Goal: Task Accomplishment & Management: Manage account settings

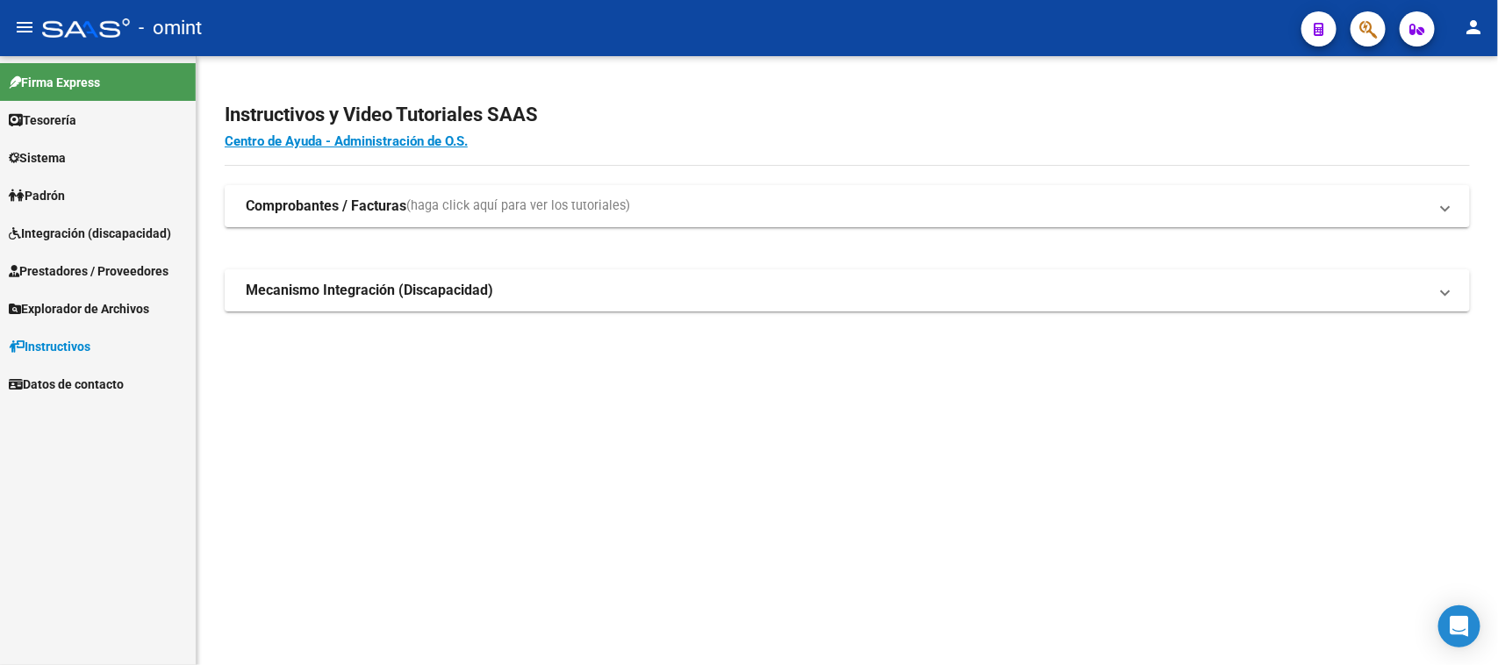
click at [105, 151] on link "Sistema" at bounding box center [98, 158] width 196 height 38
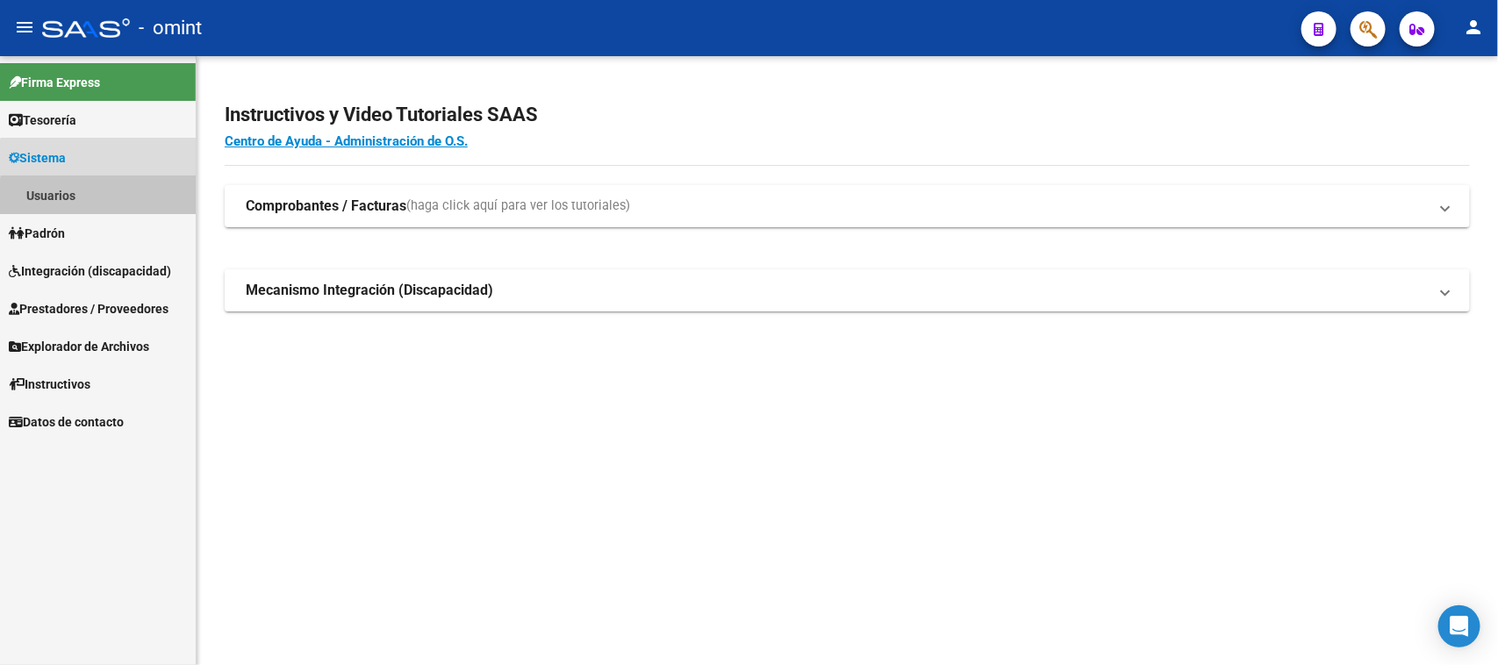
click at [102, 204] on link "Usuarios" at bounding box center [98, 195] width 196 height 38
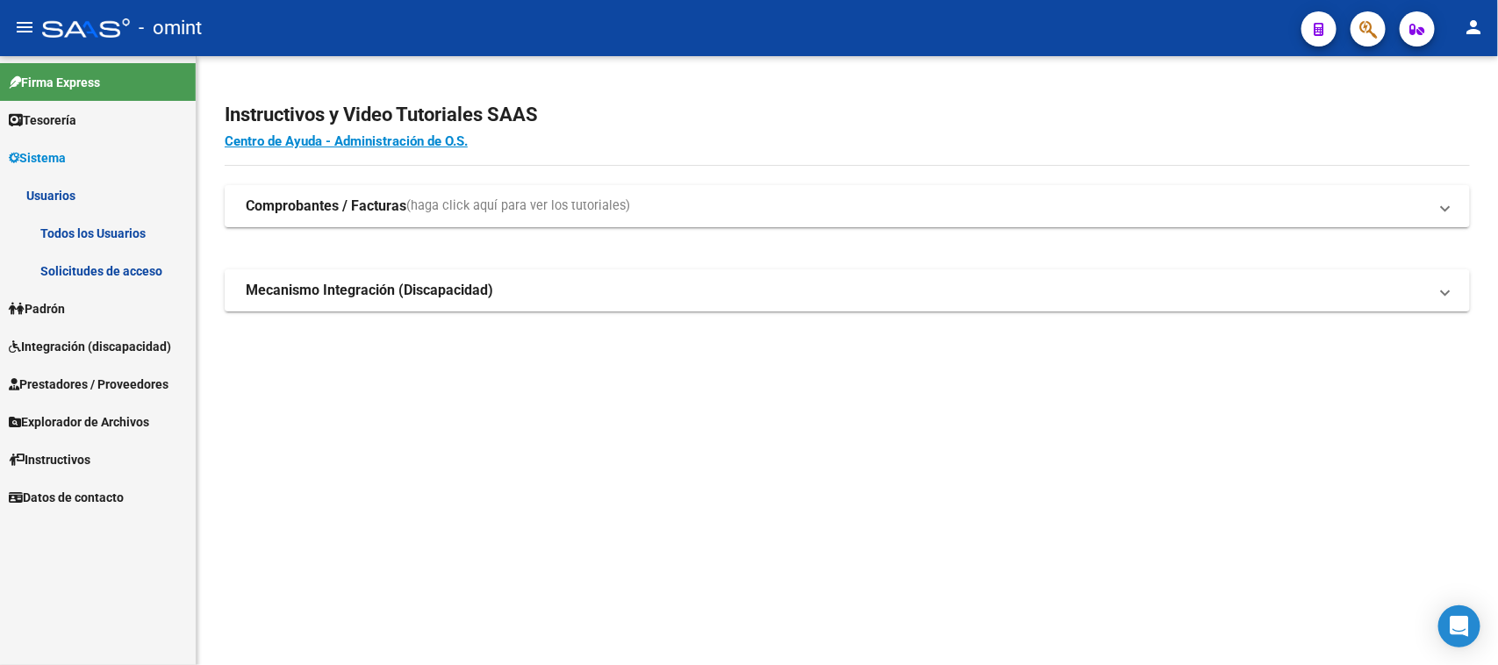
click at [93, 259] on link "Solicitudes de acceso" at bounding box center [98, 271] width 196 height 38
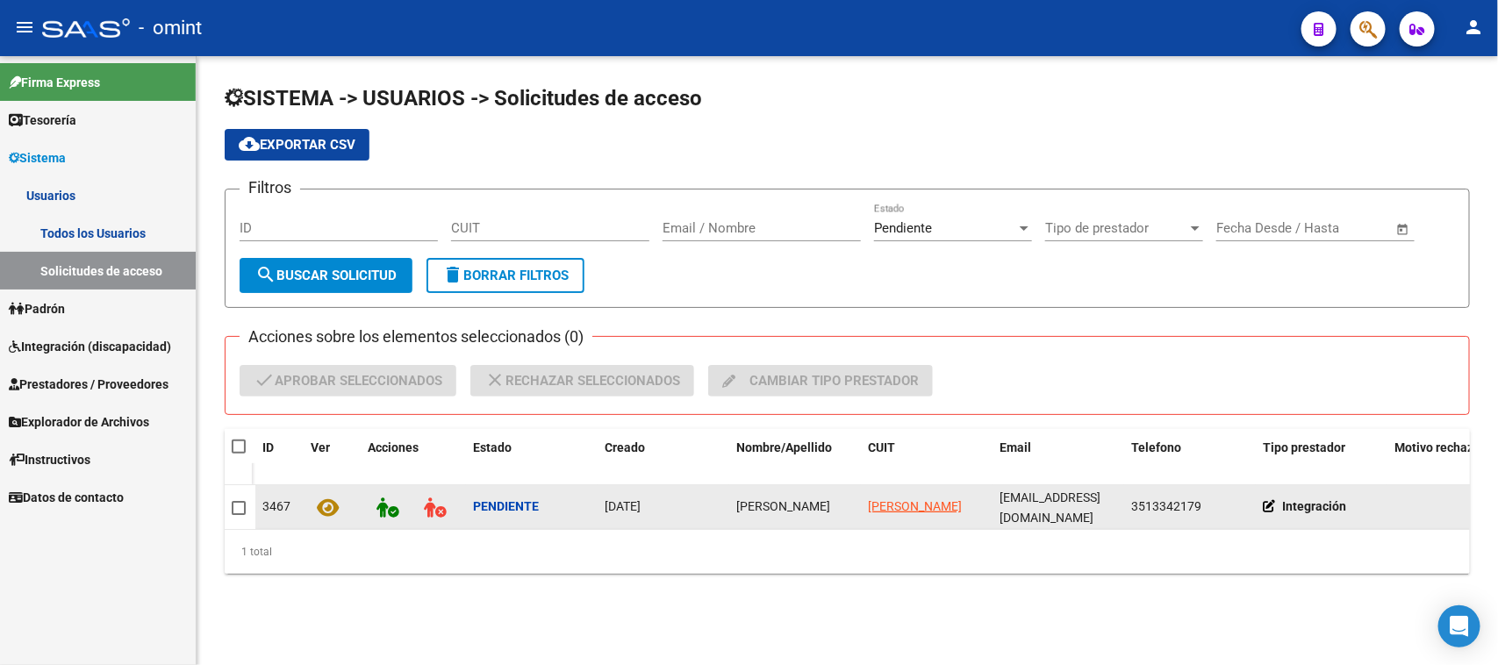
click at [742, 505] on div "[PERSON_NAME]" at bounding box center [795, 507] width 118 height 20
copy span "[PERSON_NAME]"
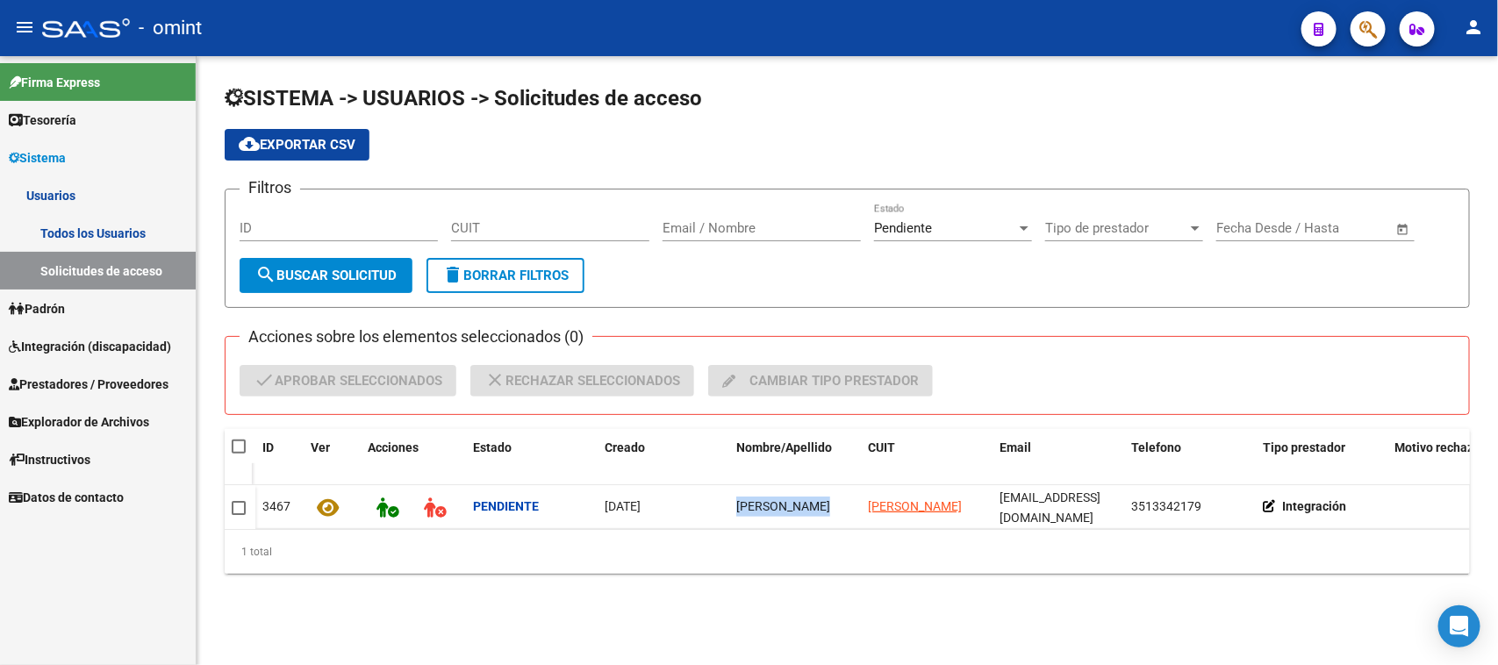
click at [234, 446] on span at bounding box center [239, 447] width 14 height 14
click at [238, 454] on input "checkbox" at bounding box center [238, 454] width 1 height 1
checkbox input "true"
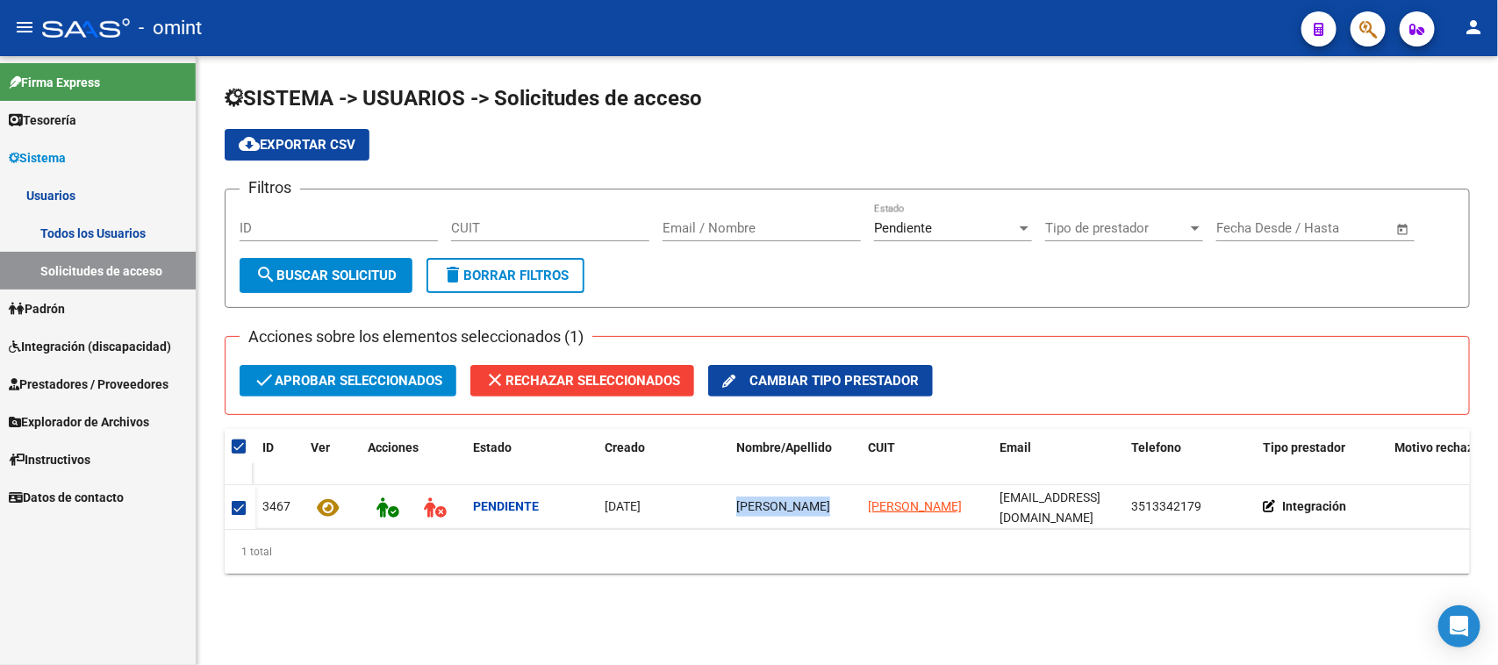
click at [314, 380] on span "check Aprobar seleccionados" at bounding box center [348, 381] width 189 height 32
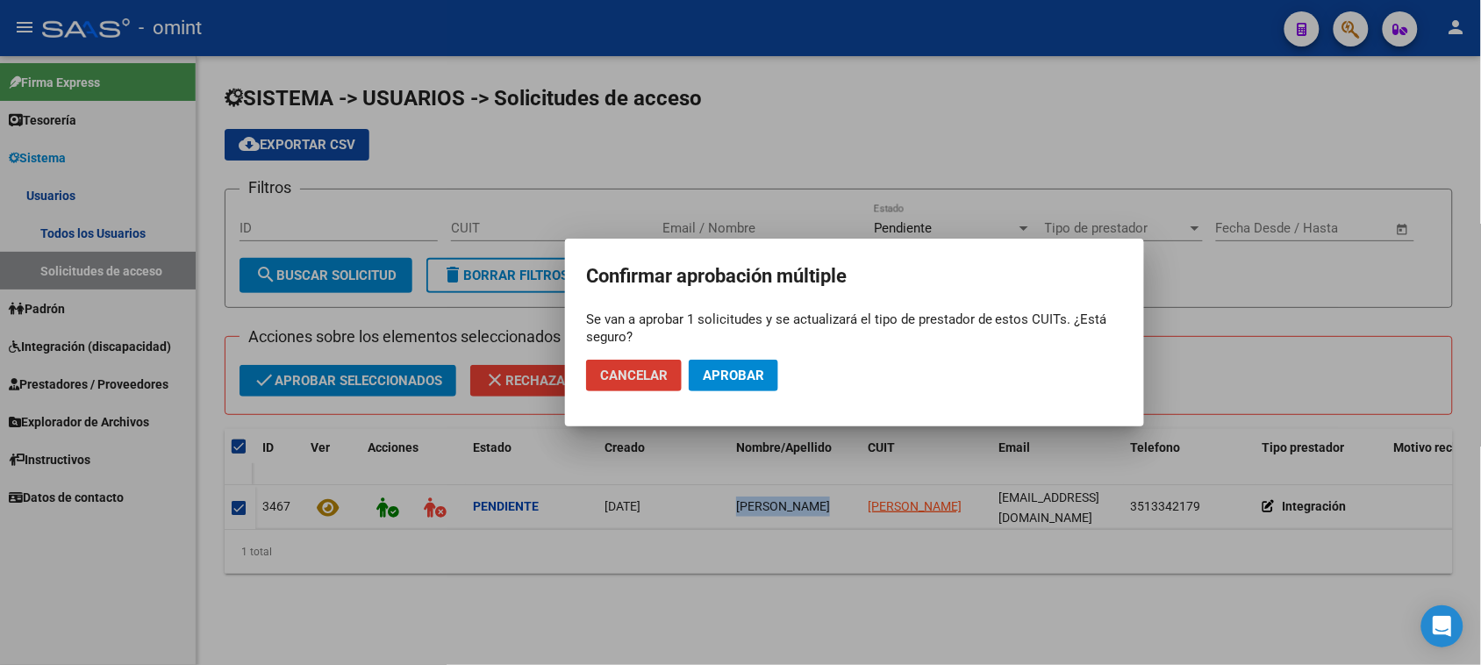
click at [728, 386] on button "Aprobar" at bounding box center [734, 376] width 90 height 32
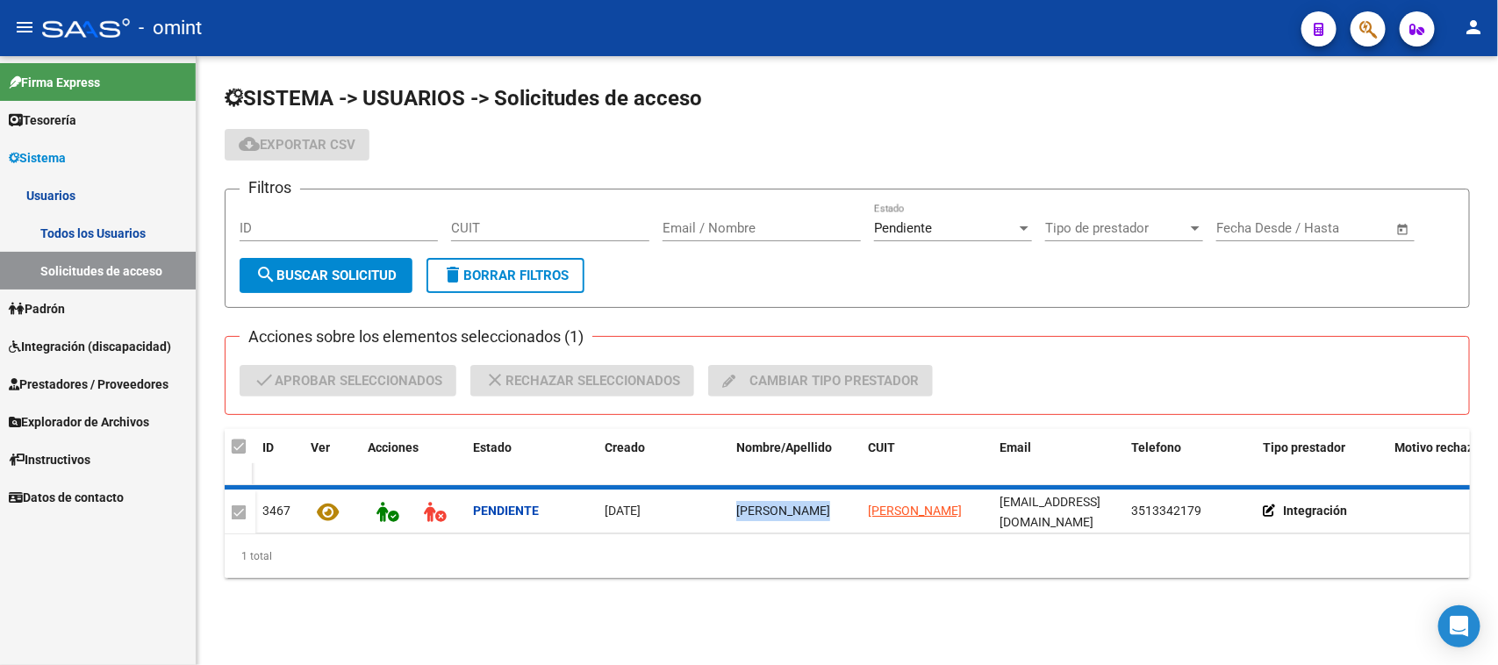
checkbox input "false"
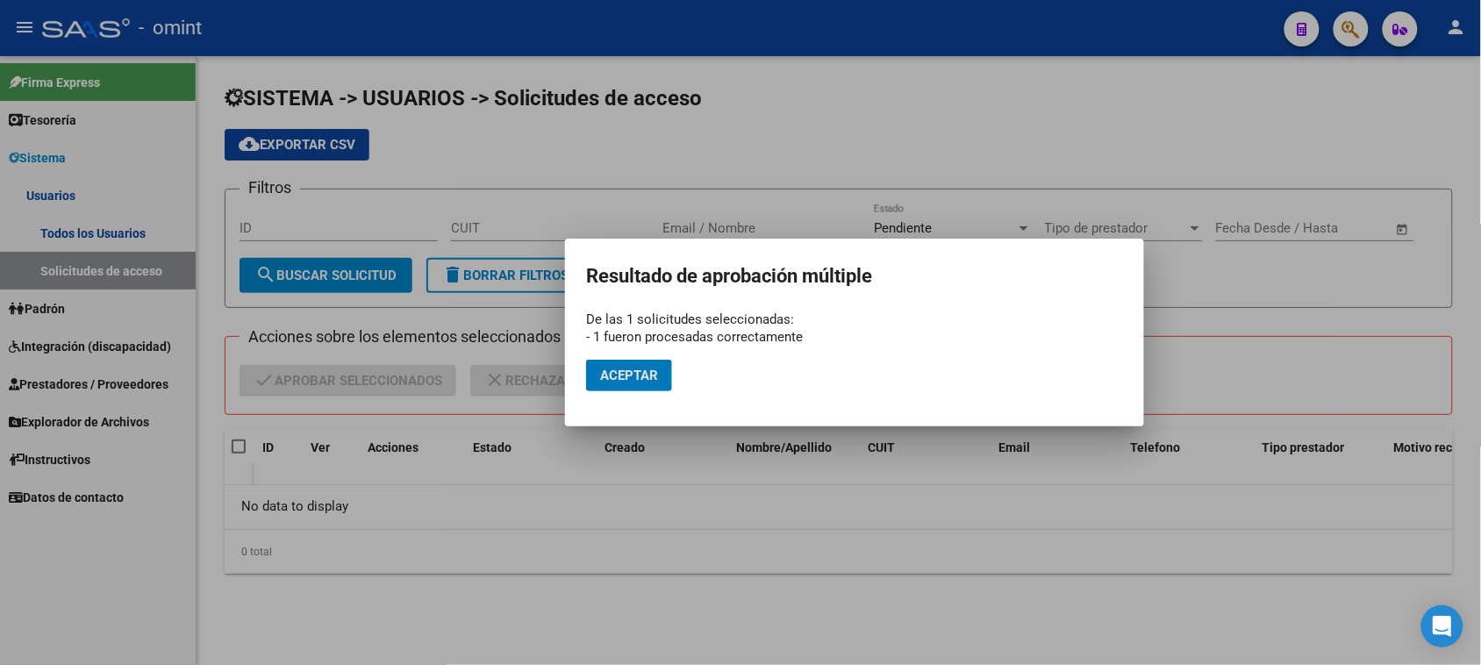
click at [634, 389] on button "Aceptar" at bounding box center [629, 376] width 86 height 32
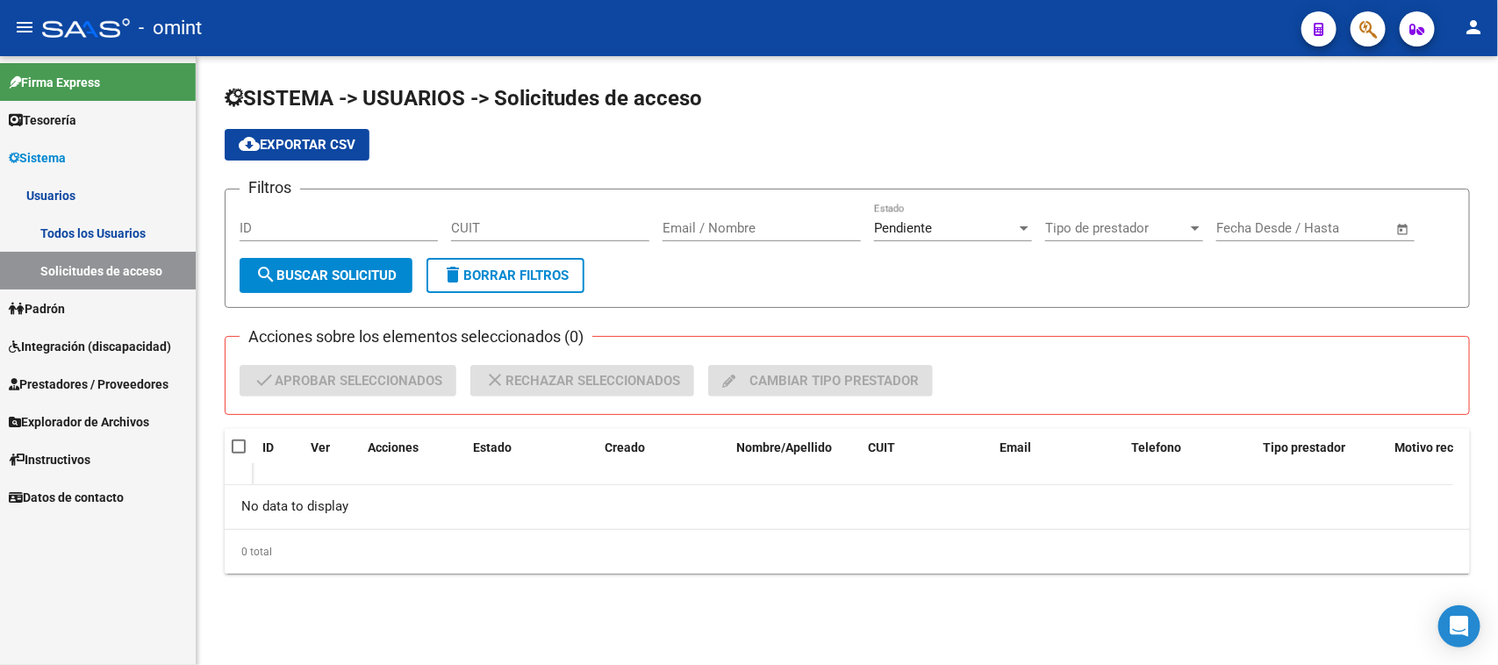
click at [89, 217] on link "Todos los Usuarios" at bounding box center [98, 233] width 196 height 38
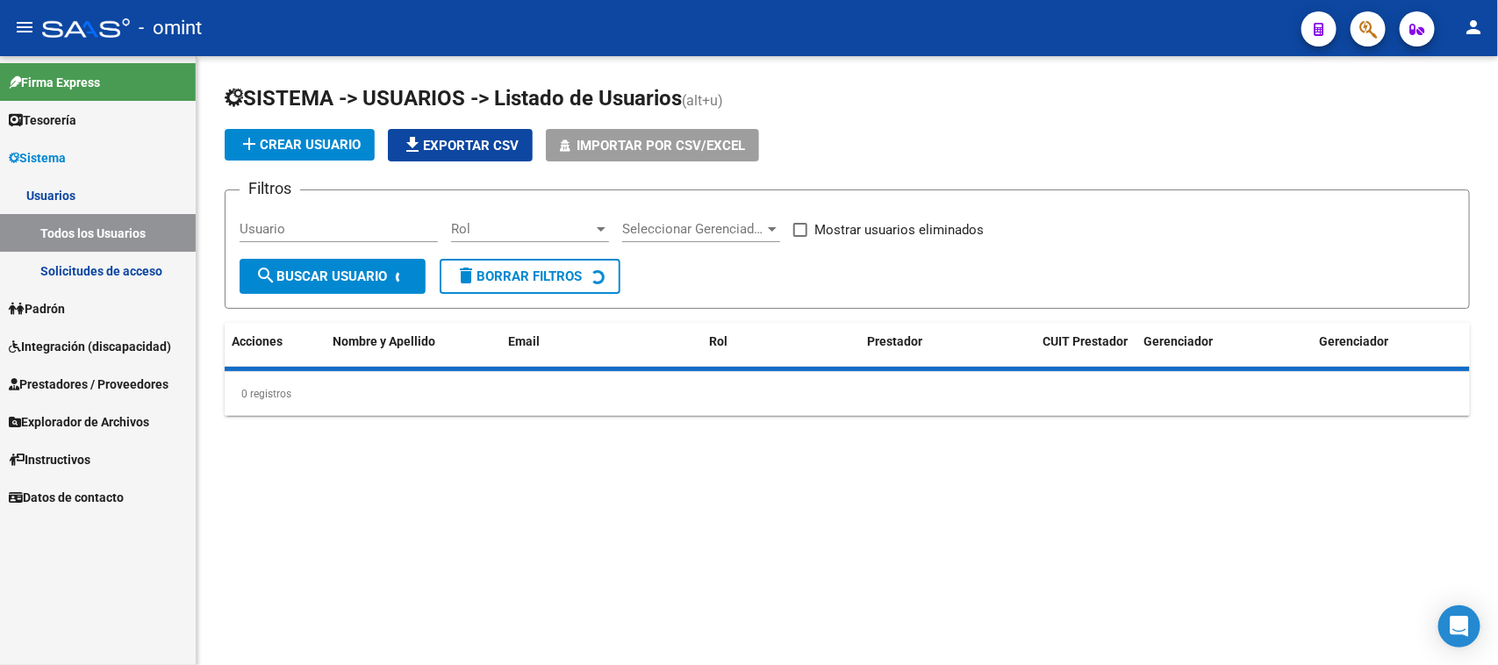
click at [286, 235] on div "Usuario" at bounding box center [339, 223] width 198 height 38
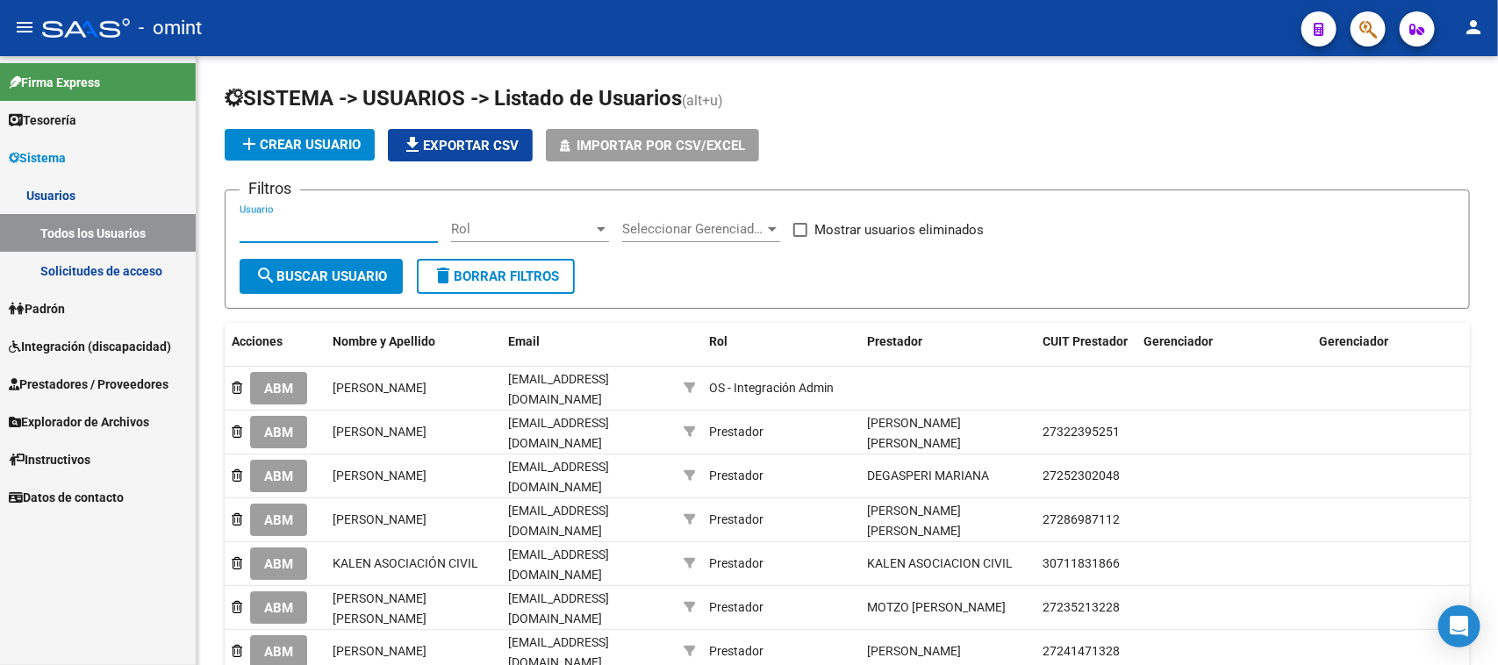
paste input "[PERSON_NAME]"
type input "[PERSON_NAME]"
click at [288, 290] on button "search Buscar Usuario" at bounding box center [321, 276] width 163 height 35
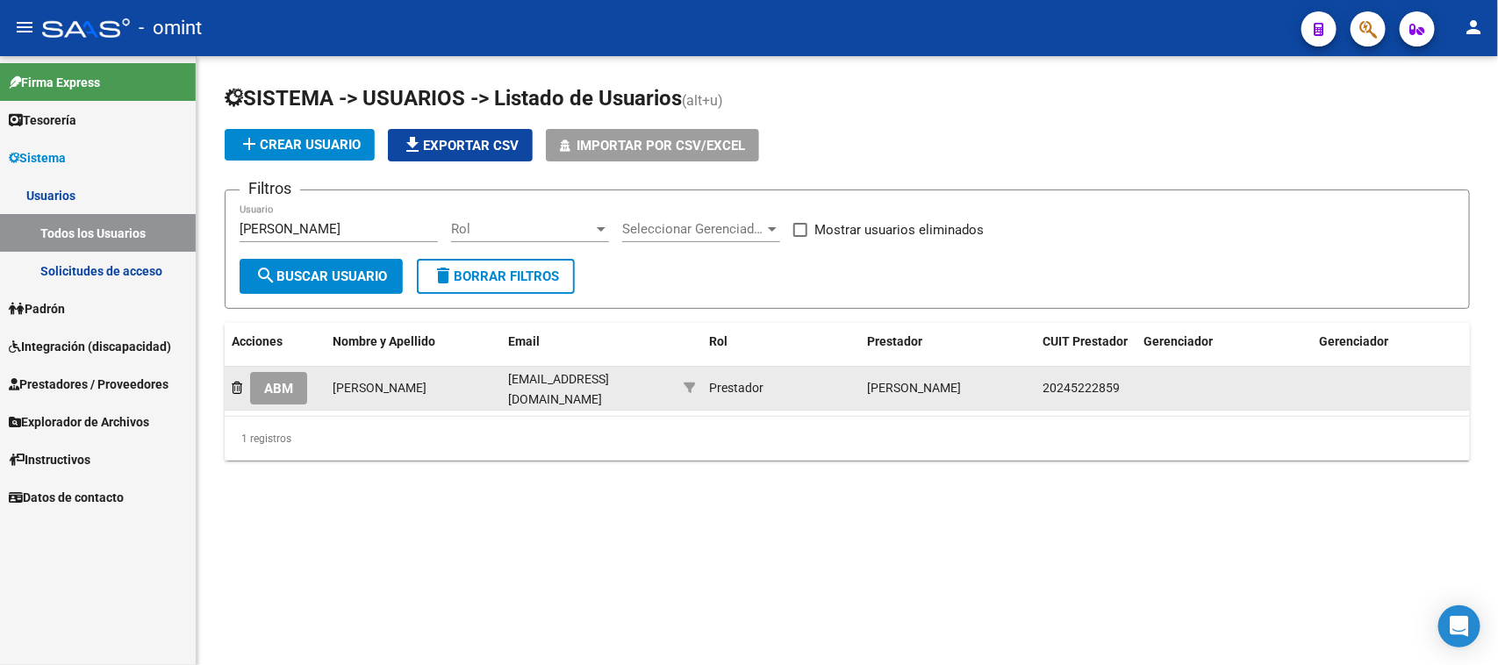
click at [290, 383] on span "ABM" at bounding box center [278, 389] width 29 height 16
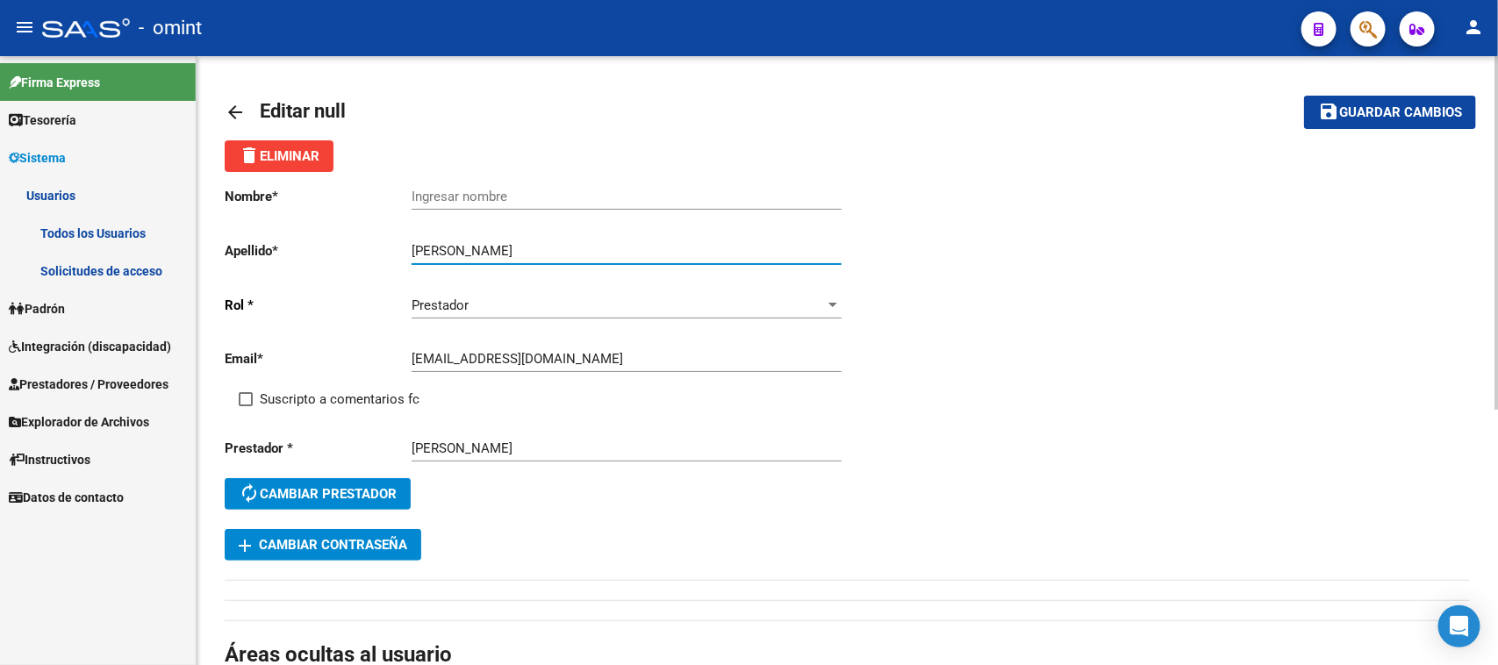
drag, startPoint x: 520, startPoint y: 242, endPoint x: 323, endPoint y: 238, distance: 196.6
click at [323, 238] on div "Nombre * Ingresar nombre Apellido * [PERSON_NAME] apellido [PERSON_NAME] * Pres…" at bounding box center [536, 350] width 623 height 357
type input "[PERSON_NAME]"
click at [419, 183] on div "Ingresar nombre" at bounding box center [627, 191] width 430 height 38
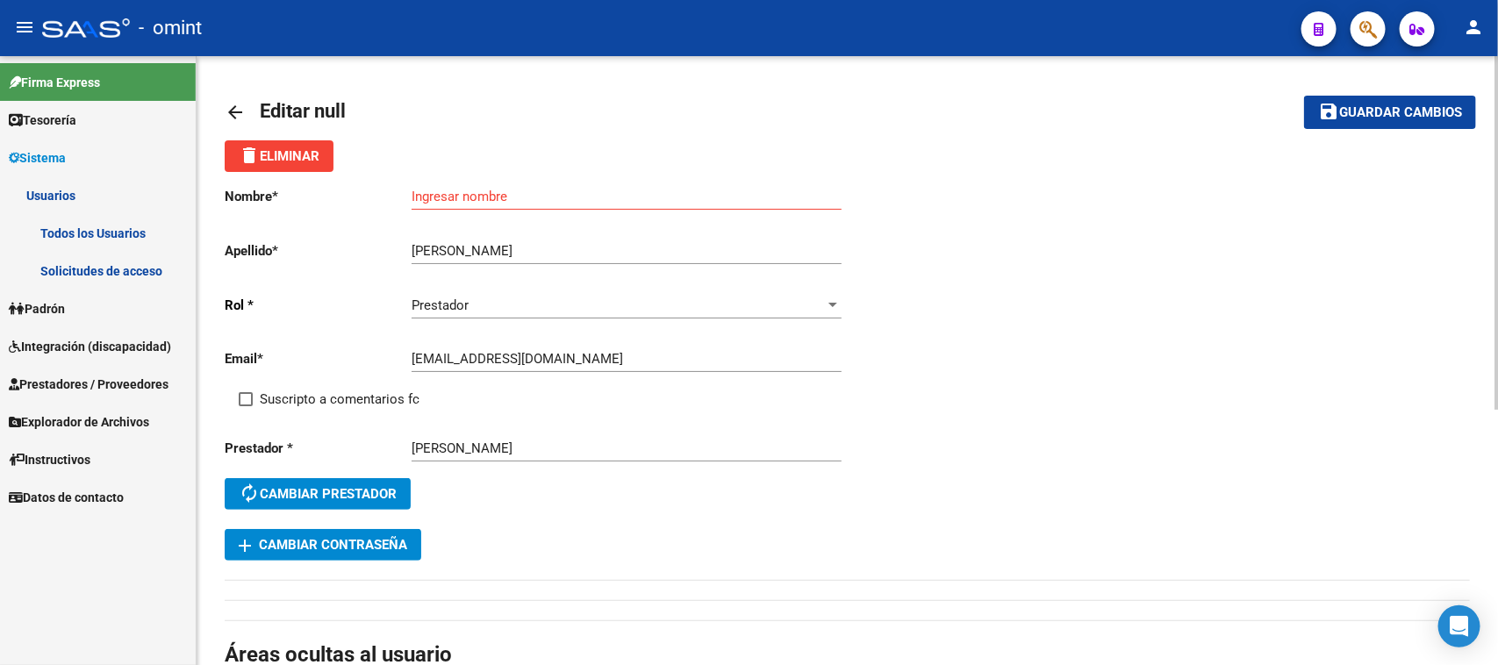
click at [419, 183] on div "Ingresar nombre" at bounding box center [627, 191] width 430 height 38
paste input "[PERSON_NAME]"
type input "[PERSON_NAME]"
click at [301, 396] on span "Suscripto a comentarios fc" at bounding box center [340, 399] width 160 height 21
click at [246, 406] on input "Suscripto a comentarios fc" at bounding box center [245, 406] width 1 height 1
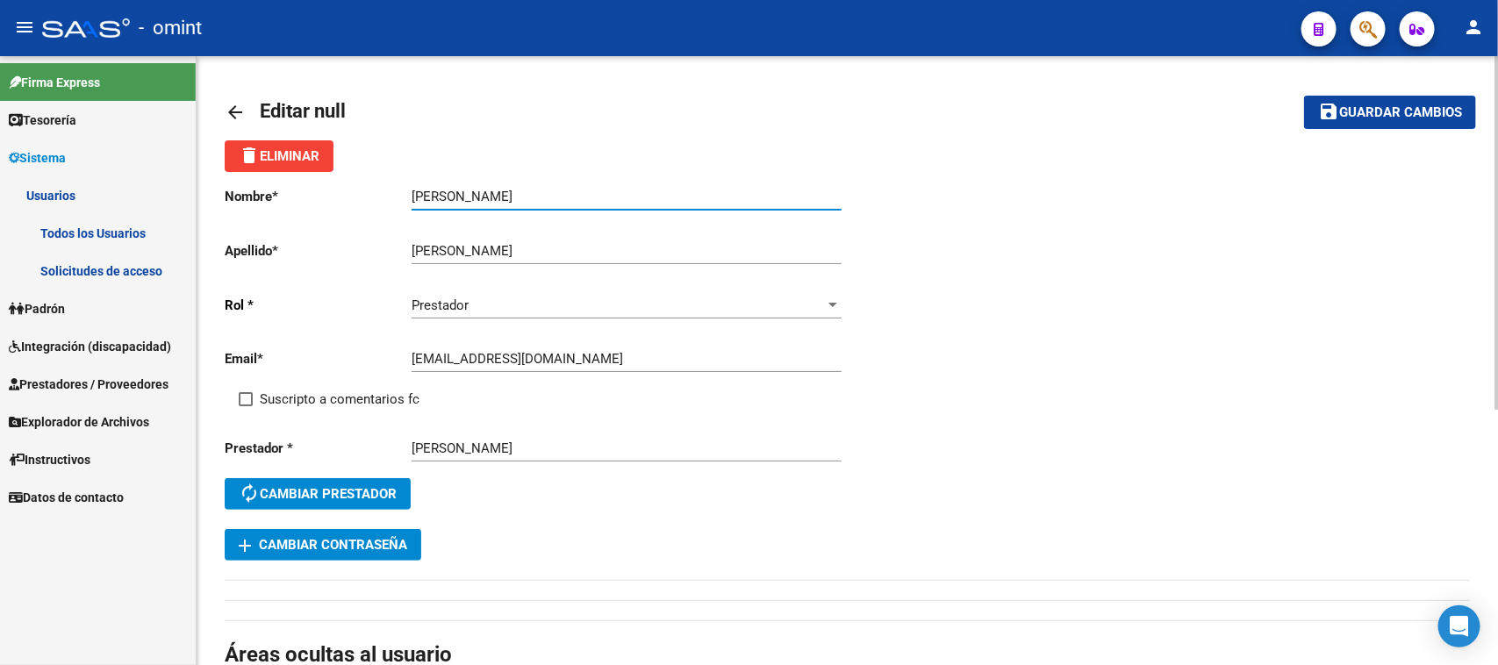
checkbox input "true"
click at [1375, 107] on span "Guardar cambios" at bounding box center [1400, 113] width 123 height 16
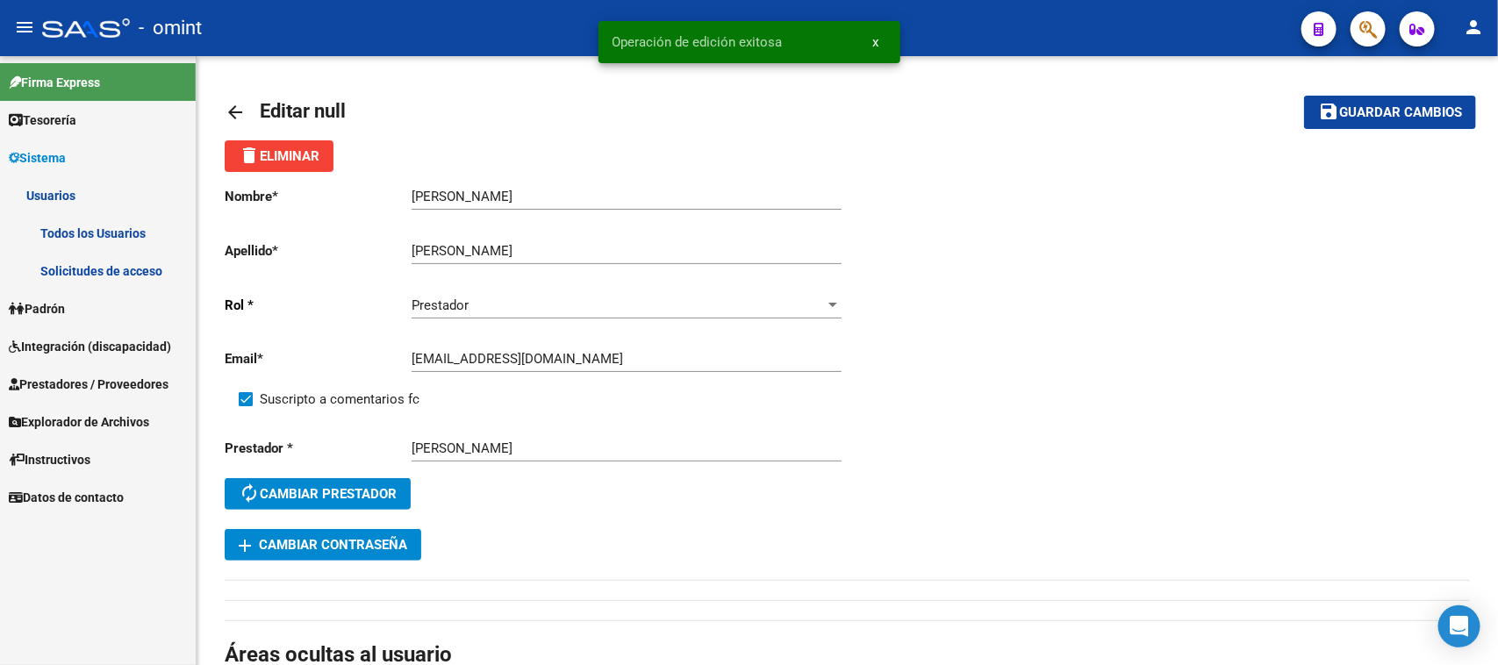
click at [53, 340] on span "Integración (discapacidad)" at bounding box center [90, 346] width 162 height 19
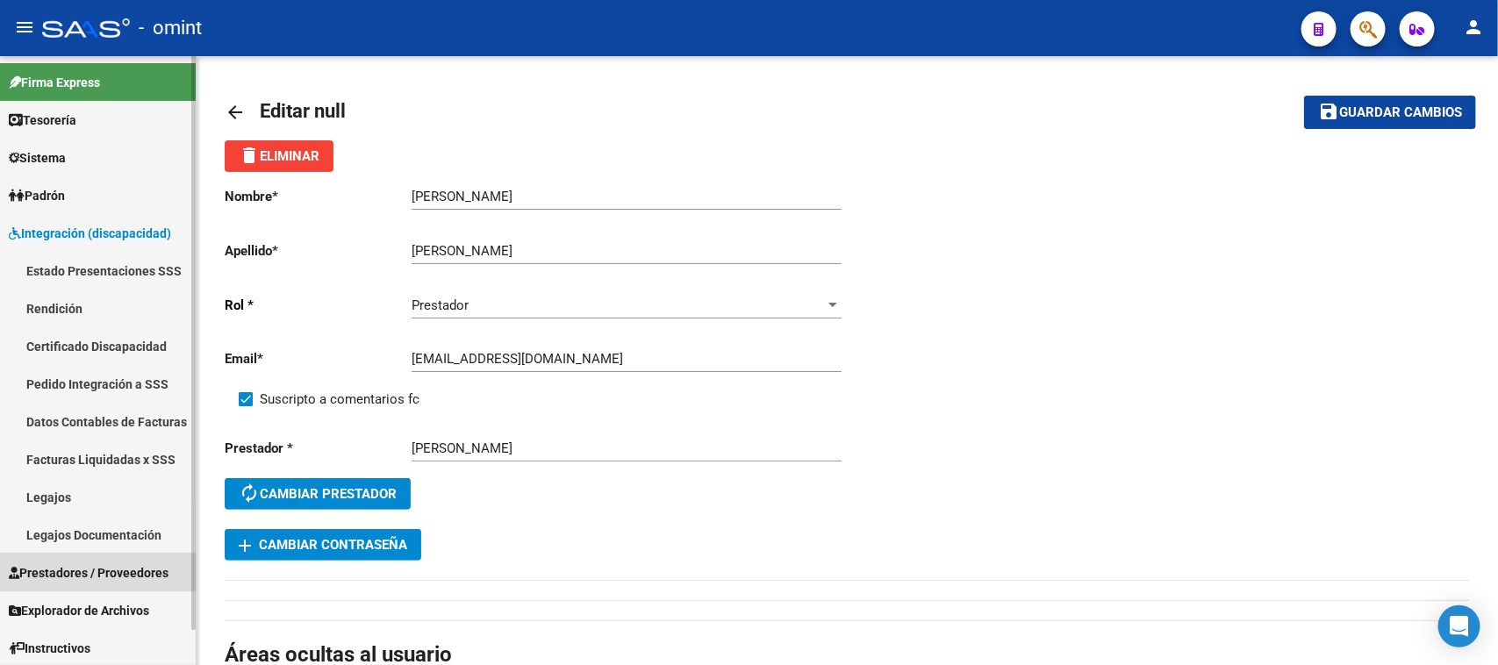
click at [60, 567] on span "Prestadores / Proveedores" at bounding box center [89, 572] width 160 height 19
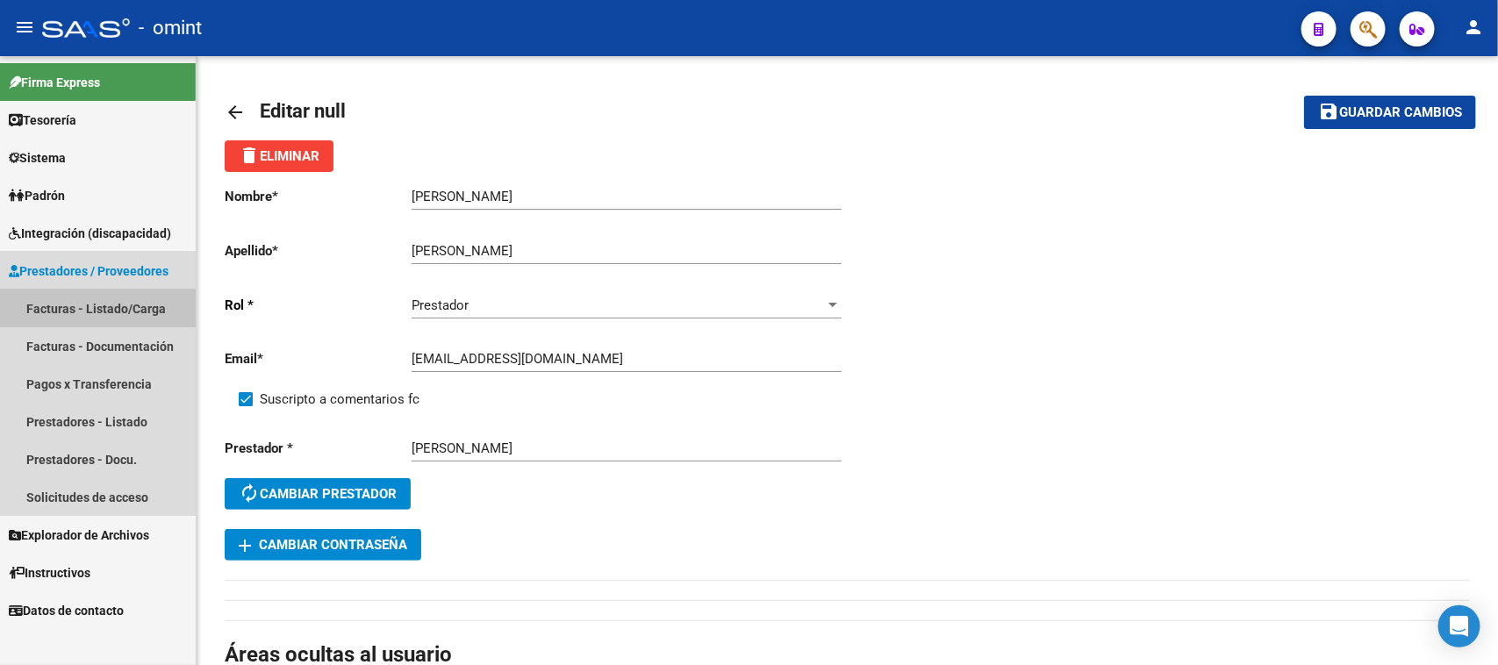
click at [128, 291] on link "Facturas - Listado/Carga" at bounding box center [98, 309] width 196 height 38
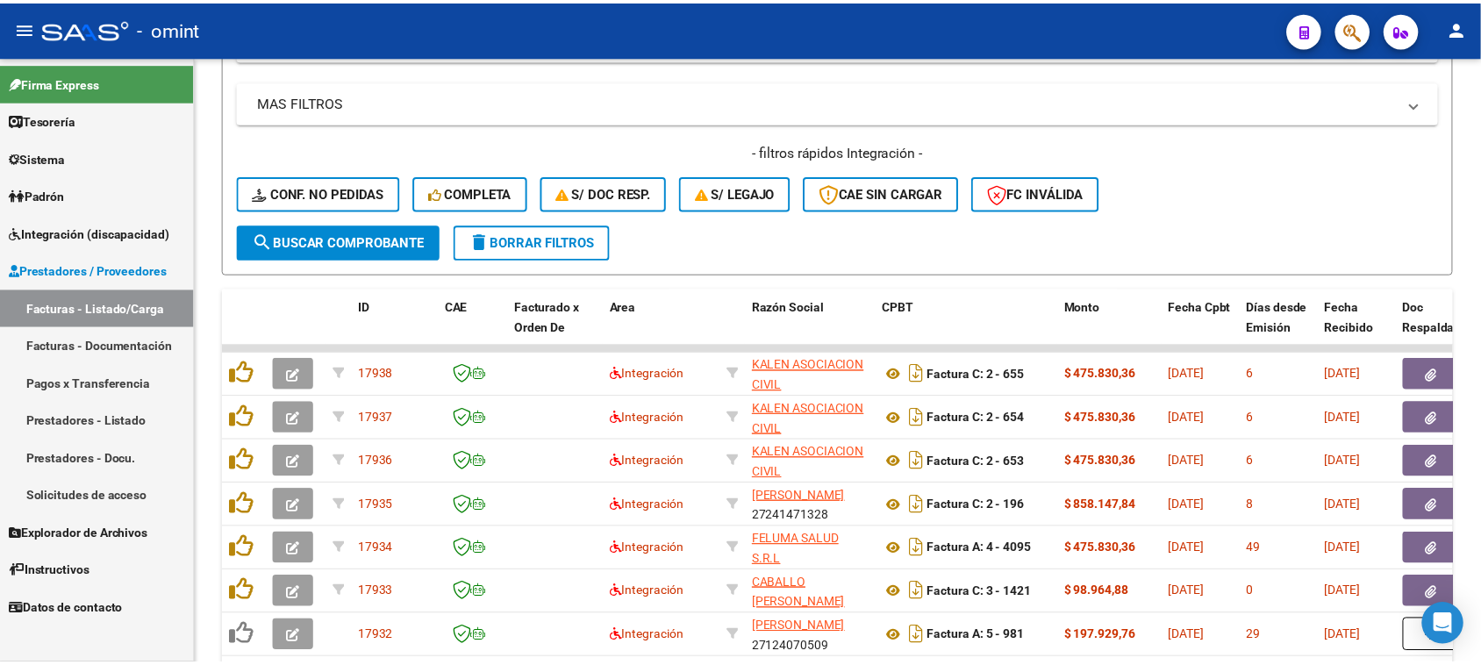
scroll to position [454, 0]
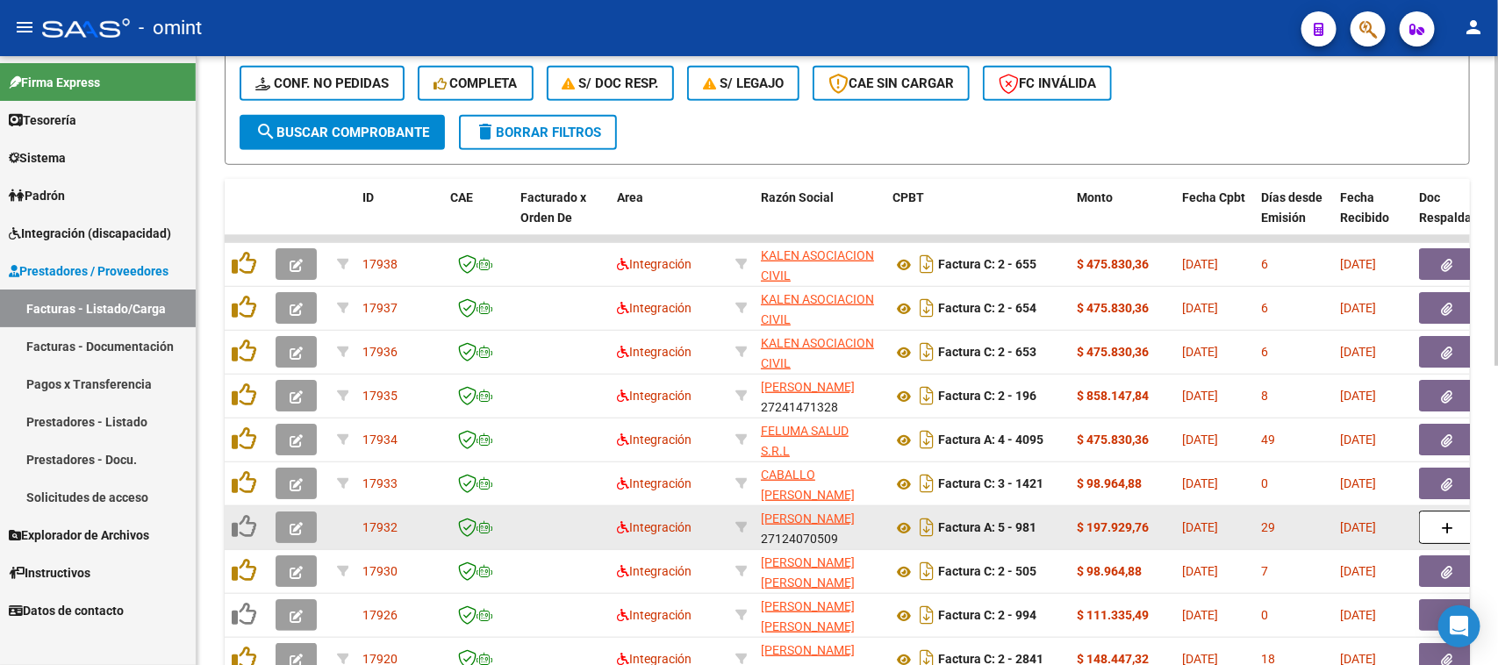
click at [285, 520] on button "button" at bounding box center [296, 528] width 41 height 32
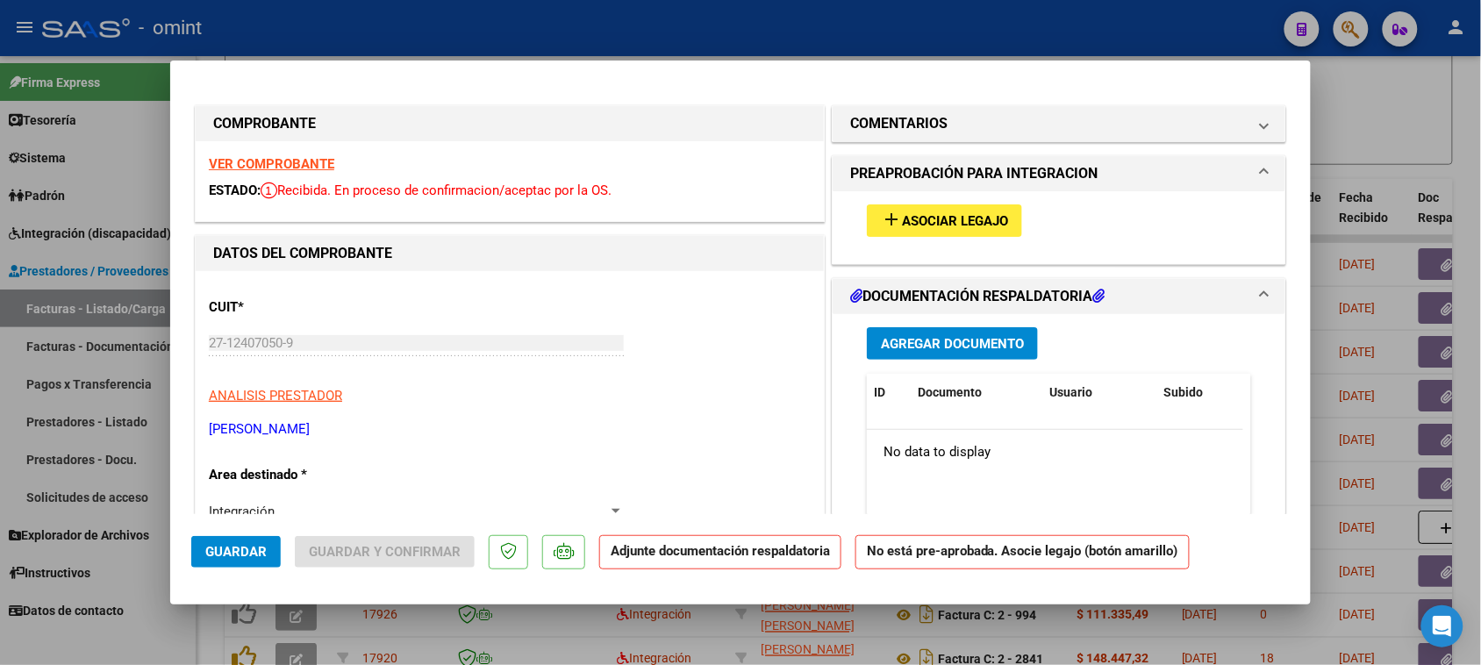
click at [305, 161] on strong "VER COMPROBANTE" at bounding box center [271, 164] width 125 height 16
click at [993, 222] on span "Asociar Legajo" at bounding box center [955, 221] width 106 height 16
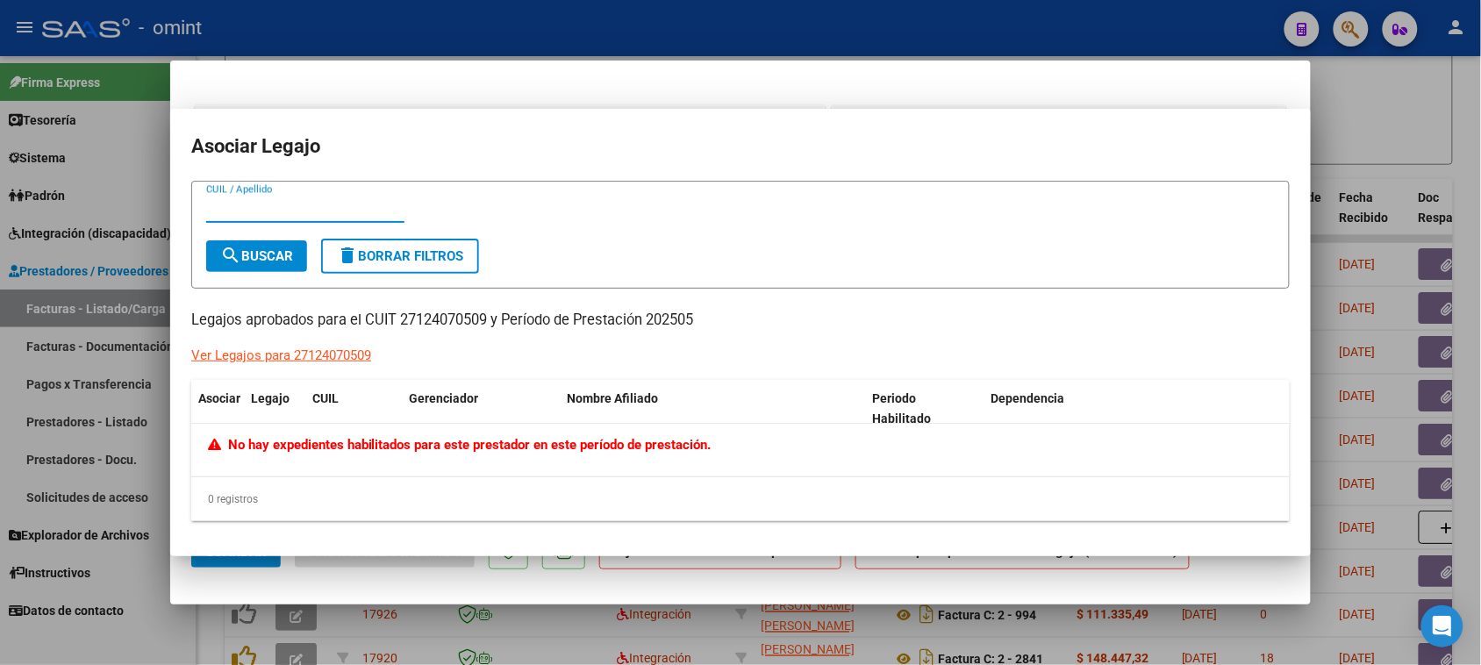
type input "$ 0,00"
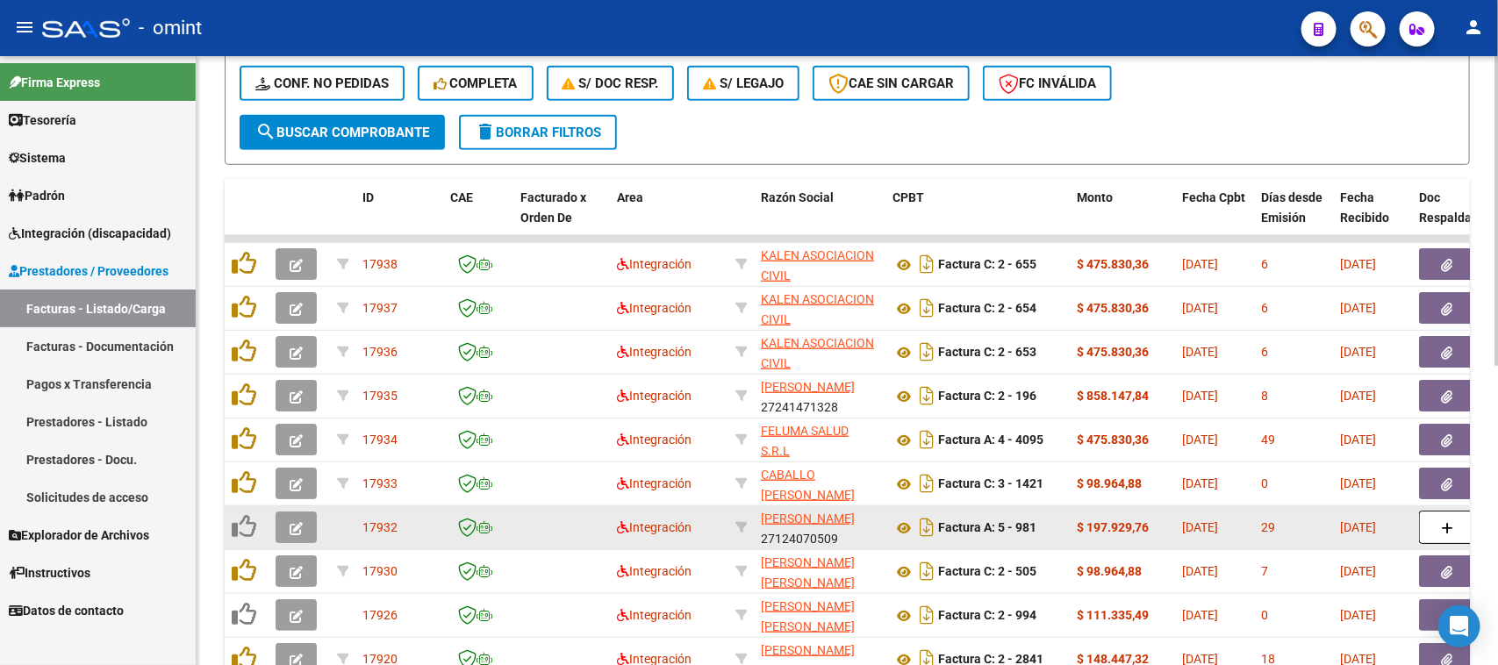
click at [299, 525] on icon "button" at bounding box center [296, 528] width 13 height 13
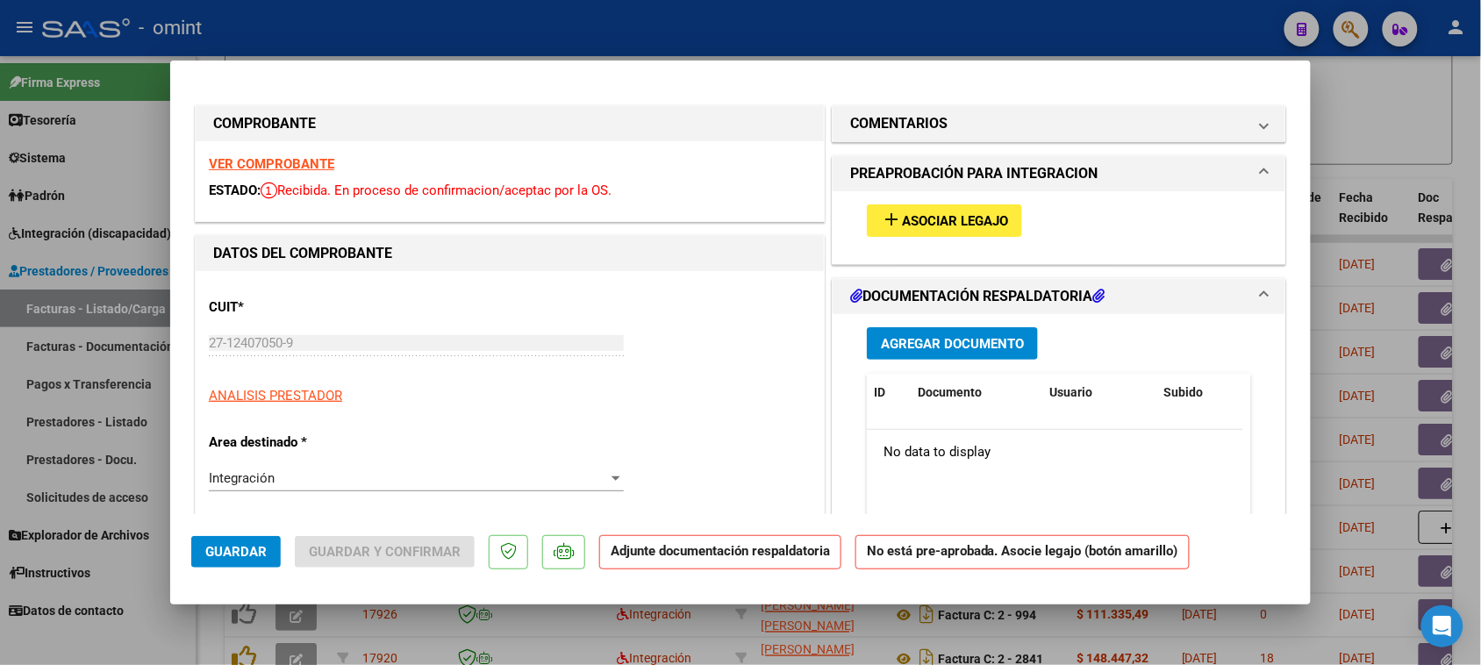
click at [305, 171] on strong "VER COMPROBANTE" at bounding box center [271, 164] width 125 height 16
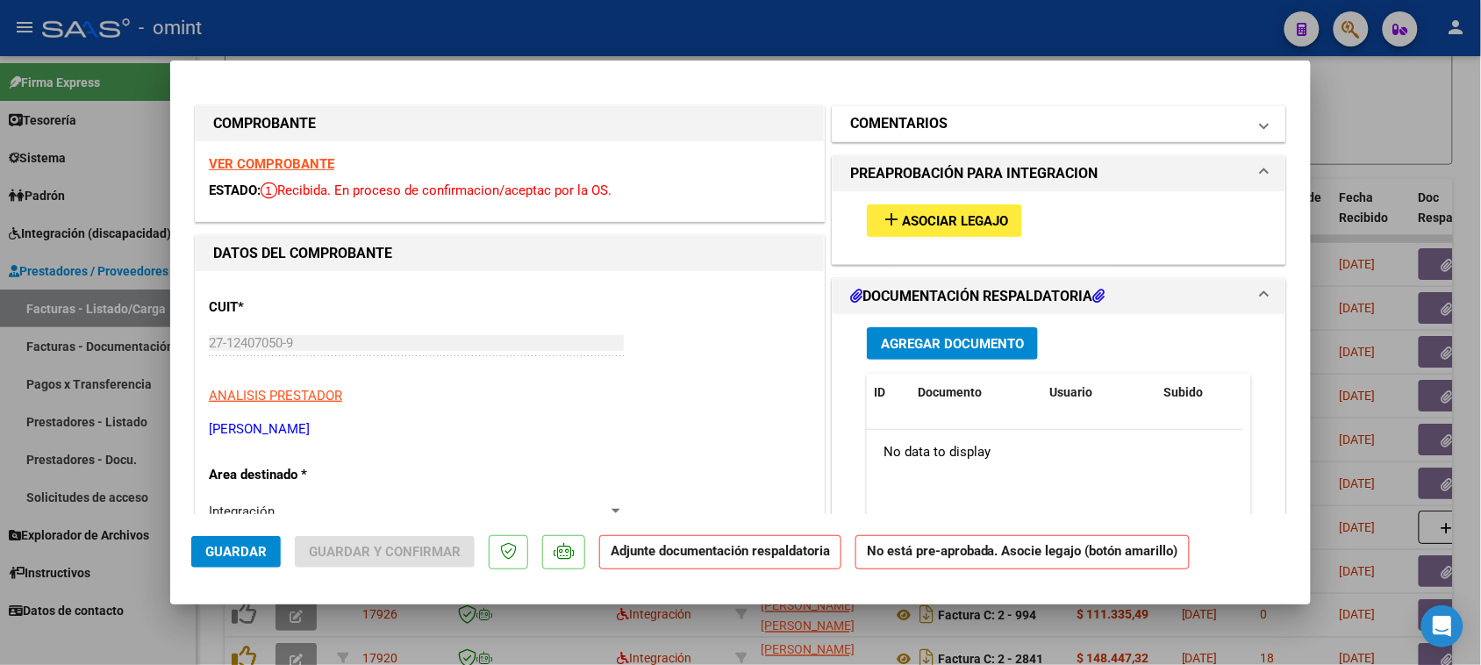
click at [871, 125] on h1 "COMENTARIOS" at bounding box center [898, 123] width 97 height 21
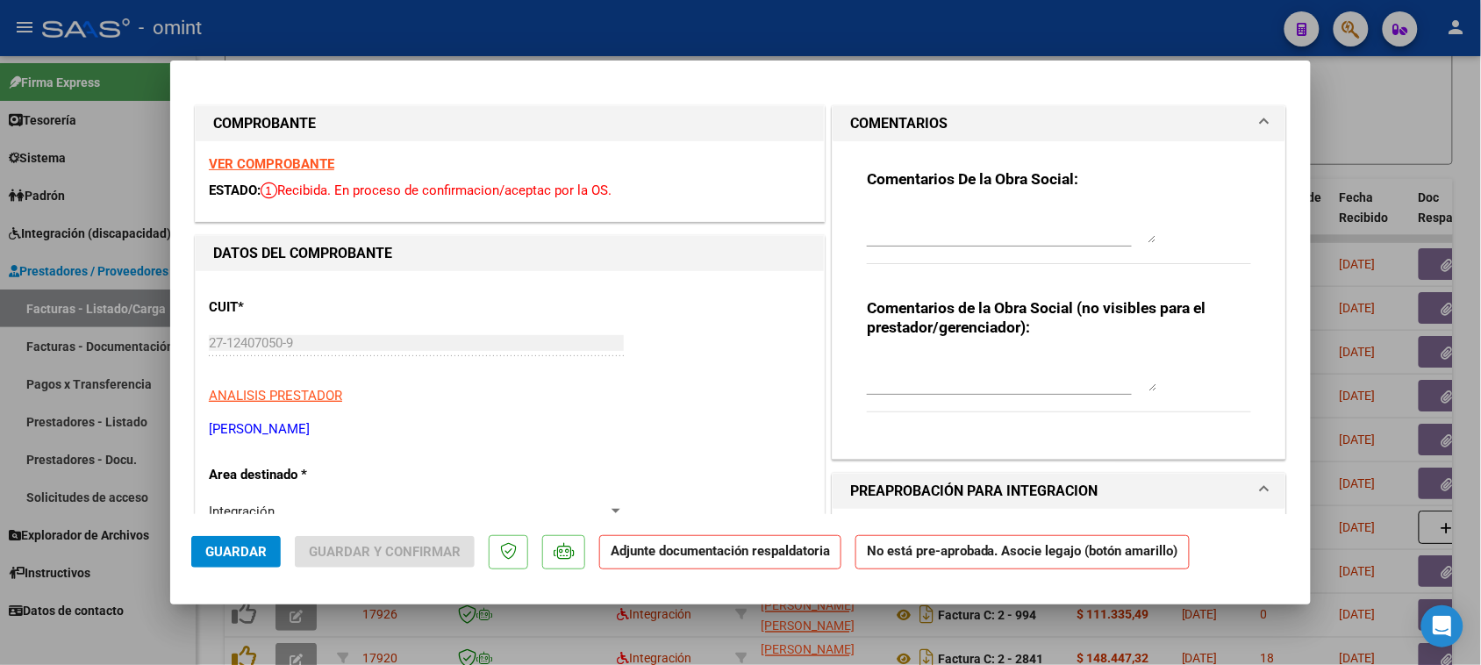
click at [876, 207] on div "Comentarios De la Obra Social:" at bounding box center [1059, 225] width 384 height 113
click at [883, 220] on textarea at bounding box center [1012, 225] width 290 height 35
type textarea "Socia [PERSON_NAME],"
drag, startPoint x: 406, startPoint y: 414, endPoint x: 208, endPoint y: 430, distance: 199.0
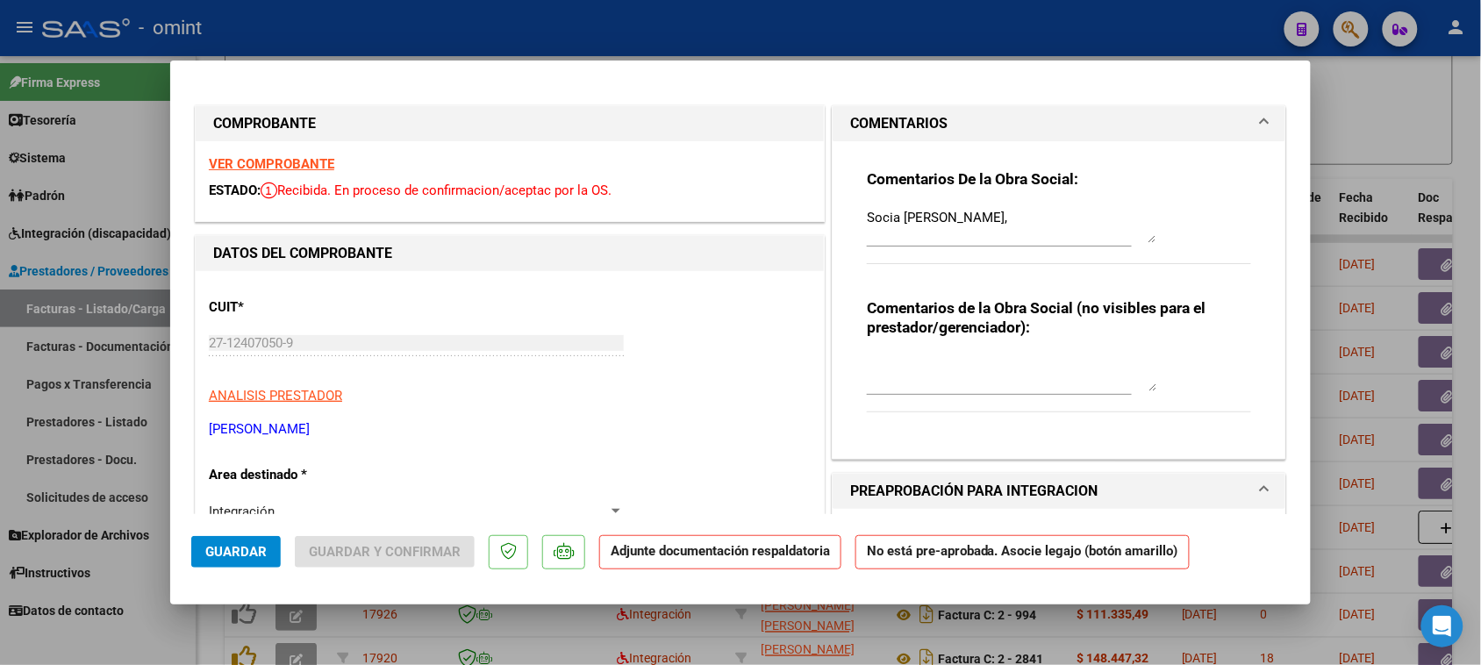
copy p "[PERSON_NAME]"
type input "$ 0,00"
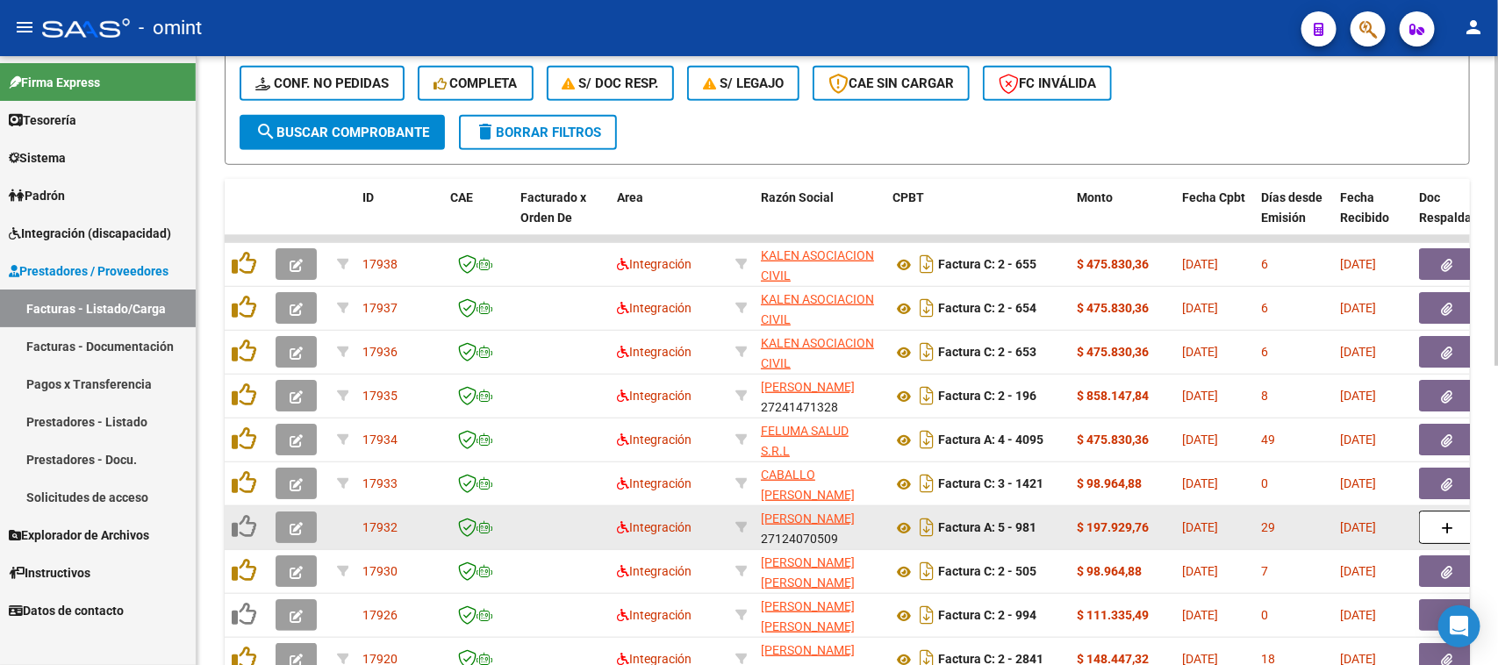
click at [296, 532] on button "button" at bounding box center [296, 528] width 41 height 32
click at [286, 516] on button "button" at bounding box center [296, 528] width 41 height 32
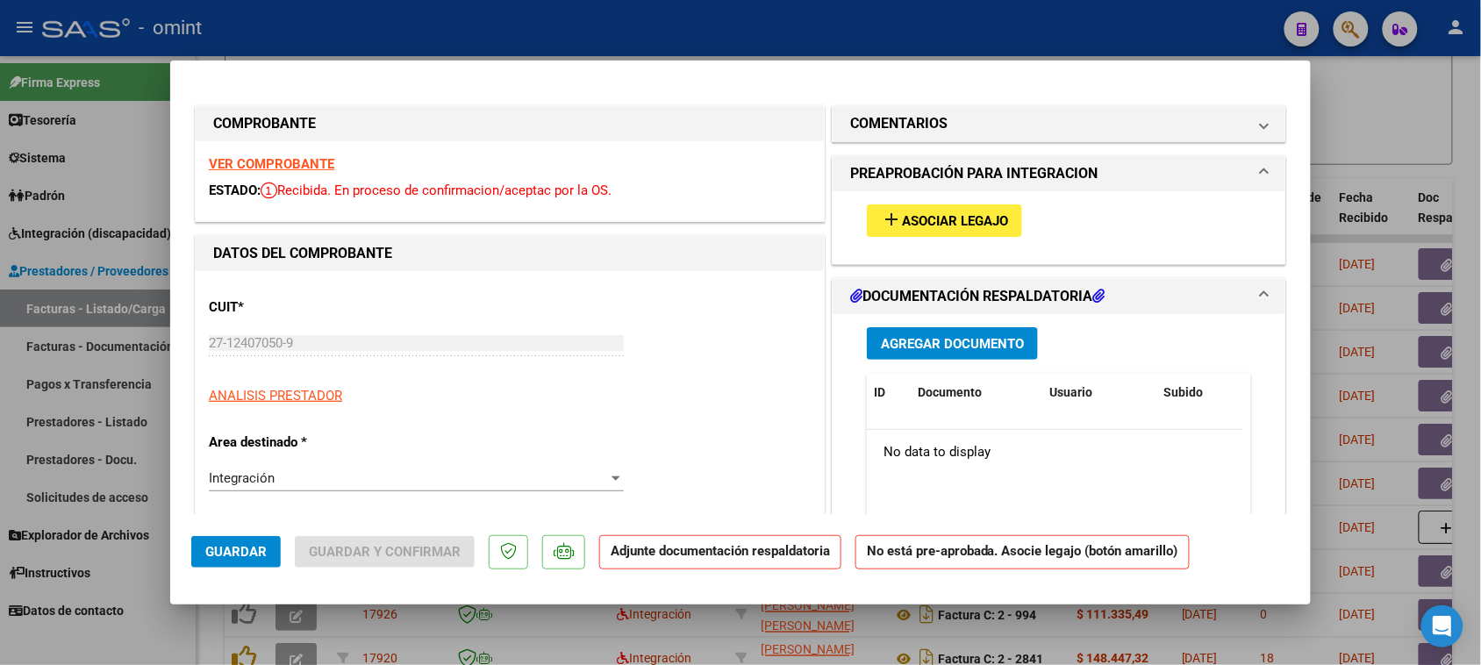
click at [270, 156] on strong "VER COMPROBANTE" at bounding box center [271, 164] width 125 height 16
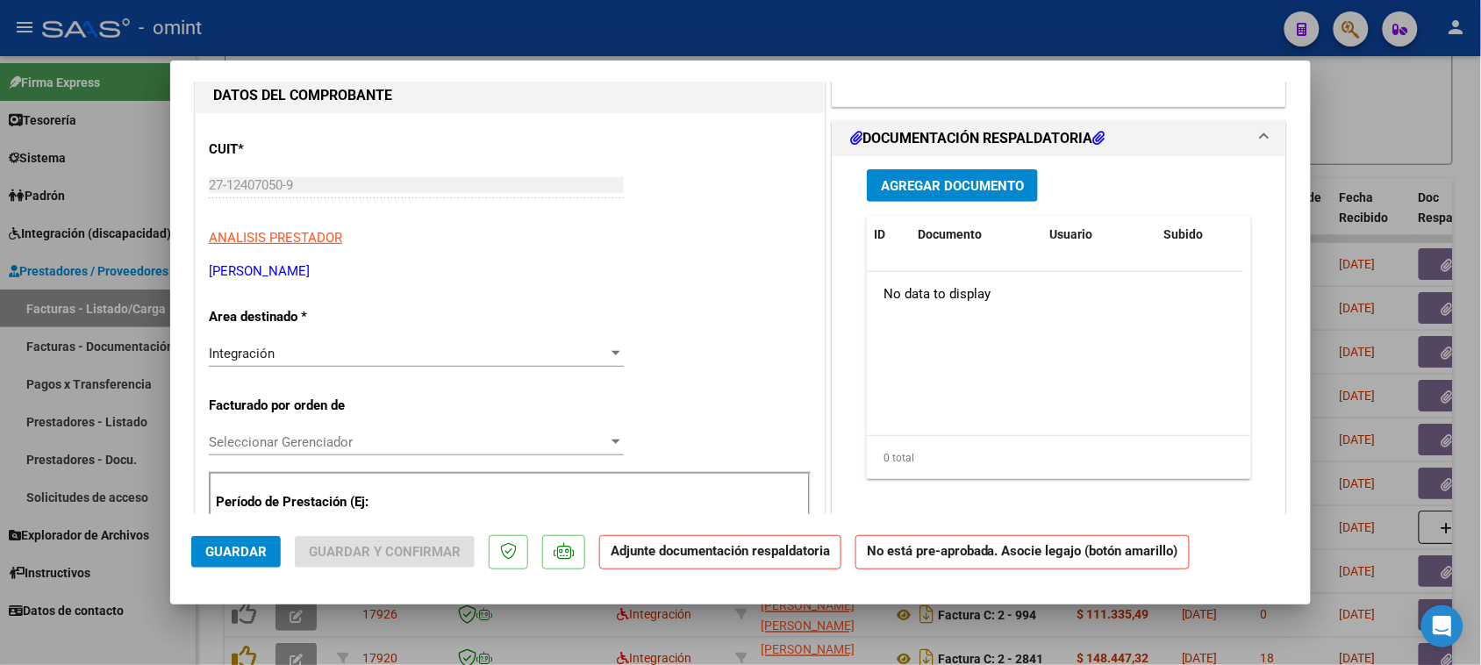
scroll to position [0, 0]
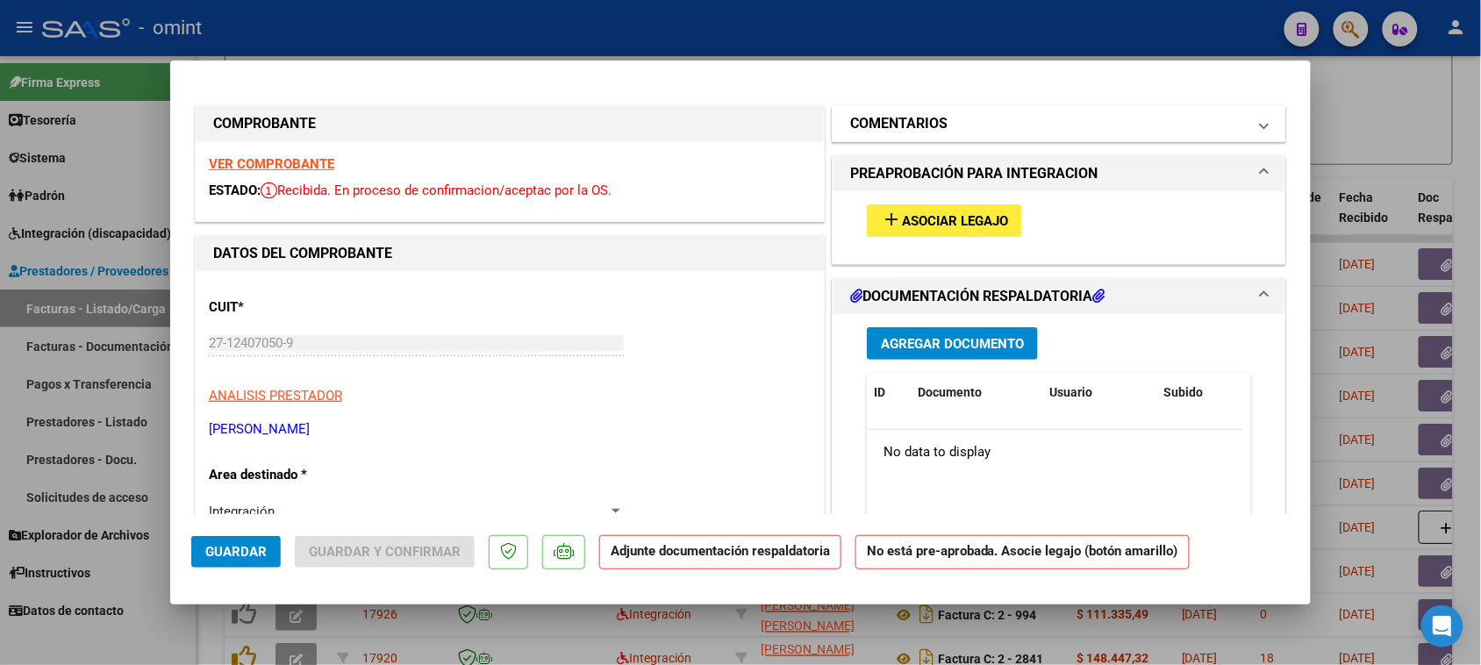
click at [955, 116] on mat-panel-title "COMENTARIOS" at bounding box center [1048, 123] width 397 height 21
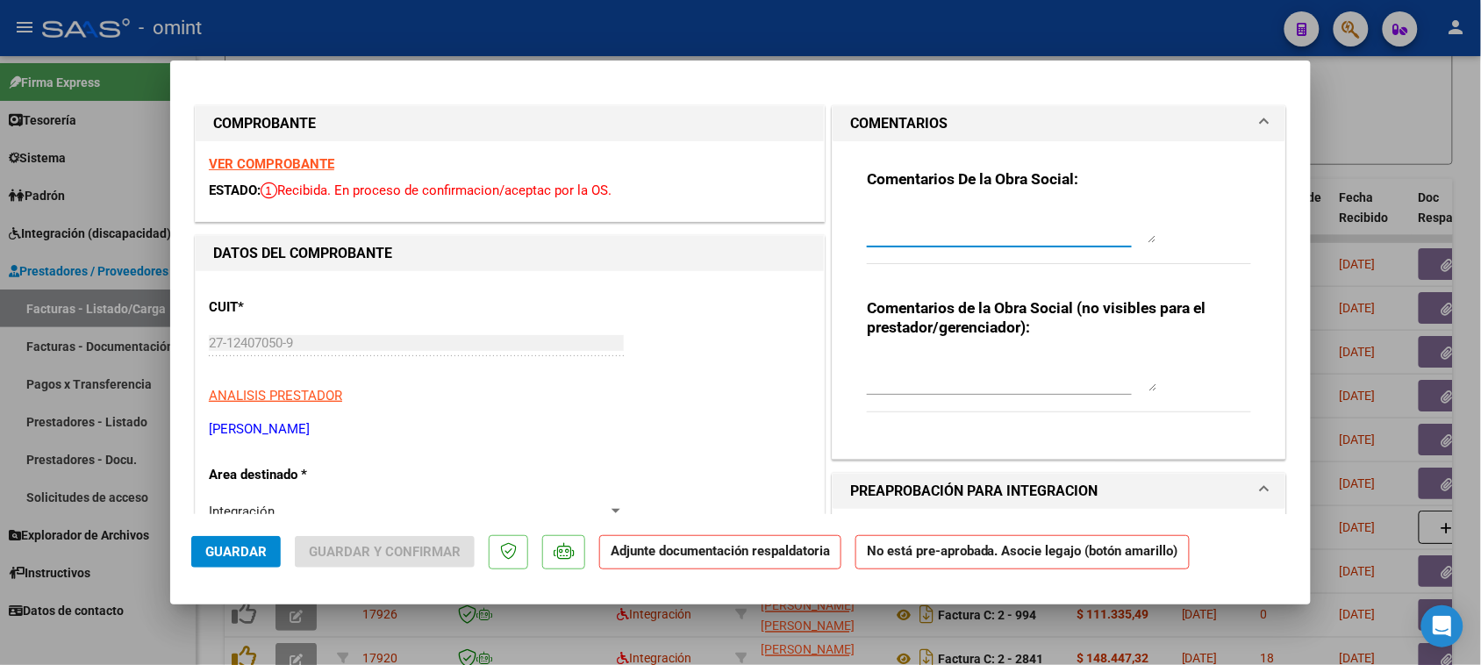
click at [895, 237] on textarea at bounding box center [1012, 225] width 290 height 35
paste textarea "[PERSON_NAME]"
paste textarea "condición DIRECTA. Debe presentar la facturación de esta socia en la web de pre…"
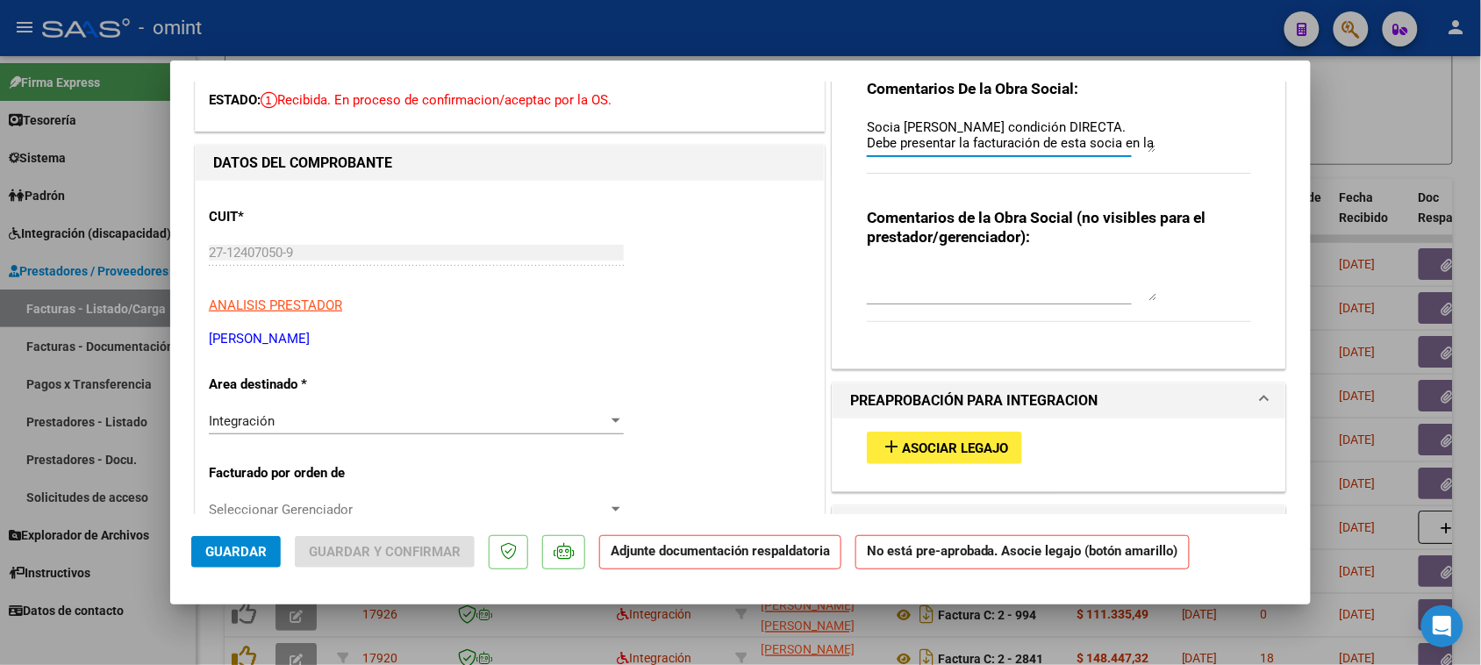
scroll to position [110, 0]
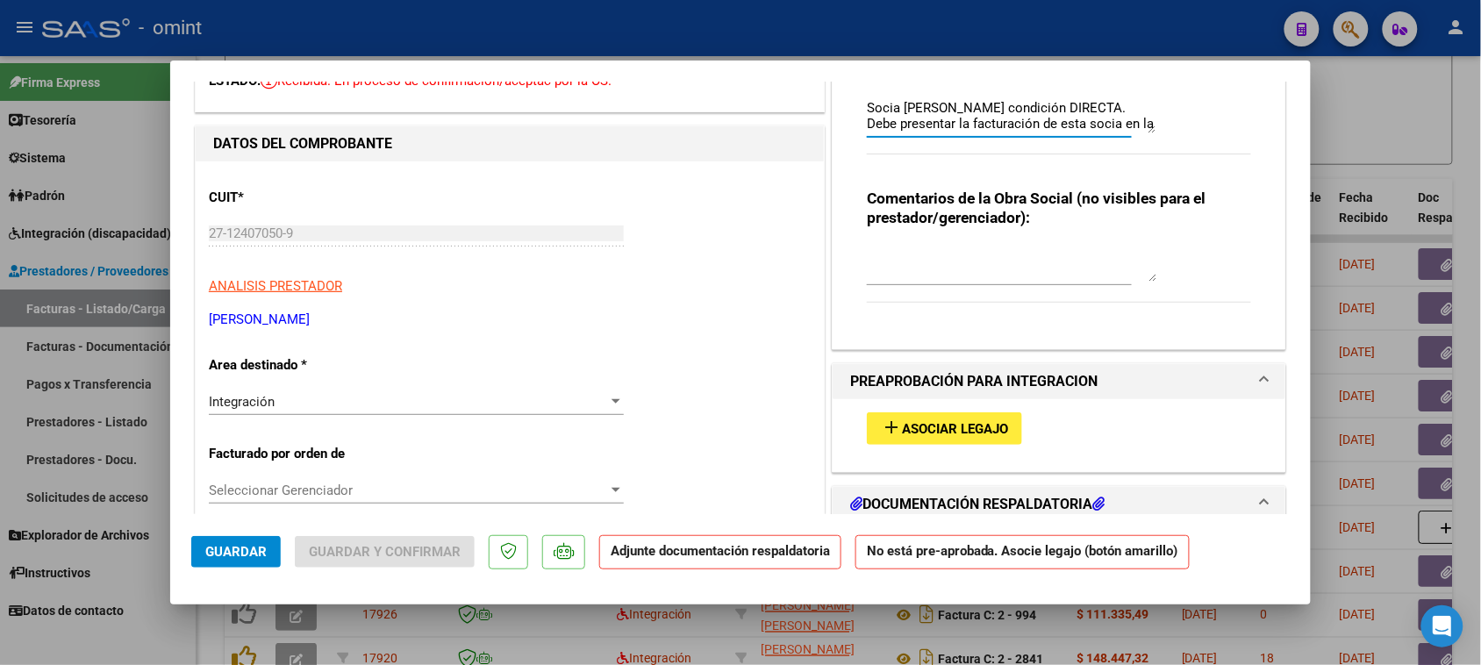
type textarea "Socia [PERSON_NAME] condición DIRECTA. Debe presentar la facturación de esta so…"
click at [286, 400] on div "Integración" at bounding box center [408, 402] width 399 height 16
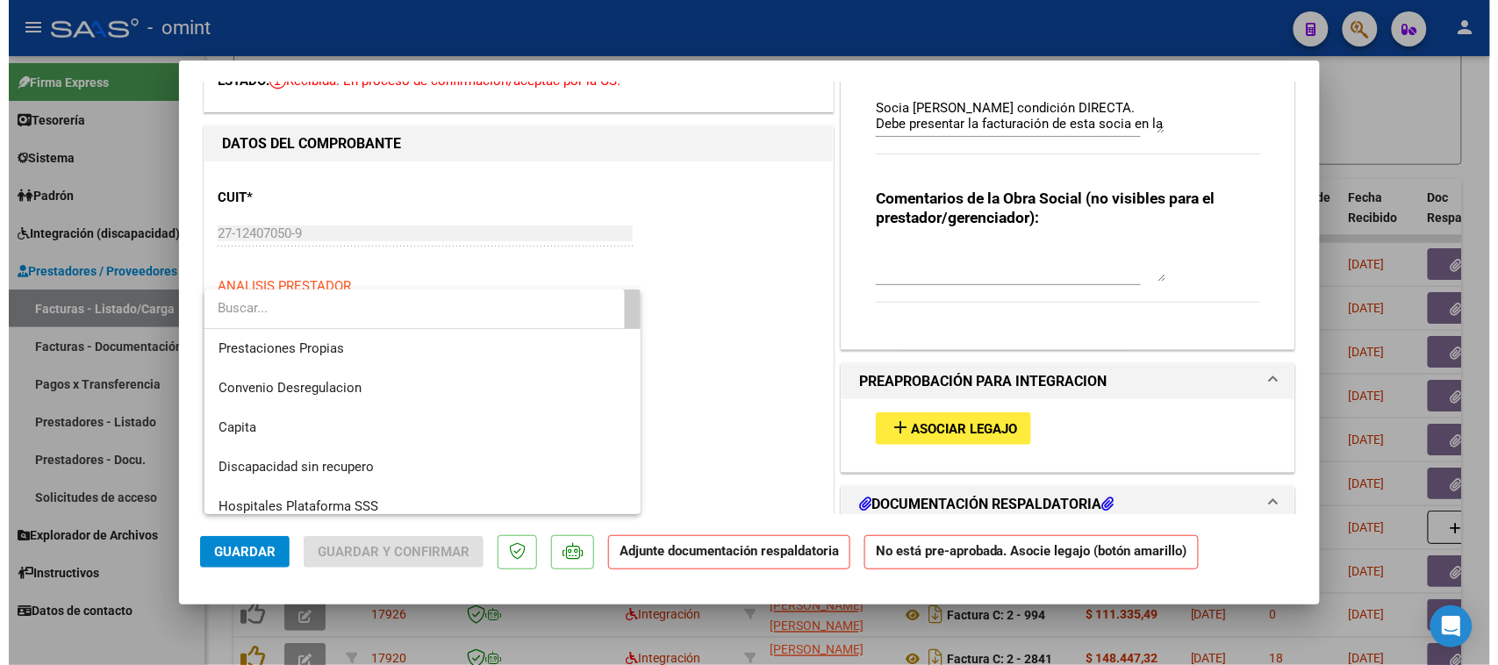
scroll to position [169, 0]
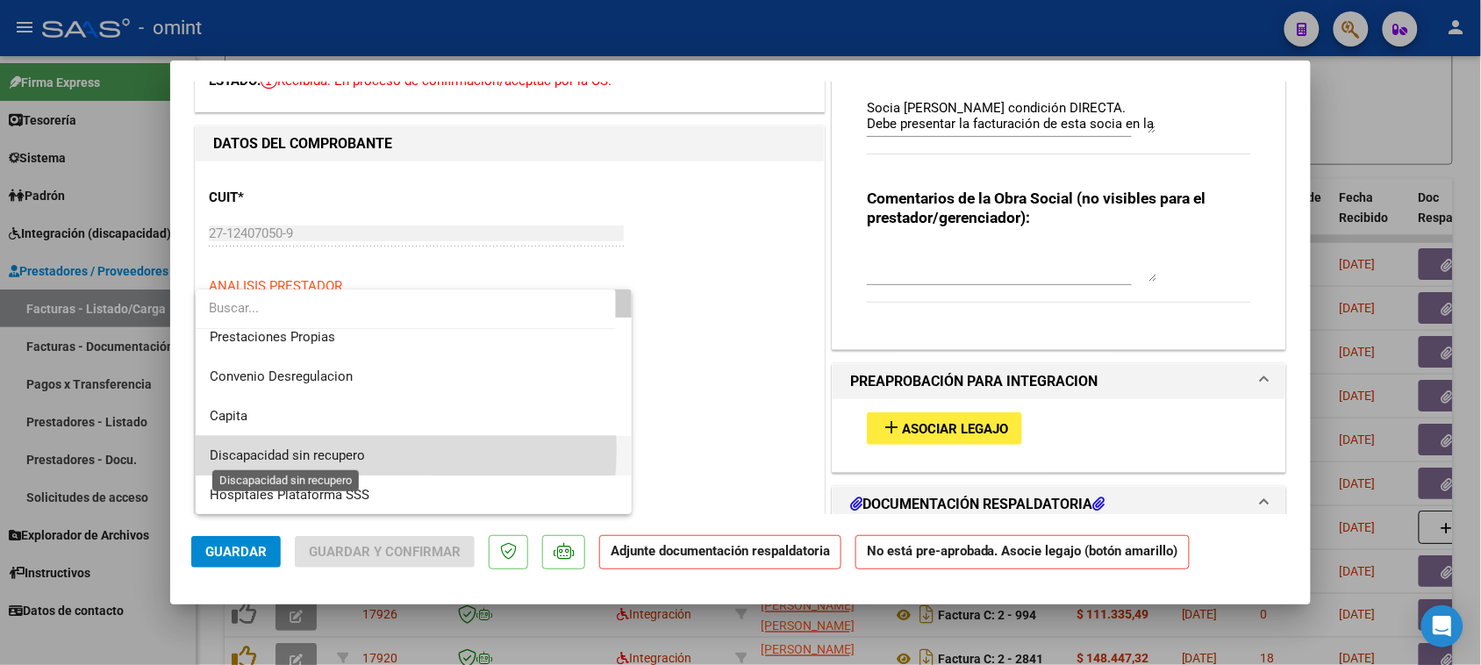
click at [300, 449] on span "Discapacidad sin recupero" at bounding box center [287, 456] width 155 height 16
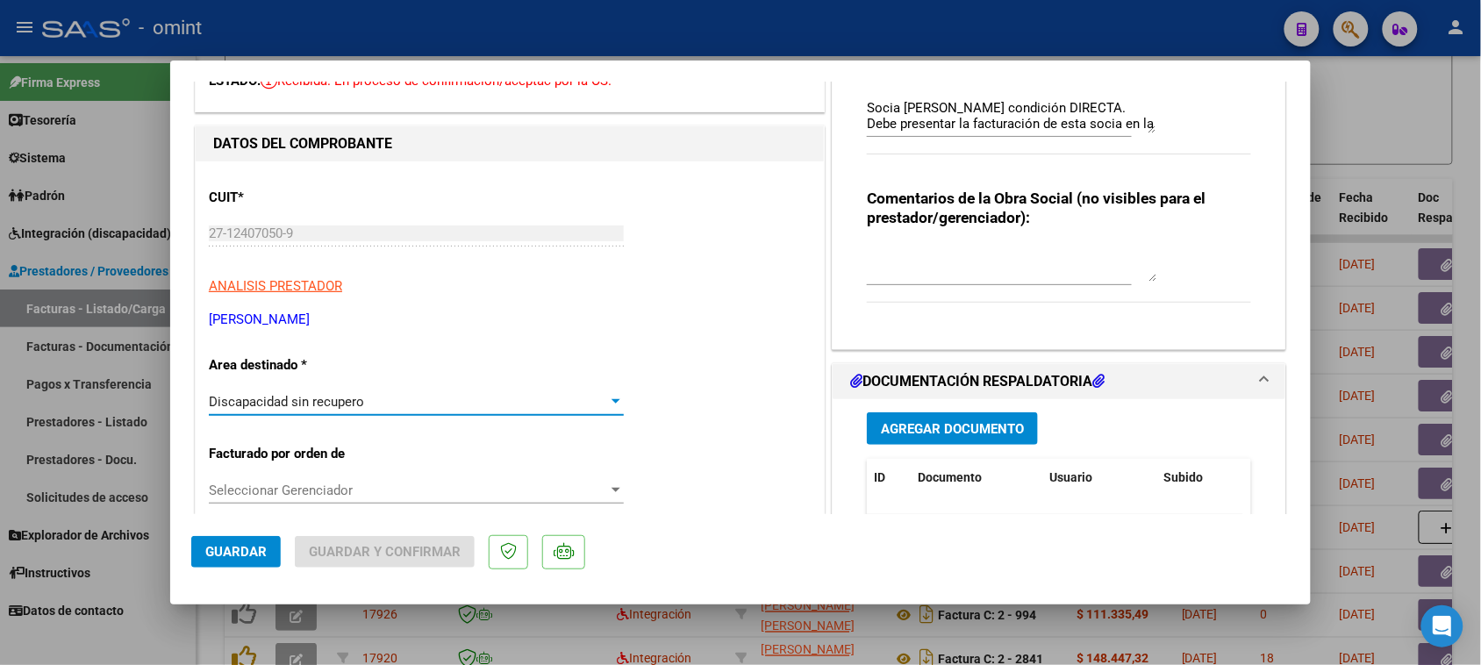
click at [233, 547] on span "Guardar" at bounding box center [235, 552] width 61 height 16
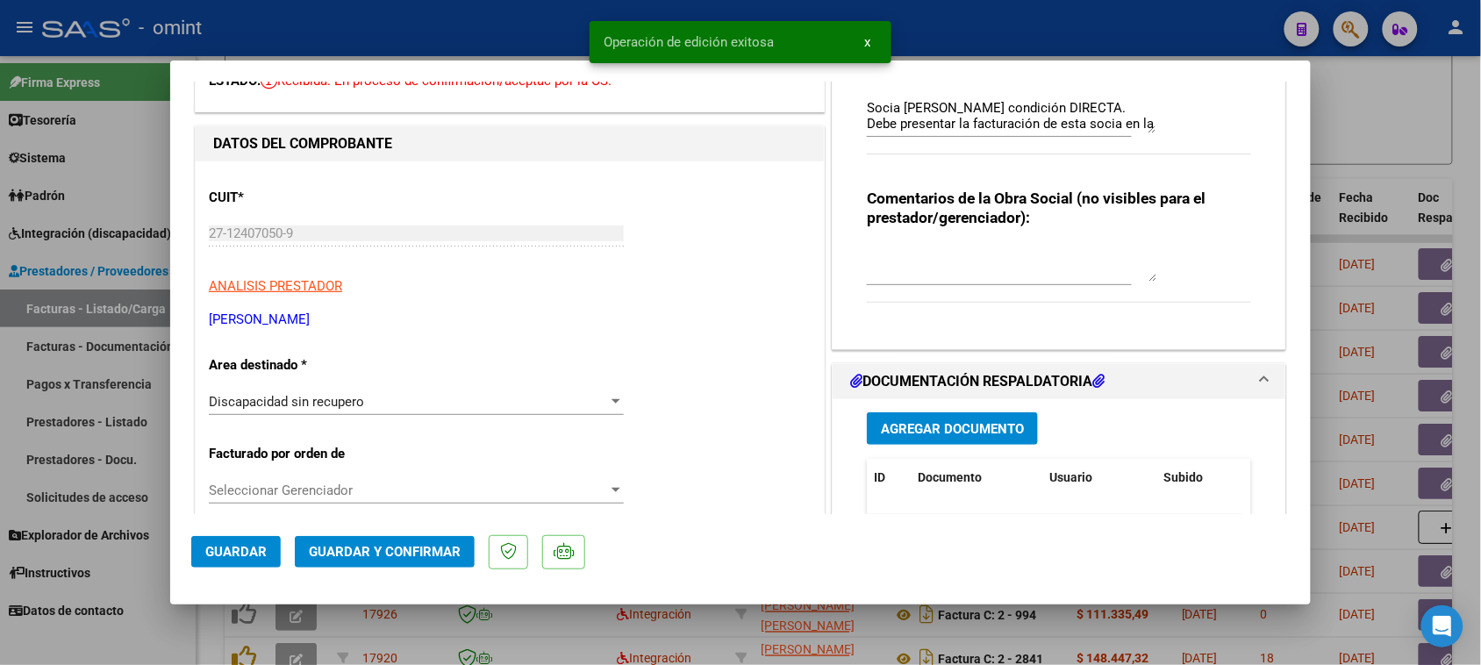
click at [380, 562] on button "Guardar y Confirmar" at bounding box center [385, 552] width 180 height 32
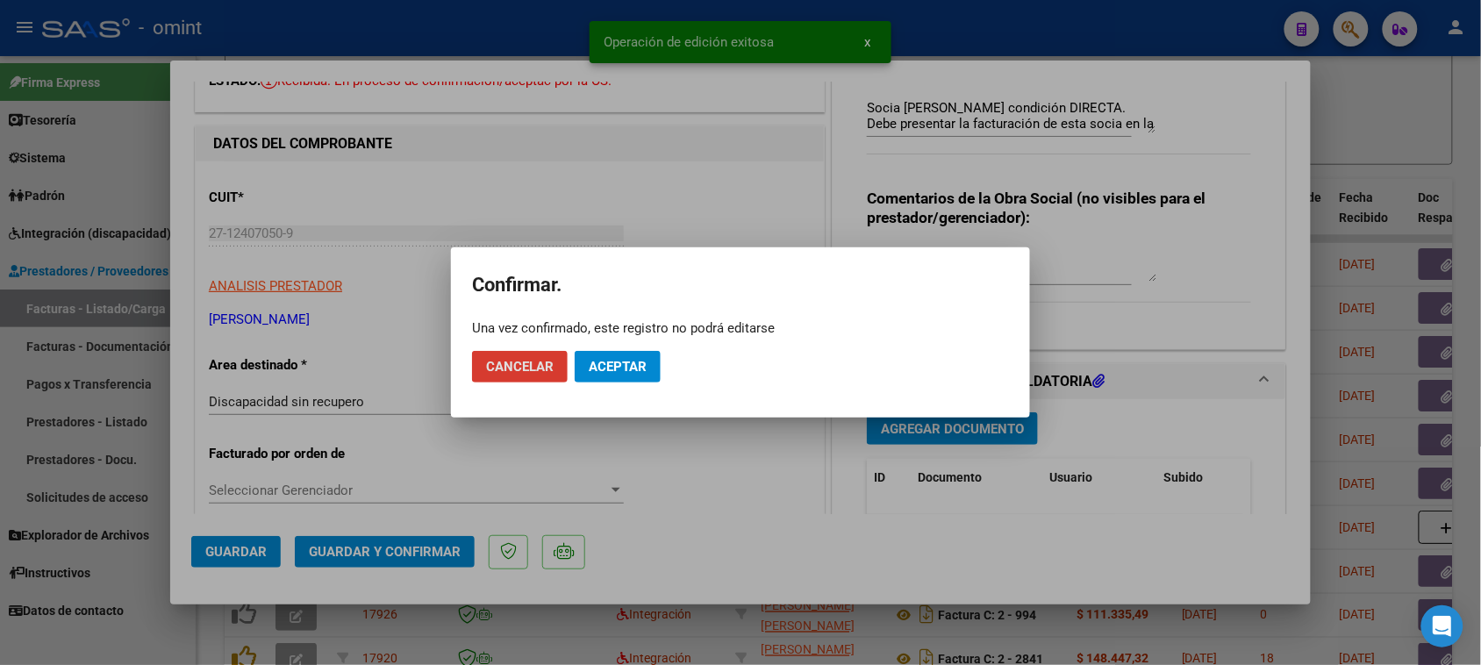
drag, startPoint x: 616, startPoint y: 369, endPoint x: 604, endPoint y: 371, distance: 12.6
click at [617, 365] on span "Aceptar" at bounding box center [618, 367] width 58 height 16
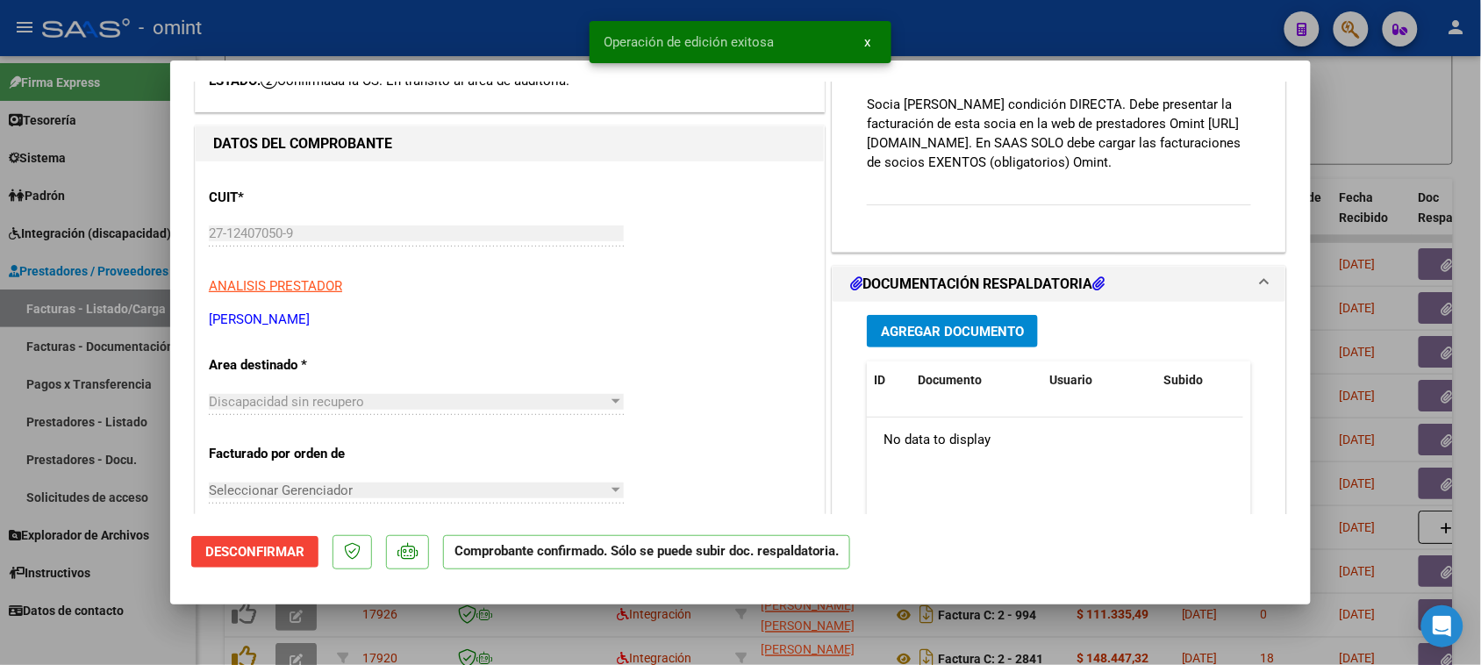
type input "$ 0,00"
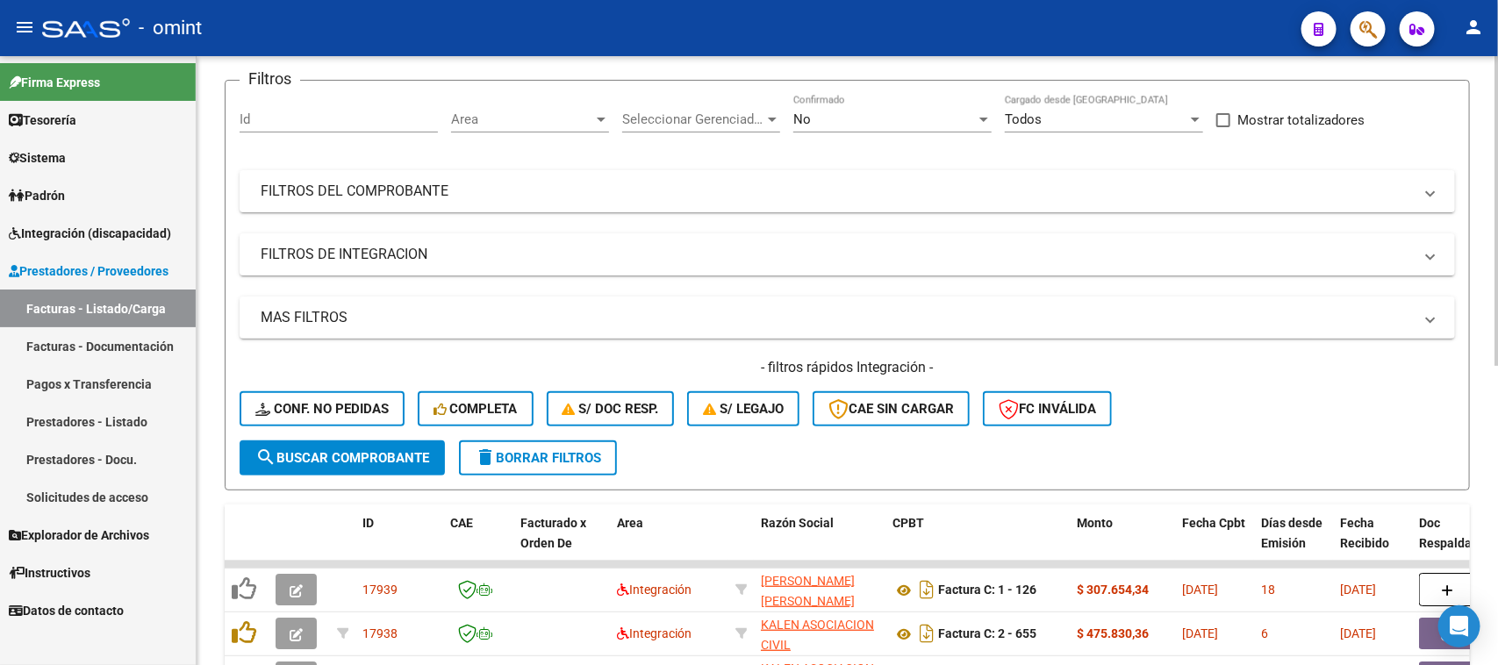
scroll to position [15, 0]
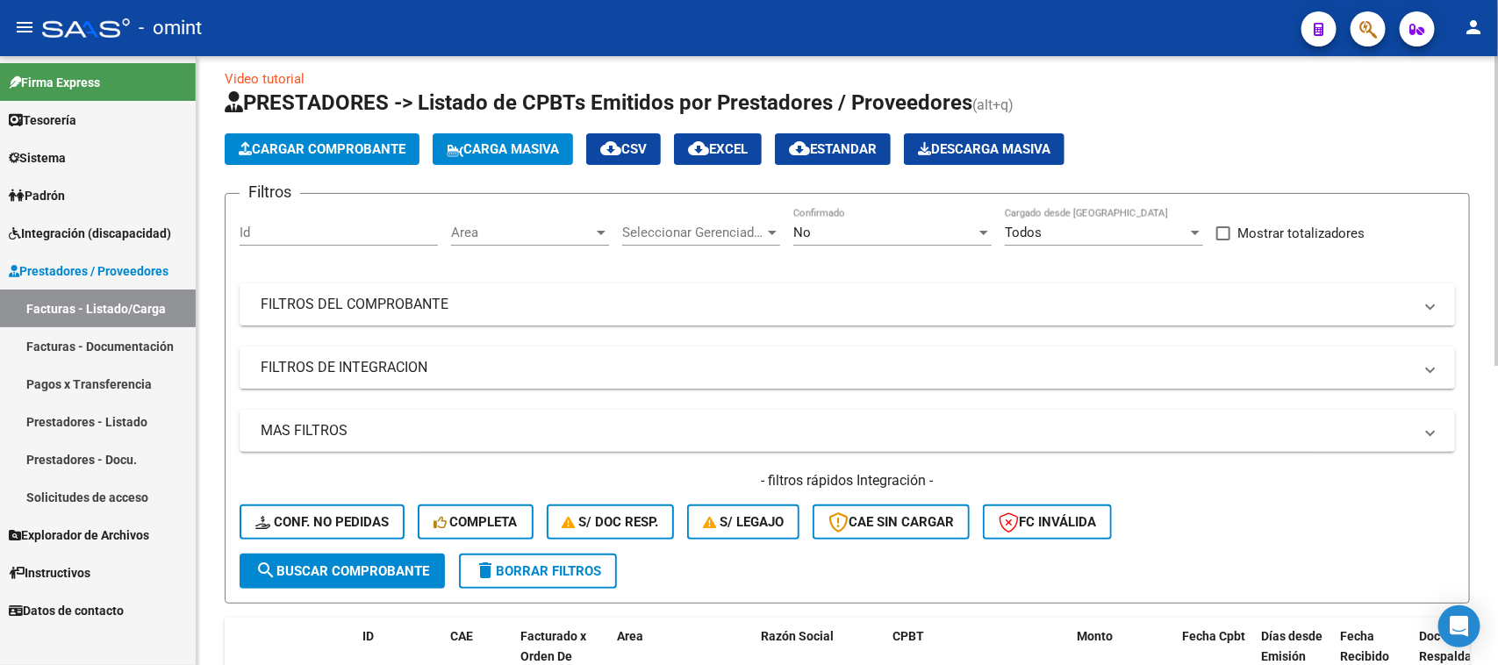
click at [902, 308] on mat-panel-title "FILTROS DEL COMPROBANTE" at bounding box center [837, 304] width 1152 height 19
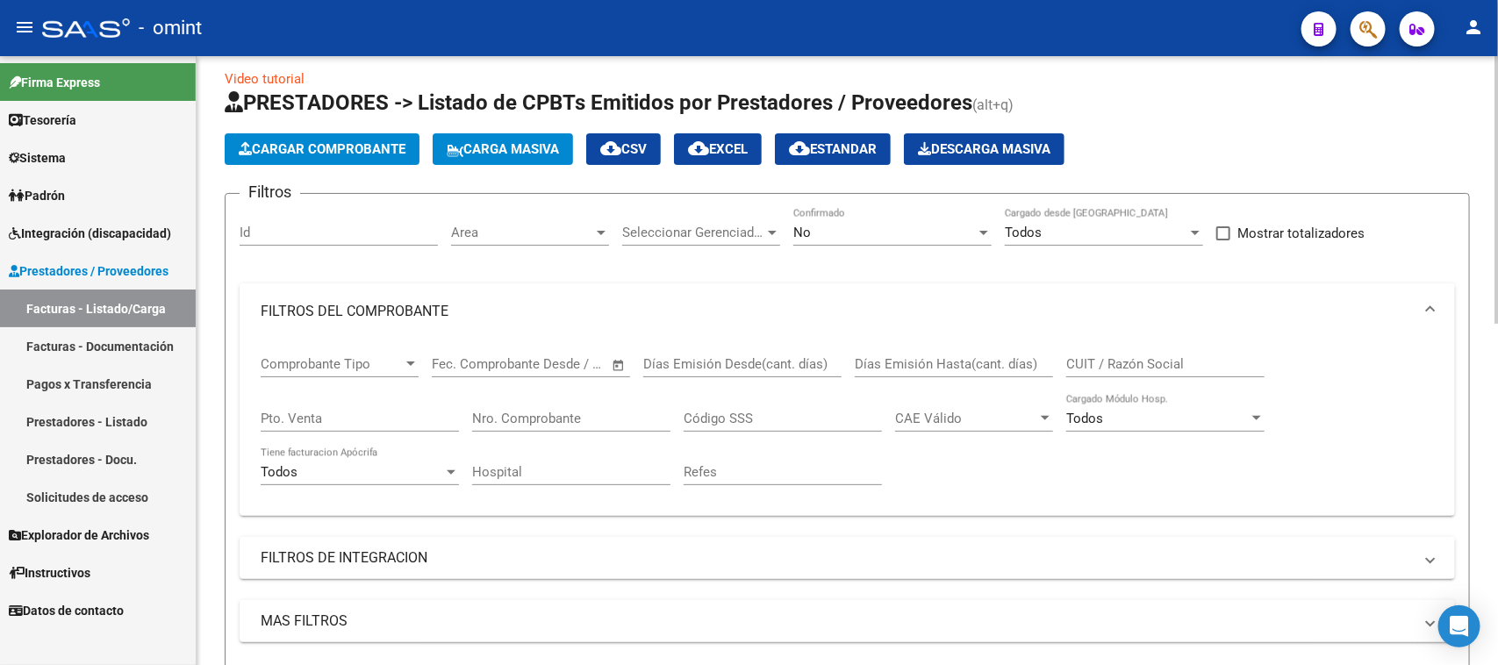
click at [1097, 358] on input "CUIT / Razón Social" at bounding box center [1165, 364] width 198 height 16
paste input "27124070509"
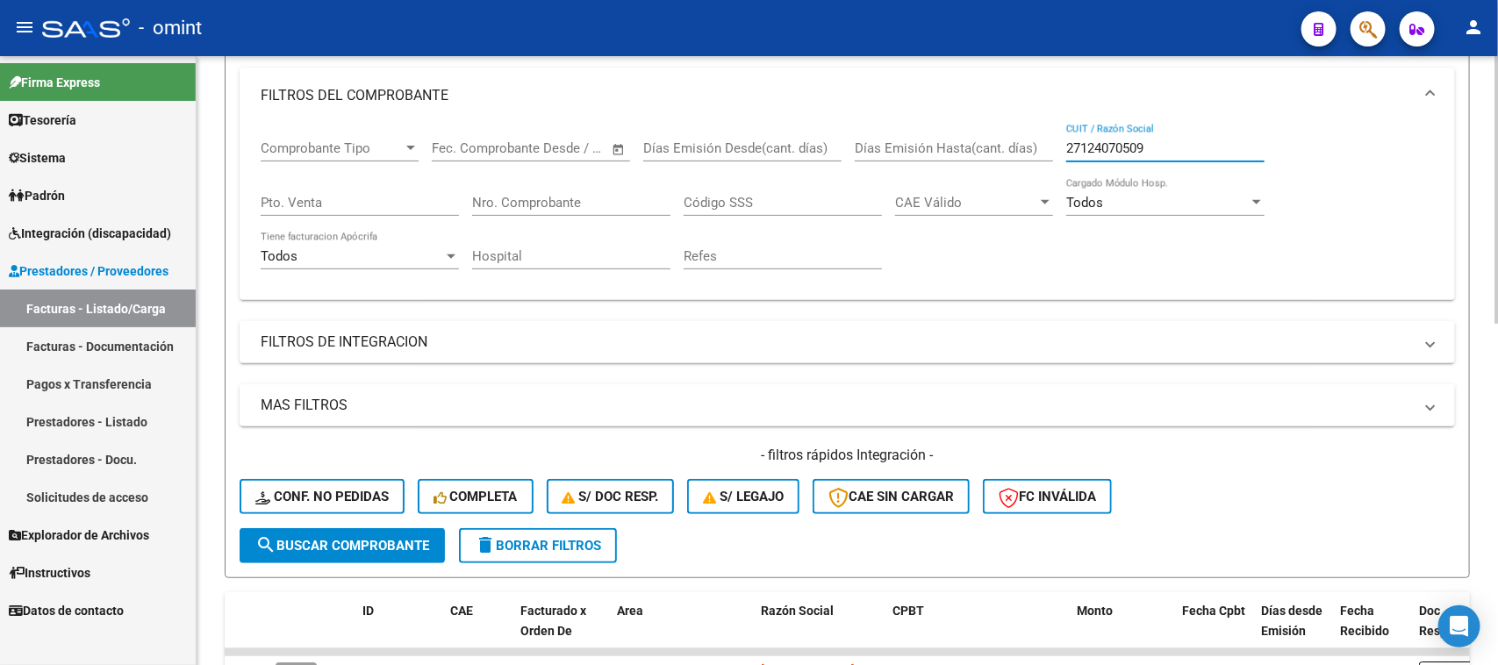
scroll to position [234, 0]
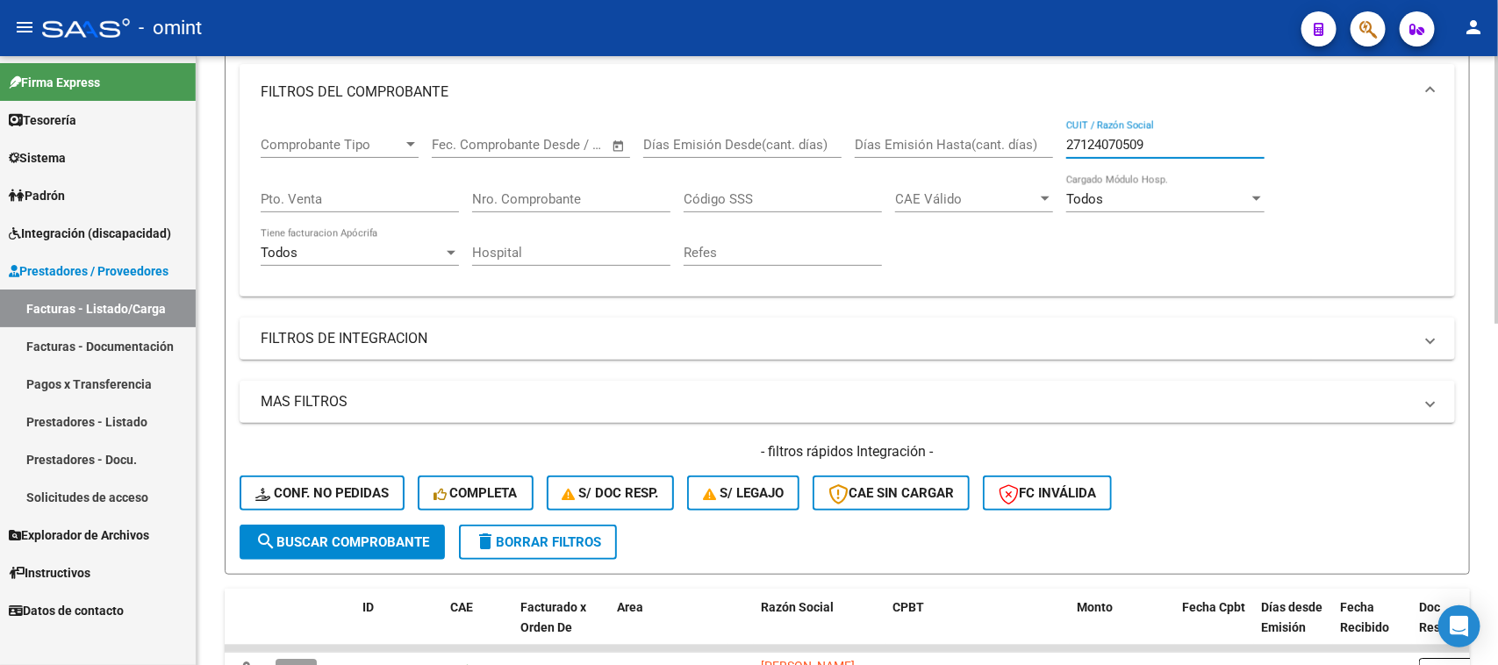
click at [290, 518] on div "- filtros rápidos Integración - Conf. no pedidas Completa S/ Doc Resp. S/ legaj…" at bounding box center [847, 483] width 1215 height 82
click at [290, 525] on button "search Buscar Comprobante" at bounding box center [342, 542] width 205 height 35
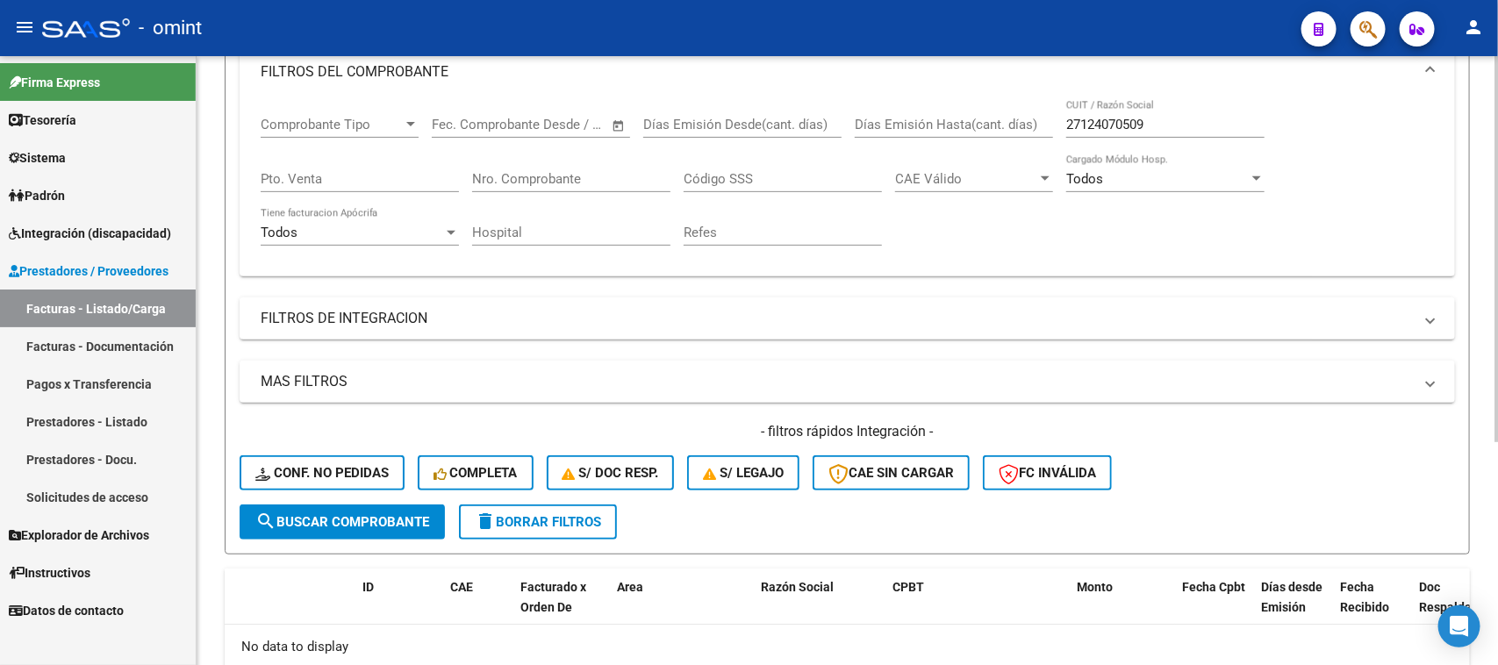
scroll to position [133, 0]
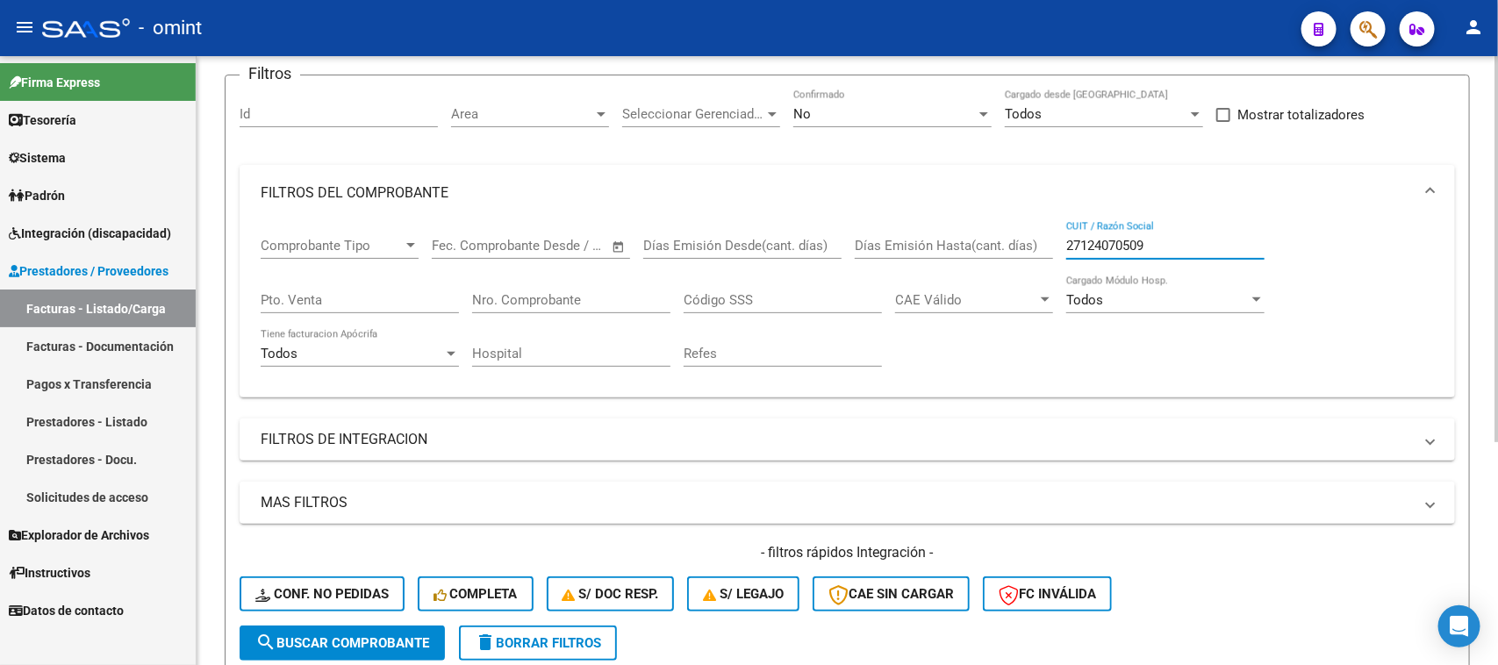
click at [1088, 243] on input "27124070509" at bounding box center [1165, 246] width 198 height 16
click at [1082, 242] on input "27124070509" at bounding box center [1165, 246] width 198 height 16
click at [1142, 241] on input "27-124070509" at bounding box center [1165, 246] width 198 height 16
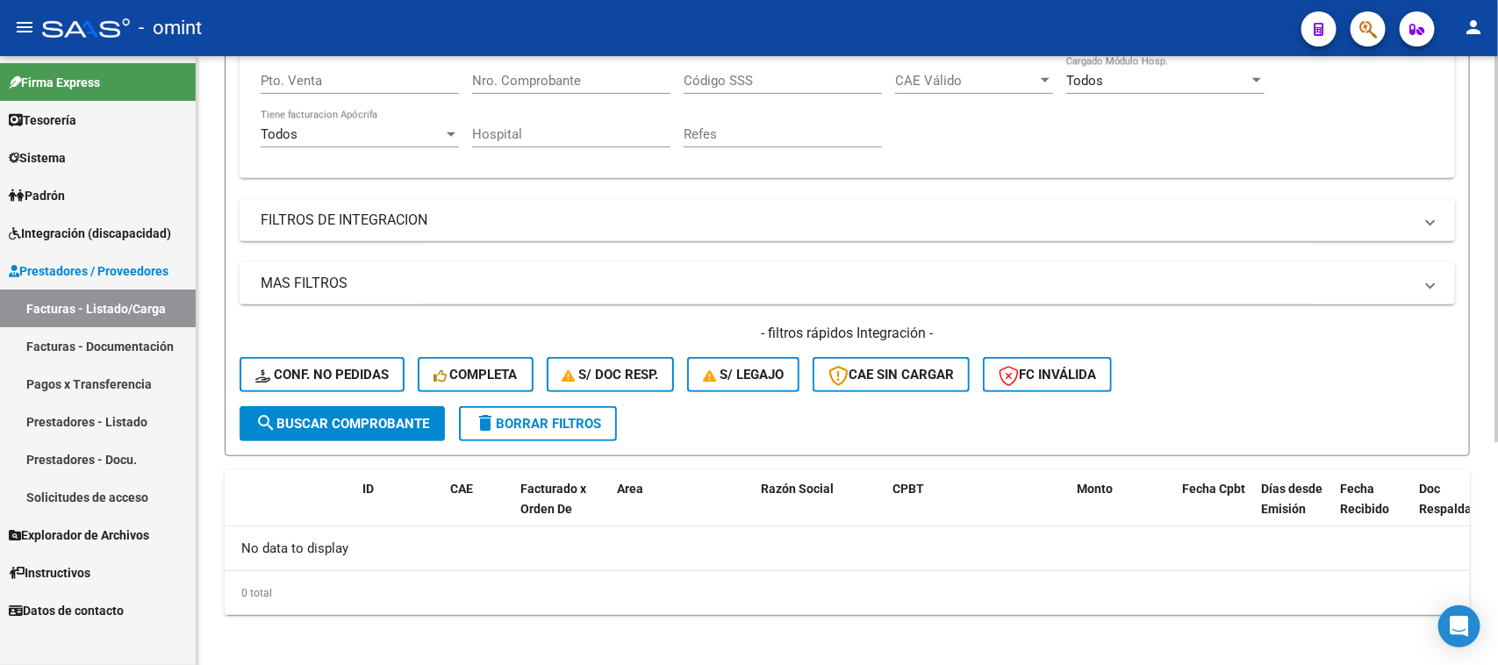
type input "27-12407050-9"
click at [392, 416] on span "search Buscar Comprobante" at bounding box center [342, 424] width 174 height 16
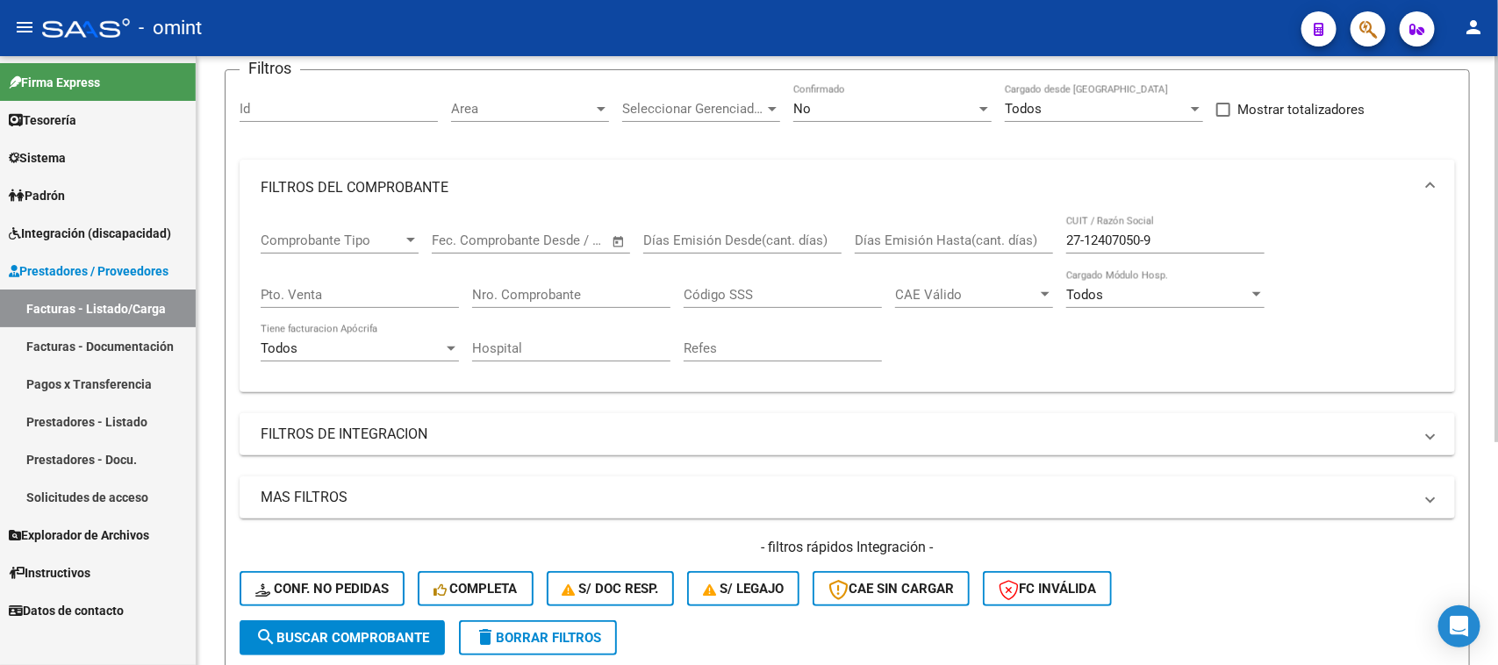
scroll to position [219, 0]
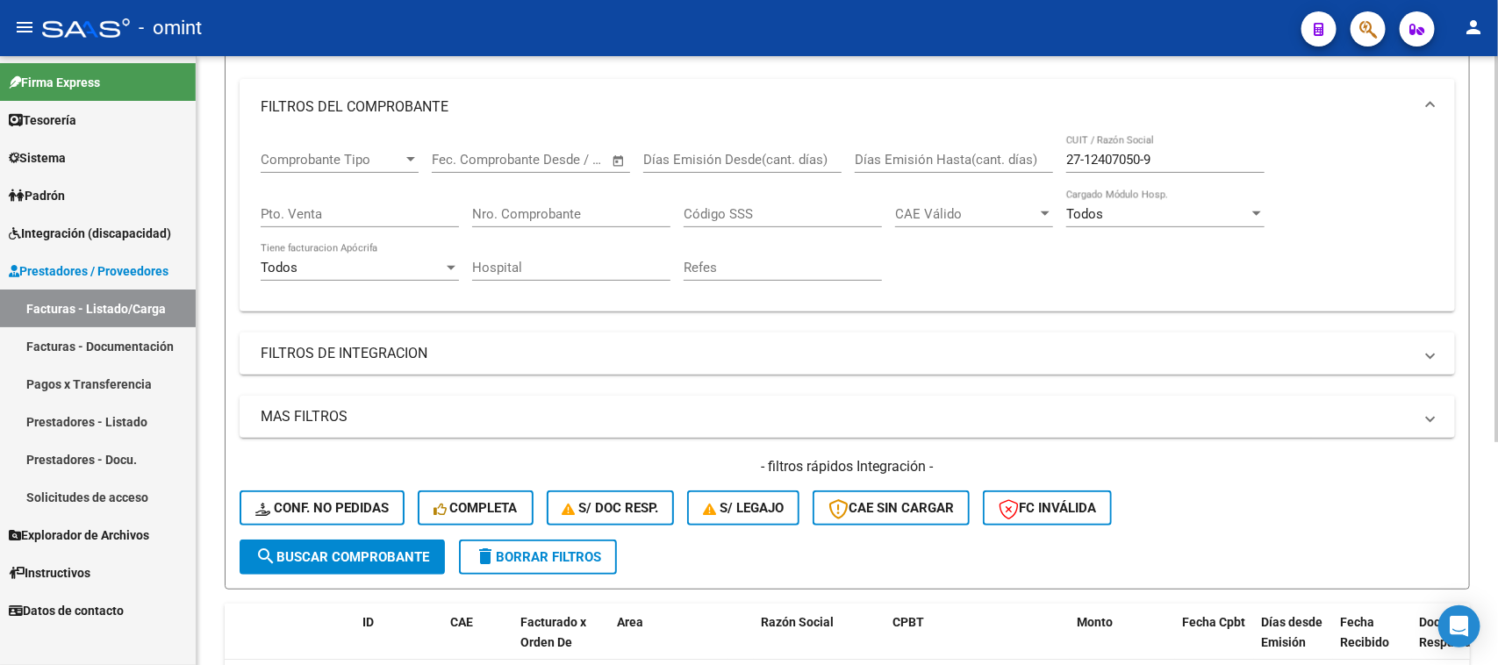
click at [547, 559] on span "delete Borrar Filtros" at bounding box center [538, 557] width 126 height 16
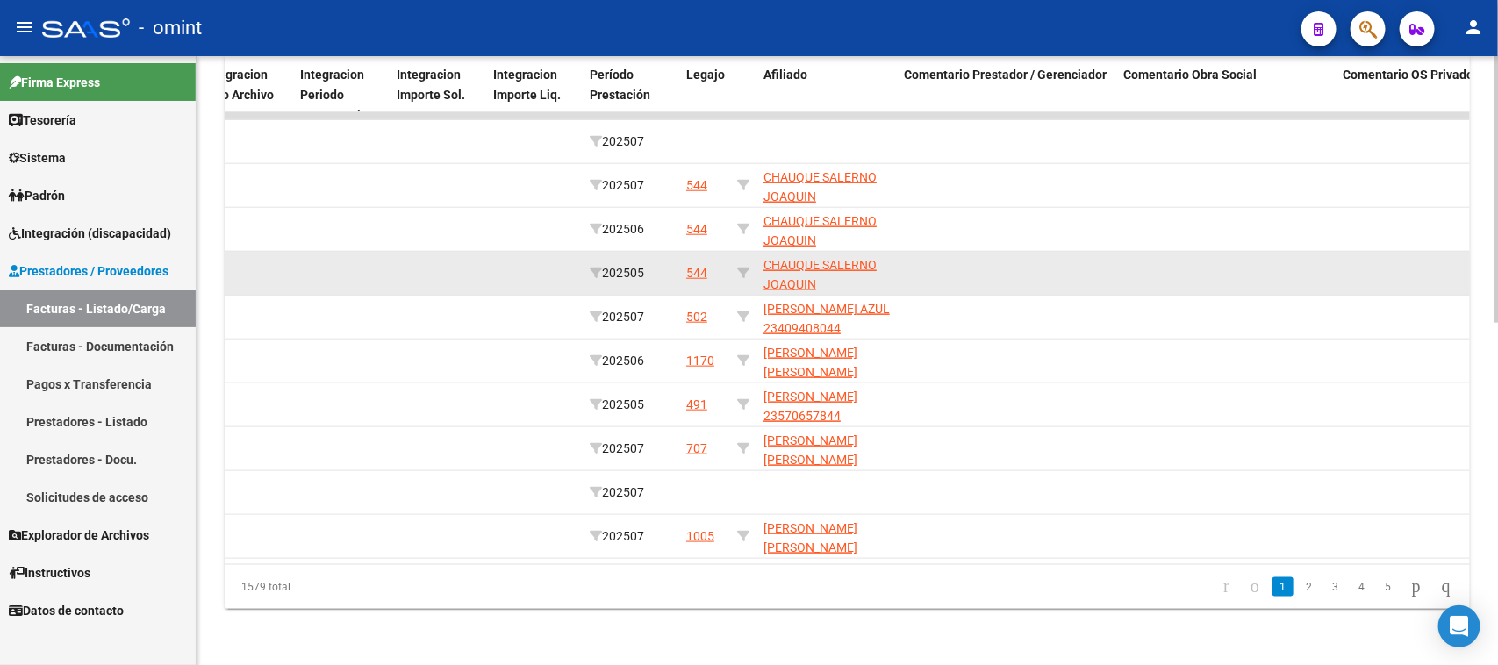
scroll to position [669, 0]
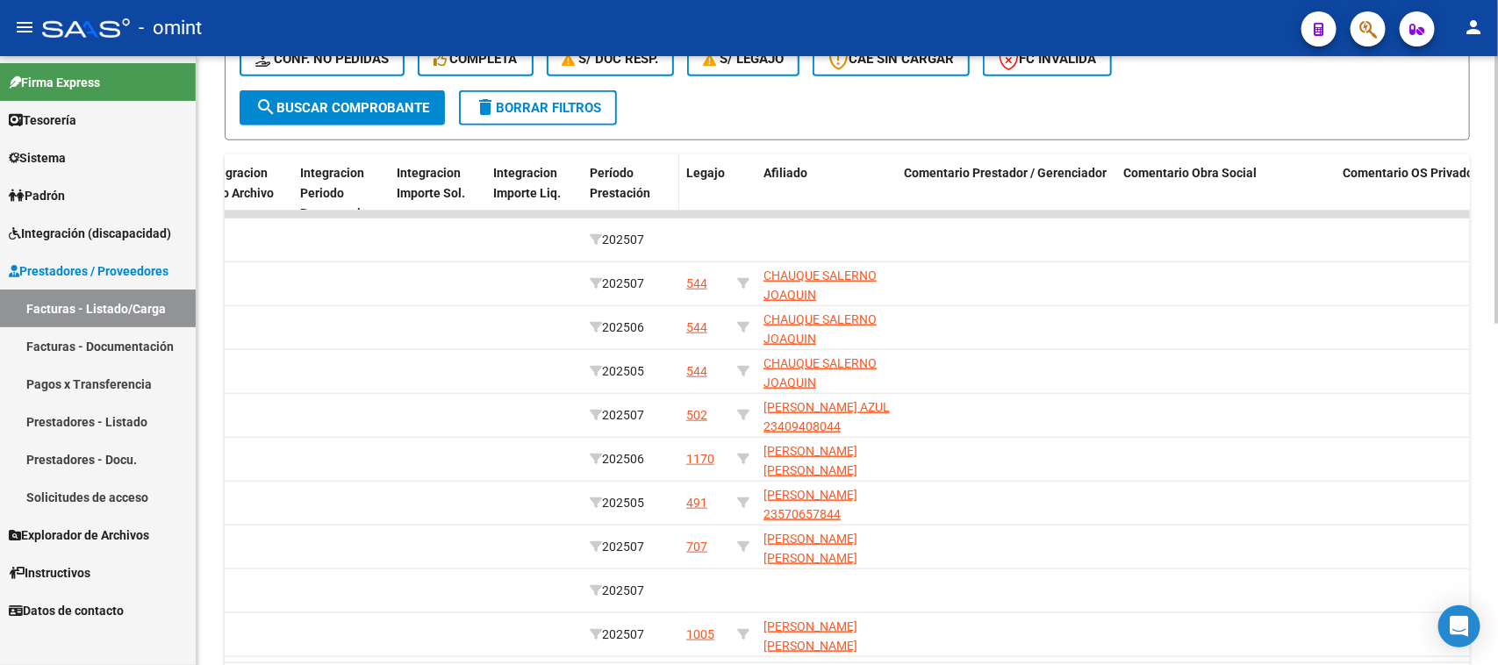
click at [626, 178] on div "Período Prestación" at bounding box center [631, 183] width 82 height 40
click at [620, 187] on span "Período Prestación" at bounding box center [620, 183] width 61 height 34
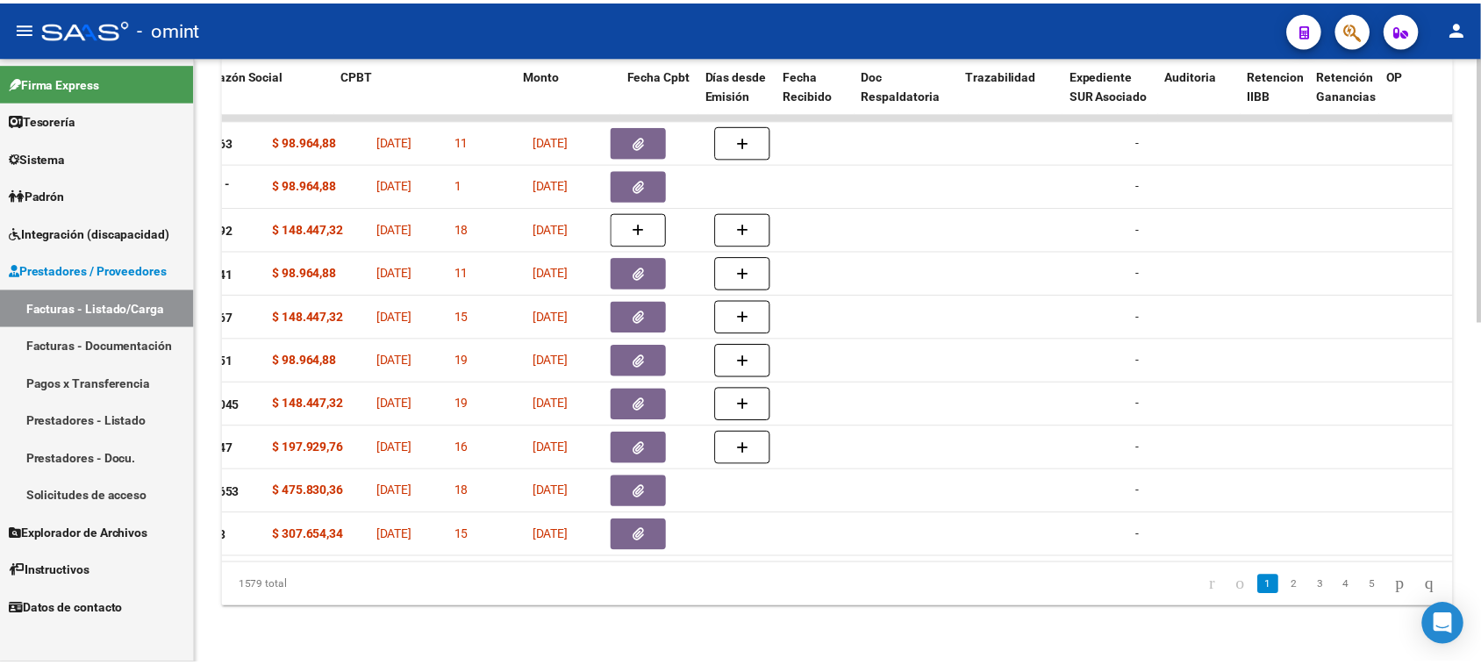
scroll to position [0, 0]
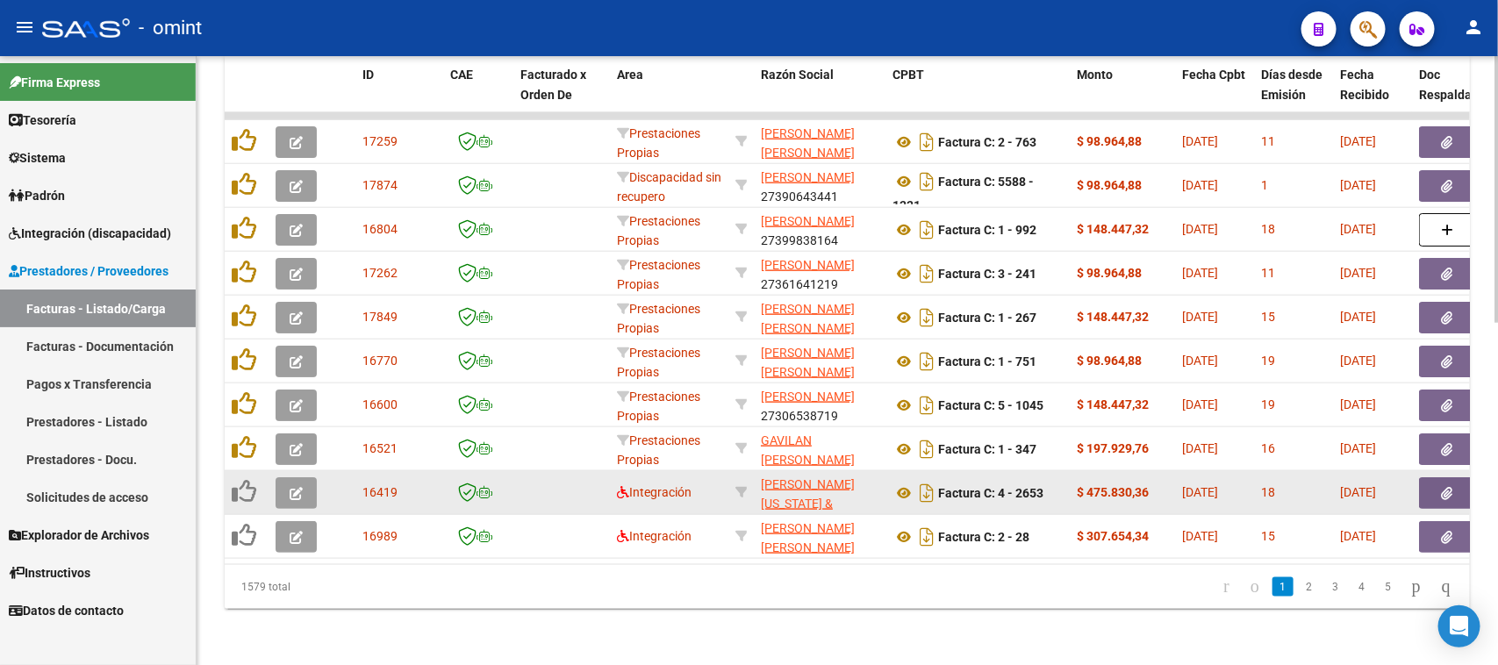
click at [297, 487] on icon "button" at bounding box center [296, 493] width 13 height 13
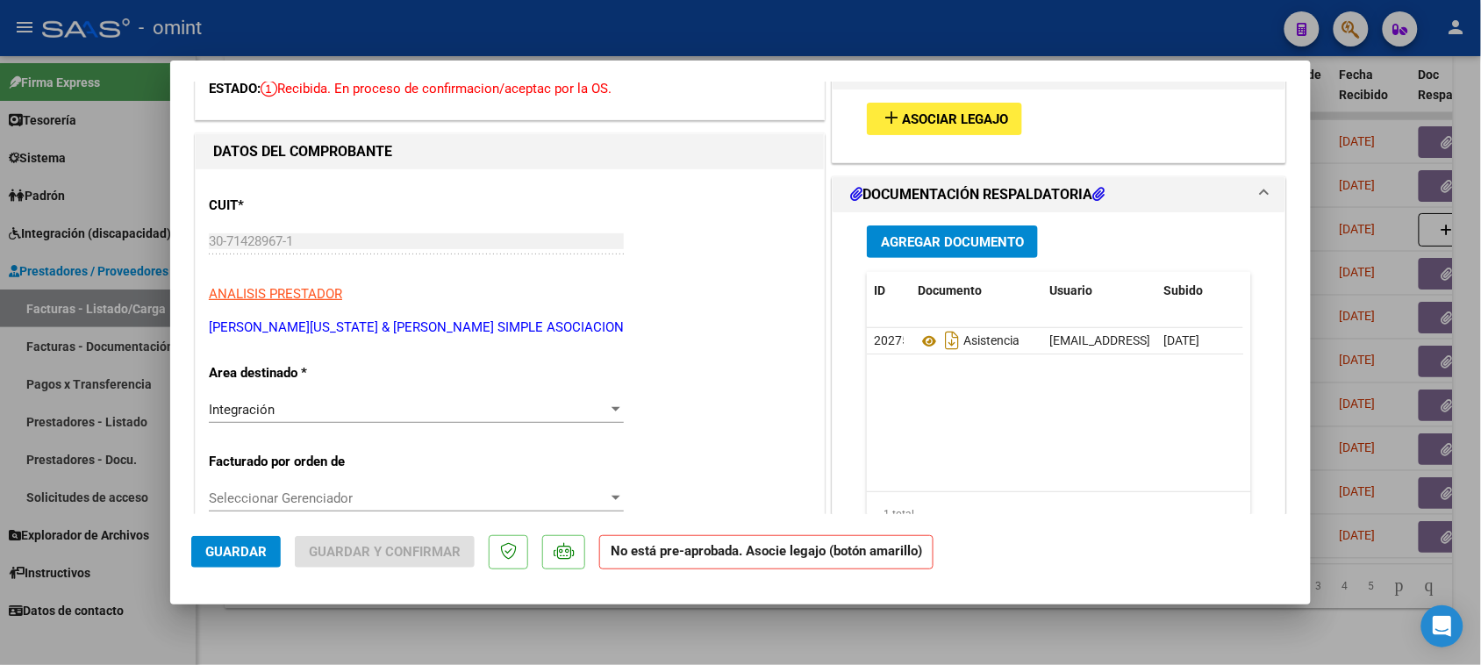
scroll to position [219, 0]
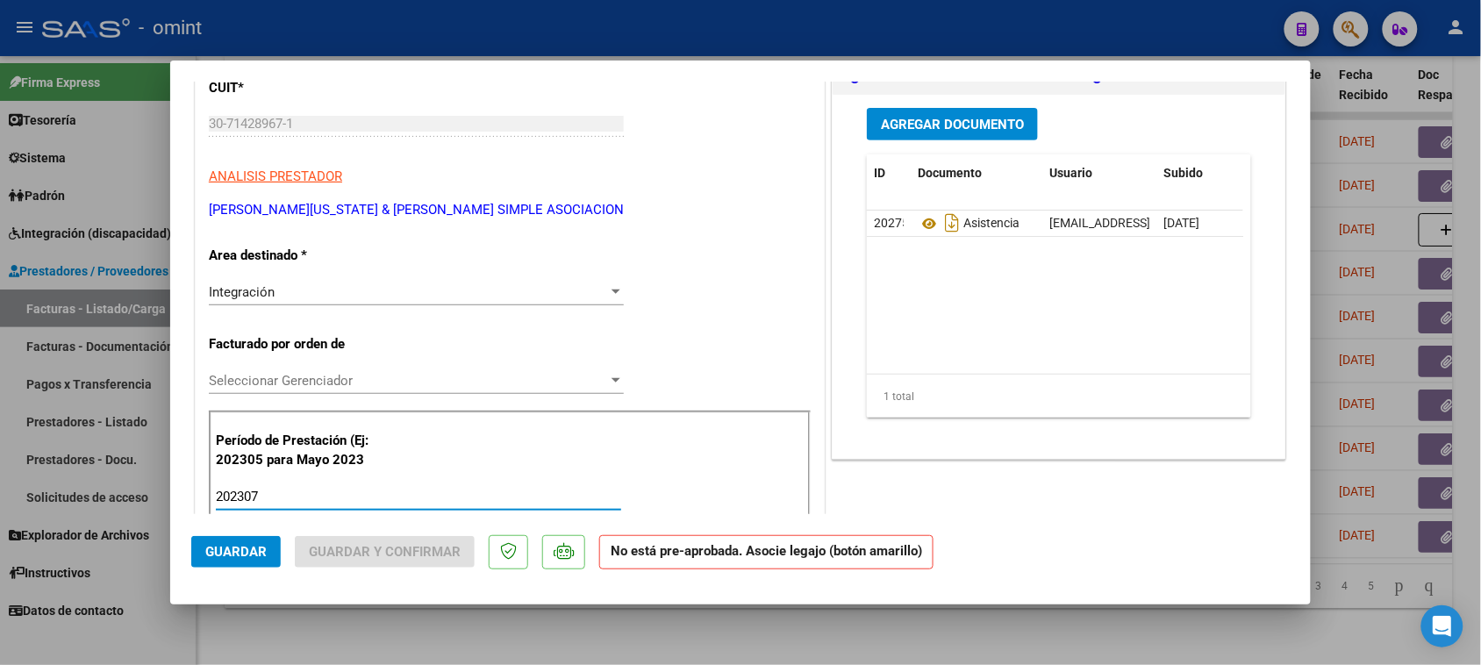
click at [360, 496] on input "202307" at bounding box center [418, 497] width 405 height 16
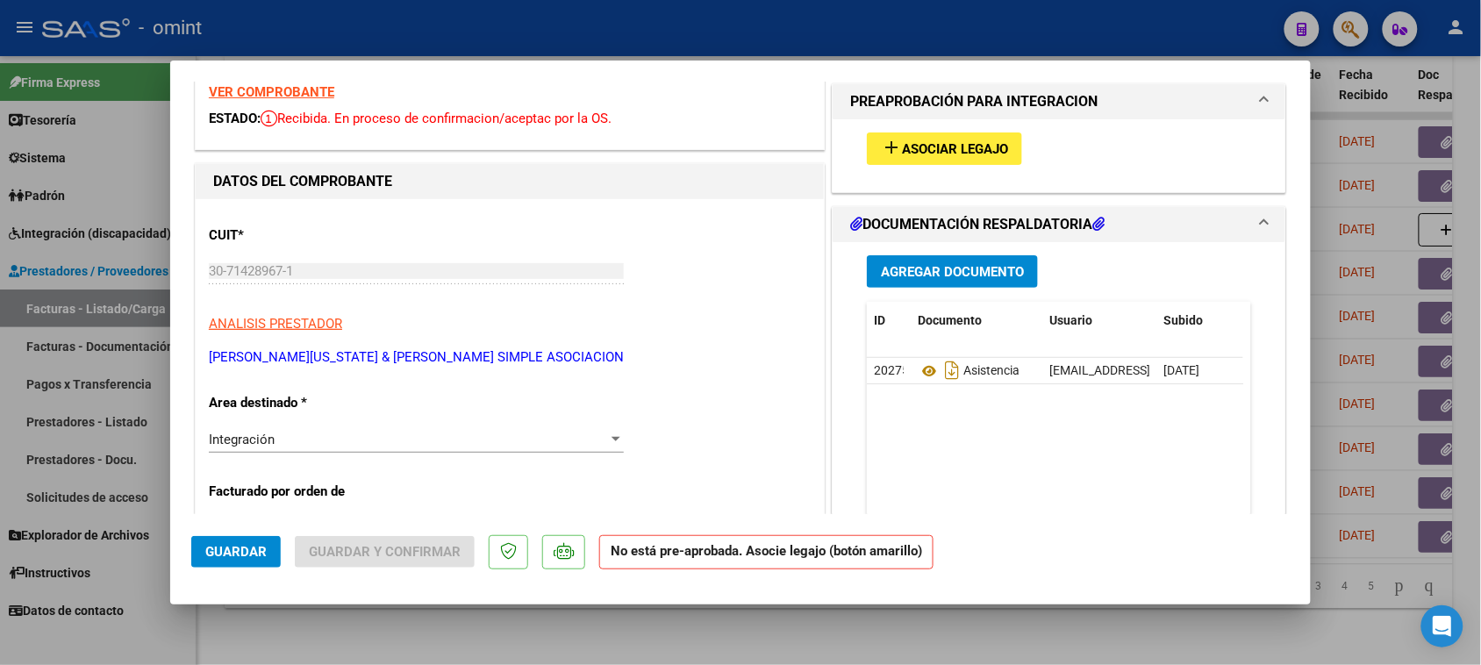
scroll to position [0, 0]
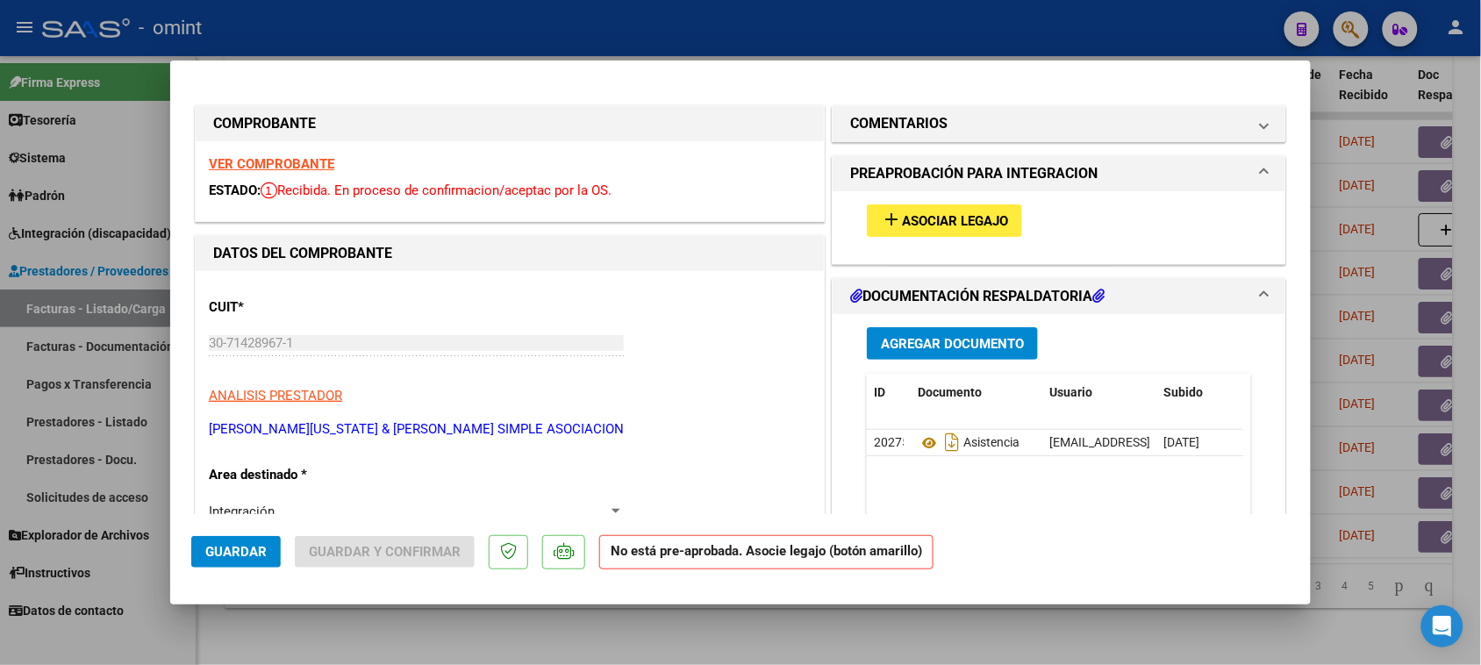
type input "202507"
click at [226, 158] on strong "VER COMPROBANTE" at bounding box center [271, 164] width 125 height 16
click at [966, 213] on span "Asociar Legajo" at bounding box center [955, 221] width 106 height 16
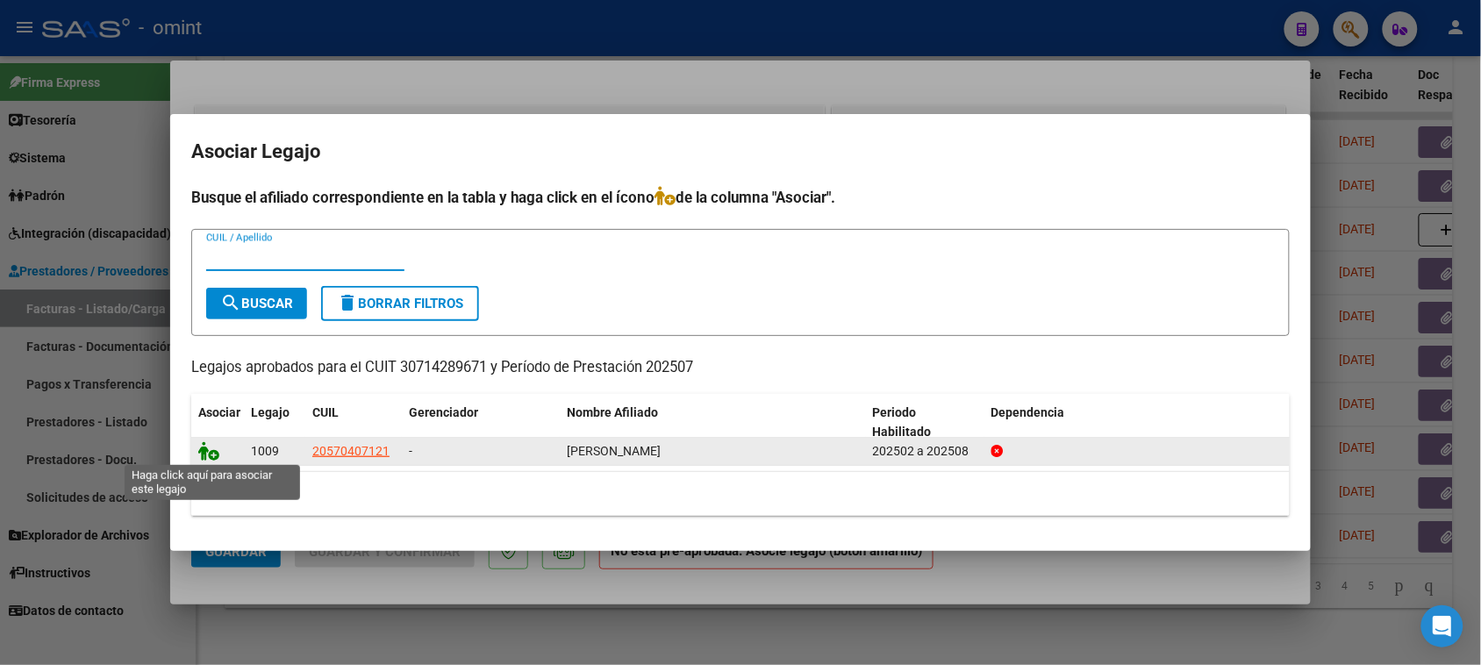
click at [211, 448] on icon at bounding box center [208, 450] width 21 height 19
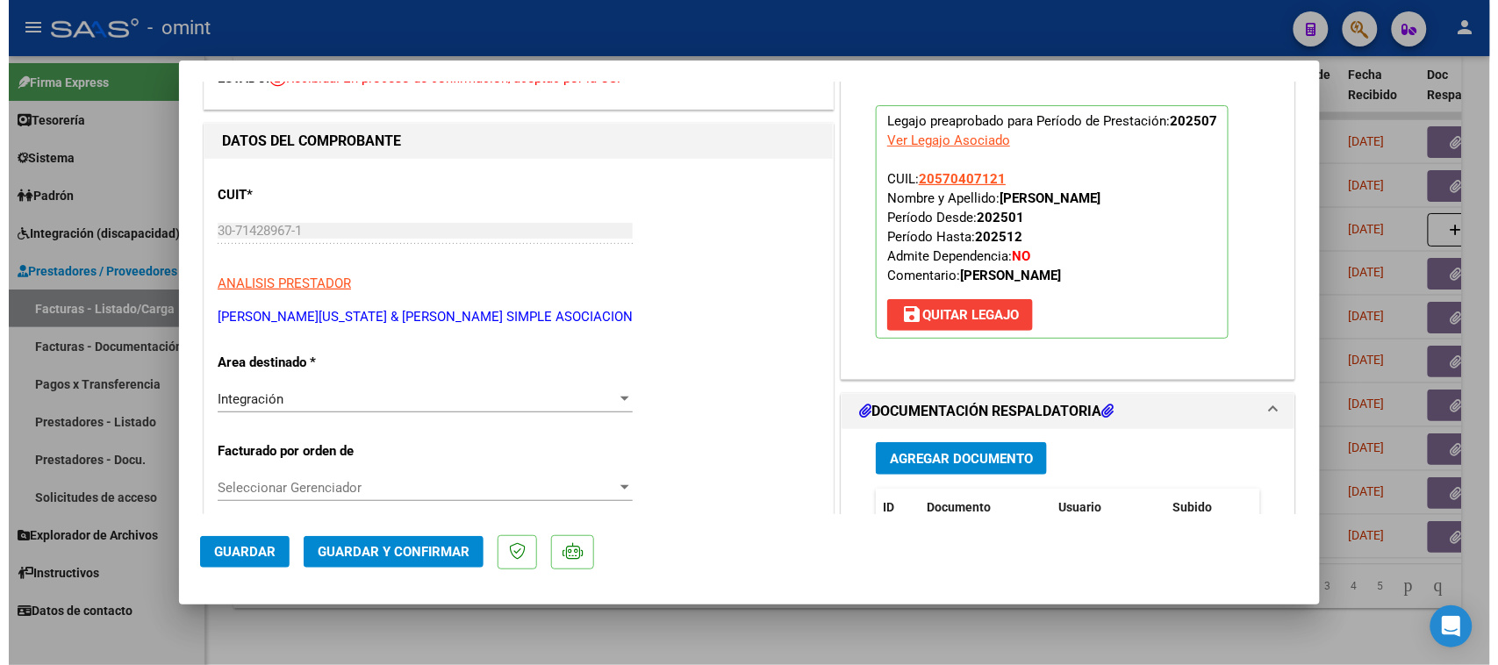
scroll to position [110, 0]
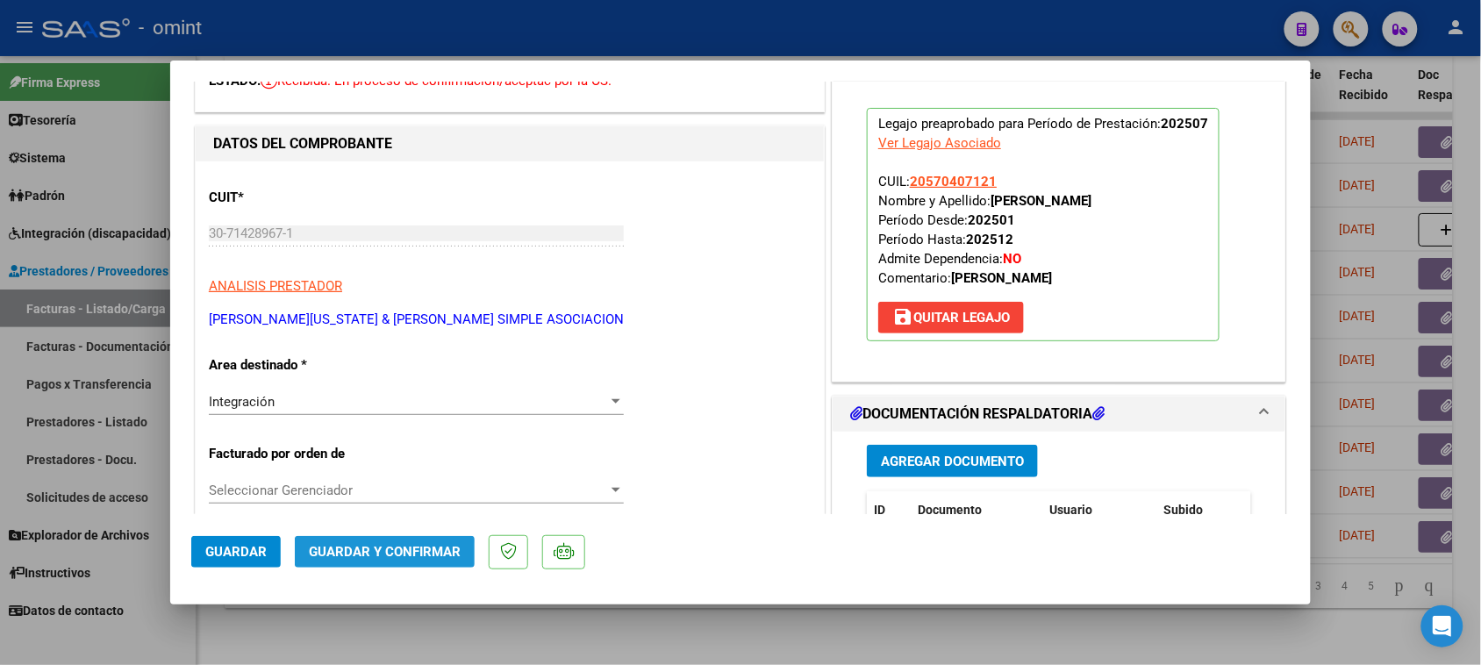
click at [358, 557] on span "Guardar y Confirmar" at bounding box center [385, 552] width 152 height 16
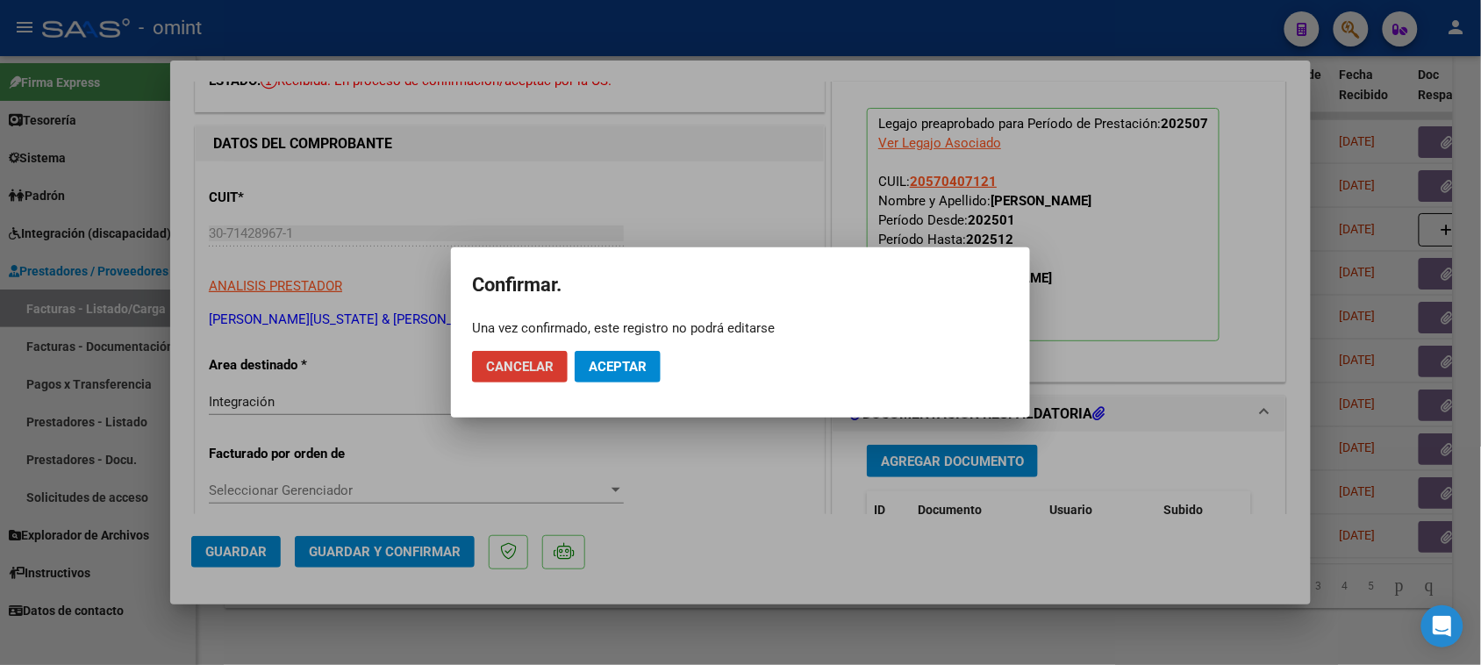
click at [652, 371] on button "Aceptar" at bounding box center [618, 367] width 86 height 32
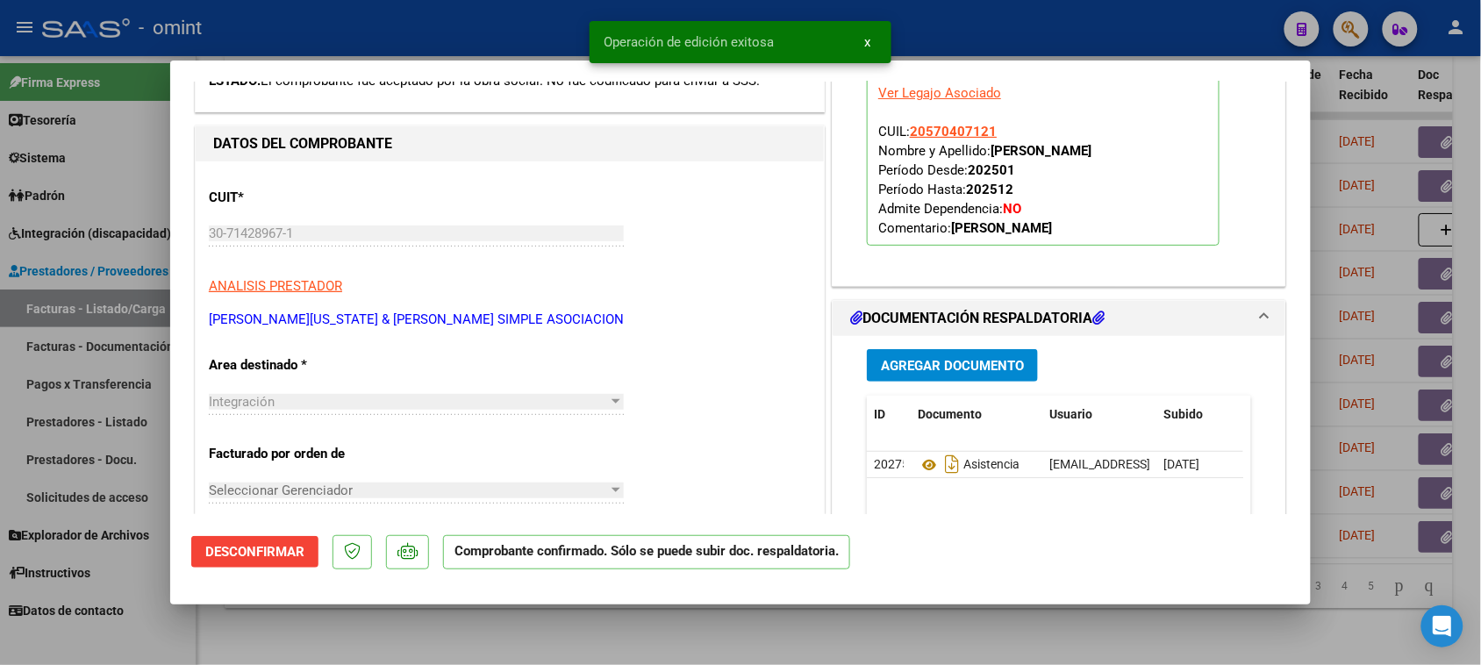
type input "$ 0,00"
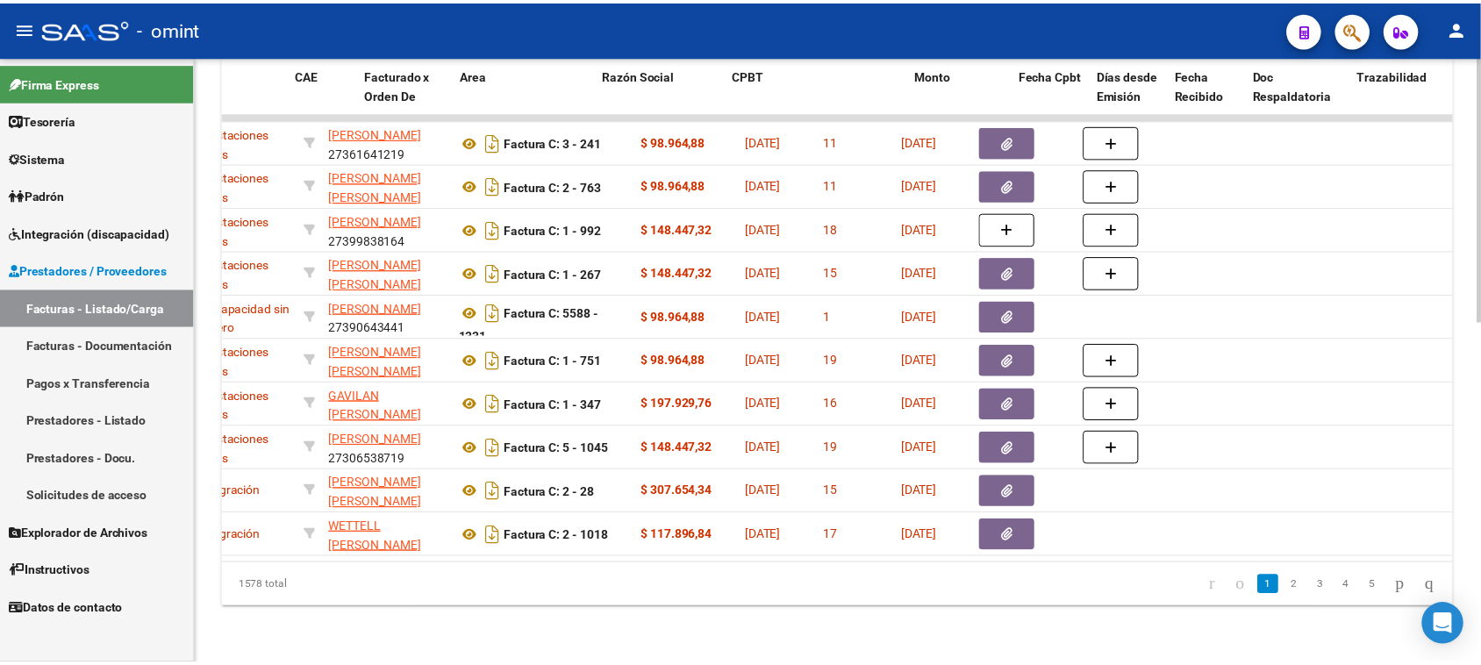
scroll to position [0, 0]
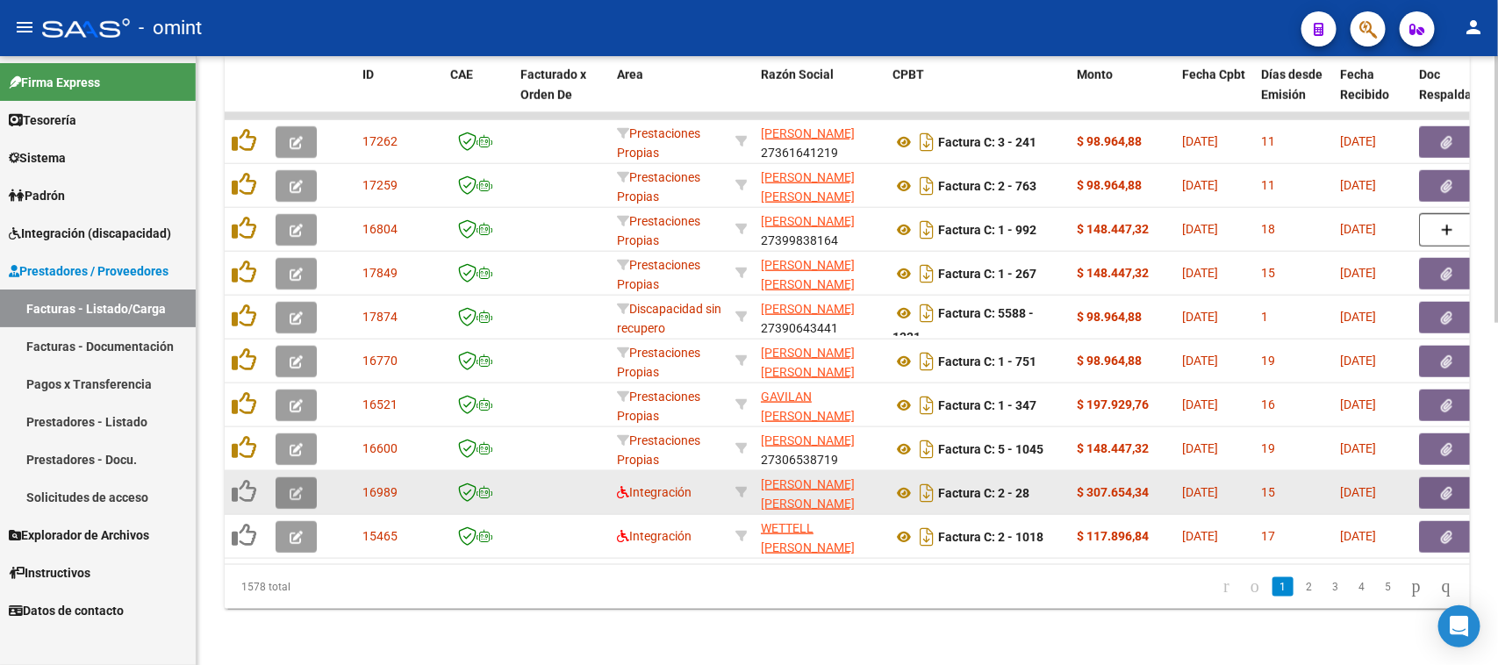
click at [314, 479] on button "button" at bounding box center [296, 493] width 41 height 32
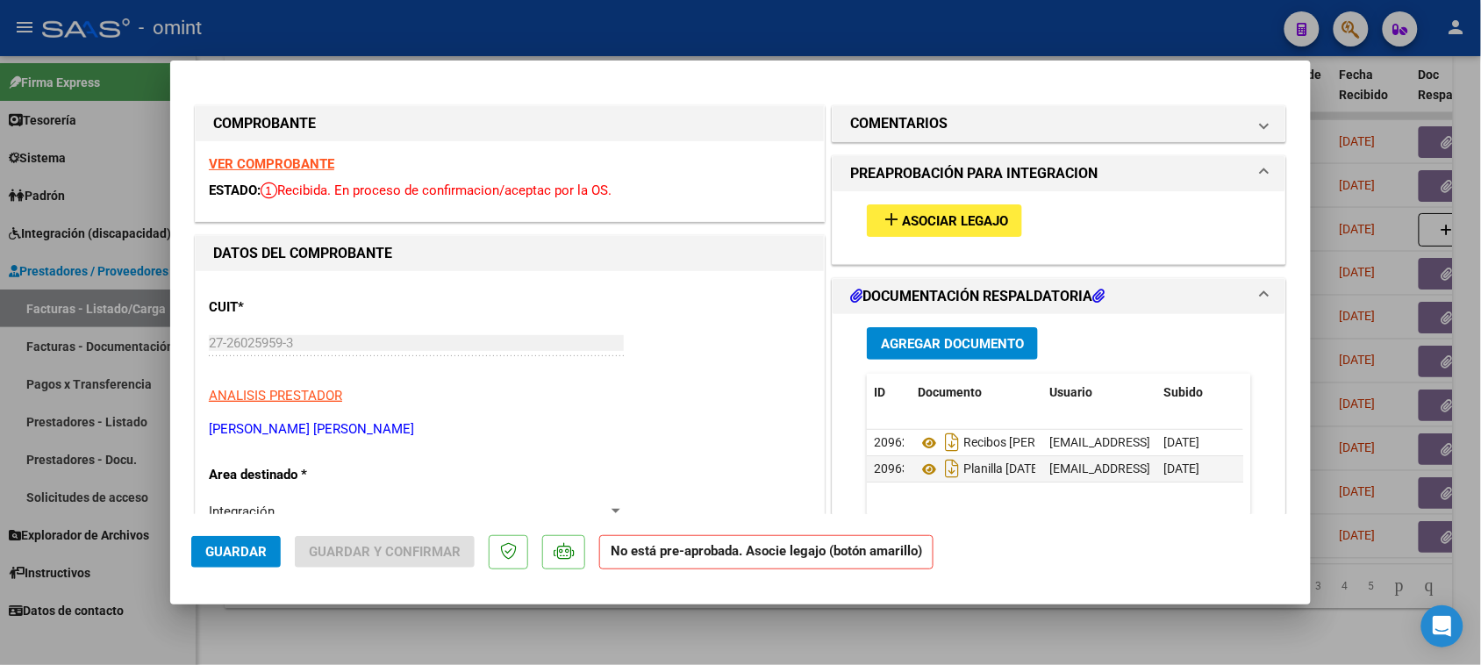
click at [305, 173] on div "VER COMPROBANTE ESTADO: Recibida. En proceso de confirmacion/aceptac por la OS." at bounding box center [510, 181] width 628 height 80
click at [307, 167] on strong "VER COMPROBANTE" at bounding box center [271, 164] width 125 height 16
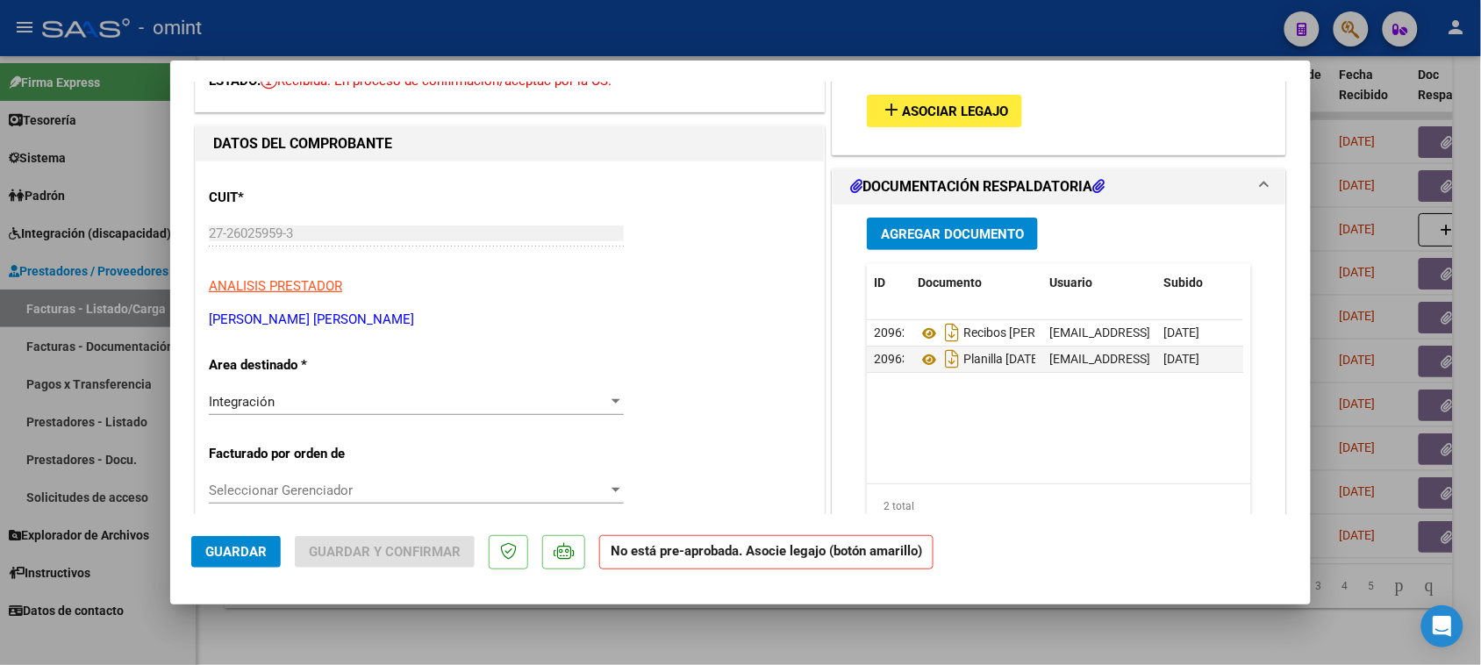
scroll to position [219, 0]
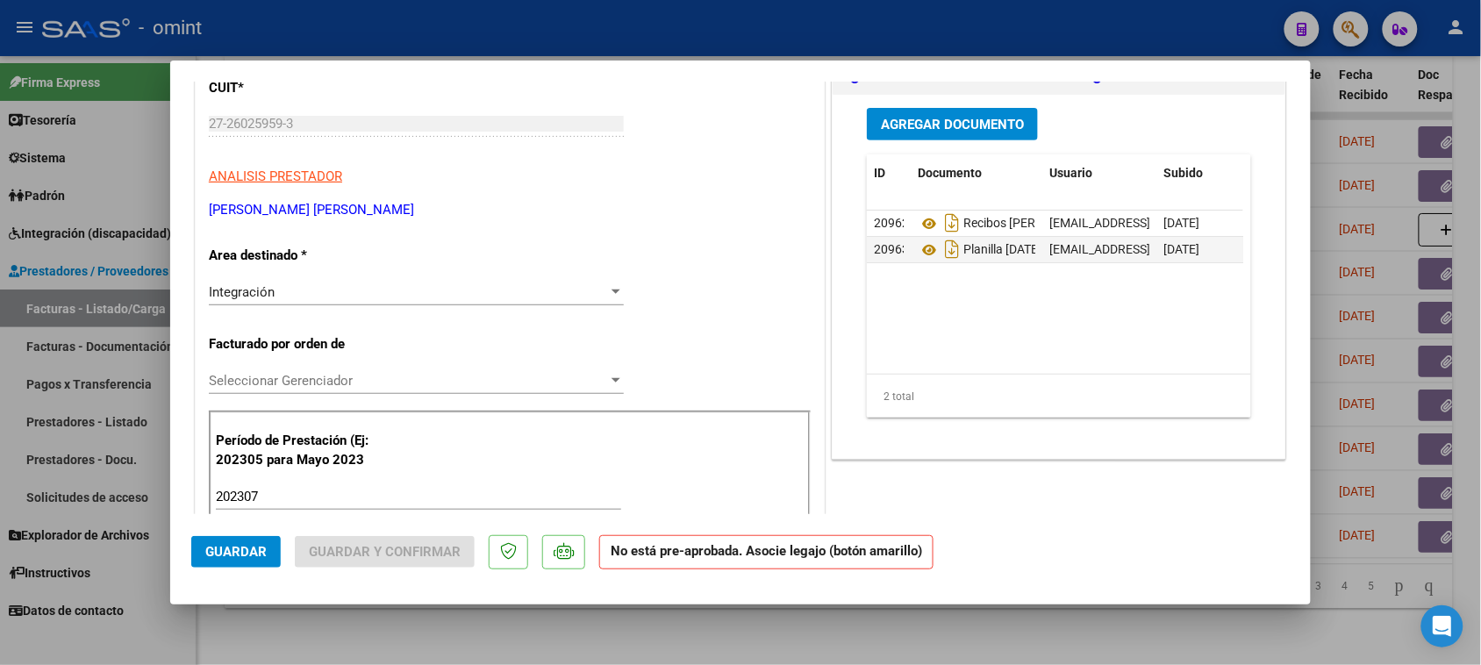
drag, startPoint x: 243, startPoint y: 501, endPoint x: 262, endPoint y: 435, distance: 68.3
click at [244, 500] on input "202307" at bounding box center [418, 497] width 405 height 16
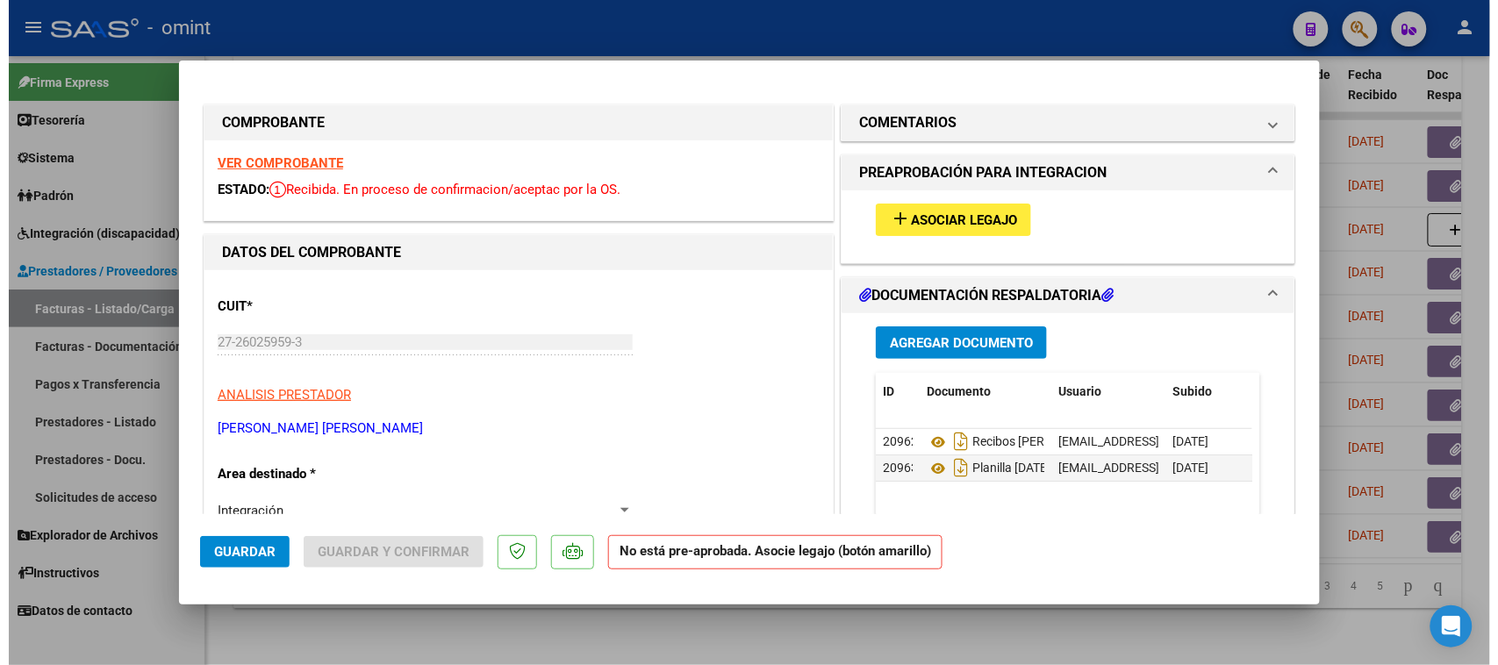
scroll to position [0, 0]
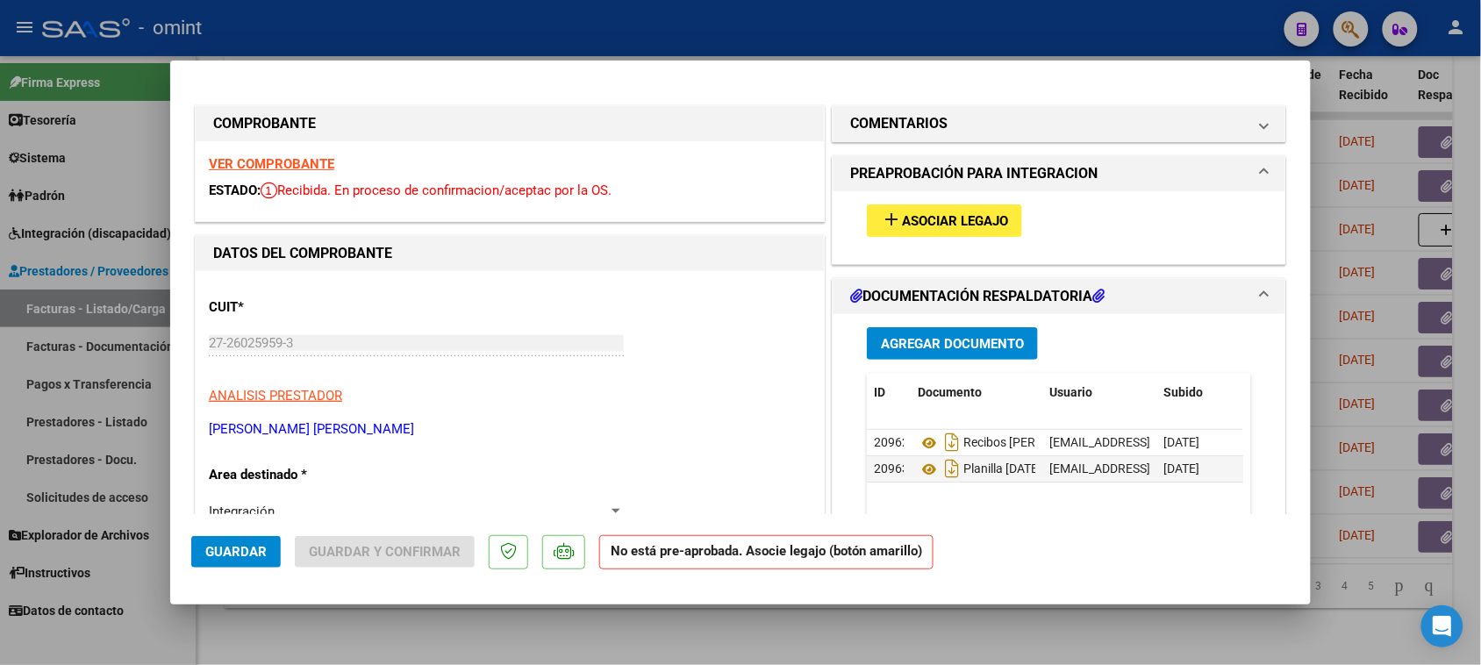
type input "202507"
click at [924, 226] on span "Asociar Legajo" at bounding box center [955, 221] width 106 height 16
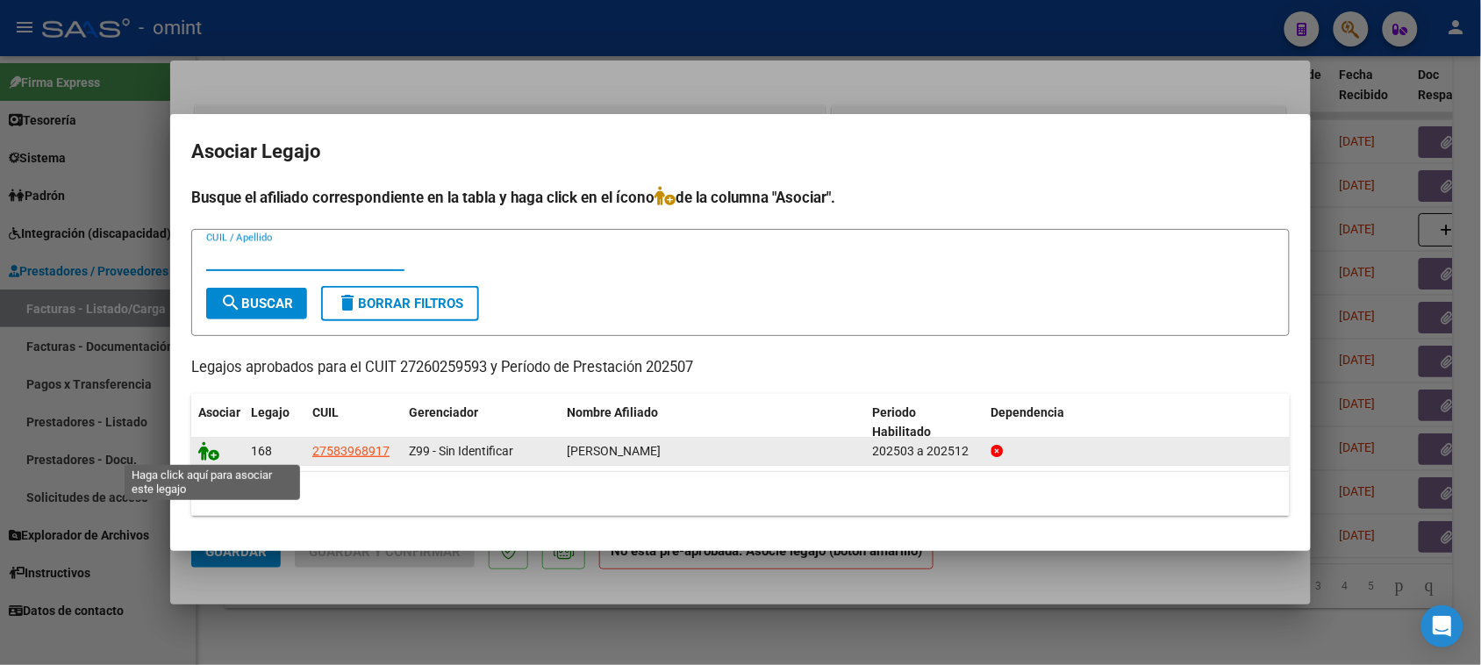
click at [209, 449] on icon at bounding box center [208, 450] width 21 height 19
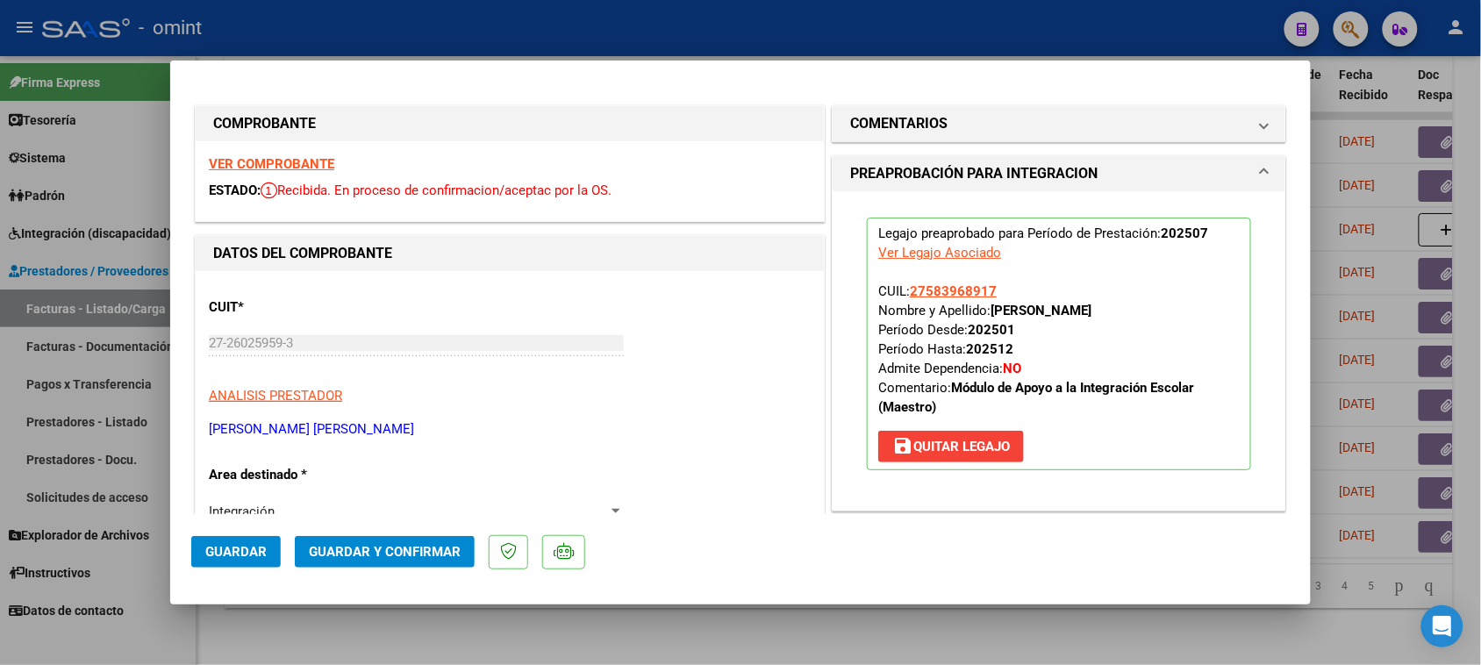
click at [388, 557] on span "Guardar y Confirmar" at bounding box center [385, 552] width 152 height 16
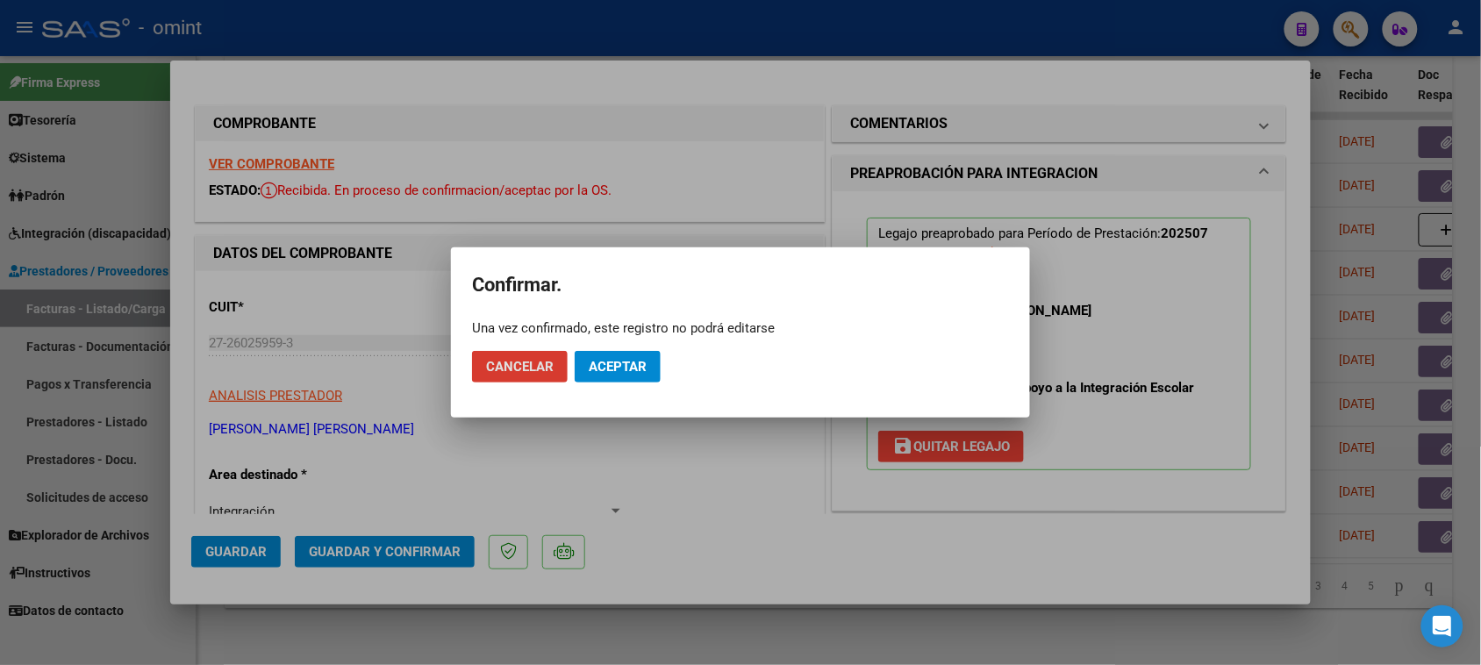
click at [641, 362] on span "Aceptar" at bounding box center [618, 367] width 58 height 16
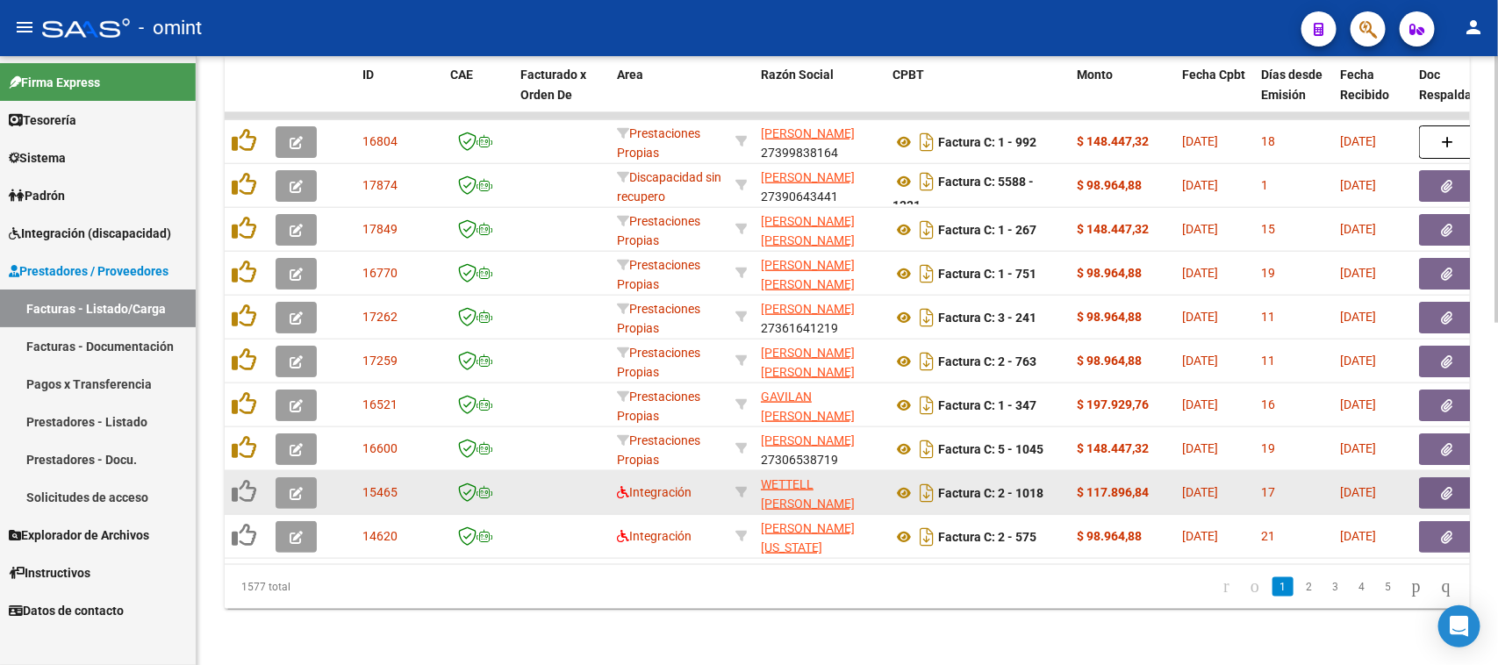
click at [308, 490] on button "button" at bounding box center [296, 493] width 41 height 32
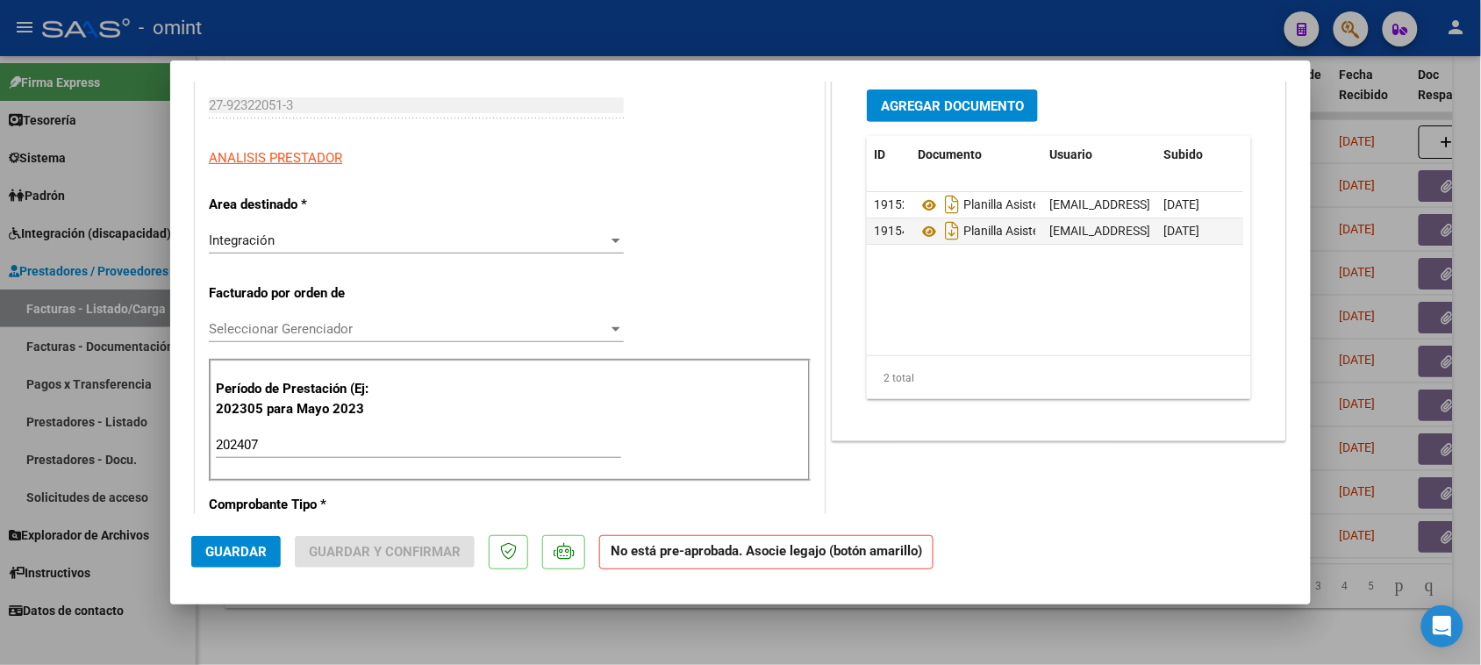
scroll to position [329, 0]
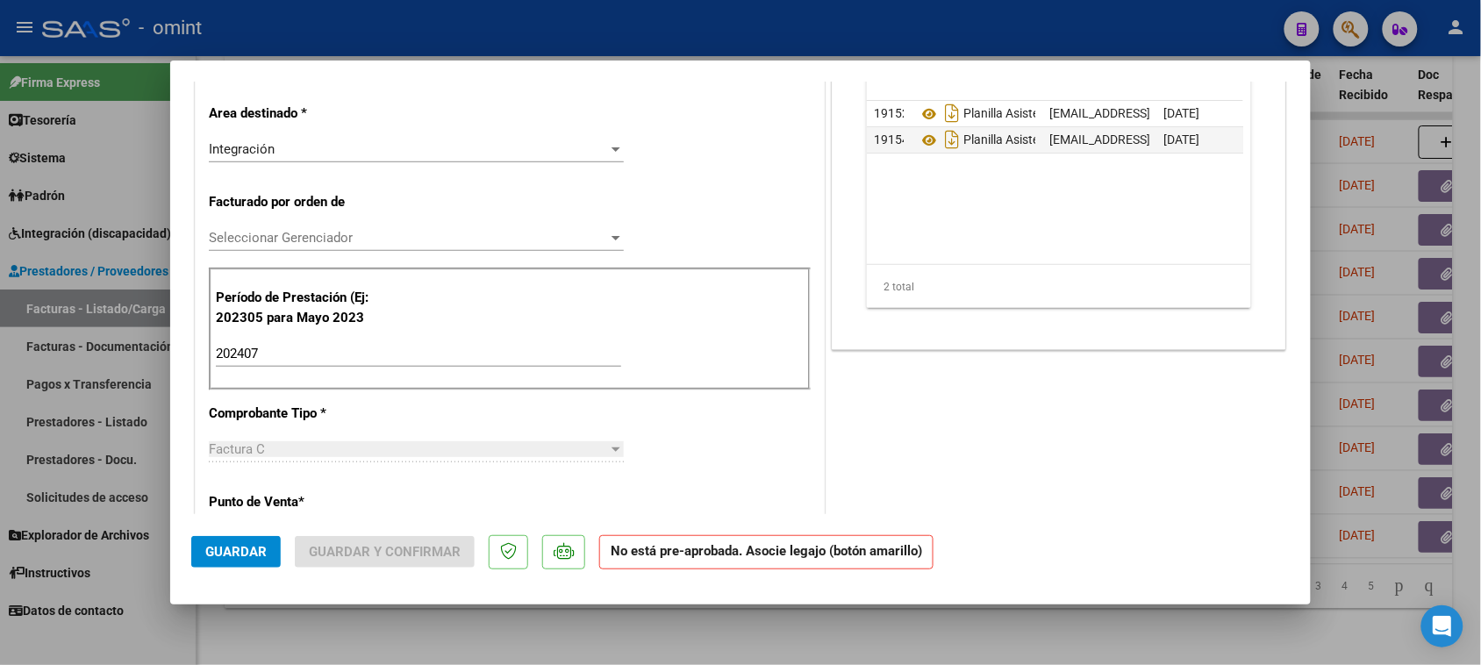
click at [250, 356] on input "202407" at bounding box center [418, 354] width 405 height 16
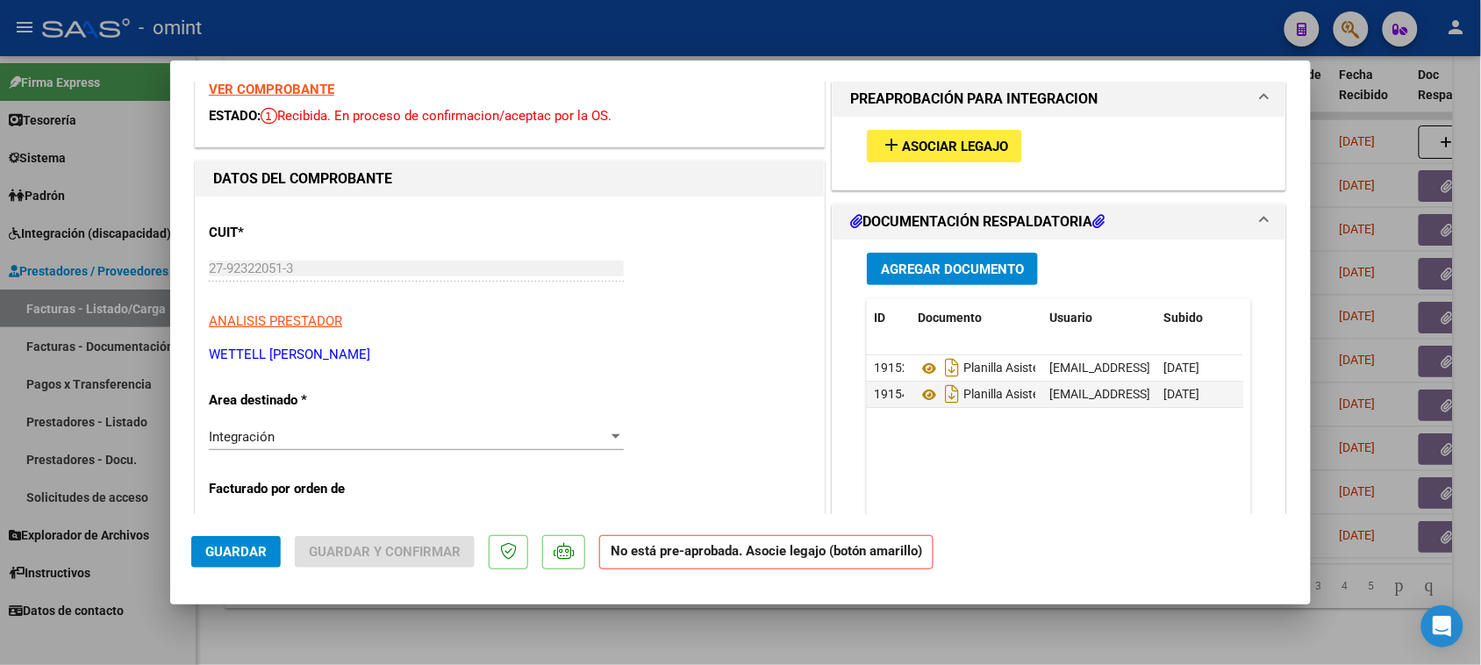
scroll to position [0, 0]
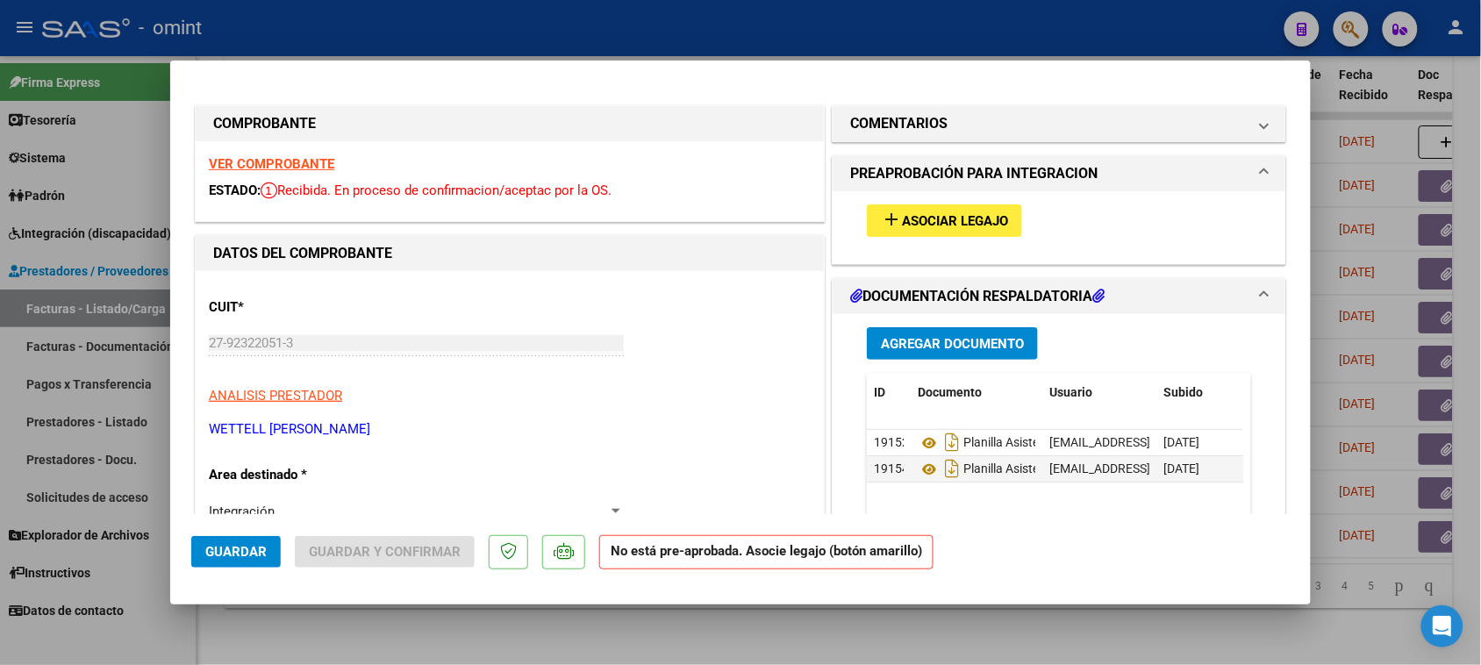
type input "202507"
click at [308, 161] on strong "VER COMPROBANTE" at bounding box center [271, 164] width 125 height 16
click at [981, 230] on button "add Asociar Legajo" at bounding box center [944, 220] width 155 height 32
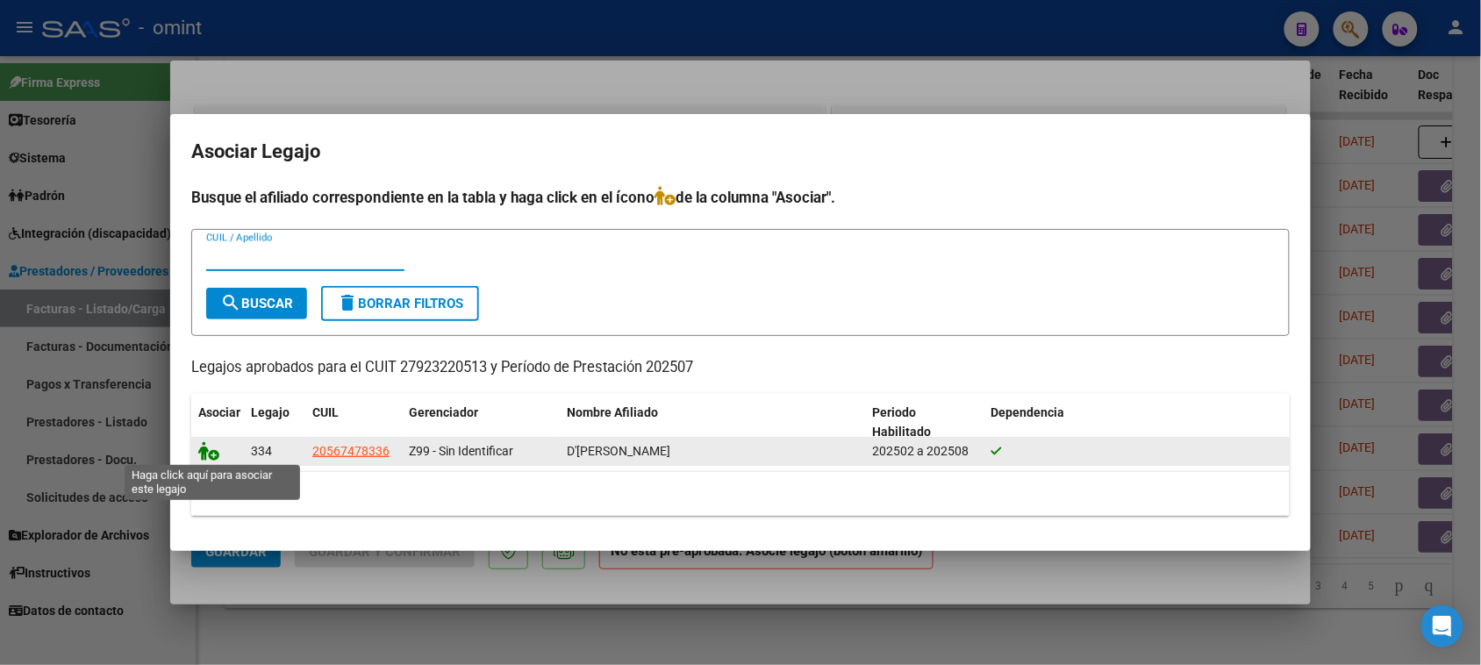
click at [198, 448] on icon at bounding box center [208, 450] width 21 height 19
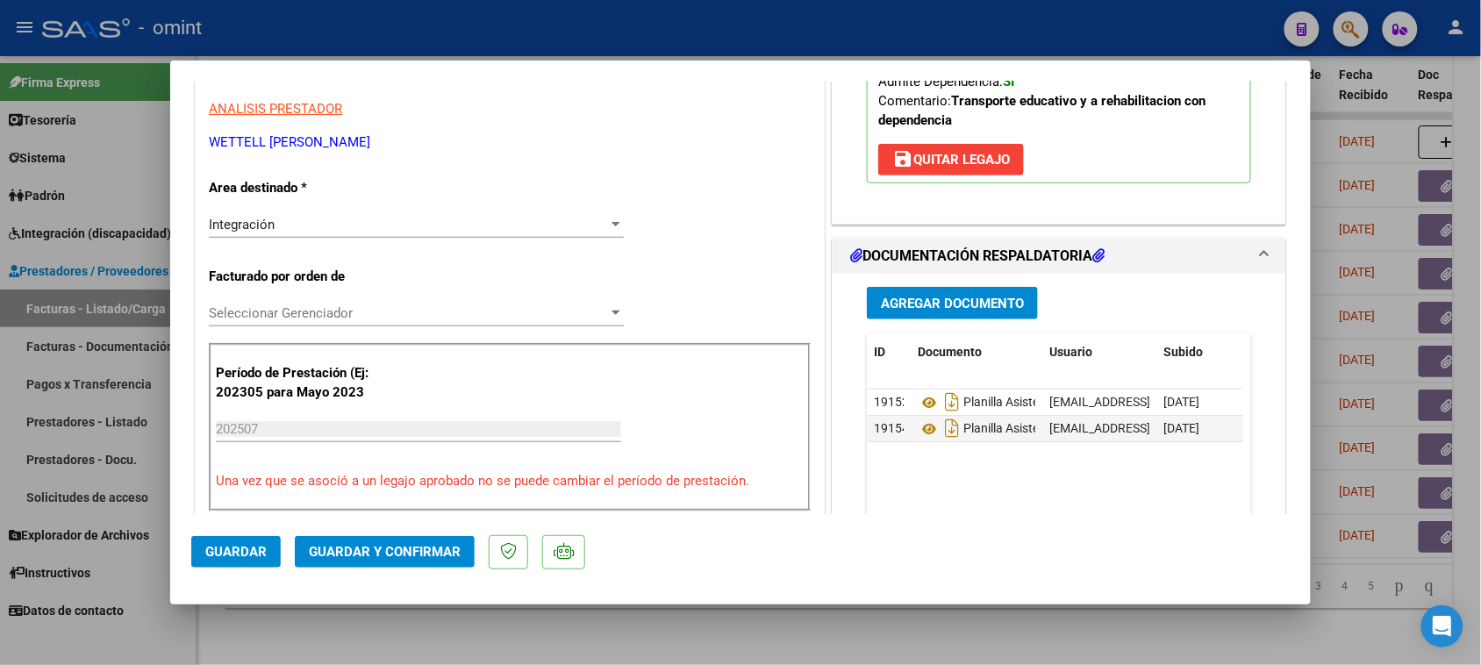
scroll to position [329, 0]
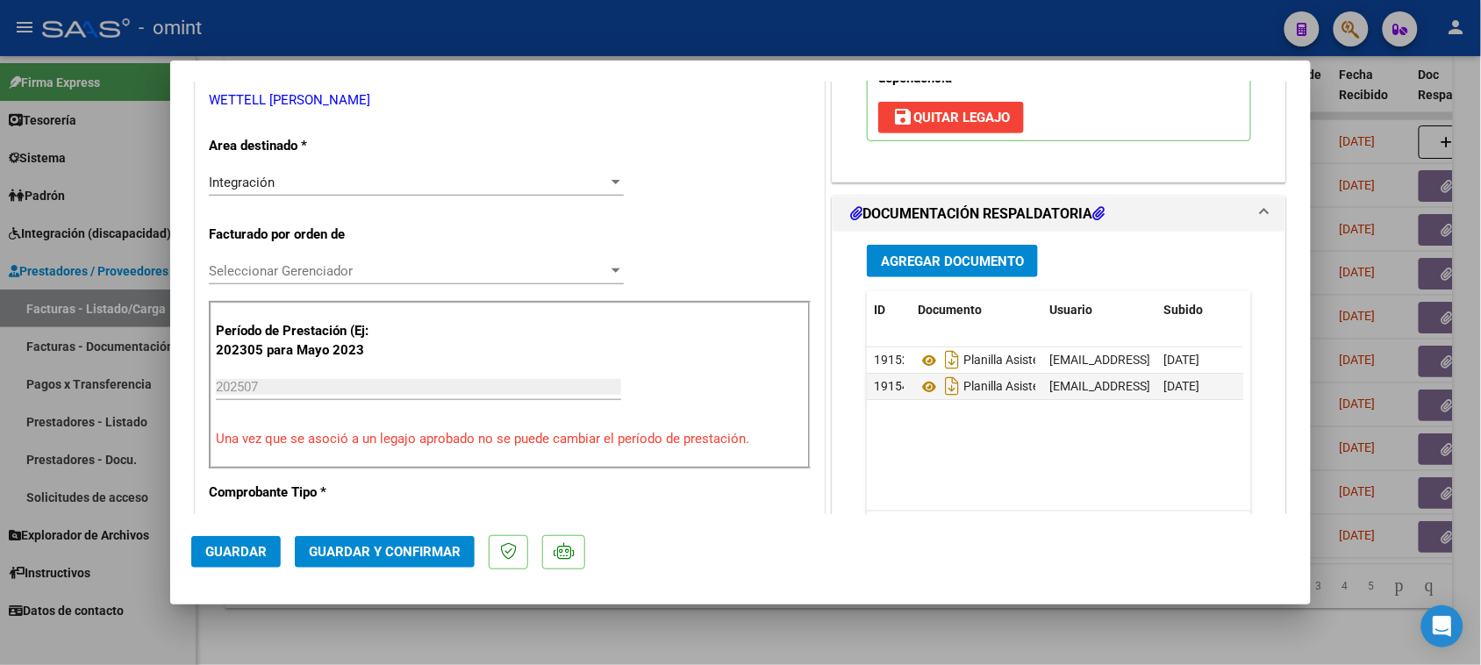
click at [436, 545] on span "Guardar y Confirmar" at bounding box center [385, 552] width 152 height 16
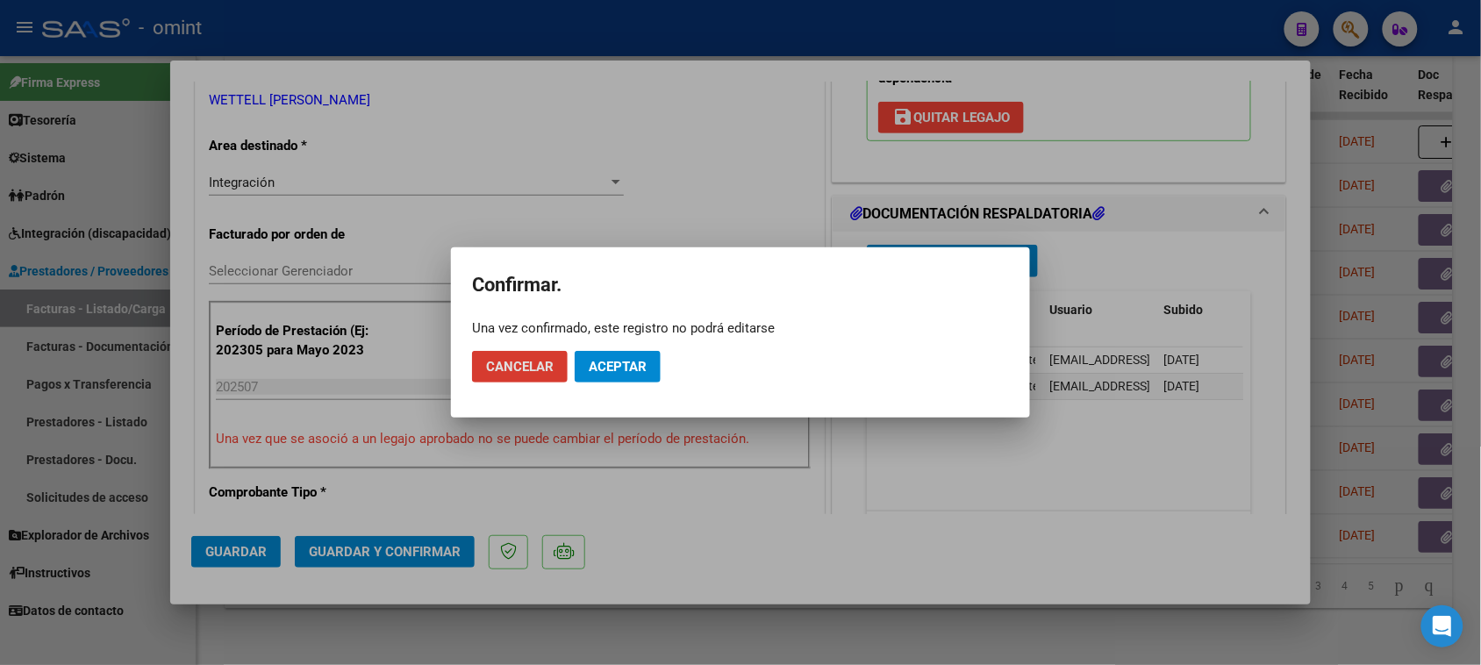
click at [642, 380] on button "Aceptar" at bounding box center [618, 367] width 86 height 32
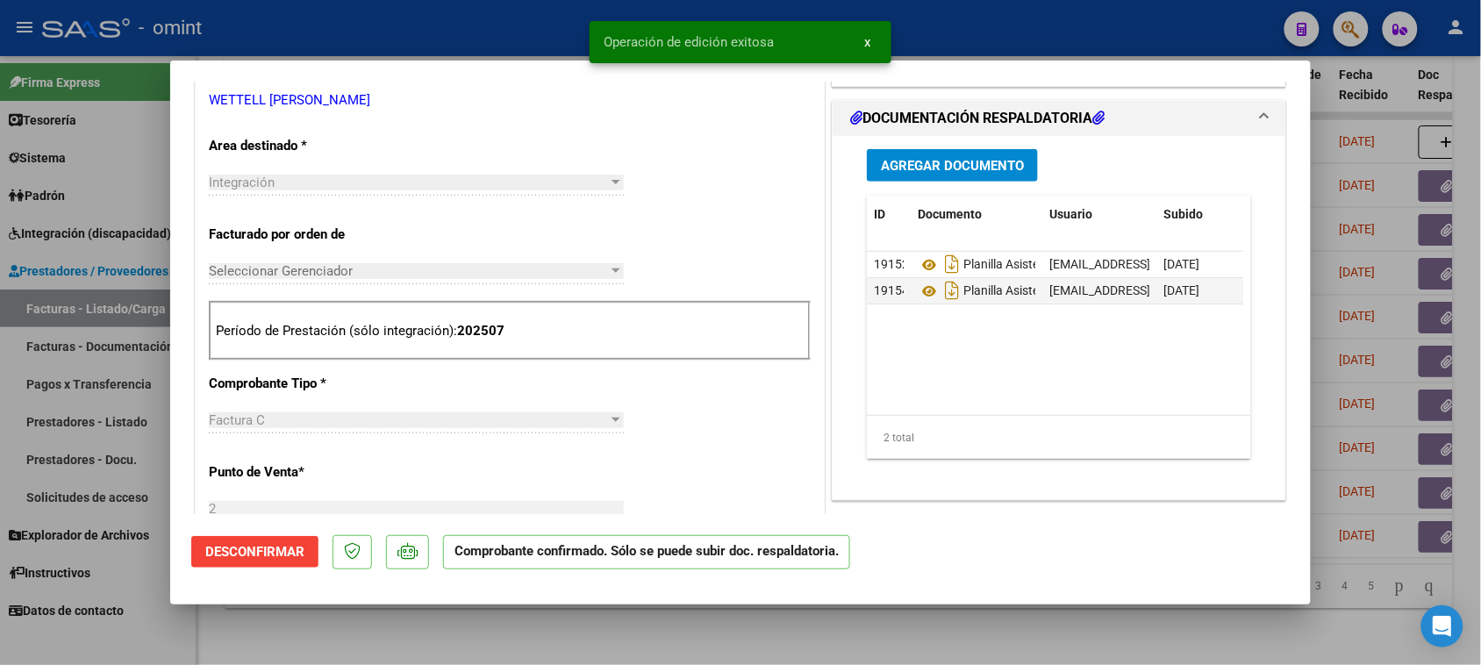
type input "$ 0,00"
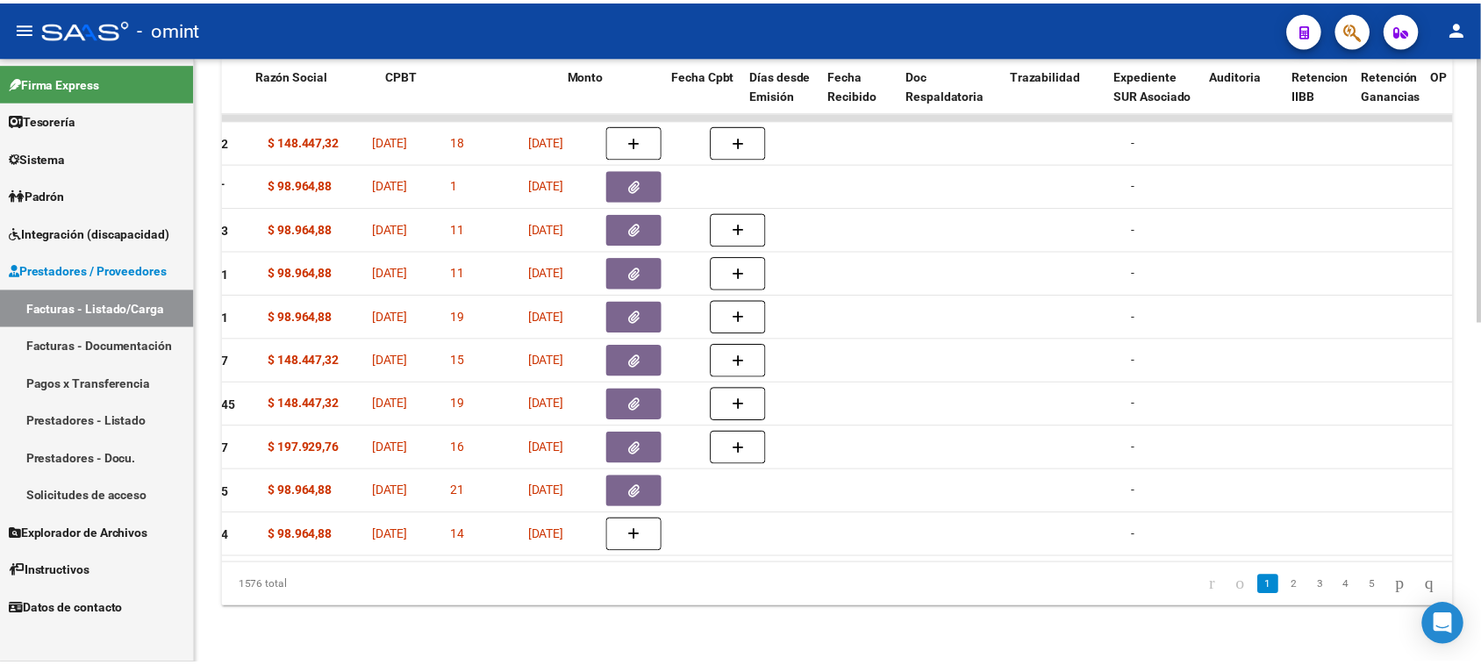
scroll to position [0, 0]
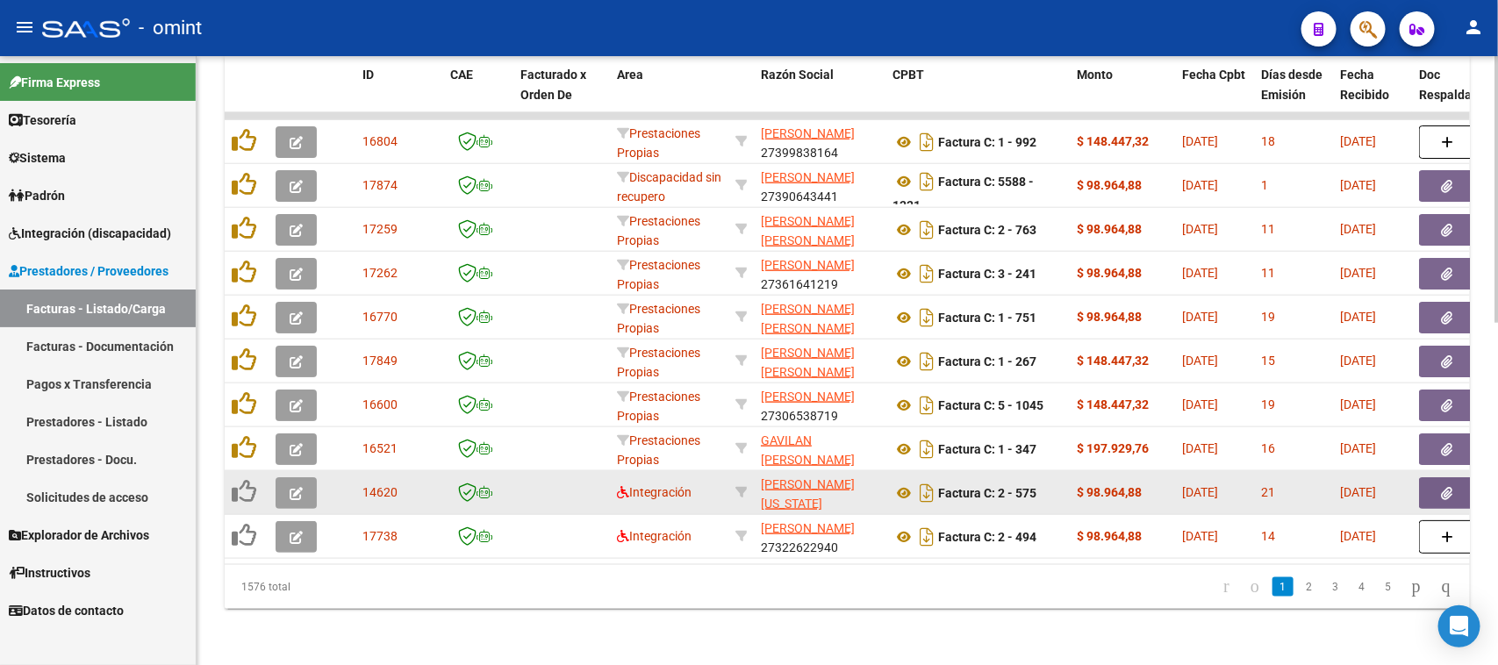
click at [294, 487] on icon "button" at bounding box center [296, 493] width 13 height 13
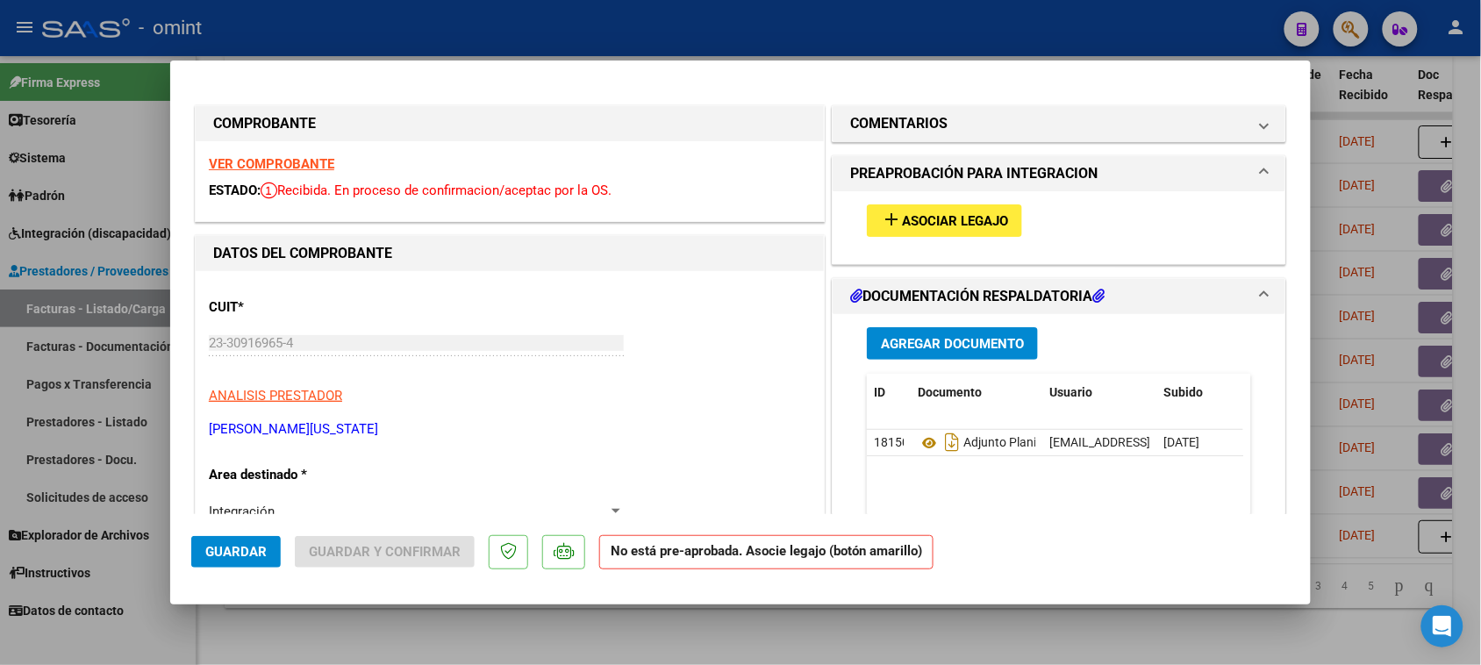
click at [303, 154] on div "VER COMPROBANTE ESTADO: Recibida. En proceso de confirmacion/aceptac por la OS." at bounding box center [510, 181] width 628 height 80
click at [309, 159] on strong "VER COMPROBANTE" at bounding box center [271, 164] width 125 height 16
type input "$ 0,00"
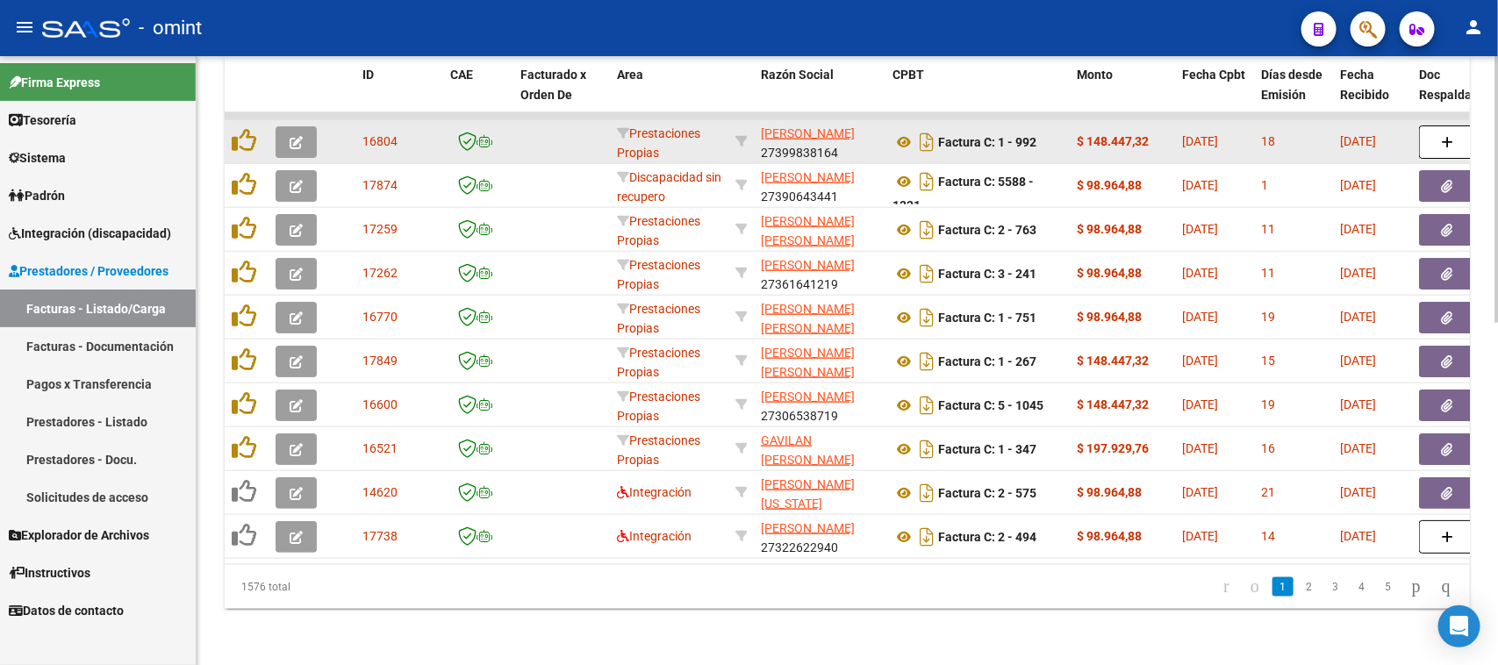
click at [313, 126] on button "button" at bounding box center [296, 142] width 41 height 32
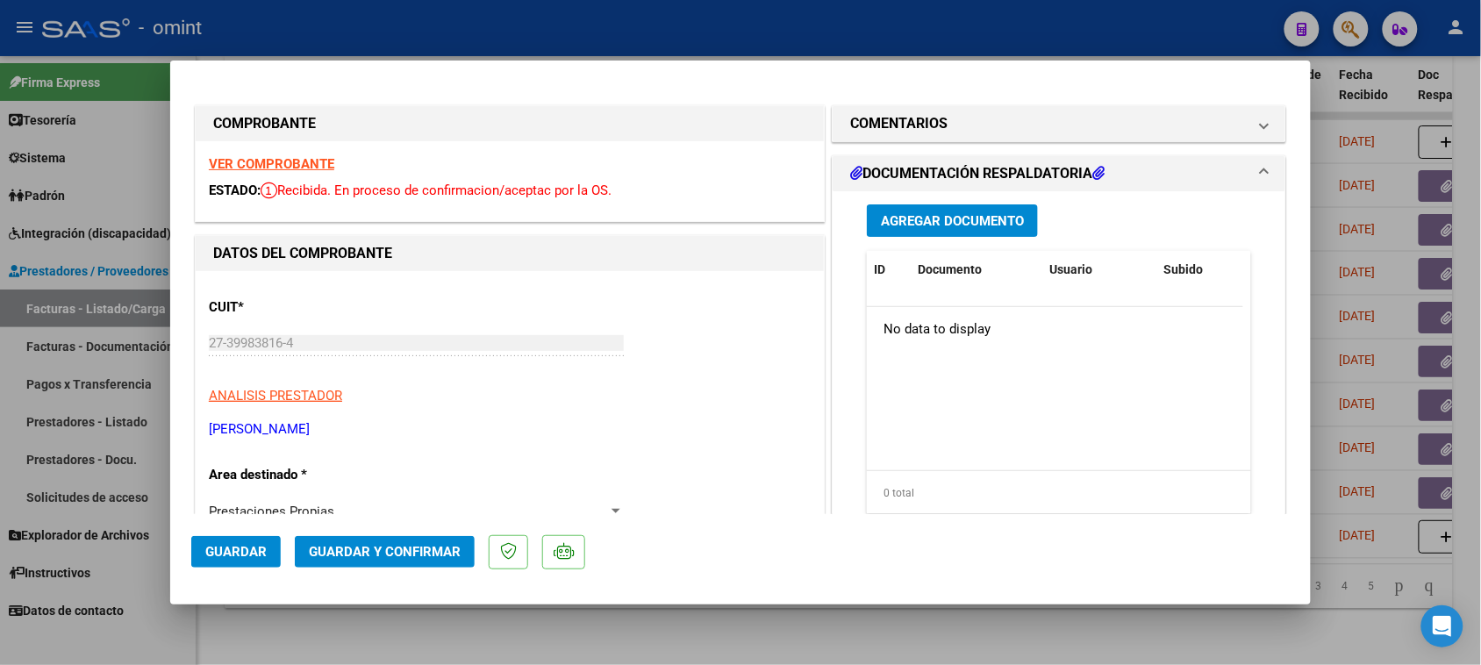
click at [321, 156] on strong "VER COMPROBANTE" at bounding box center [271, 164] width 125 height 16
click at [915, 117] on h1 "COMENTARIOS" at bounding box center [898, 123] width 97 height 21
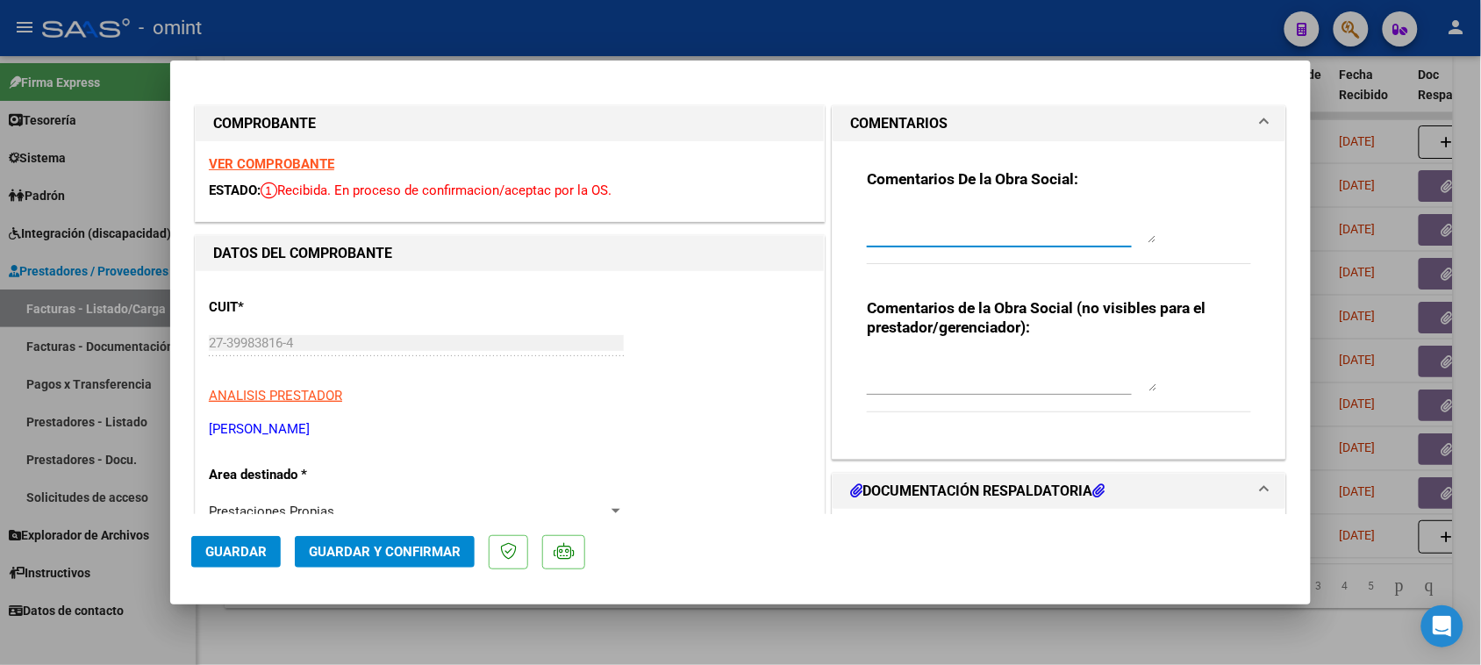
click at [906, 209] on textarea at bounding box center [1012, 225] width 290 height 35
paste textarea "[PERSON_NAME]"
paste textarea "Debe facturar la prestación por reintegro al socio, quien deberá gestionar la p…"
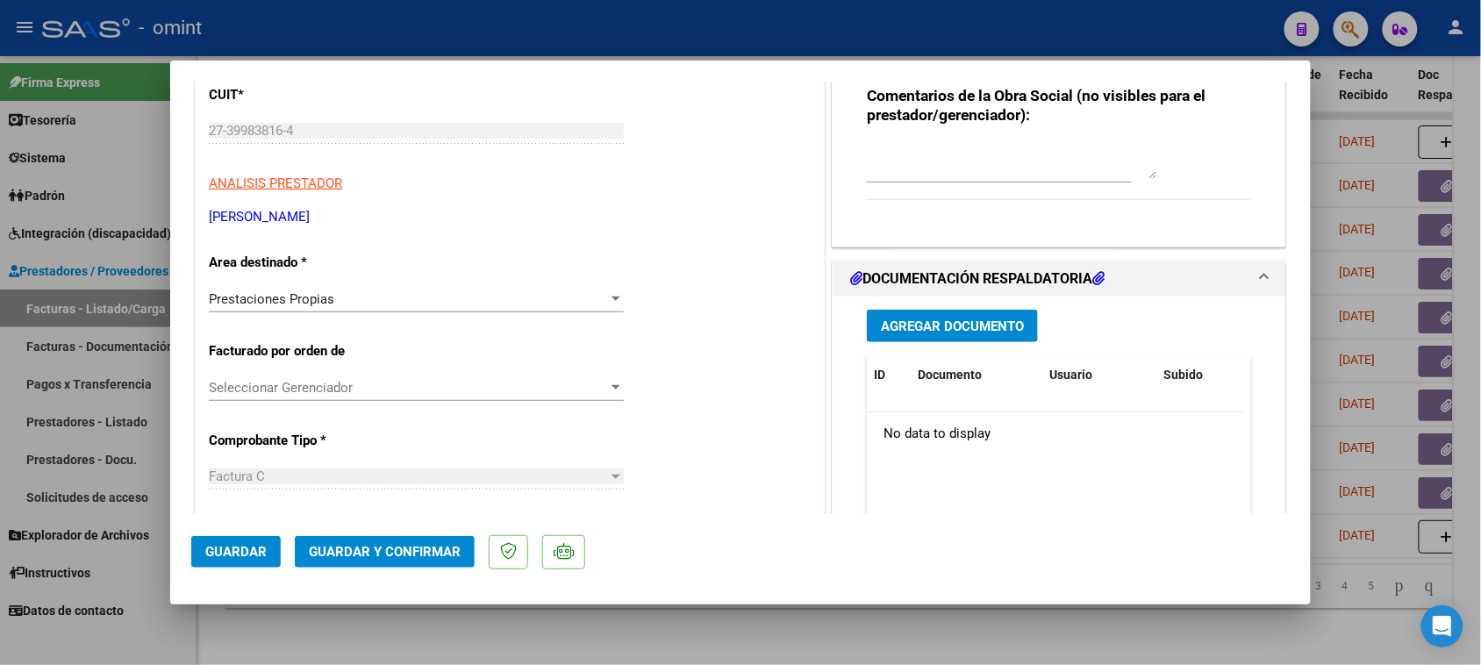
scroll to position [219, 0]
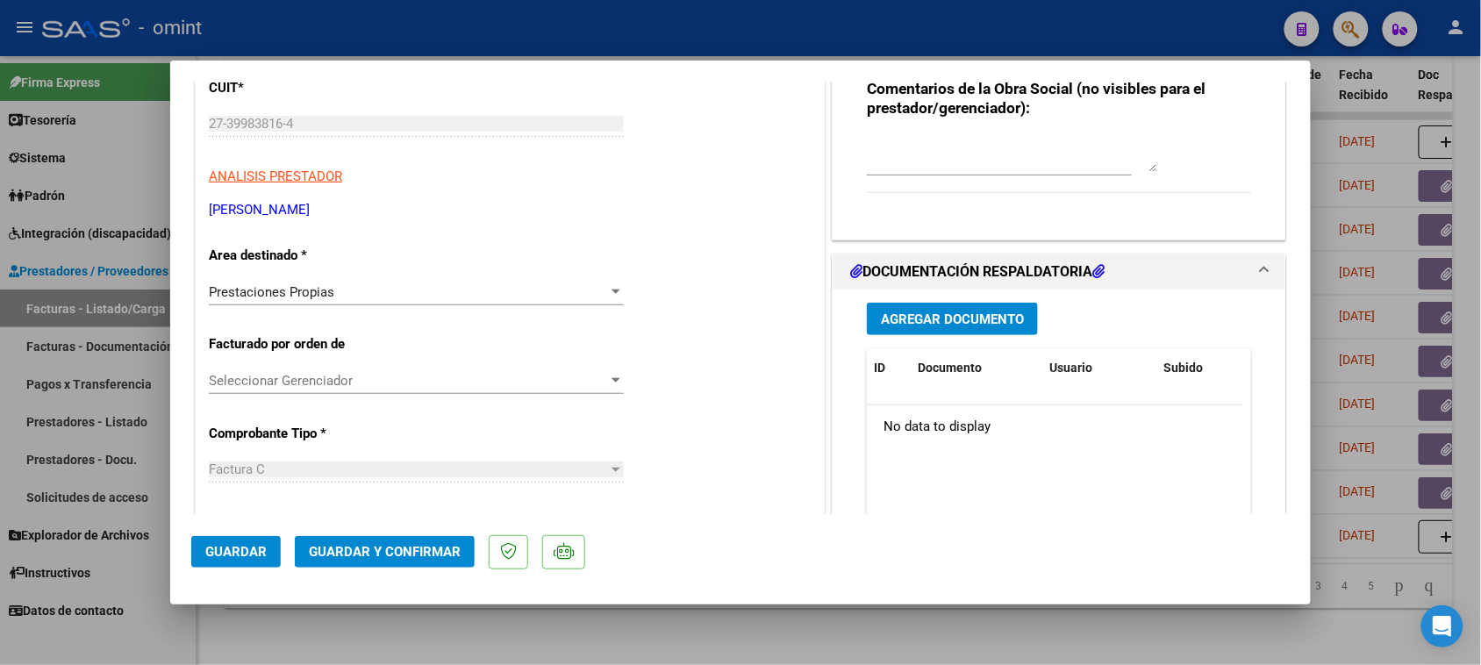
type textarea "[PERSON_NAME], prestación no integrable. Debe facturar la prestación por reinte…"
click at [396, 304] on div "Prestaciones Propias Seleccionar Area" at bounding box center [416, 292] width 415 height 26
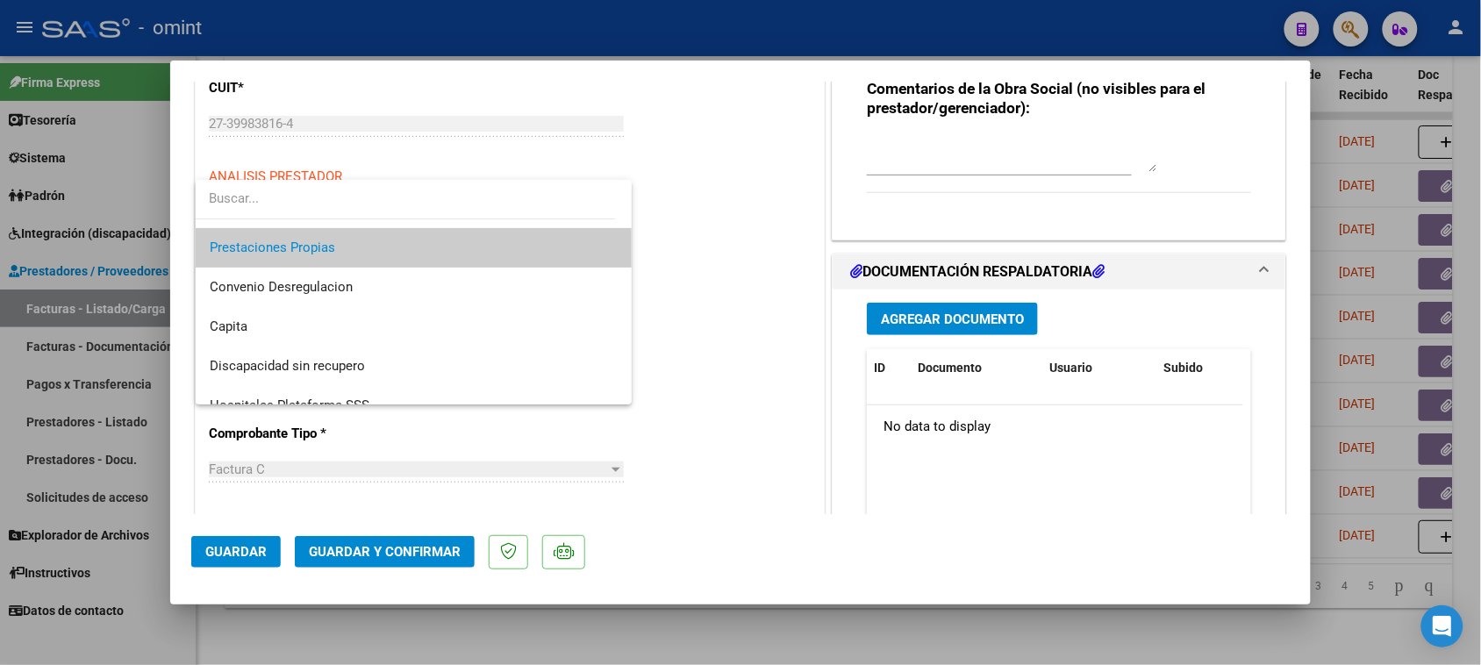
scroll to position [169, 0]
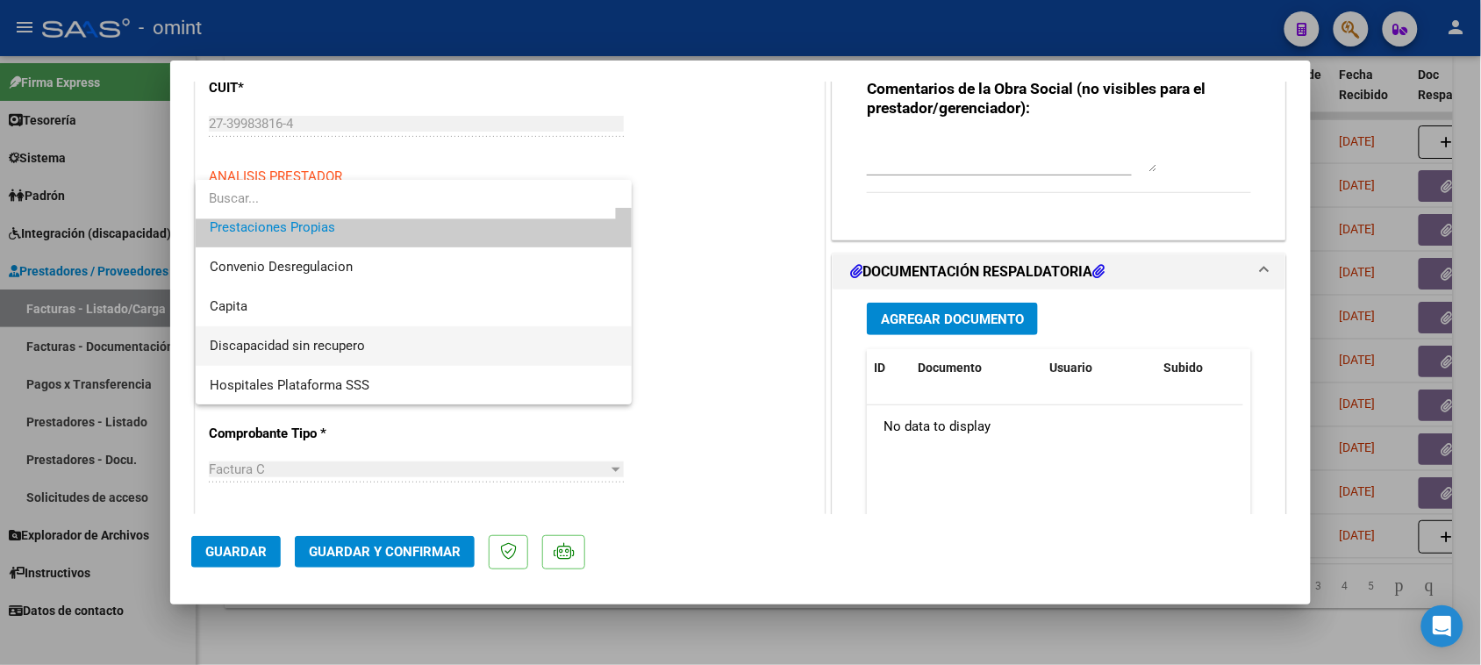
click at [387, 342] on span "Discapacidad sin recupero" at bounding box center [414, 345] width 409 height 39
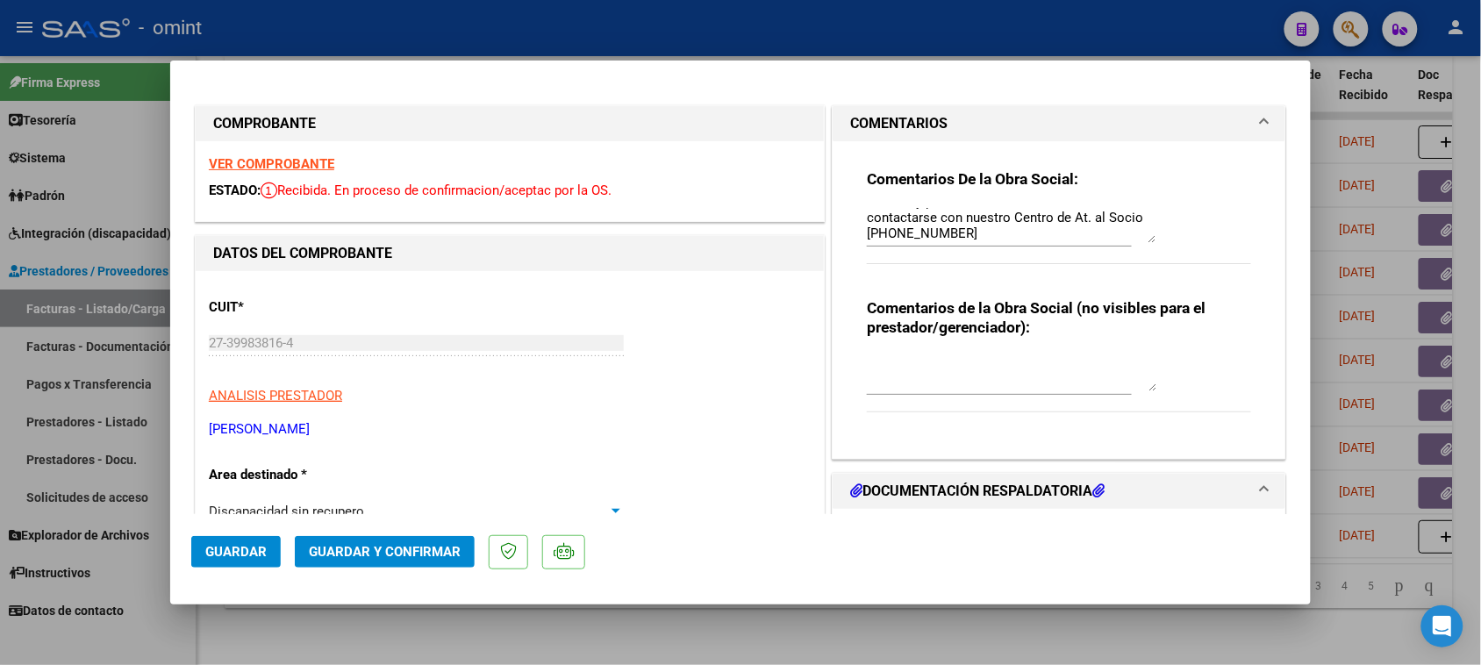
scroll to position [0, 0]
click at [426, 547] on span "Guardar y Confirmar" at bounding box center [385, 552] width 152 height 16
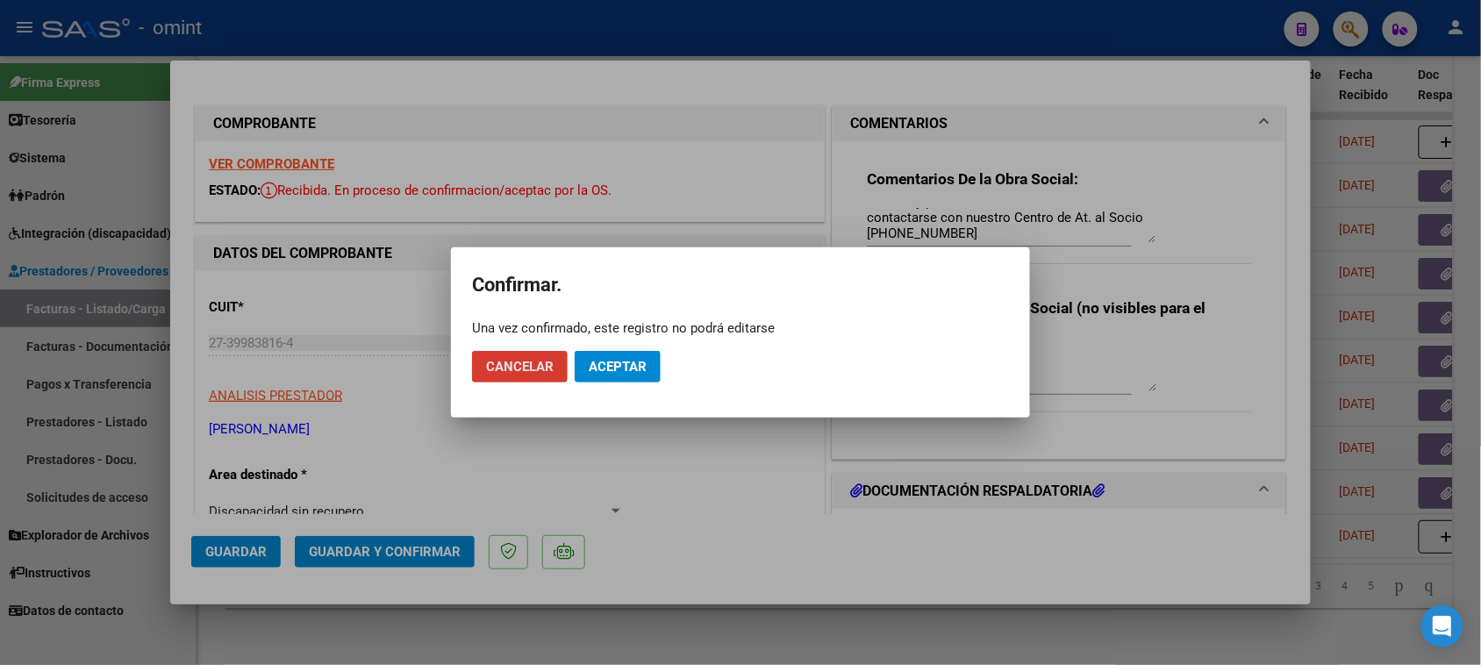
click at [632, 369] on span "Aceptar" at bounding box center [618, 367] width 58 height 16
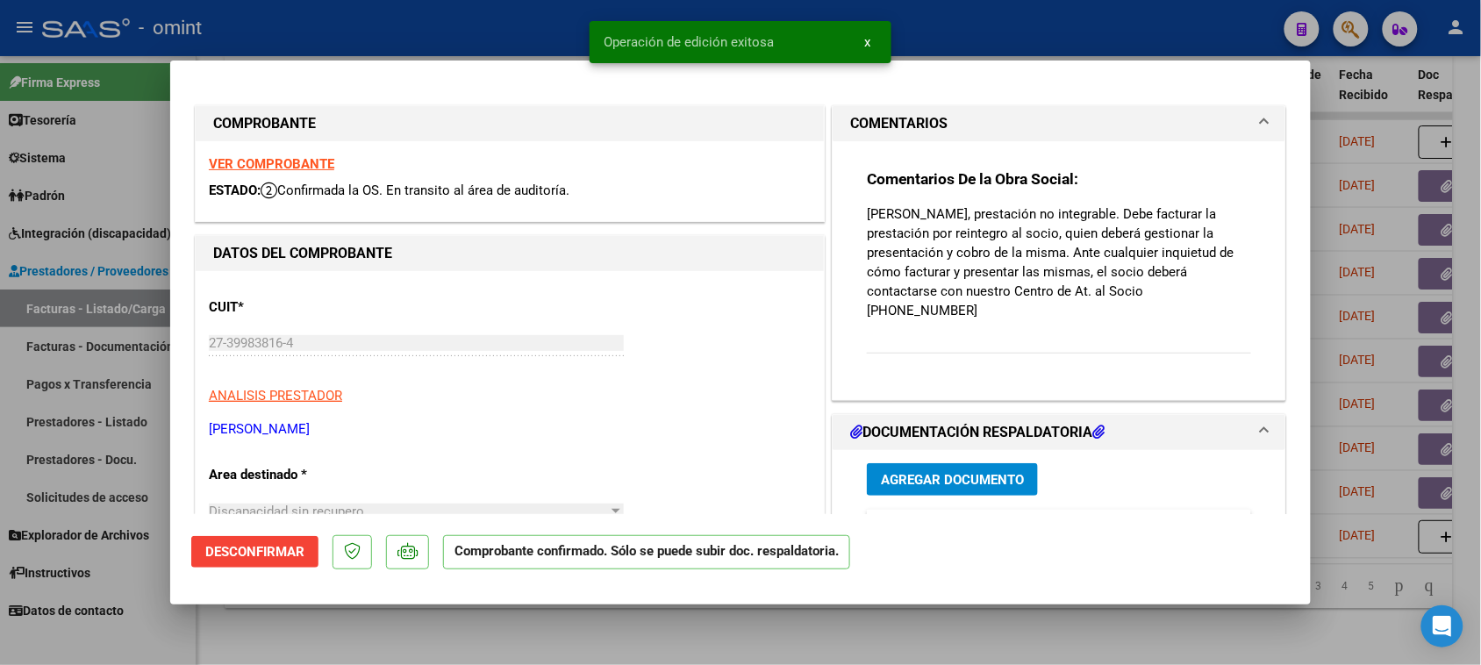
type input "$ 0,00"
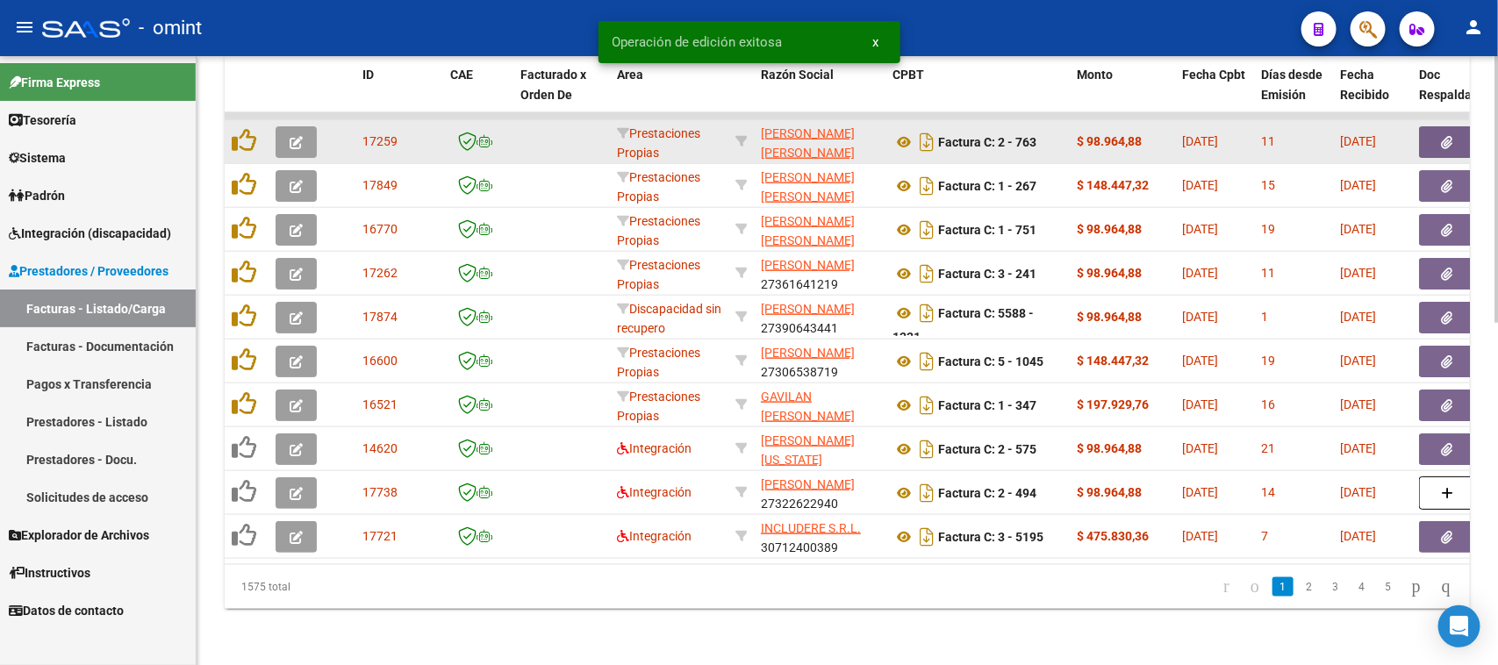
click at [305, 126] on button "button" at bounding box center [296, 142] width 41 height 32
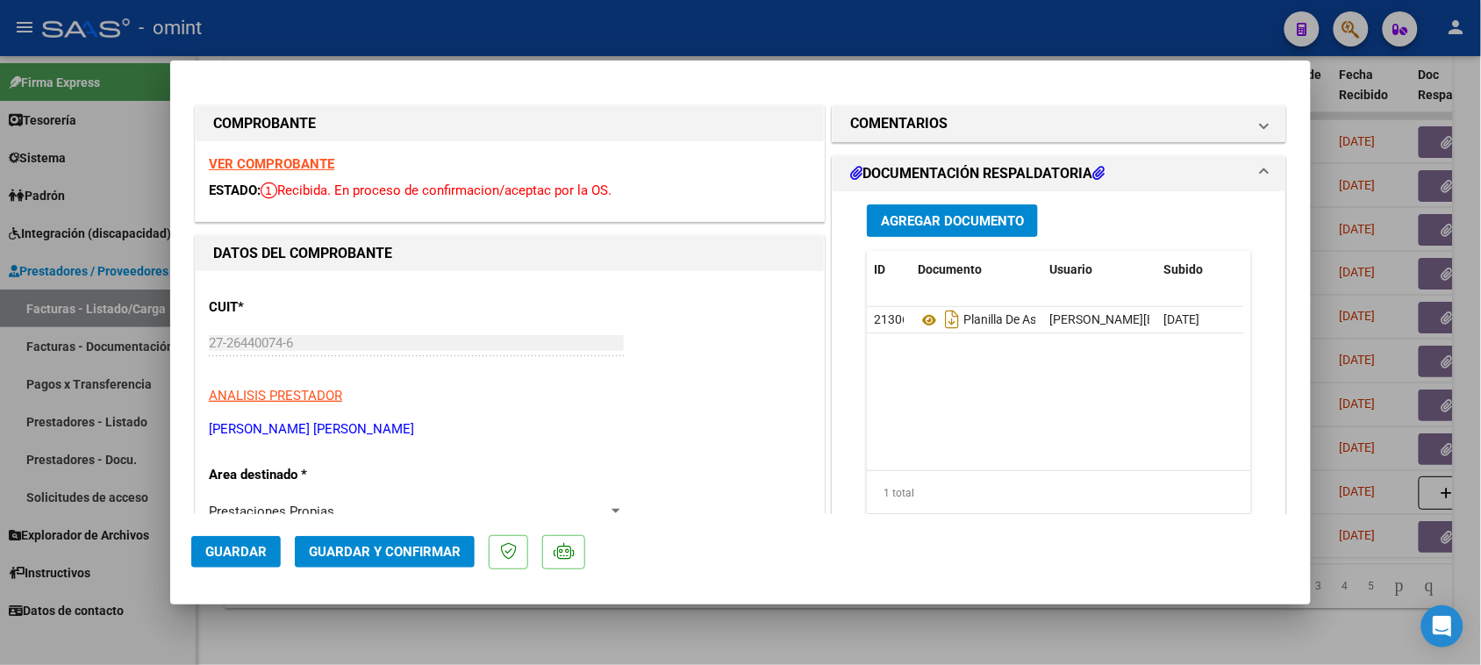
click at [312, 172] on div "VER COMPROBANTE ESTADO: Recibida. En proceso de confirmacion/aceptac por la OS." at bounding box center [510, 181] width 628 height 80
click at [316, 165] on strong "VER COMPROBANTE" at bounding box center [271, 164] width 125 height 16
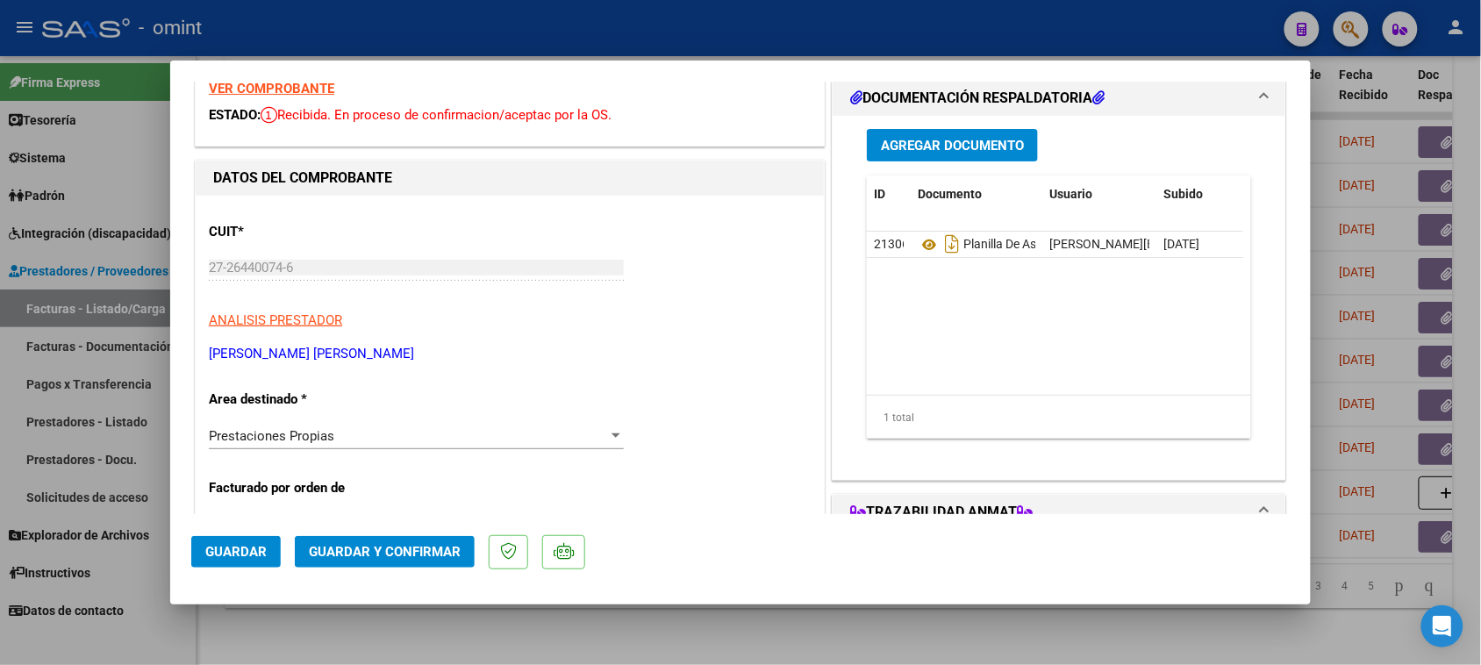
scroll to position [110, 0]
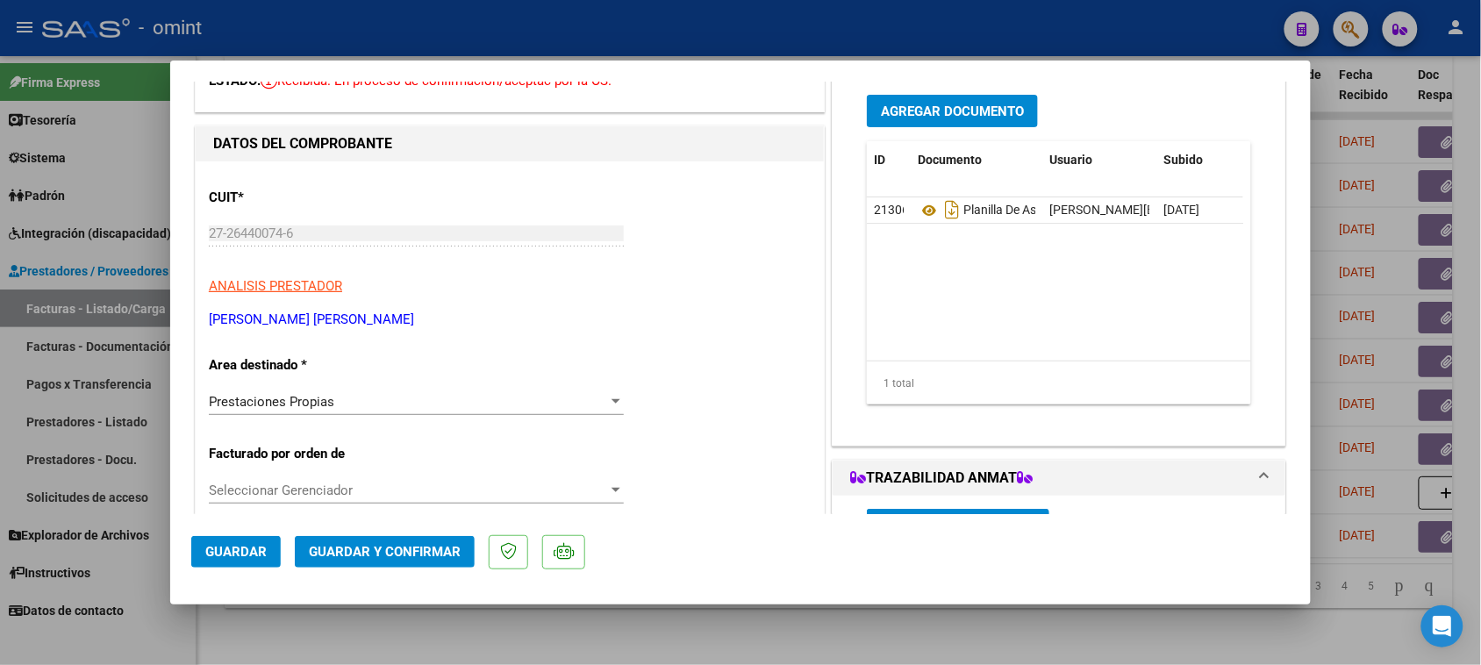
click at [437, 405] on div "Prestaciones Propias" at bounding box center [408, 402] width 399 height 16
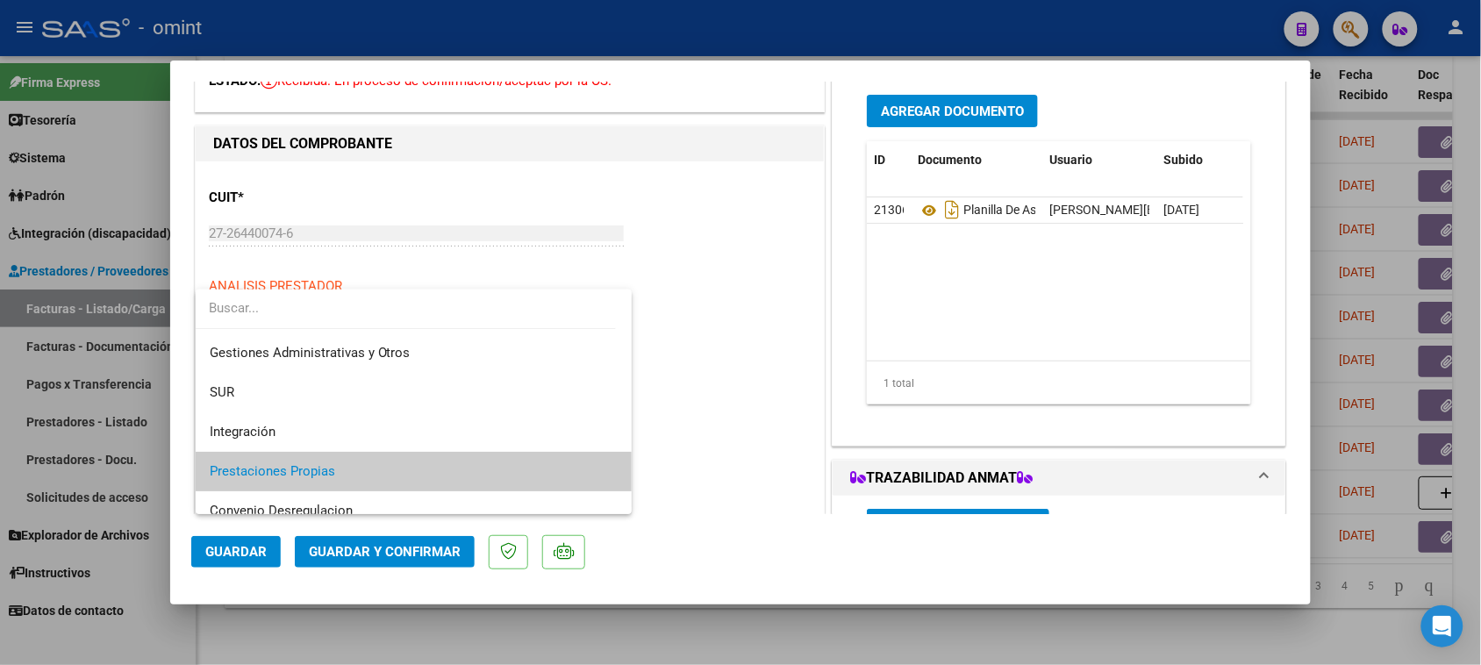
scroll to position [0, 0]
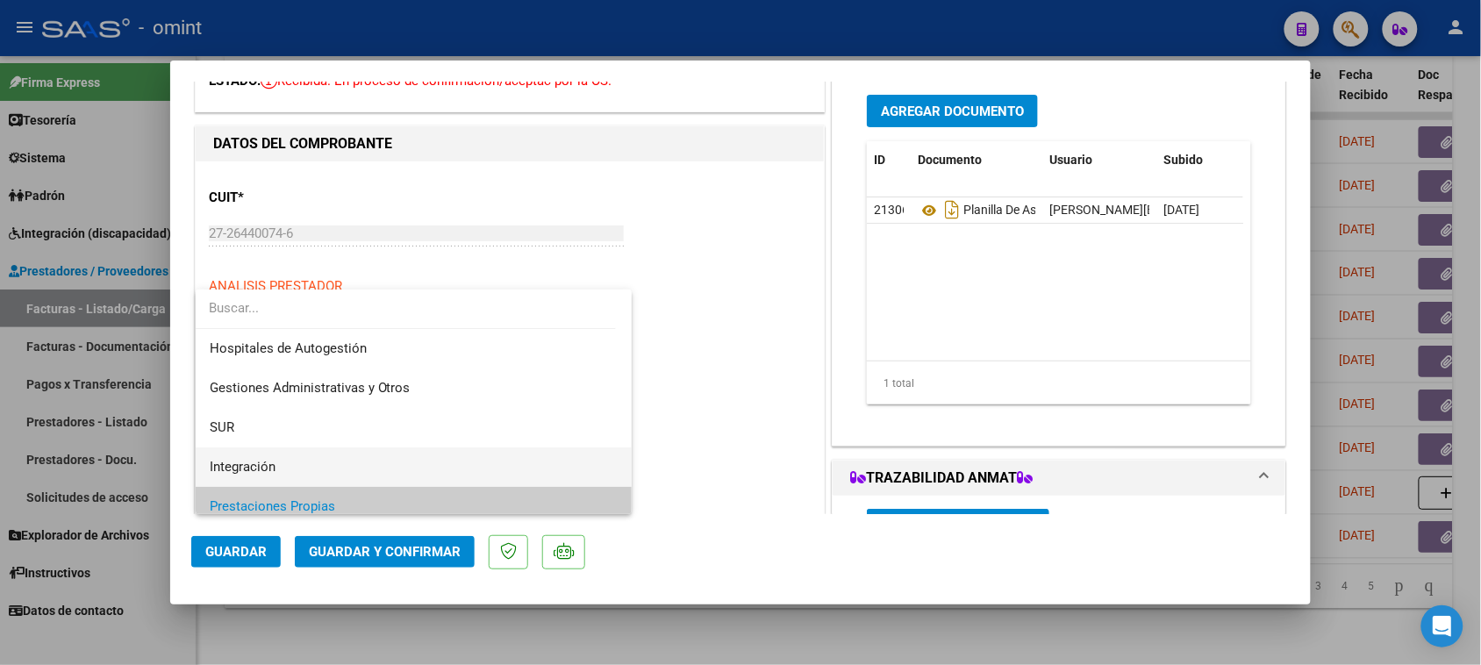
click at [434, 461] on span "Integración" at bounding box center [414, 467] width 409 height 39
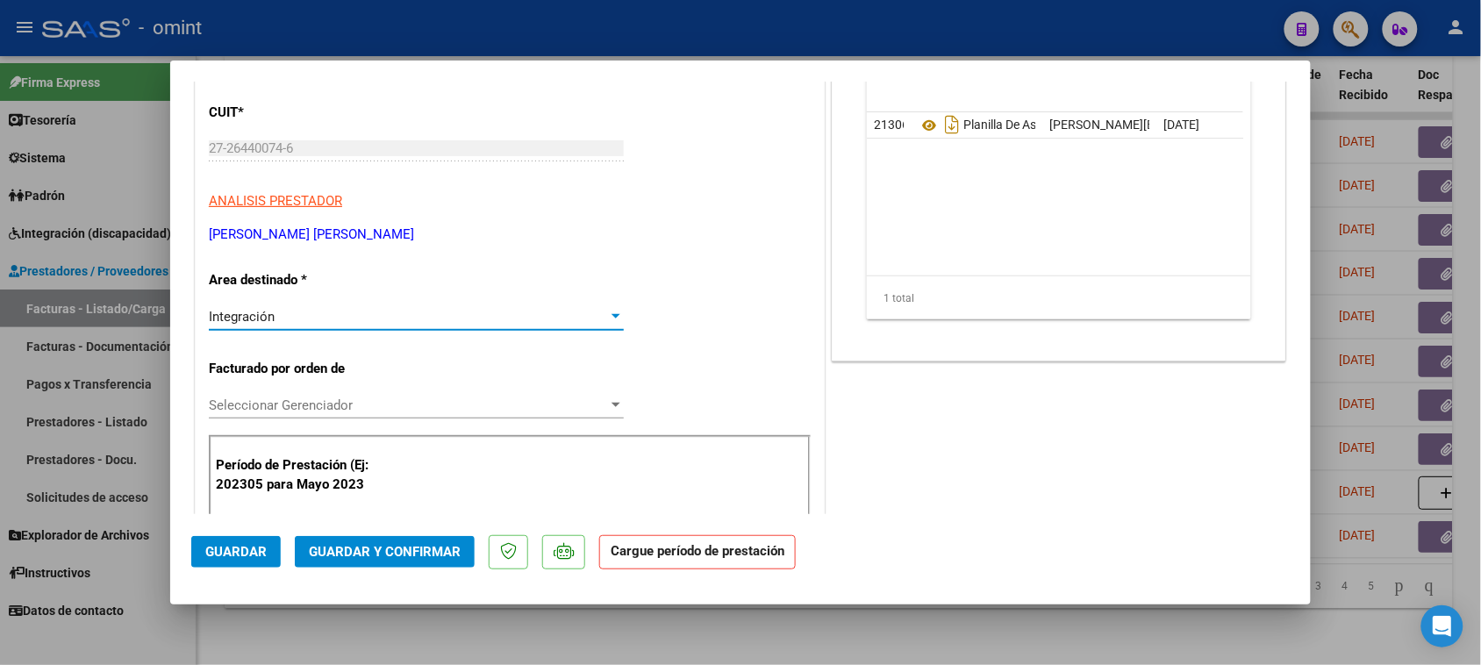
scroll to position [219, 0]
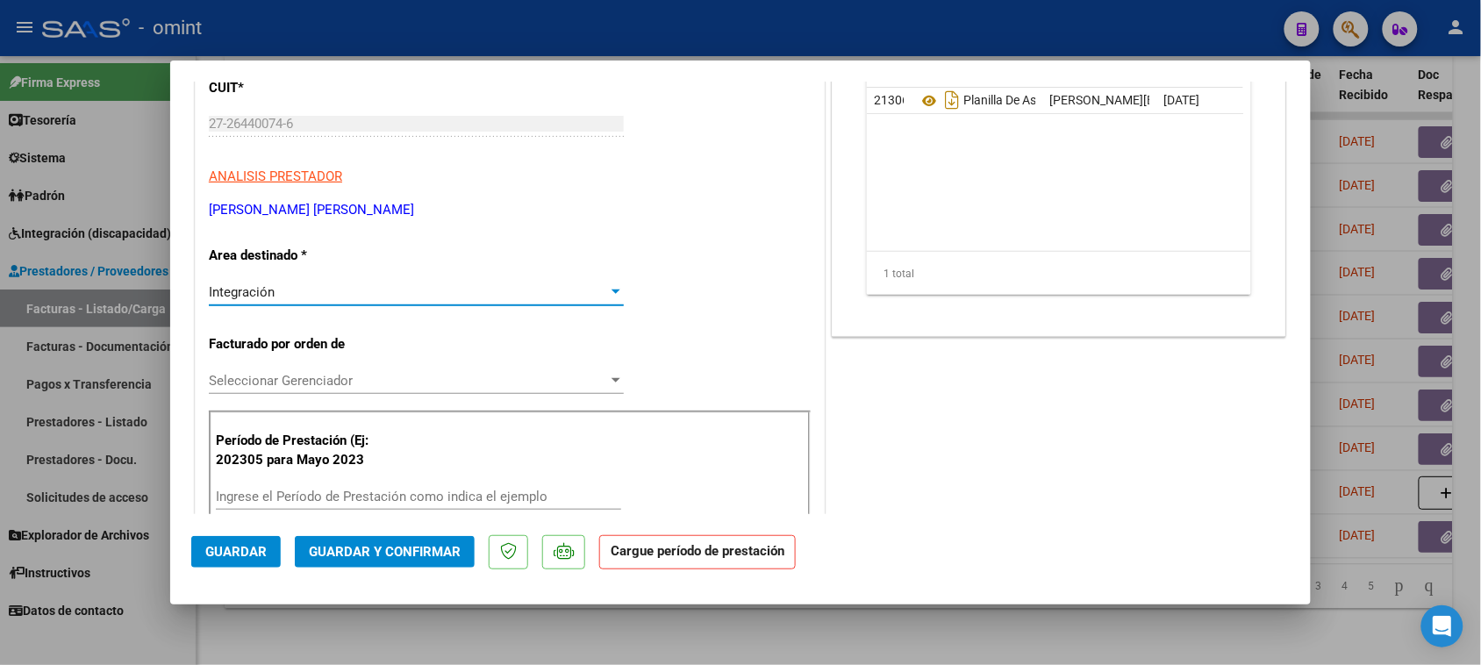
click at [431, 498] on input "Ingrese el Período de Prestación como indica el ejemplo" at bounding box center [418, 497] width 405 height 16
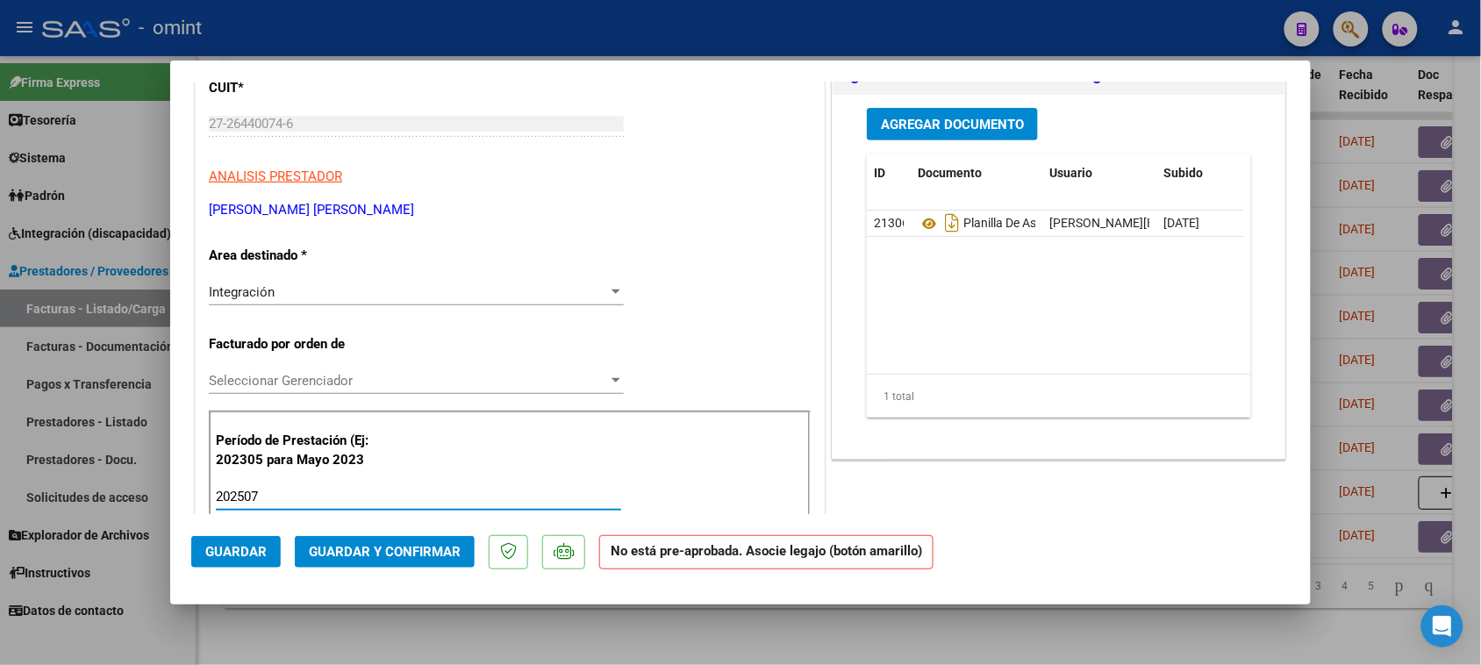
scroll to position [0, 0]
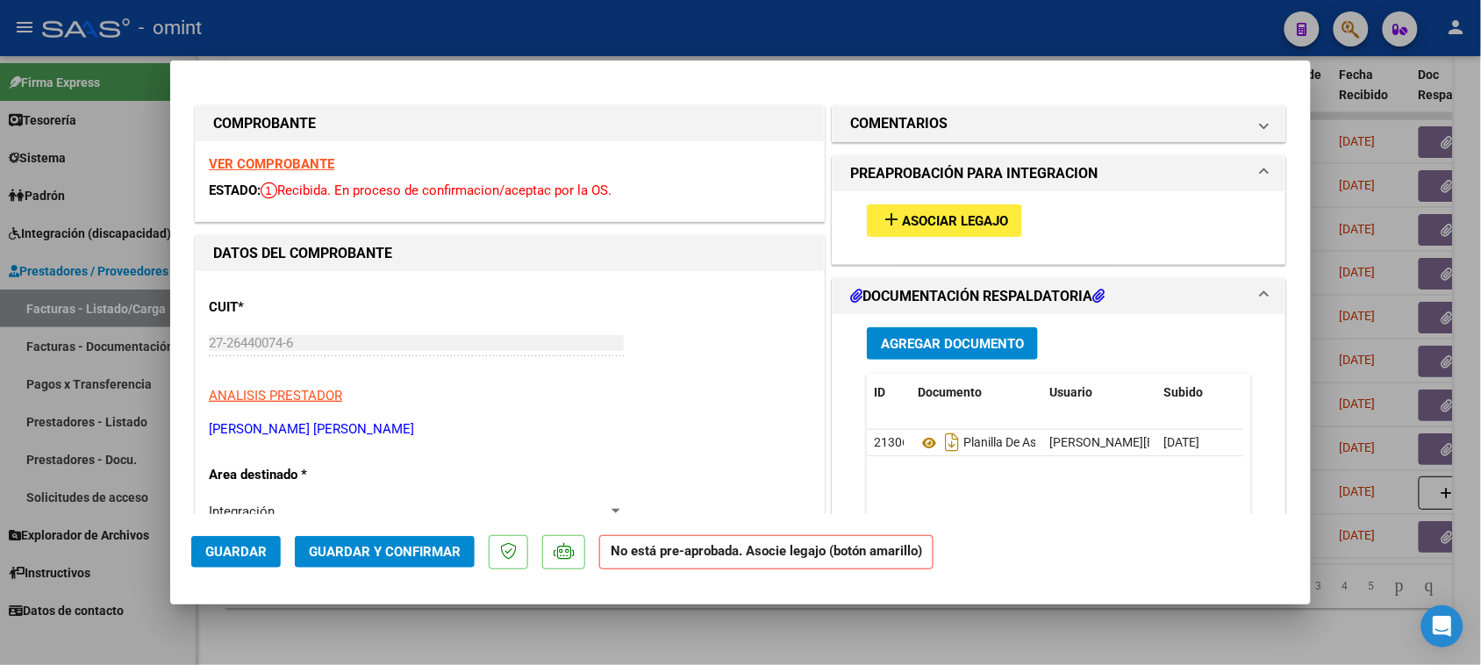
type input "202507"
click at [944, 216] on span "Asociar Legajo" at bounding box center [955, 221] width 106 height 16
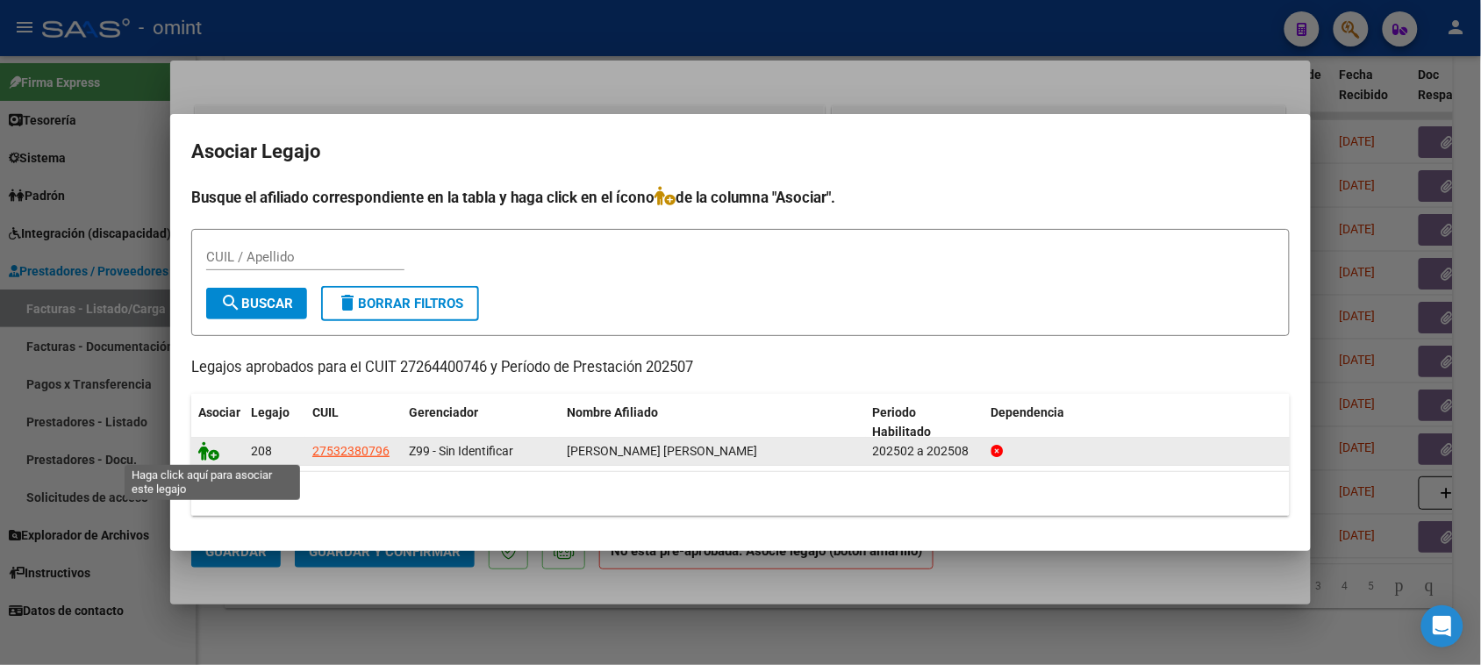
click at [204, 449] on icon at bounding box center [208, 450] width 21 height 19
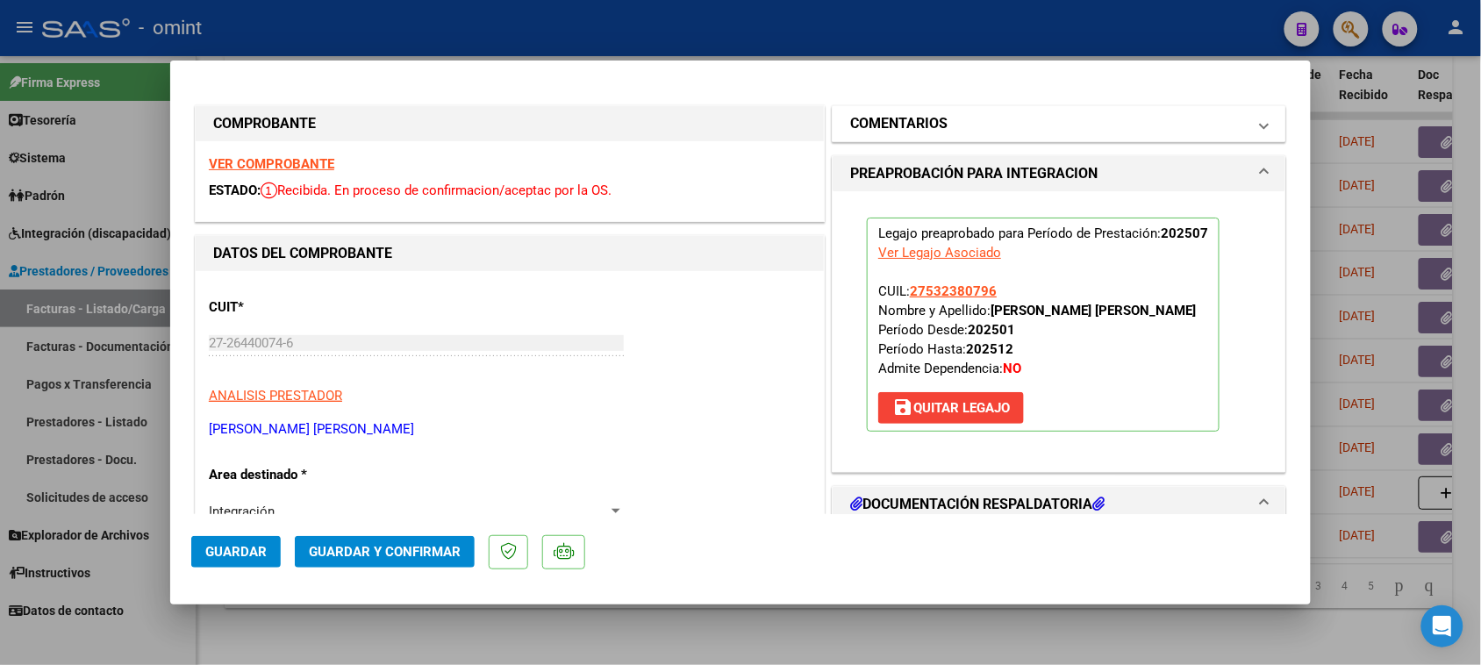
click at [899, 125] on h1 "COMENTARIOS" at bounding box center [898, 123] width 97 height 21
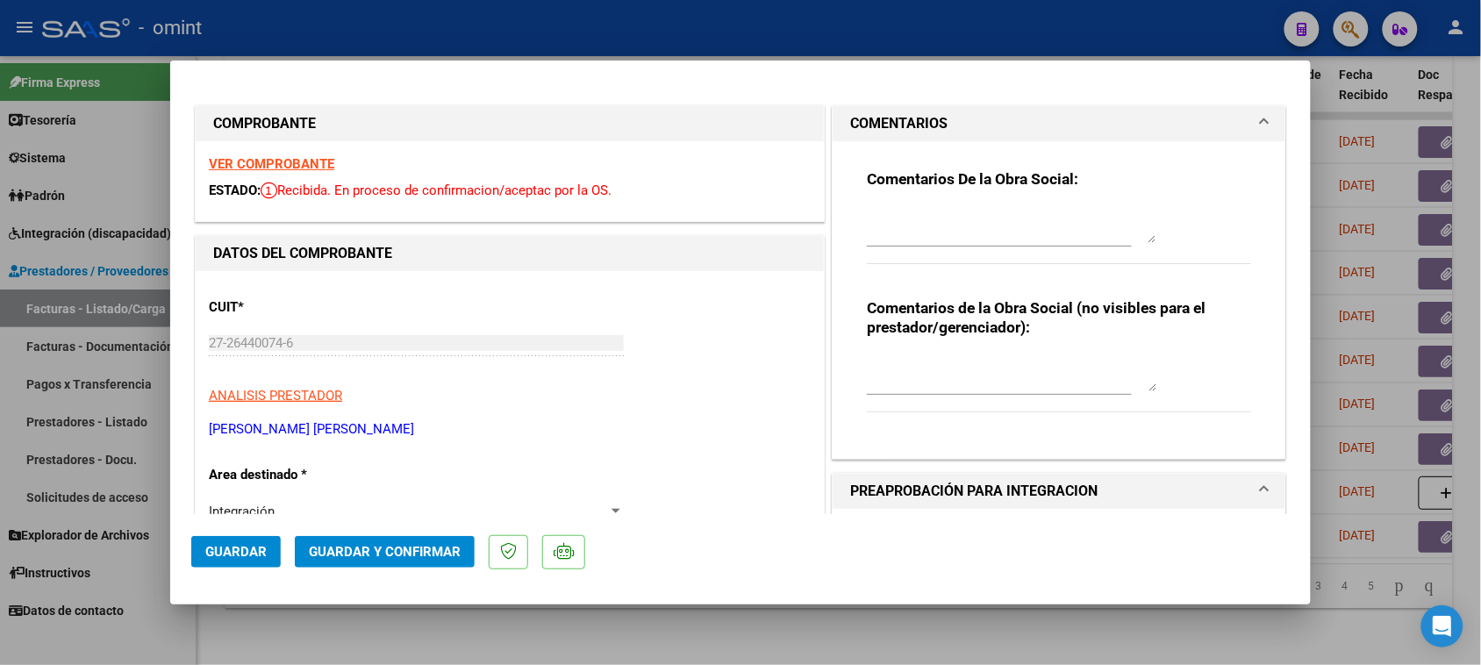
click at [889, 228] on textarea at bounding box center [1012, 225] width 290 height 35
paste textarea "Recuerde debe cargar sus facturaciones seleccionando únicamente el área "Integr…"
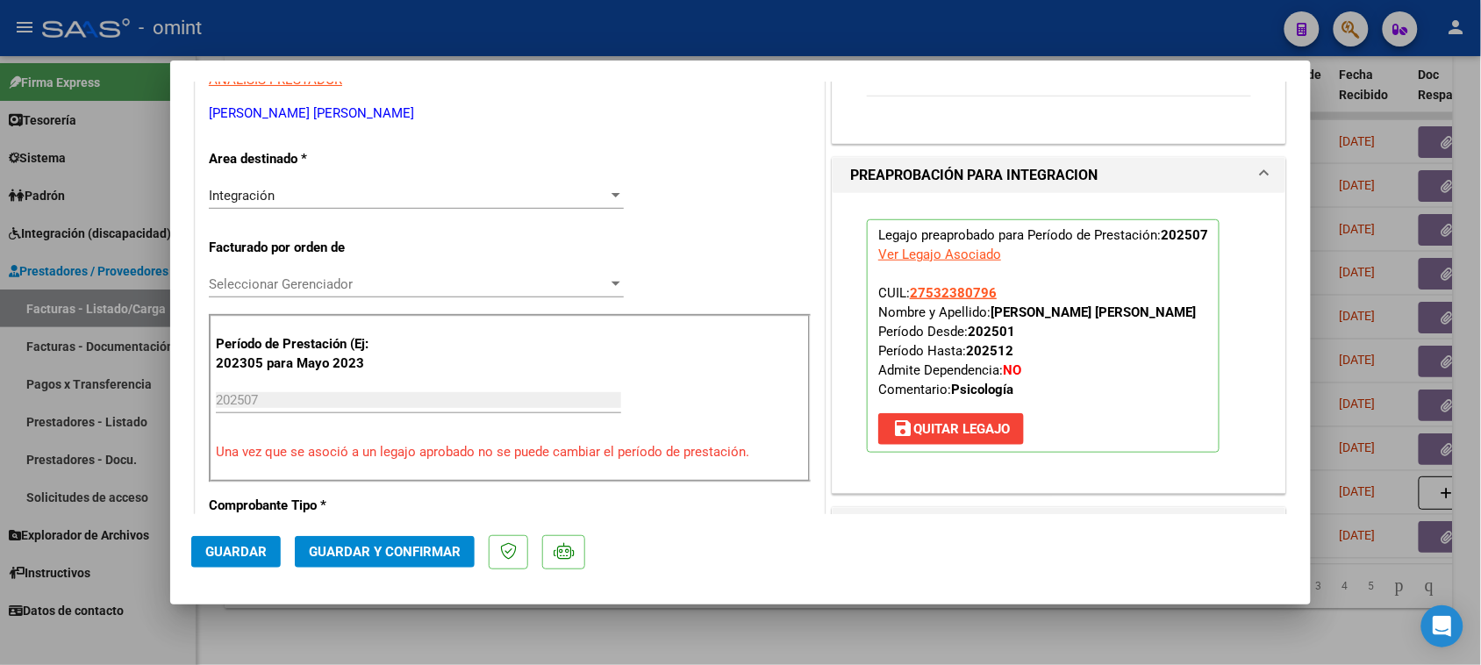
scroll to position [329, 0]
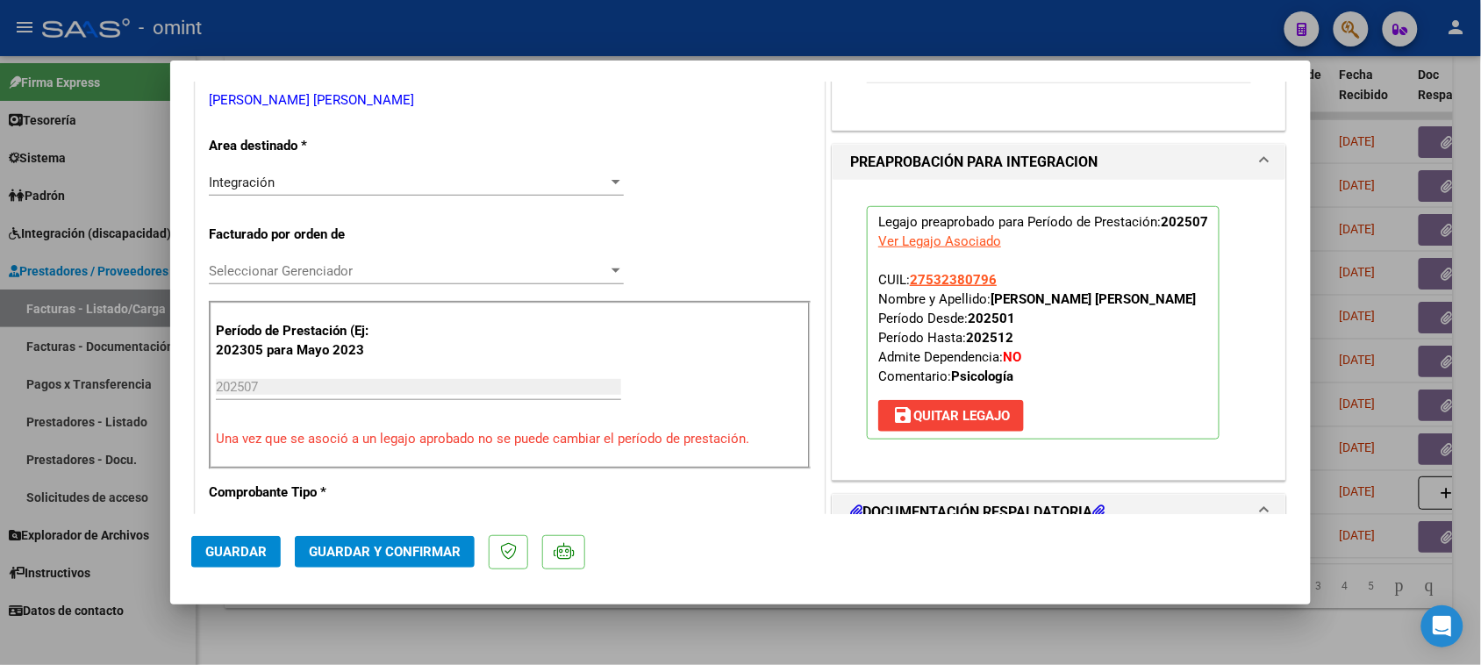
type textarea "Recuerde debe cargar sus facturaciones seleccionando únicamente el área "Integr…"
click at [351, 547] on span "Guardar y Confirmar" at bounding box center [385, 552] width 152 height 16
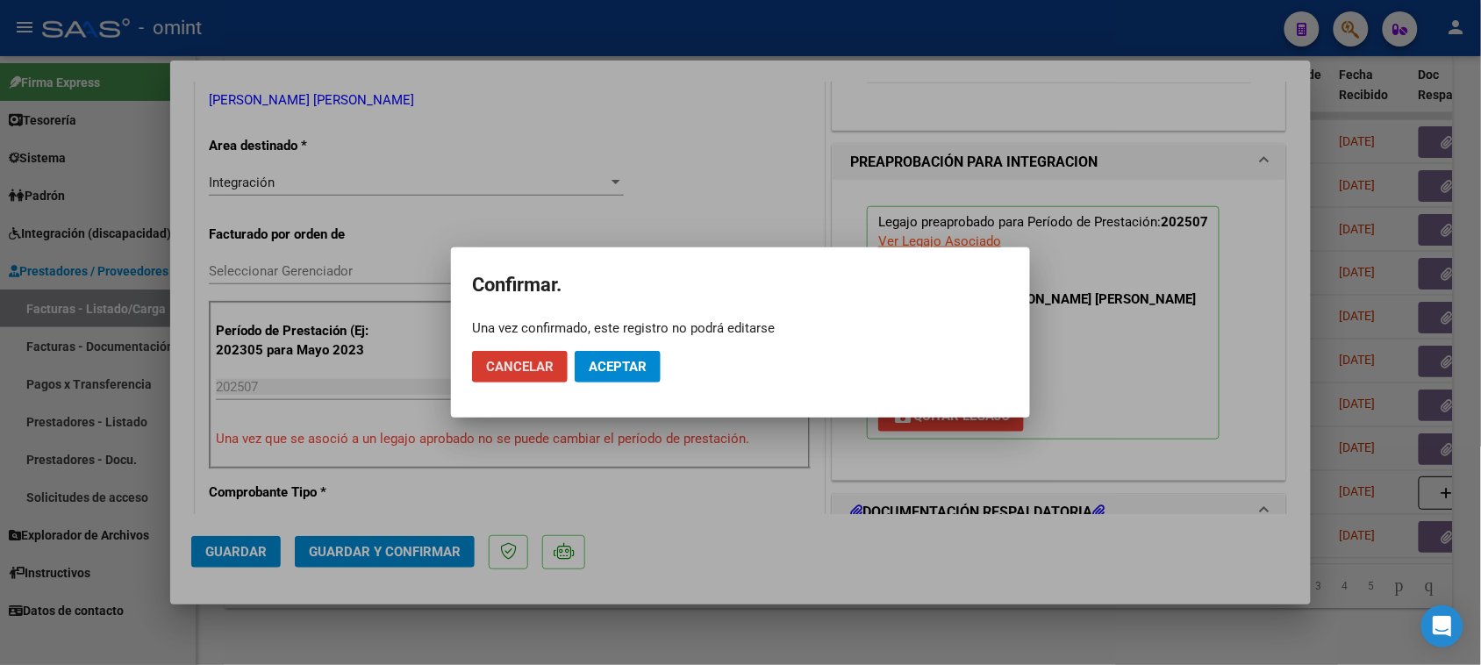
click at [614, 369] on span "Aceptar" at bounding box center [618, 367] width 58 height 16
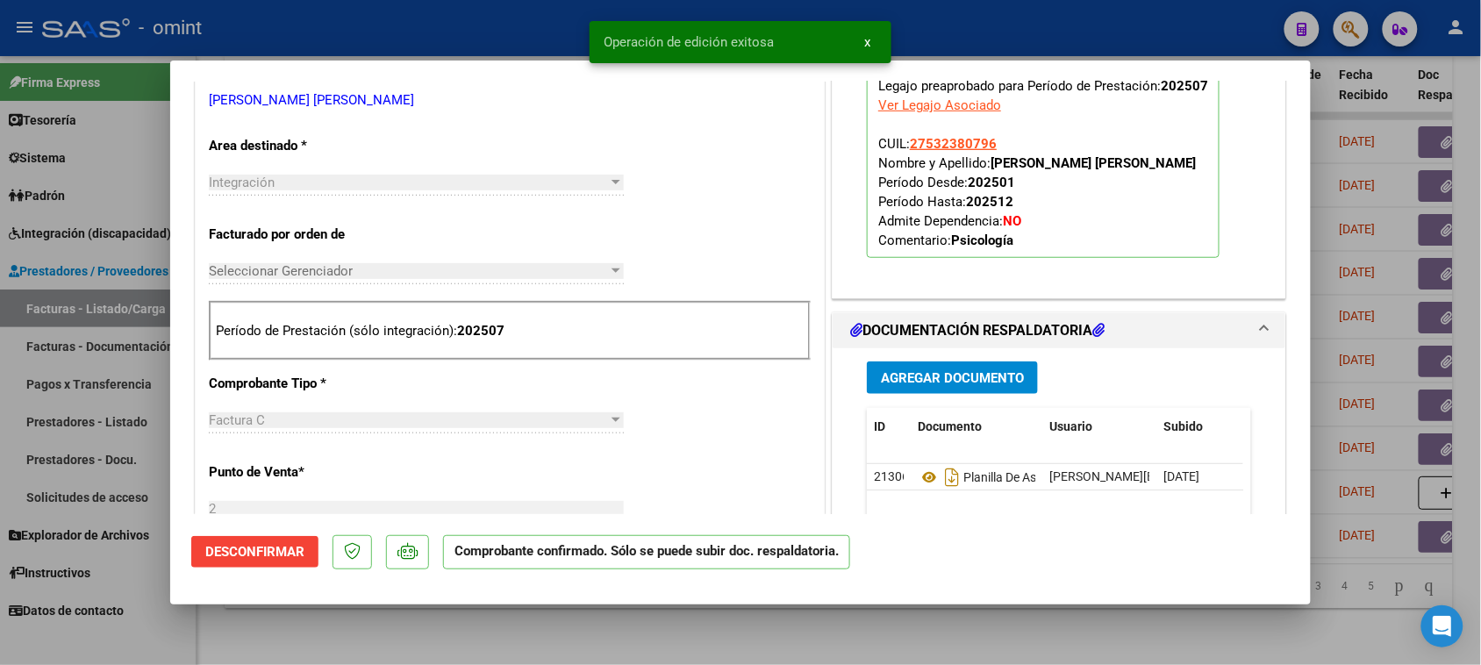
type input "$ 0,00"
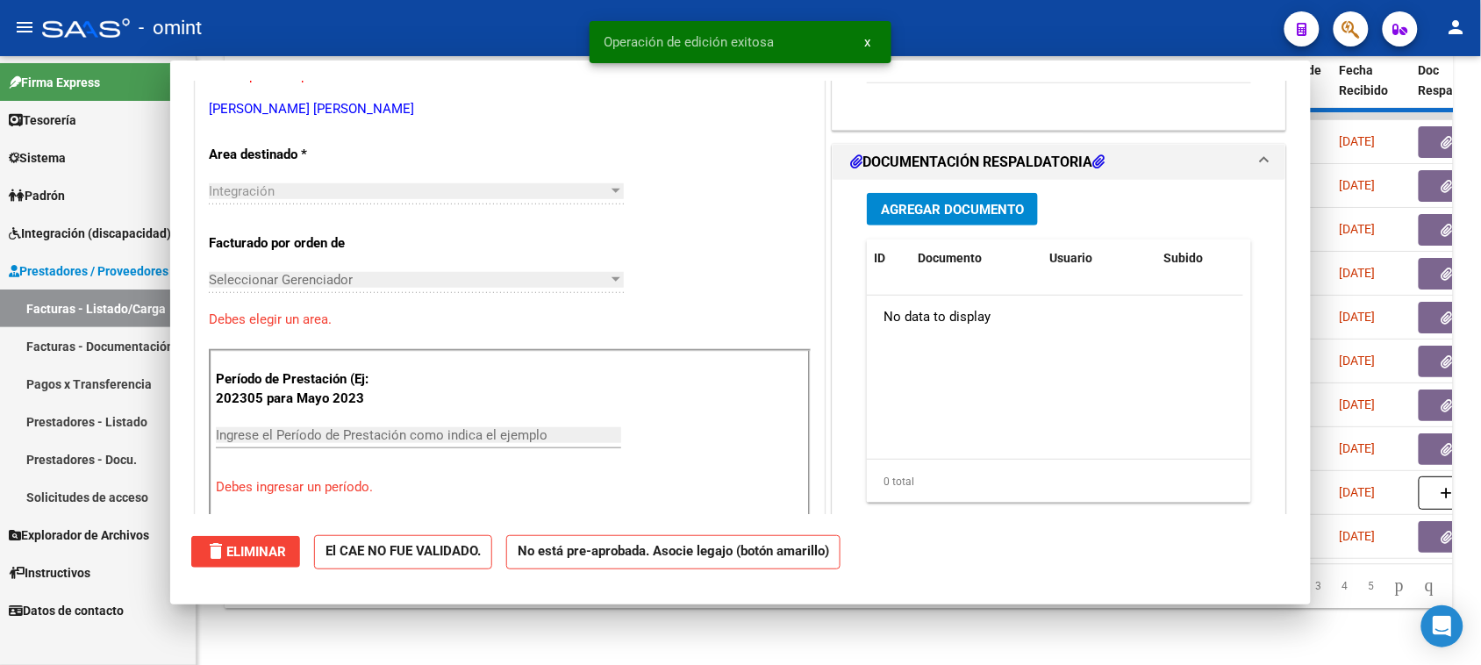
scroll to position [338, 0]
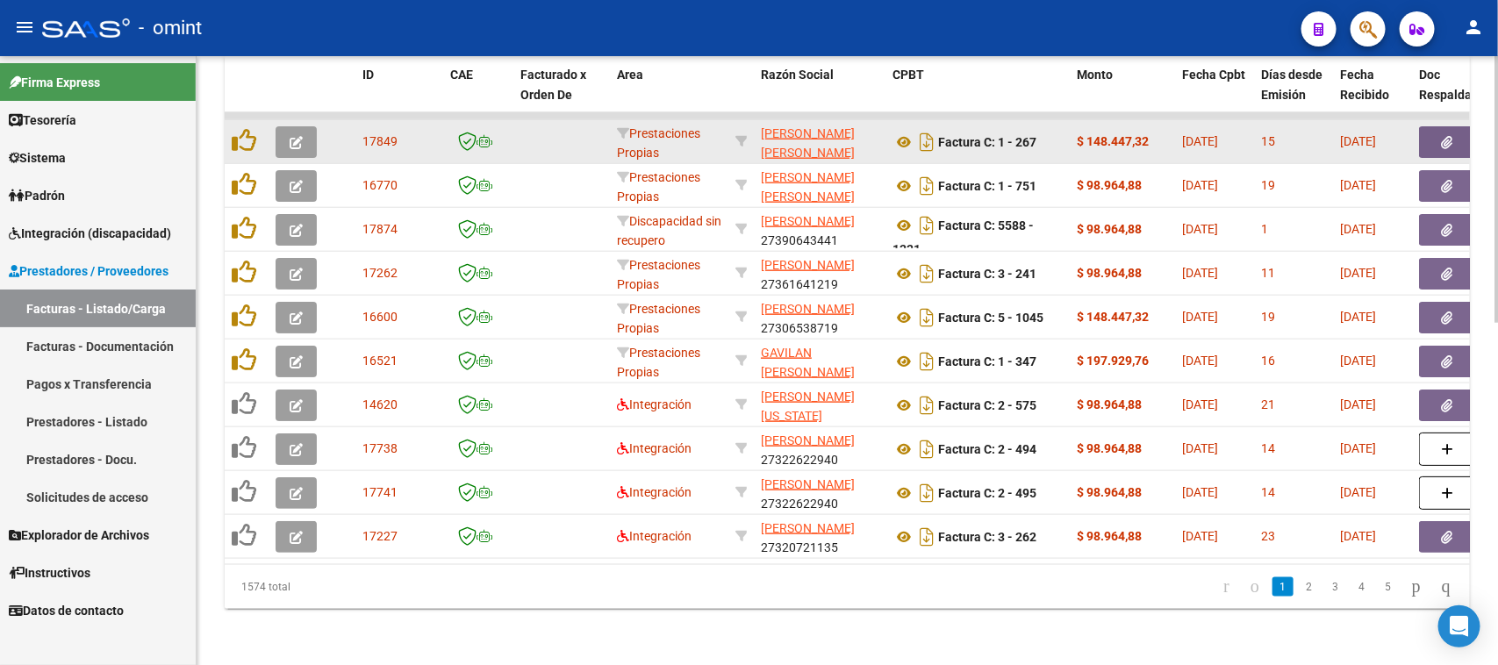
click at [303, 130] on button "button" at bounding box center [296, 142] width 41 height 32
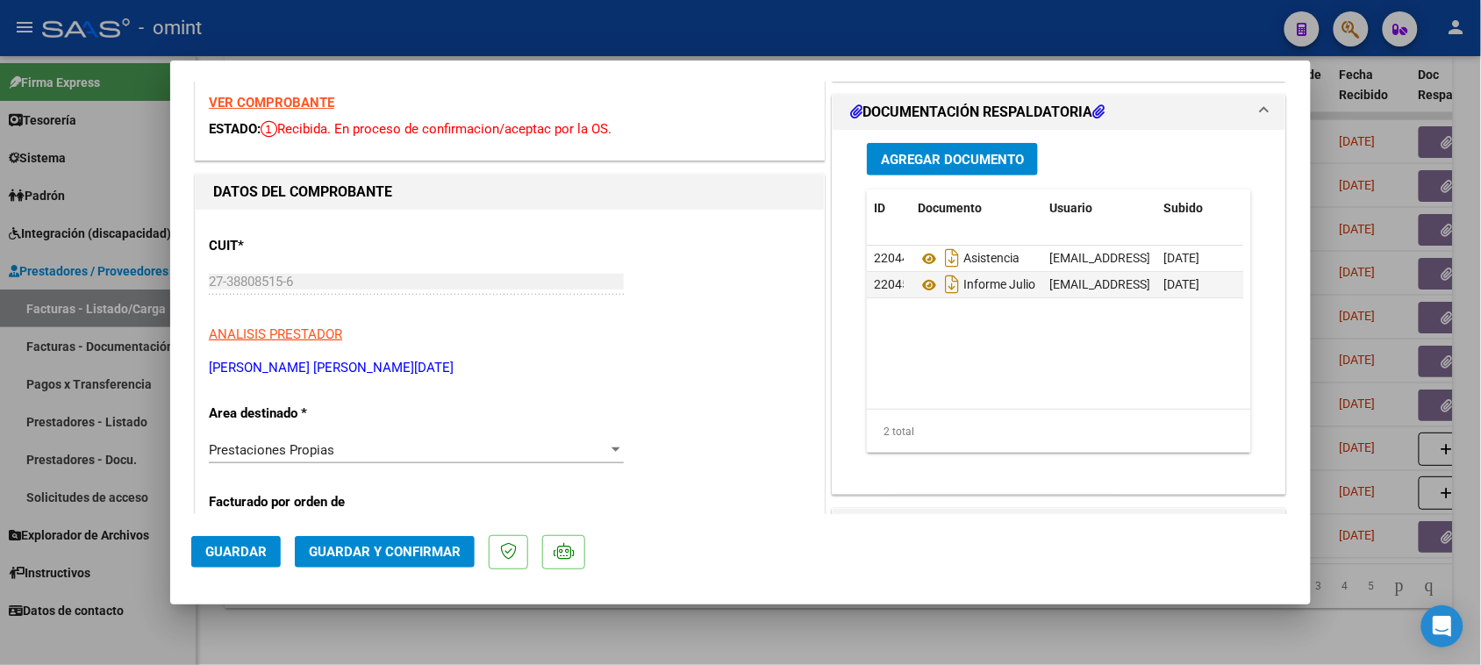
scroll to position [439, 0]
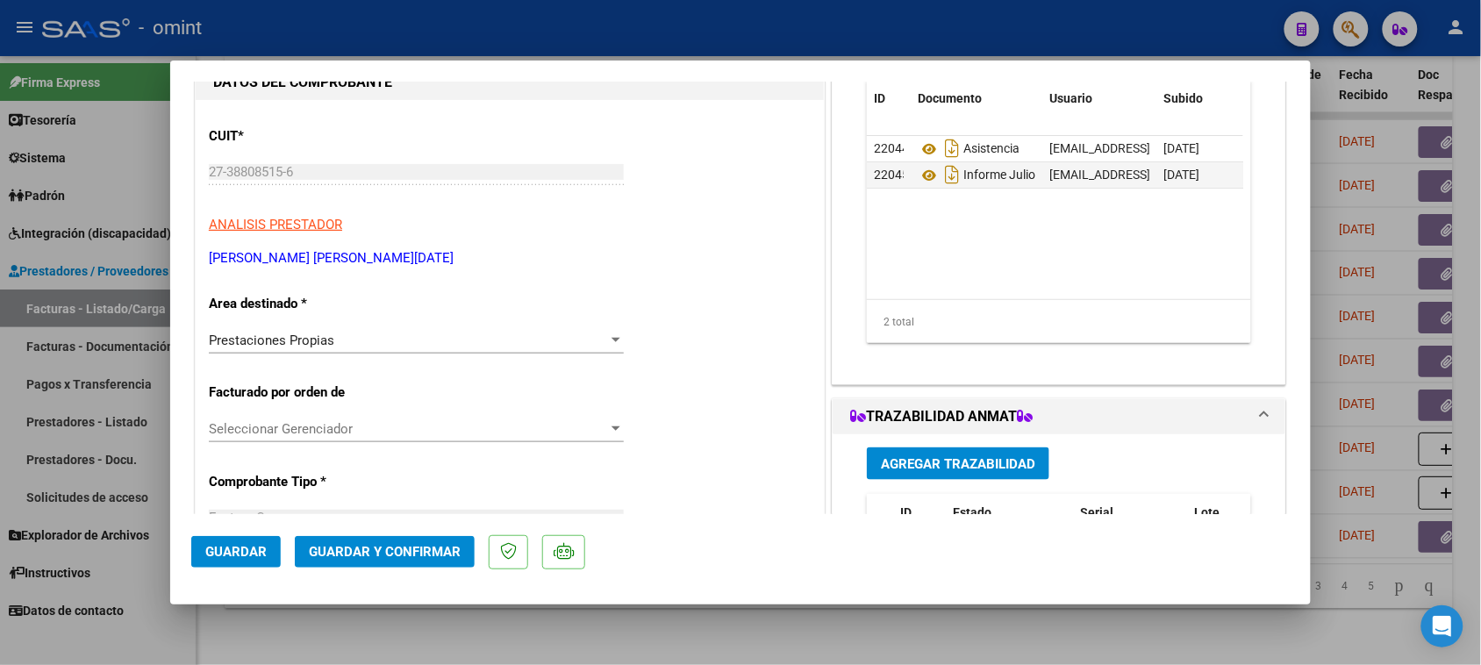
click at [471, 339] on div "Prestaciones Propias" at bounding box center [408, 341] width 399 height 16
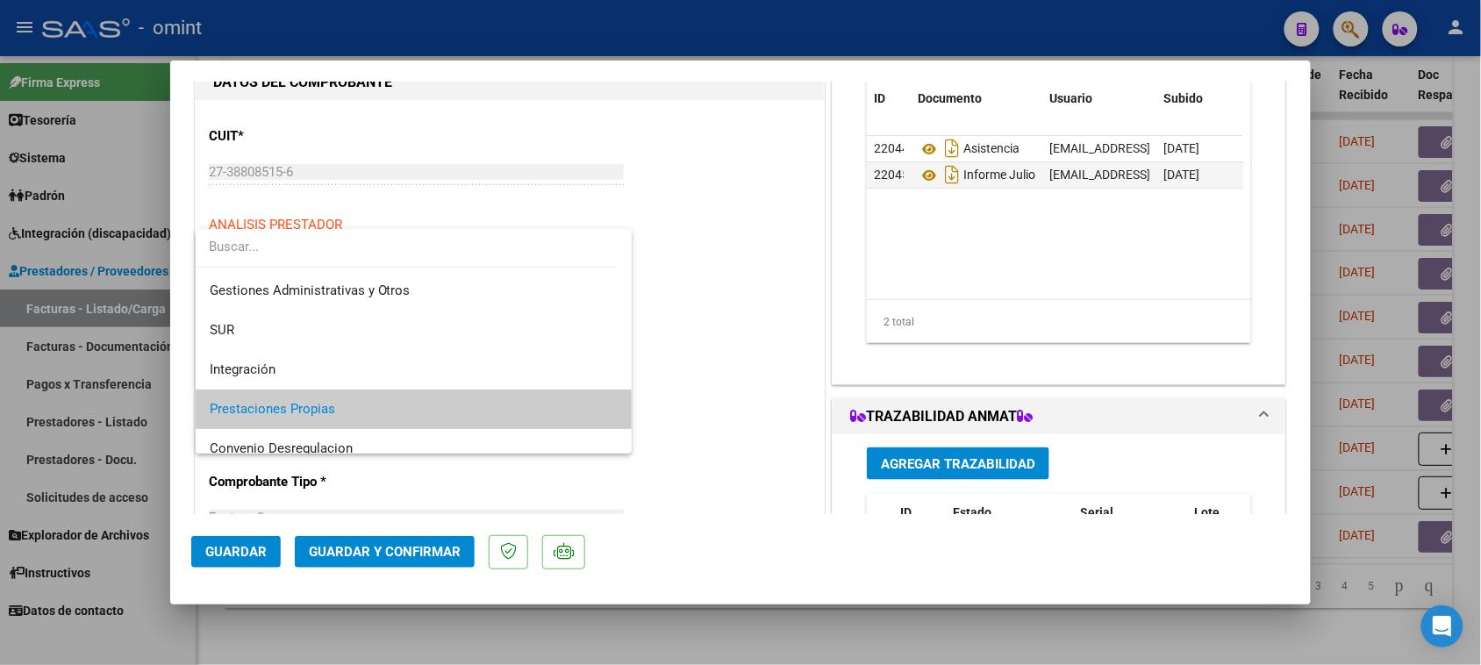
scroll to position [0, 0]
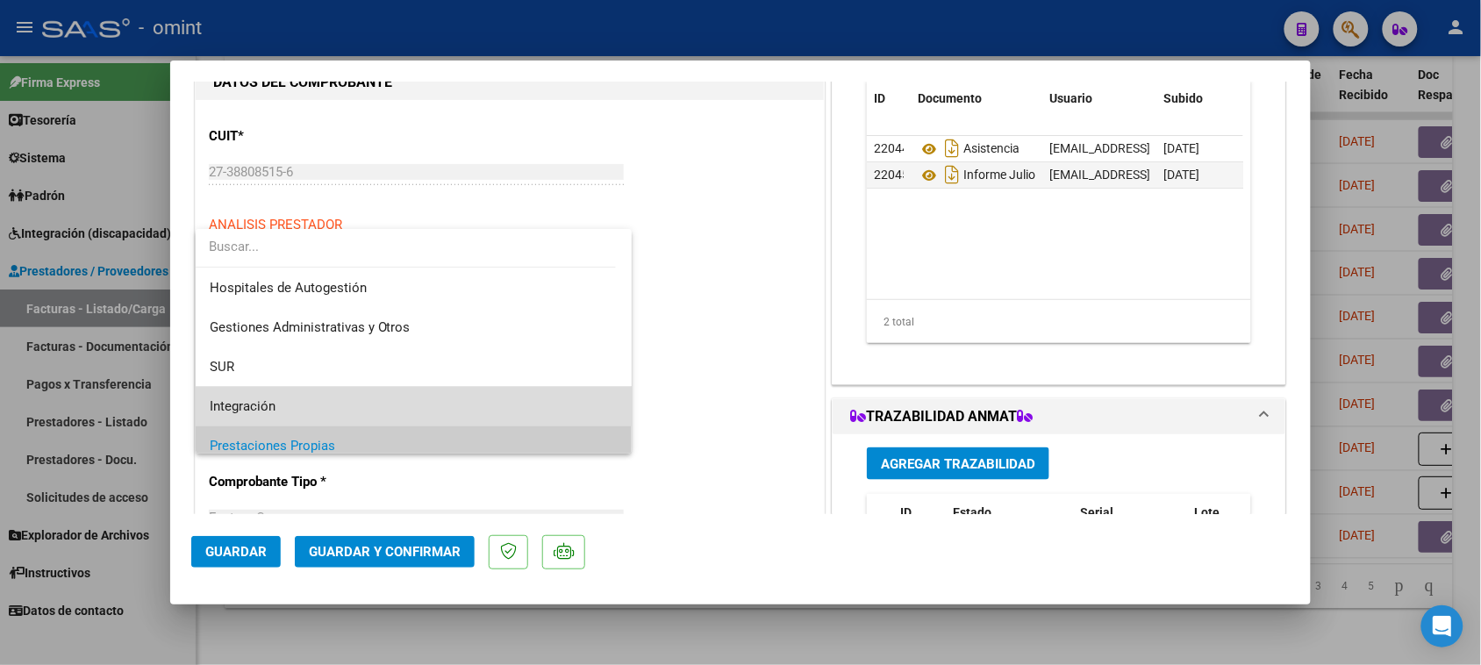
click at [443, 400] on span "Integración" at bounding box center [414, 406] width 409 height 39
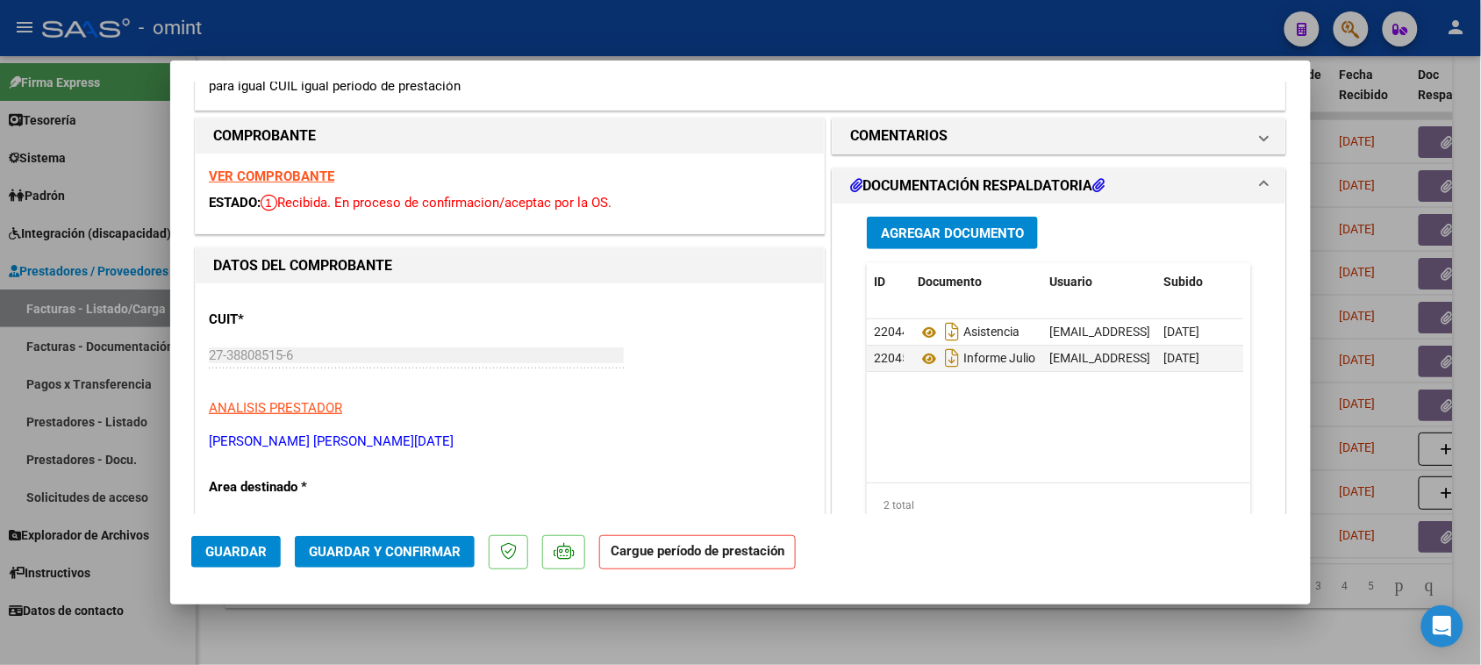
scroll to position [219, 0]
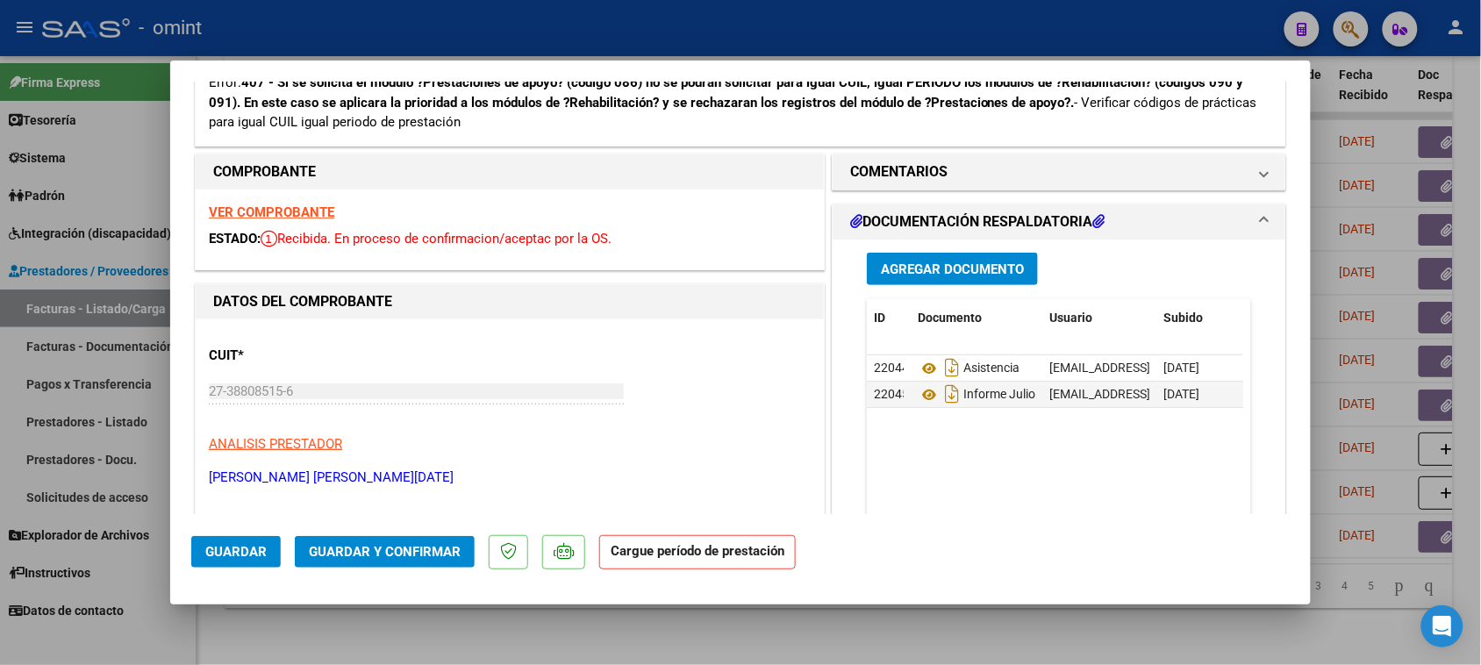
click at [297, 219] on strong "VER COMPROBANTE" at bounding box center [271, 212] width 125 height 16
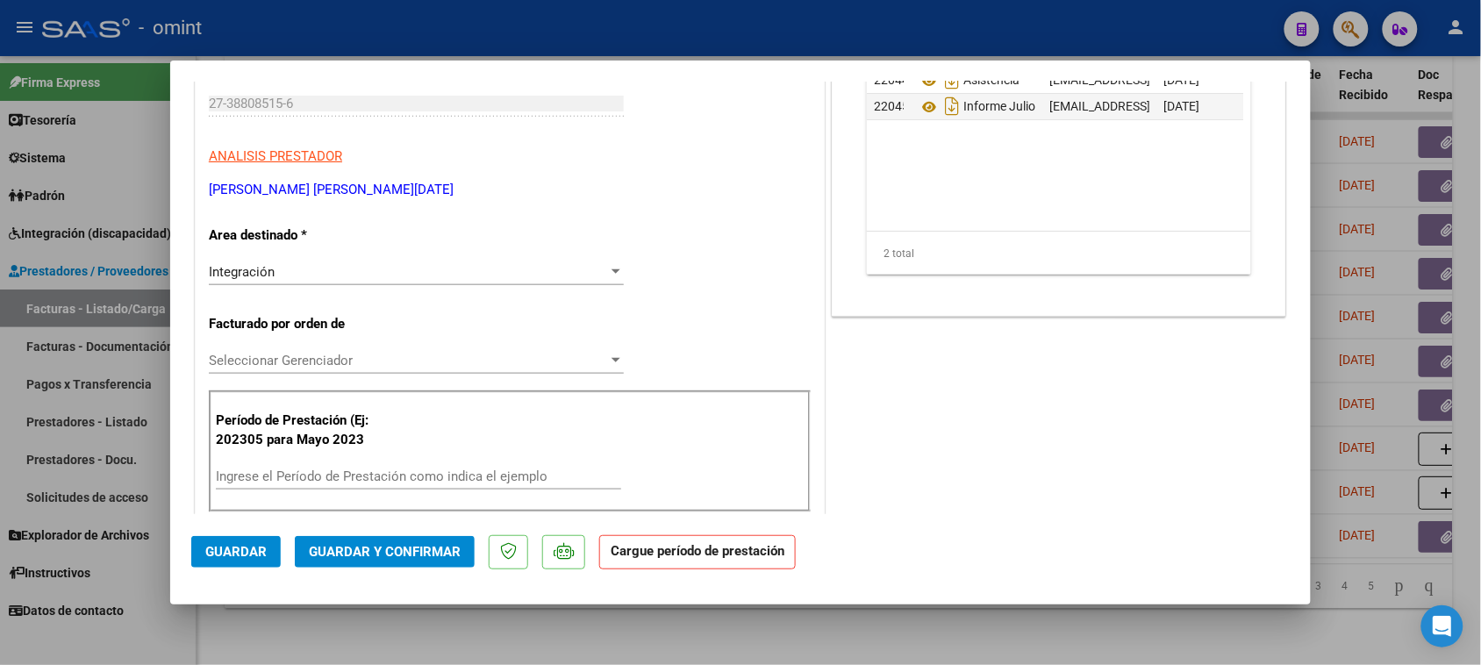
scroll to position [548, 0]
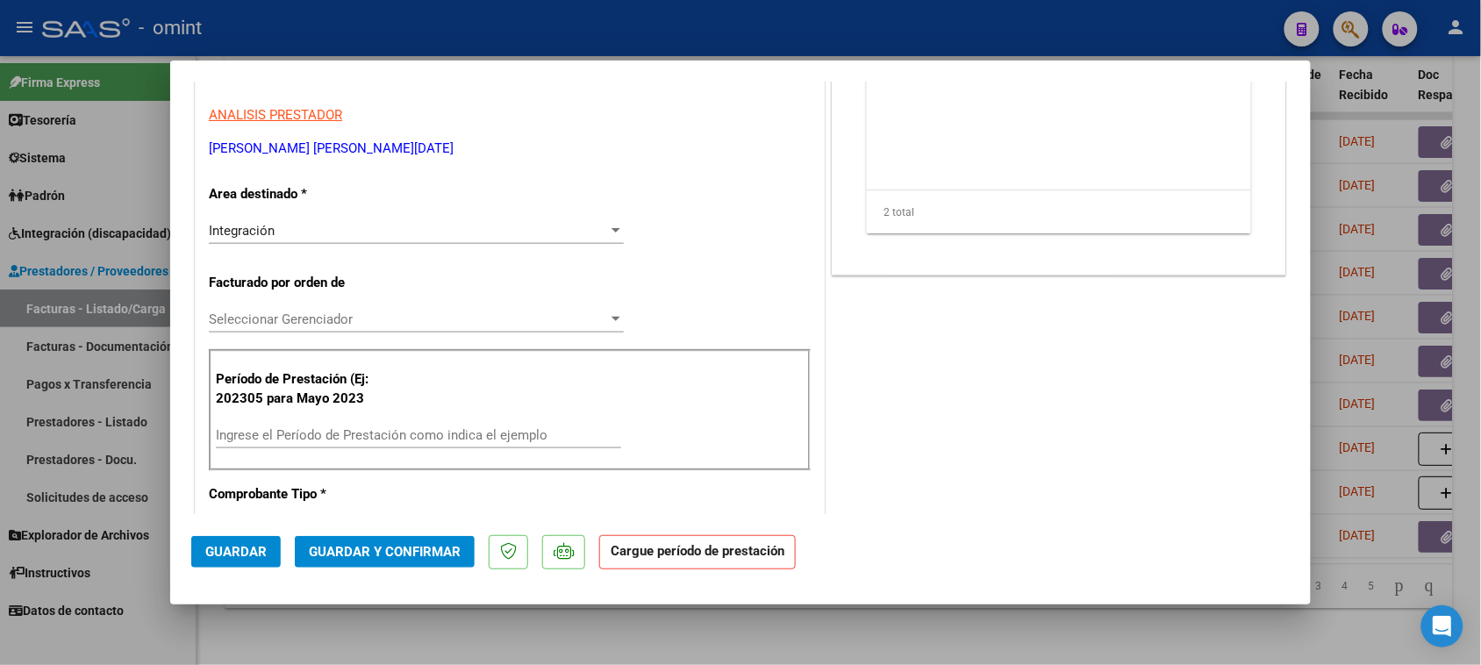
click at [400, 448] on div "Ingrese el Período de Prestación como indica el ejemplo" at bounding box center [418, 435] width 405 height 26
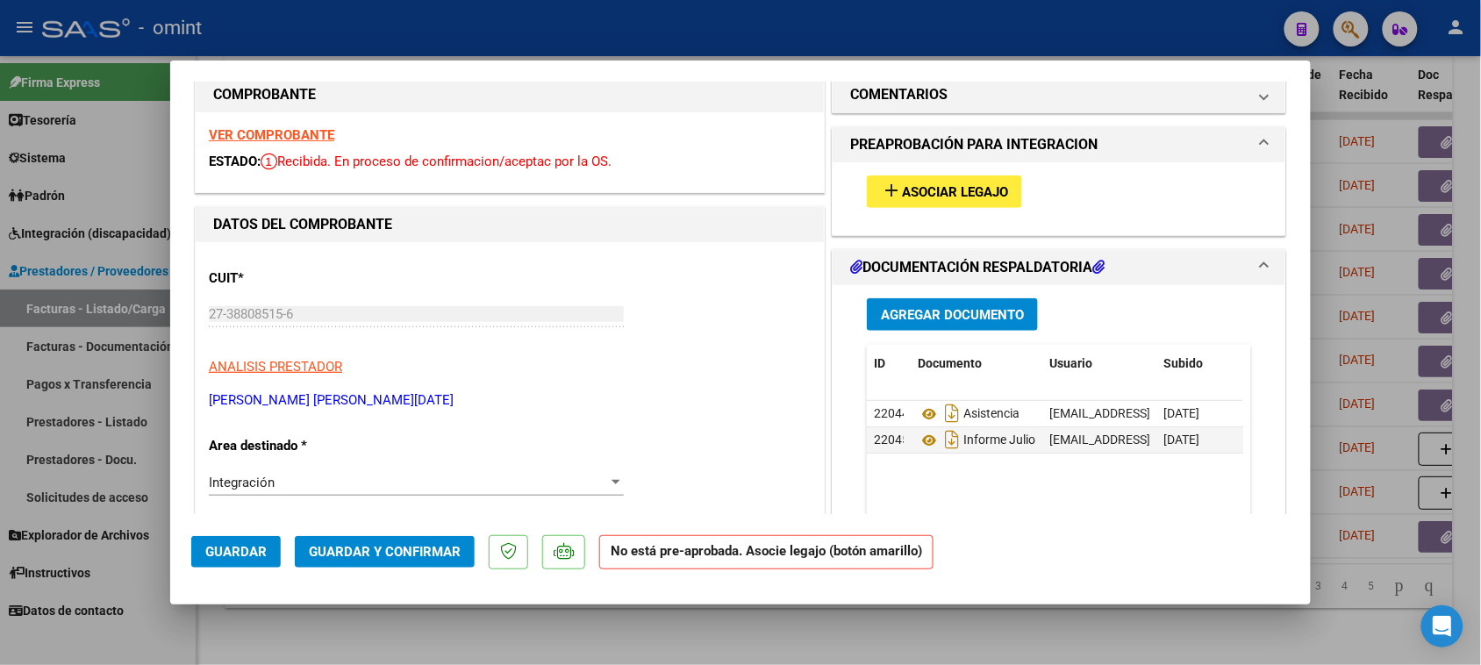
scroll to position [219, 0]
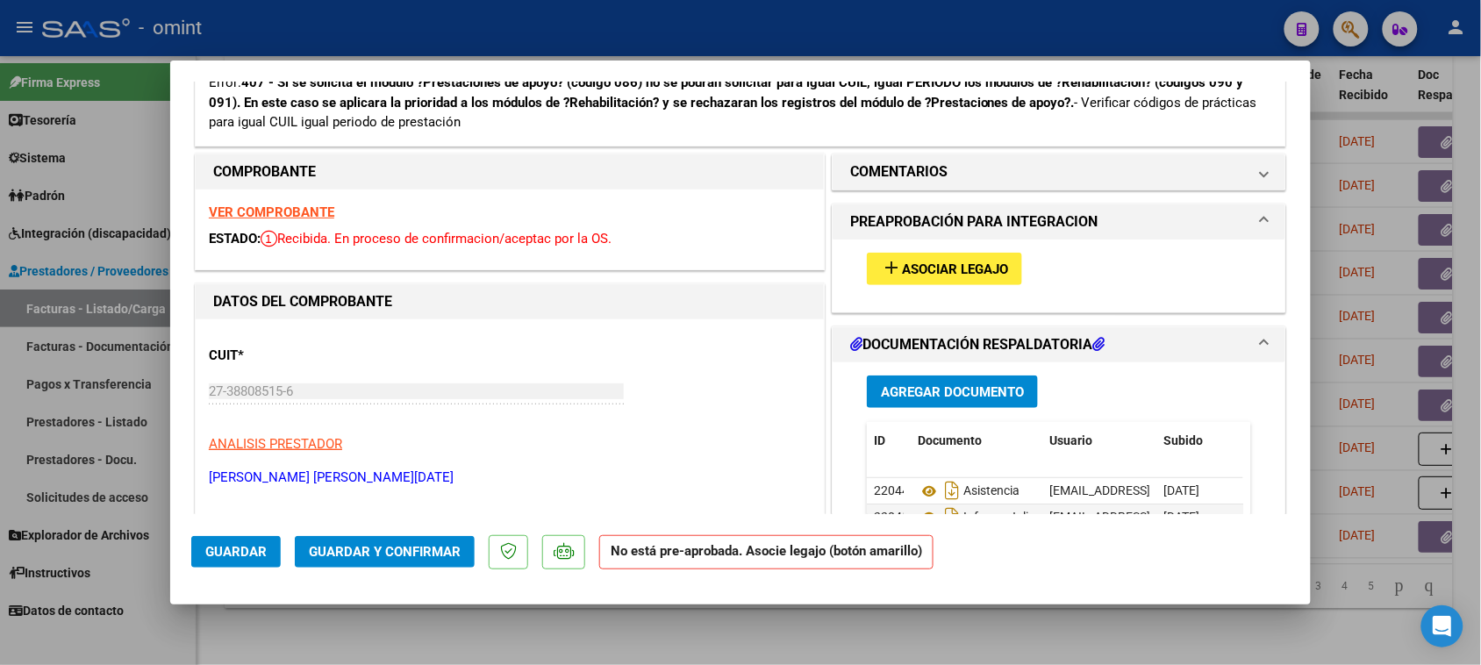
type input "202507"
click at [988, 266] on span "Asociar Legajo" at bounding box center [955, 270] width 106 height 16
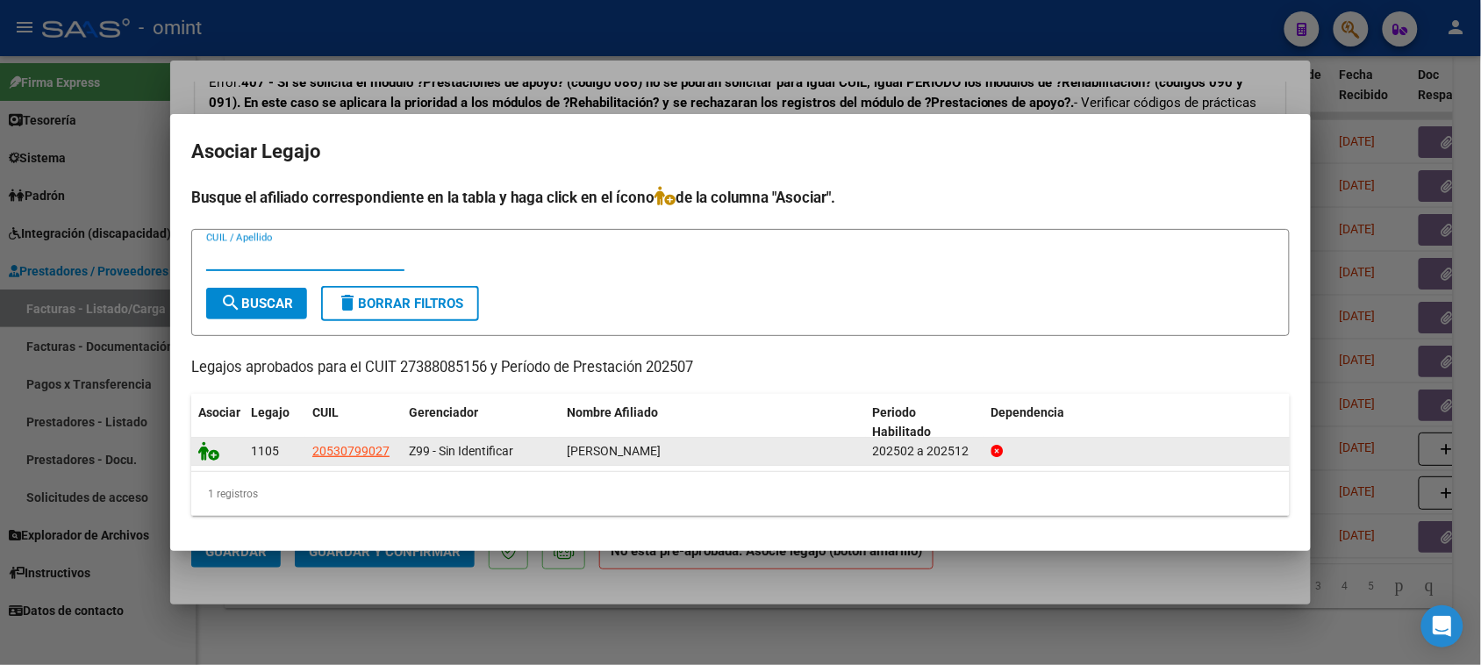
click at [208, 454] on icon at bounding box center [208, 450] width 21 height 19
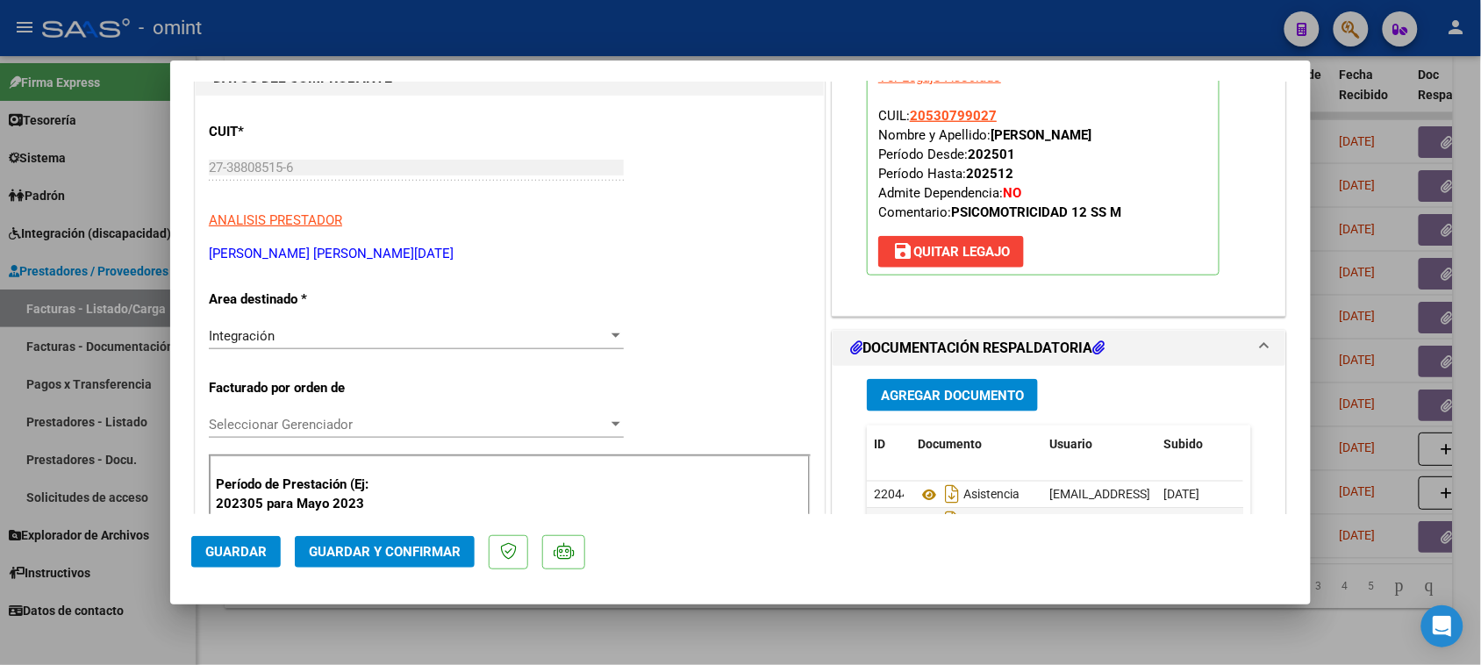
scroll to position [658, 0]
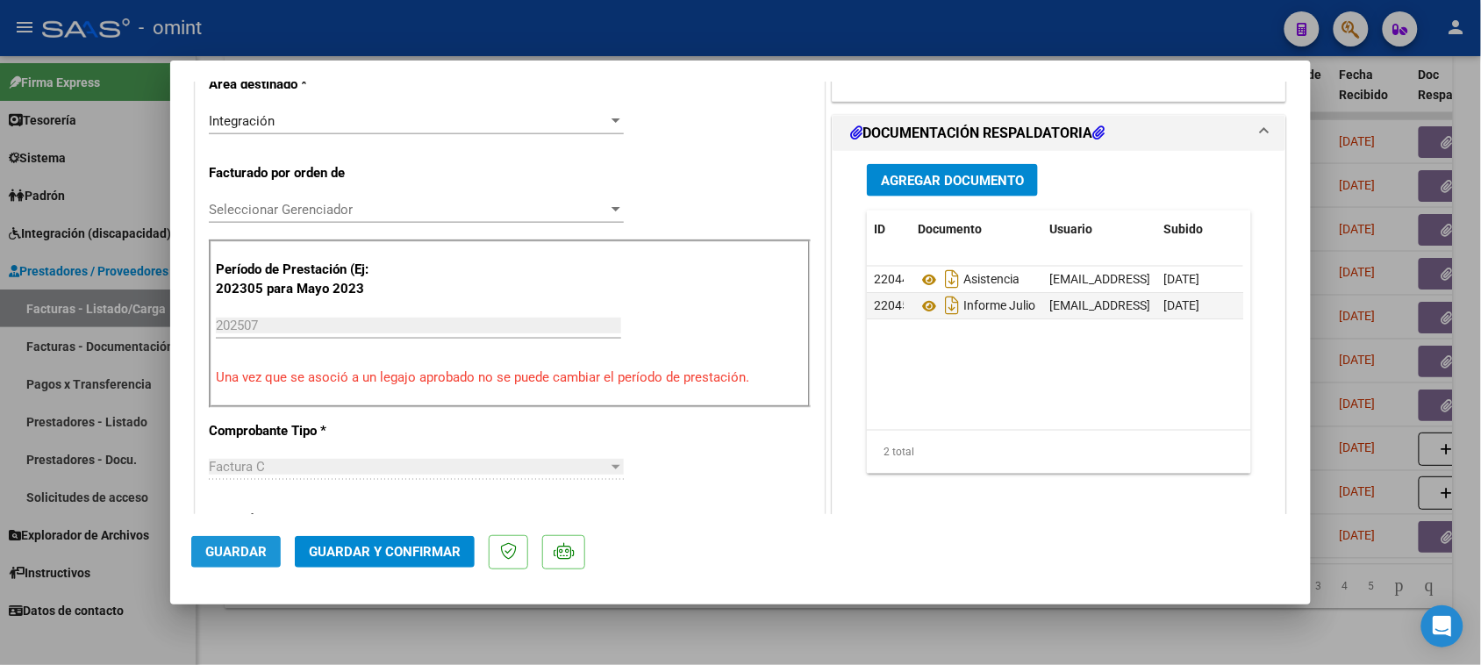
click at [209, 551] on span "Guardar" at bounding box center [235, 552] width 61 height 16
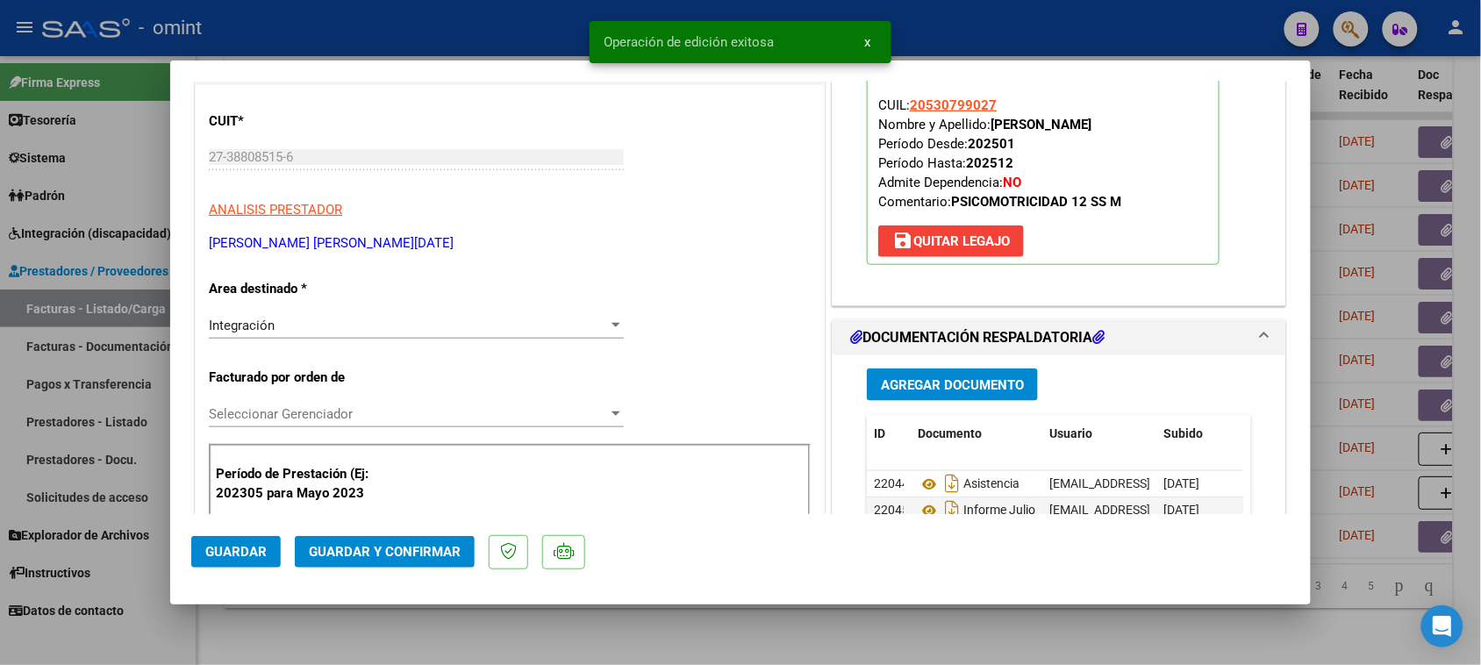
scroll to position [439, 0]
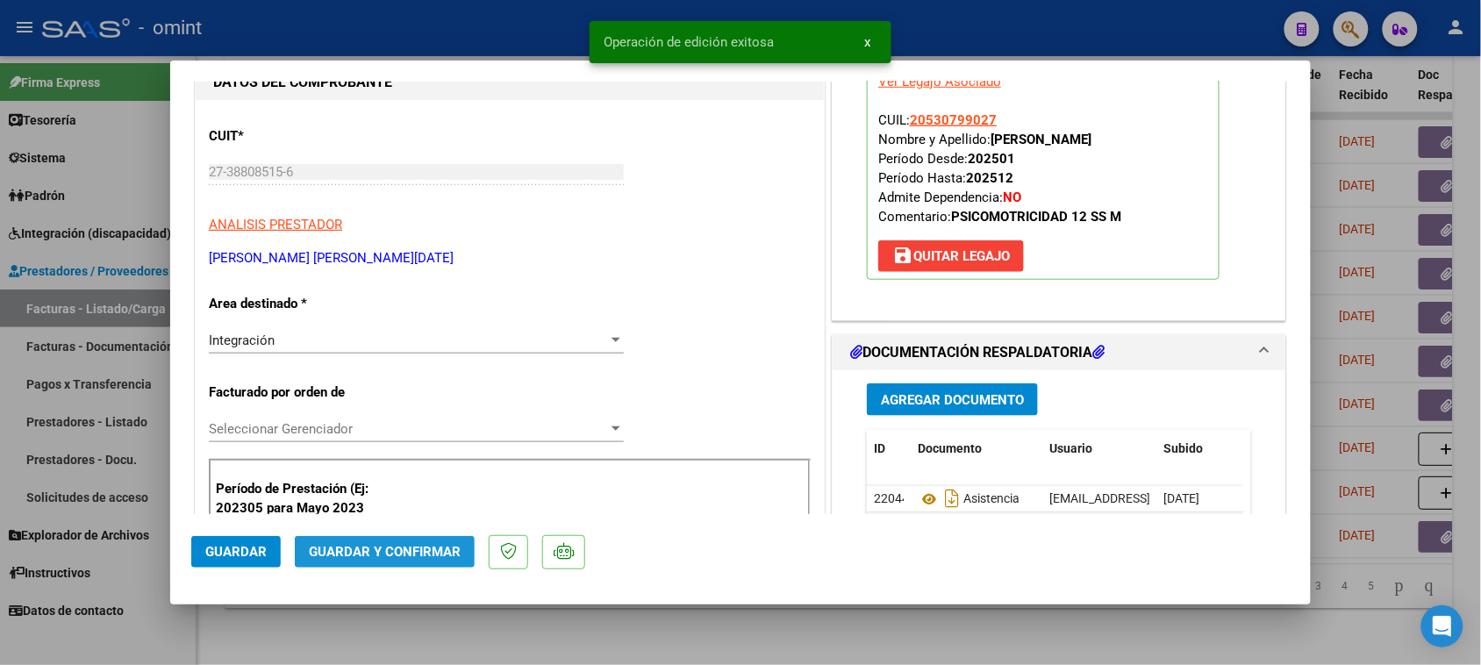
click at [405, 541] on button "Guardar y Confirmar" at bounding box center [385, 552] width 180 height 32
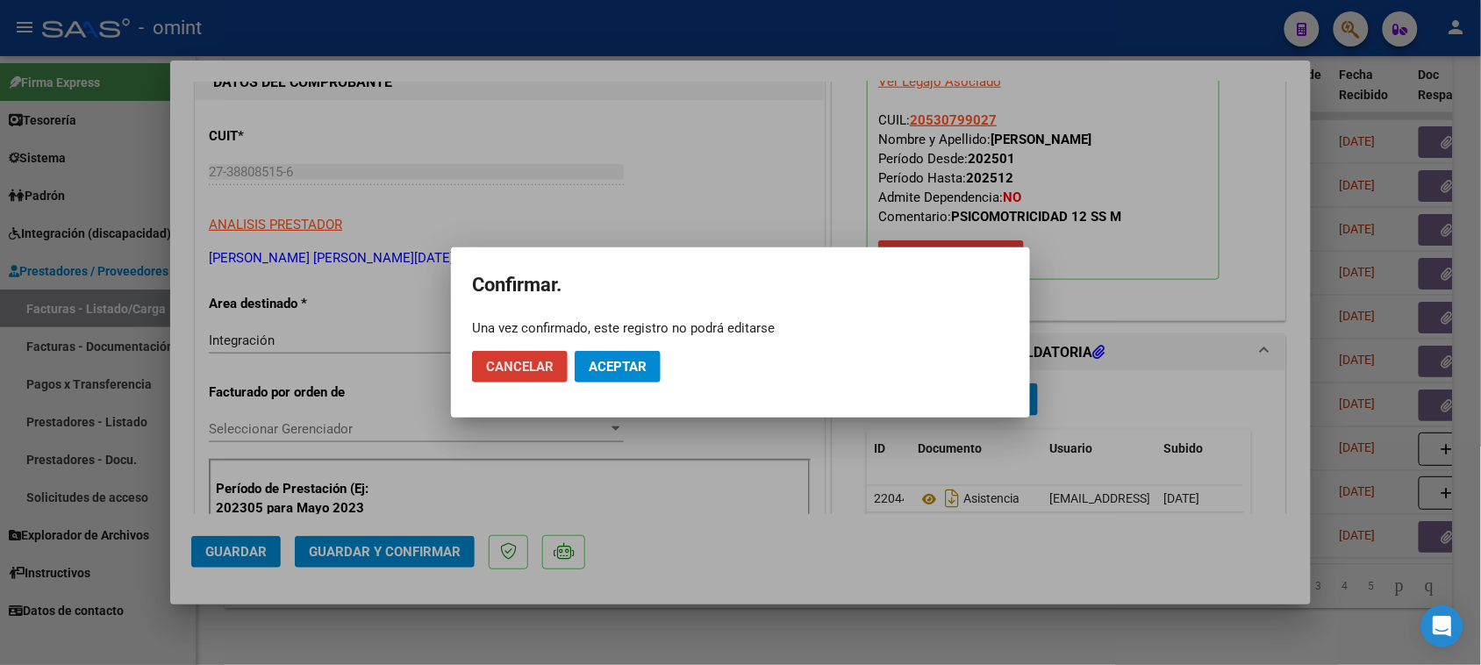
click at [646, 361] on span "Aceptar" at bounding box center [618, 367] width 58 height 16
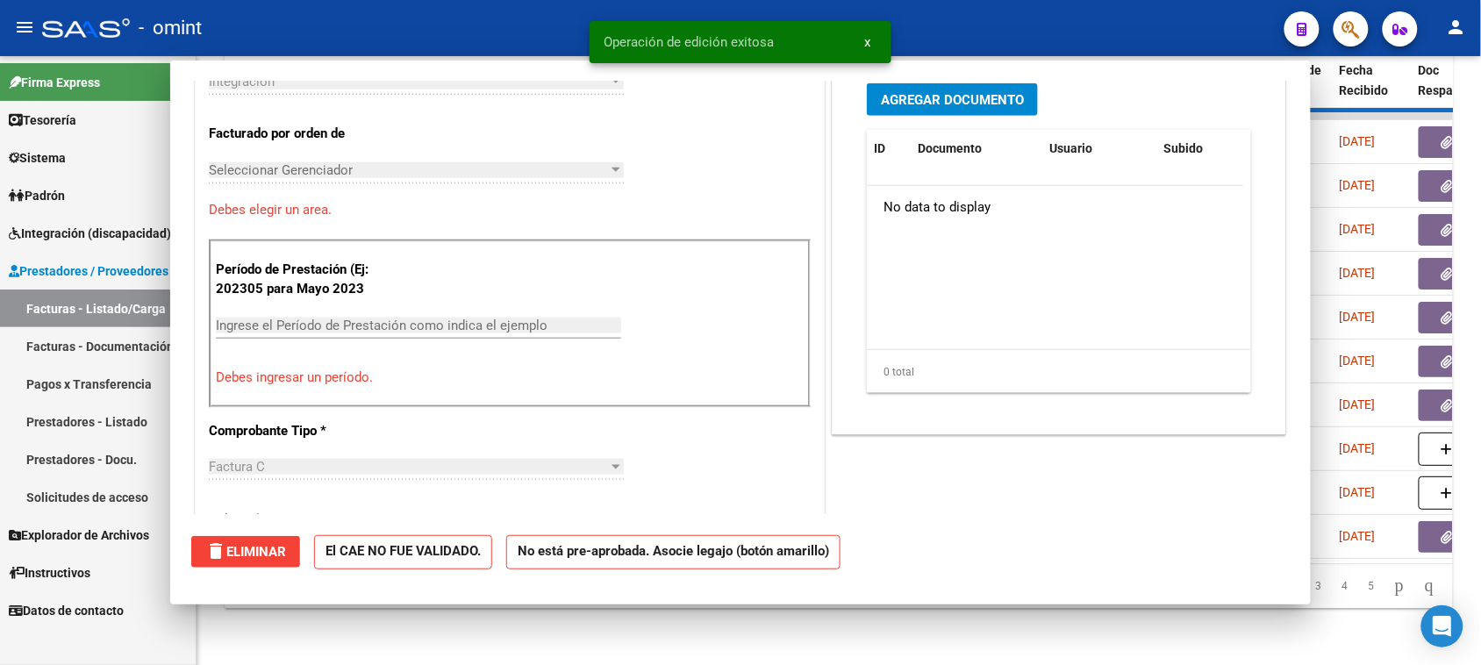
scroll to position [0, 0]
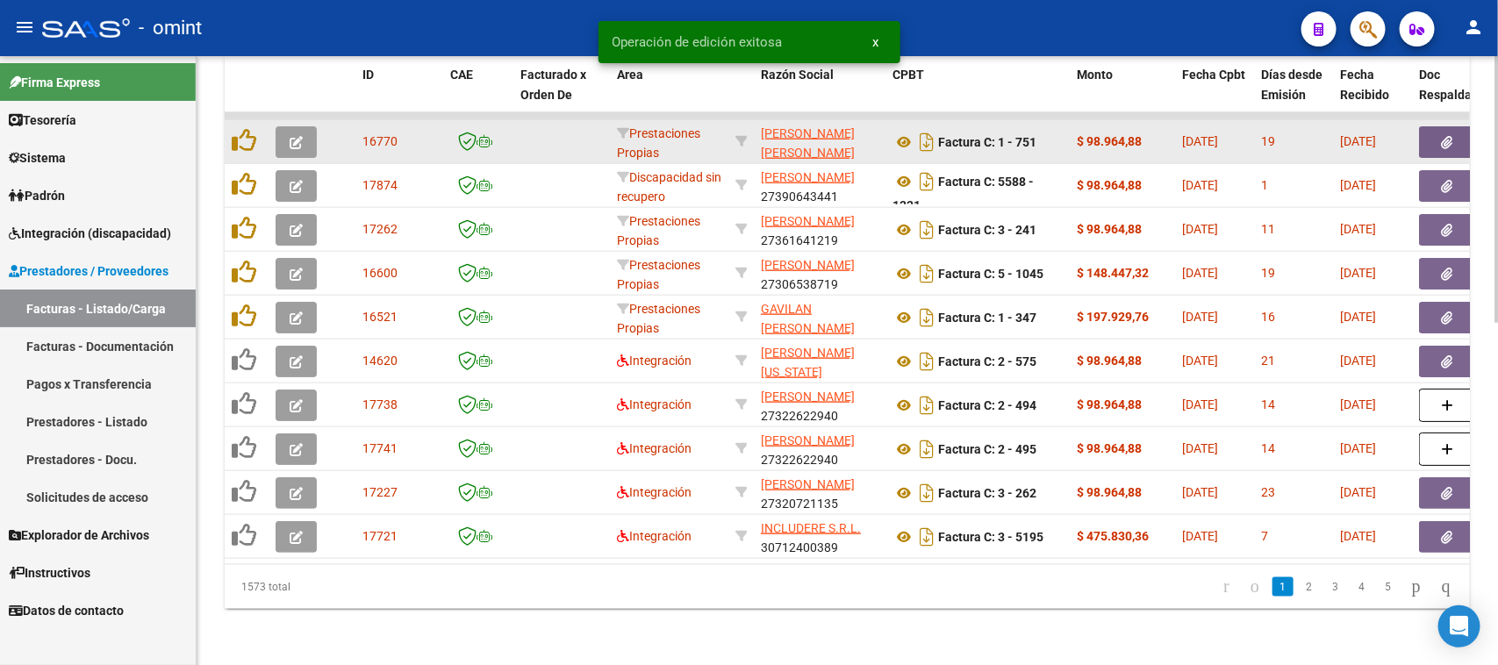
click at [310, 129] on button "button" at bounding box center [296, 142] width 41 height 32
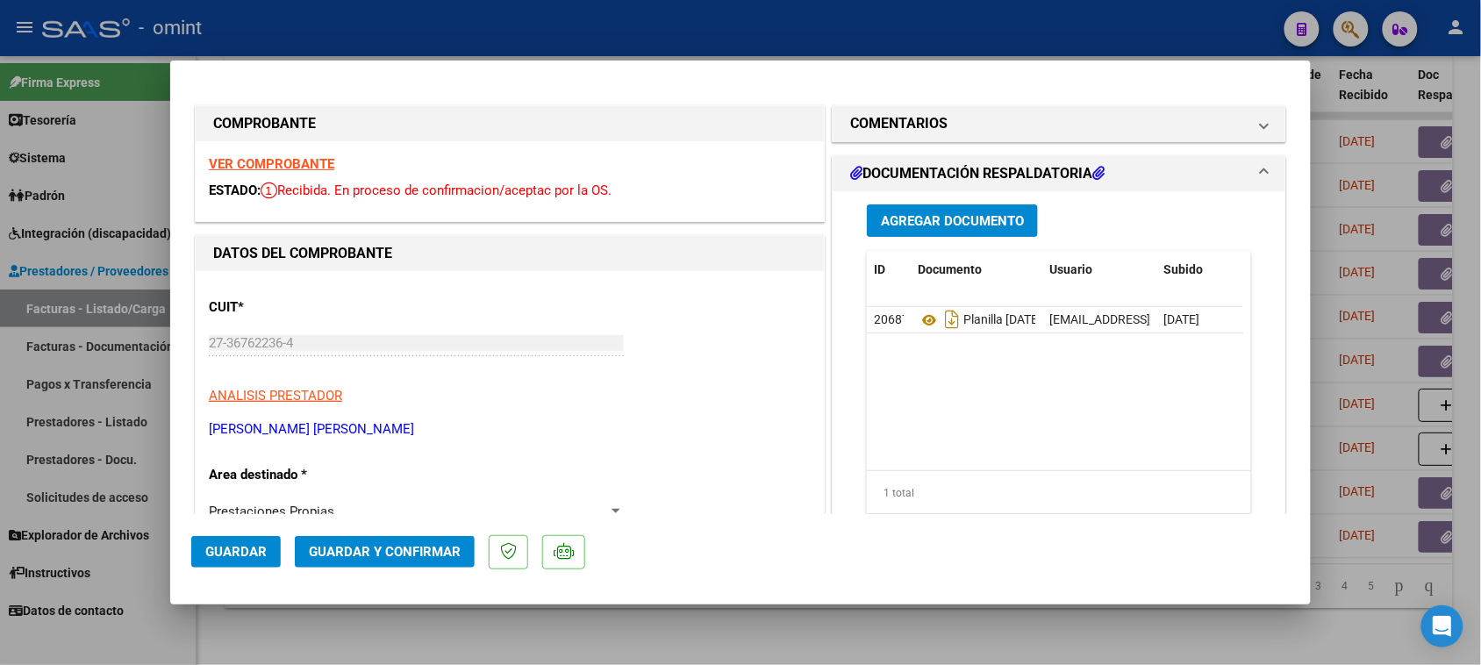
click at [317, 167] on strong "VER COMPROBANTE" at bounding box center [271, 164] width 125 height 16
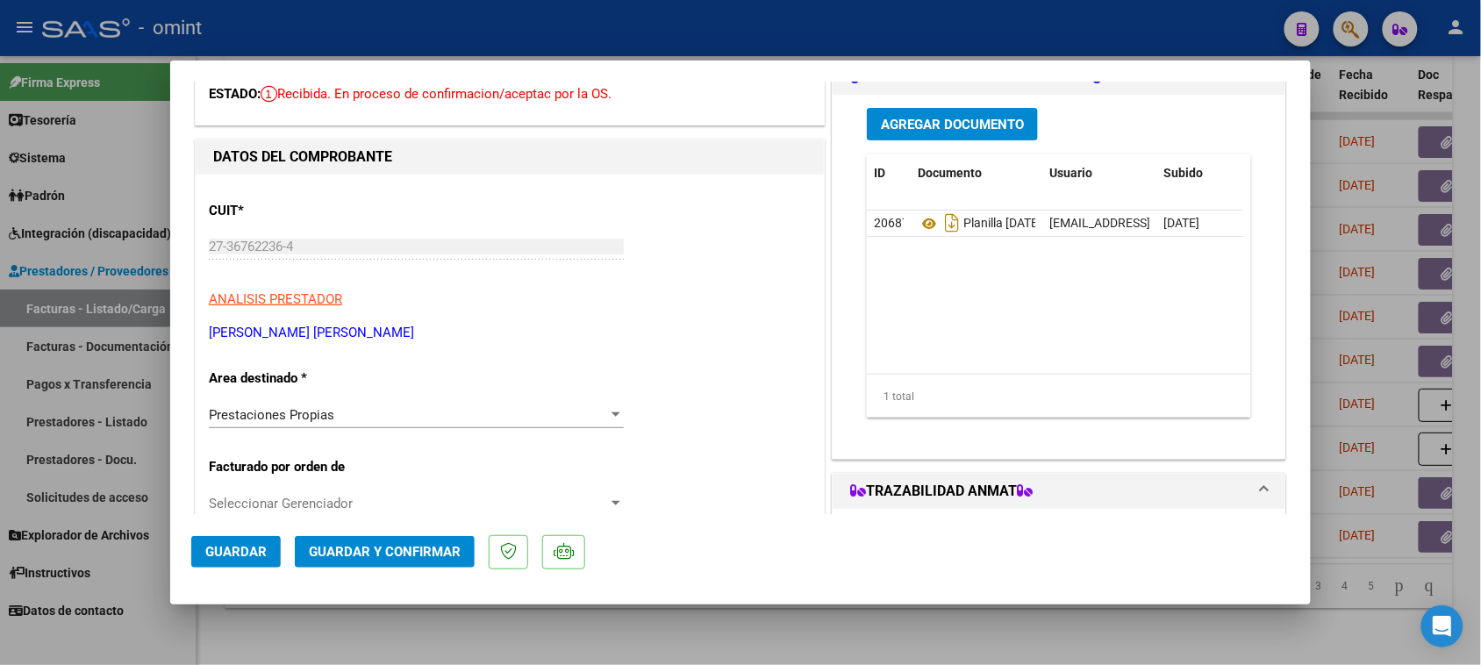
scroll to position [110, 0]
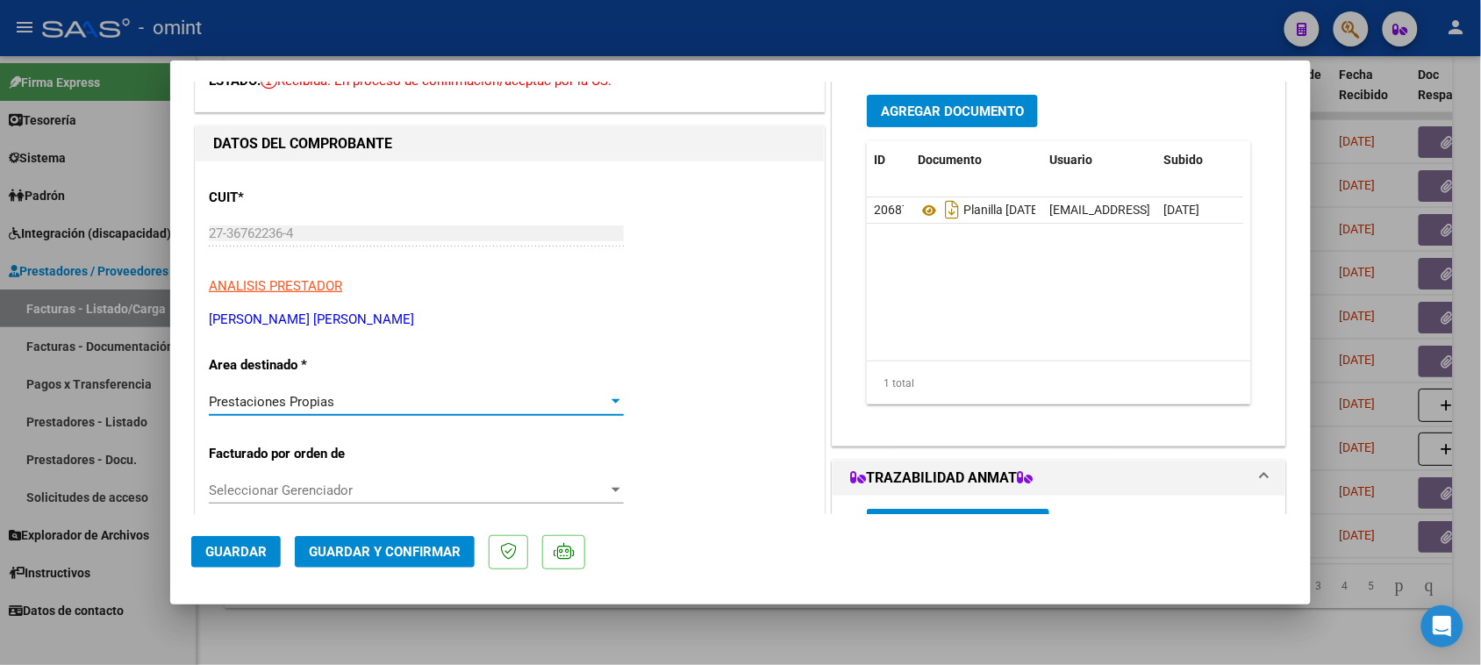
click at [376, 409] on div "Prestaciones Propias" at bounding box center [408, 402] width 399 height 16
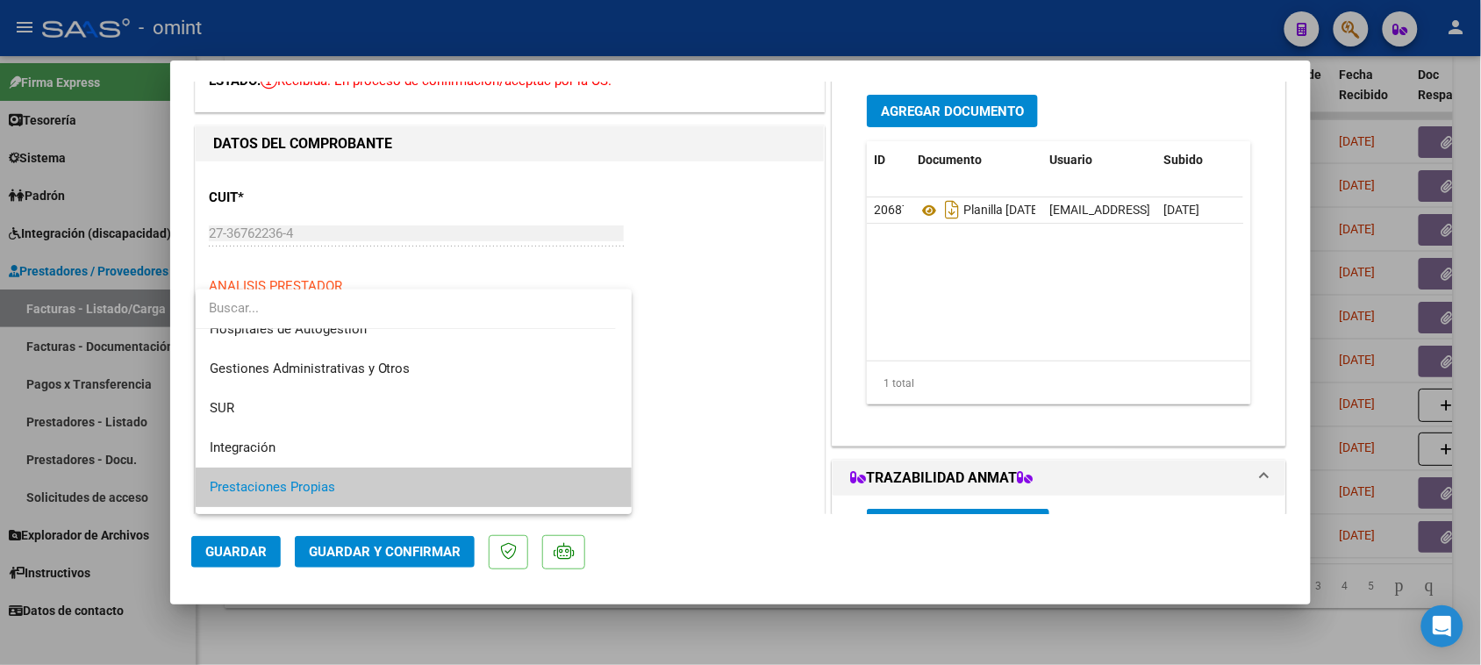
scroll to position [0, 0]
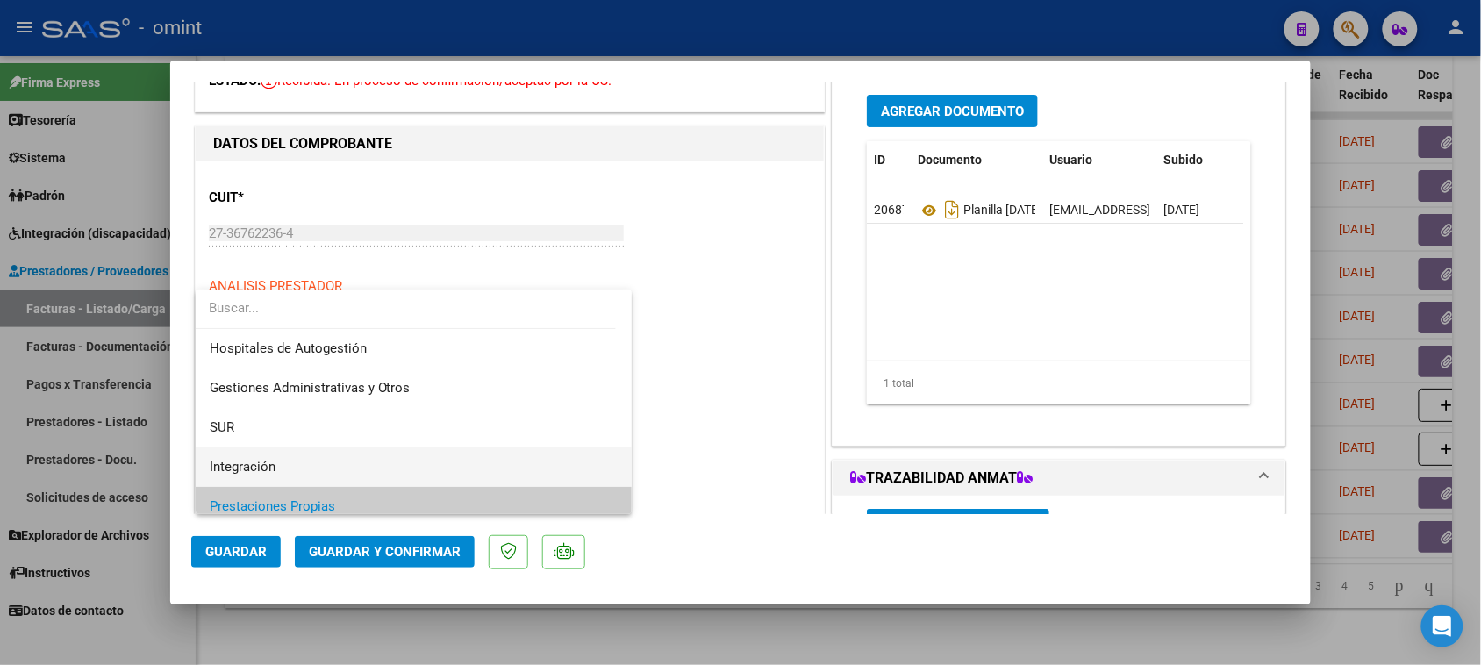
click at [375, 476] on span "Integración" at bounding box center [414, 467] width 409 height 39
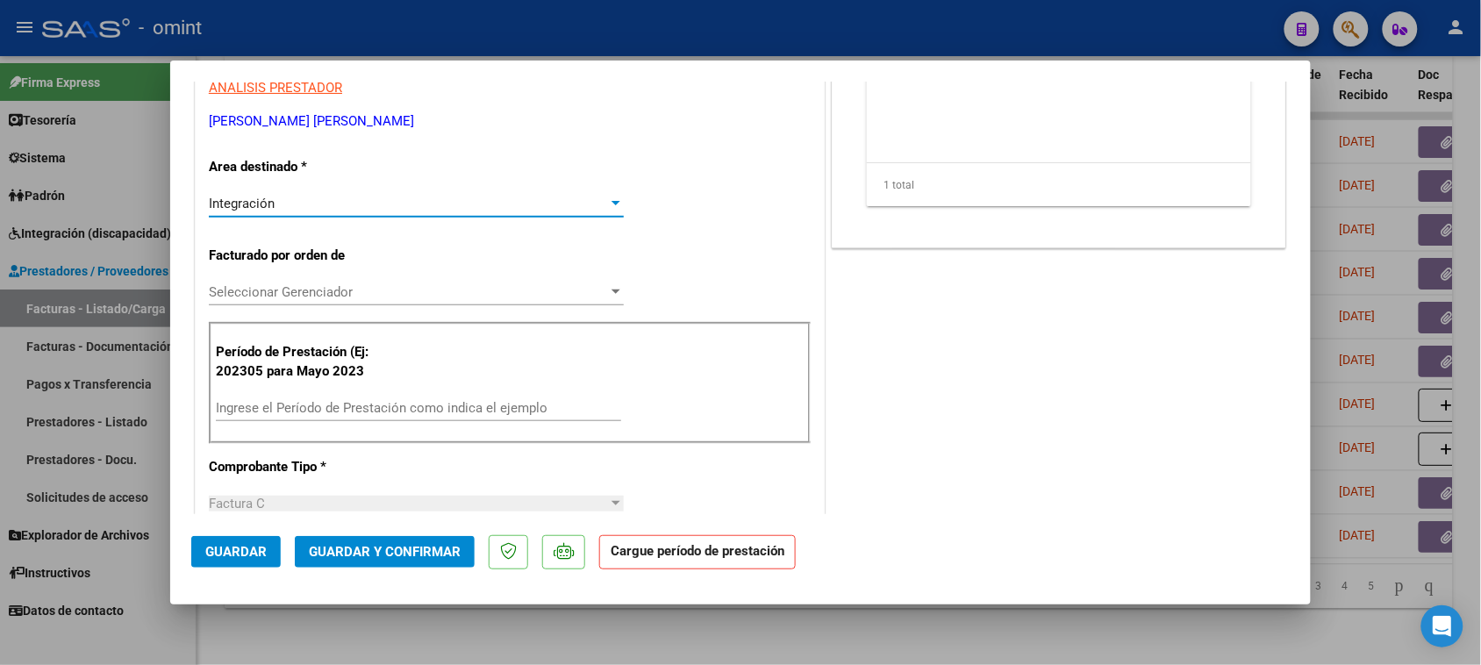
scroll to position [329, 0]
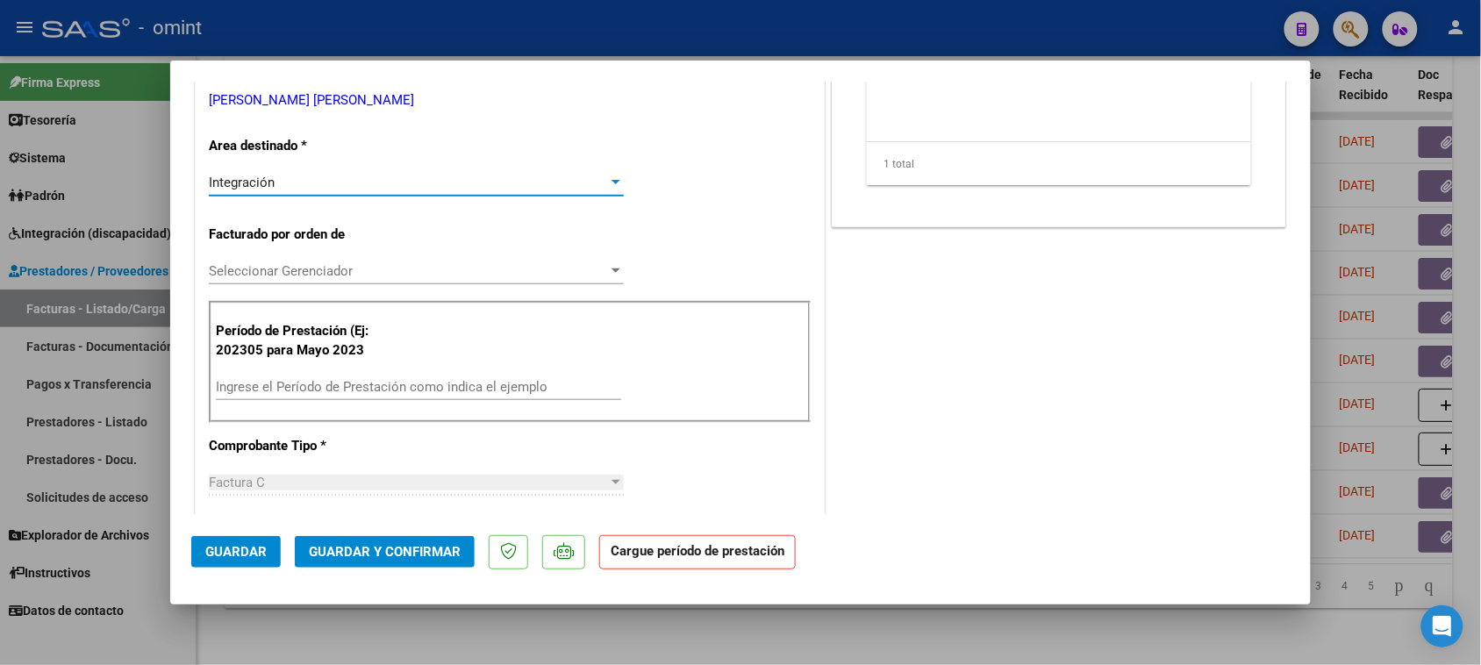
click at [383, 376] on div "Ingrese el Período de Prestación como indica el ejemplo" at bounding box center [418, 387] width 405 height 26
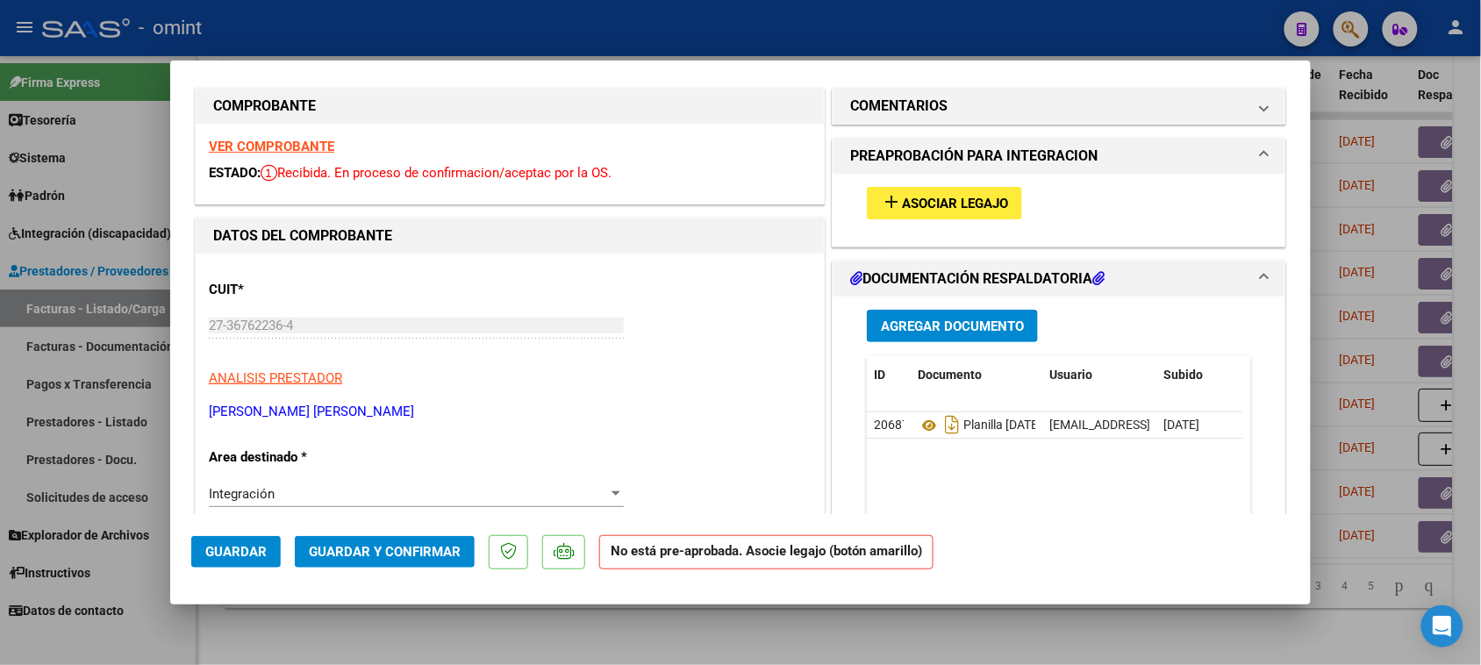
scroll to position [0, 0]
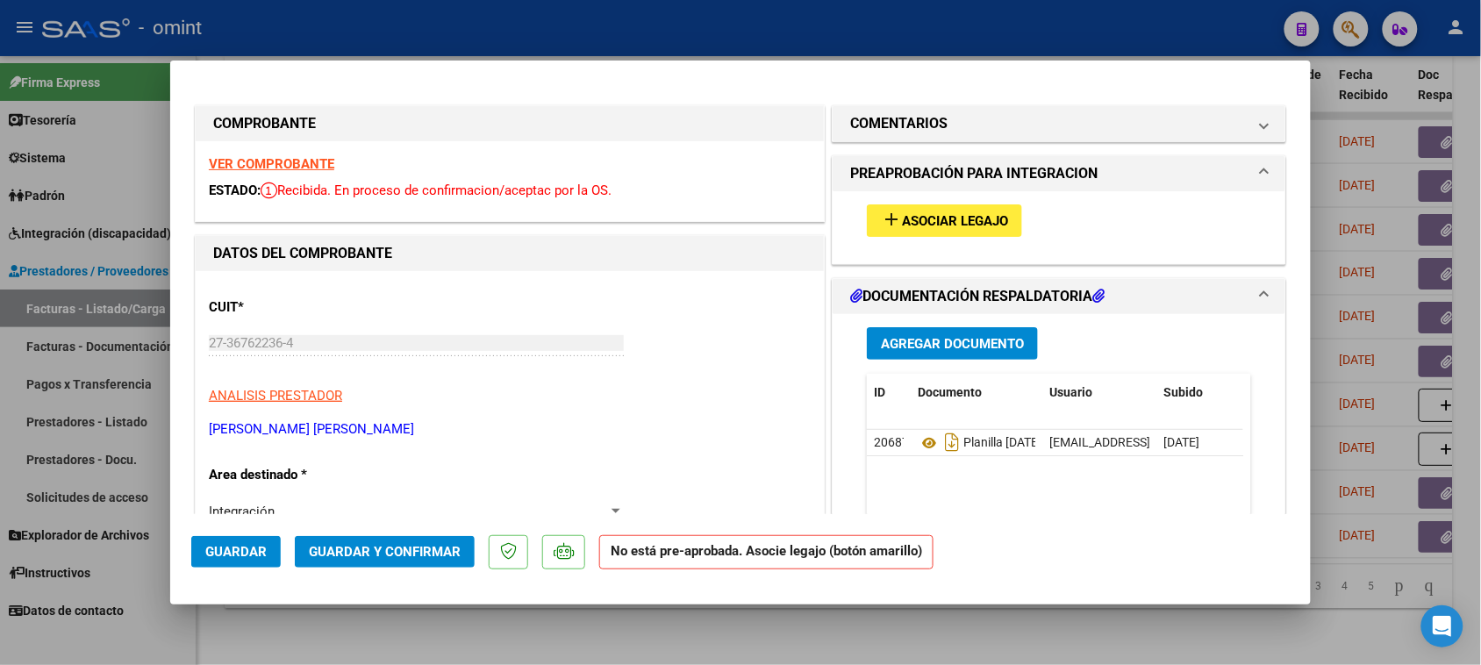
type input "202507"
click at [914, 215] on span "Asociar Legajo" at bounding box center [955, 221] width 106 height 16
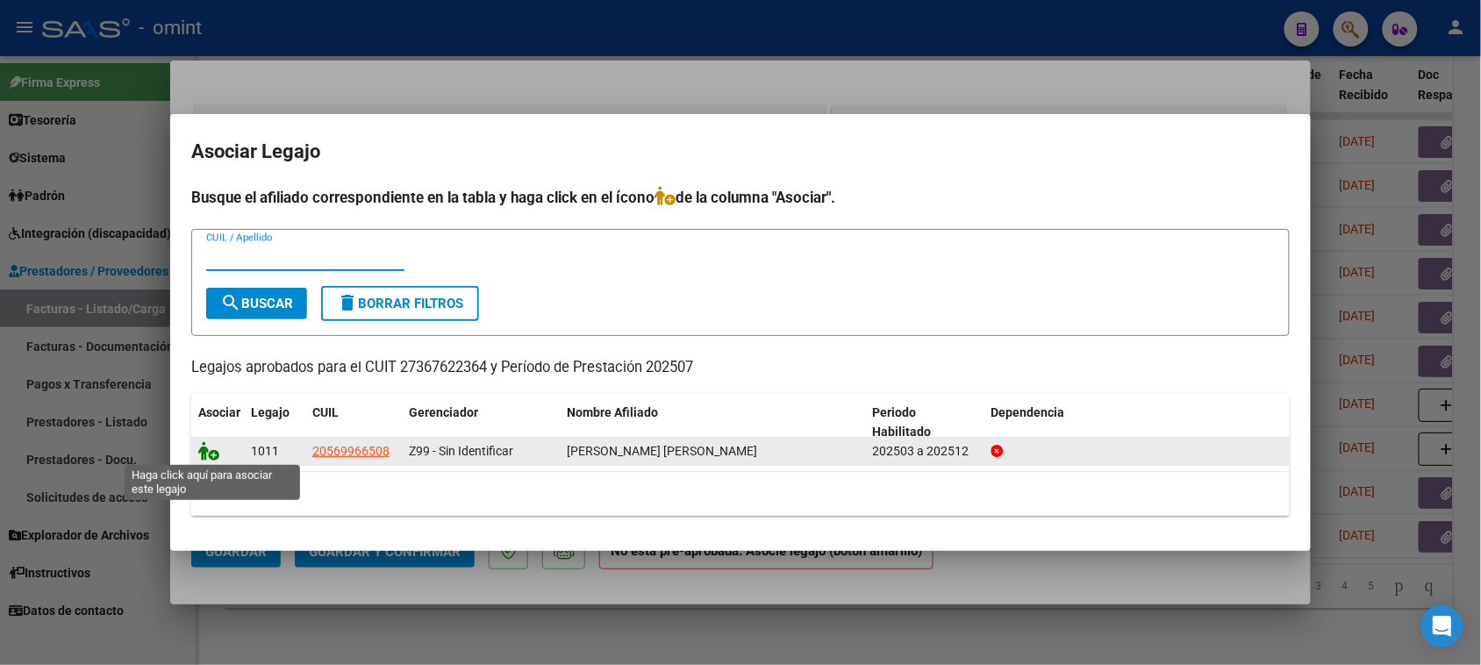
click at [211, 446] on icon at bounding box center [208, 450] width 21 height 19
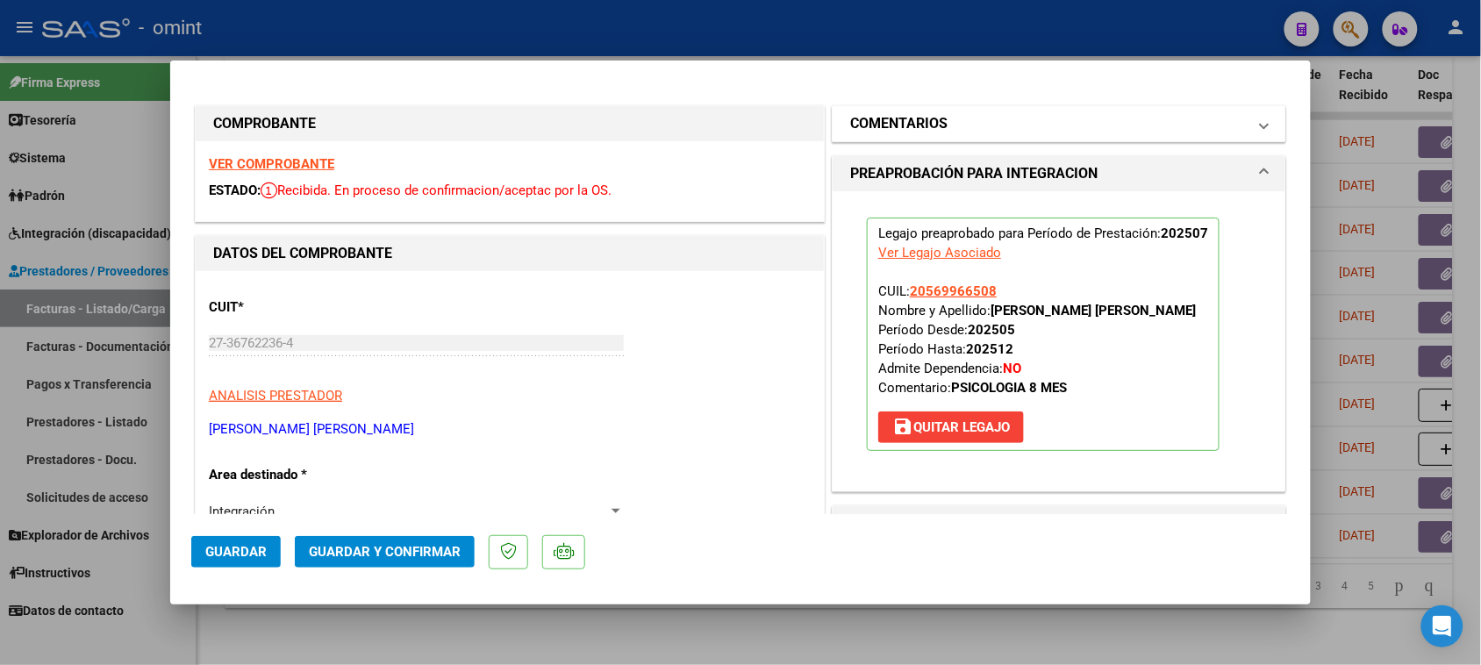
click at [869, 125] on h1 "COMENTARIOS" at bounding box center [898, 123] width 97 height 21
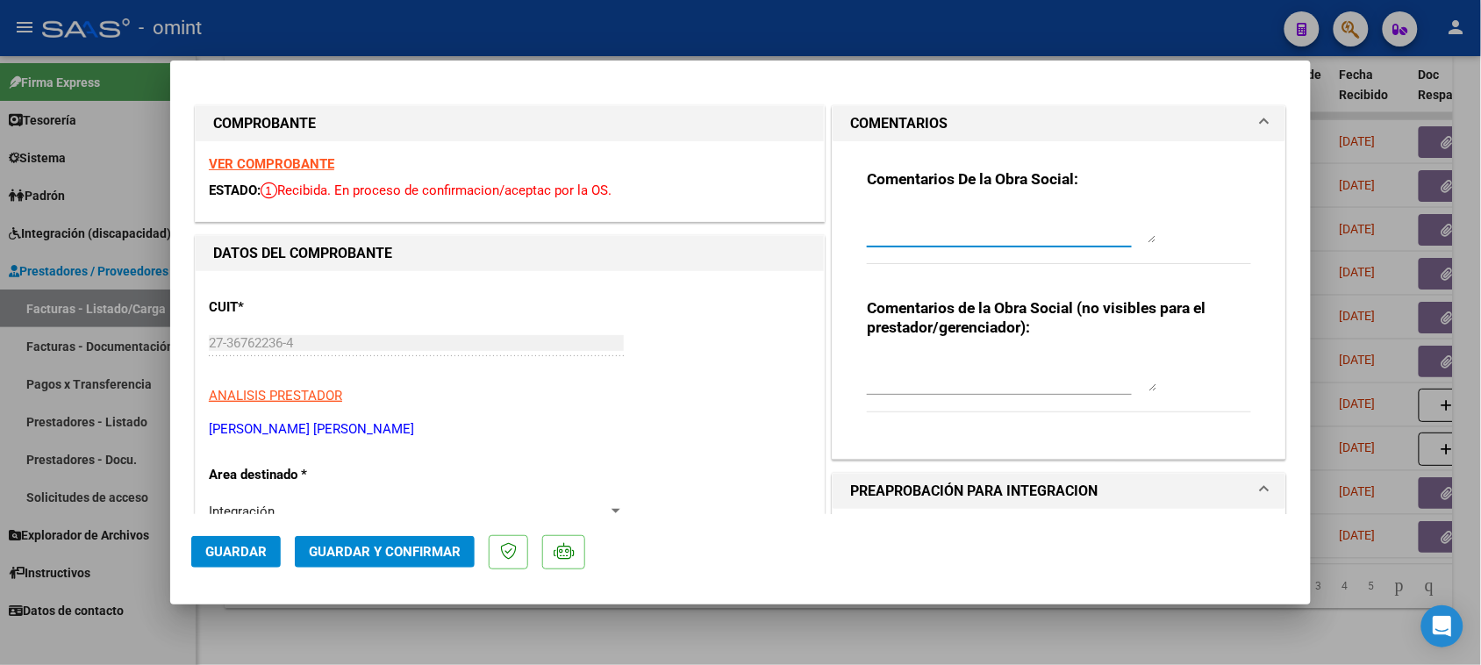
click at [869, 213] on textarea at bounding box center [1012, 225] width 290 height 35
paste textarea "Recuerde debe cargar sus facturaciones seleccionando únicamente el área "Integr…"
type textarea "Recuerde debe cargar sus facturaciones seleccionando únicamente el área "Integr…"
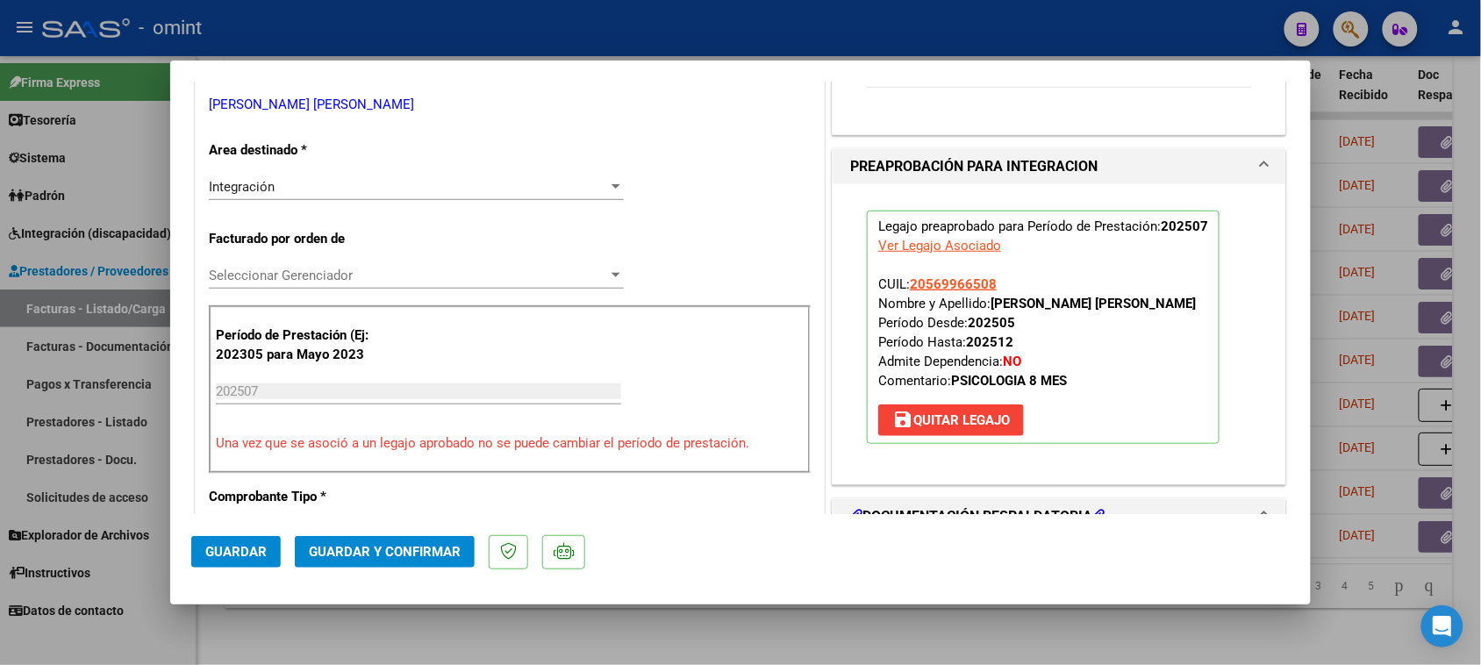
scroll to position [329, 0]
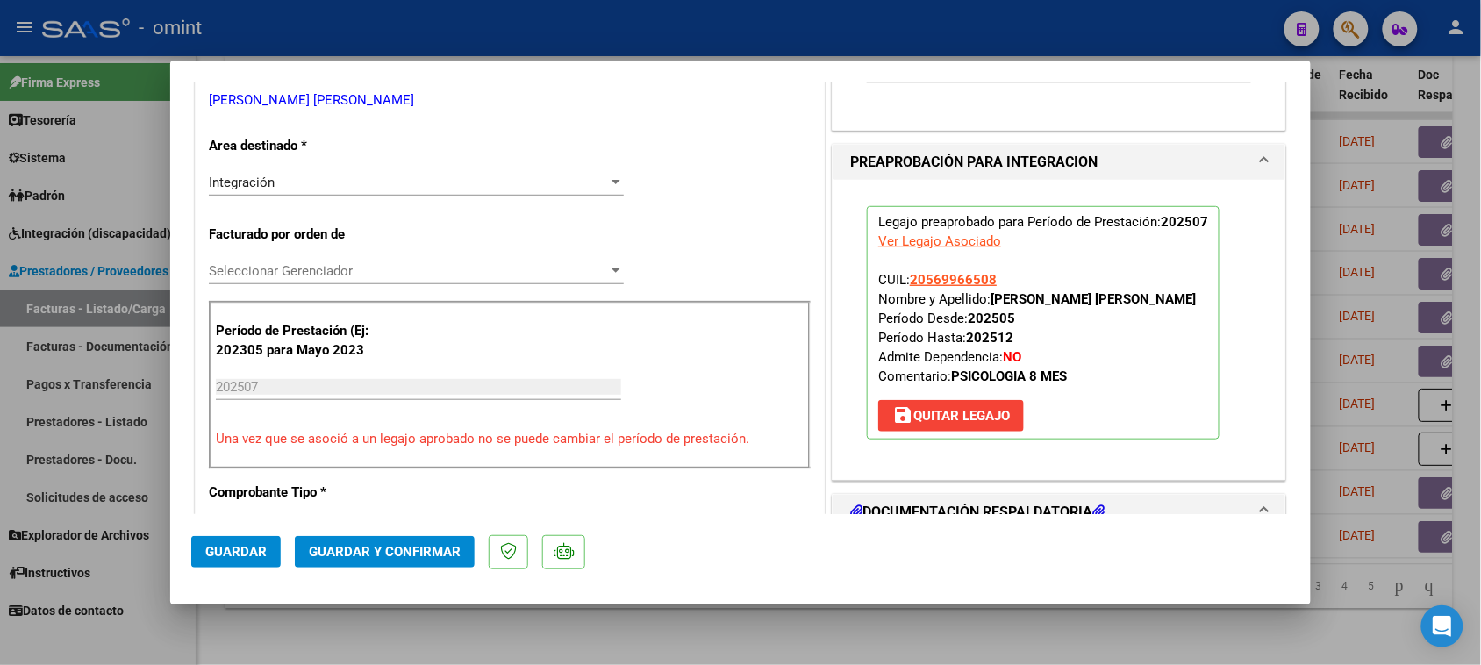
click at [396, 547] on span "Guardar y Confirmar" at bounding box center [385, 552] width 152 height 16
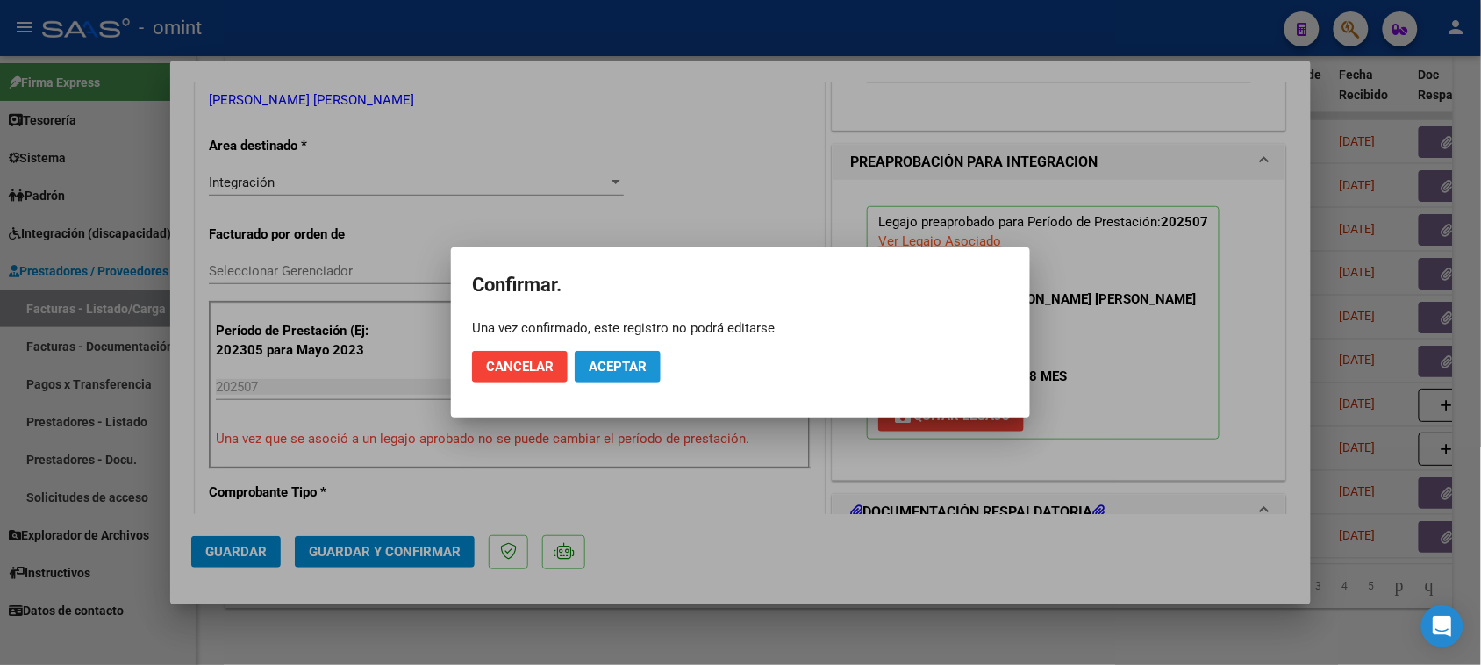
drag, startPoint x: 641, startPoint y: 377, endPoint x: 614, endPoint y: 384, distance: 27.2
click at [641, 376] on button "Aceptar" at bounding box center [618, 367] width 86 height 32
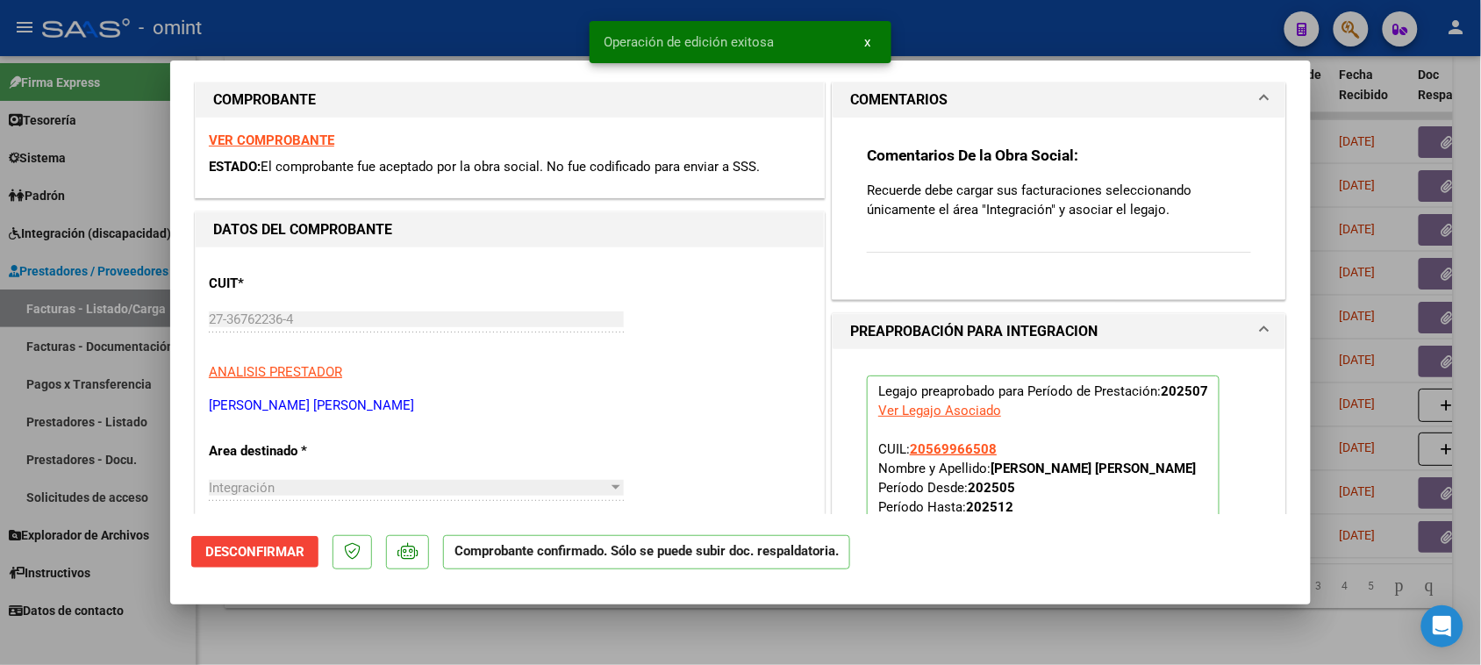
scroll to position [0, 0]
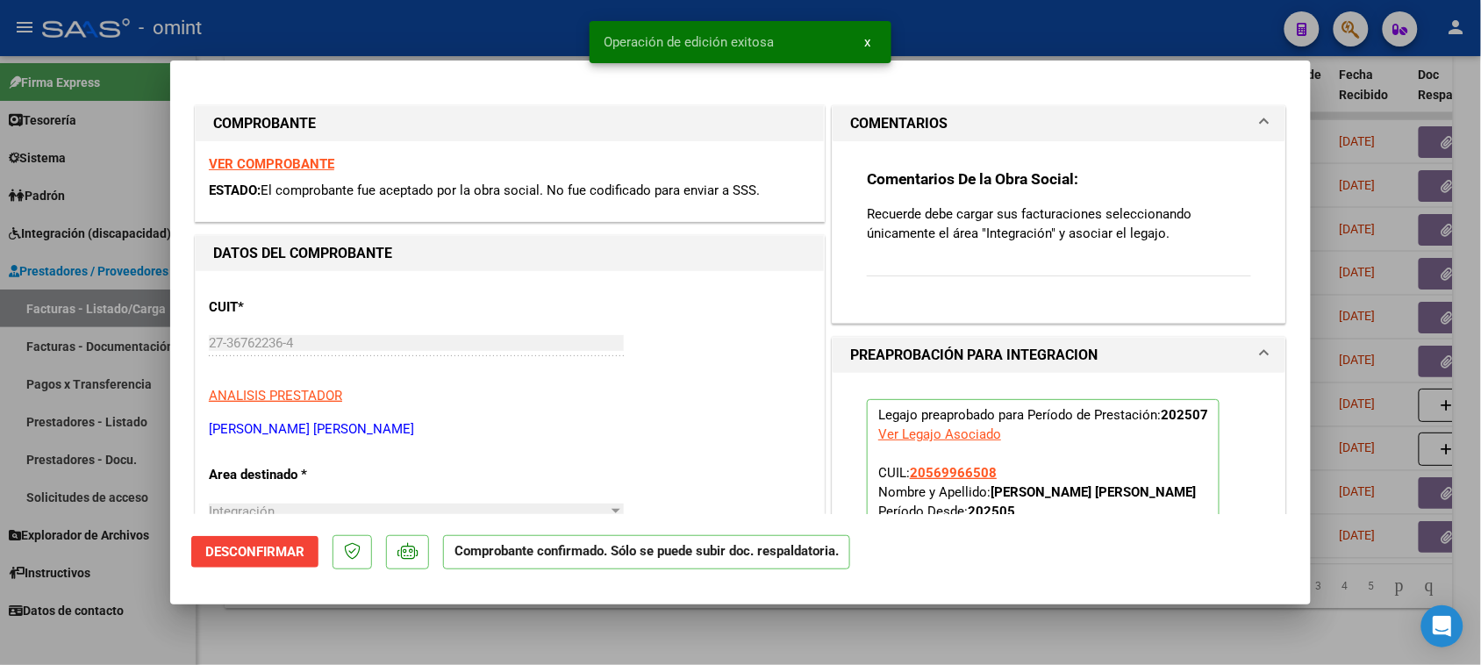
click at [322, 161] on strong "VER COMPROBANTE" at bounding box center [271, 164] width 125 height 16
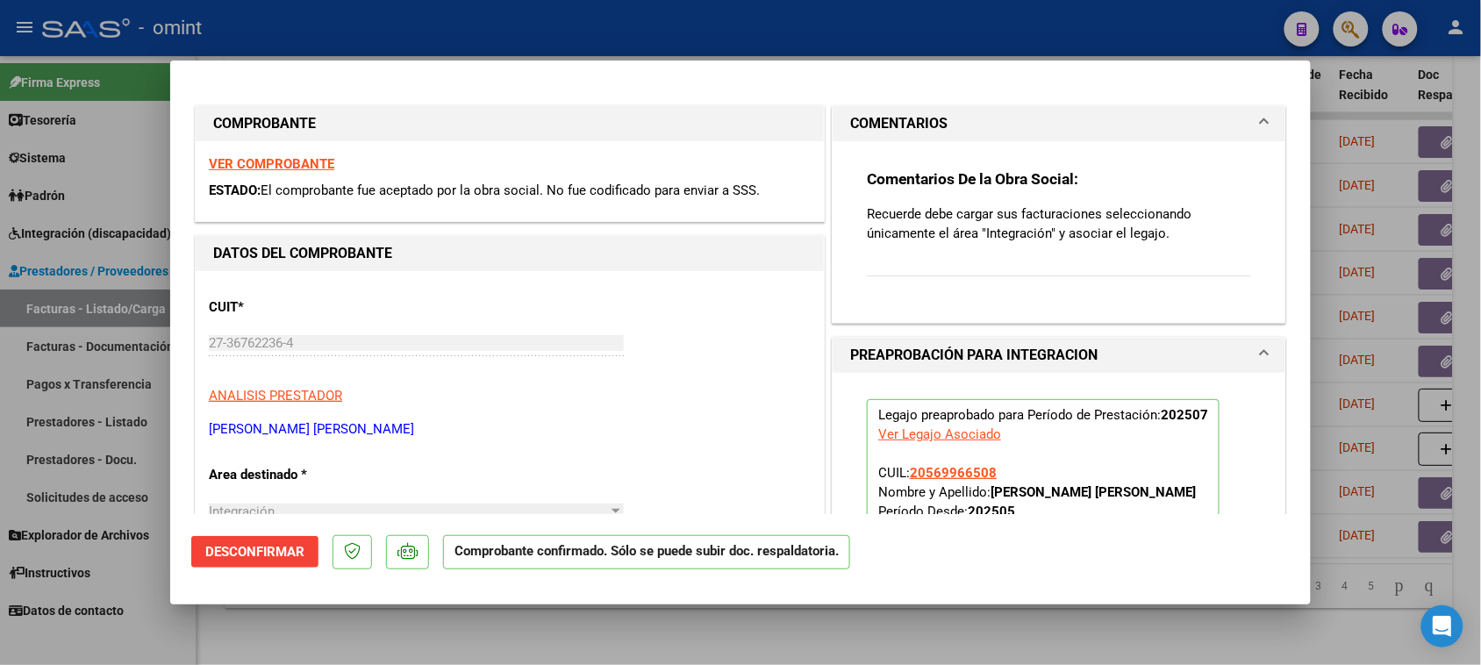
type input "$ 0,00"
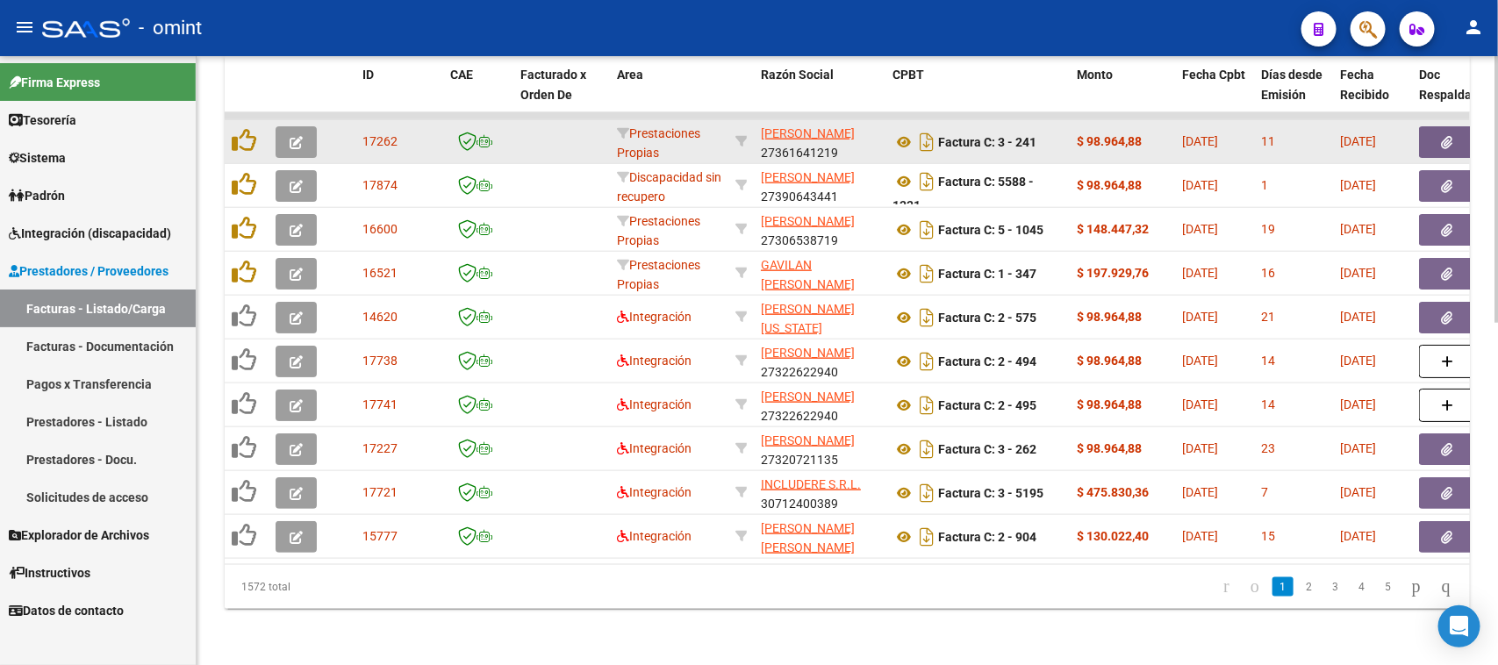
click at [292, 136] on icon "button" at bounding box center [296, 142] width 13 height 13
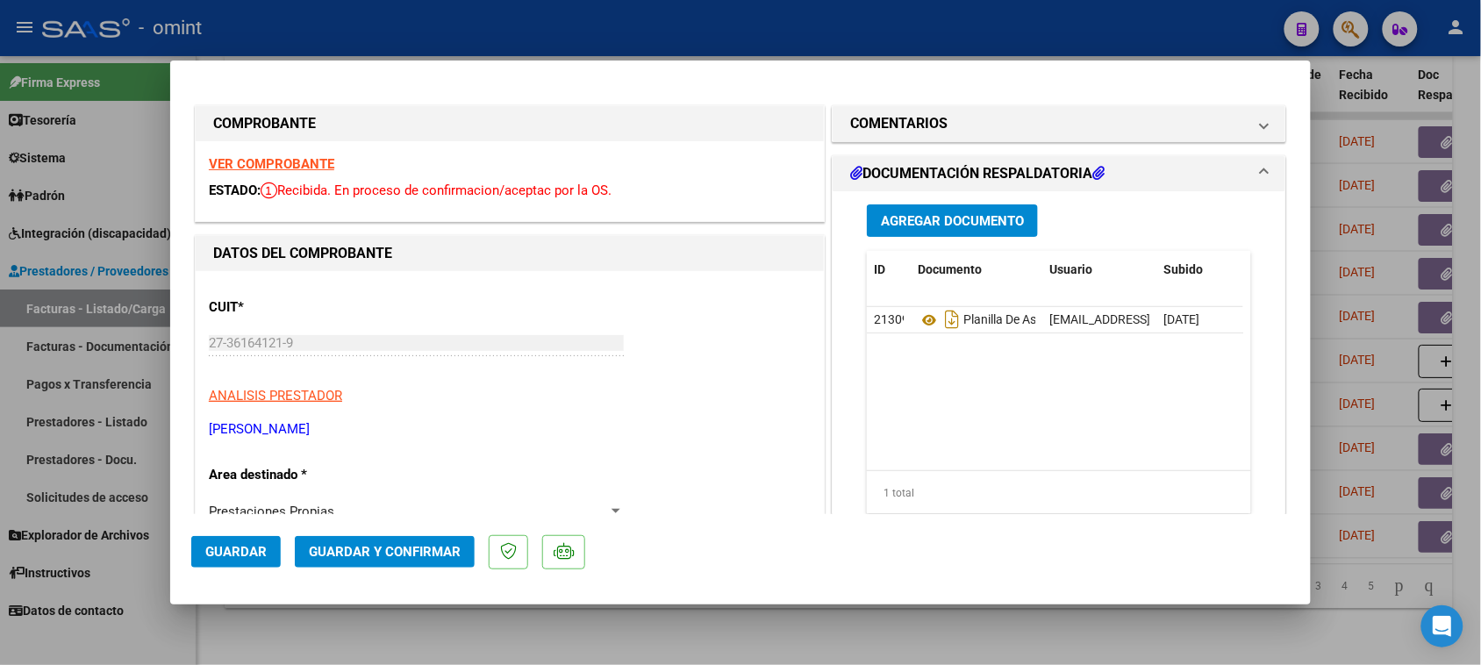
click at [317, 159] on strong "VER COMPROBANTE" at bounding box center [271, 164] width 125 height 16
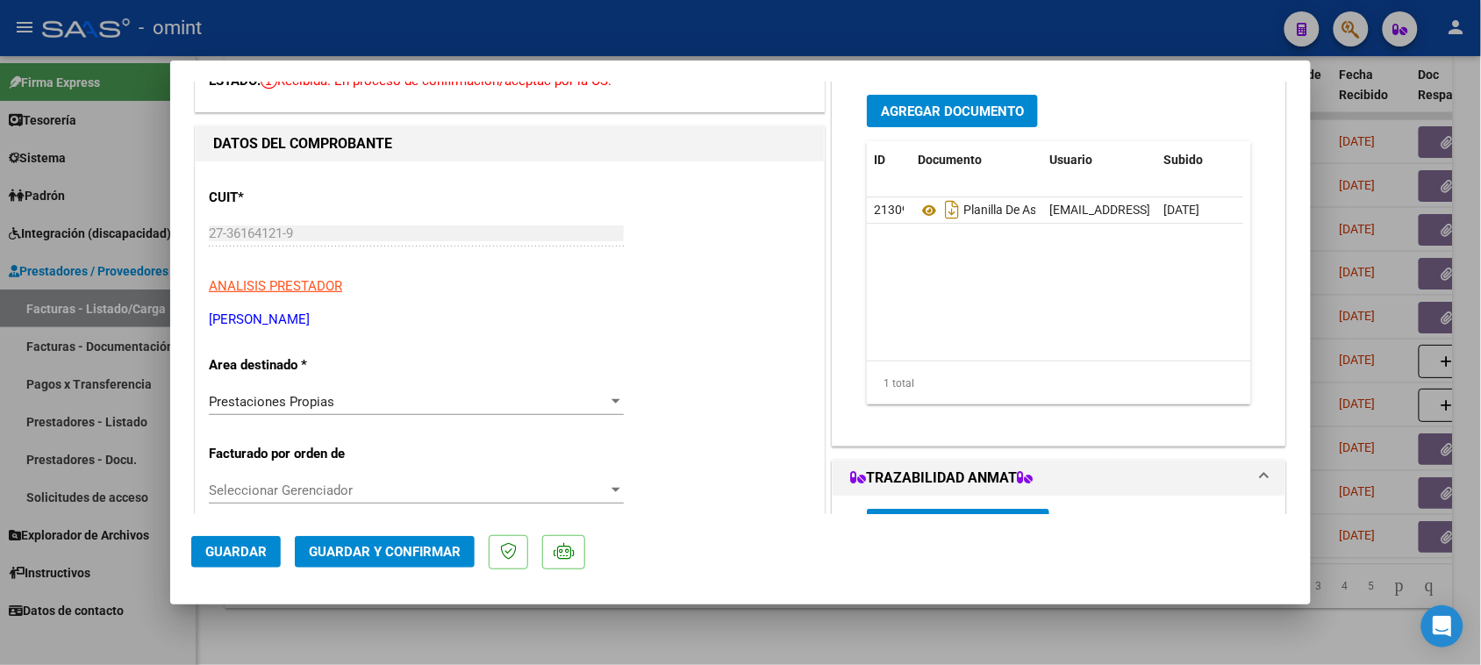
click at [401, 401] on div "Prestaciones Propias" at bounding box center [408, 402] width 399 height 16
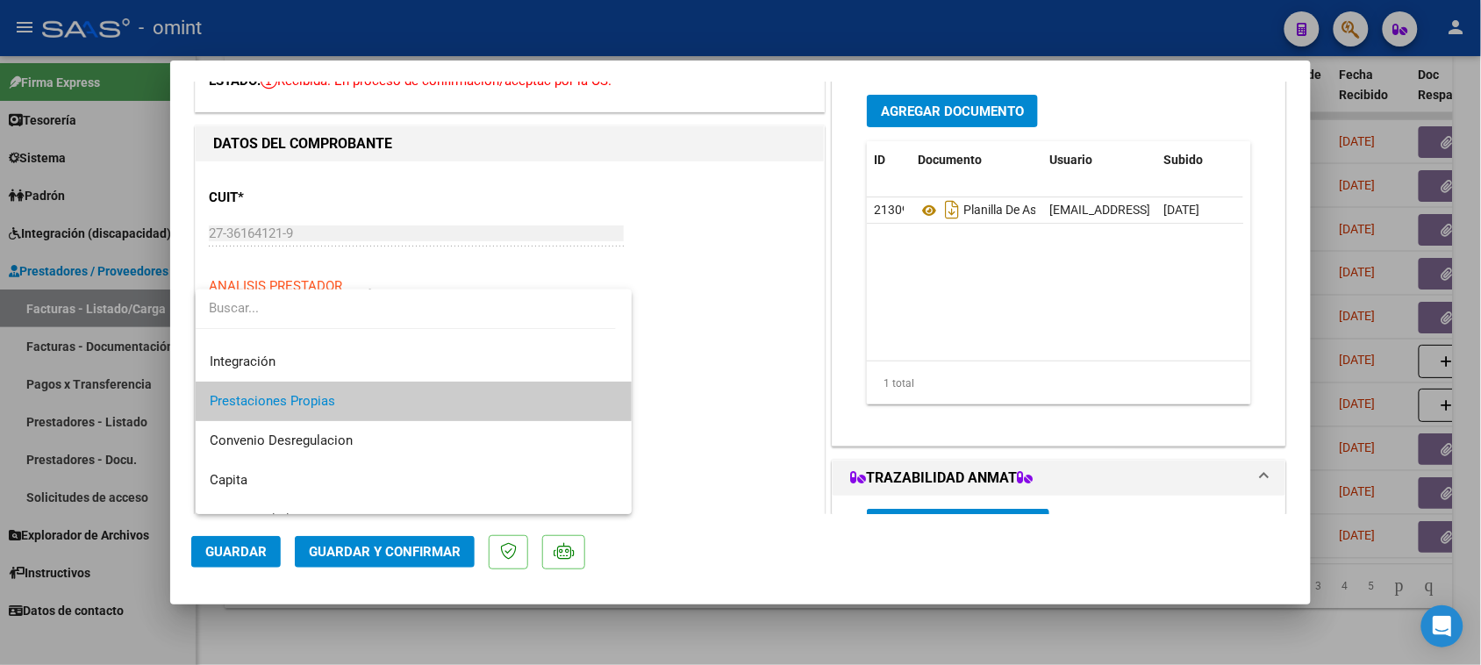
scroll to position [0, 0]
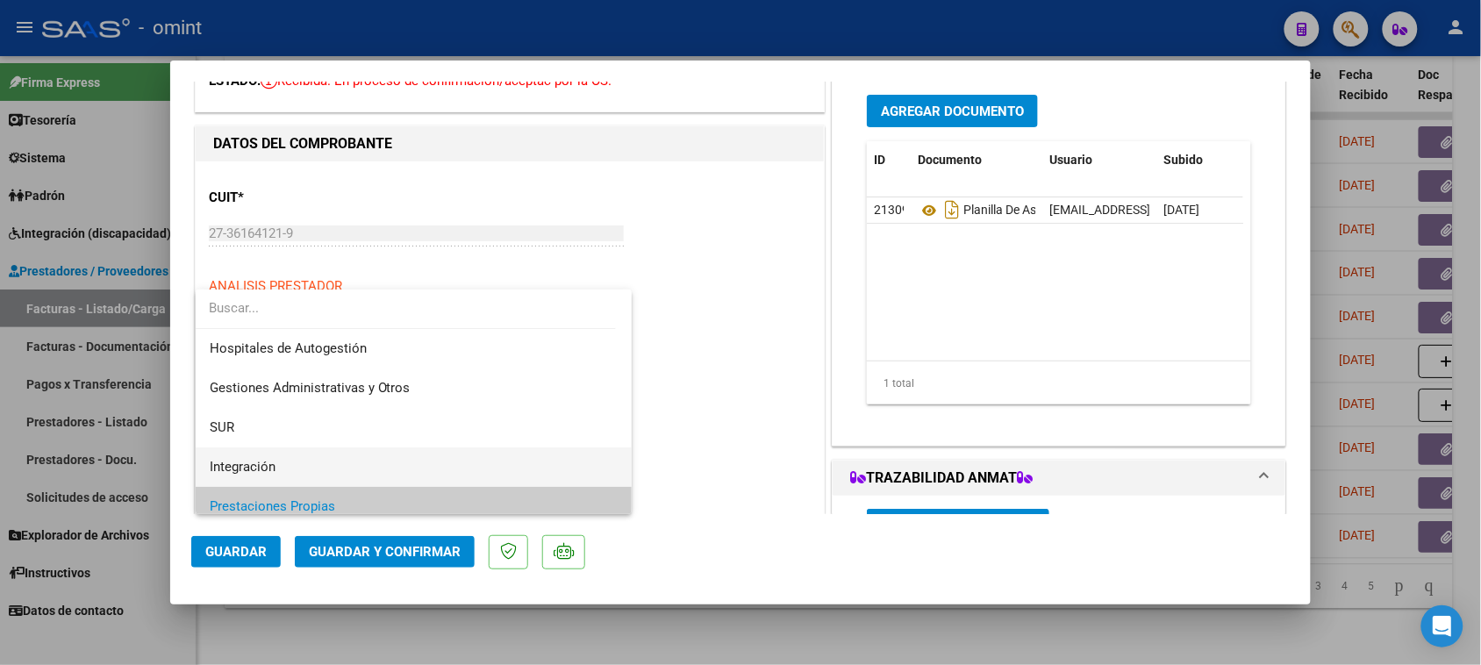
click at [391, 466] on span "Integración" at bounding box center [414, 467] width 409 height 39
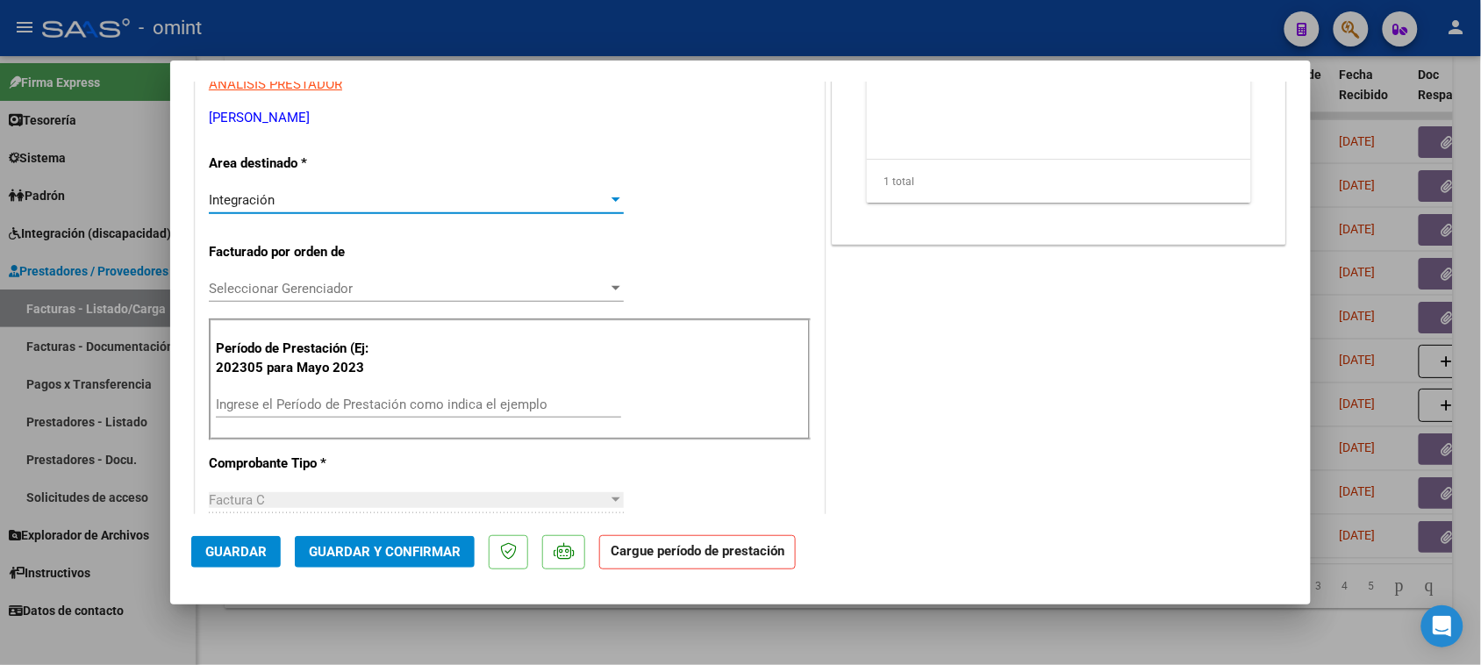
scroll to position [329, 0]
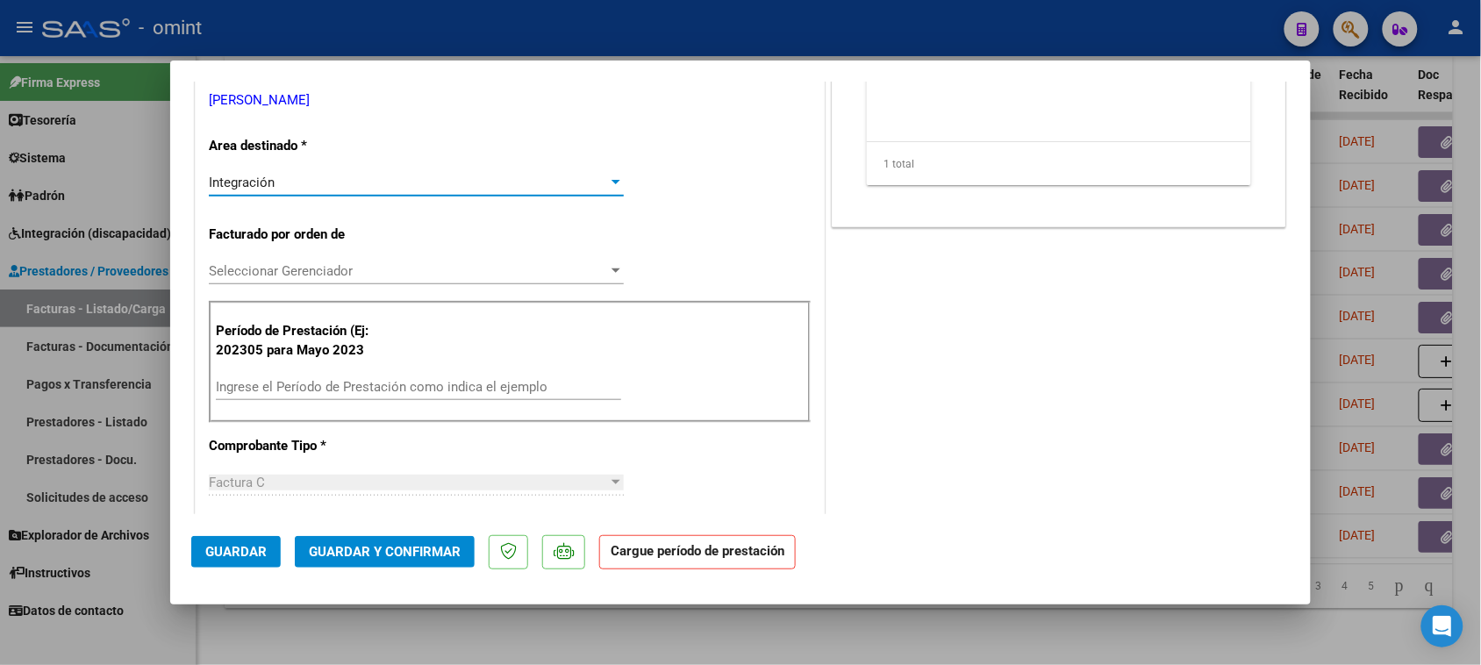
click at [401, 389] on input "Ingrese el Período de Prestación como indica el ejemplo" at bounding box center [418, 387] width 405 height 16
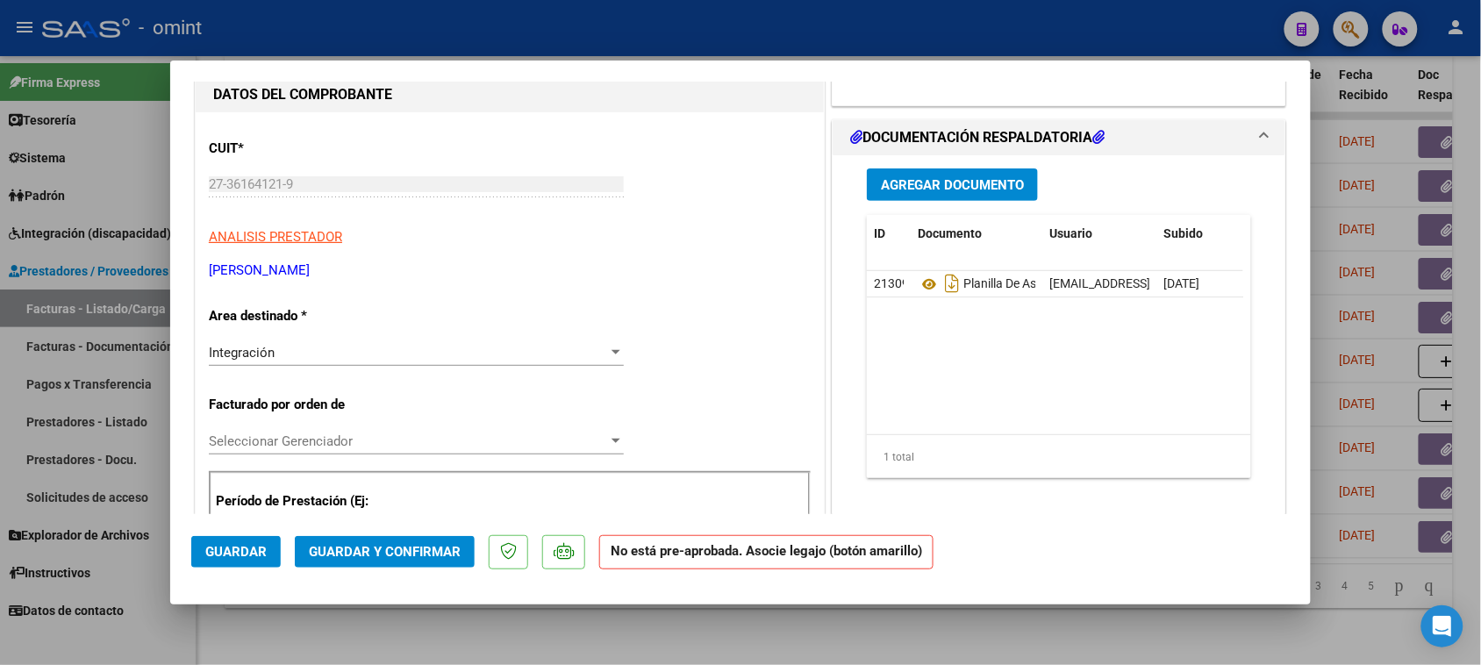
scroll to position [110, 0]
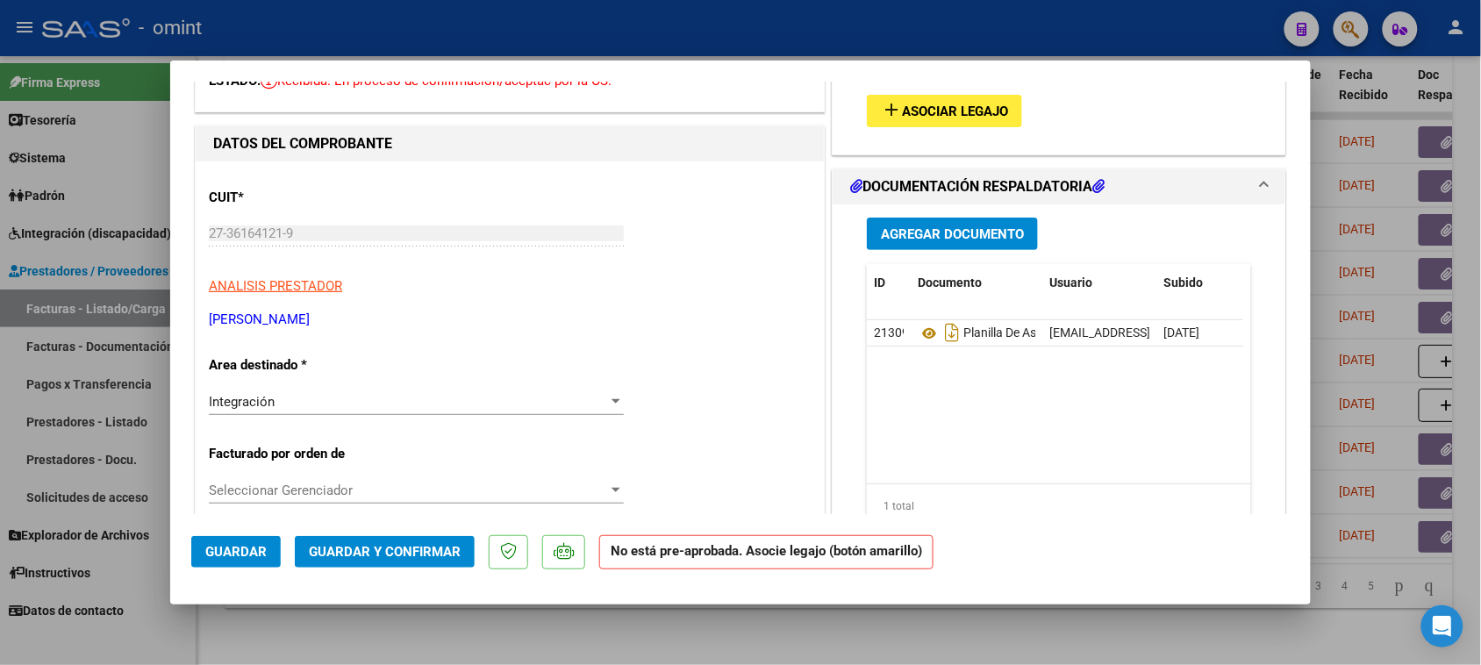
type input "202507"
click at [976, 106] on span "Asociar Legajo" at bounding box center [955, 112] width 106 height 16
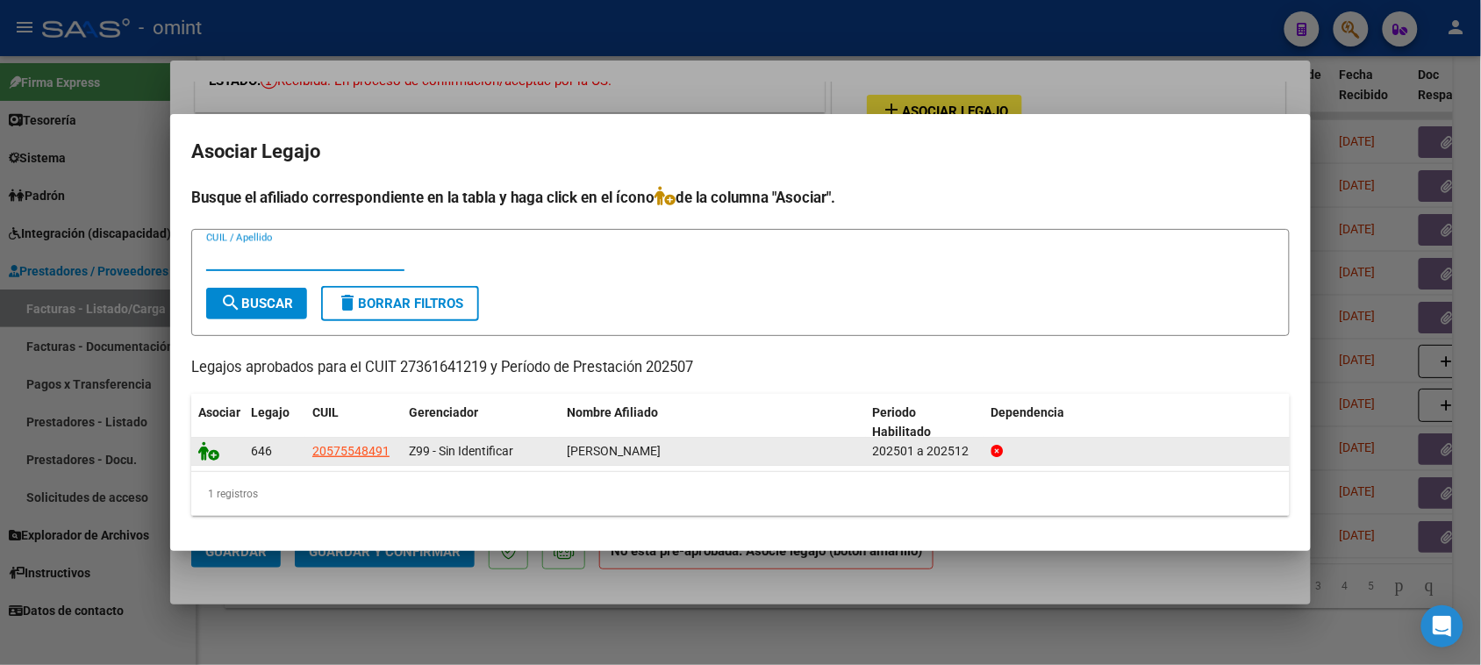
click at [211, 448] on icon at bounding box center [208, 450] width 21 height 19
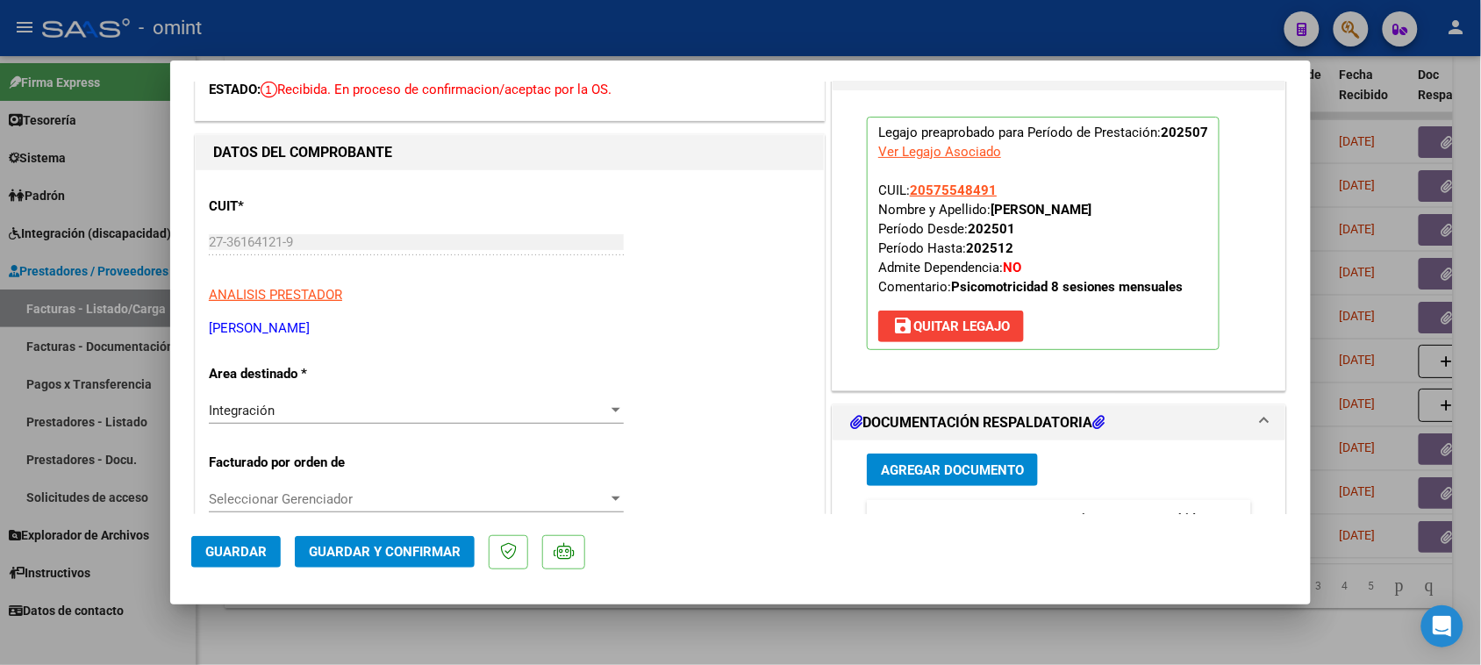
scroll to position [0, 0]
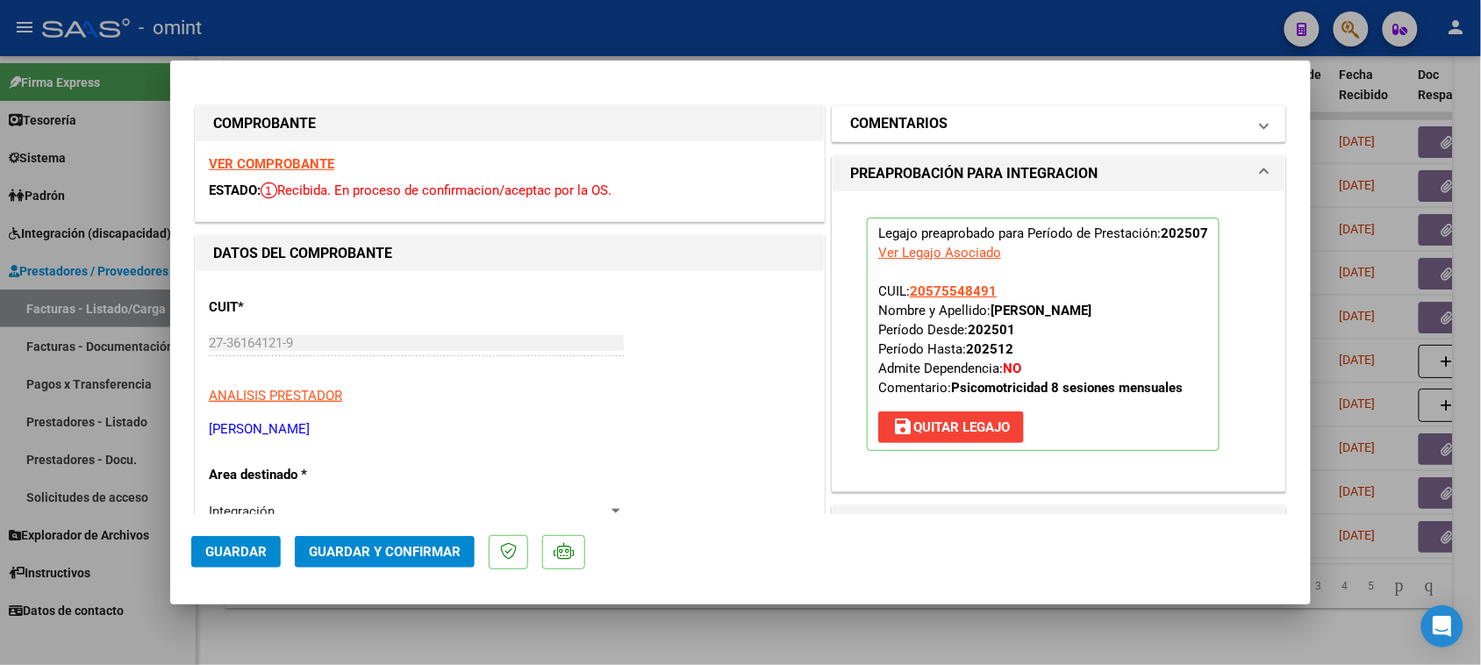
click at [971, 117] on mat-panel-title "COMENTARIOS" at bounding box center [1048, 123] width 397 height 21
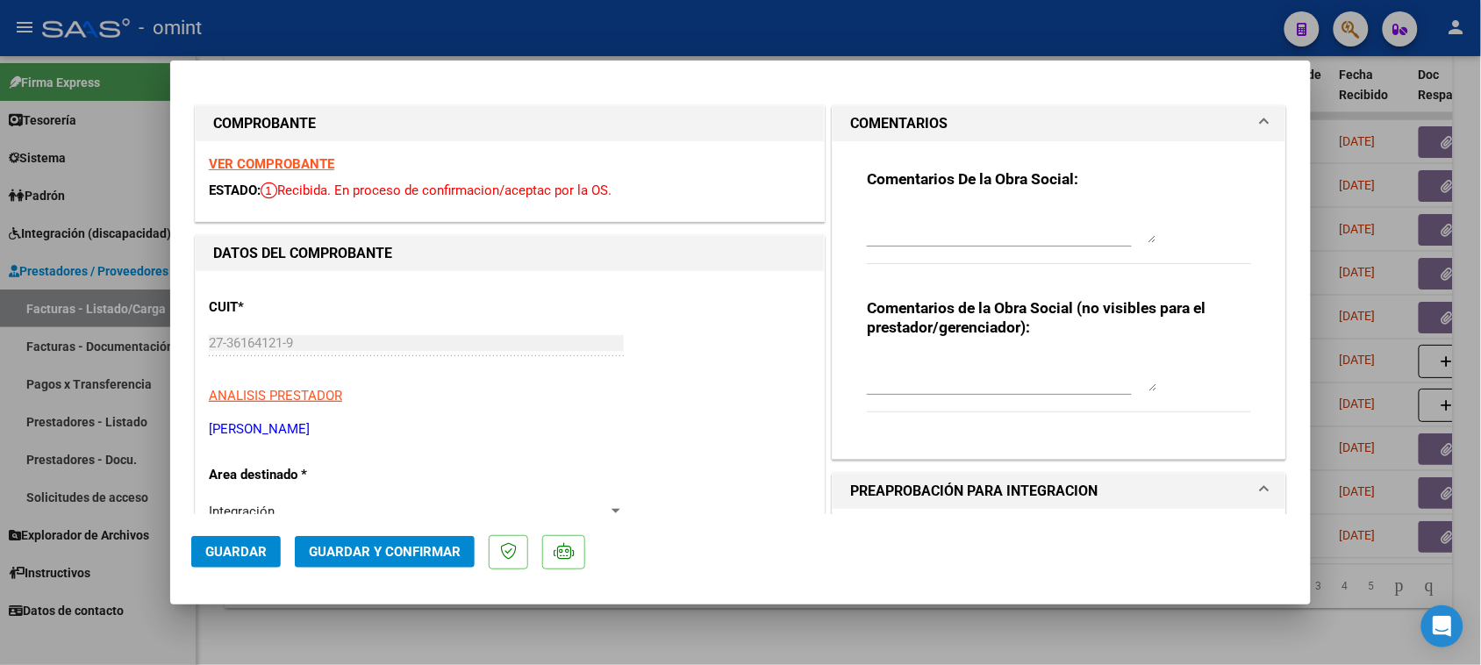
click at [953, 228] on textarea at bounding box center [1012, 225] width 290 height 35
paste textarea "Recuerde debe cargar sus facturaciones seleccionando únicamente el área "Integr…"
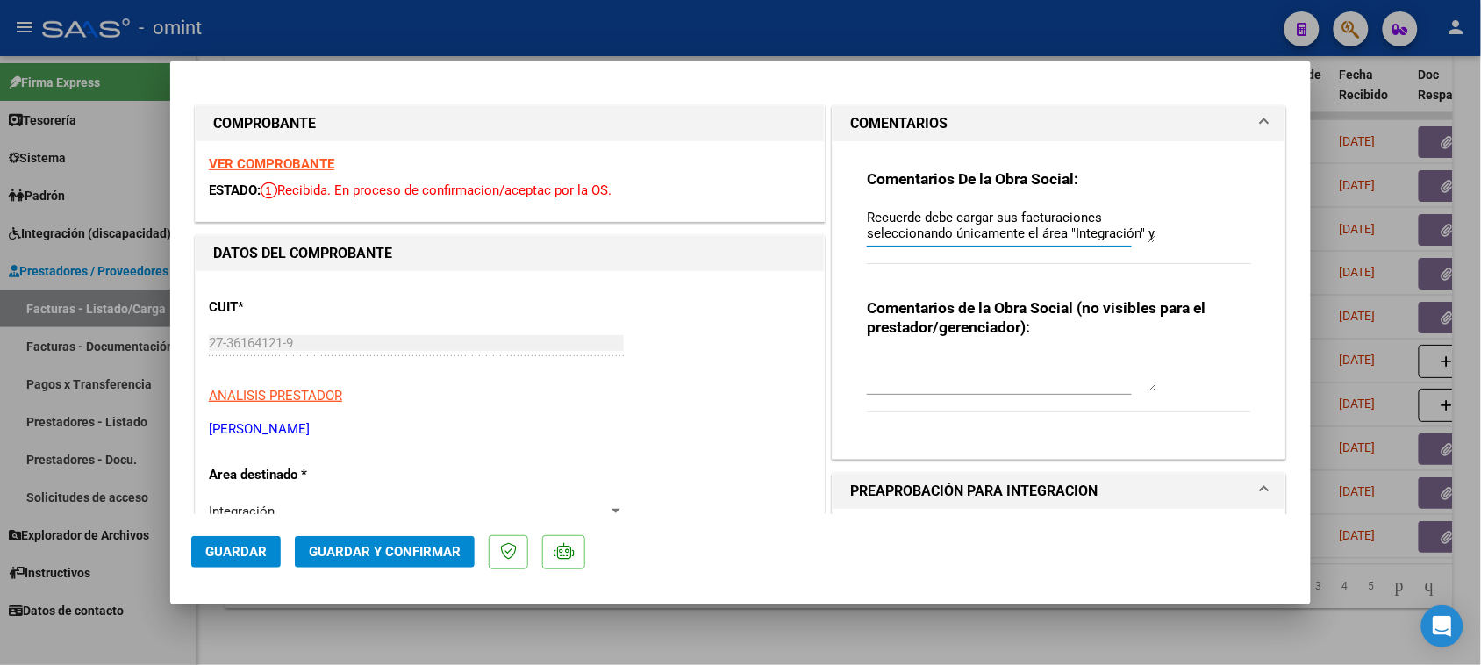
scroll to position [14, 0]
type textarea "Recuerde debe cargar sus facturaciones seleccionando únicamente el área "Integr…"
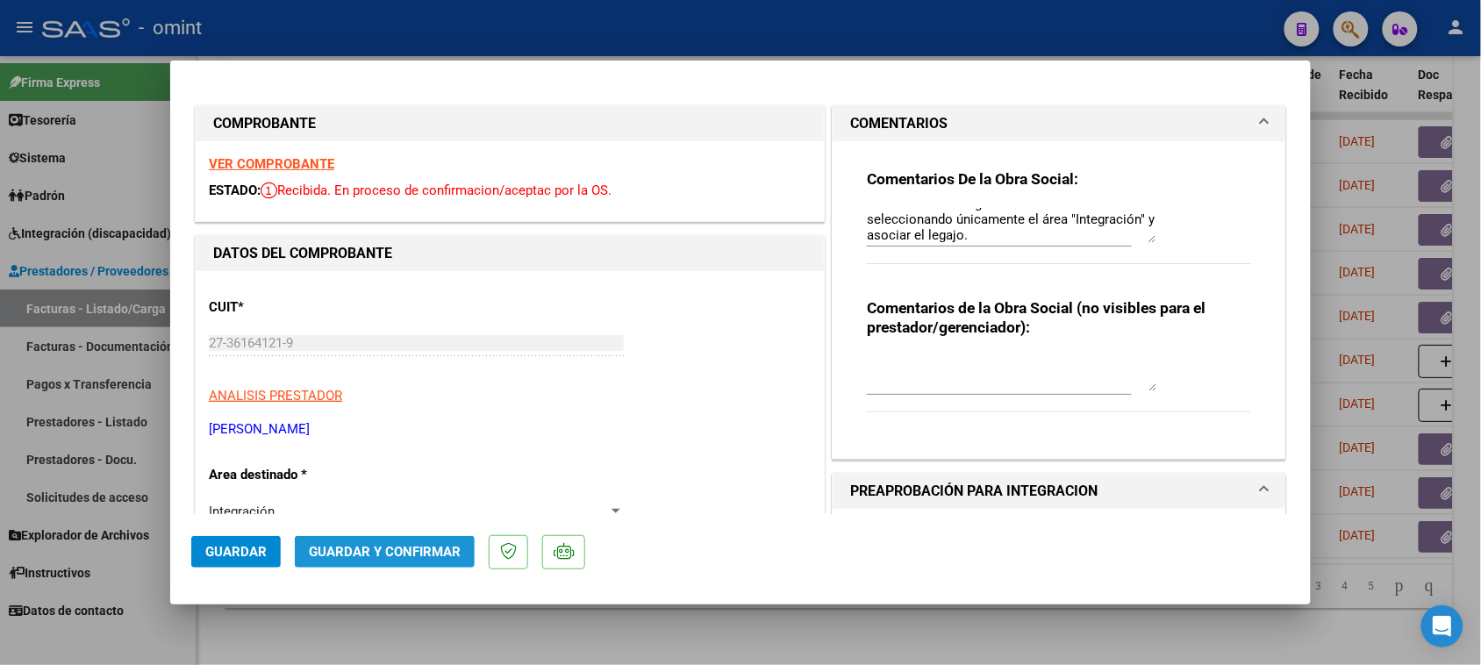
click at [417, 554] on span "Guardar y Confirmar" at bounding box center [385, 552] width 152 height 16
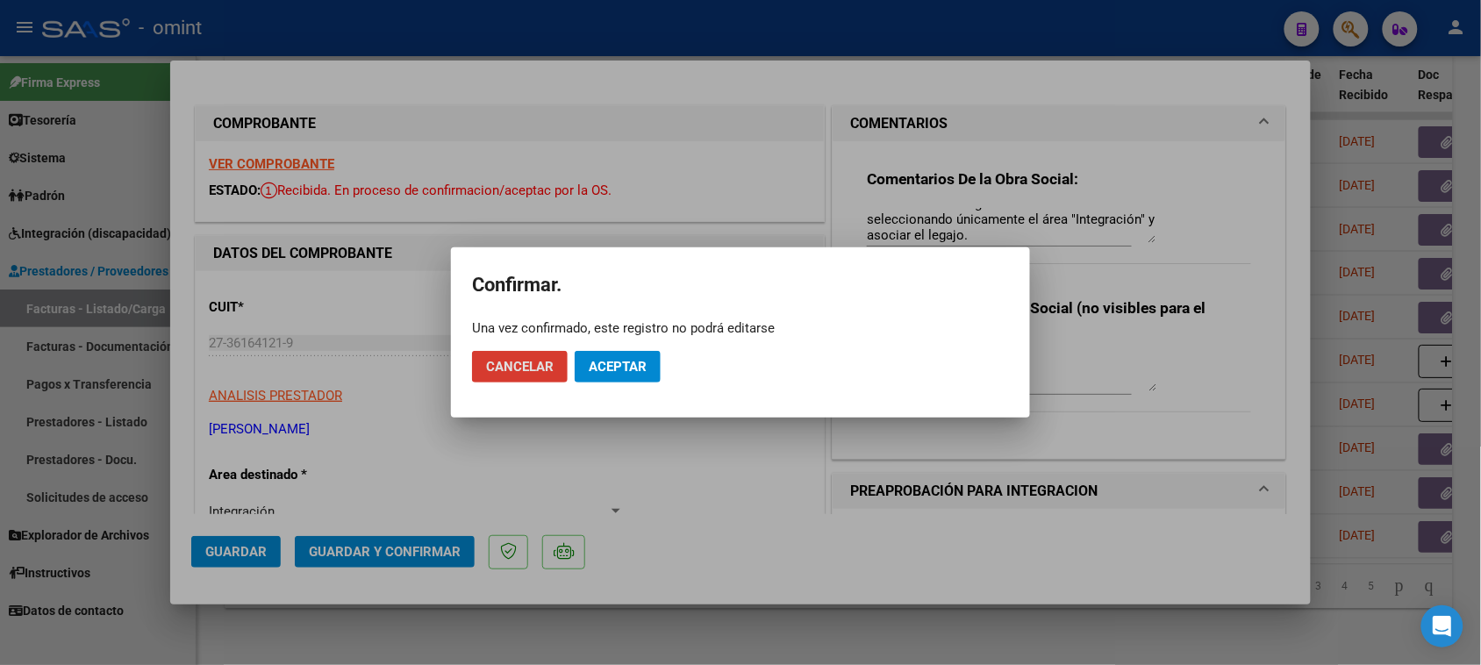
click at [655, 358] on button "Aceptar" at bounding box center [618, 367] width 86 height 32
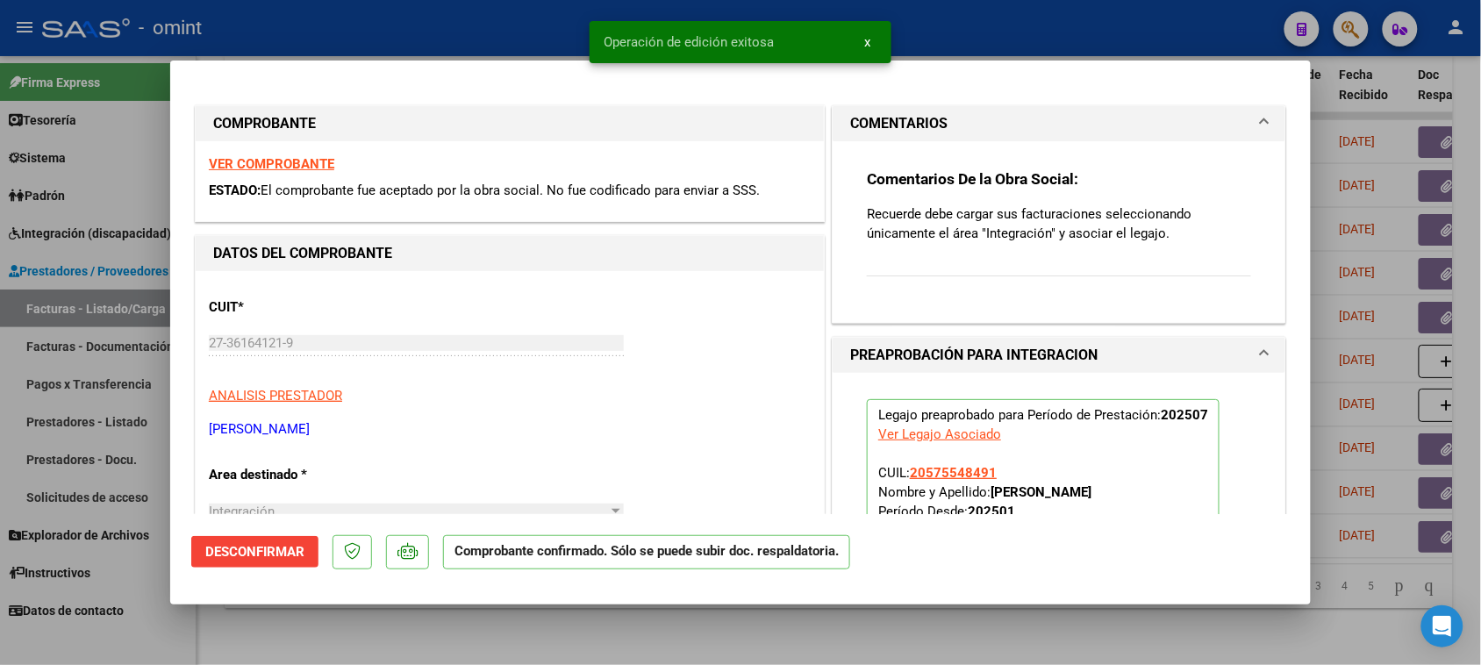
type input "$ 0,00"
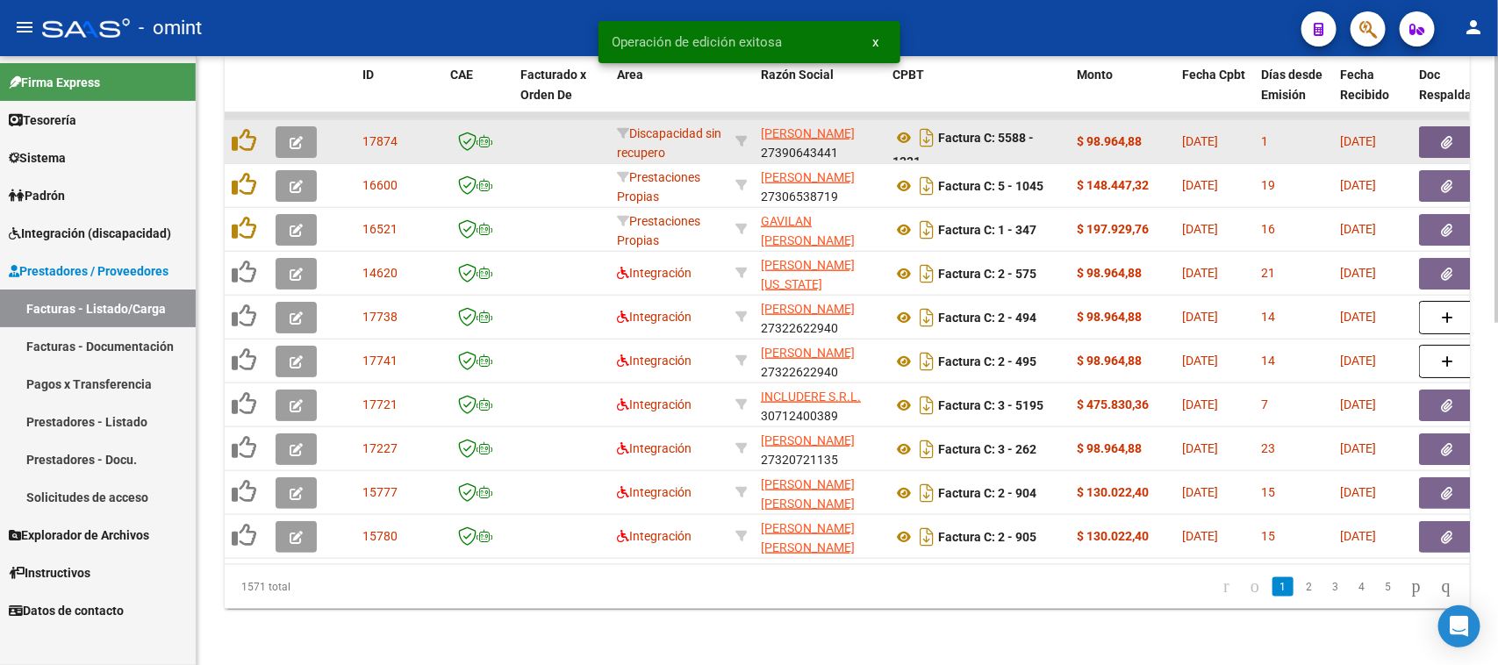
click at [305, 129] on button "button" at bounding box center [296, 142] width 41 height 32
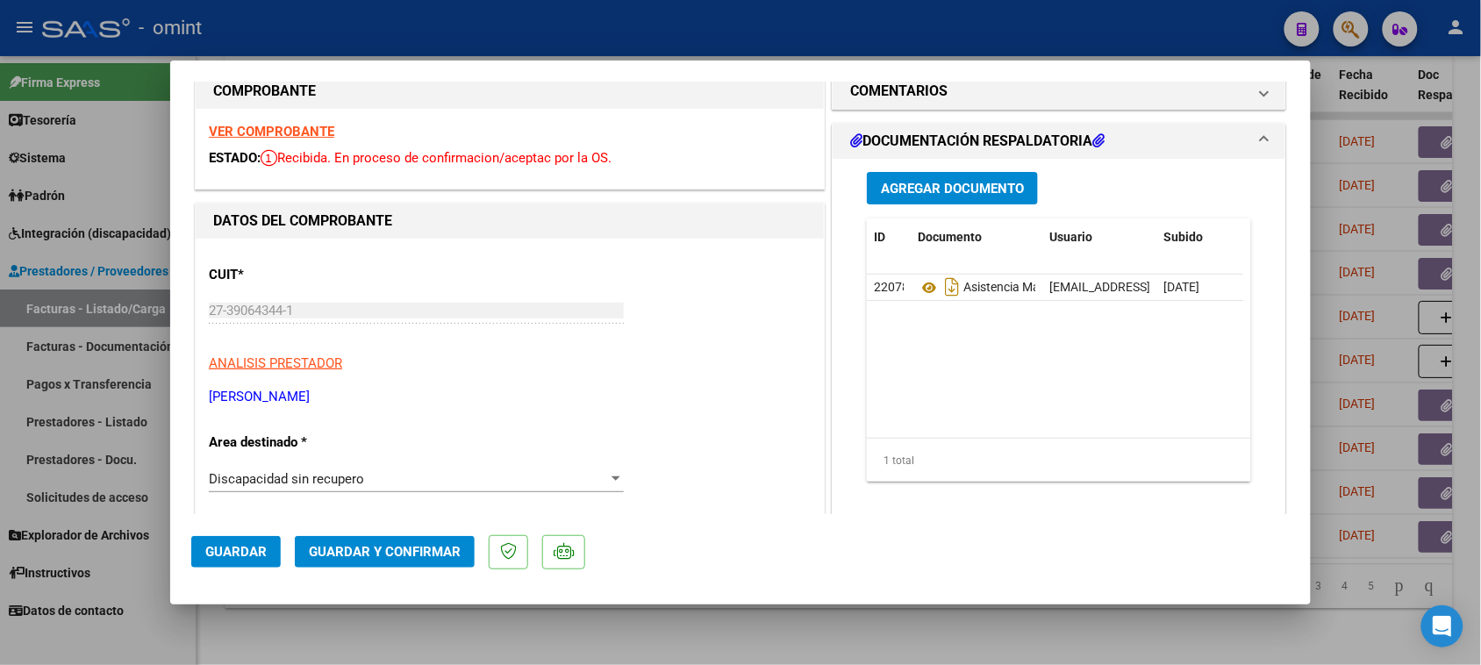
scroll to position [0, 0]
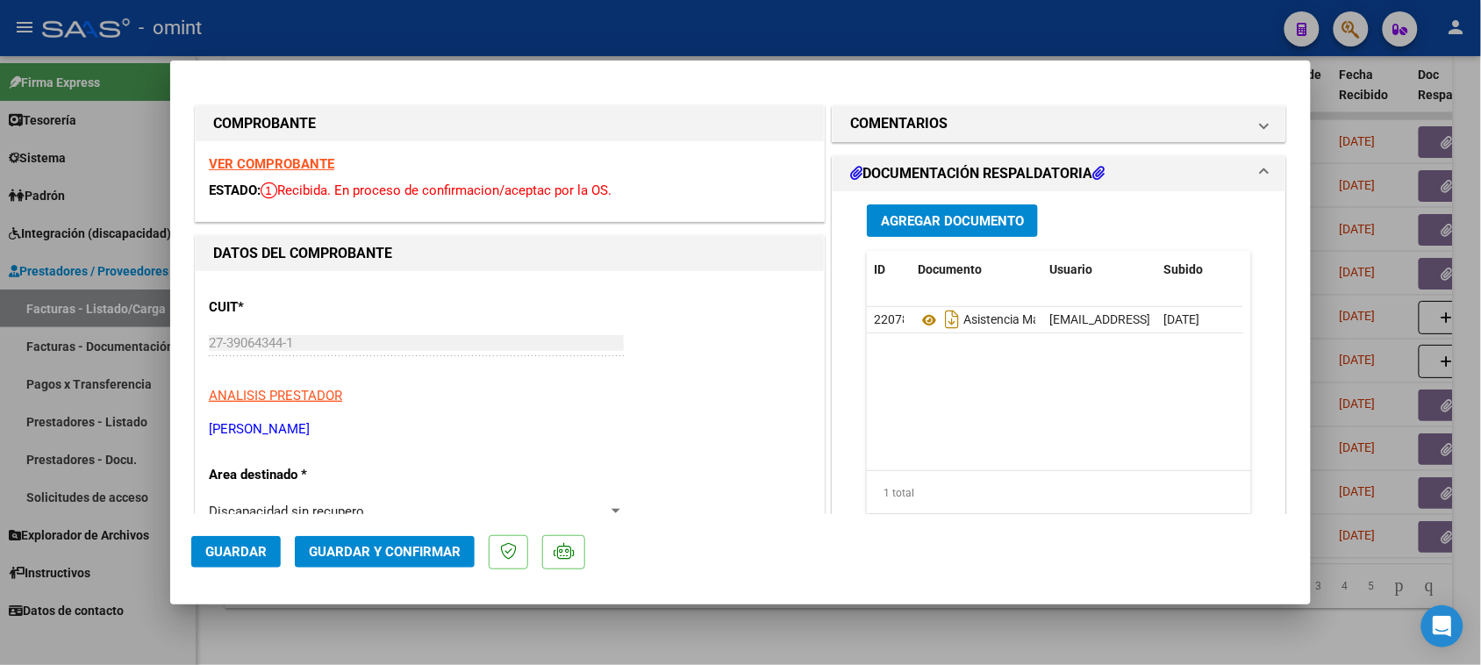
click at [325, 168] on strong "VER COMPROBANTE" at bounding box center [271, 164] width 125 height 16
type input "$ 0,00"
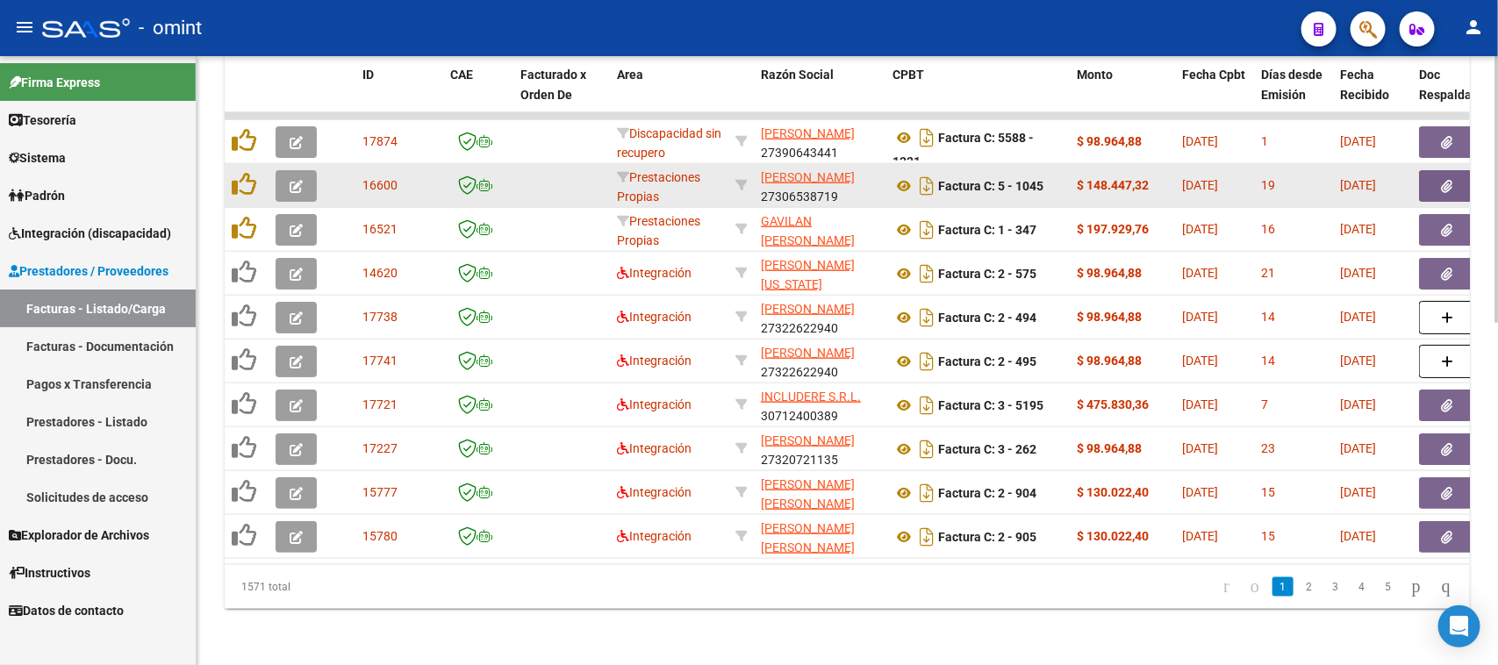
click at [292, 176] on button "button" at bounding box center [296, 186] width 41 height 32
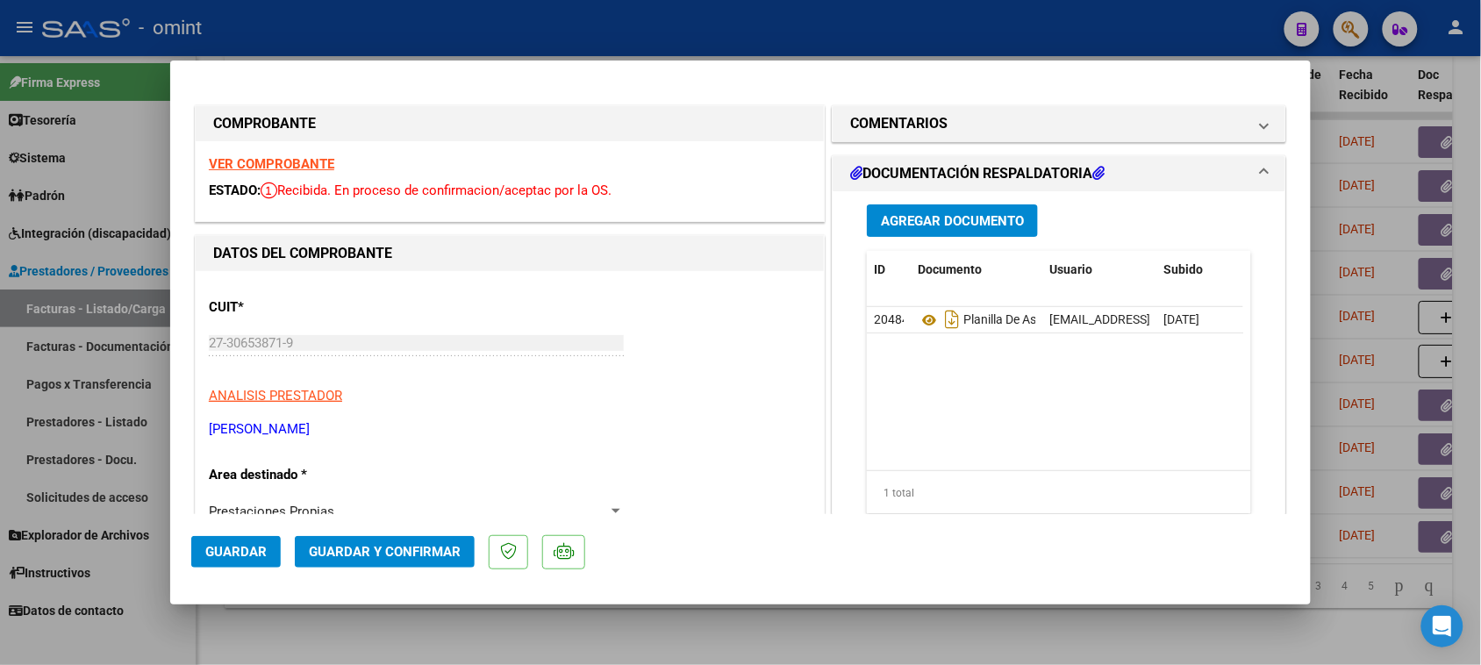
click at [290, 163] on strong "VER COMPROBANTE" at bounding box center [271, 164] width 125 height 16
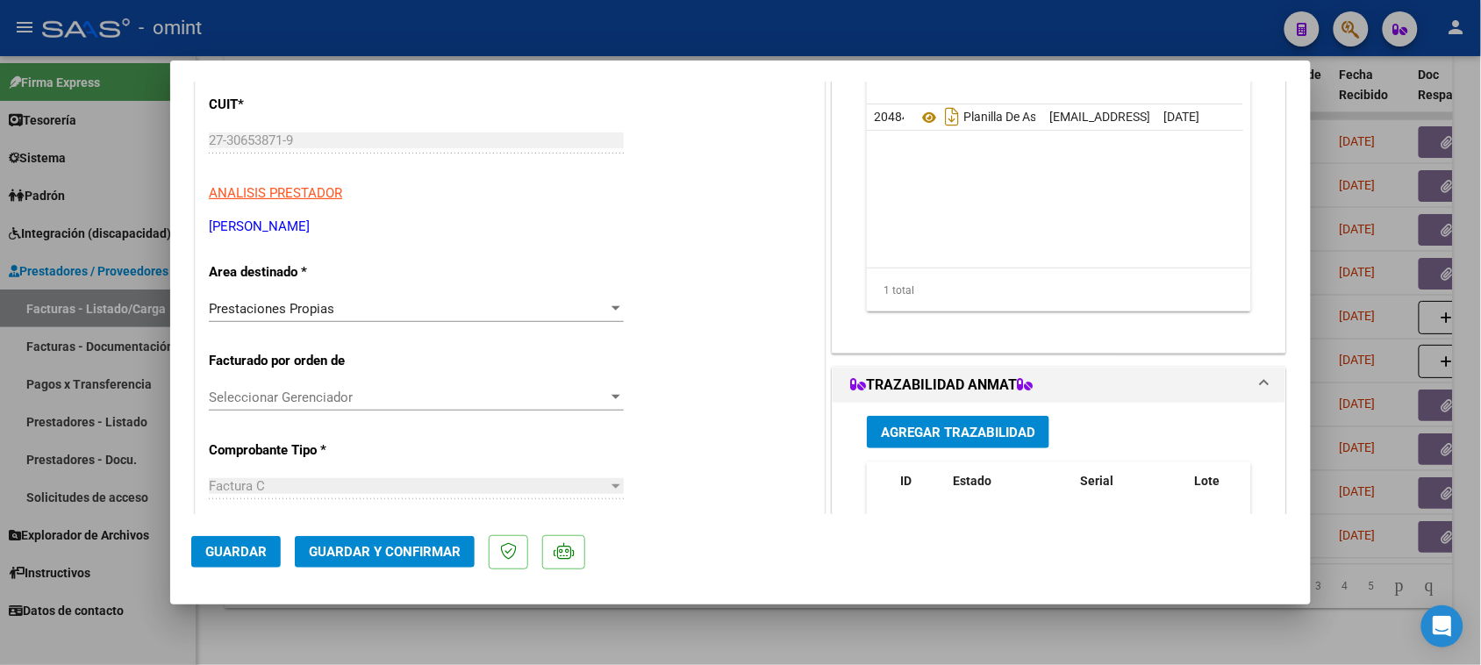
scroll to position [219, 0]
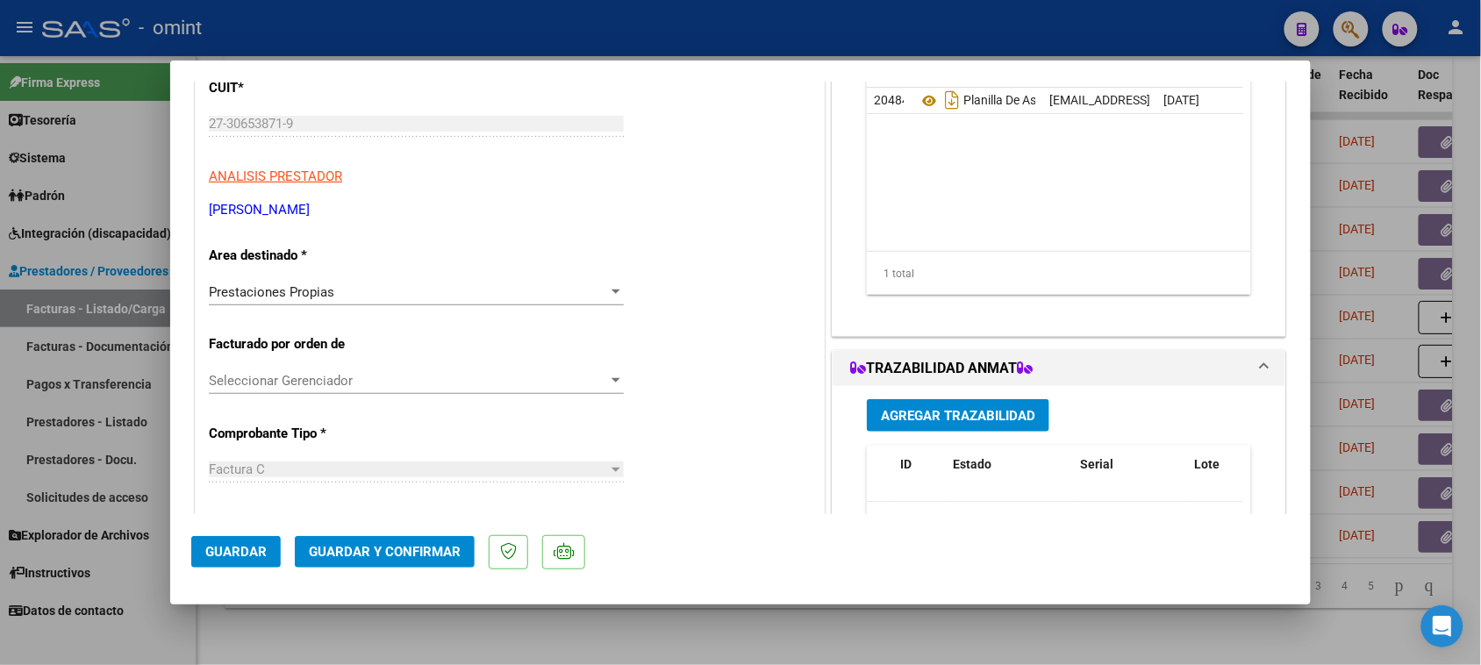
click at [431, 283] on div "Prestaciones Propias Seleccionar Area" at bounding box center [416, 292] width 415 height 26
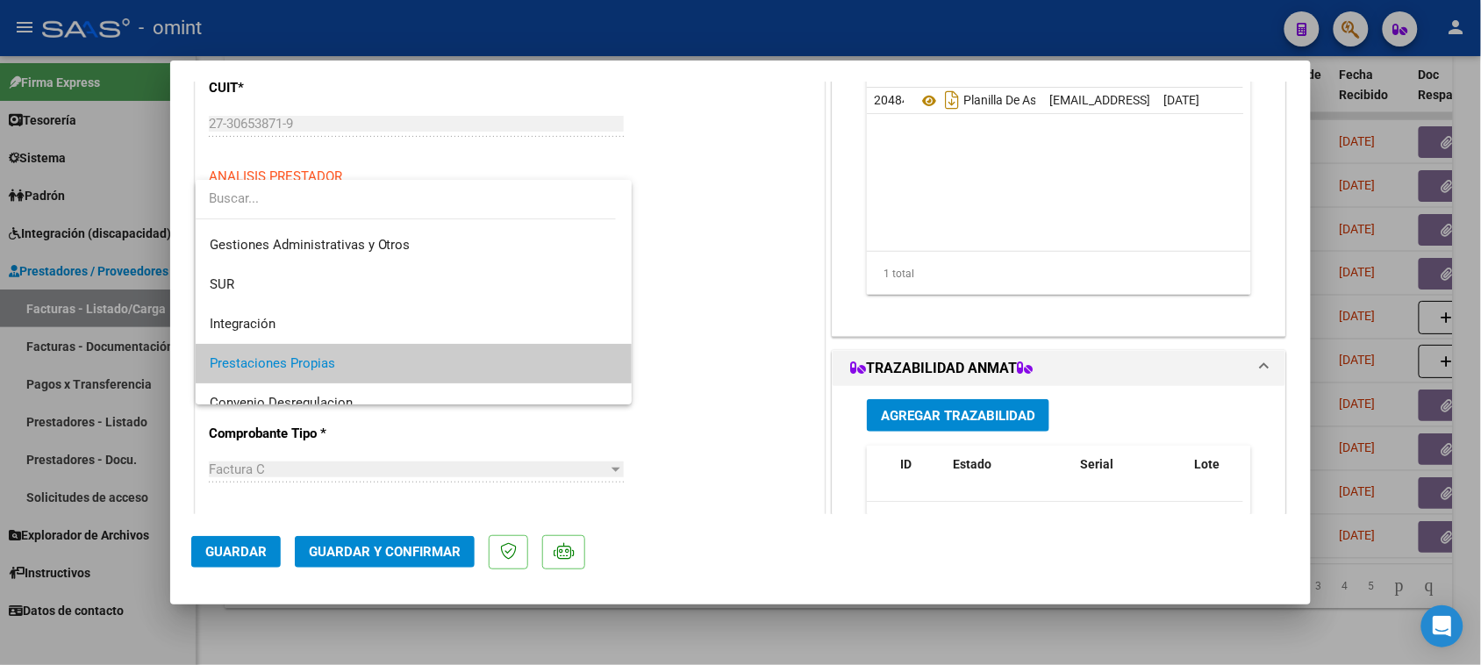
scroll to position [0, 0]
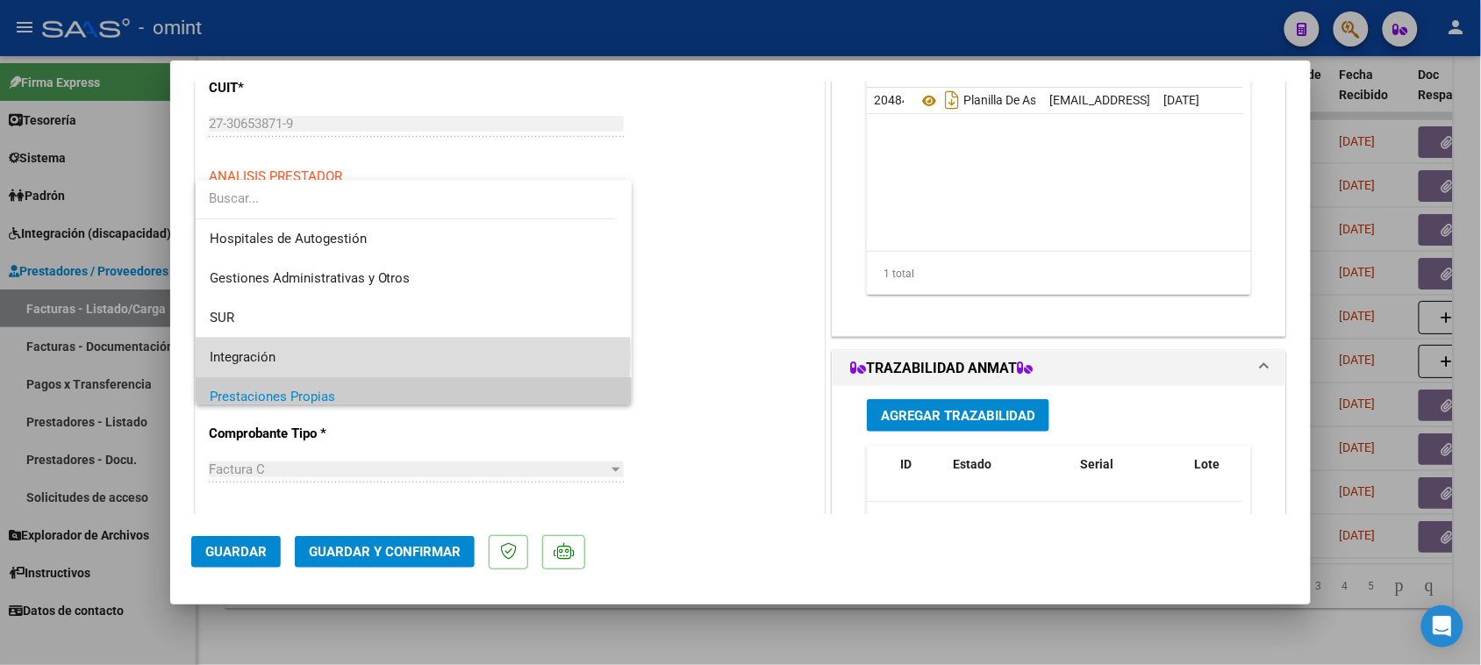
click at [412, 354] on span "Integración" at bounding box center [414, 357] width 409 height 39
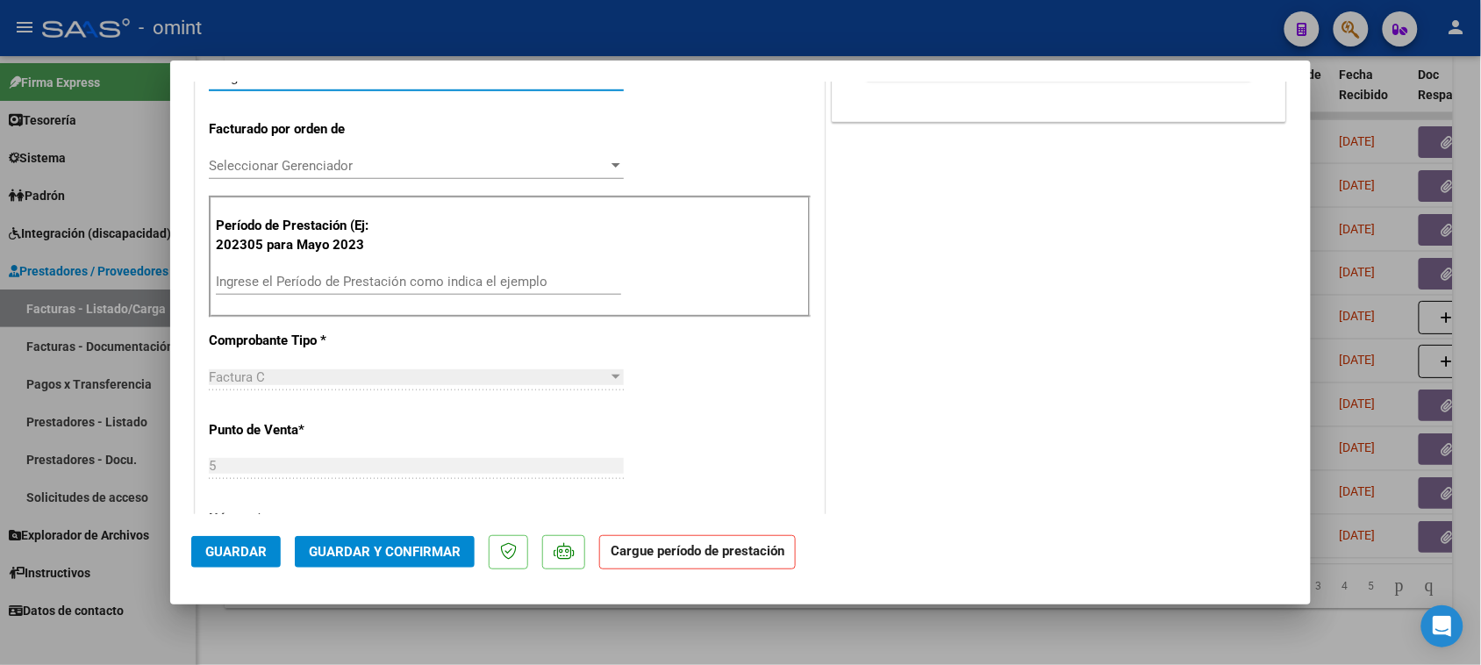
scroll to position [439, 0]
click at [444, 272] on input "Ingrese el Período de Prestación como indica el ejemplo" at bounding box center [418, 277] width 405 height 16
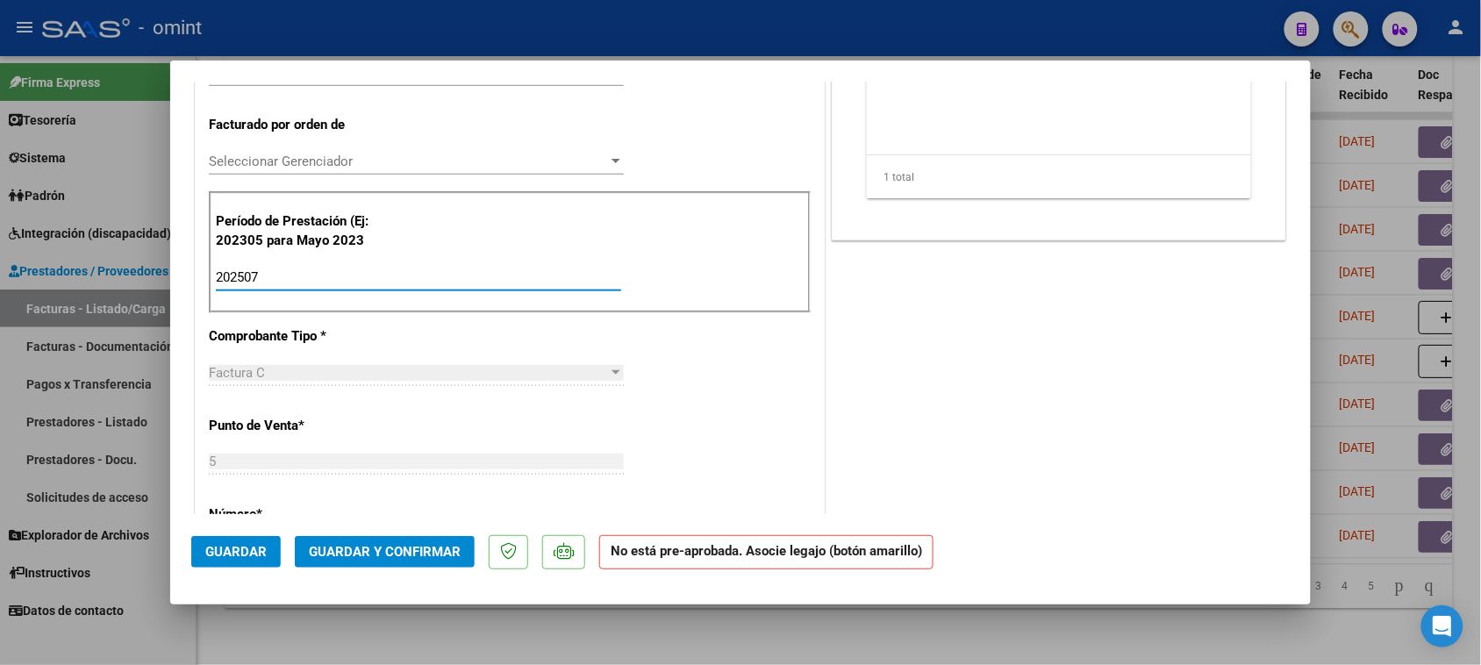
type input "202507"
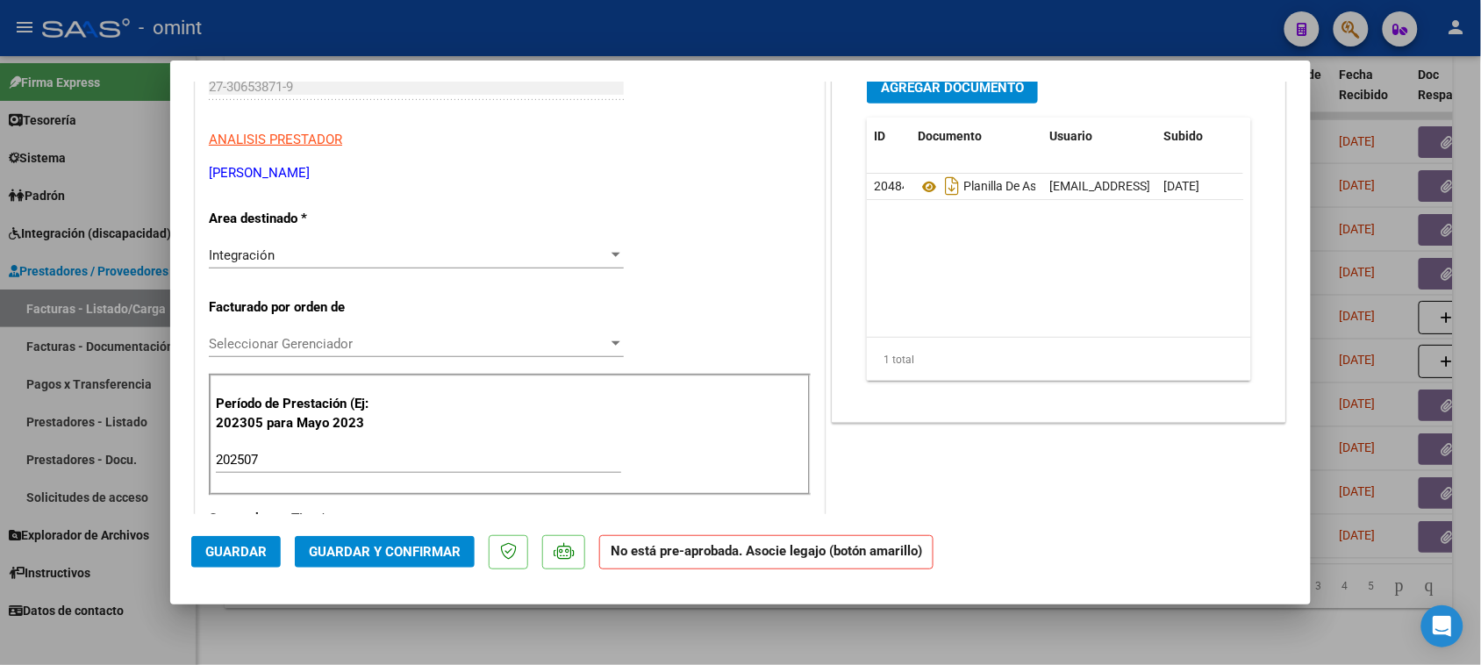
scroll to position [0, 0]
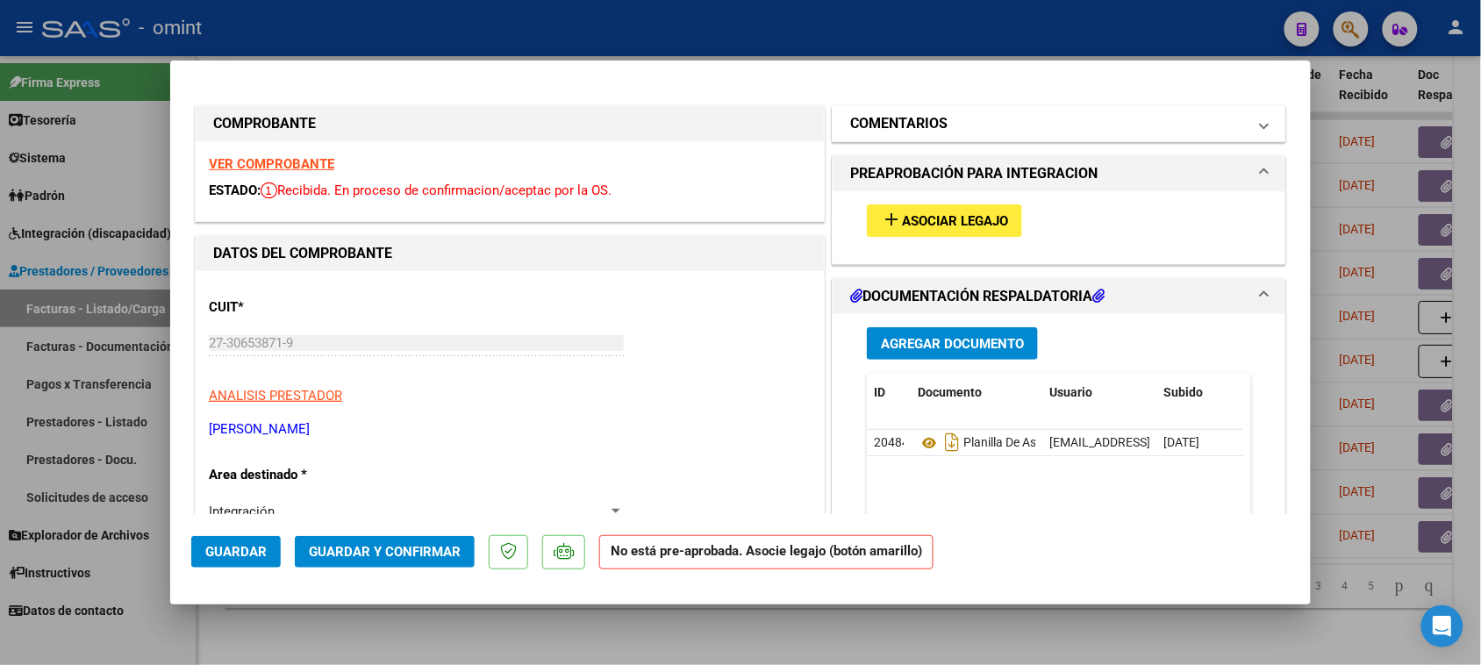
click at [940, 115] on mat-panel-title "COMENTARIOS" at bounding box center [1048, 123] width 397 height 21
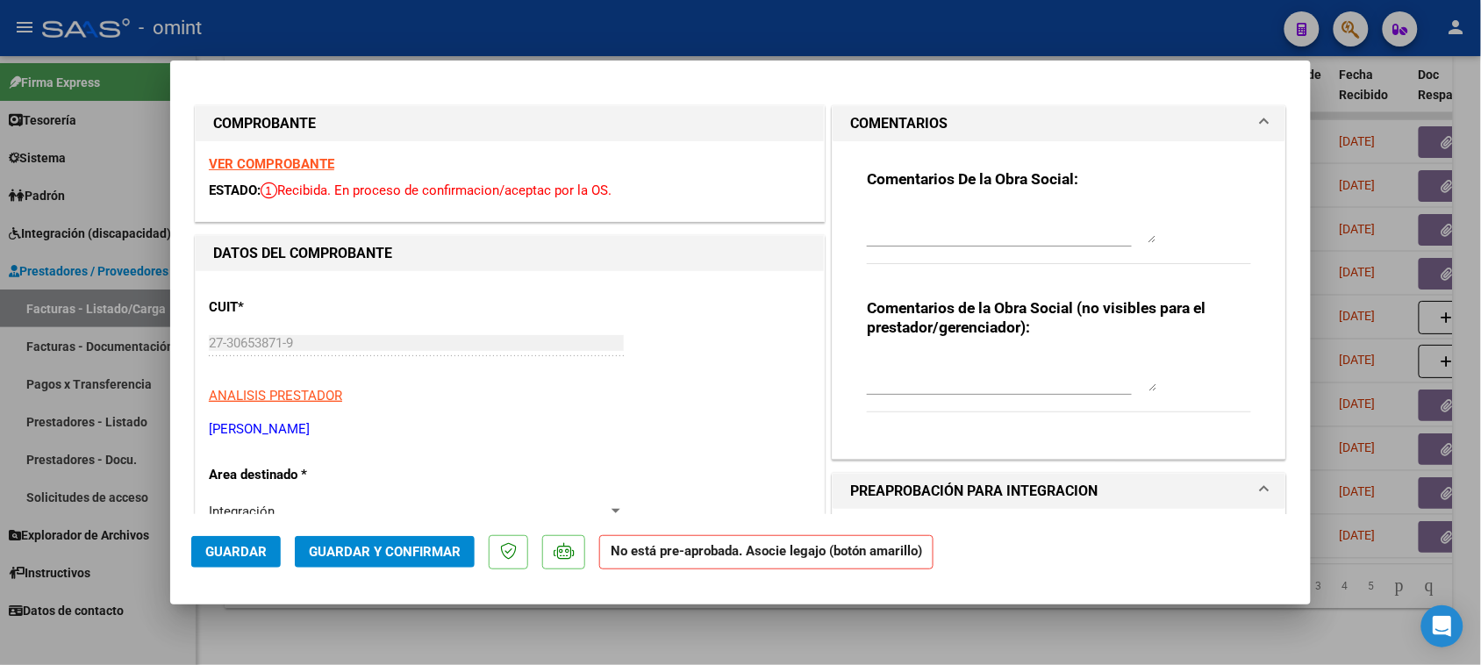
click at [885, 230] on textarea at bounding box center [1012, 225] width 290 height 35
paste textarea "Recuerde debe cargar sus facturaciones seleccionando únicamente el área "Integr…"
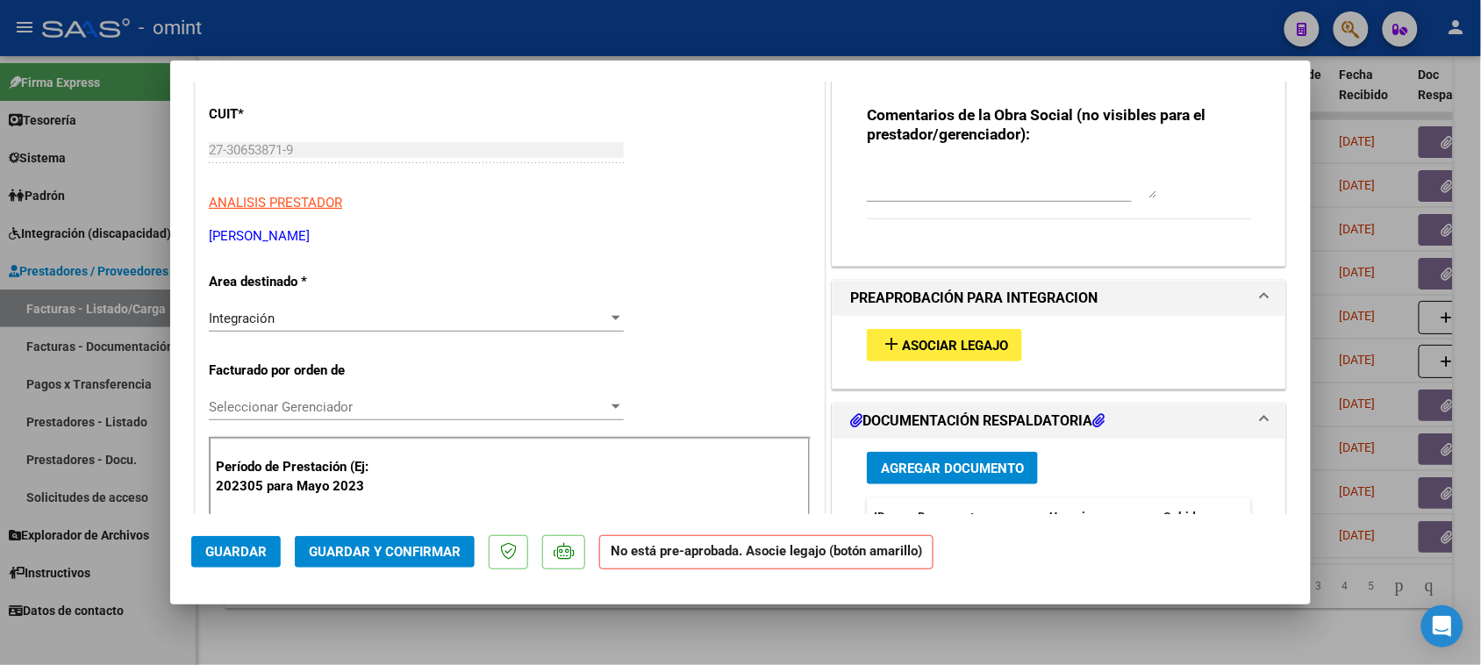
scroll to position [219, 0]
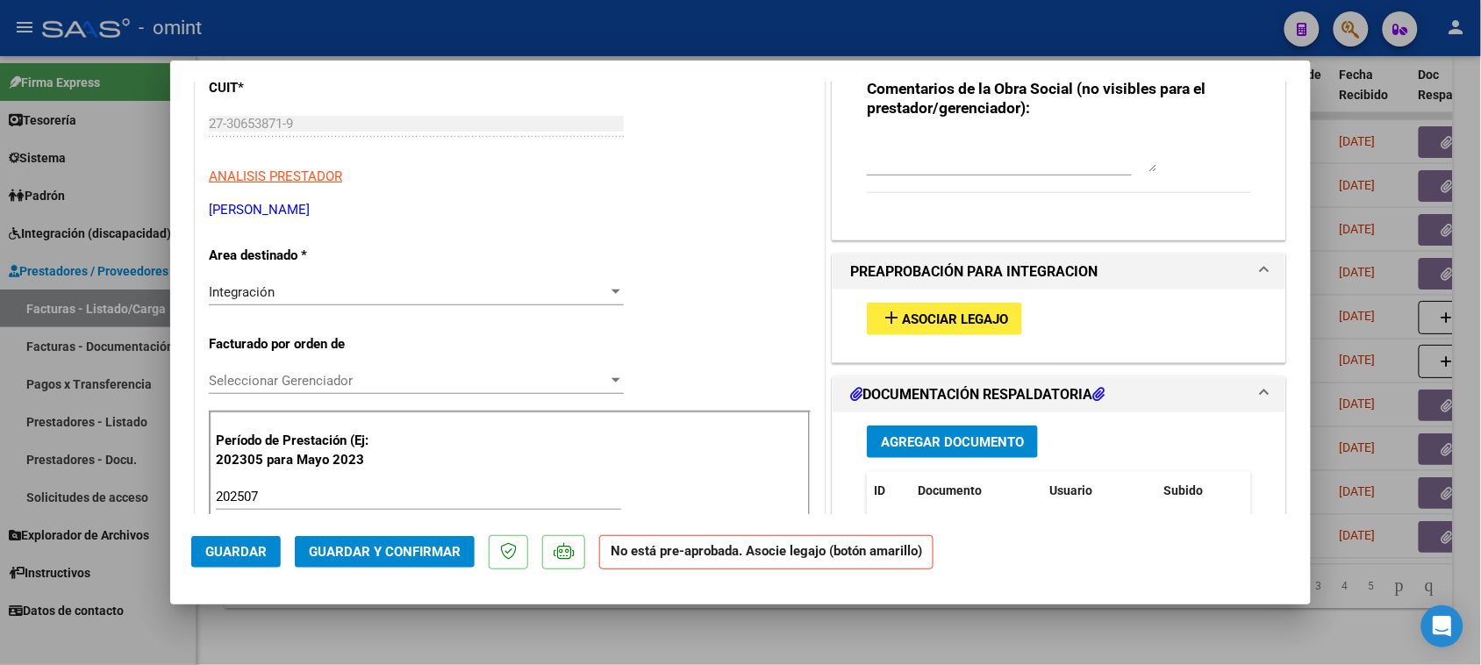
type textarea "Recuerde debe cargar sus facturaciones seleccionando únicamente el área "Integr…"
click at [897, 339] on div "add Asociar Legajo" at bounding box center [1059, 319] width 411 height 59
click at [902, 320] on span "Asociar Legajo" at bounding box center [955, 320] width 106 height 16
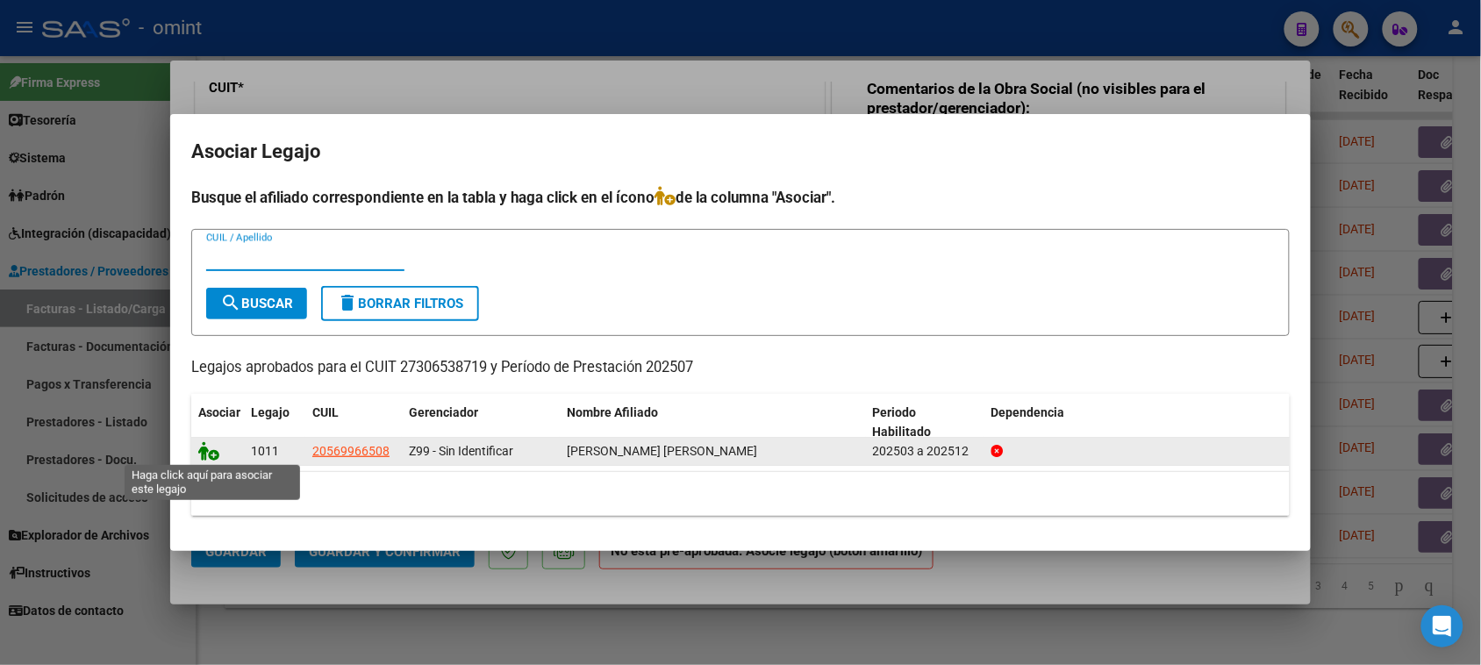
click at [208, 454] on icon at bounding box center [208, 450] width 21 height 19
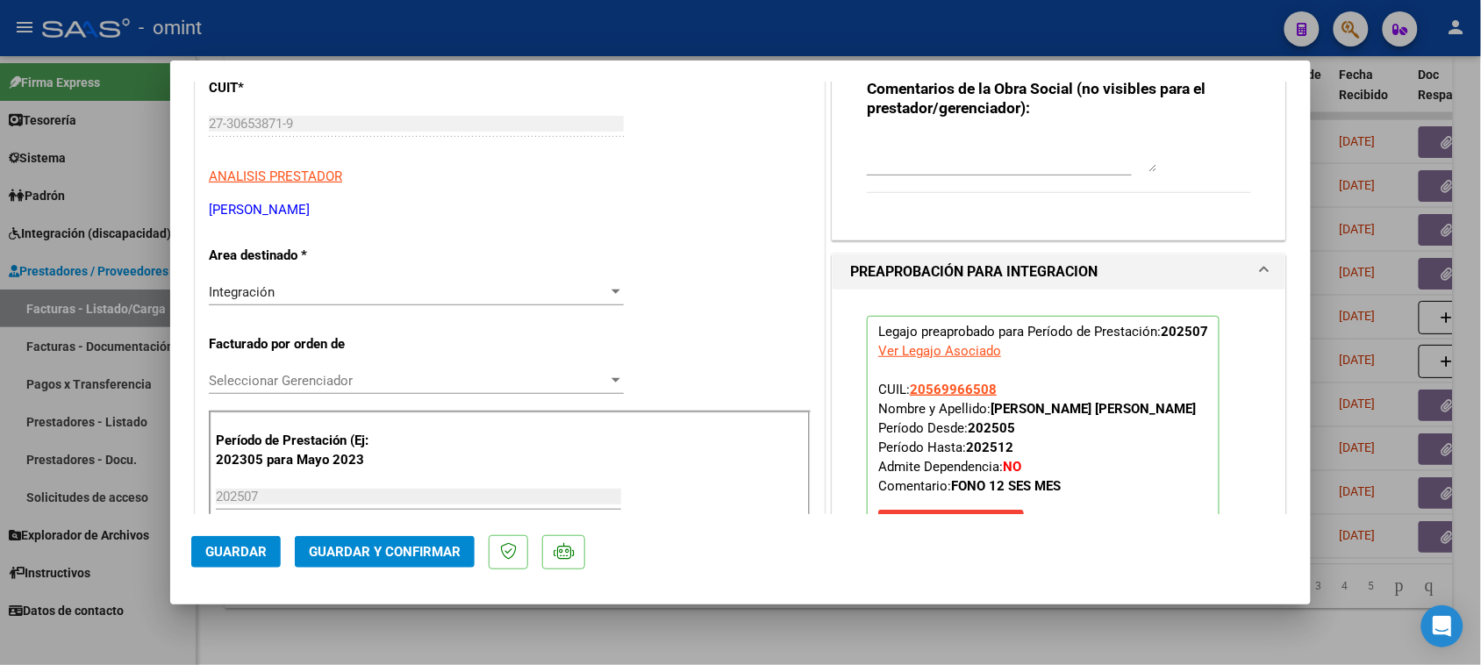
click at [349, 549] on span "Guardar y Confirmar" at bounding box center [385, 552] width 152 height 16
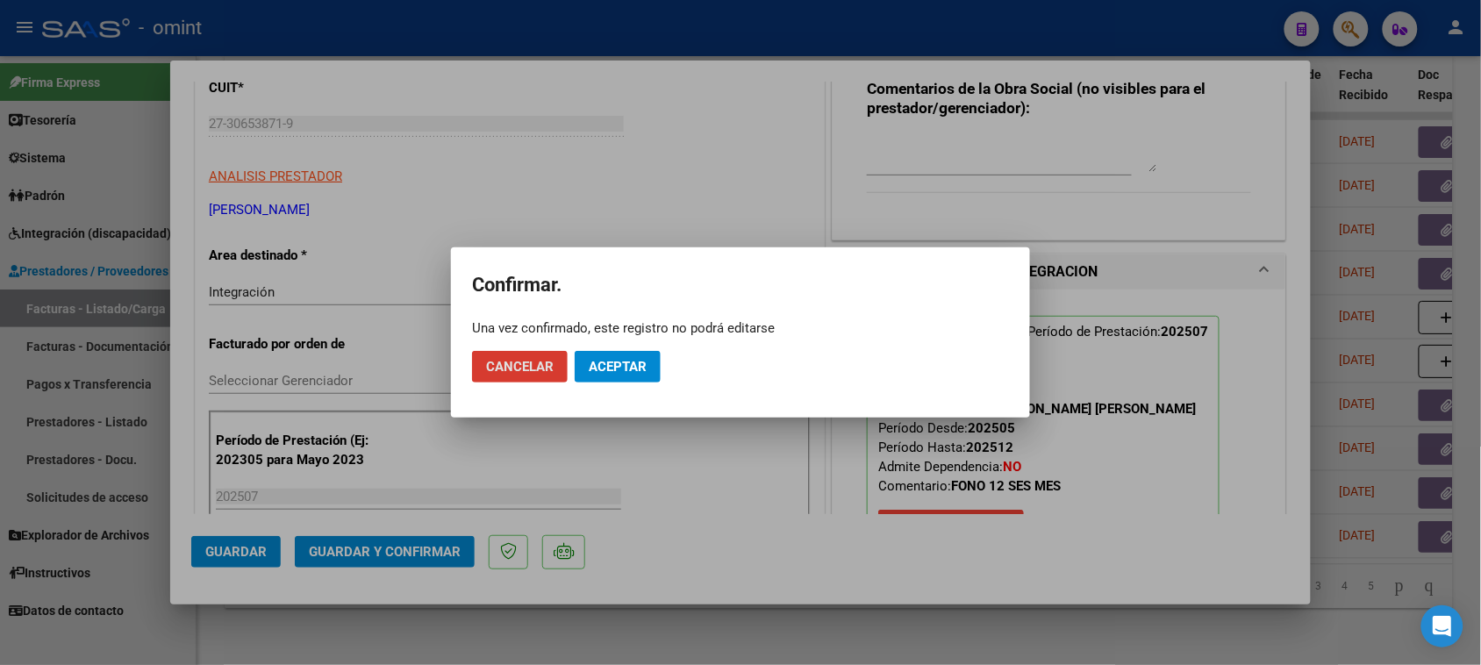
click at [620, 376] on button "Aceptar" at bounding box center [618, 367] width 86 height 32
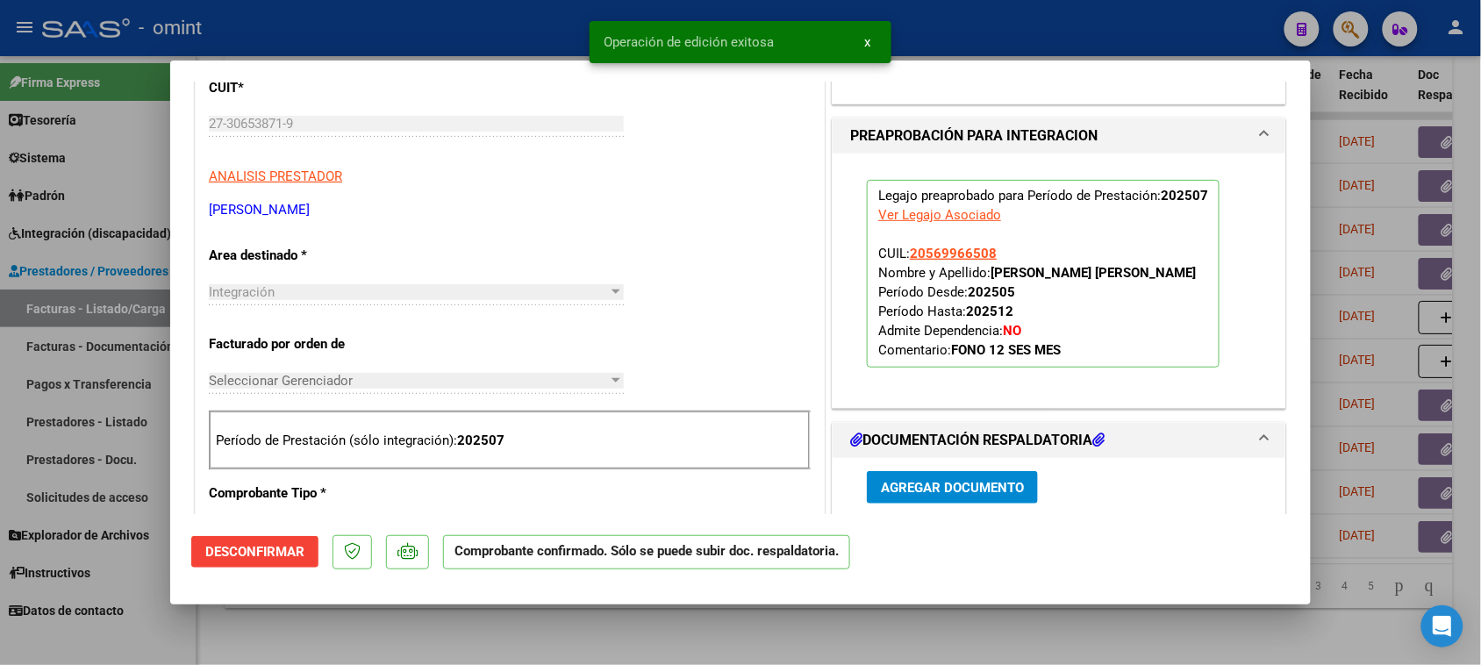
type input "$ 0,00"
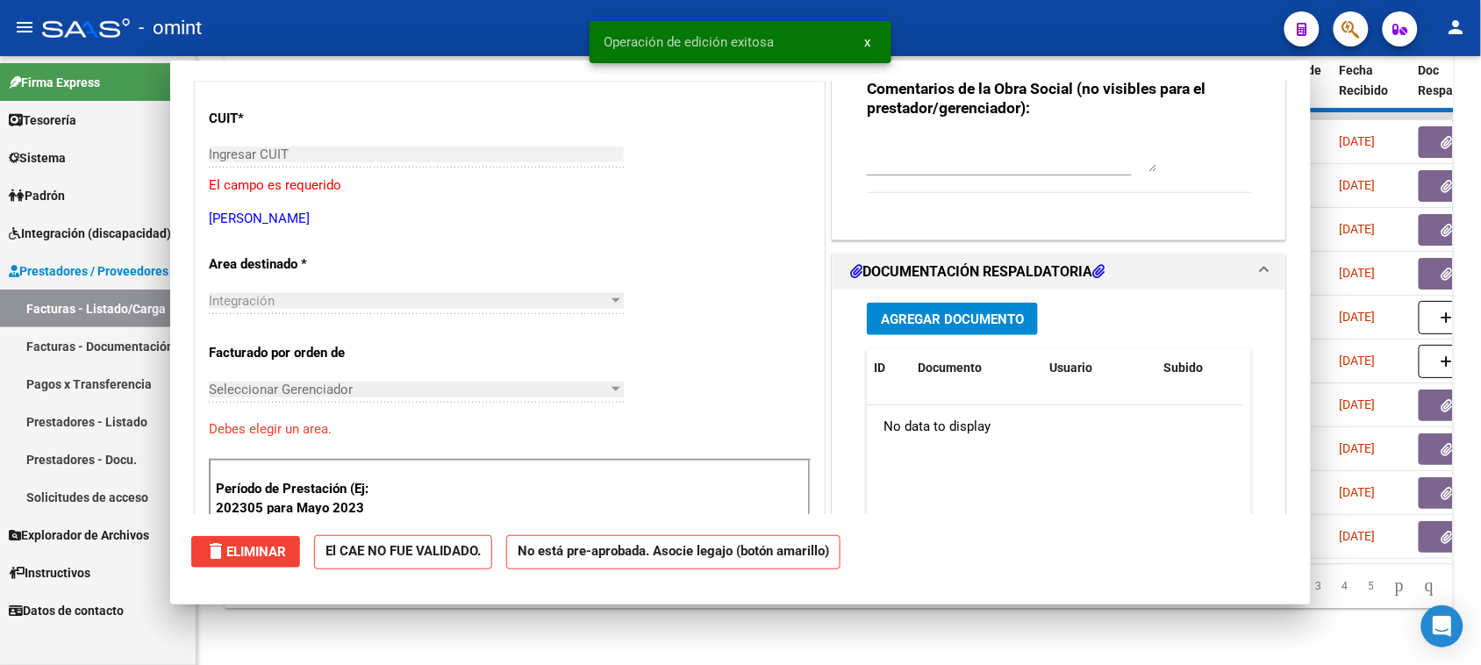
scroll to position [250, 0]
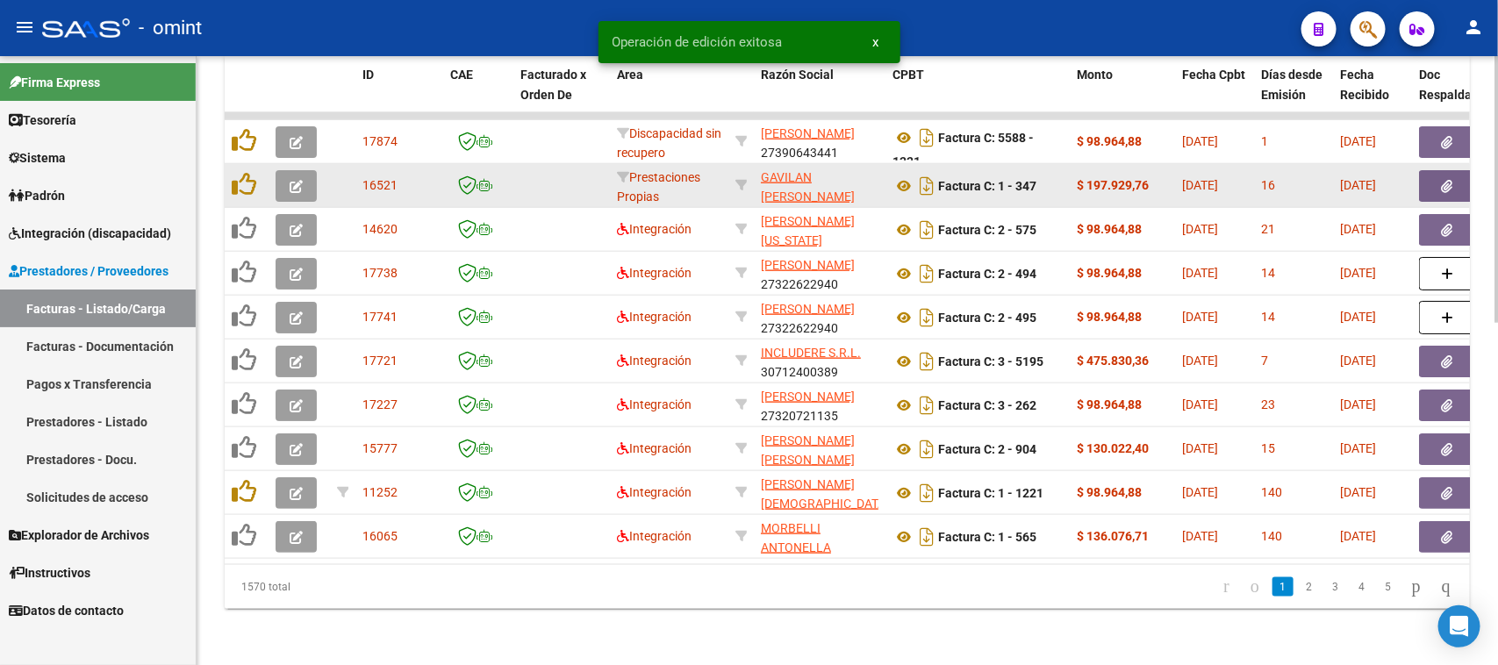
click at [305, 170] on button "button" at bounding box center [296, 186] width 41 height 32
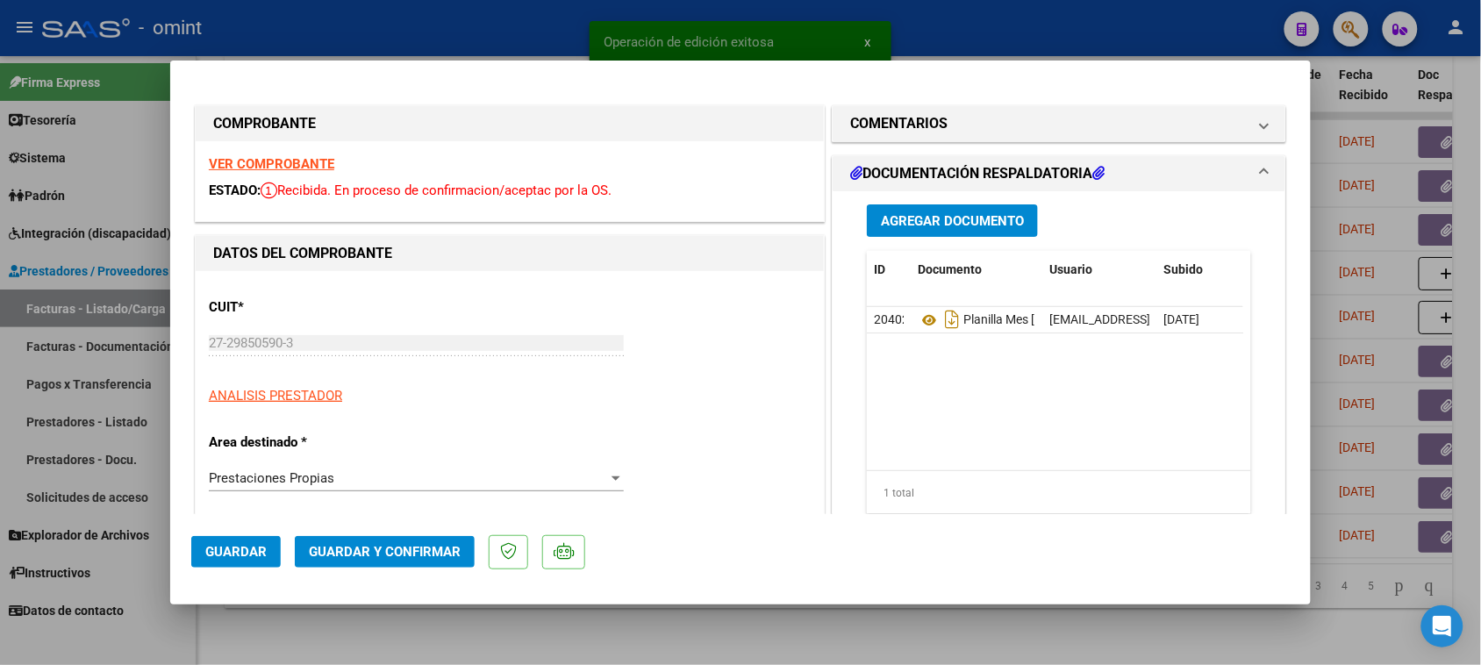
click at [303, 168] on strong "VER COMPROBANTE" at bounding box center [271, 164] width 125 height 16
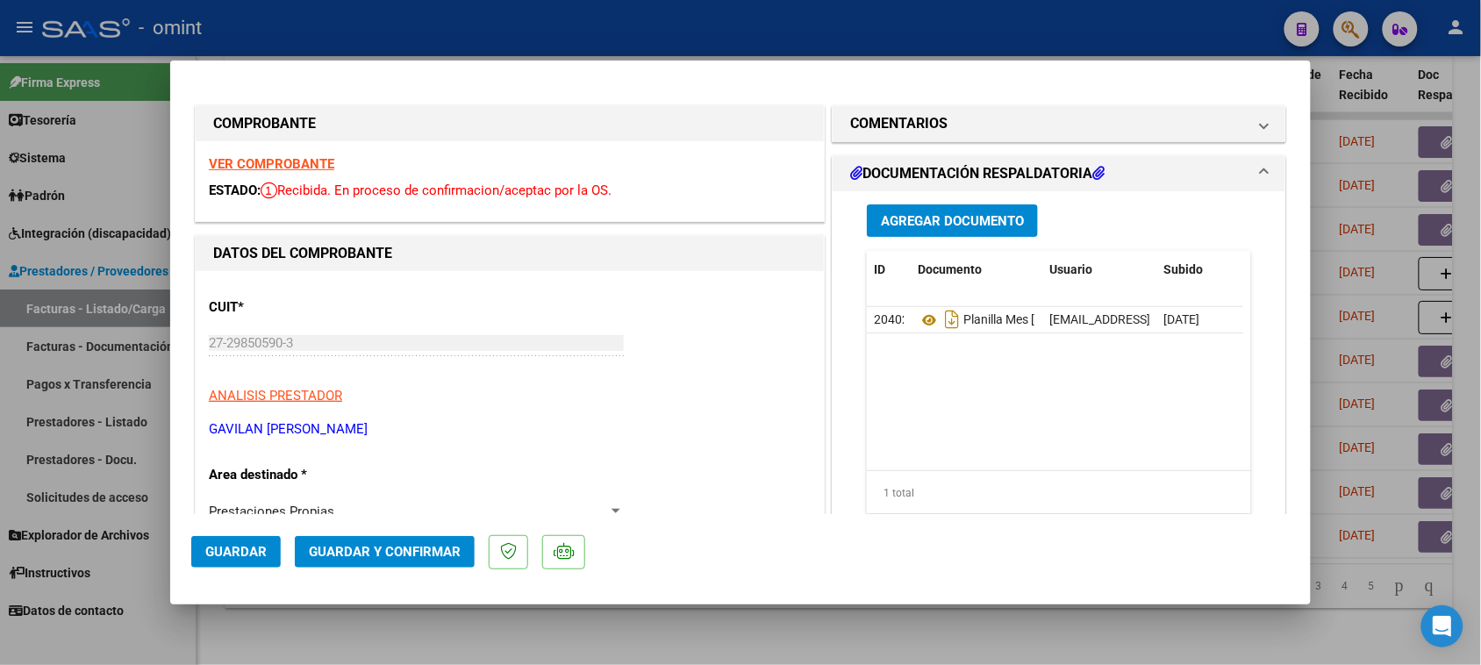
scroll to position [110, 0]
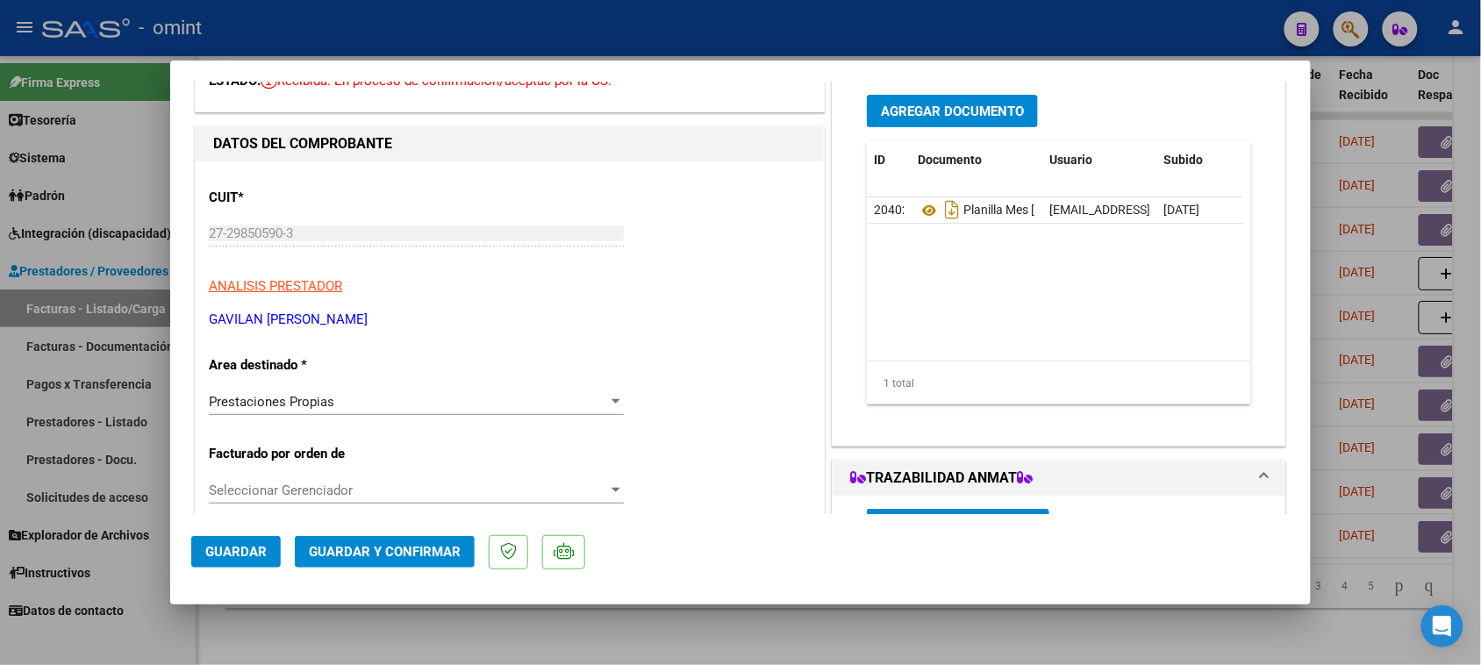
click at [538, 397] on div "Prestaciones Propias" at bounding box center [408, 402] width 399 height 16
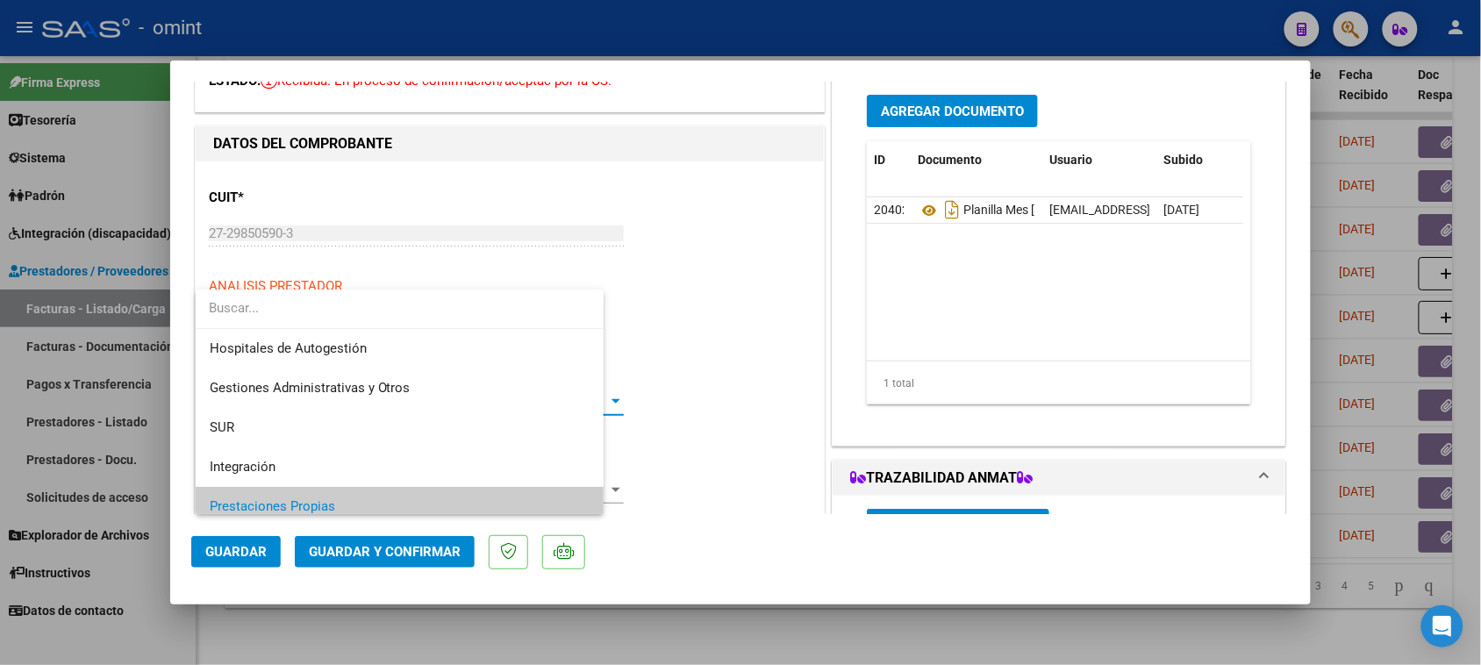
scroll to position [105, 0]
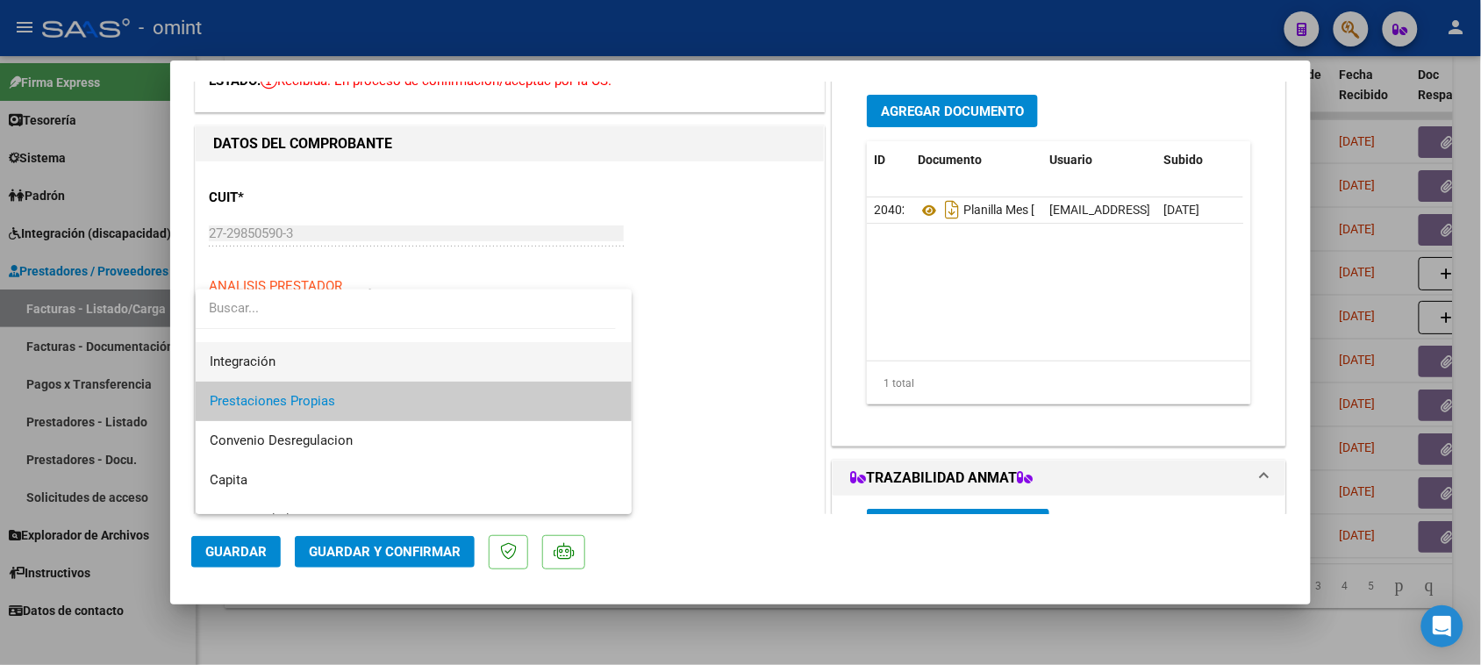
click at [540, 380] on div "Hospitales de Autogestión Gestiones Administrativas y Otros SUR Integración Pre…" at bounding box center [414, 402] width 437 height 225
click at [541, 367] on span "Integración" at bounding box center [414, 361] width 409 height 39
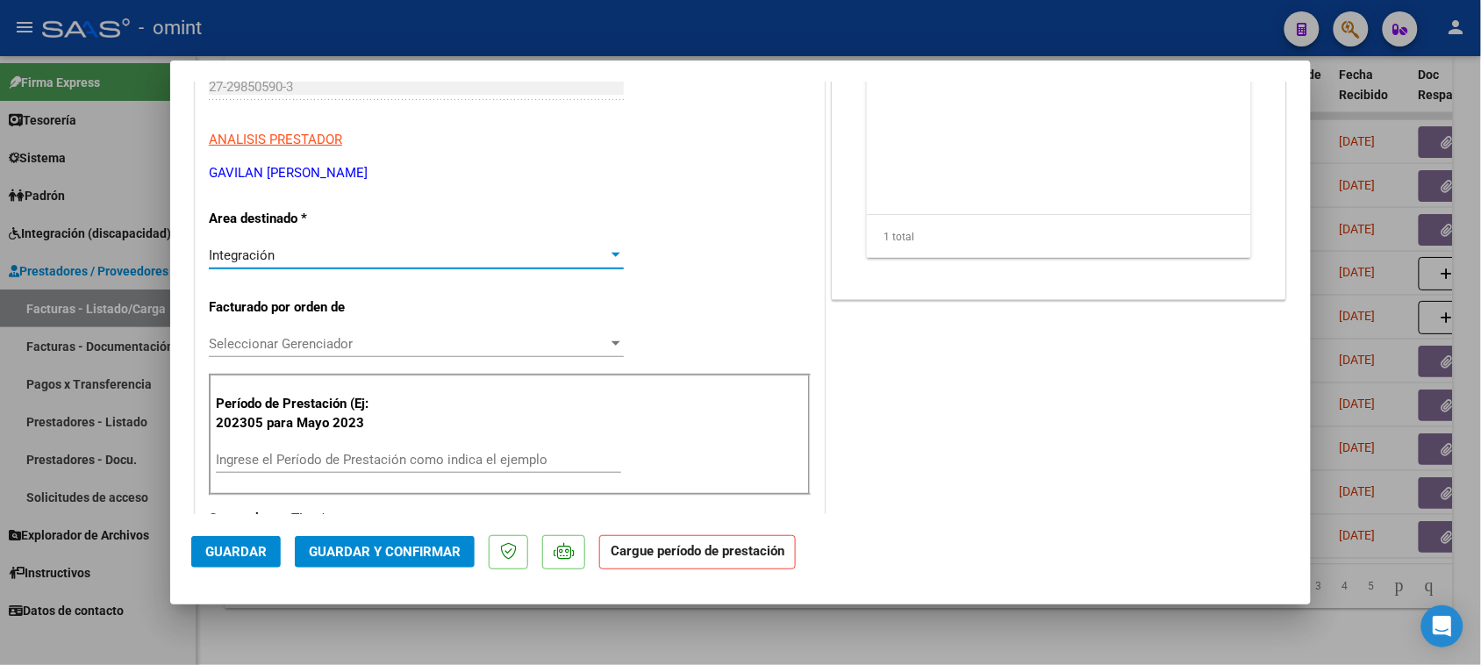
scroll to position [329, 0]
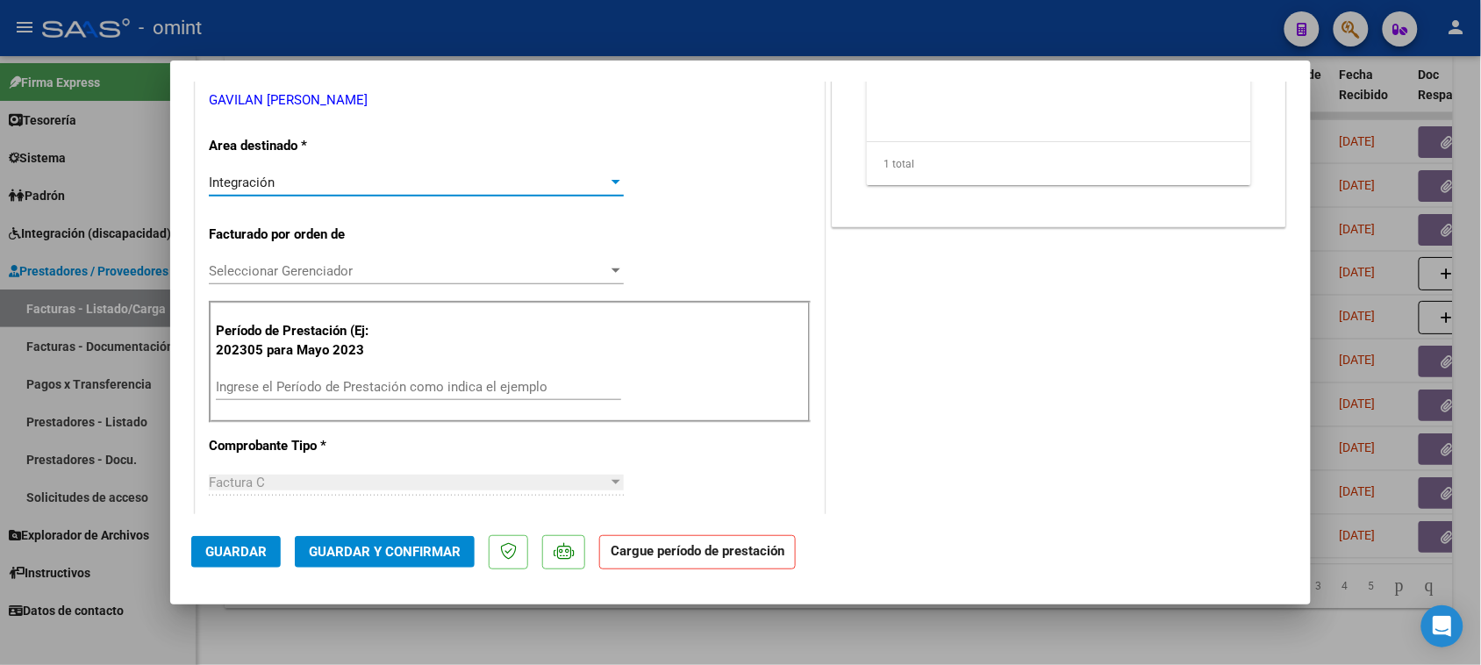
click at [523, 375] on div "Ingrese el Período de Prestación como indica el ejemplo" at bounding box center [418, 387] width 405 height 26
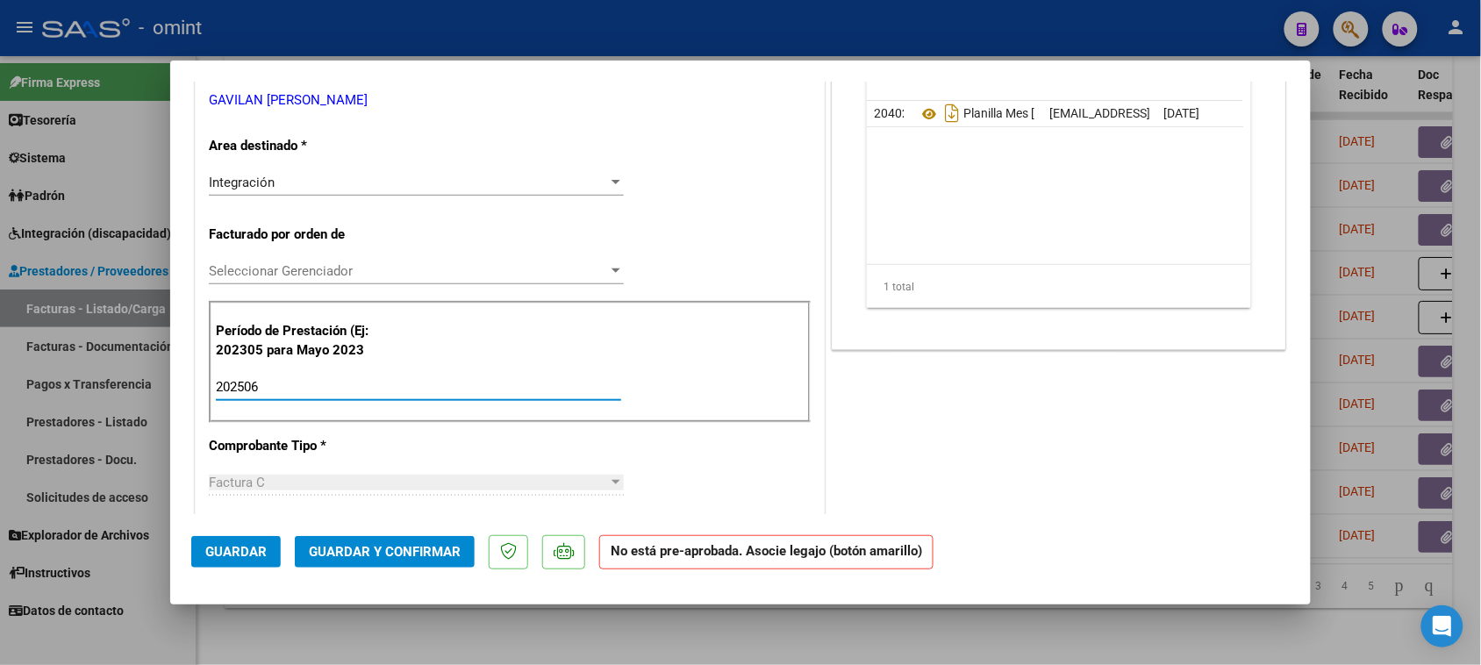
type input "202506"
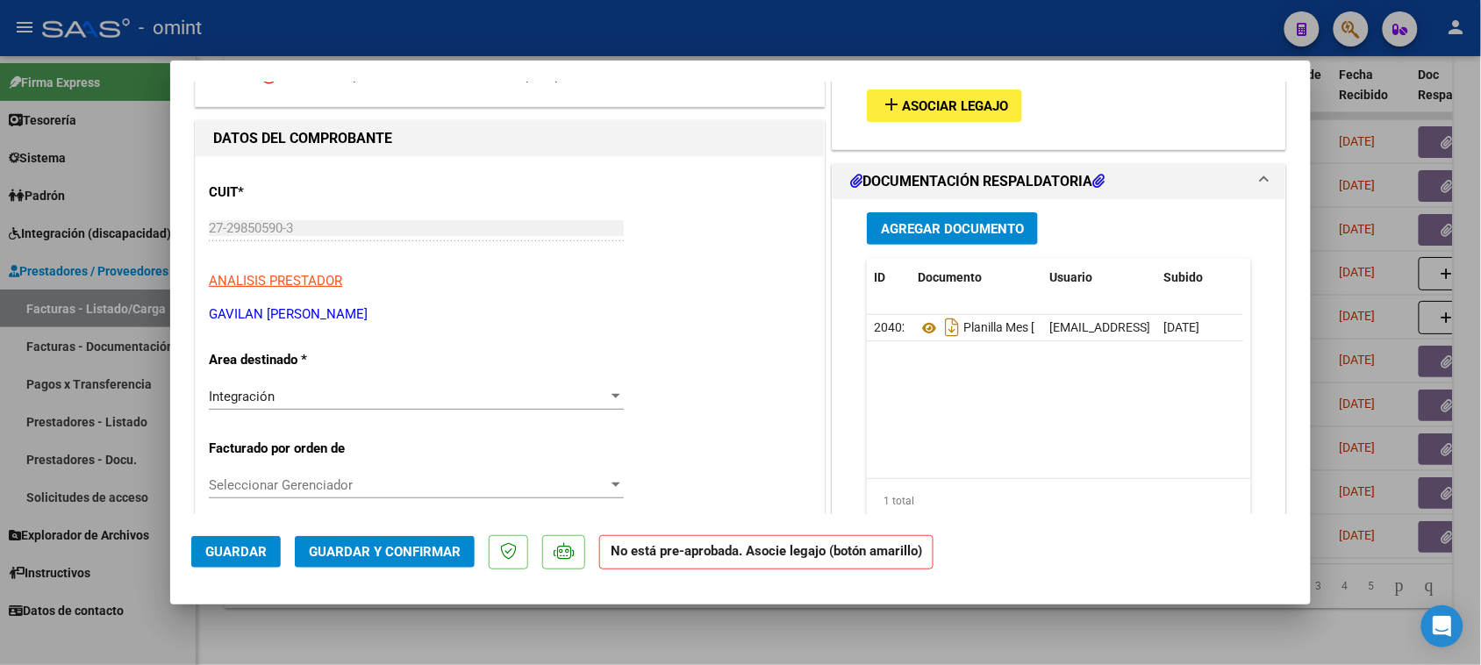
scroll to position [110, 0]
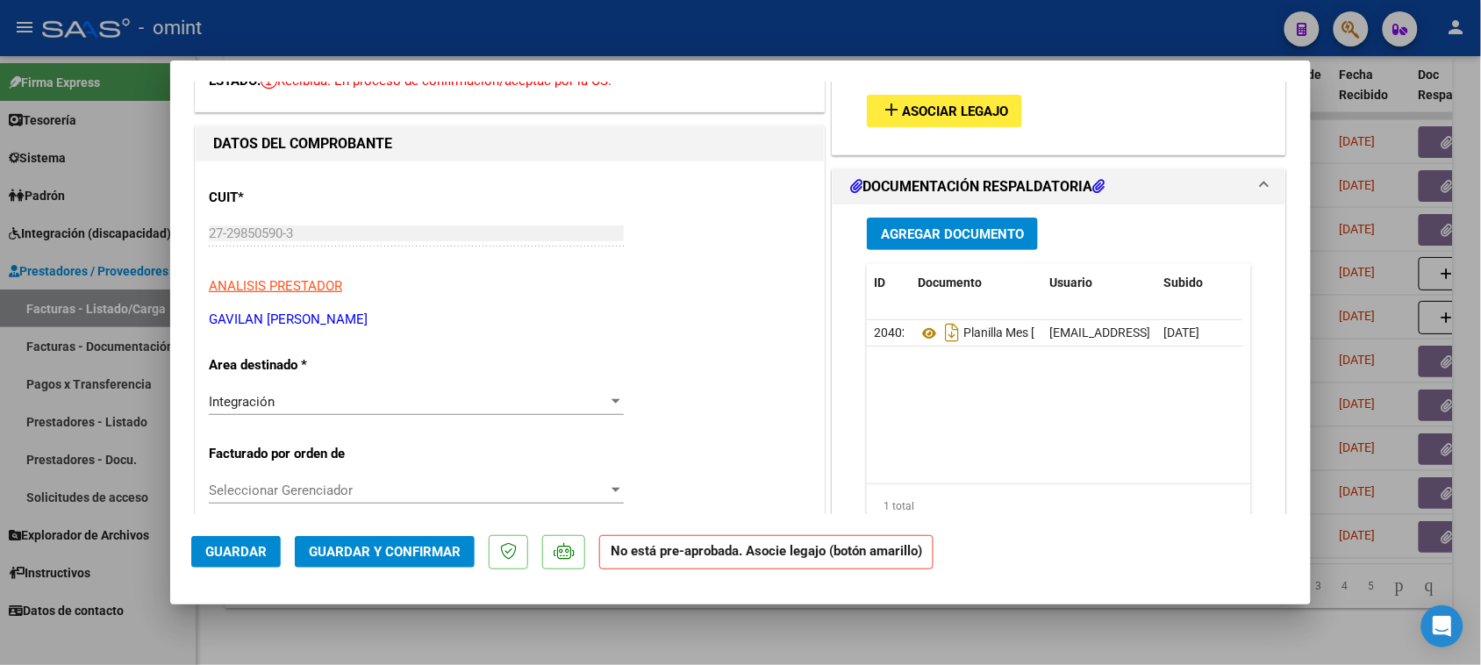
click at [896, 90] on div "add Asociar Legajo" at bounding box center [1059, 111] width 411 height 59
click at [908, 112] on span "Asociar Legajo" at bounding box center [955, 112] width 106 height 16
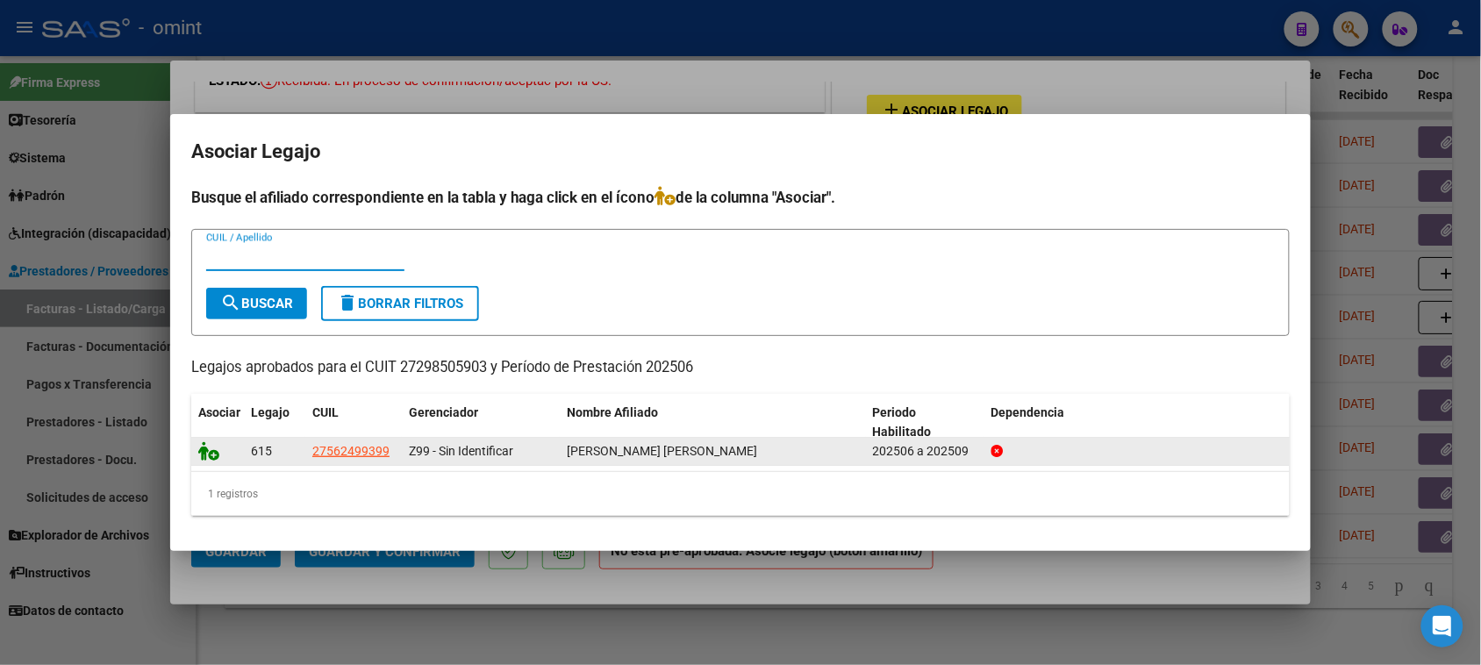
click at [204, 449] on icon at bounding box center [208, 450] width 21 height 19
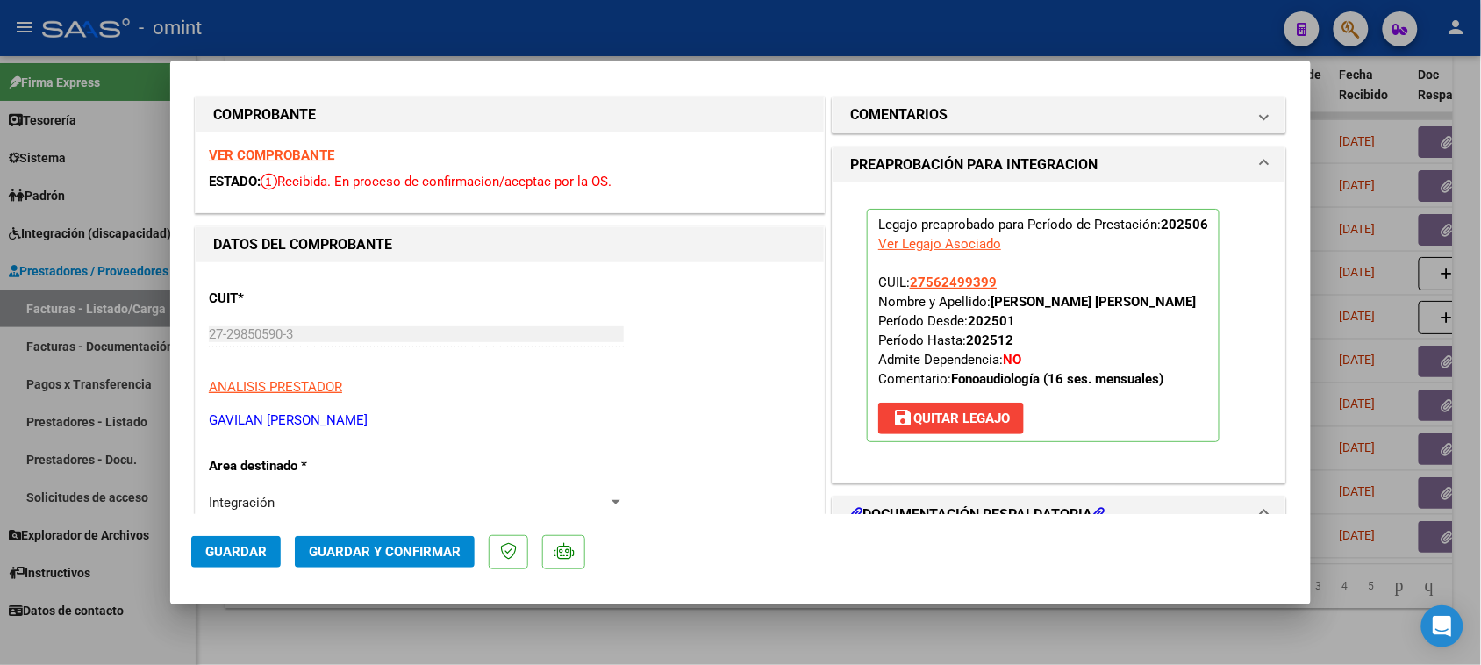
scroll to position [0, 0]
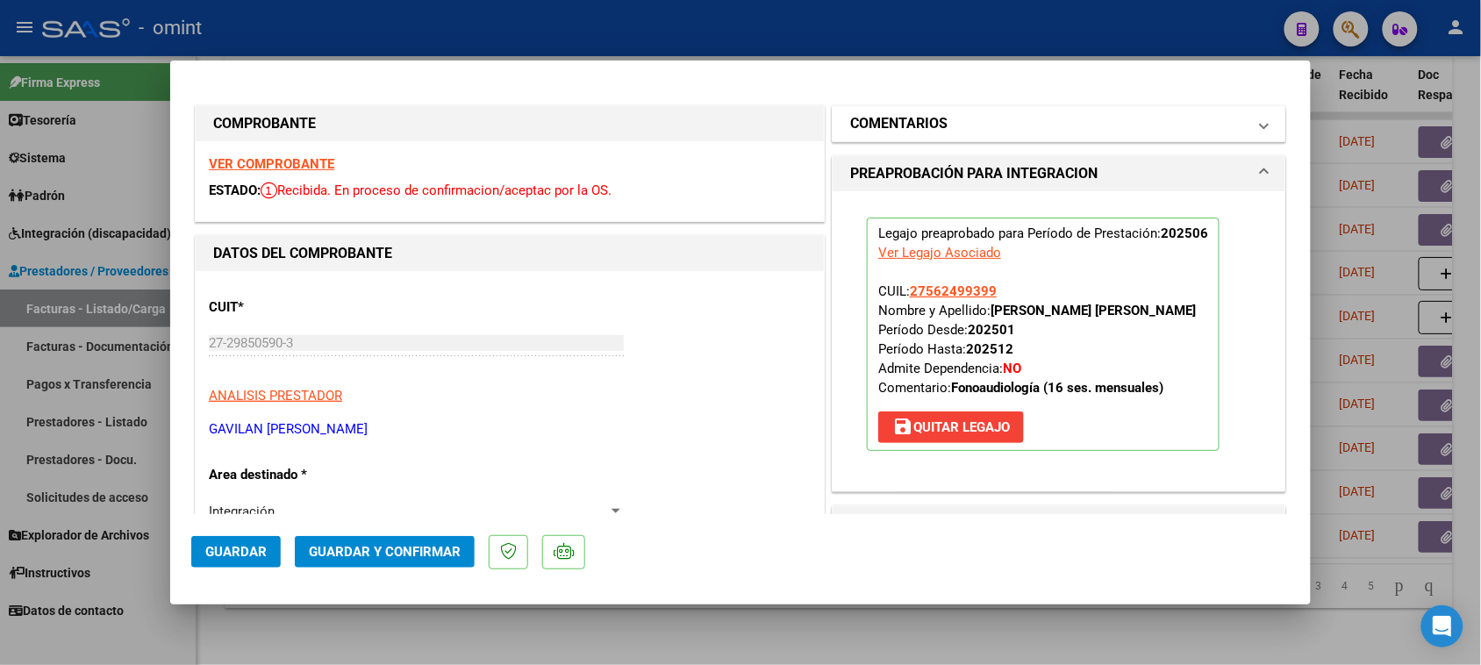
click at [923, 123] on h1 "COMENTARIOS" at bounding box center [898, 123] width 97 height 21
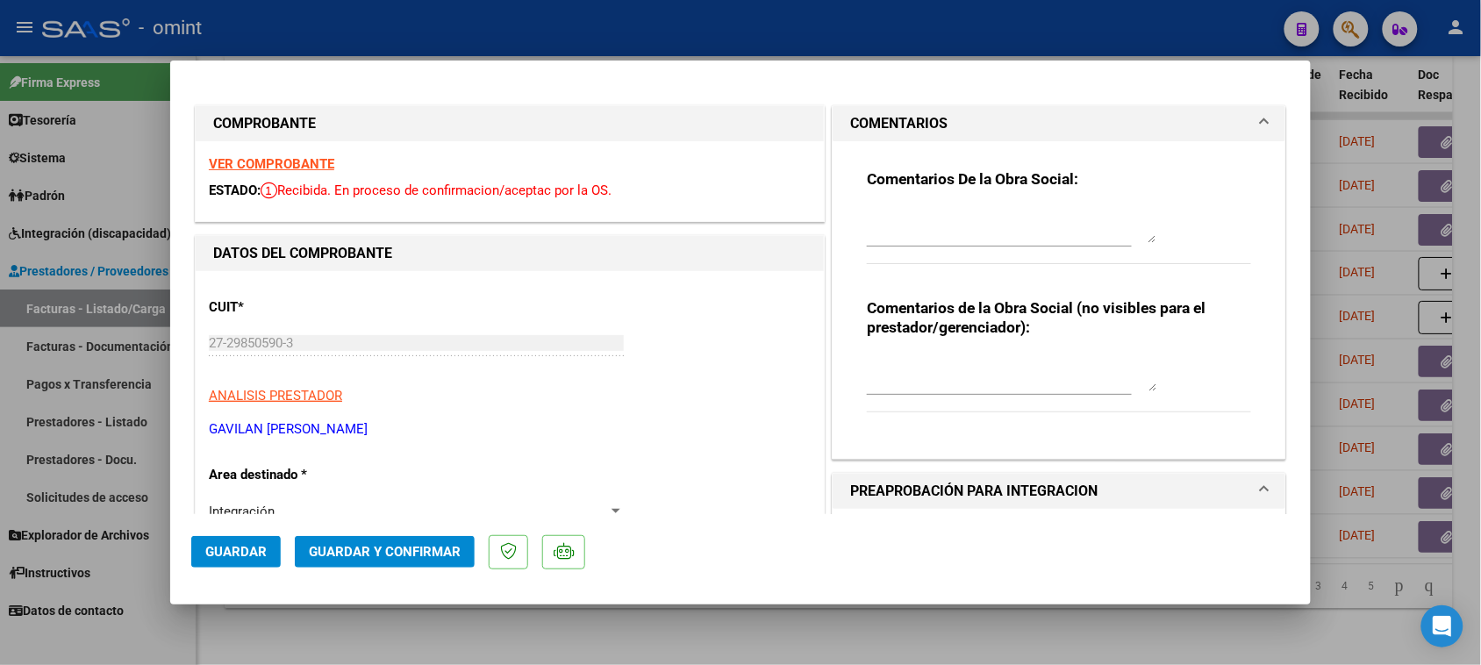
click at [917, 234] on textarea at bounding box center [1012, 225] width 290 height 35
paste textarea "Recuerde debe cargar sus facturaciones seleccionando únicamente el área "Integr…"
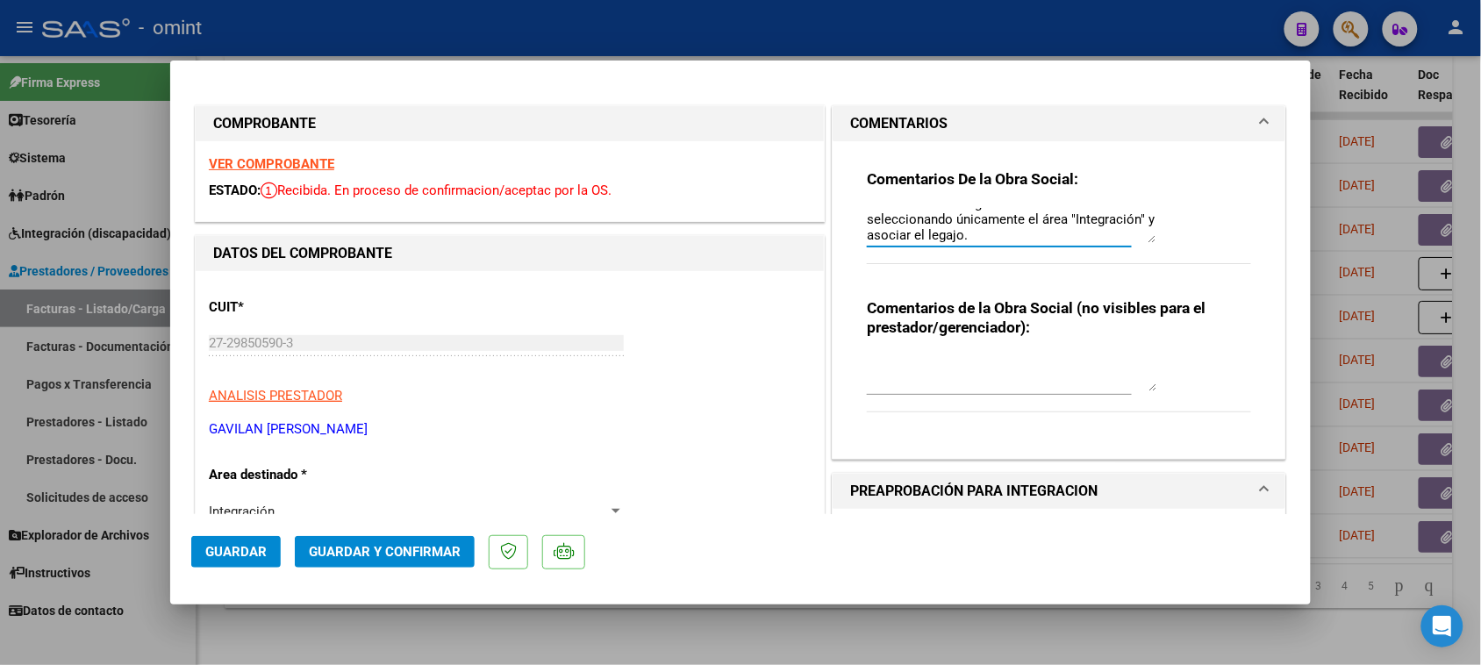
scroll to position [219, 0]
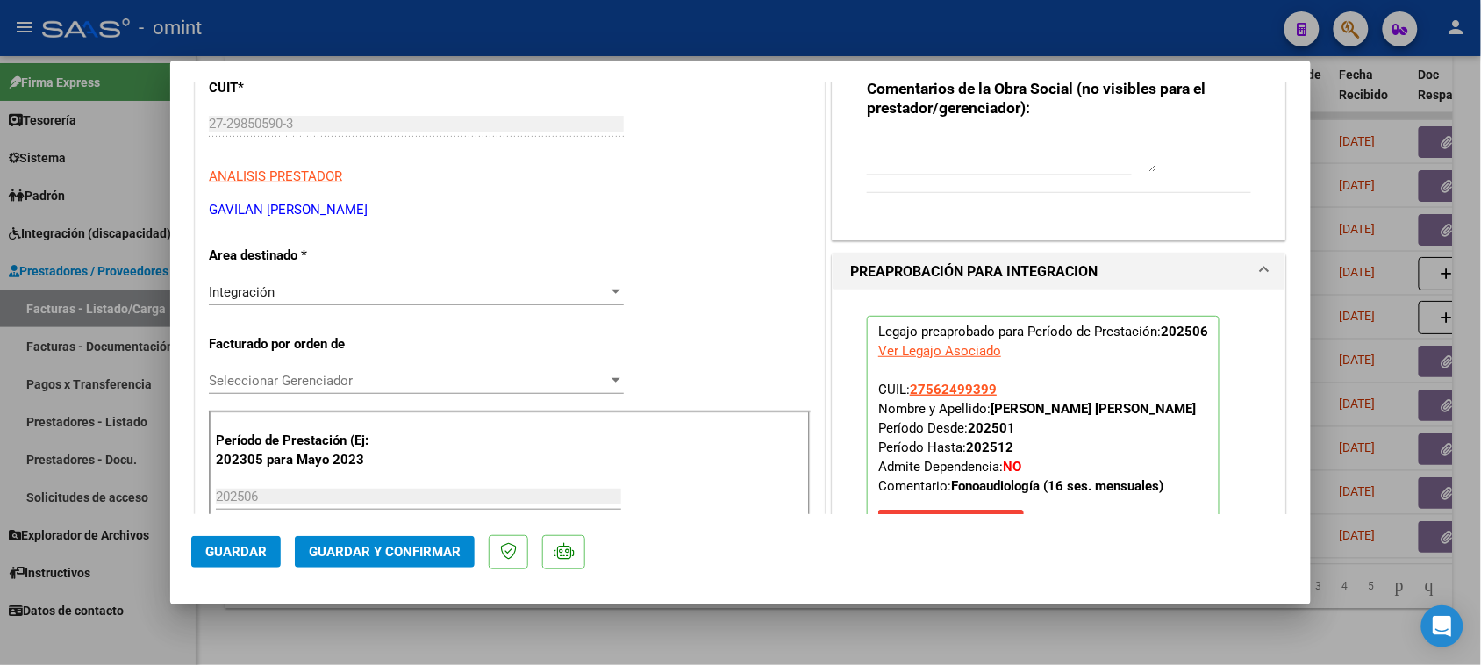
type textarea "Recuerde debe cargar sus facturaciones seleccionando únicamente el área "Integr…"
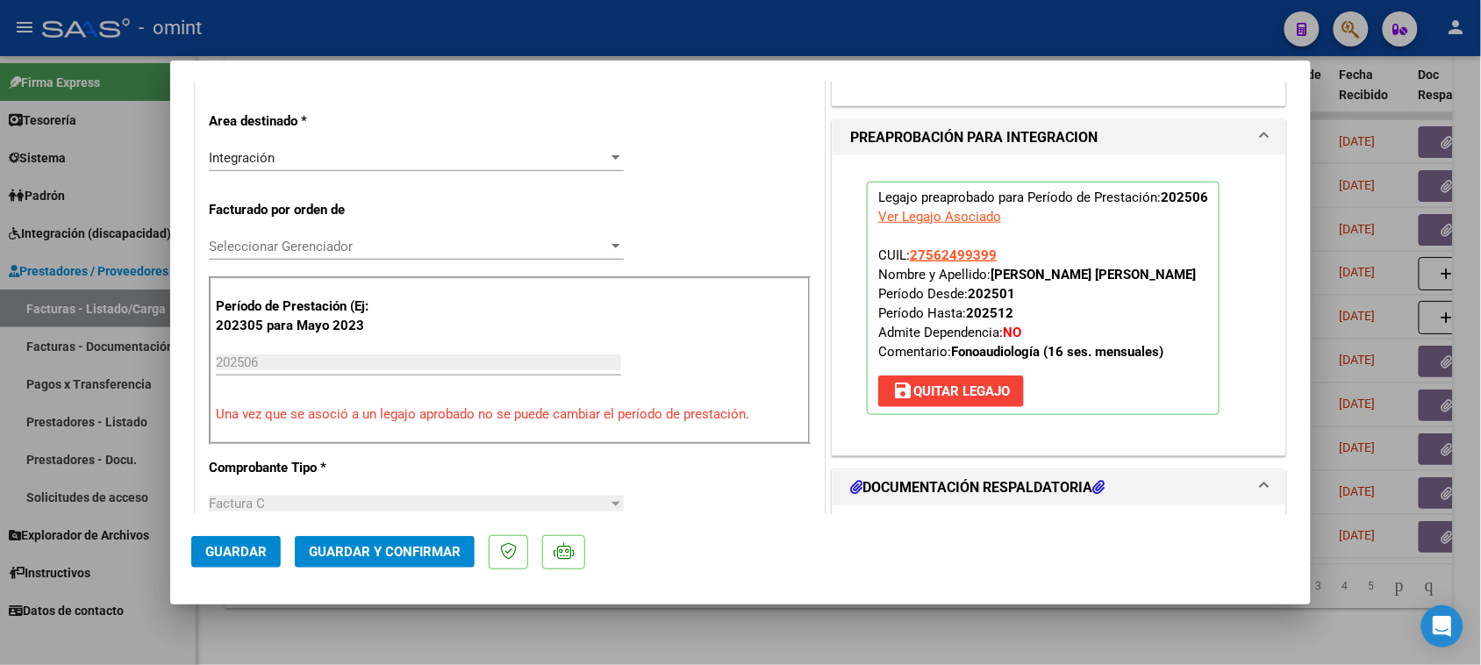
scroll to position [439, 0]
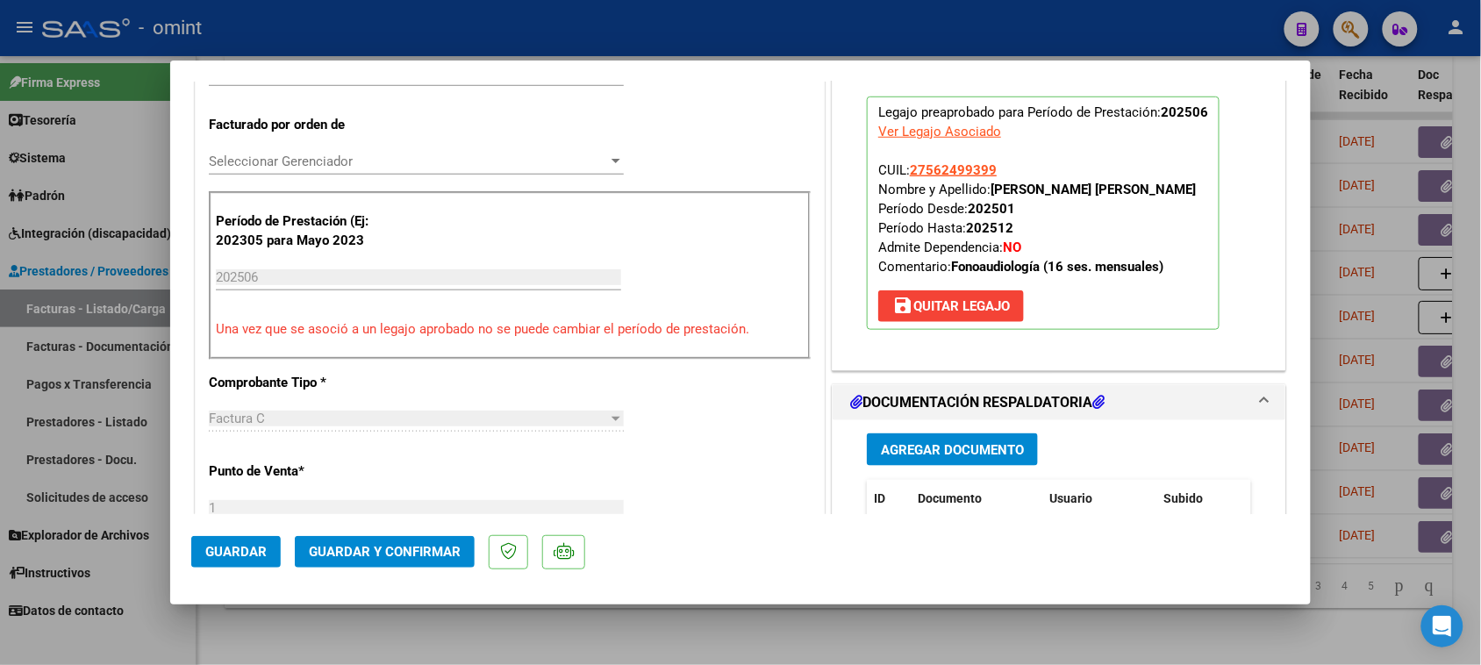
click at [426, 555] on span "Guardar y Confirmar" at bounding box center [385, 552] width 152 height 16
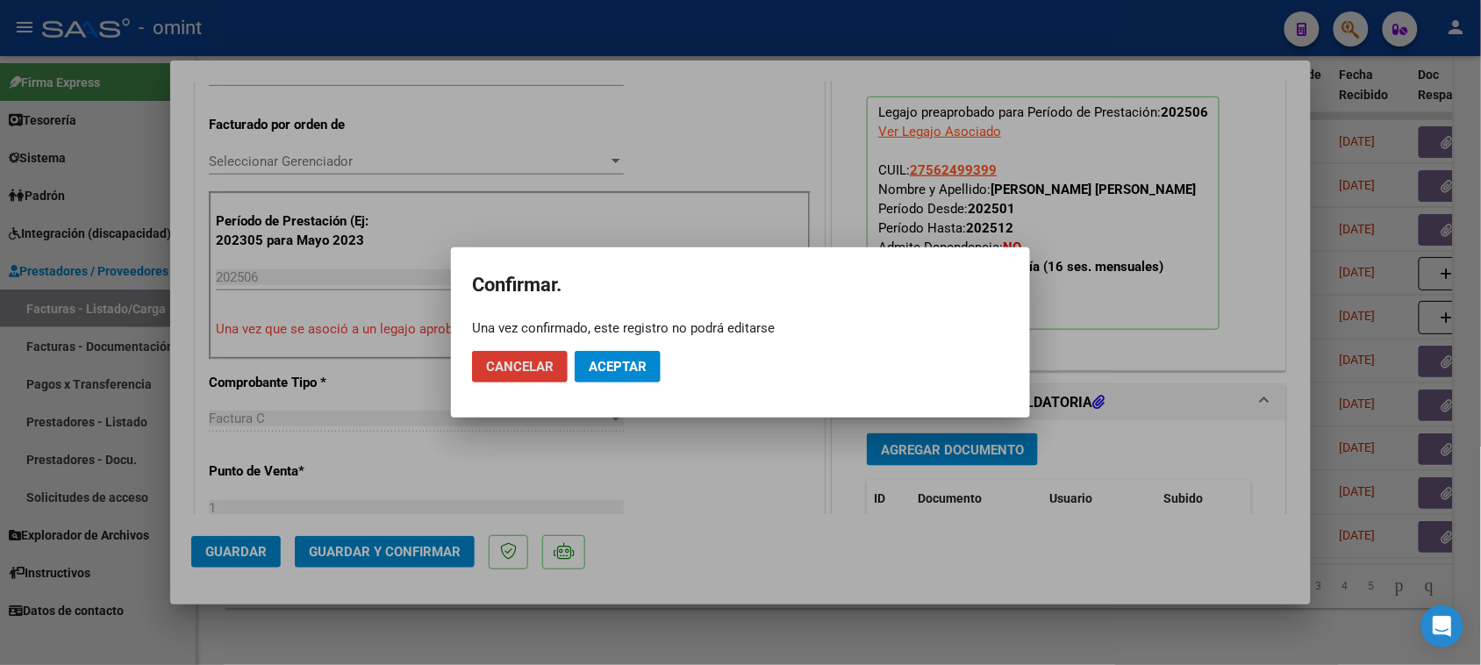
click at [629, 352] on button "Aceptar" at bounding box center [618, 367] width 86 height 32
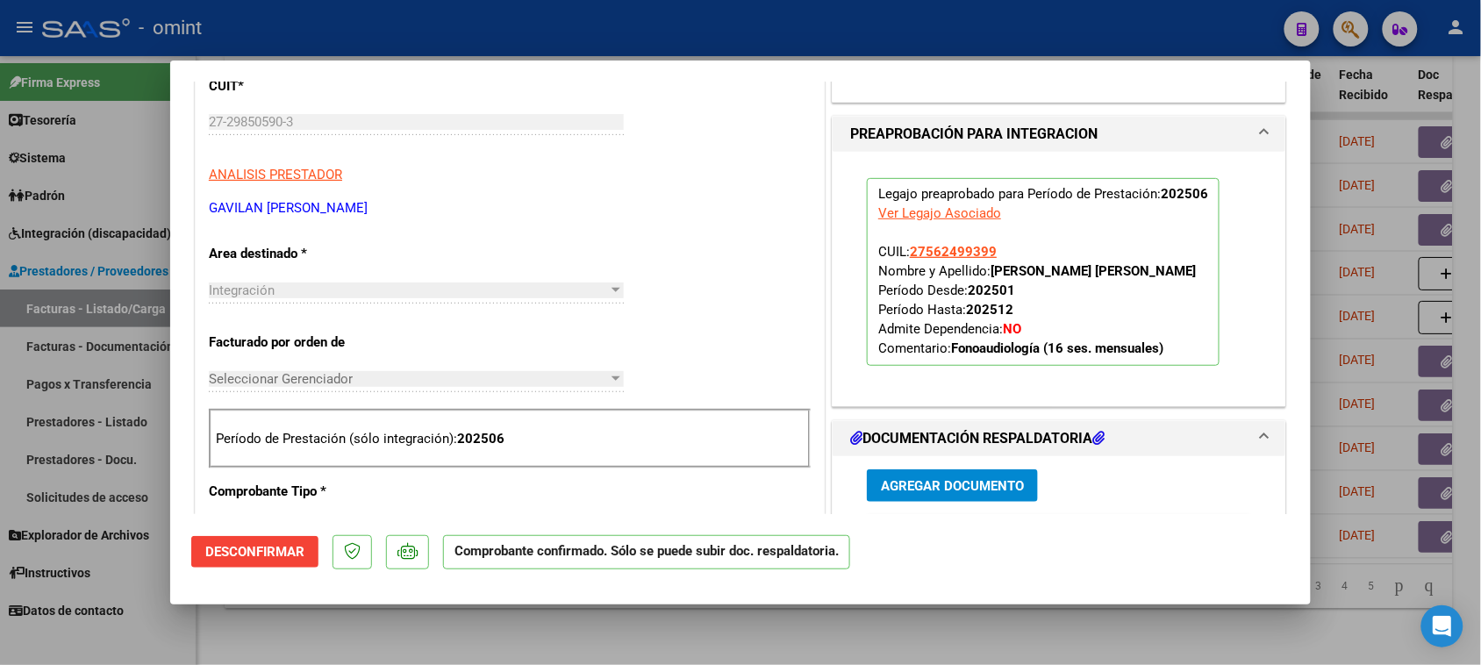
scroll to position [219, 0]
type input "$ 0,00"
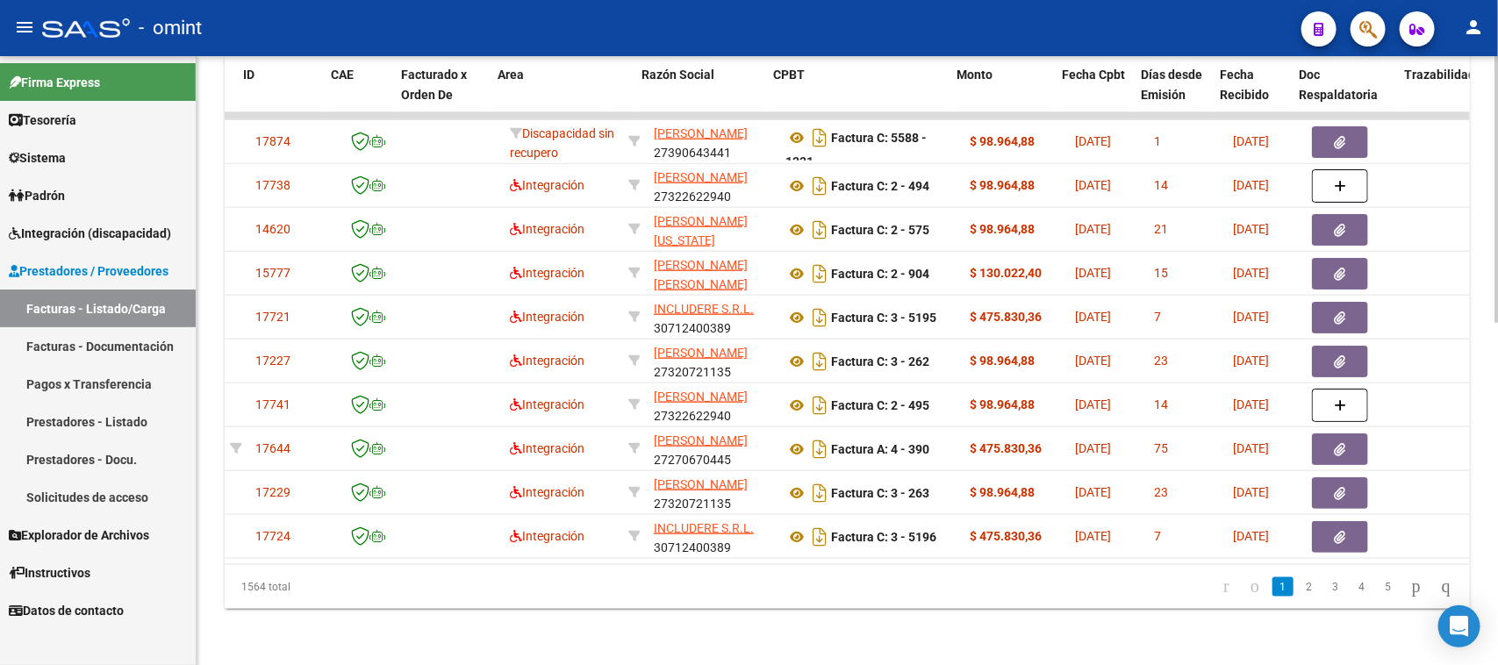
scroll to position [0, 124]
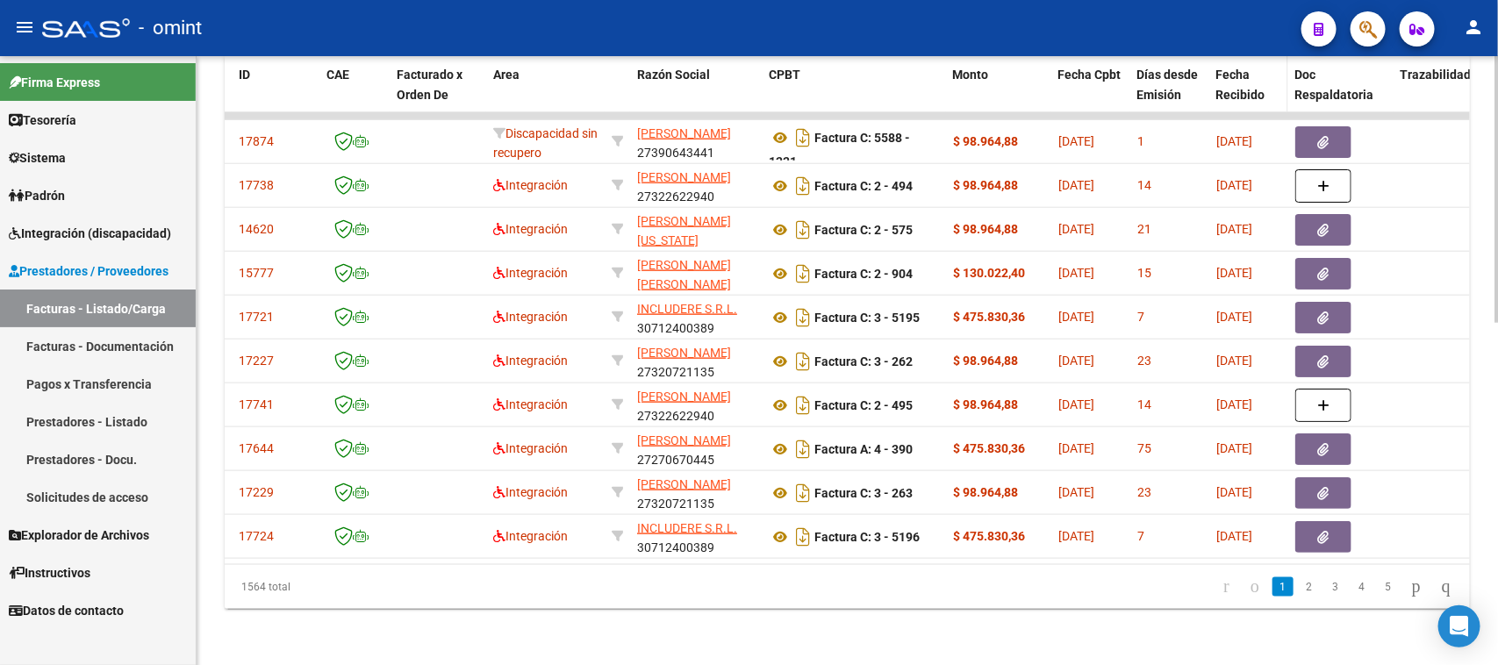
click at [1239, 68] on span "Fecha Recibido" at bounding box center [1240, 85] width 49 height 34
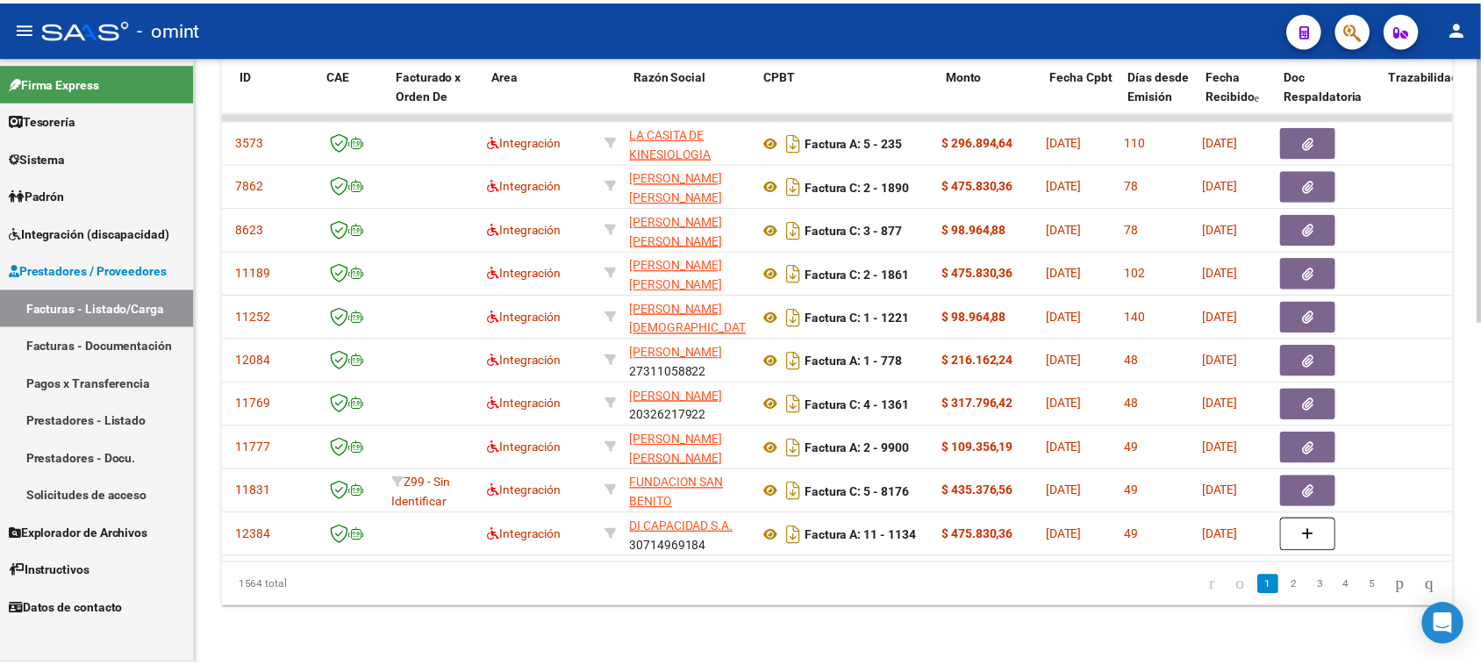
scroll to position [0, 0]
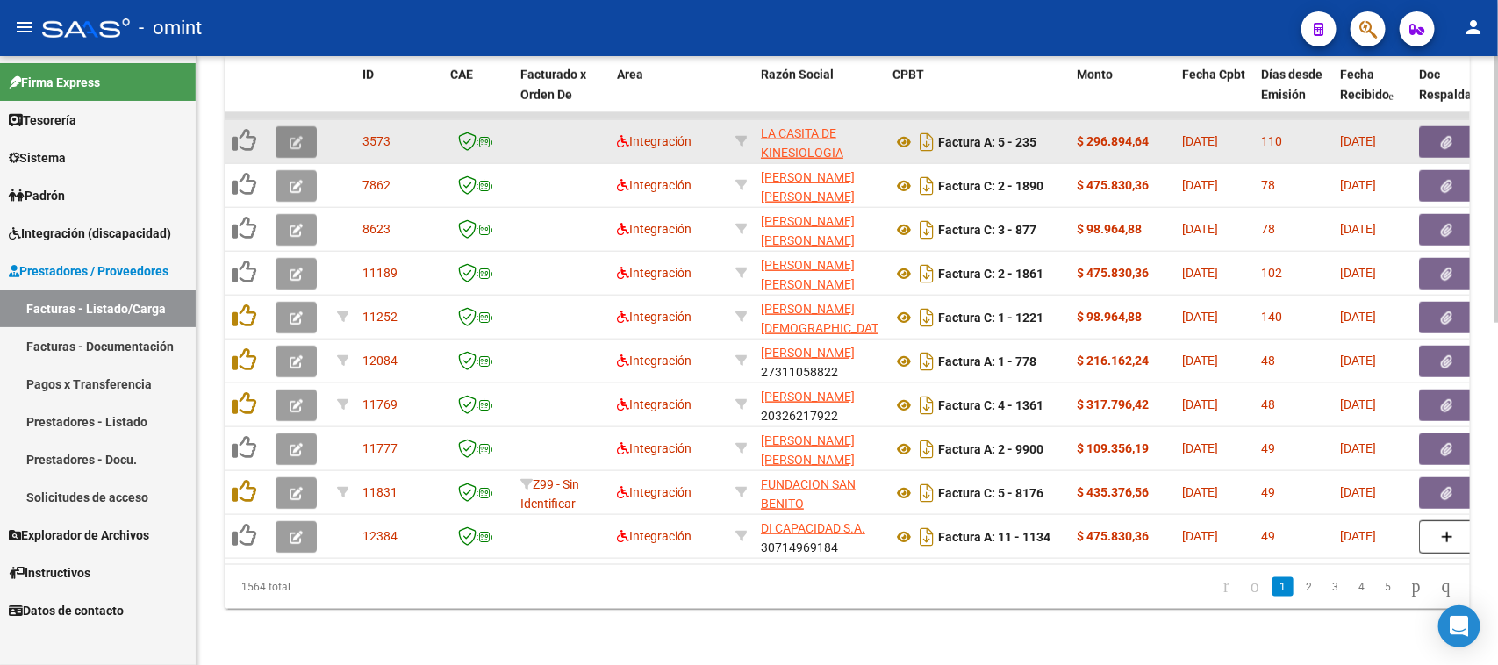
click at [286, 126] on button "button" at bounding box center [296, 142] width 41 height 32
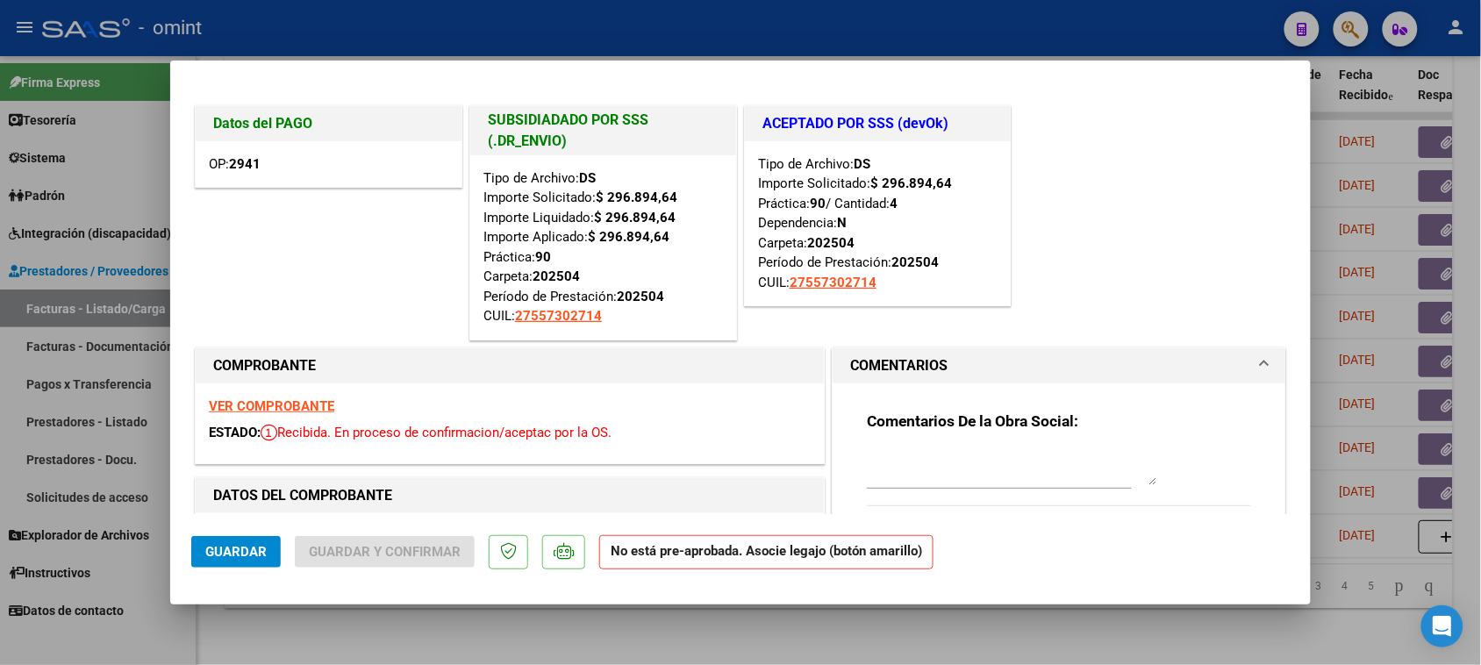
type input "$ 0,00"
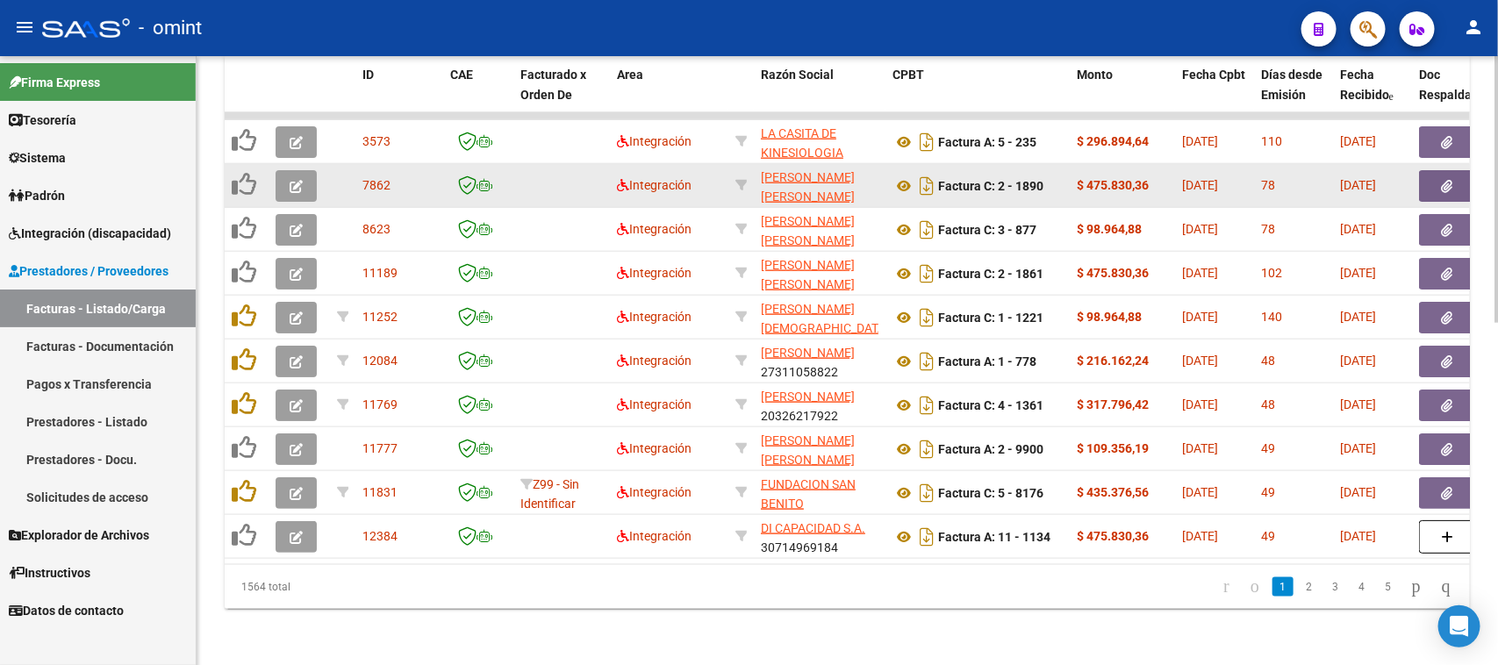
click at [308, 170] on button "button" at bounding box center [296, 186] width 41 height 32
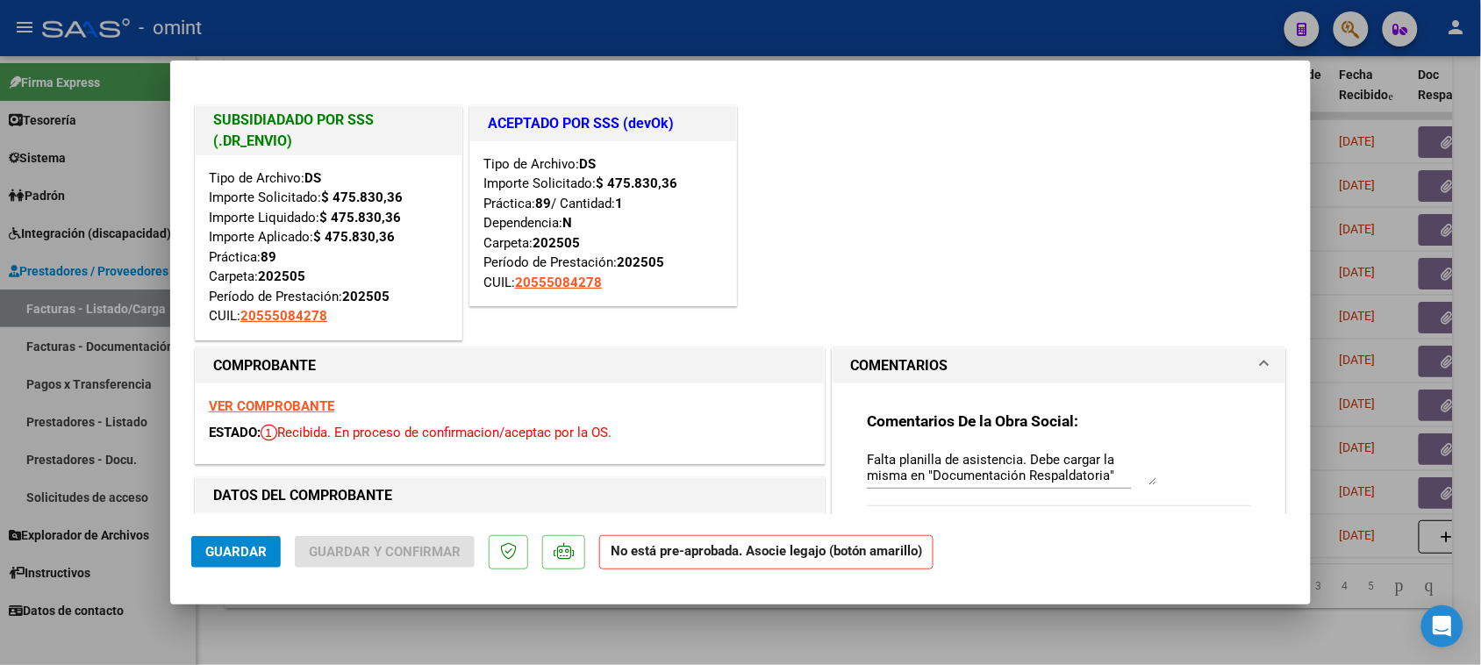
type input "$ 0,00"
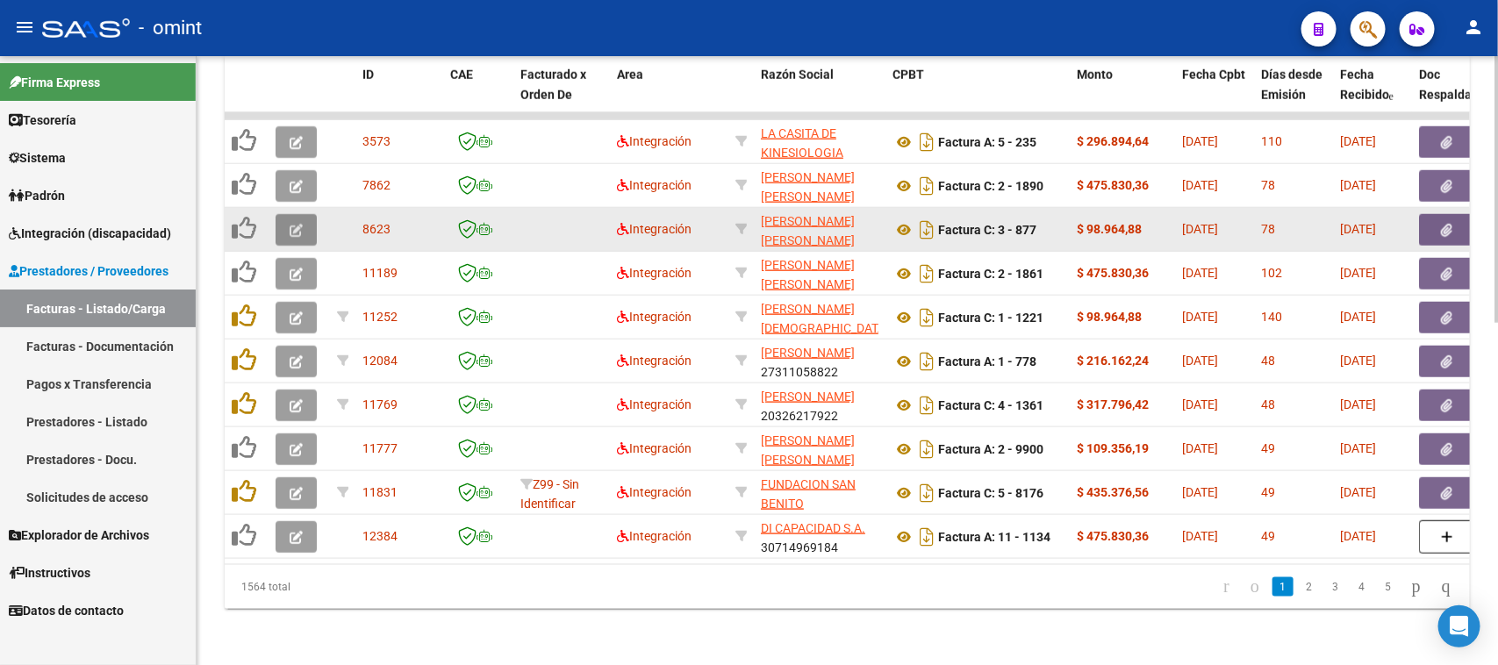
click at [292, 224] on icon "button" at bounding box center [296, 230] width 13 height 13
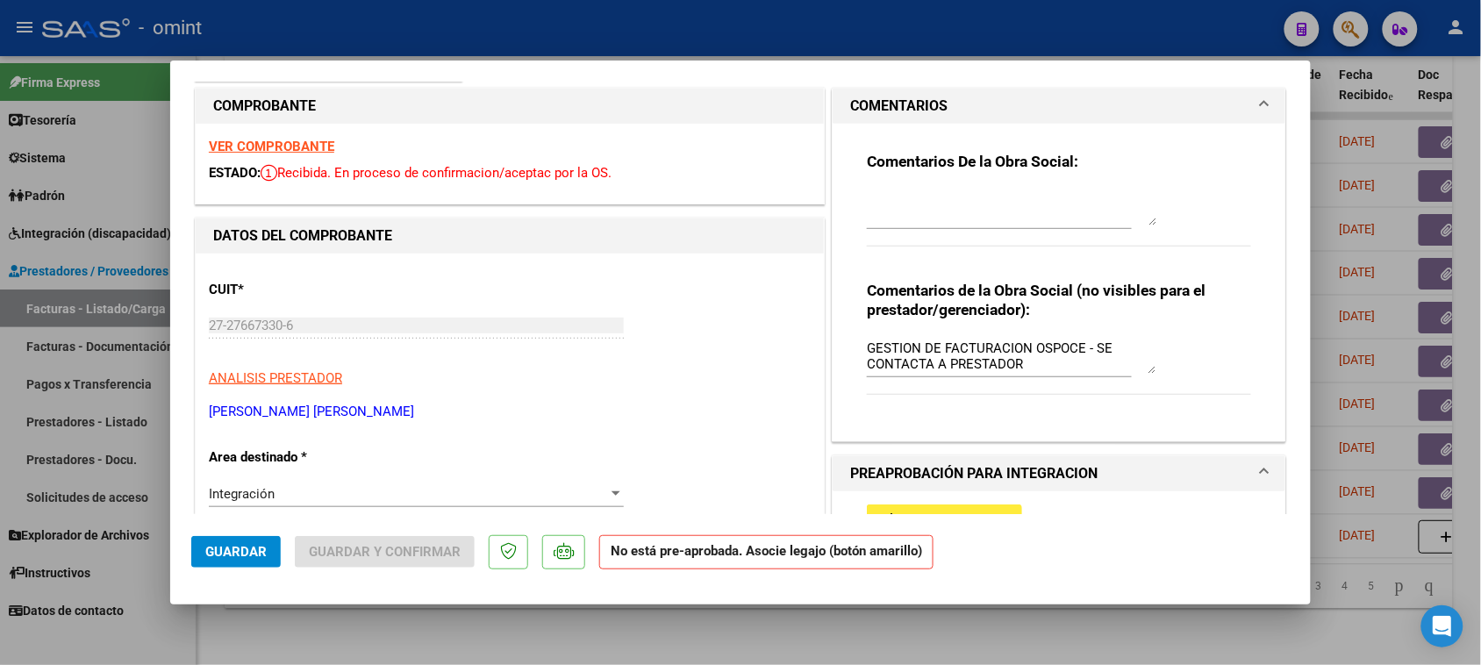
scroll to position [329, 0]
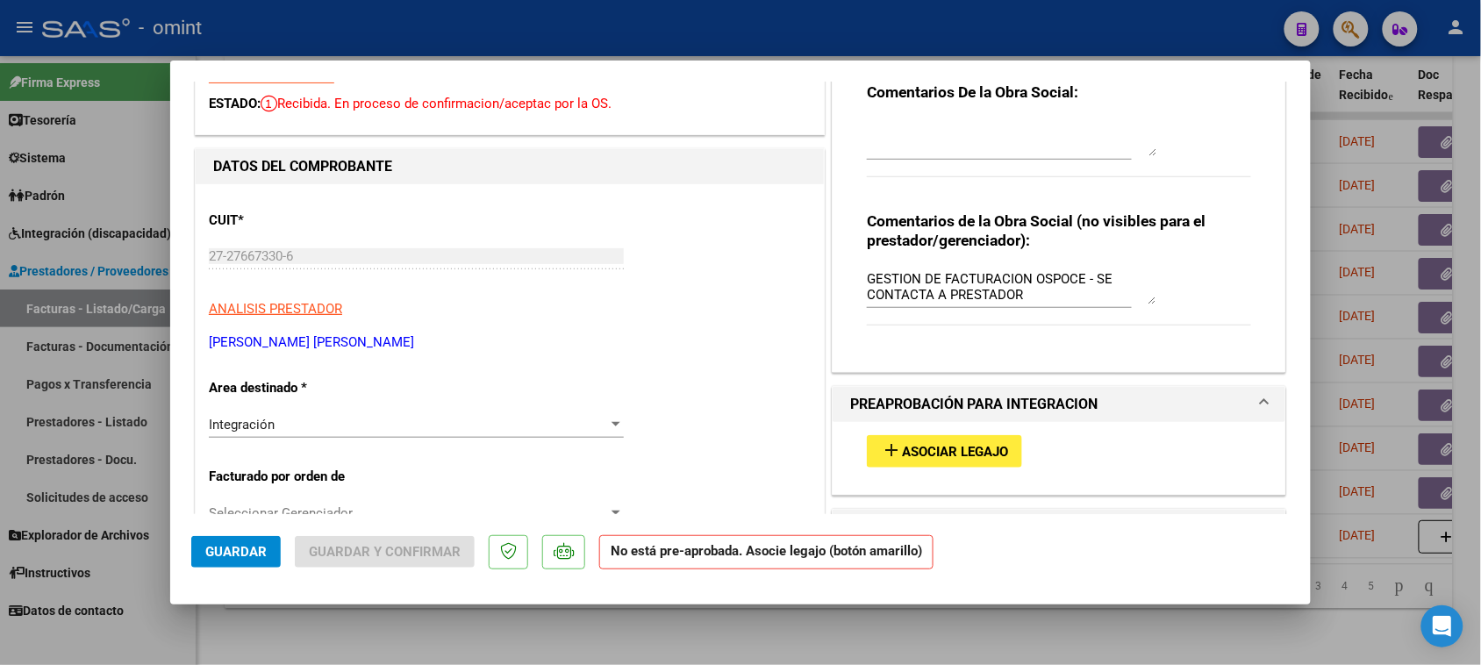
click at [944, 457] on span "Asociar Legajo" at bounding box center [955, 452] width 106 height 16
type input "$ 0,00"
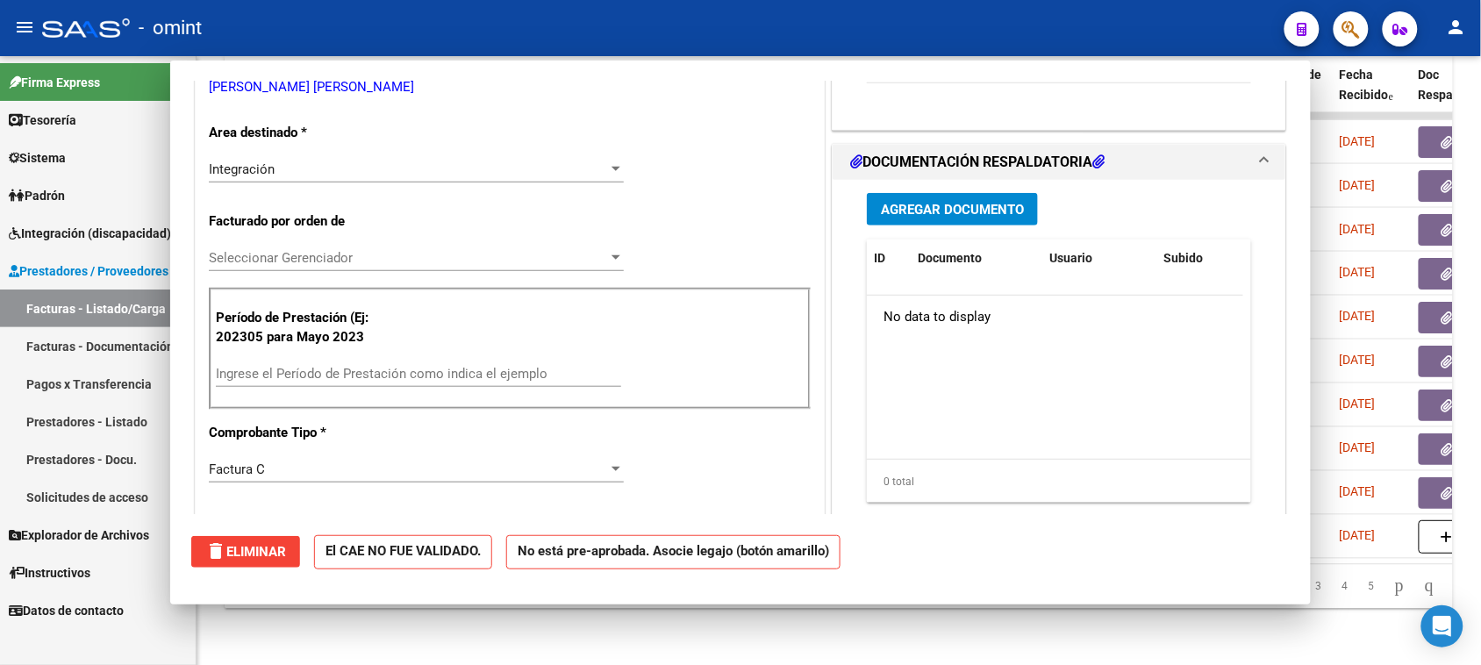
scroll to position [86, 0]
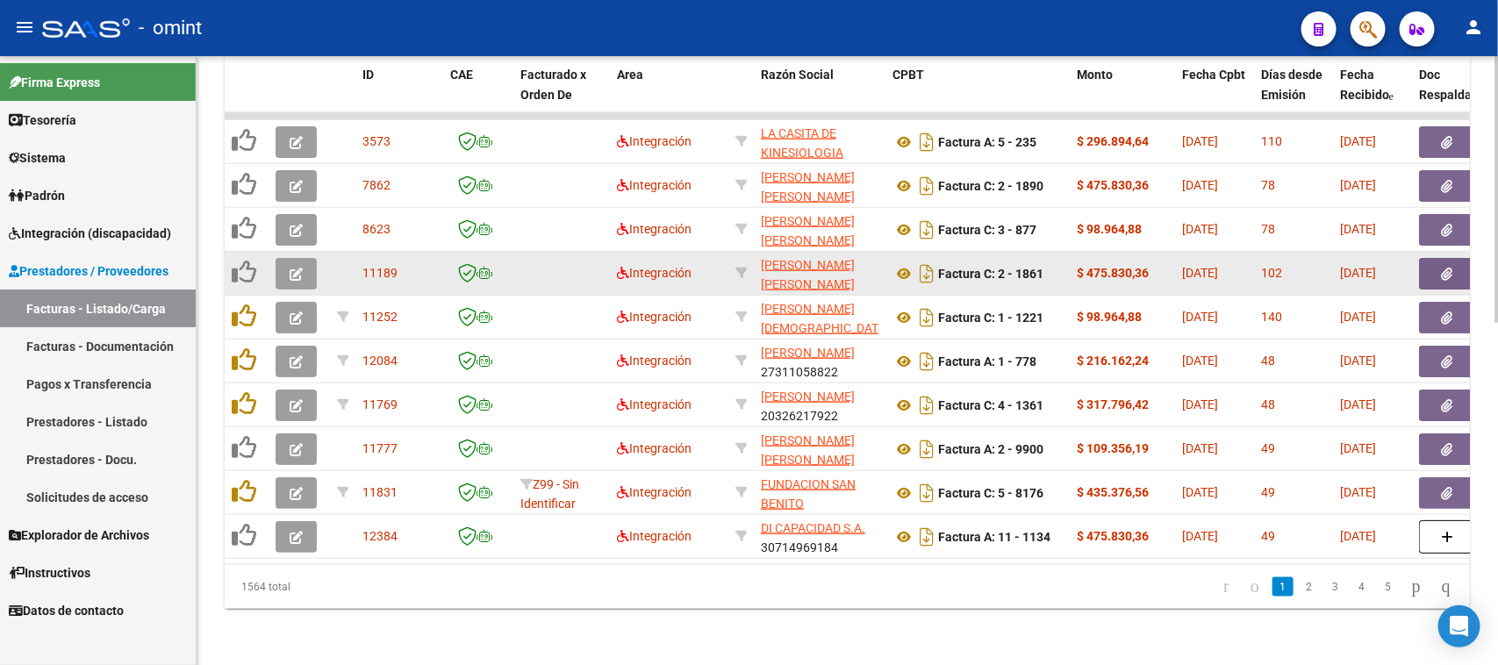
click at [305, 258] on button "button" at bounding box center [296, 274] width 41 height 32
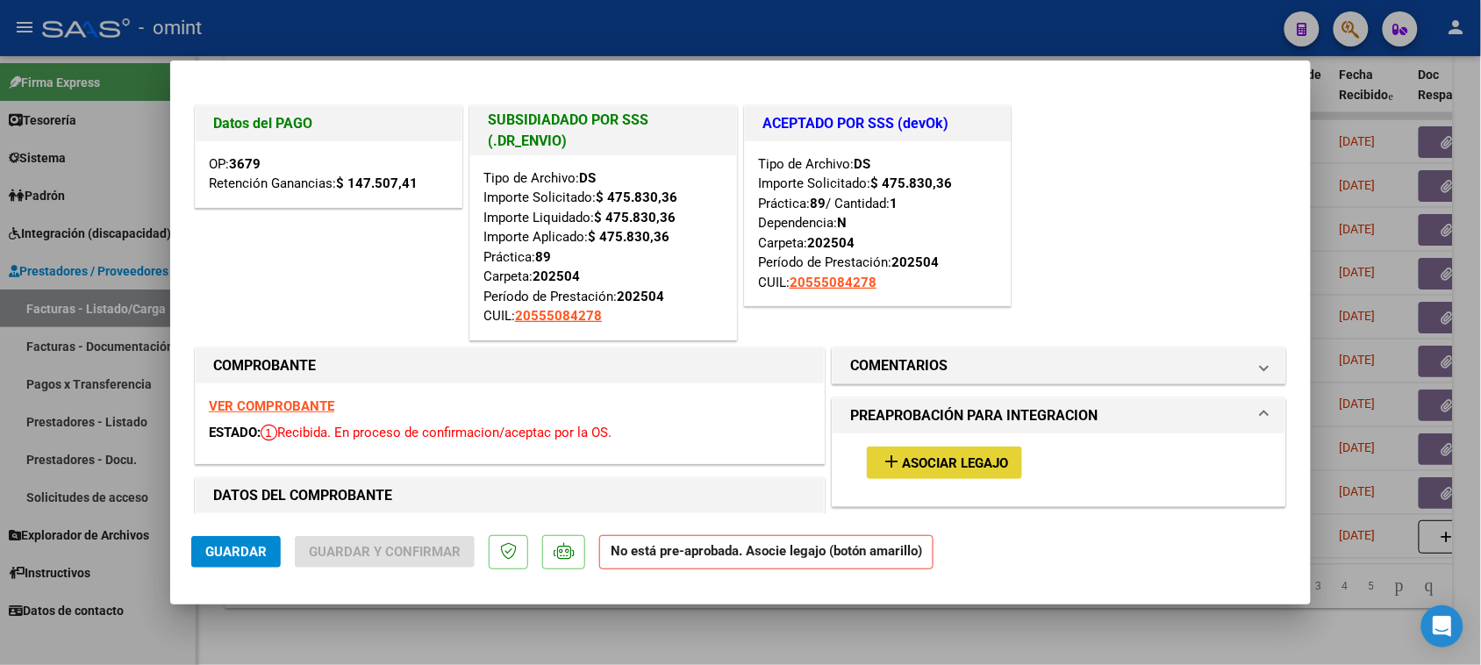
click at [975, 453] on button "add Asociar Legajo" at bounding box center [944, 463] width 155 height 32
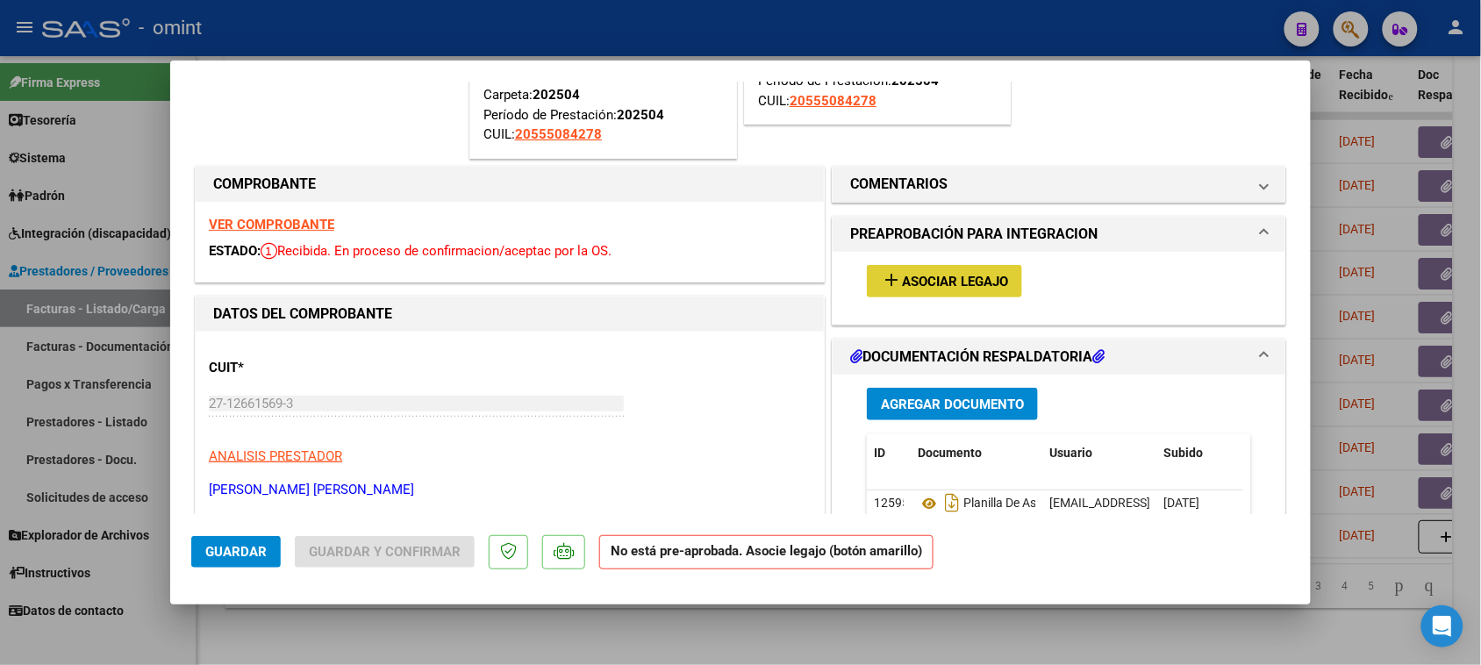
scroll to position [219, 0]
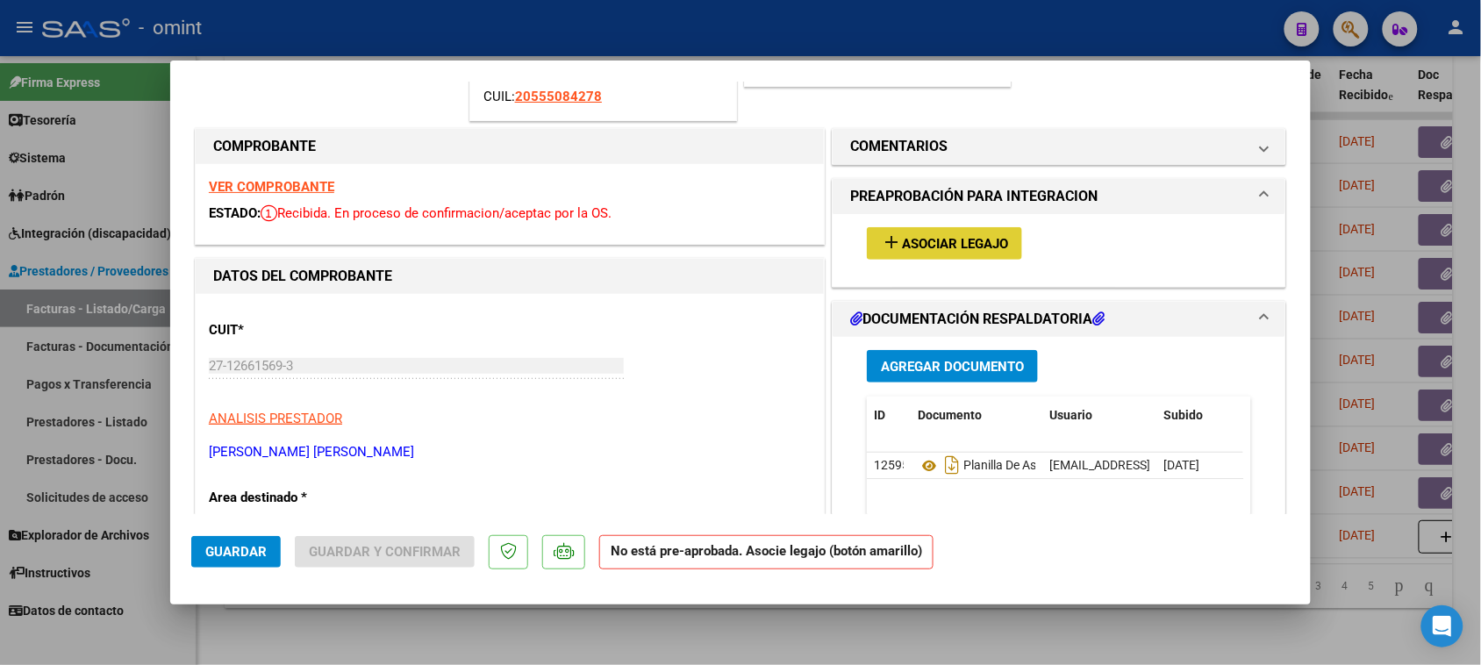
click at [298, 193] on strong "VER COMPROBANTE" at bounding box center [271, 187] width 125 height 16
type input "$ 0,00"
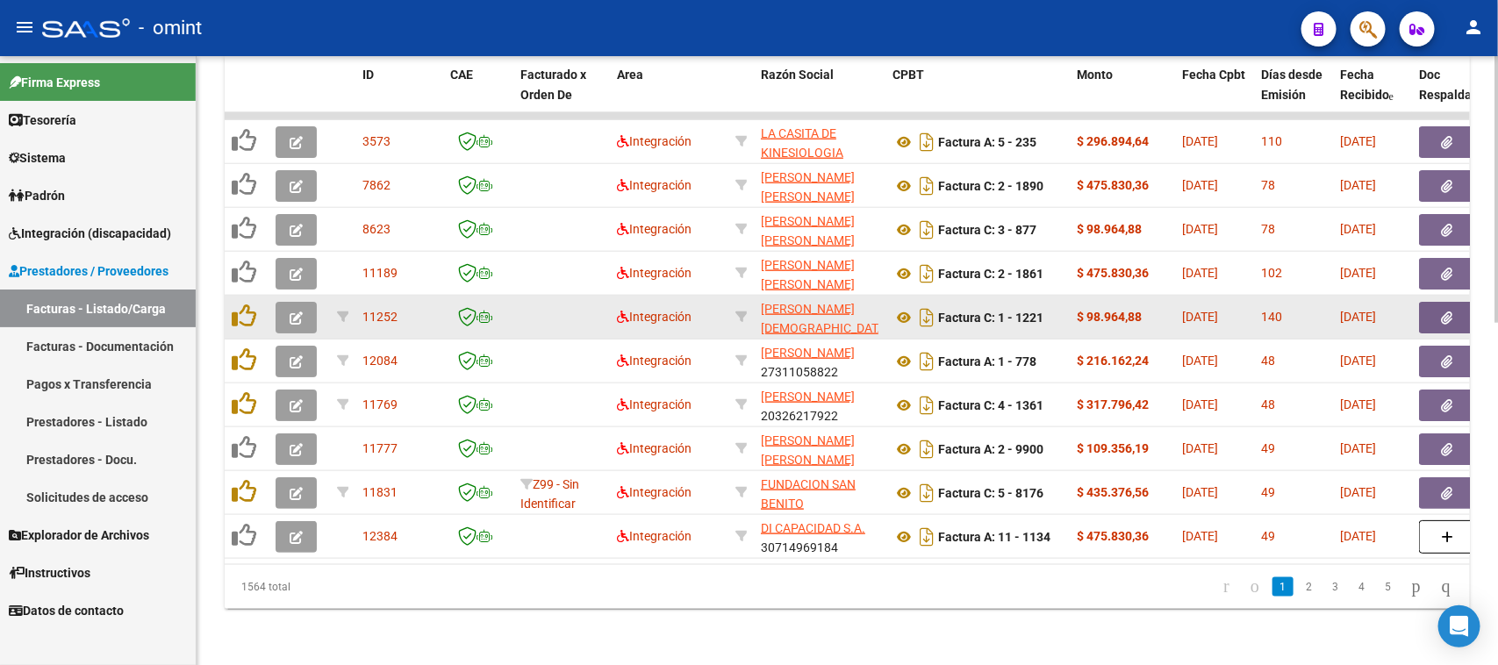
click at [313, 302] on button "button" at bounding box center [296, 318] width 41 height 32
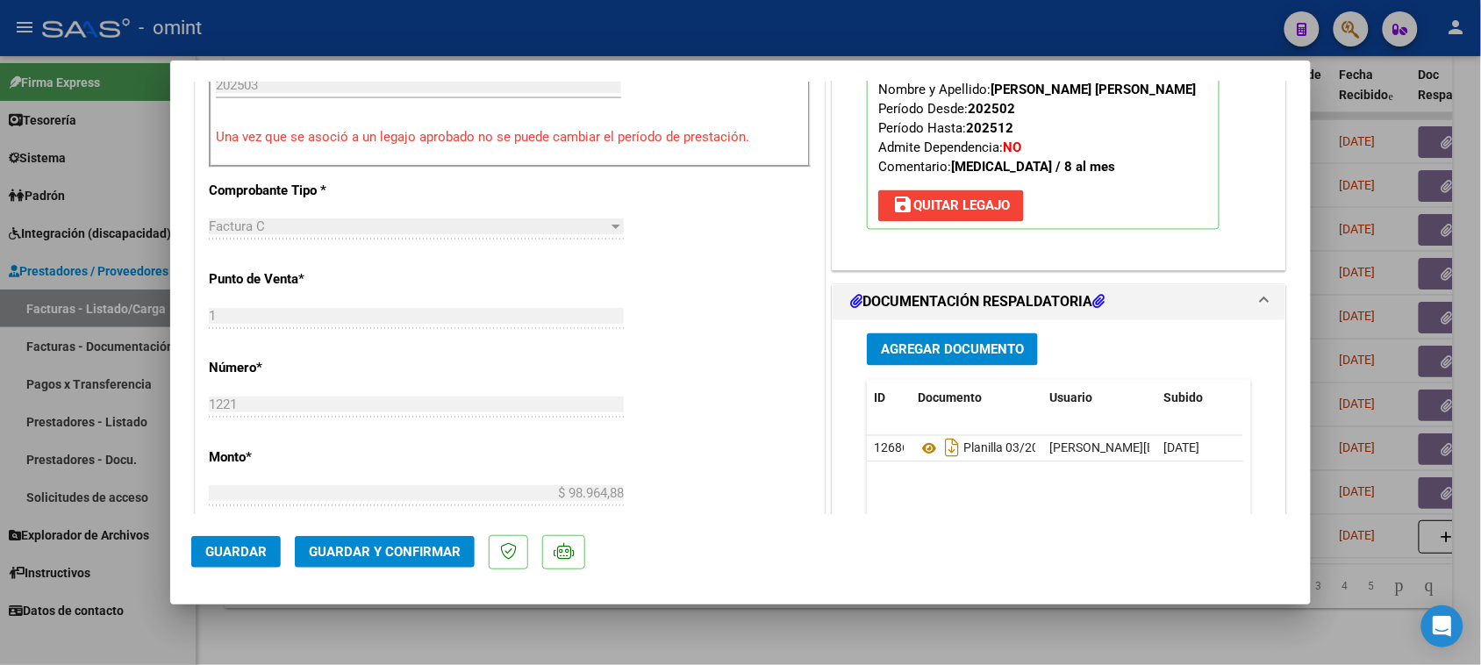
scroll to position [987, 0]
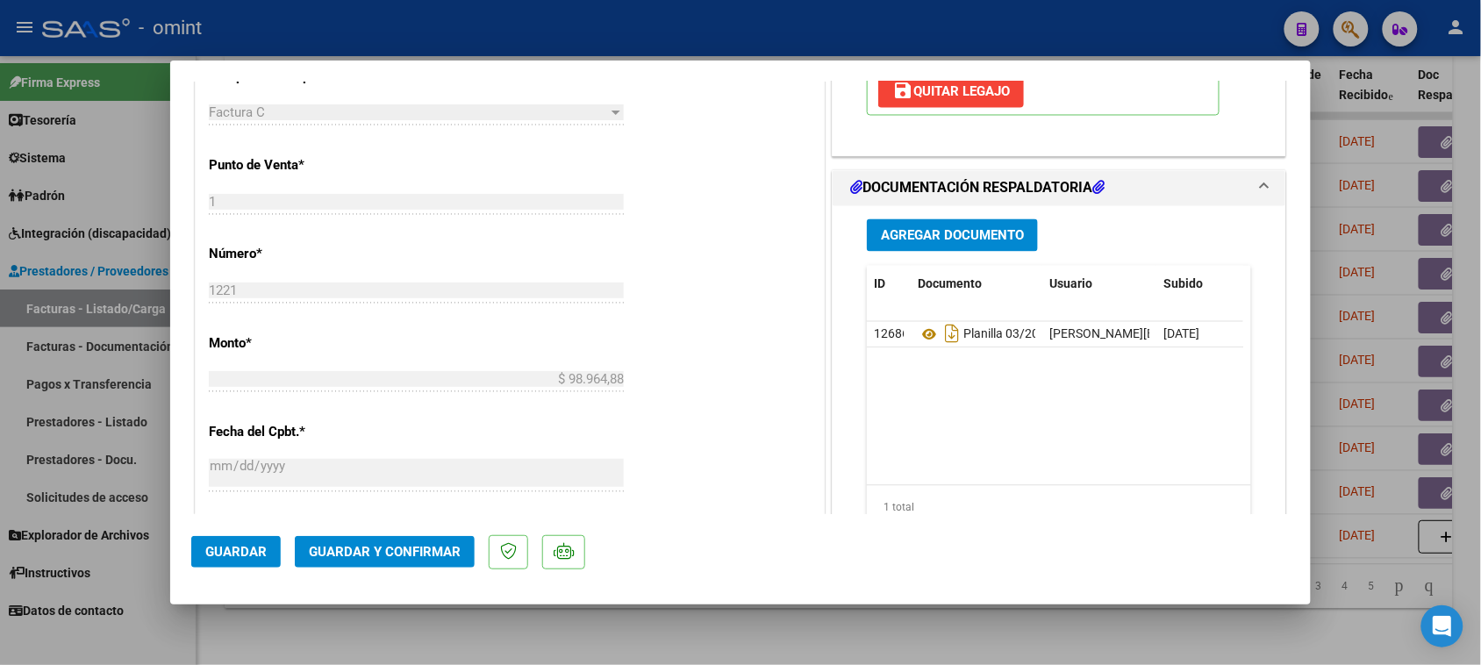
click at [417, 553] on span "Guardar y Confirmar" at bounding box center [385, 552] width 152 height 16
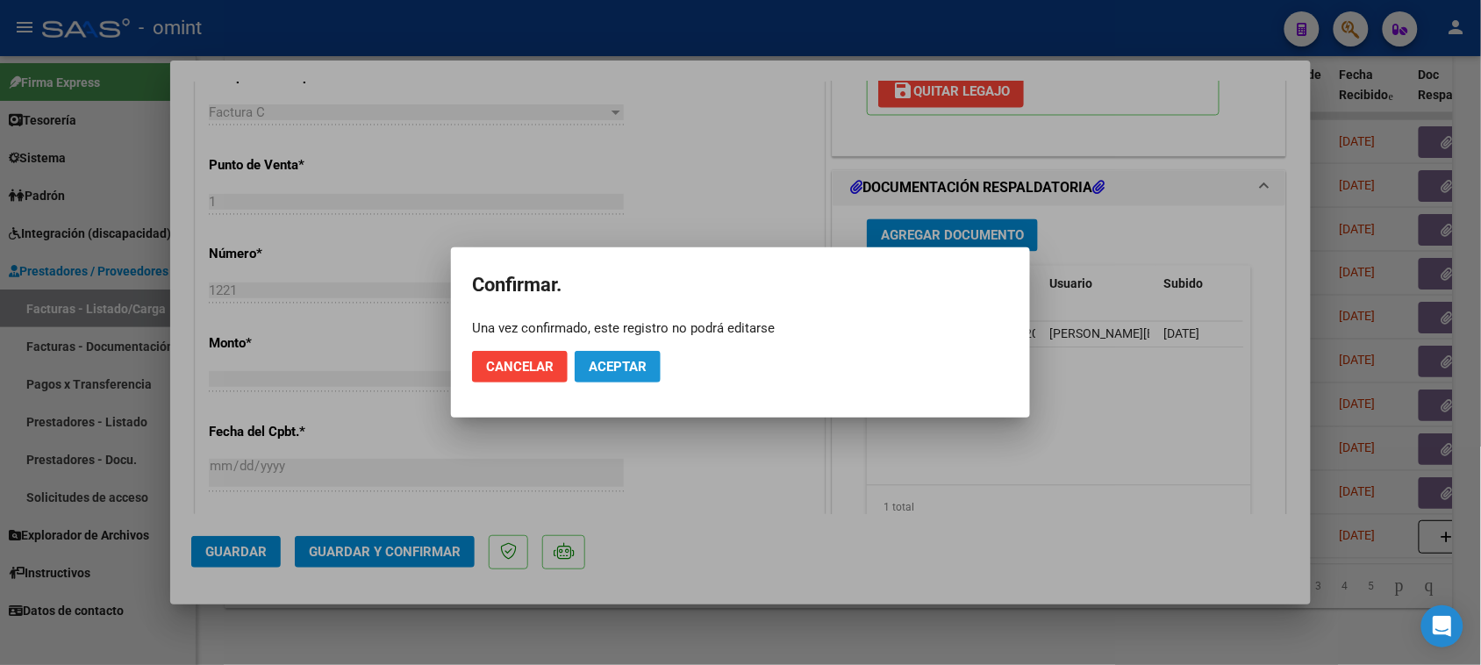
drag, startPoint x: 641, startPoint y: 364, endPoint x: 507, endPoint y: 456, distance: 162.1
click at [641, 362] on span "Aceptar" at bounding box center [618, 367] width 58 height 16
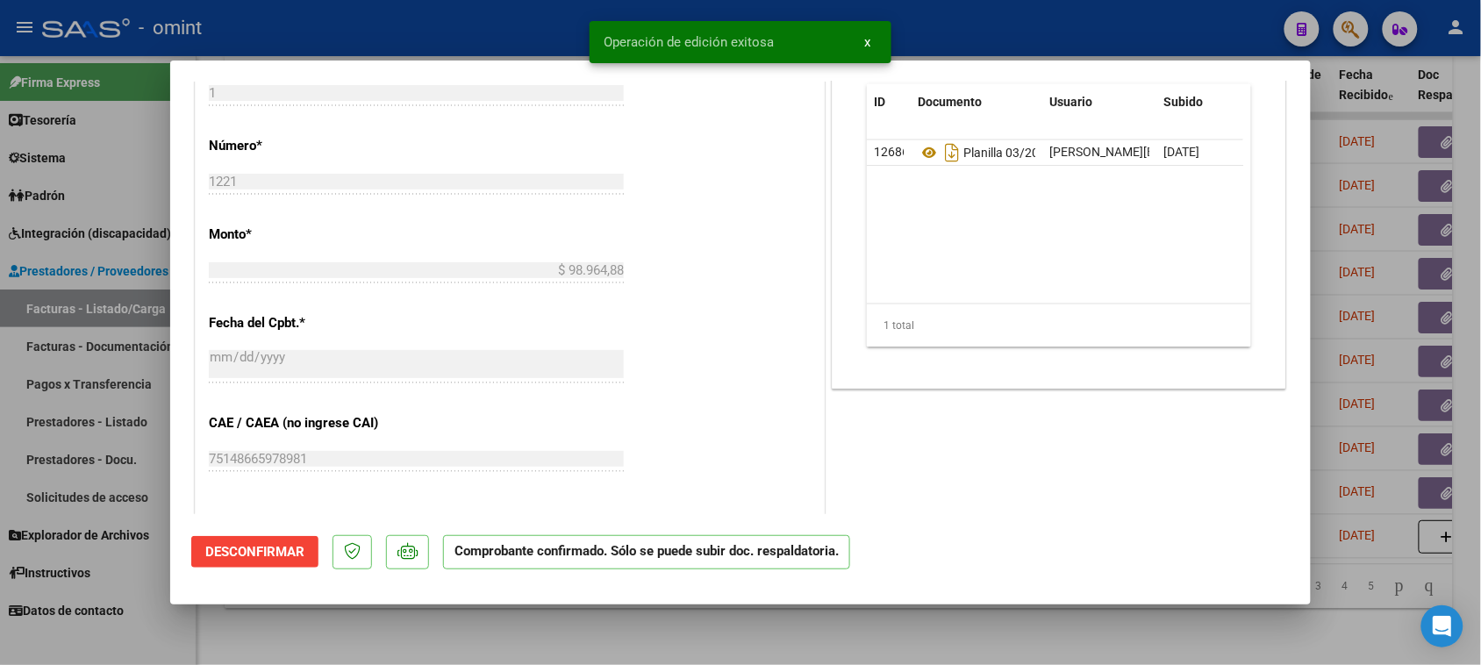
type input "$ 0,00"
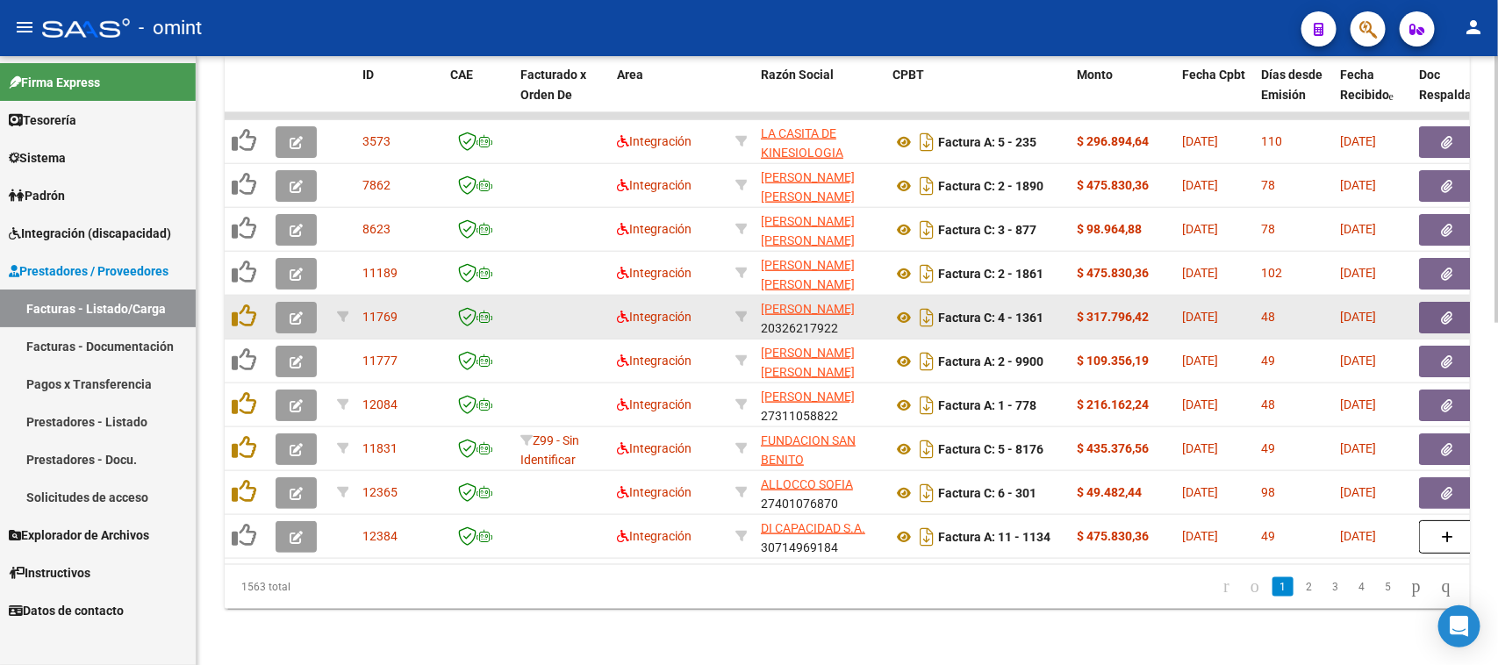
click at [297, 312] on icon "button" at bounding box center [296, 318] width 13 height 13
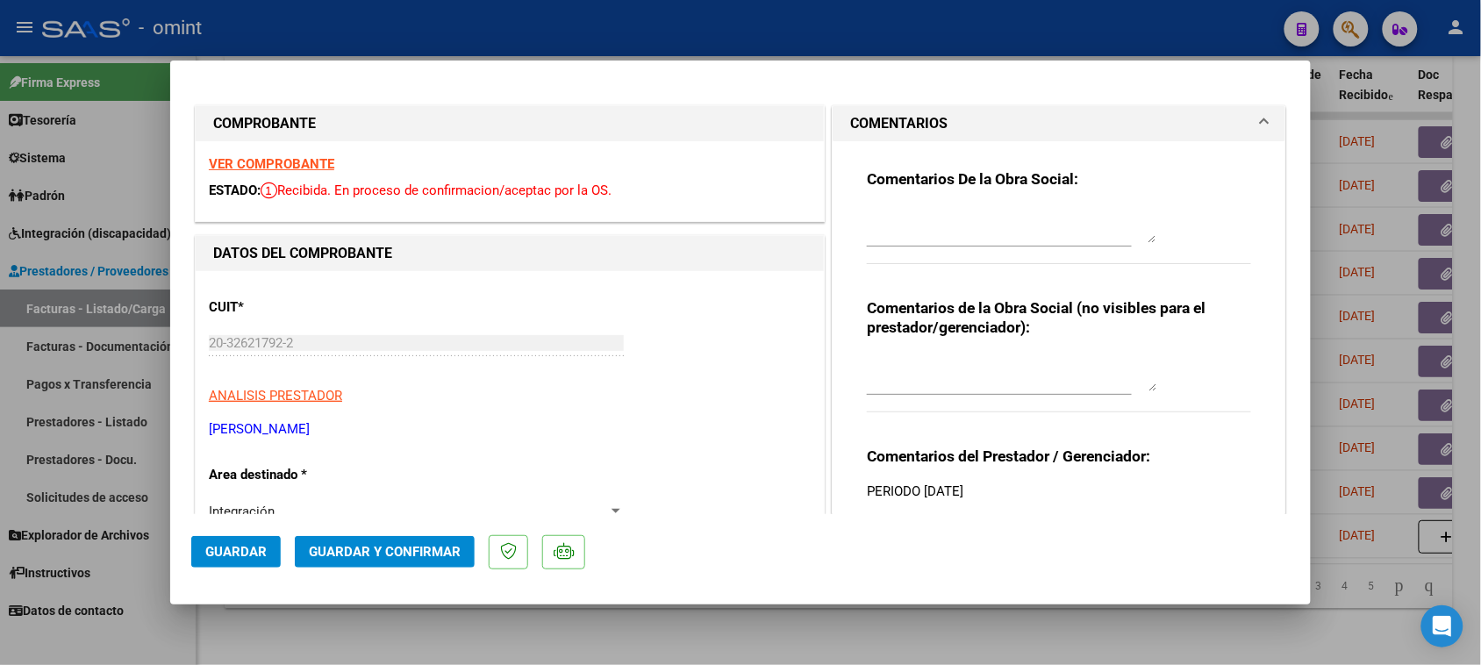
click at [313, 167] on strong "VER COMPROBANTE" at bounding box center [271, 164] width 125 height 16
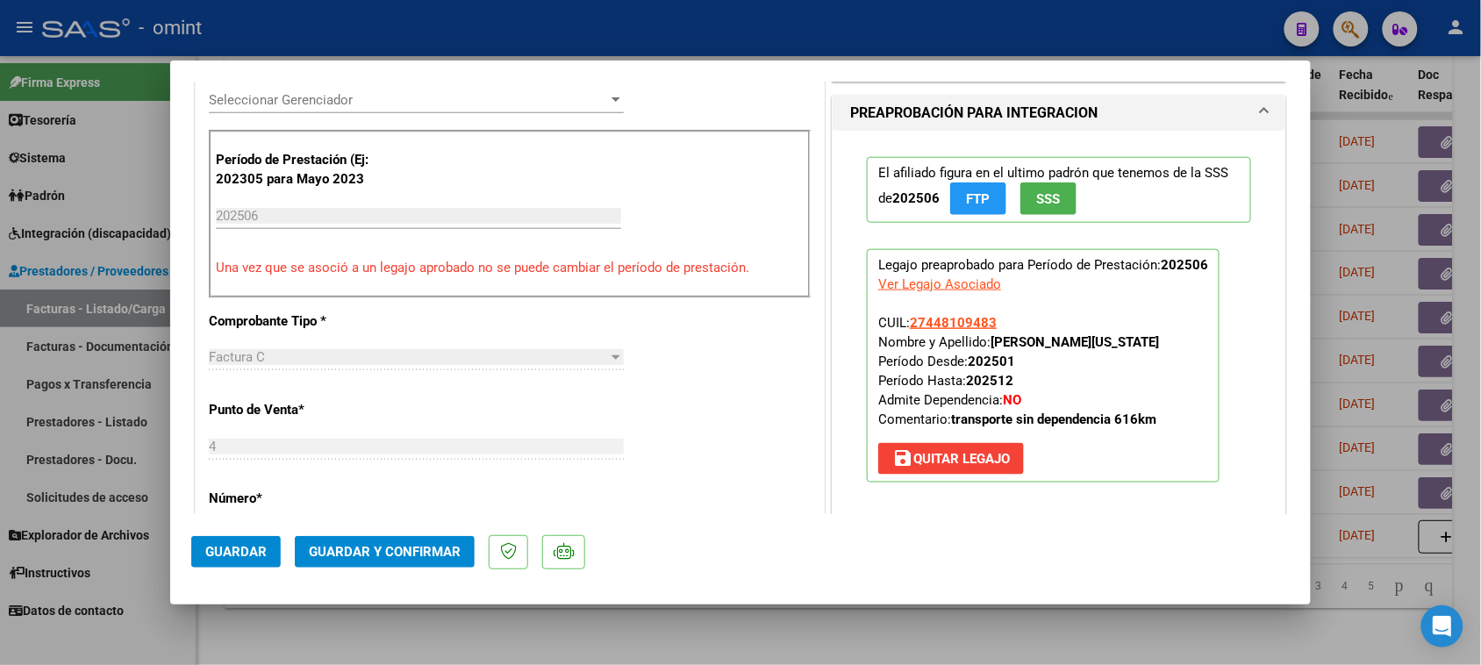
scroll to position [548, 0]
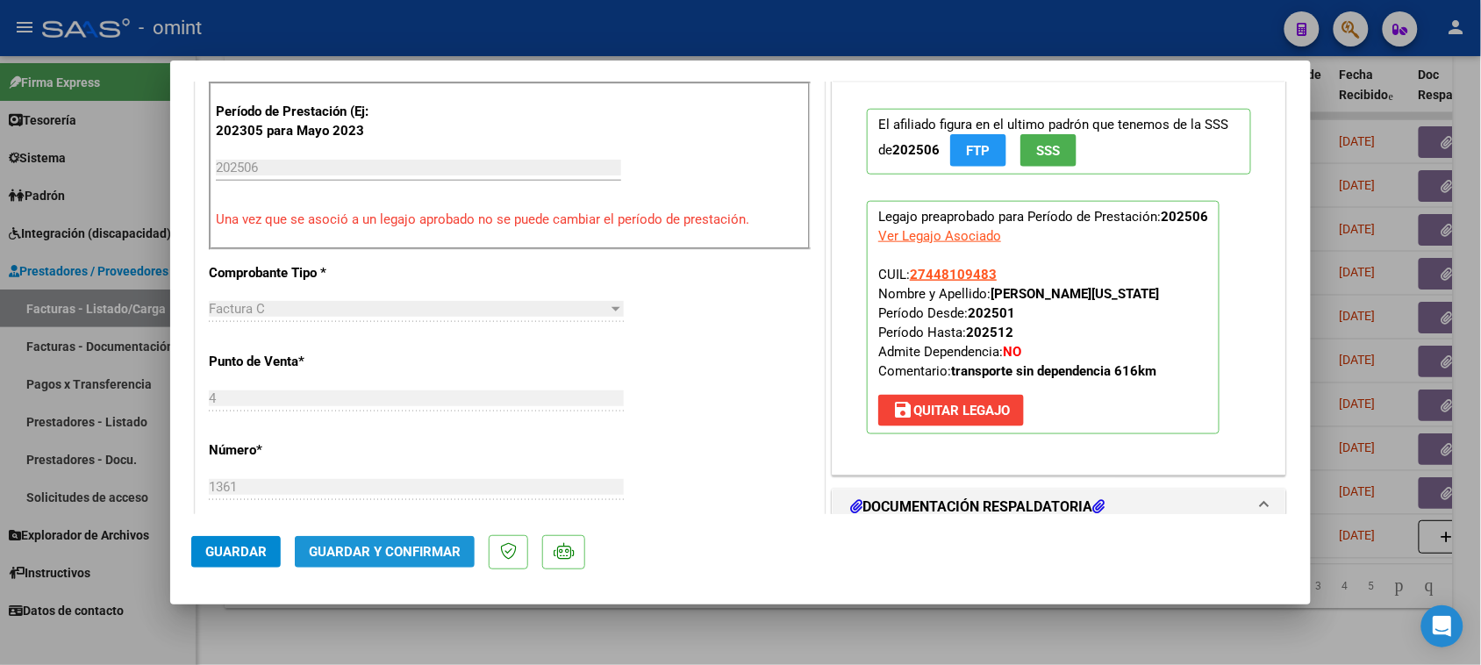
click at [412, 568] on button "Guardar y Confirmar" at bounding box center [385, 552] width 180 height 32
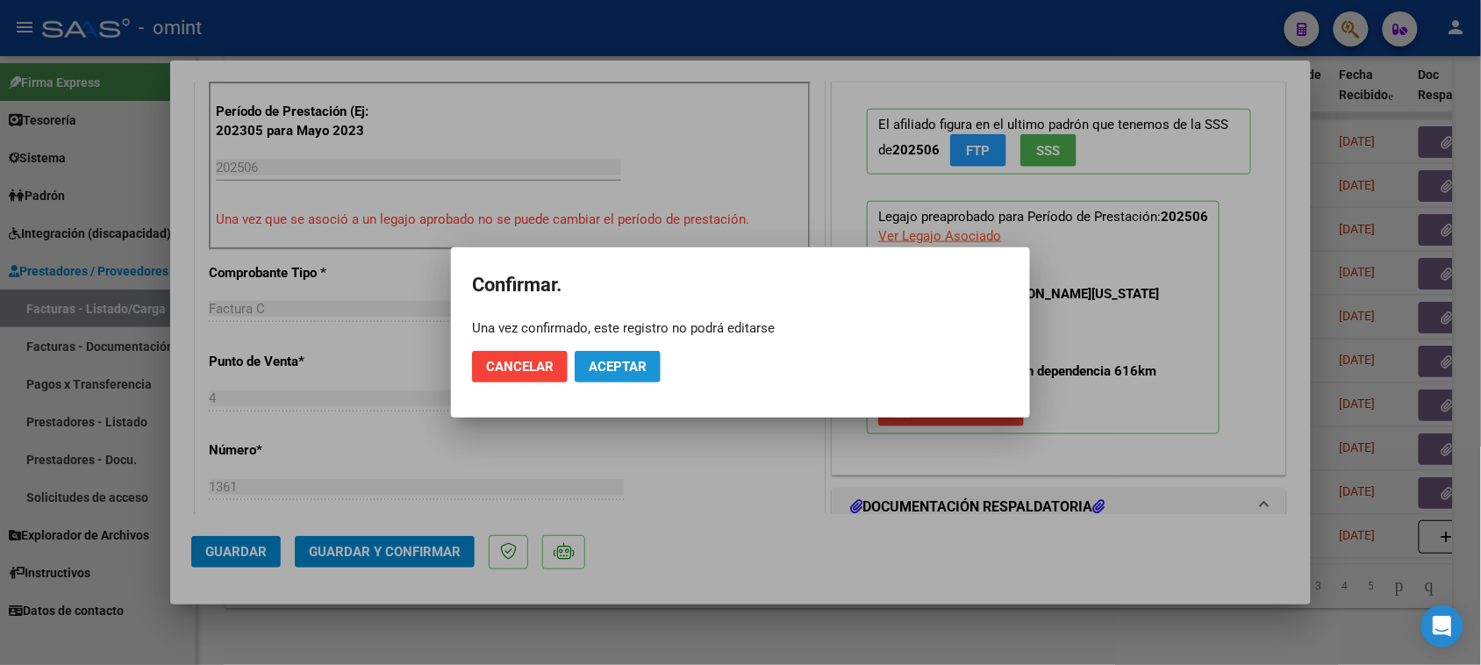
click at [632, 371] on span "Aceptar" at bounding box center [618, 367] width 58 height 16
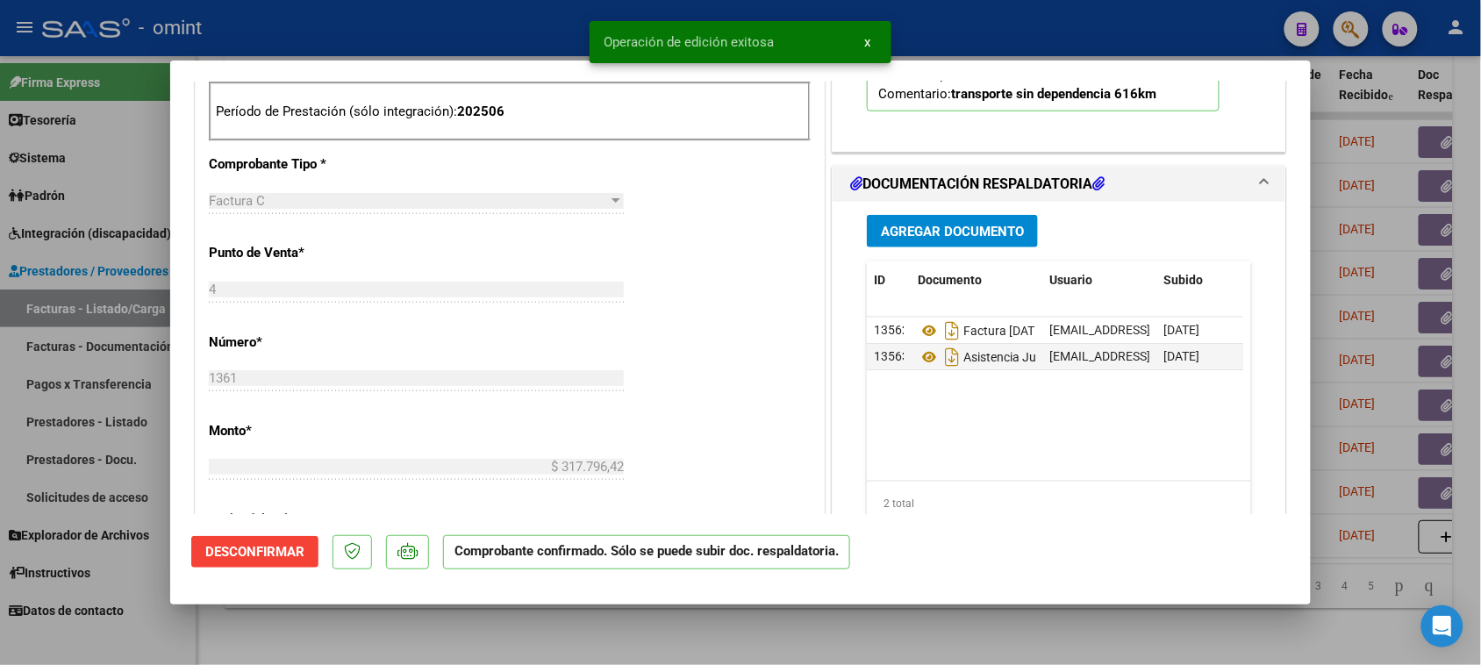
type input "$ 0,00"
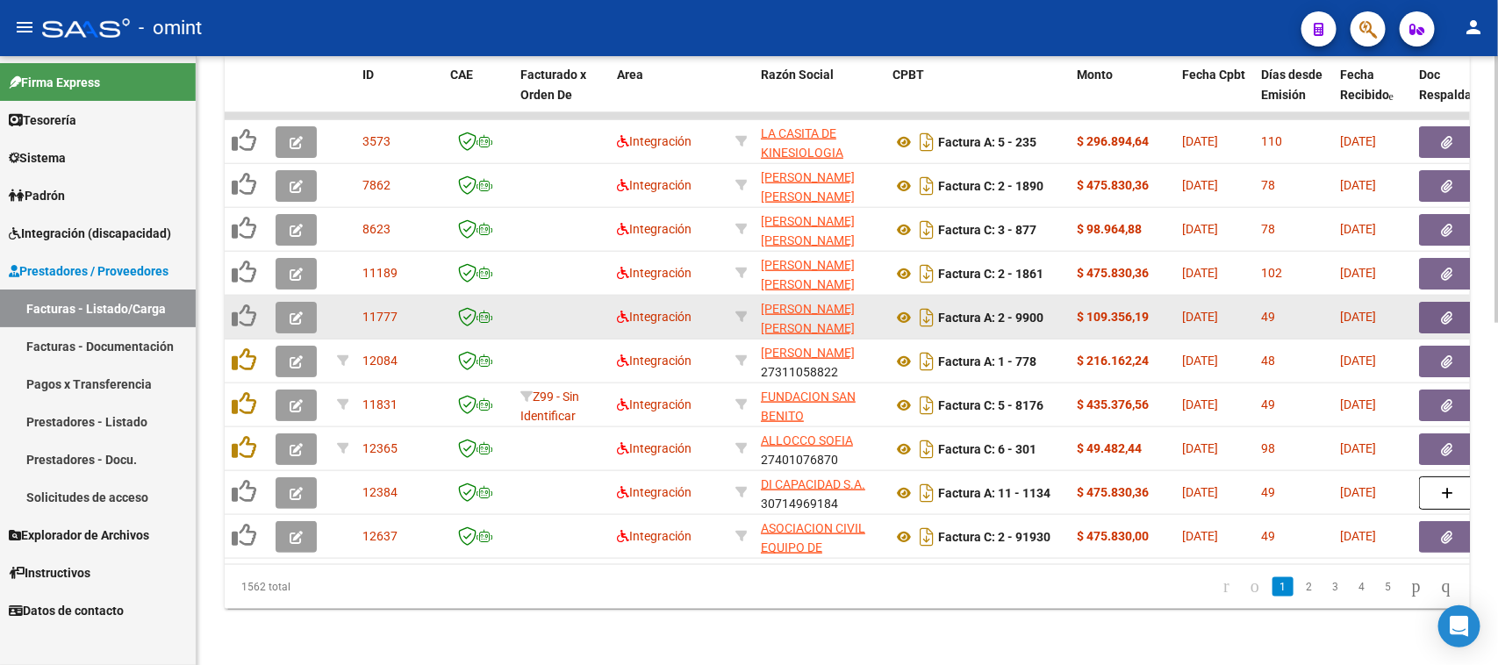
click at [297, 312] on icon "button" at bounding box center [296, 318] width 13 height 13
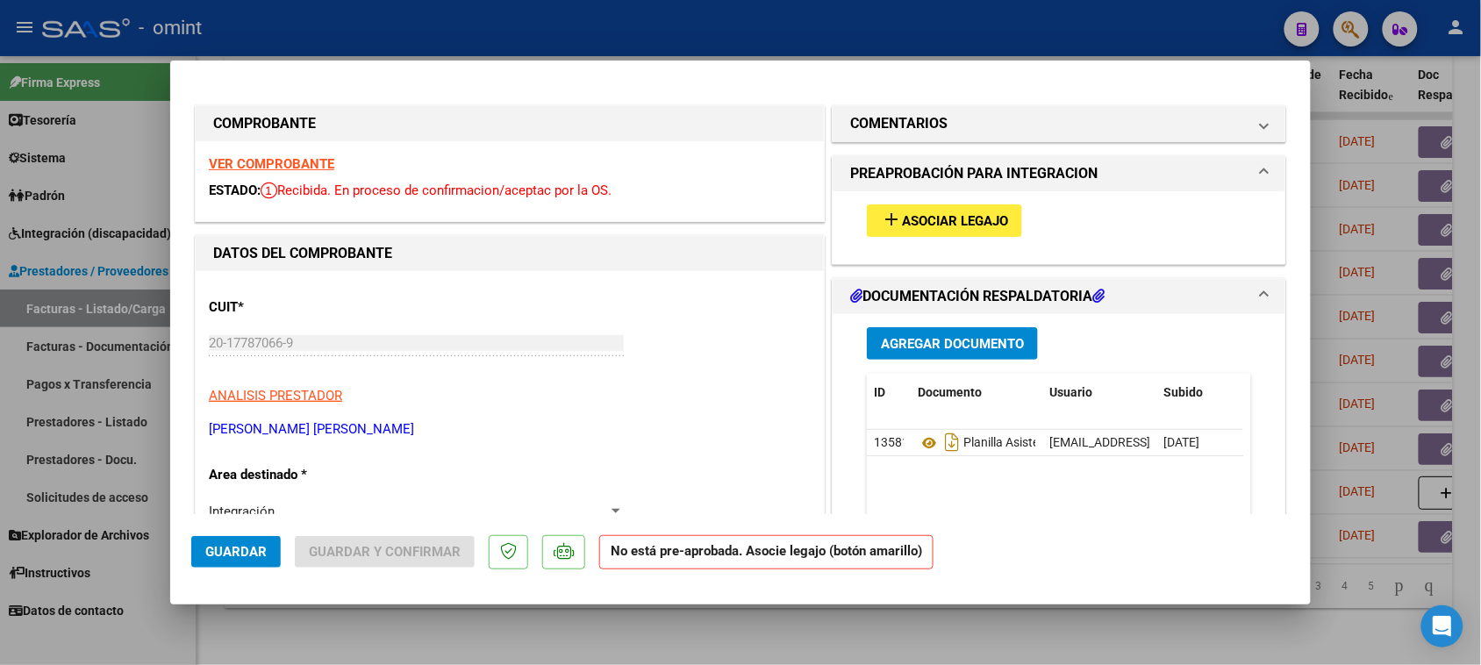
click at [312, 159] on strong "VER COMPROBANTE" at bounding box center [271, 164] width 125 height 16
click at [989, 213] on span "Asociar Legajo" at bounding box center [955, 221] width 106 height 16
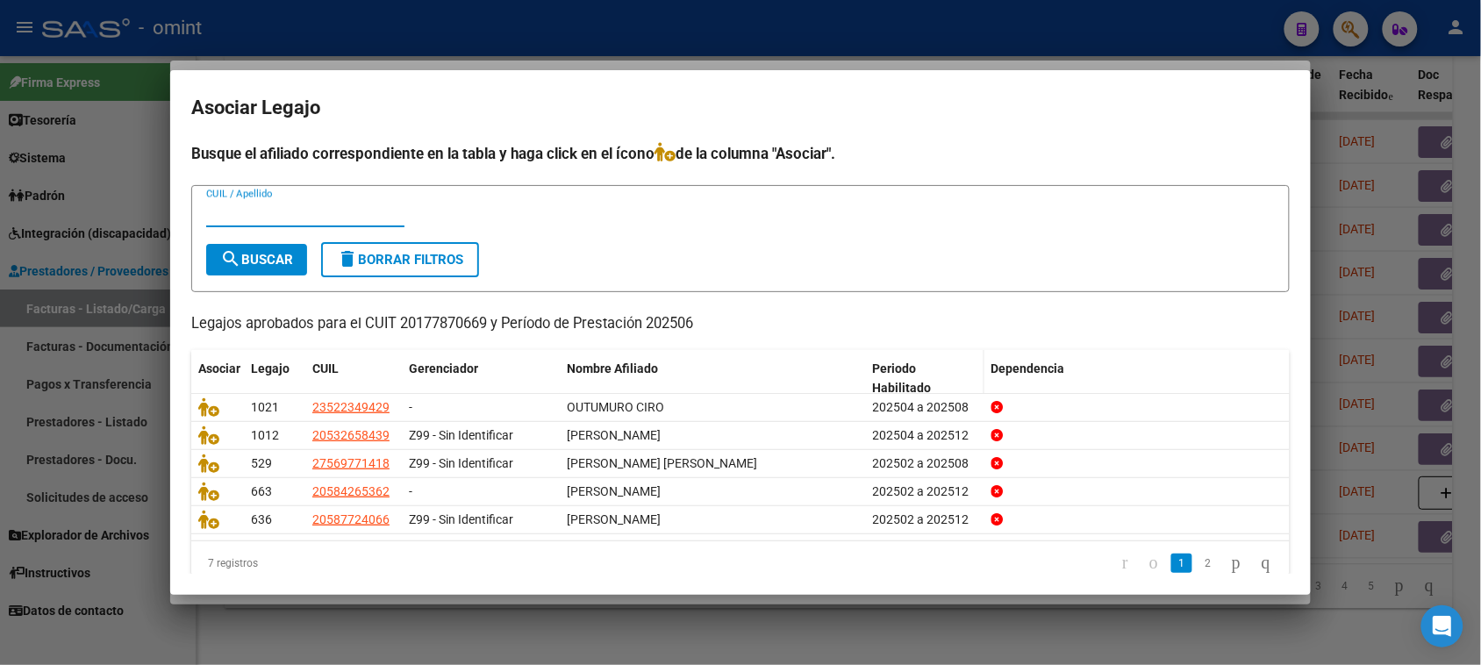
scroll to position [22, 0]
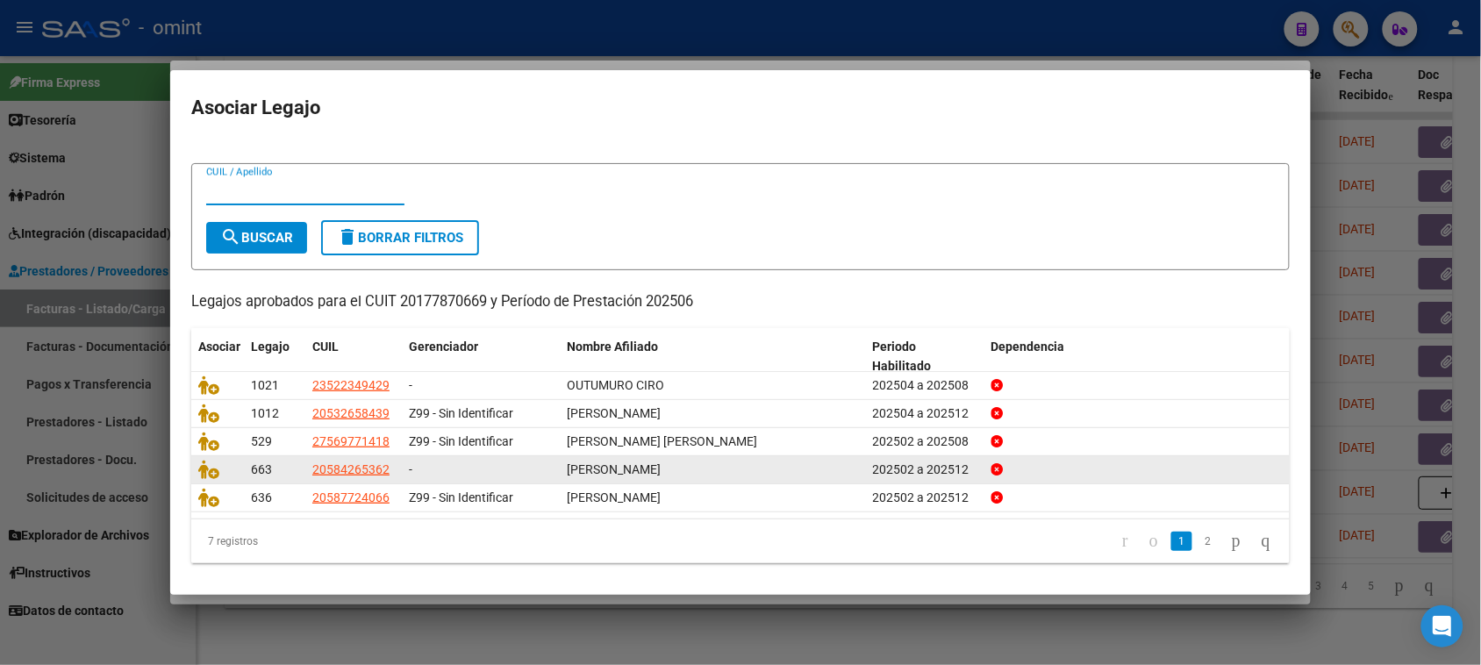
click at [1198, 541] on link "2" at bounding box center [1208, 541] width 21 height 19
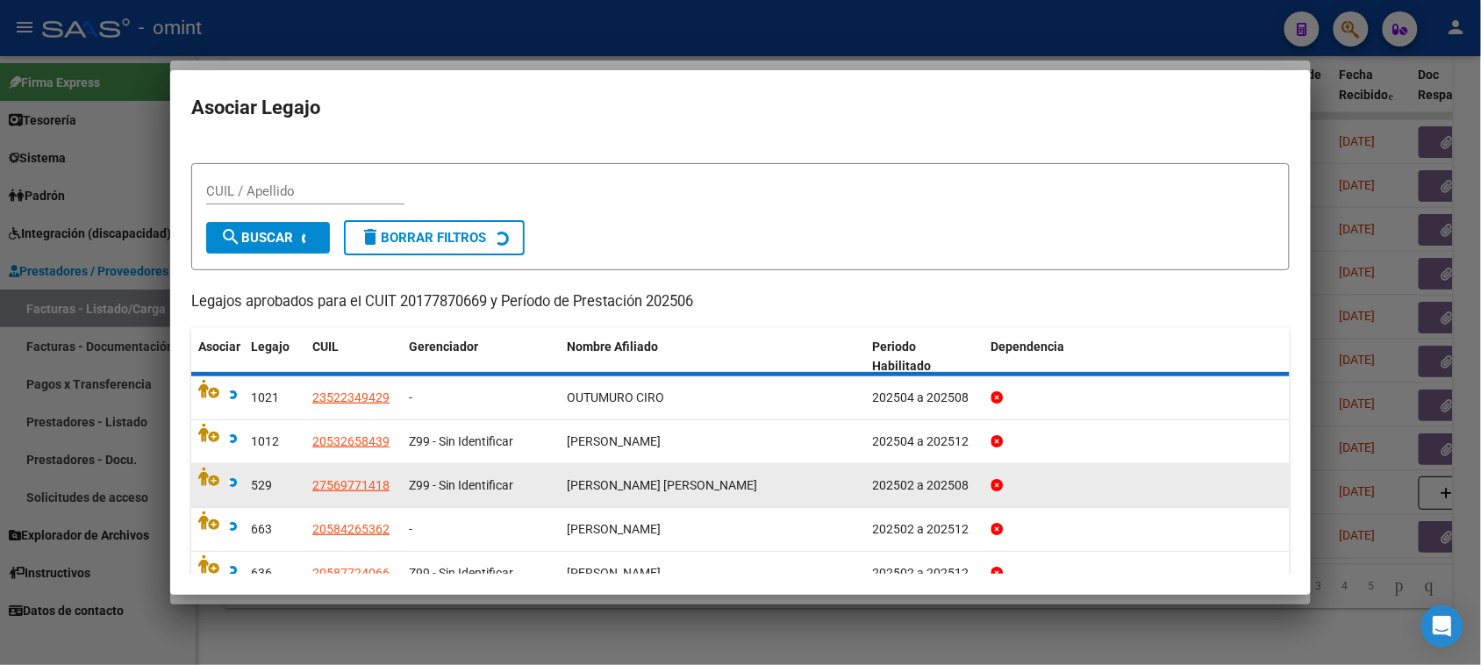
scroll to position [0, 0]
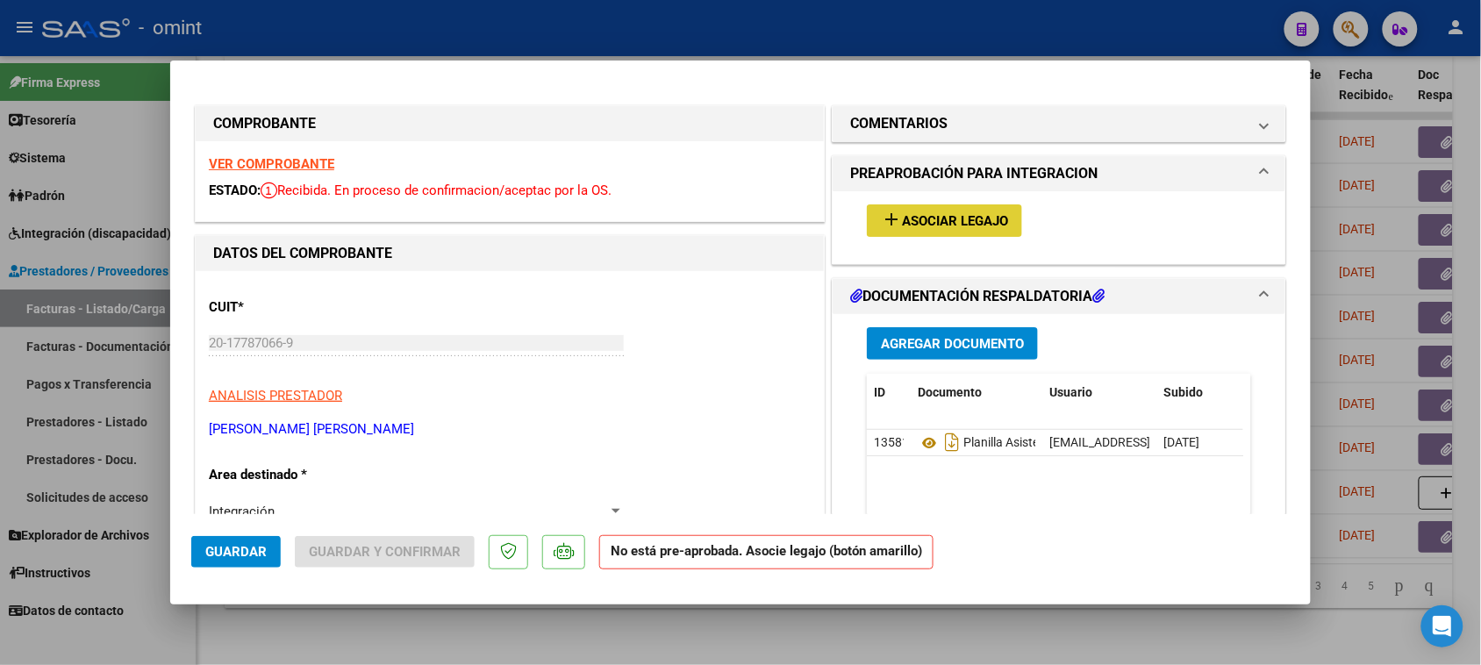
type input "$ 0,00"
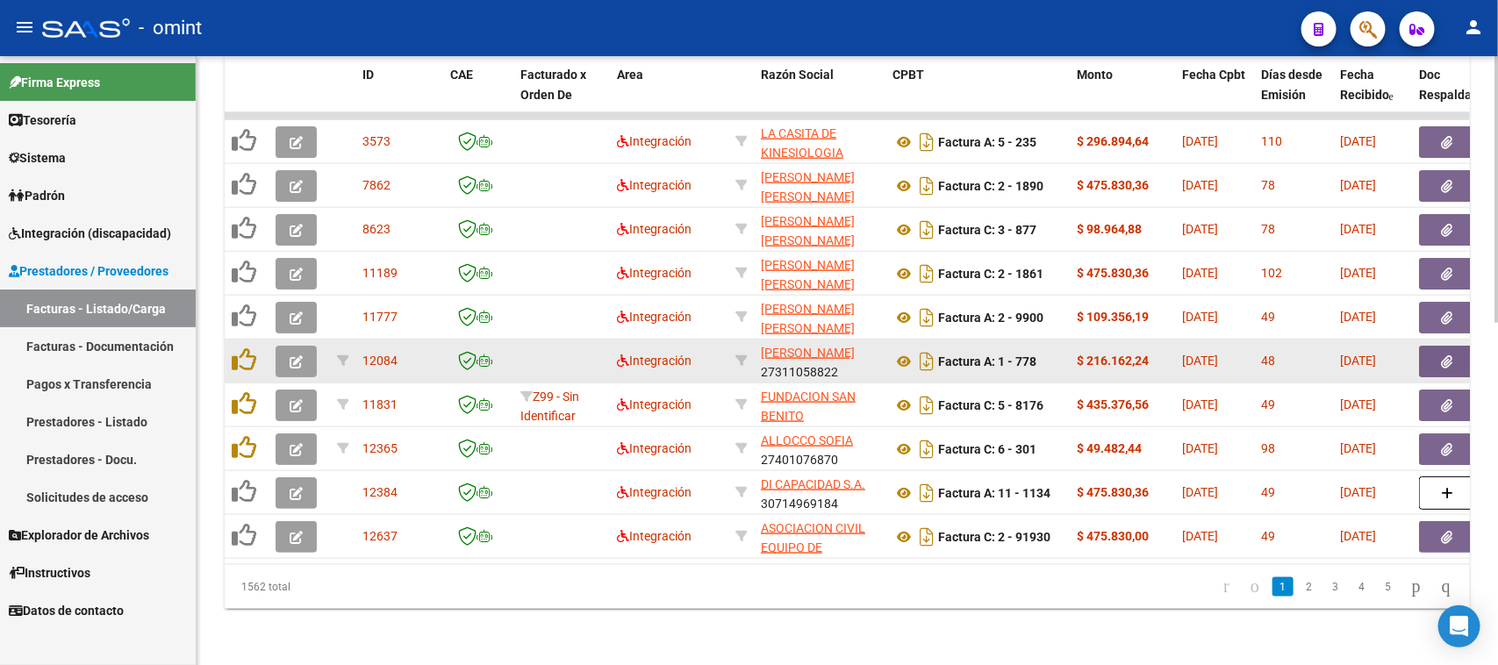
click at [308, 346] on button "button" at bounding box center [296, 362] width 41 height 32
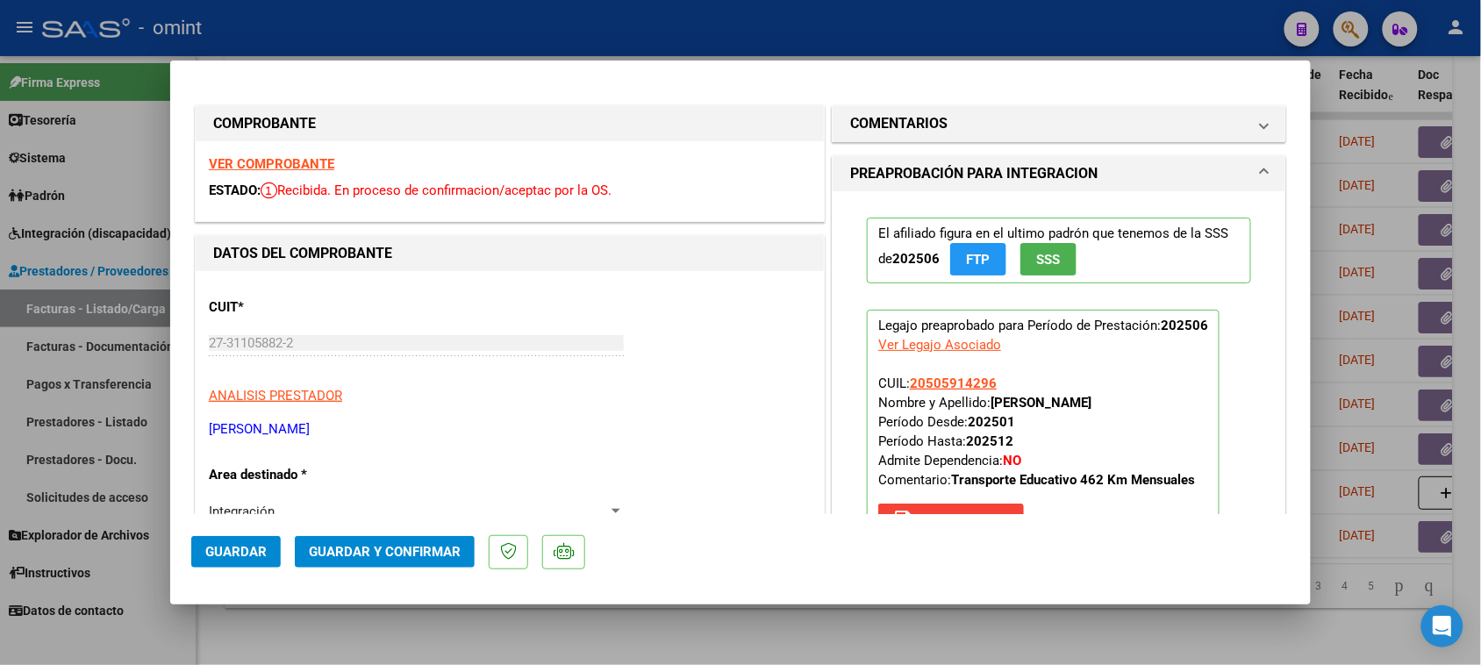
click at [317, 167] on strong "VER COMPROBANTE" at bounding box center [271, 164] width 125 height 16
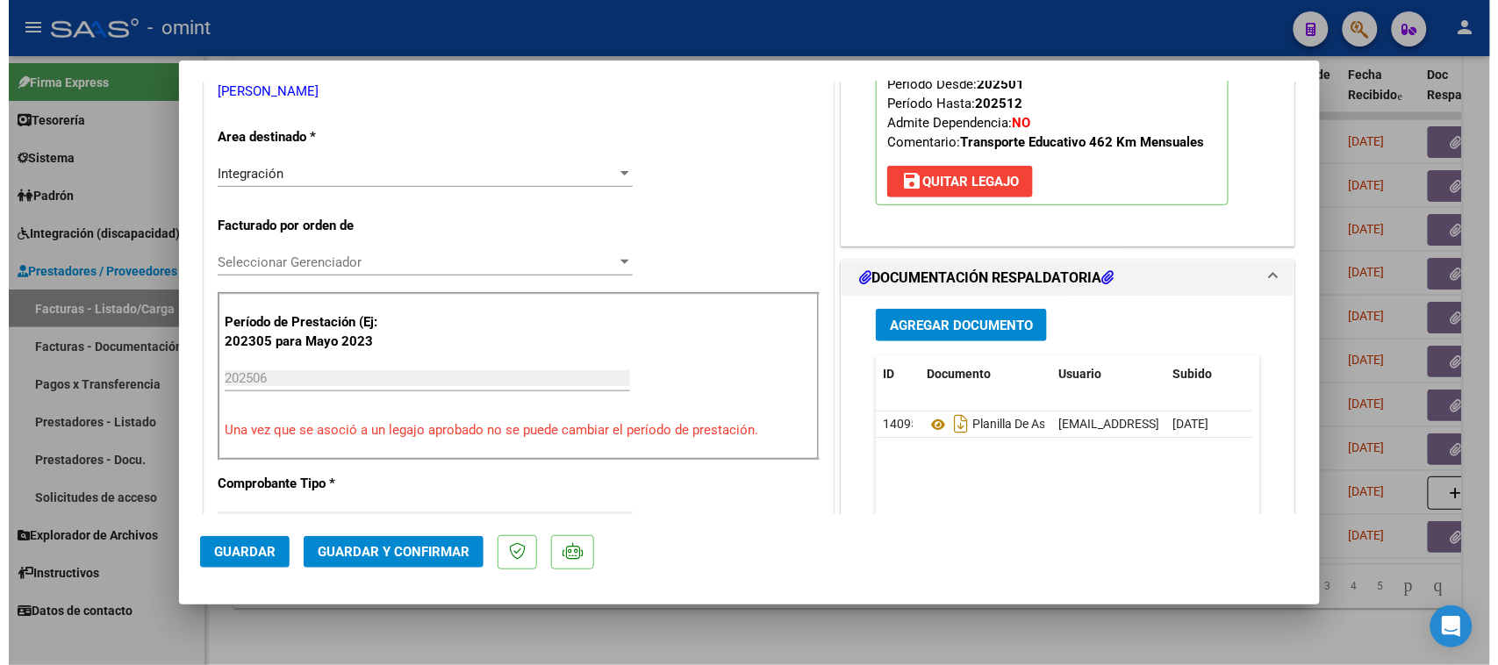
scroll to position [439, 0]
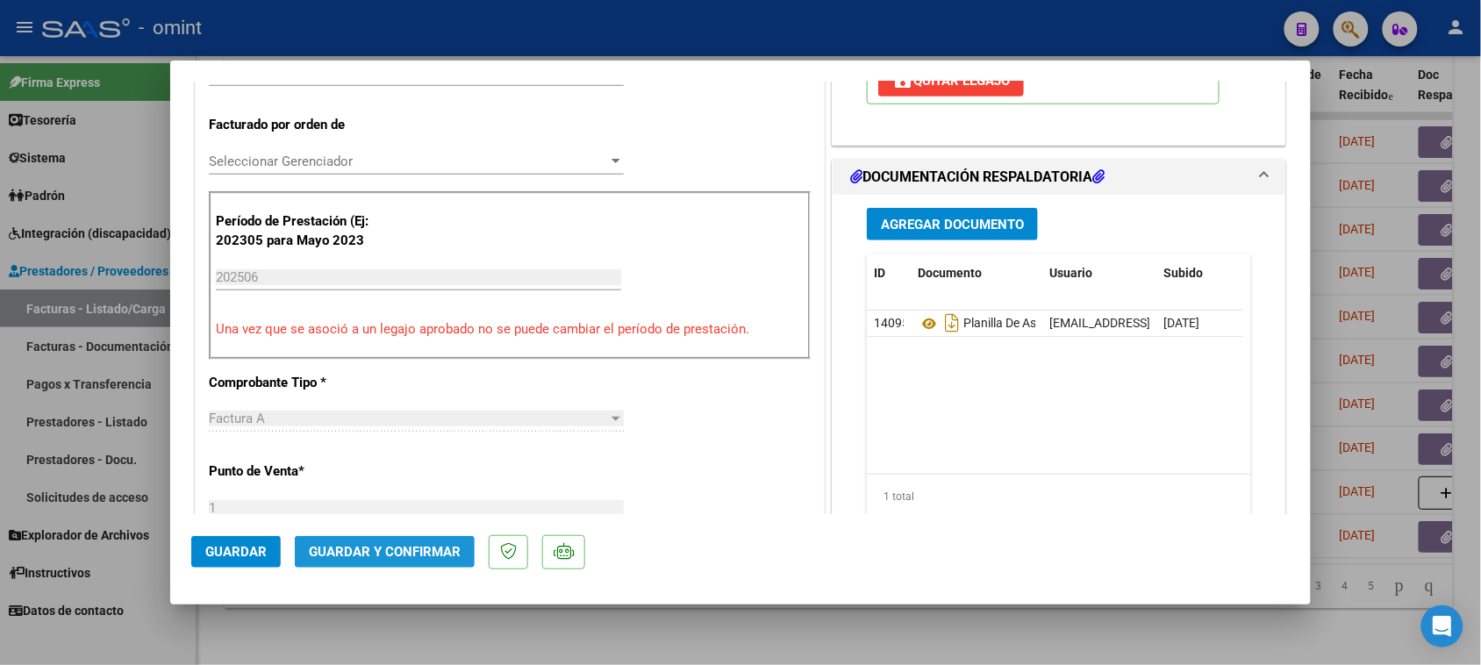
click at [415, 554] on span "Guardar y Confirmar" at bounding box center [385, 552] width 152 height 16
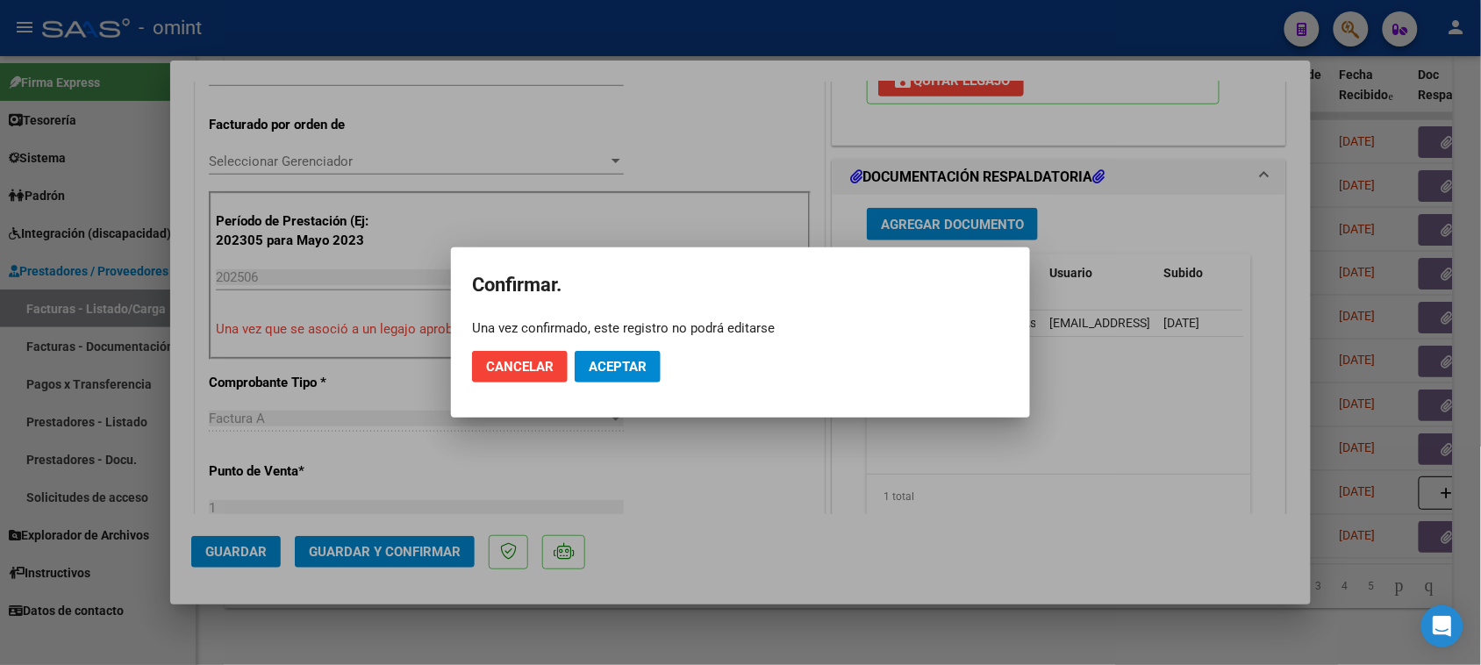
click at [603, 393] on mat-dialog-actions "Cancelar Aceptar" at bounding box center [740, 367] width 537 height 60
click at [626, 349] on mat-dialog-actions "Cancelar Aceptar" at bounding box center [740, 367] width 537 height 60
click at [645, 364] on span "Aceptar" at bounding box center [618, 367] width 58 height 16
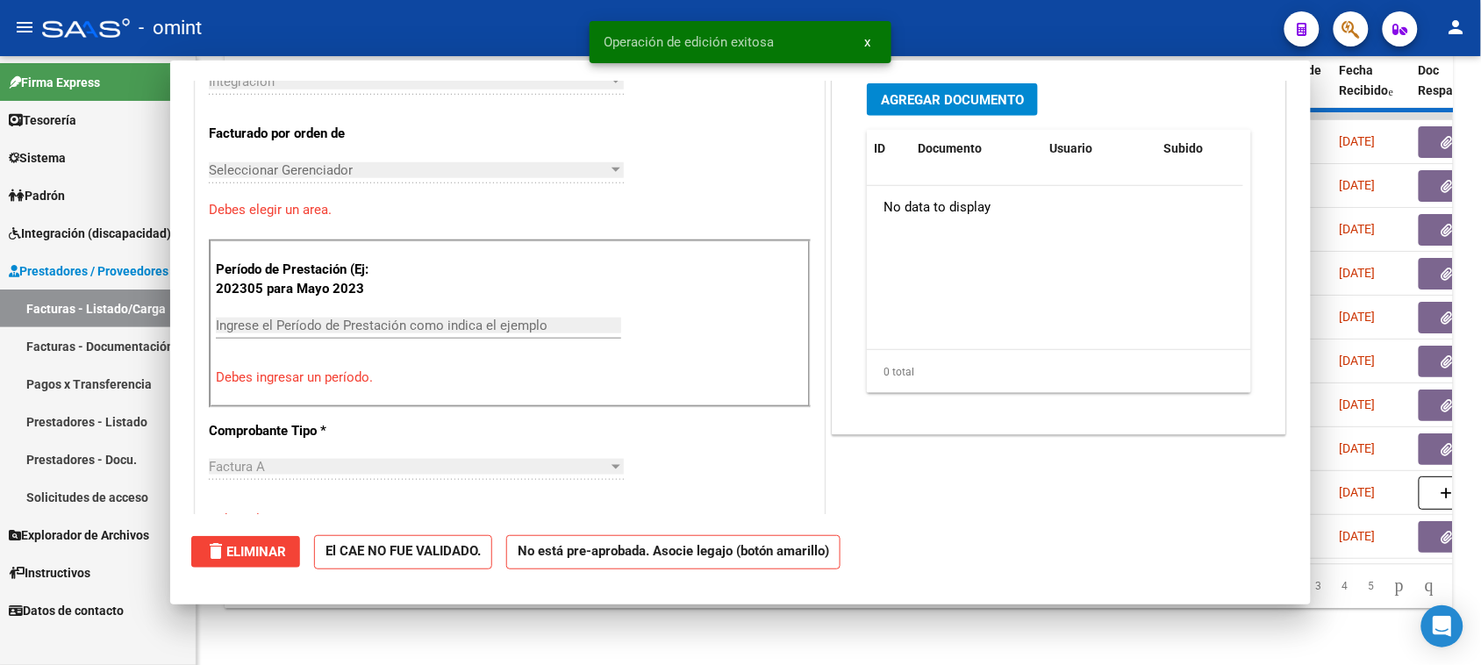
scroll to position [0, 0]
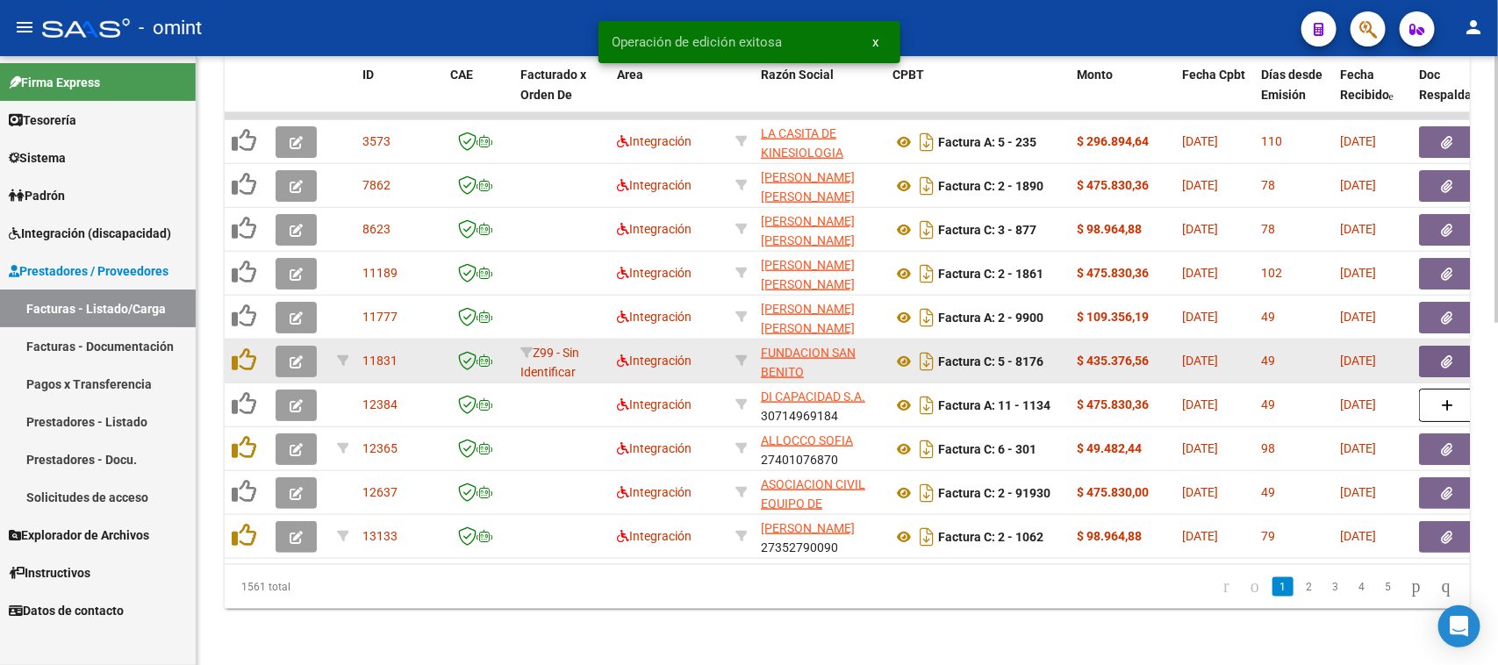
click at [313, 354] on button "button" at bounding box center [296, 362] width 41 height 32
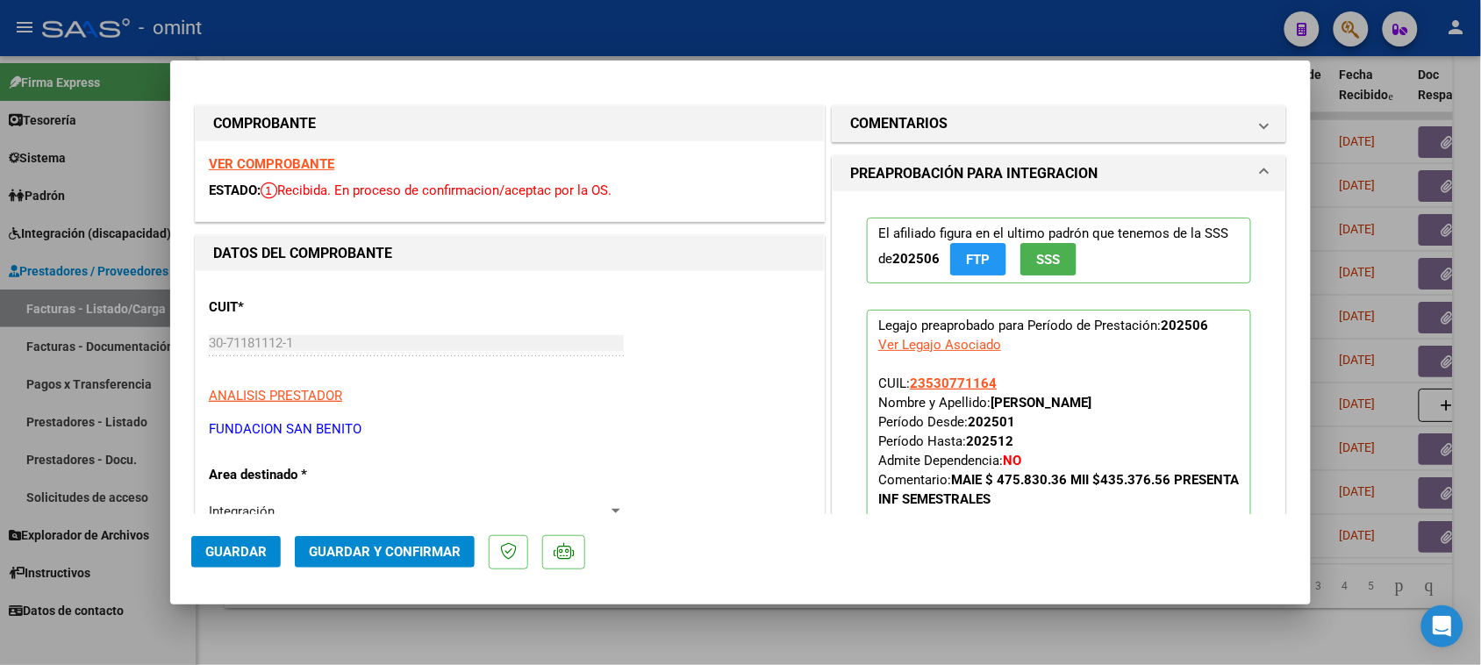
click at [309, 163] on strong "VER COMPROBANTE" at bounding box center [271, 164] width 125 height 16
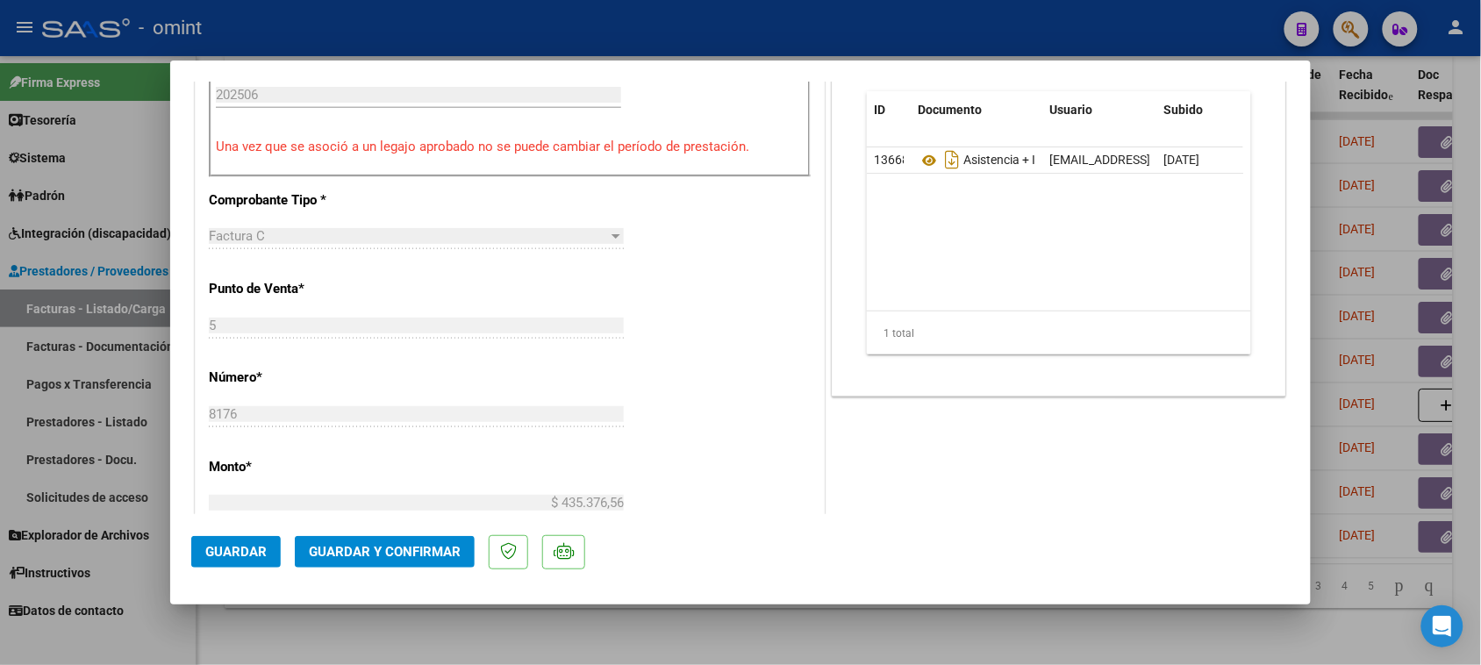
scroll to position [658, 0]
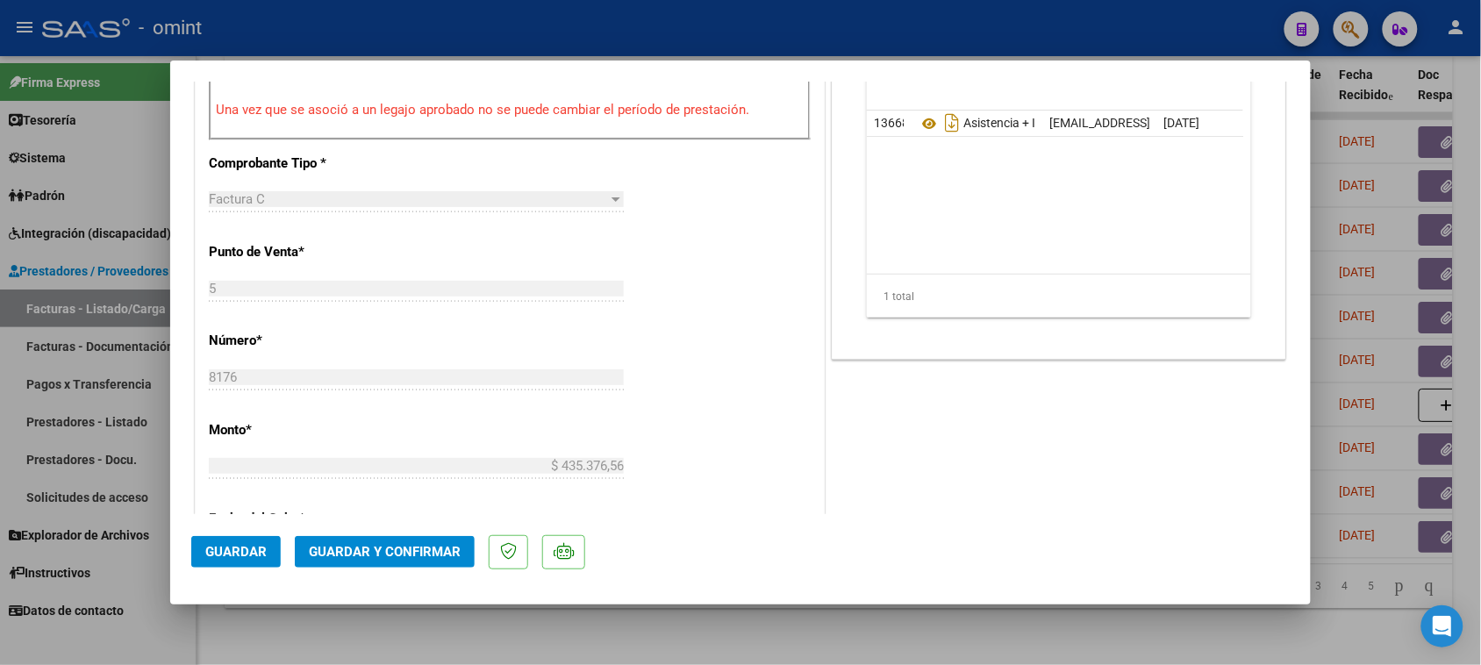
click at [417, 554] on span "Guardar y Confirmar" at bounding box center [385, 552] width 152 height 16
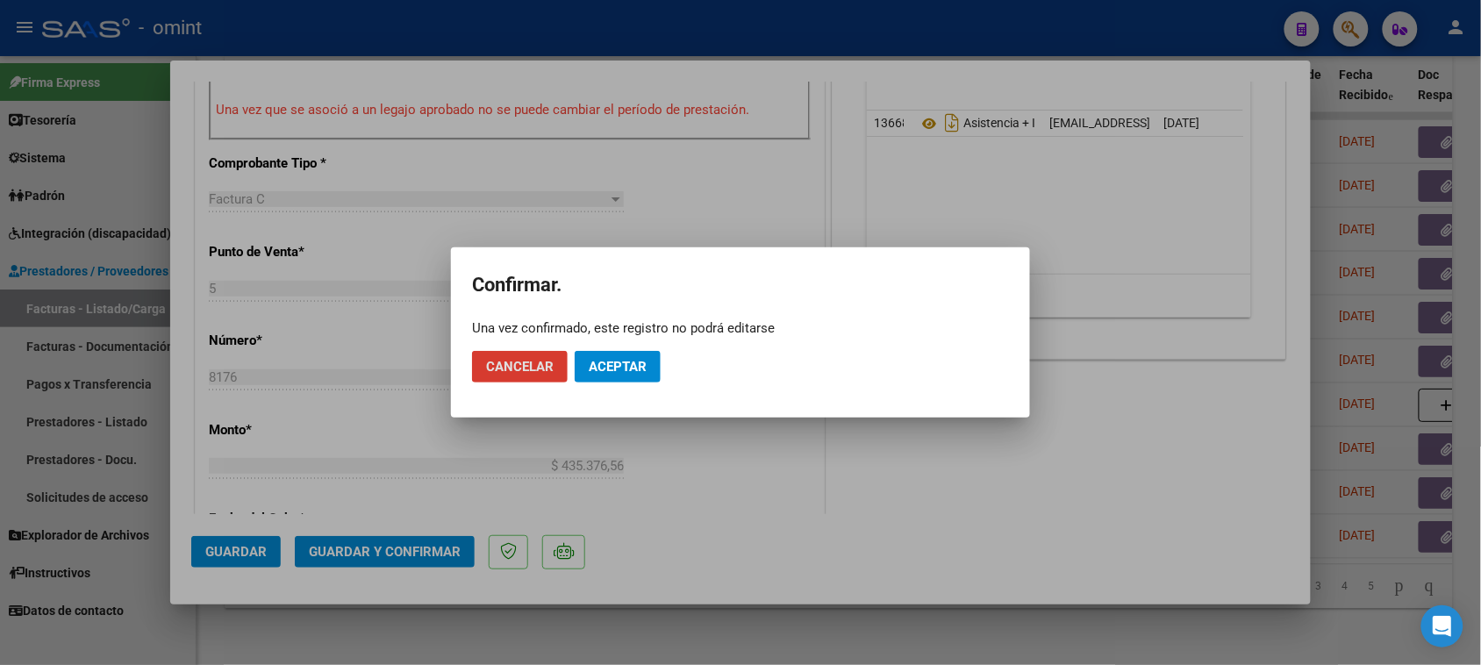
click at [612, 365] on span "Aceptar" at bounding box center [618, 367] width 58 height 16
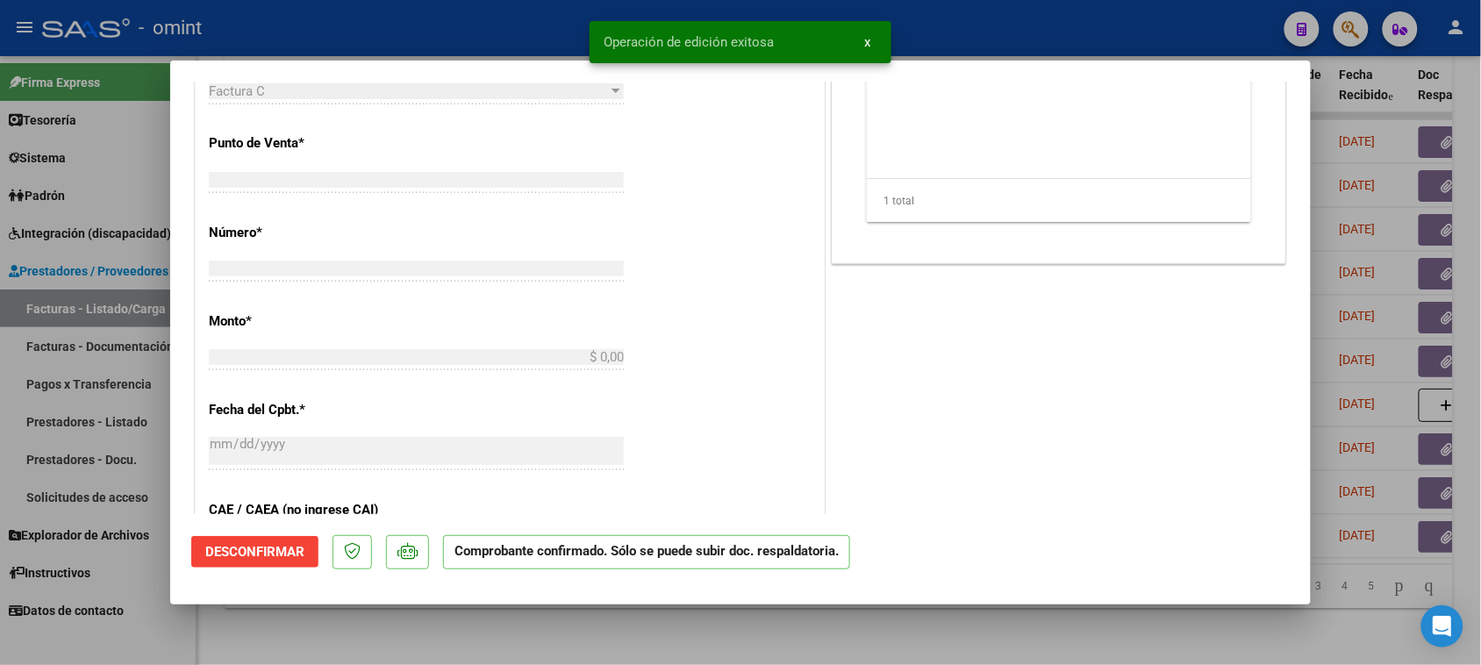
scroll to position [0, 0]
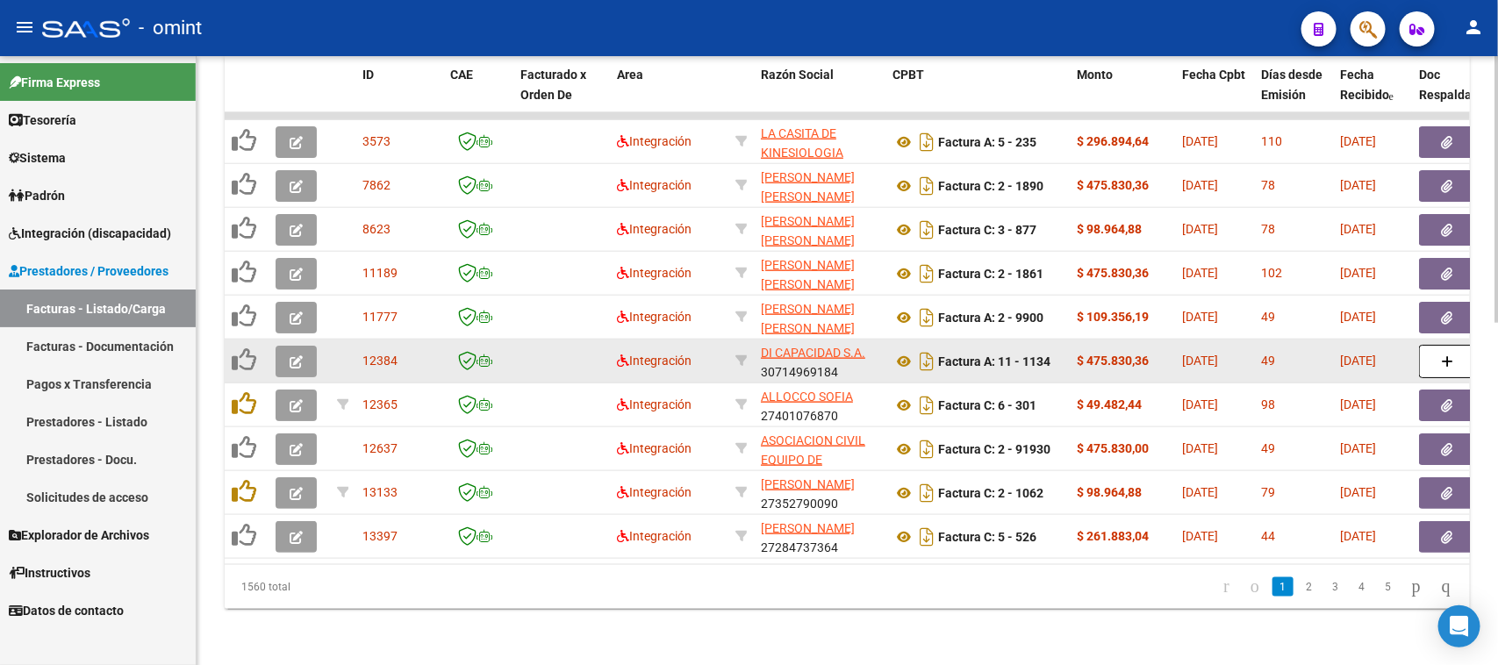
click at [316, 348] on button "button" at bounding box center [296, 362] width 41 height 32
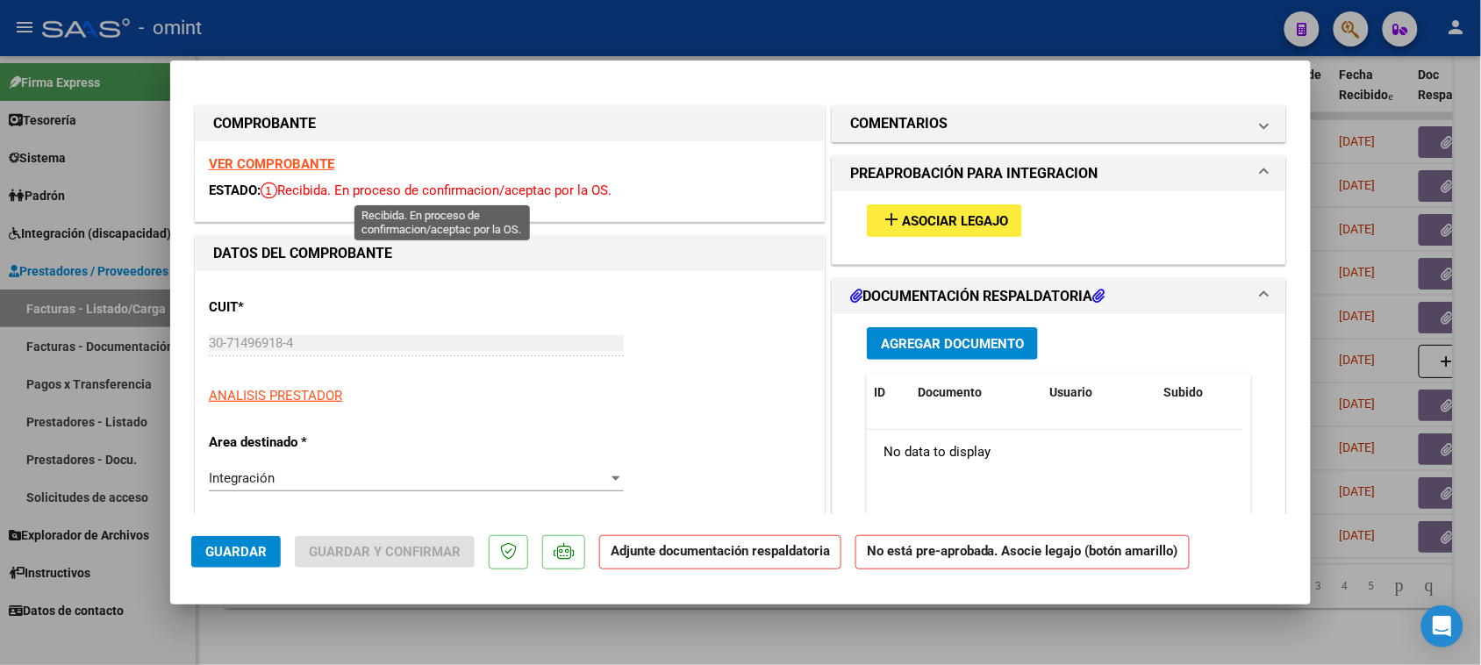
click at [287, 176] on div "VER COMPROBANTE ESTADO: Recibida. En proceso de confirmacion/aceptac por la OS." at bounding box center [510, 181] width 628 height 80
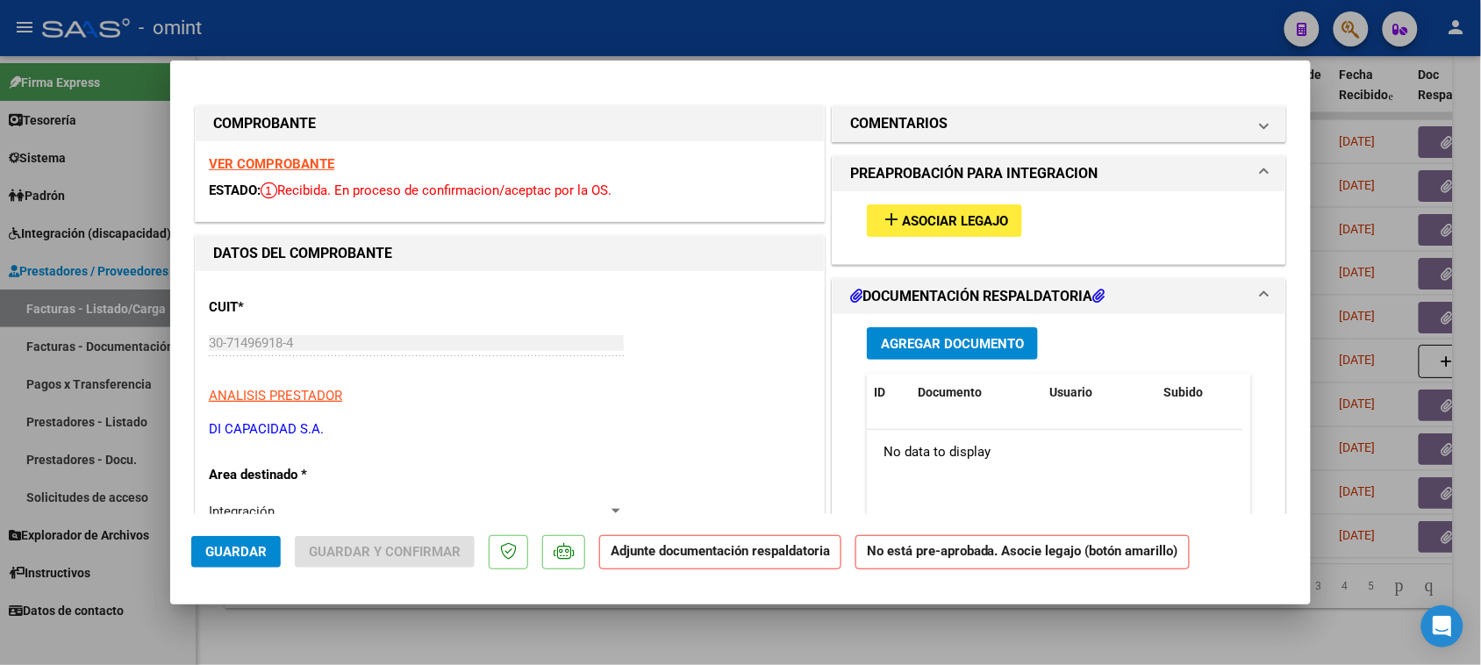
click at [291, 165] on strong "VER COMPROBANTE" at bounding box center [271, 164] width 125 height 16
click at [873, 212] on button "add Asociar Legajo" at bounding box center [944, 220] width 155 height 32
type input "$ 0,00"
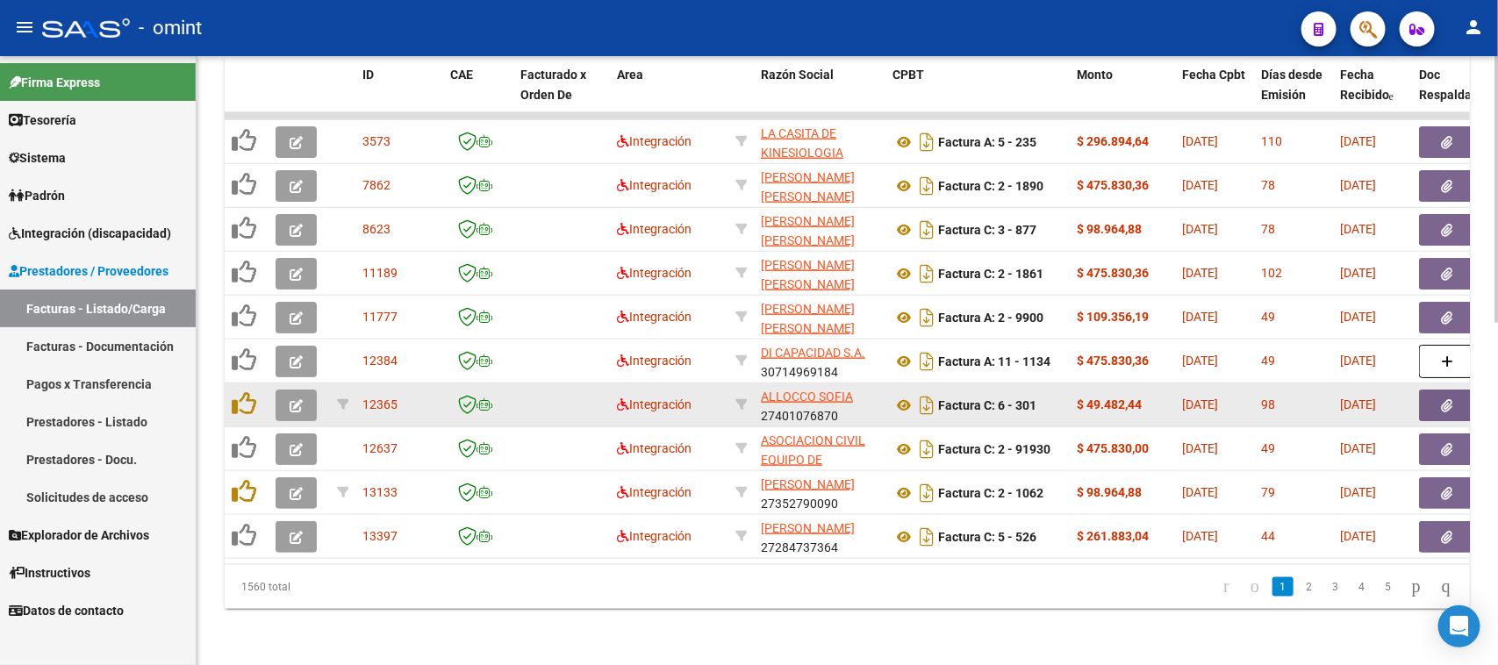
click at [291, 397] on button "button" at bounding box center [296, 406] width 41 height 32
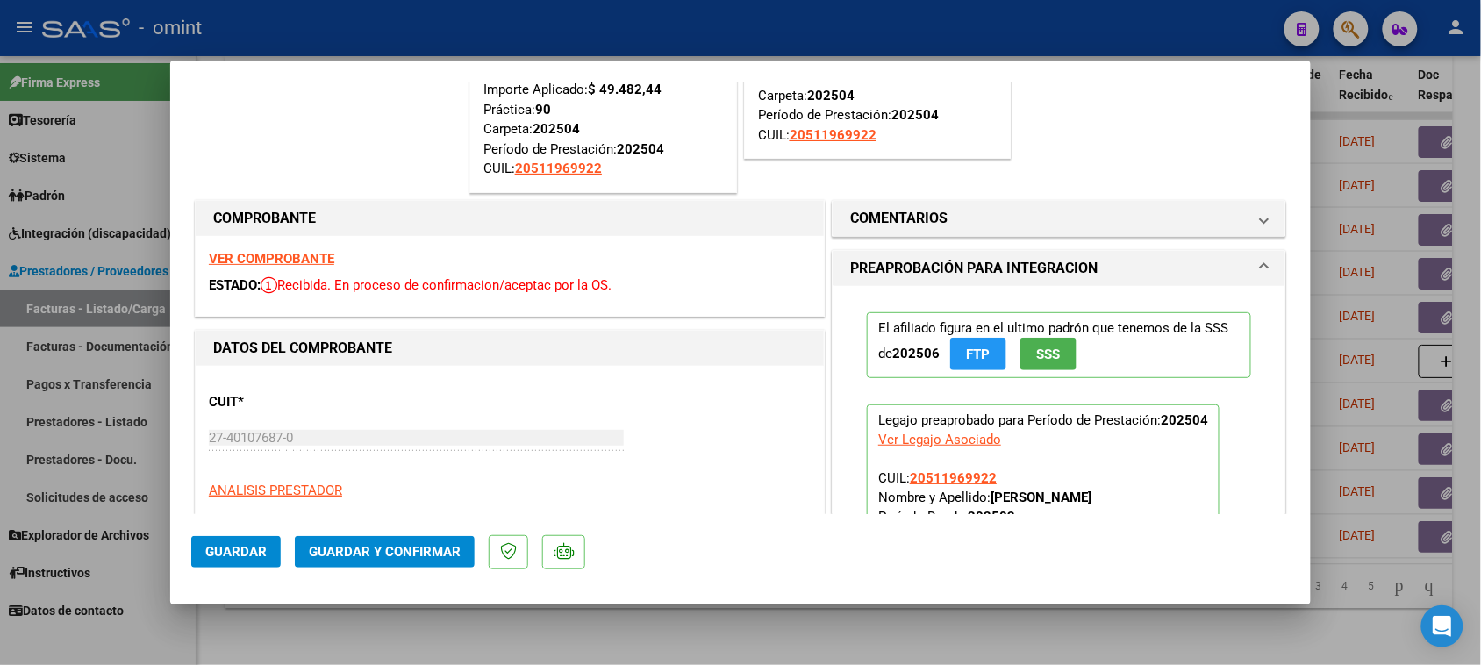
scroll to position [110, 0]
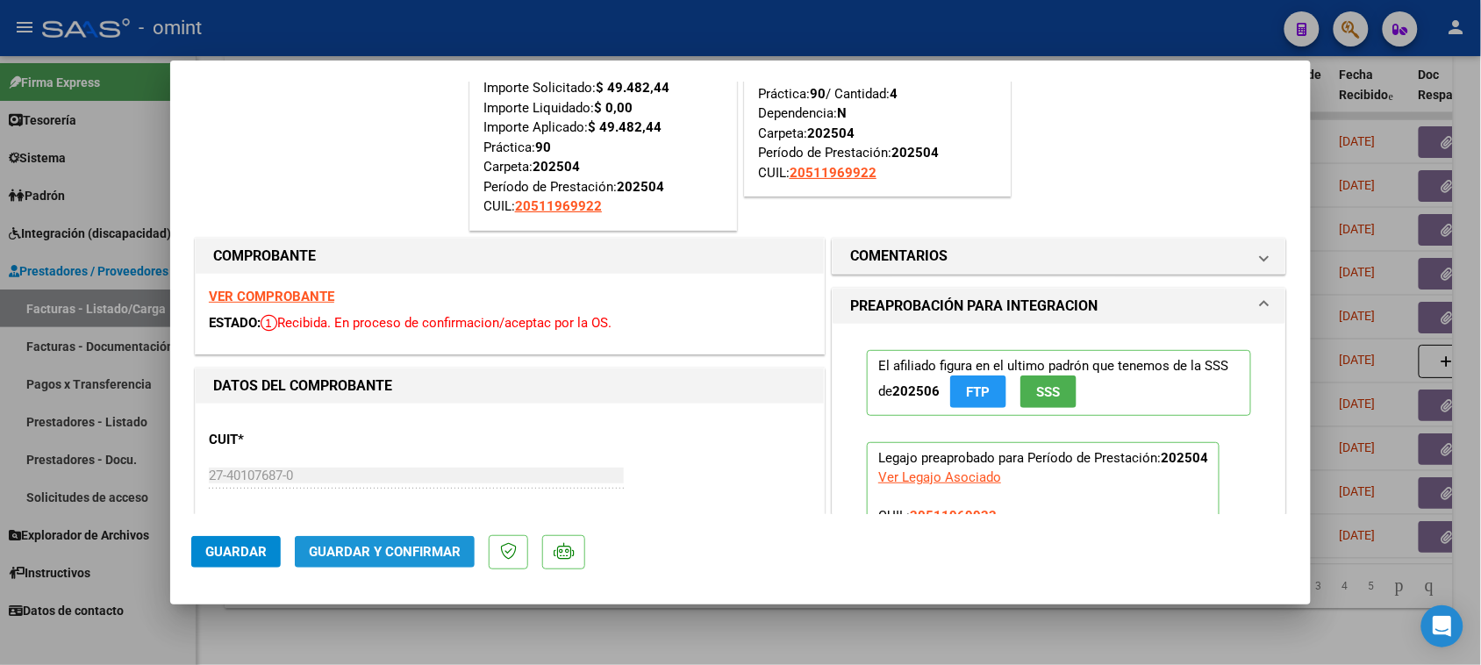
click at [360, 540] on button "Guardar y Confirmar" at bounding box center [385, 552] width 180 height 32
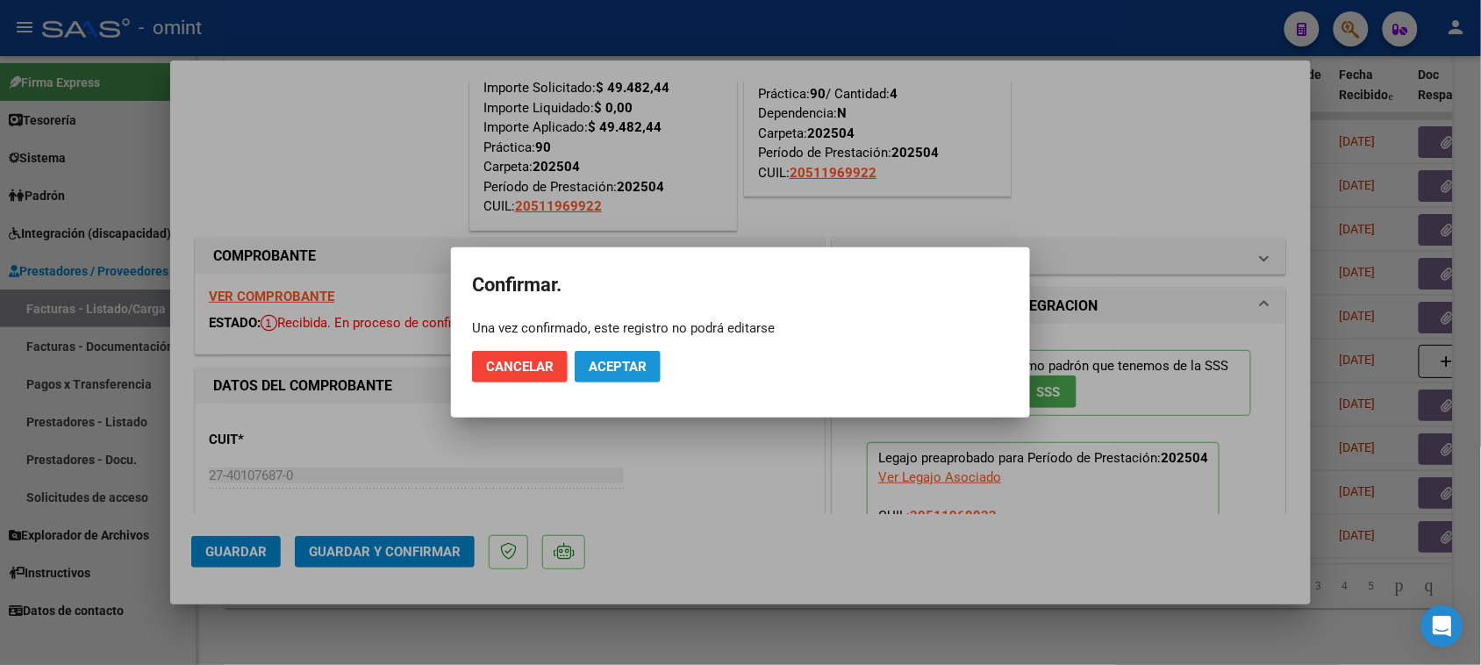
click at [602, 379] on button "Aceptar" at bounding box center [618, 367] width 86 height 32
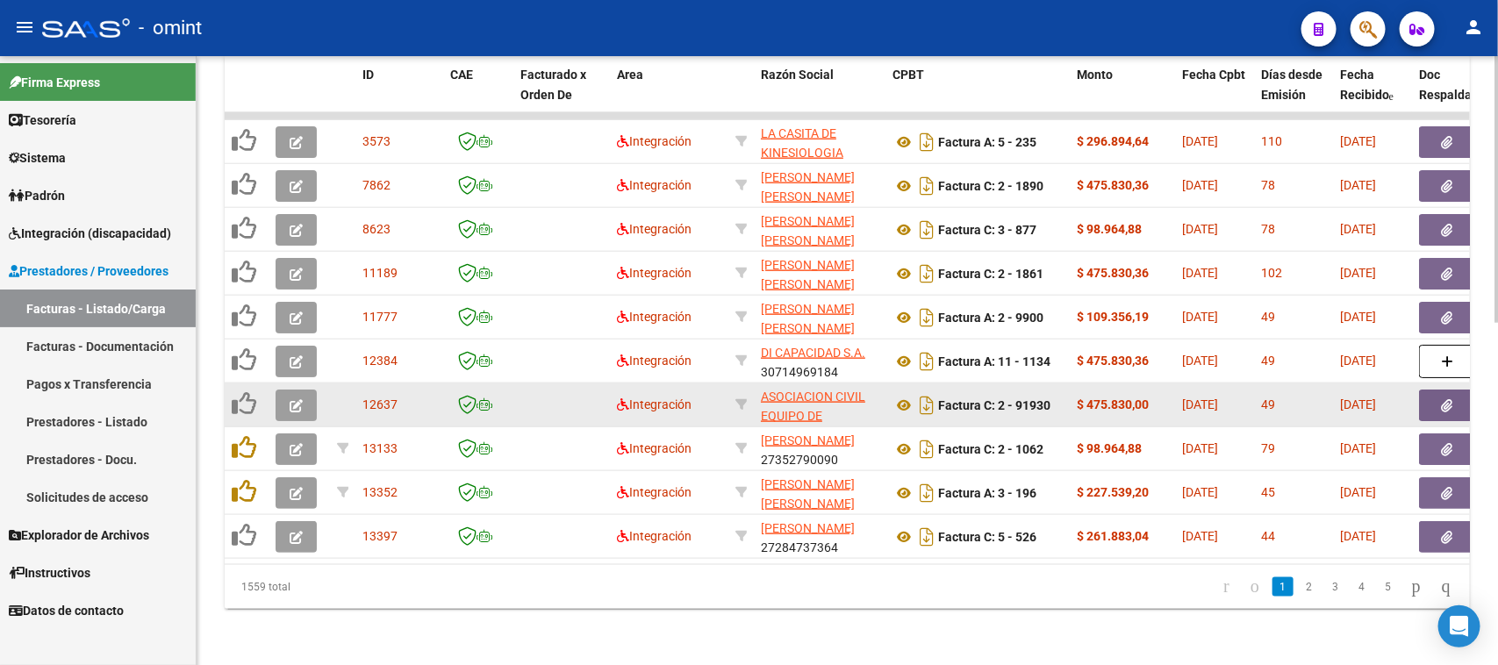
click at [297, 399] on icon "button" at bounding box center [296, 405] width 13 height 13
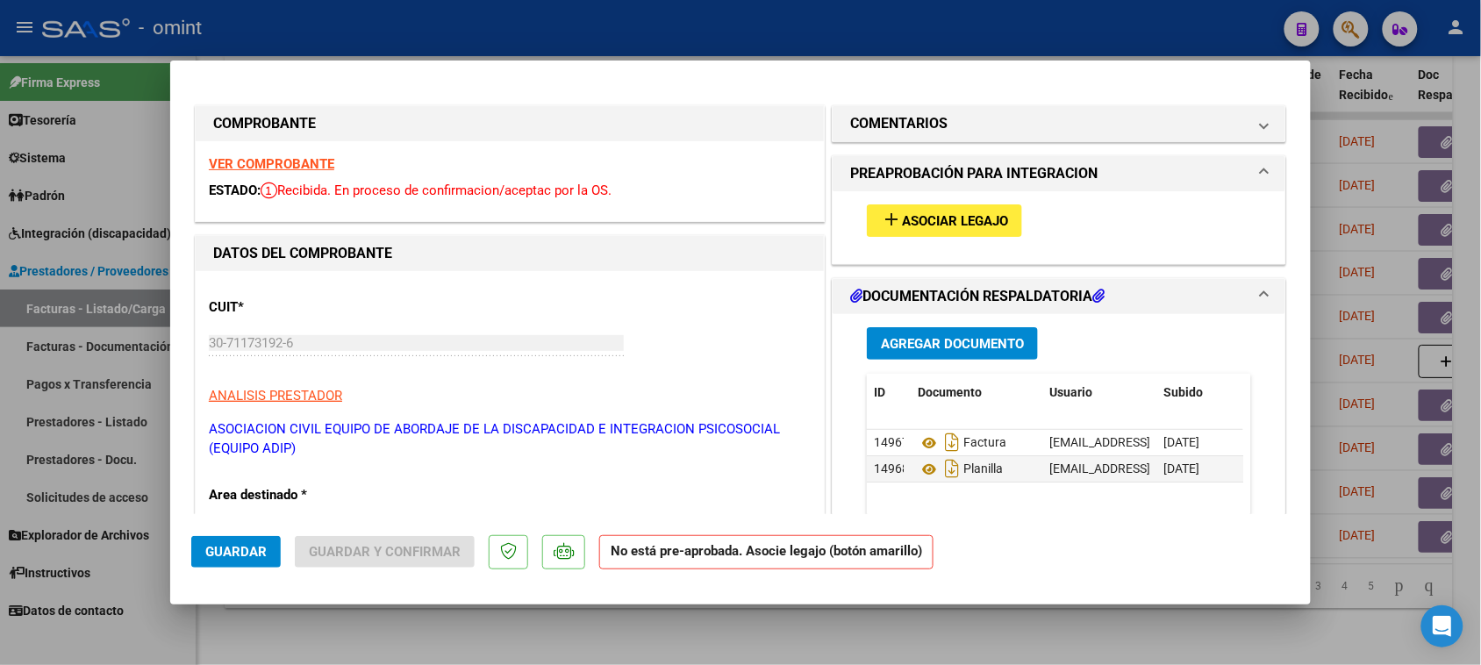
click at [294, 169] on strong "VER COMPROBANTE" at bounding box center [271, 164] width 125 height 16
click at [902, 219] on span "Asociar Legajo" at bounding box center [955, 221] width 106 height 16
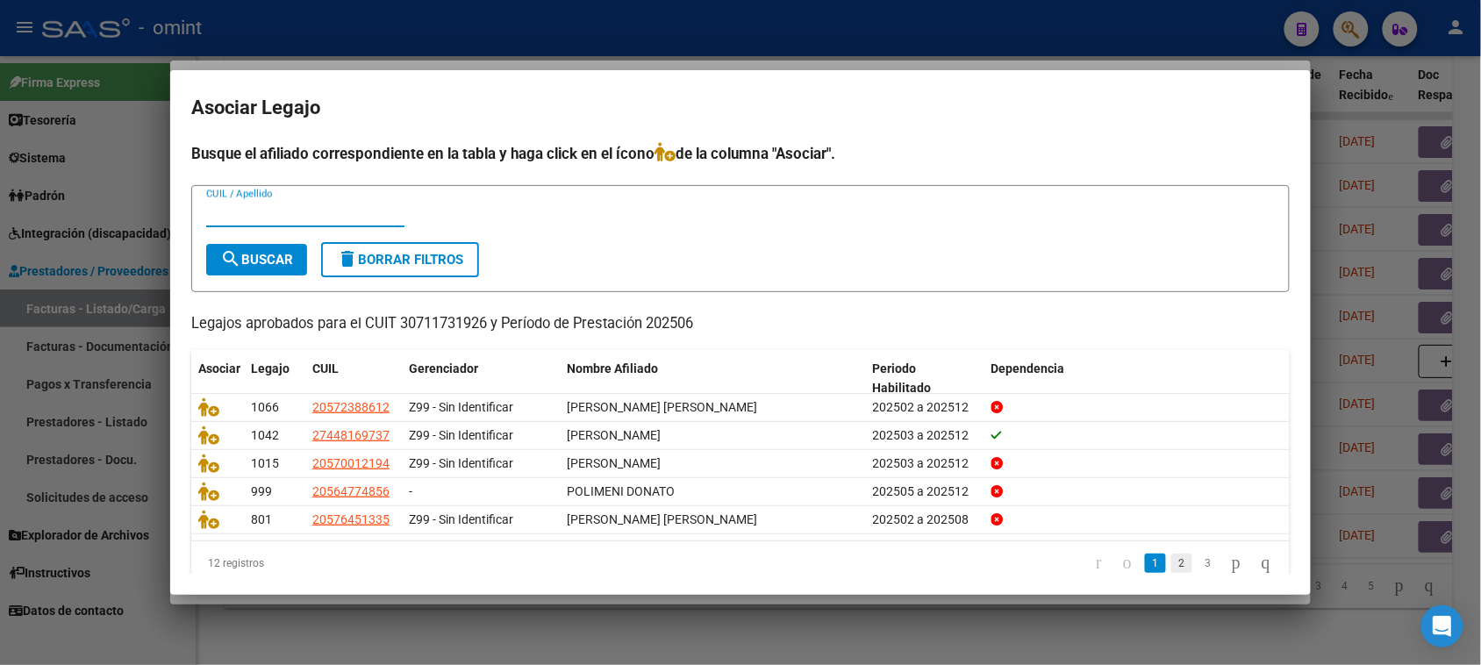
click at [1172, 554] on link "2" at bounding box center [1182, 563] width 21 height 19
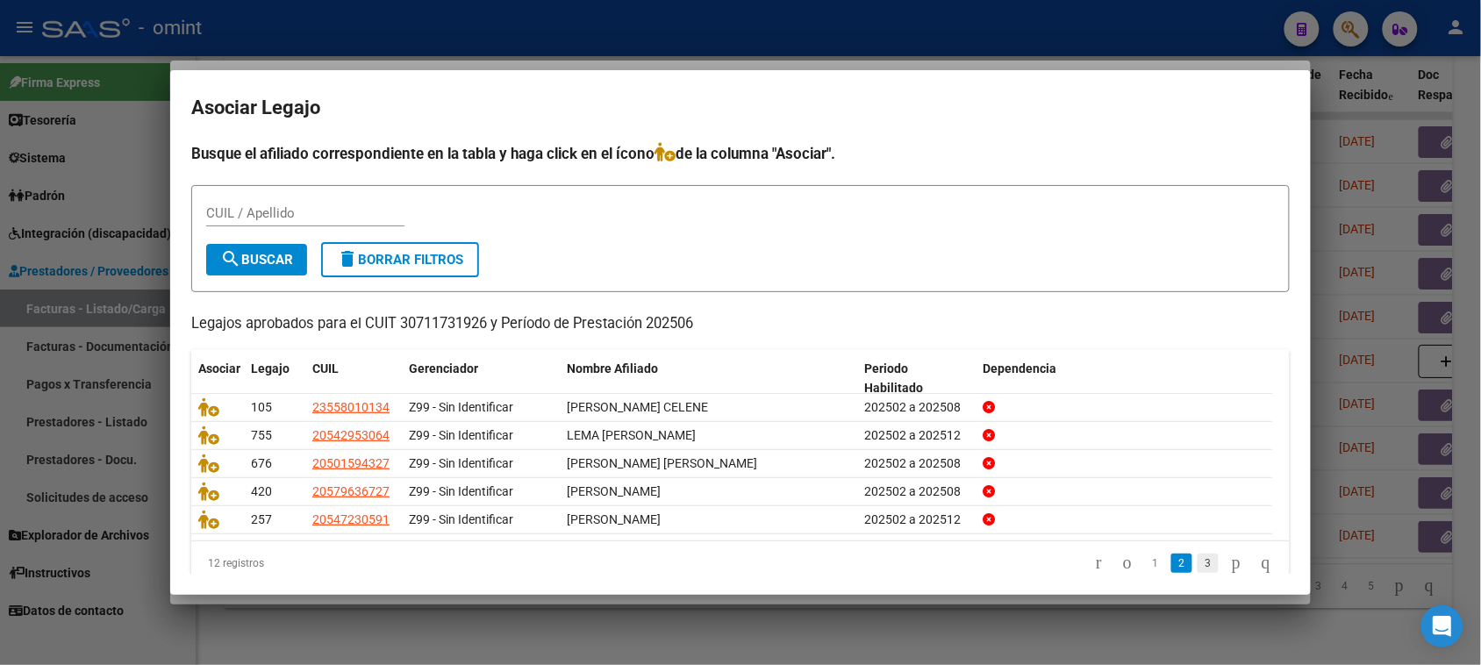
click at [1198, 568] on link "3" at bounding box center [1208, 563] width 21 height 19
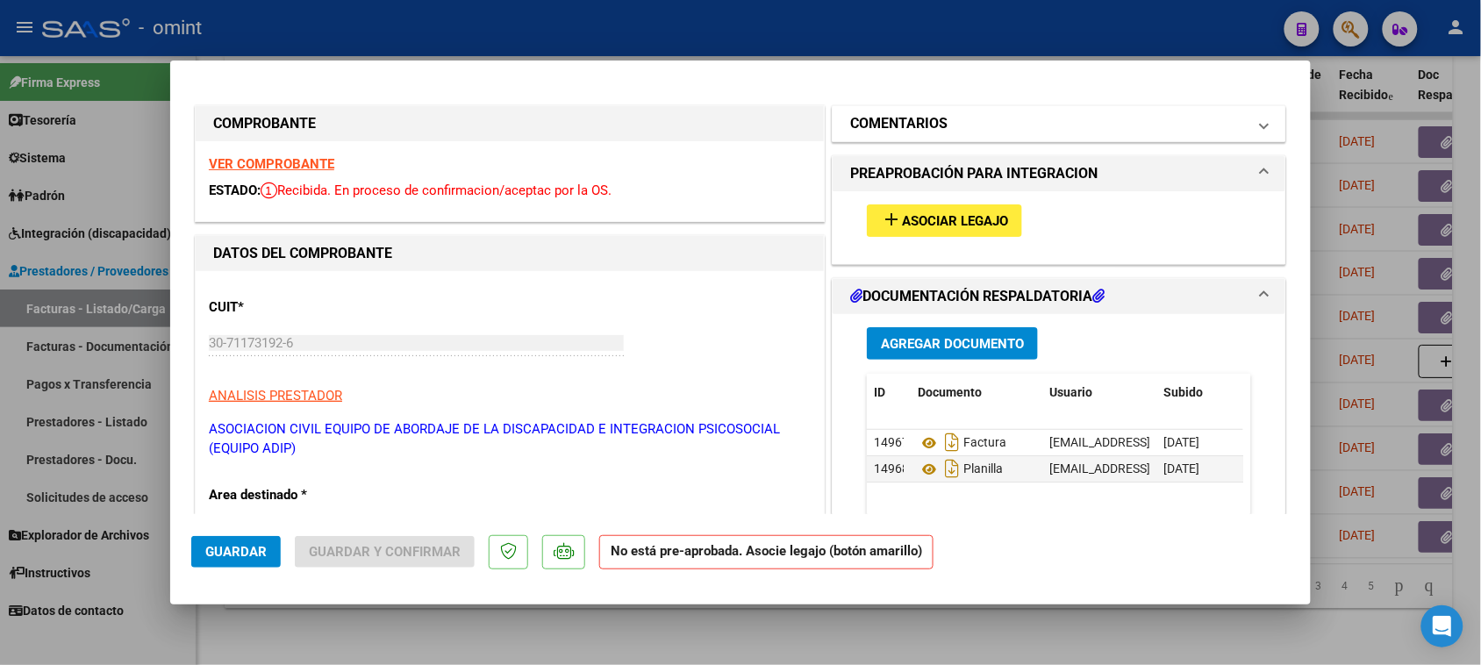
click at [1049, 127] on mat-panel-title "COMENTARIOS" at bounding box center [1048, 123] width 397 height 21
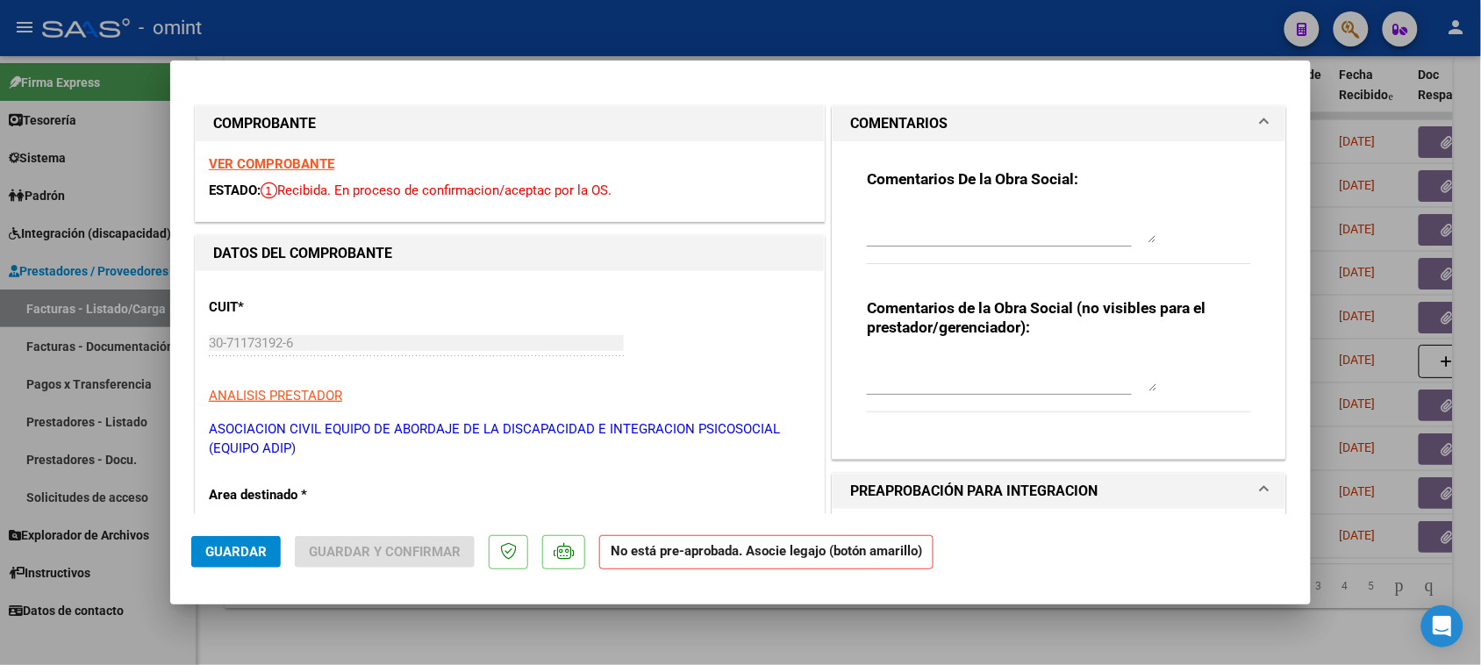
click at [979, 240] on textarea at bounding box center [1012, 225] width 290 height 35
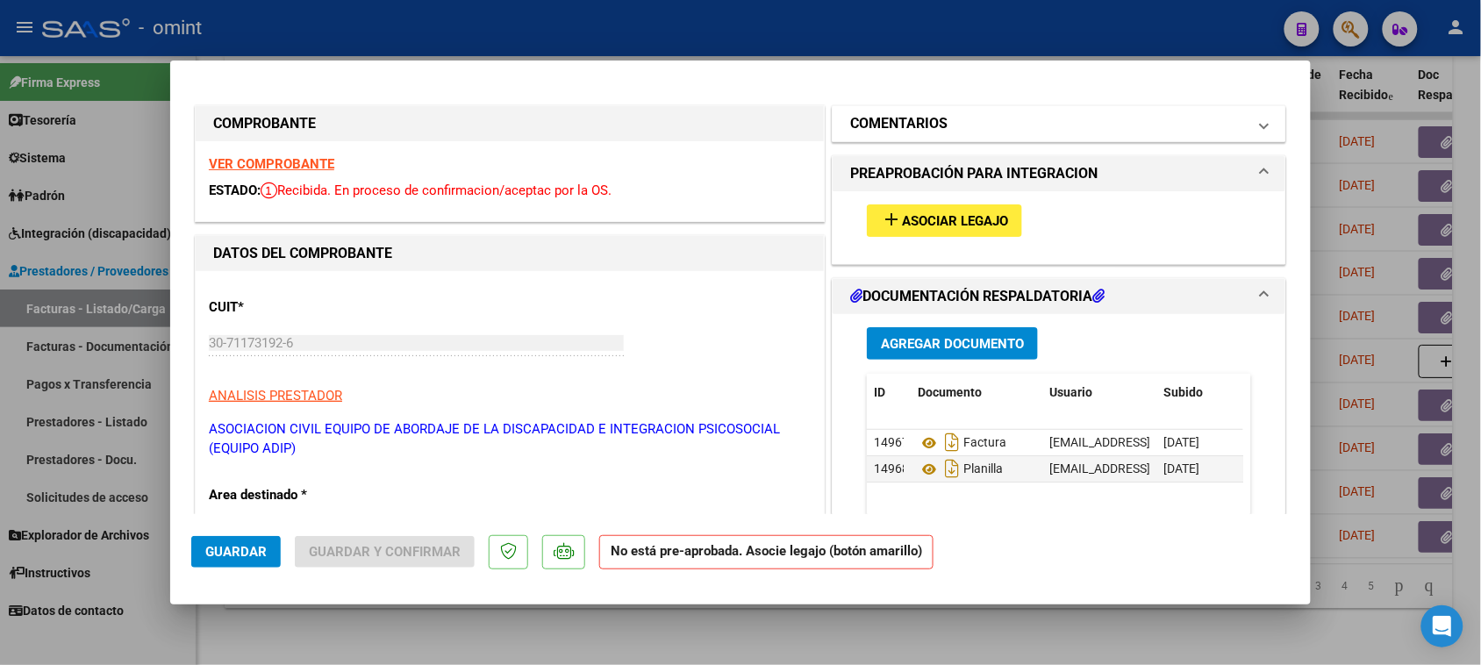
click at [1020, 132] on mat-panel-title "COMENTARIOS" at bounding box center [1048, 123] width 397 height 21
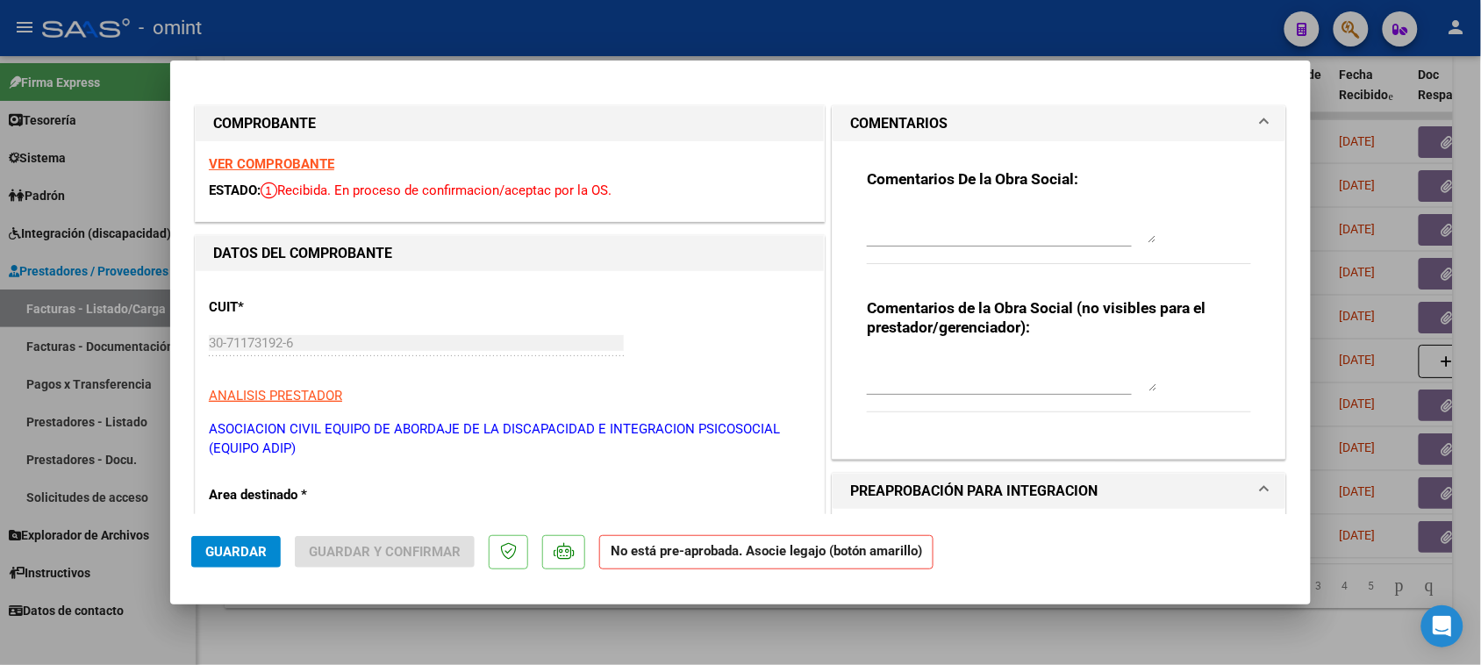
click at [977, 234] on textarea at bounding box center [1012, 225] width 290 height 35
paste textarea "[PERSON_NAME]"
paste textarea "condición DIRECTA. Debe presentar la facturación de esta socia en la web de pre…"
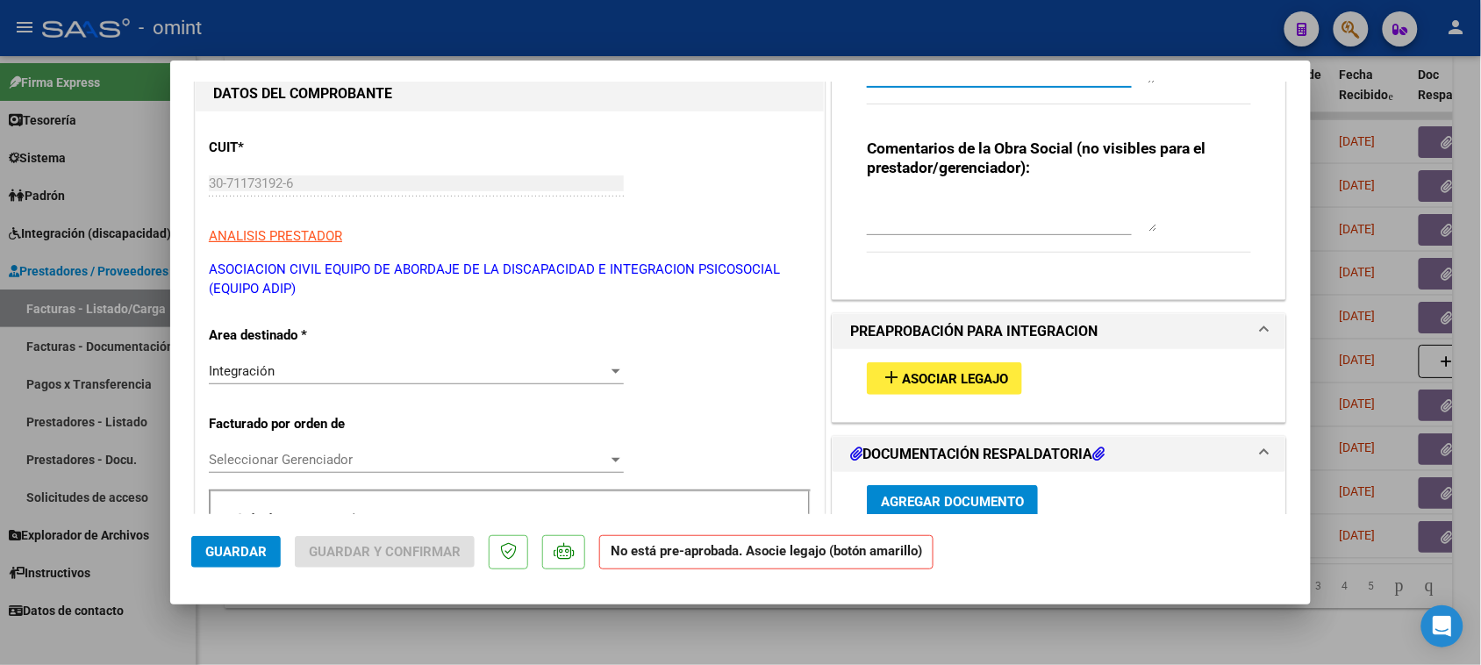
scroll to position [219, 0]
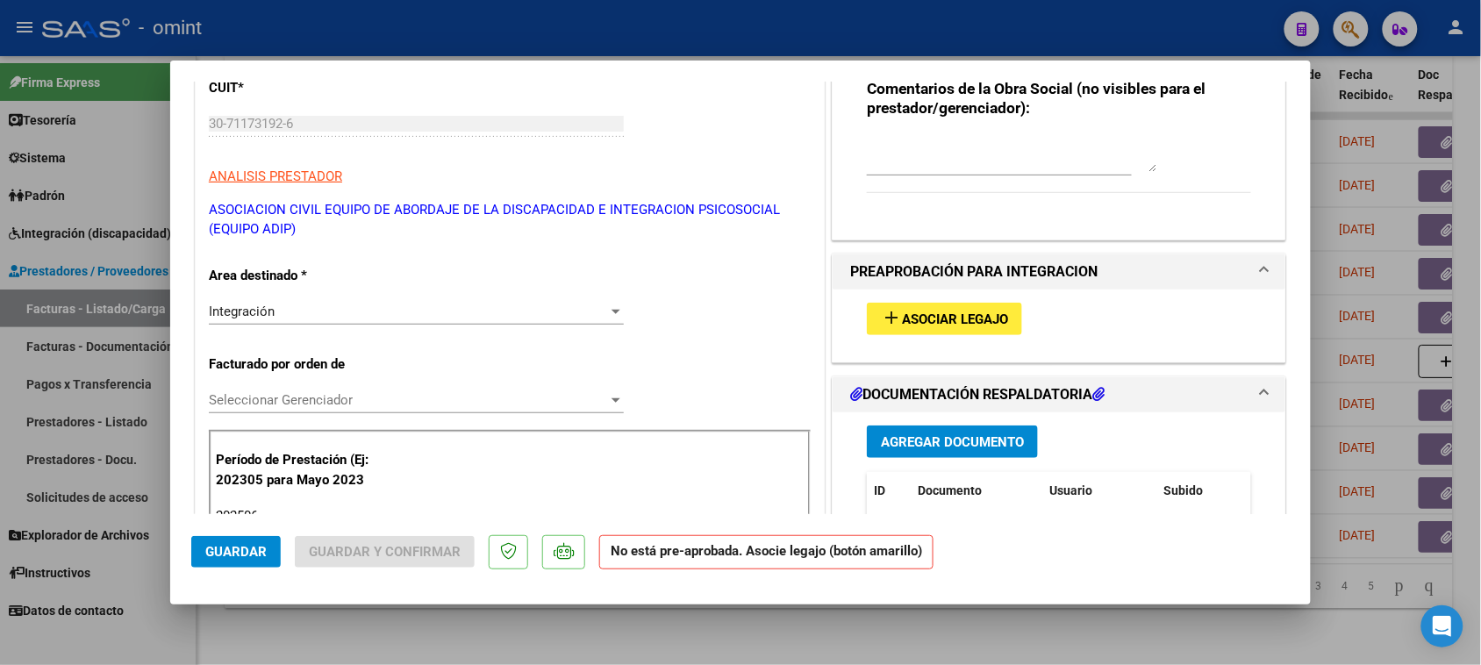
click at [459, 318] on div "Integración" at bounding box center [408, 312] width 399 height 16
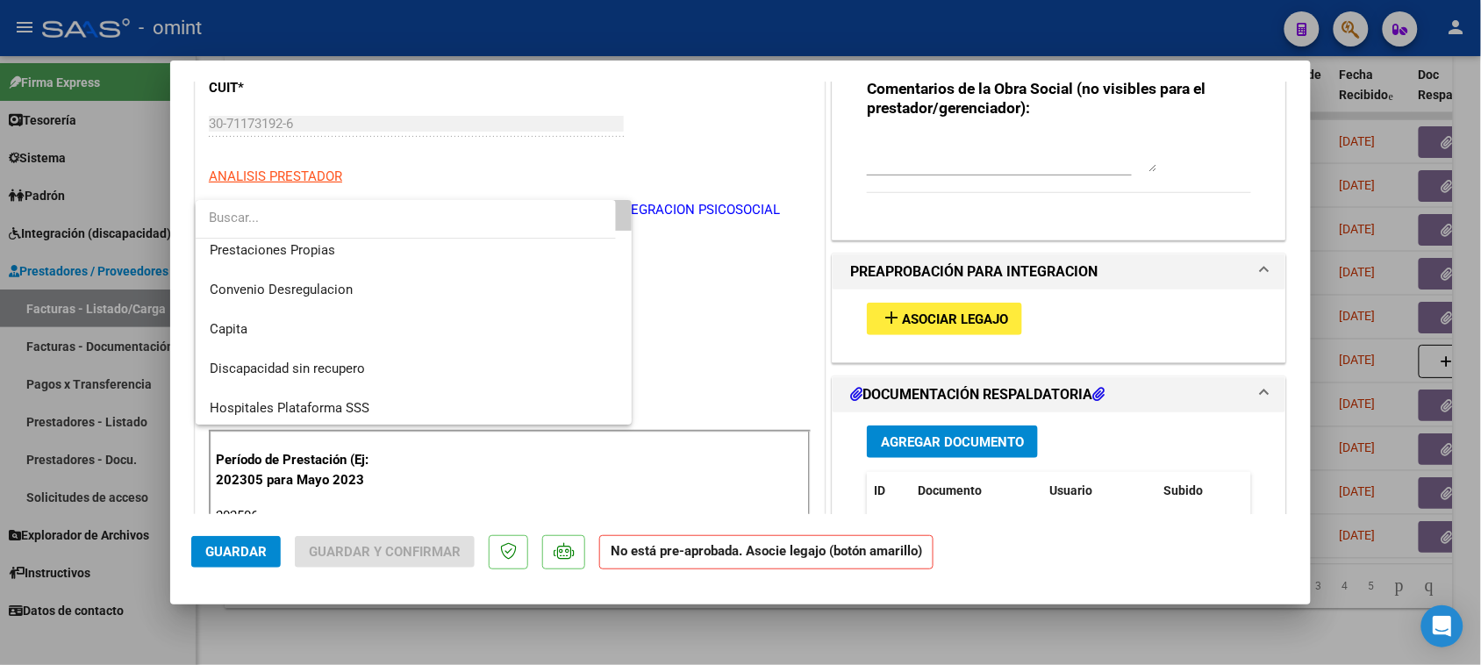
scroll to position [169, 0]
click at [441, 355] on span "Discapacidad sin recupero" at bounding box center [414, 366] width 409 height 39
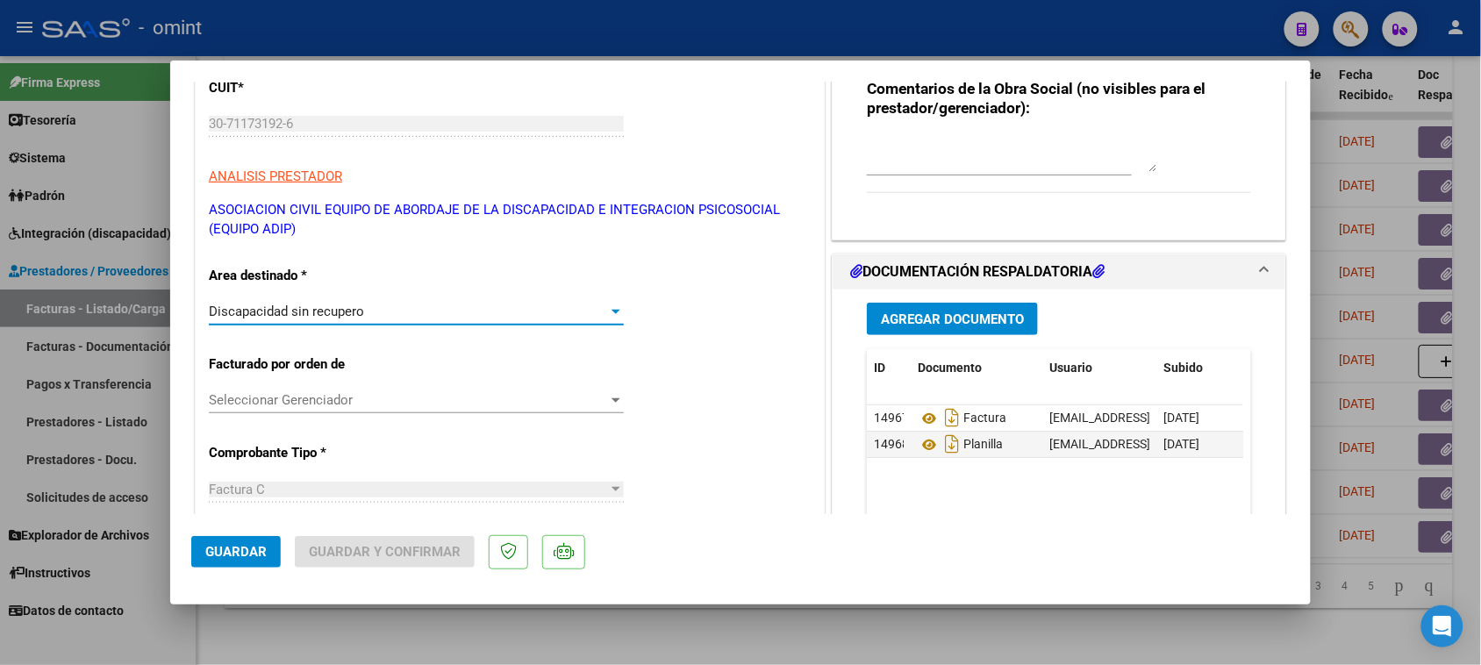
click at [224, 548] on span "Guardar" at bounding box center [235, 552] width 61 height 16
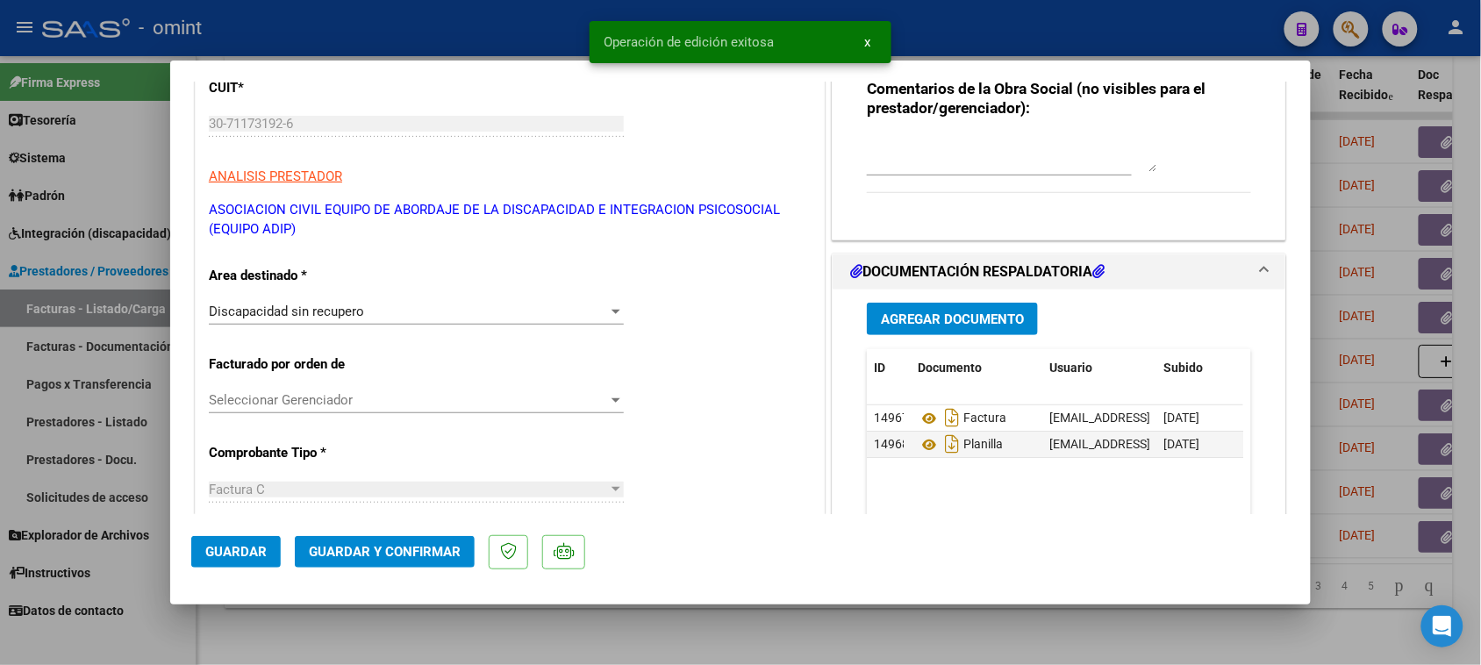
click at [405, 554] on span "Guardar y Confirmar" at bounding box center [385, 552] width 152 height 16
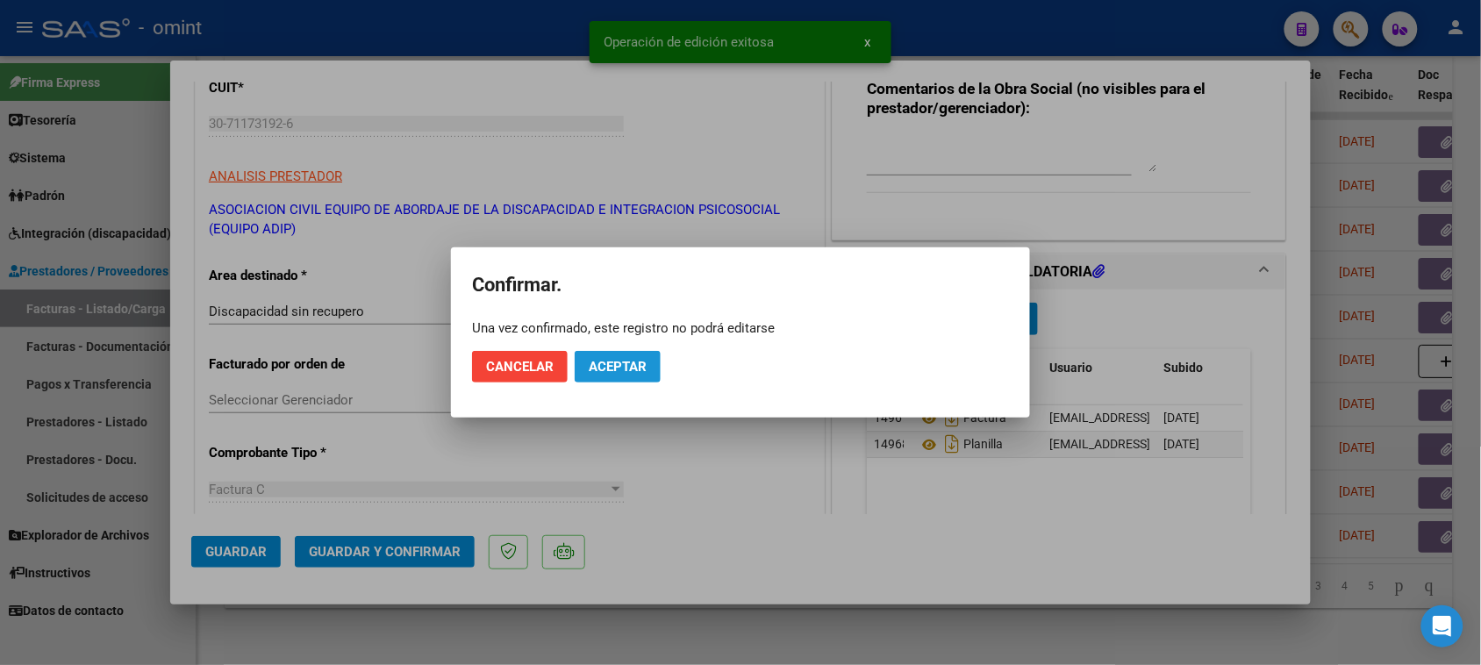
click at [654, 369] on button "Aceptar" at bounding box center [618, 367] width 86 height 32
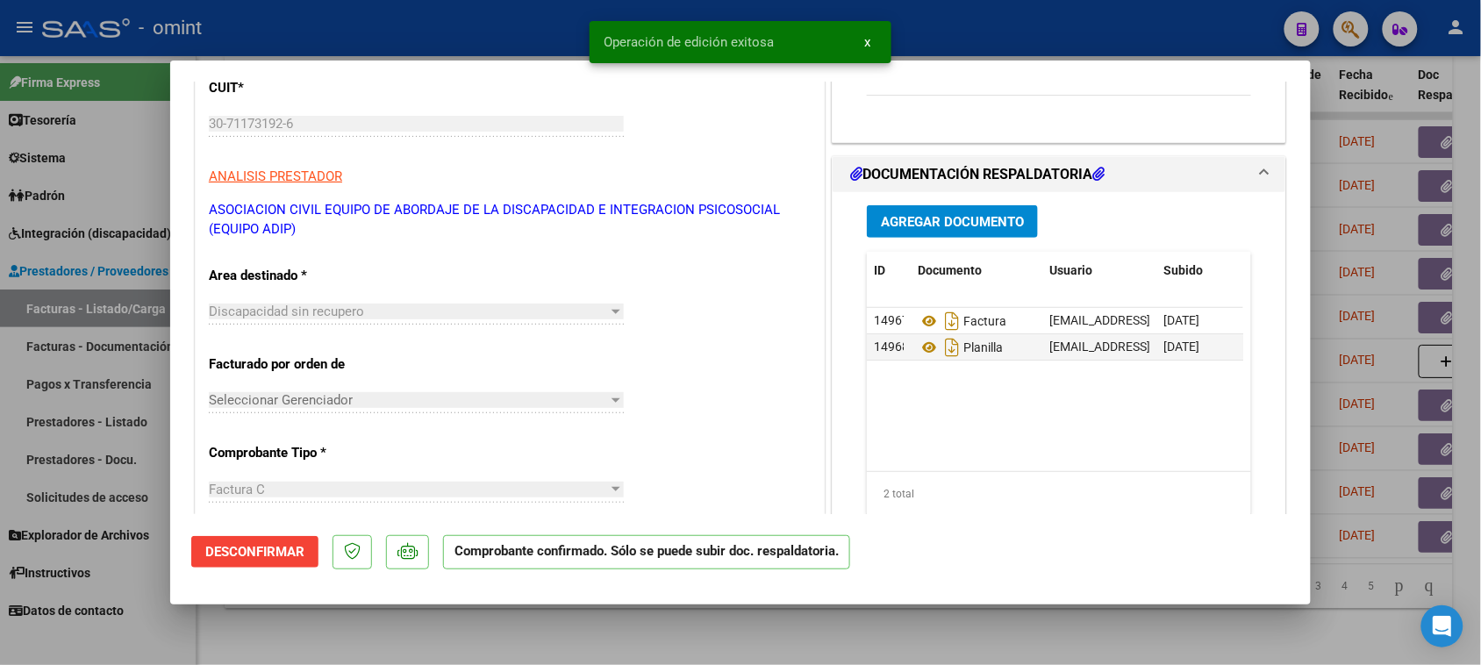
scroll to position [0, 0]
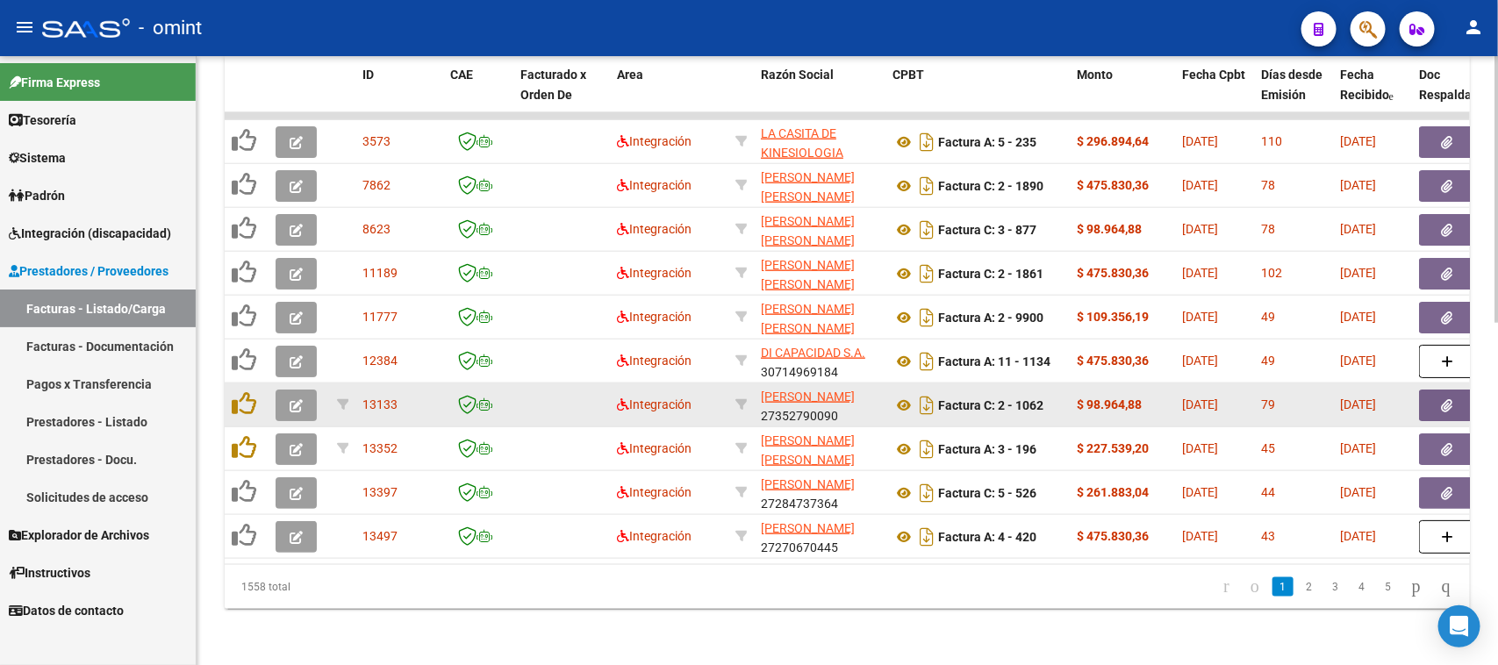
click at [304, 393] on button "button" at bounding box center [296, 406] width 41 height 32
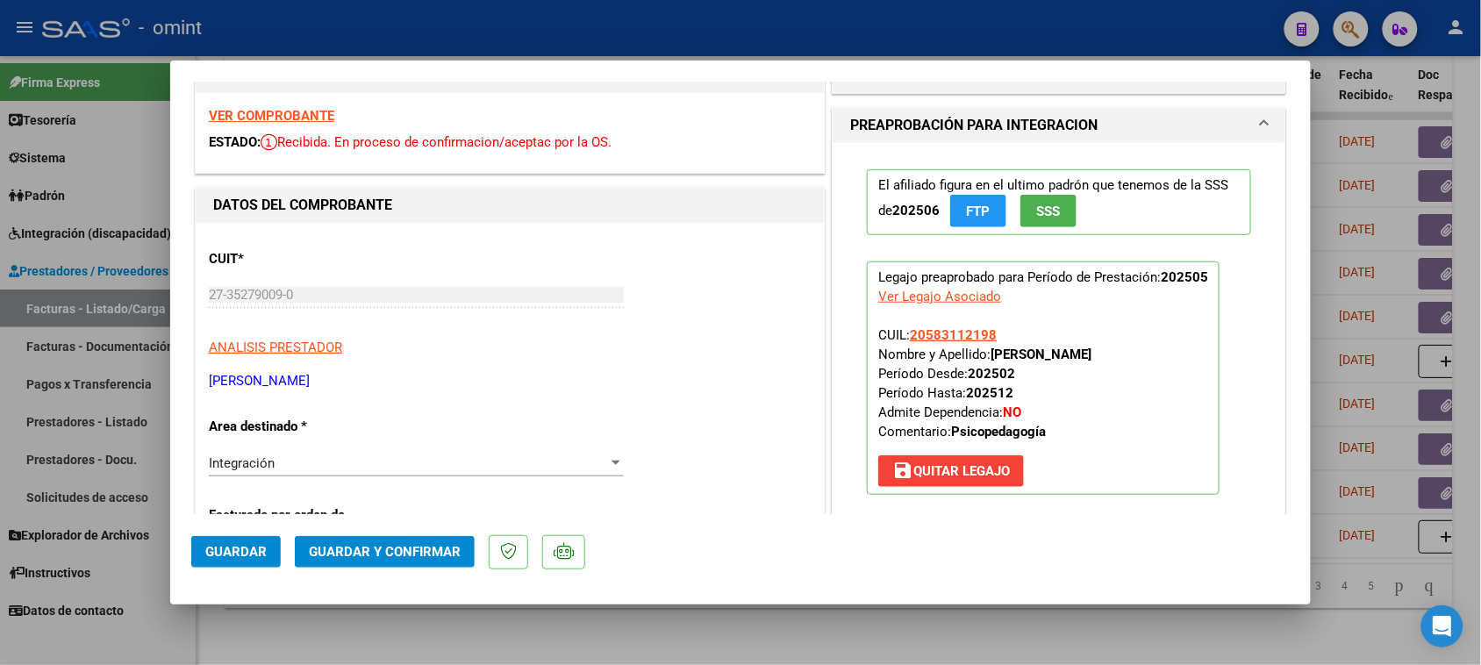
scroll to position [329, 0]
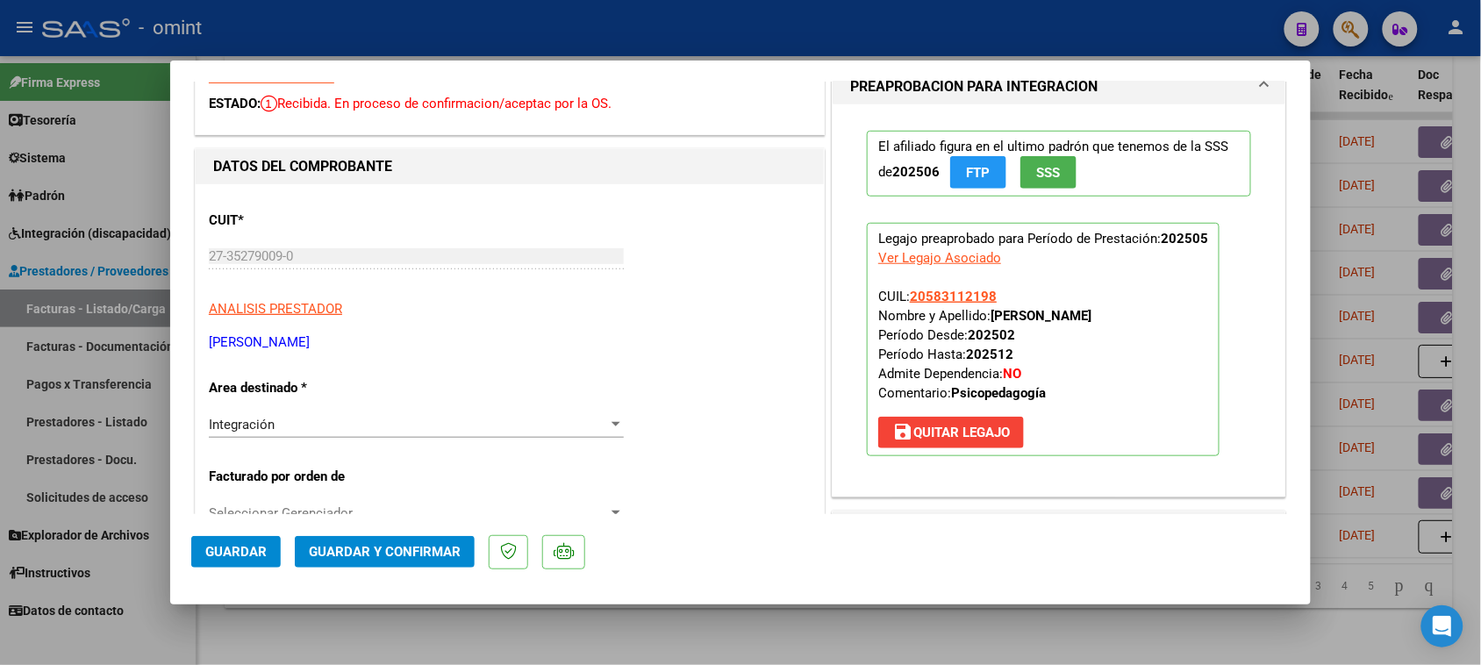
click at [253, 545] on span "Guardar" at bounding box center [235, 552] width 61 height 16
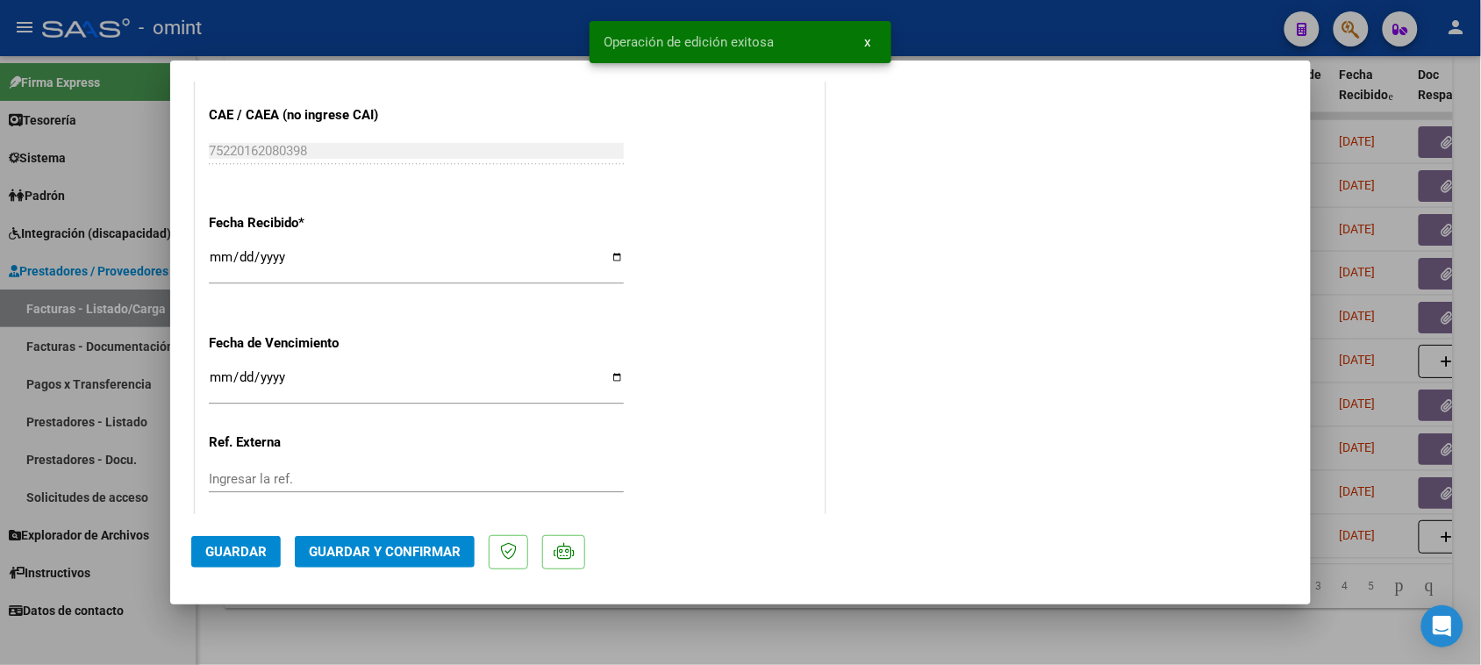
scroll to position [1506, 0]
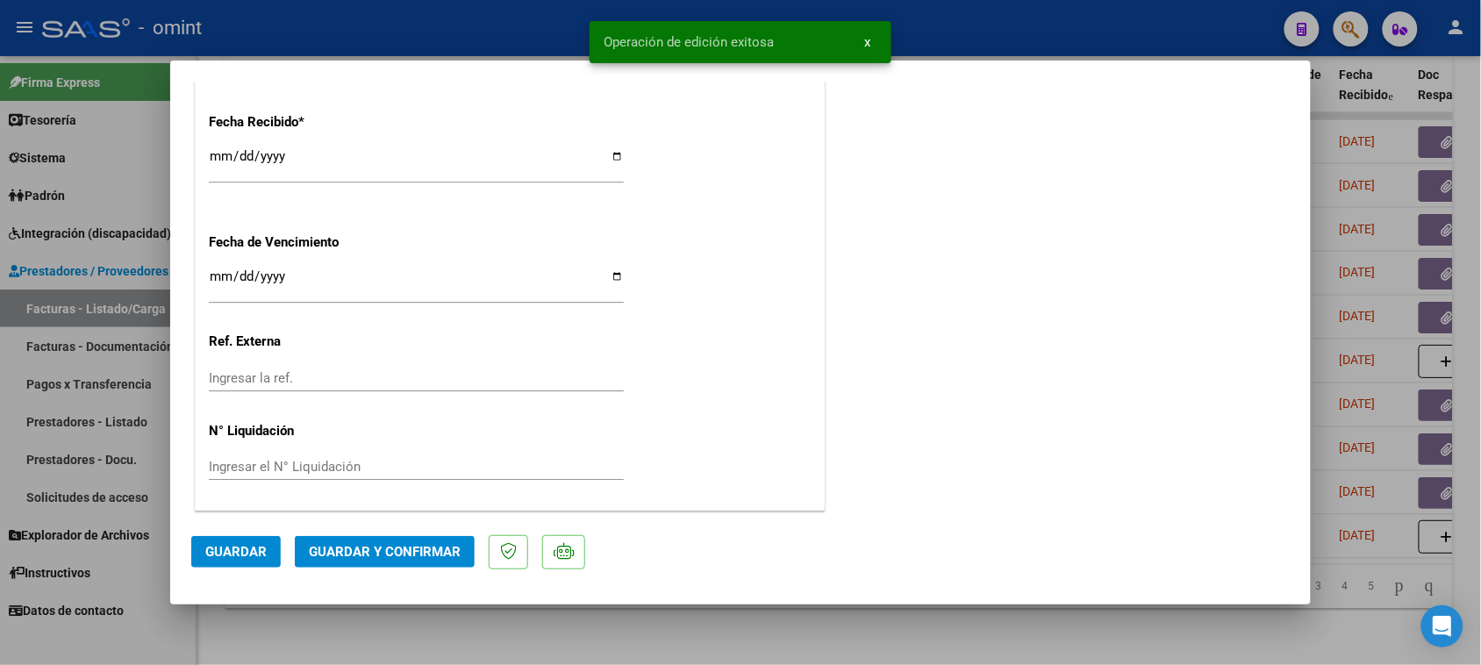
click at [435, 551] on span "Guardar y Confirmar" at bounding box center [385, 552] width 152 height 16
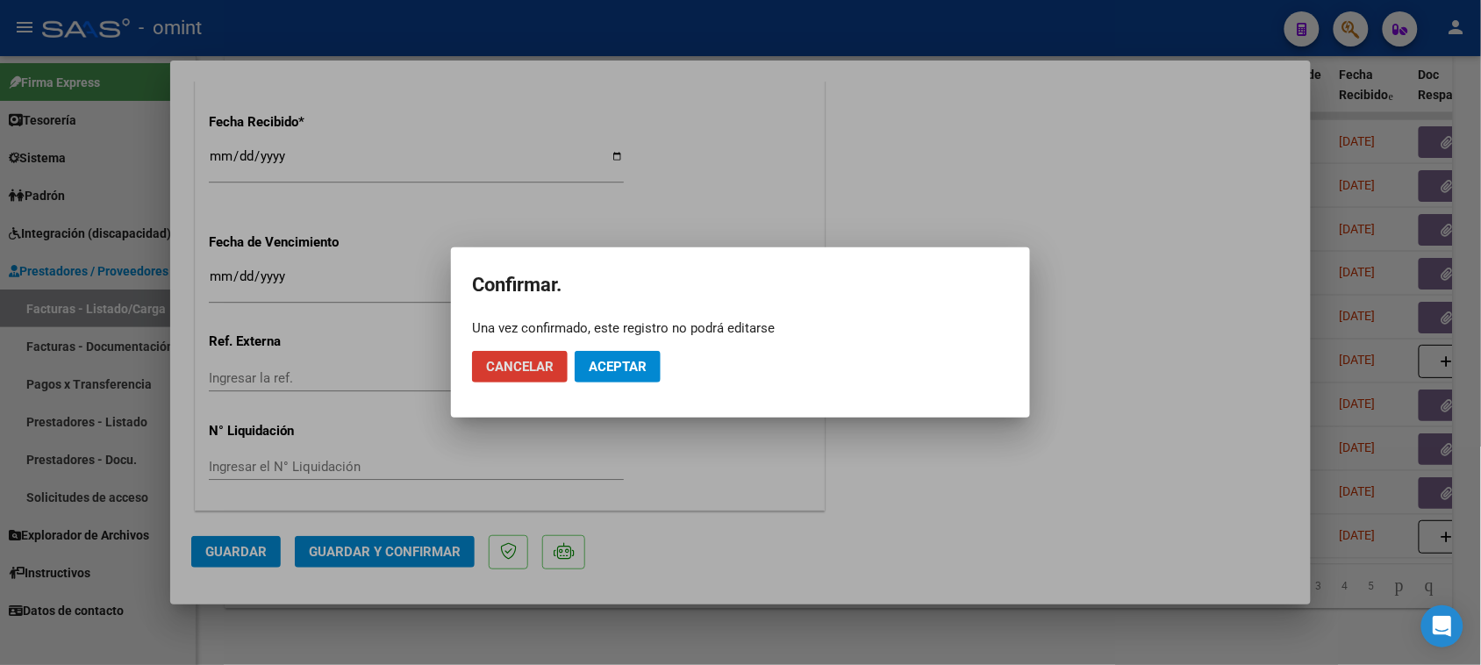
click at [655, 367] on button "Aceptar" at bounding box center [618, 367] width 86 height 32
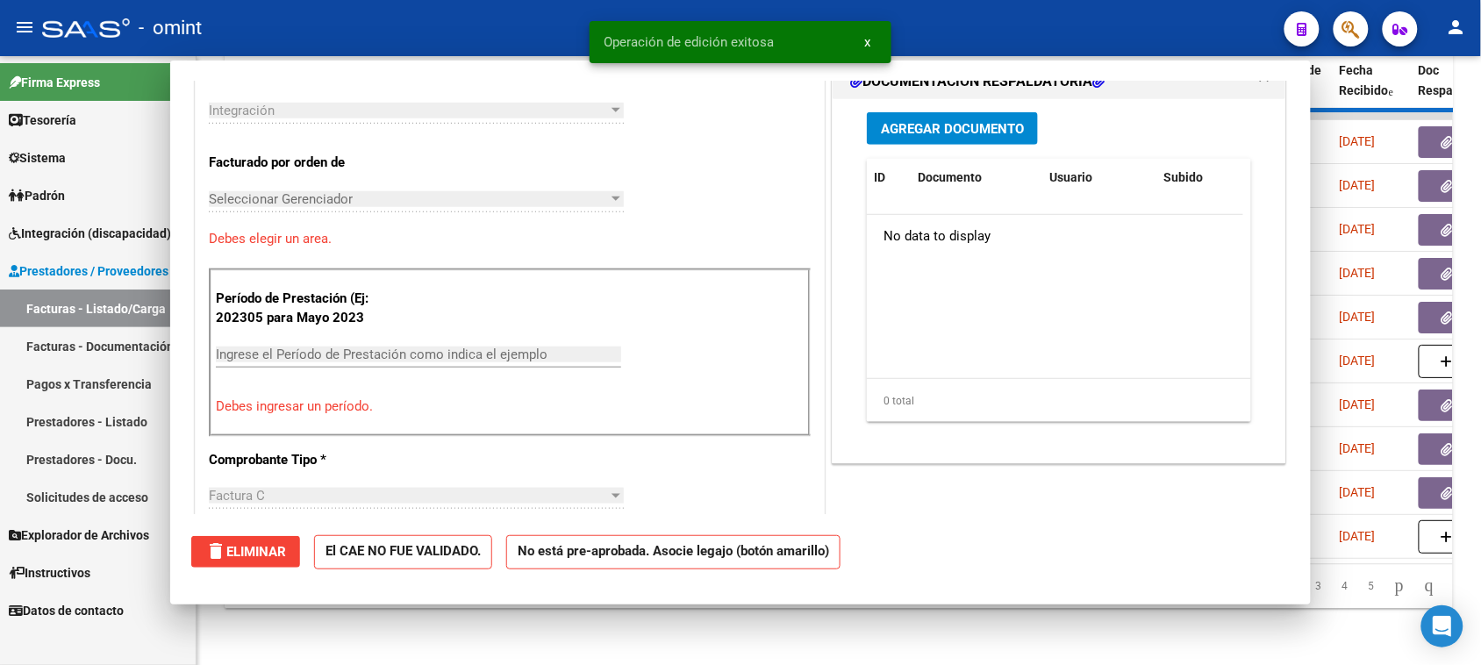
scroll to position [198, 0]
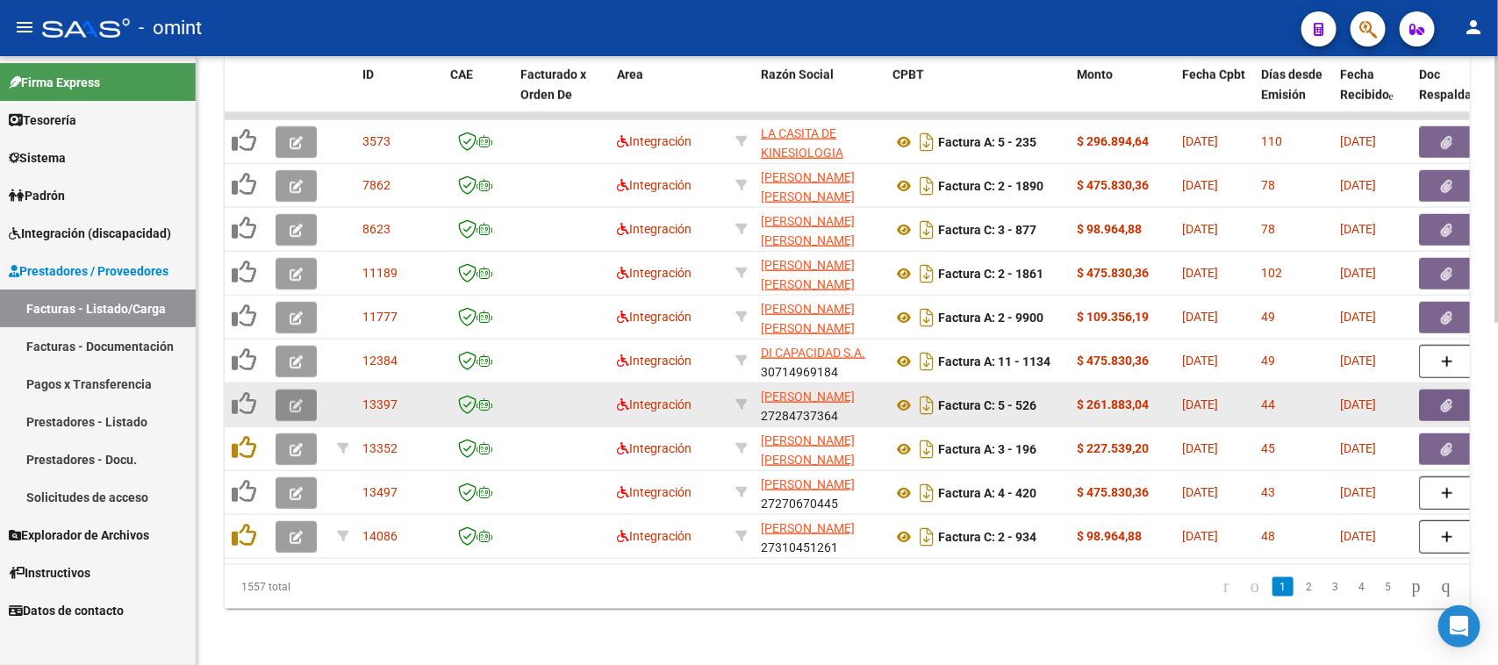
click at [287, 390] on button "button" at bounding box center [296, 406] width 41 height 32
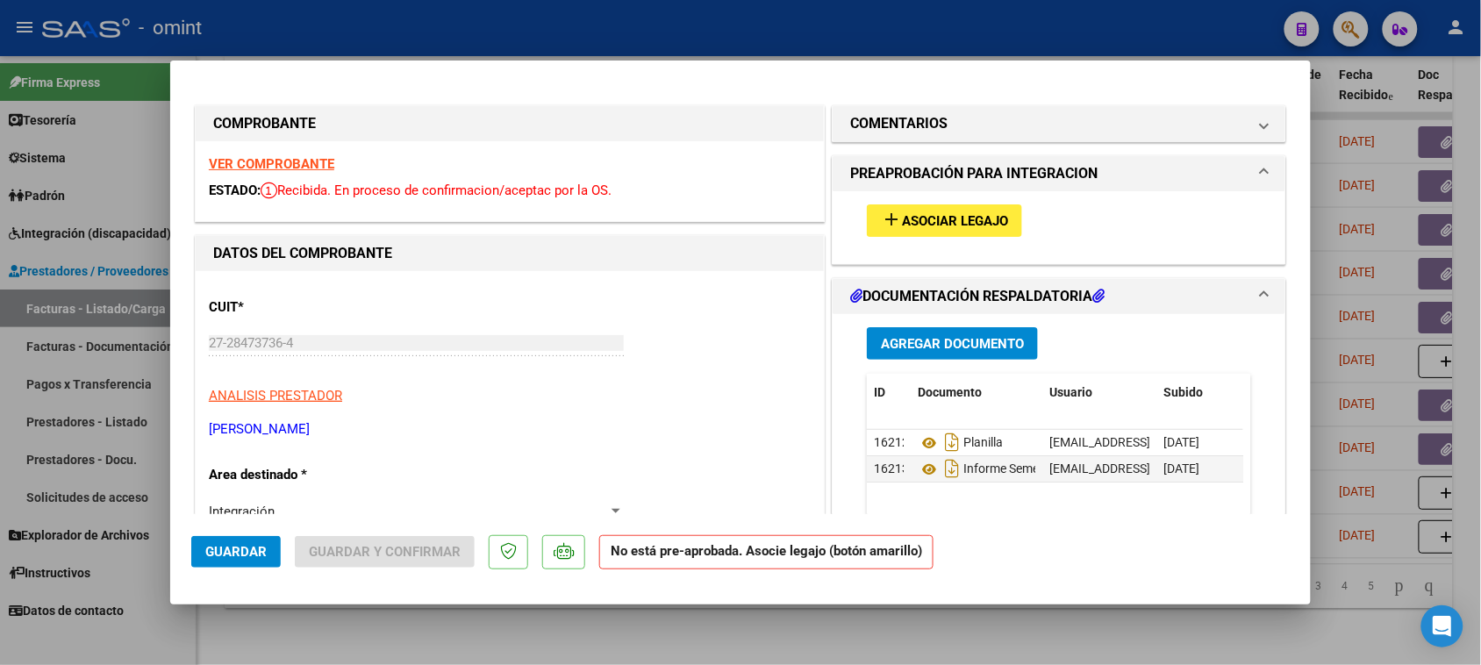
click at [317, 162] on strong "VER COMPROBANTE" at bounding box center [271, 164] width 125 height 16
click at [989, 233] on button "add Asociar Legajo" at bounding box center [944, 220] width 155 height 32
click at [209, 366] on div "27-28473736-4 Ingresar CUIT" at bounding box center [416, 351] width 415 height 43
click at [1006, 222] on button "add Asociar Legajo" at bounding box center [944, 220] width 155 height 32
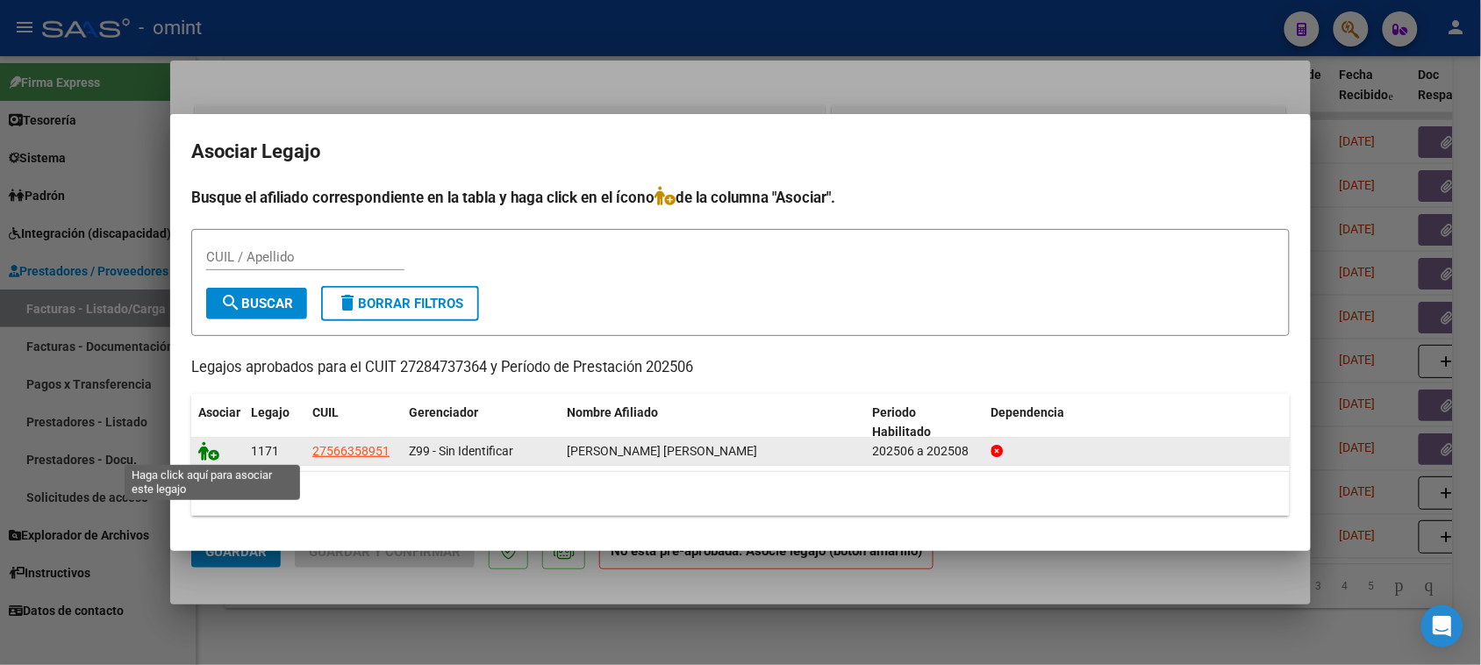
click at [204, 454] on icon at bounding box center [208, 450] width 21 height 19
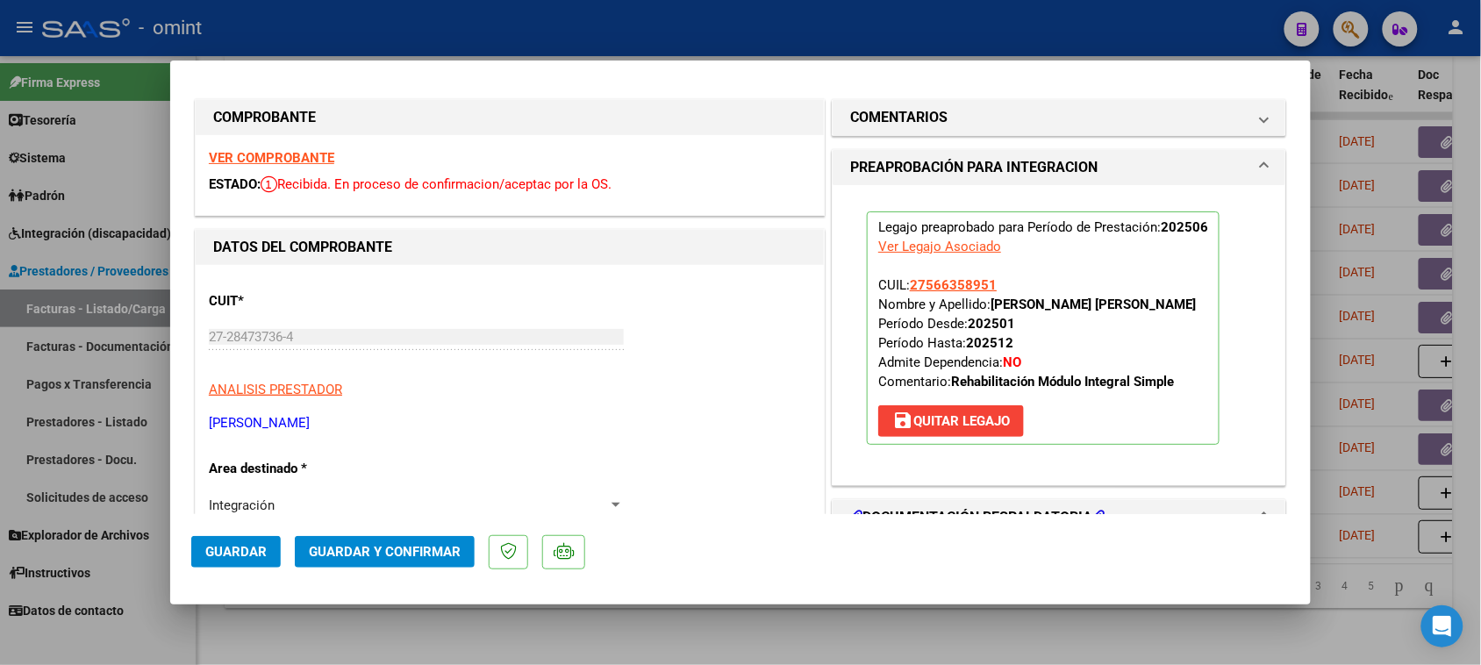
scroll to position [0, 0]
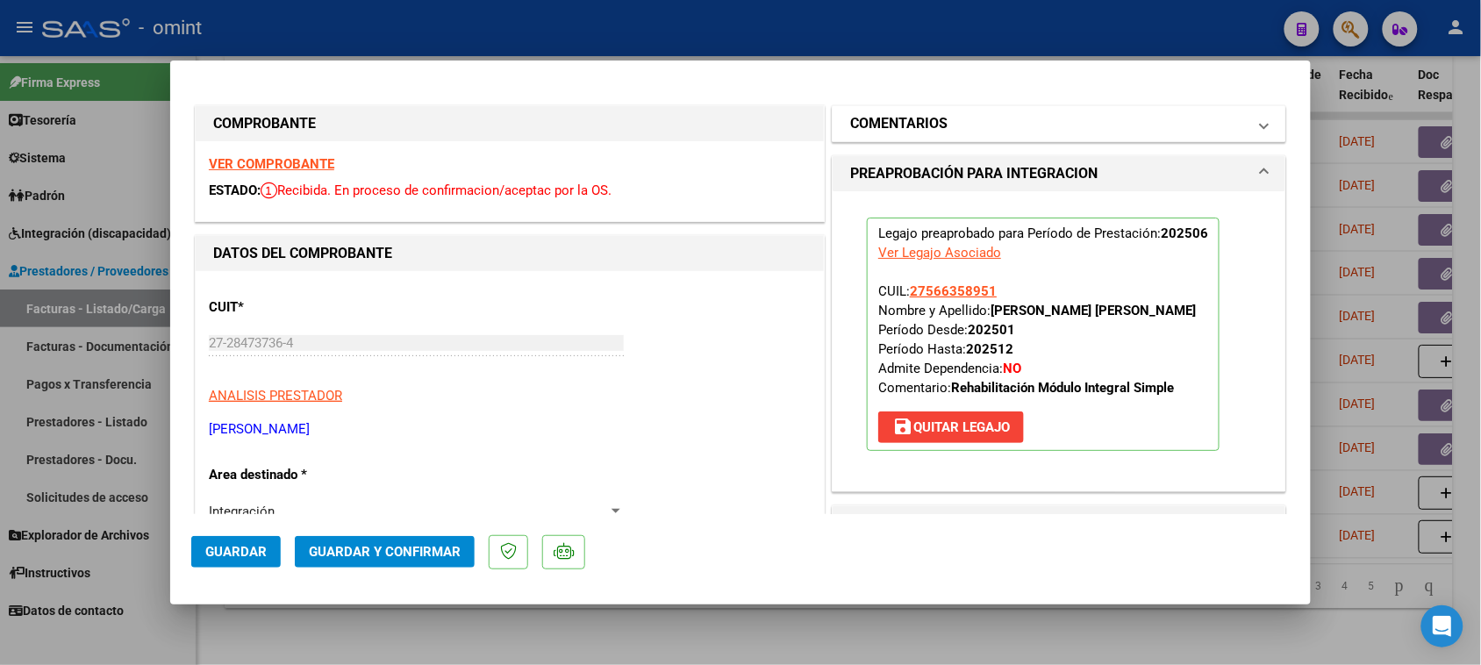
click at [854, 119] on h1 "COMENTARIOS" at bounding box center [898, 123] width 97 height 21
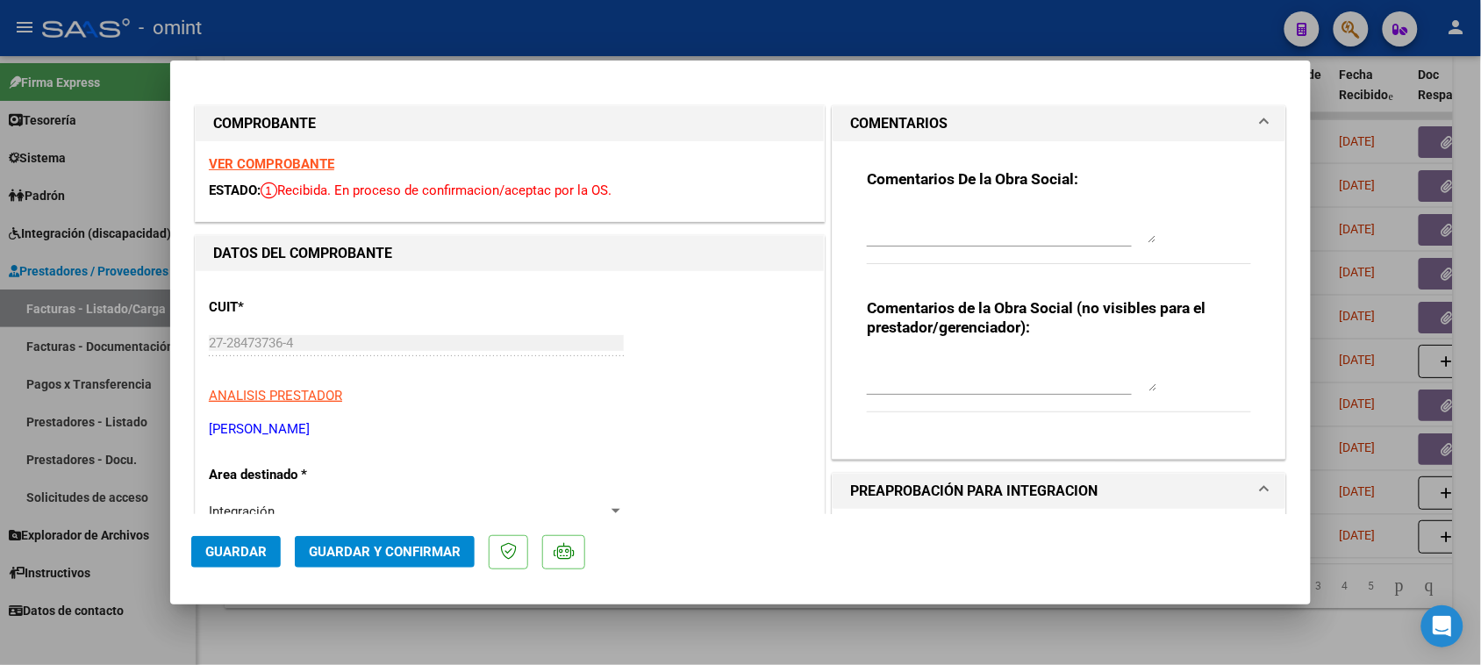
click at [923, 219] on textarea at bounding box center [1012, 225] width 290 height 35
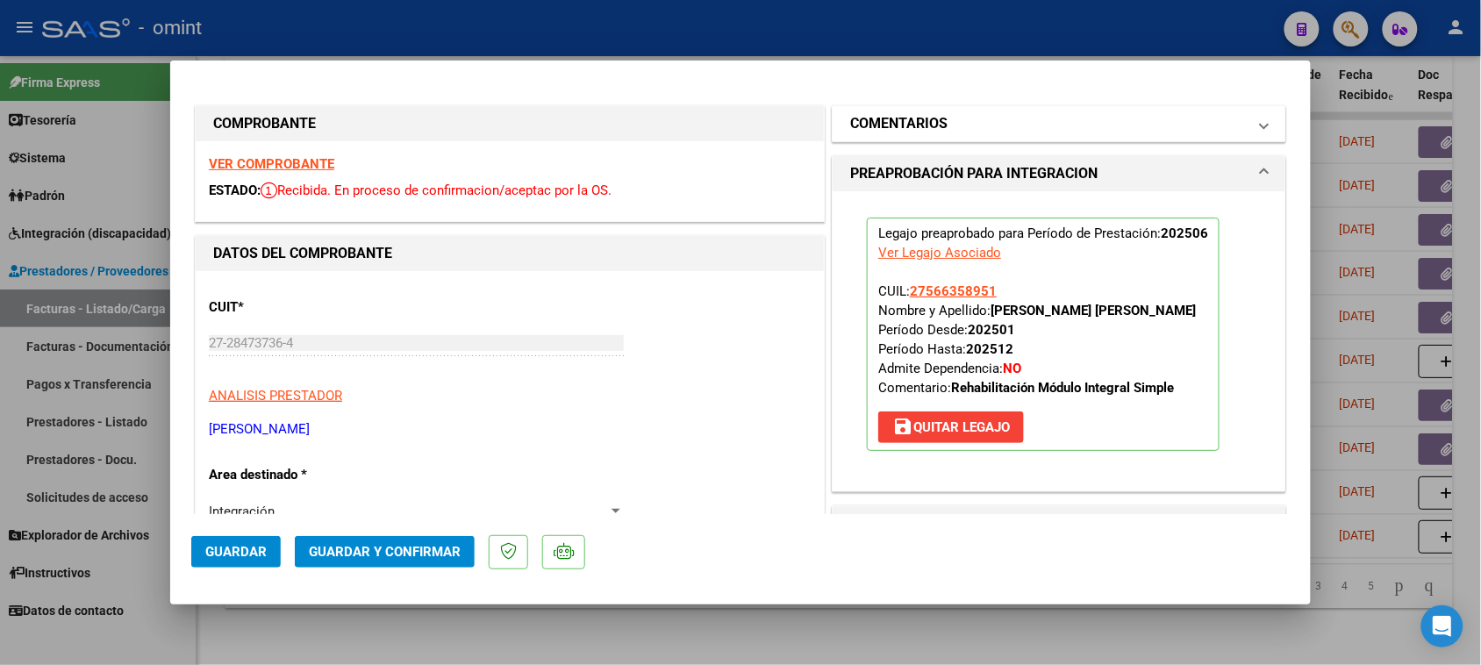
click at [899, 107] on mat-expansion-panel-header "COMENTARIOS" at bounding box center [1059, 123] width 453 height 35
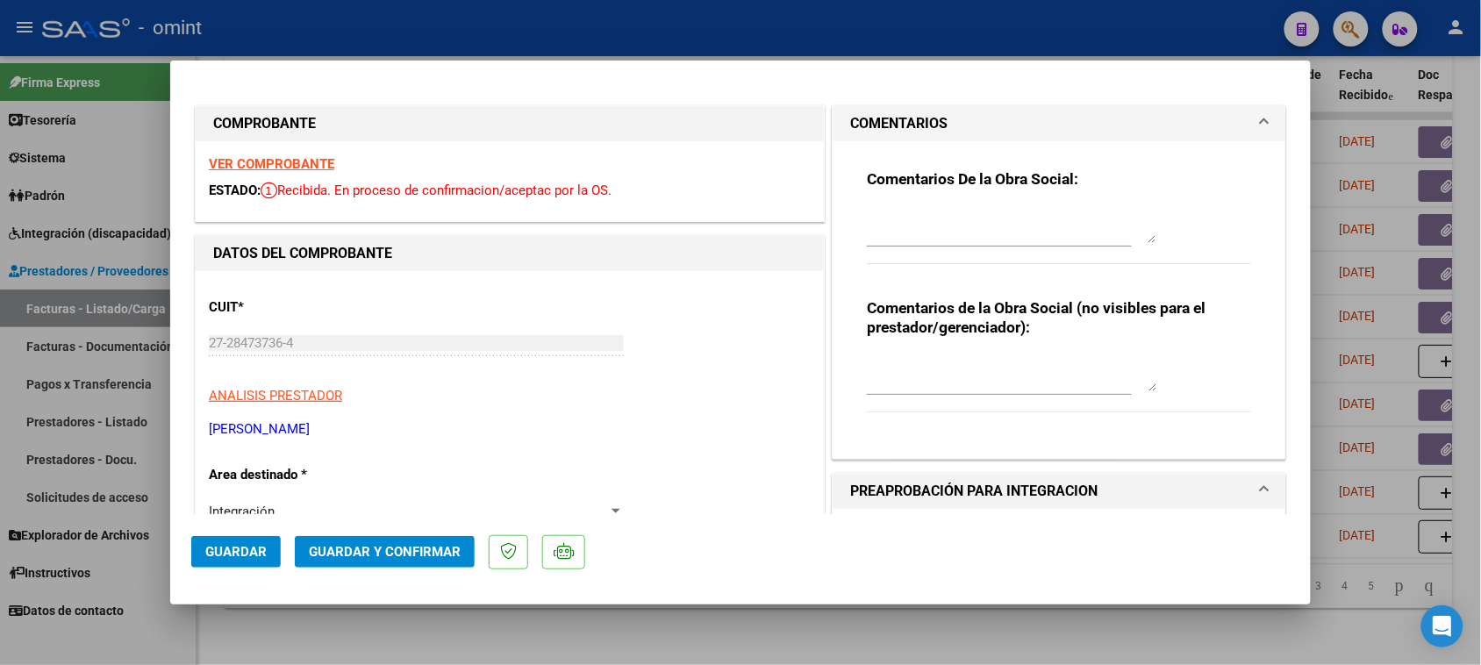
click at [920, 253] on div at bounding box center [999, 233] width 265 height 59
click at [920, 222] on textarea at bounding box center [1012, 225] width 290 height 35
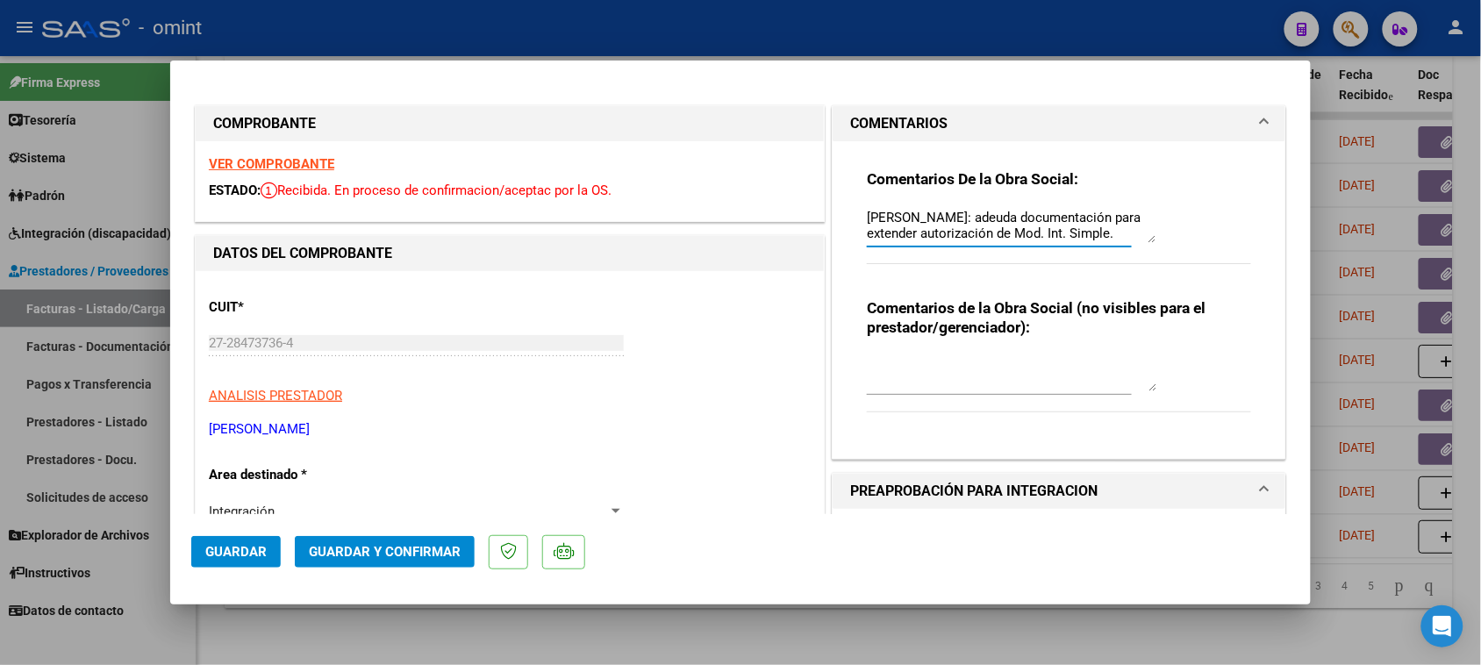
paste textarea "el socio deberá contactarse con nuestro Centro de At. al Socio [PHONE_NUMBER]"
click at [1078, 130] on mat-panel-title "COMENTARIOS" at bounding box center [1048, 123] width 397 height 21
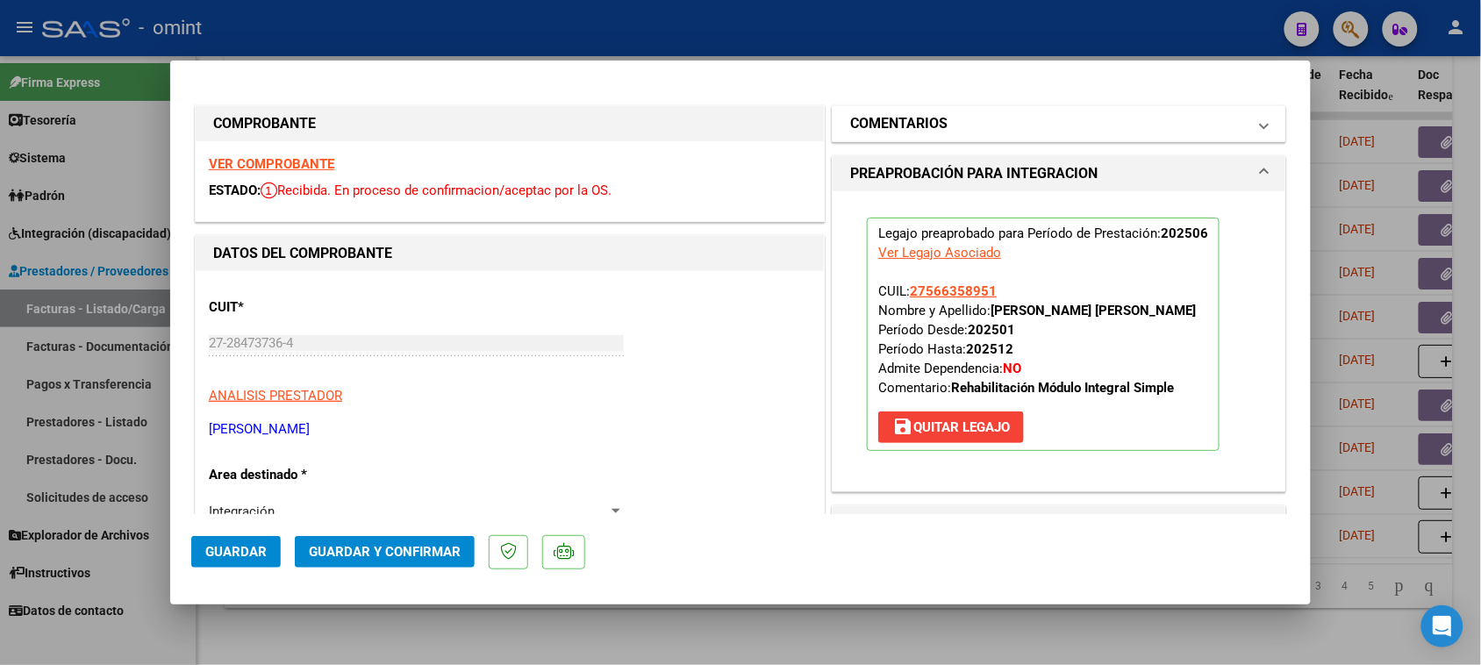
click at [1073, 136] on mat-expansion-panel-header "COMENTARIOS" at bounding box center [1059, 123] width 453 height 35
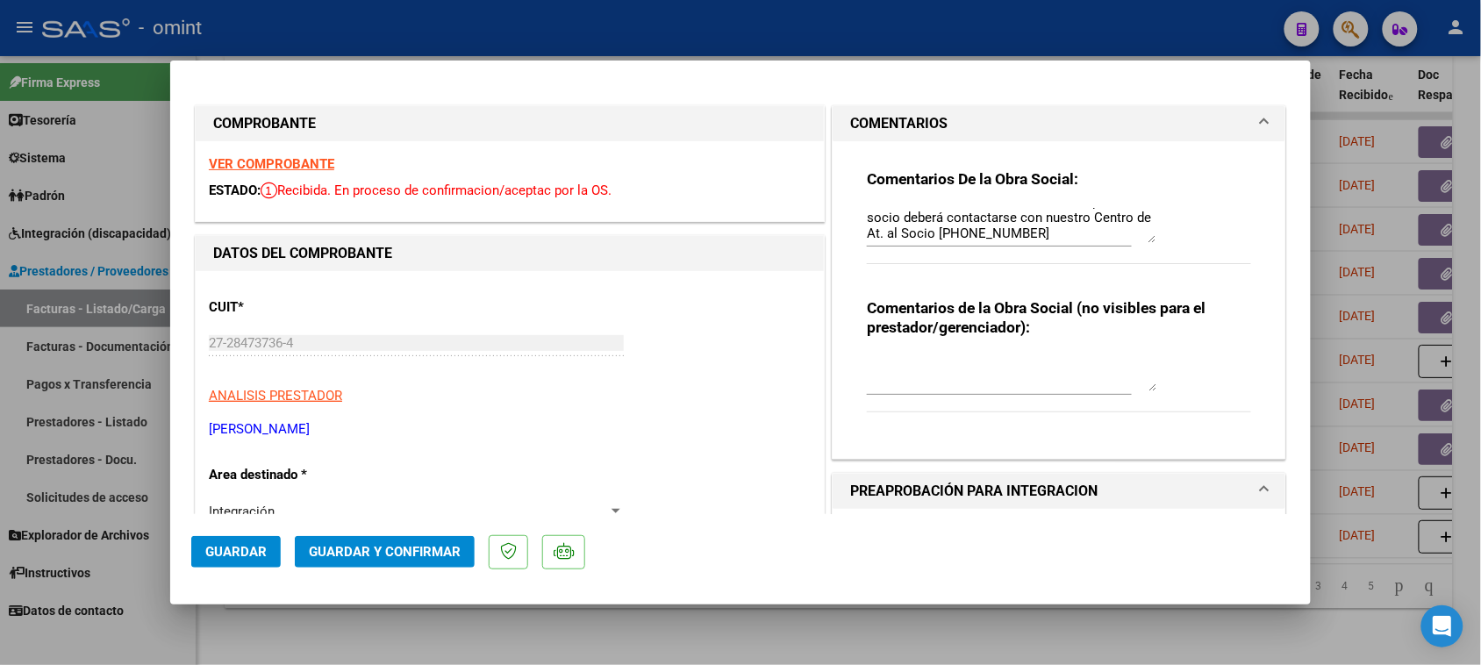
click at [1031, 239] on textarea "[PERSON_NAME]: adeuda documentación para extender autorización de Mod. Int. Sim…" at bounding box center [1012, 225] width 290 height 35
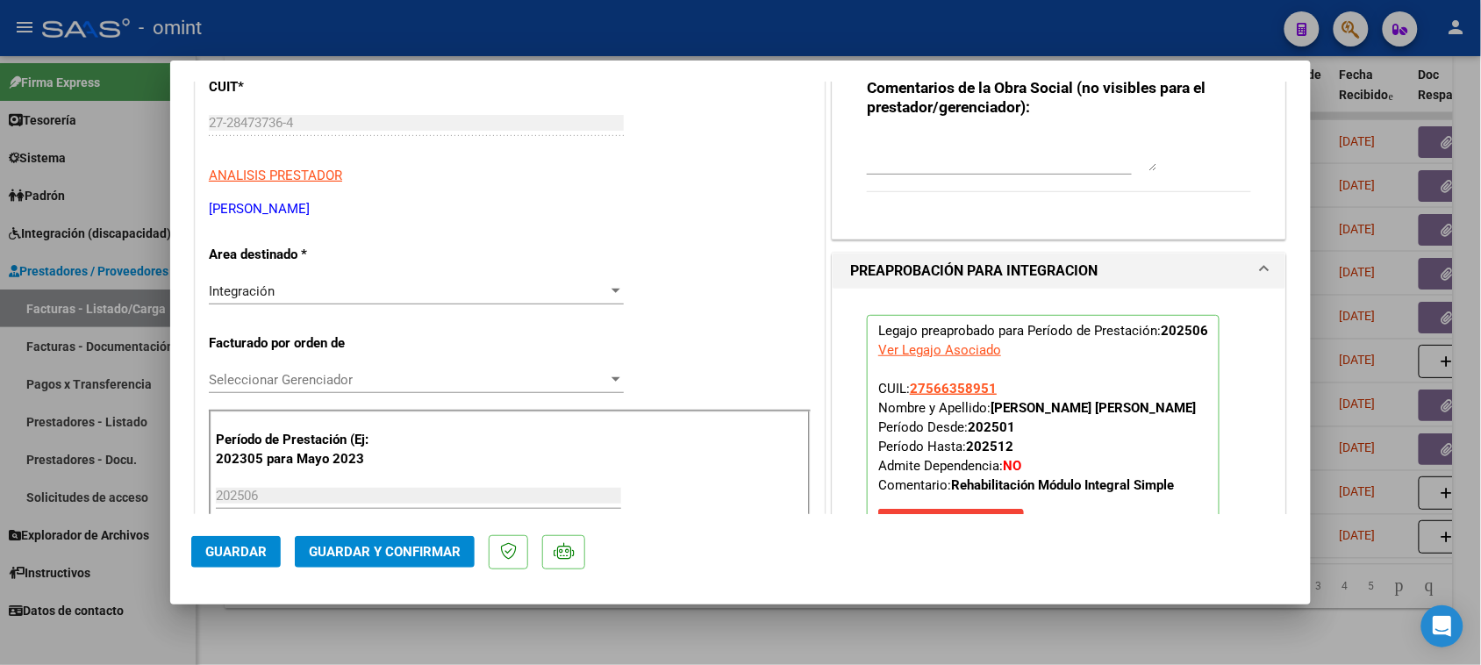
scroll to position [329, 0]
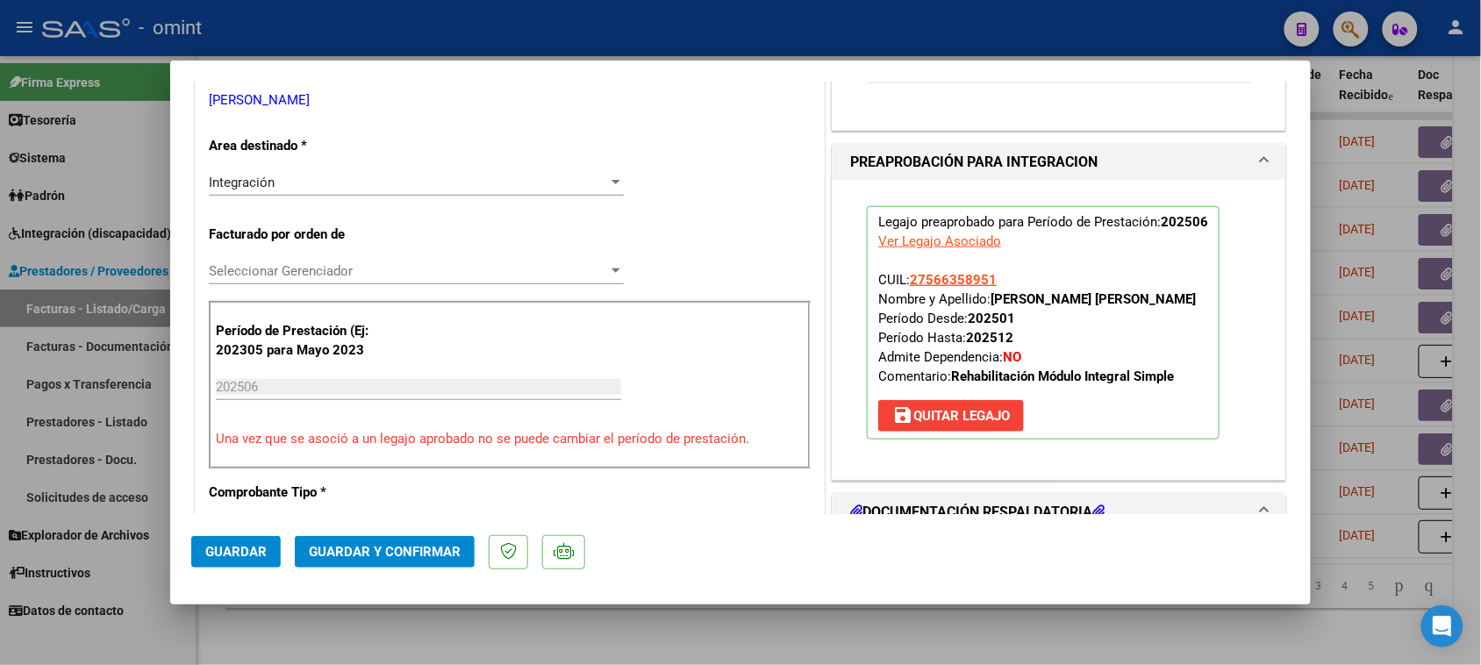
click at [391, 545] on span "Guardar y Confirmar" at bounding box center [385, 552] width 152 height 16
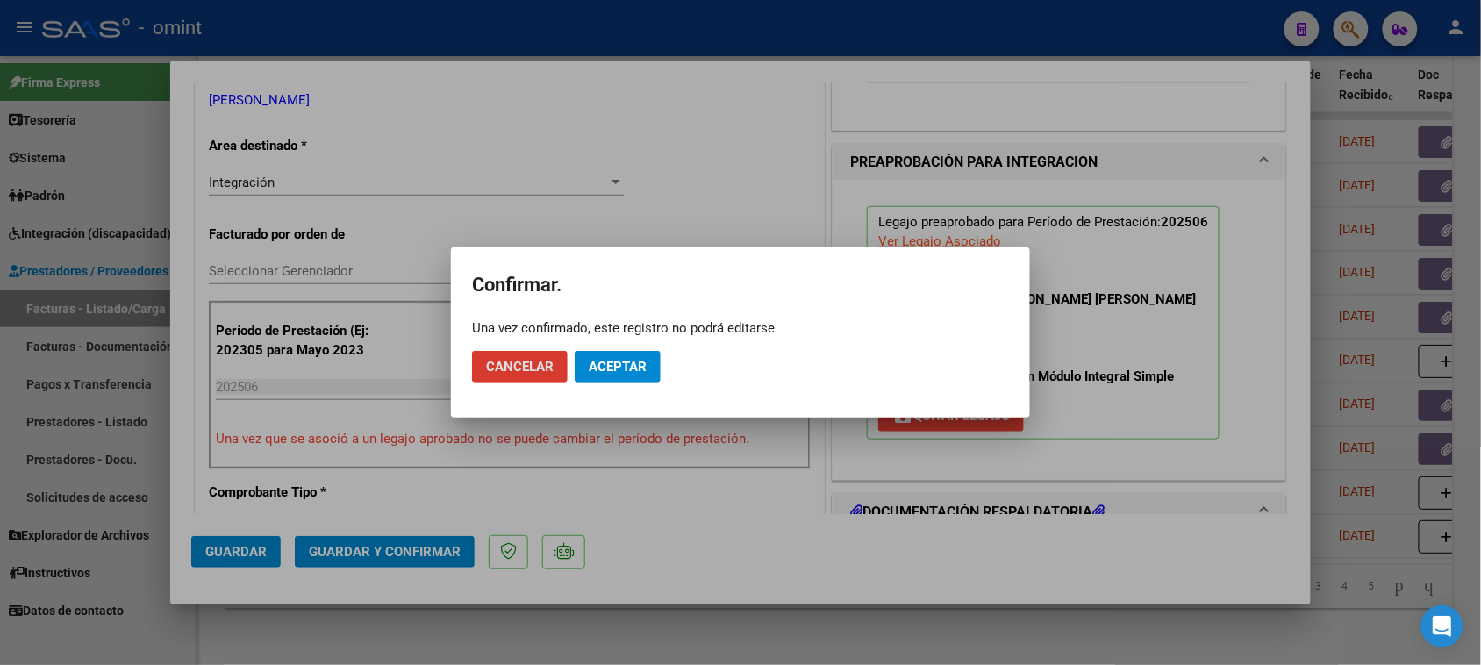
click at [637, 367] on span "Aceptar" at bounding box center [618, 367] width 58 height 16
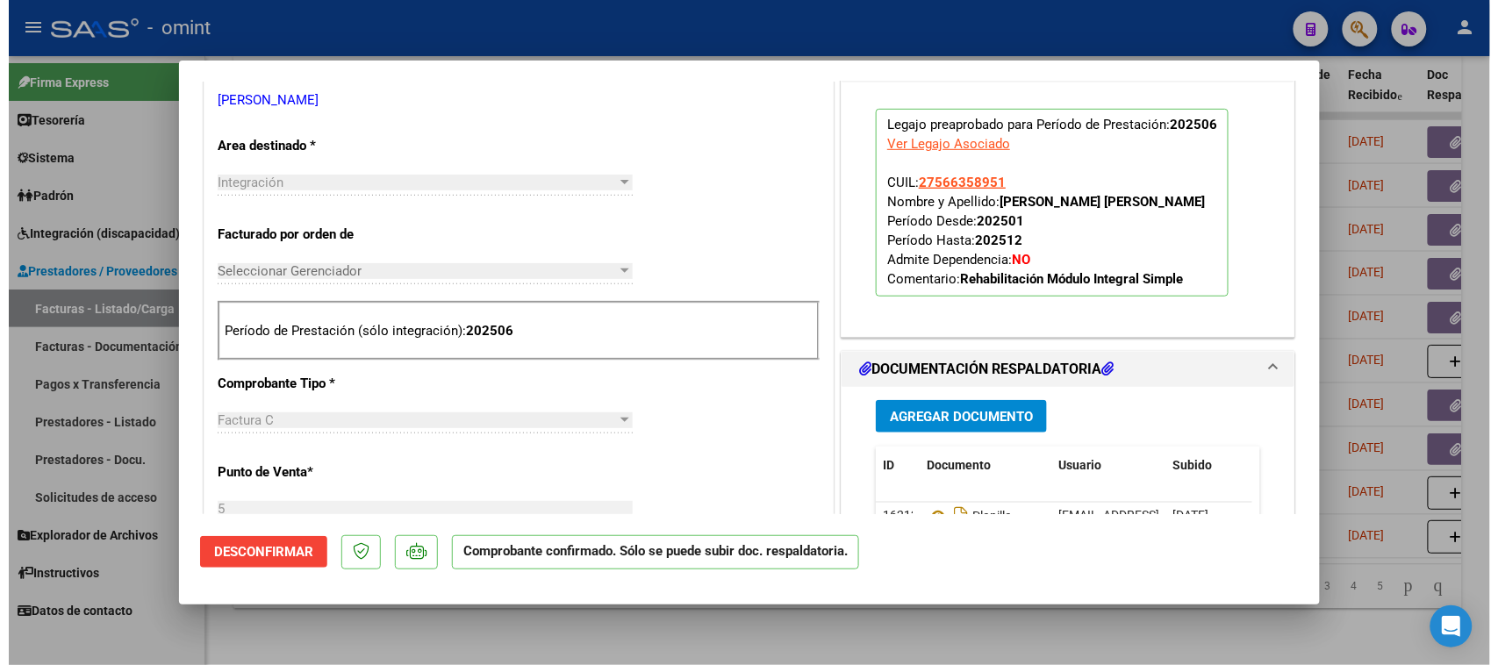
scroll to position [0, 0]
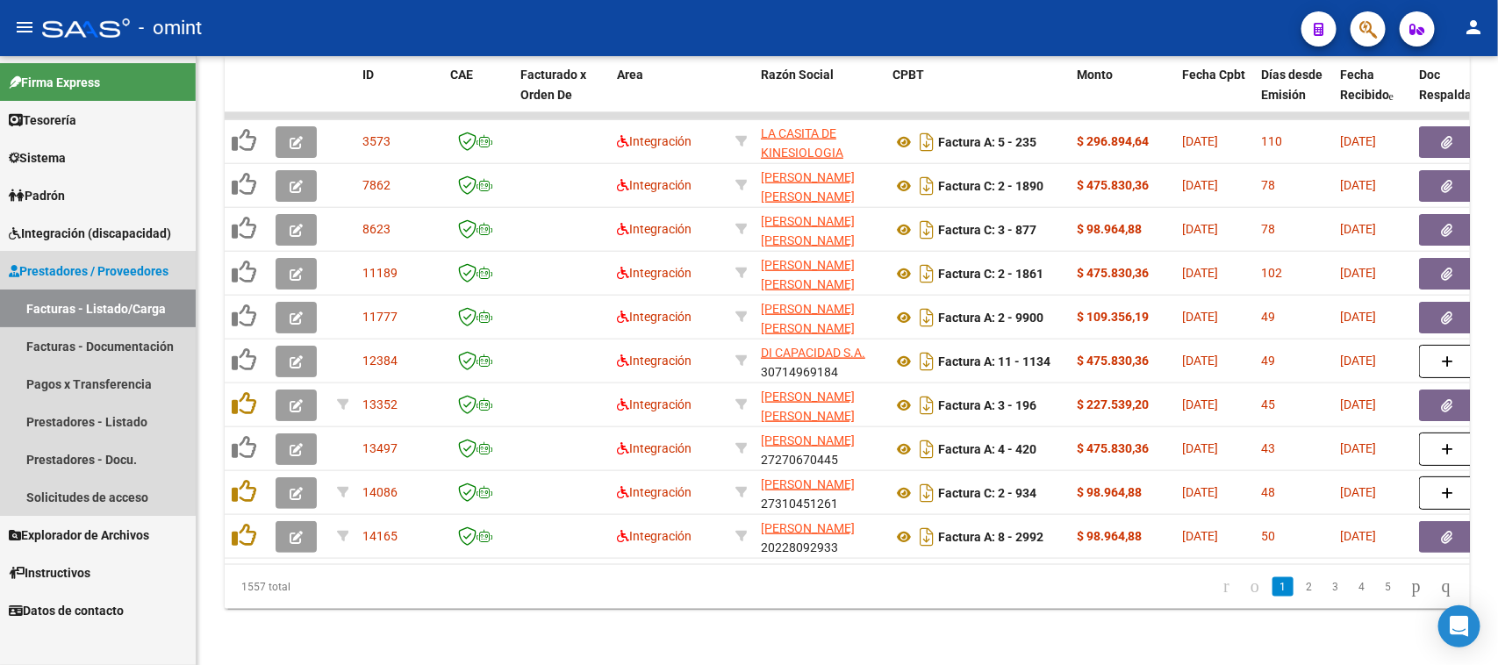
drag, startPoint x: 57, startPoint y: 286, endPoint x: 81, endPoint y: 296, distance: 25.6
click at [55, 285] on link "Prestadores / Proveedores" at bounding box center [98, 271] width 196 height 38
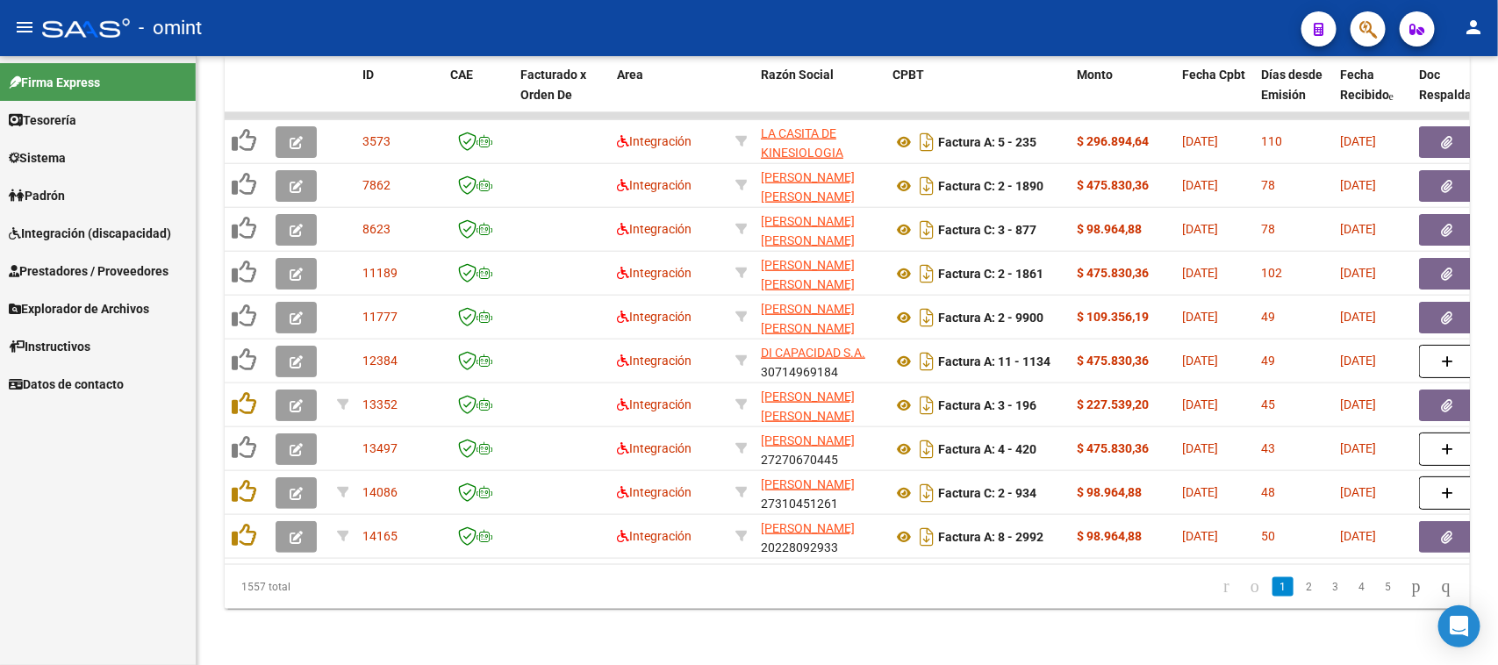
click at [107, 256] on link "Prestadores / Proveedores" at bounding box center [98, 271] width 196 height 38
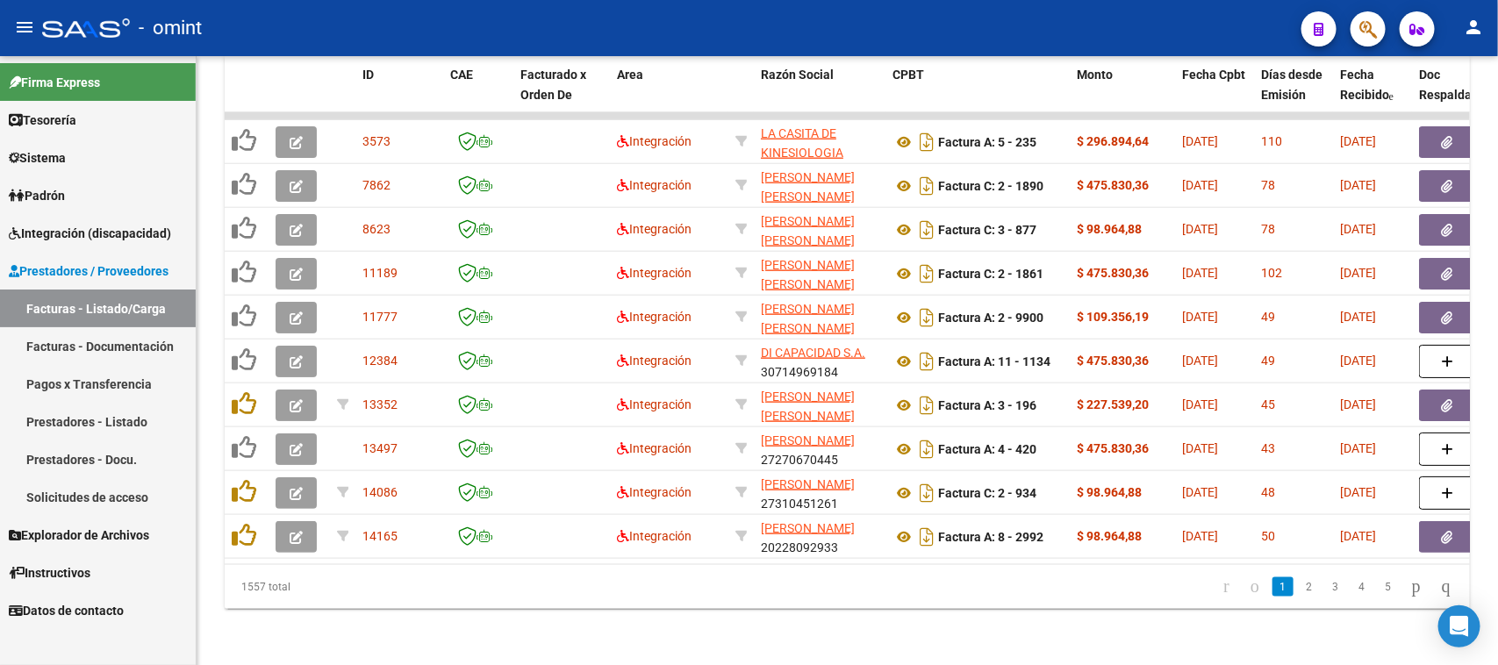
click at [110, 312] on link "Facturas - Listado/Carga" at bounding box center [98, 309] width 196 height 38
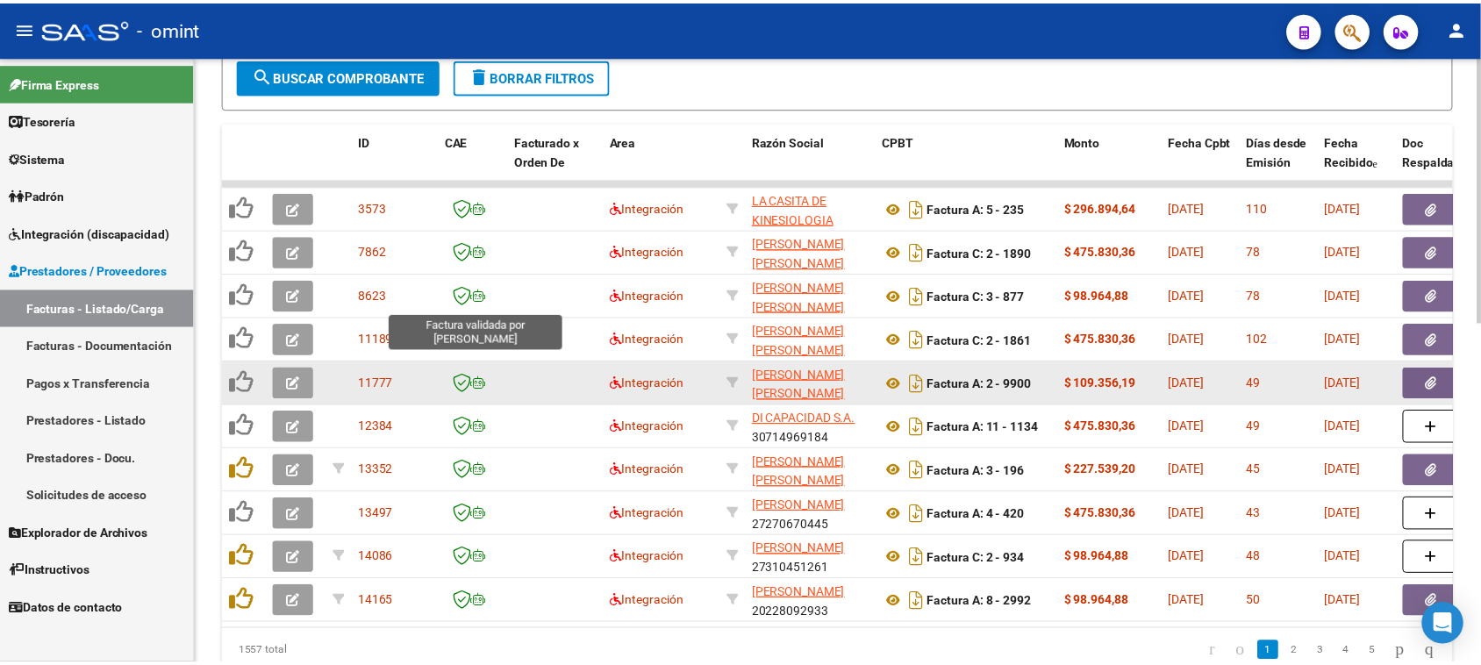
scroll to position [669, 0]
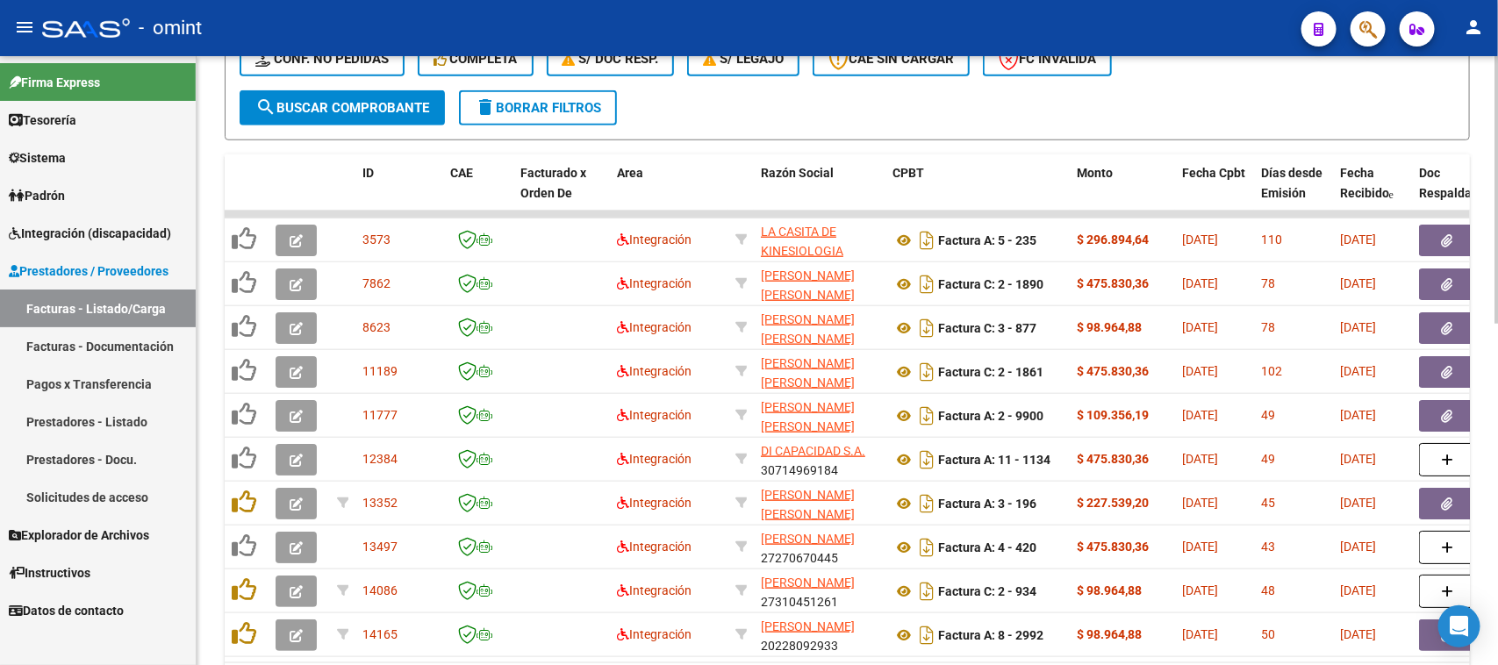
click at [355, 108] on span "search Buscar Comprobante" at bounding box center [342, 108] width 174 height 16
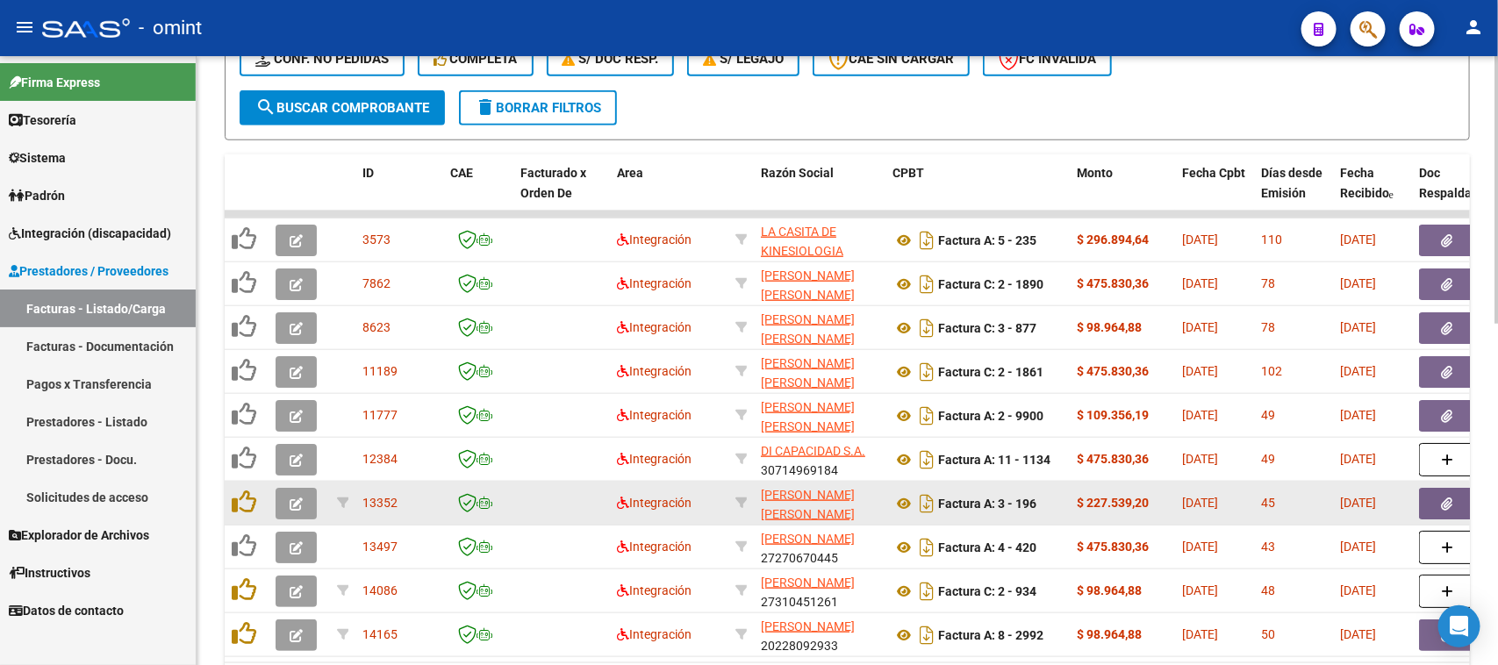
click at [298, 498] on icon "button" at bounding box center [296, 504] width 13 height 13
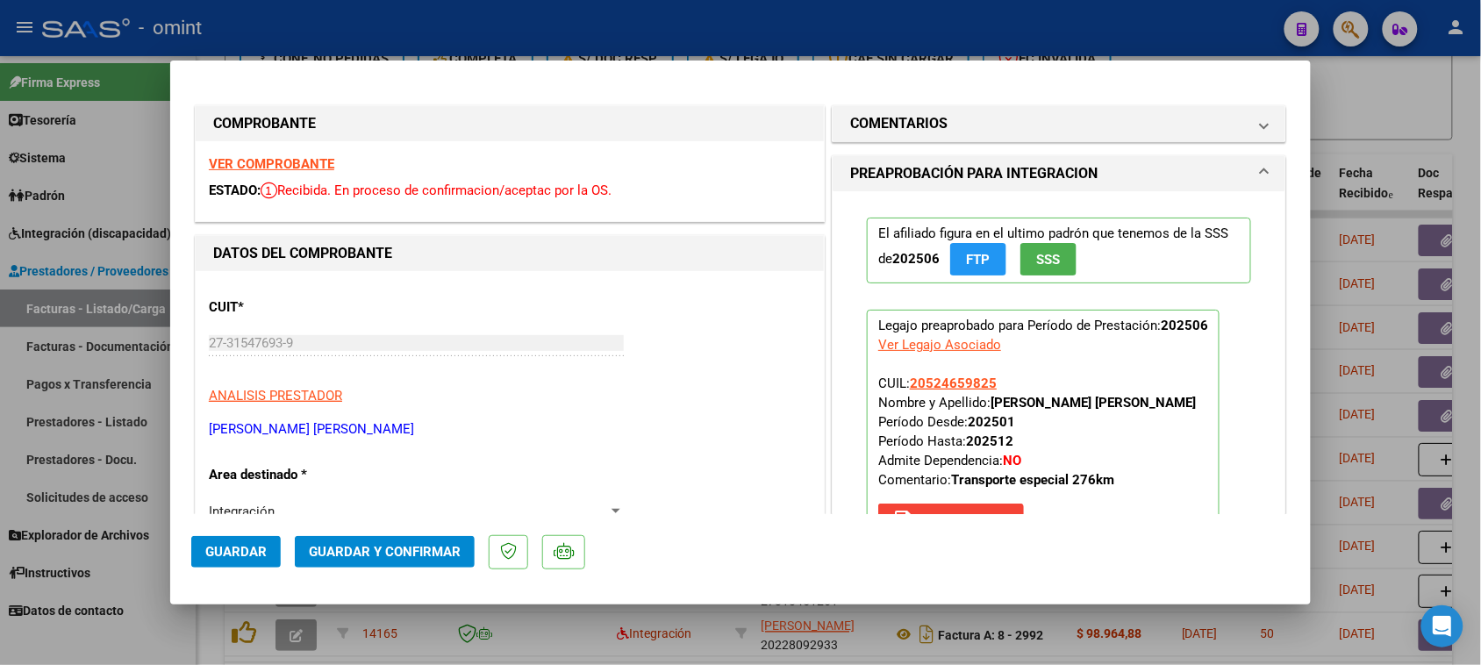
click at [299, 174] on div "VER COMPROBANTE ESTADO: Recibida. En proceso de confirmacion/aceptac por la OS." at bounding box center [510, 181] width 628 height 80
click at [330, 168] on strong "VER COMPROBANTE" at bounding box center [271, 164] width 125 height 16
click at [970, 382] on span "20524659825" at bounding box center [953, 384] width 87 height 16
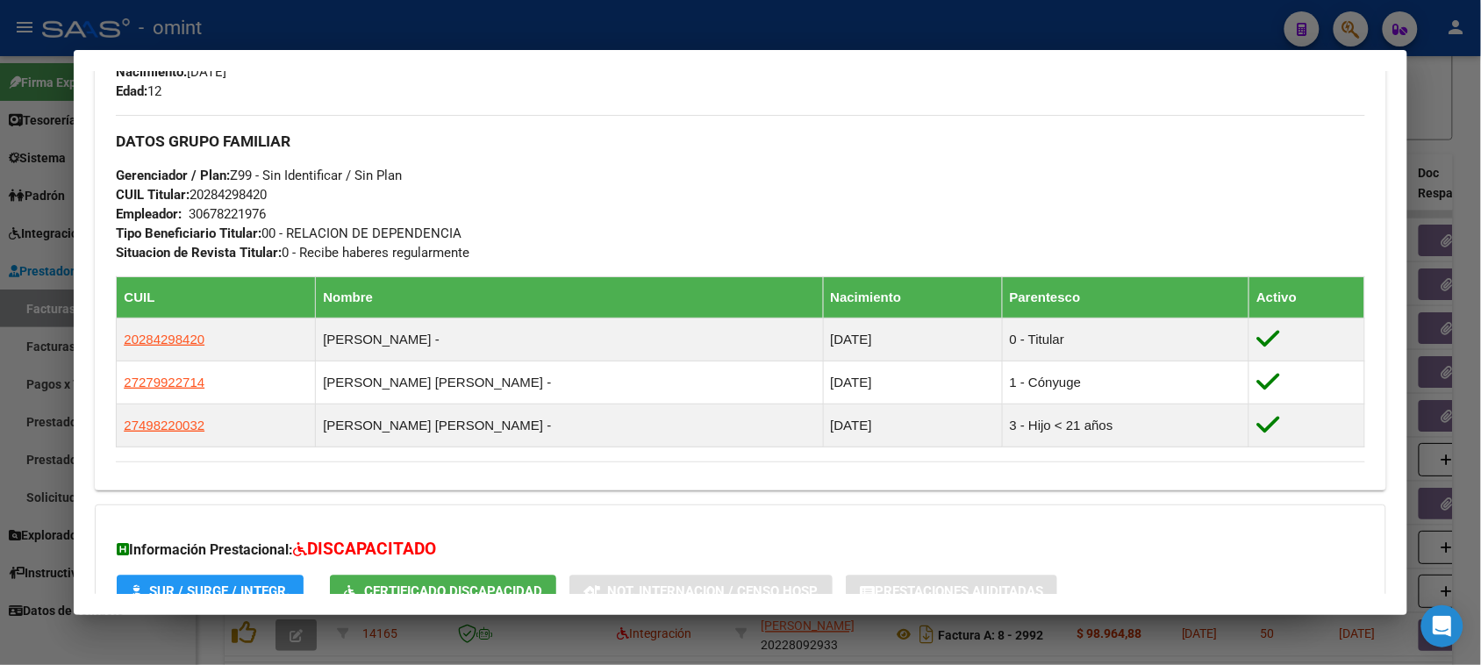
scroll to position [953, 0]
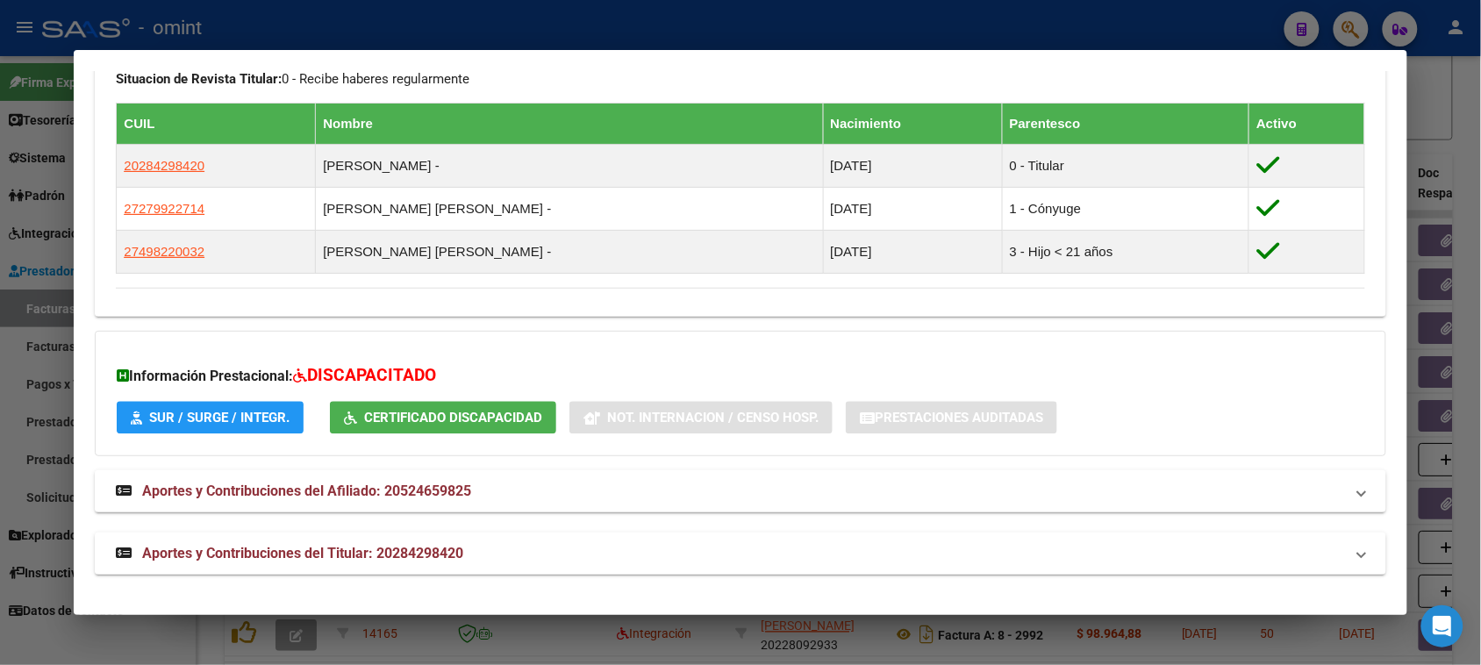
click at [259, 418] on span "SUR / SURGE / INTEGR." at bounding box center [219, 419] width 140 height 16
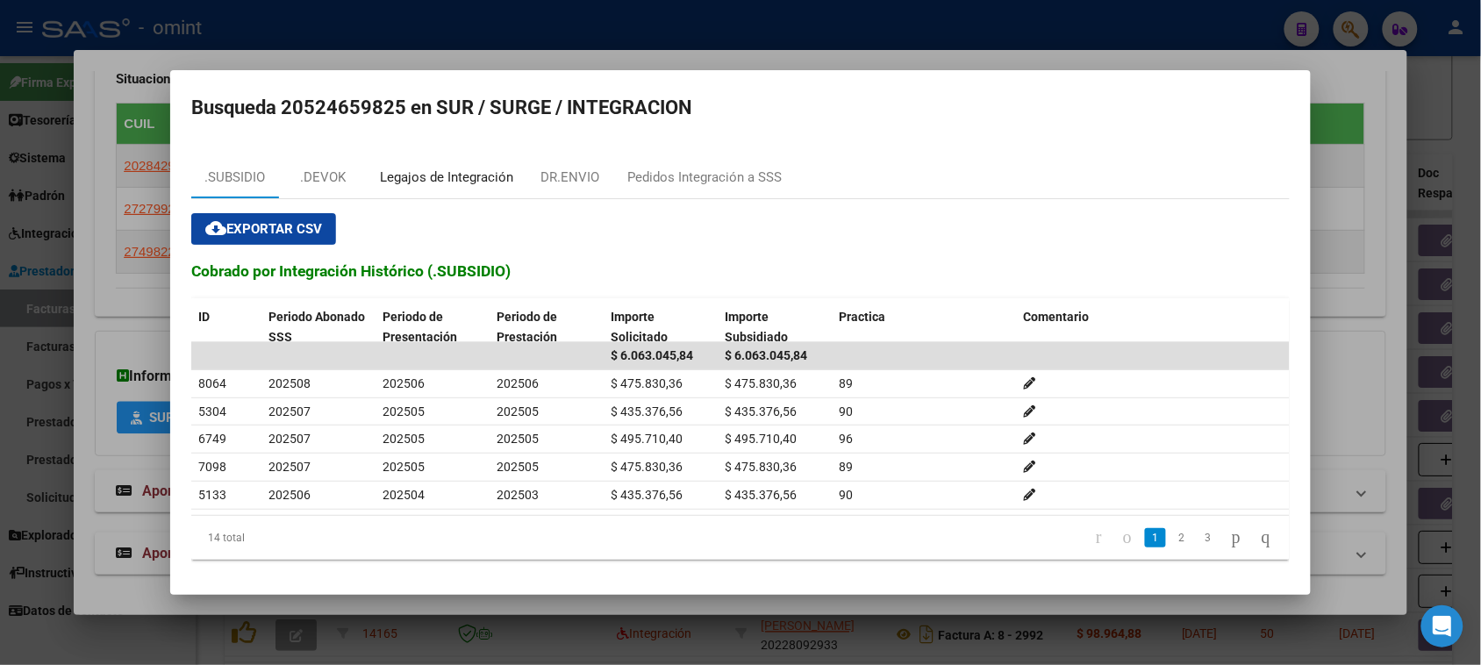
click at [426, 182] on div "Legajos de Integración" at bounding box center [446, 178] width 133 height 20
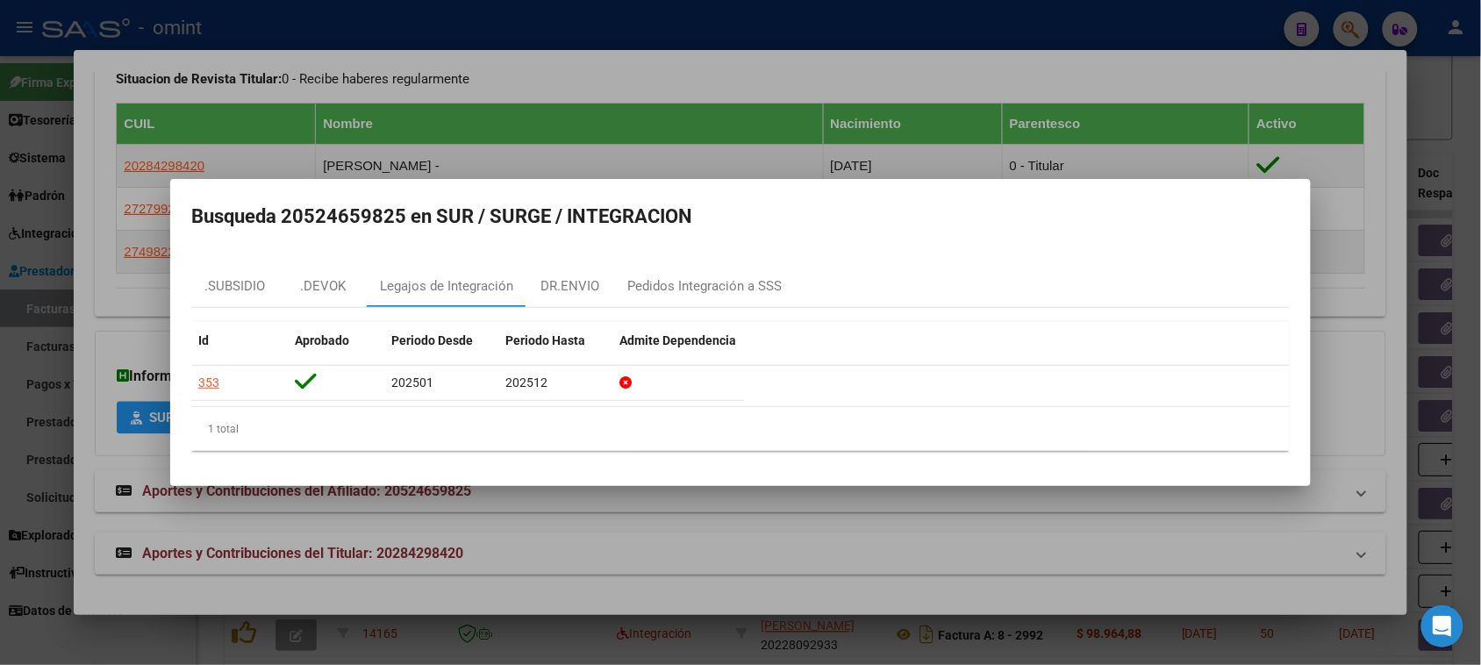
drag, startPoint x: 211, startPoint y: 384, endPoint x: 340, endPoint y: 484, distance: 163.2
click at [207, 384] on div "353" at bounding box center [208, 383] width 21 height 20
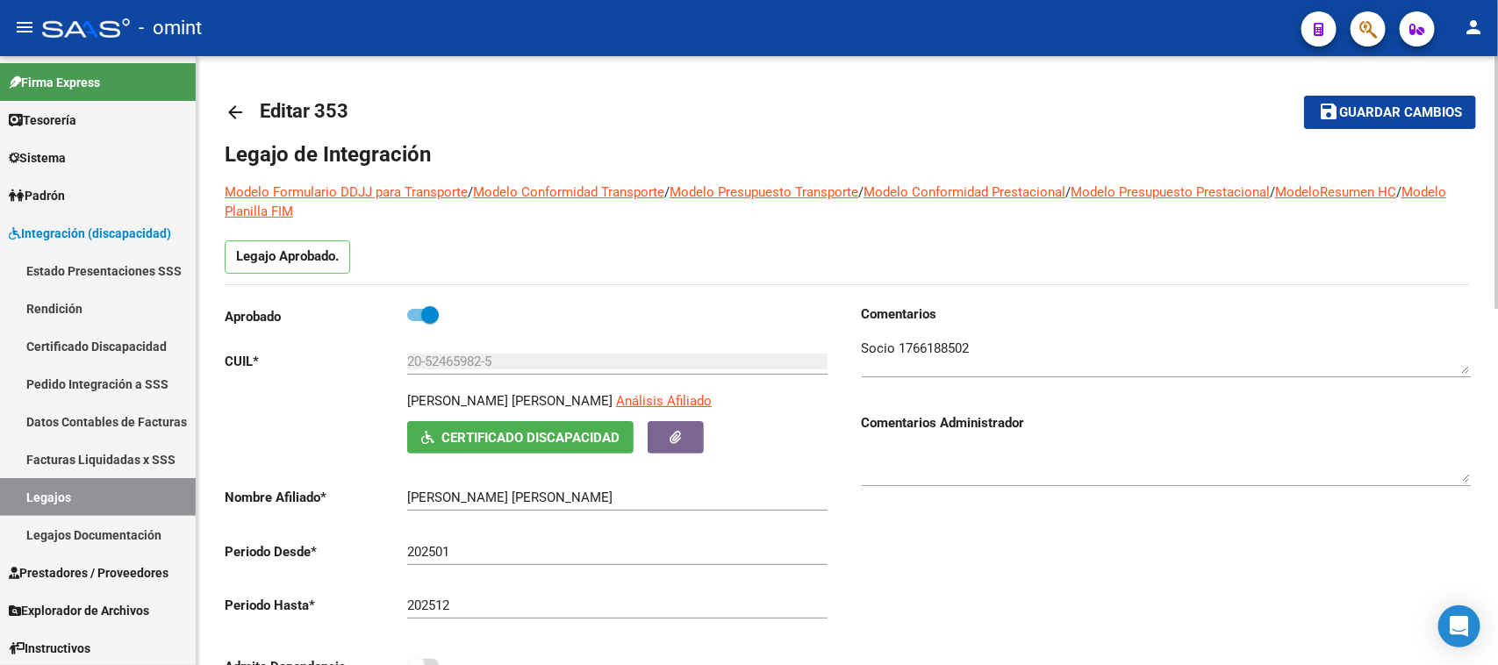
click at [932, 345] on textarea at bounding box center [1166, 356] width 609 height 35
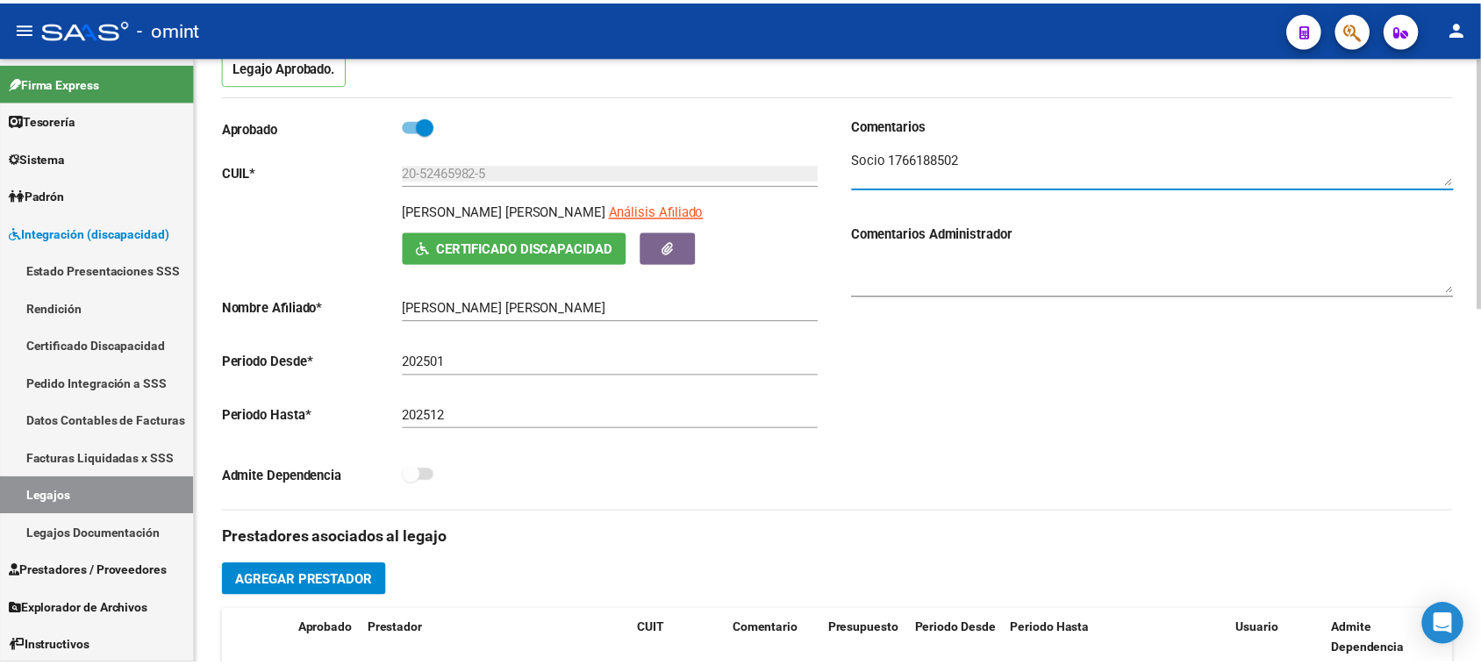
scroll to position [329, 0]
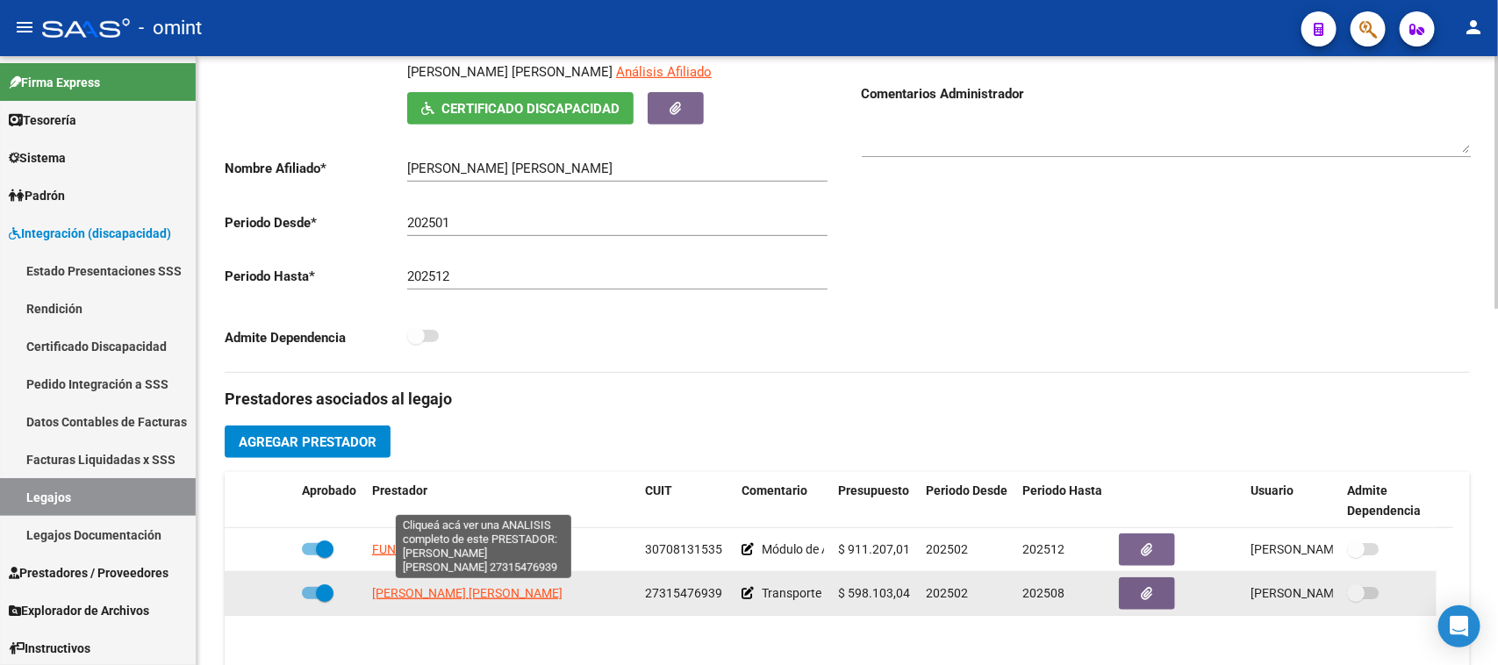
click at [563, 599] on span "[PERSON_NAME] [PERSON_NAME]" at bounding box center [467, 593] width 190 height 14
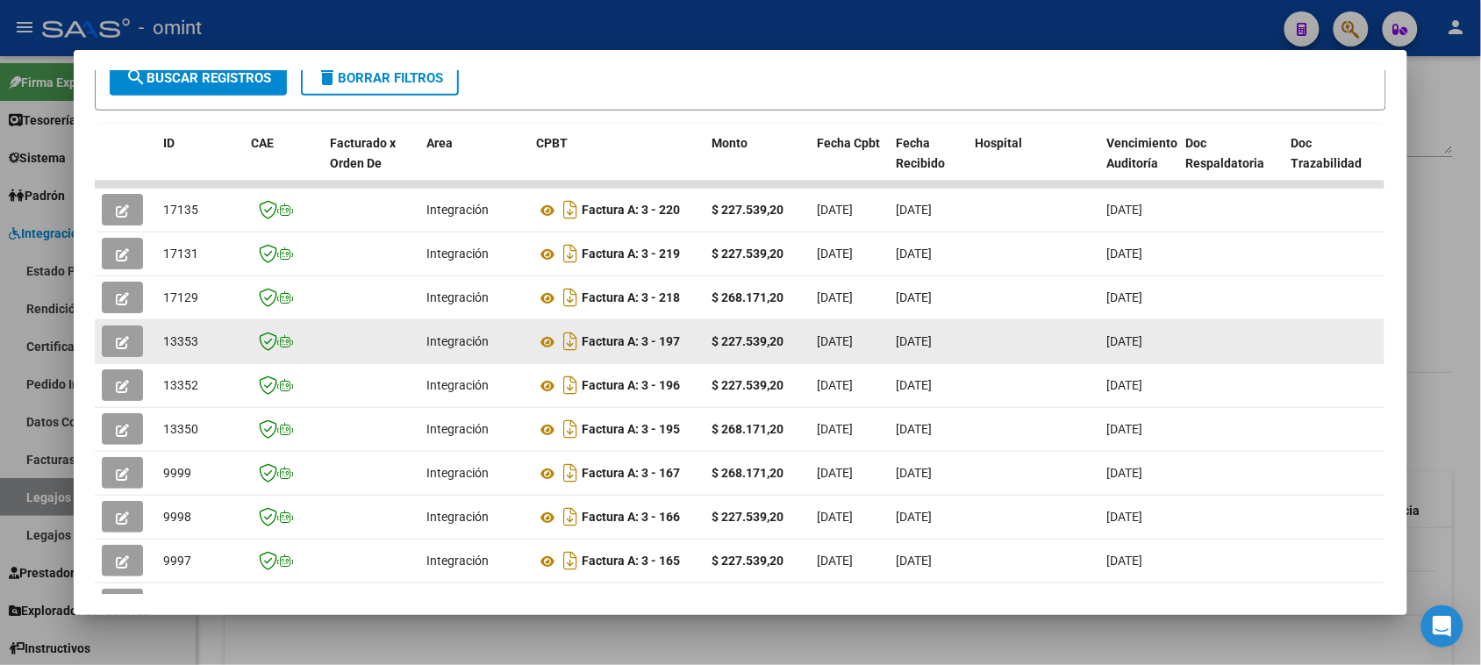
click at [116, 330] on button "button" at bounding box center [122, 342] width 41 height 32
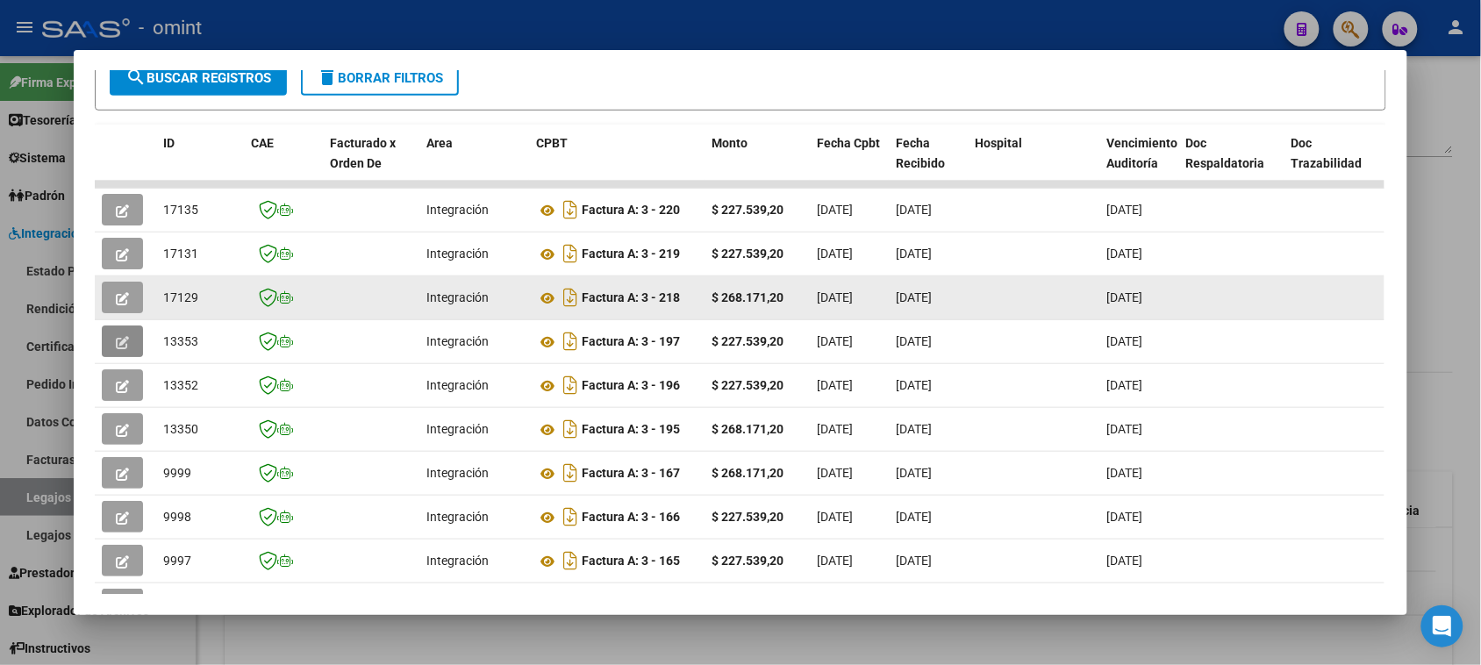
click at [119, 305] on button "button" at bounding box center [122, 298] width 41 height 32
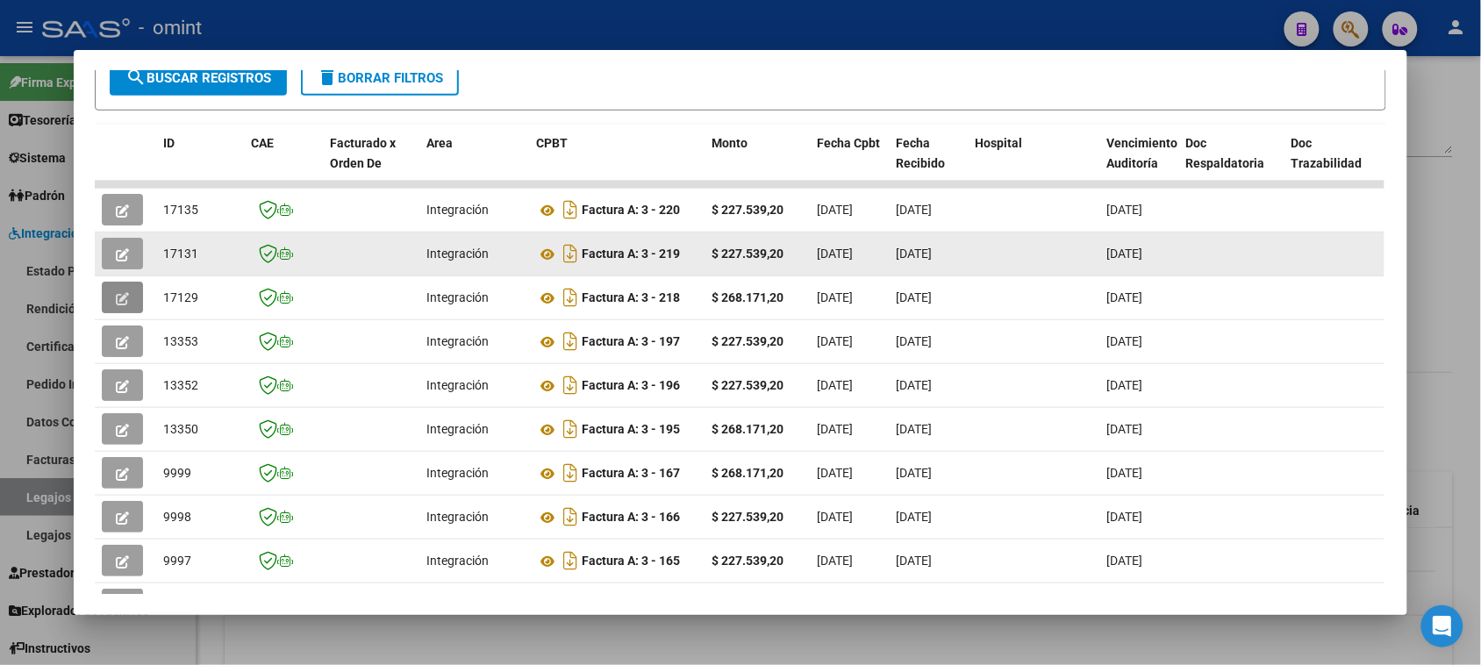
click at [103, 262] on button "button" at bounding box center [122, 254] width 41 height 32
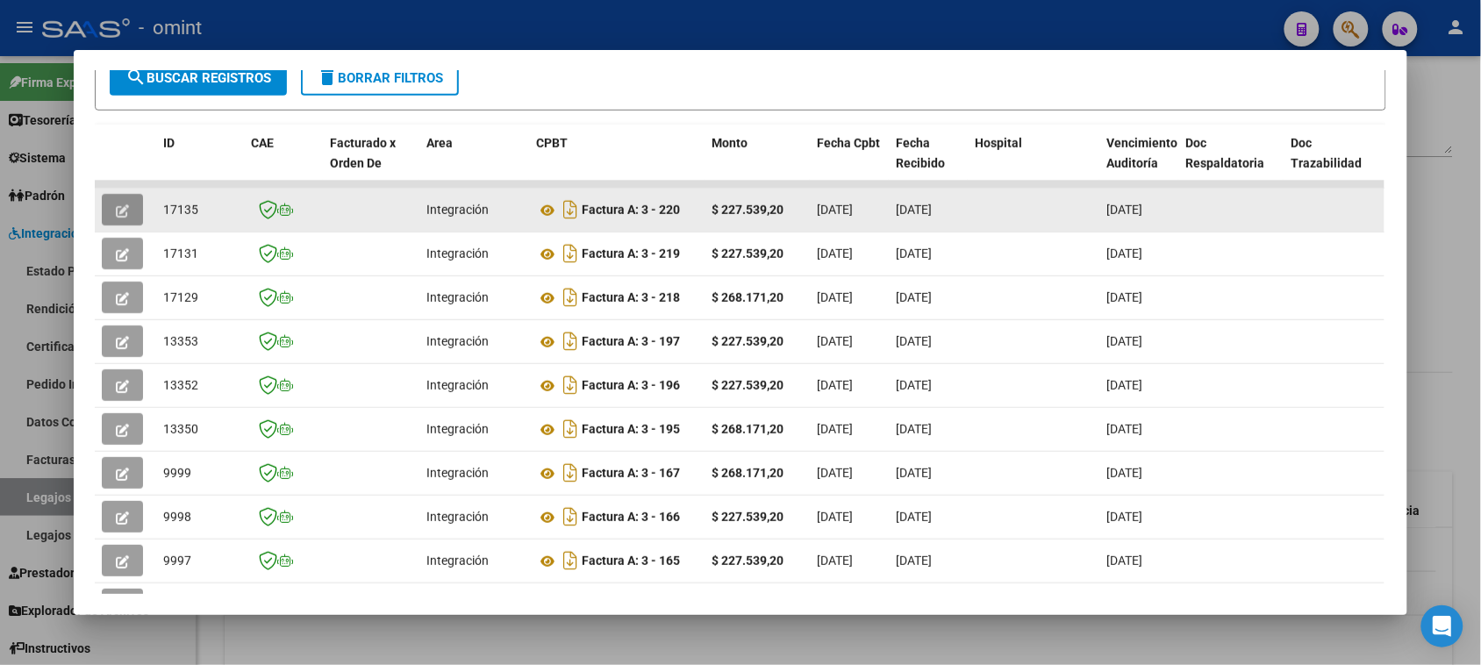
click at [116, 213] on icon "button" at bounding box center [122, 210] width 13 height 13
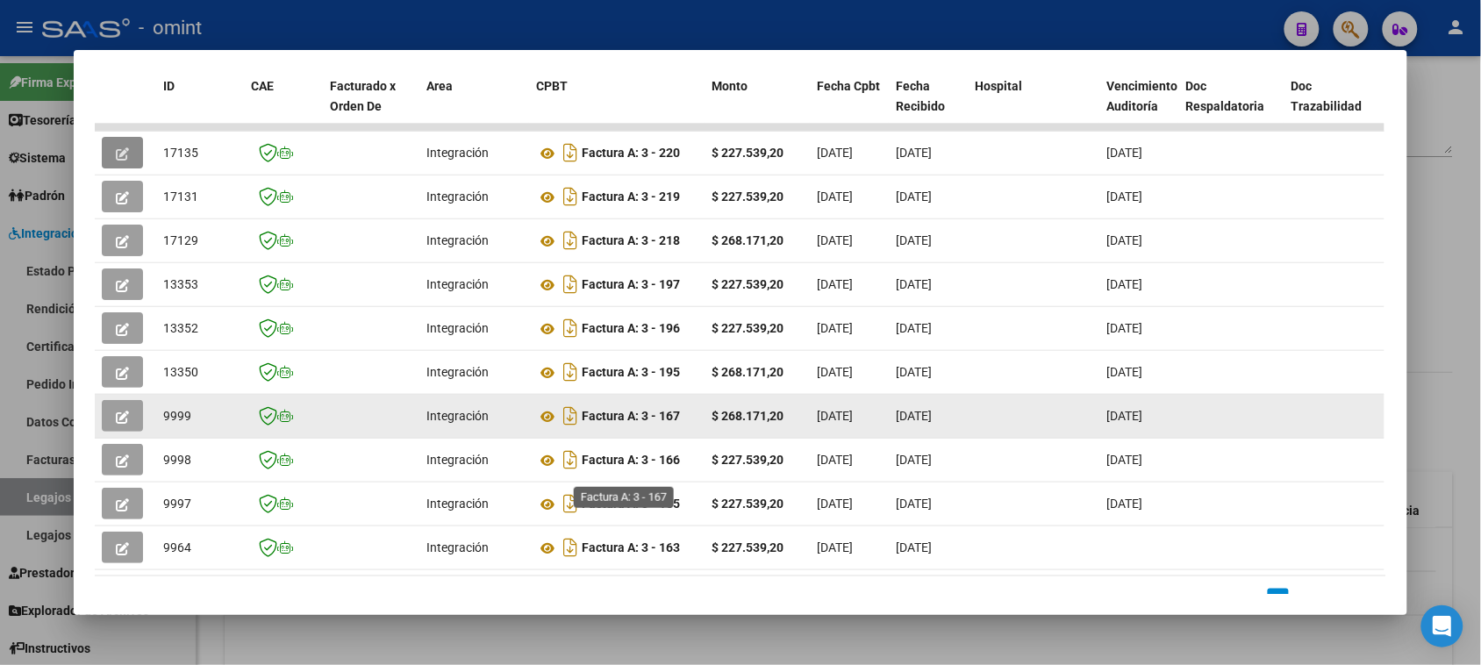
scroll to position [439, 0]
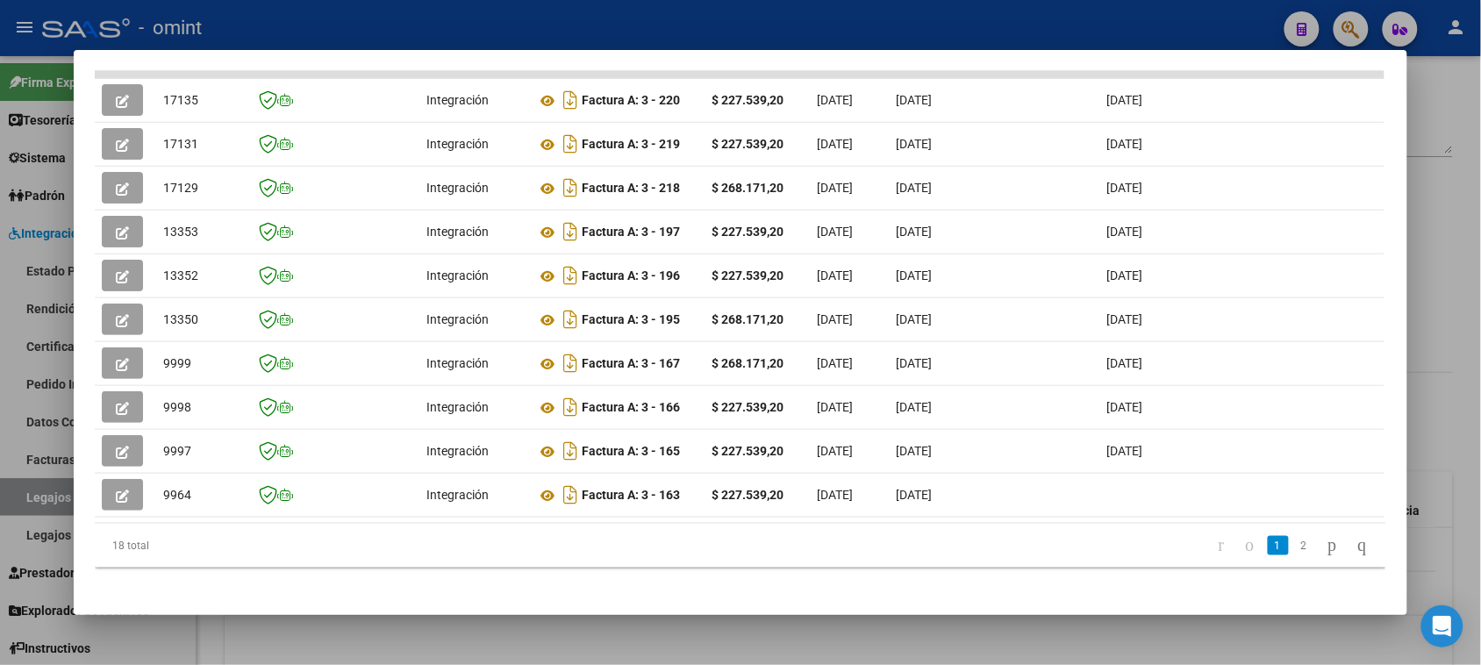
click at [502, 524] on datatable-body "17135 Integración Factura A: 3 - 220 $ 227.539,20 [DATE] [DATE] [DATE] - [DATE]…" at bounding box center [740, 297] width 1290 height 453
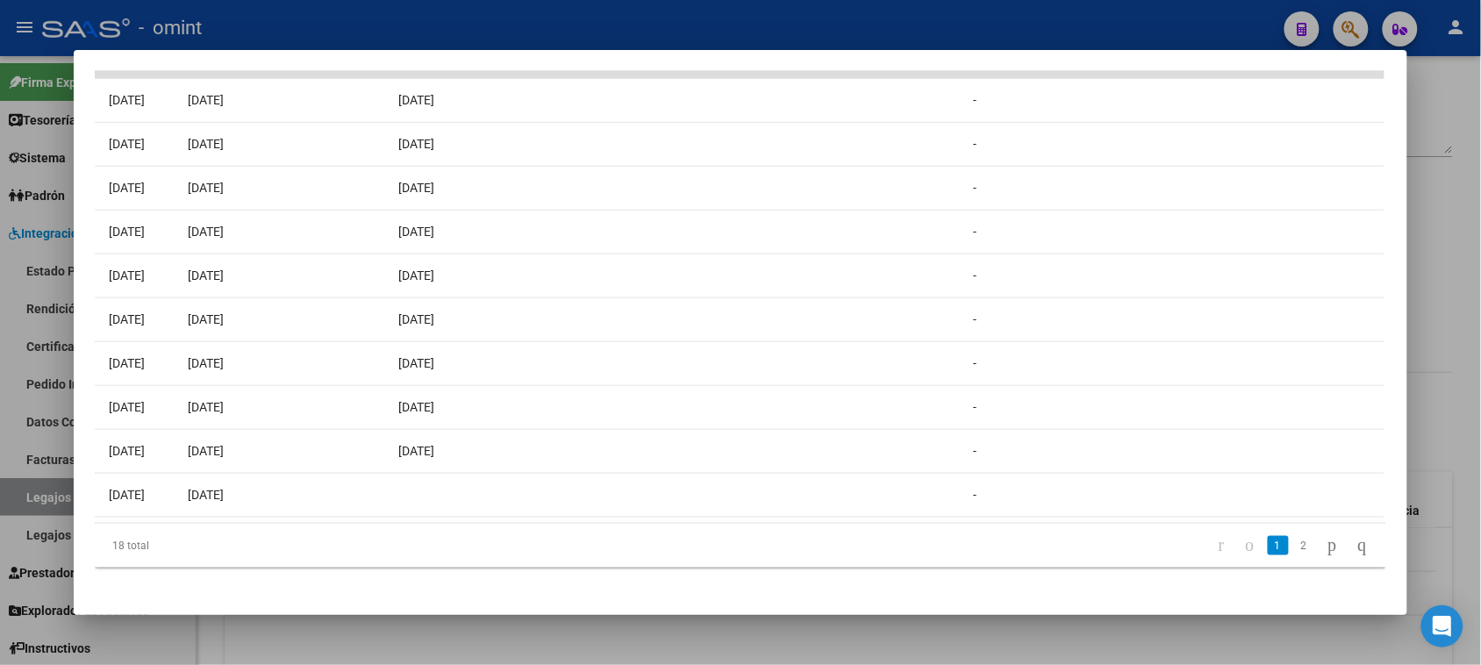
scroll to position [0, 0]
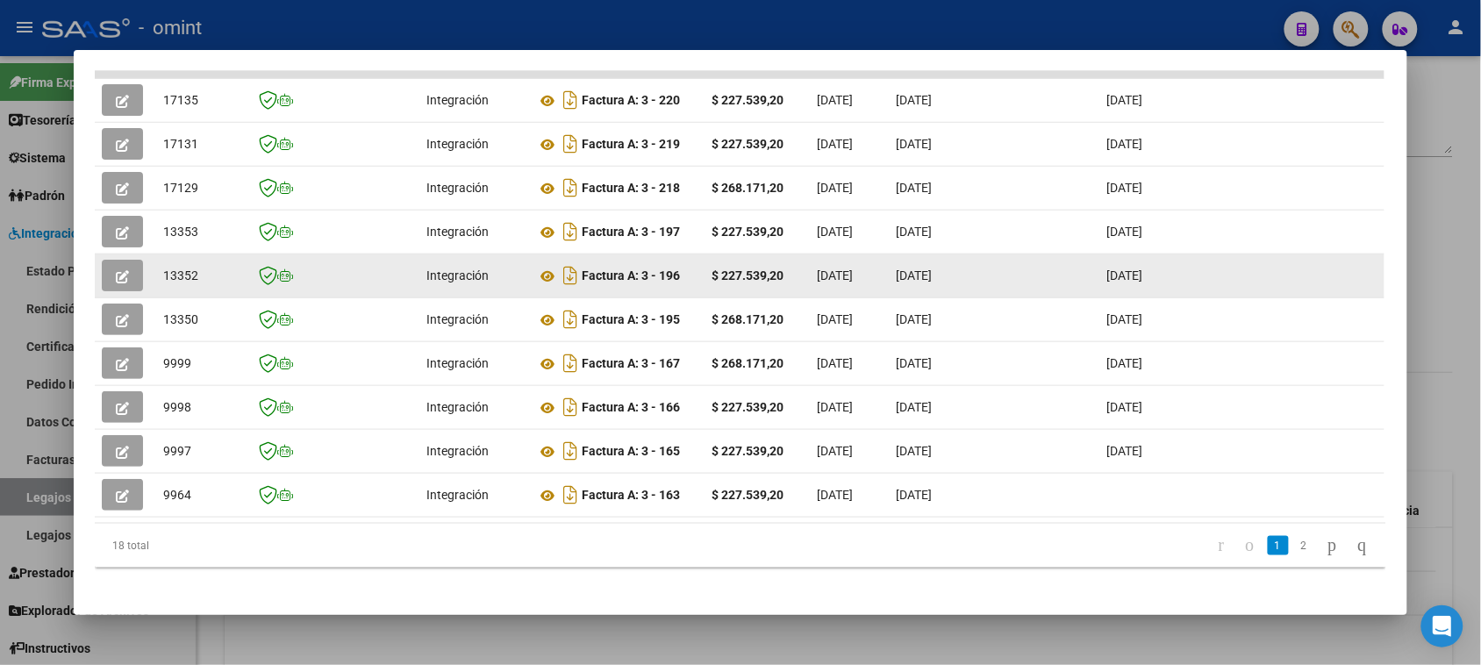
click at [116, 270] on icon "button" at bounding box center [122, 276] width 13 height 13
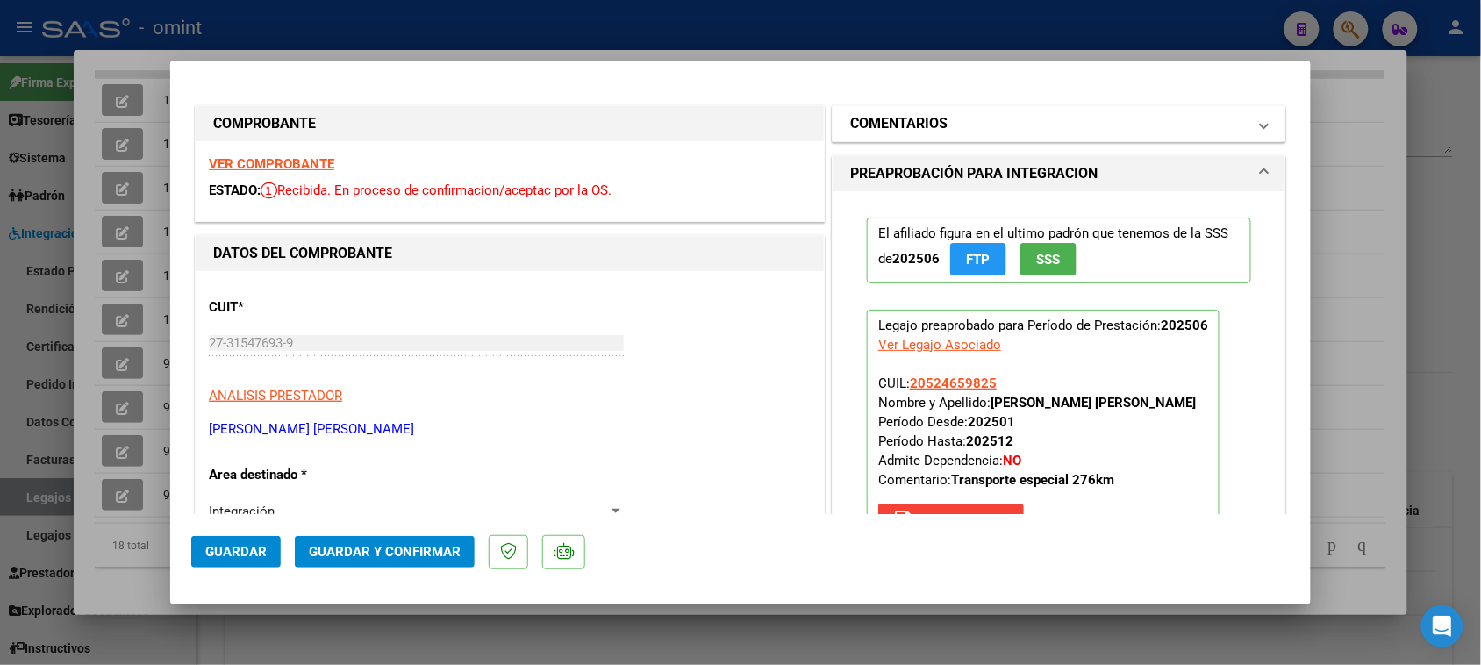
click at [972, 132] on mat-panel-title "COMENTARIOS" at bounding box center [1048, 123] width 397 height 21
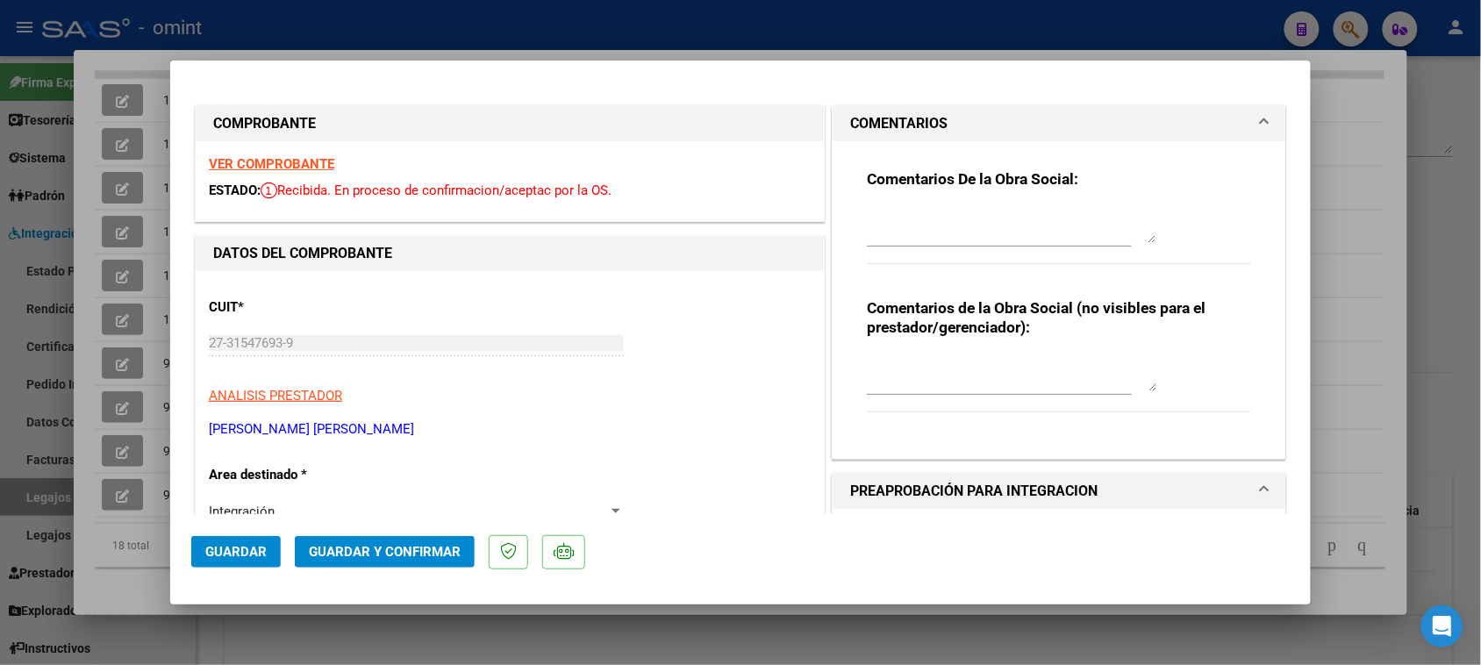
click at [955, 217] on textarea at bounding box center [1012, 225] width 290 height 35
click at [902, 217] on textarea "Socio Fala" at bounding box center [1012, 225] width 290 height 35
paste textarea "[PERSON_NAME] [PERSON_NAME]"
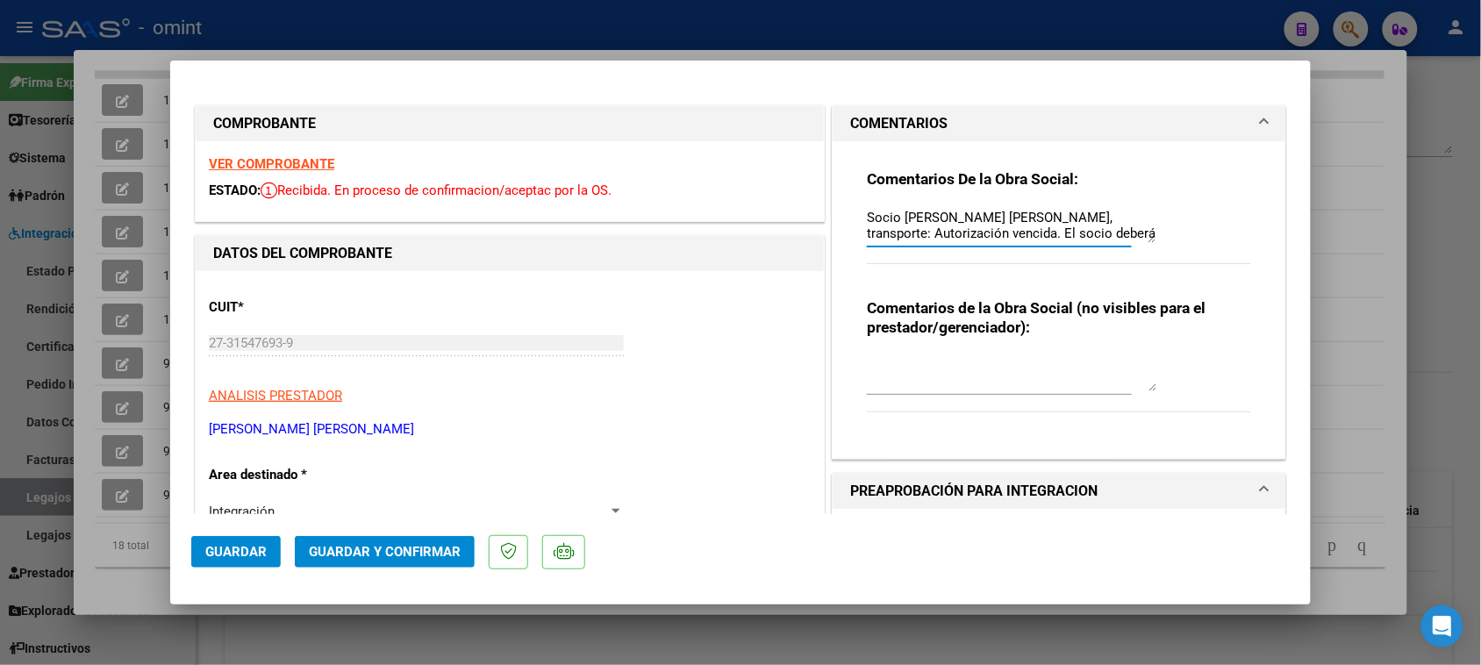
scroll to position [14, 0]
drag, startPoint x: 1053, startPoint y: 222, endPoint x: 1091, endPoint y: 252, distance: 48.1
click at [1091, 252] on div "Socio [PERSON_NAME] [PERSON_NAME], transporte: Autorización vencida. El socio d…" at bounding box center [999, 233] width 265 height 59
paste textarea "el socio deberá contactarse con nuestro Centro de At. al Socio [PHONE_NUMBER]"
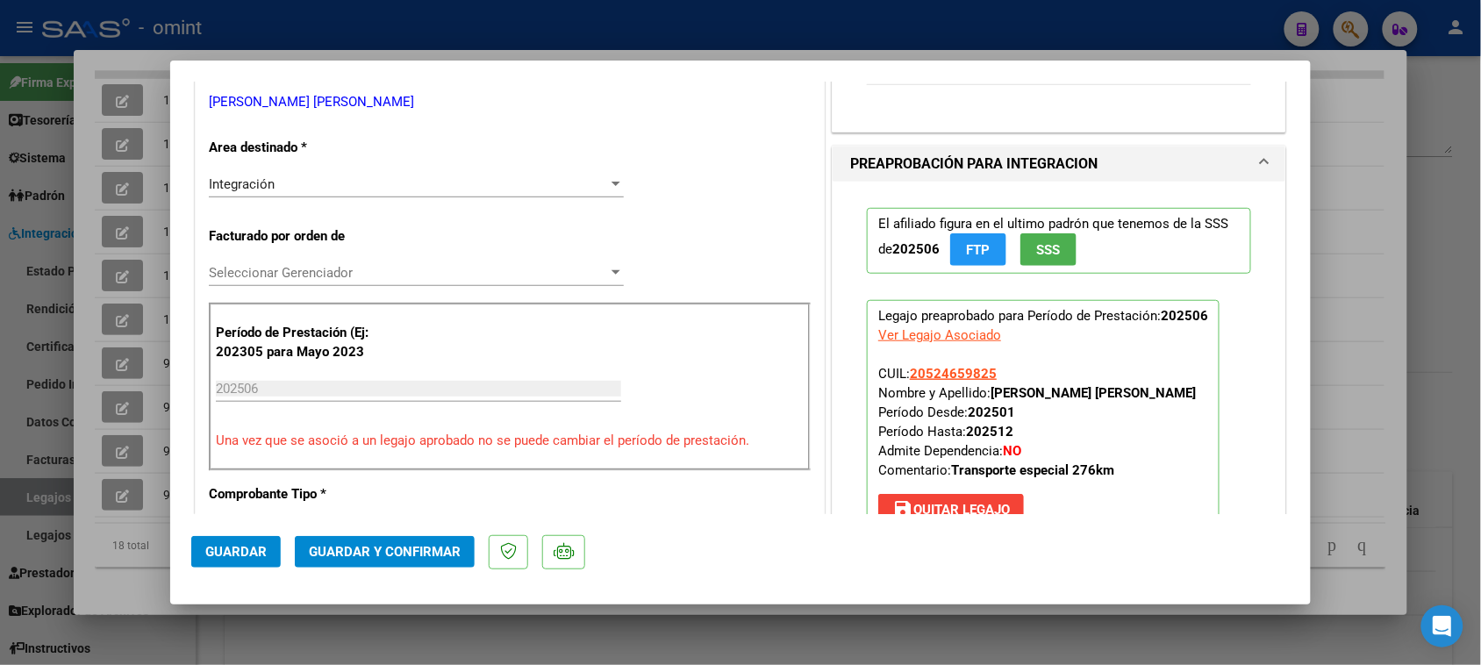
scroll to position [329, 0]
click at [409, 559] on span "Guardar y Confirmar" at bounding box center [385, 552] width 152 height 16
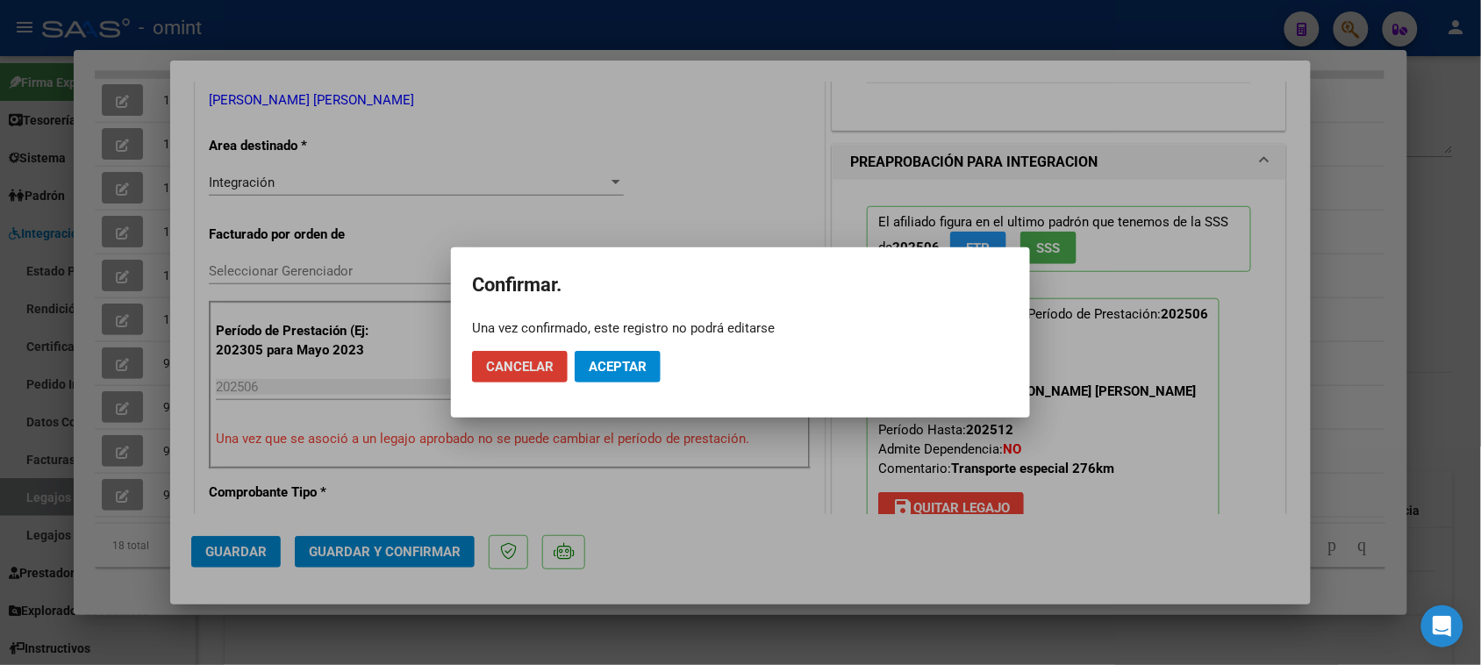
click at [604, 362] on span "Aceptar" at bounding box center [618, 367] width 58 height 16
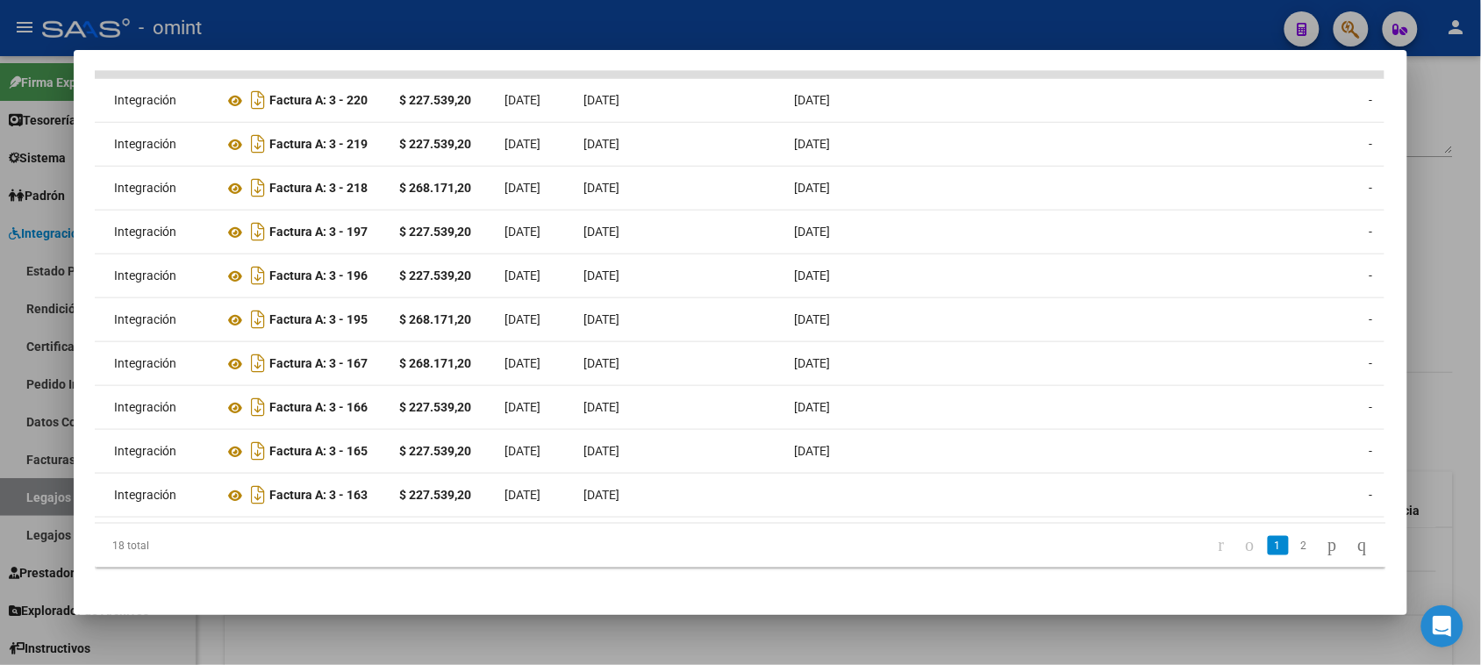
scroll to position [0, 0]
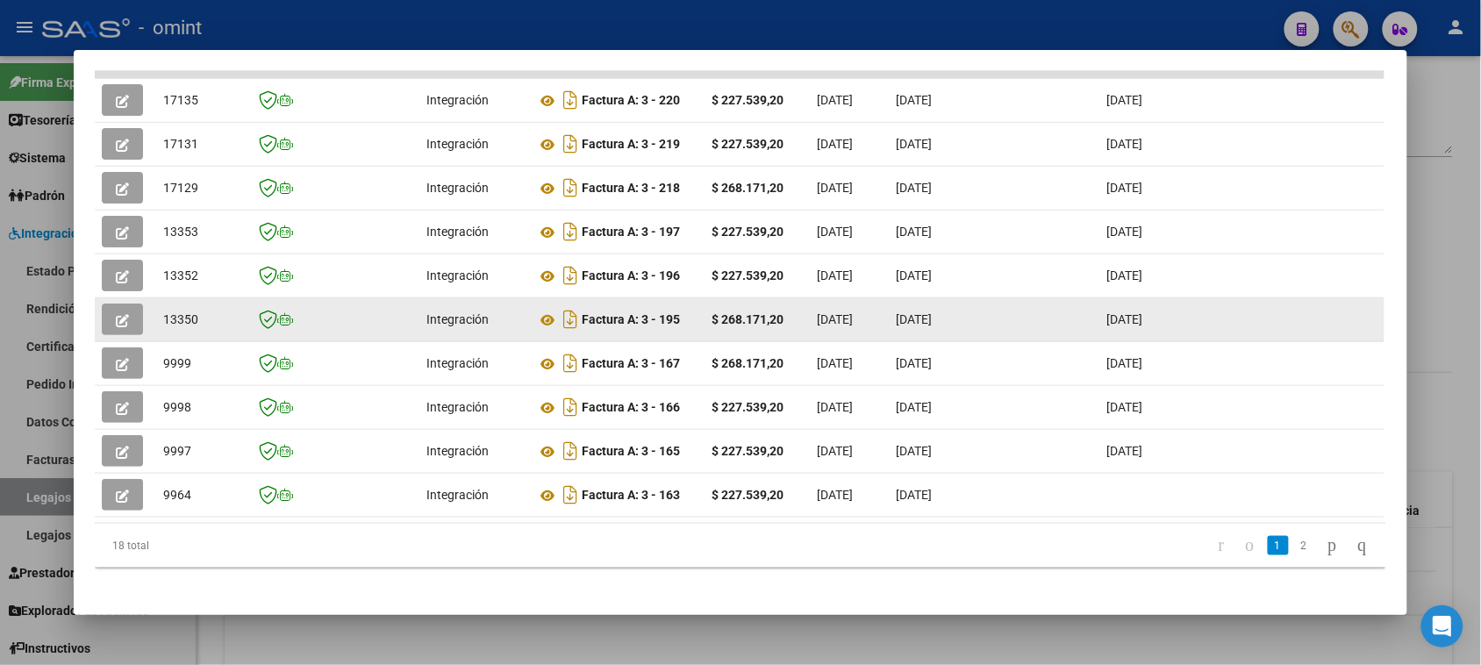
click at [125, 318] on button "button" at bounding box center [122, 320] width 41 height 32
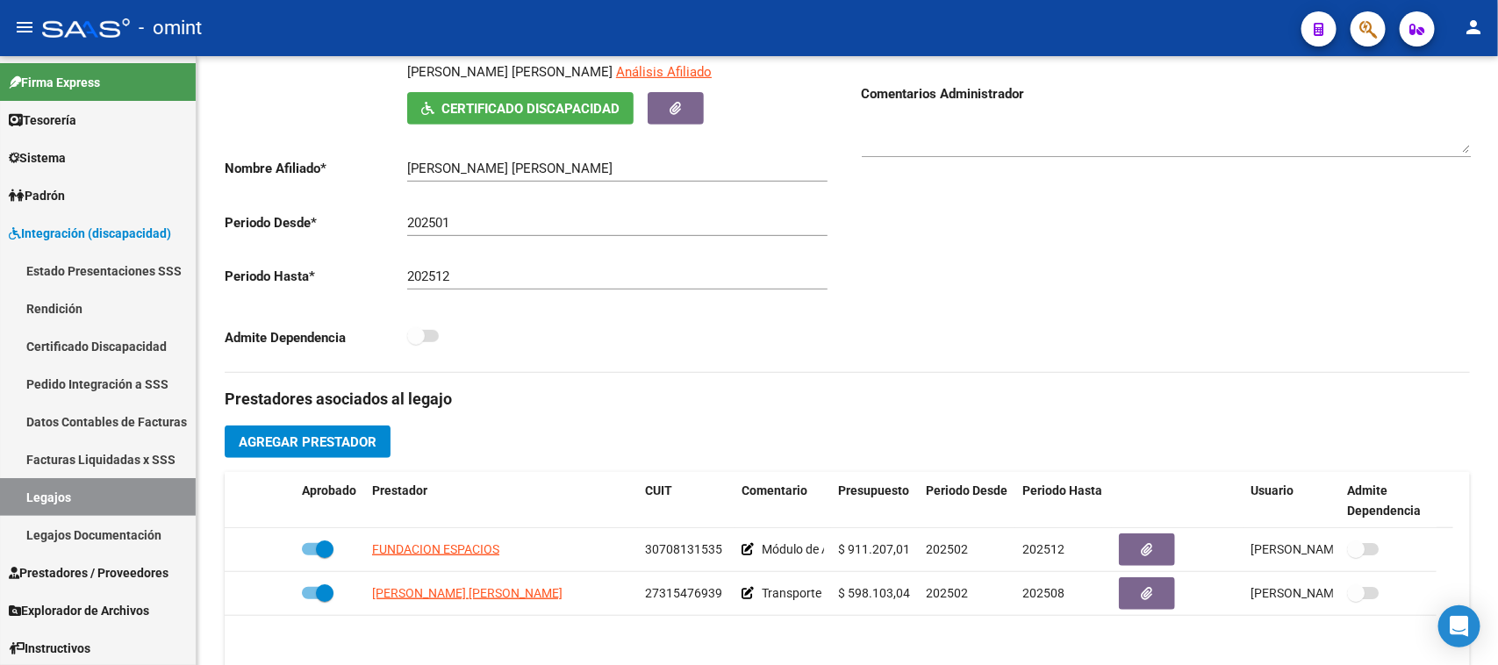
scroll to position [439, 0]
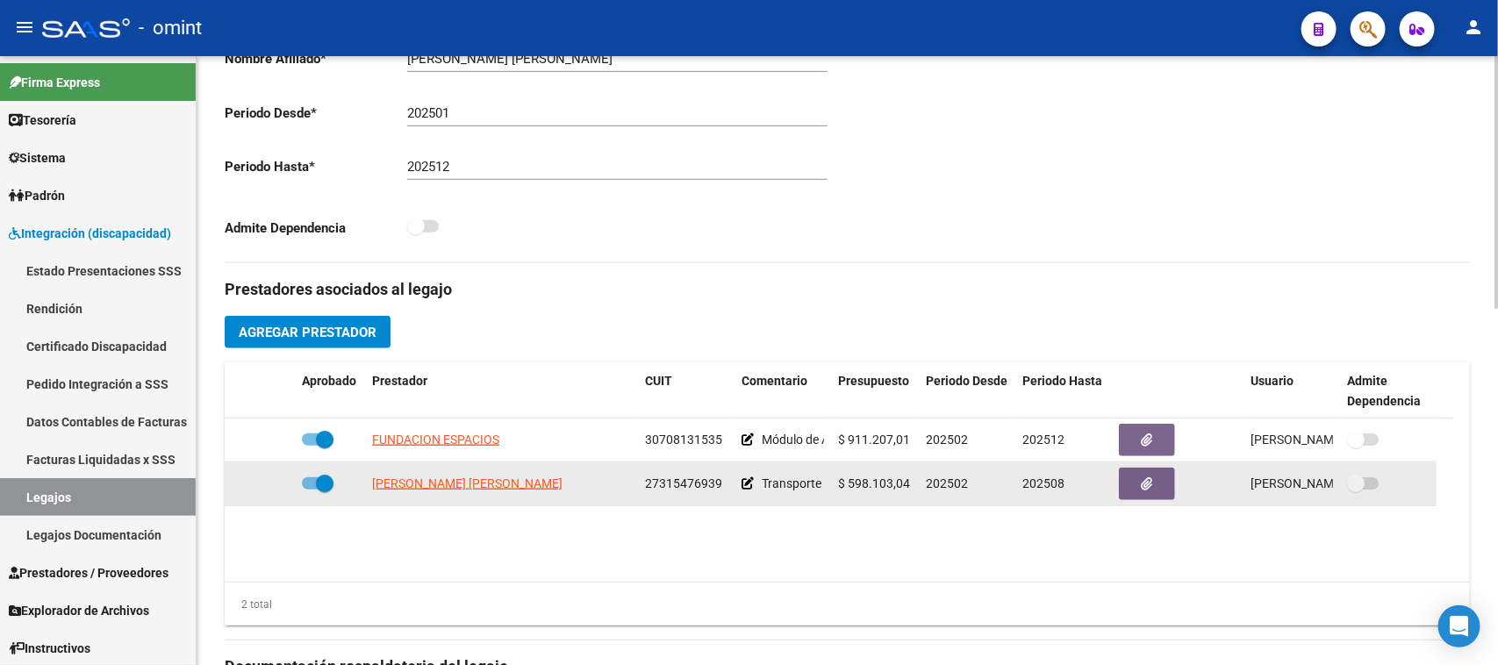
click at [744, 481] on icon at bounding box center [748, 483] width 12 height 12
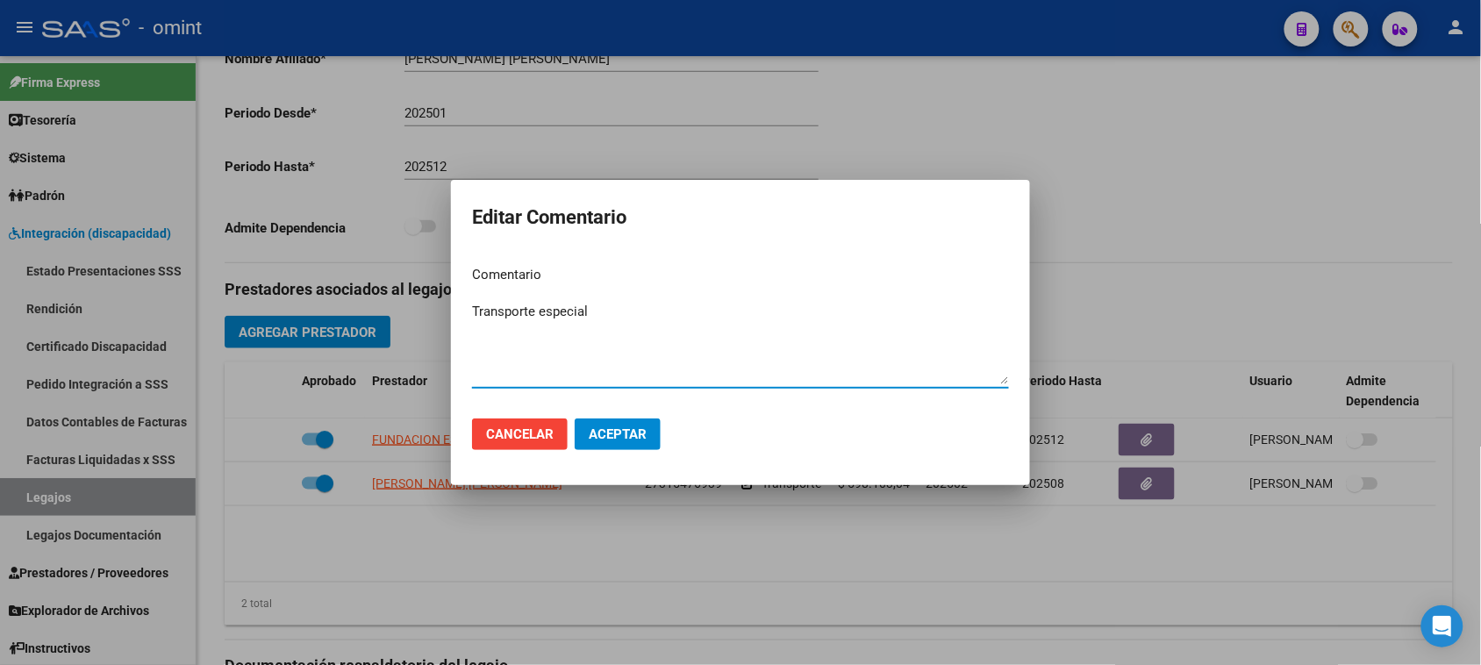
paste textarea "Transporte Educativo"
click at [680, 313] on textarea "Transporte especial Transporte Educativo" at bounding box center [740, 343] width 537 height 82
click at [674, 326] on textarea "Transporte especial 420 kms. Transporte Educativo" at bounding box center [740, 343] width 537 height 82
click at [612, 440] on span "Aceptar" at bounding box center [618, 434] width 58 height 16
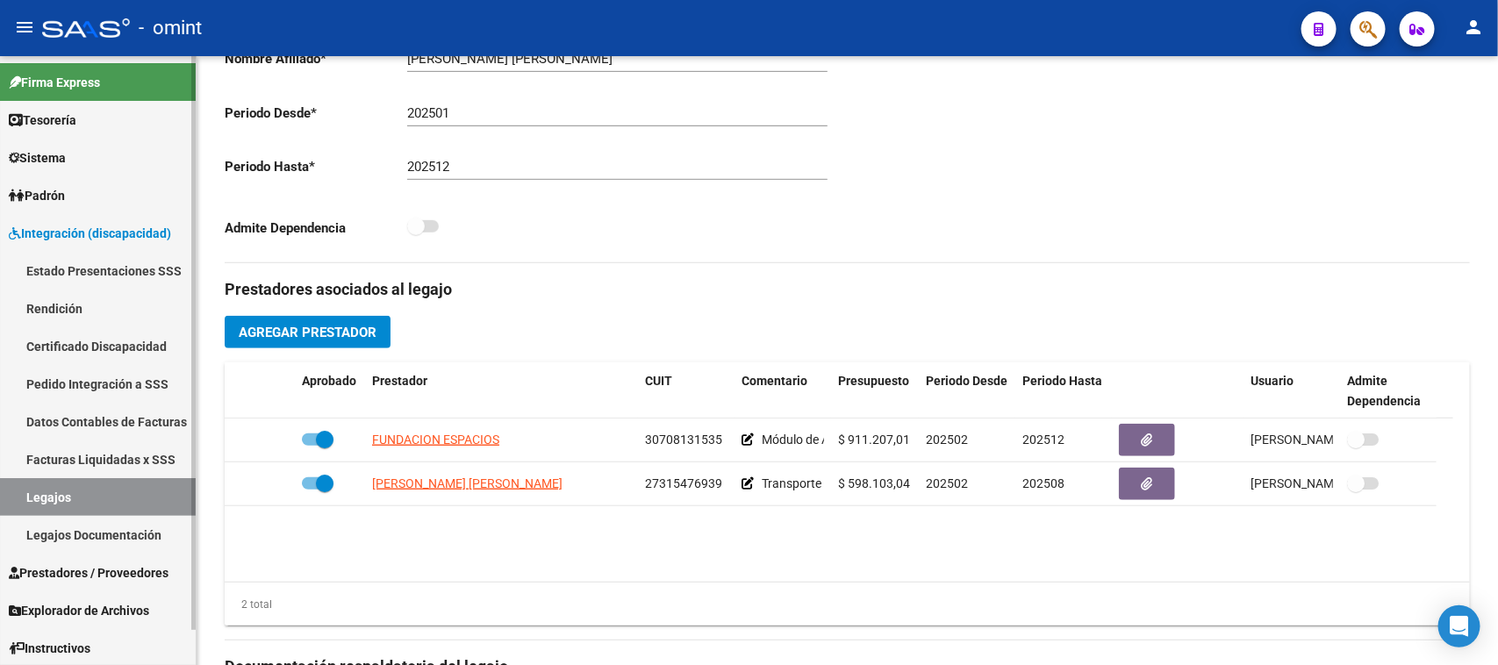
click at [63, 577] on span "Prestadores / Proveedores" at bounding box center [89, 572] width 160 height 19
click at [59, 576] on span "Prestadores / Proveedores" at bounding box center [89, 572] width 160 height 19
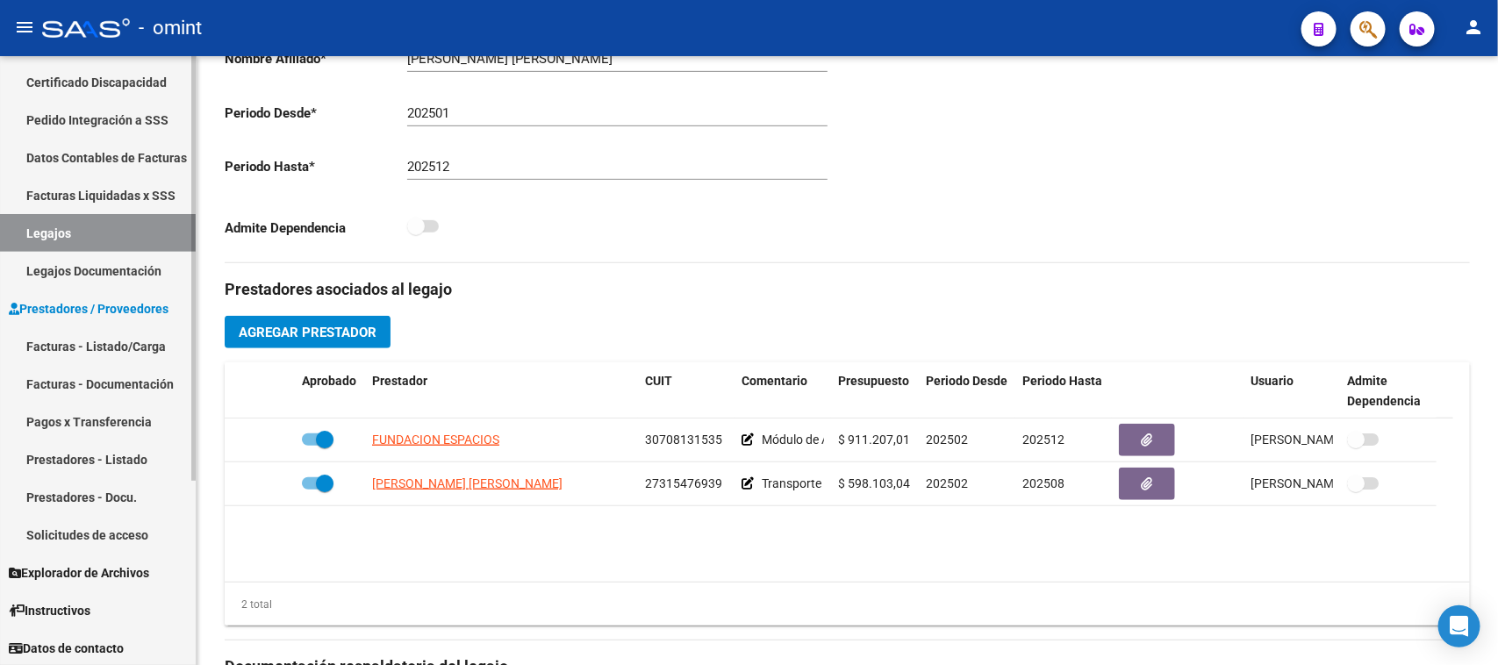
click at [104, 339] on link "Facturas - Listado/Carga" at bounding box center [98, 346] width 196 height 38
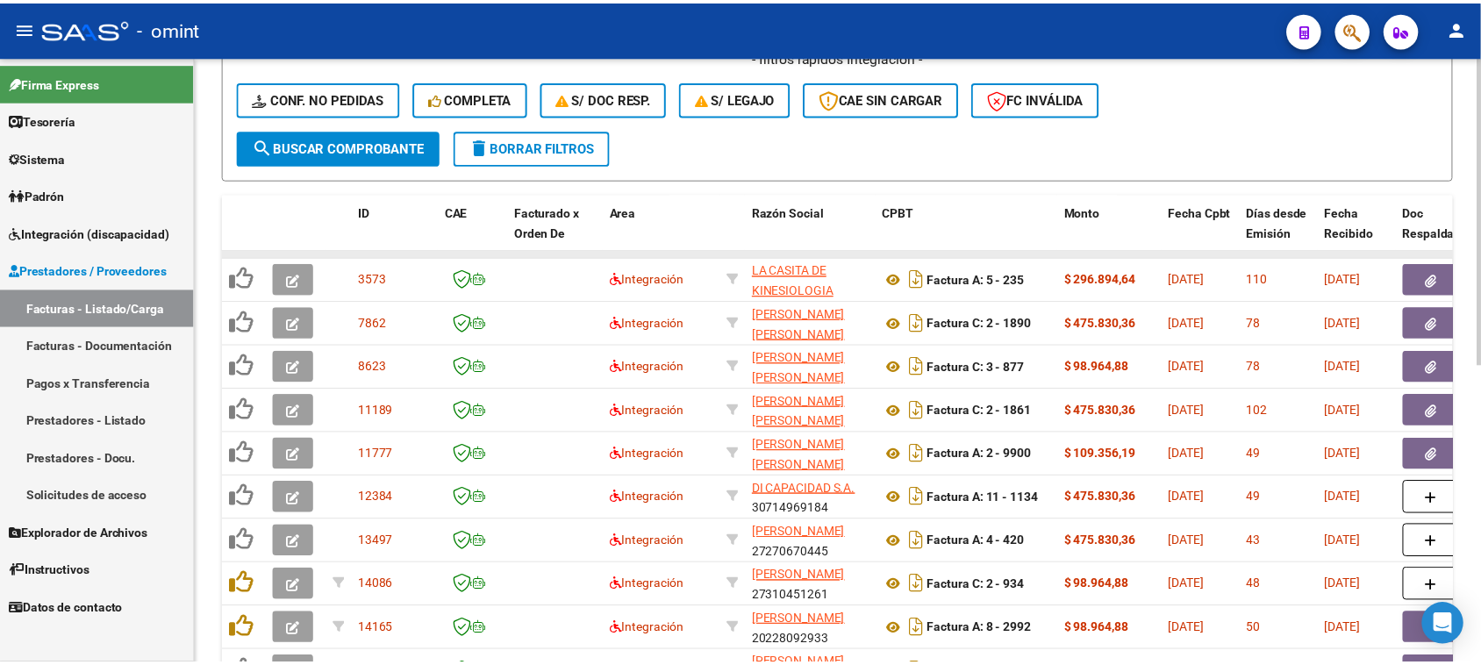
scroll to position [548, 0]
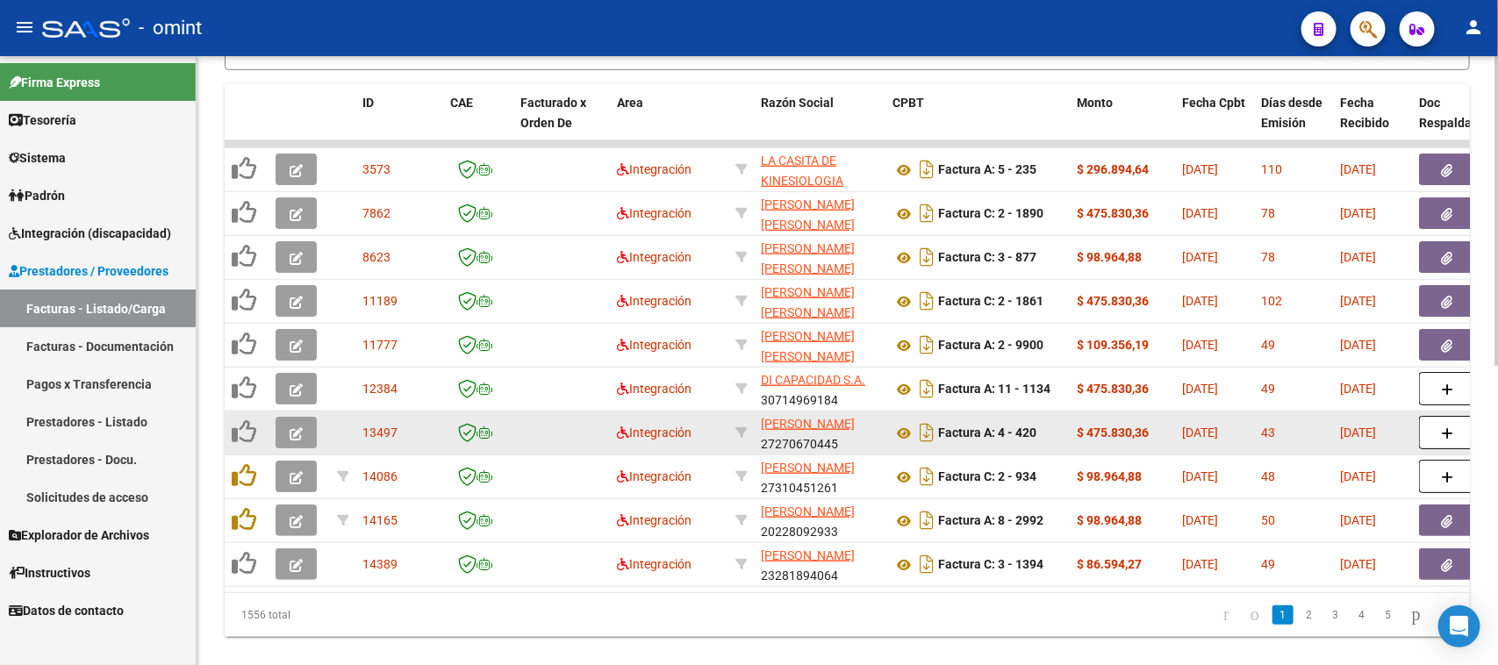
click at [291, 427] on icon "button" at bounding box center [296, 433] width 13 height 13
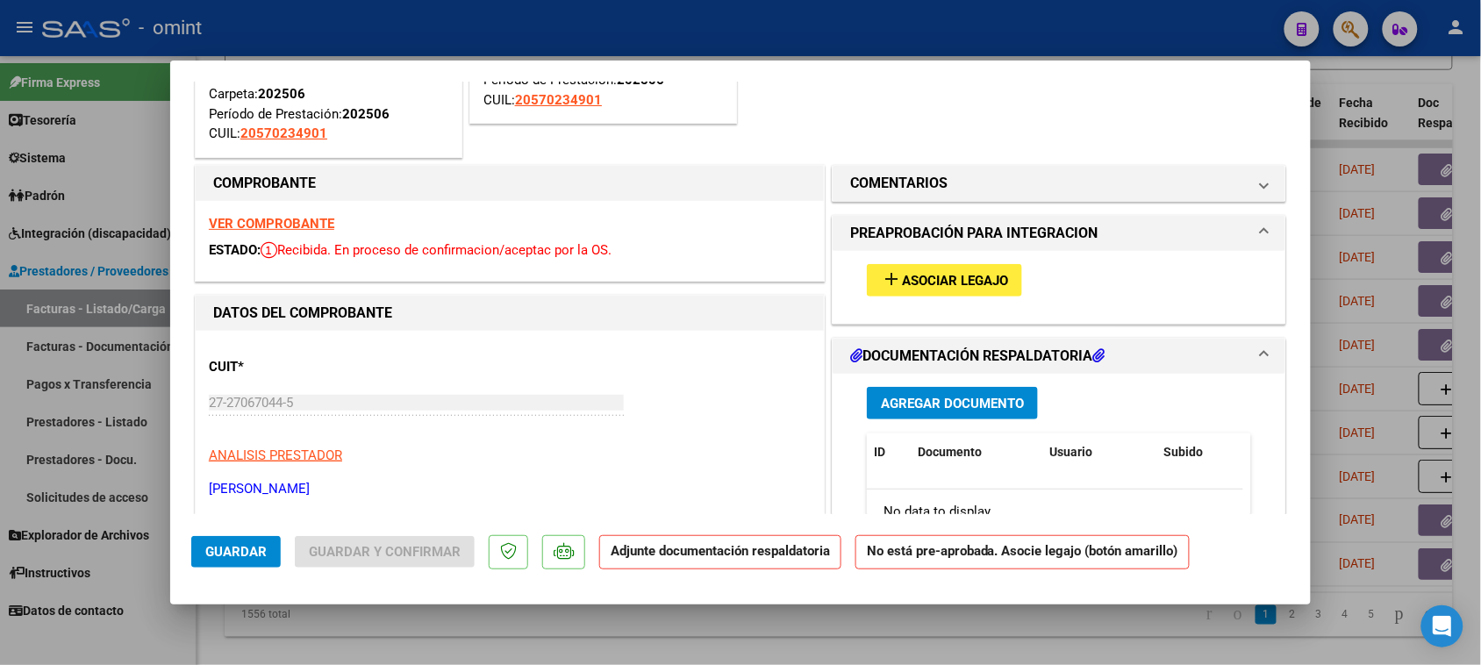
scroll to position [219, 0]
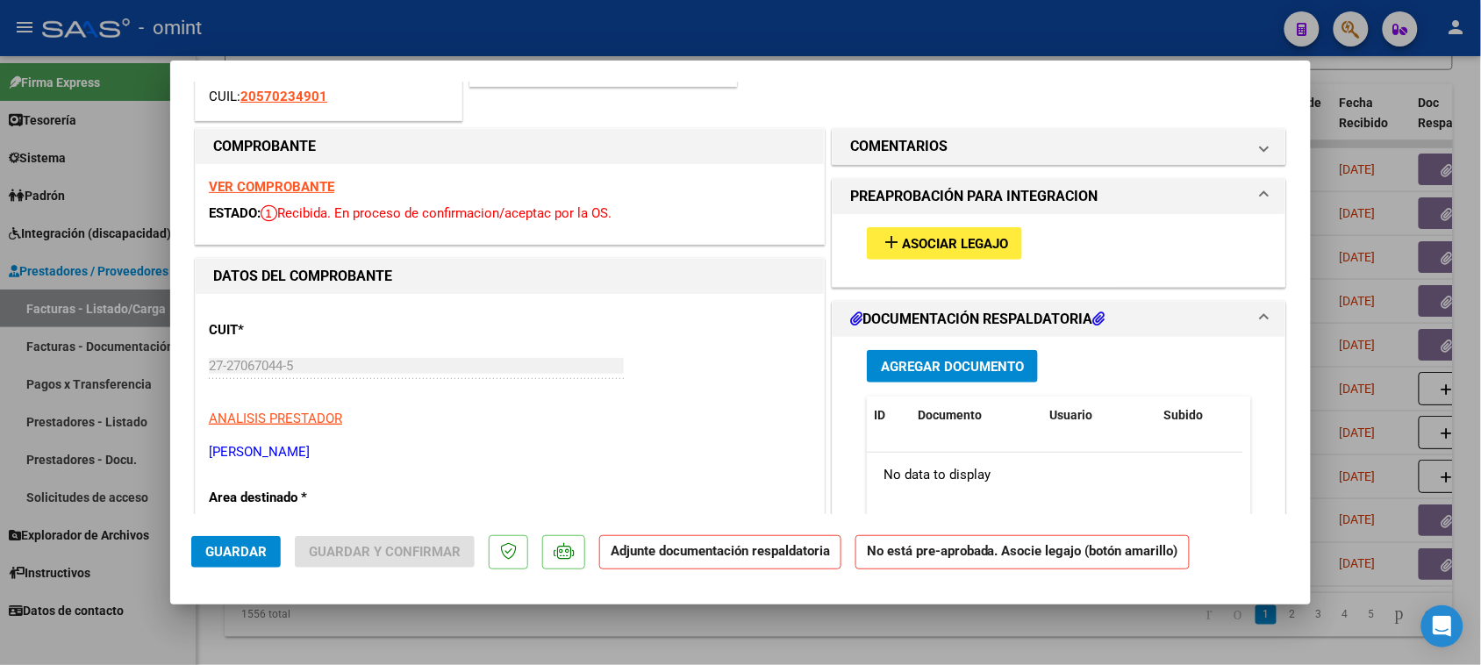
click at [318, 186] on strong "VER COMPROBANTE" at bounding box center [271, 187] width 125 height 16
click at [892, 242] on span "add Asociar Legajo" at bounding box center [944, 243] width 127 height 16
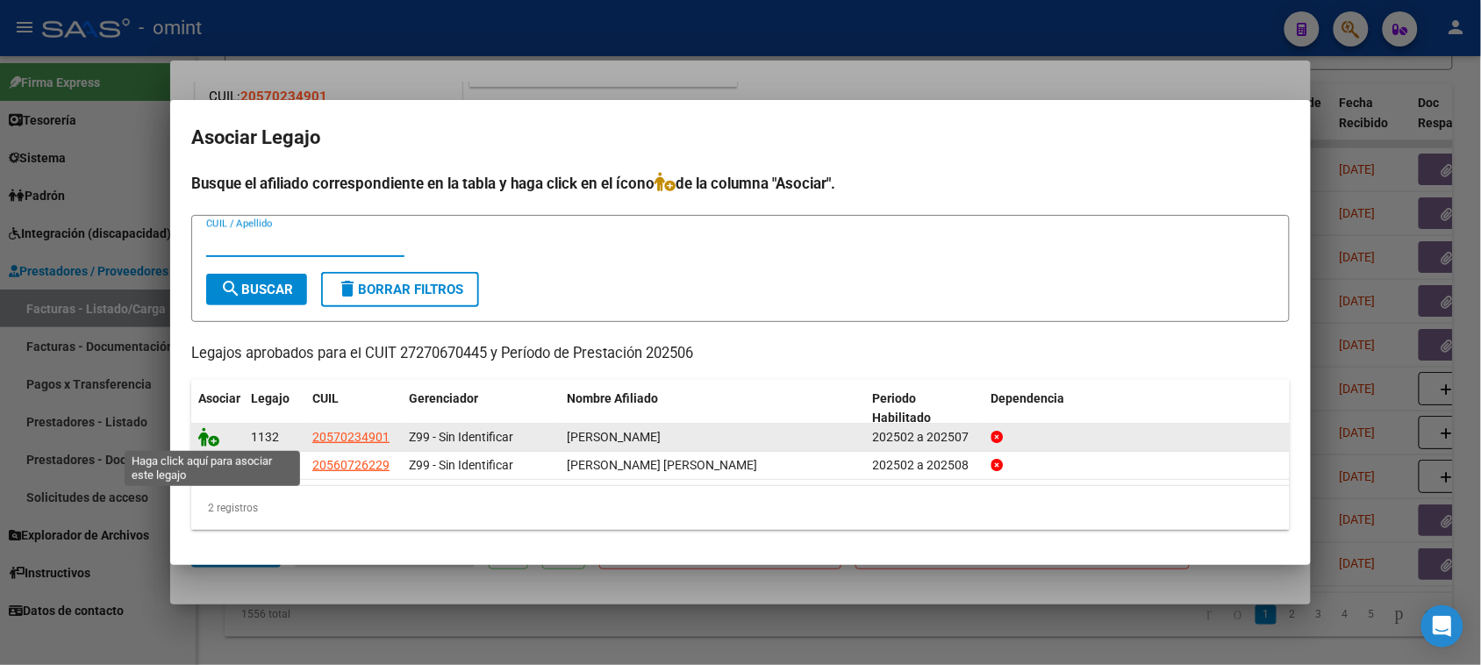
click at [208, 443] on icon at bounding box center [208, 436] width 21 height 19
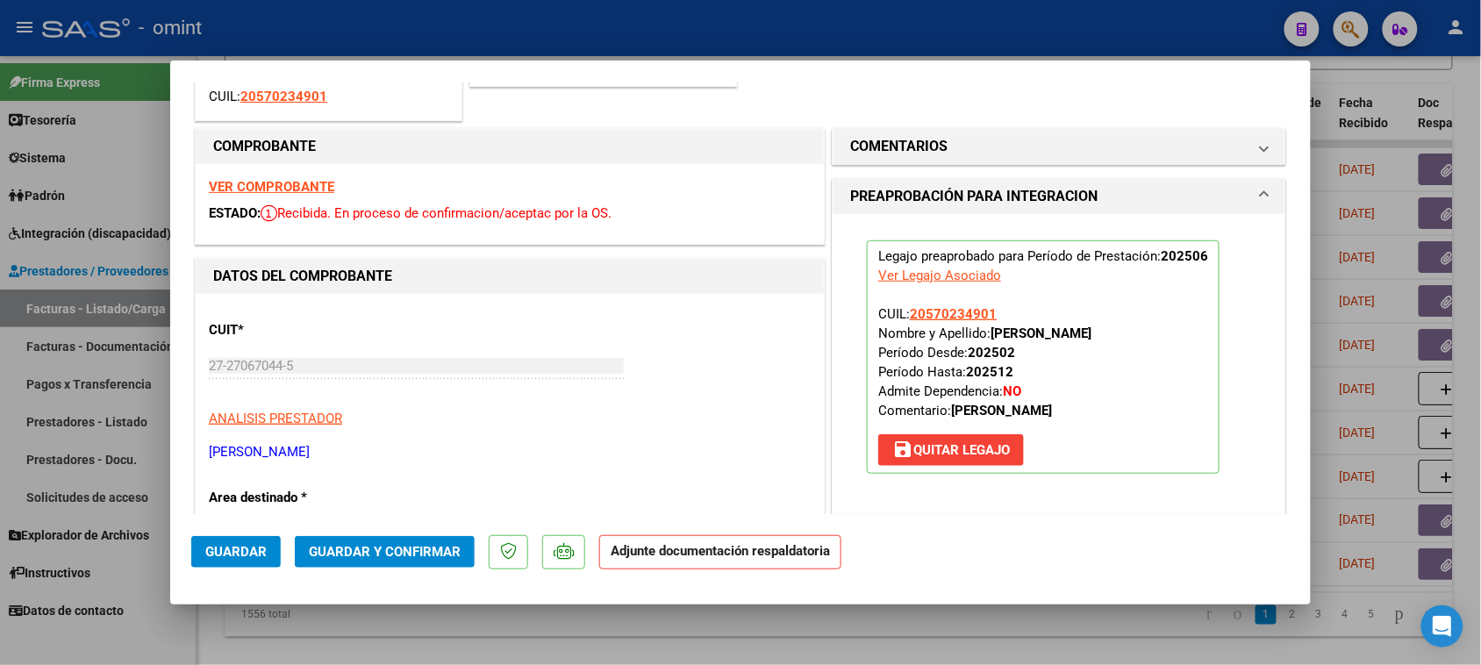
scroll to position [0, 0]
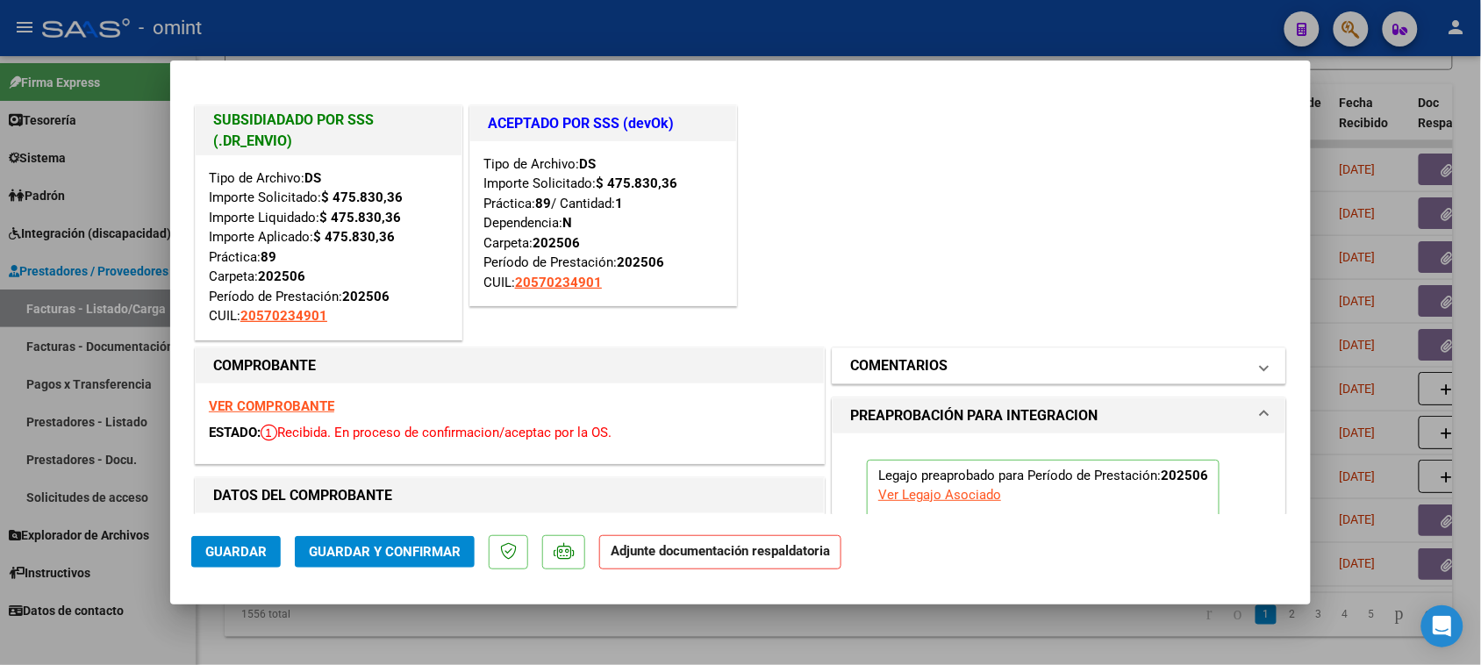
click at [927, 369] on h1 "COMENTARIOS" at bounding box center [898, 365] width 97 height 21
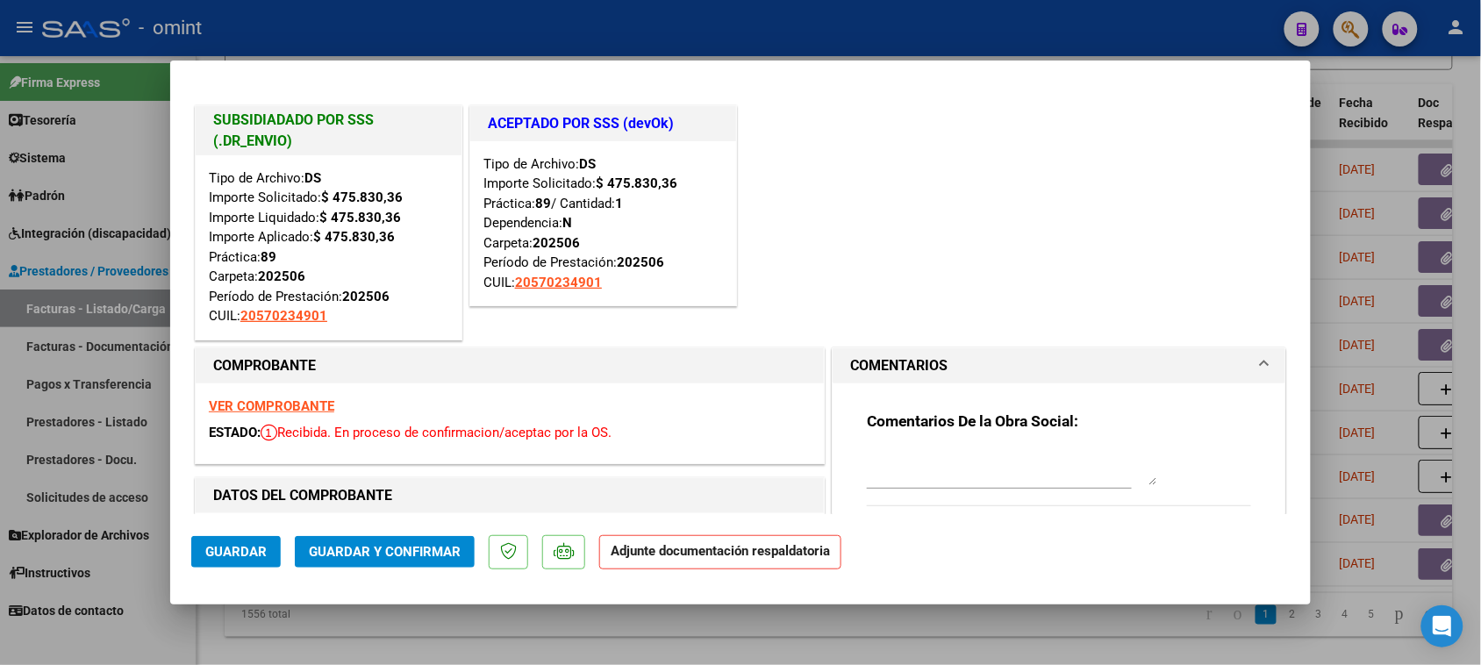
click at [928, 461] on textarea at bounding box center [1012, 467] width 290 height 35
paste textarea "Falta planilla de asistencia. Debe cargar la misma en "Documentación Respaldato…"
click at [228, 568] on button "Guardar" at bounding box center [236, 552] width 90 height 32
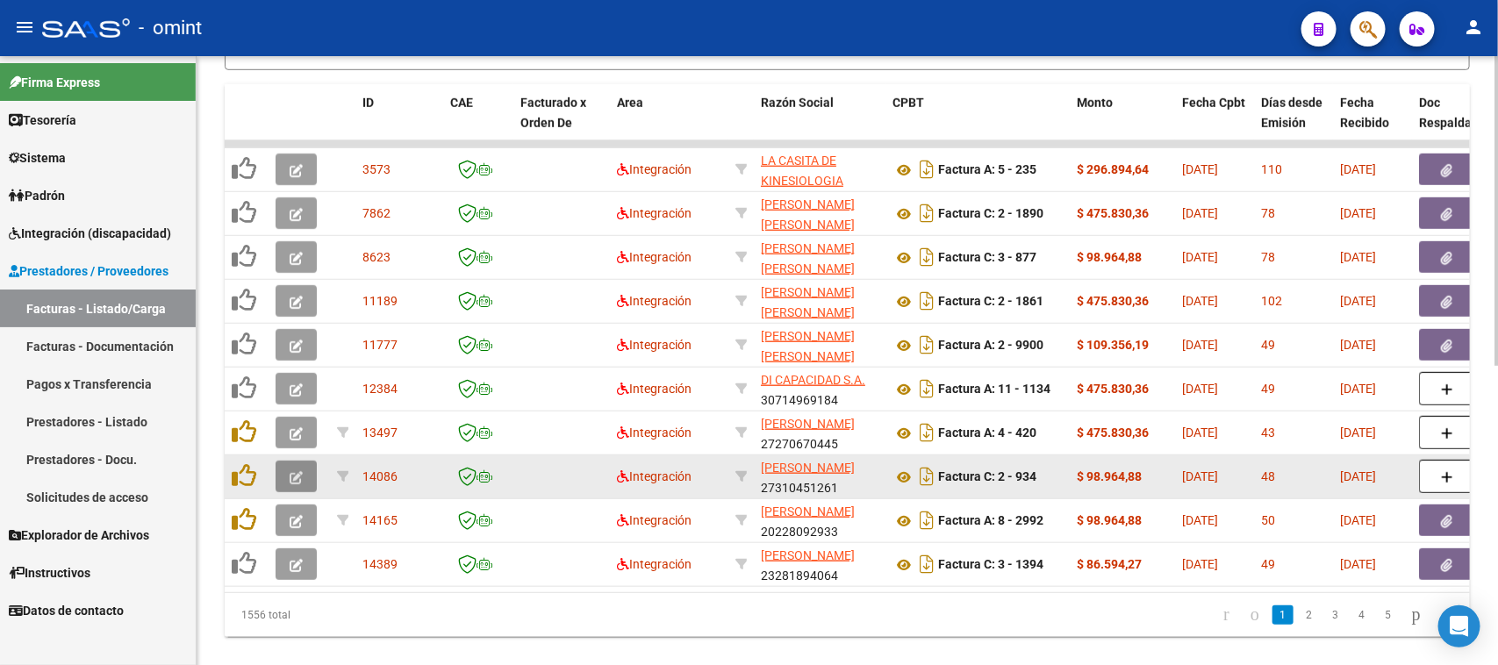
click at [287, 472] on button "button" at bounding box center [296, 477] width 41 height 32
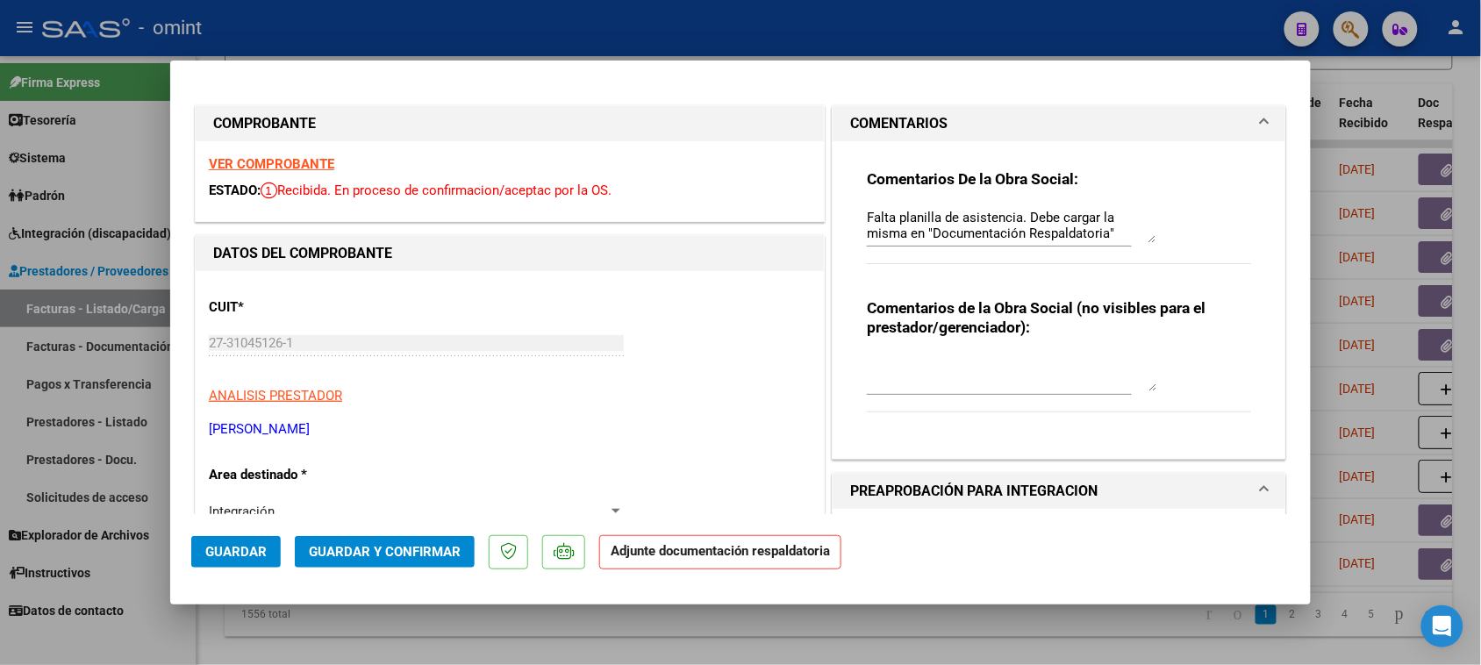
click at [320, 165] on strong "VER COMPROBANTE" at bounding box center [271, 164] width 125 height 16
drag, startPoint x: 897, startPoint y: 72, endPoint x: 878, endPoint y: 68, distance: 18.8
click at [878, 68] on mat-dialog-container "COMPROBANTE VER COMPROBANTE ESTADO: Recibida. En proceso de confirmacion/acepta…" at bounding box center [740, 332] width 1141 height 543
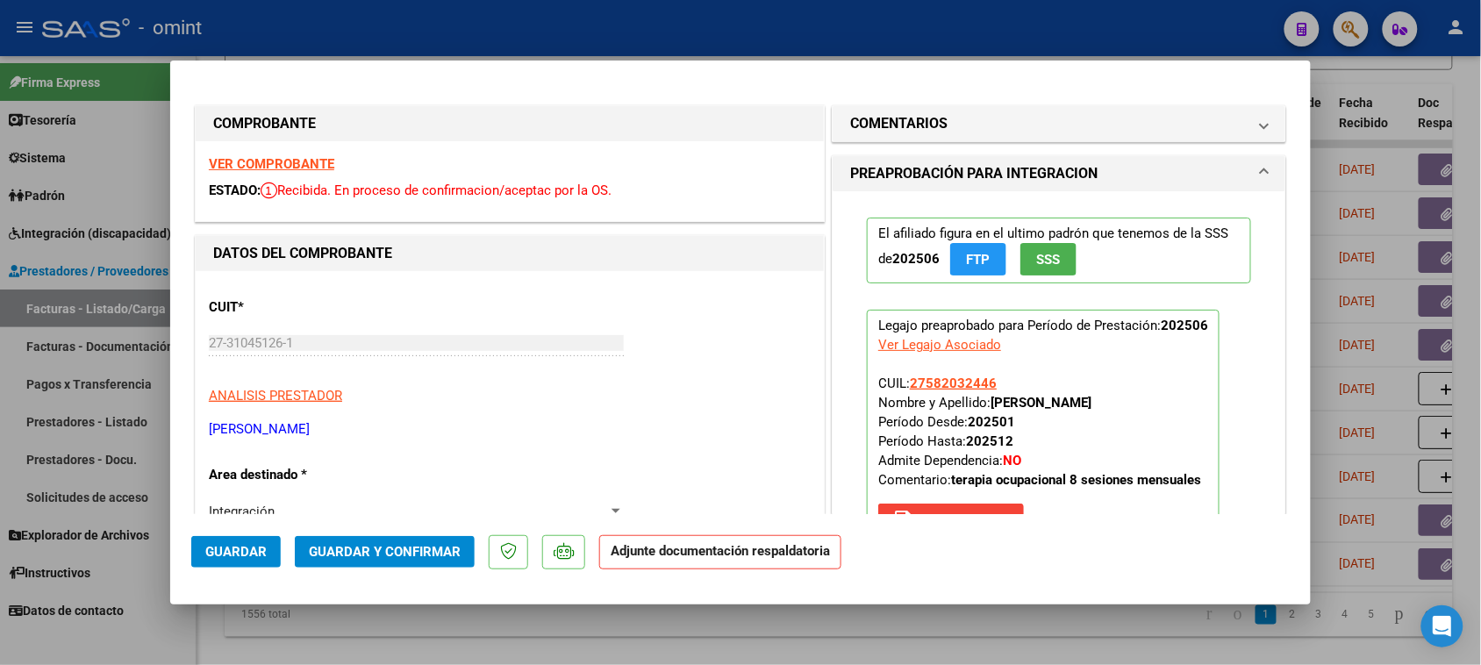
click at [933, 161] on mat-expansion-panel-header "PREAPROBACIÓN PARA INTEGRACION" at bounding box center [1059, 173] width 453 height 35
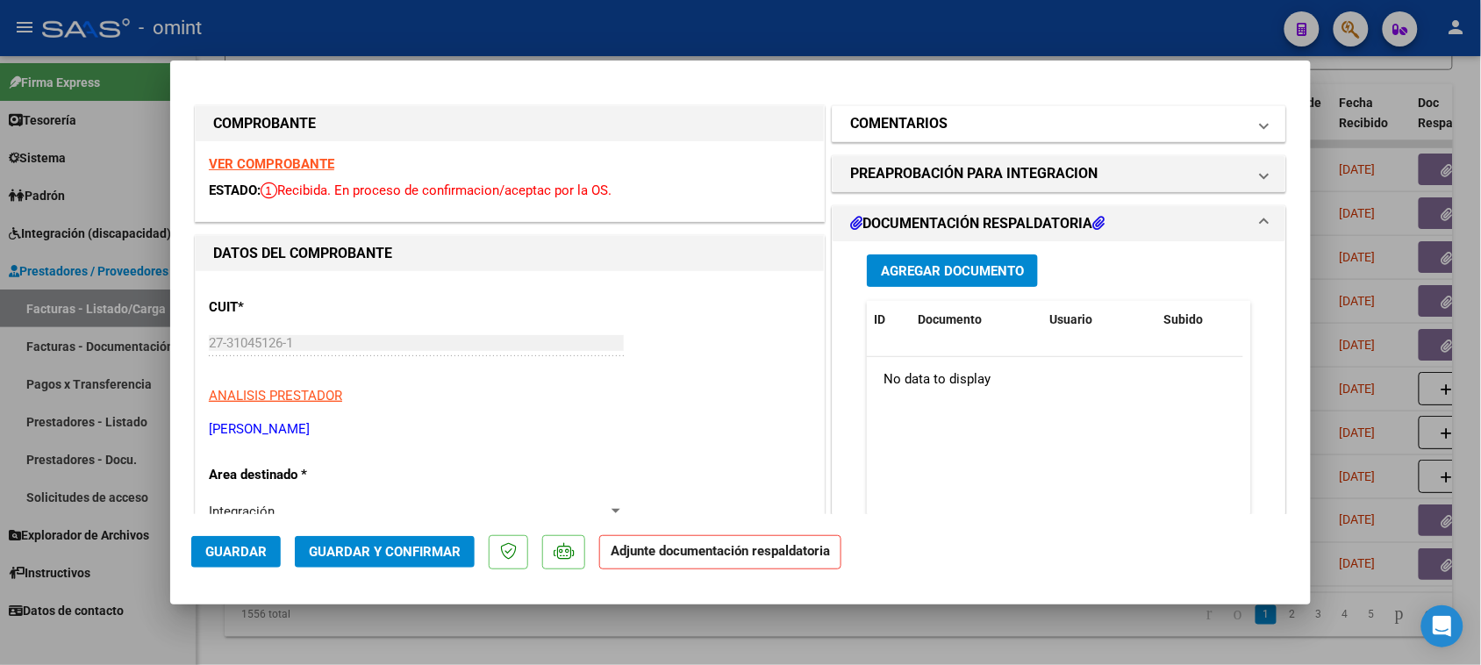
click at [945, 116] on mat-panel-title "COMENTARIOS" at bounding box center [1048, 123] width 397 height 21
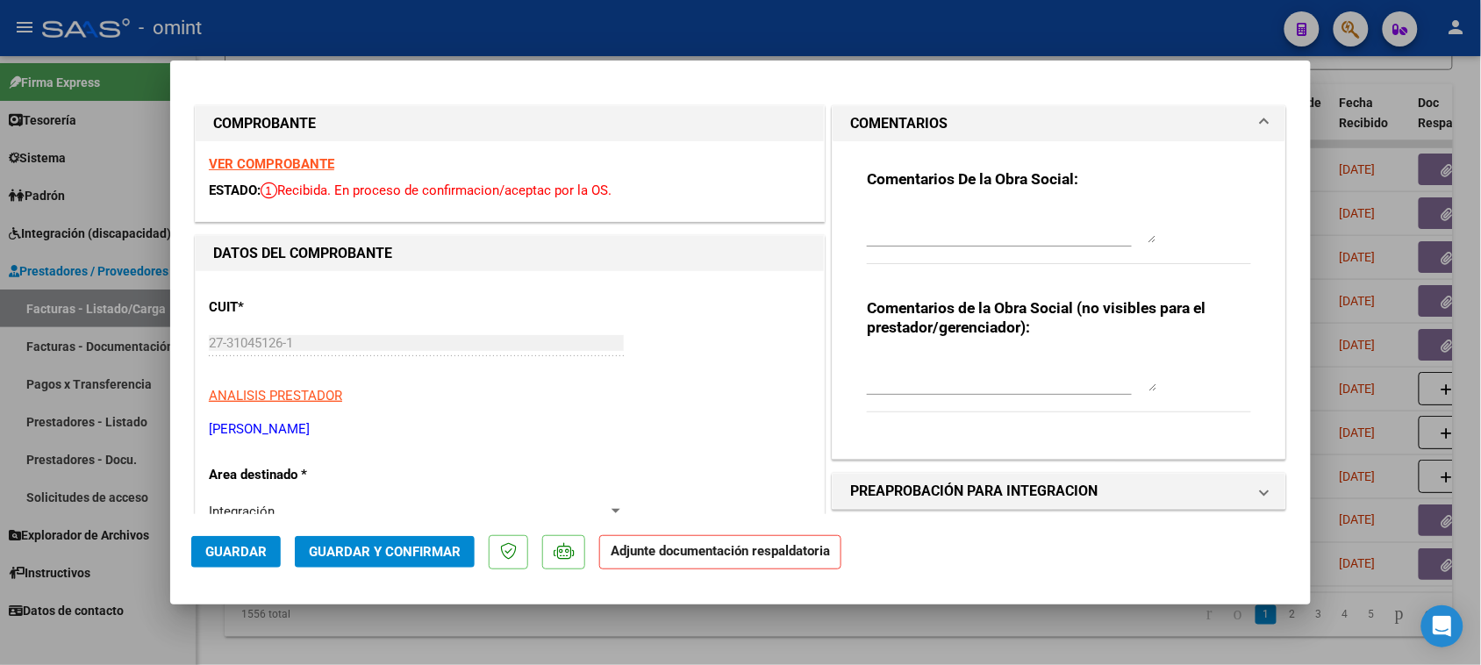
click at [946, 229] on textarea at bounding box center [1012, 225] width 290 height 35
paste textarea "Falta planilla de asistencia. Debe cargar la misma en "Documentación Respaldato…"
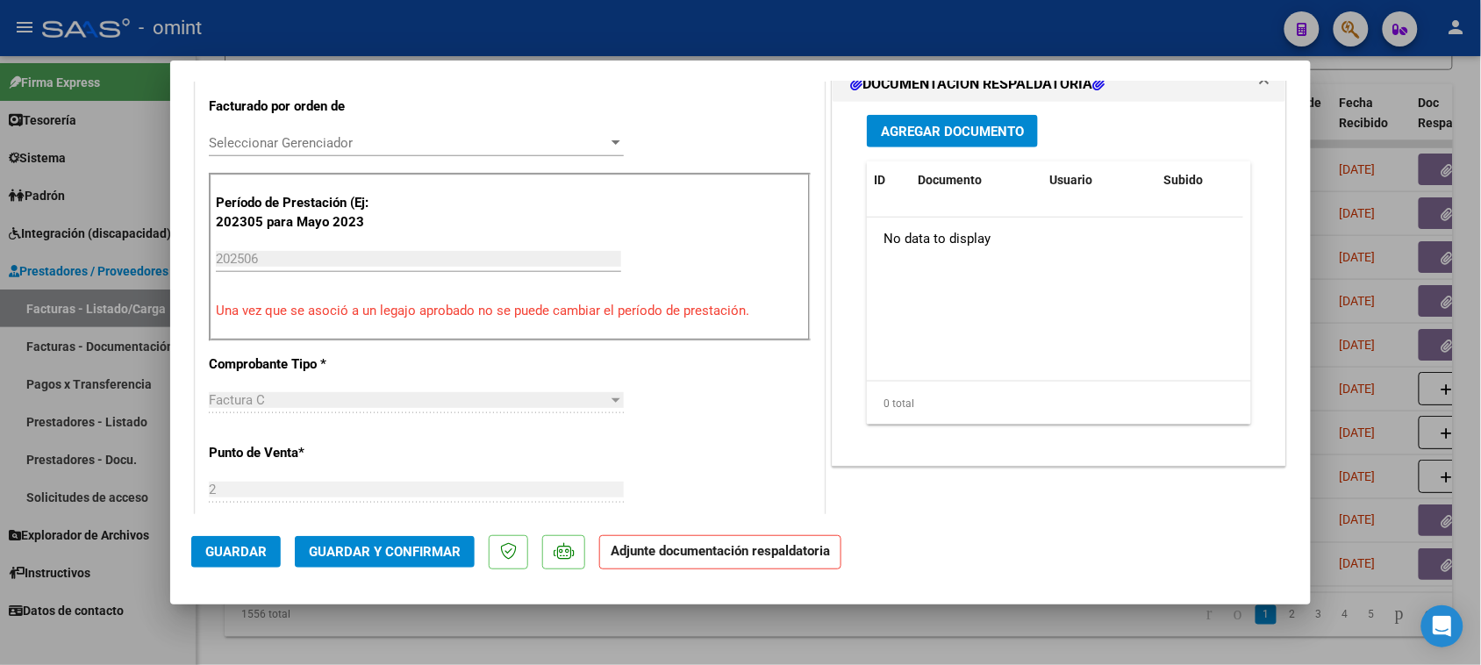
scroll to position [548, 0]
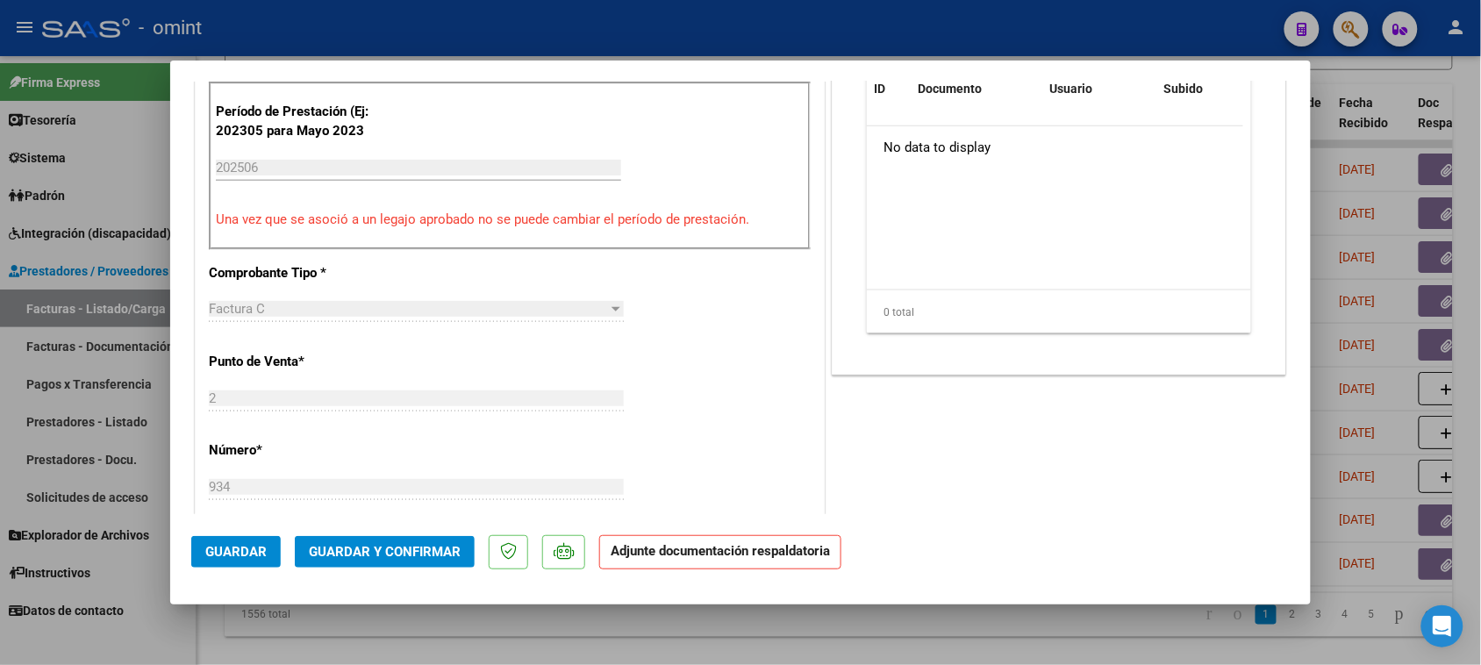
click at [402, 571] on mat-dialog-actions "Guardar Guardar y Confirmar Adjunte documentación respaldatoria" at bounding box center [740, 548] width 1099 height 69
click at [414, 548] on span "Guardar y Confirmar" at bounding box center [385, 552] width 152 height 16
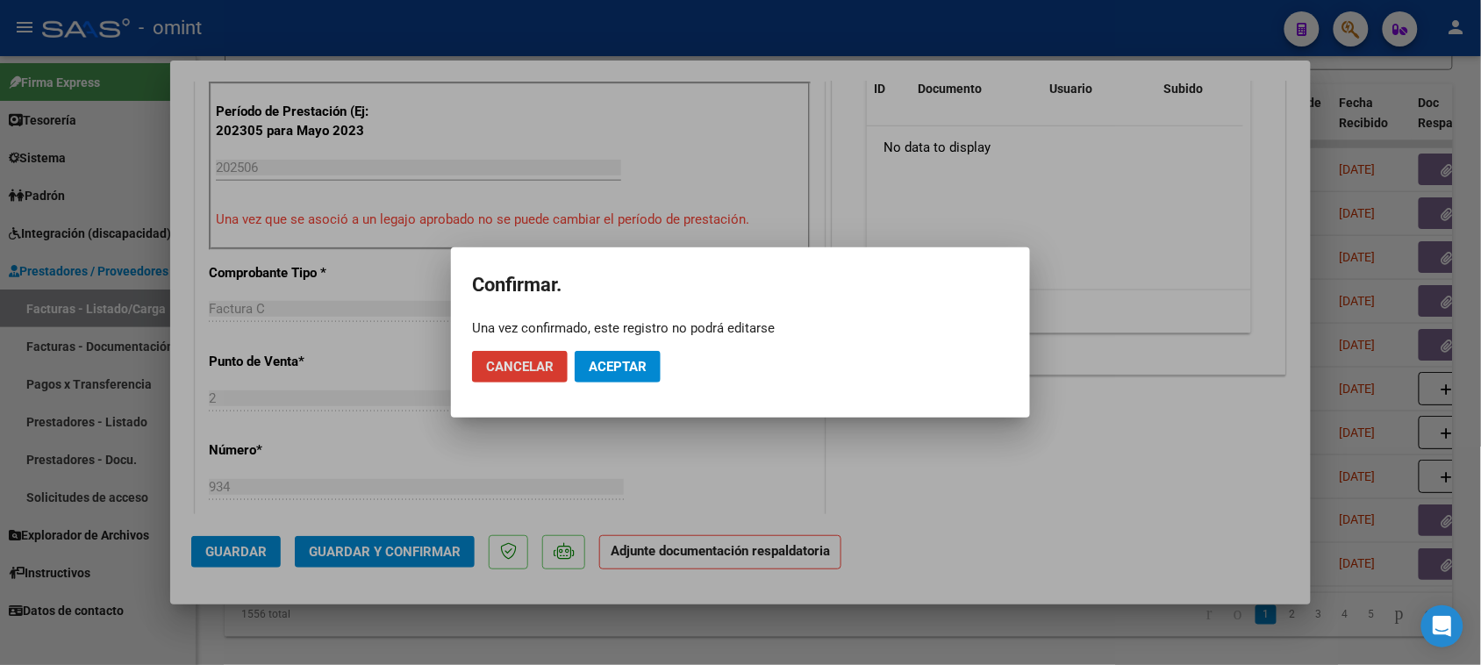
click at [621, 369] on span "Aceptar" at bounding box center [618, 367] width 58 height 16
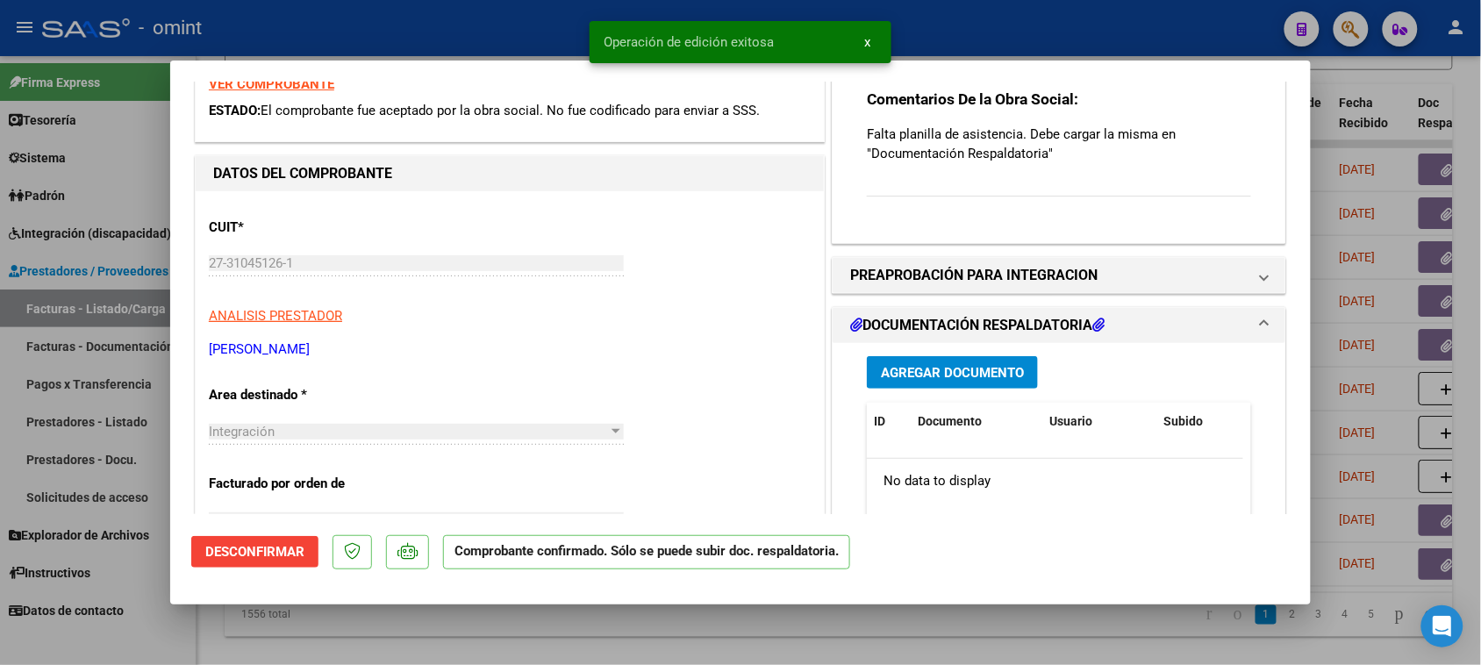
scroll to position [0, 0]
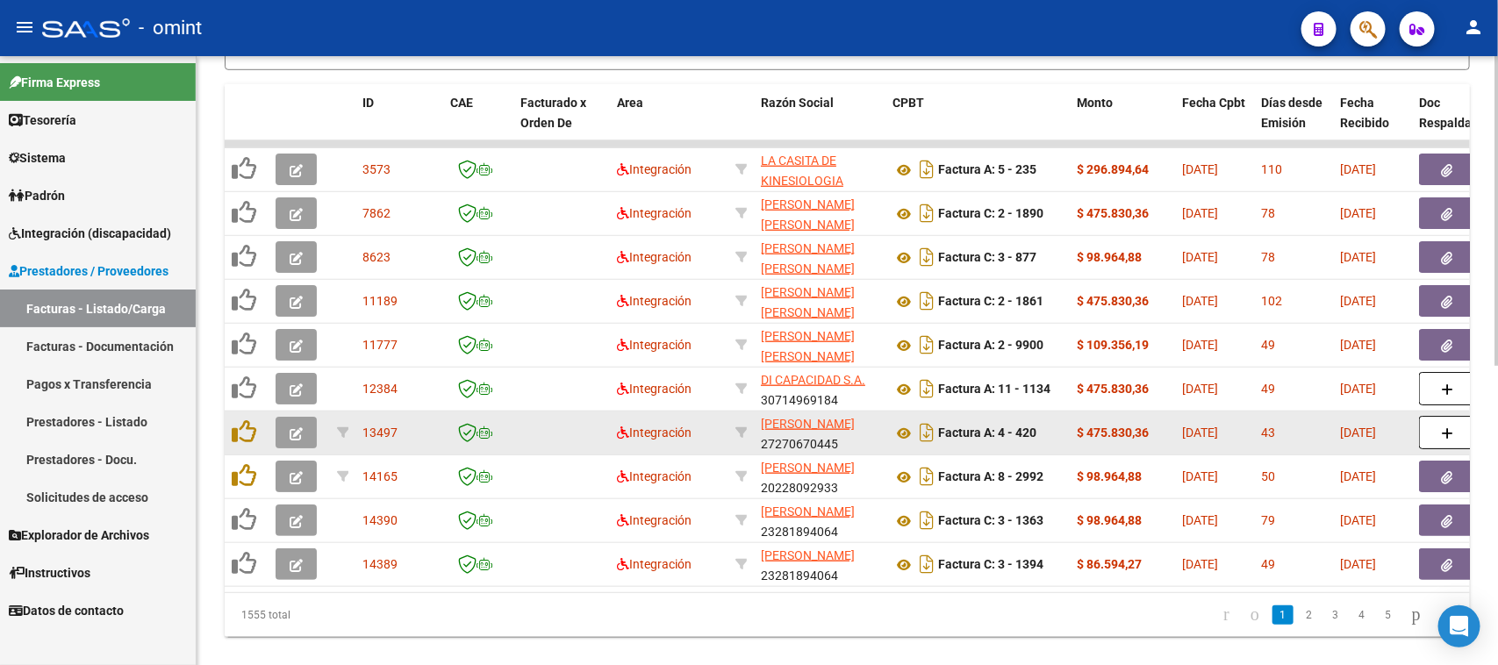
click at [290, 434] on icon "button" at bounding box center [296, 433] width 13 height 13
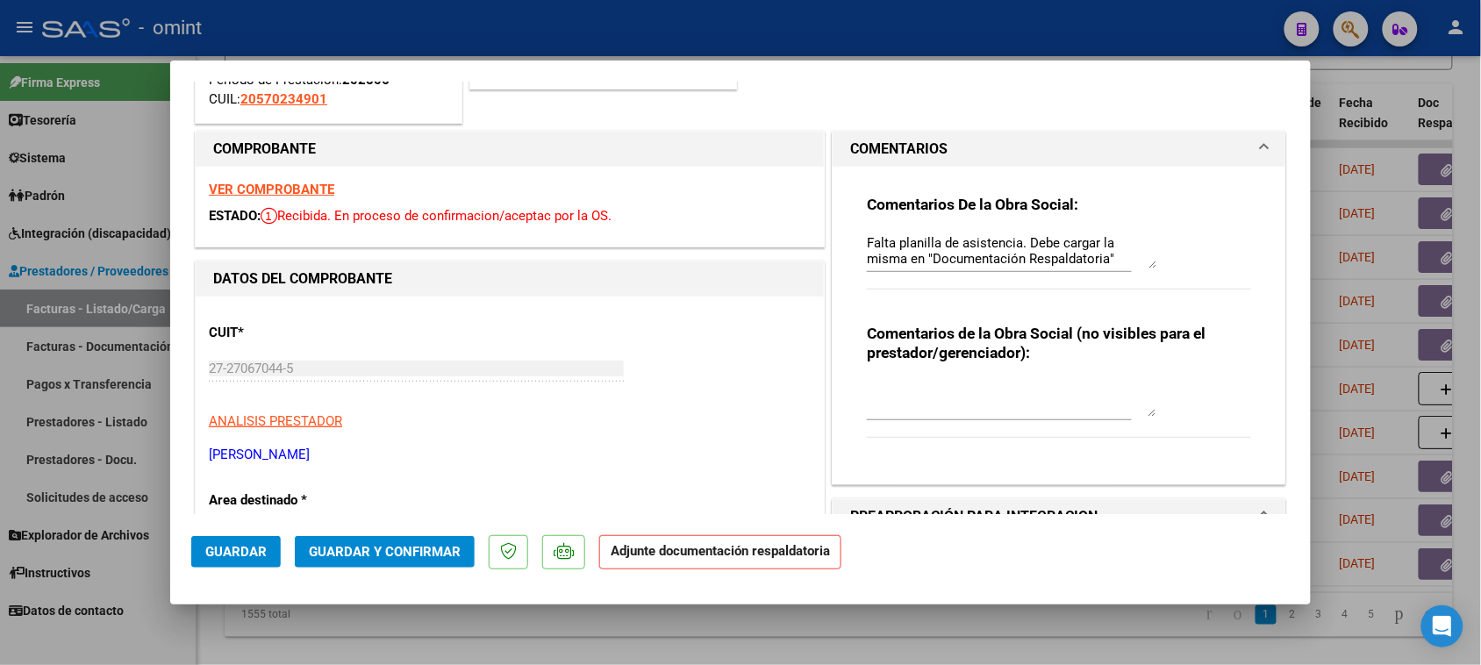
scroll to position [219, 0]
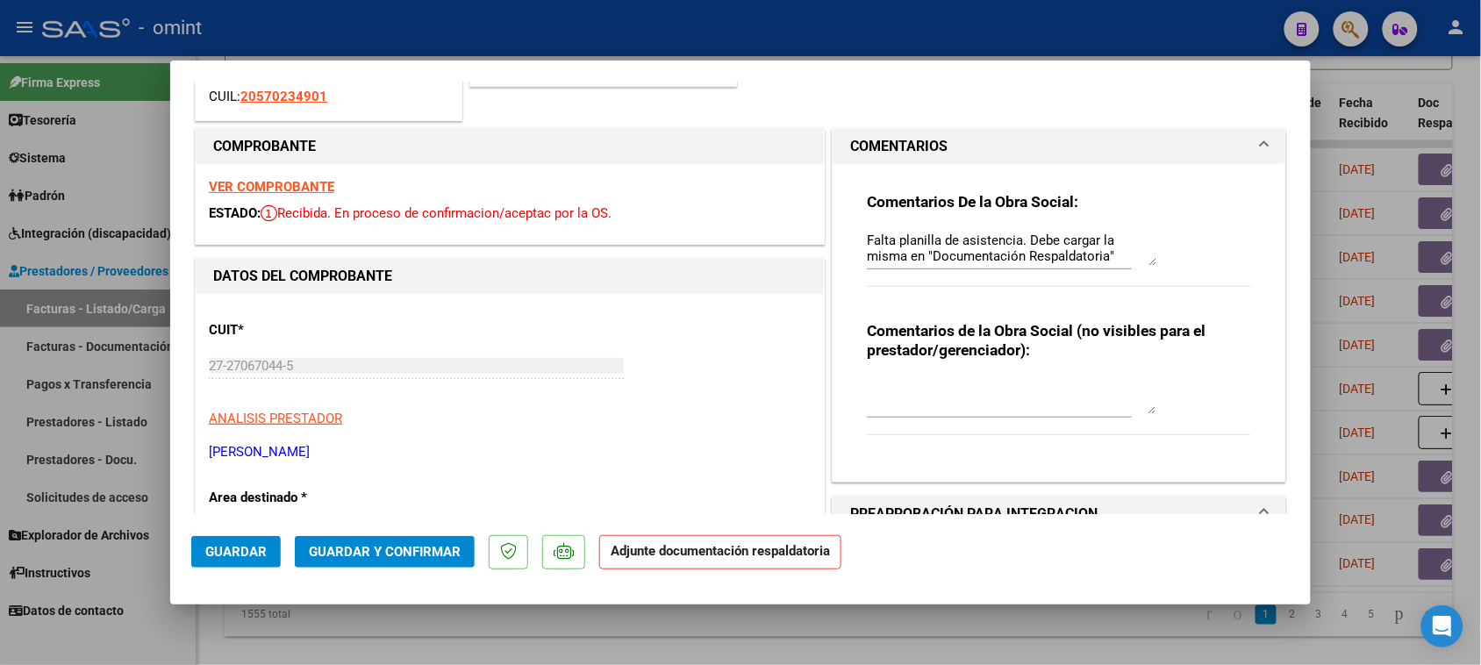
click at [264, 540] on button "Guardar" at bounding box center [236, 552] width 90 height 32
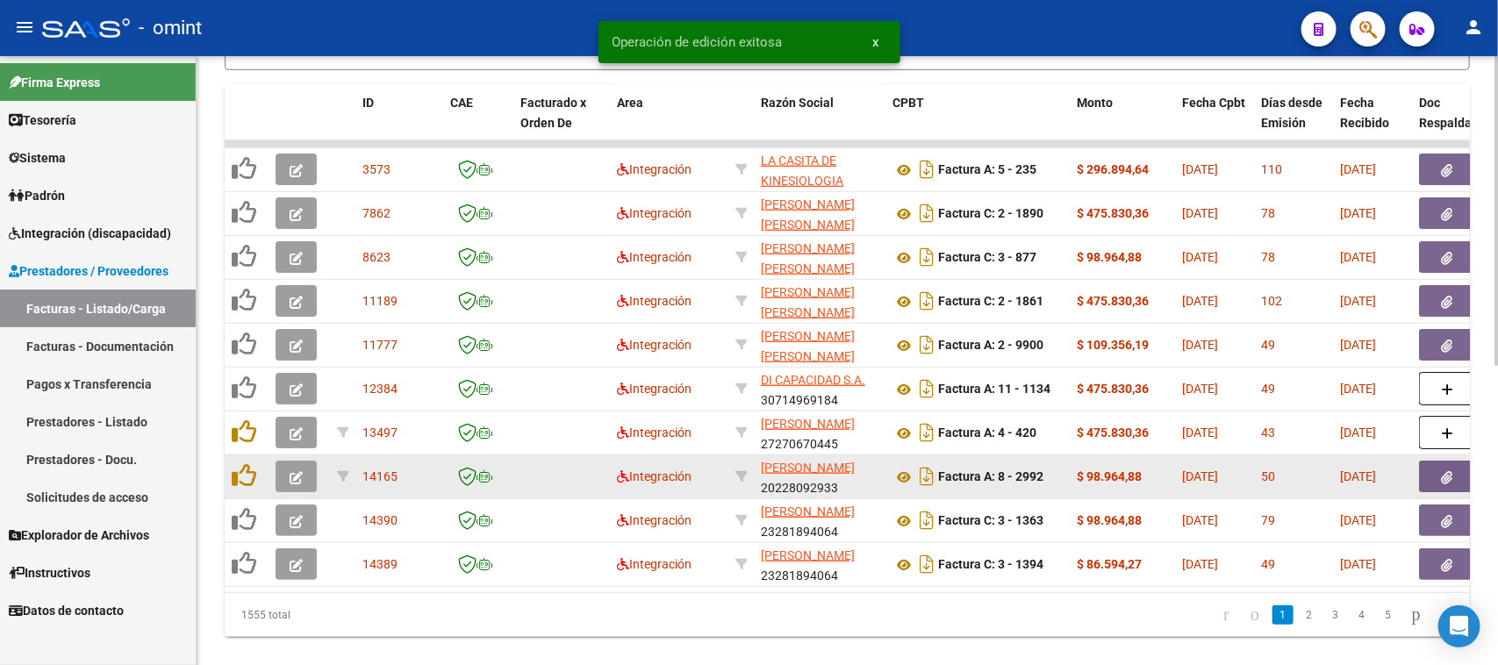
click at [300, 484] on button "button" at bounding box center [296, 477] width 41 height 32
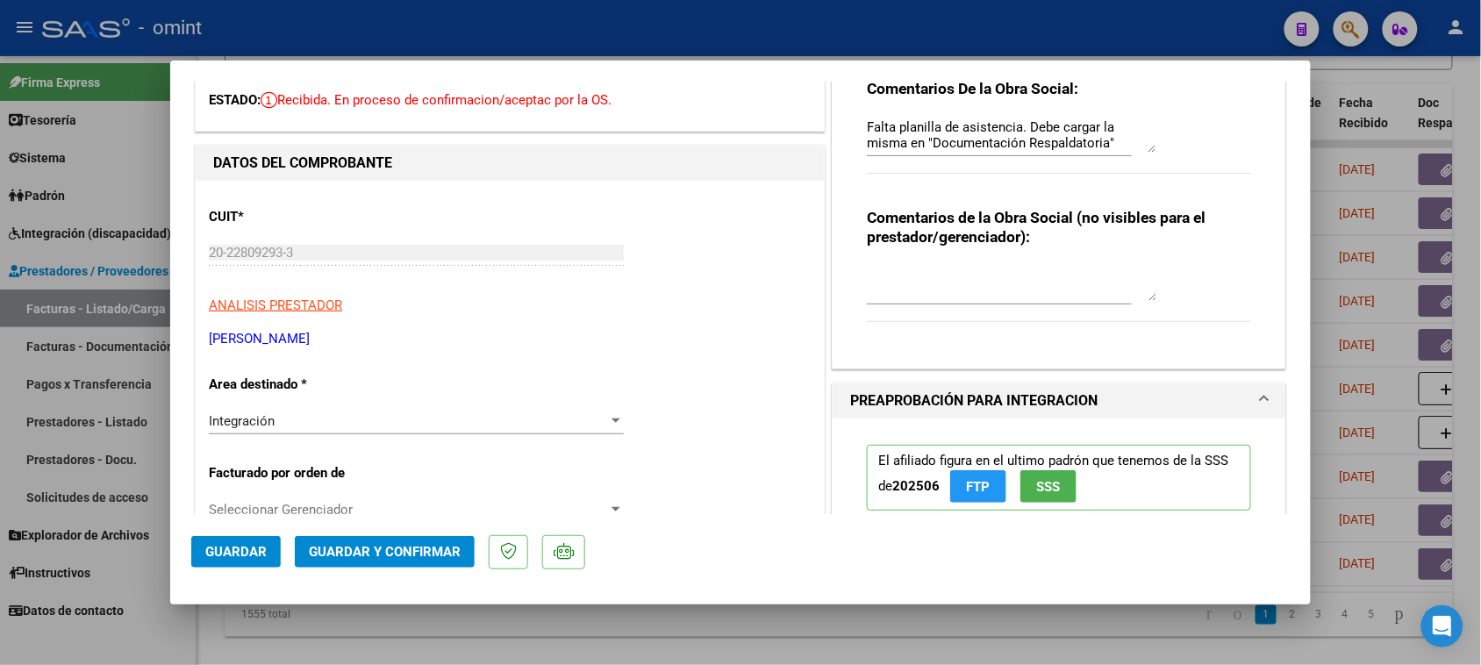
scroll to position [0, 0]
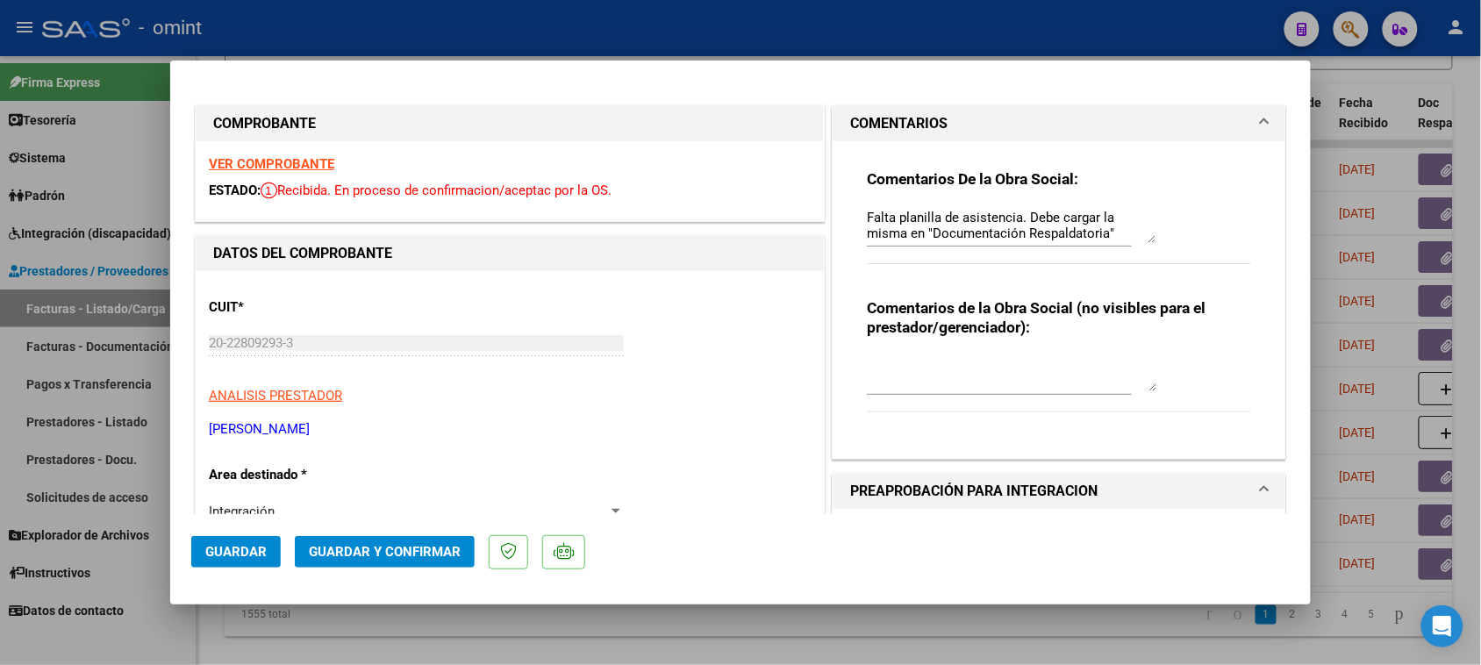
click at [286, 162] on strong "VER COMPROBANTE" at bounding box center [271, 164] width 125 height 16
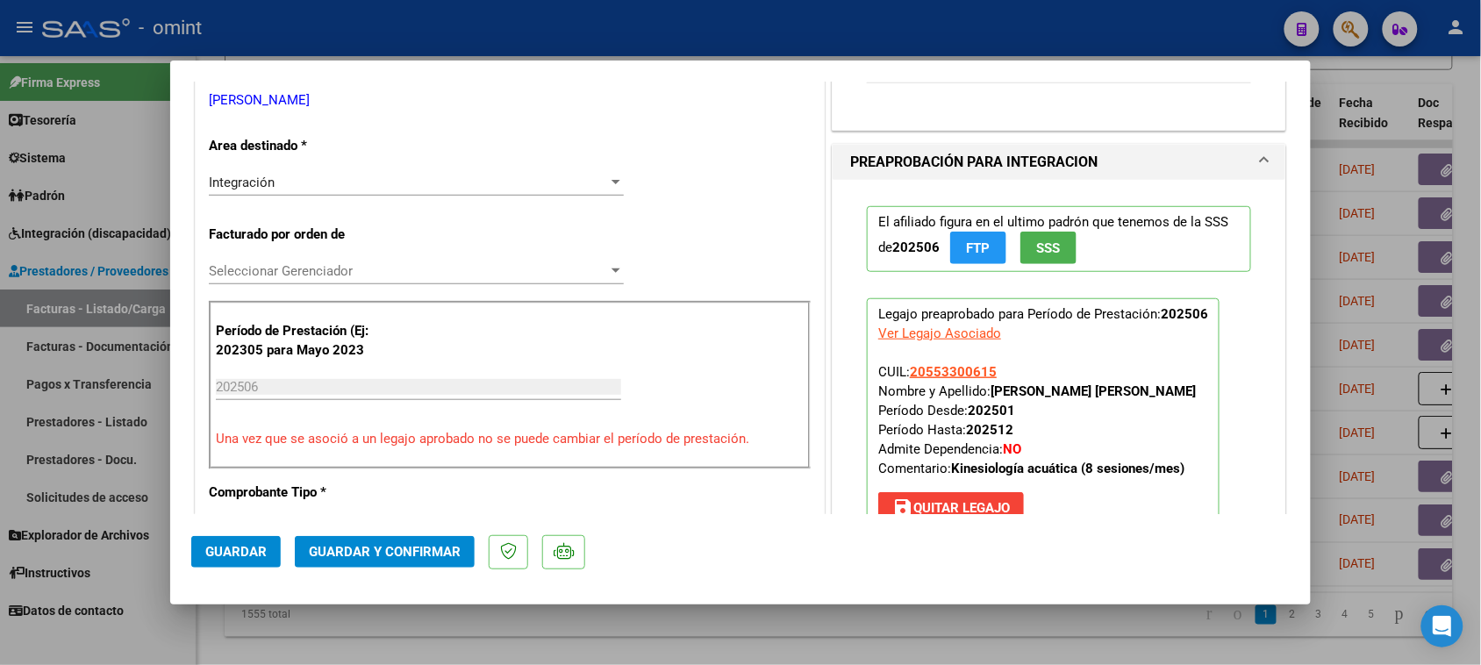
scroll to position [548, 0]
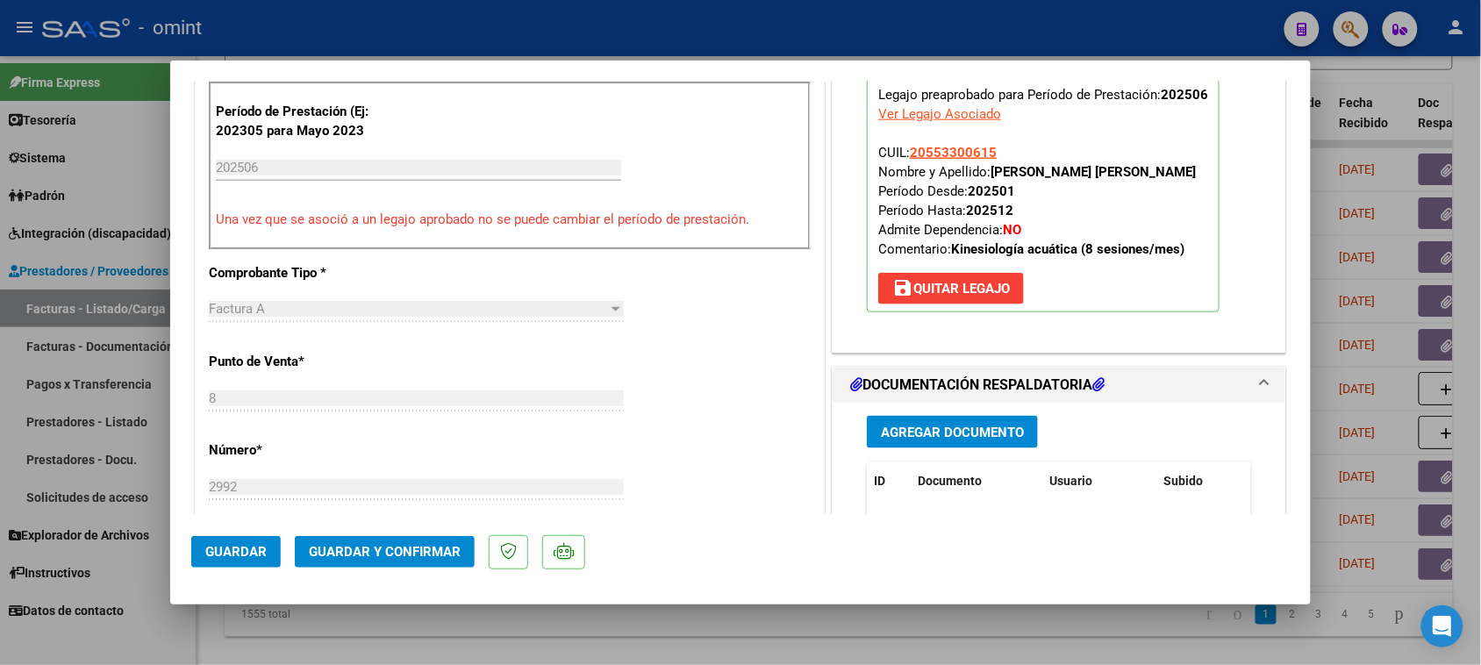
click at [379, 547] on span "Guardar y Confirmar" at bounding box center [385, 552] width 152 height 16
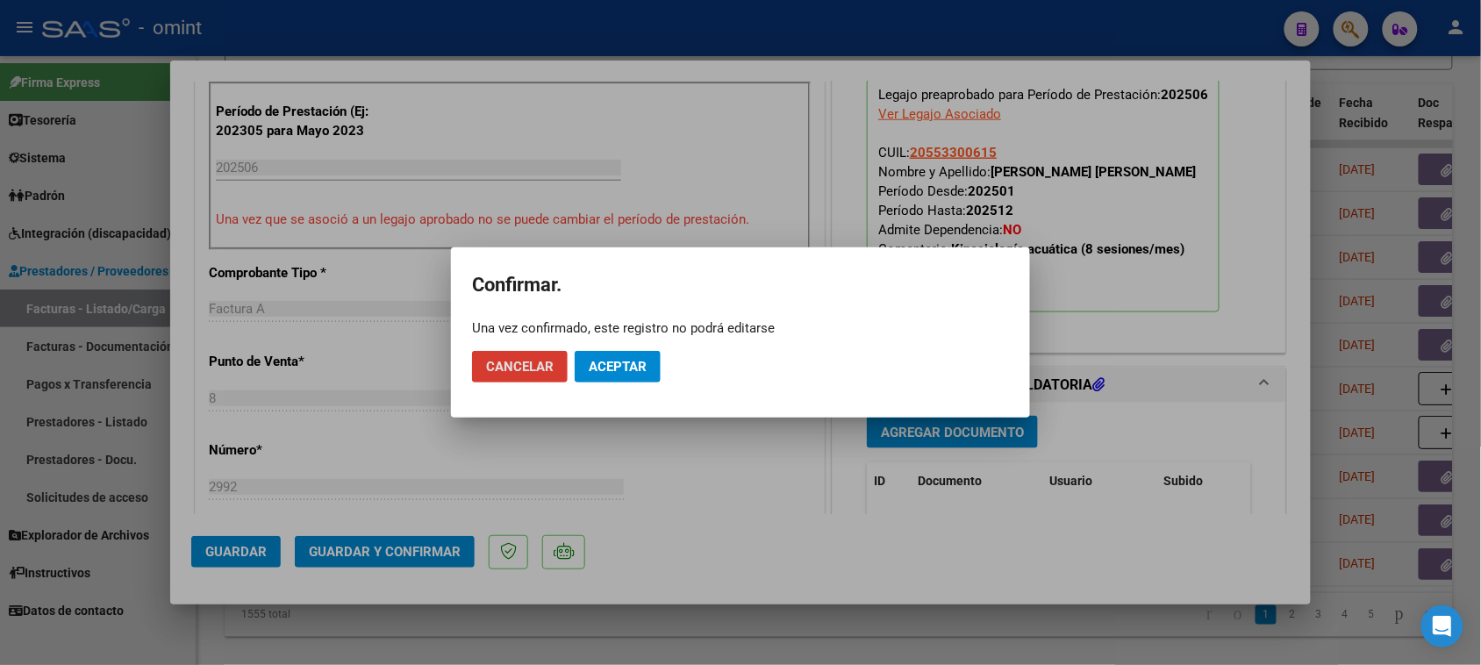
click at [606, 370] on span "Aceptar" at bounding box center [618, 367] width 58 height 16
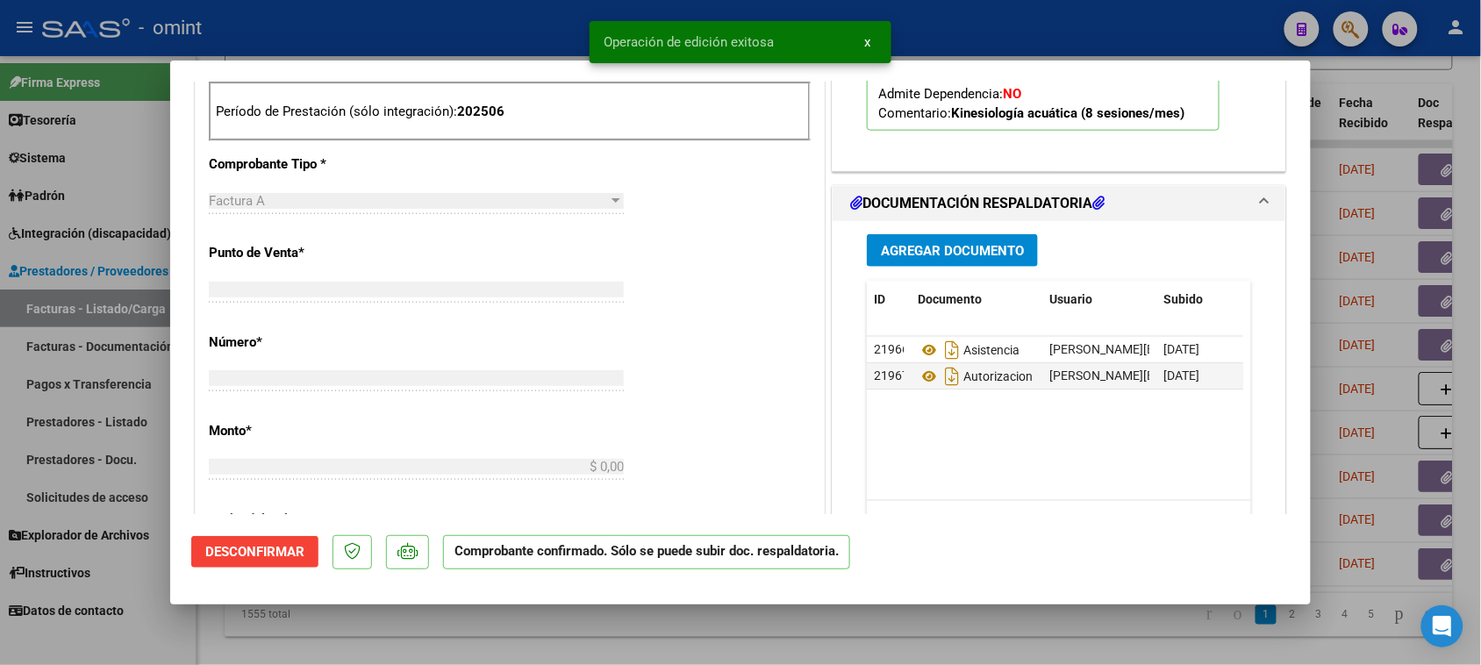
scroll to position [579, 0]
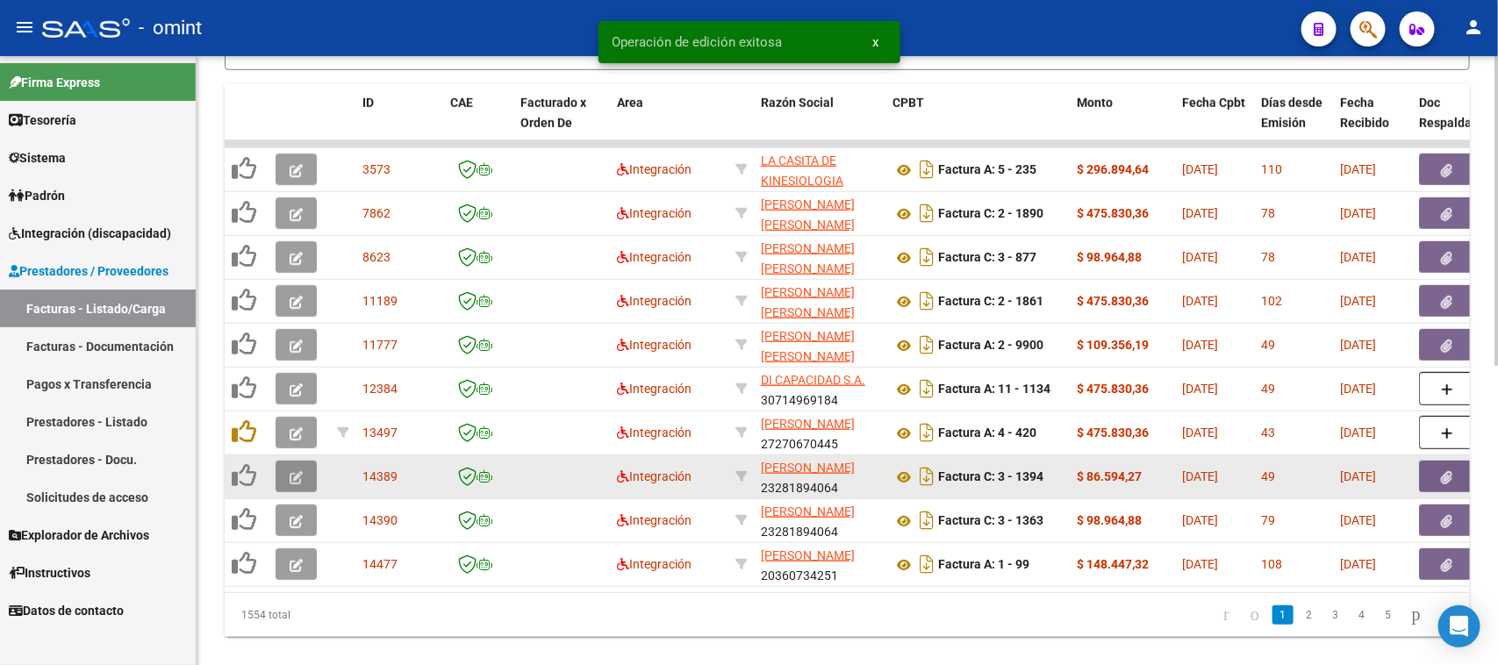
click at [308, 475] on button "button" at bounding box center [296, 477] width 41 height 32
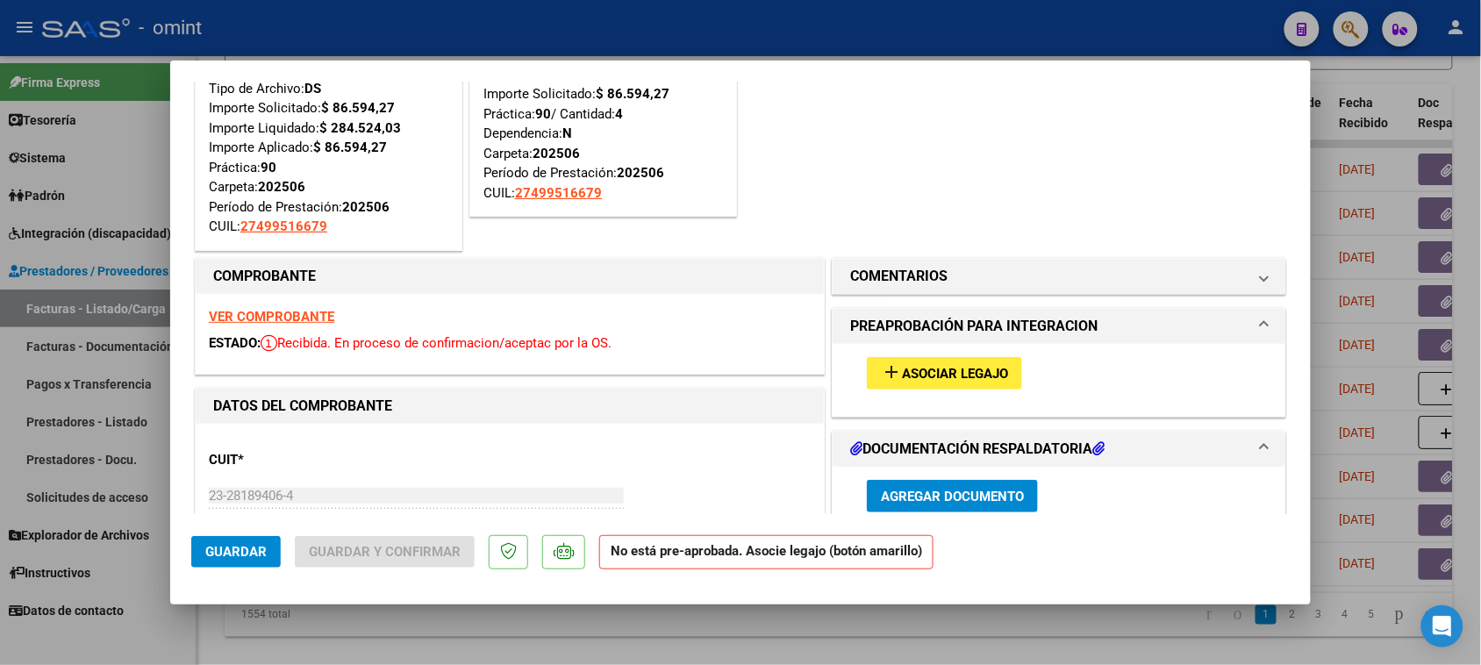
scroll to position [219, 0]
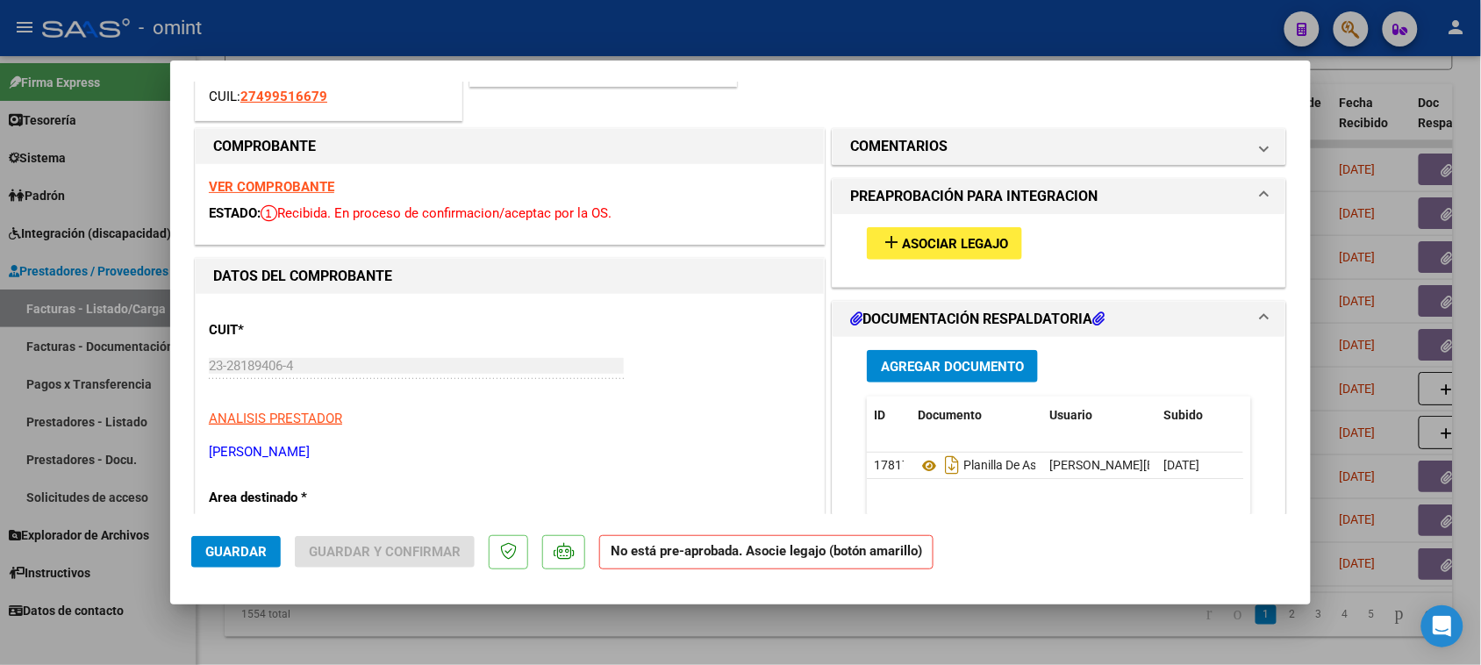
click at [305, 189] on strong "VER COMPROBANTE" at bounding box center [271, 187] width 125 height 16
click at [897, 227] on button "add Asociar Legajo" at bounding box center [944, 243] width 155 height 32
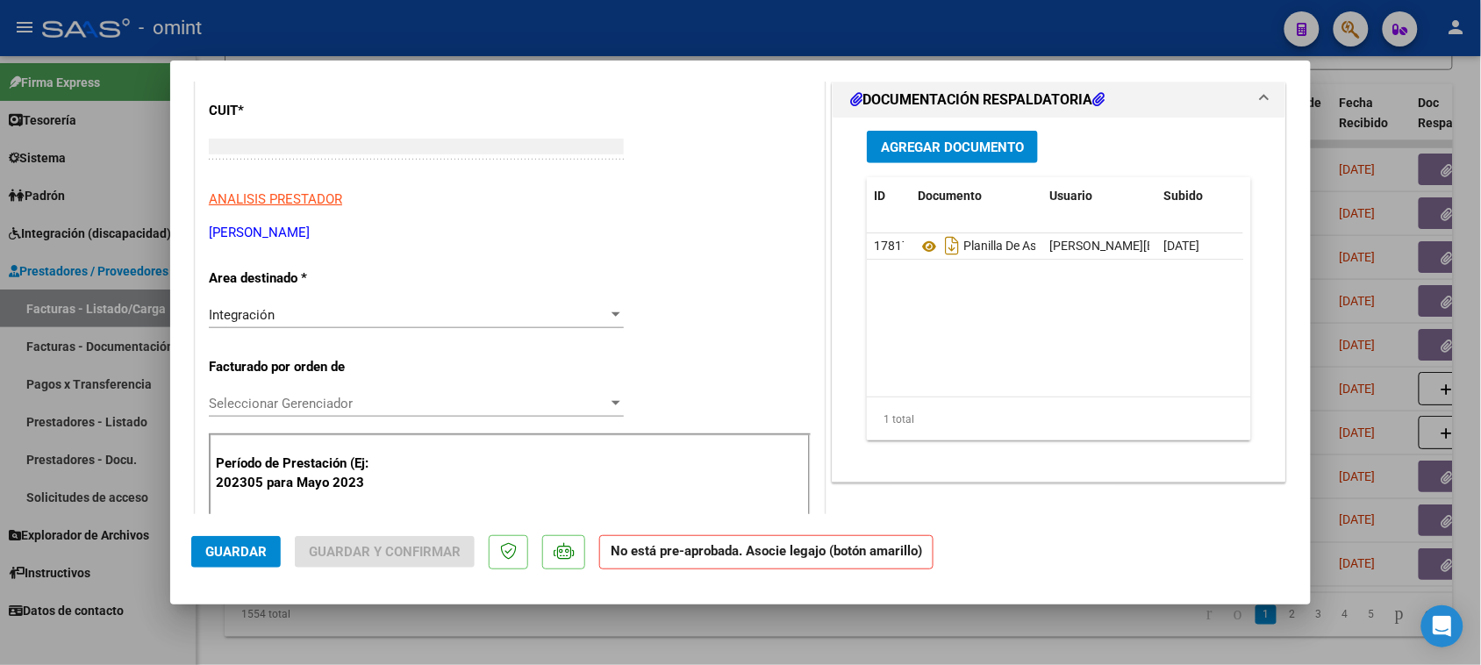
scroll to position [216, 0]
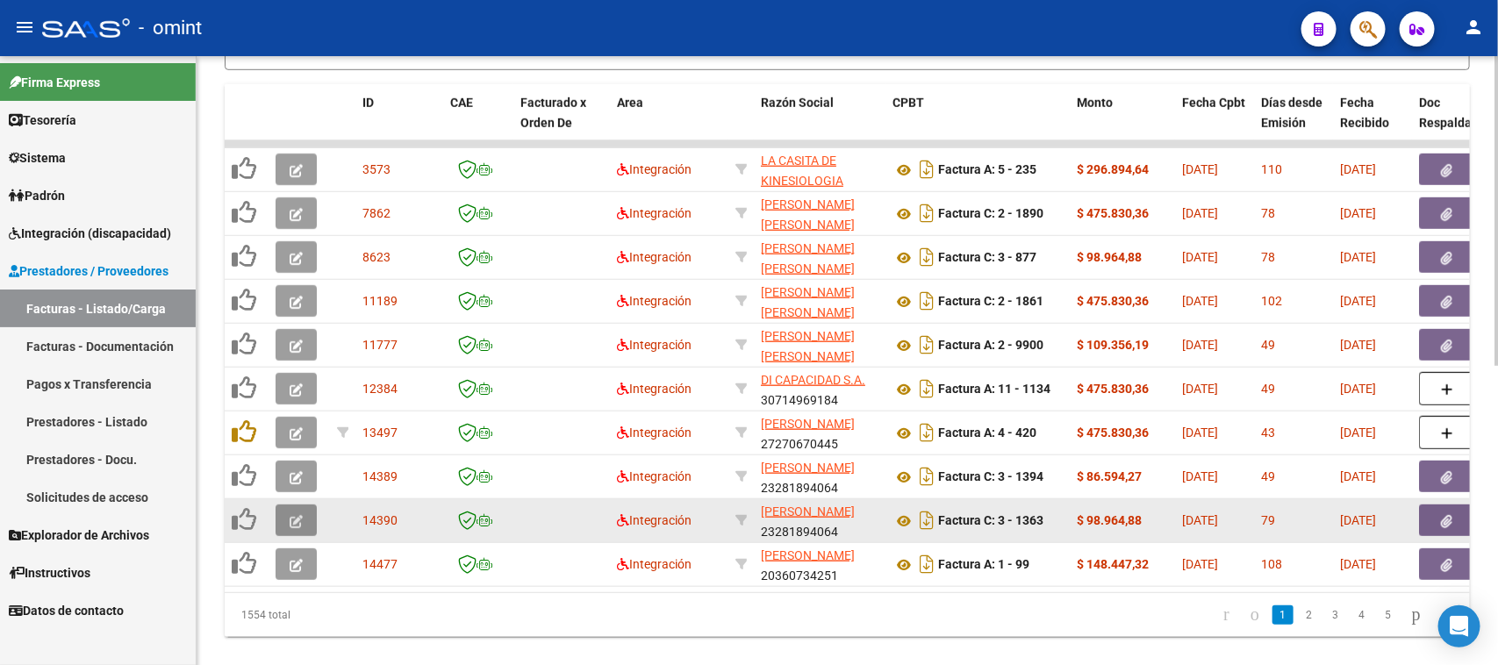
click at [292, 516] on icon "button" at bounding box center [296, 521] width 13 height 13
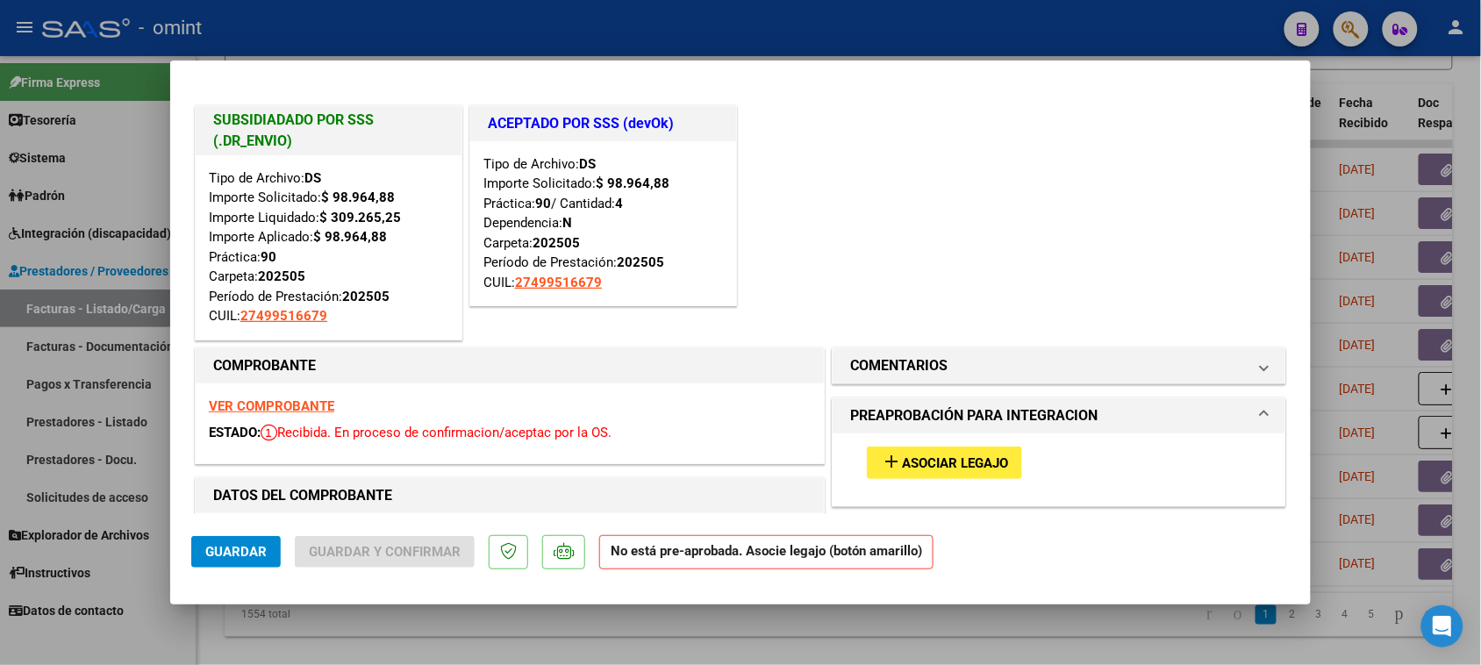
click at [305, 414] on div "VER COMPROBANTE ESTADO: Recibida. En proceso de confirmacion/aceptac por la OS." at bounding box center [510, 423] width 628 height 80
click at [304, 410] on strong "VER COMPROBANTE" at bounding box center [271, 406] width 125 height 16
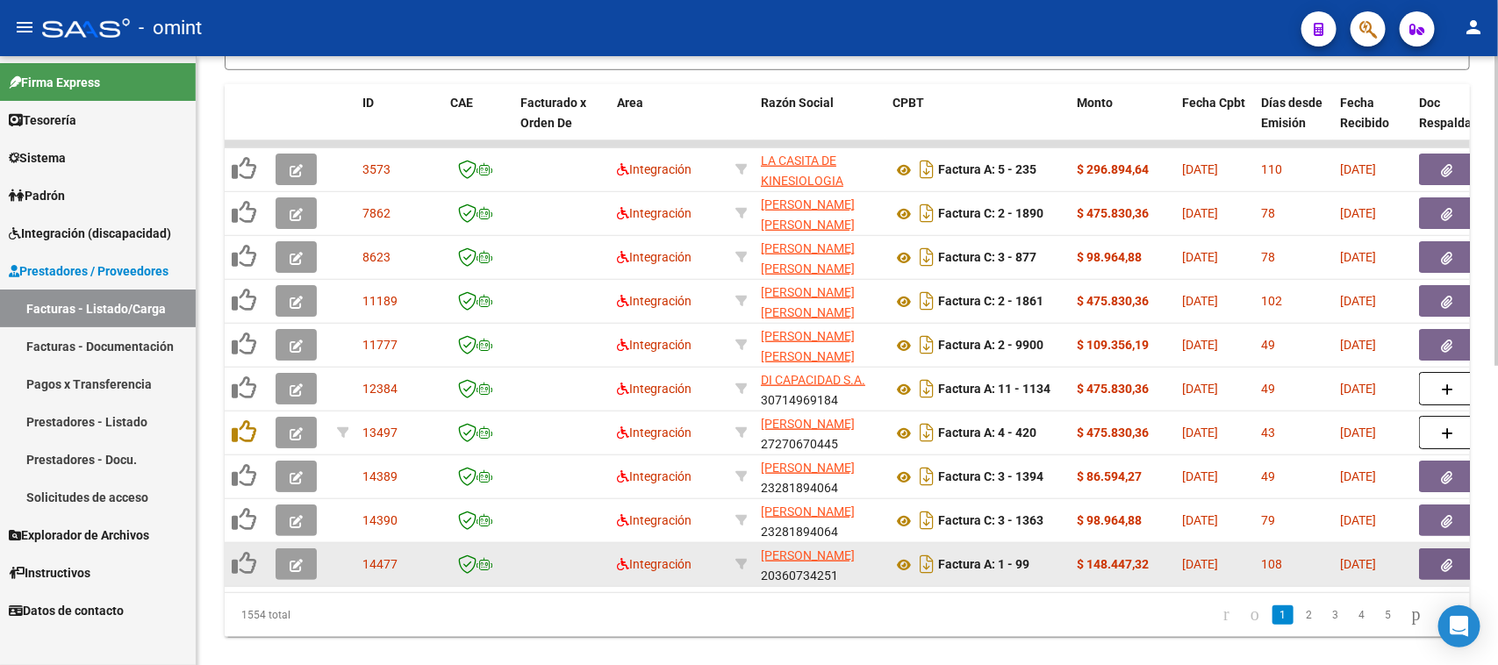
click at [290, 559] on icon "button" at bounding box center [296, 565] width 13 height 13
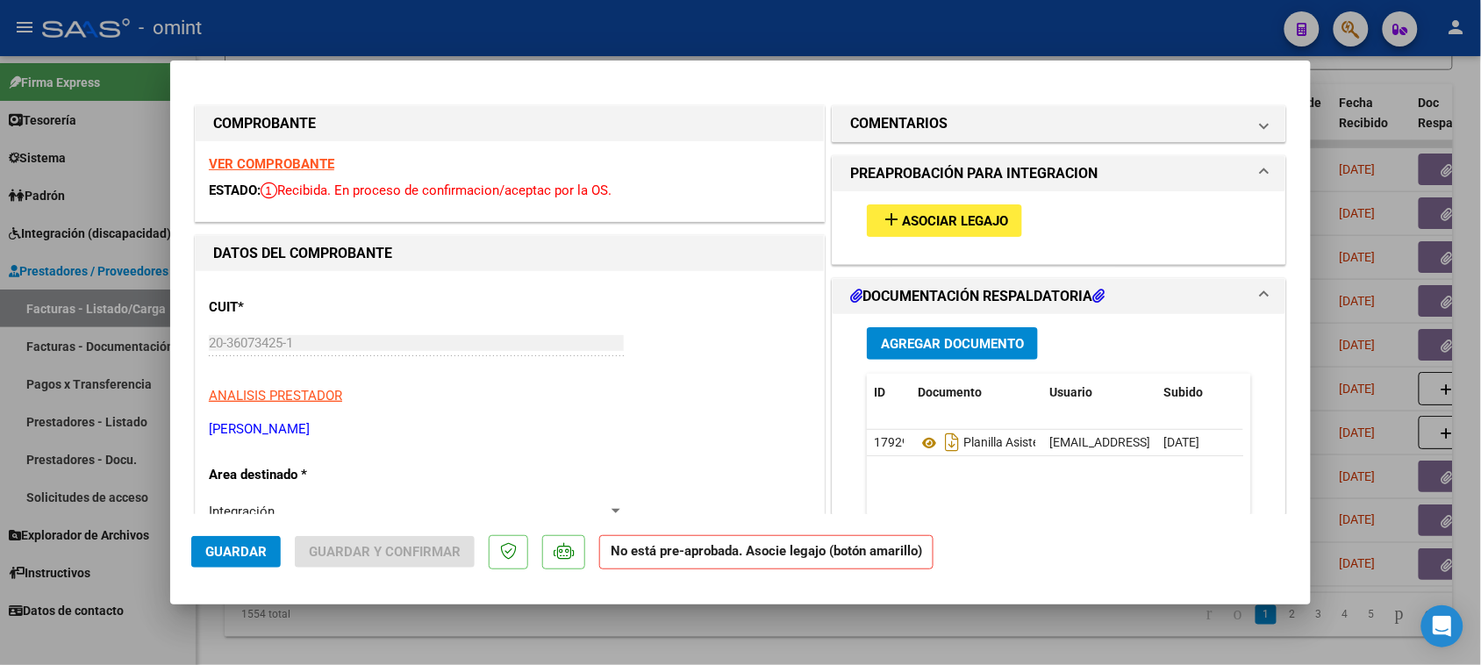
click at [314, 180] on div "VER COMPROBANTE ESTADO: Recibida. En proceso de confirmacion/aceptac por la OS." at bounding box center [510, 181] width 628 height 80
click at [312, 168] on strong "VER COMPROBANTE" at bounding box center [271, 164] width 125 height 16
click at [882, 207] on button "add Asociar Legajo" at bounding box center [944, 220] width 155 height 32
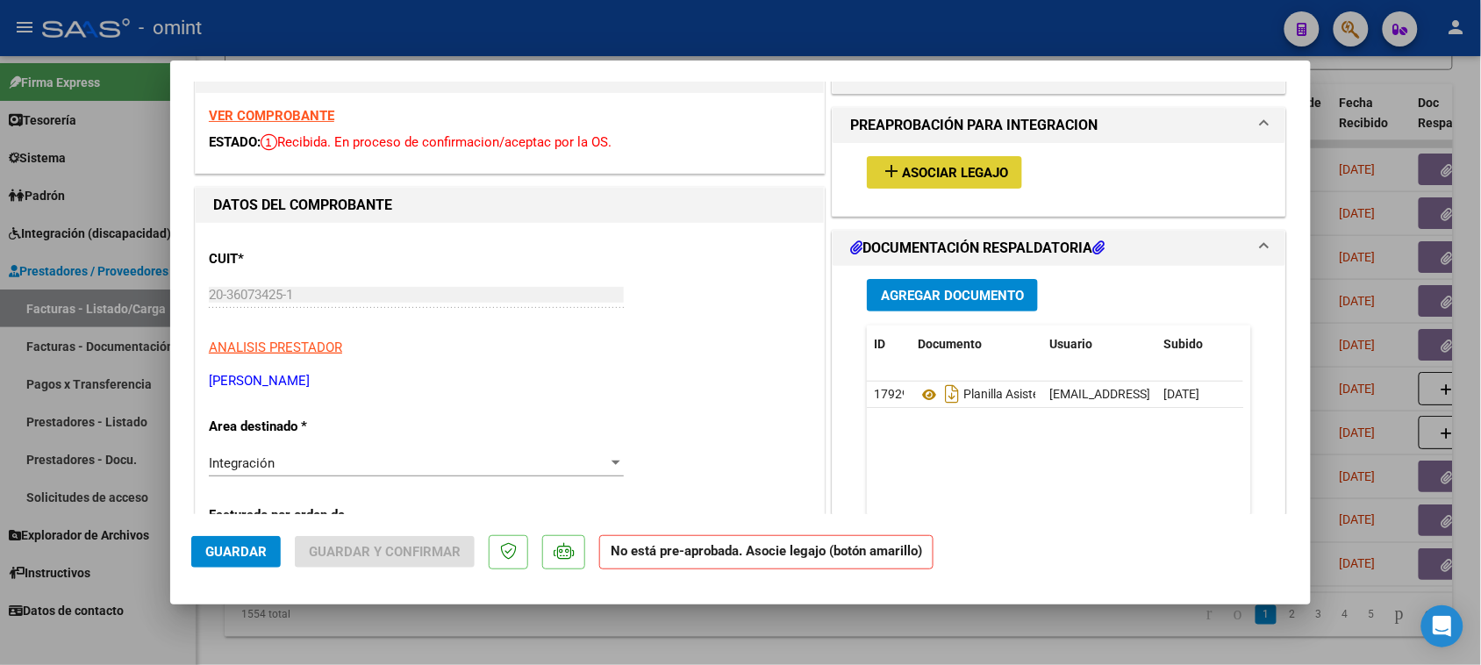
scroll to position [0, 0]
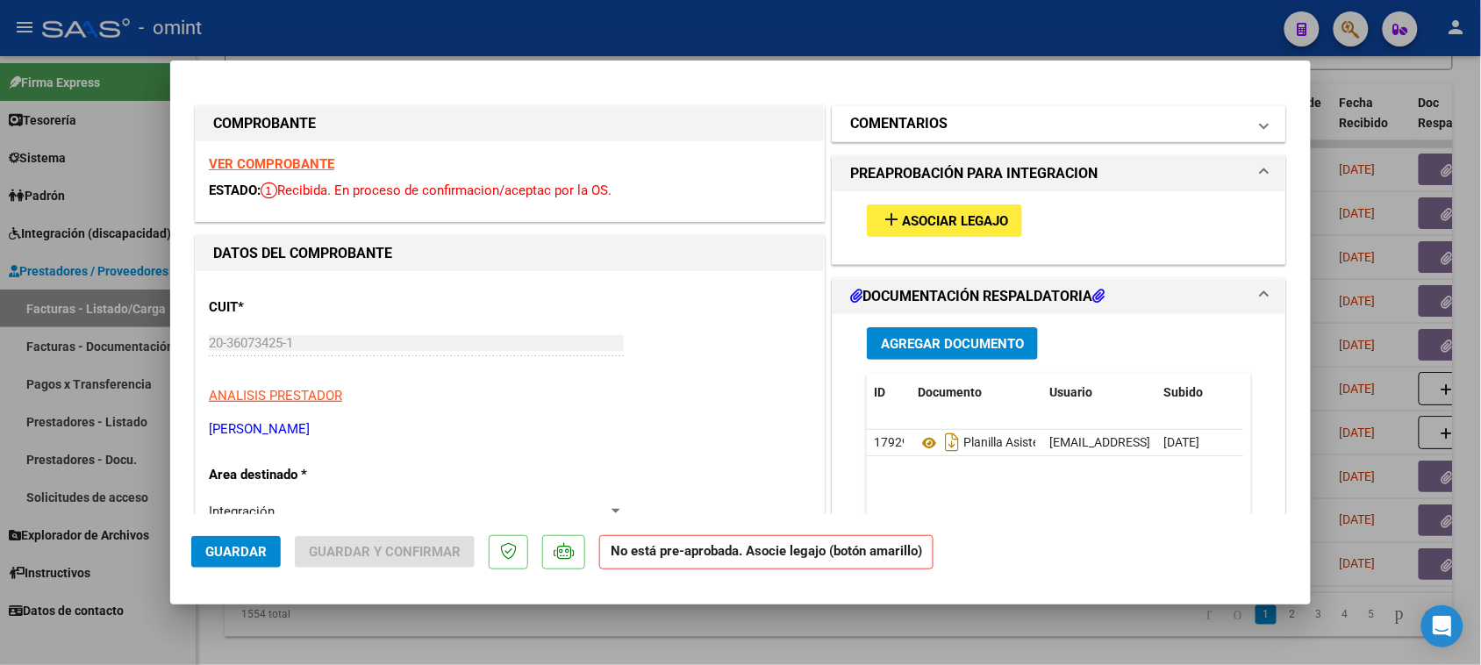
drag, startPoint x: 974, startPoint y: 162, endPoint x: 967, endPoint y: 132, distance: 31.5
click at [972, 161] on mat-expansion-panel-header "PREAPROBACIÓN PARA INTEGRACION" at bounding box center [1059, 173] width 453 height 35
click at [971, 121] on mat-panel-title "COMENTARIOS" at bounding box center [1048, 123] width 397 height 21
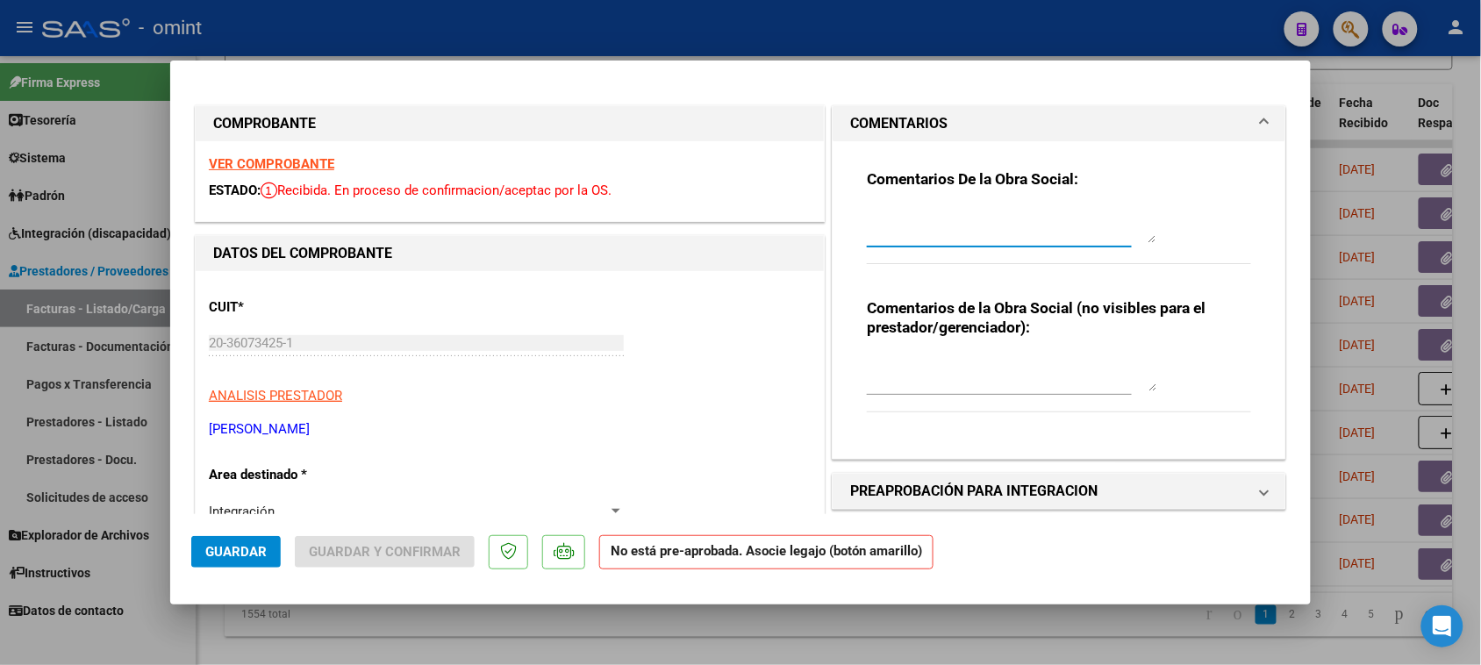
click at [962, 233] on textarea at bounding box center [1012, 225] width 290 height 35
click at [1071, 215] on textarea "[PERSON_NAME]: Debe gestionar las facturas de este socio" at bounding box center [1012, 225] width 290 height 35
click at [1024, 241] on textarea "[PERSON_NAME]: Debe presentar las facturas de este socio" at bounding box center [1012, 225] width 290 height 35
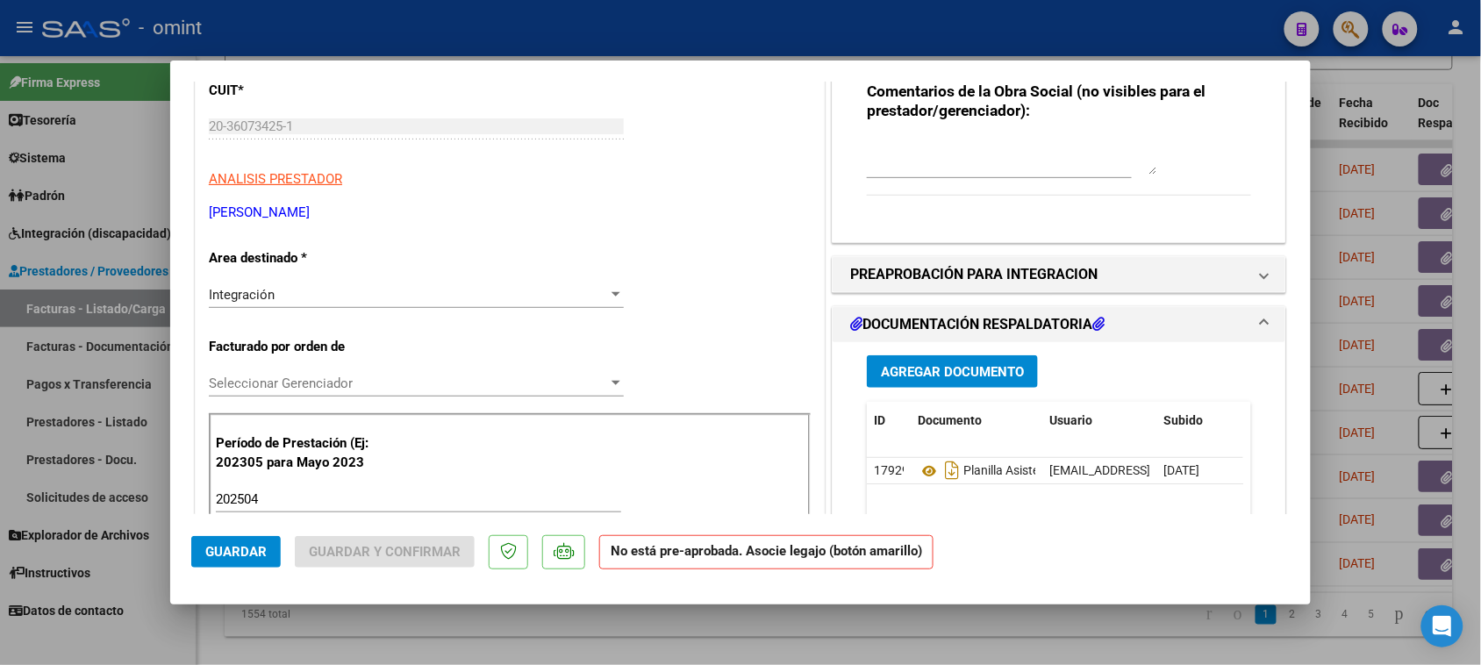
scroll to position [219, 0]
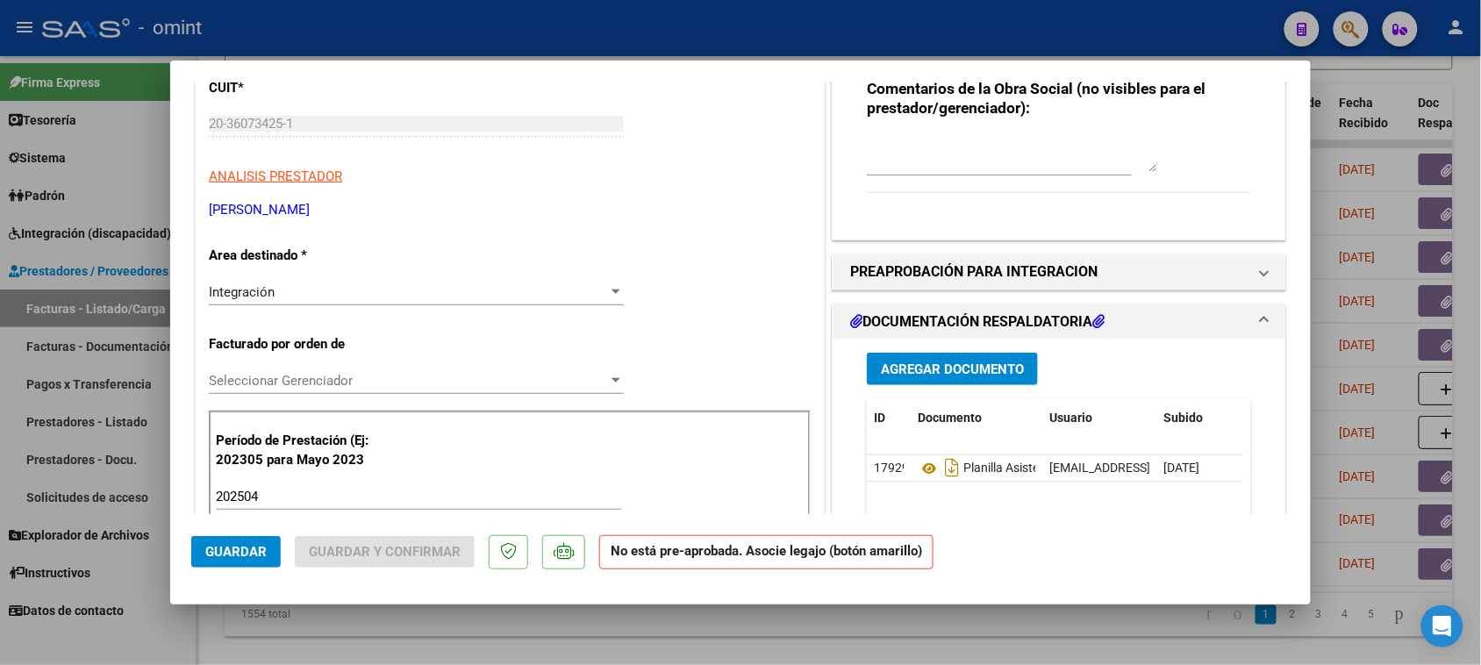
click at [379, 284] on div "Integración" at bounding box center [408, 292] width 399 height 16
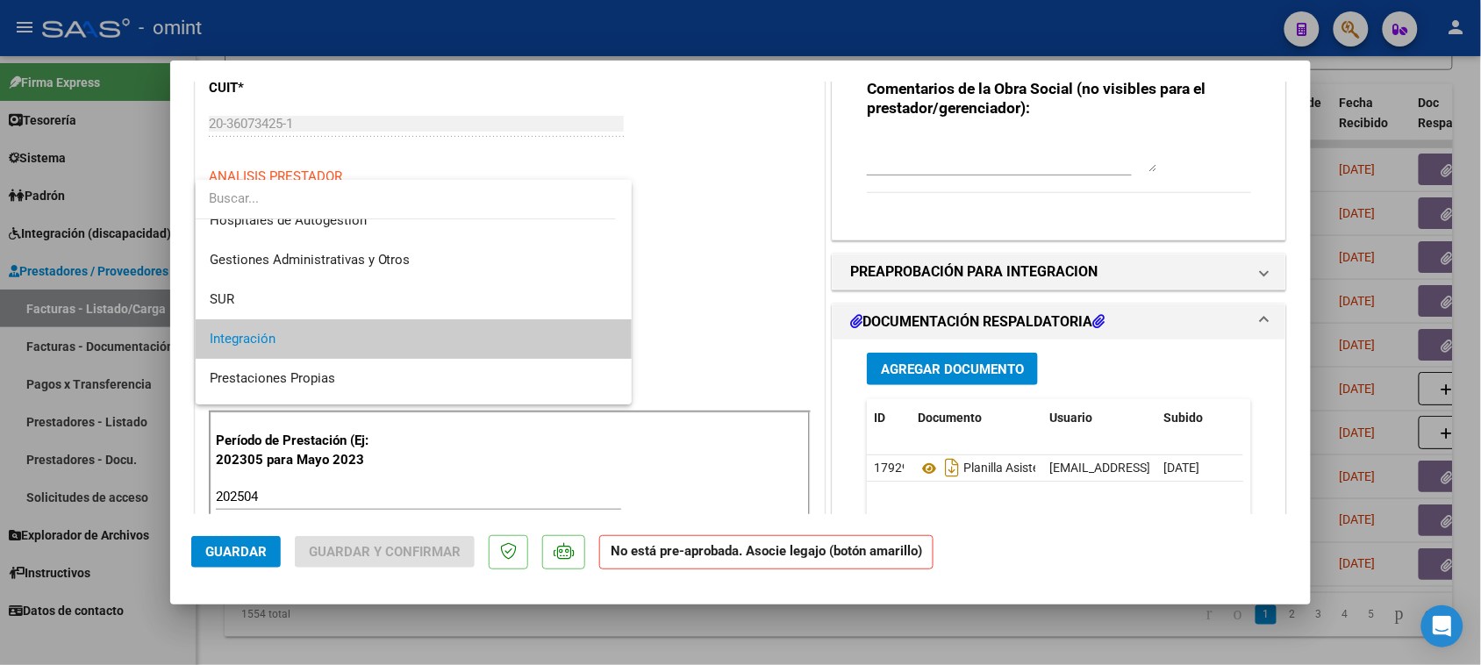
scroll to position [0, 0]
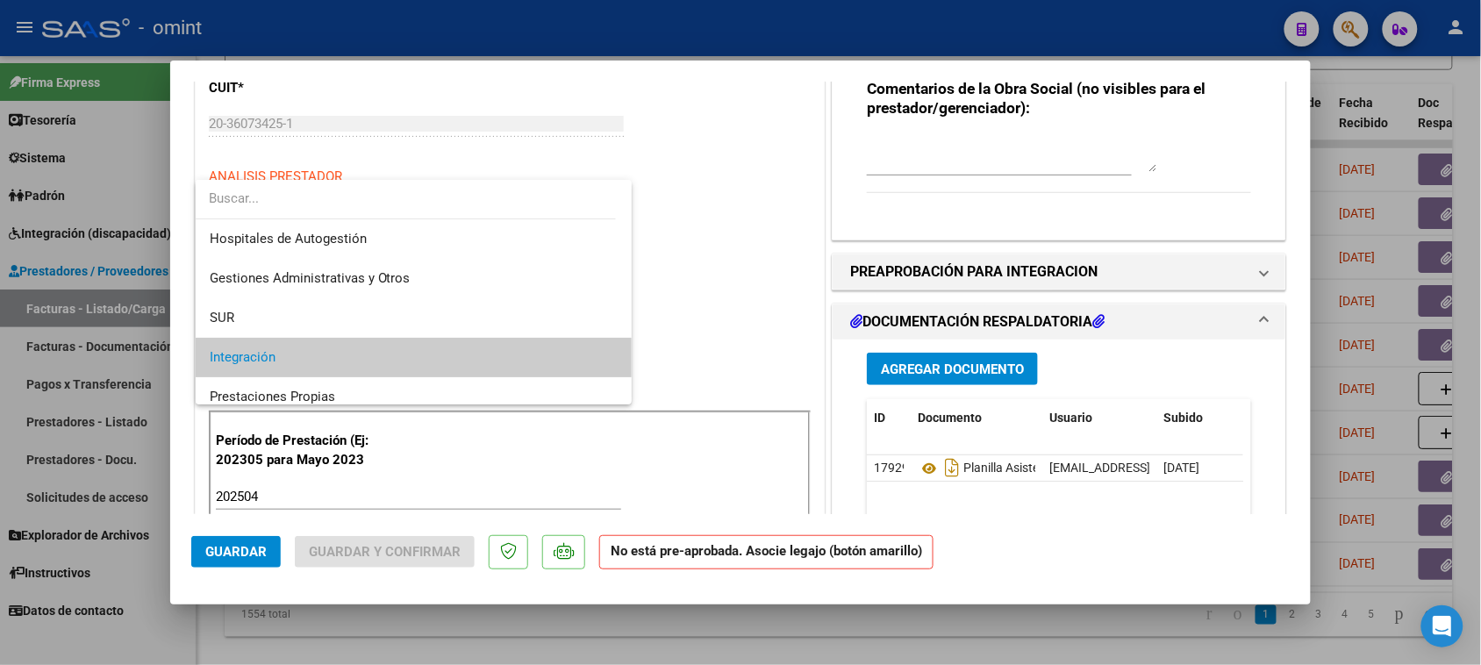
drag, startPoint x: 1301, startPoint y: 193, endPoint x: 1305, endPoint y: 89, distance: 104.5
click at [1305, 89] on div at bounding box center [740, 332] width 1481 height 665
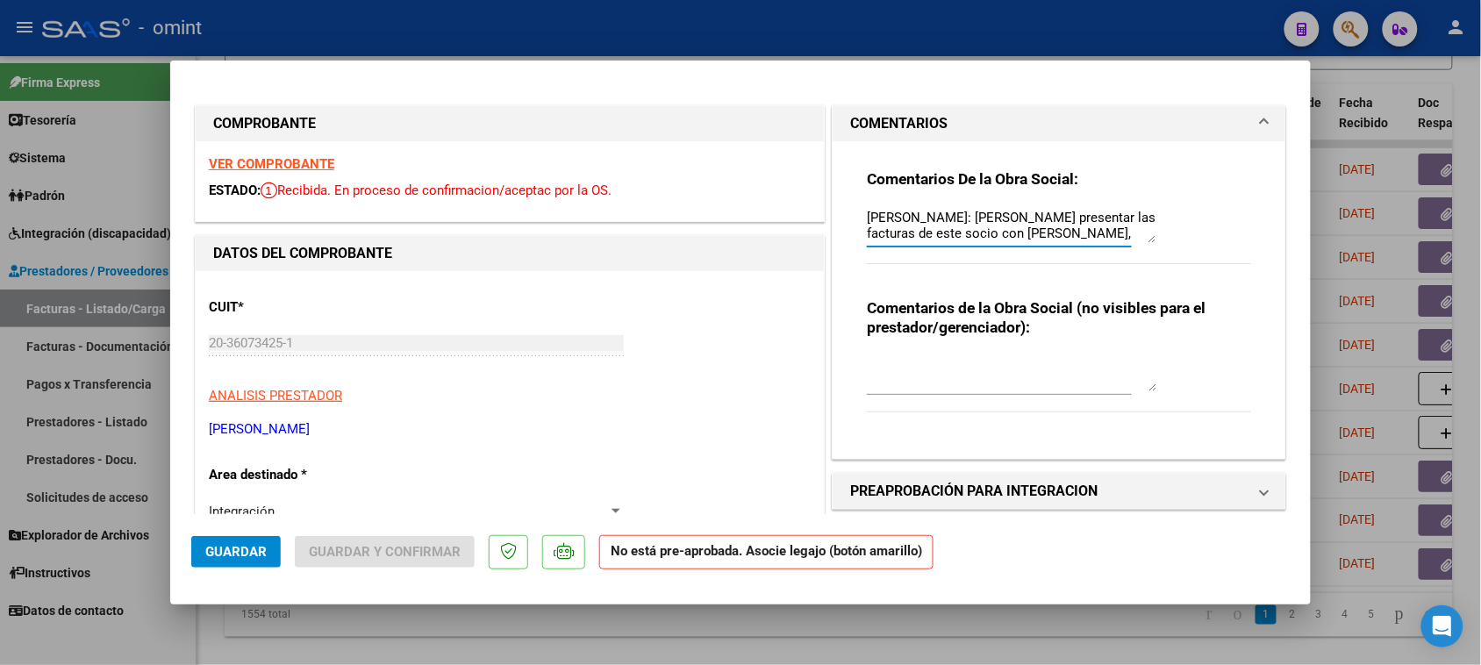
drag, startPoint x: 1090, startPoint y: 221, endPoint x: 790, endPoint y: 164, distance: 305.5
click at [1038, 216] on textarea "[PERSON_NAME]: [PERSON_NAME] presentar las facturas de este socio con [PERSON_N…" at bounding box center [1012, 225] width 290 height 35
click at [996, 235] on textarea "[PERSON_NAME]: [PERSON_NAME] presentar las facturas de este socio con [PERSON_N…" at bounding box center [1012, 225] width 290 height 35
drag, startPoint x: 990, startPoint y: 237, endPoint x: 1029, endPoint y: 220, distance: 42.9
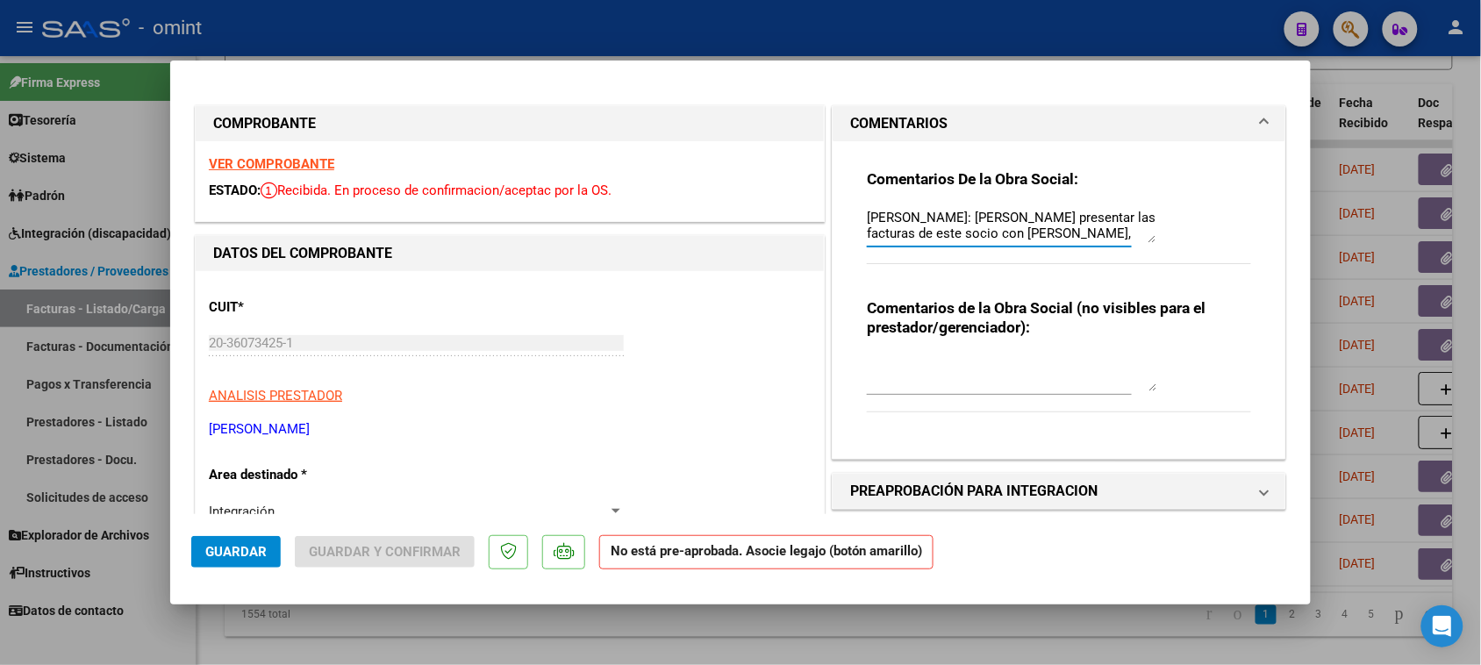
click at [1029, 220] on textarea "[PERSON_NAME]: [PERSON_NAME] presentar las facturas de este socio con [PERSON_N…" at bounding box center [1012, 225] width 290 height 35
click at [1038, 231] on textarea "[PERSON_NAME]: [PERSON_NAME] presentar las facturas de este socio con [PERSON_N…" at bounding box center [1012, 225] width 290 height 35
click at [997, 233] on textarea "[PERSON_NAME]: [PERSON_NAME] presentar las facturas de este socio con [PERSON_N…" at bounding box center [1012, 225] width 290 height 35
drag, startPoint x: 993, startPoint y: 237, endPoint x: 1023, endPoint y: 233, distance: 30.9
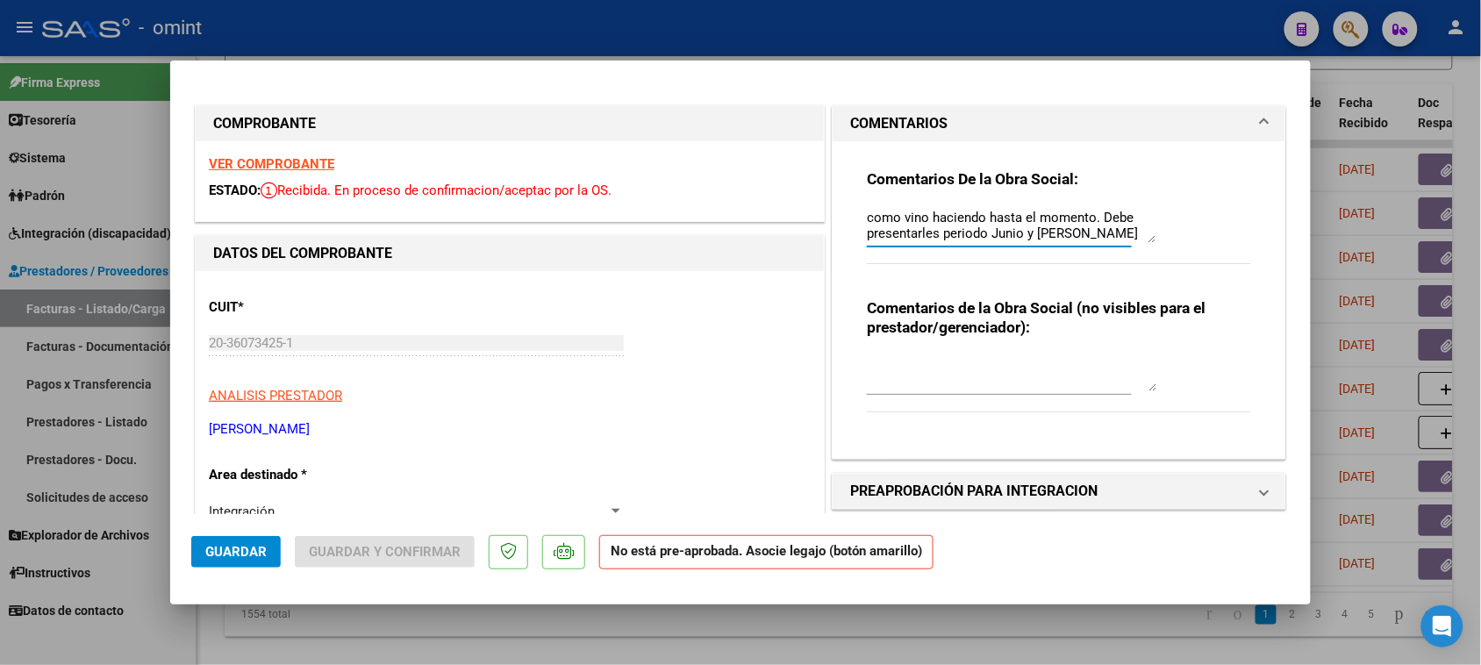
click at [1023, 233] on textarea "[PERSON_NAME]: [PERSON_NAME] presentar las facturas de este socio con [PERSON_N…" at bounding box center [1012, 225] width 290 height 35
drag, startPoint x: 1011, startPoint y: 234, endPoint x: 1138, endPoint y: 241, distance: 127.4
click at [1138, 241] on textarea "[PERSON_NAME]: Debe presentar las facturas de este socio en la web Omint/OSPOCE" at bounding box center [1012, 225] width 290 height 35
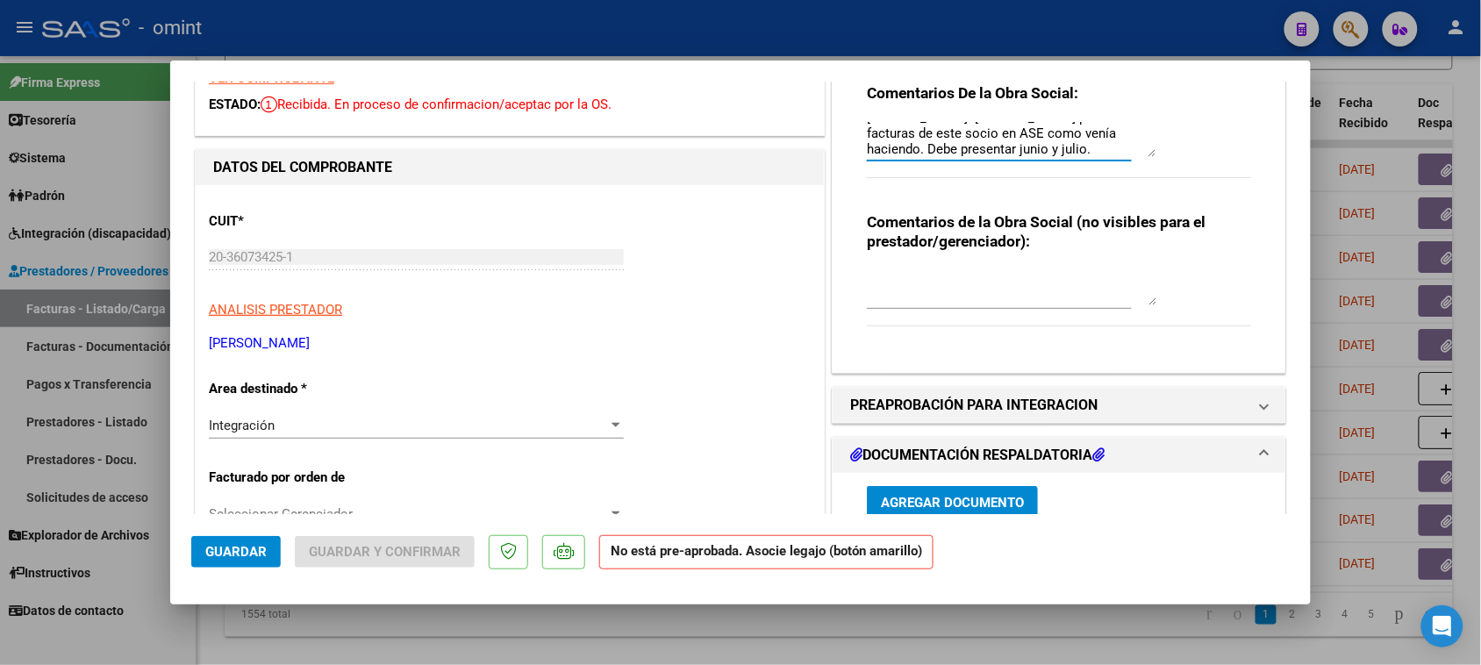
scroll to position [219, 0]
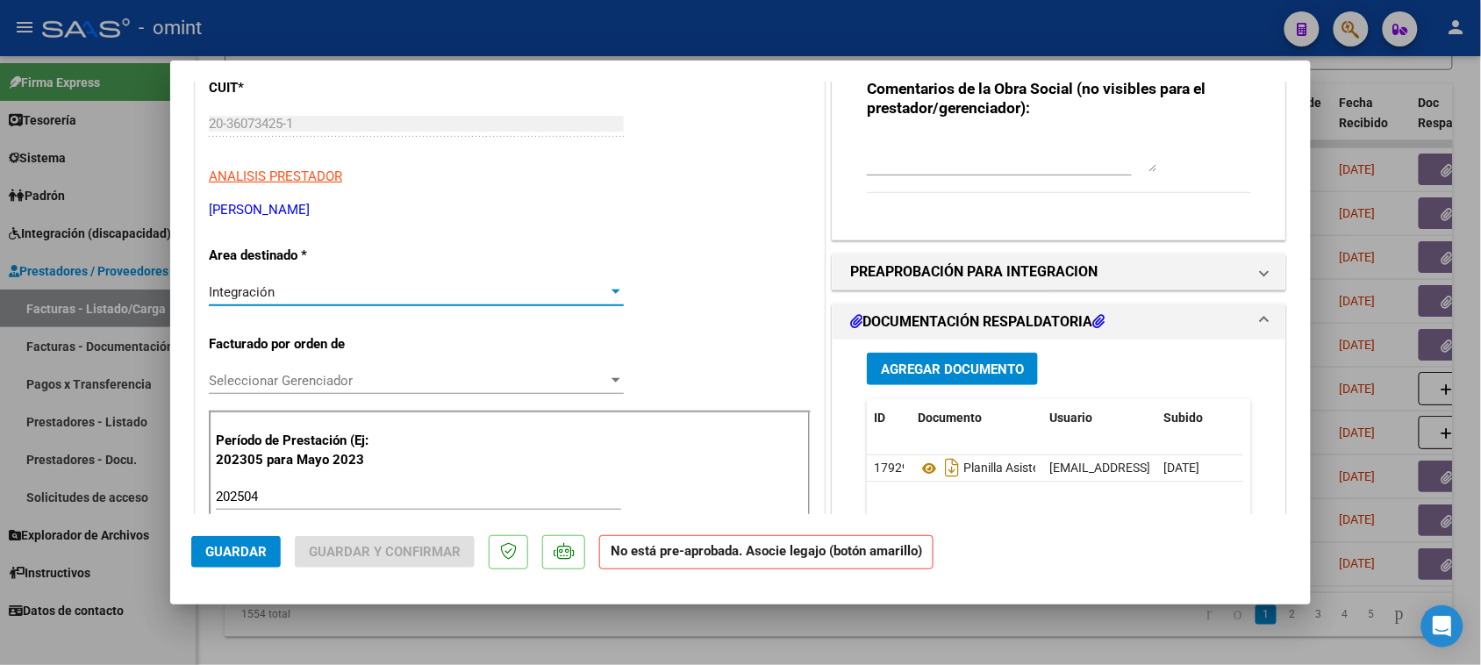
click at [389, 296] on div "Integración" at bounding box center [408, 292] width 399 height 16
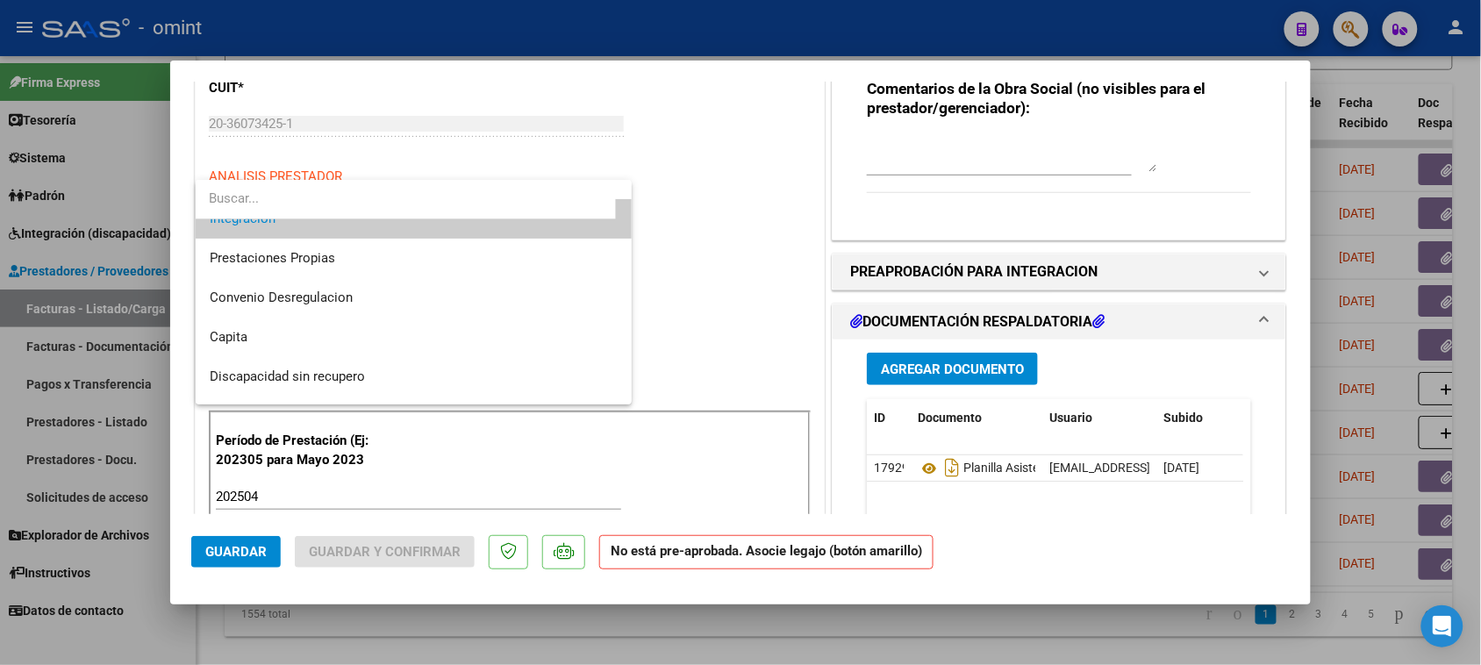
scroll to position [169, 0]
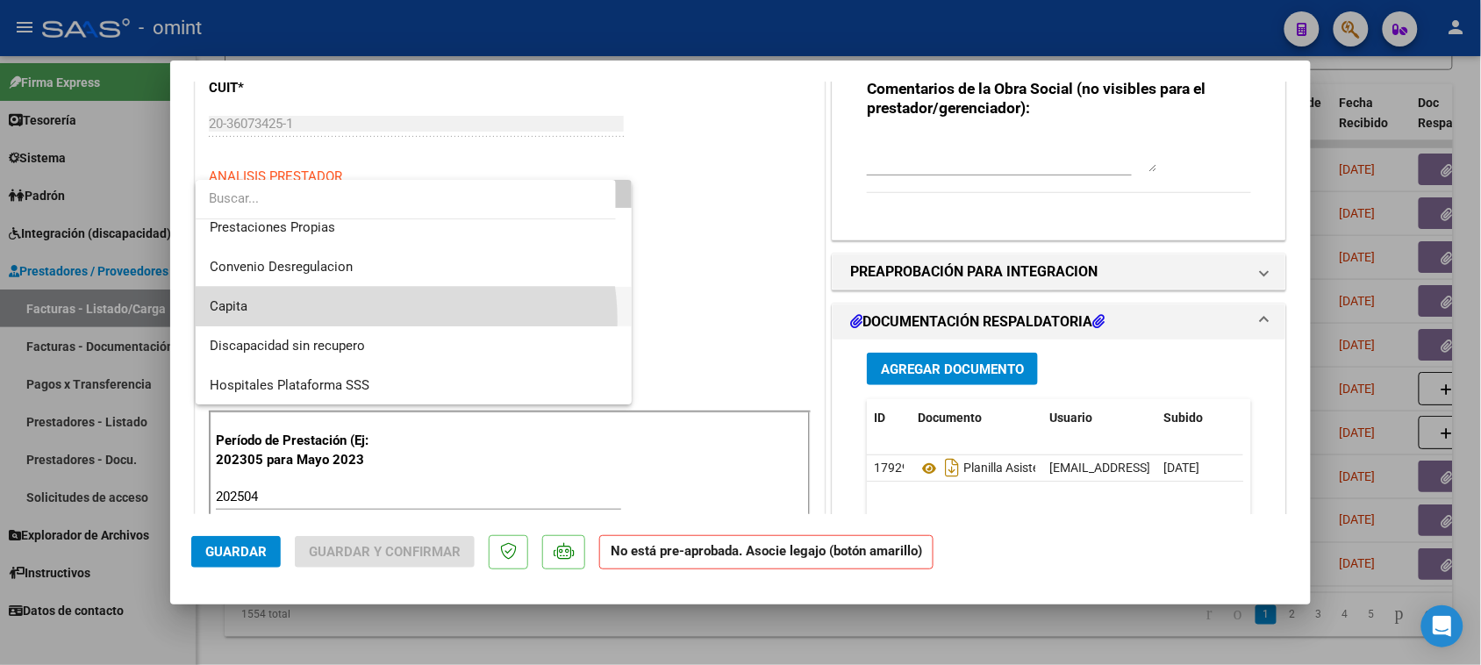
click at [370, 321] on span "Capita" at bounding box center [414, 306] width 409 height 39
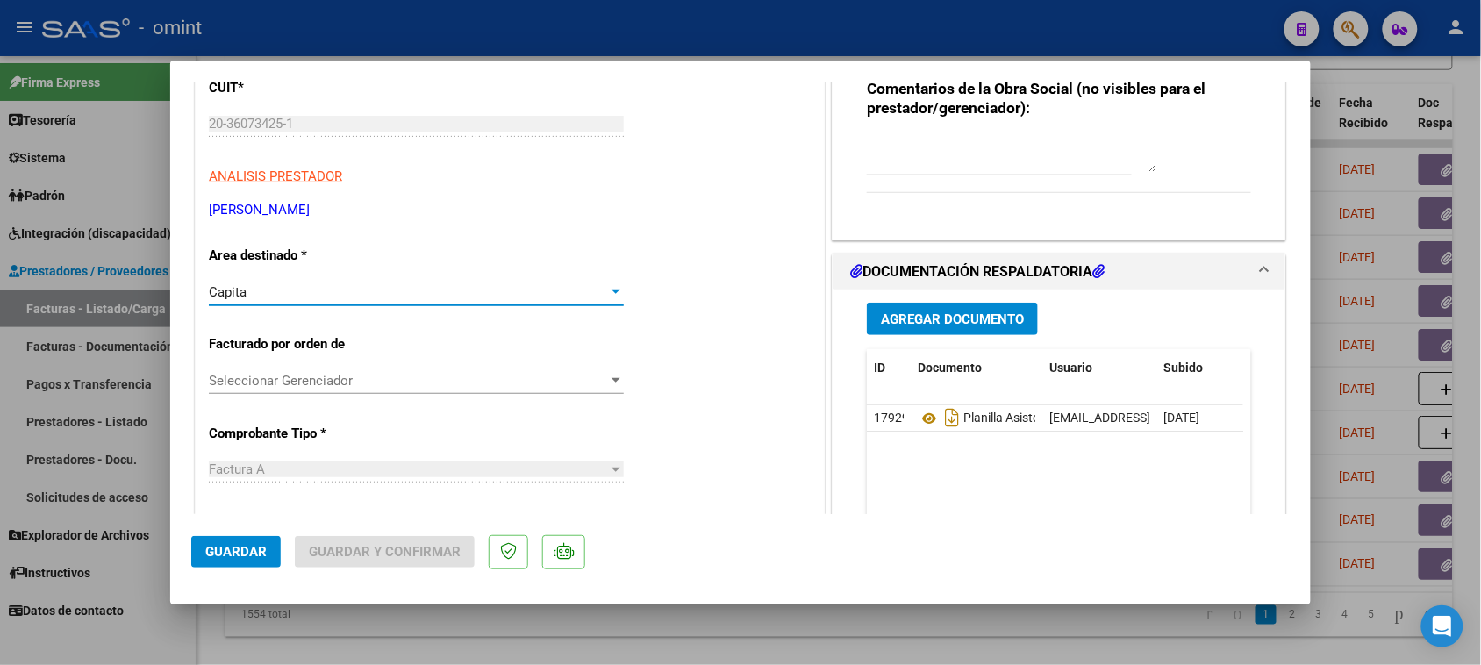
click at [387, 290] on div "Capita" at bounding box center [408, 292] width 399 height 16
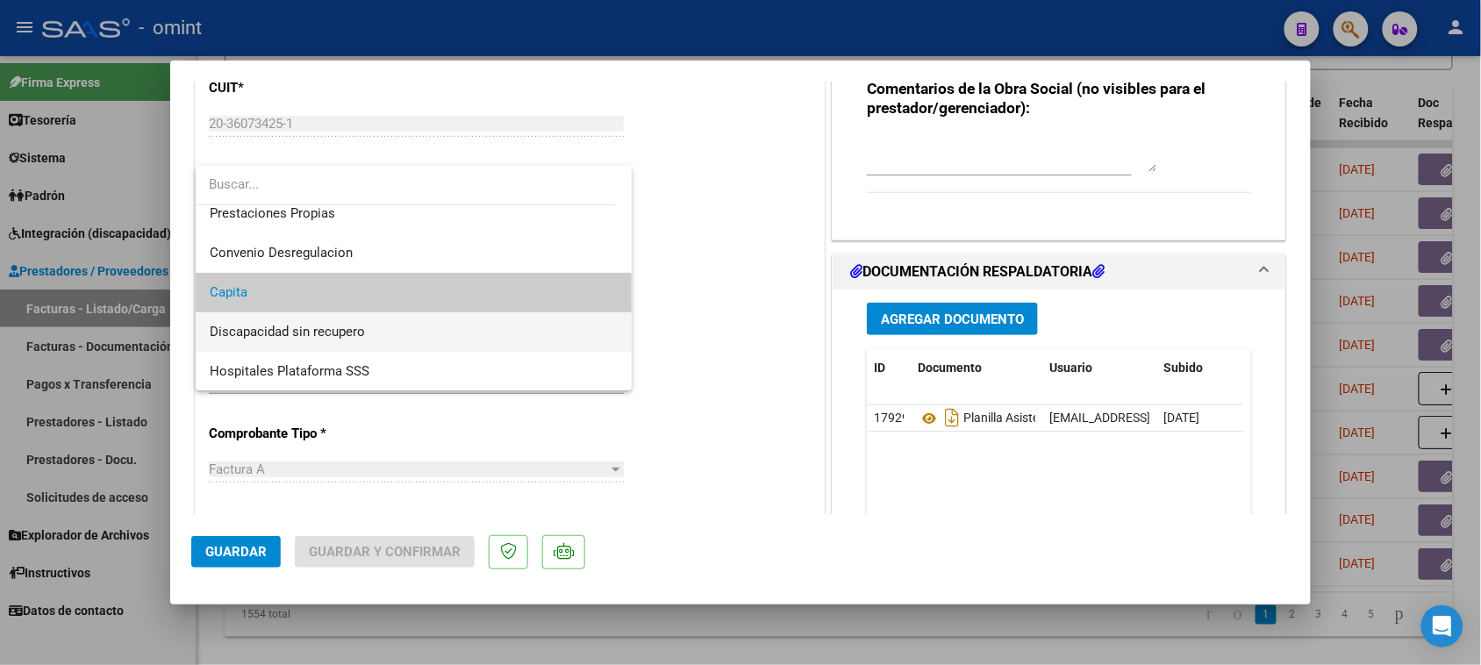
click at [378, 327] on span "Discapacidad sin recupero" at bounding box center [414, 331] width 409 height 39
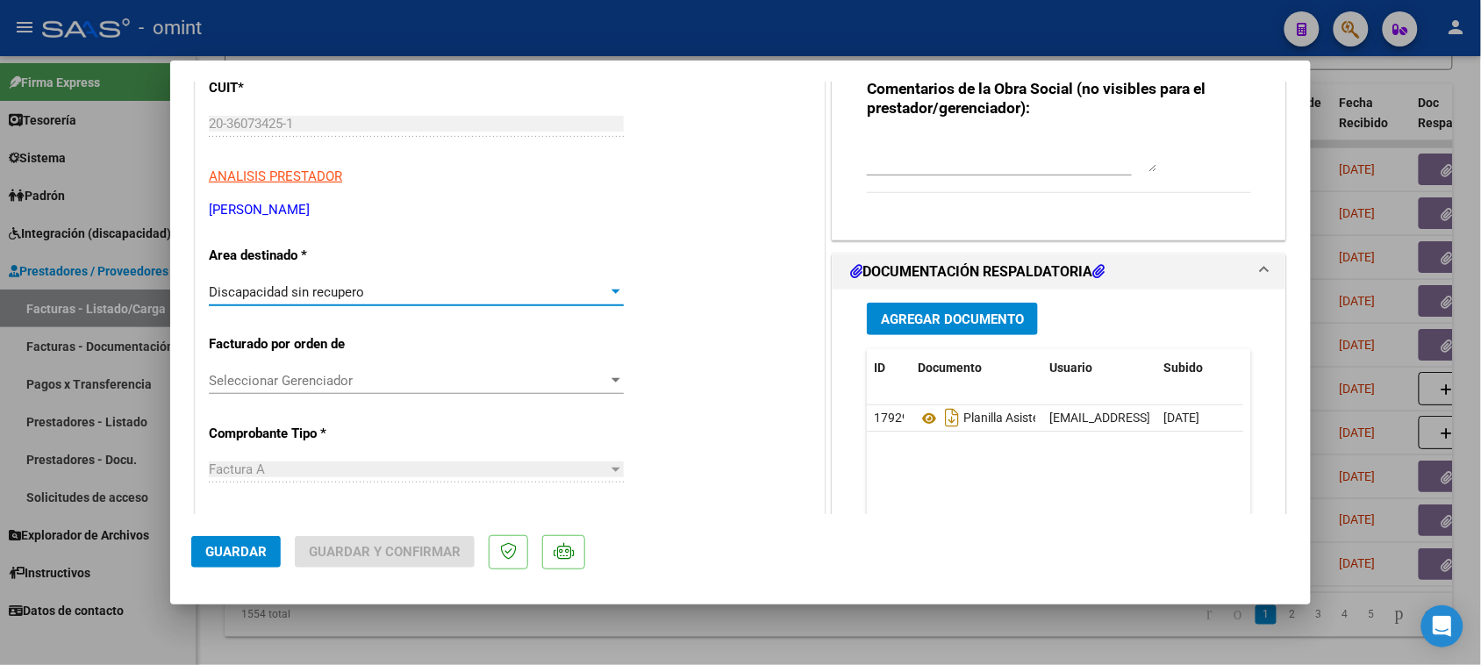
click at [246, 549] on span "Guardar" at bounding box center [235, 552] width 61 height 16
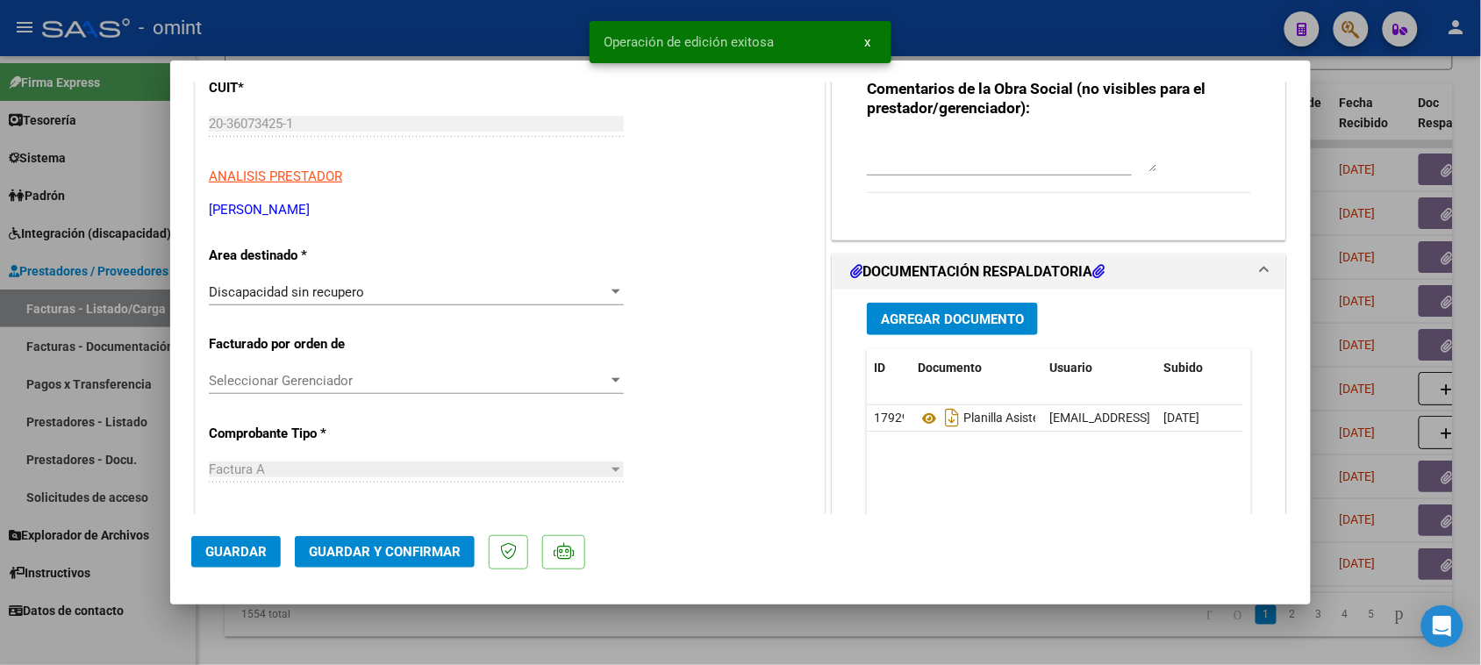
click at [444, 557] on span "Guardar y Confirmar" at bounding box center [385, 552] width 152 height 16
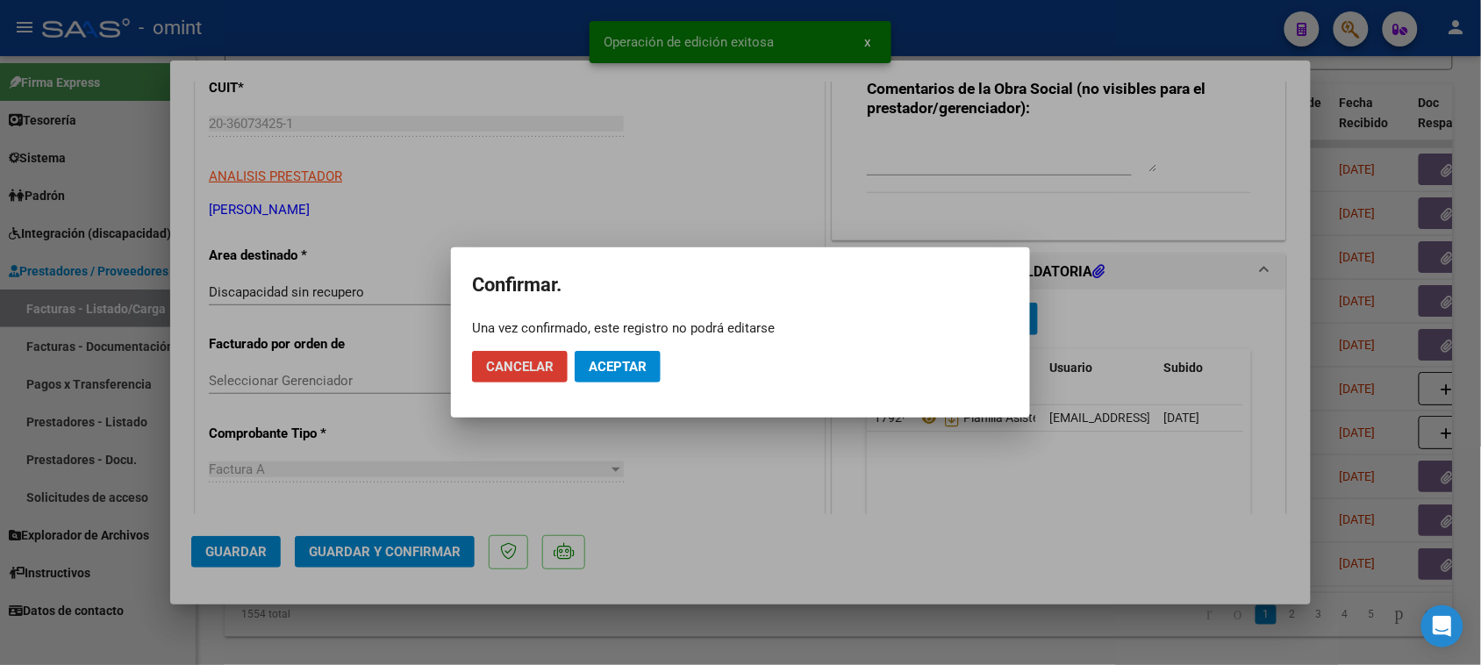
click at [637, 367] on span "Aceptar" at bounding box center [618, 367] width 58 height 16
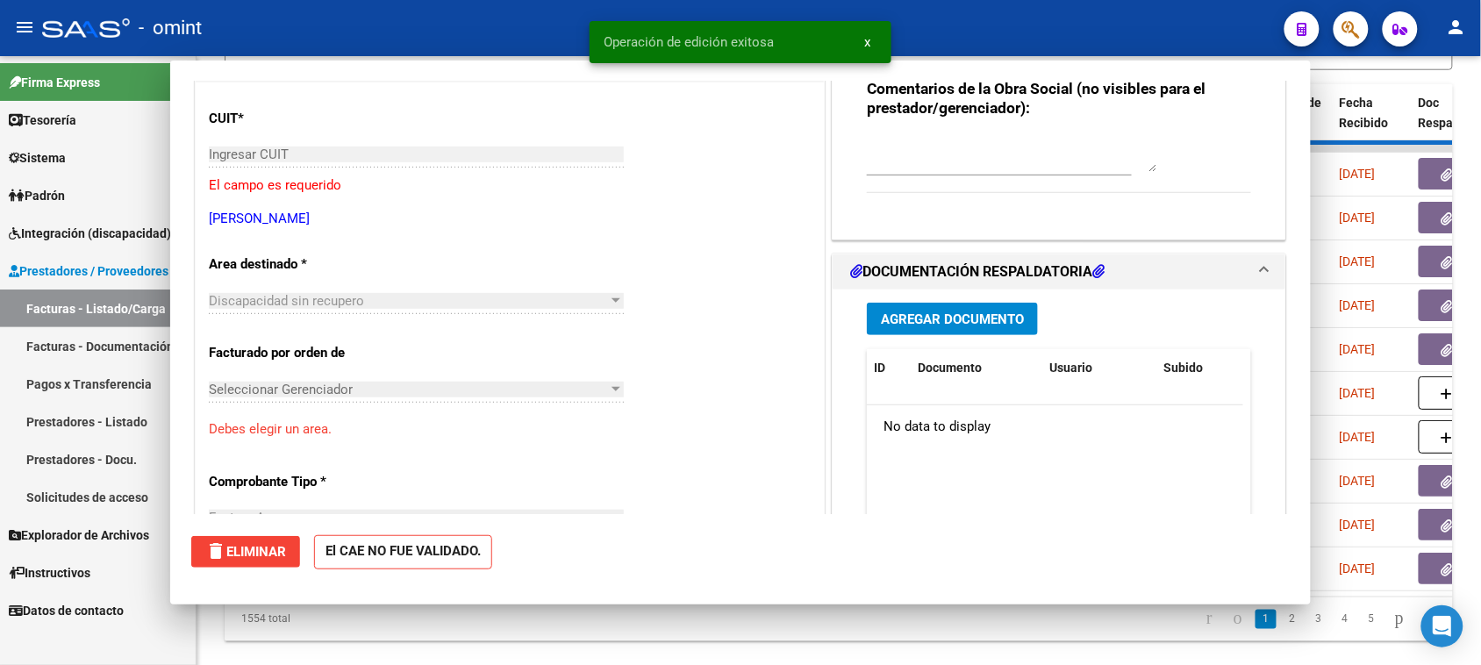
scroll to position [250, 0]
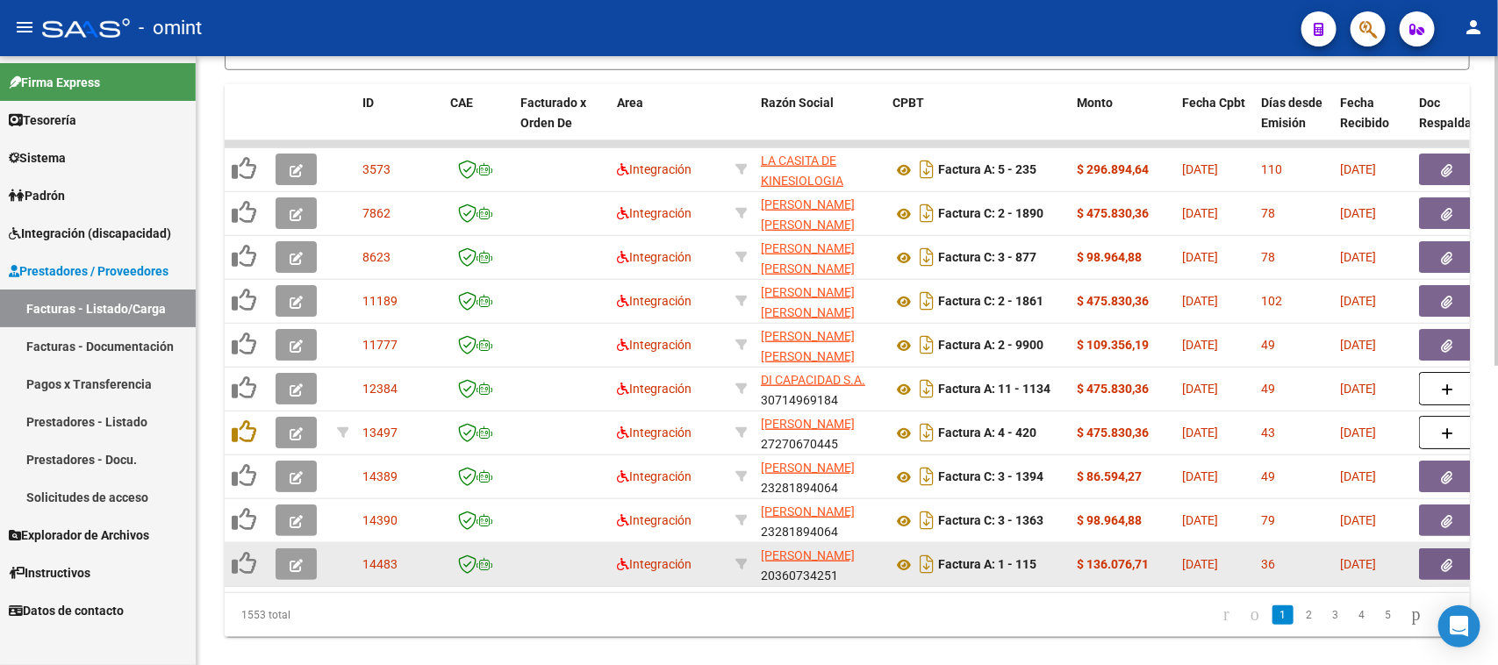
click at [295, 568] on button "button" at bounding box center [296, 564] width 41 height 32
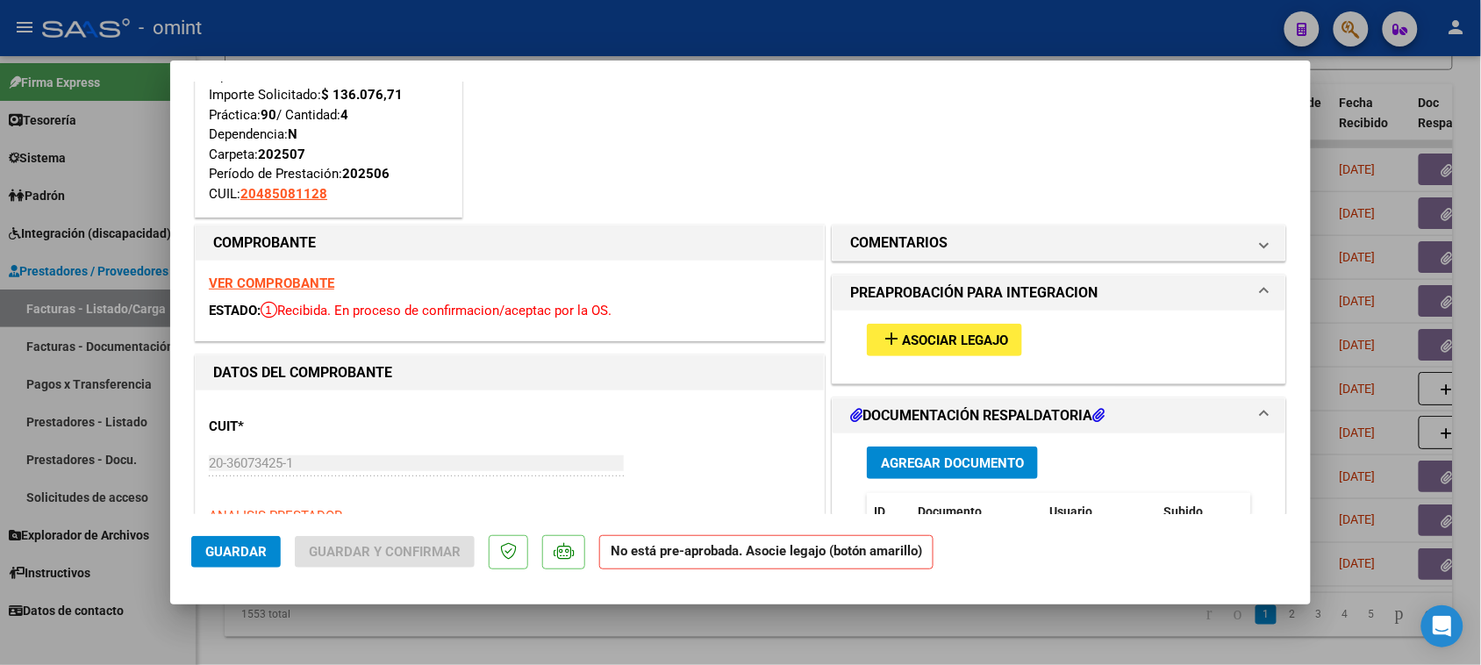
scroll to position [0, 0]
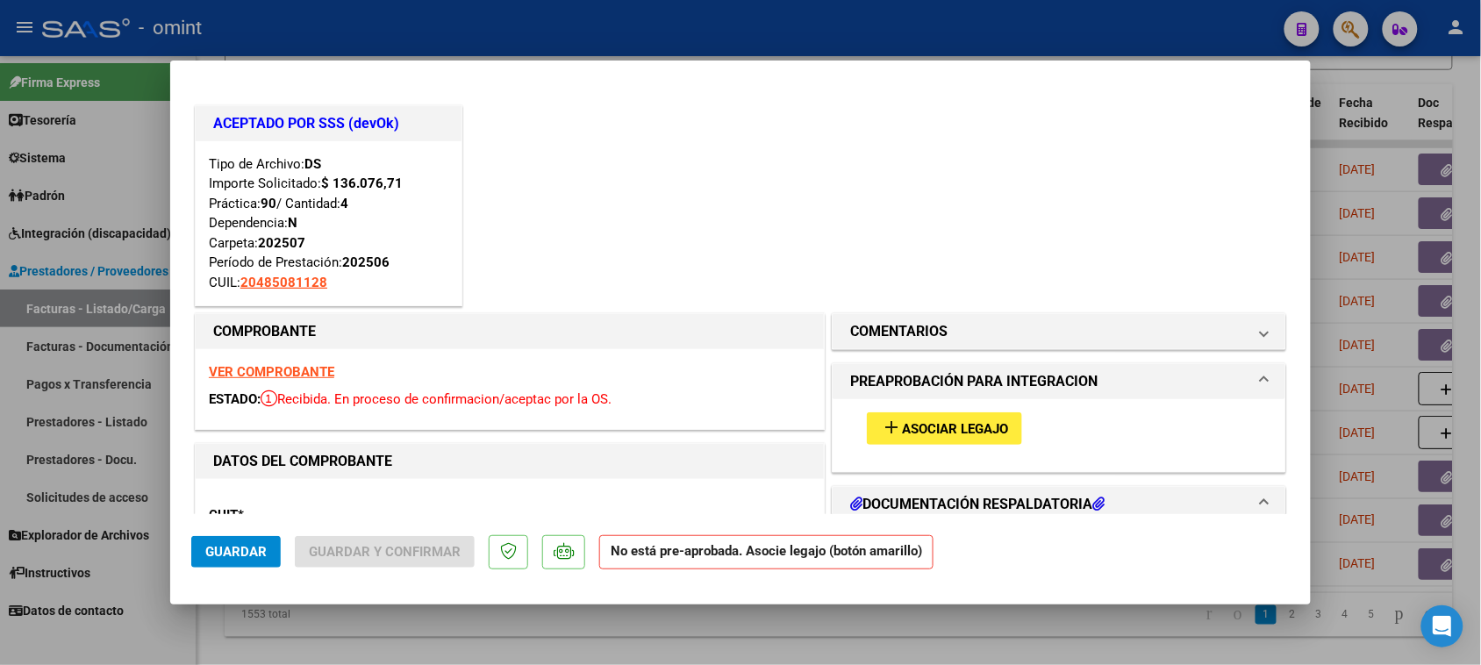
click at [269, 369] on strong "VER COMPROBANTE" at bounding box center [271, 372] width 125 height 16
click at [1019, 329] on mat-panel-title "COMENTARIOS" at bounding box center [1048, 331] width 397 height 21
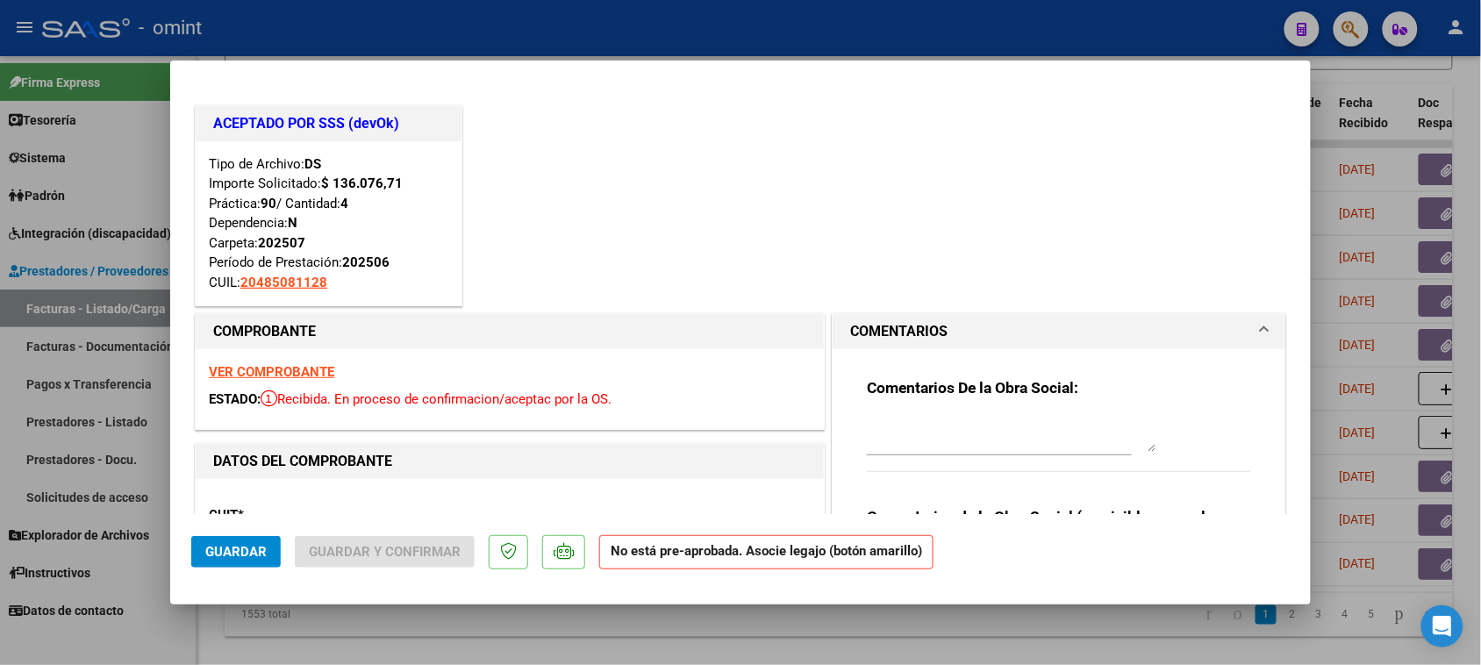
click at [943, 433] on textarea at bounding box center [1012, 434] width 290 height 35
drag, startPoint x: 219, startPoint y: 558, endPoint x: 515, endPoint y: 395, distance: 337.8
click at [221, 558] on span "Guardar" at bounding box center [235, 552] width 61 height 16
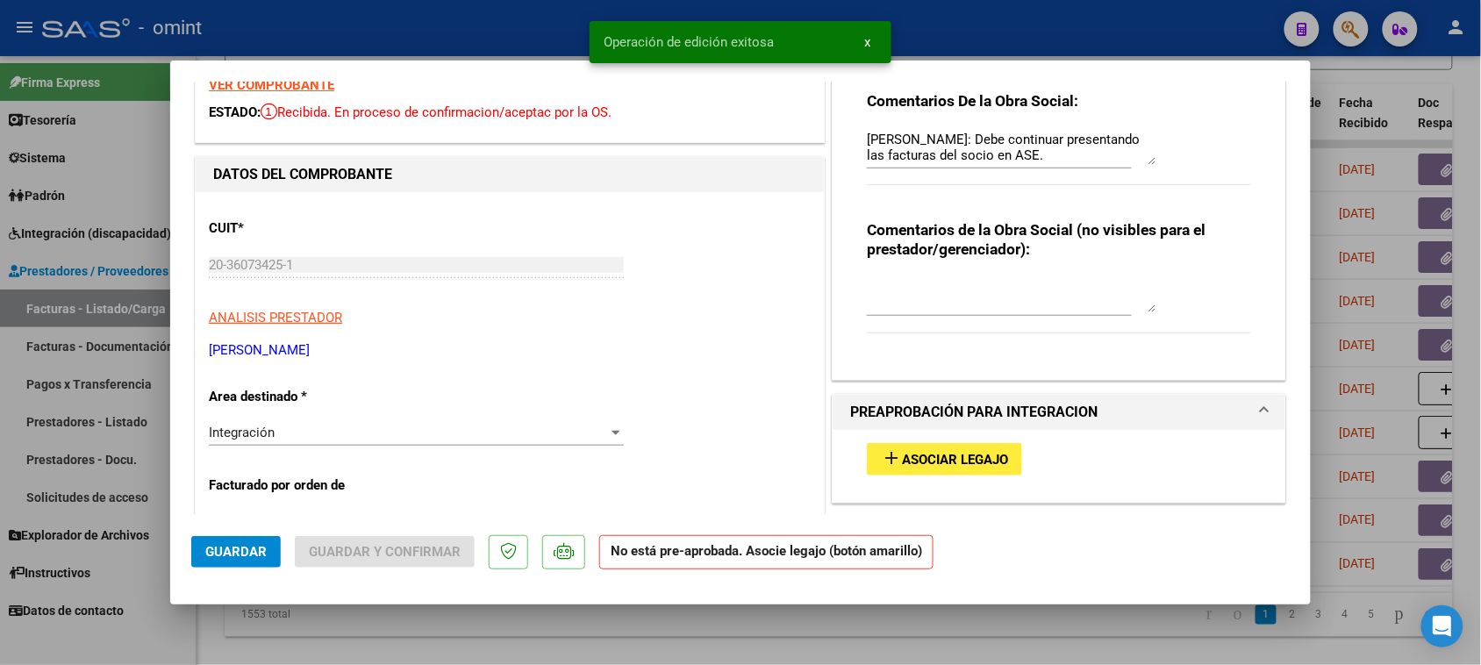
scroll to position [439, 0]
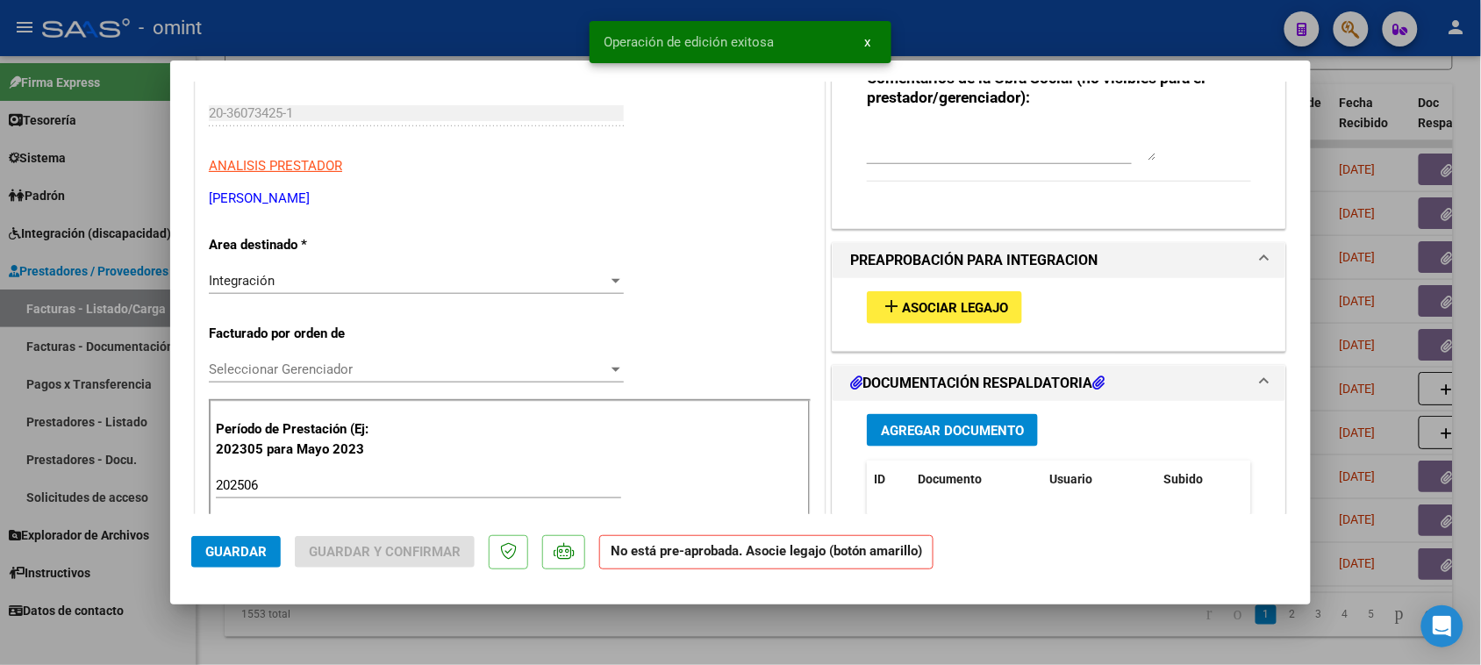
click at [444, 278] on div "Integración" at bounding box center [408, 281] width 399 height 16
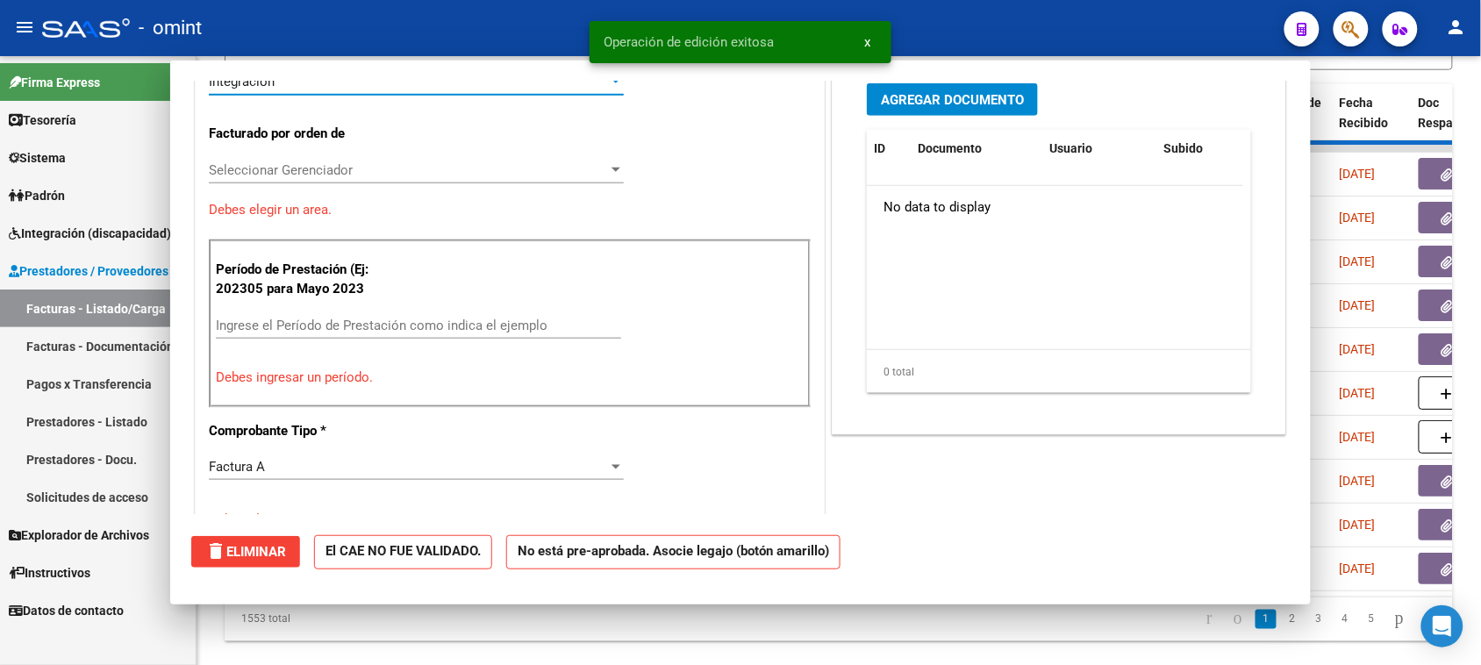
scroll to position [261, 0]
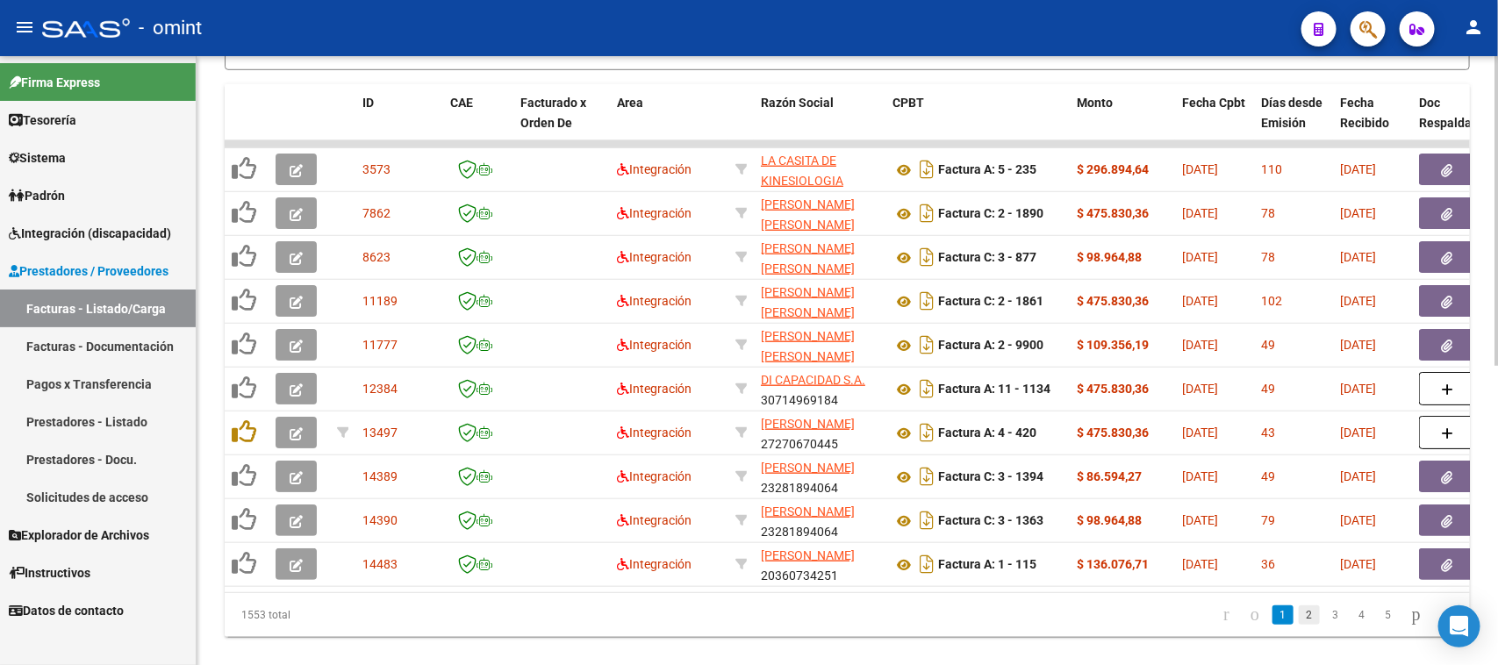
click at [1299, 625] on link "2" at bounding box center [1309, 615] width 21 height 19
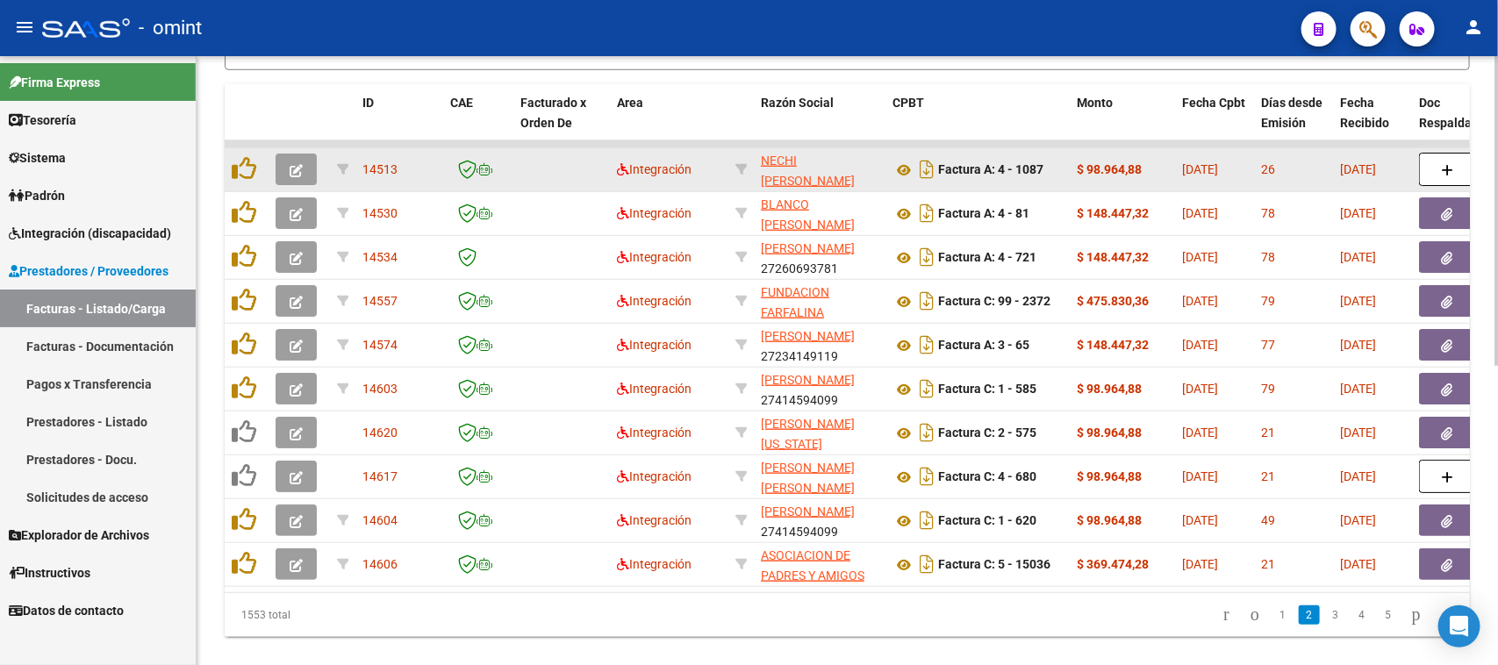
click at [294, 155] on button "button" at bounding box center [296, 170] width 41 height 32
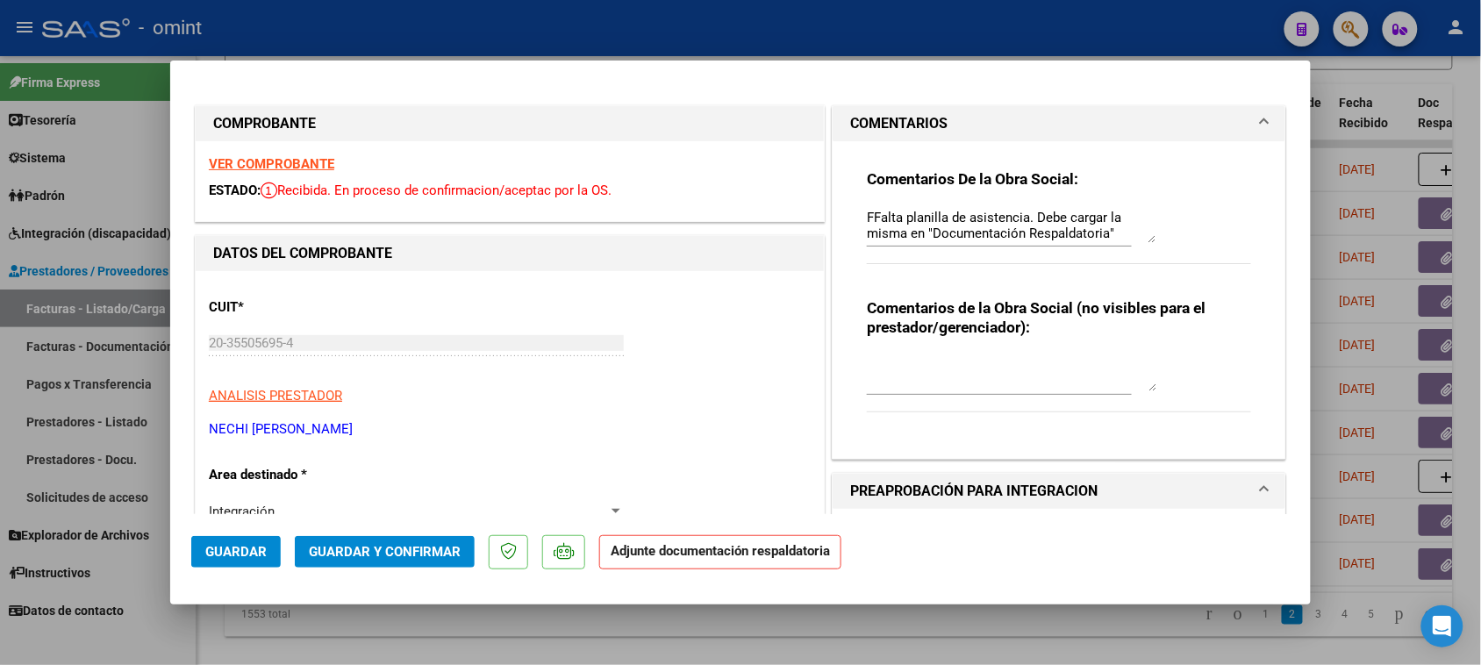
click at [871, 213] on textarea "FFalta planilla de asistencia. Debe cargar la misma en "Documentación Respaldat…" at bounding box center [1012, 225] width 290 height 35
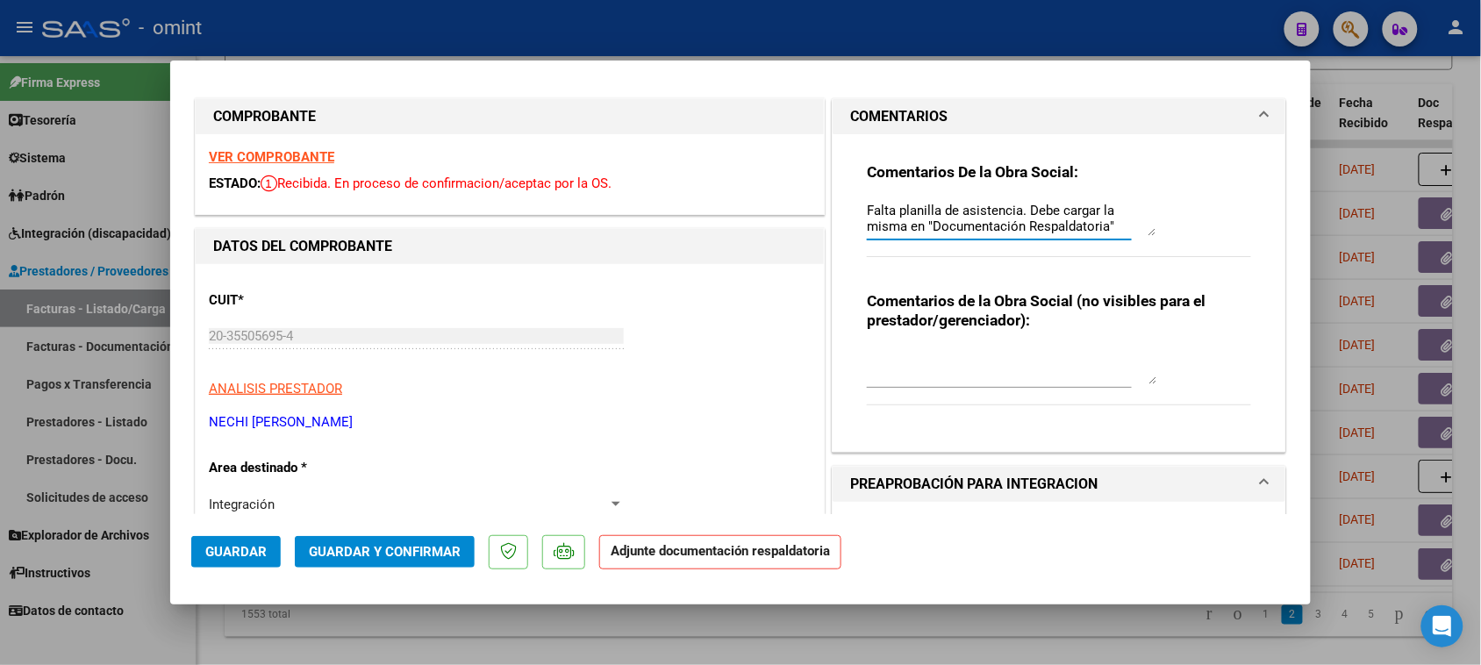
scroll to position [0, 0]
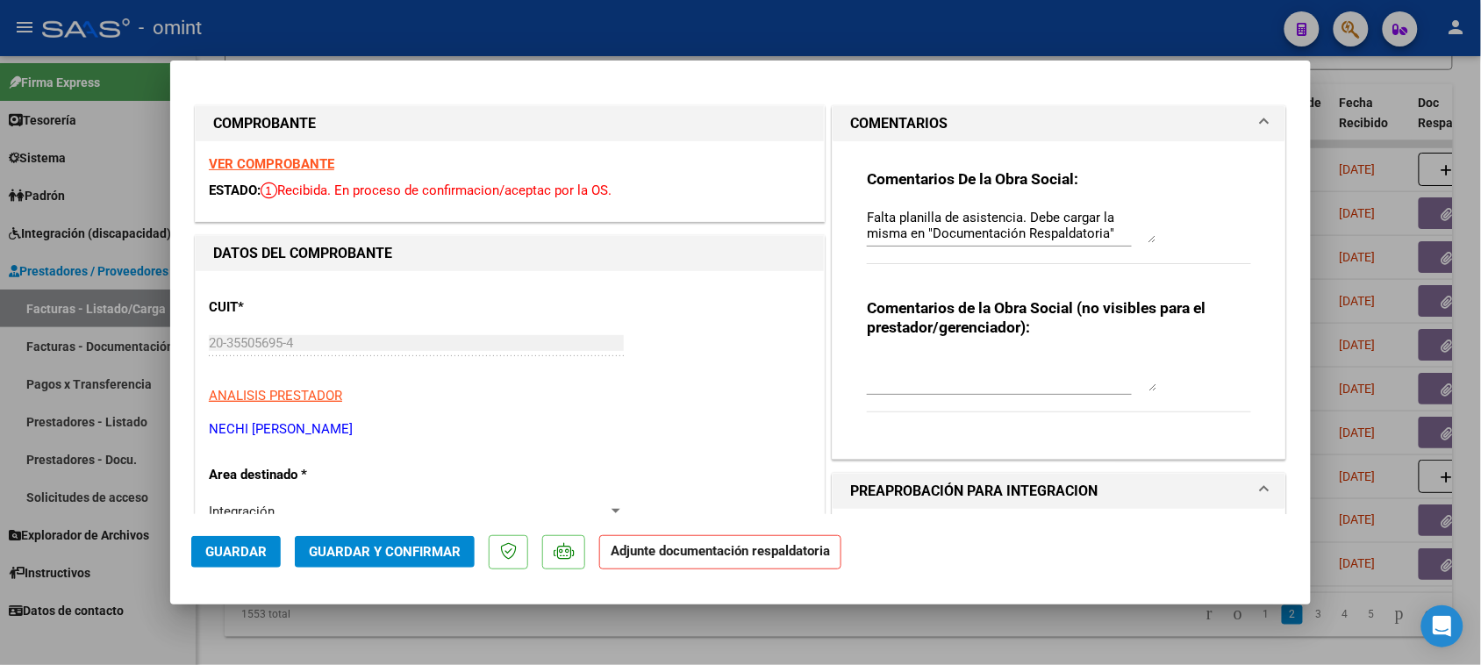
click at [331, 164] on strong "VER COMPROBANTE" at bounding box center [271, 164] width 125 height 16
click at [208, 528] on mat-dialog-actions "Guardar Guardar y Confirmar Adjunte documentación respaldatoria" at bounding box center [740, 548] width 1099 height 69
click at [225, 538] on button "Guardar" at bounding box center [236, 552] width 90 height 32
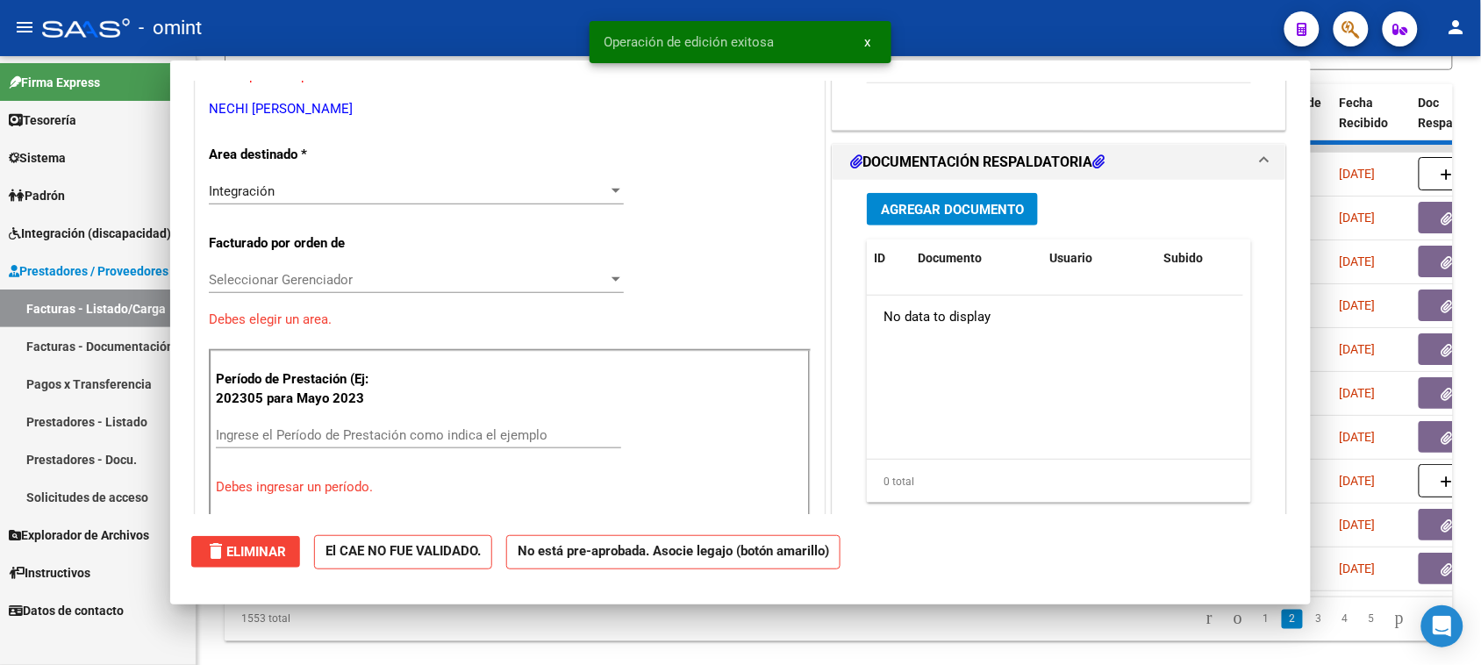
scroll to position [338, 0]
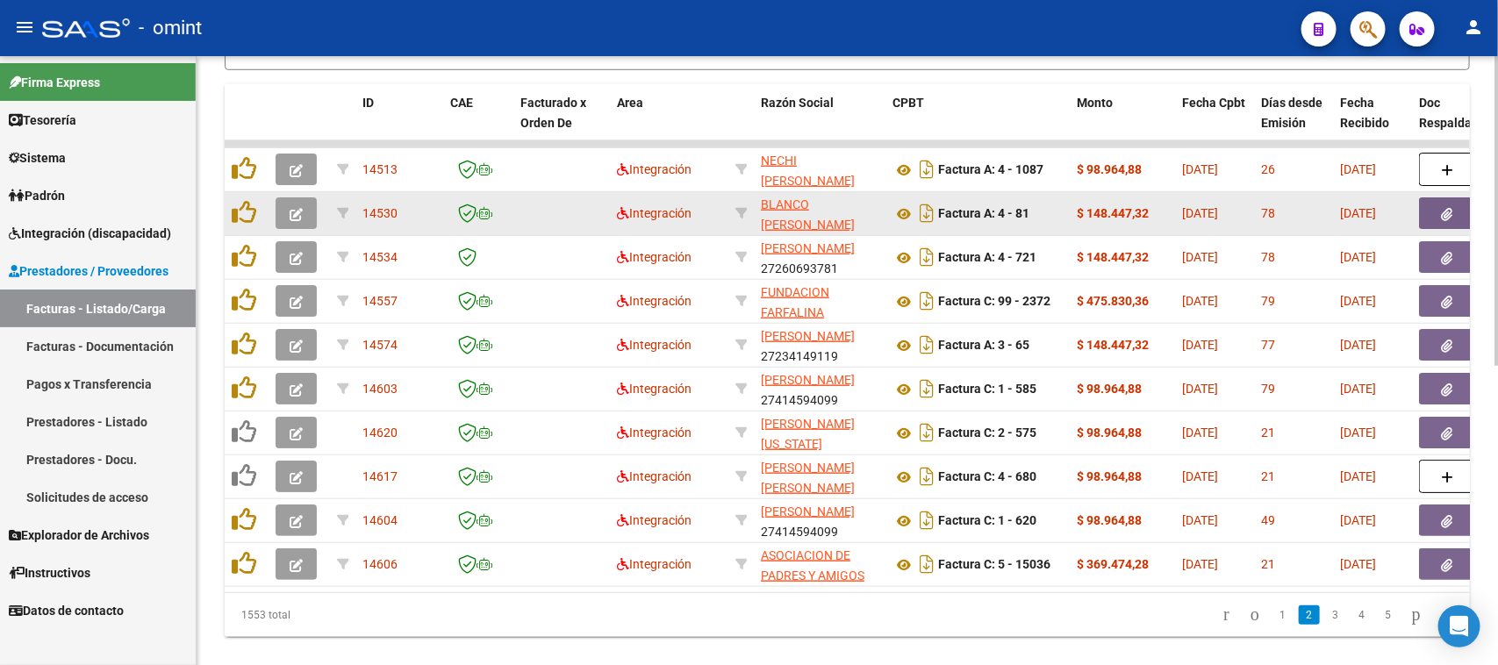
click at [283, 207] on button "button" at bounding box center [296, 213] width 41 height 32
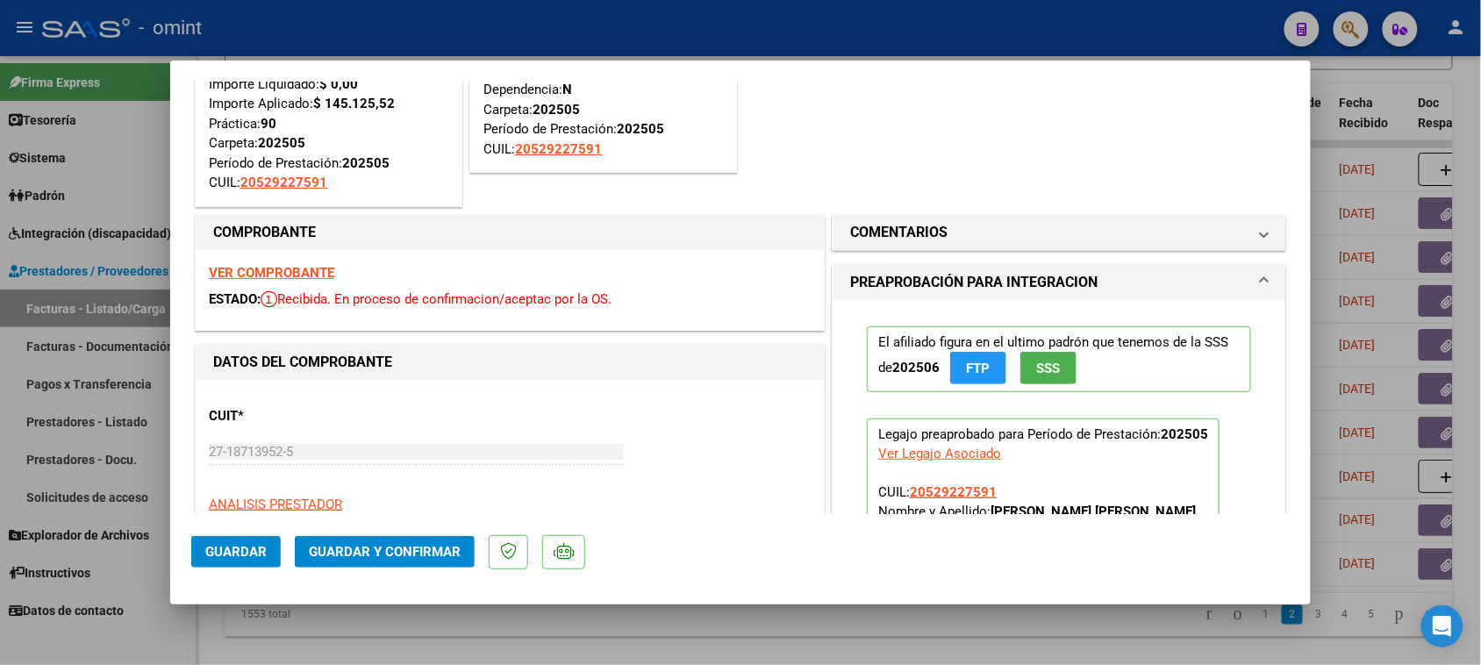
scroll to position [0, 0]
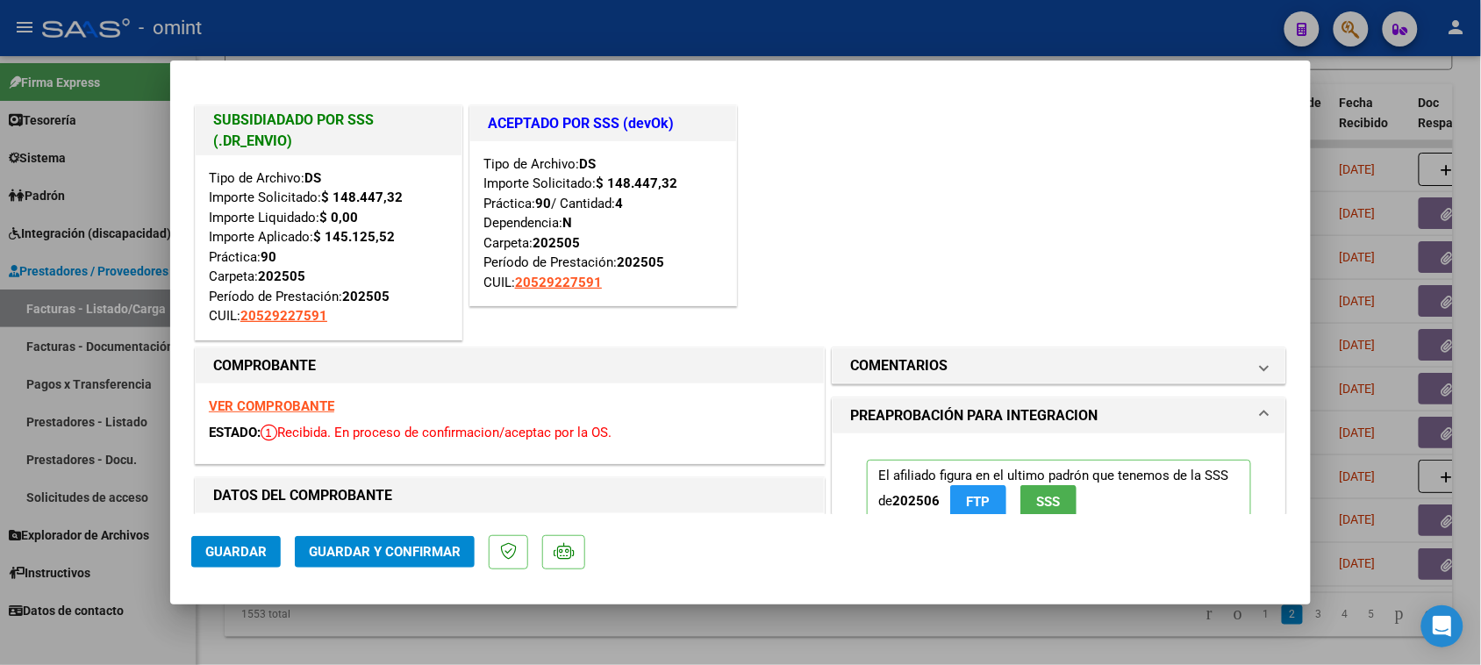
click at [252, 554] on span "Guardar" at bounding box center [235, 552] width 61 height 16
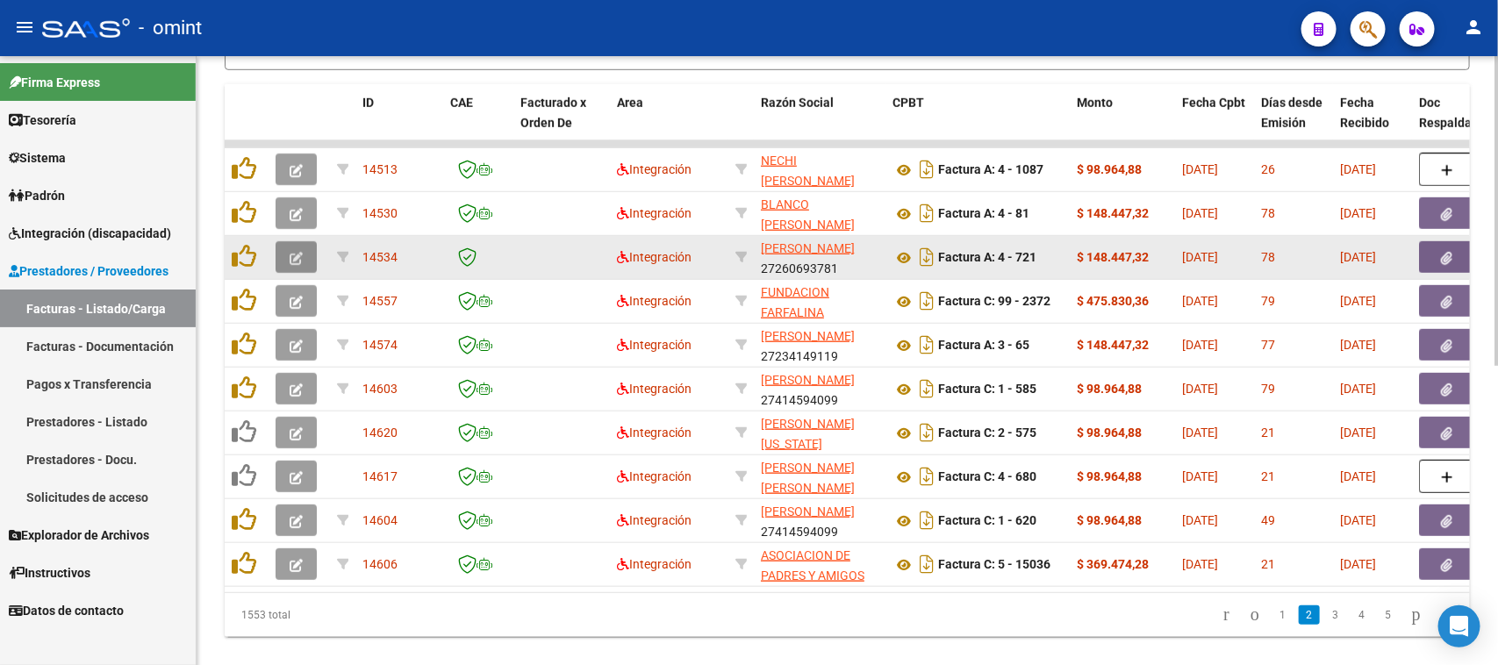
click at [291, 256] on icon "button" at bounding box center [296, 258] width 13 height 13
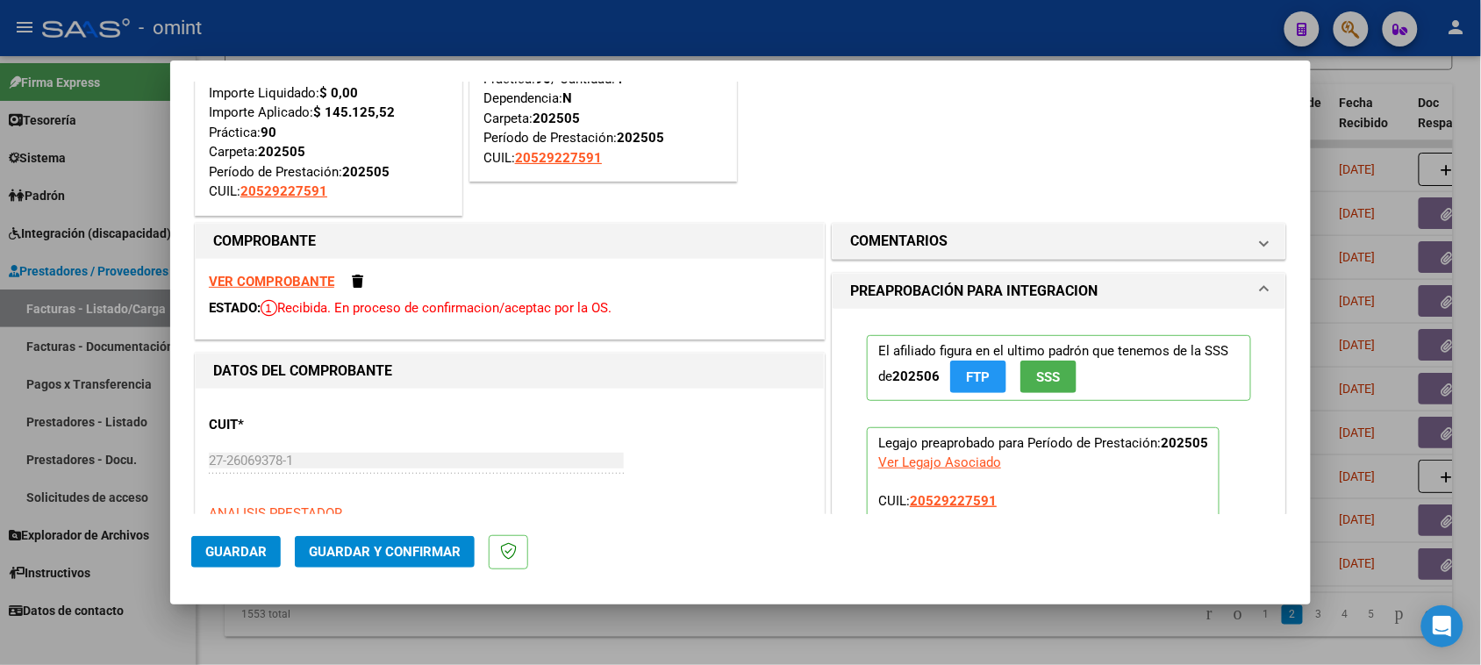
scroll to position [219, 0]
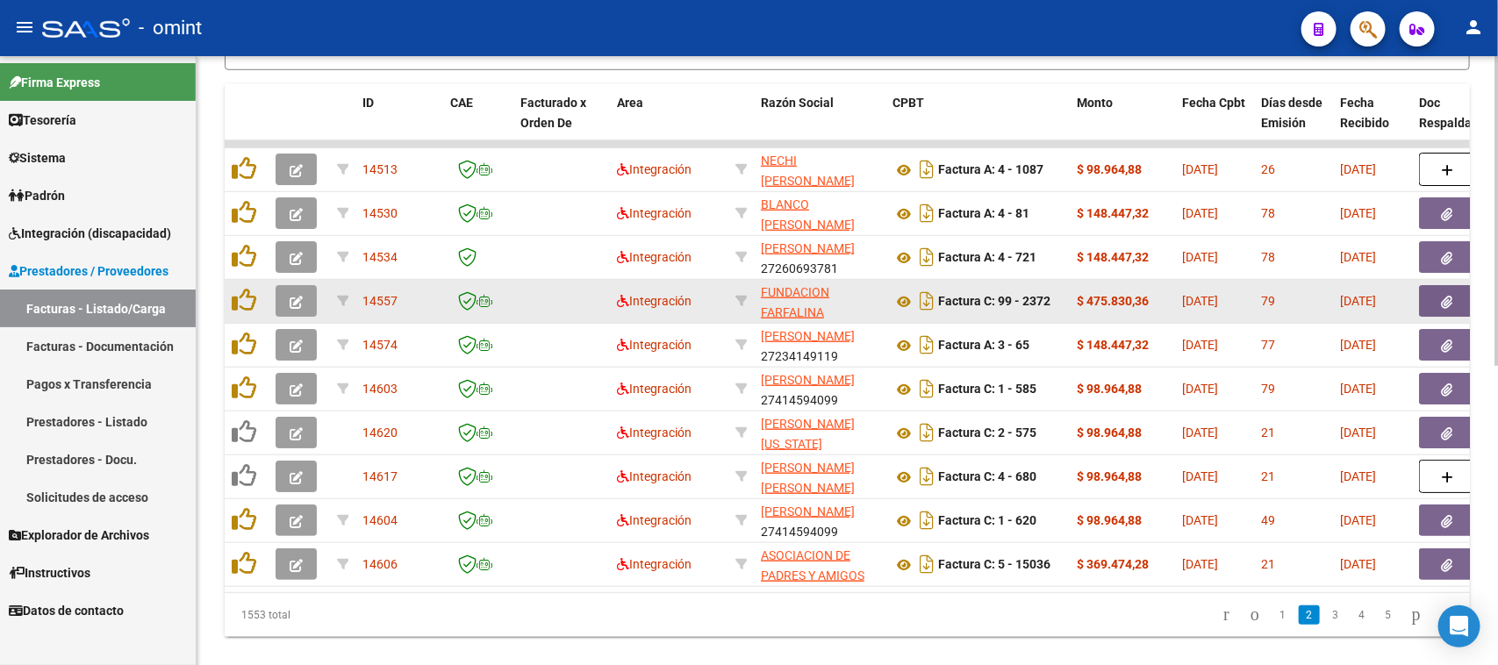
click at [287, 292] on button "button" at bounding box center [296, 301] width 41 height 32
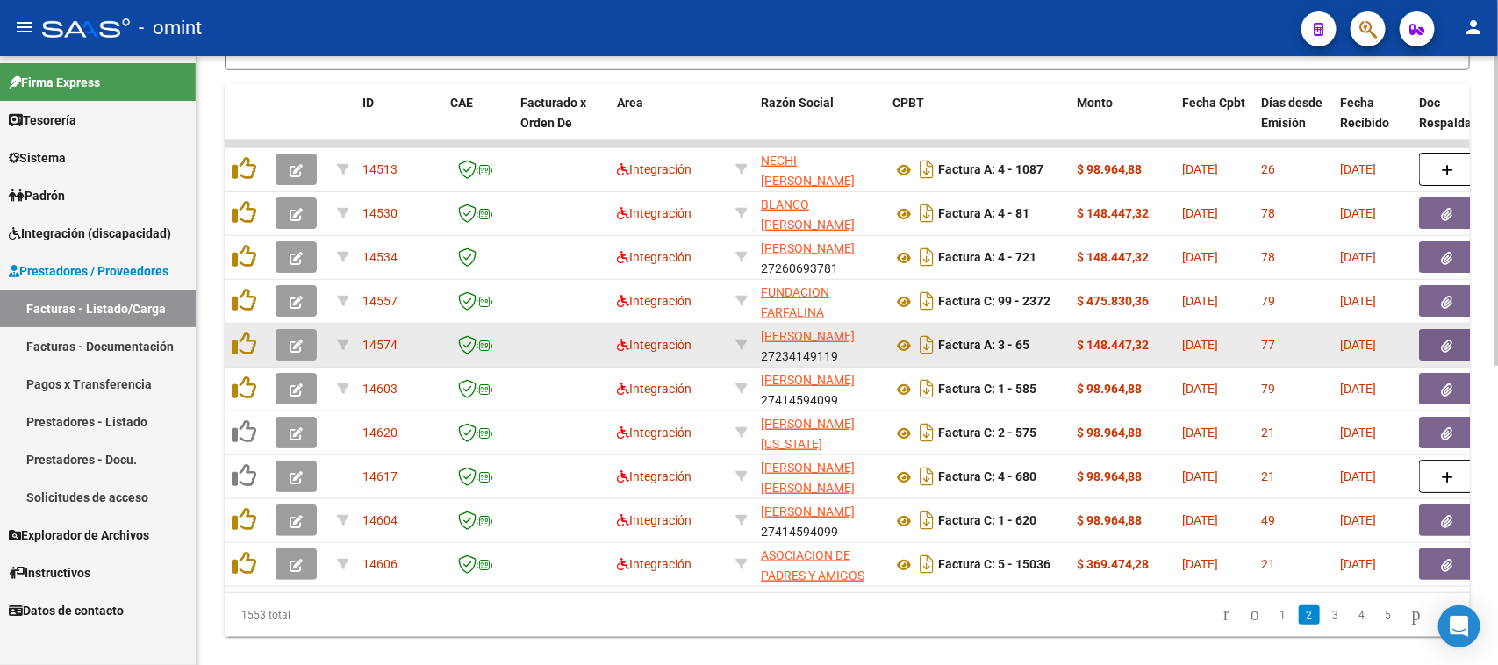
click at [308, 334] on button "button" at bounding box center [296, 345] width 41 height 32
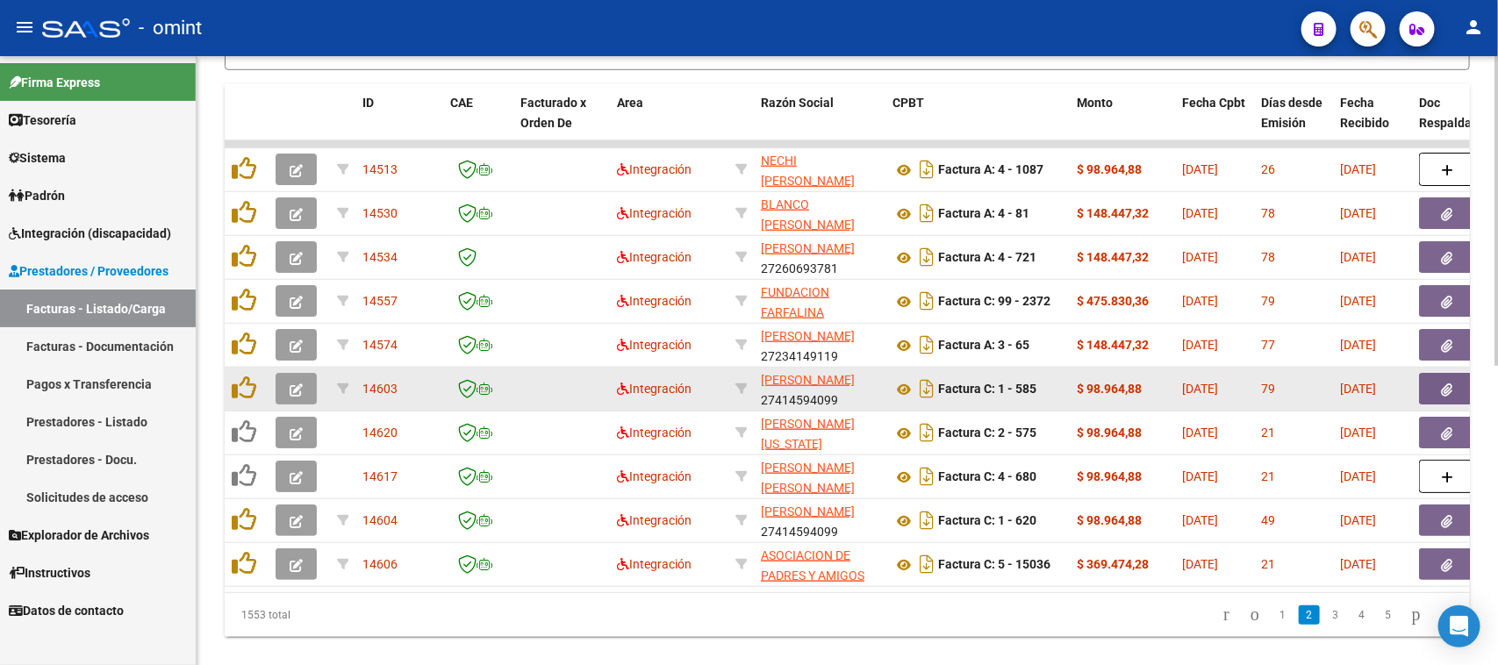
click at [301, 389] on button "button" at bounding box center [296, 389] width 41 height 32
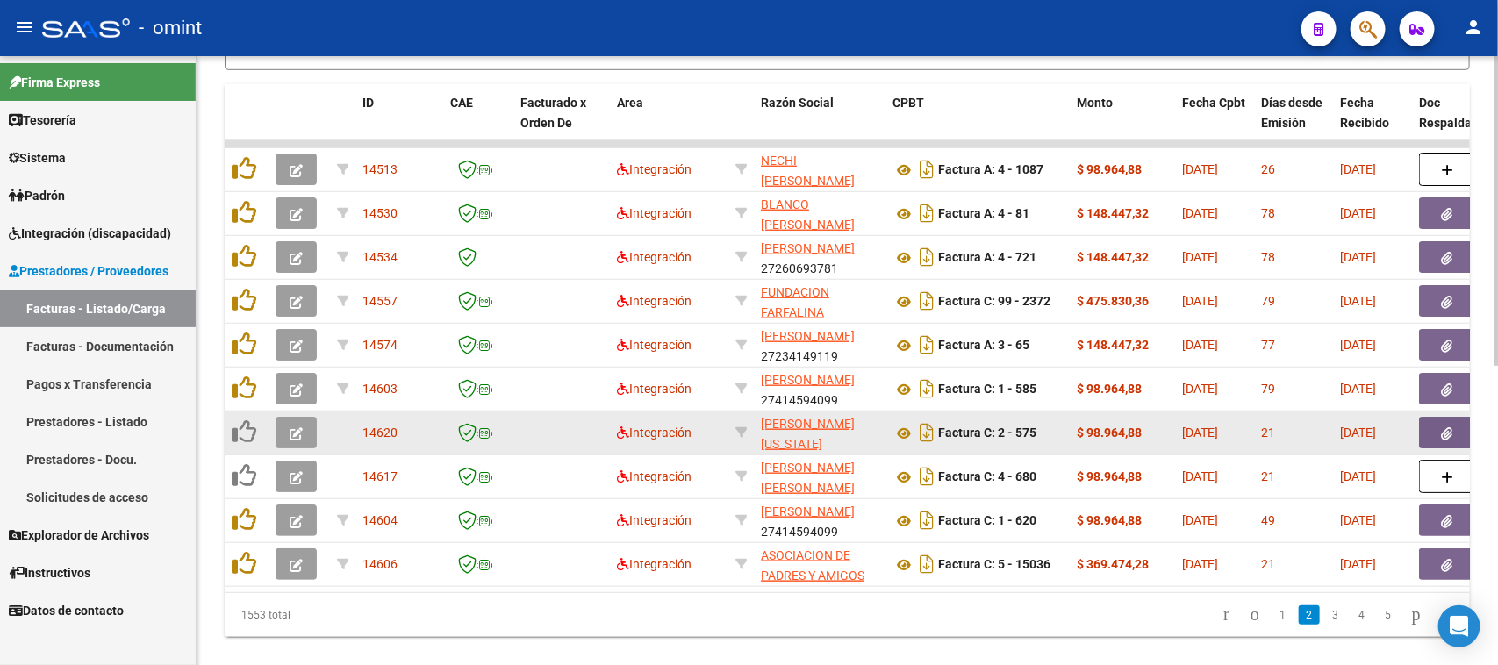
click at [312, 426] on button "button" at bounding box center [296, 433] width 41 height 32
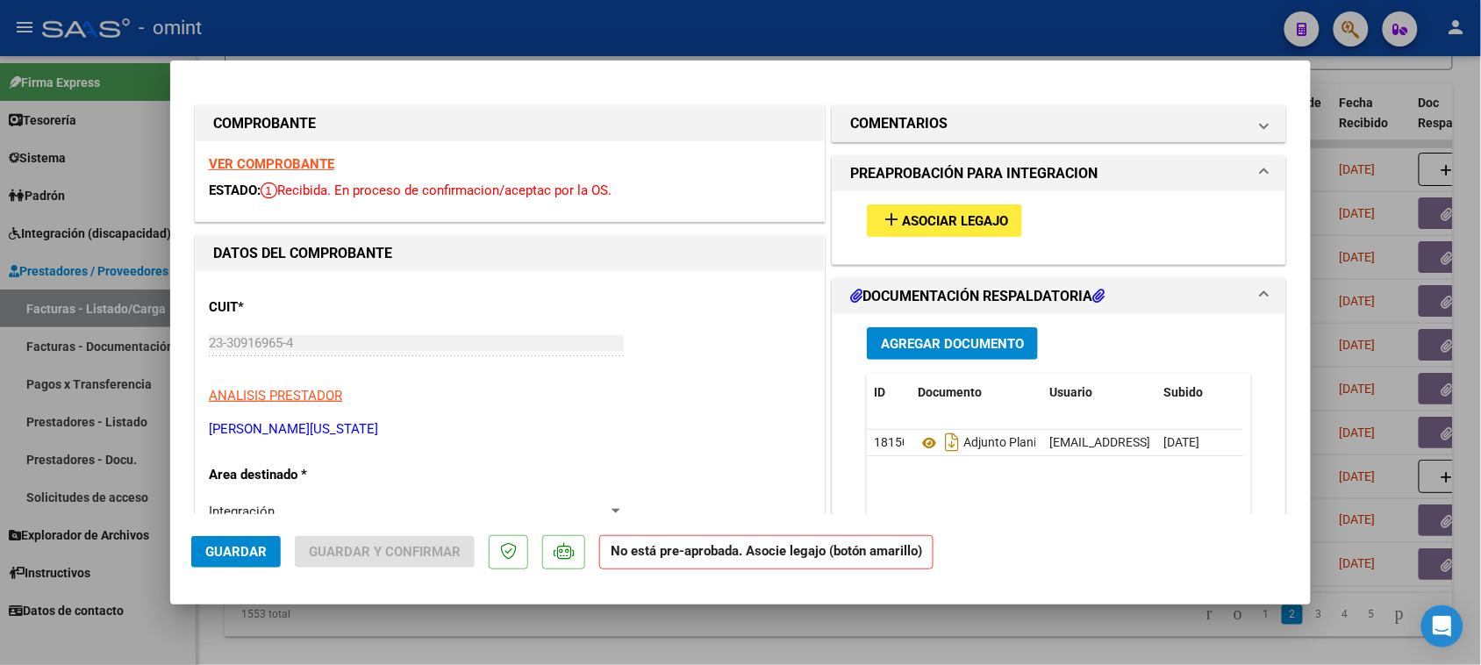
click at [316, 163] on strong "VER COMPROBANTE" at bounding box center [271, 164] width 125 height 16
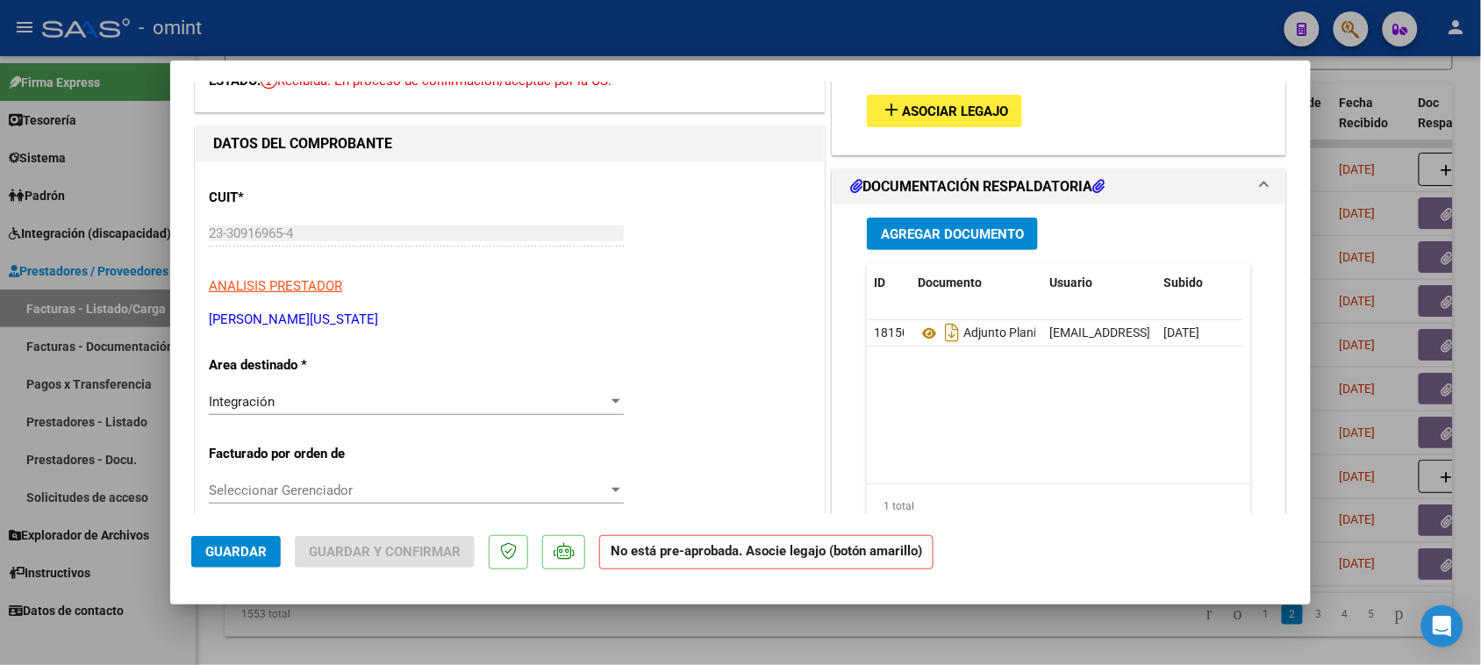
scroll to position [0, 0]
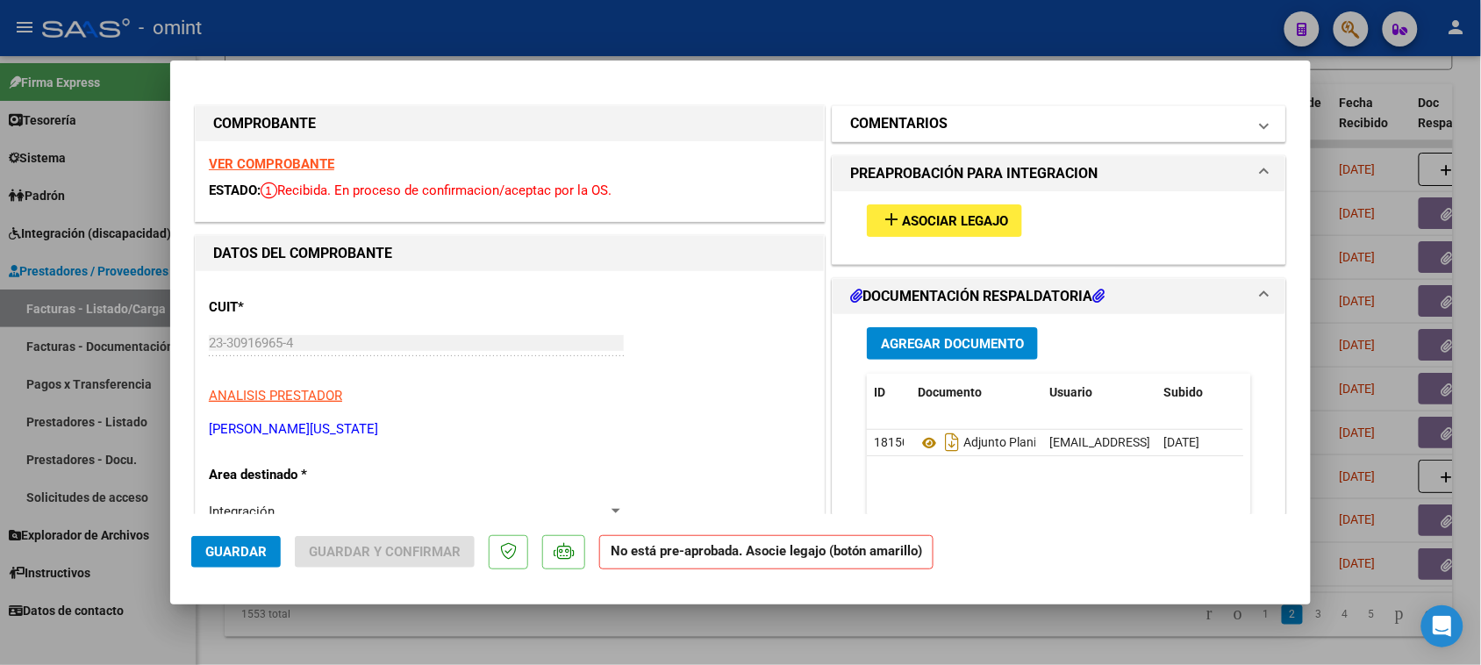
click at [958, 136] on mat-expansion-panel-header "COMENTARIOS" at bounding box center [1059, 123] width 453 height 35
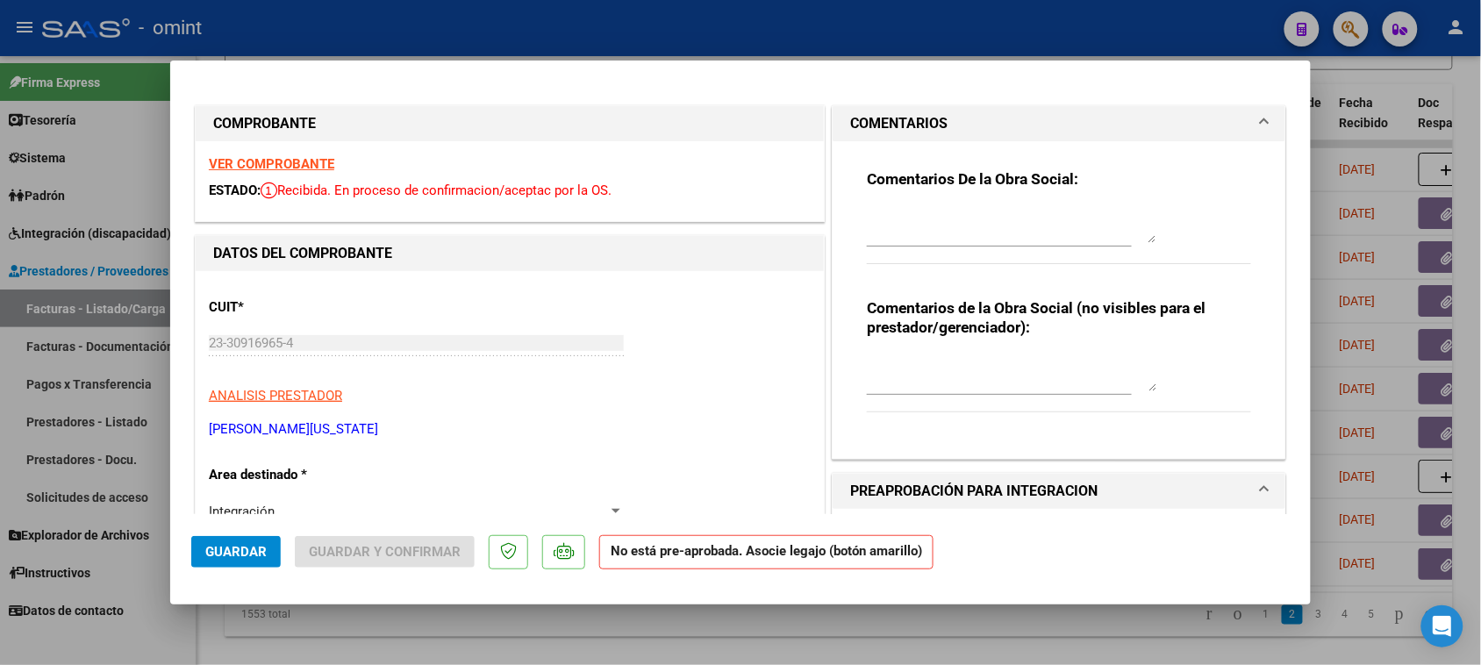
click at [920, 243] on div at bounding box center [1012, 225] width 290 height 42
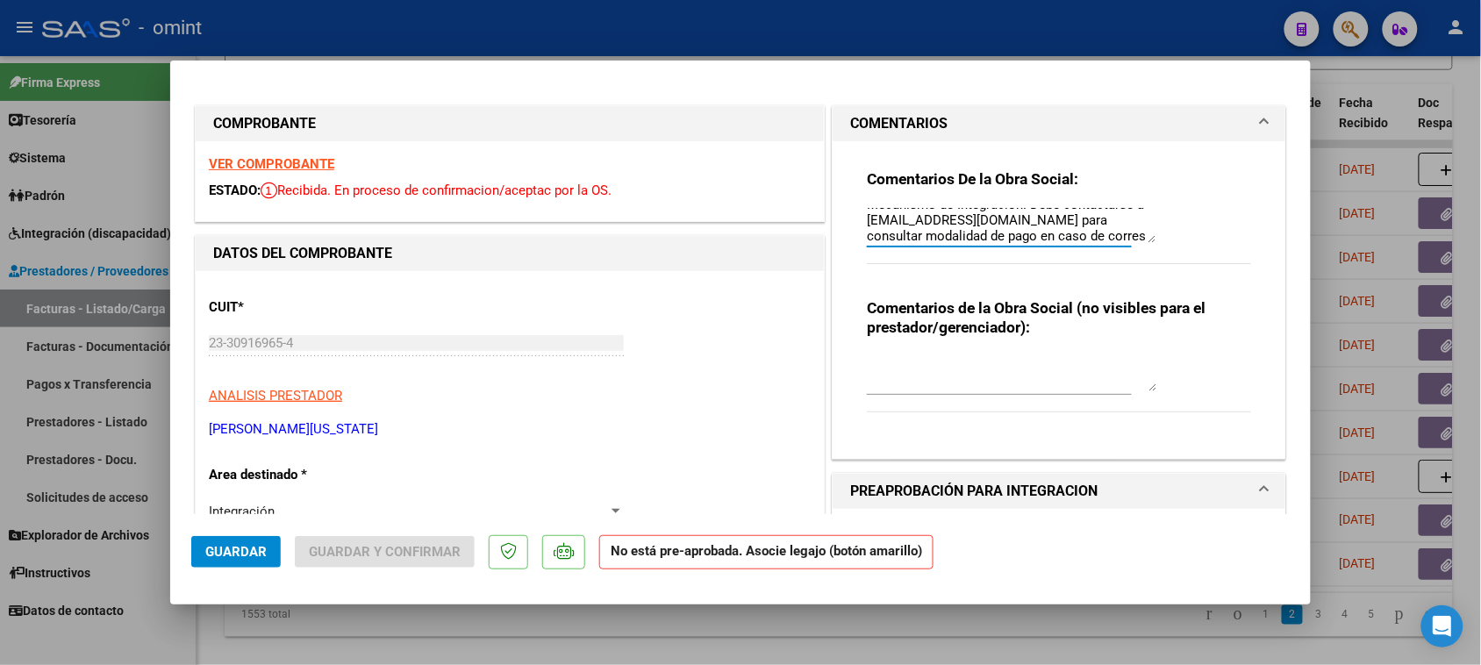
scroll to position [61, 0]
click at [1036, 221] on textarea "[PERSON_NAME], periodo enero, plazo prestacional vencido para presenta por Meca…" at bounding box center [1012, 225] width 290 height 35
drag, startPoint x: 1036, startPoint y: 233, endPoint x: 639, endPoint y: 123, distance: 412.4
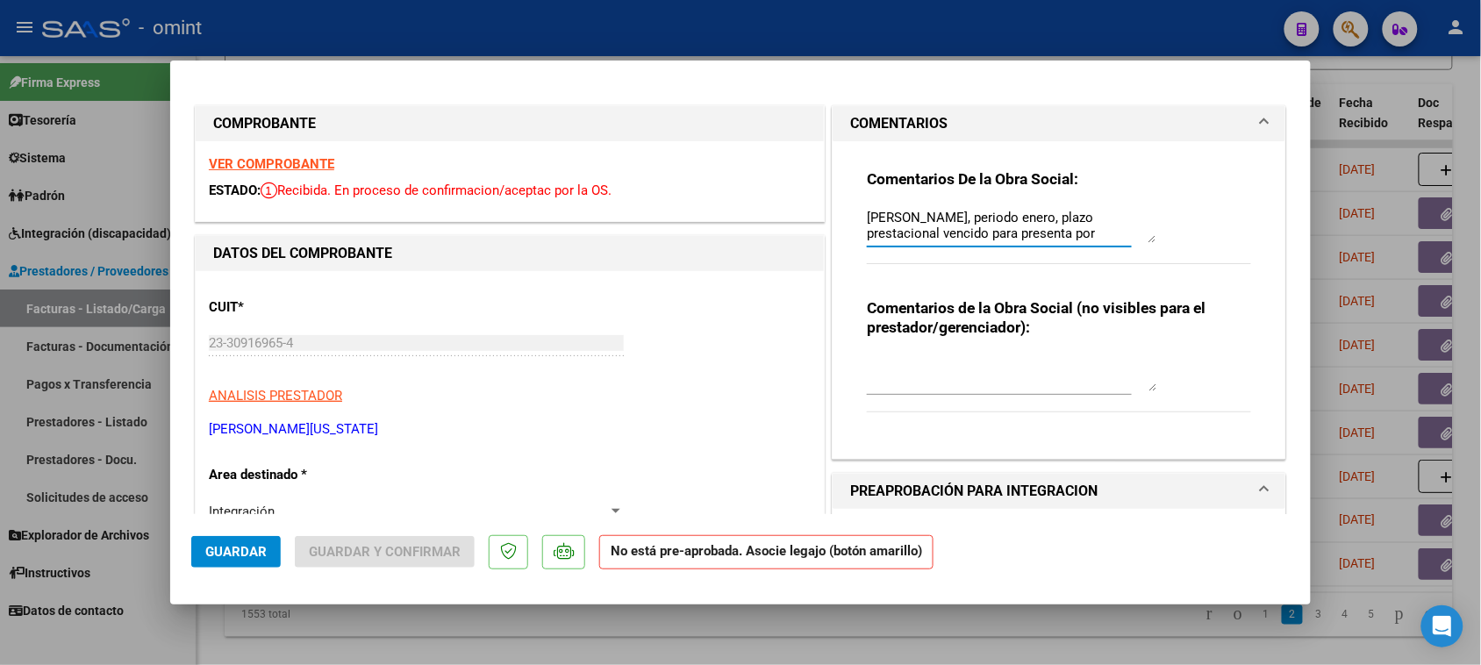
scroll to position [31, 0]
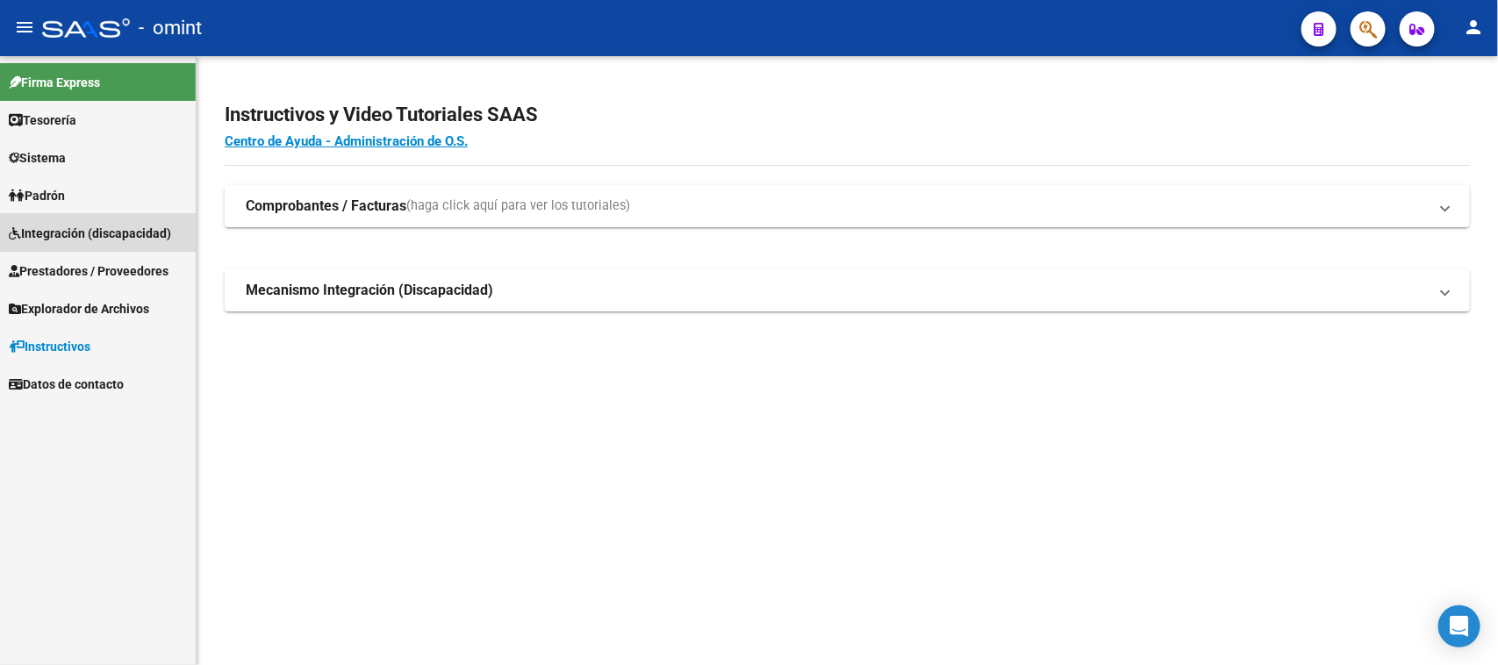
click at [88, 225] on span "Integración (discapacidad)" at bounding box center [90, 233] width 162 height 19
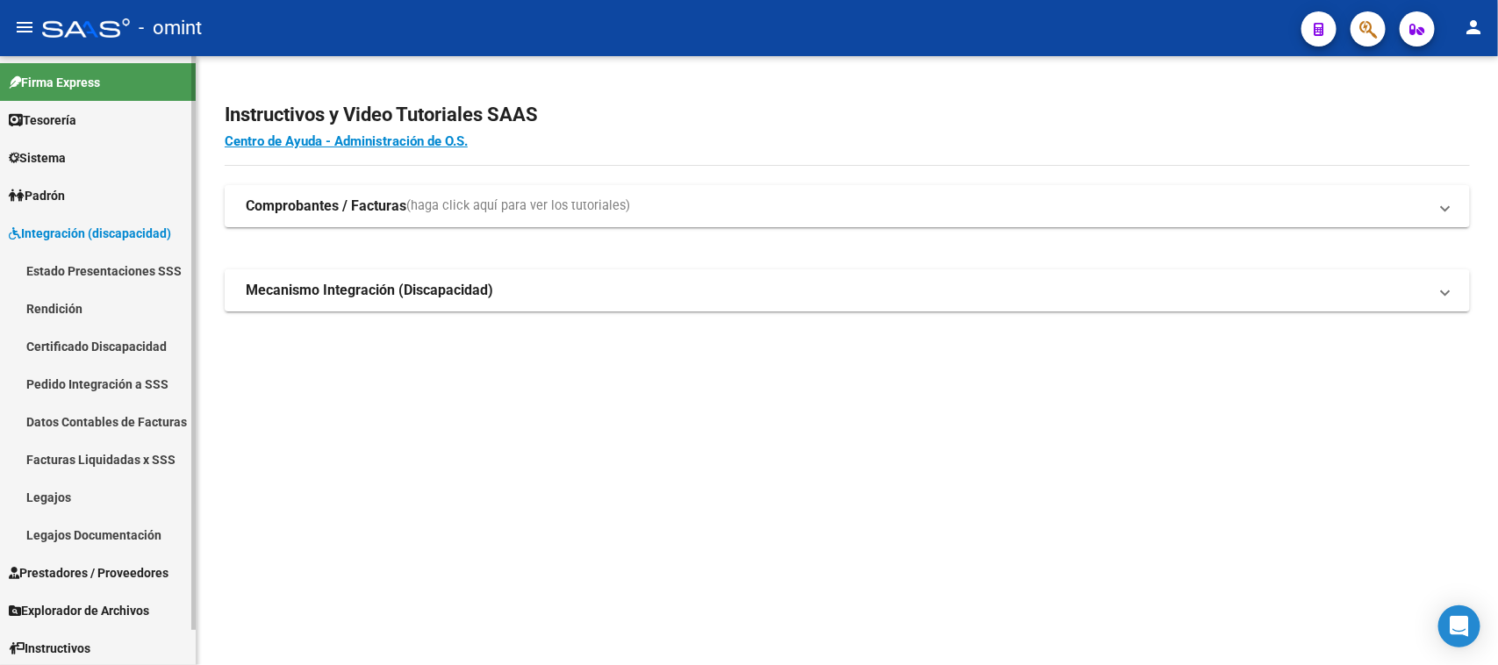
click at [63, 496] on link "Legajos" at bounding box center [98, 497] width 196 height 38
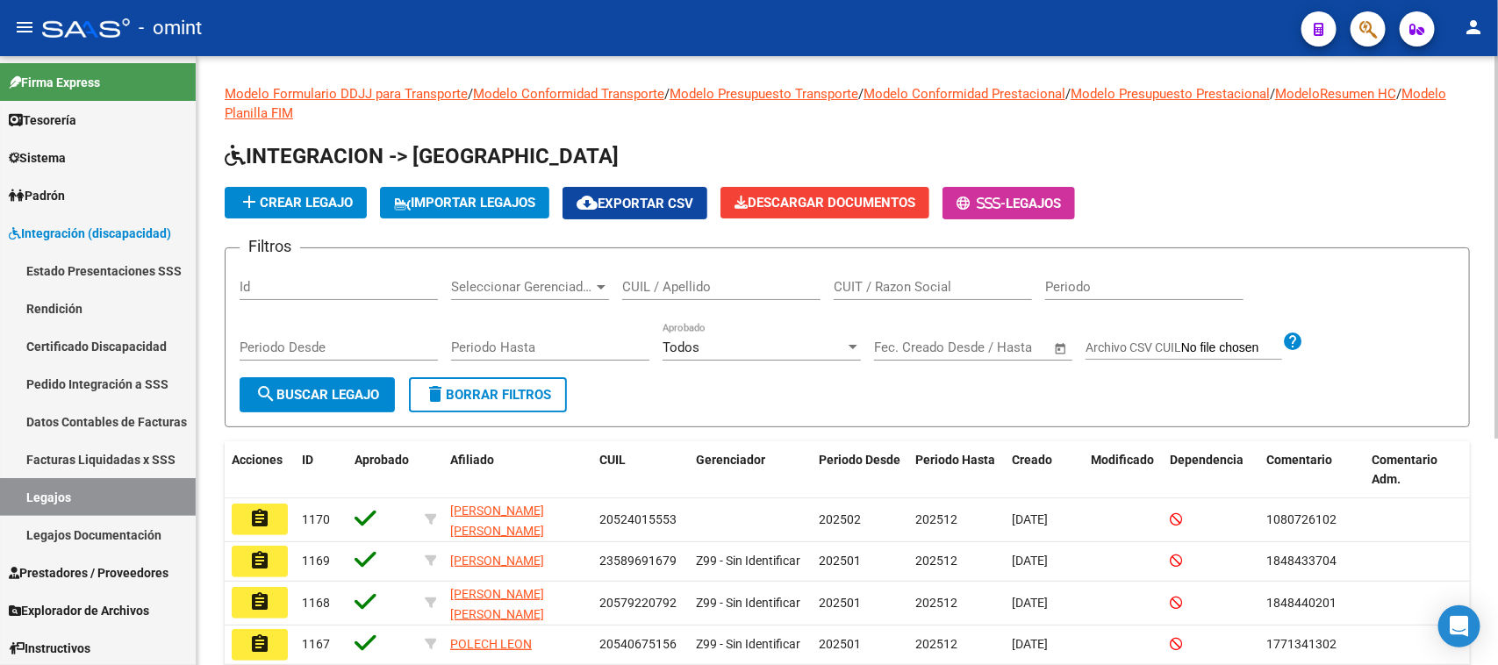
click at [715, 281] on input "CUIL / Apellido" at bounding box center [721, 287] width 198 height 16
type input "nadali"
click at [274, 395] on mat-icon "search" at bounding box center [265, 393] width 21 height 21
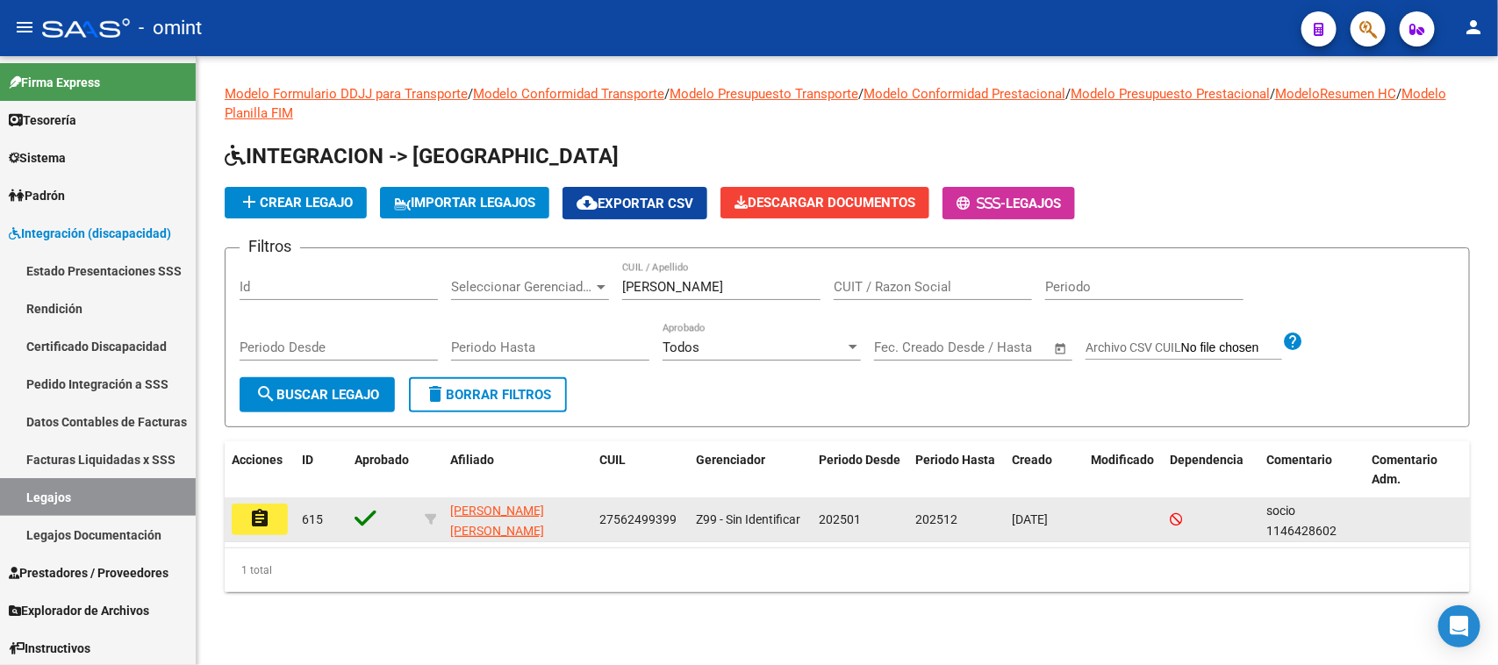
click at [265, 515] on mat-icon "assignment" at bounding box center [259, 518] width 21 height 21
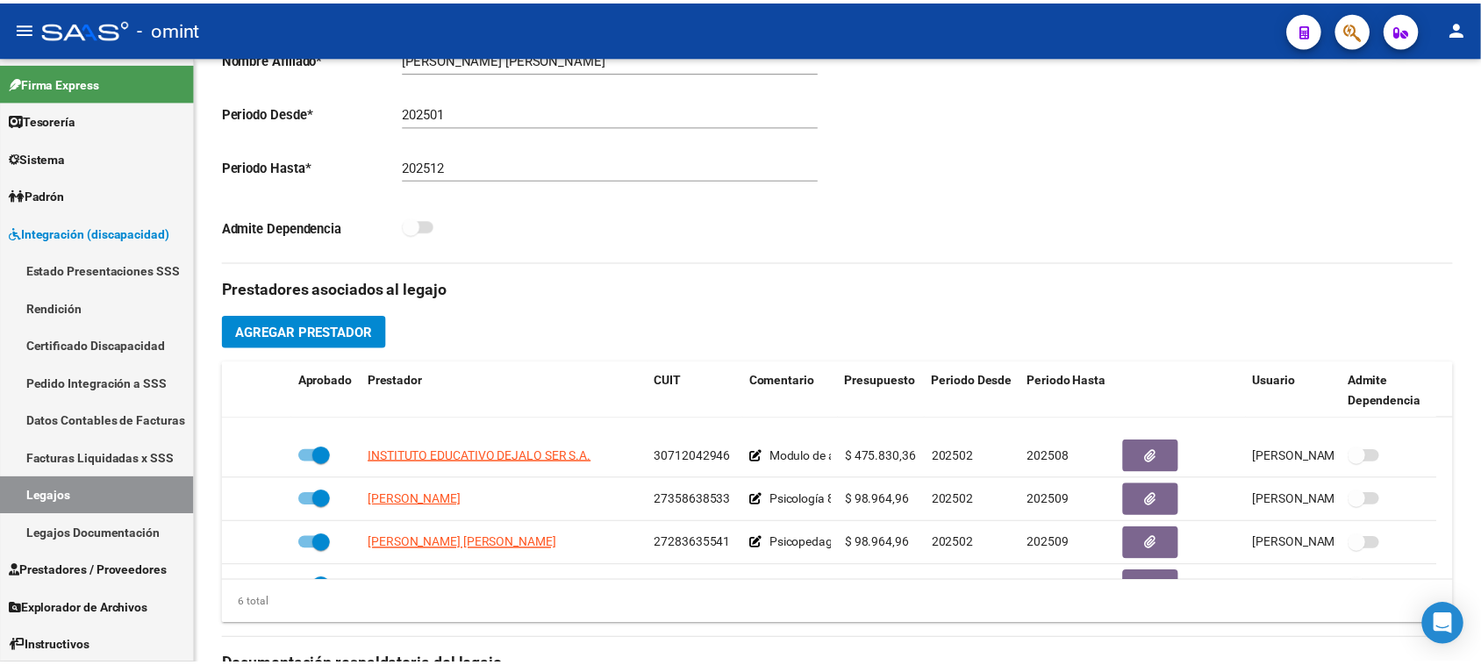
scroll to position [106, 0]
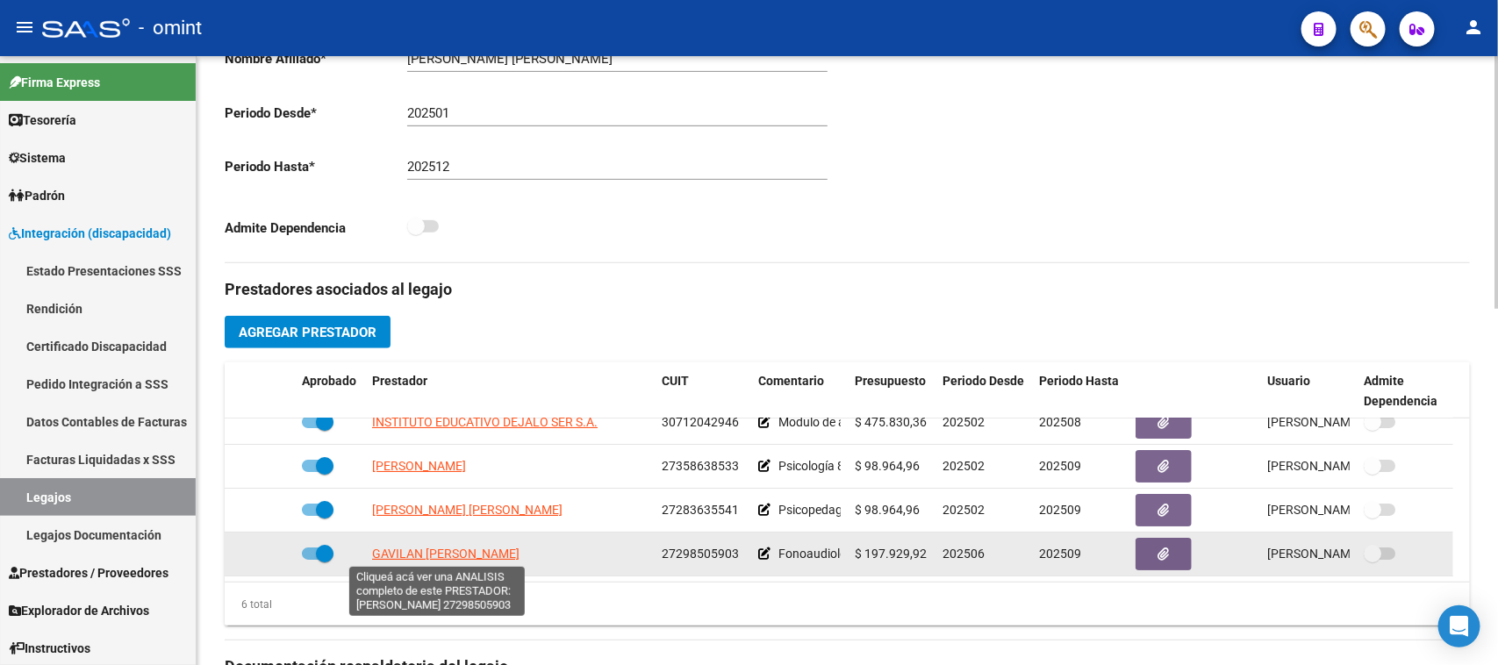
click at [474, 548] on span "GAVILAN [PERSON_NAME]" at bounding box center [445, 554] width 147 height 14
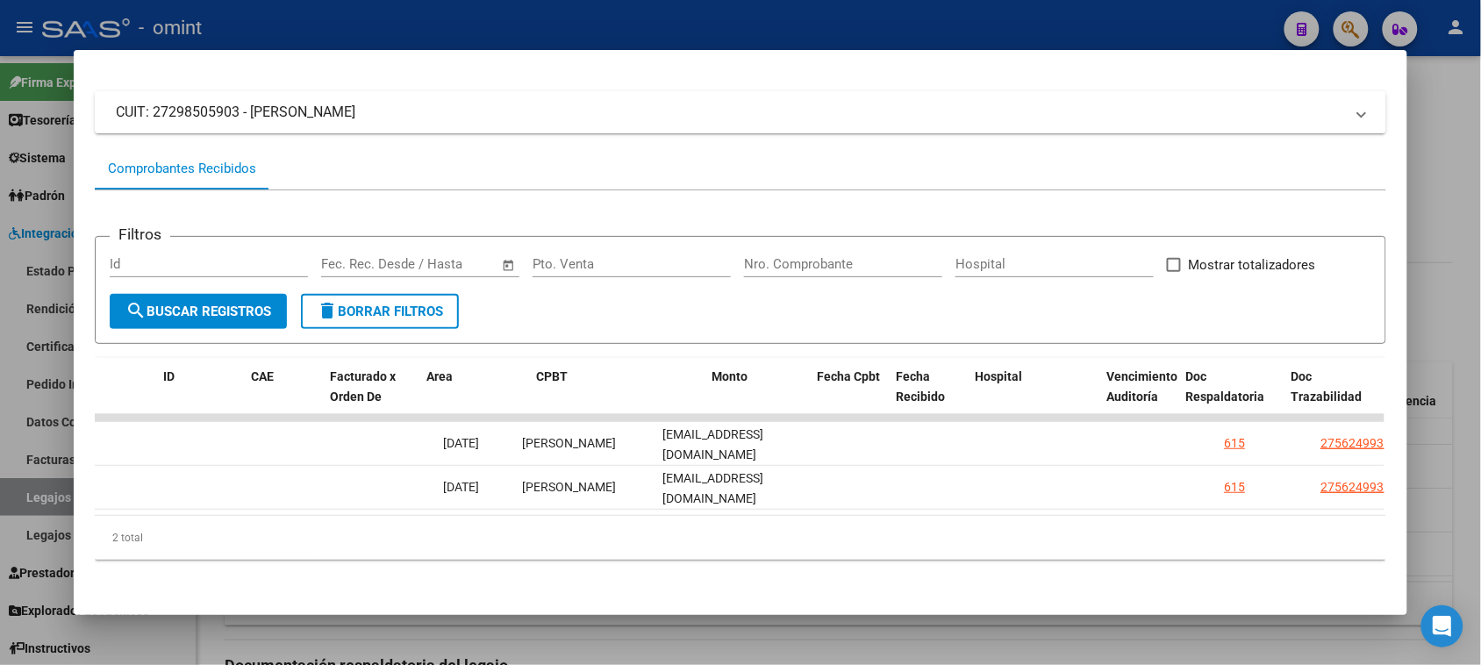
scroll to position [0, 0]
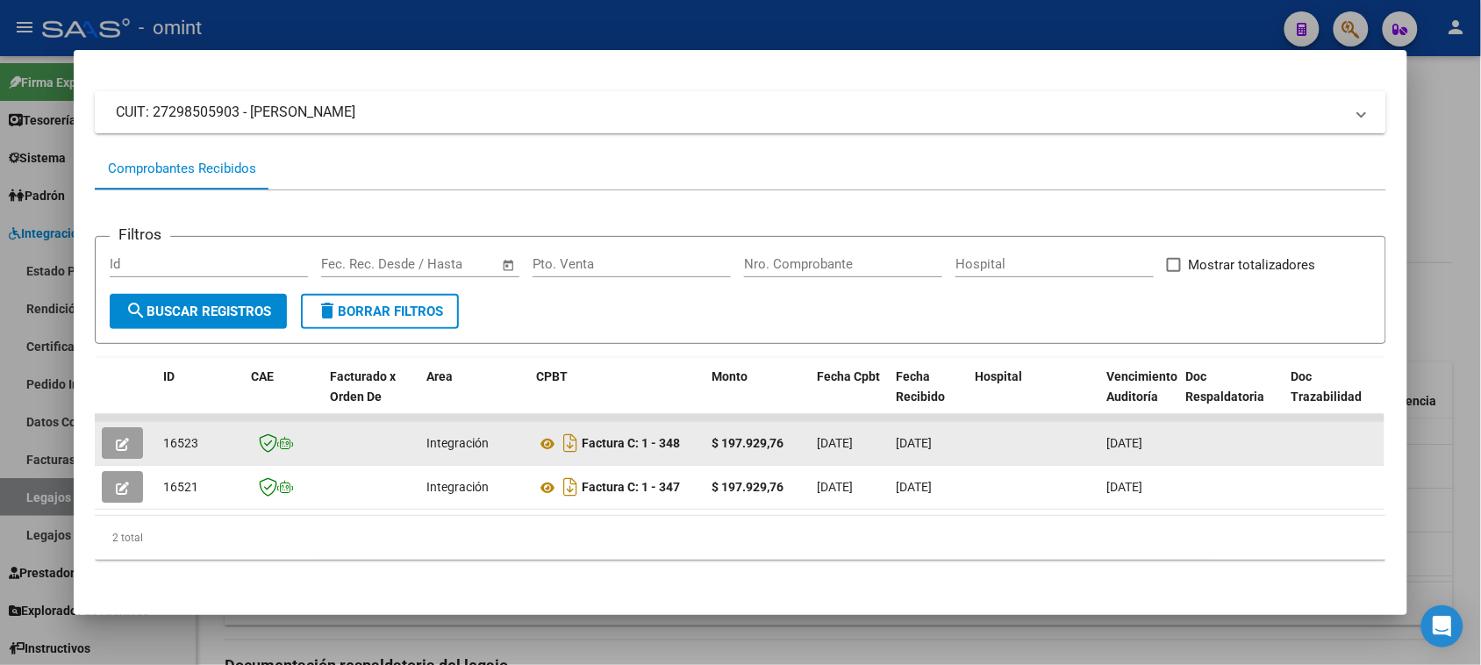
click at [124, 427] on button "button" at bounding box center [122, 443] width 41 height 32
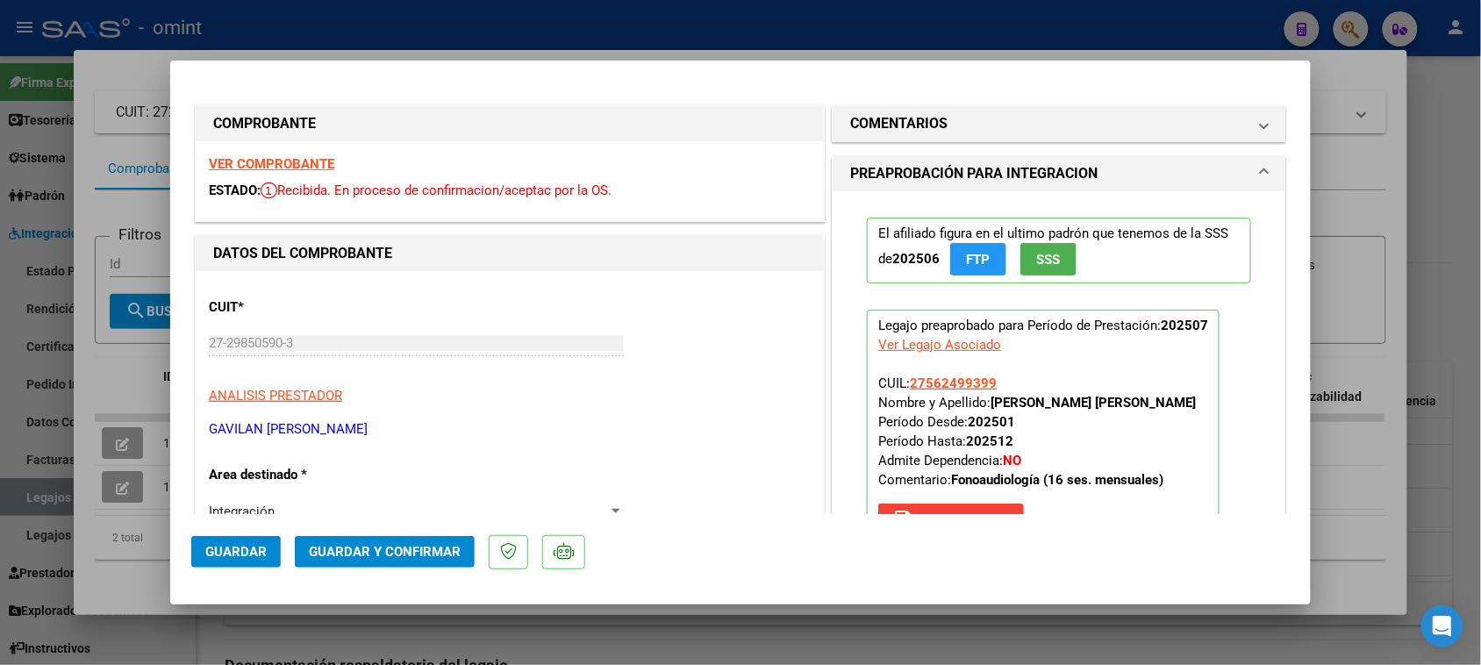
click at [287, 168] on strong "VER COMPROBANTE" at bounding box center [271, 164] width 125 height 16
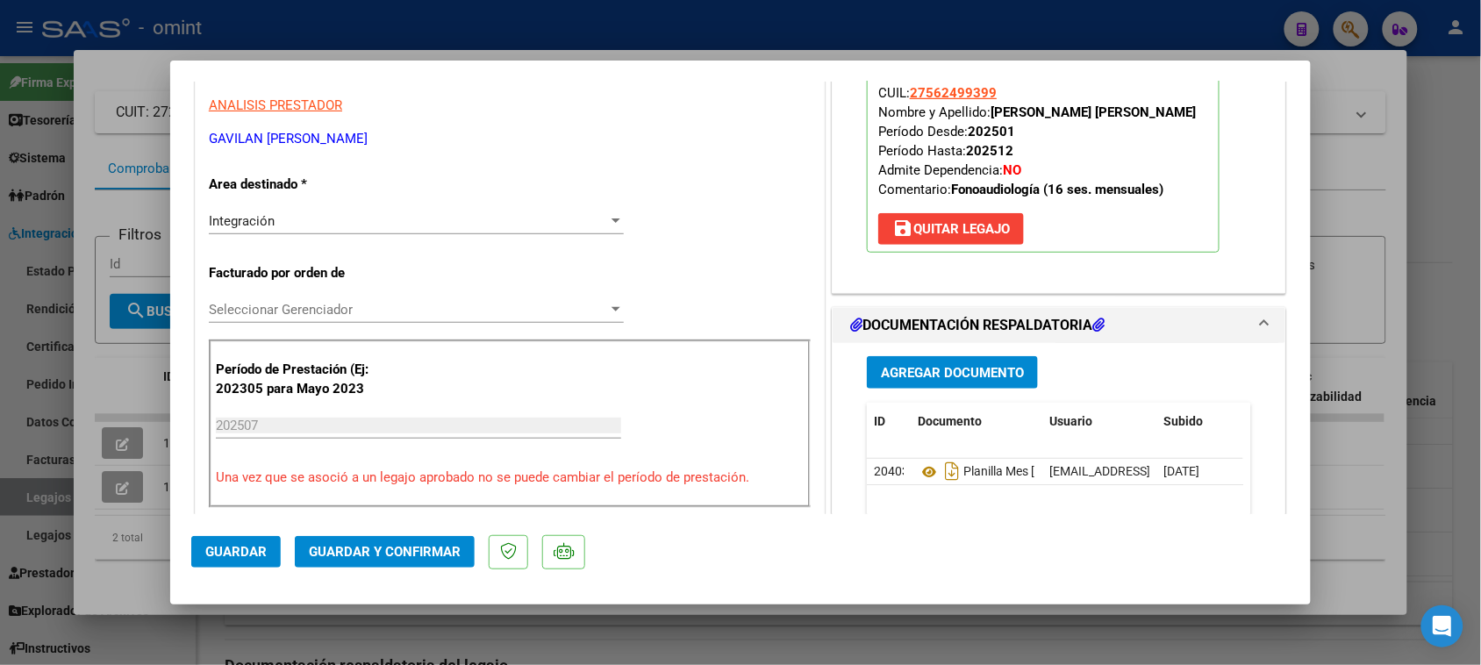
scroll to position [329, 0]
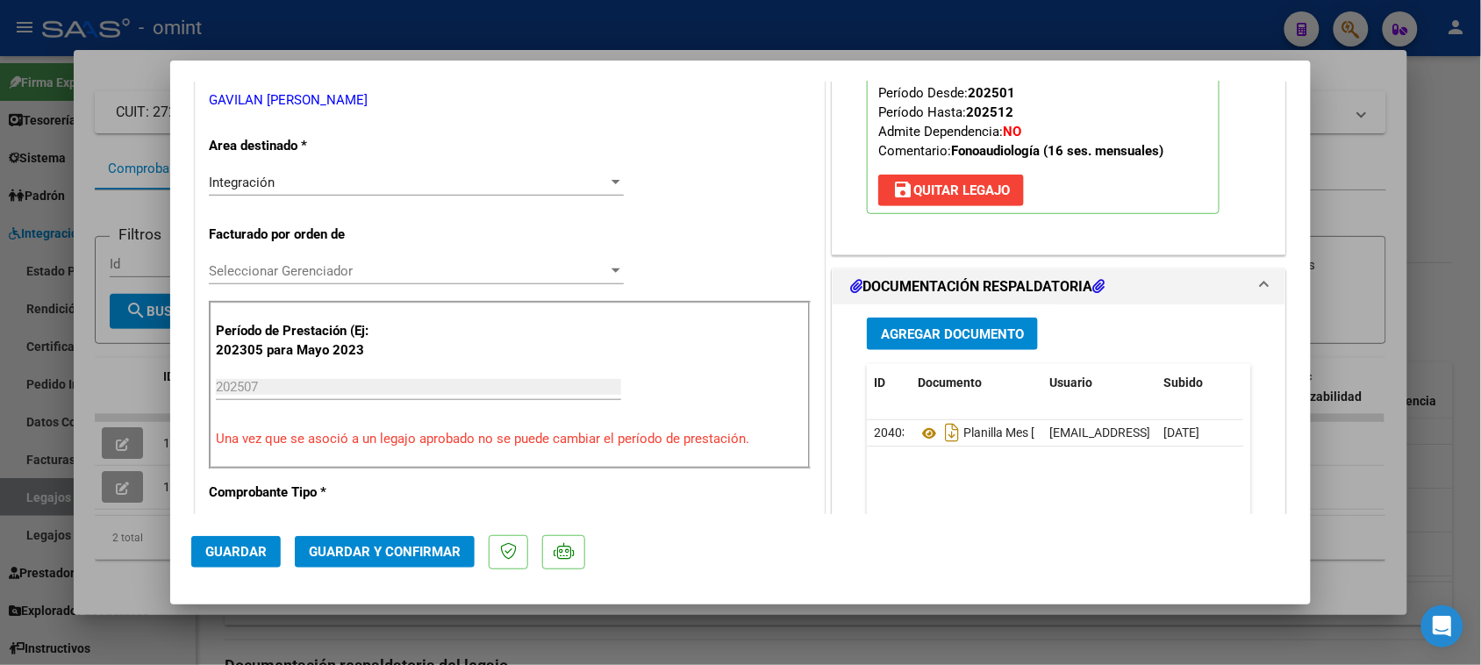
click at [441, 547] on span "Guardar y Confirmar" at bounding box center [385, 552] width 152 height 16
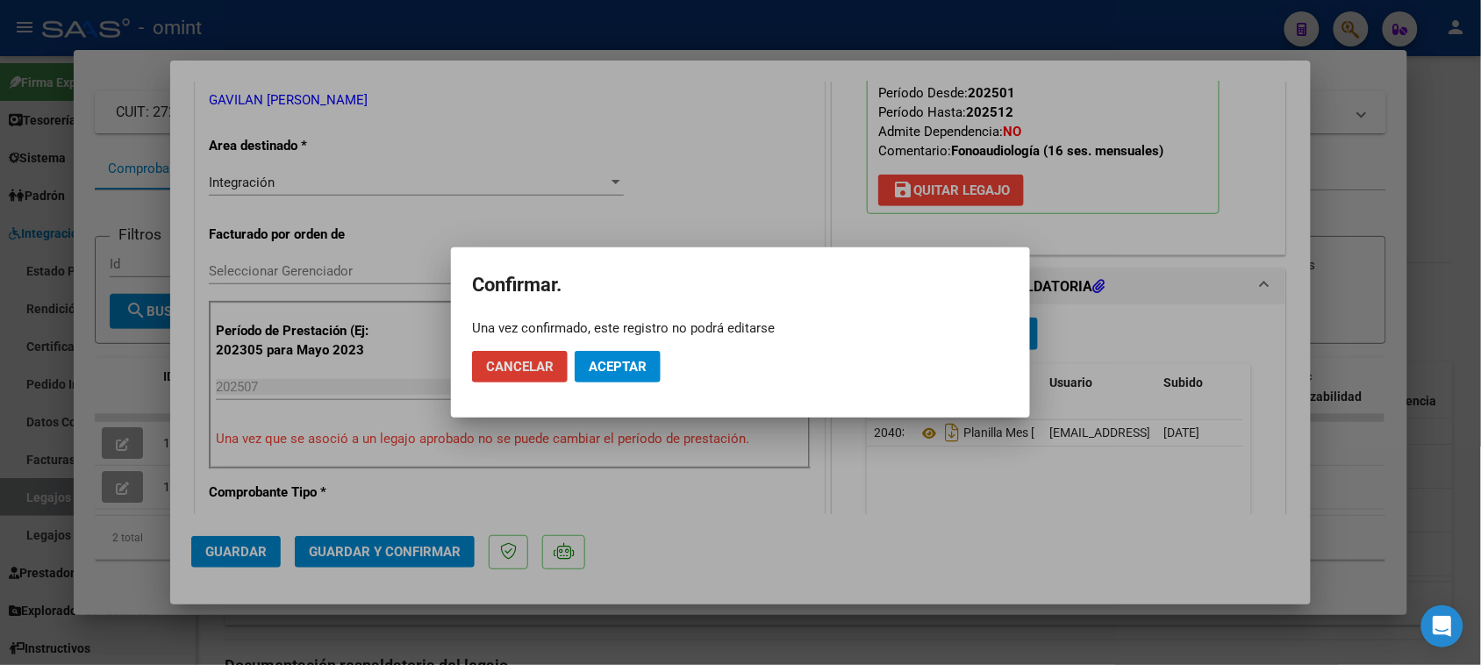
click at [636, 379] on button "Aceptar" at bounding box center [618, 367] width 86 height 32
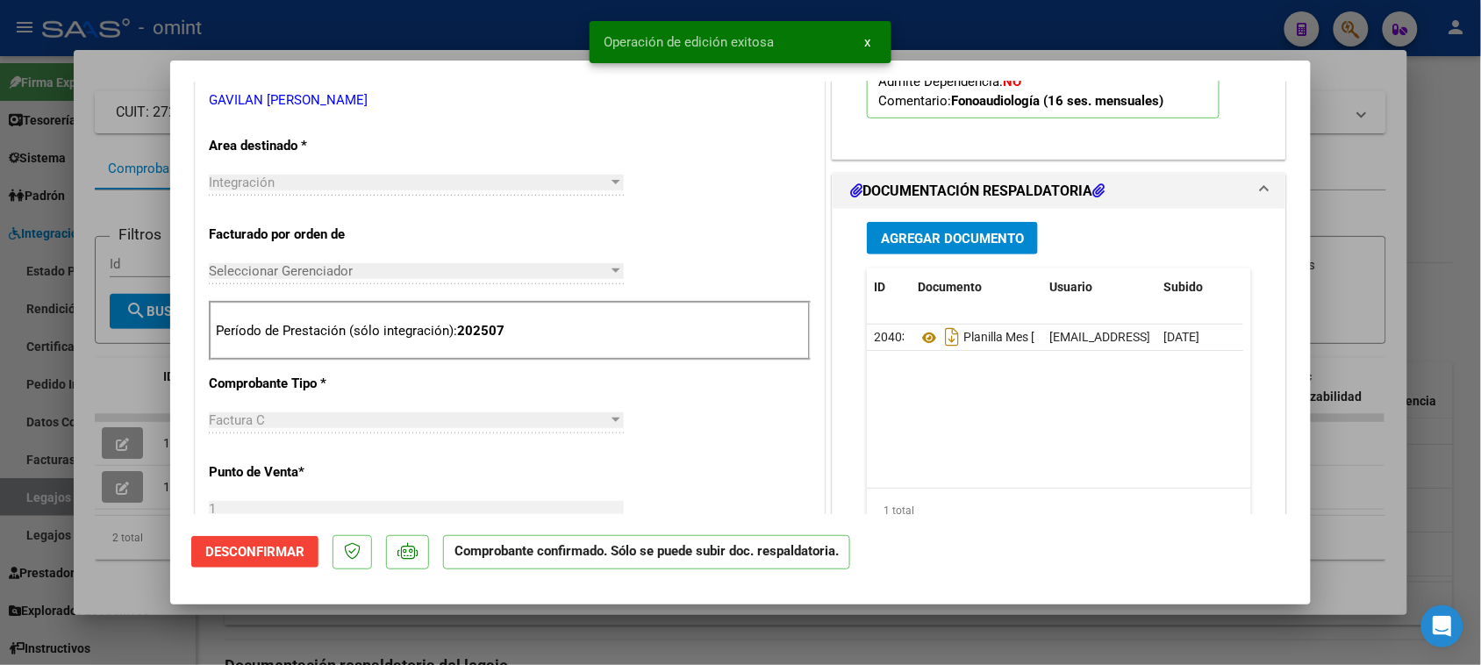
type input "$ 0,00"
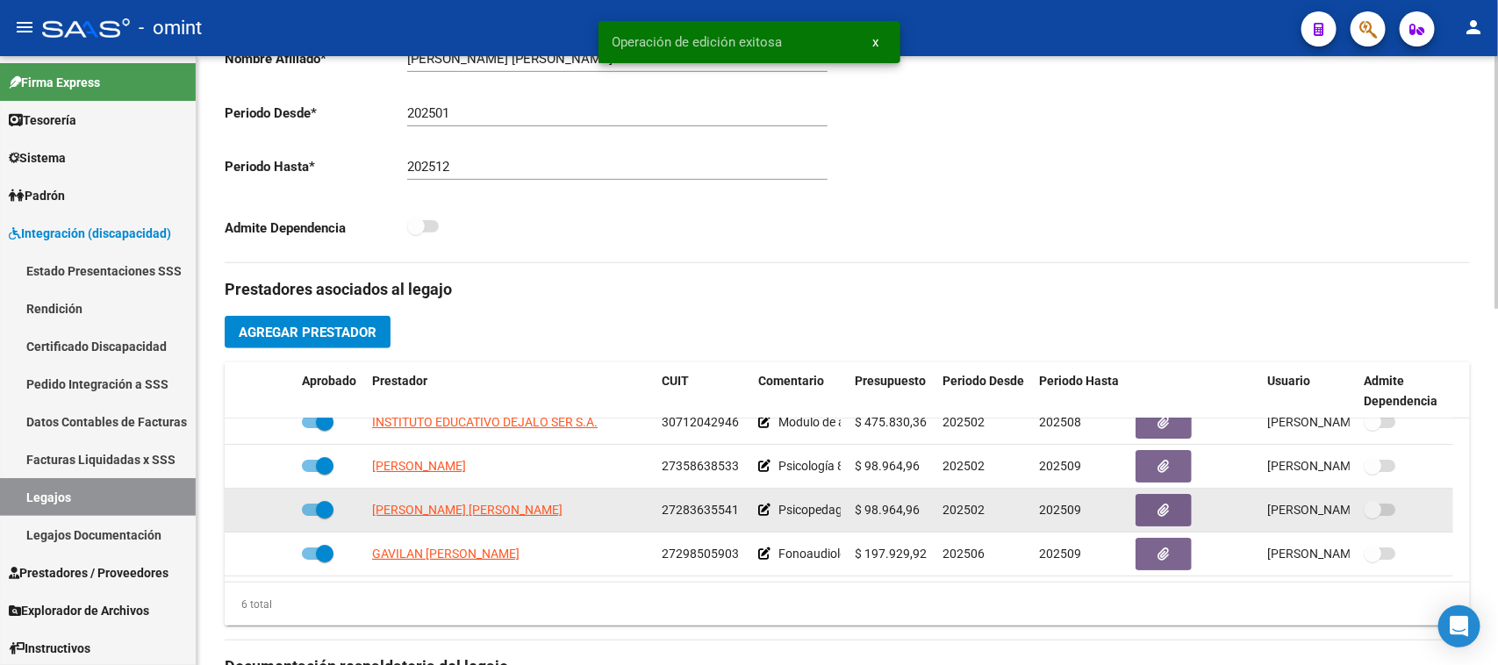
click at [520, 507] on div "GELORMINO ELISA MABEL" at bounding box center [510, 510] width 276 height 20
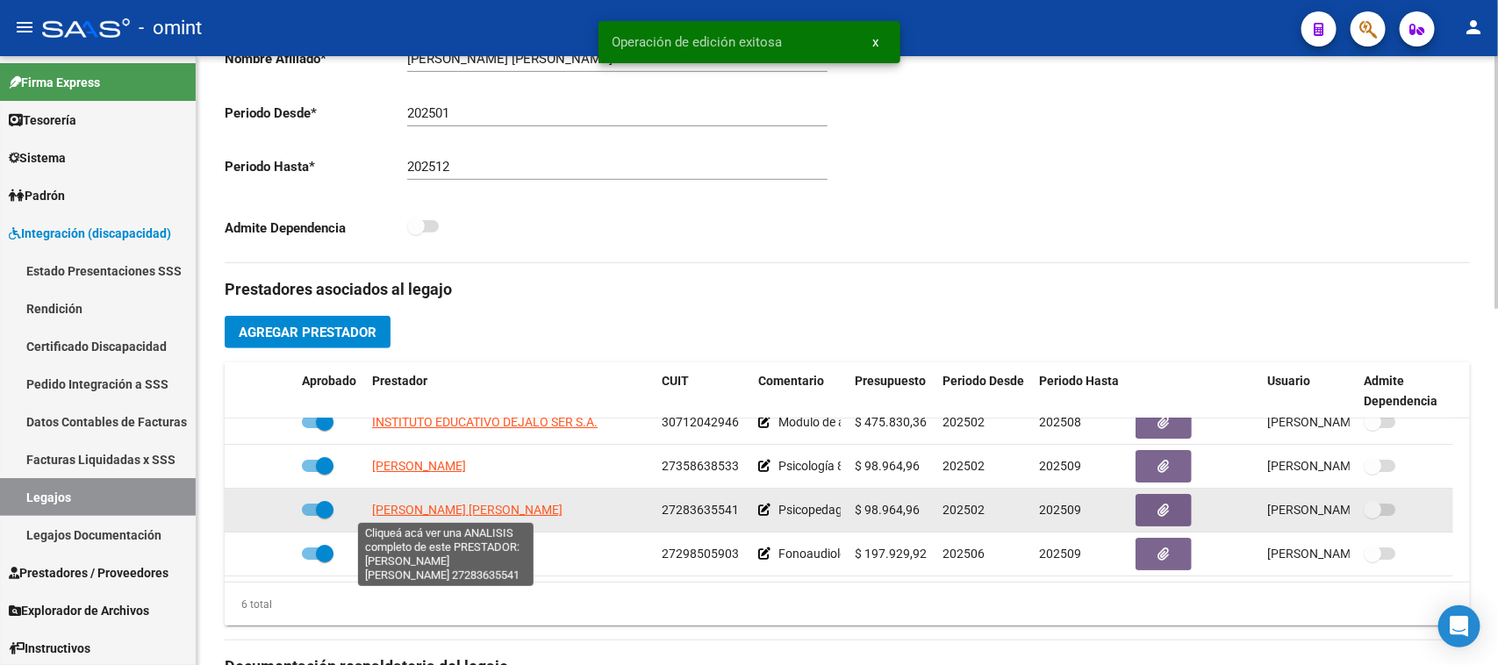
click at [512, 507] on span "GELORMINO ELISA MABEL" at bounding box center [467, 510] width 190 height 14
type textarea "27283635541"
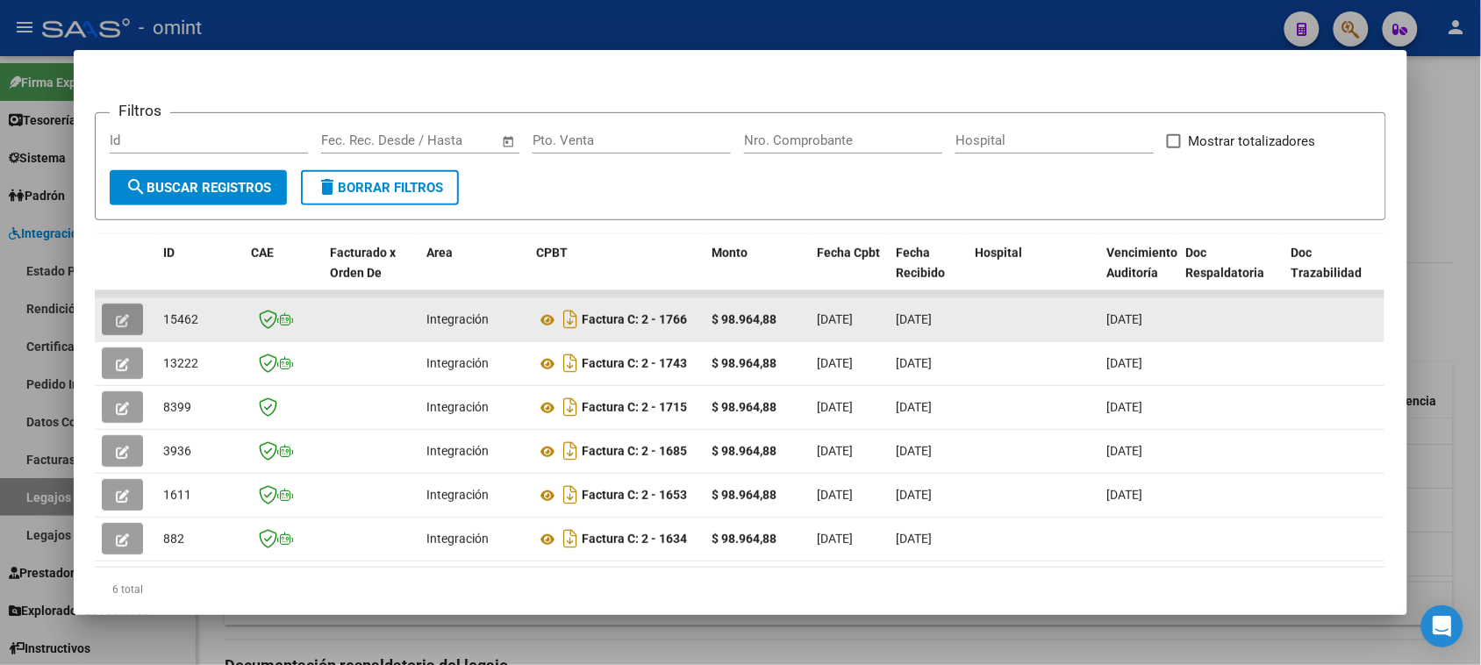
click at [119, 320] on icon "button" at bounding box center [122, 320] width 13 height 13
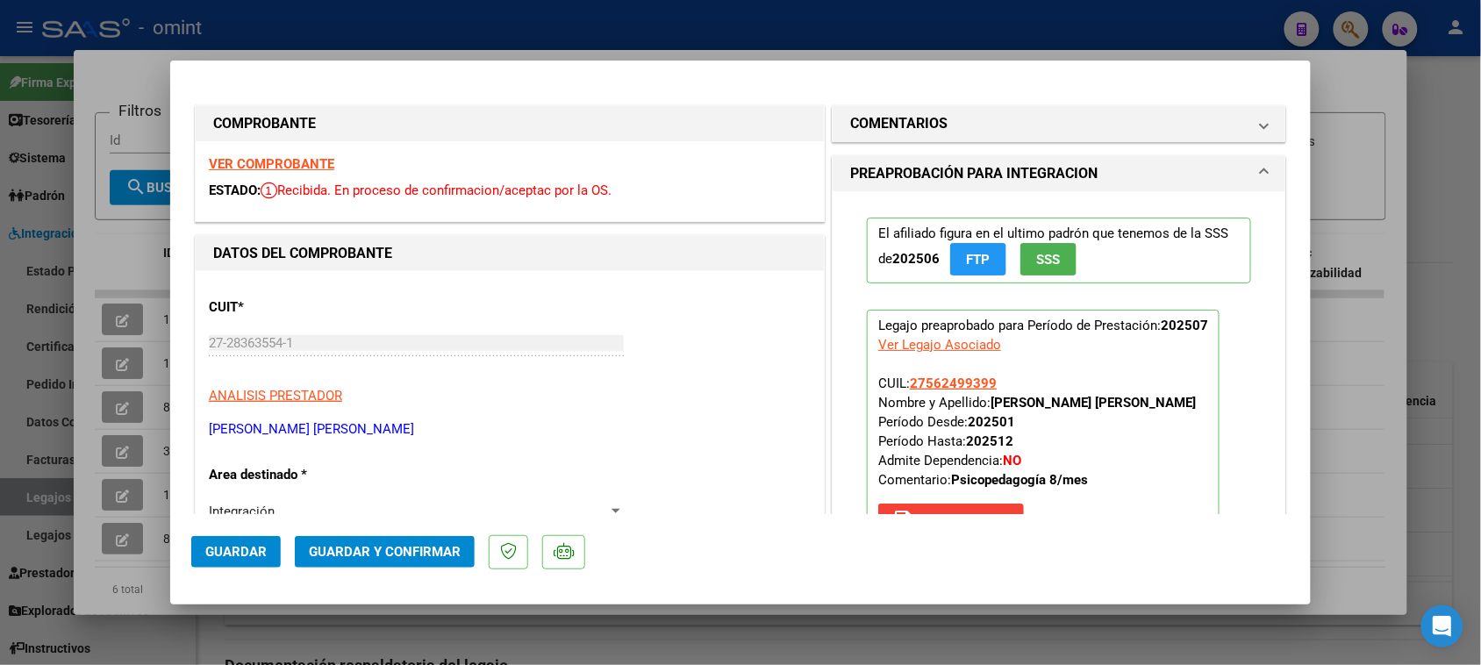
click at [322, 163] on strong "VER COMPROBANTE" at bounding box center [271, 164] width 125 height 16
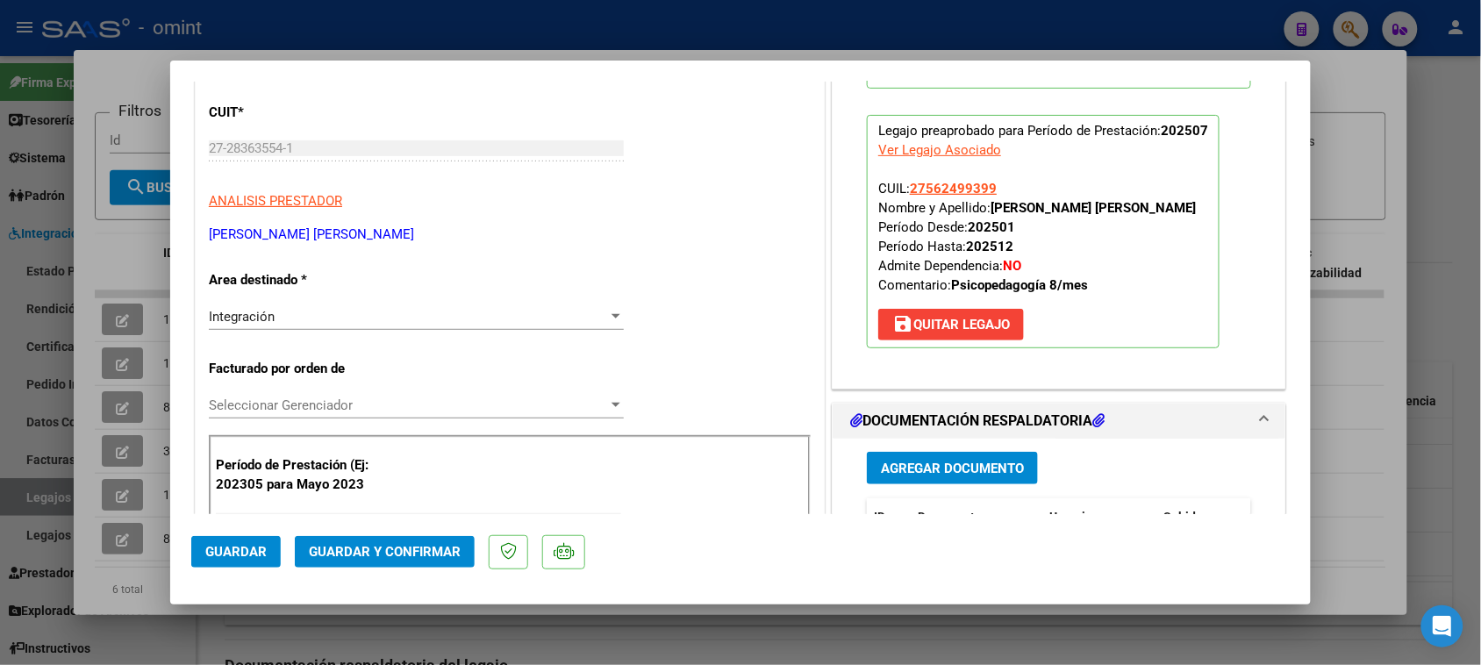
scroll to position [219, 0]
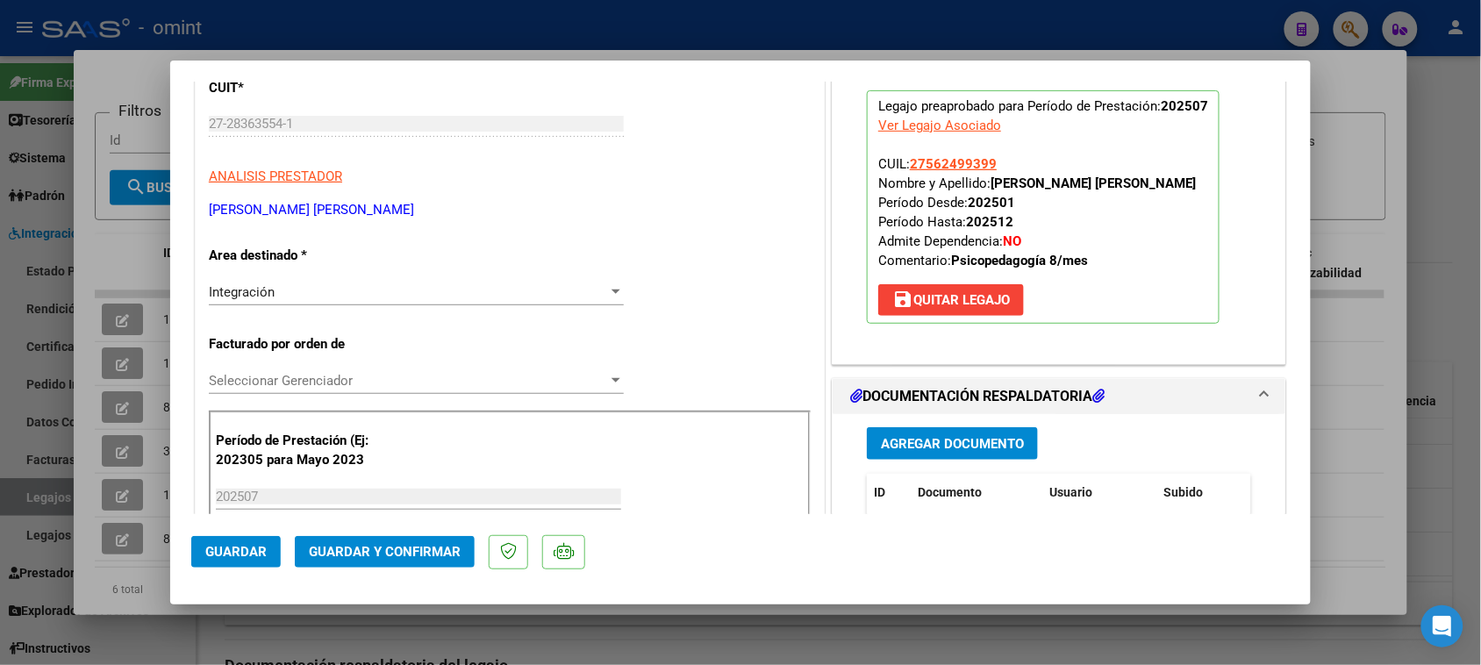
click at [389, 554] on span "Guardar y Confirmar" at bounding box center [385, 552] width 152 height 16
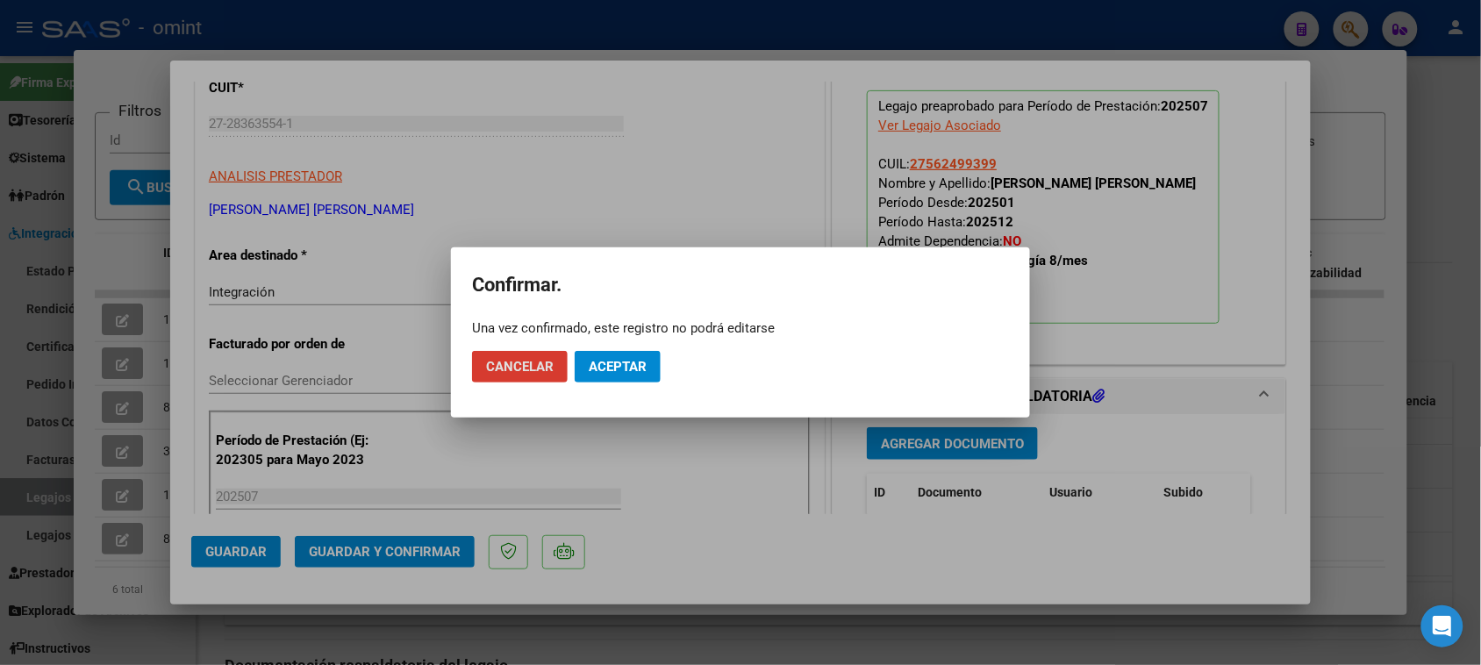
click at [612, 371] on span "Aceptar" at bounding box center [618, 367] width 58 height 16
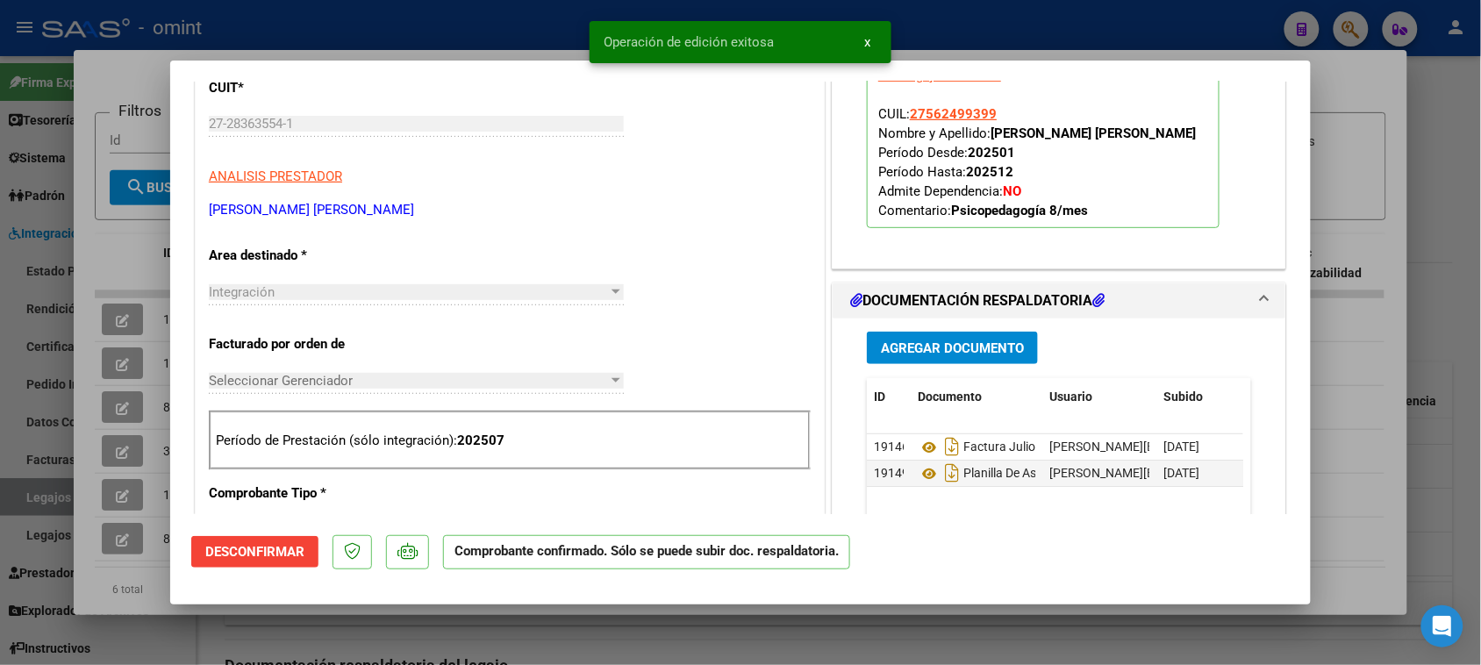
type input "$ 0,00"
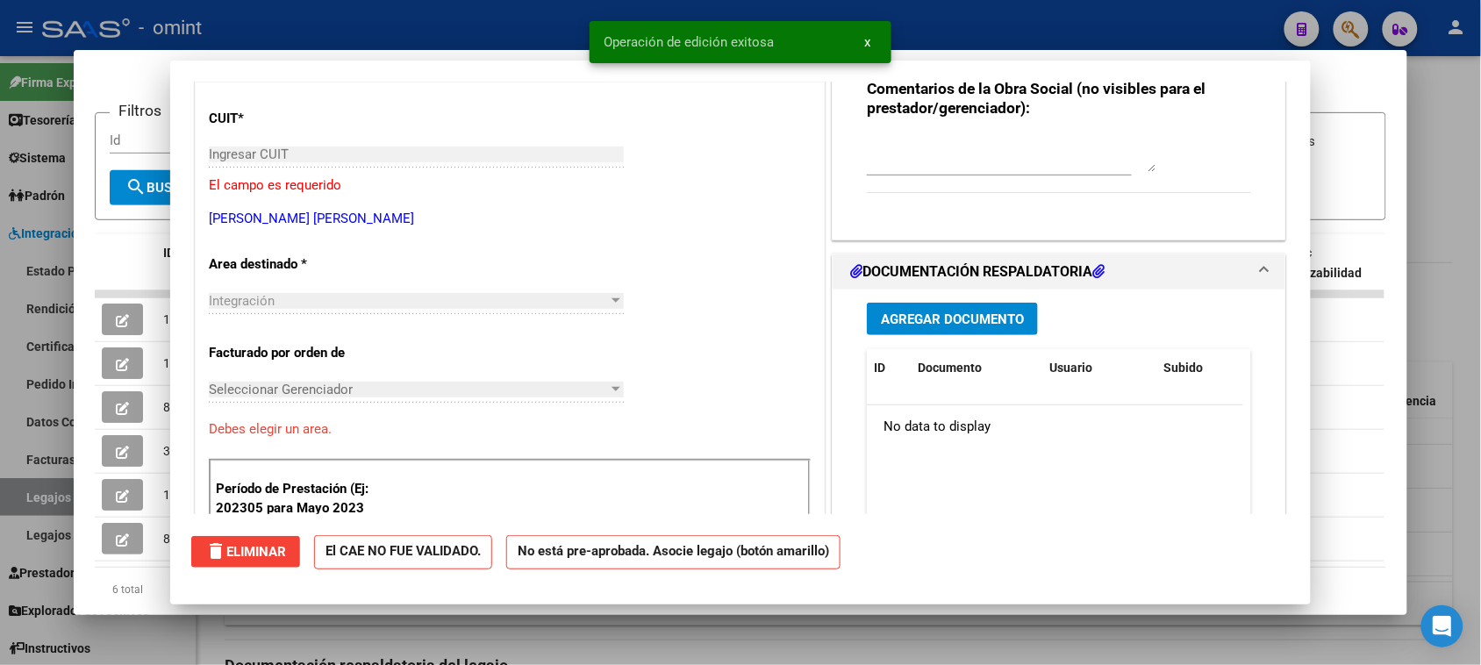
scroll to position [0, 0]
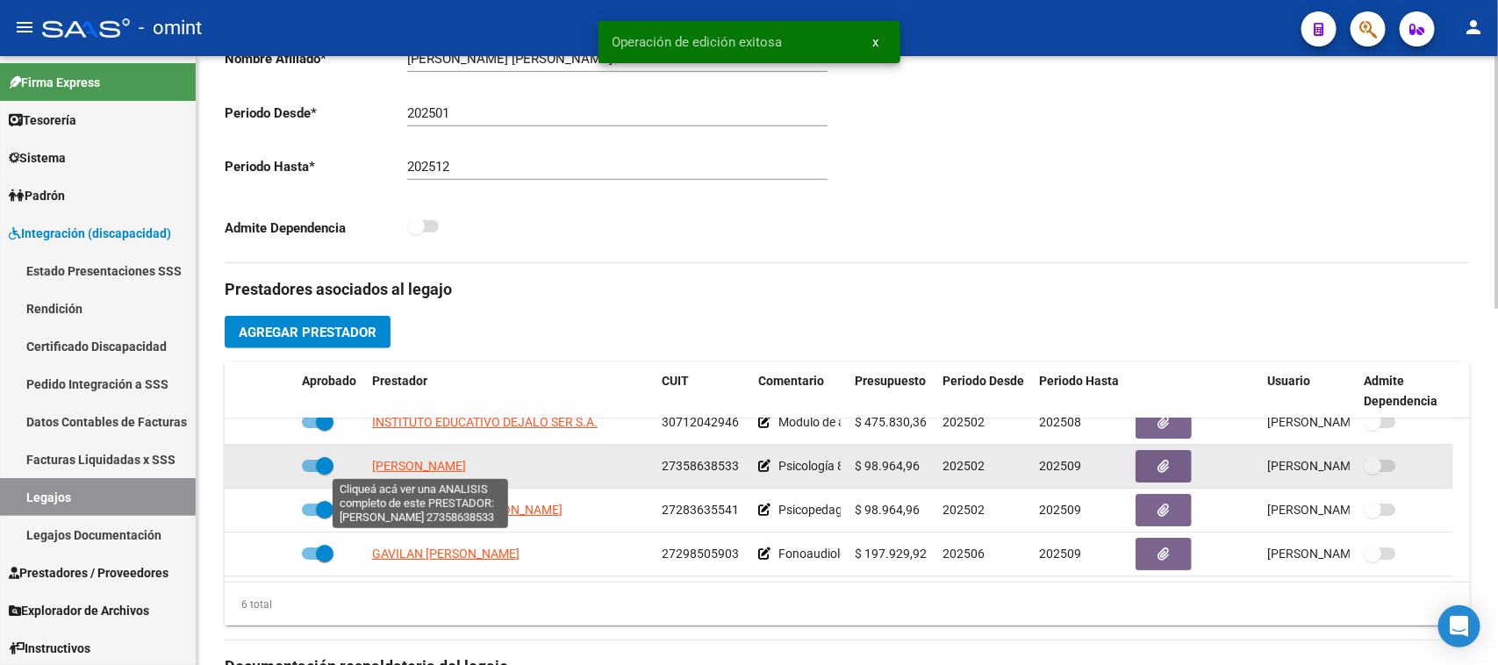
click at [443, 465] on span "ROIBAS LUCIANA" at bounding box center [419, 466] width 94 height 14
type textarea "27358638533"
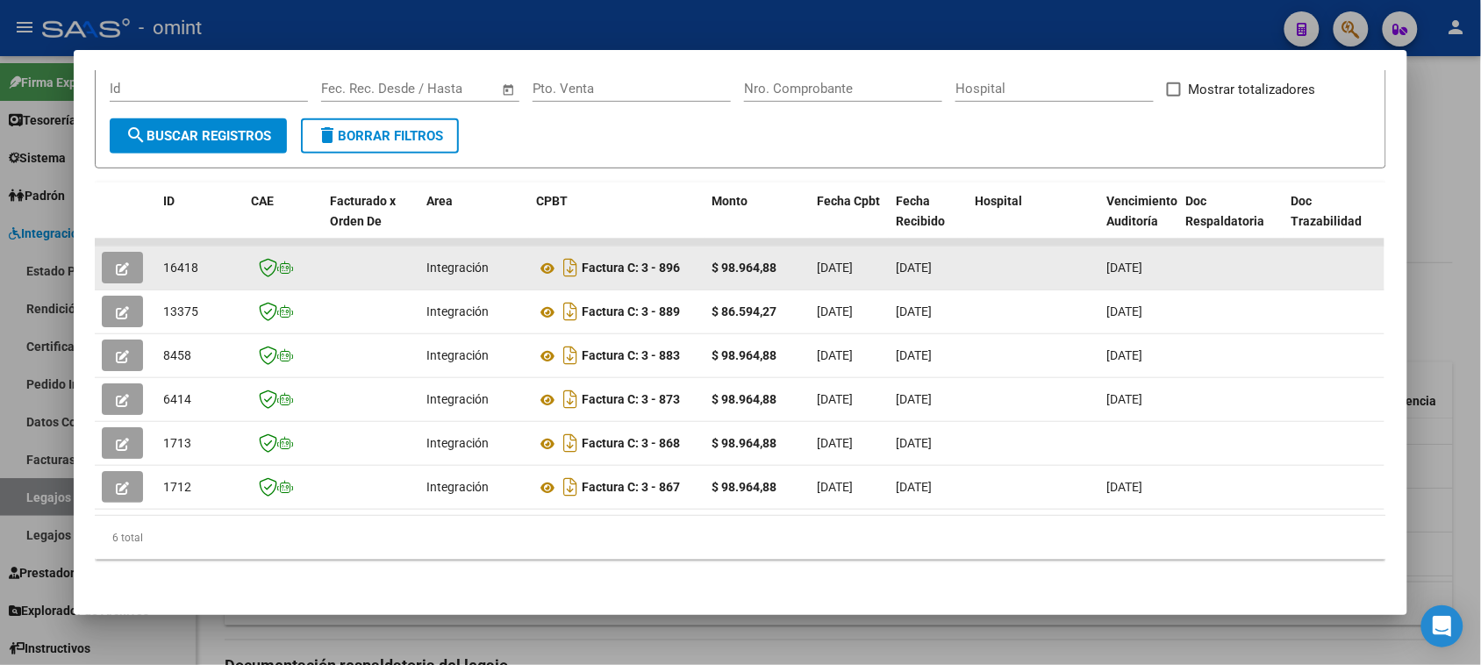
click at [105, 253] on button "button" at bounding box center [122, 268] width 41 height 32
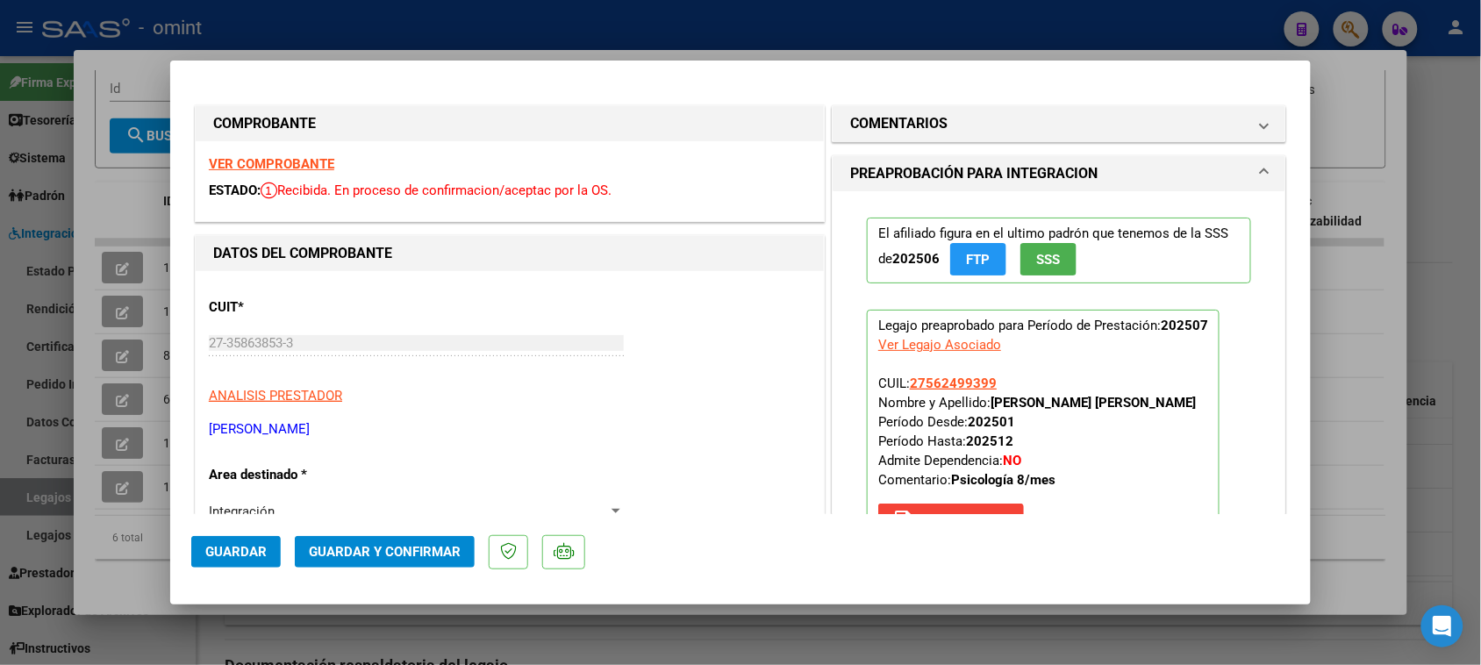
click at [301, 156] on strong "VER COMPROBANTE" at bounding box center [271, 164] width 125 height 16
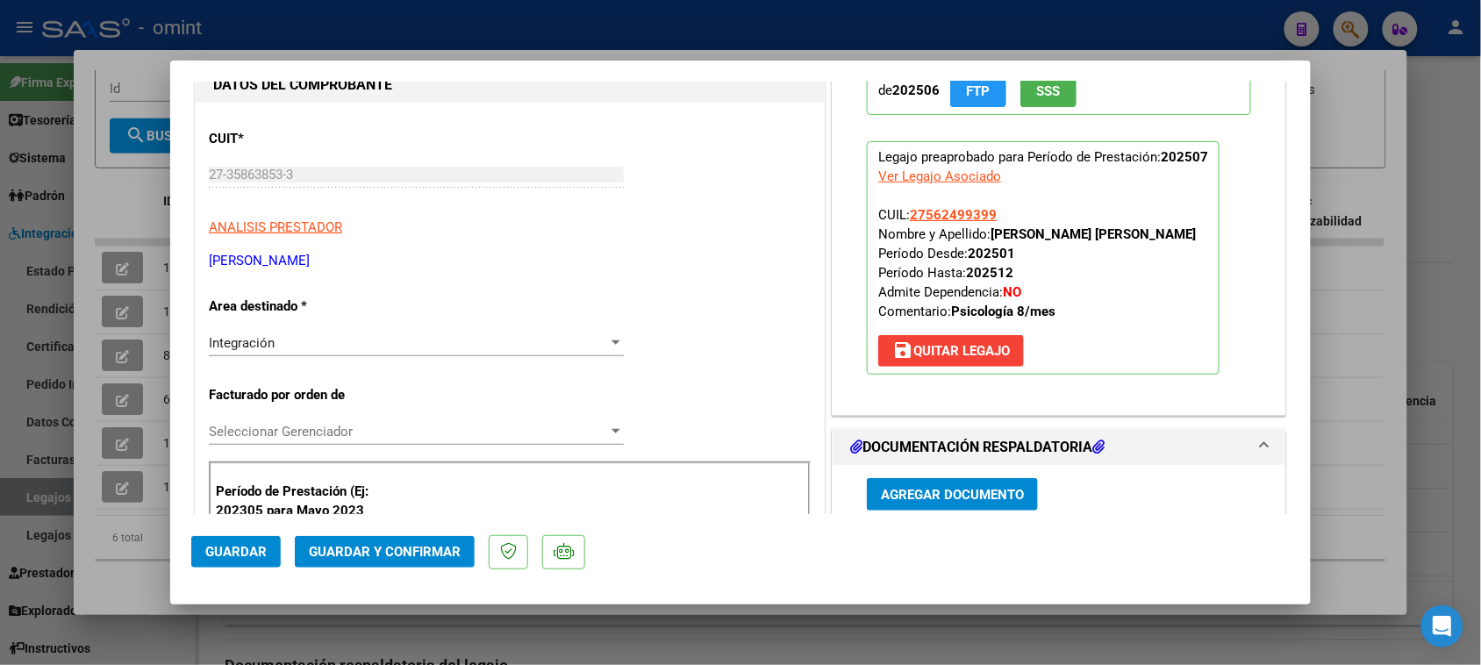
scroll to position [110, 0]
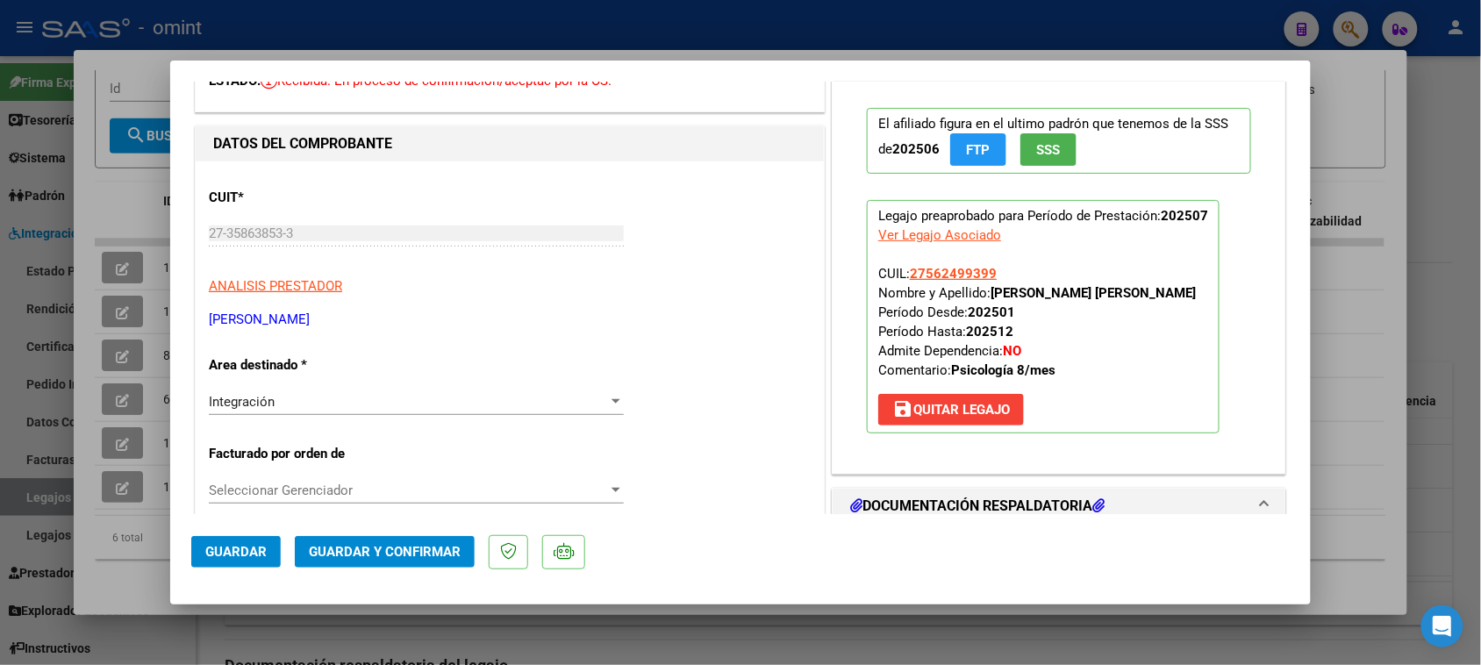
click at [426, 560] on button "Guardar y Confirmar" at bounding box center [385, 552] width 180 height 32
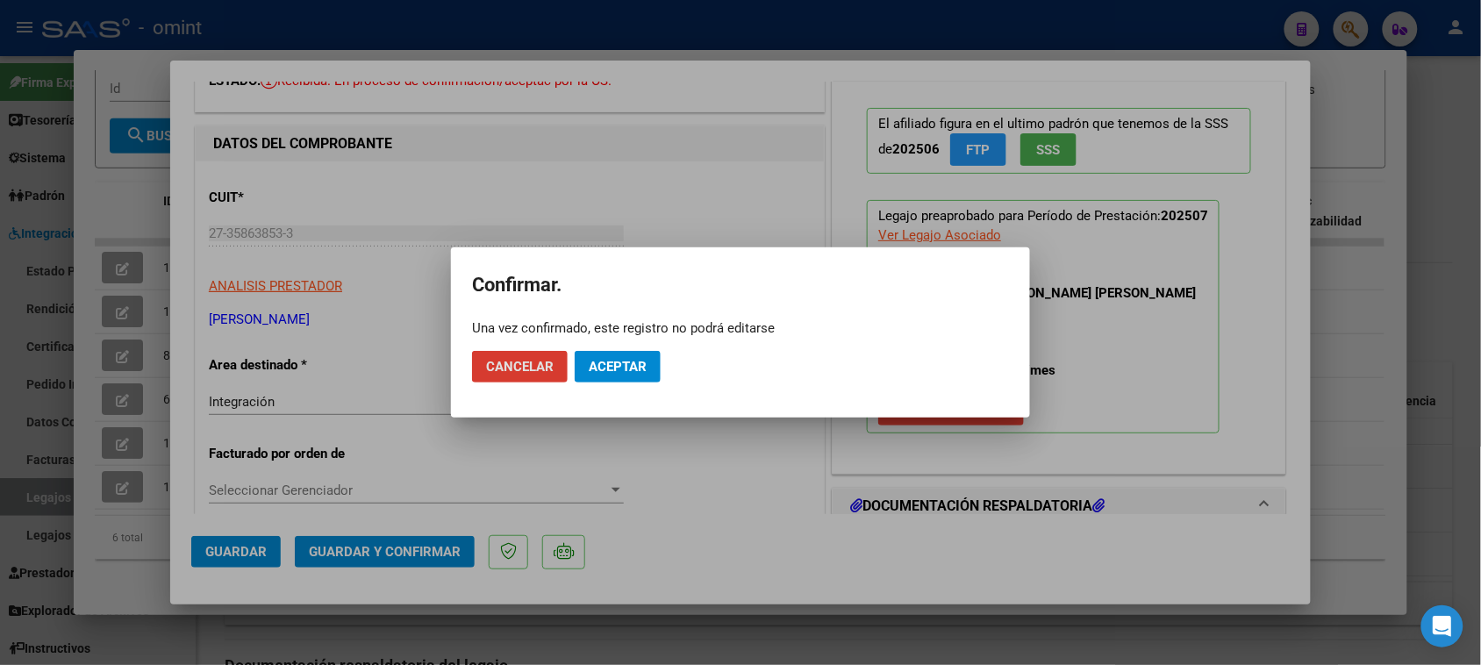
click at [604, 374] on span "Aceptar" at bounding box center [618, 367] width 58 height 16
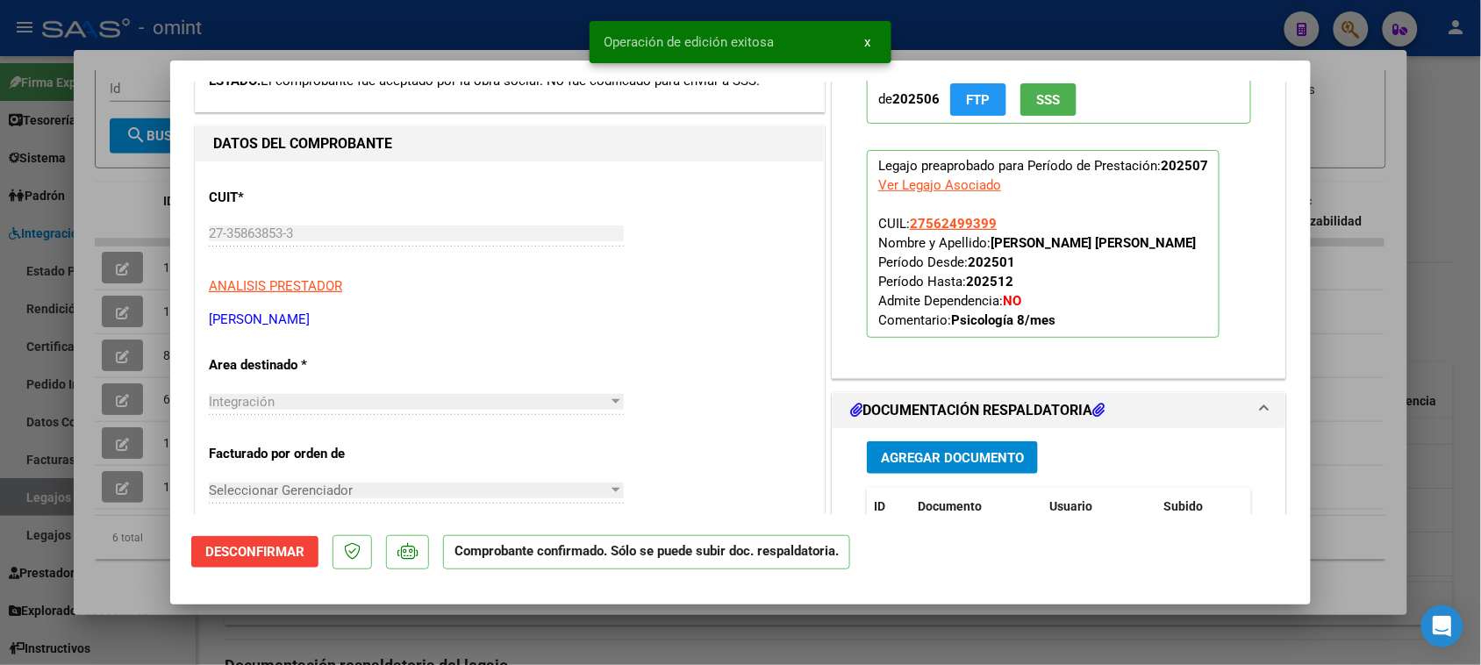
type input "$ 0,00"
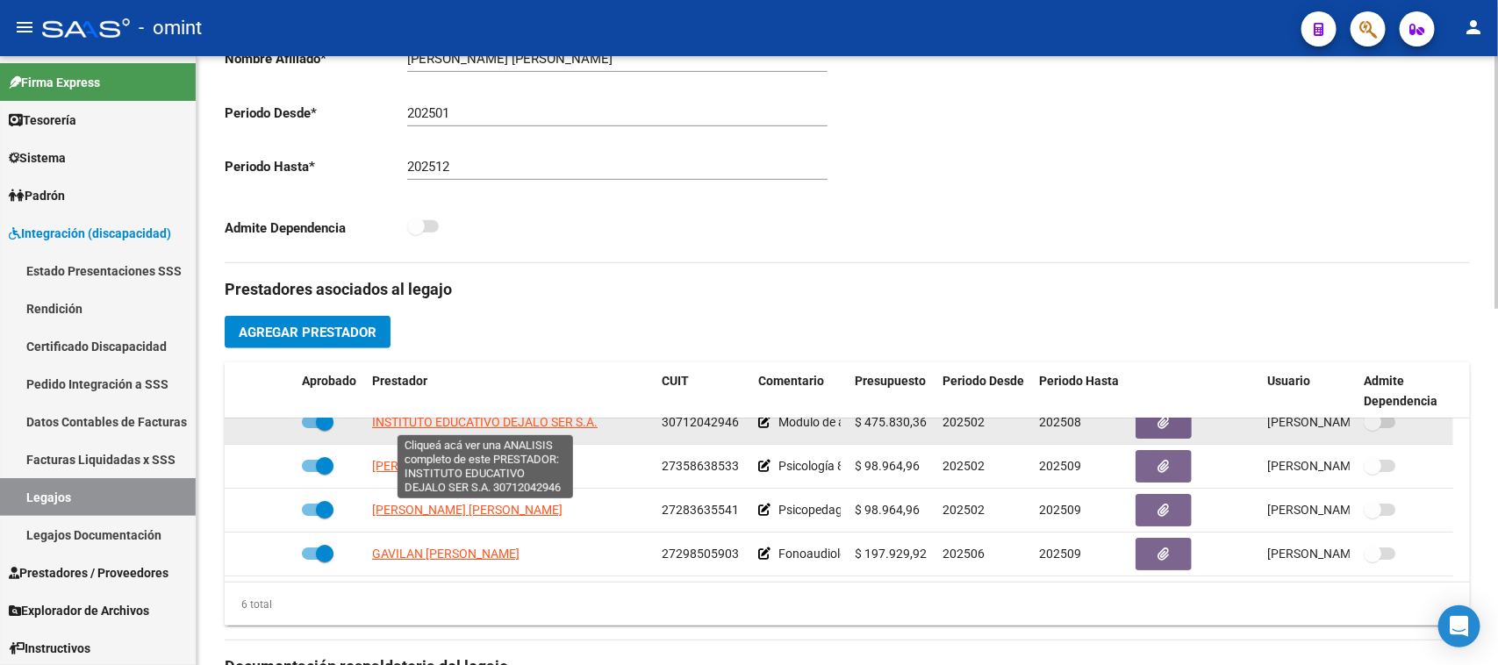
click at [538, 424] on span "INSTITUTO EDUCATIVO DEJALO SER S.A." at bounding box center [485, 422] width 226 height 14
type textarea "30712042946"
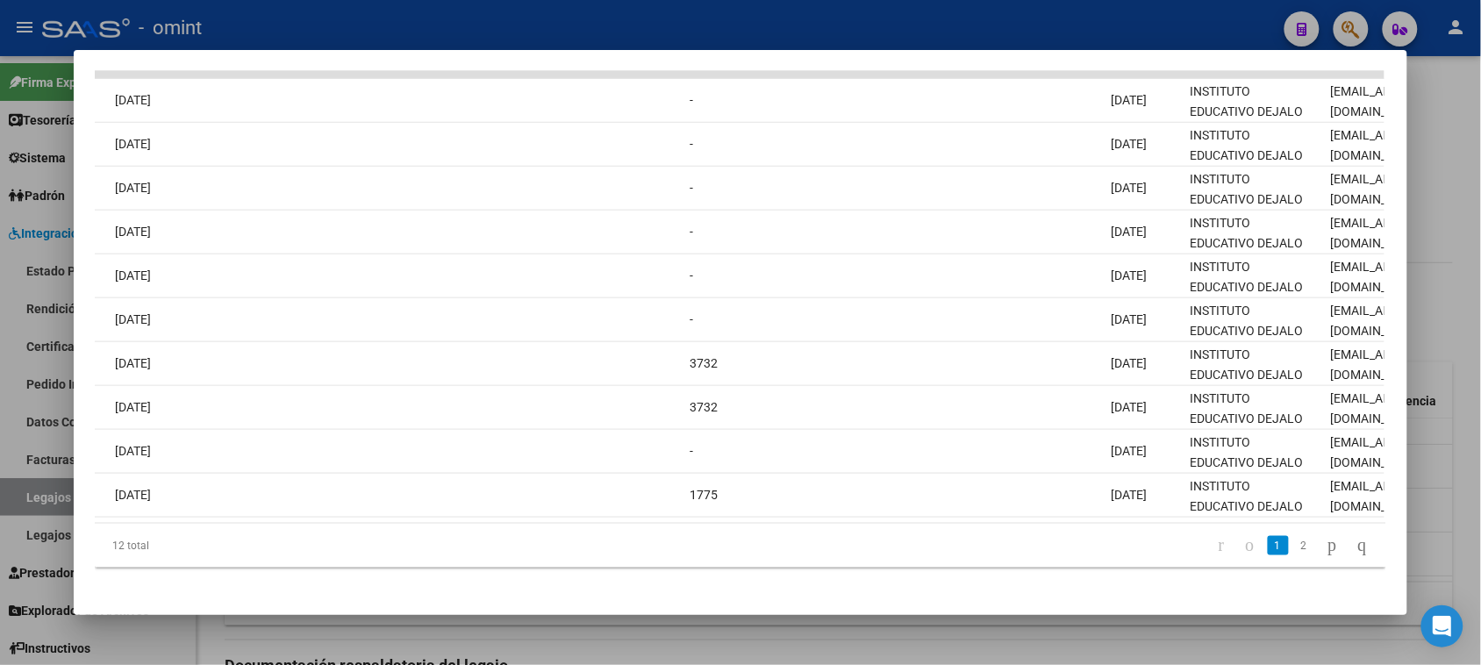
scroll to position [0, 0]
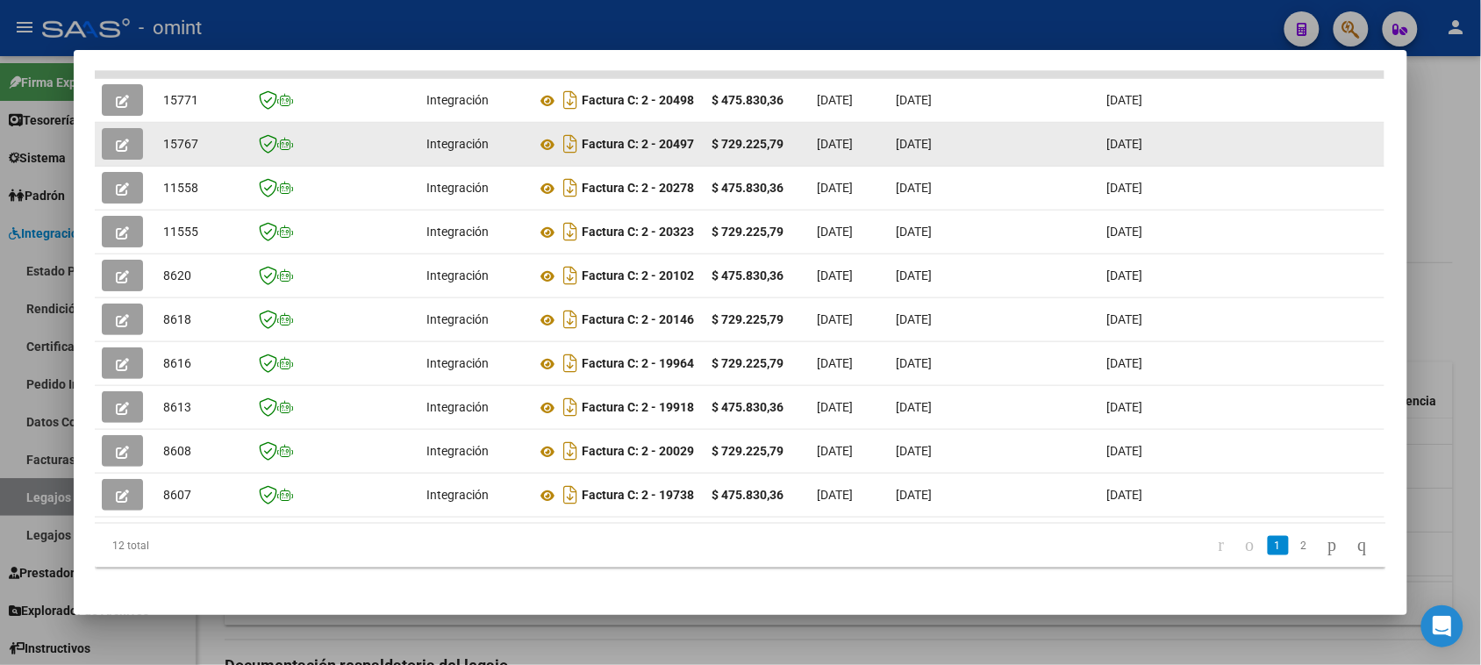
click at [101, 123] on datatable-body-cell at bounding box center [125, 144] width 61 height 43
click at [103, 154] on button "button" at bounding box center [122, 144] width 41 height 32
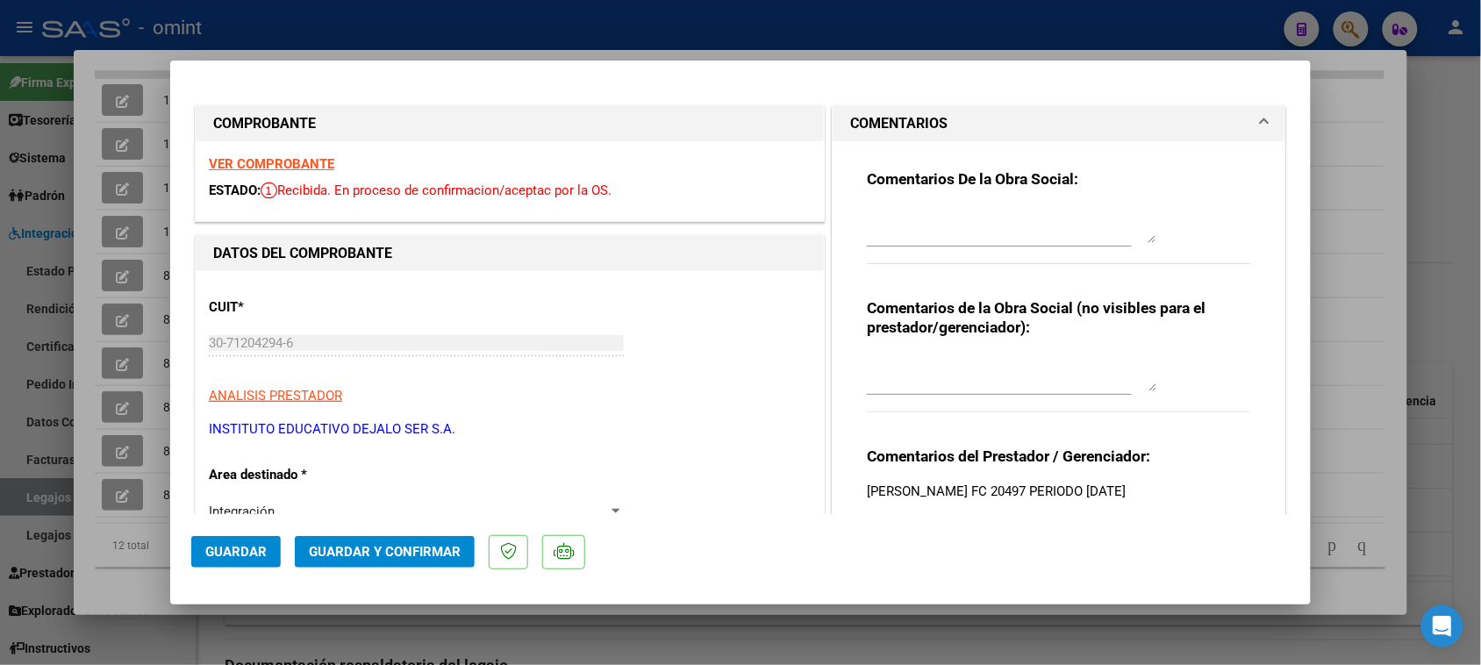
click at [269, 164] on strong "VER COMPROBANTE" at bounding box center [271, 164] width 125 height 16
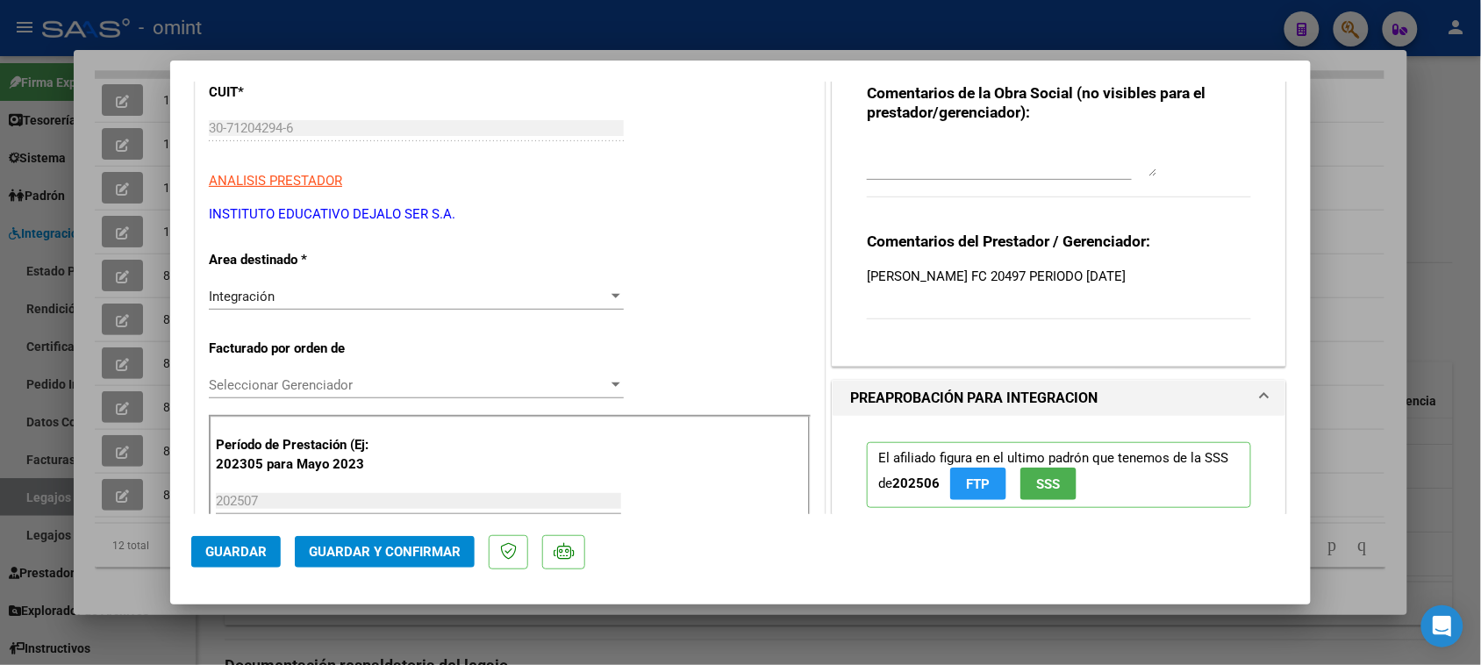
scroll to position [219, 0]
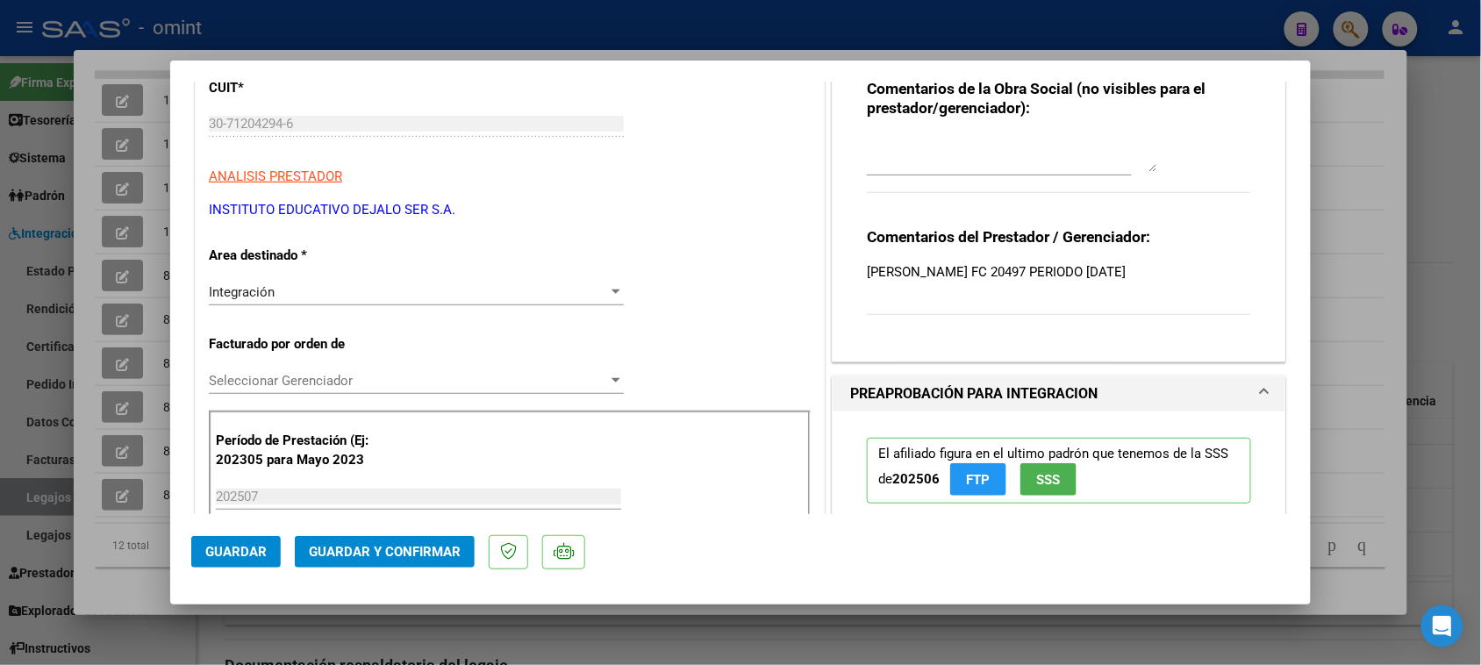
click at [387, 560] on button "Guardar y Confirmar" at bounding box center [385, 552] width 180 height 32
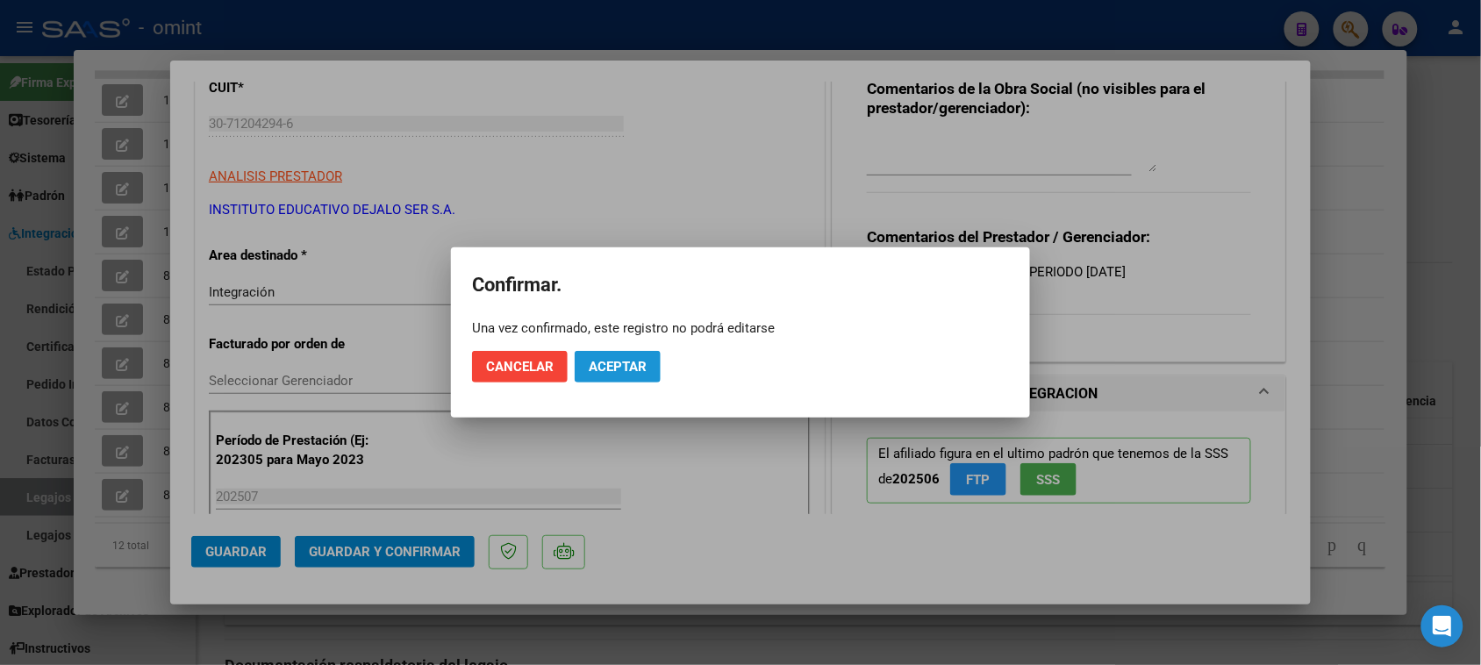
click at [612, 370] on span "Aceptar" at bounding box center [618, 367] width 58 height 16
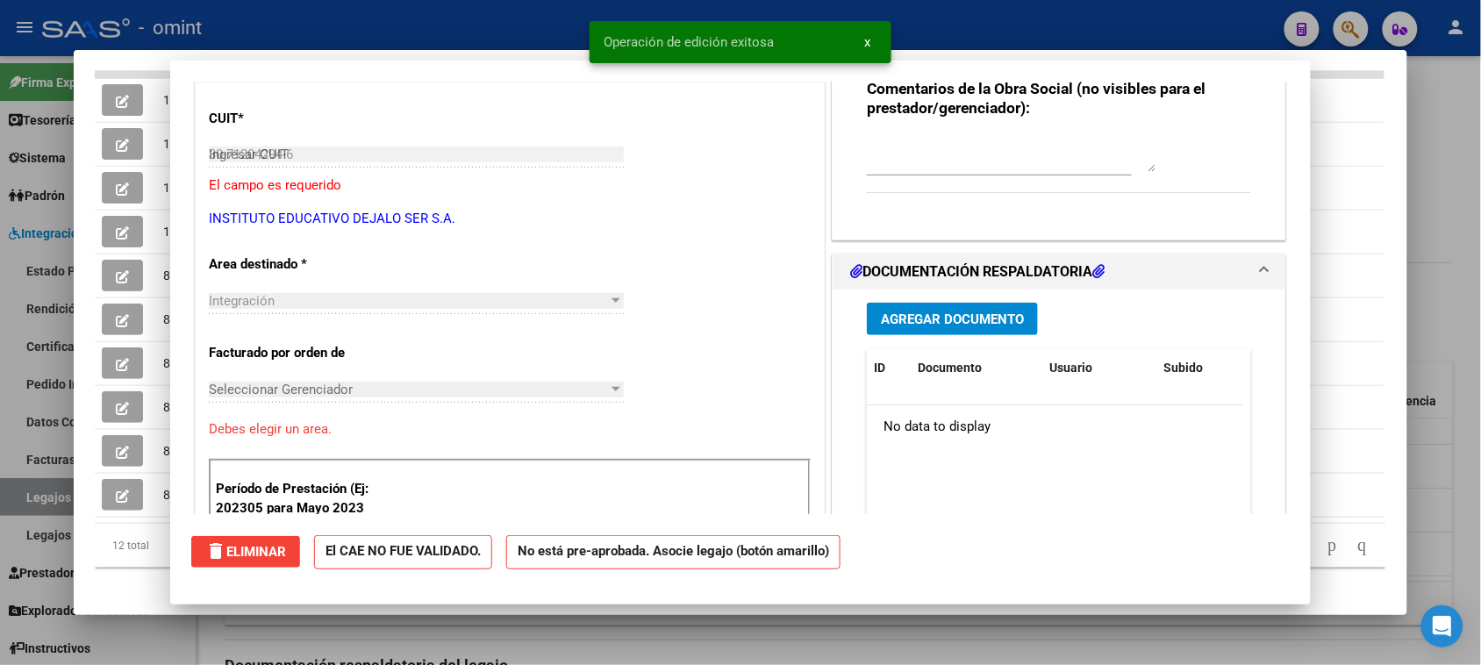
type input "$ 0,00"
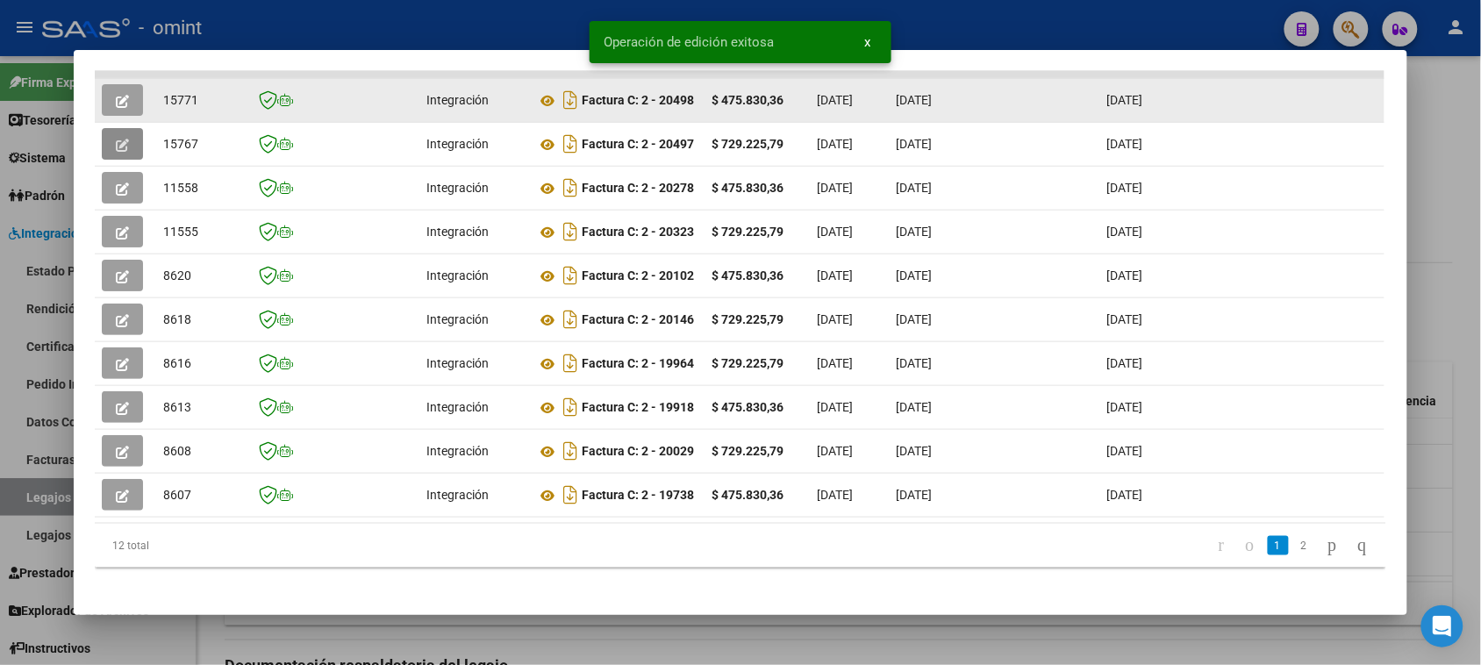
click at [116, 103] on icon "button" at bounding box center [122, 101] width 13 height 13
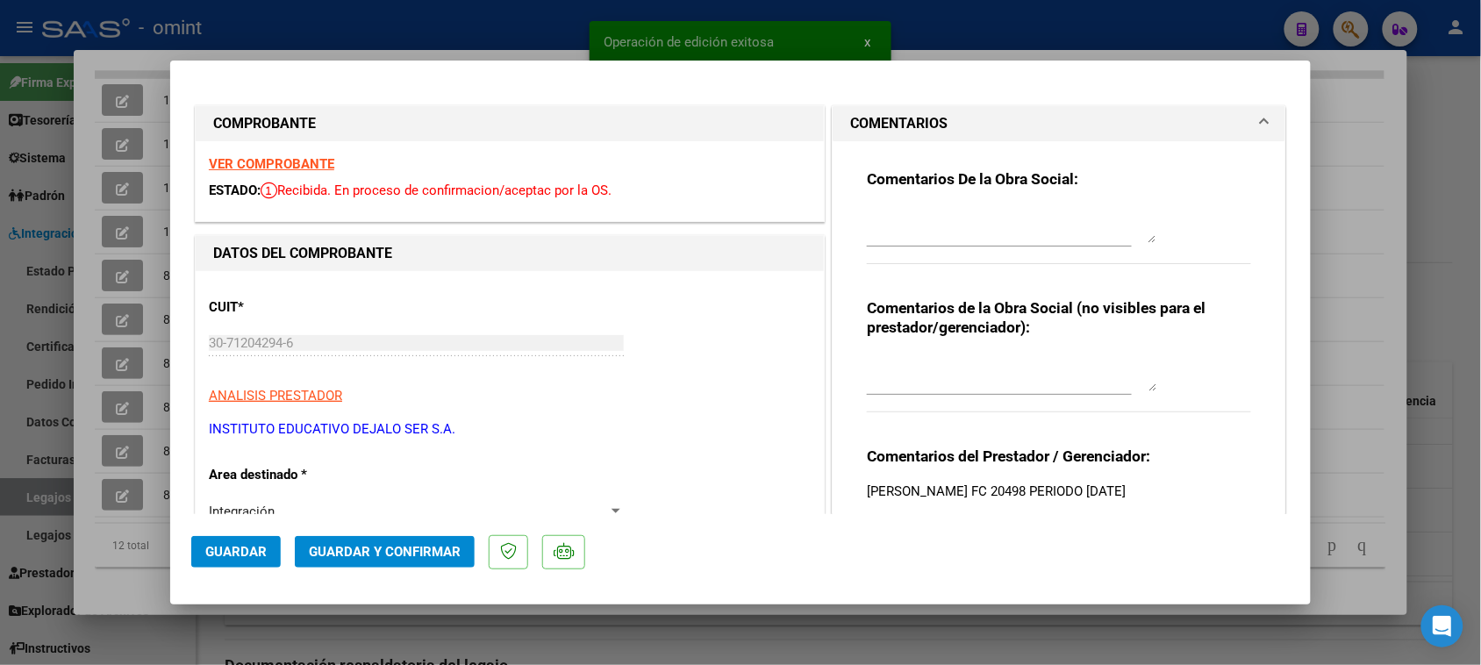
click at [244, 160] on strong "VER COMPROBANTE" at bounding box center [271, 164] width 125 height 16
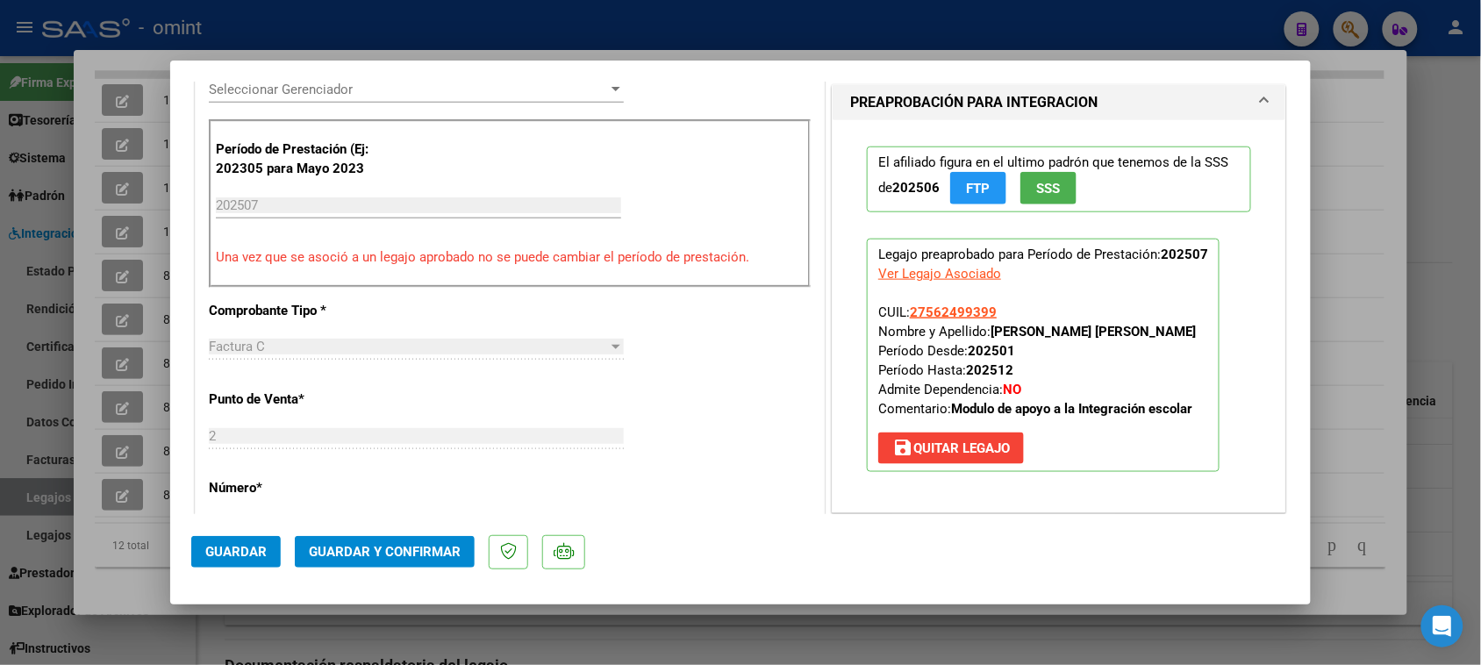
scroll to position [548, 0]
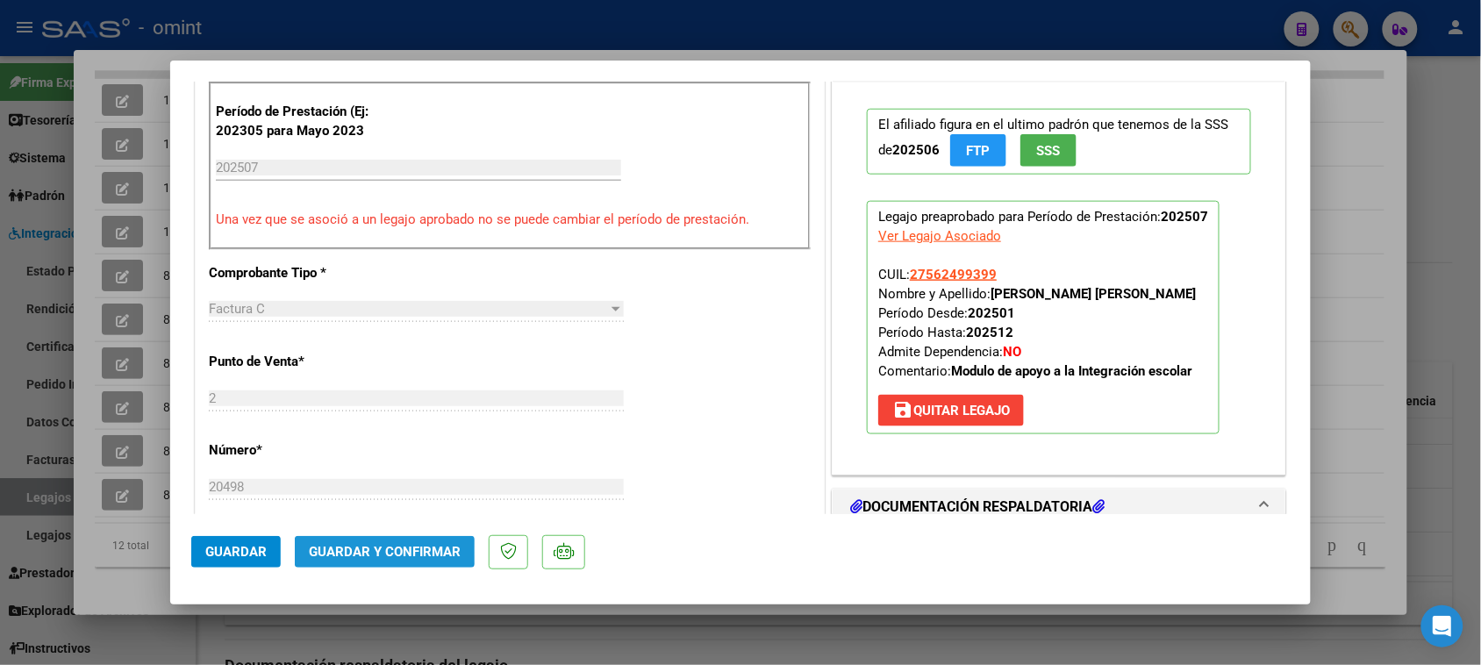
click at [355, 550] on span "Guardar y Confirmar" at bounding box center [385, 552] width 152 height 16
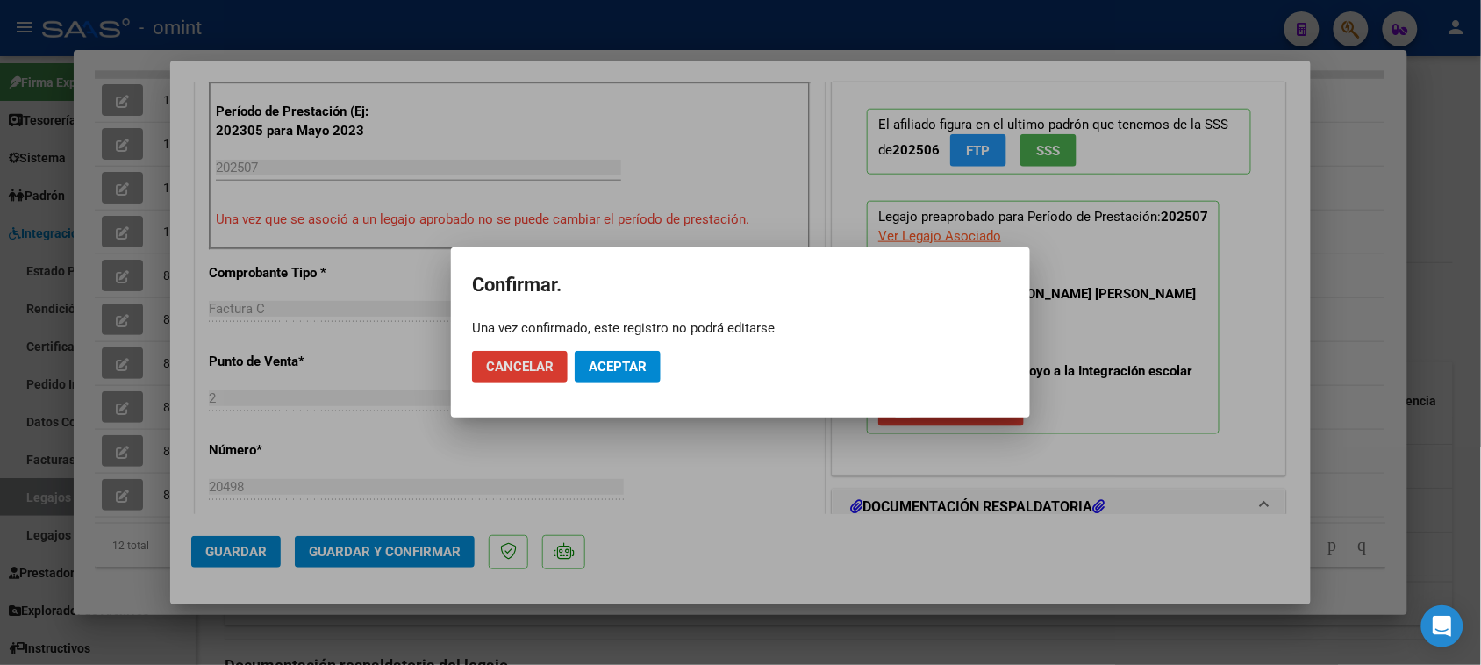
click at [634, 352] on button "Aceptar" at bounding box center [618, 367] width 86 height 32
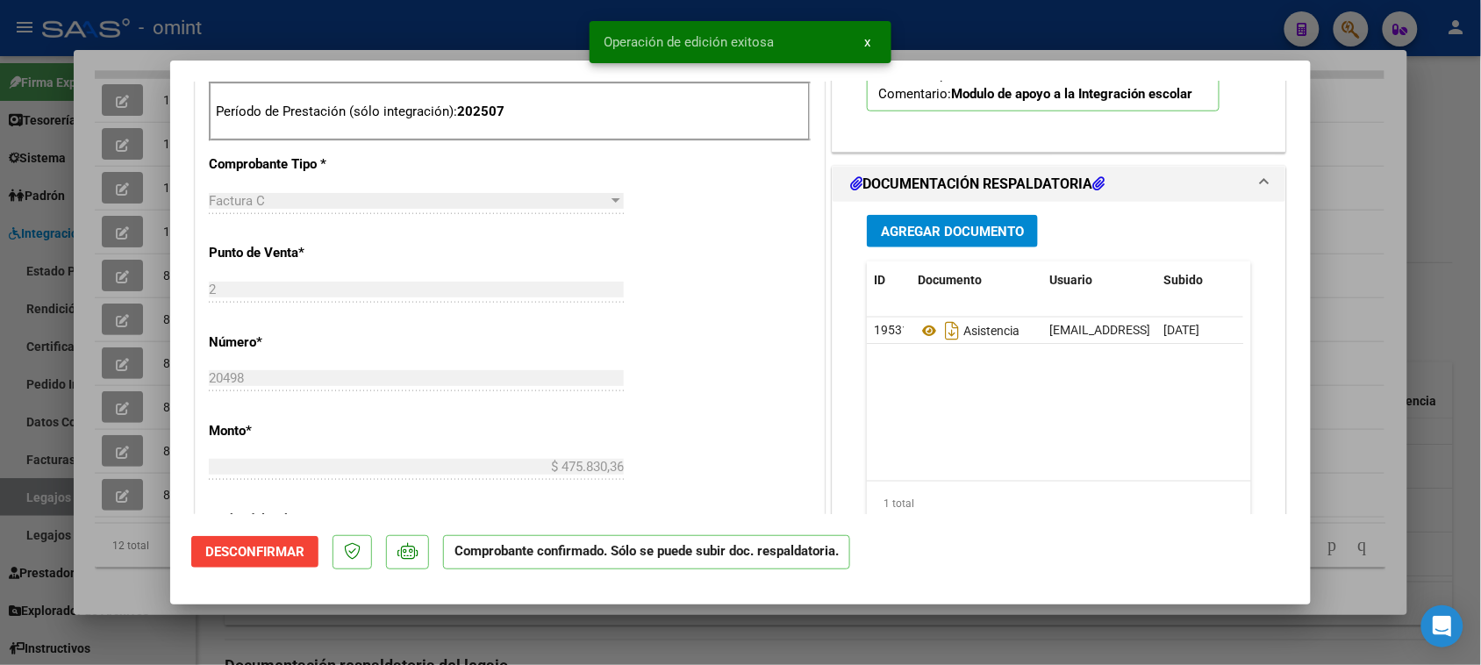
type input "$ 0,00"
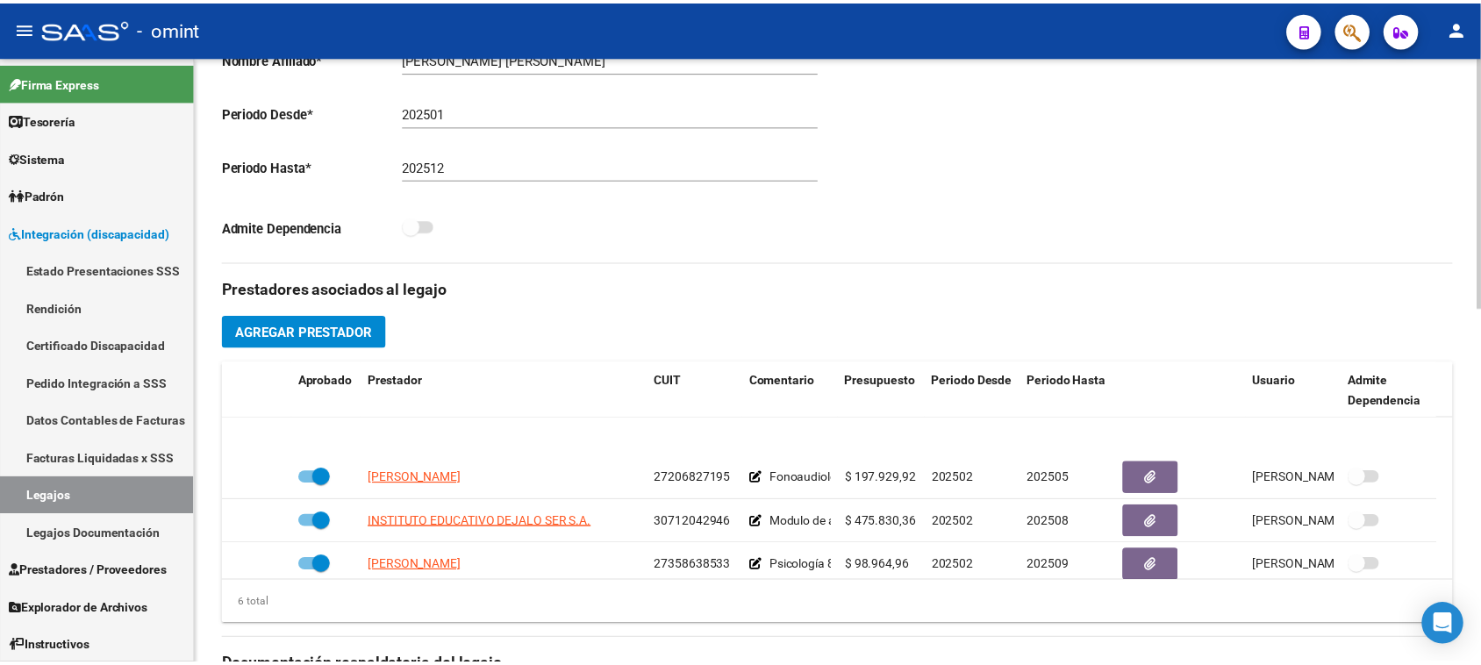
scroll to position [0, 0]
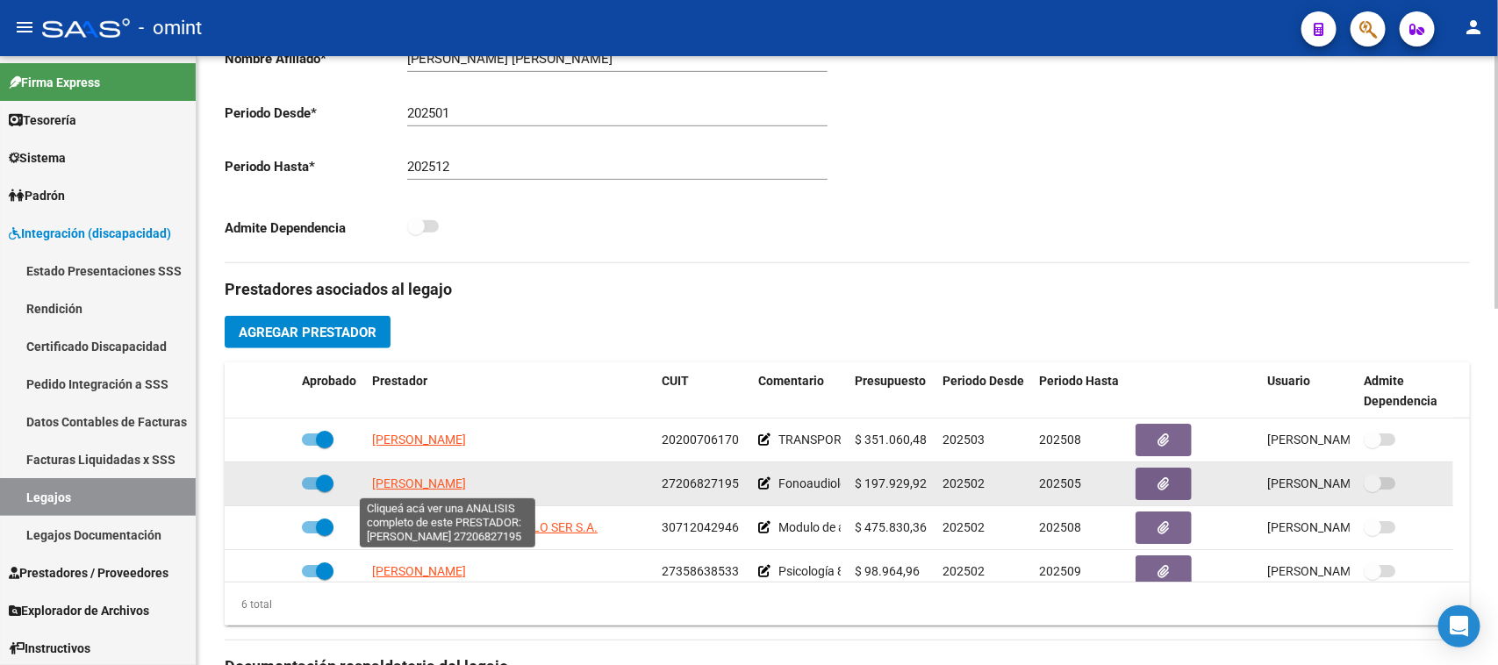
click at [466, 484] on span "ALBINO MARIANA BEATRIZ" at bounding box center [419, 484] width 94 height 14
type textarea "27206827195"
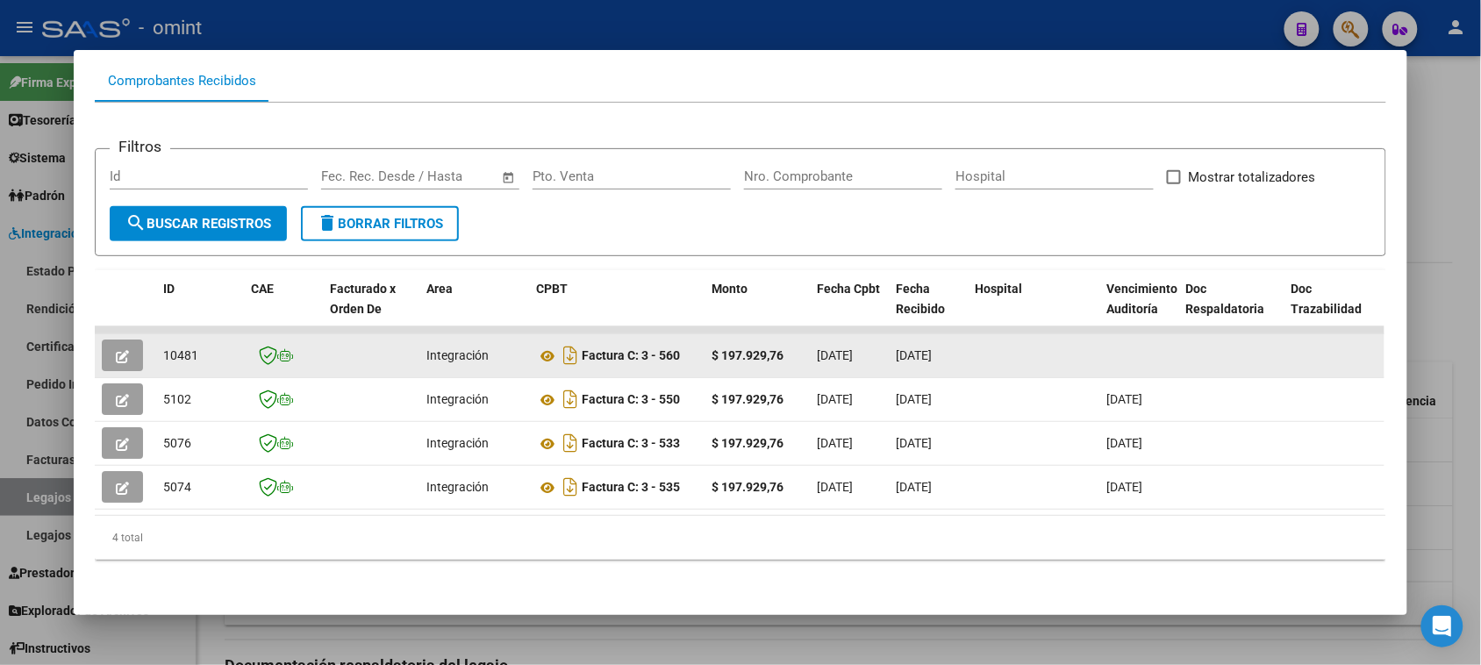
click at [133, 342] on button "button" at bounding box center [122, 356] width 41 height 32
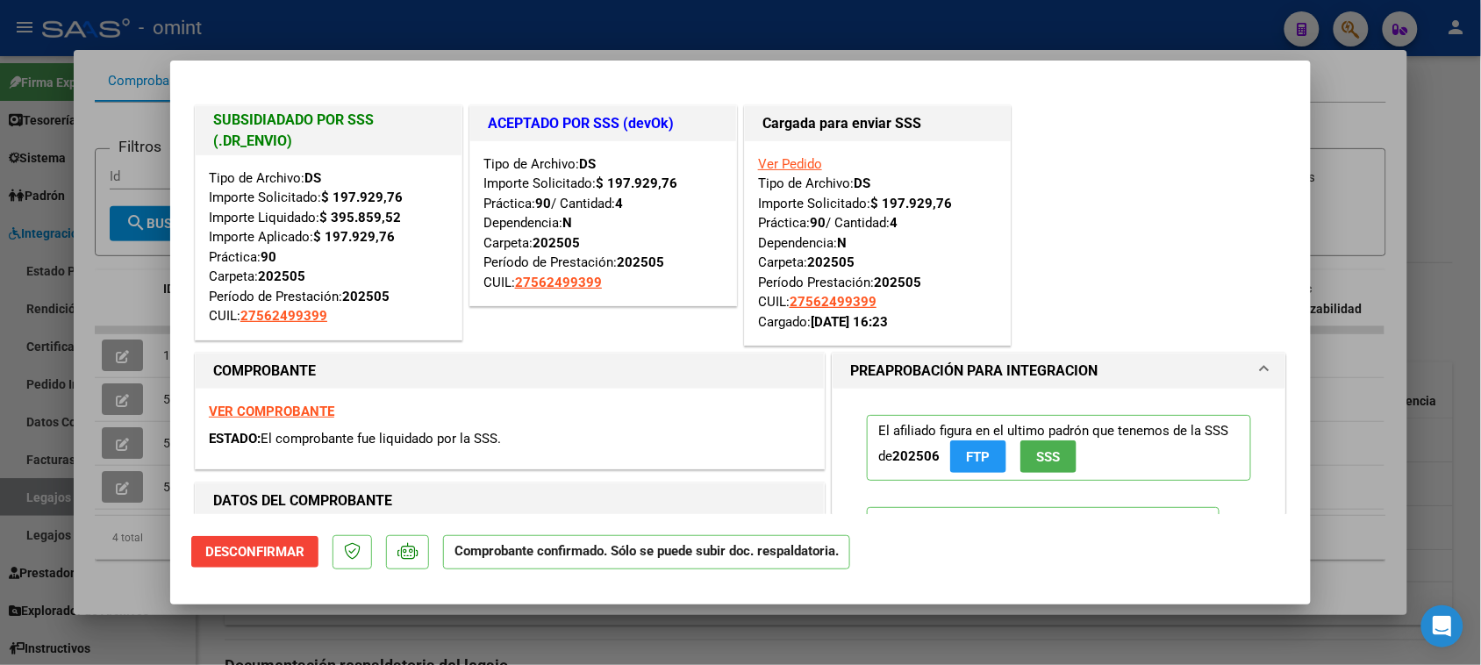
type input "$ 0,00"
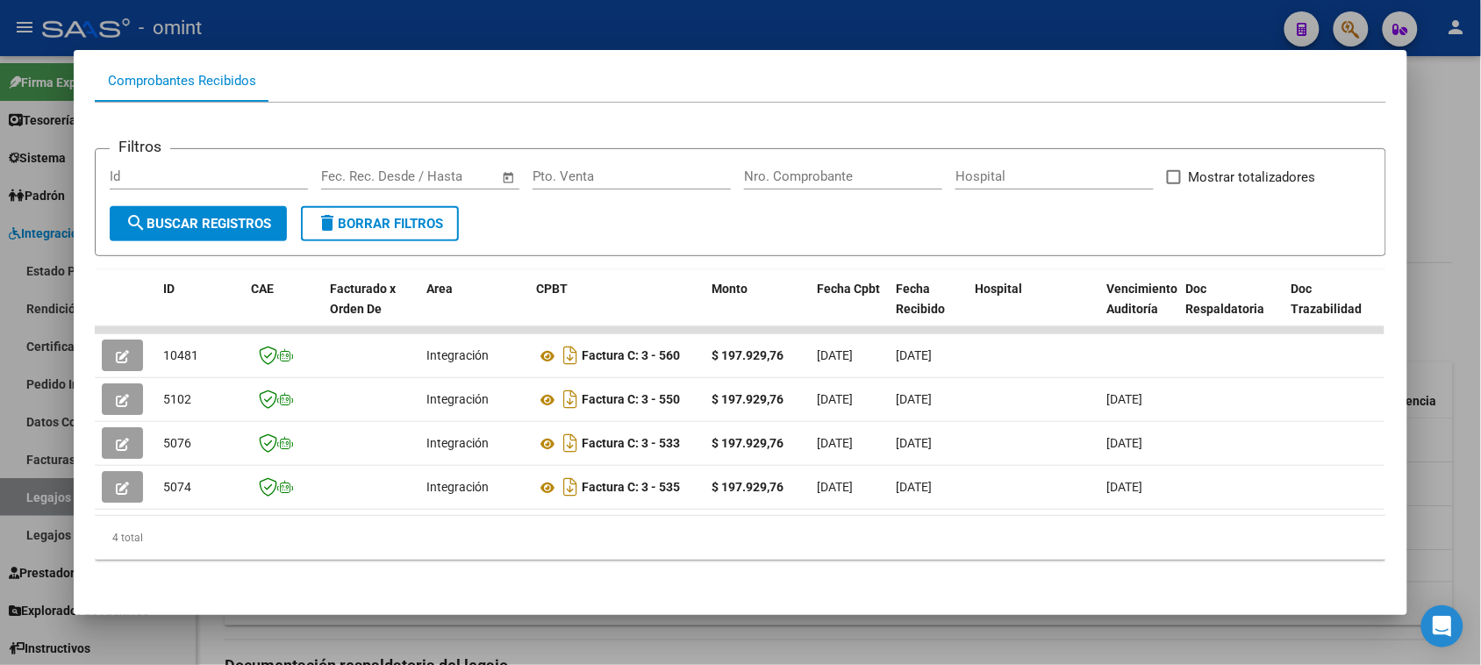
click at [286, 515] on div "ID CAE Facturado x Orden De Area CPBT Monto Fecha Cpbt Fecha Recibido Hospital …" at bounding box center [740, 415] width 1291 height 290
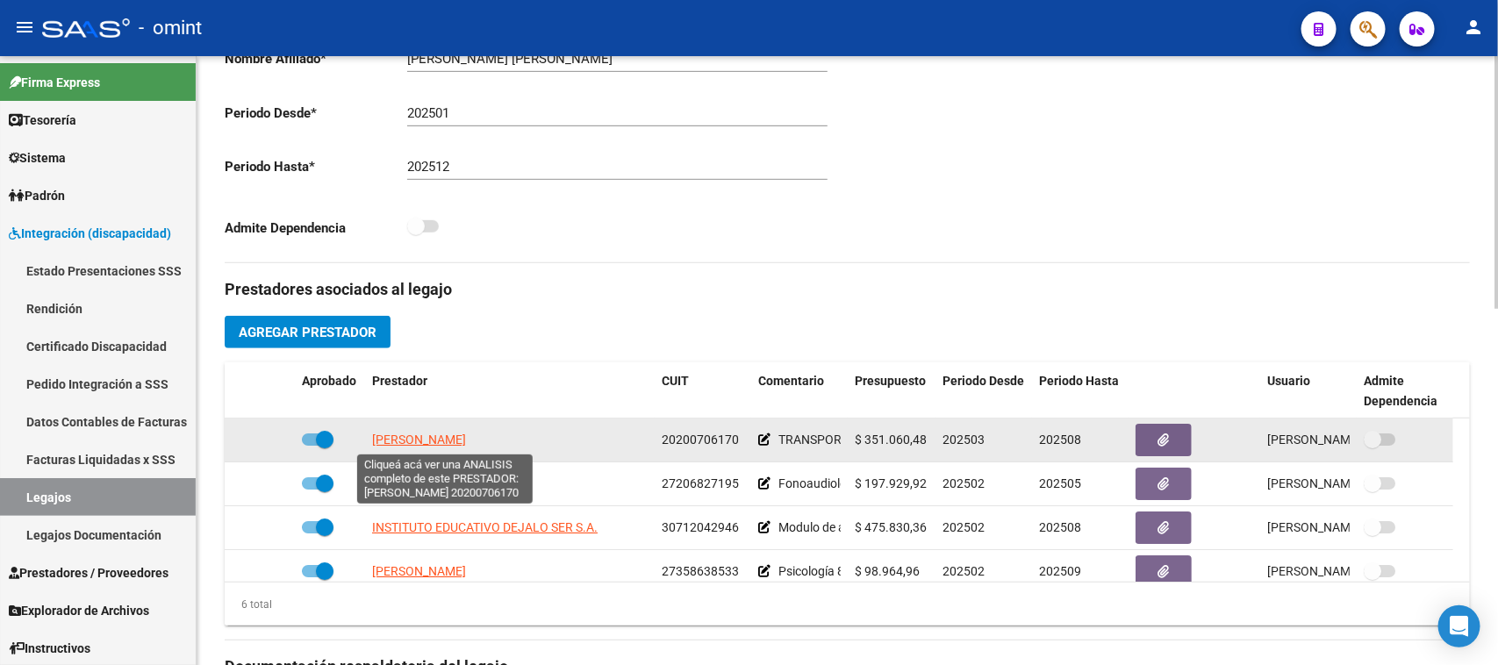
click at [466, 446] on span "ESTANCONA MARIO RAUL" at bounding box center [419, 440] width 94 height 14
type textarea "20200706170"
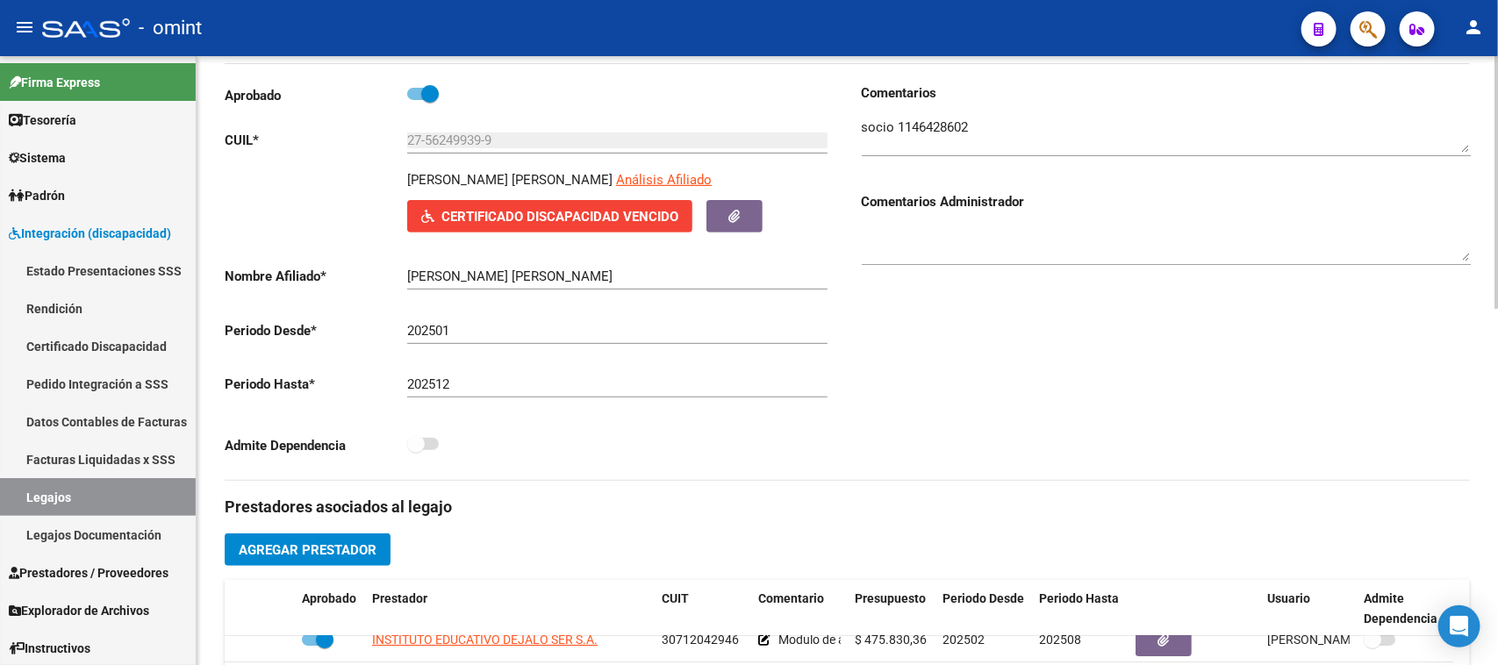
scroll to position [219, 0]
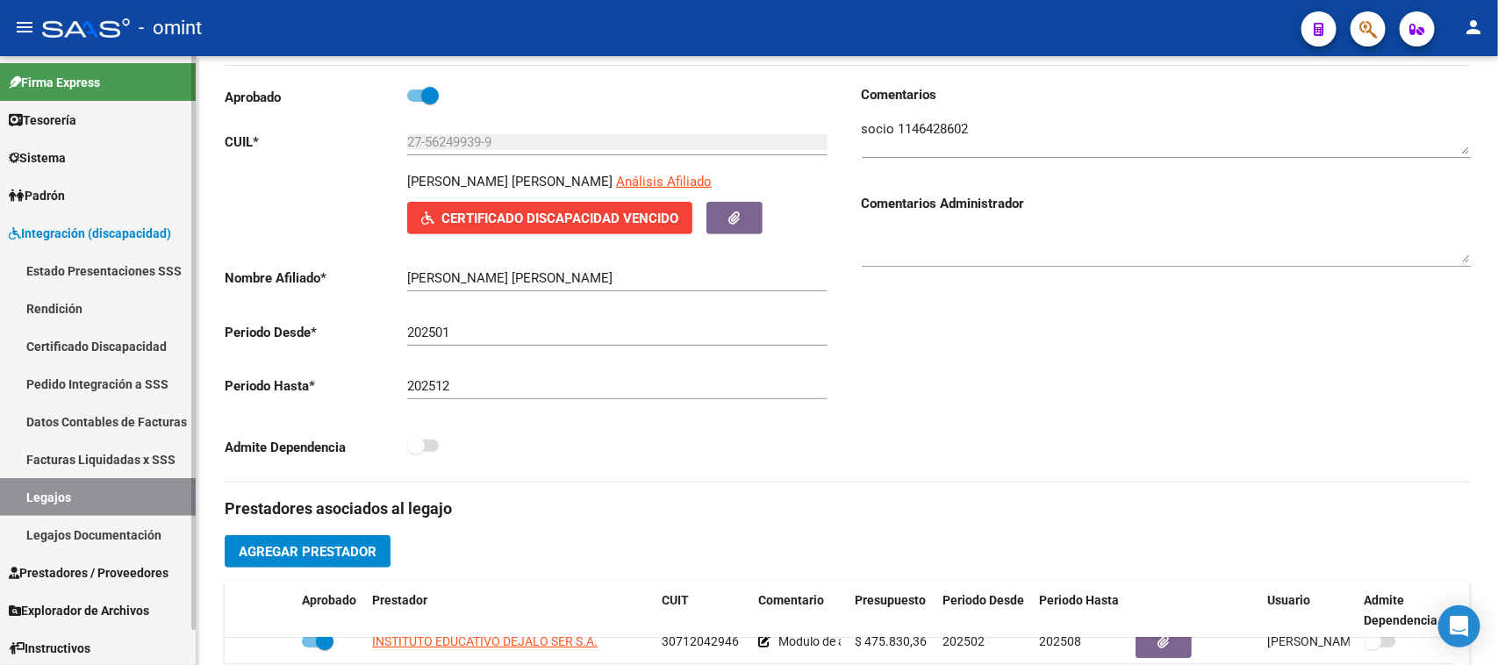
click at [141, 340] on link "Certificado Discapacidad" at bounding box center [98, 346] width 196 height 38
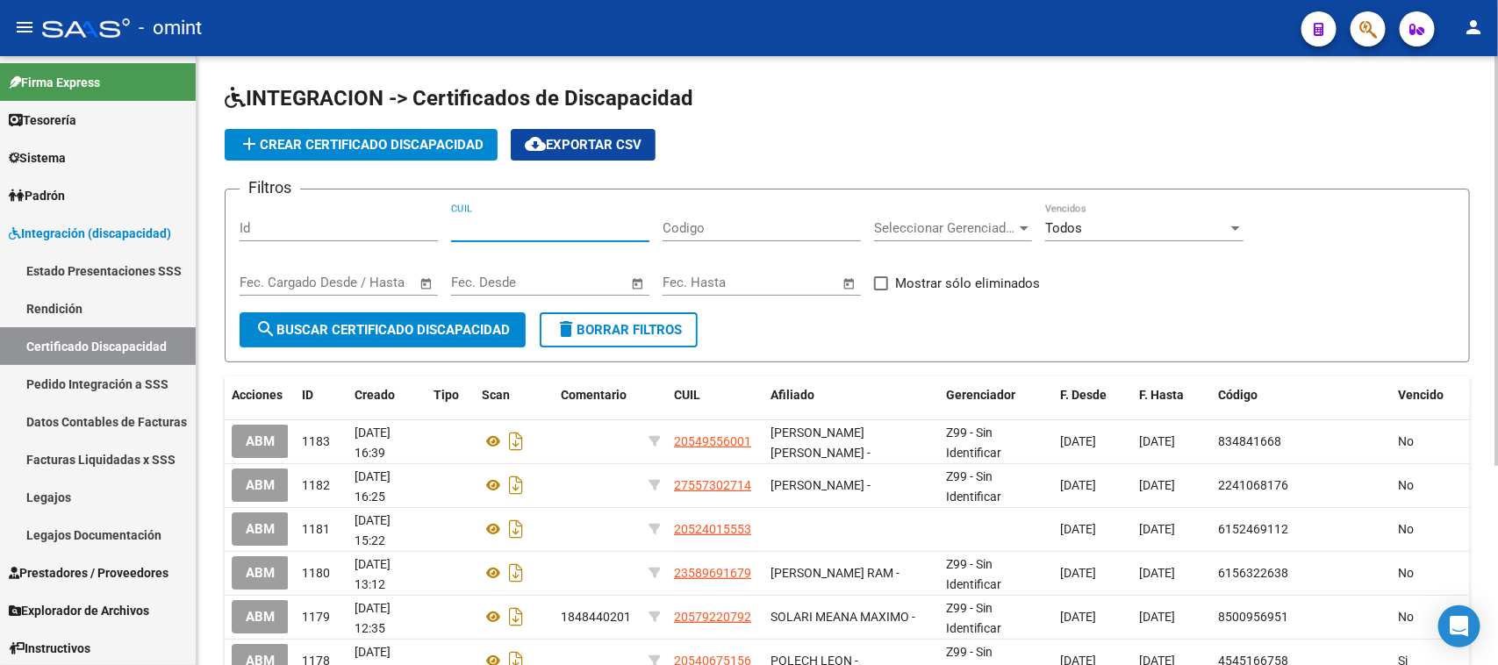
click at [534, 233] on input "CUIL" at bounding box center [550, 228] width 198 height 16
paste input "27-56635895-1"
type input "27-56635895-1"
click at [475, 322] on span "search Buscar Certificado Discapacidad" at bounding box center [382, 330] width 254 height 16
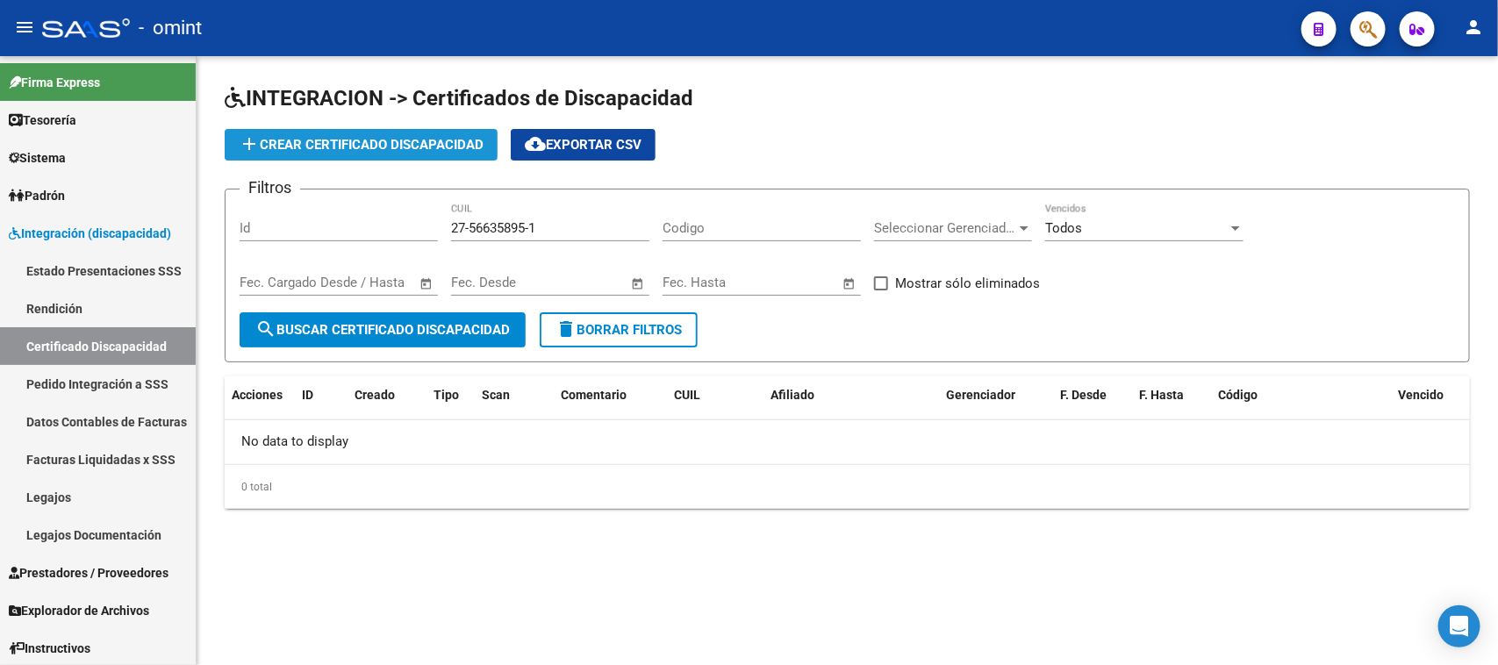
click at [301, 146] on span "add Crear Certificado Discapacidad" at bounding box center [361, 145] width 245 height 16
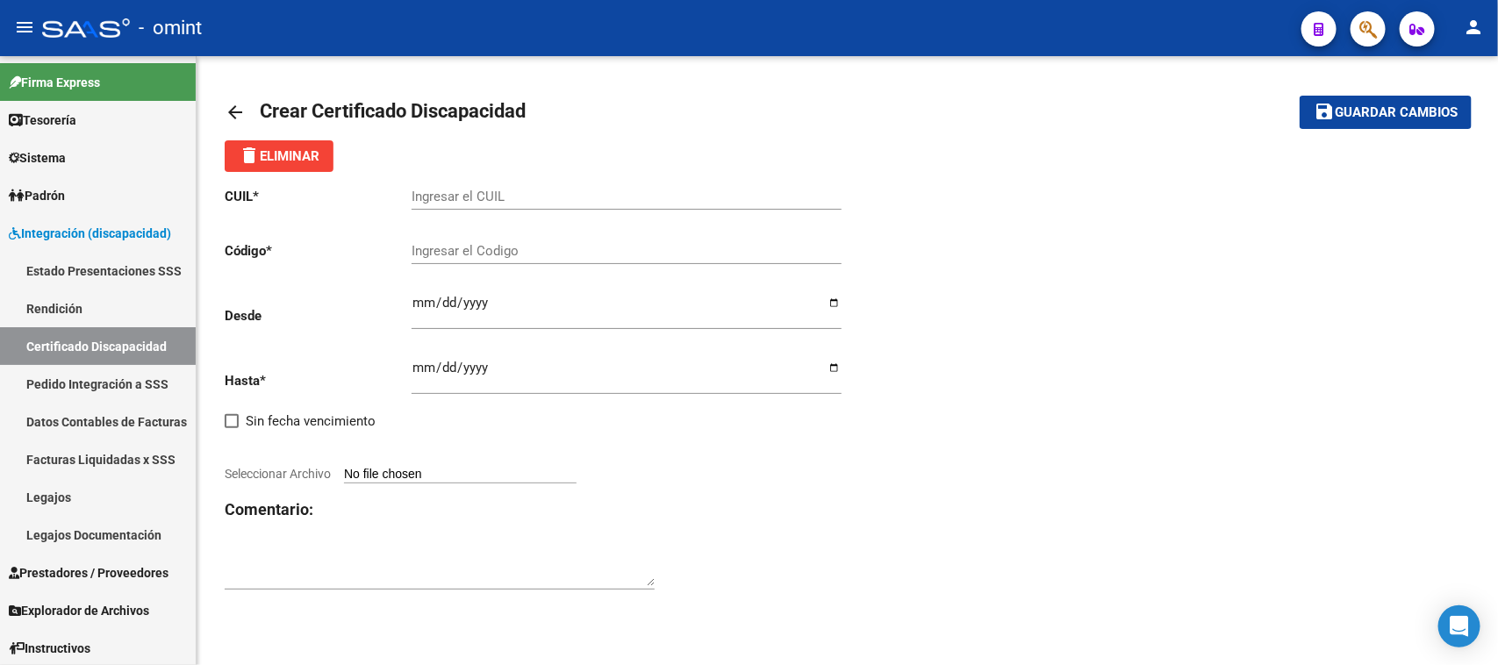
click at [516, 191] on input "Ingresar el CUIL" at bounding box center [627, 197] width 430 height 16
paste input "27-56635895-1"
type input "27-56635895-1"
type input "7103380927"
type input "2024-02-14"
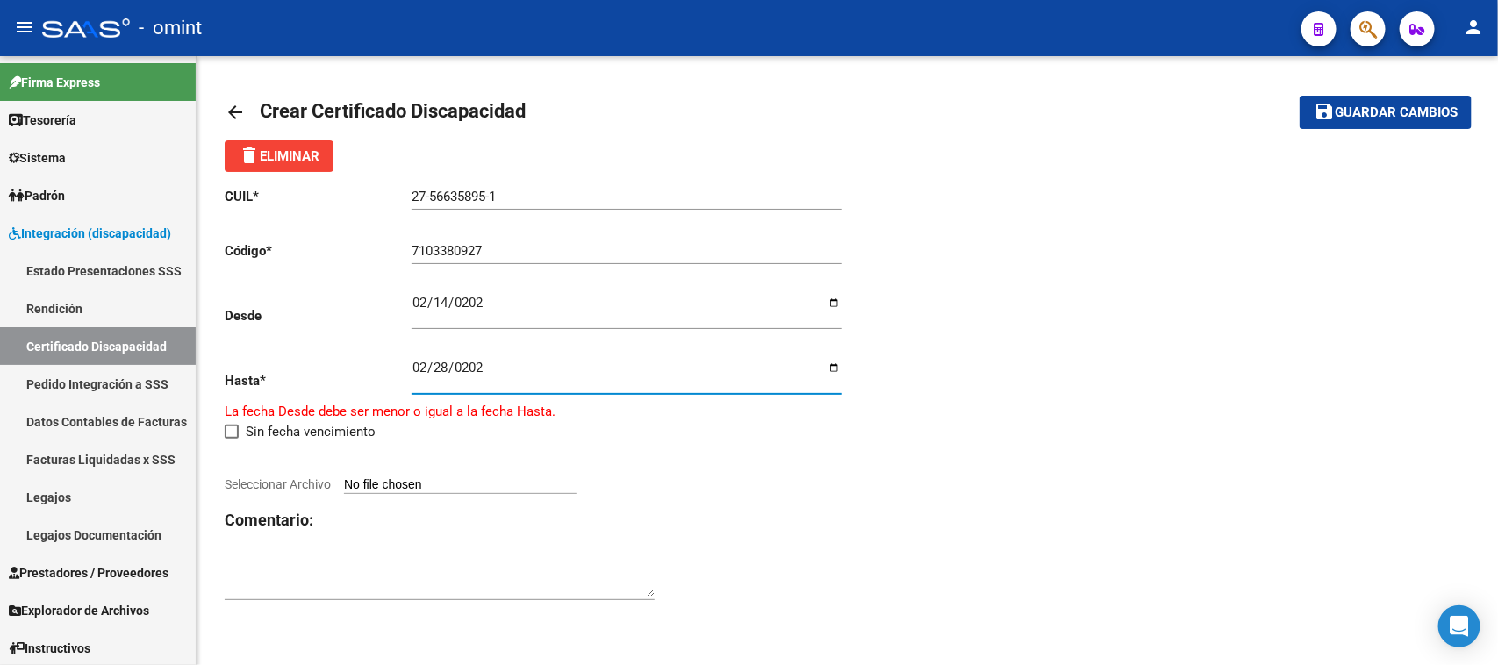
type input "2027-02-28"
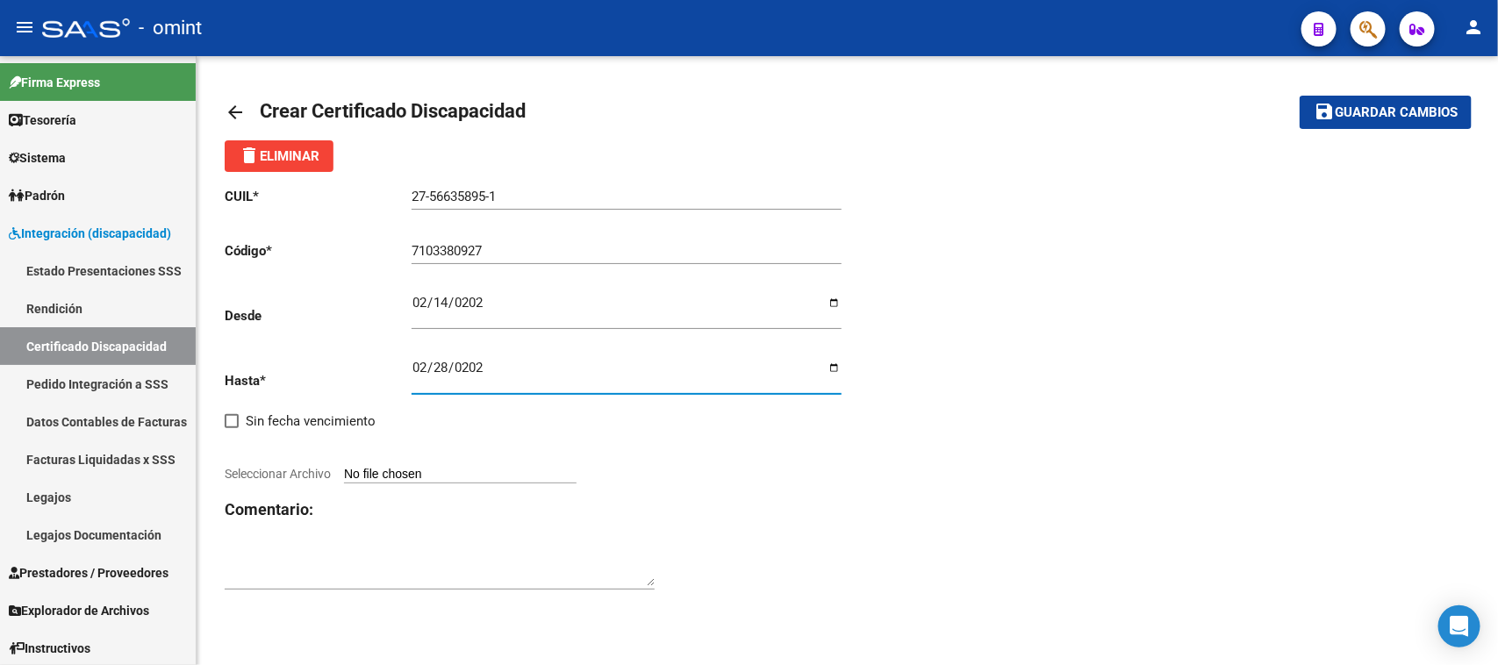
type input "C:\fakepath\CUD.jpg"
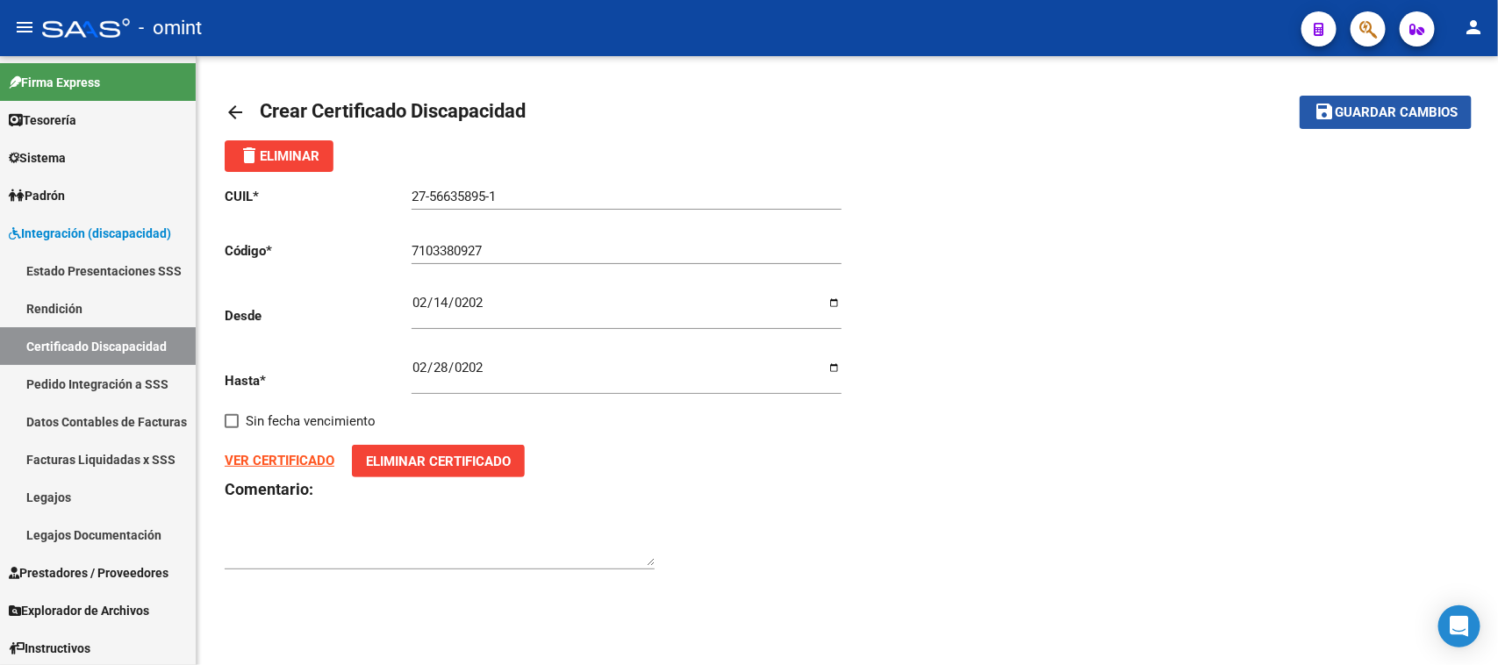
click at [1354, 120] on button "save Guardar cambios" at bounding box center [1386, 112] width 172 height 32
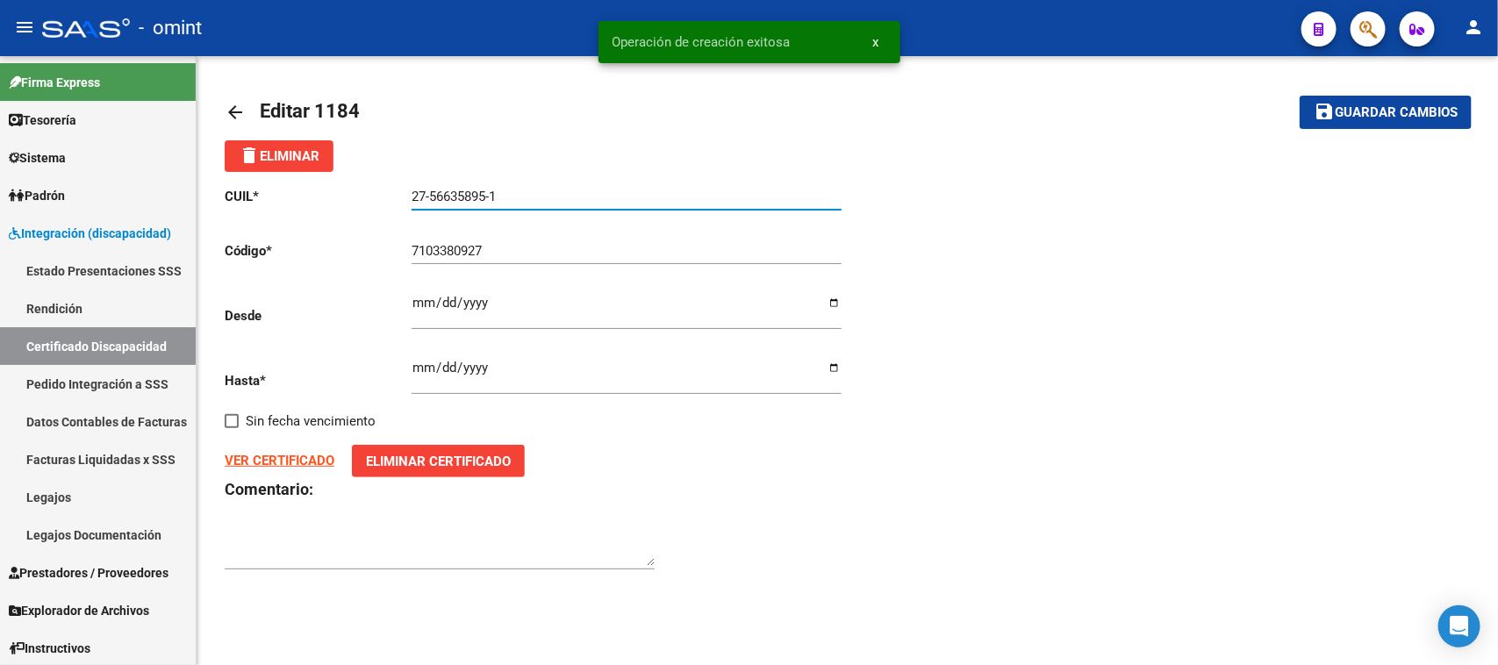
drag, startPoint x: 520, startPoint y: 199, endPoint x: 370, endPoint y: 206, distance: 149.3
click at [370, 206] on div "CUIL * 27-56635895-1 Ingresar el CUIL Código * 7103380927 Ingresar el Codigo De…" at bounding box center [536, 379] width 623 height 414
click at [88, 496] on link "Legajos" at bounding box center [98, 497] width 196 height 38
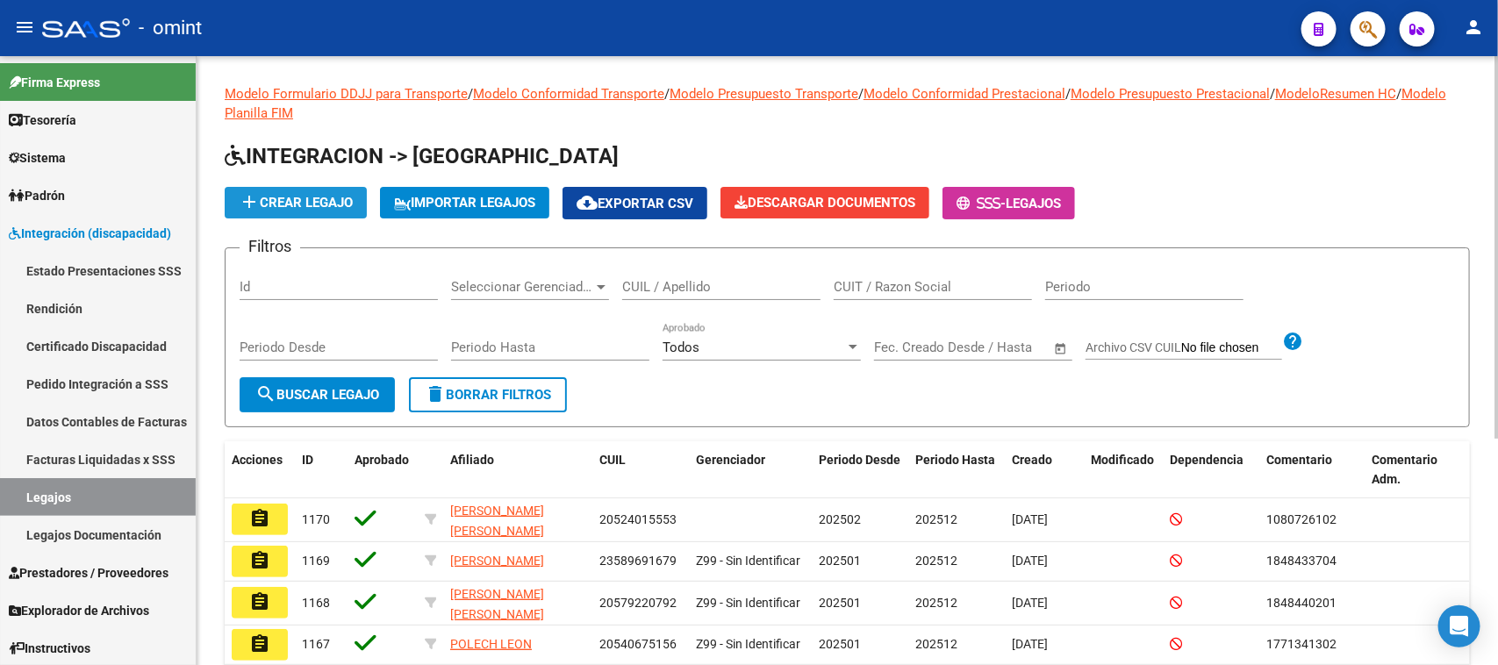
click at [338, 204] on span "add Crear Legajo" at bounding box center [296, 203] width 114 height 16
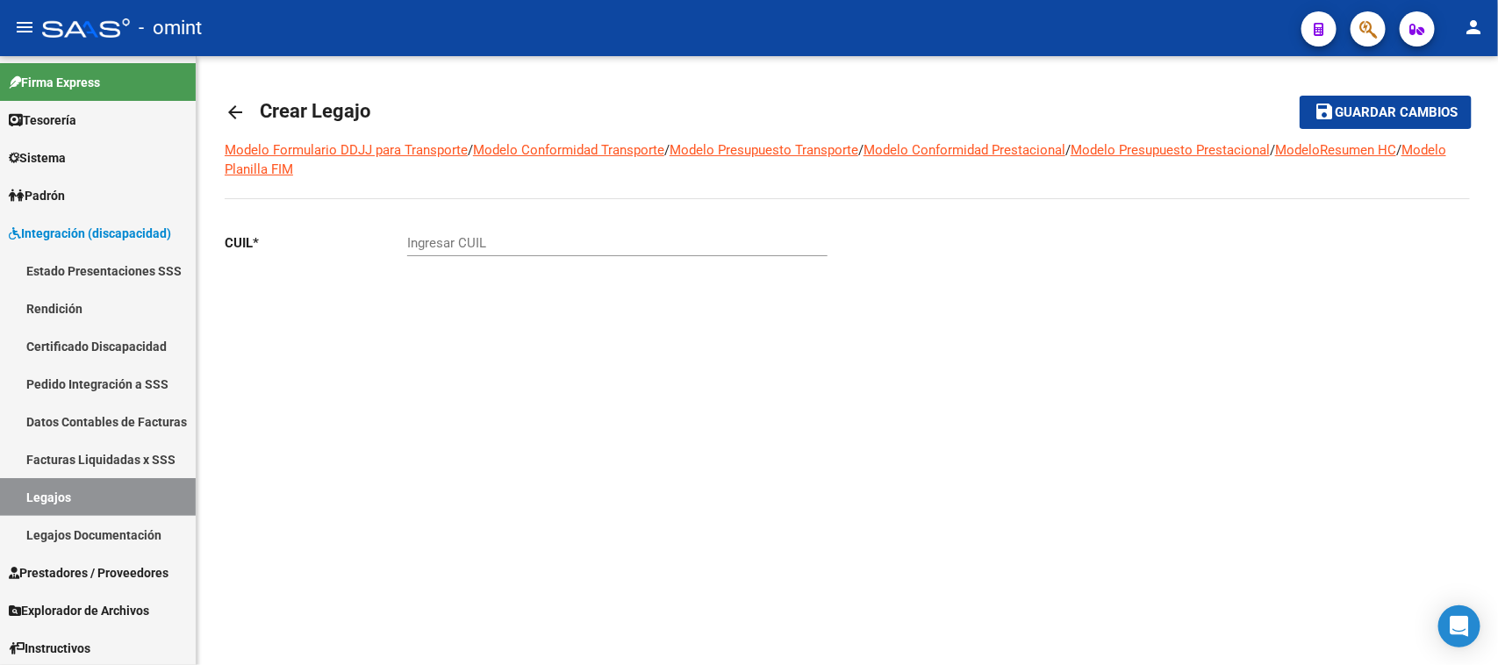
click at [536, 248] on input "Ingresar CUIL" at bounding box center [617, 243] width 420 height 16
paste input "27-56635895-1"
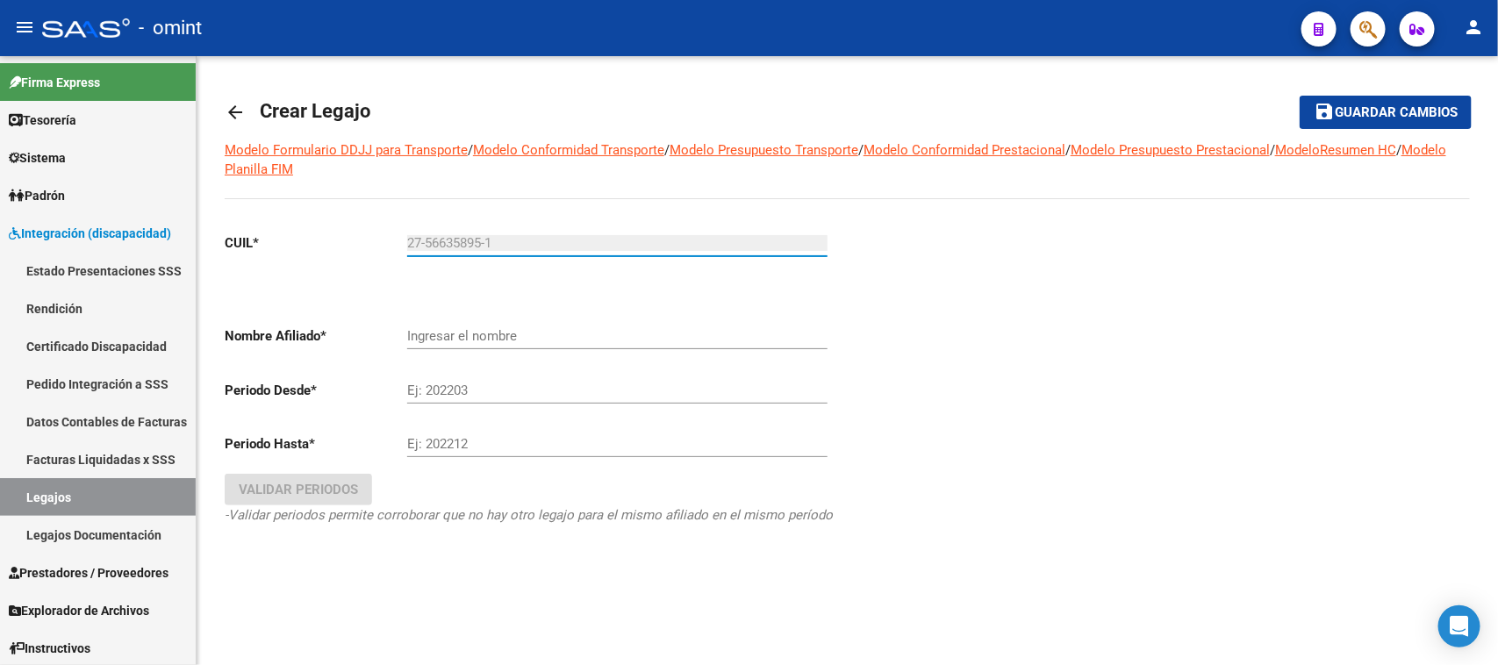
type input "27-56635895-1"
type input "[PERSON_NAME] [PERSON_NAME]"
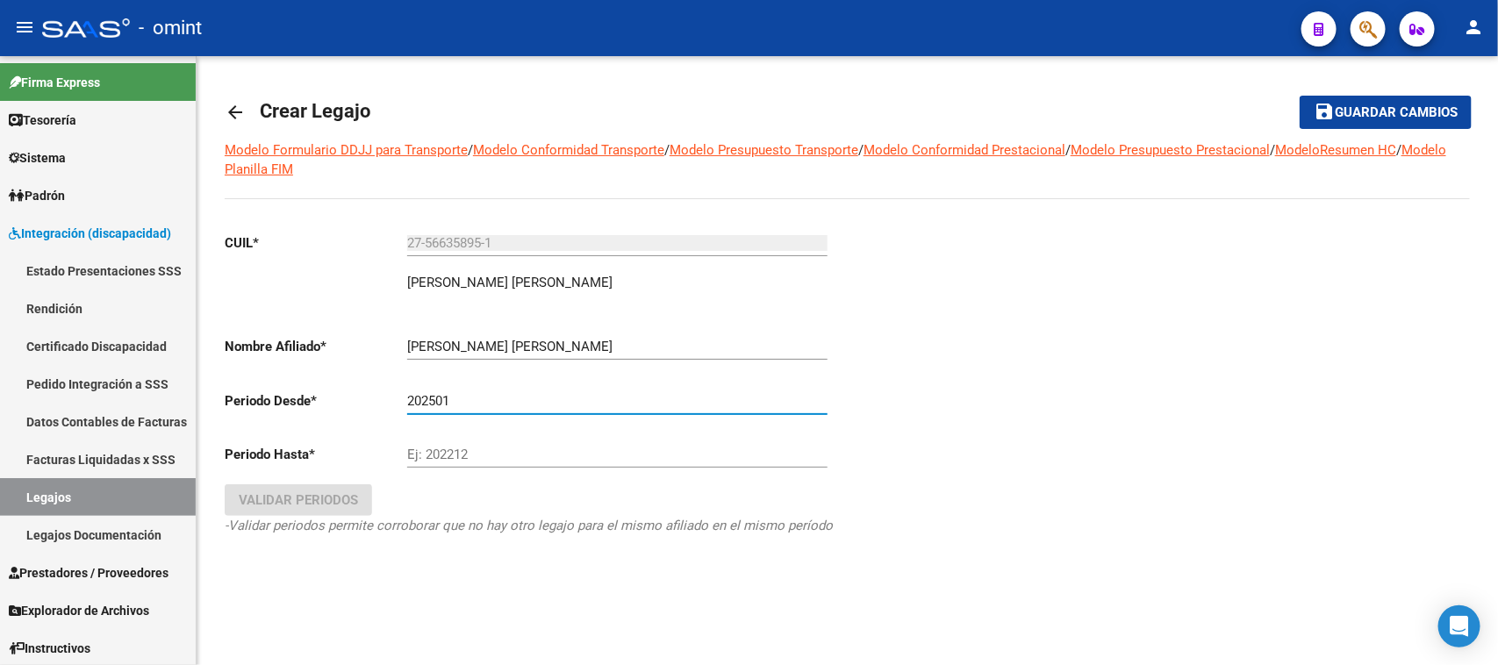
type input "202501"
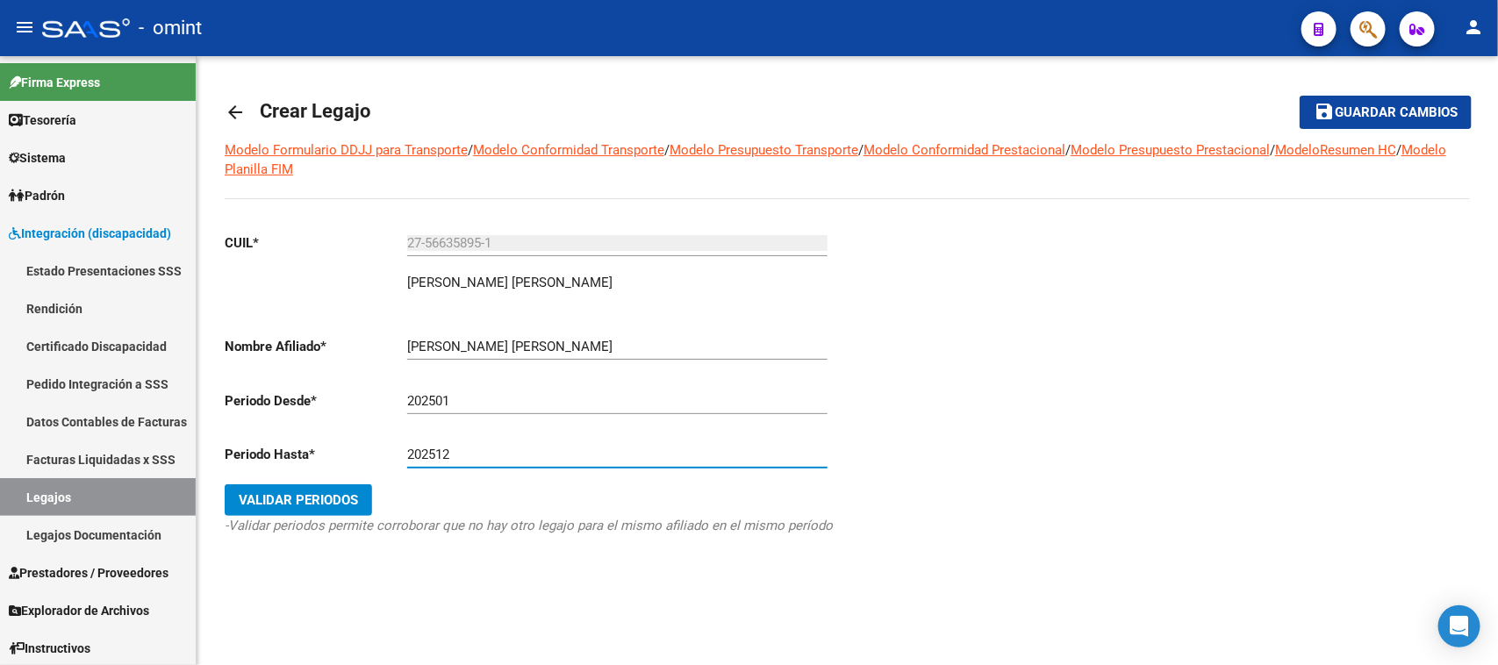
type input "202512"
click at [225, 484] on button "Validar Periodos" at bounding box center [298, 500] width 147 height 32
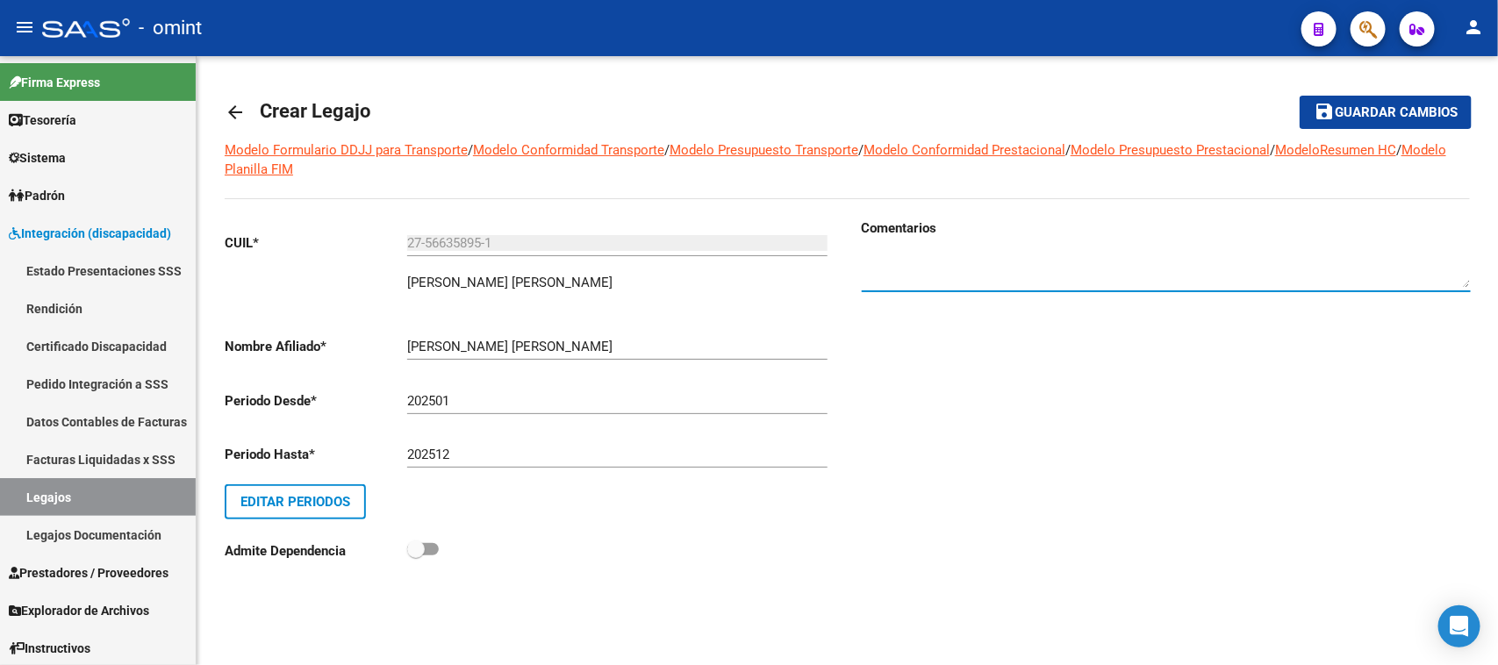
click at [955, 248] on div at bounding box center [1166, 265] width 609 height 54
type textarea "s"
paste textarea "4920385401"
type textarea "Socia 4920385401"
drag, startPoint x: 1452, startPoint y: 110, endPoint x: 1315, endPoint y: 150, distance: 143.6
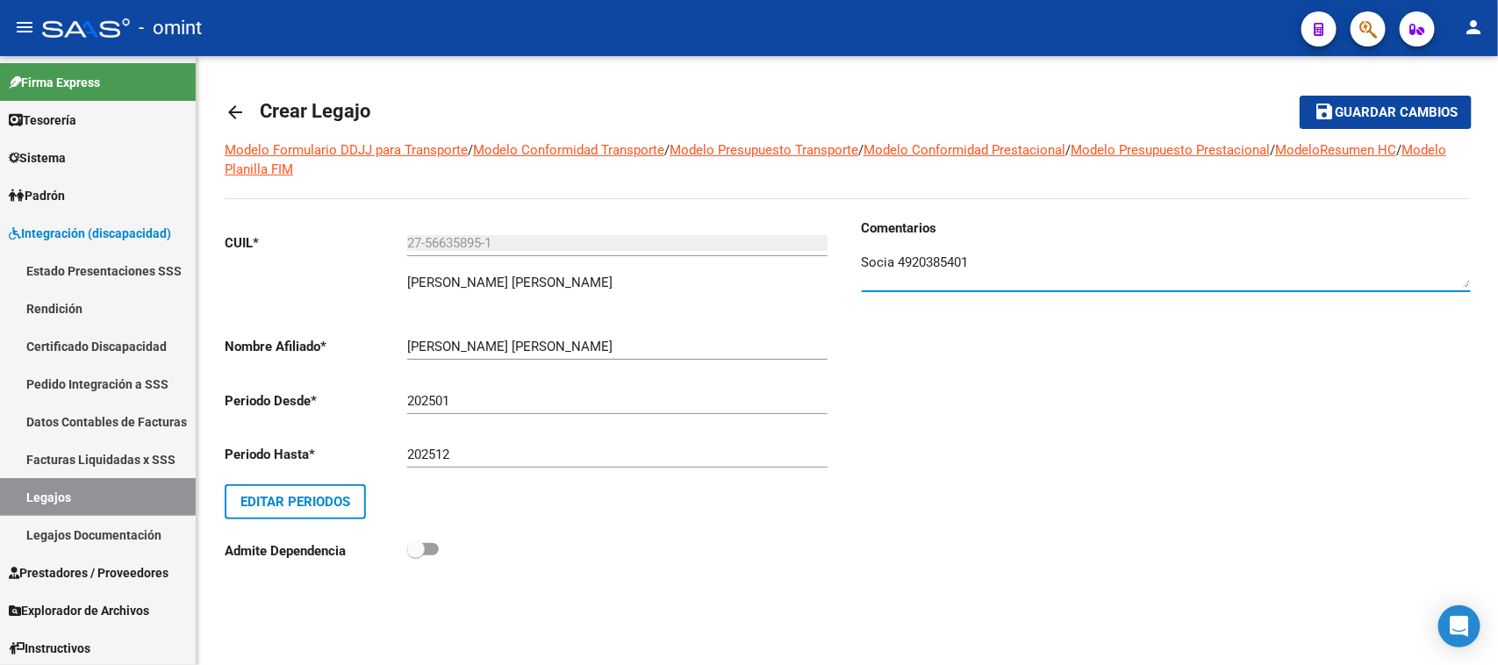
click at [1450, 110] on span "Guardar cambios" at bounding box center [1396, 113] width 123 height 16
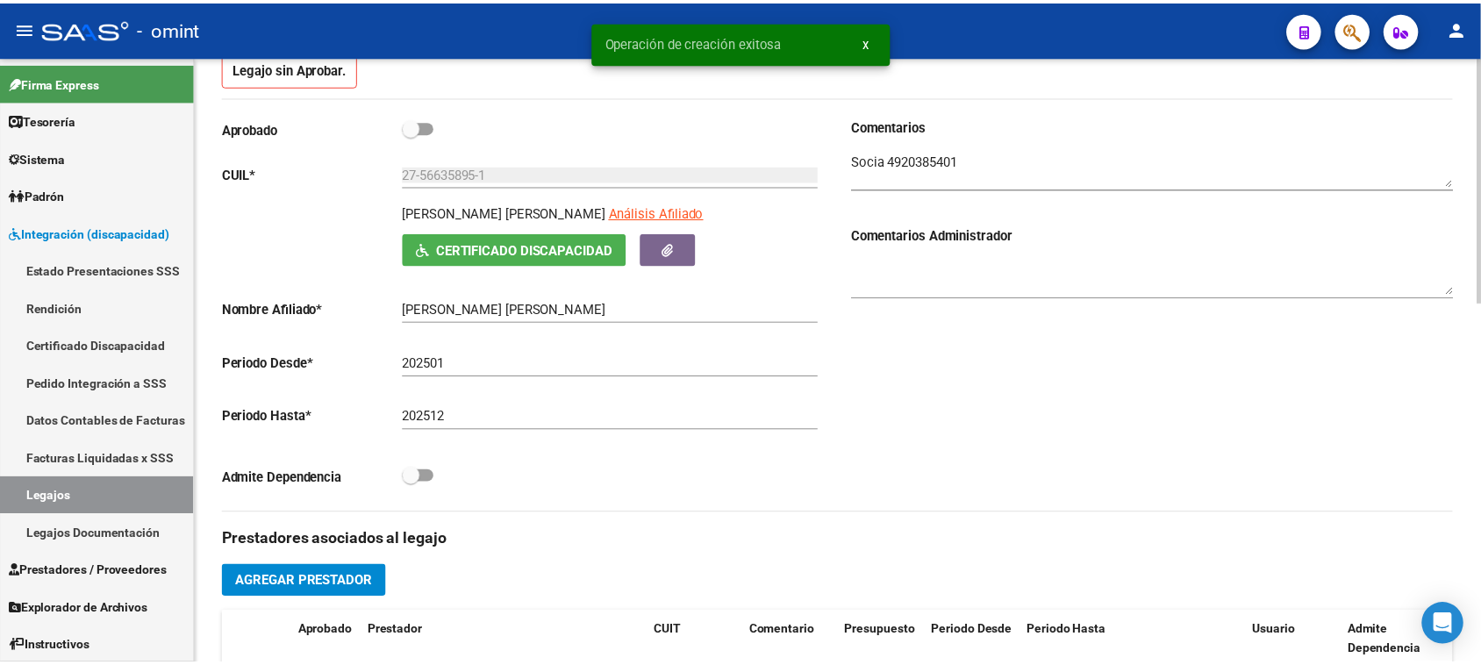
scroll to position [329, 0]
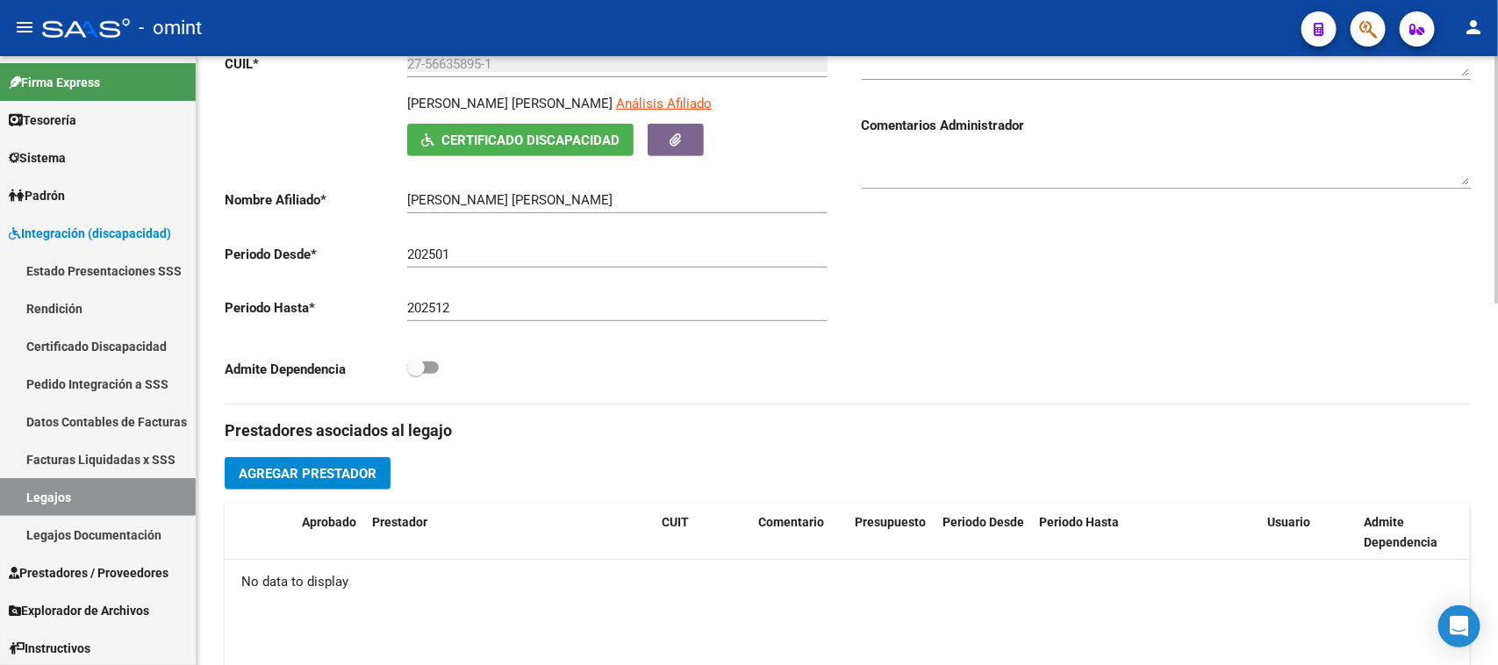
click at [364, 475] on span "Agregar Prestador" at bounding box center [308, 474] width 138 height 16
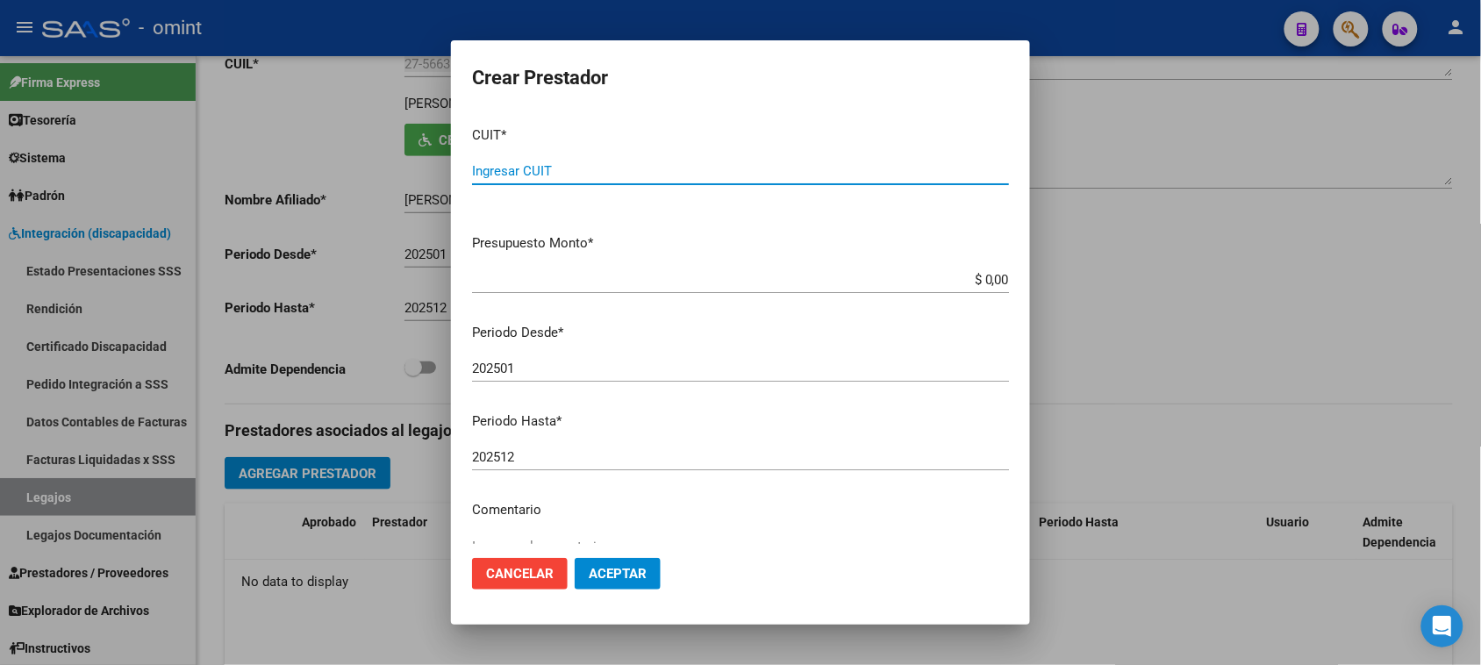
paste input "27-28473736-4"
type input "27-28473736-4"
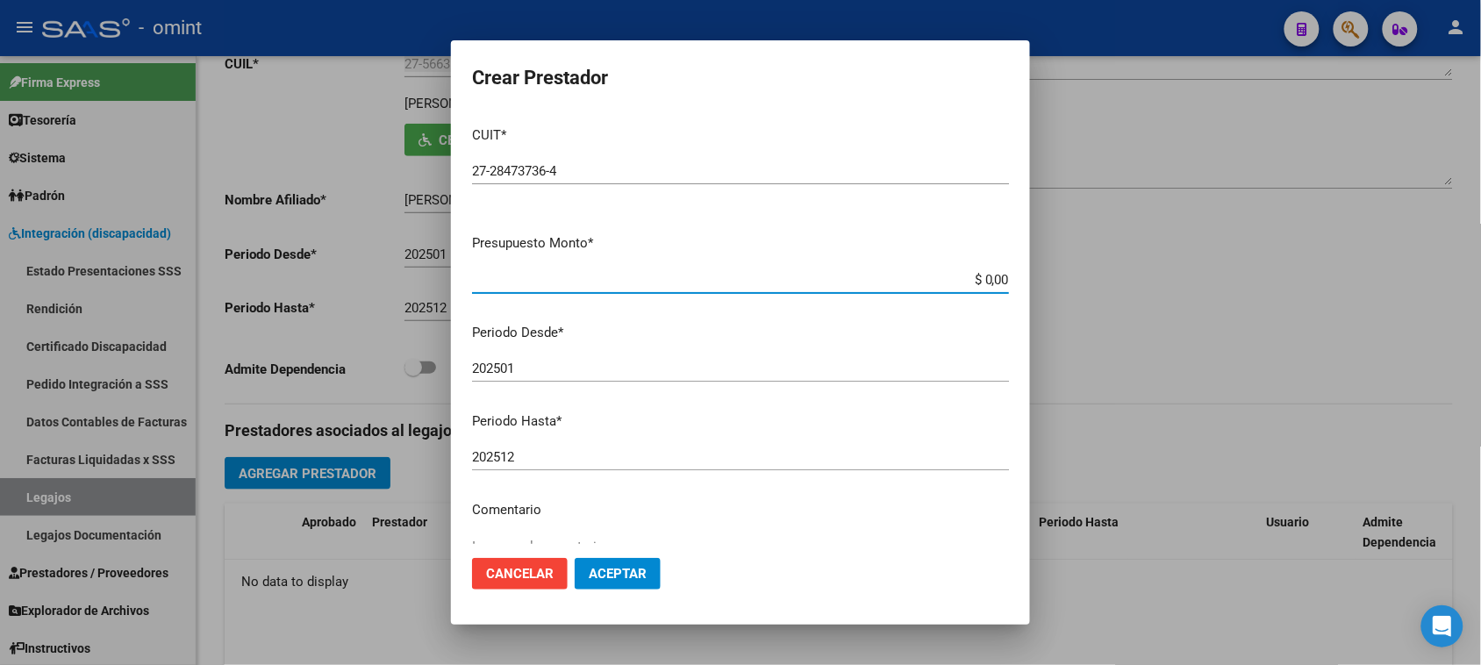
paste input "261.883,04"
type input "$ 261.883,04"
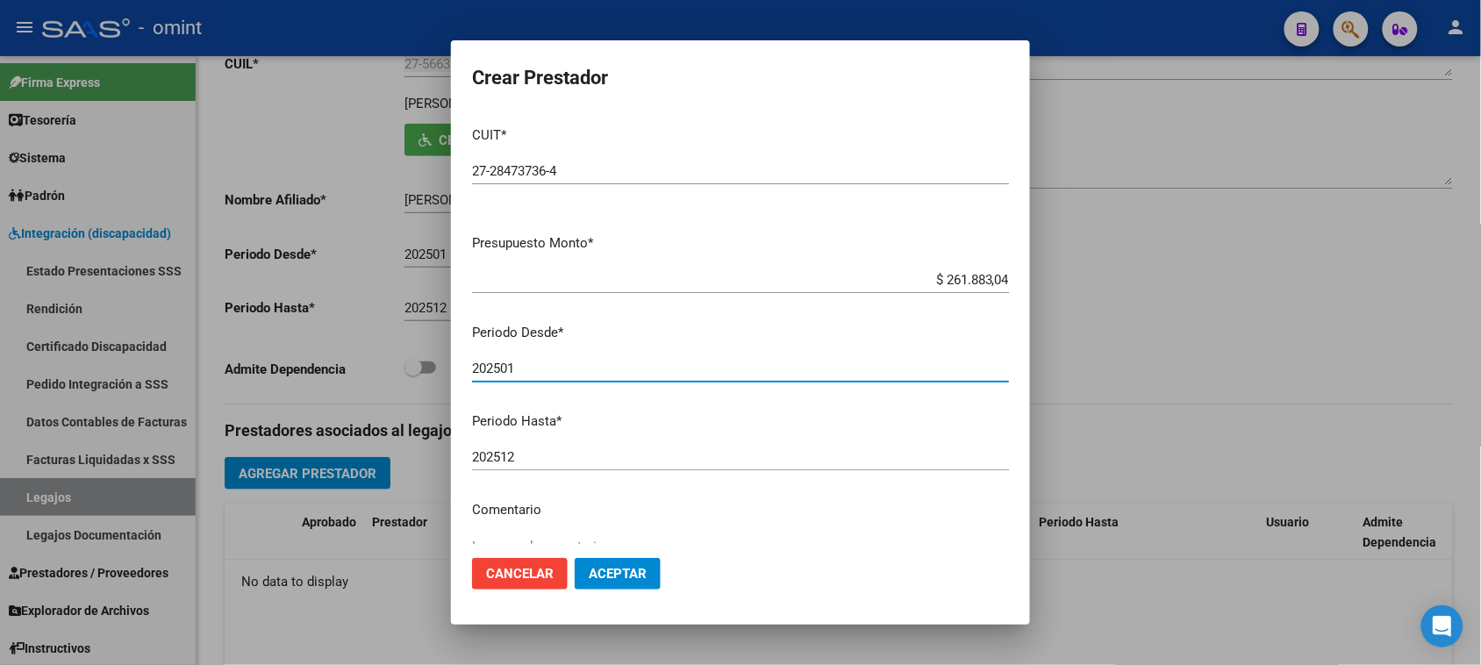
click at [634, 364] on input "202501" at bounding box center [740, 369] width 537 height 16
type input "202506"
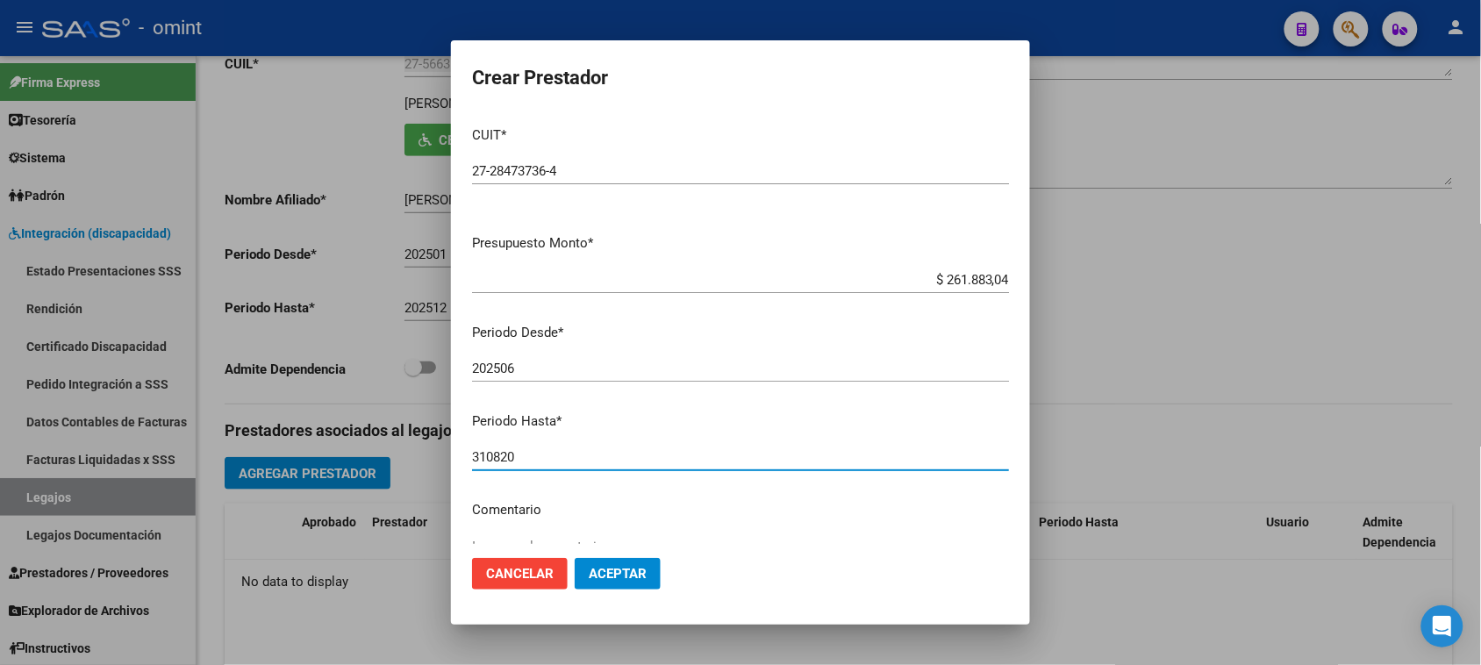
scroll to position [10, 0]
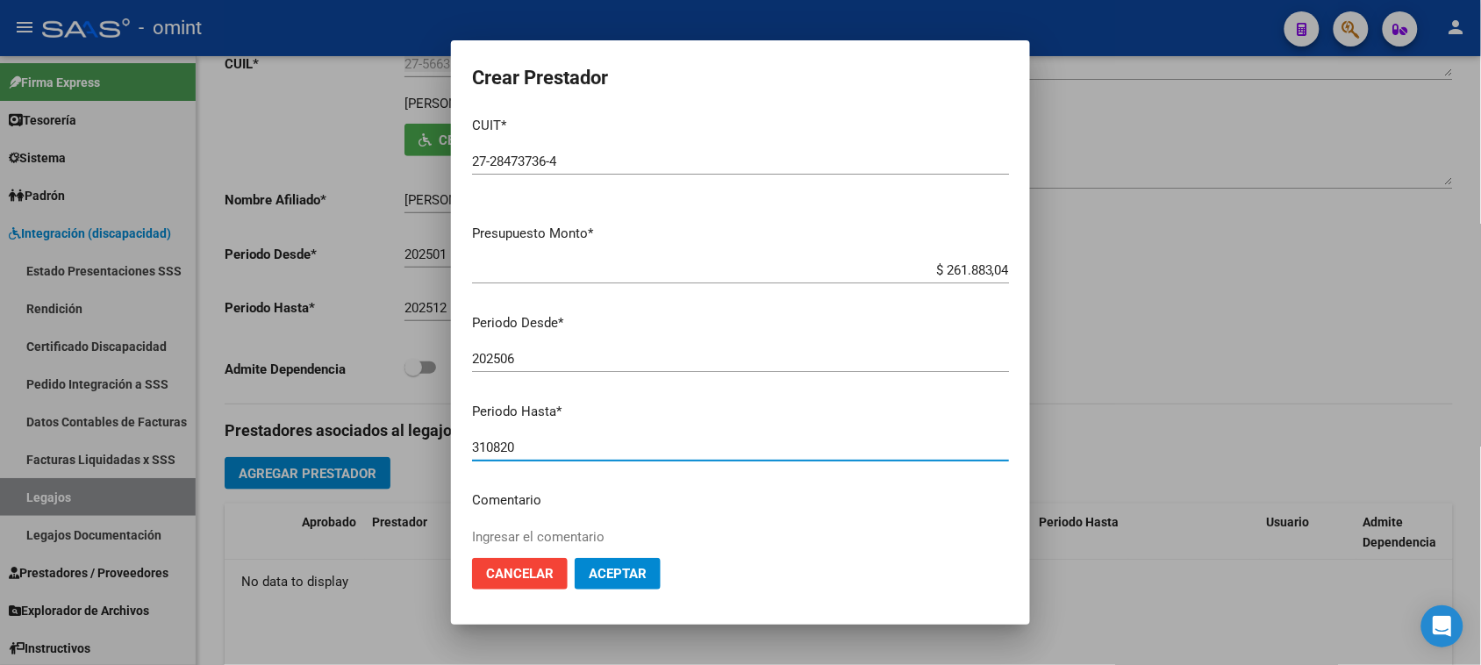
drag, startPoint x: 592, startPoint y: 453, endPoint x: 405, endPoint y: 449, distance: 187.0
click at [405, 449] on div "Crear Prestador CUIT * 27-28473736-4 Ingresar CUIT ARCA Padrón Presupuesto Mont…" at bounding box center [740, 332] width 1481 height 665
type input "202508"
paste textarea "Rehabilitación Módulo Integral Simple (Valor Semanal)"
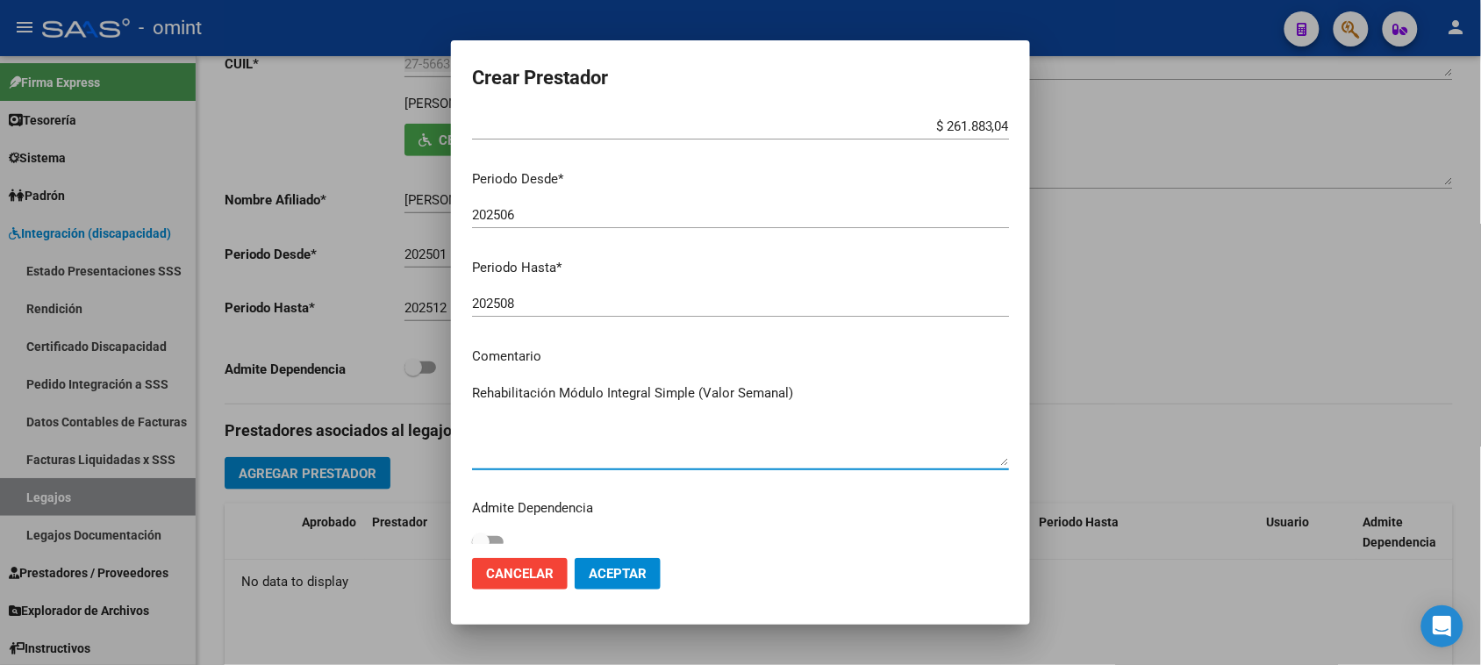
drag, startPoint x: 696, startPoint y: 540, endPoint x: 844, endPoint y: 546, distance: 148.4
click at [844, 546] on form "Crear Prestador CUIT * 27-28473736-4 Ingresar CUIT ARCA Padrón Presupuesto Mont…" at bounding box center [740, 332] width 537 height 543
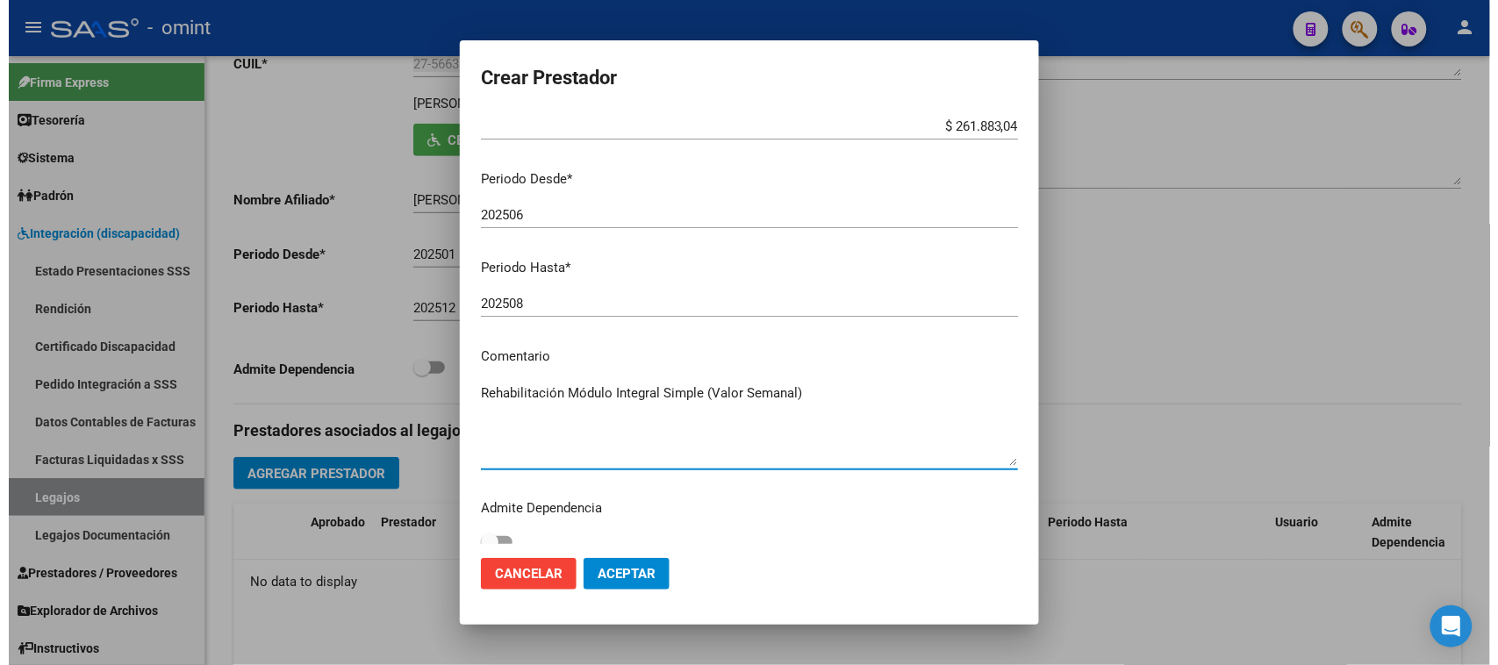
scroll to position [168, 0]
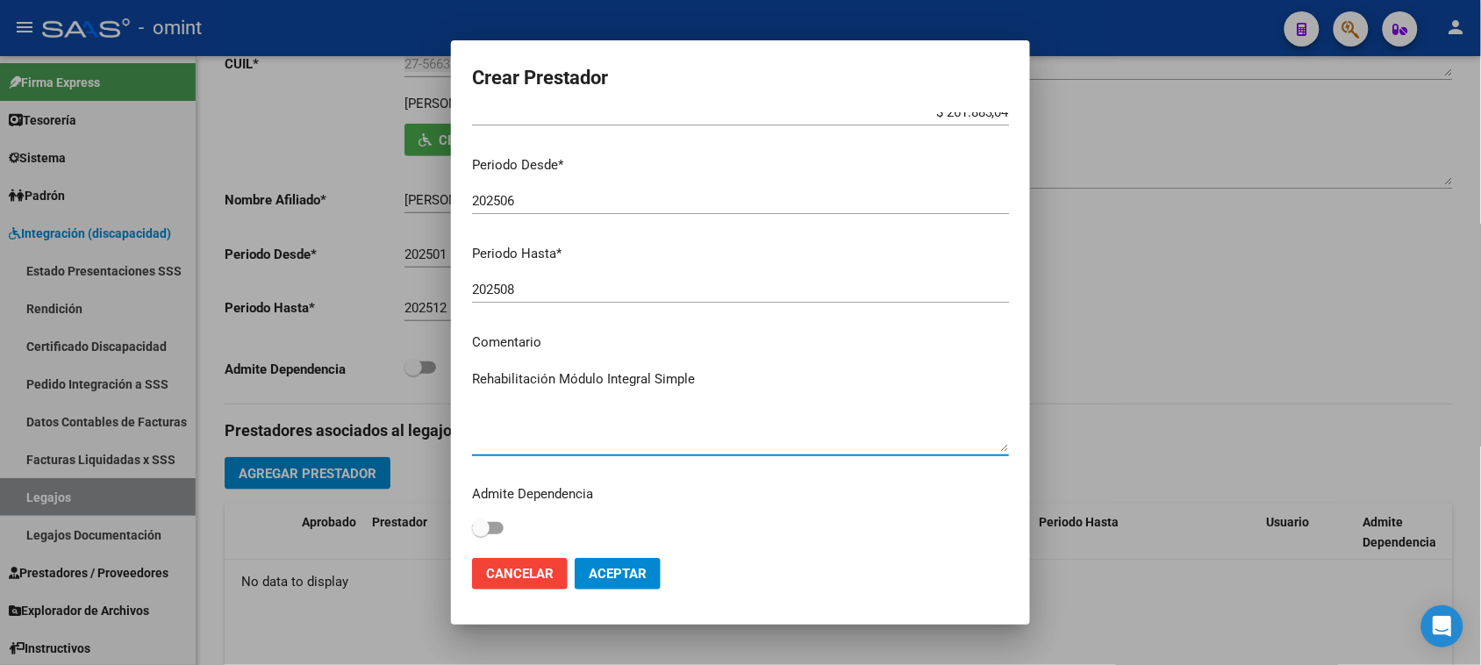
type textarea "Rehabilitación Módulo Integral Simple"
click at [646, 570] on span "Aceptar" at bounding box center [618, 574] width 58 height 16
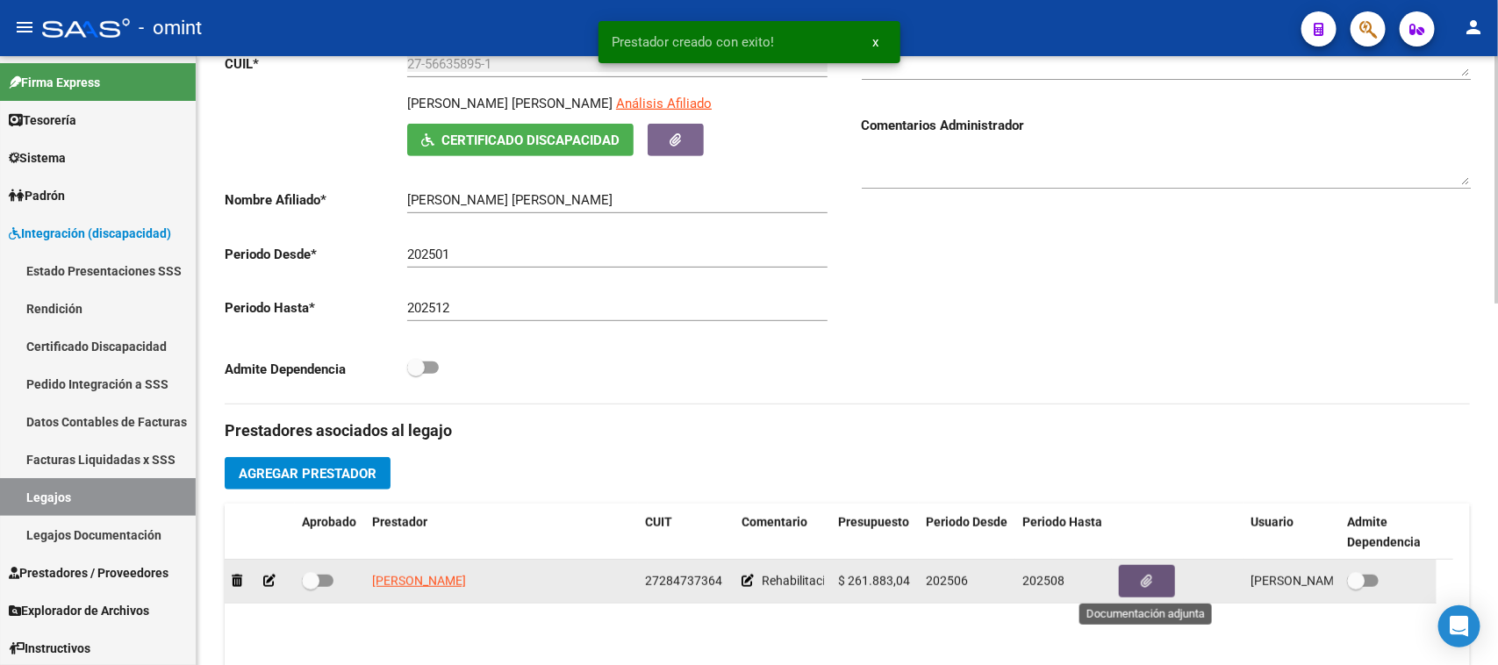
click at [1157, 577] on button "button" at bounding box center [1147, 581] width 56 height 32
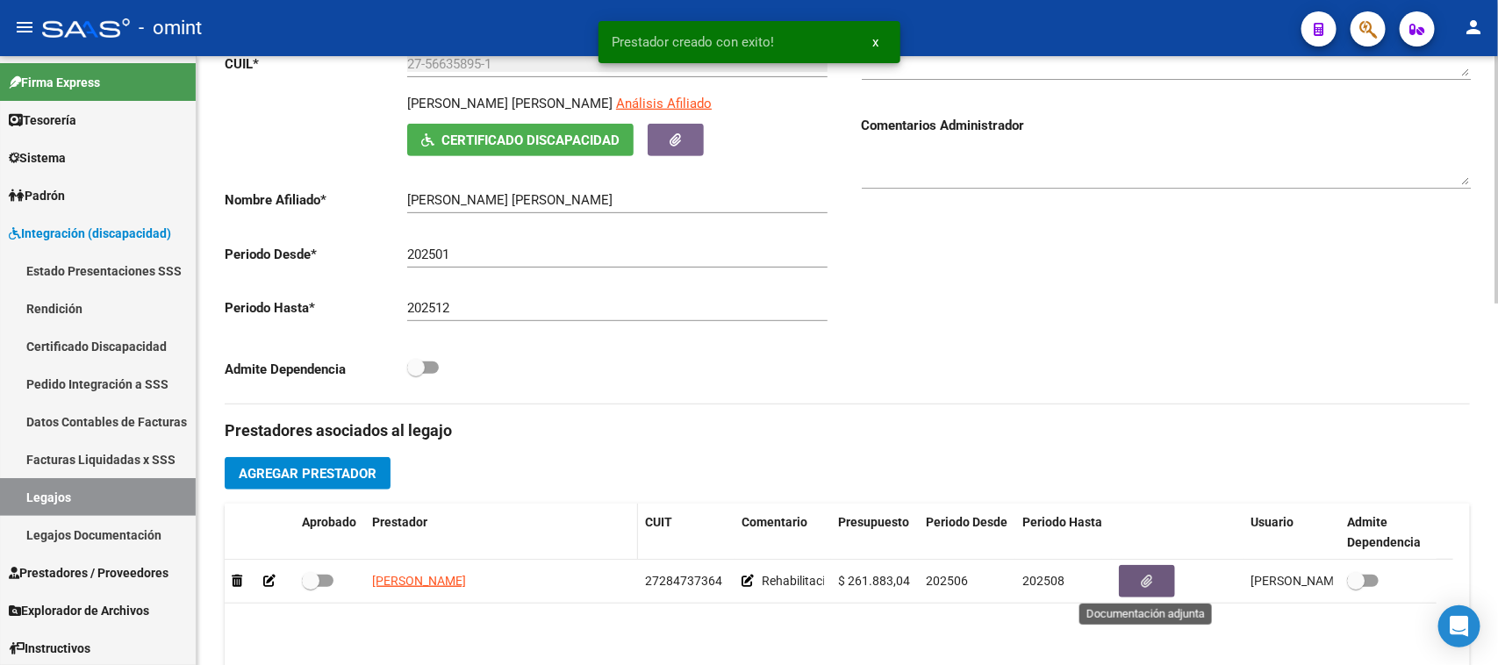
drag, startPoint x: 313, startPoint y: 579, endPoint x: 500, endPoint y: 523, distance: 195.2
click at [312, 580] on span at bounding box center [311, 581] width 18 height 18
click at [311, 587] on input "checkbox" at bounding box center [310, 587] width 1 height 1
checkbox input "true"
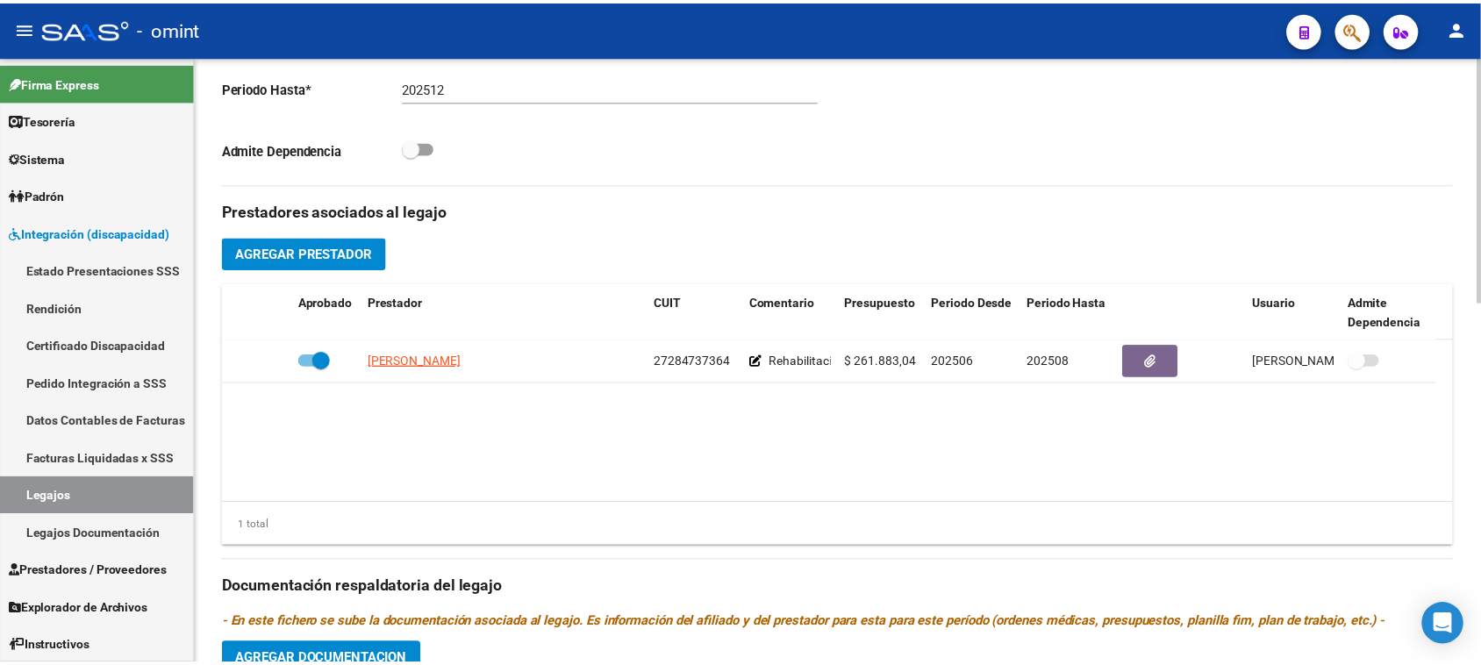
scroll to position [658, 0]
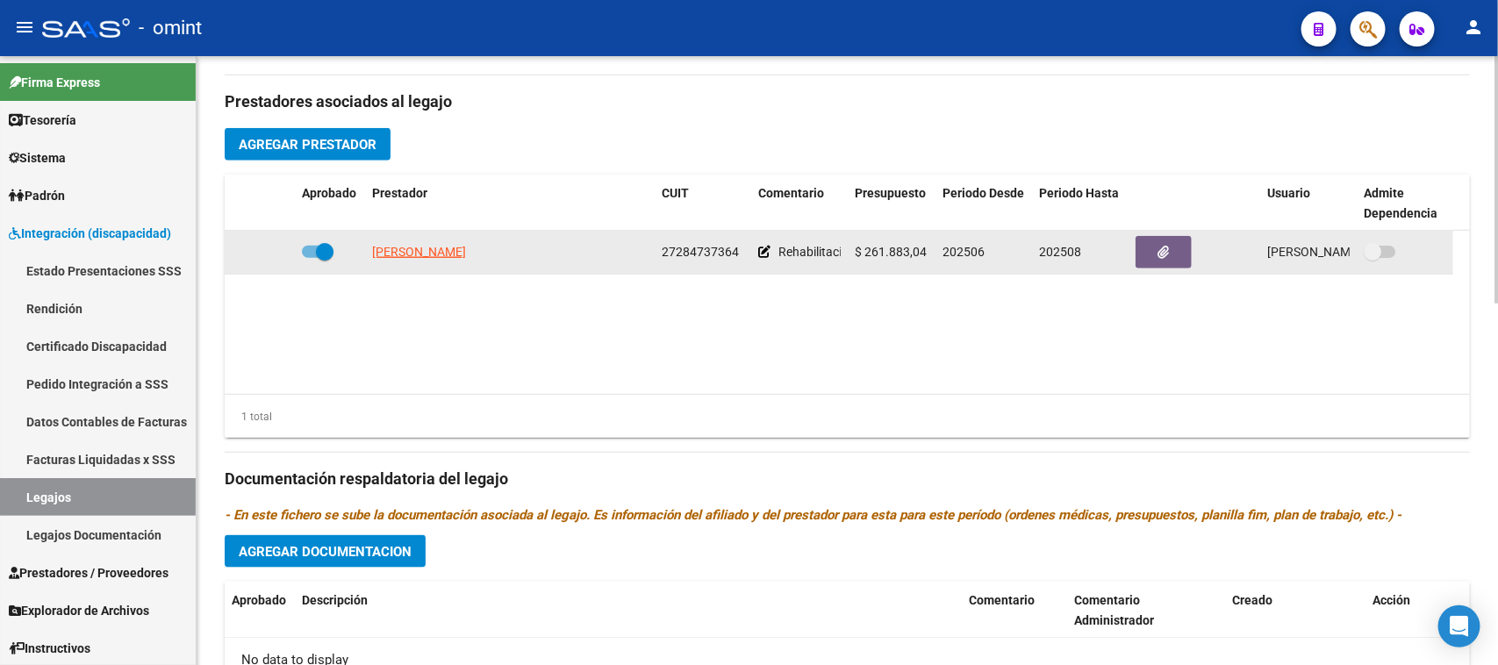
click at [1148, 268] on div at bounding box center [1195, 252] width 118 height 32
click at [1172, 246] on button "button" at bounding box center [1164, 252] width 56 height 32
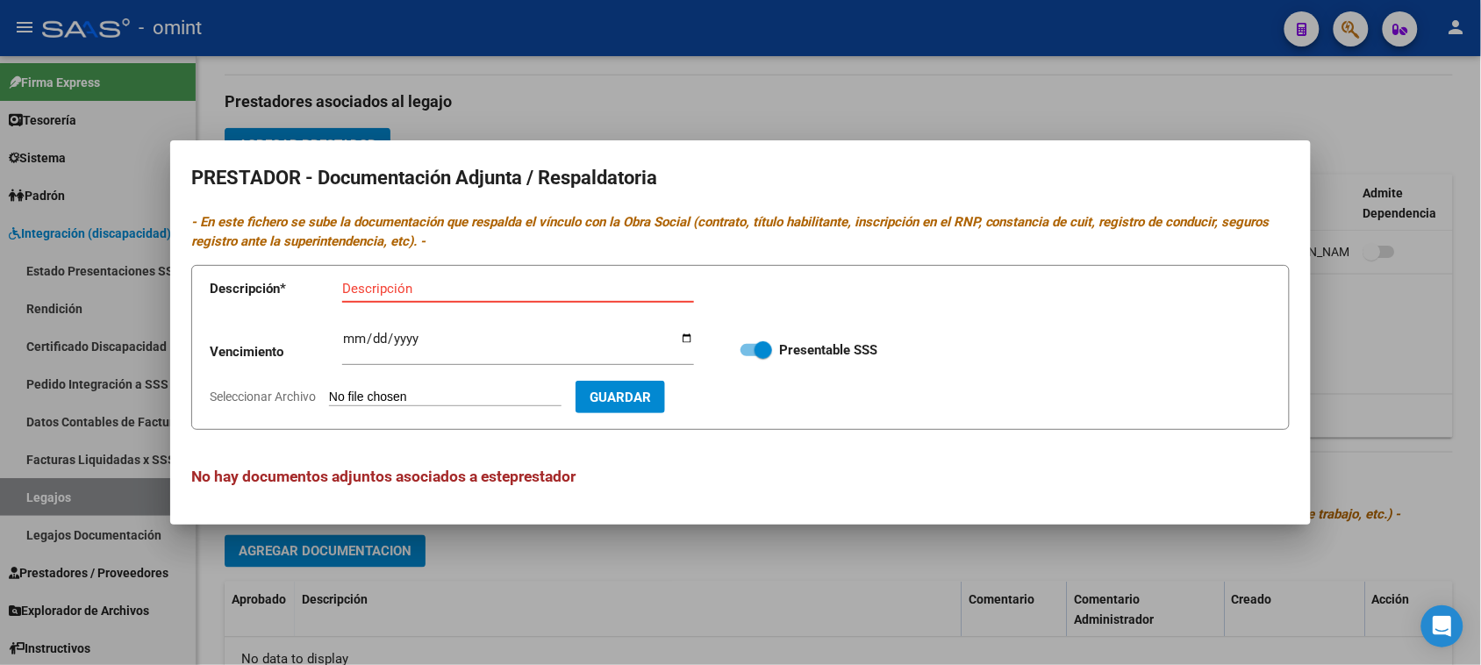
paste input "Habilitación/Categoria/CBU/ARCA"
click at [388, 283] on input "Habilitación/Categoria/CBU/ARCA" at bounding box center [518, 289] width 352 height 16
type input "RNP/Categoria/CBU/ARCA"
type input "2029-08-28"
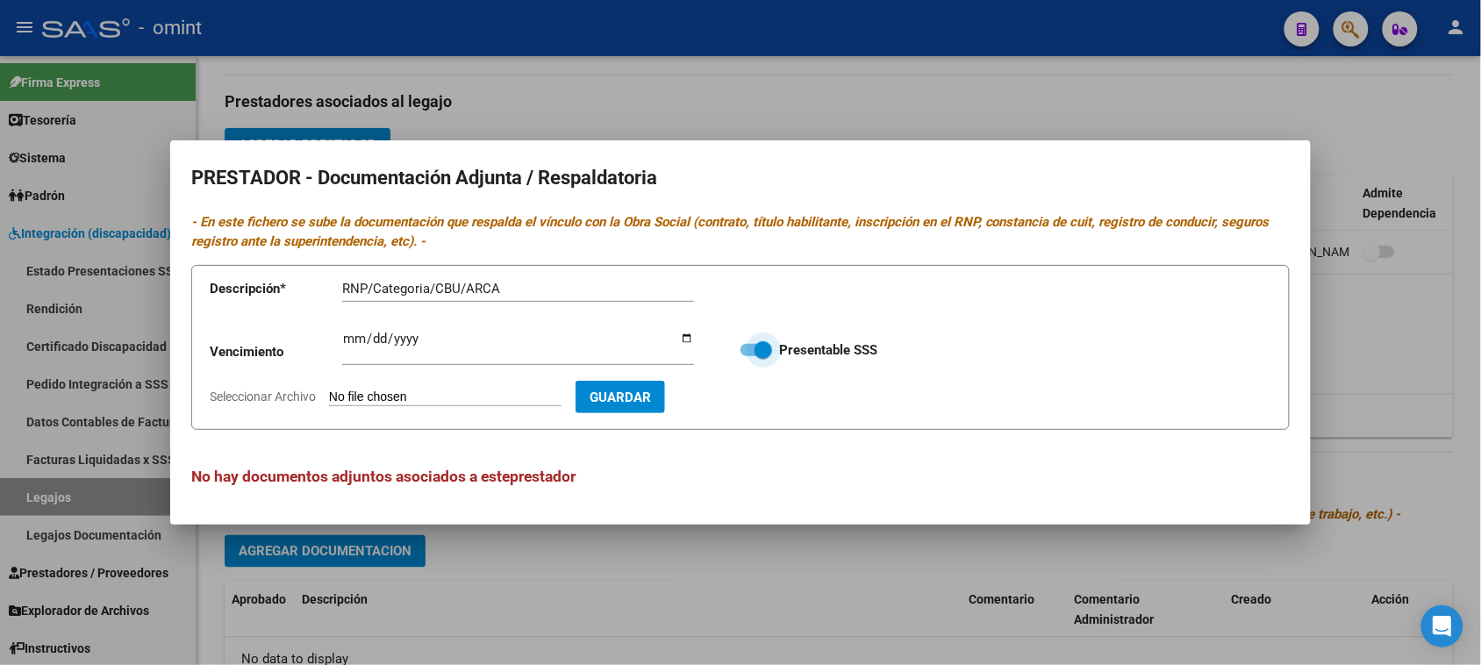
type input "C:\fakepath\MIS - PRESTADOR.pdf"
click at [738, 413] on button "Guardar" at bounding box center [722, 397] width 90 height 32
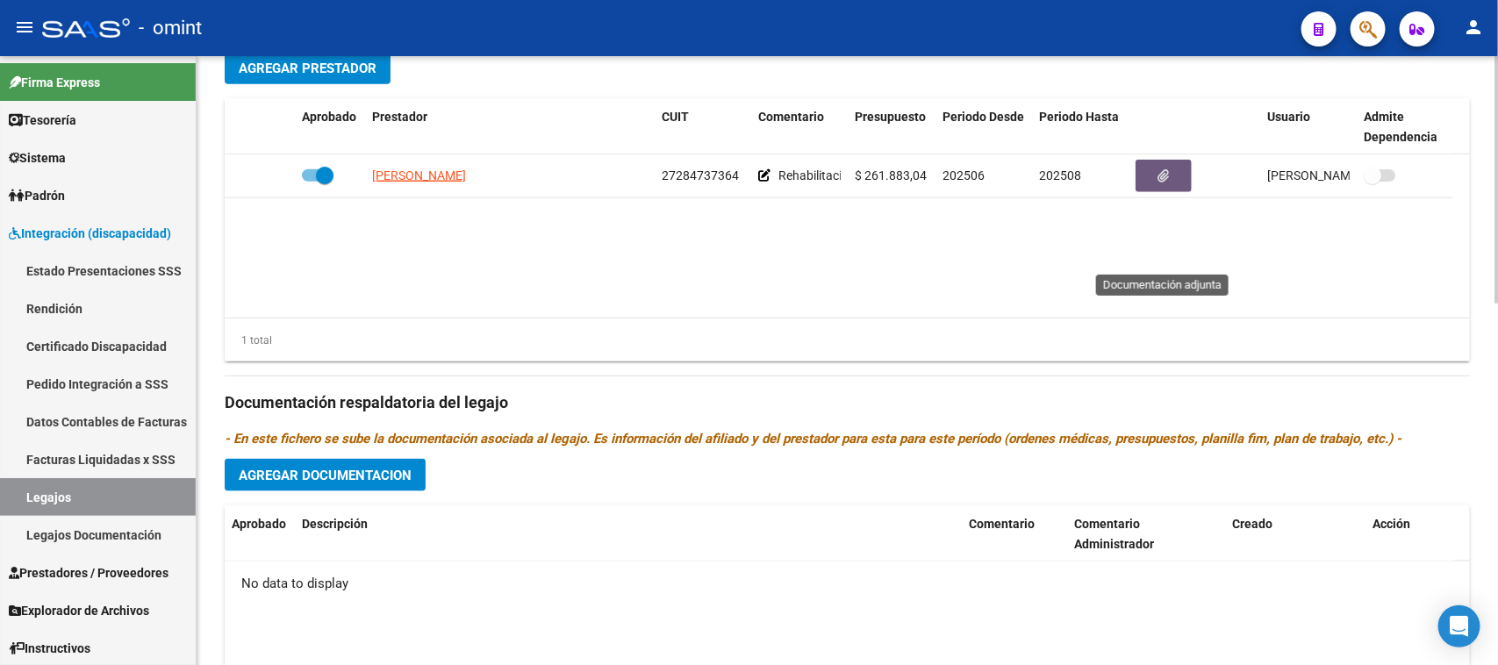
scroll to position [768, 0]
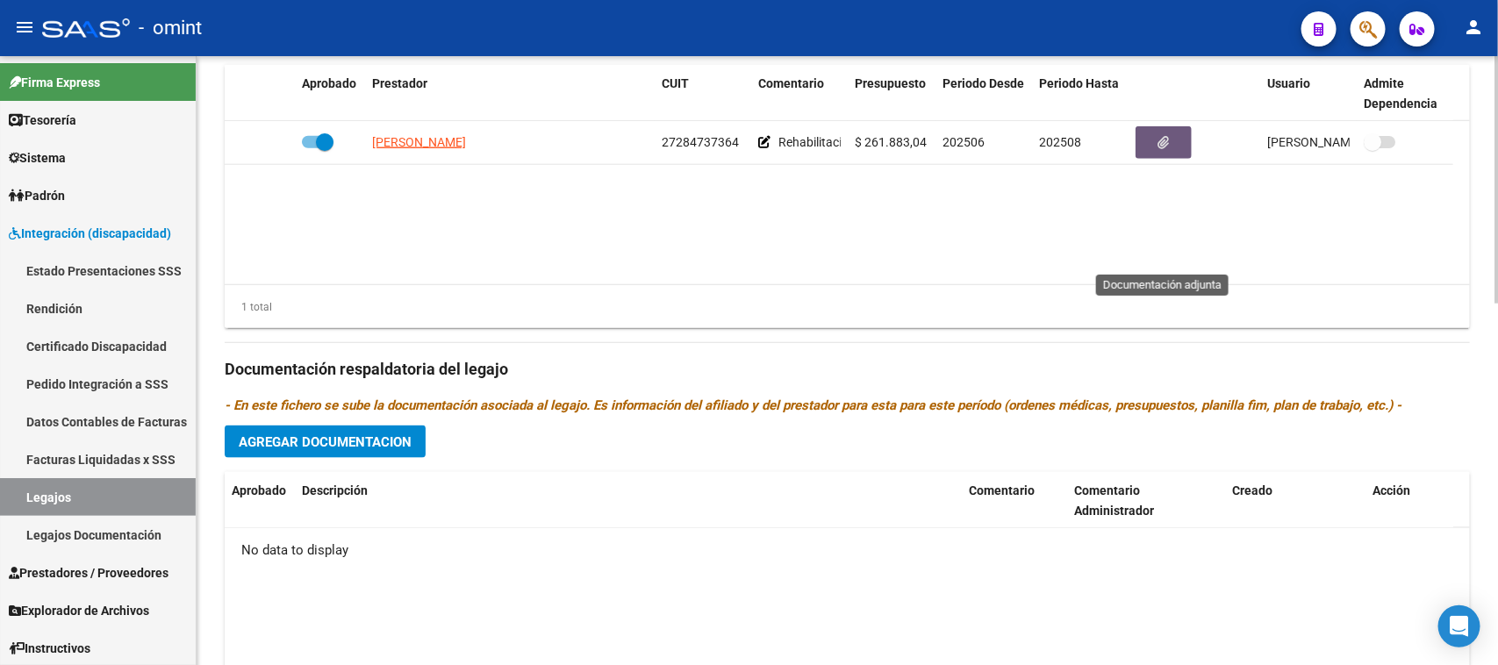
click at [377, 450] on button "Agregar Documentacion" at bounding box center [325, 442] width 201 height 32
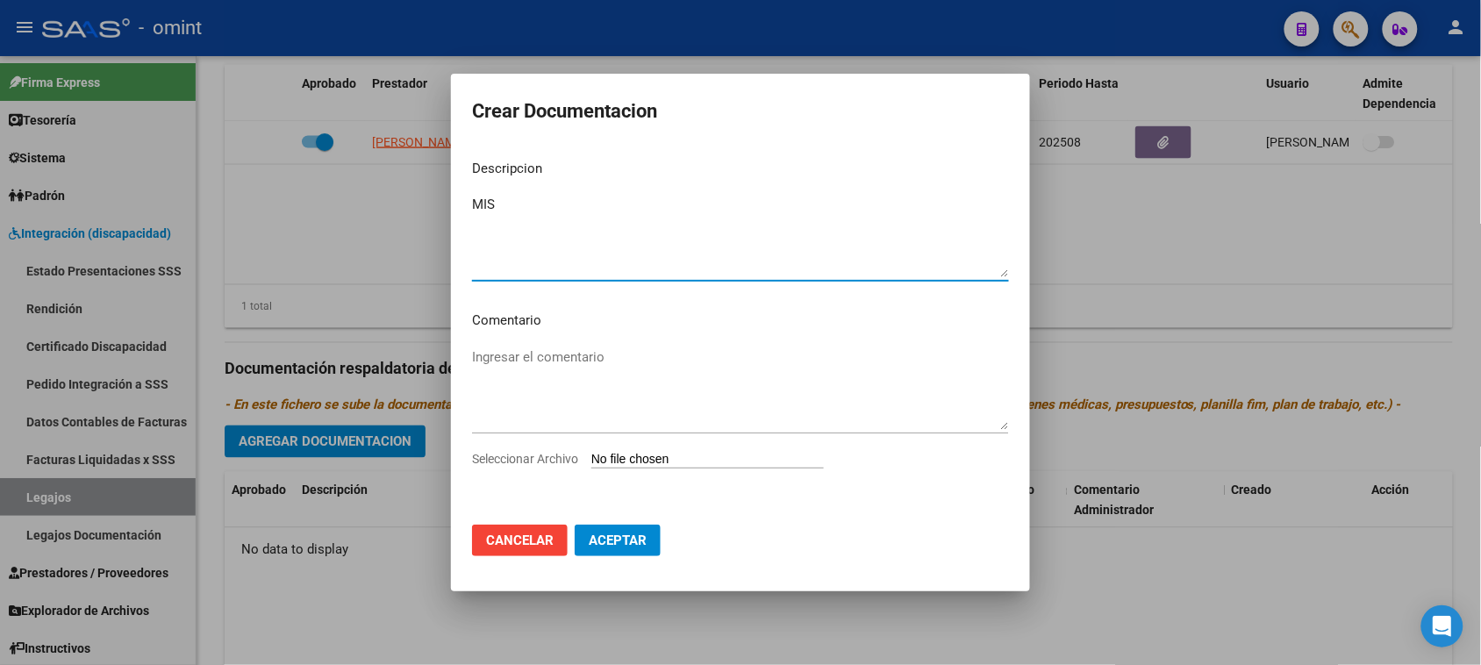
type textarea "MIS"
type input "C:\fakepath\MIS - PRESTACION.pdf"
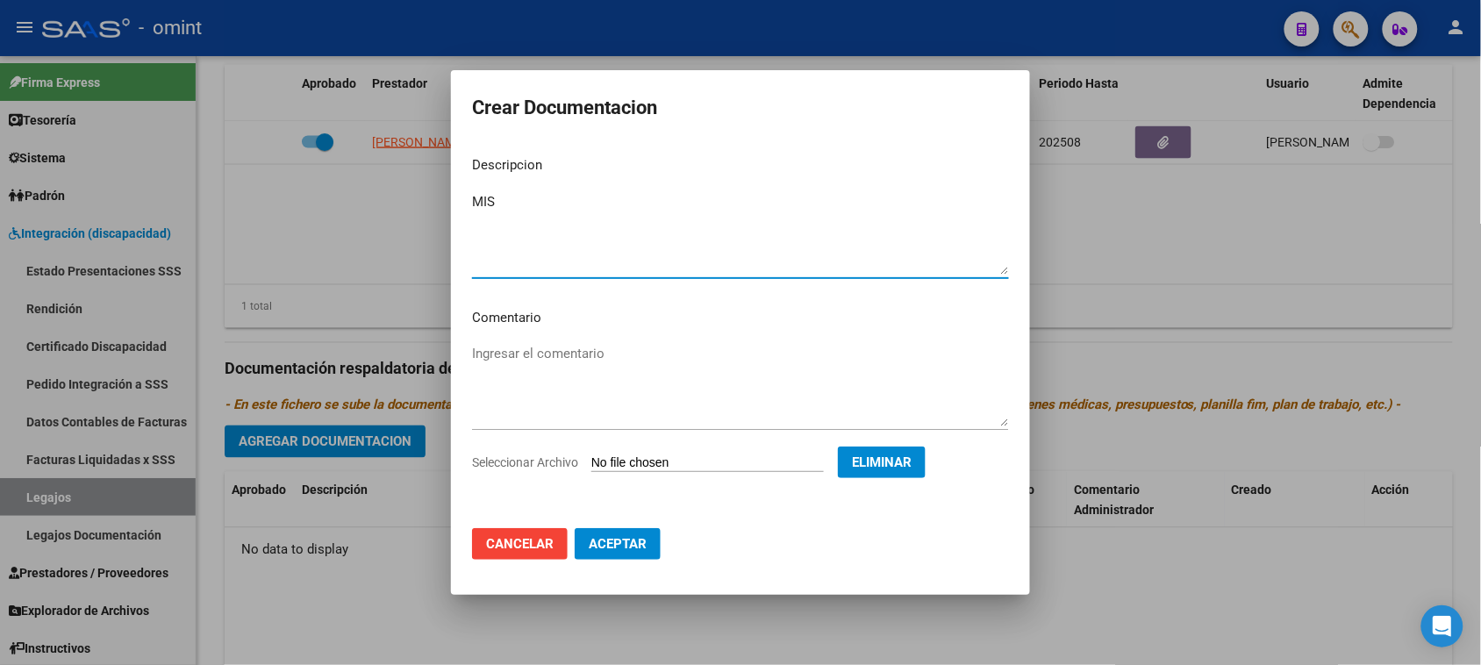
click at [641, 541] on span "Aceptar" at bounding box center [618, 544] width 58 height 16
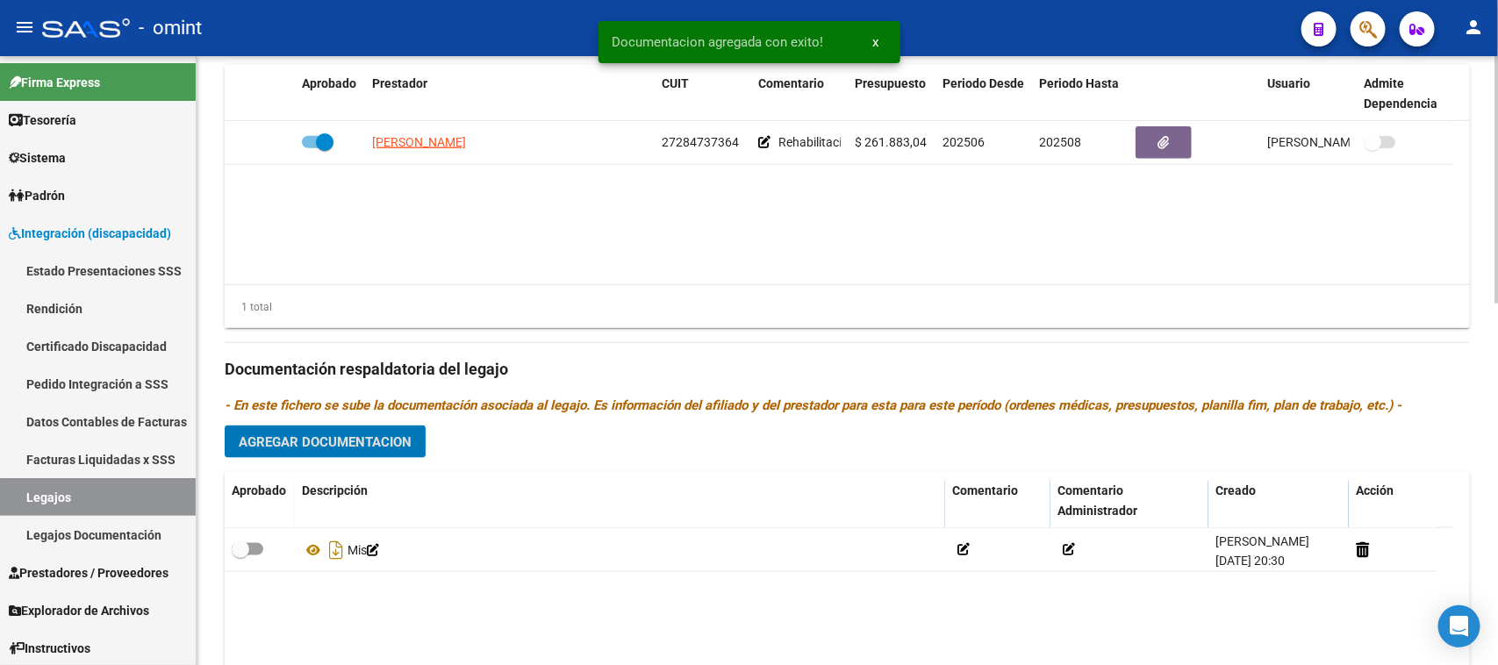
click at [404, 440] on span "Agregar Documentacion" at bounding box center [325, 442] width 173 height 16
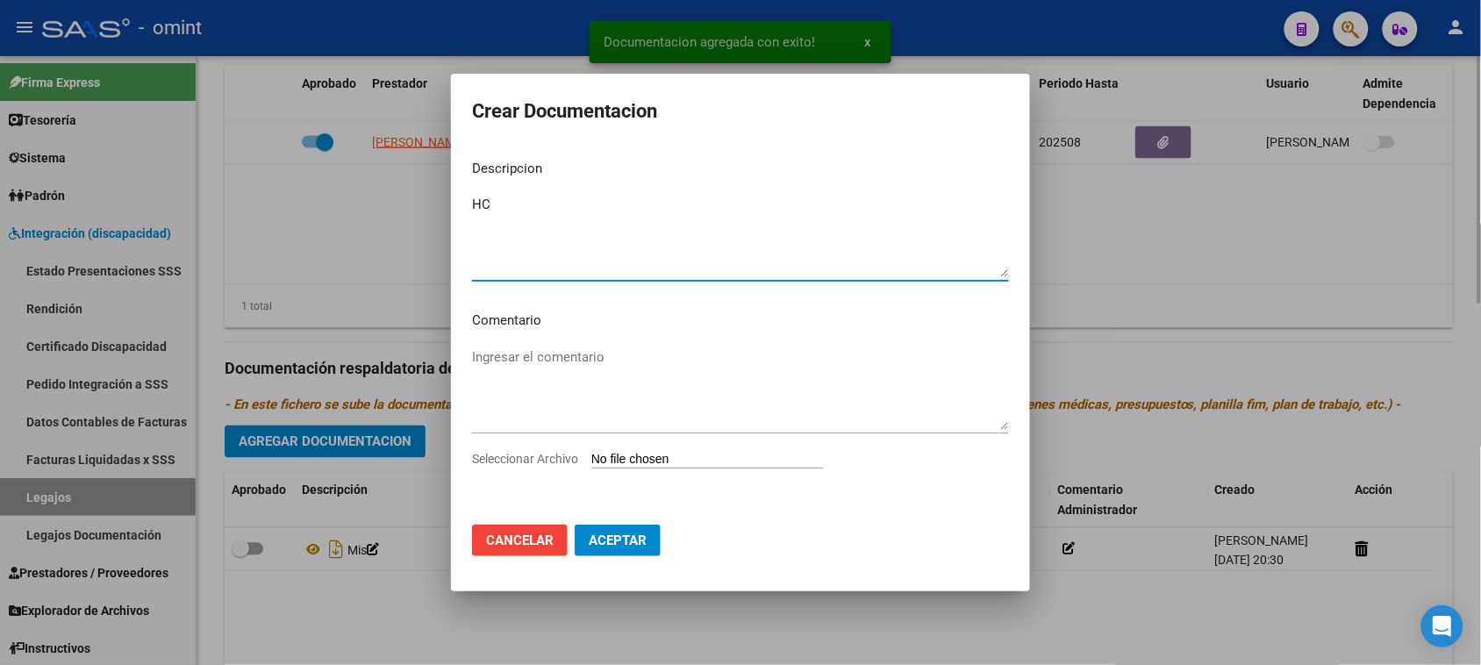
type textarea "HC"
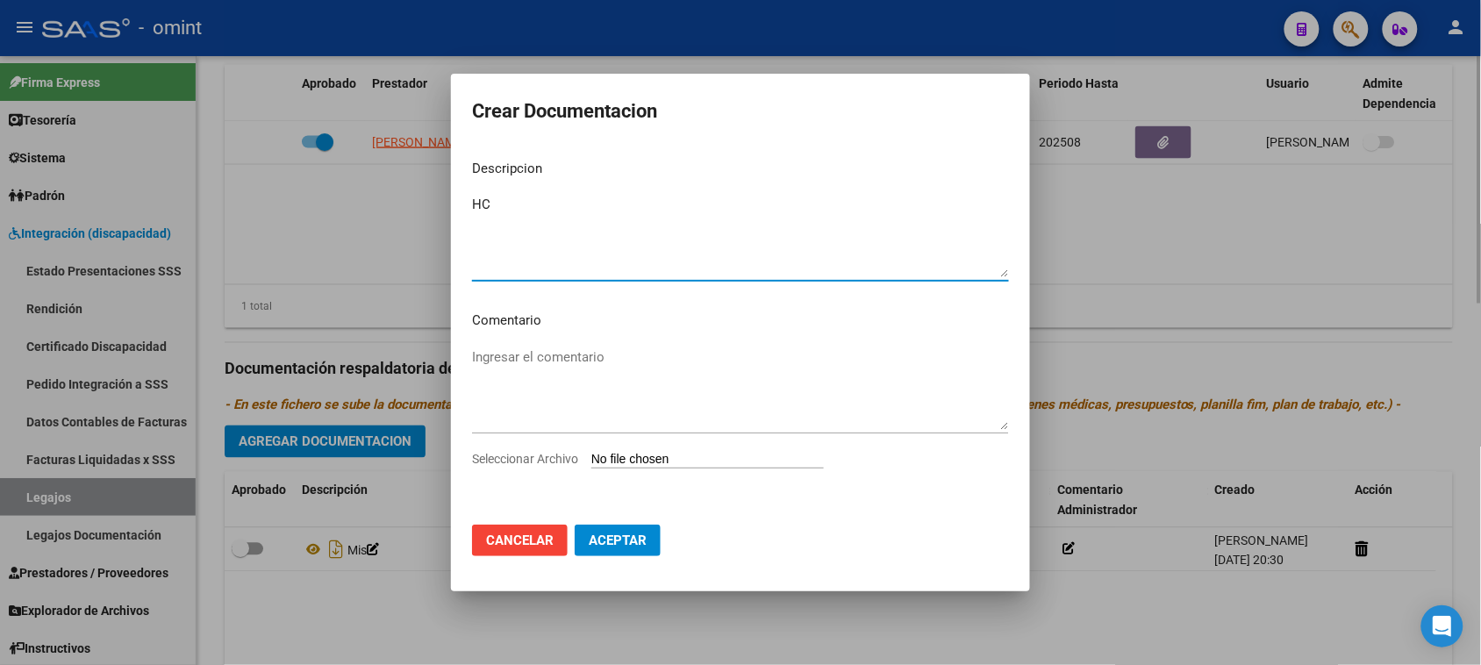
type input "C:\fakepath\HC.pdf"
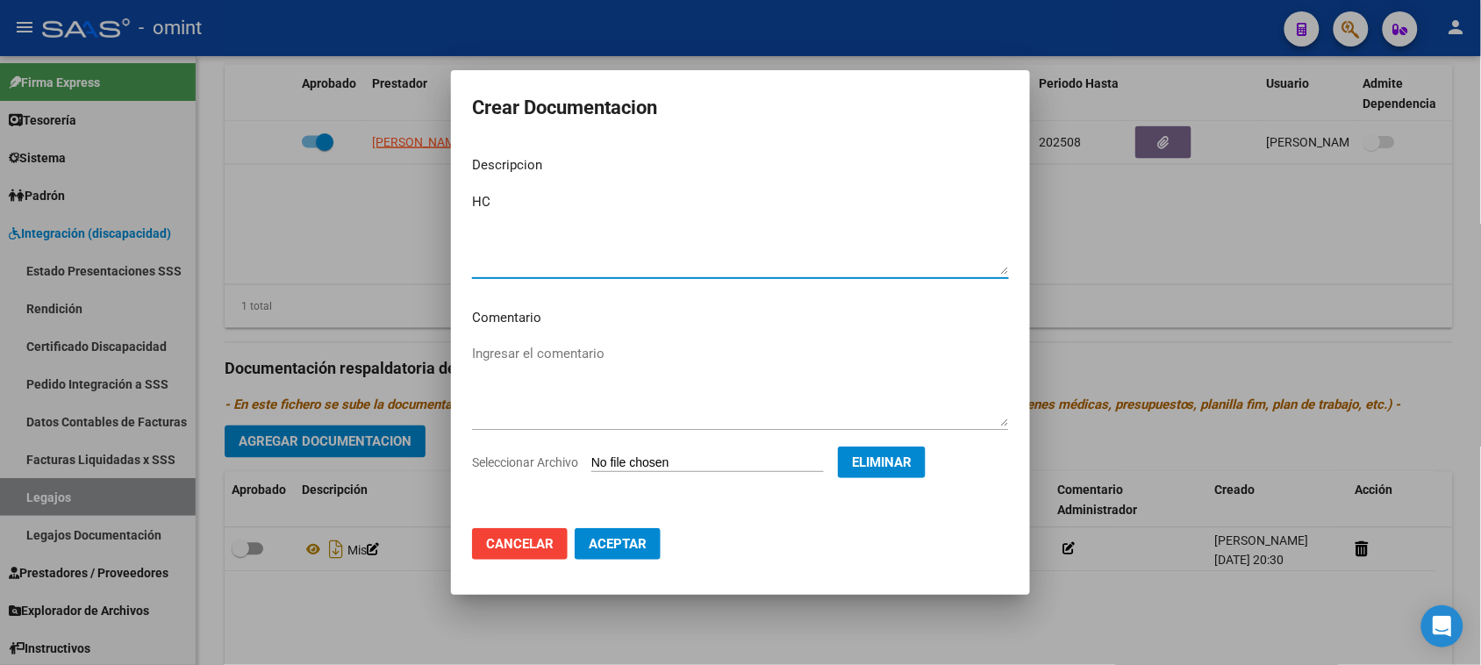
click at [620, 548] on span "Aceptar" at bounding box center [618, 544] width 58 height 16
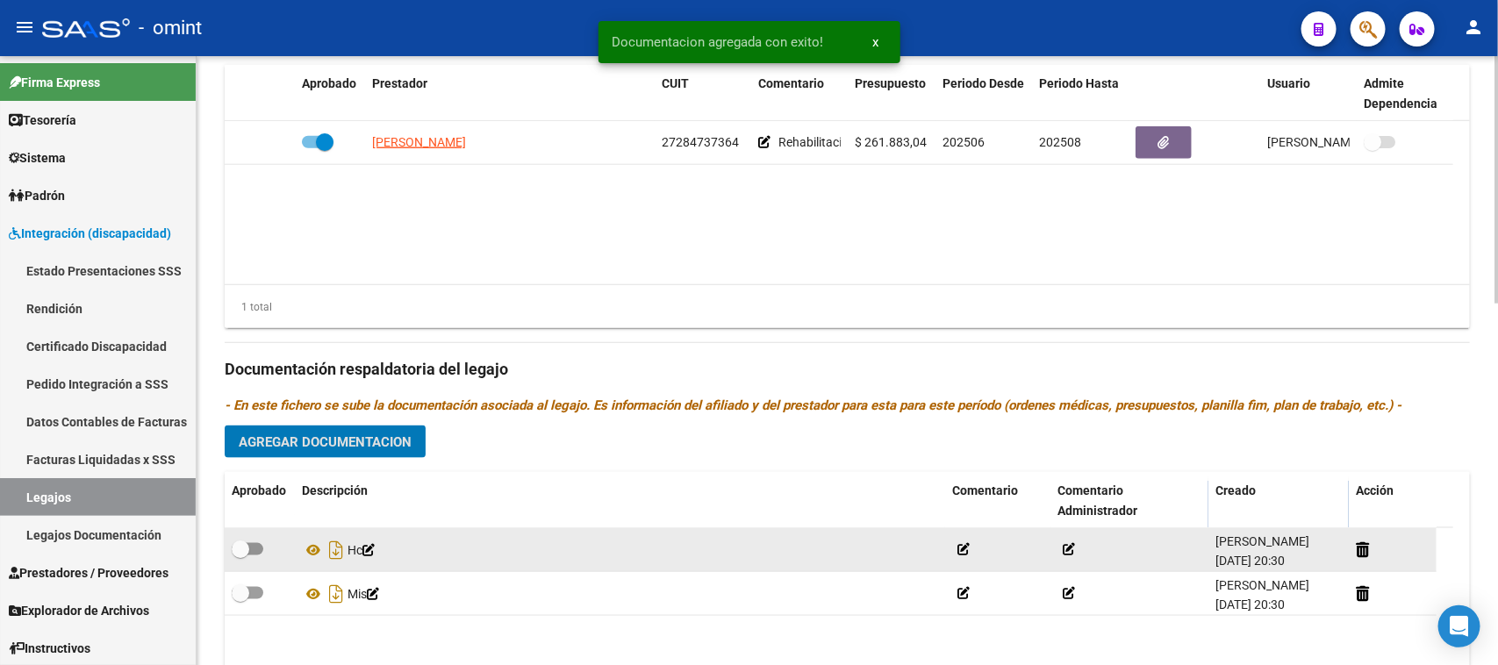
click at [259, 549] on span at bounding box center [248, 549] width 32 height 12
click at [240, 555] on input "checkbox" at bounding box center [240, 555] width 1 height 1
checkbox input "true"
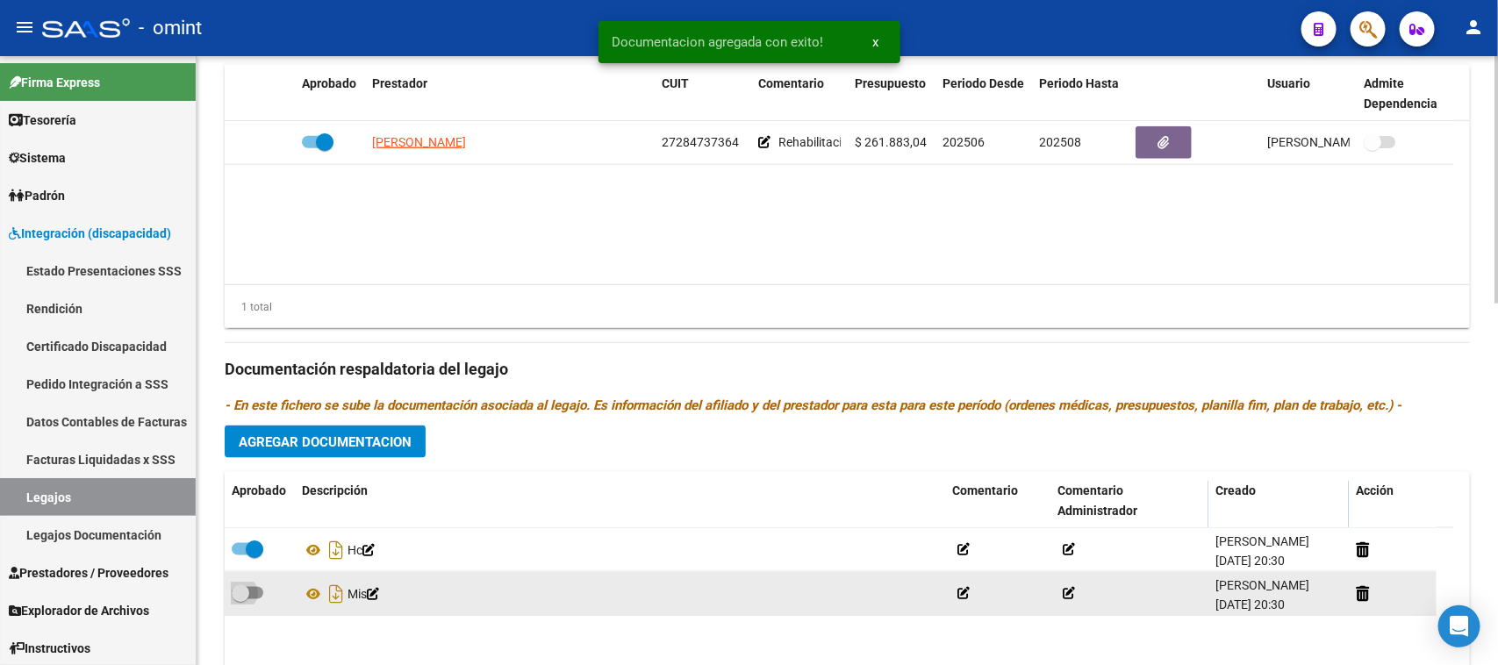
click at [251, 592] on span at bounding box center [248, 593] width 32 height 12
click at [240, 599] on input "checkbox" at bounding box center [240, 599] width 1 height 1
checkbox input "true"
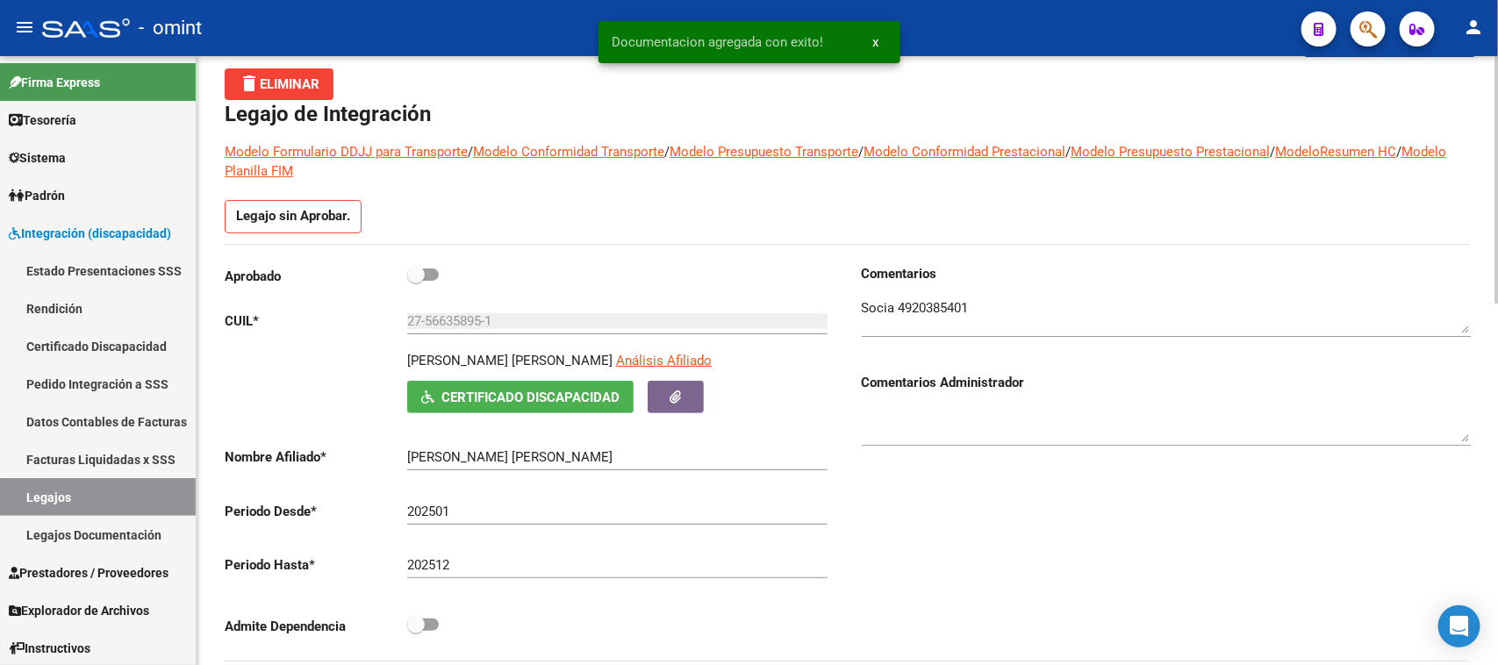
scroll to position [0, 0]
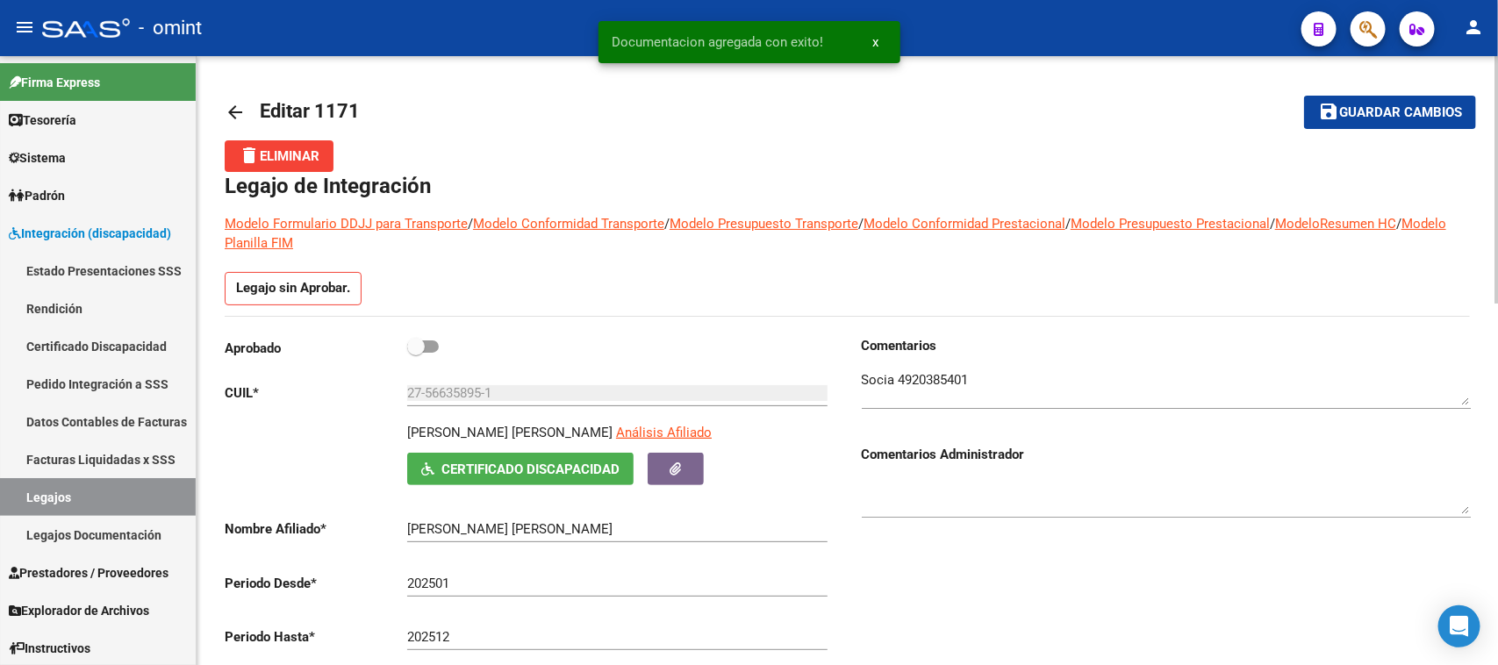
click at [430, 347] on span at bounding box center [423, 346] width 32 height 12
click at [416, 353] on input "checkbox" at bounding box center [415, 353] width 1 height 1
checkbox input "true"
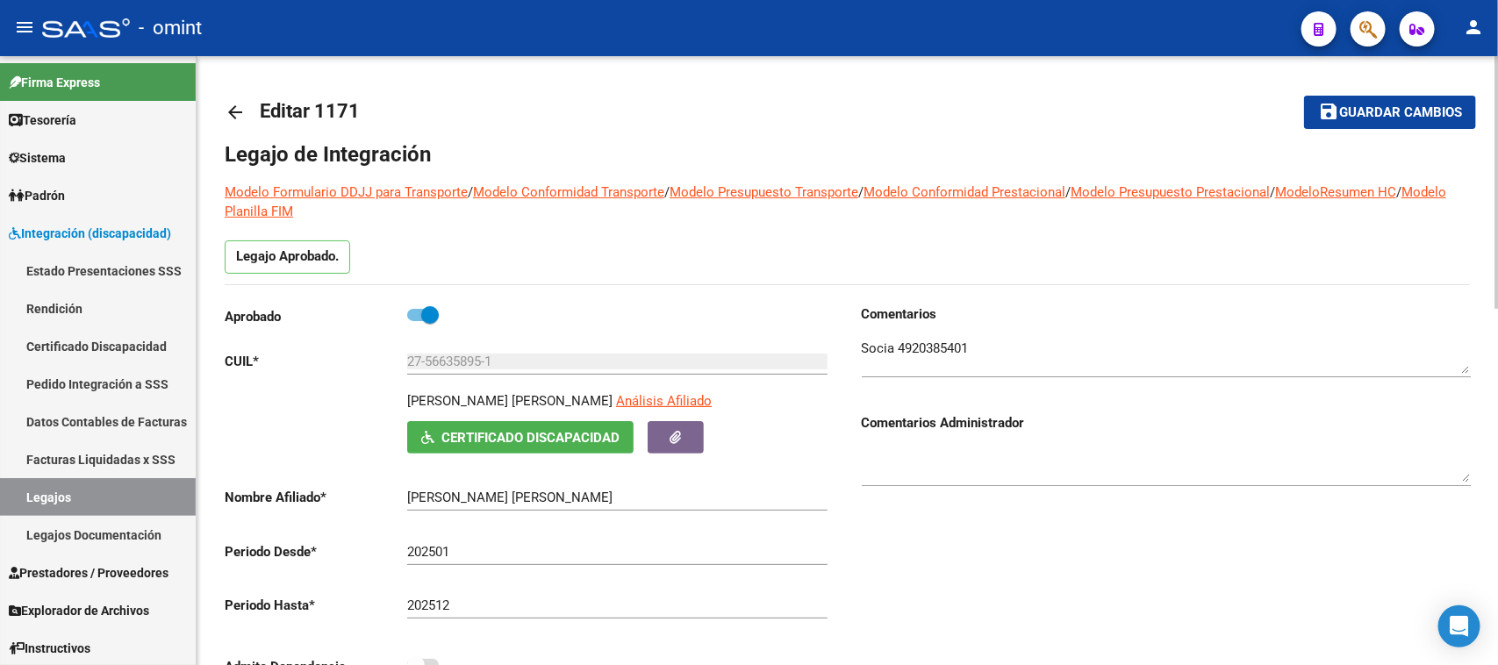
click at [1360, 111] on span "Guardar cambios" at bounding box center [1400, 113] width 123 height 16
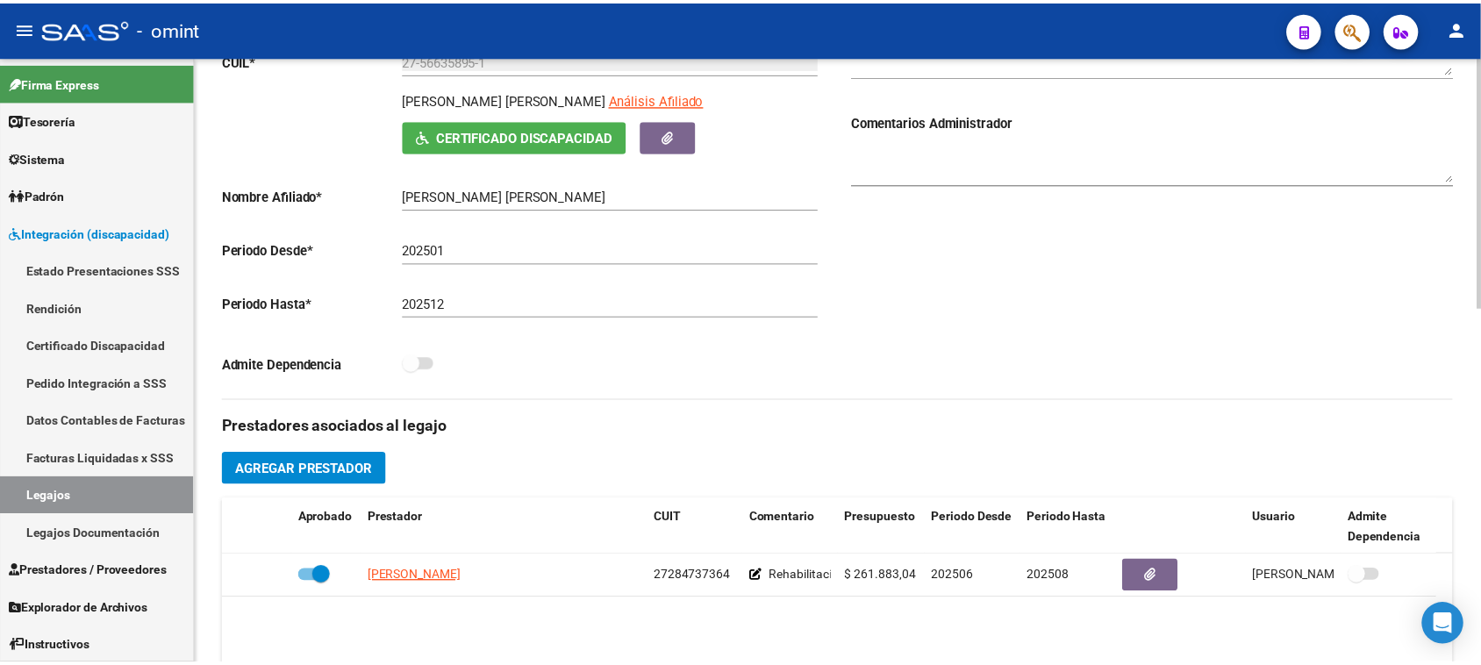
scroll to position [329, 0]
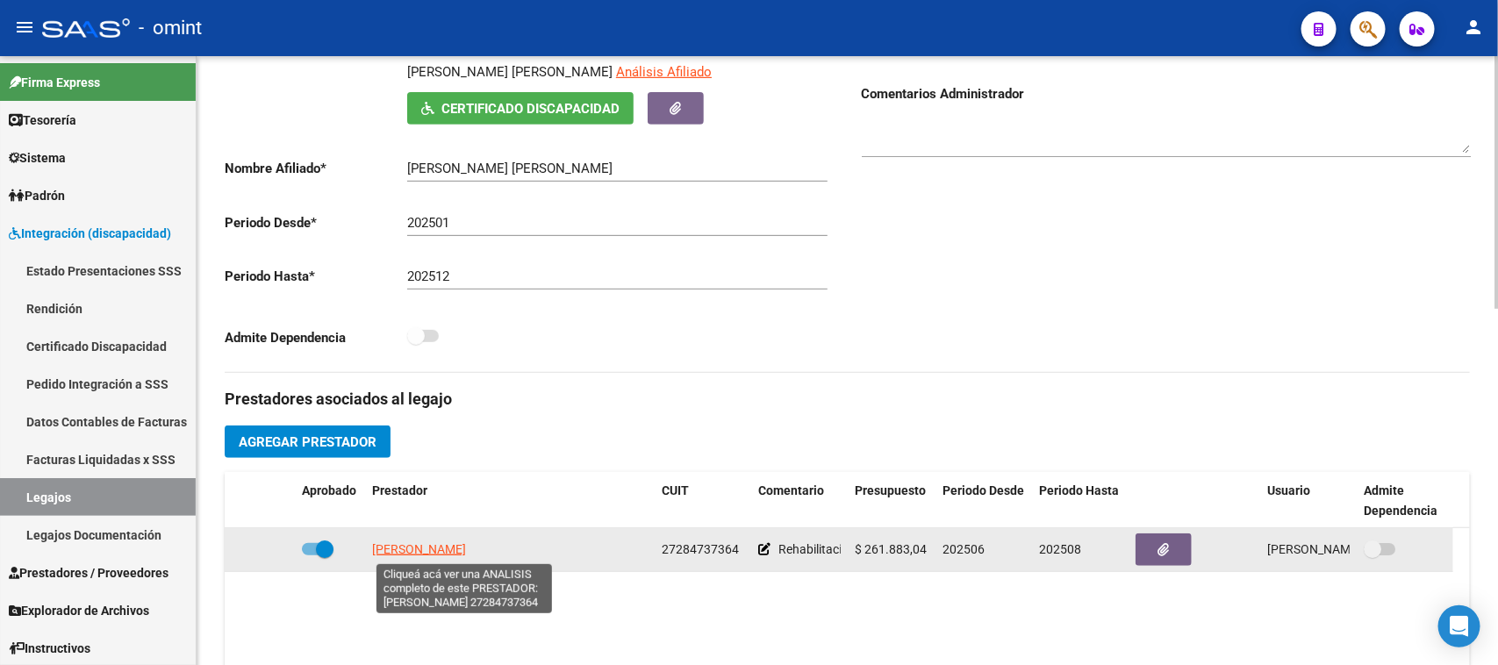
click at [466, 549] on span "[PERSON_NAME]" at bounding box center [419, 549] width 94 height 14
type textarea "27284737364"
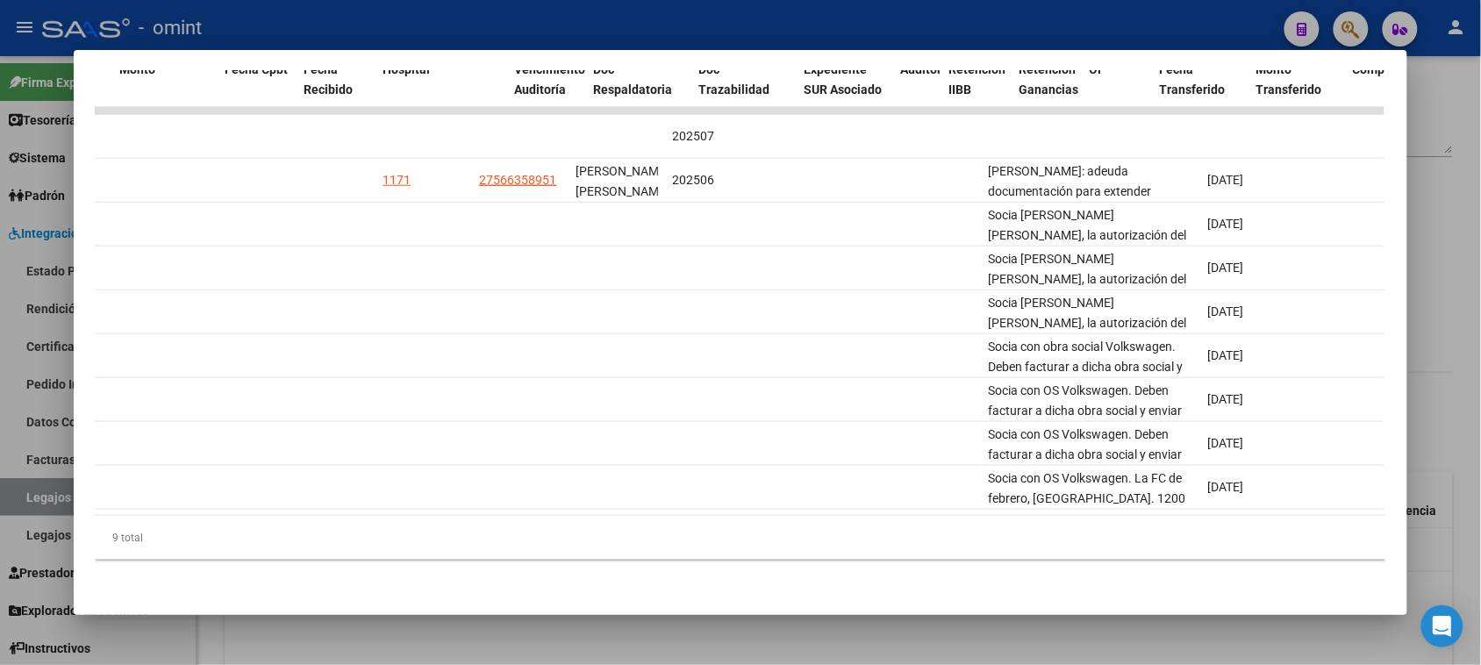
scroll to position [0, 0]
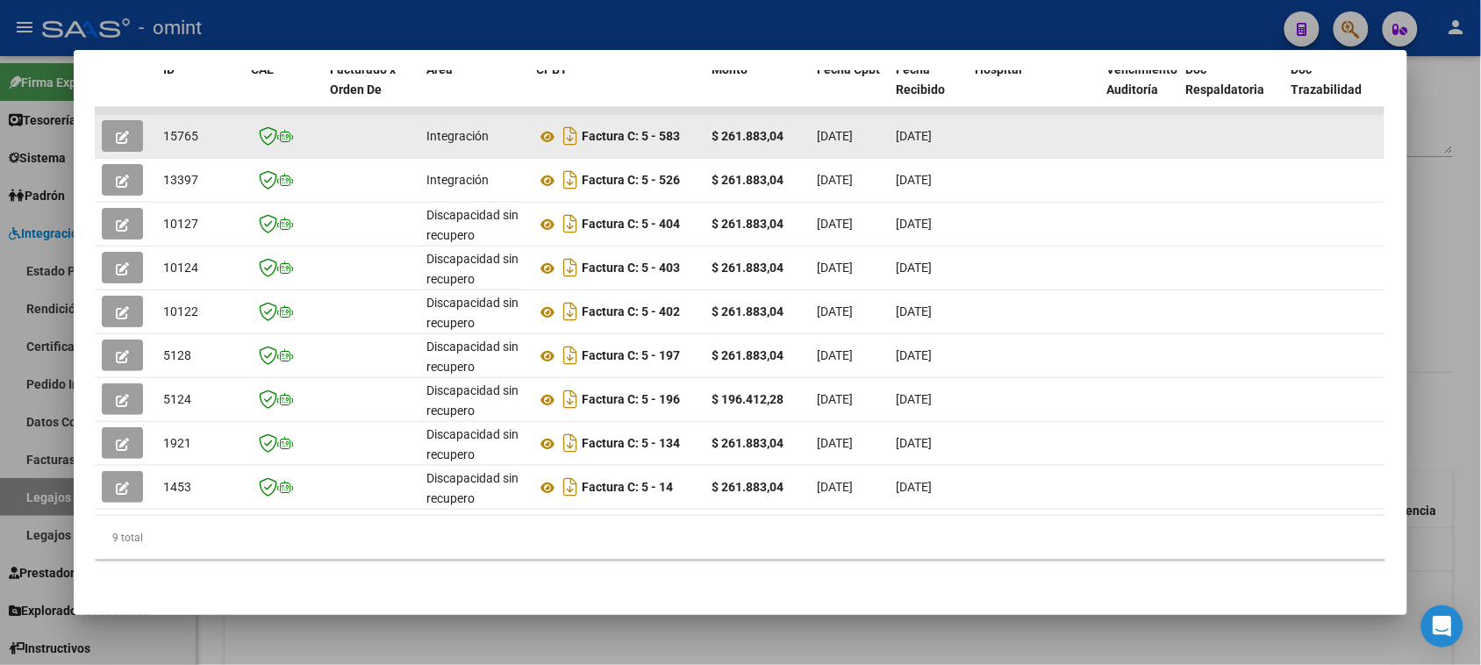
click at [129, 124] on button "button" at bounding box center [122, 136] width 41 height 32
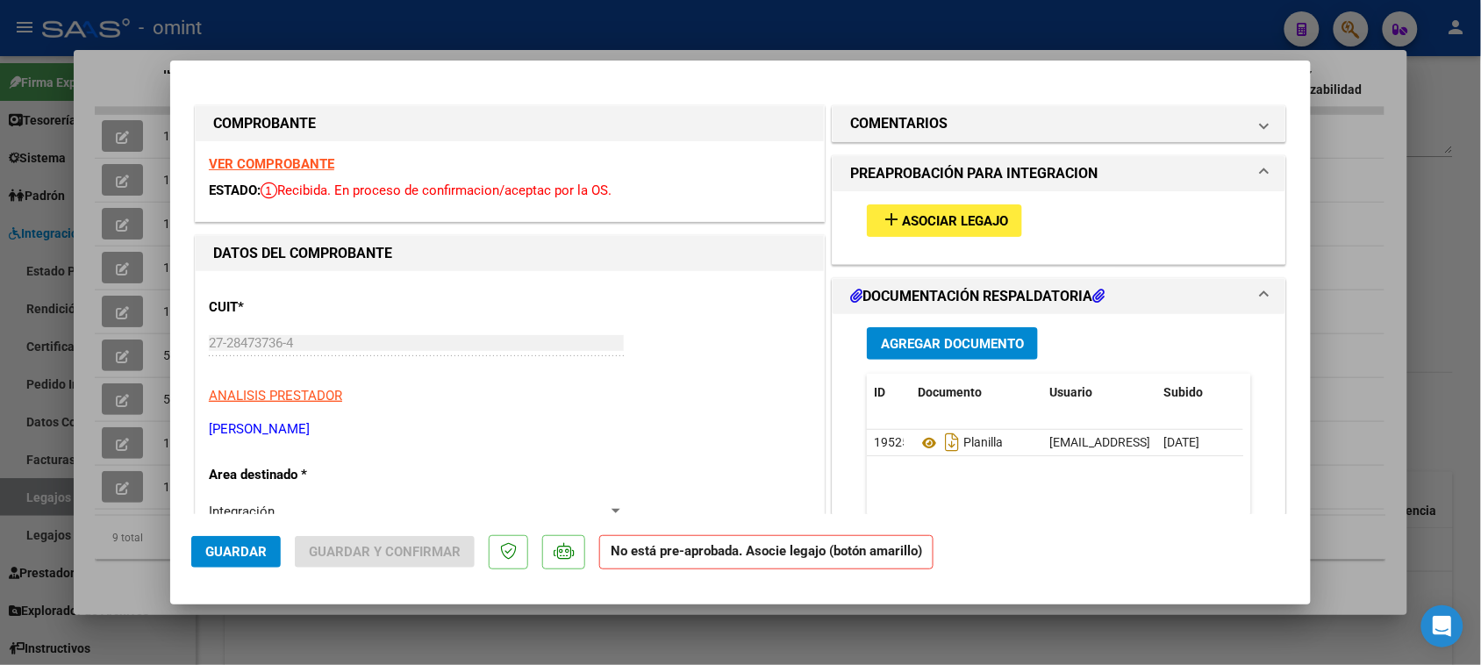
click at [270, 156] on strong "VER COMPROBANTE" at bounding box center [271, 164] width 125 height 16
type input "$ 0,00"
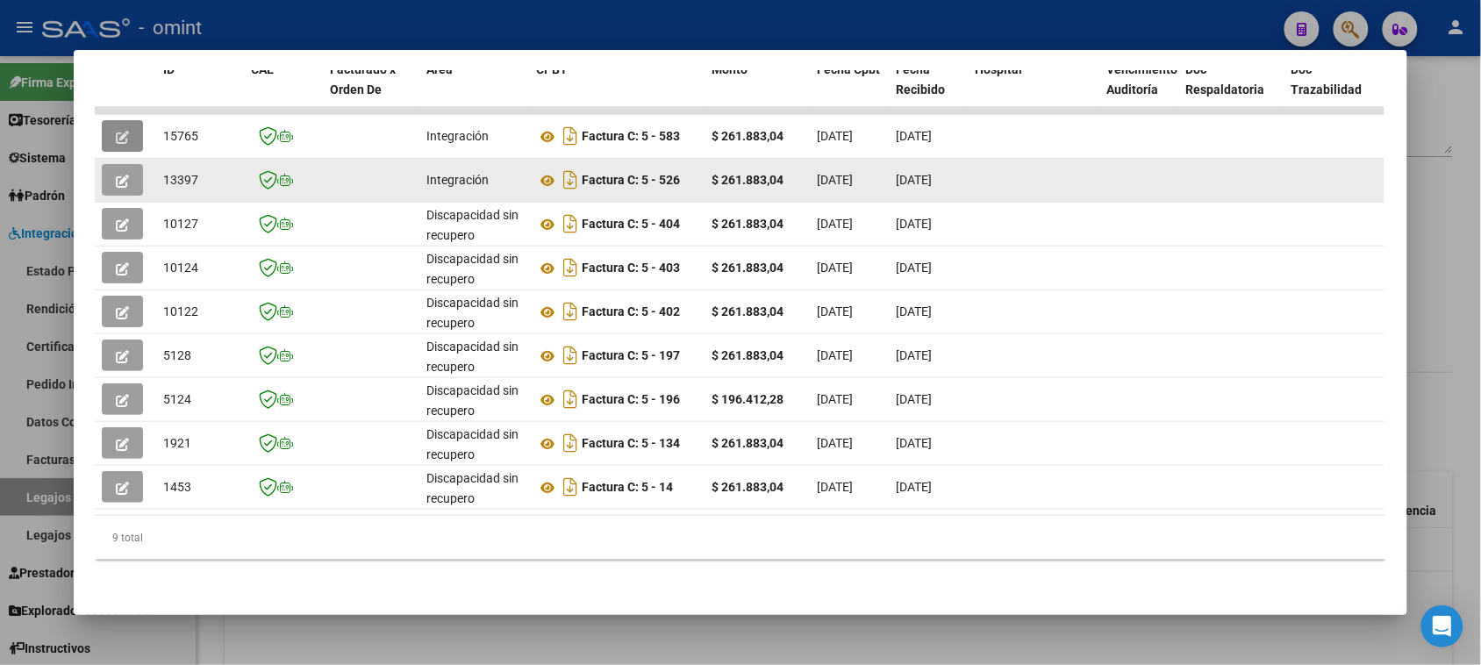
click at [102, 164] on button "button" at bounding box center [122, 180] width 41 height 32
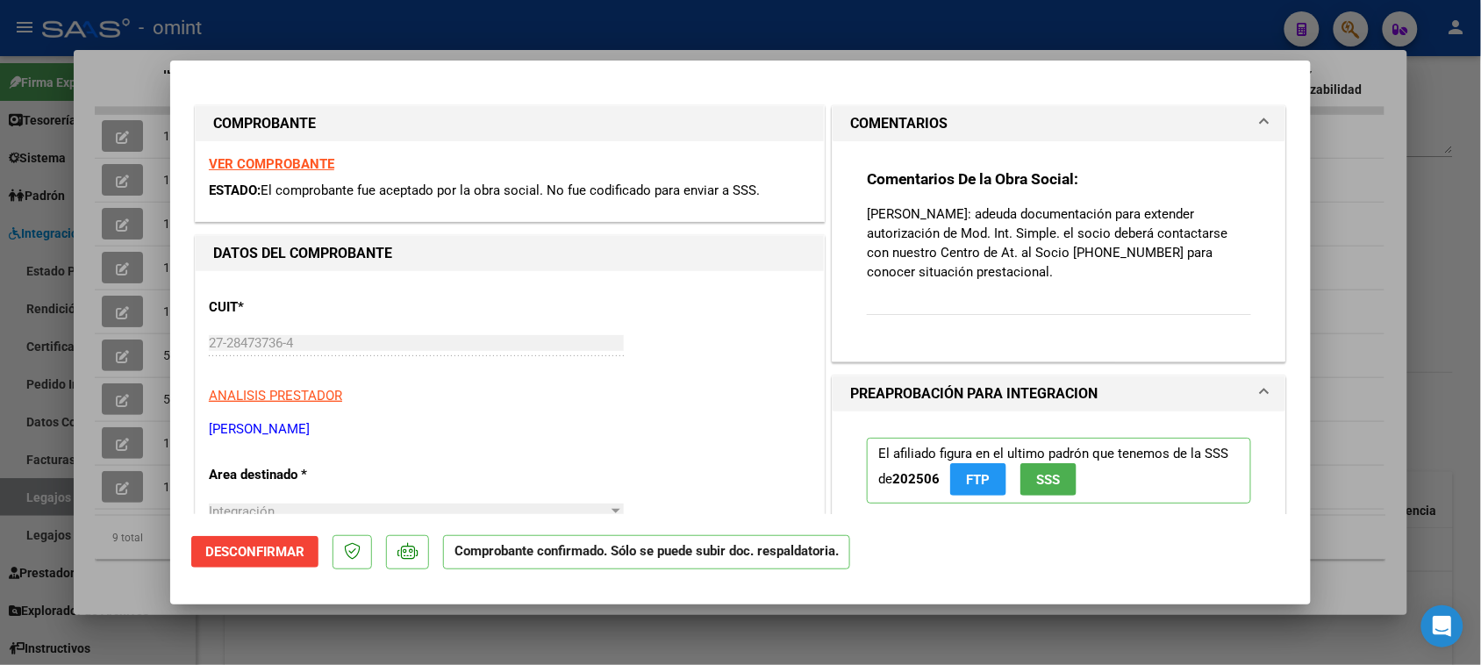
drag, startPoint x: 857, startPoint y: 211, endPoint x: 1025, endPoint y: 272, distance: 178.2
click at [1025, 272] on p "[PERSON_NAME]: adeuda documentación para extender autorización de Mod. Int. Sim…" at bounding box center [1059, 242] width 384 height 77
copy p "[PERSON_NAME]: adeuda documentación para extender autorización de Mod. Int. Sim…"
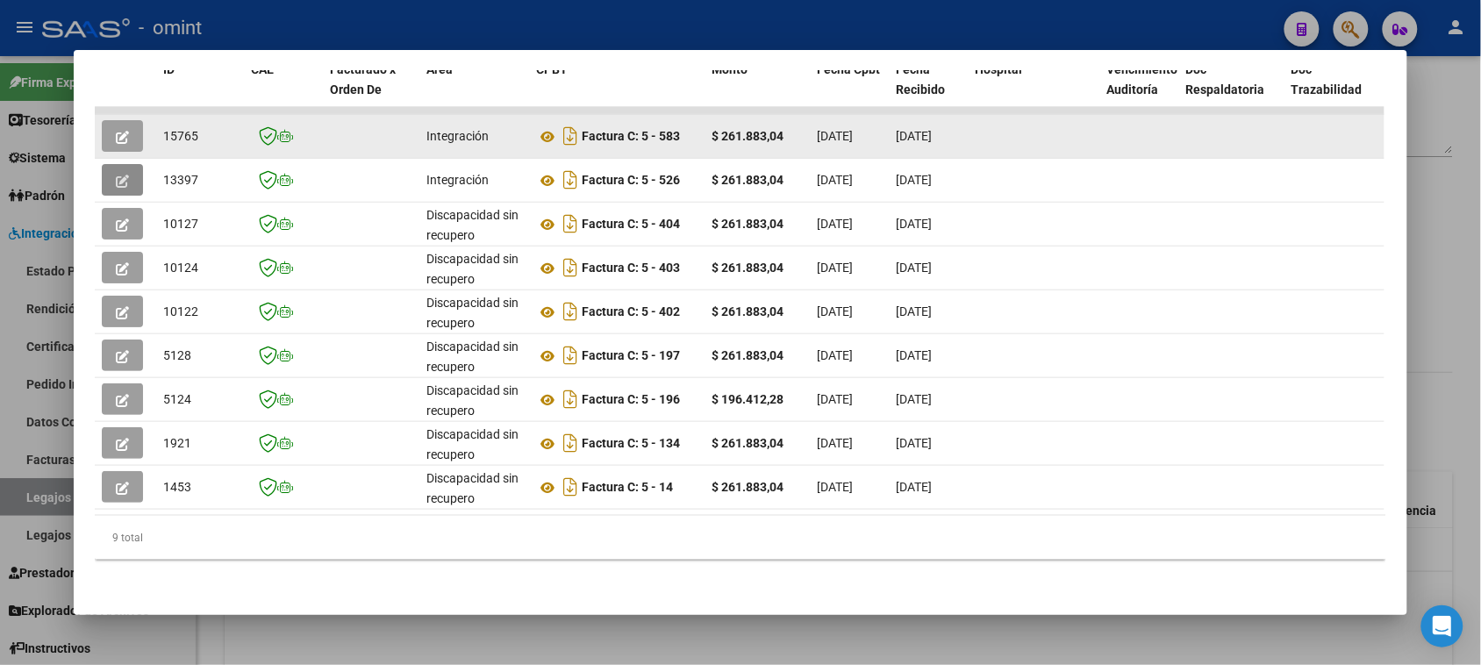
click at [136, 120] on div at bounding box center [125, 136] width 47 height 32
click at [127, 123] on button "button" at bounding box center [122, 136] width 41 height 32
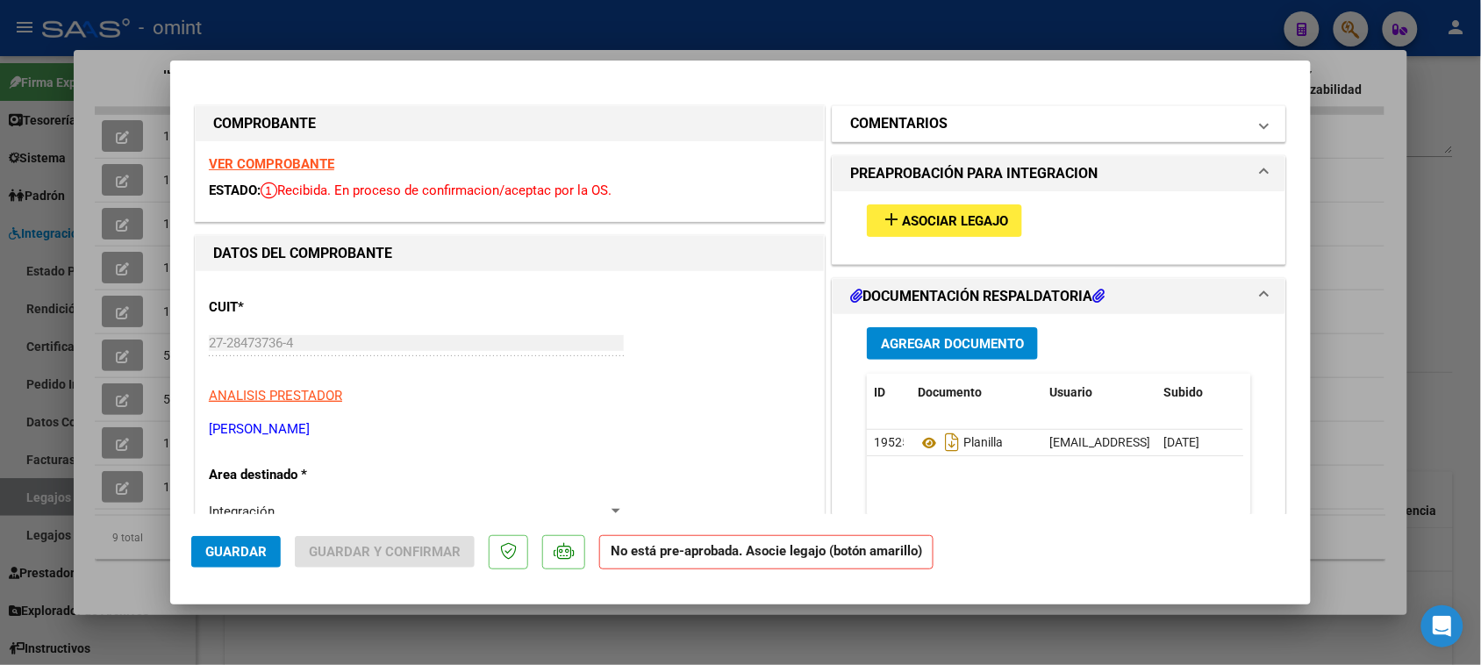
click at [978, 134] on mat-expansion-panel-header "COMENTARIOS" at bounding box center [1059, 123] width 453 height 35
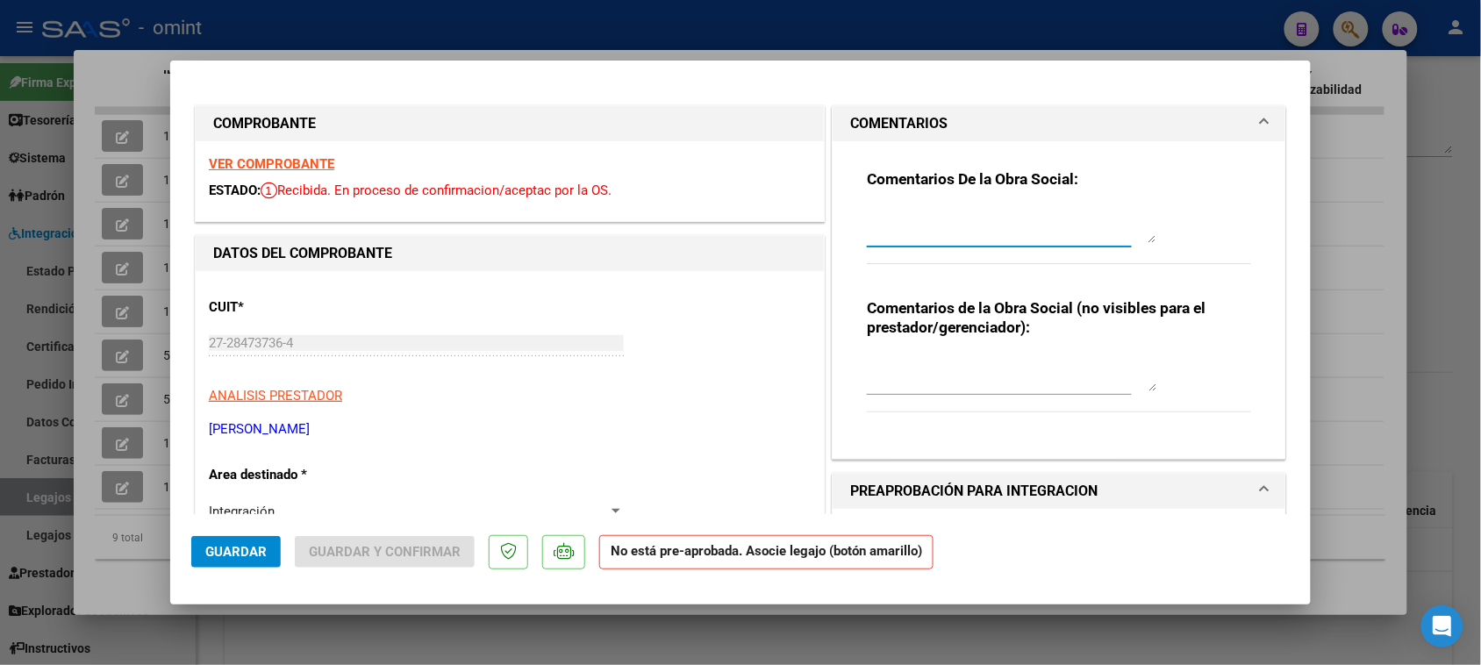
click at [967, 211] on textarea at bounding box center [1012, 225] width 290 height 35
paste textarea "[PERSON_NAME]: adeuda documentación para extender autorización de Mod. Int. Sim…"
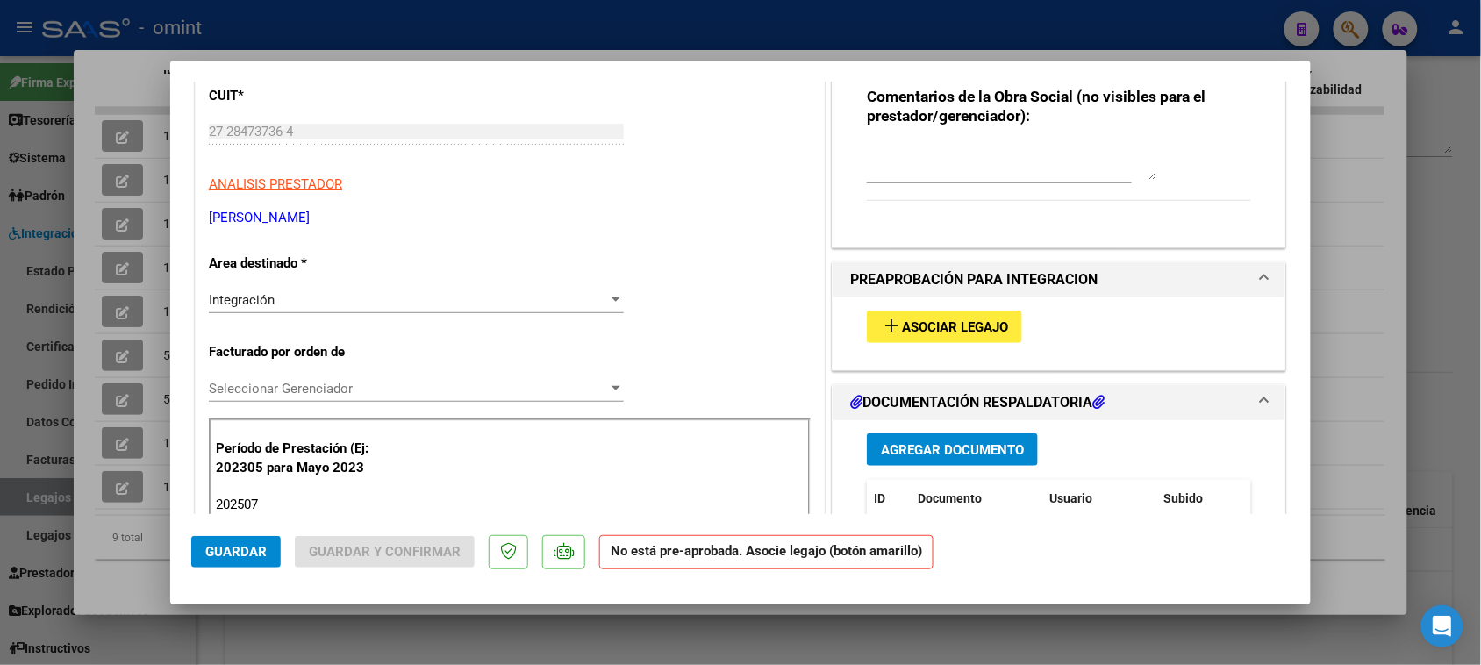
scroll to position [219, 0]
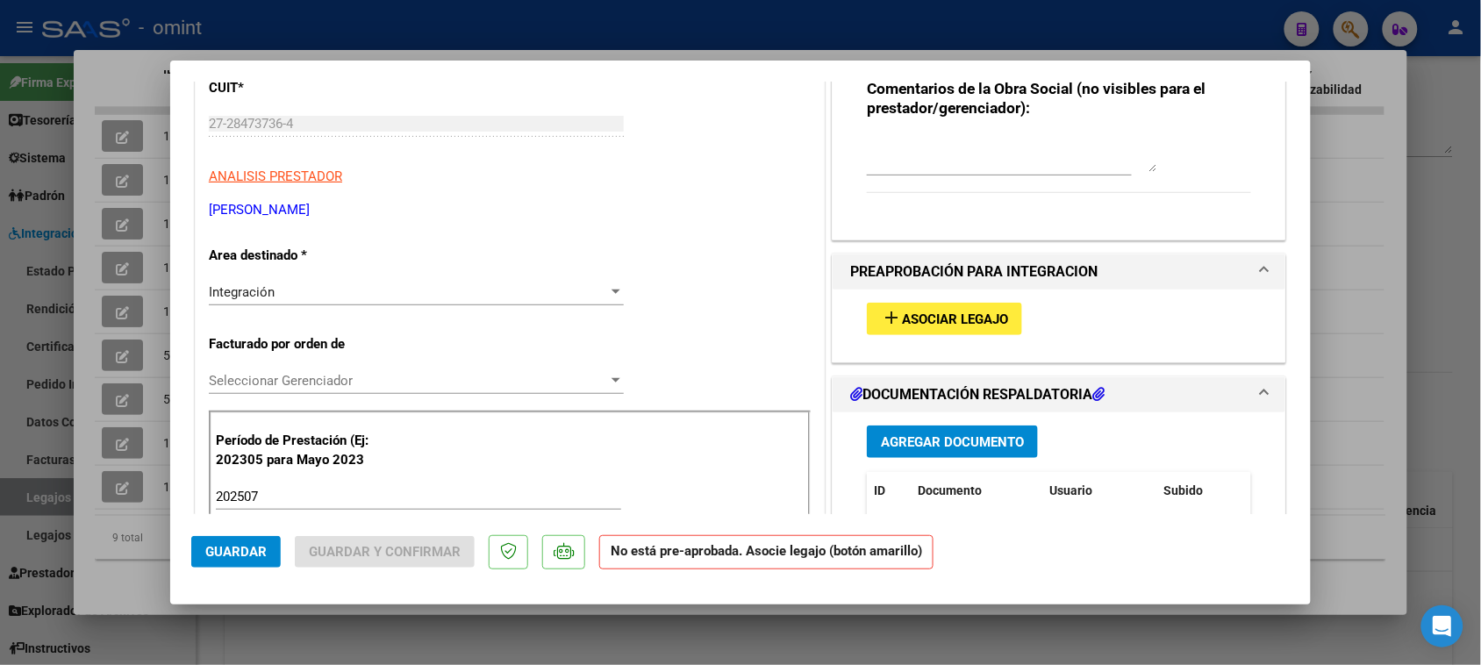
type textarea "[PERSON_NAME]: adeuda documentación para extender autorización de Mod. Int. Sim…"
click at [931, 305] on button "add Asociar Legajo" at bounding box center [944, 319] width 155 height 32
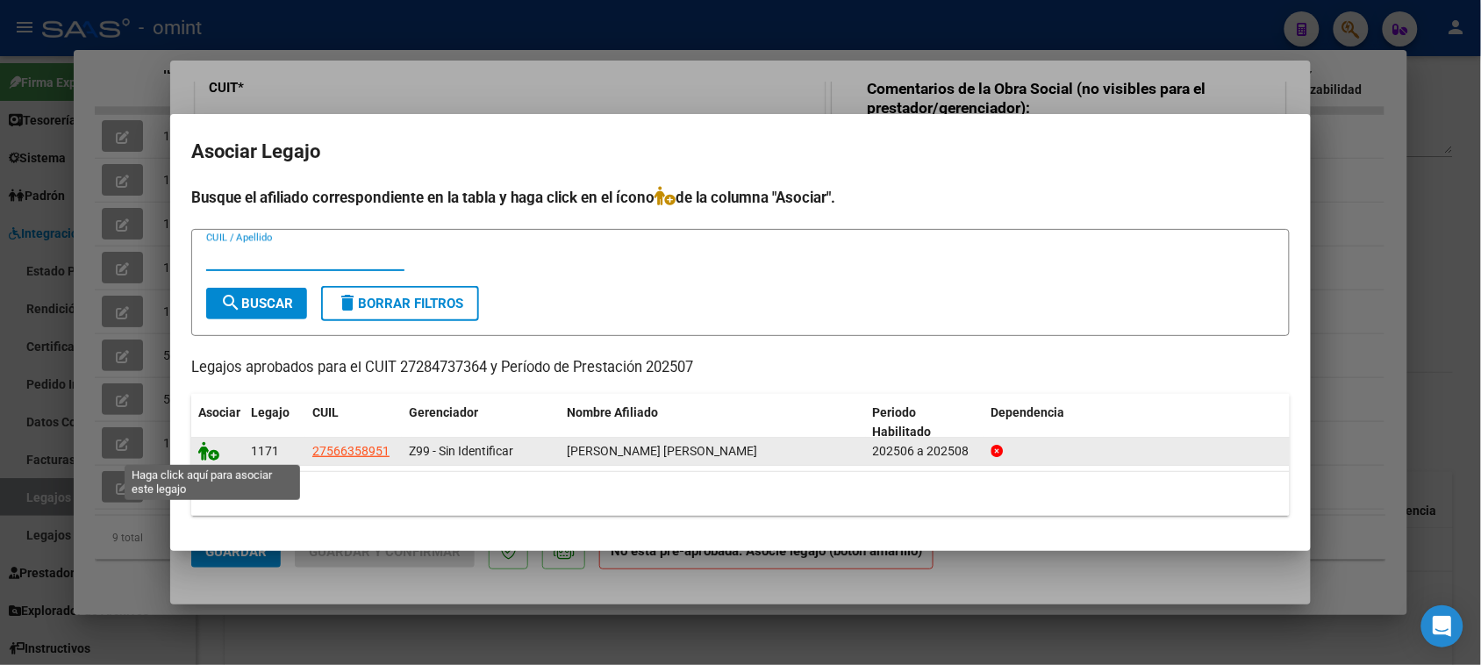
click at [208, 452] on icon at bounding box center [208, 450] width 21 height 19
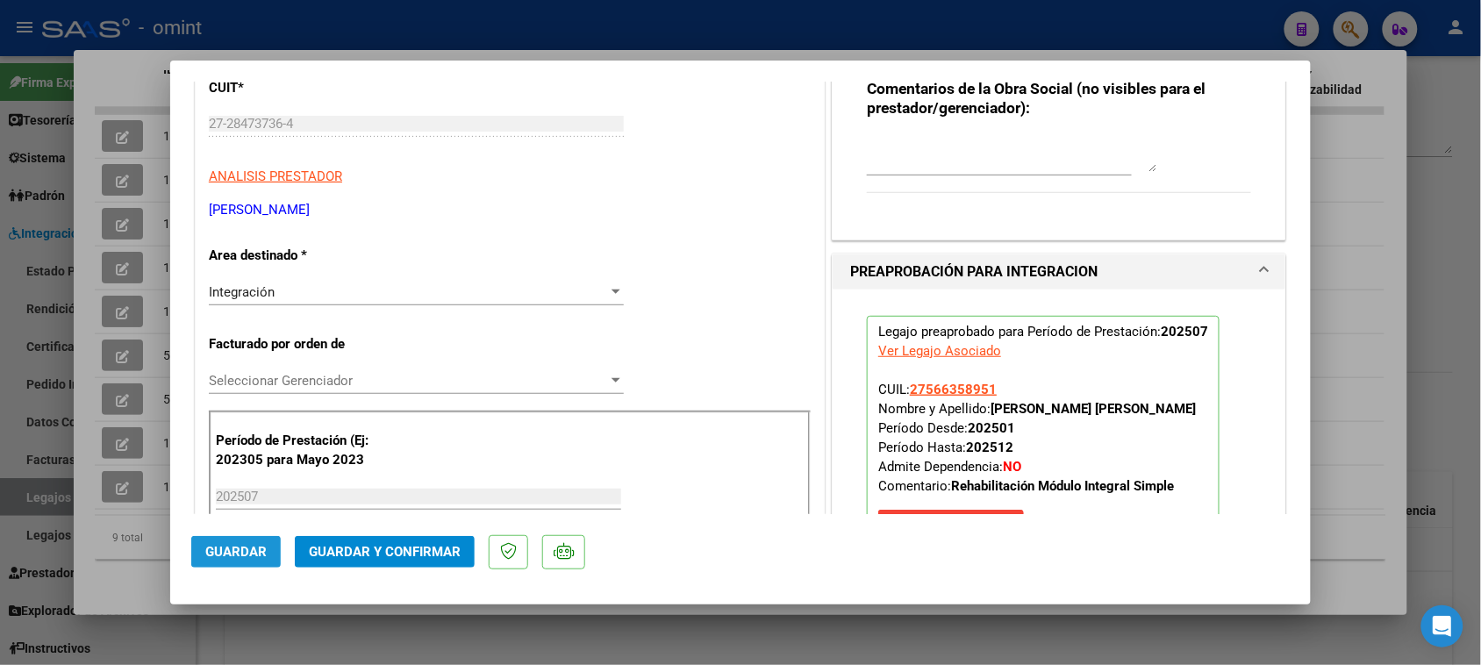
click at [225, 549] on span "Guardar" at bounding box center [235, 552] width 61 height 16
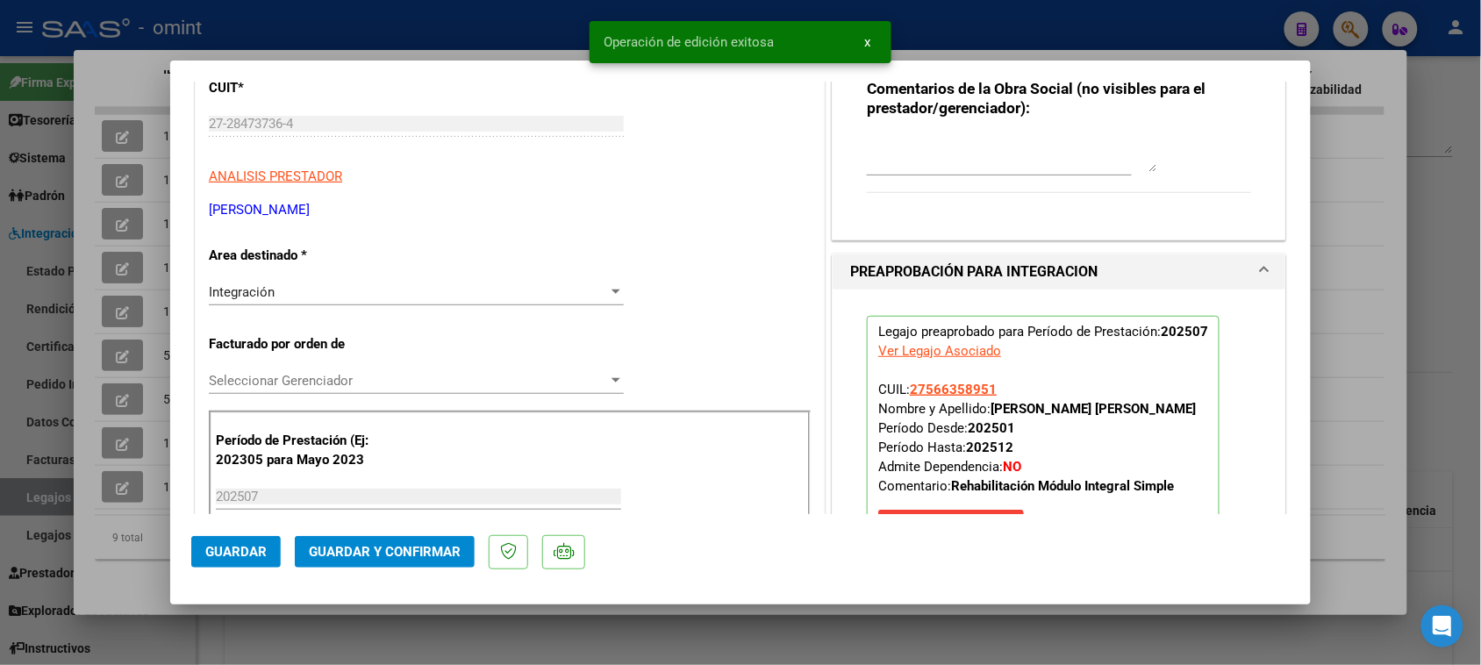
type input "$ 0,00"
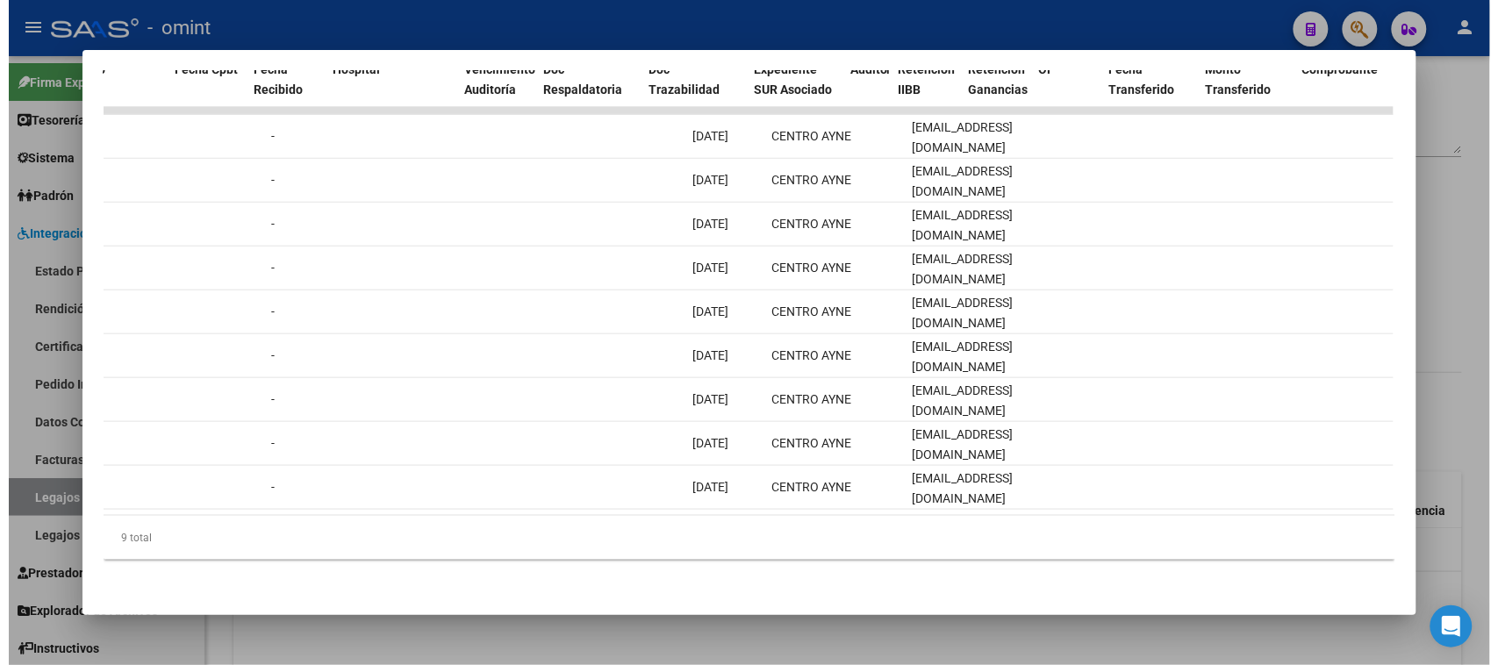
scroll to position [0, 0]
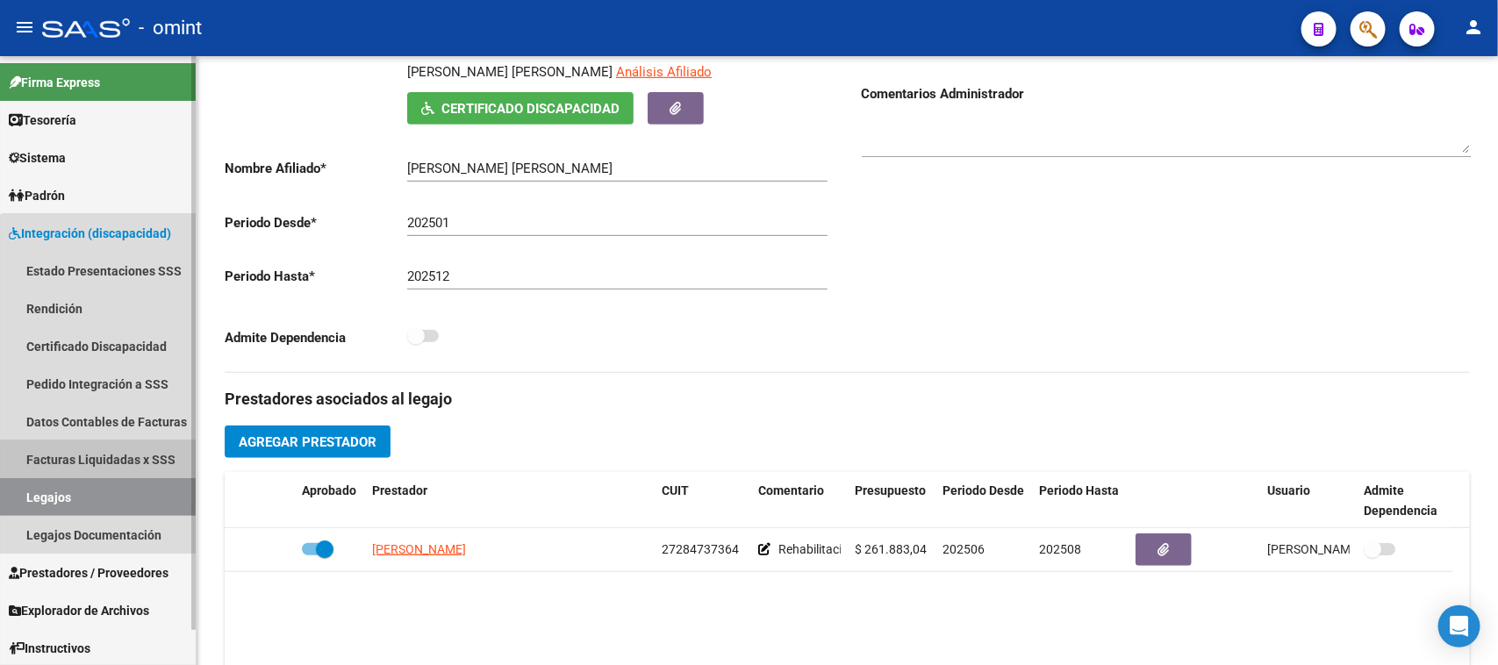
click at [115, 461] on link "Facturas Liquidadas x SSS" at bounding box center [98, 460] width 196 height 38
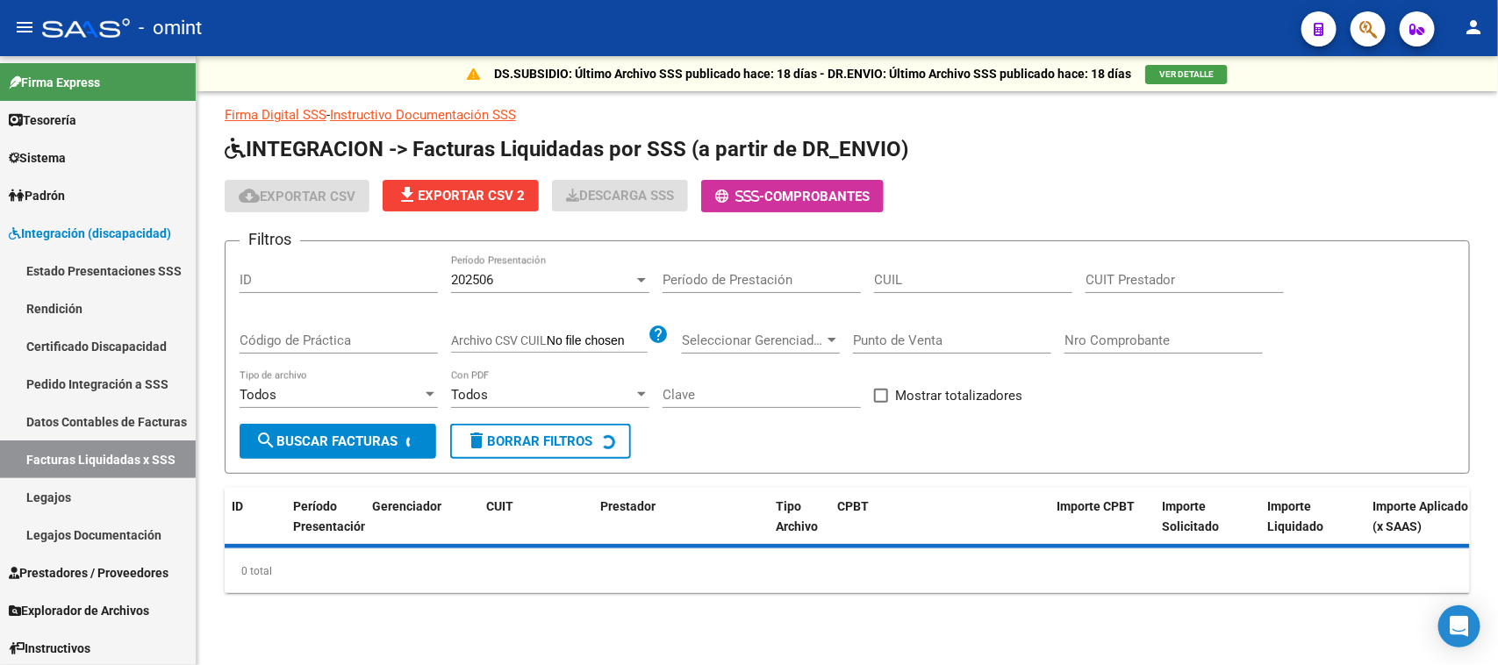
click at [1189, 275] on input "CUIT Prestador" at bounding box center [1185, 280] width 198 height 16
paste input "20-36073425-1"
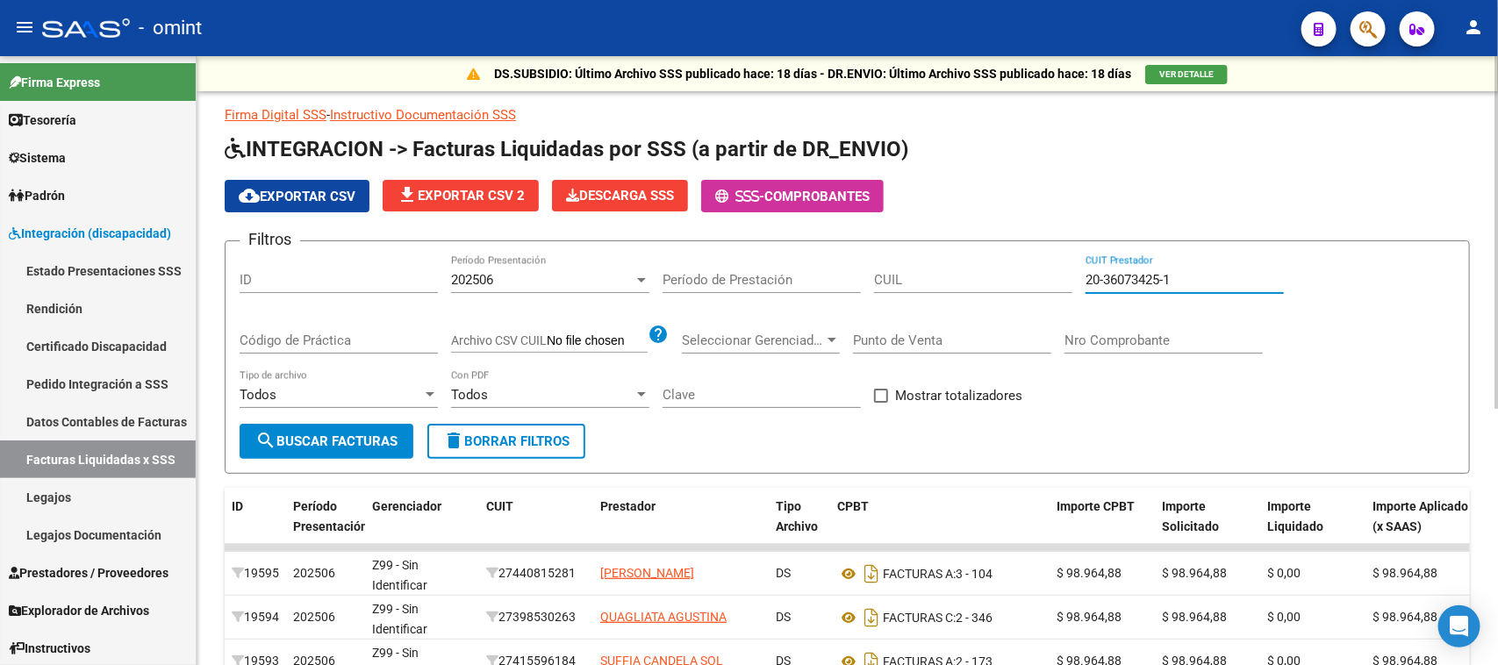
type input "20-36073425-1"
click at [544, 273] on div "202506" at bounding box center [542, 280] width 183 height 16
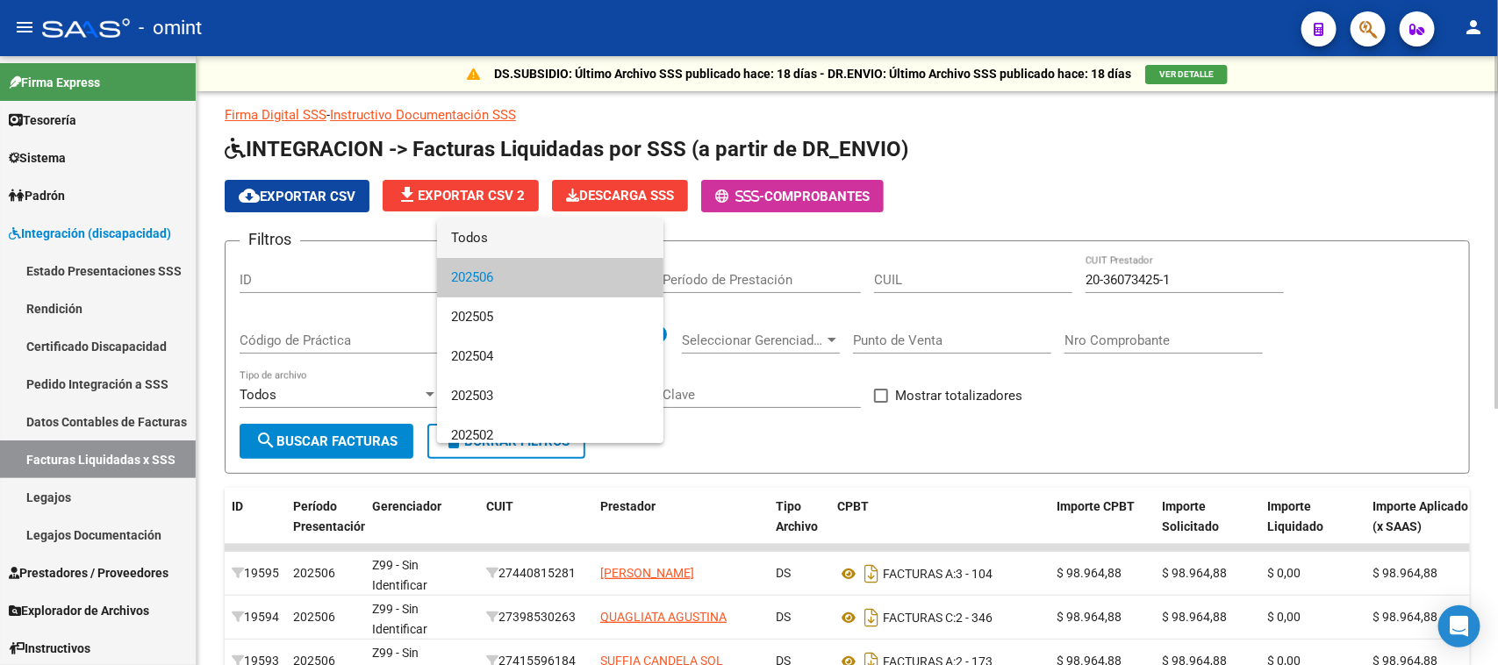
click at [542, 235] on span "Todos" at bounding box center [550, 238] width 198 height 39
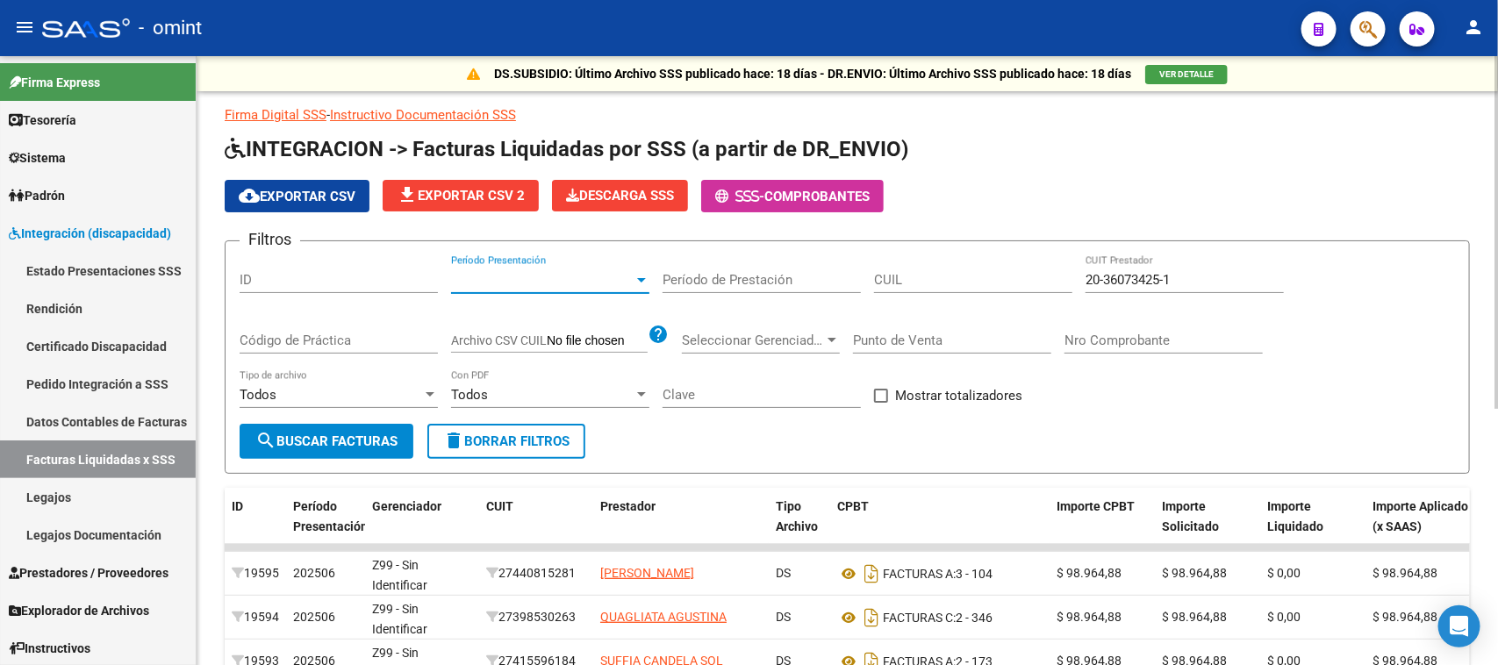
click at [318, 467] on form "Filtros ID Período Presentación Período Presentación Período de Prestación CUIL…" at bounding box center [847, 356] width 1245 height 233
click at [323, 453] on button "search Buscar Facturas" at bounding box center [327, 441] width 174 height 35
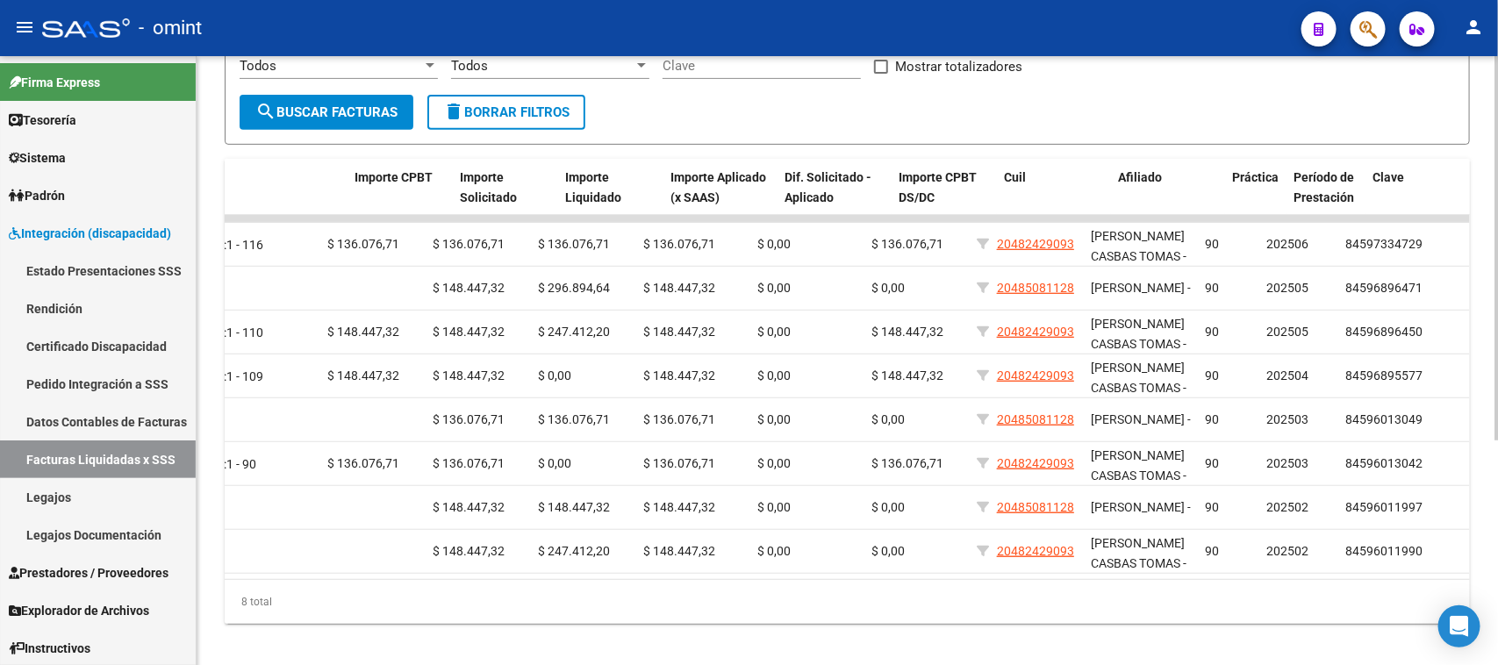
scroll to position [0, 702]
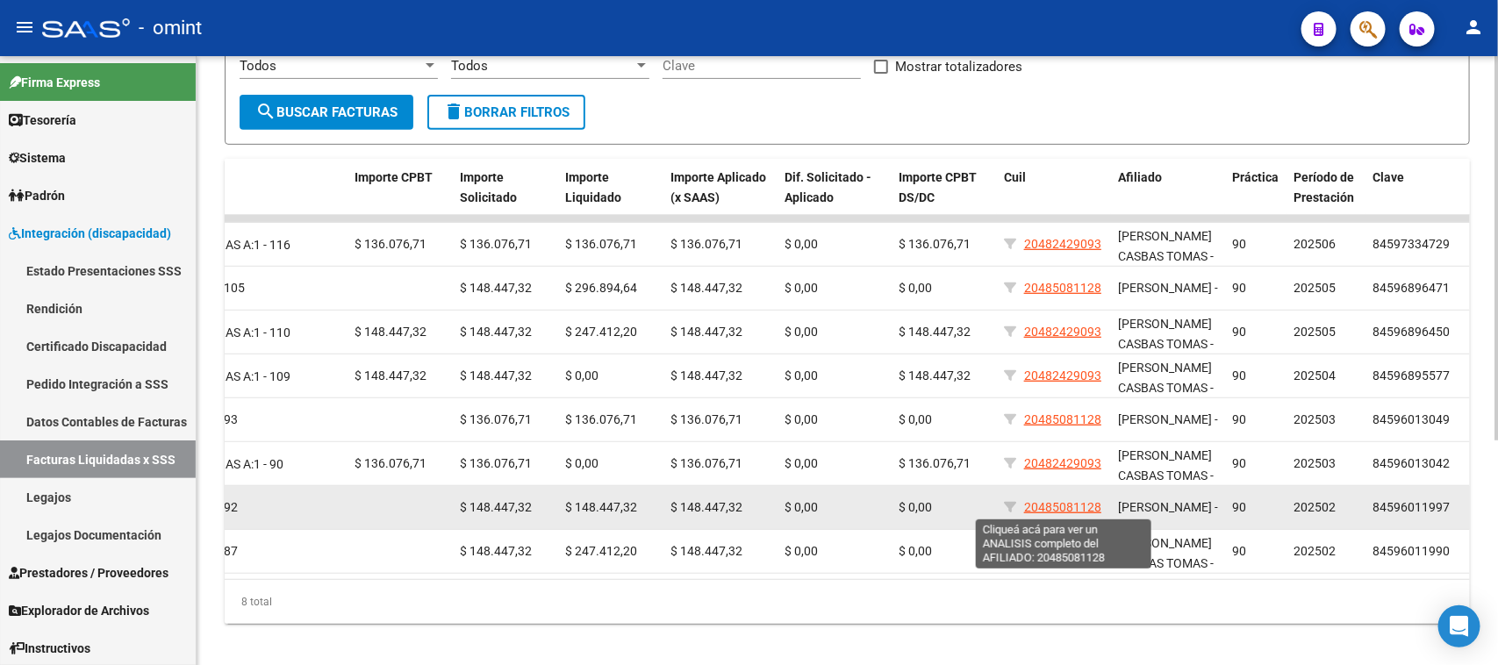
drag, startPoint x: 1038, startPoint y: 518, endPoint x: 1025, endPoint y: 510, distance: 15.4
click at [1025, 510] on datatable-body-cell "20485081128" at bounding box center [1054, 507] width 114 height 43
copy span "20485081128"
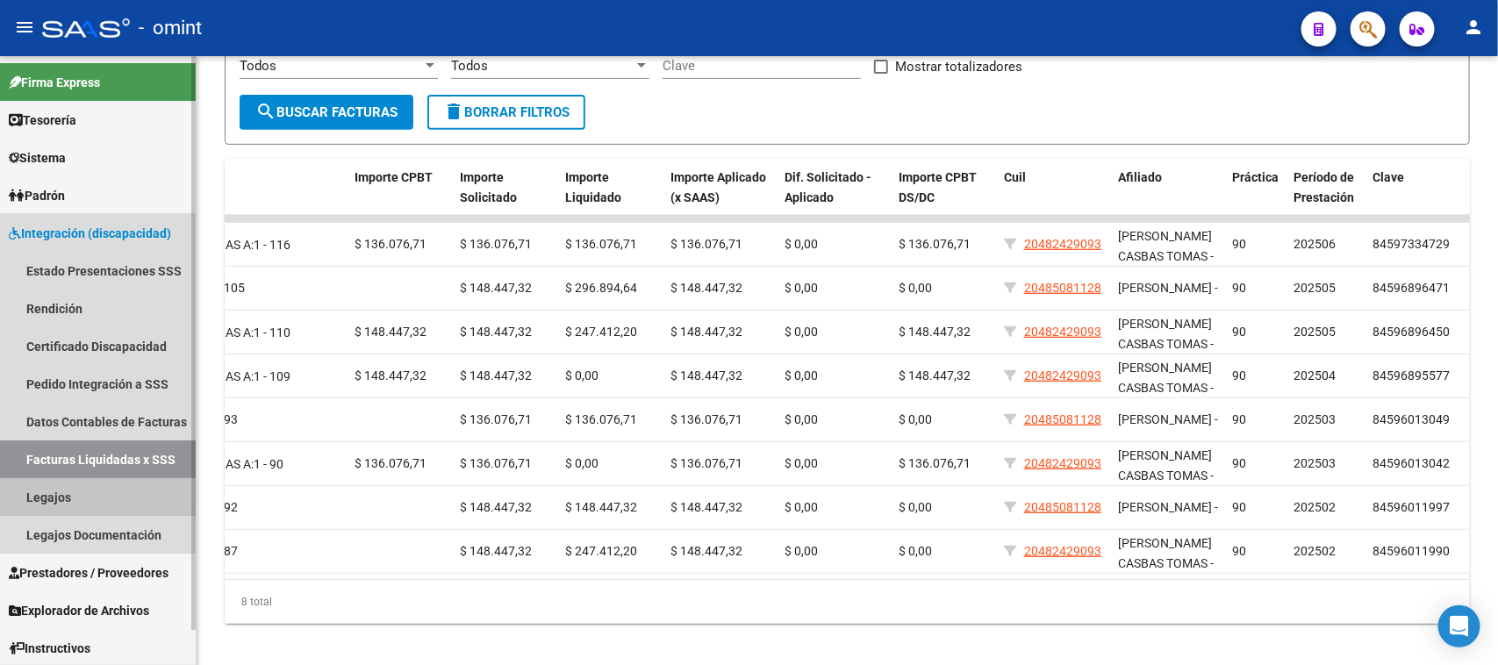
click at [97, 502] on link "Legajos" at bounding box center [98, 497] width 196 height 38
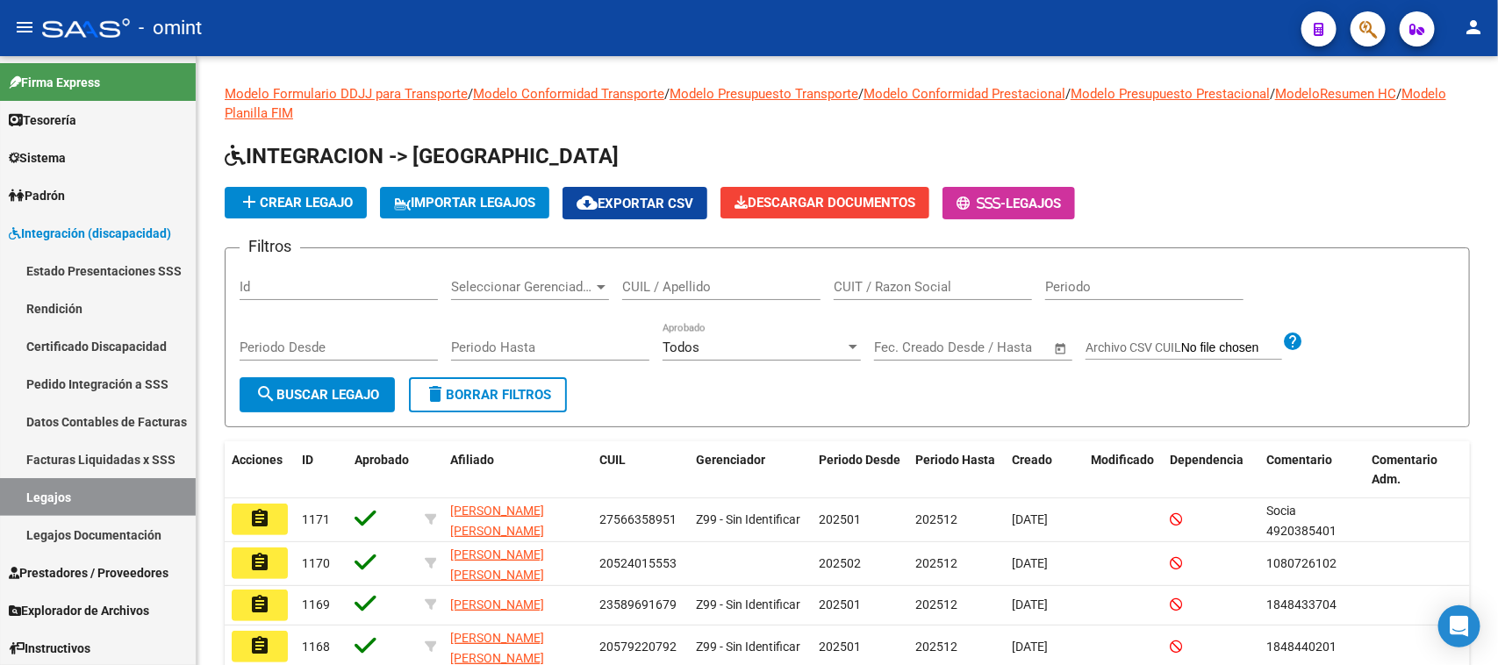
click at [948, 281] on input "CUIT / Razon Social" at bounding box center [933, 287] width 198 height 16
click at [671, 287] on input "CUIL / Apellido" at bounding box center [721, 287] width 198 height 16
type input "barrionuevo"
click at [230, 400] on form "Filtros Id Seleccionar Gerenciador Seleccionar Gerenciador barrionuevo CUIL / A…" at bounding box center [847, 337] width 1245 height 180
click at [395, 391] on button "search Buscar Legajo" at bounding box center [317, 394] width 155 height 35
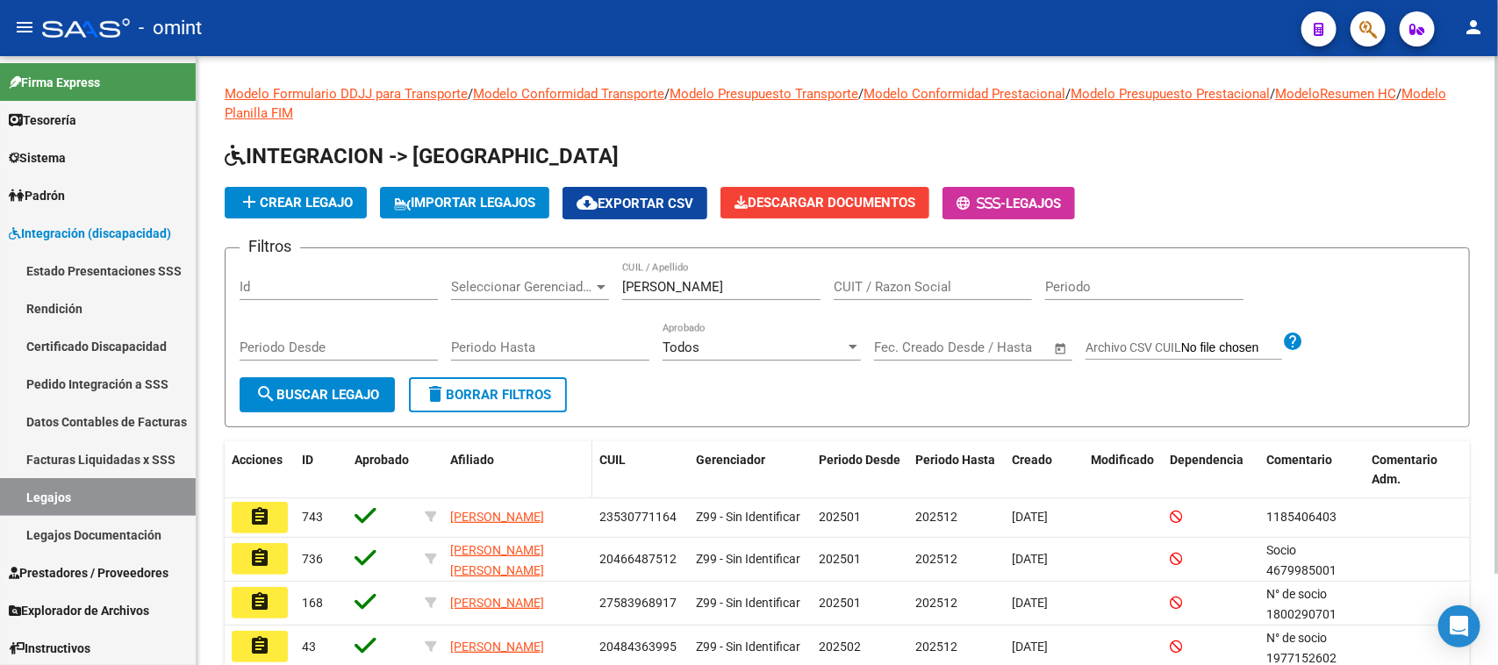
scroll to position [108, 0]
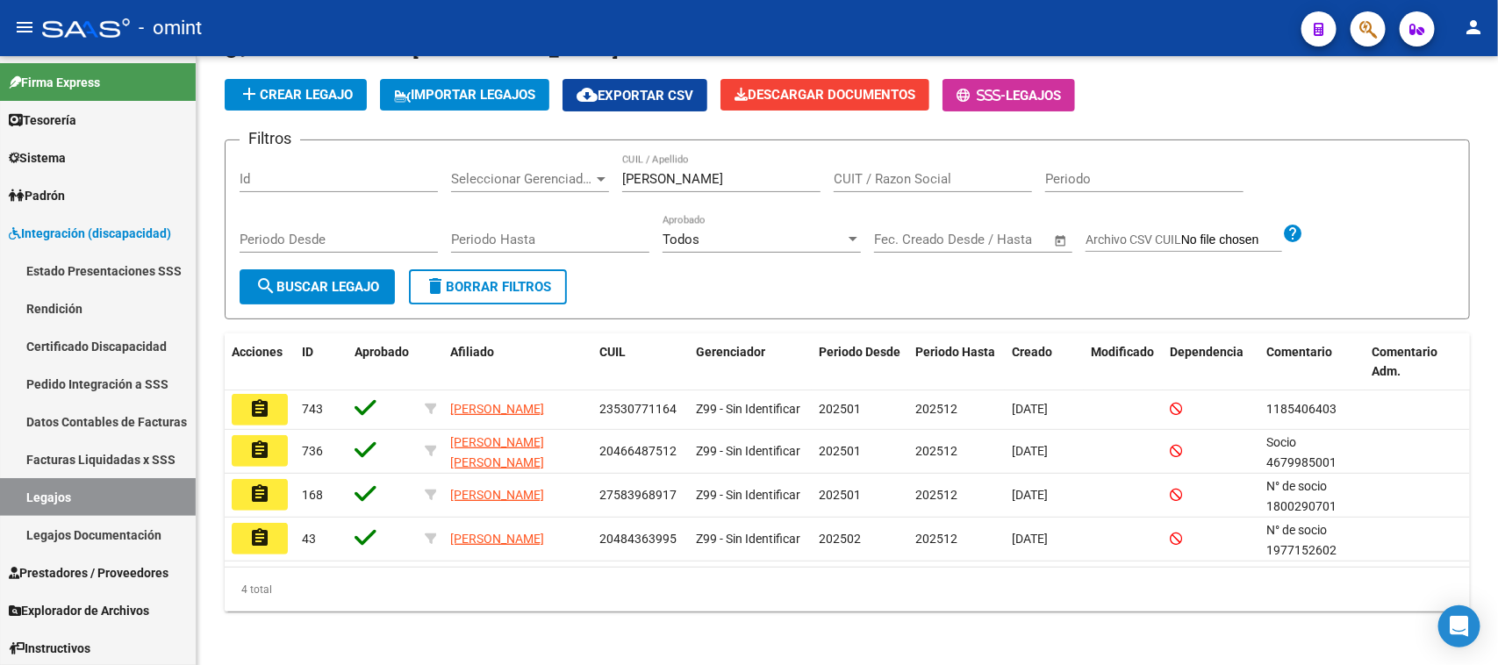
click at [253, 537] on mat-icon "assignment" at bounding box center [259, 537] width 21 height 21
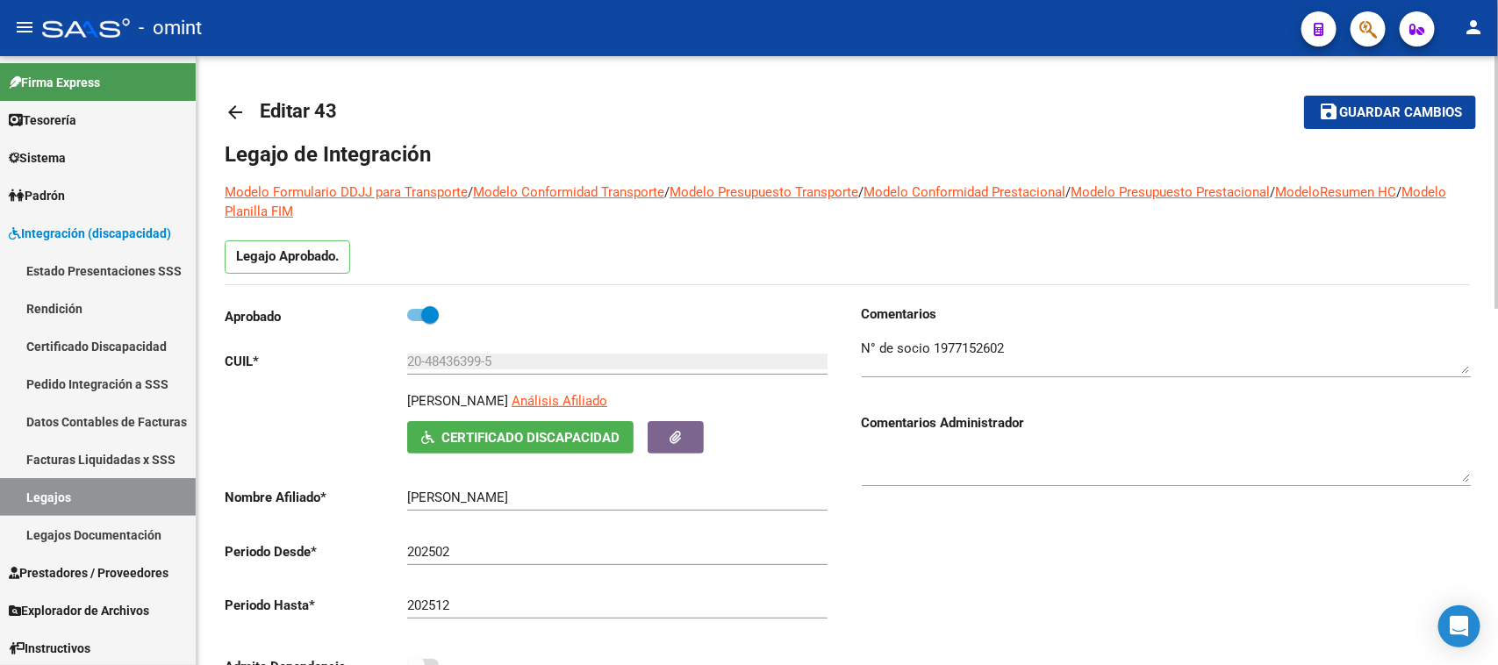
click at [955, 362] on textarea at bounding box center [1166, 356] width 609 height 35
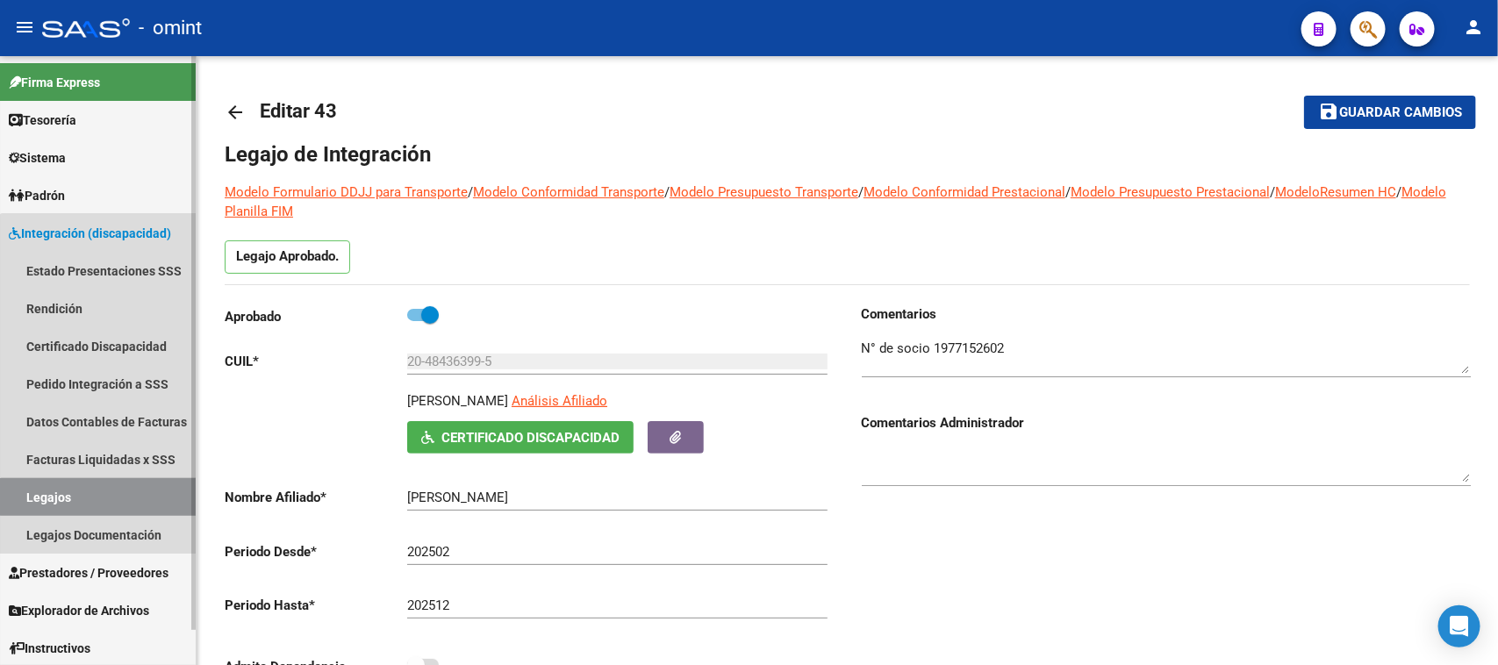
click at [151, 498] on link "Legajos" at bounding box center [98, 497] width 196 height 38
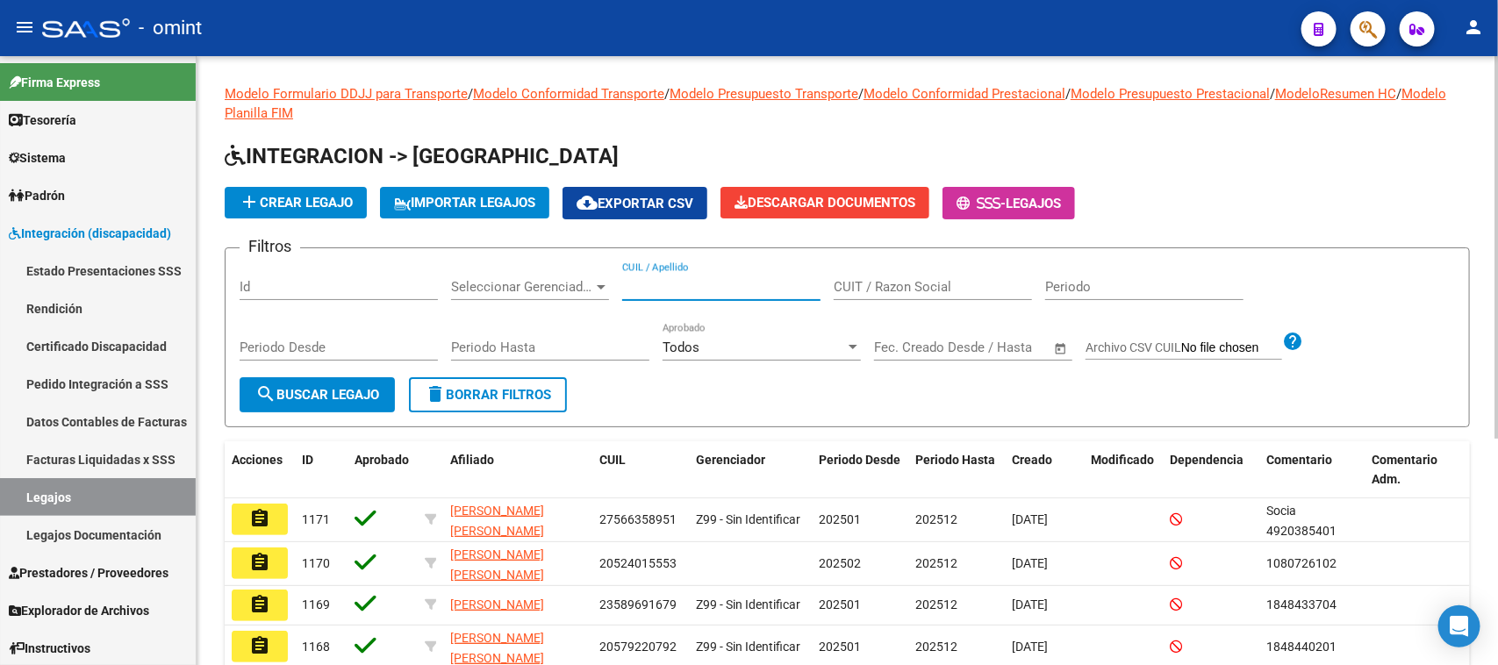
click at [738, 279] on input "CUIL / Apellido" at bounding box center [721, 287] width 198 height 16
type input "mansilla"
click at [344, 401] on button "search Buscar Legajo" at bounding box center [317, 394] width 155 height 35
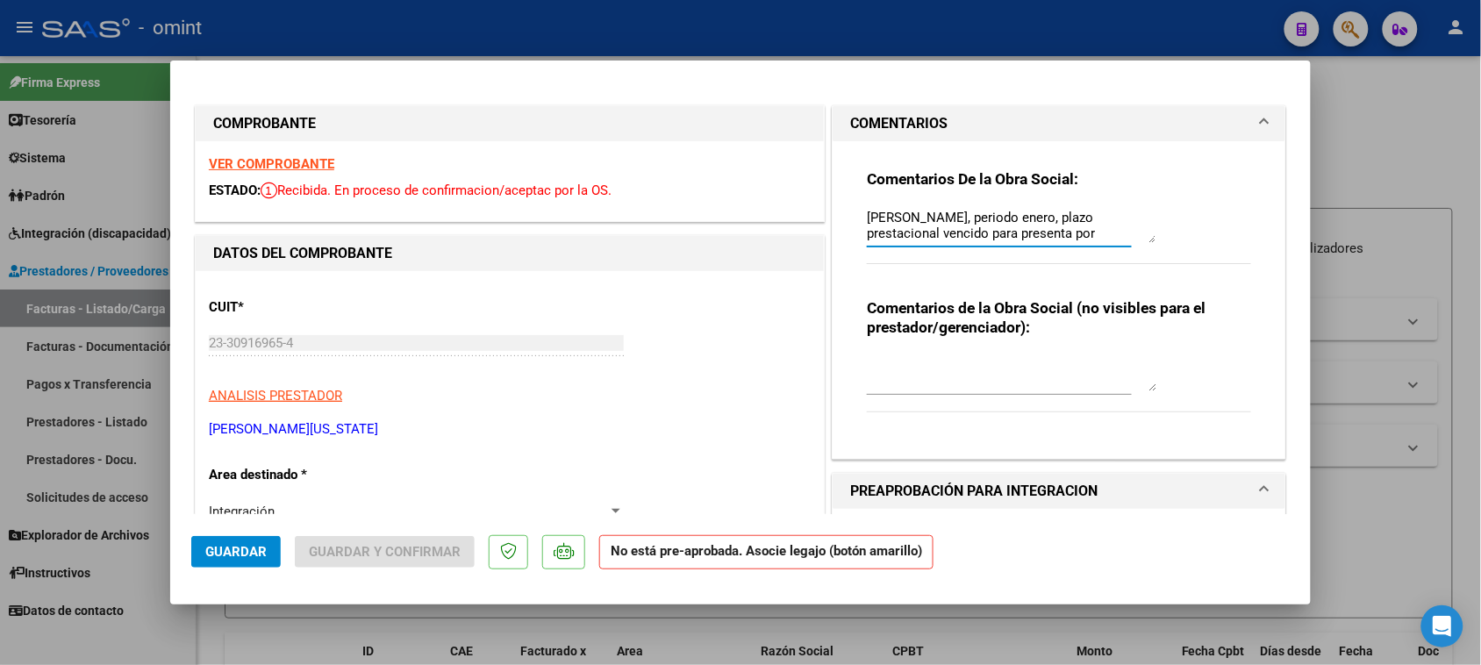
scroll to position [219, 0]
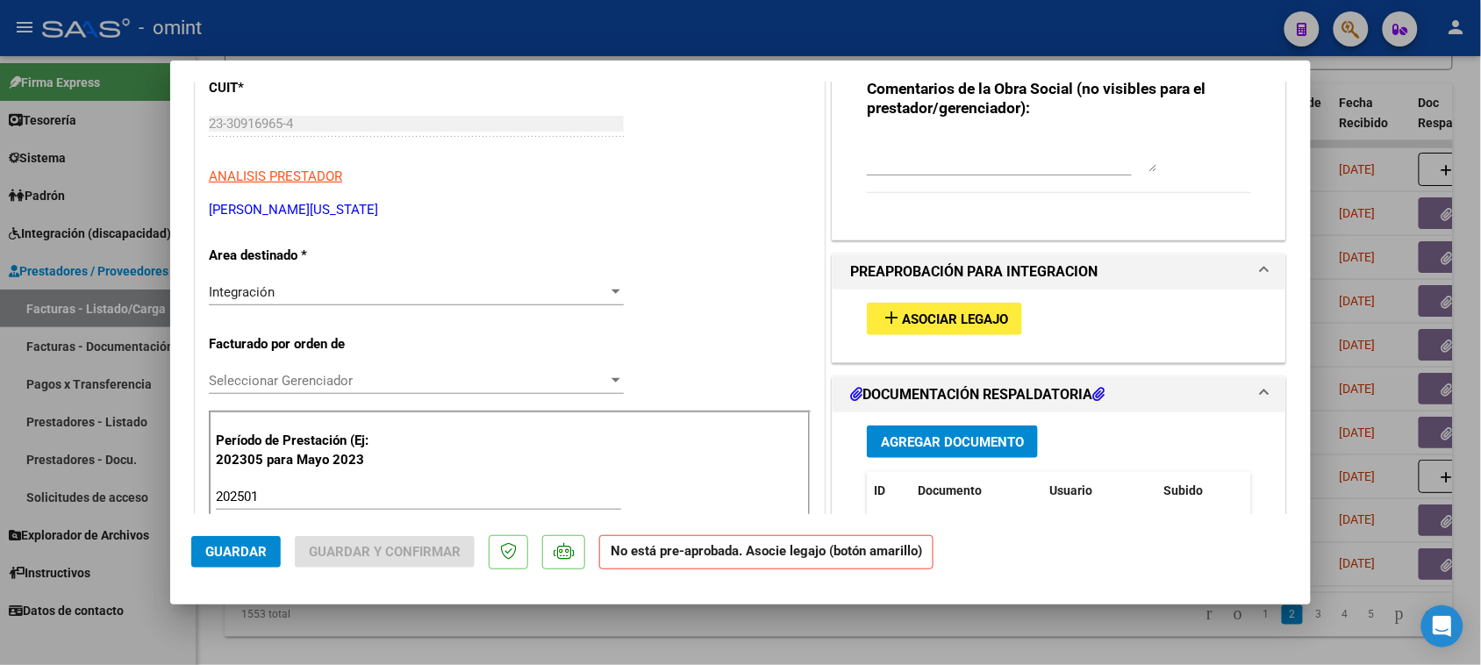
type textarea "[PERSON_NAME], periodo enero, plazo prestacional vencido para presenta por Meca…"
click at [391, 283] on div "Integración Seleccionar Area" at bounding box center [416, 292] width 415 height 26
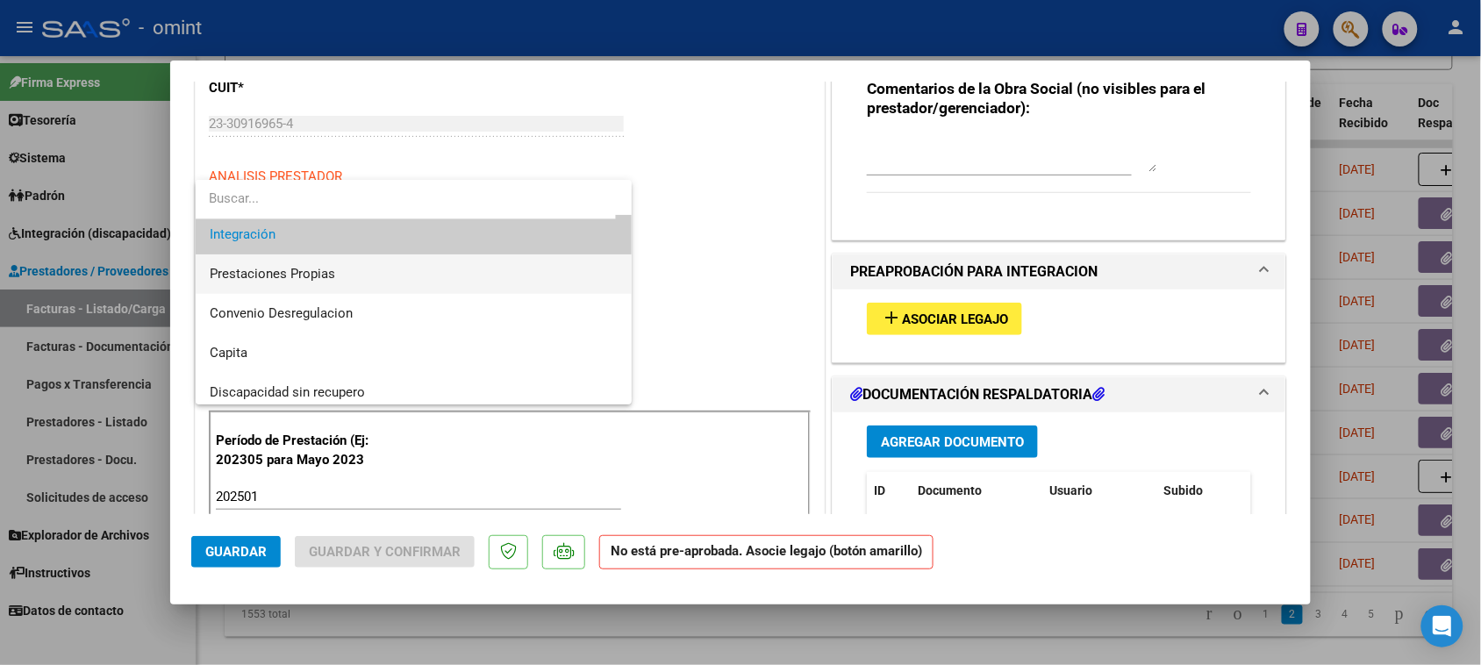
scroll to position [169, 0]
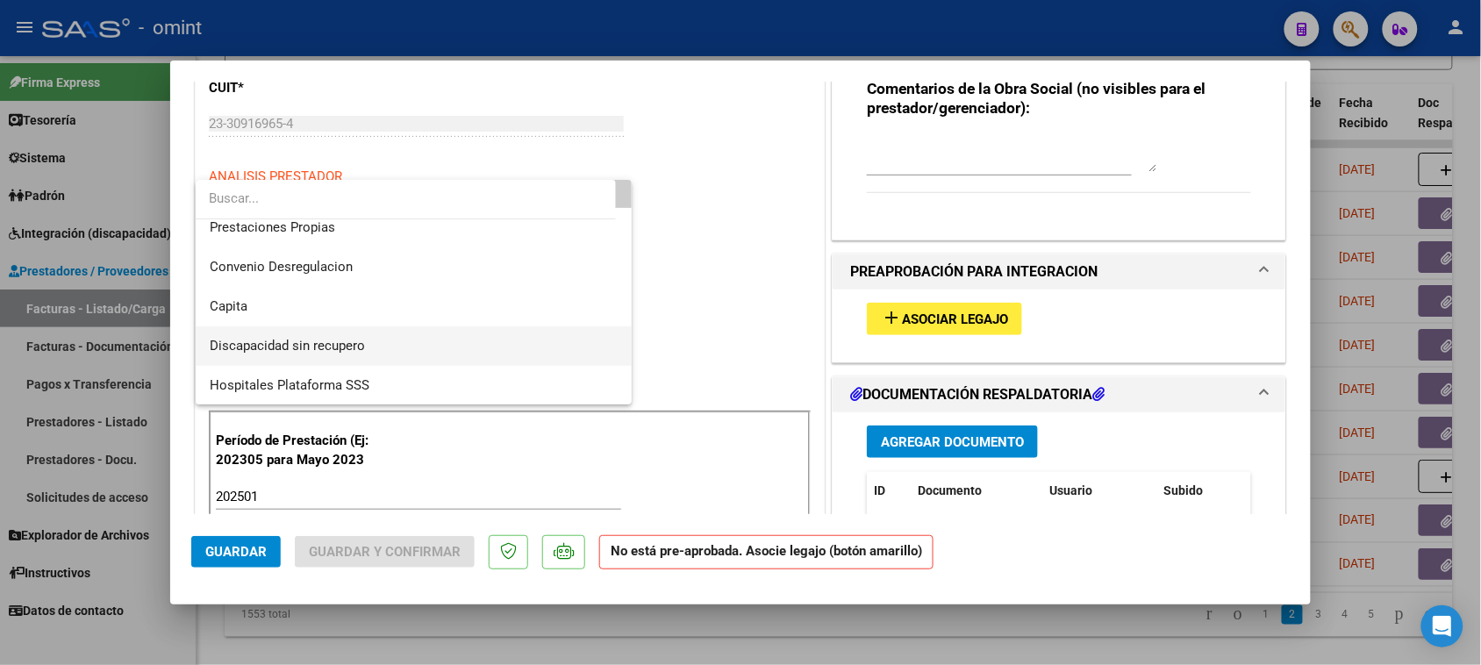
click at [379, 333] on span "Discapacidad sin recupero" at bounding box center [414, 345] width 409 height 39
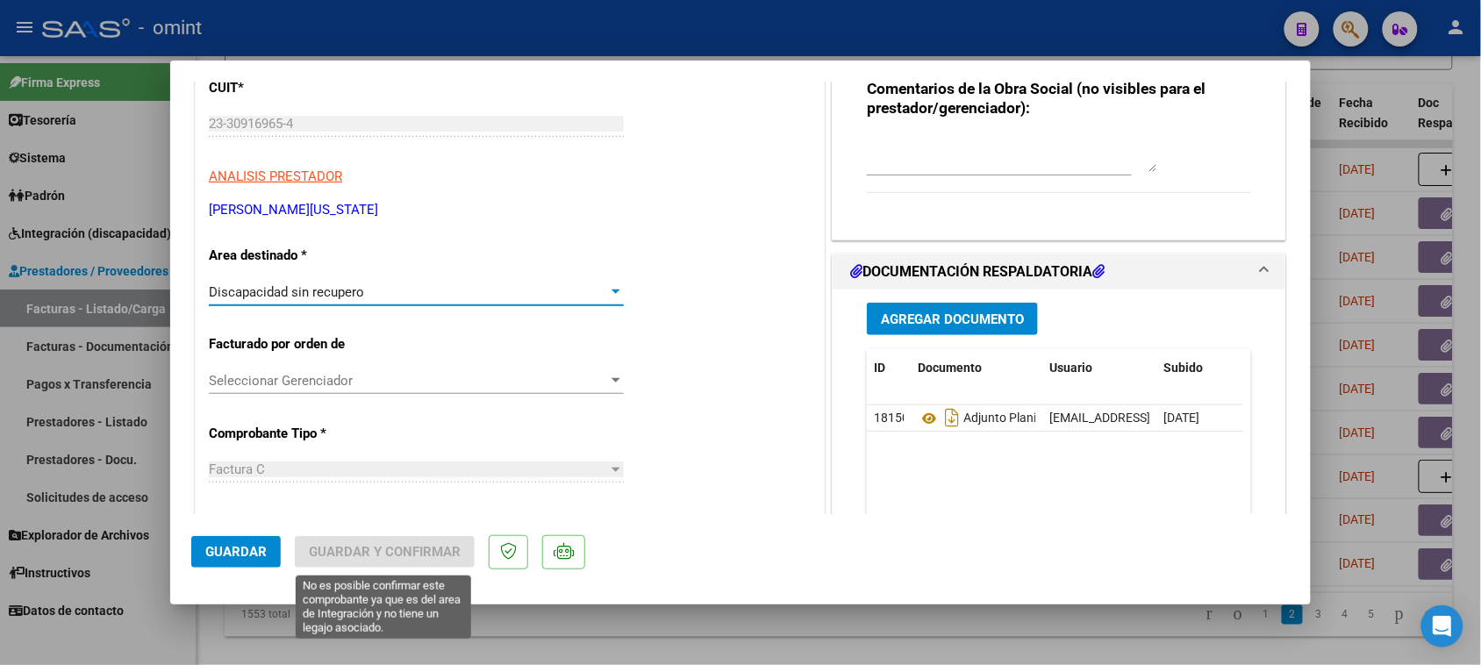
click at [265, 559] on span "Guardar" at bounding box center [235, 552] width 61 height 16
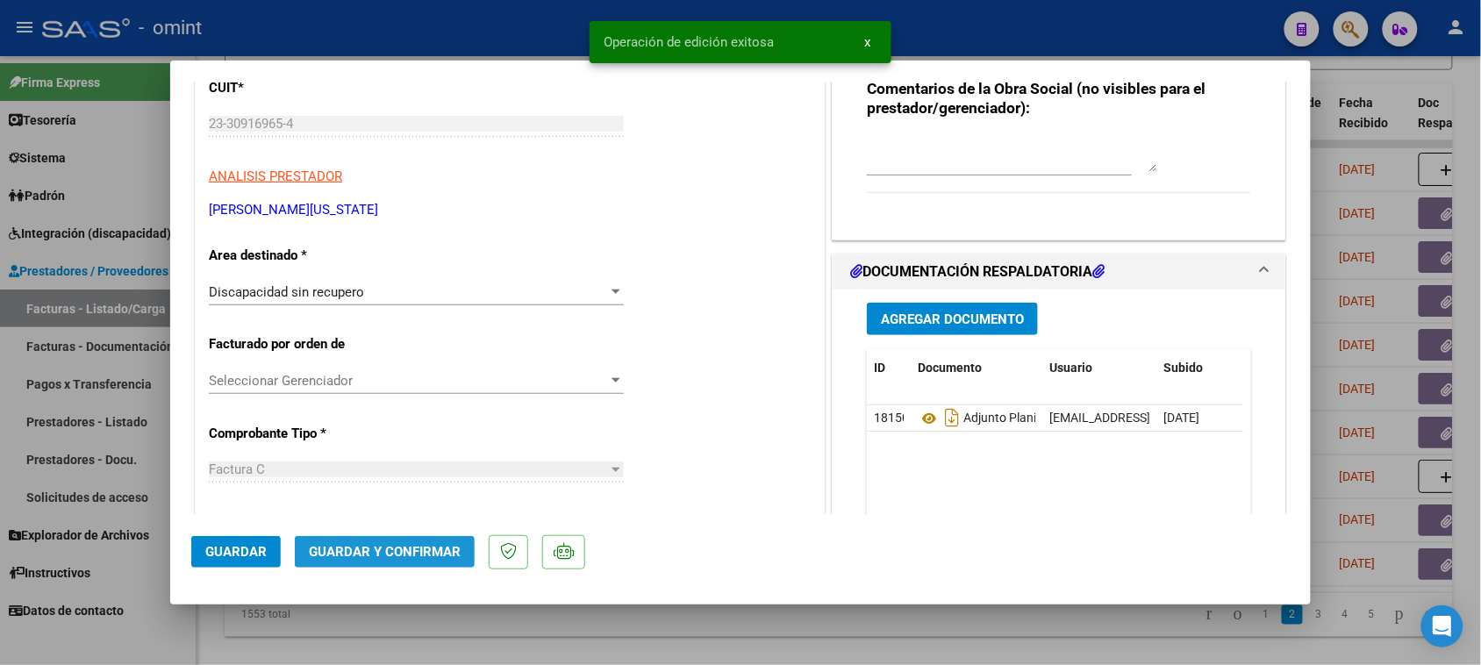
click at [370, 542] on button "Guardar y Confirmar" at bounding box center [385, 552] width 180 height 32
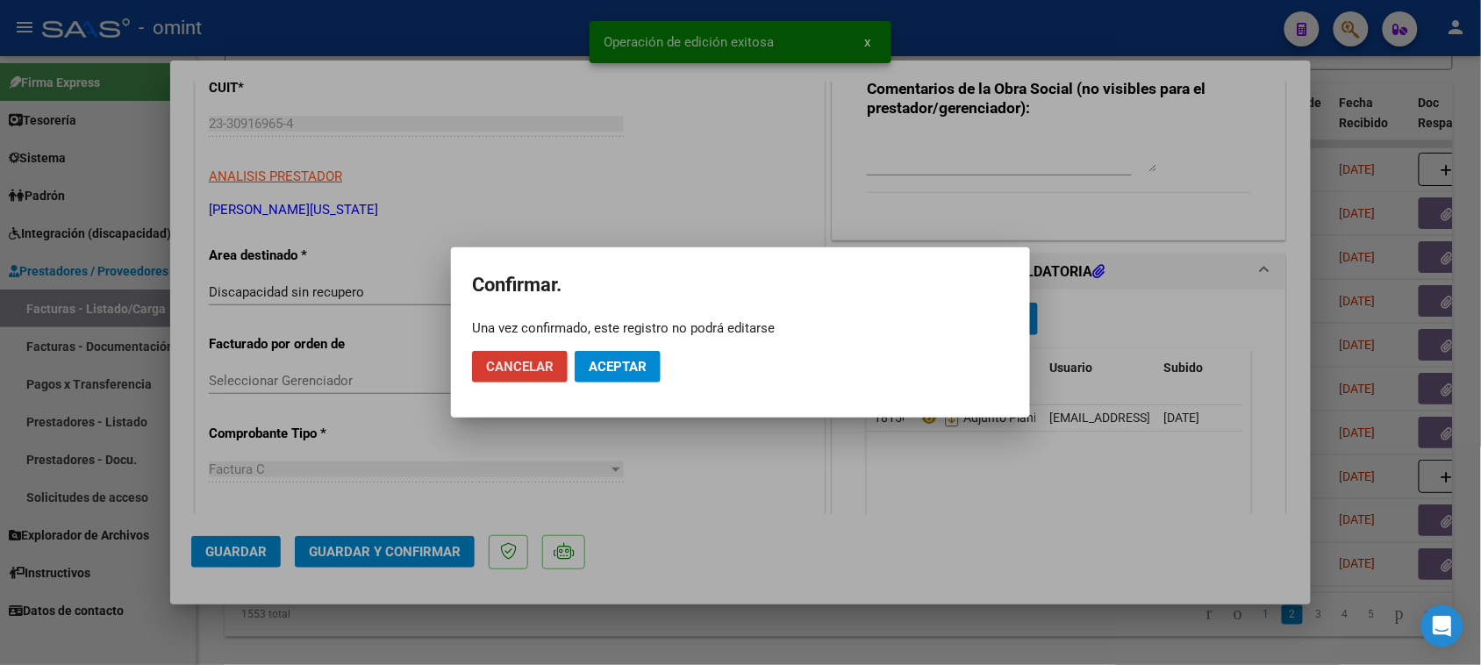
click at [620, 369] on span "Aceptar" at bounding box center [618, 367] width 58 height 16
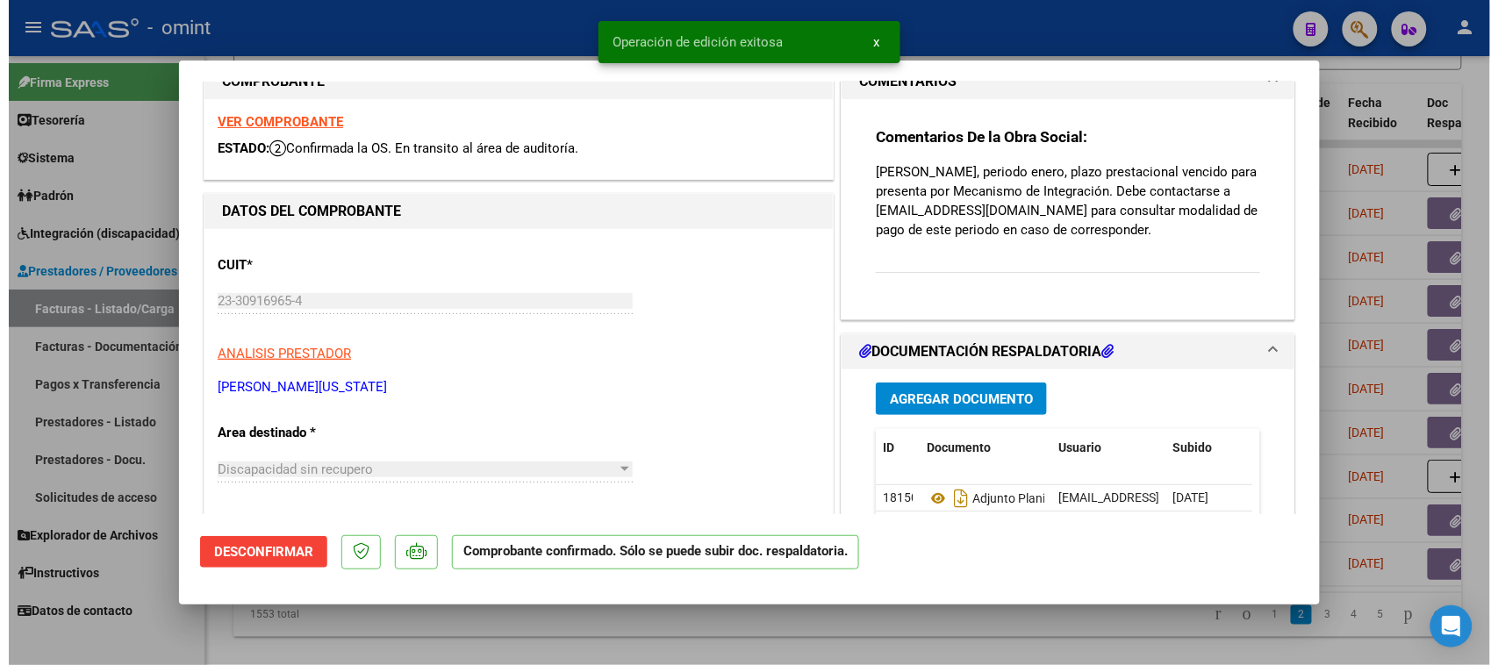
scroll to position [0, 0]
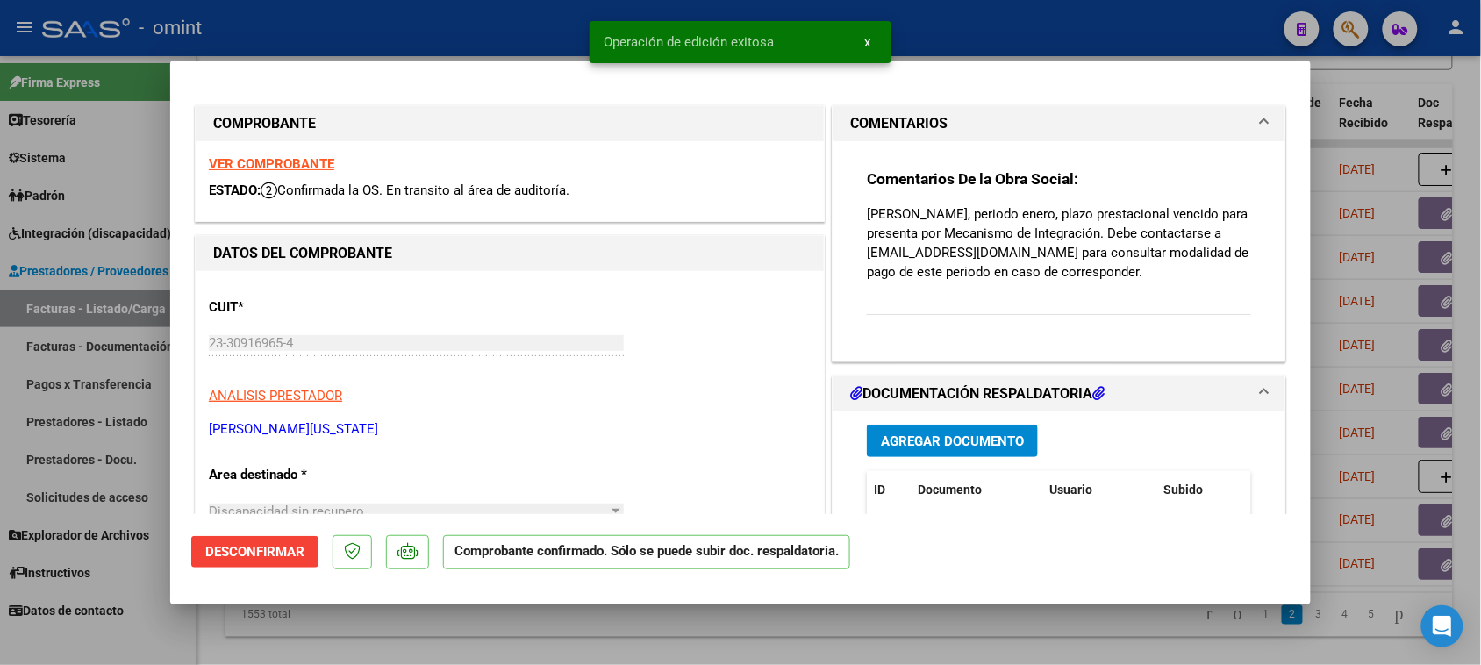
type input "$ 0,00"
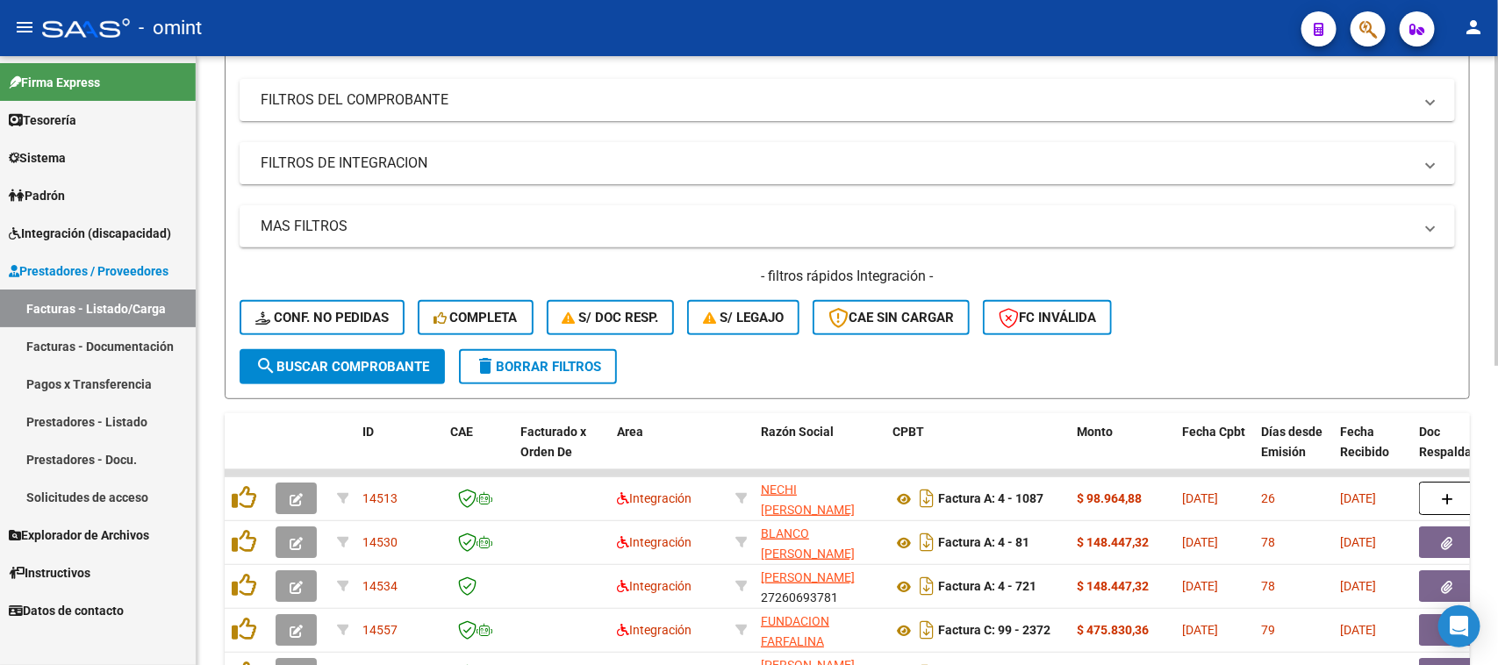
scroll to position [110, 0]
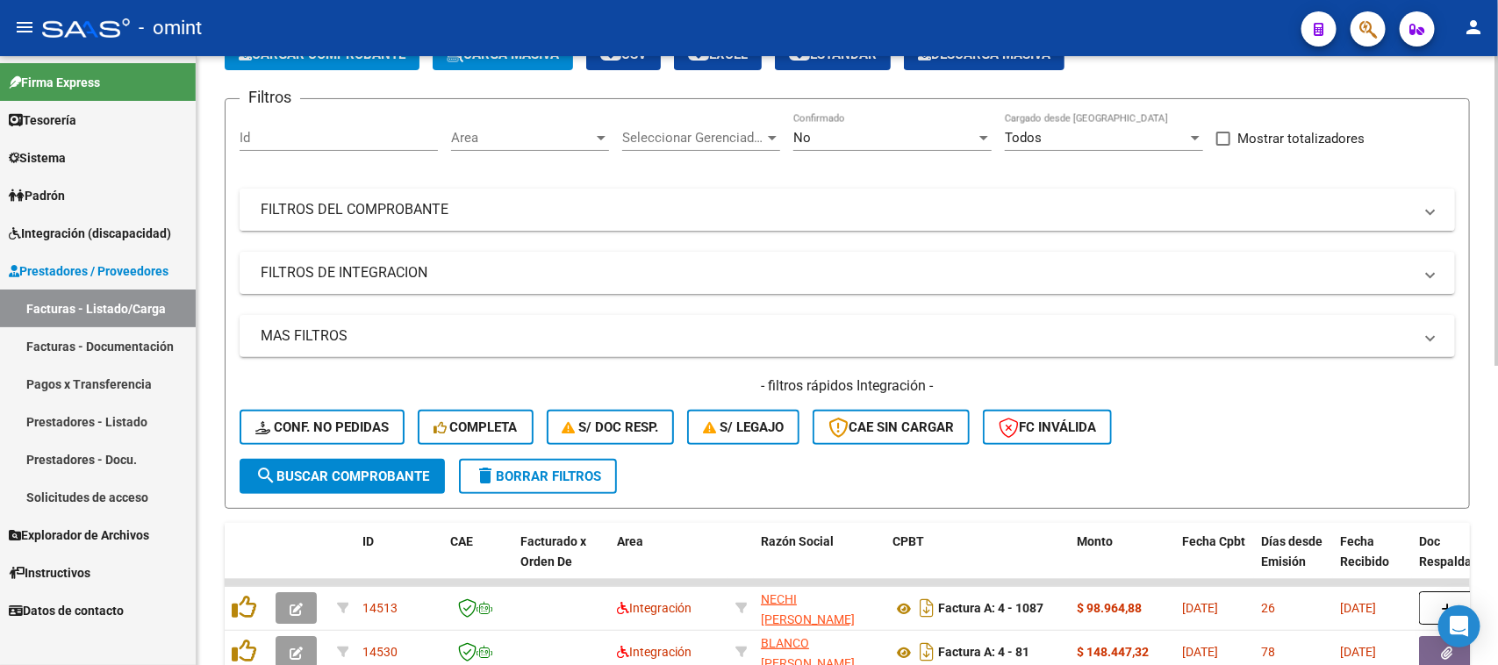
click at [744, 219] on mat-expansion-panel-header "FILTROS DEL COMPROBANTE" at bounding box center [847, 210] width 1215 height 42
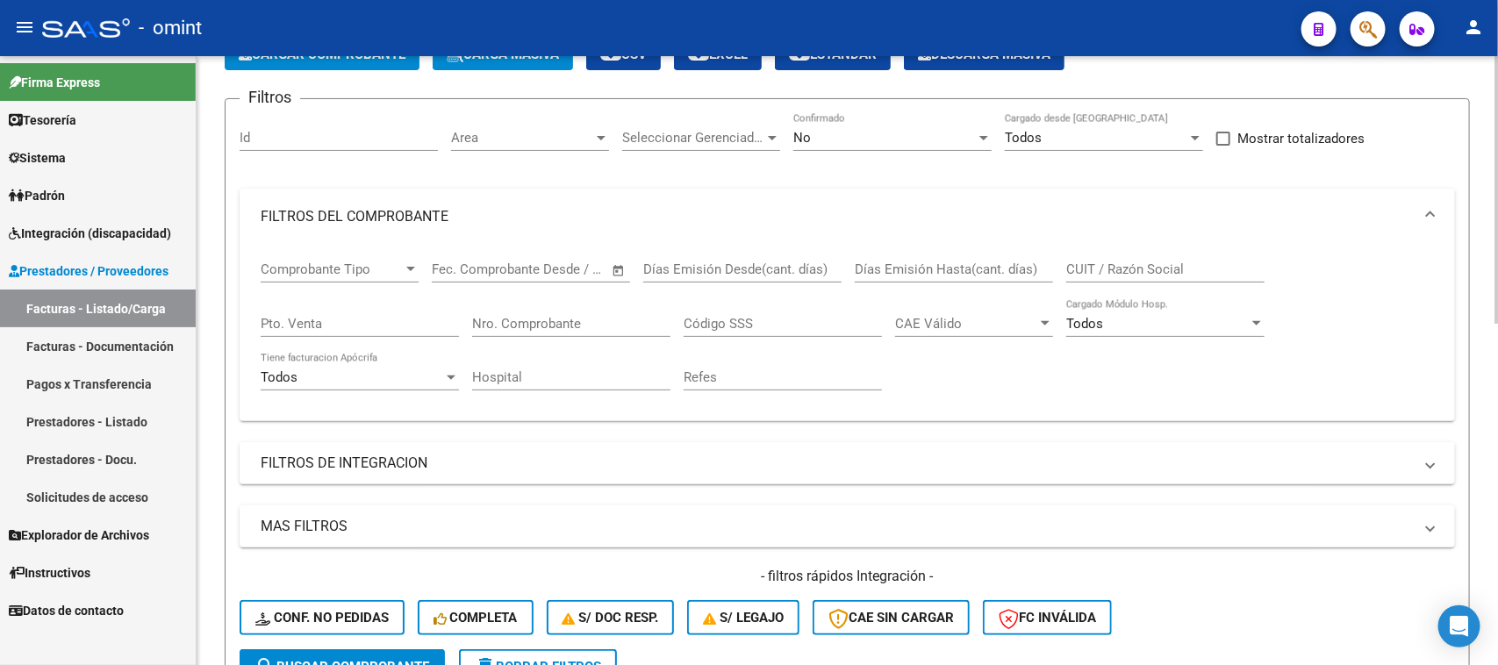
click at [1094, 255] on div "CUIT / Razón Social" at bounding box center [1165, 264] width 198 height 38
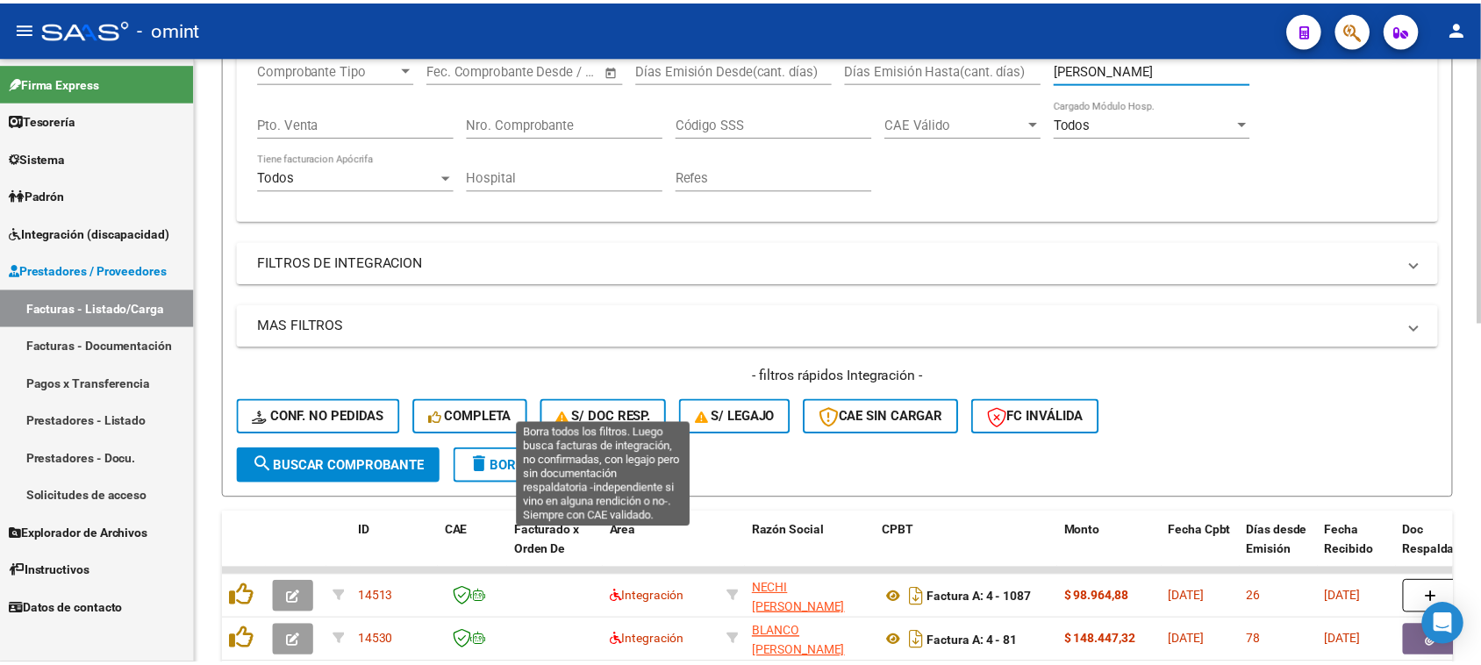
scroll to position [329, 0]
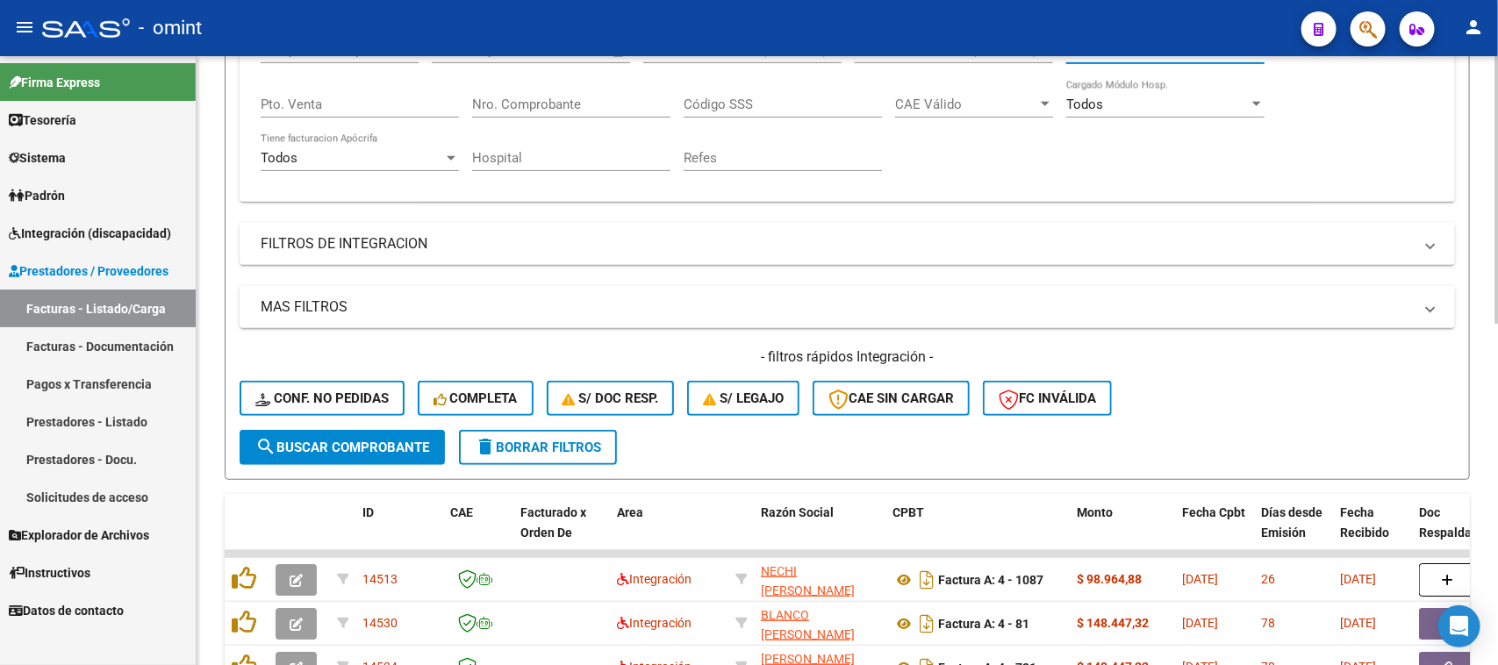
type input "aragon"
click at [353, 448] on span "search Buscar Comprobante" at bounding box center [342, 448] width 174 height 16
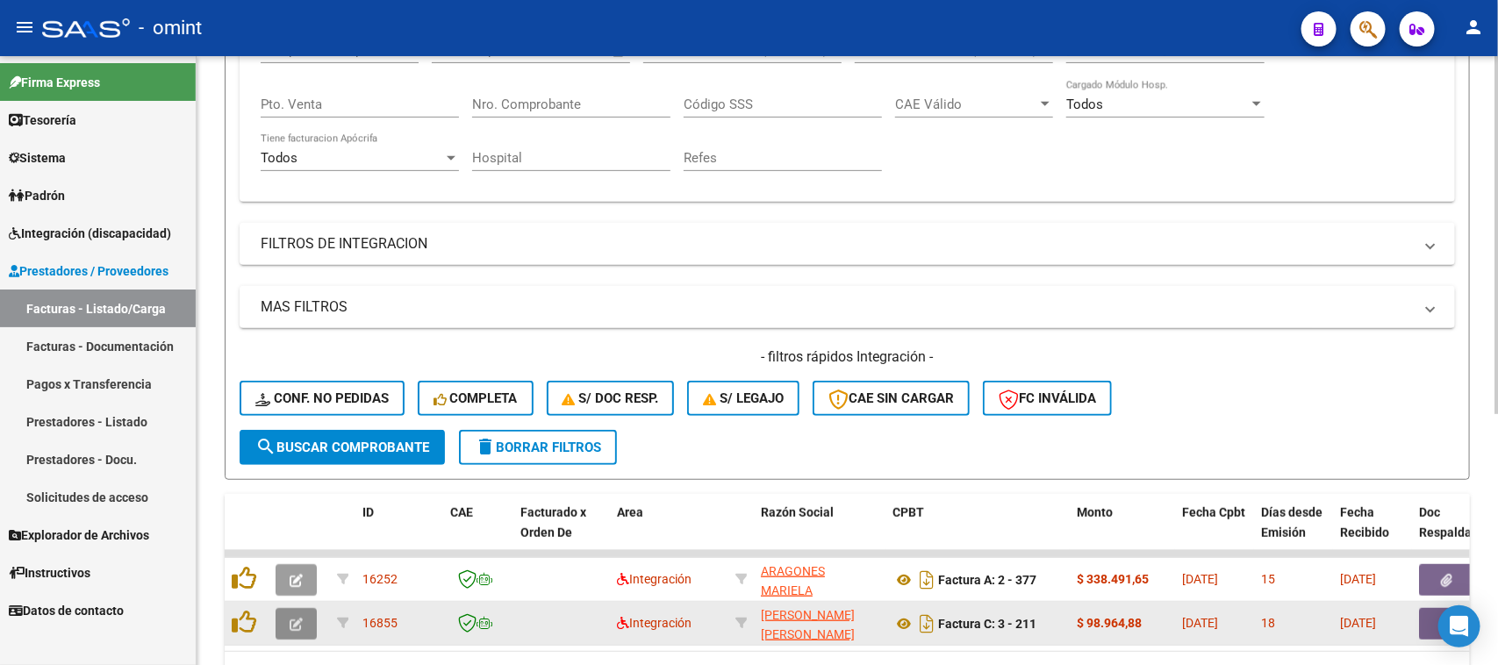
click at [295, 618] on icon "button" at bounding box center [296, 624] width 13 height 13
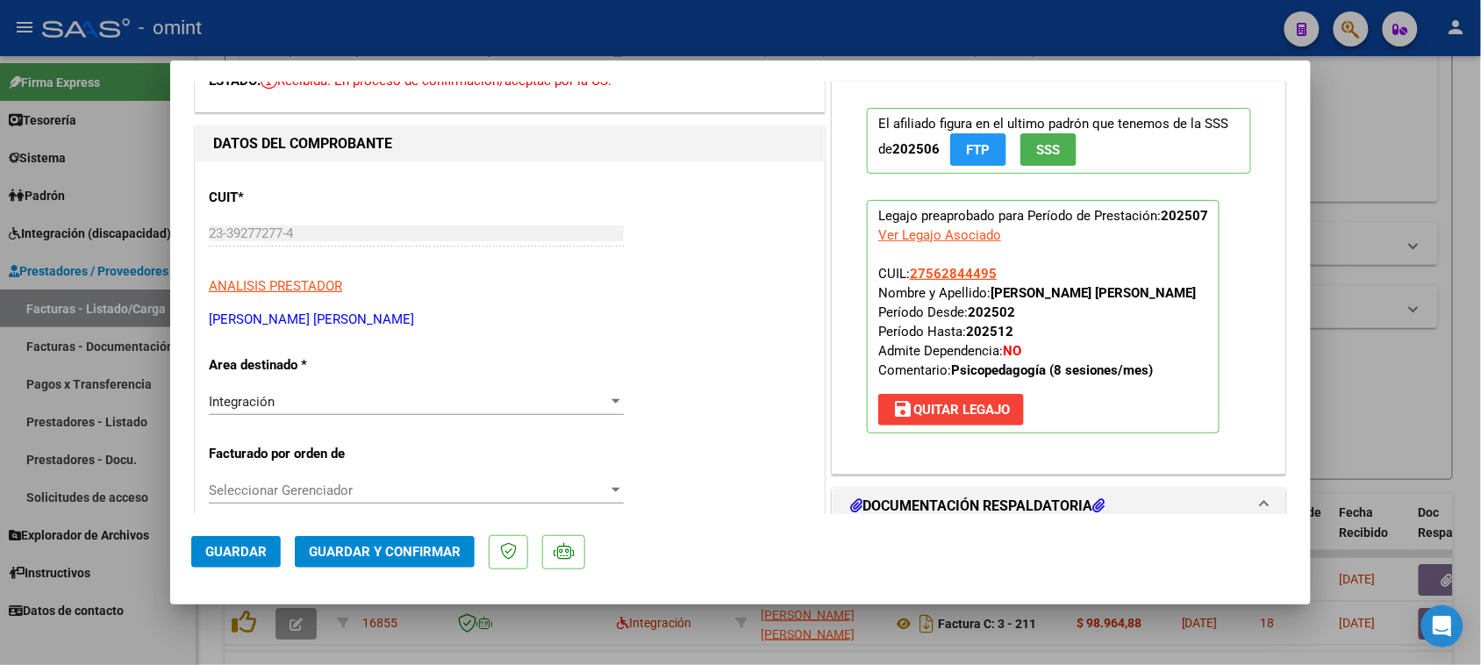
scroll to position [0, 0]
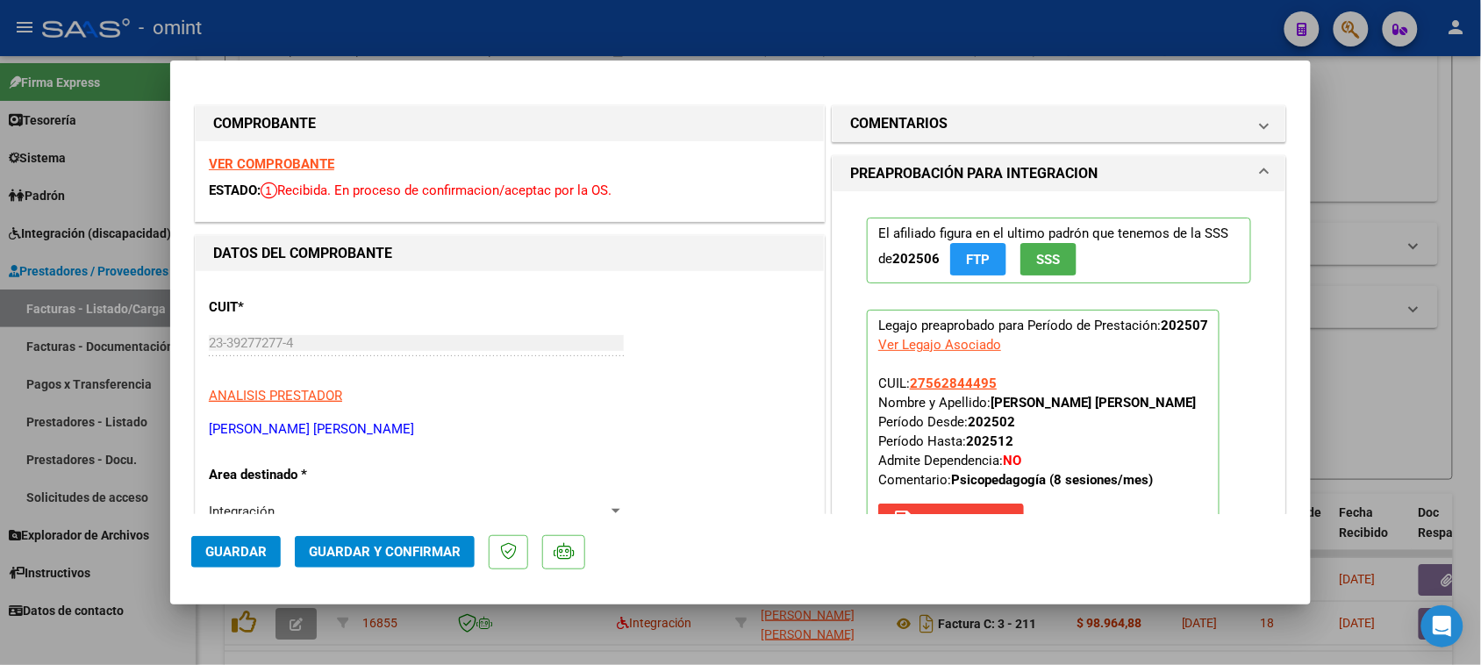
click at [323, 159] on strong "VER COMPROBANTE" at bounding box center [271, 164] width 125 height 16
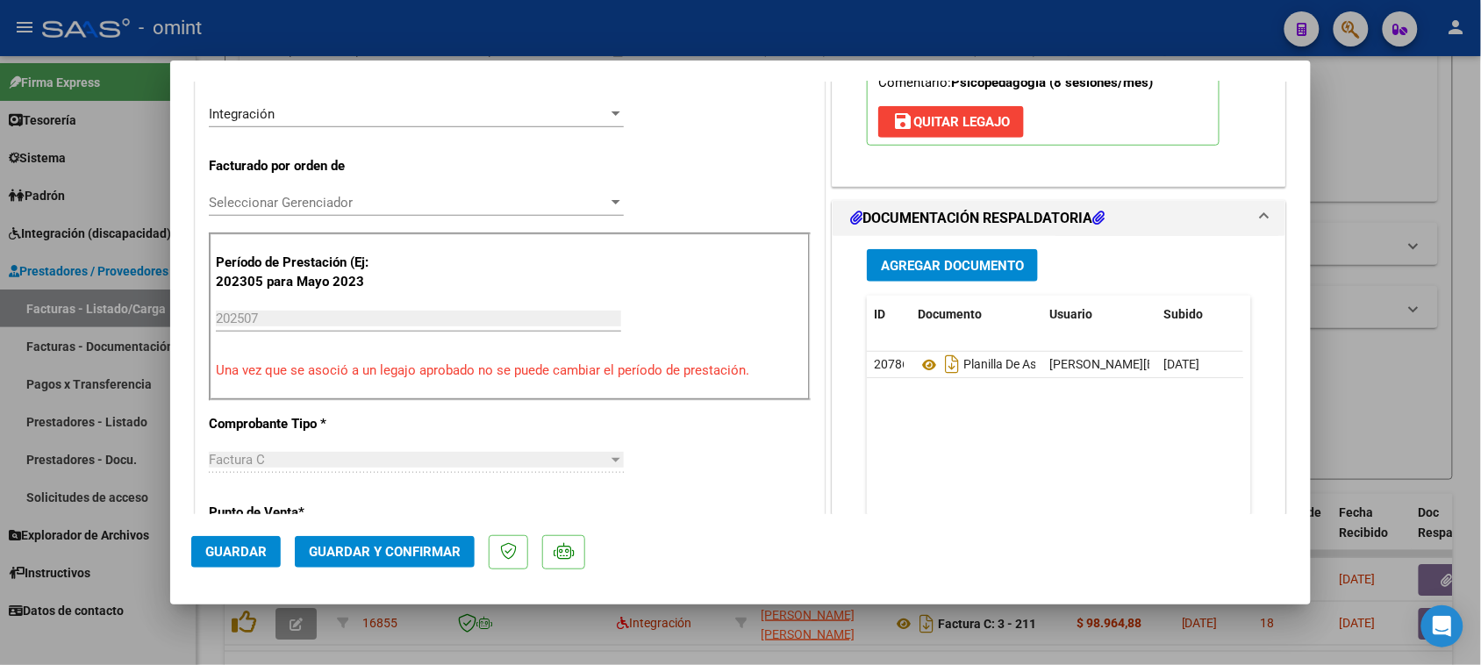
scroll to position [439, 0]
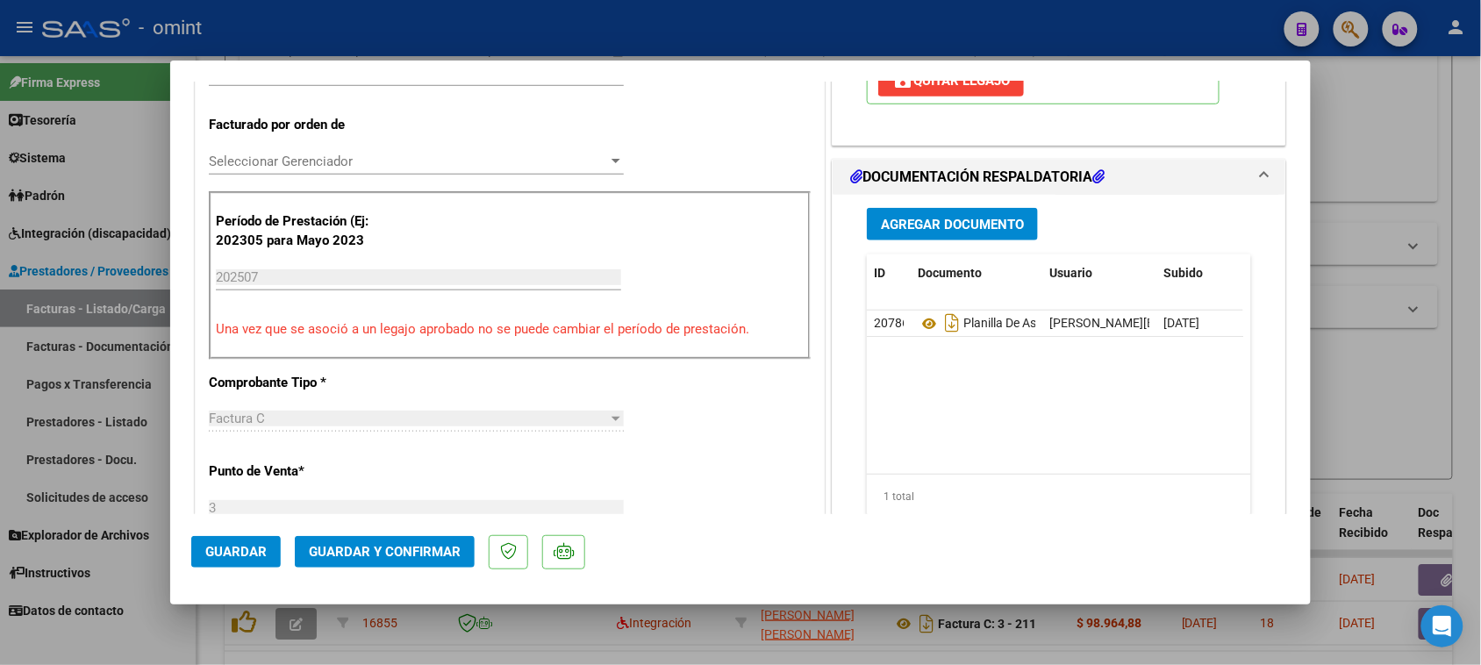
click at [396, 547] on span "Guardar y Confirmar" at bounding box center [385, 552] width 152 height 16
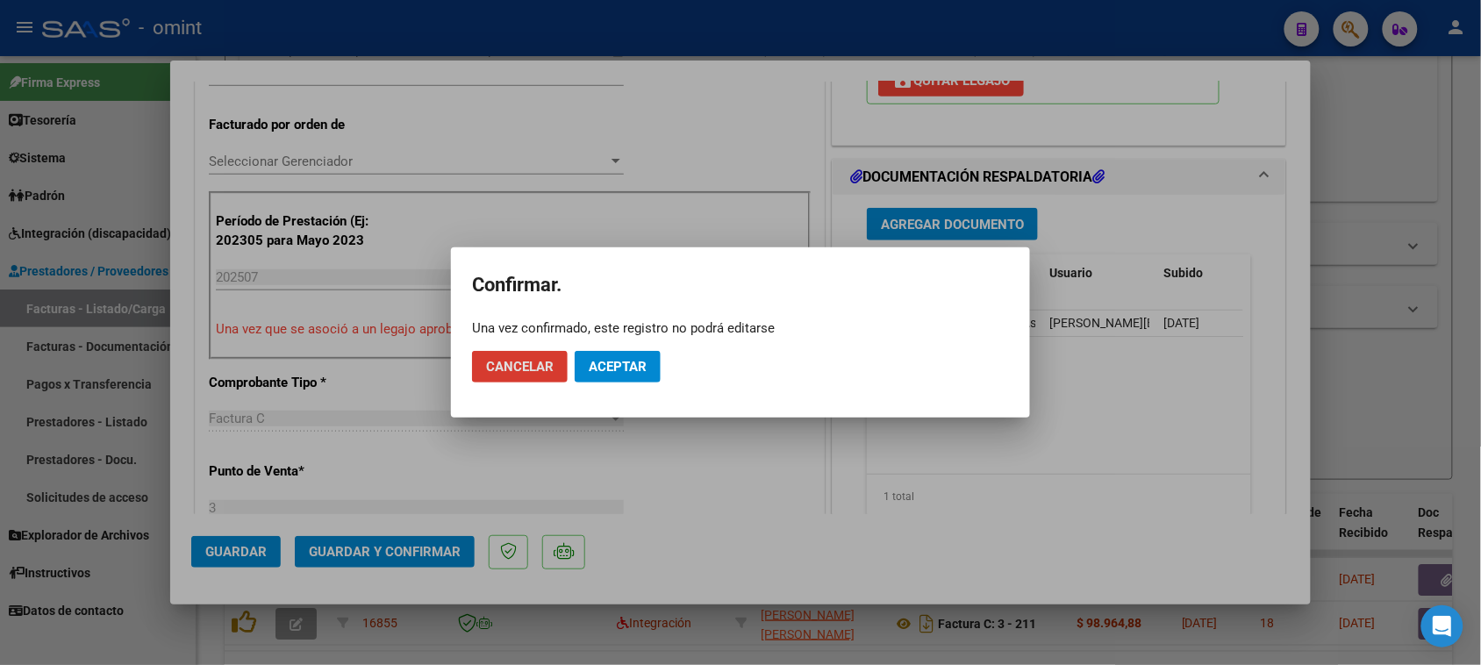
click at [620, 356] on button "Aceptar" at bounding box center [618, 367] width 86 height 32
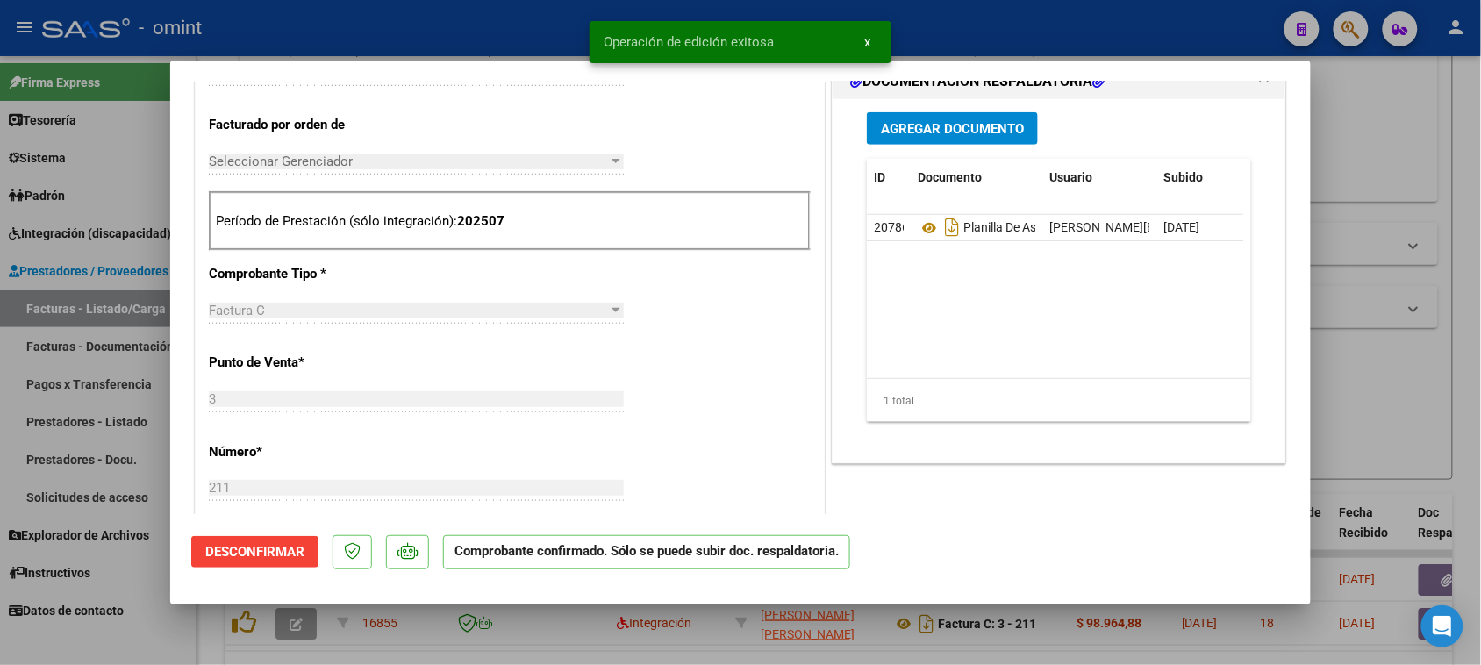
type input "$ 0,00"
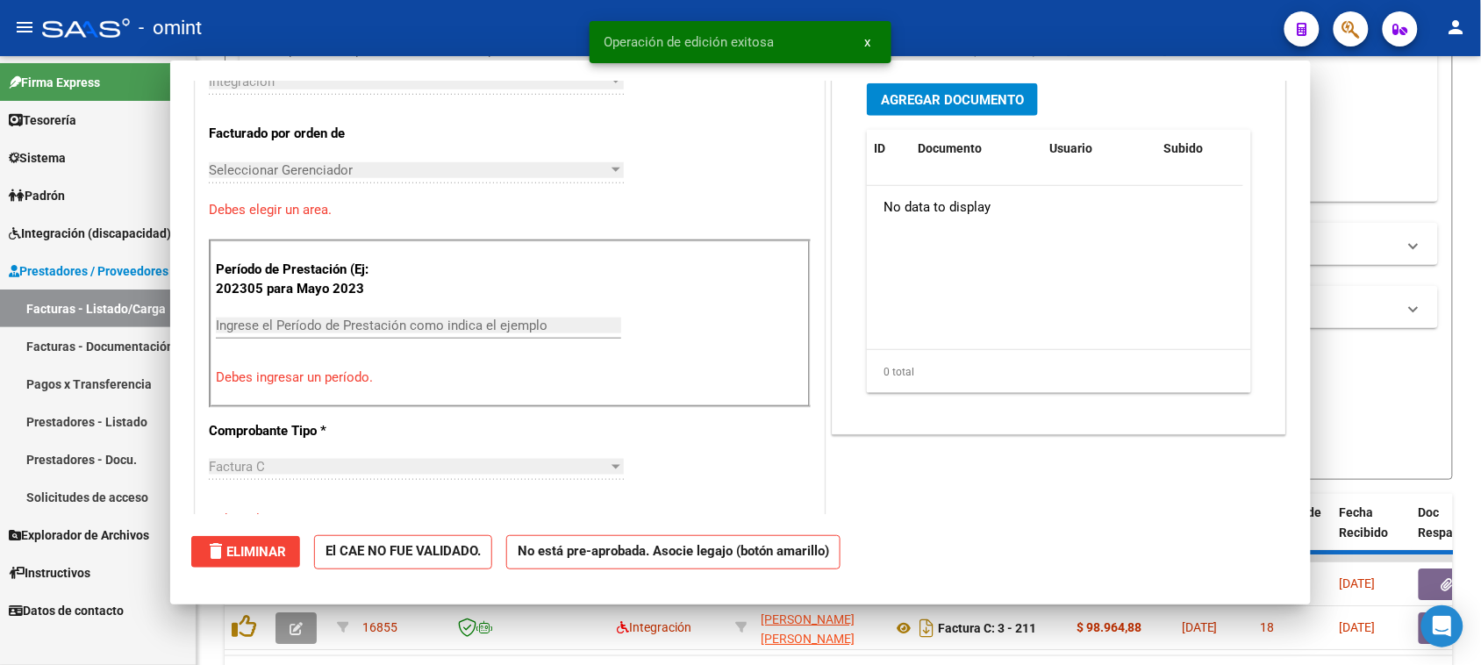
scroll to position [0, 0]
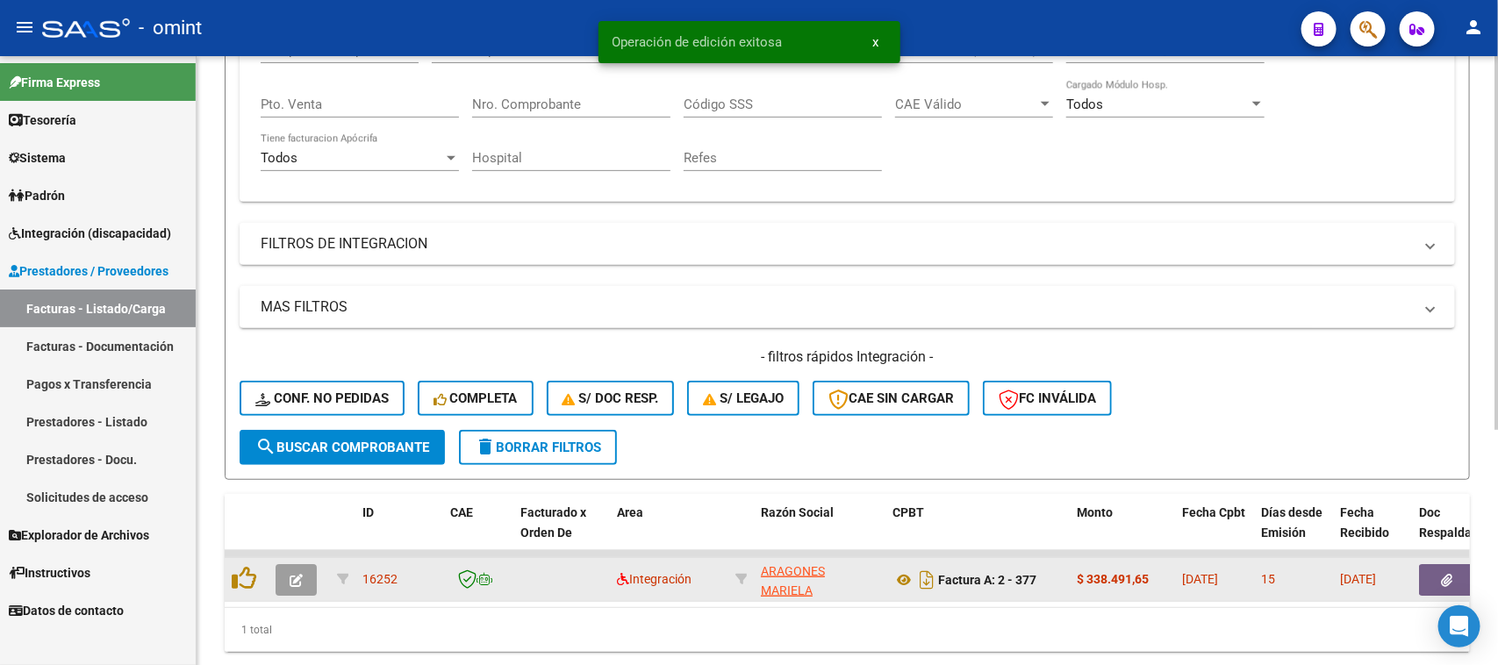
click at [305, 581] on button "button" at bounding box center [296, 580] width 41 height 32
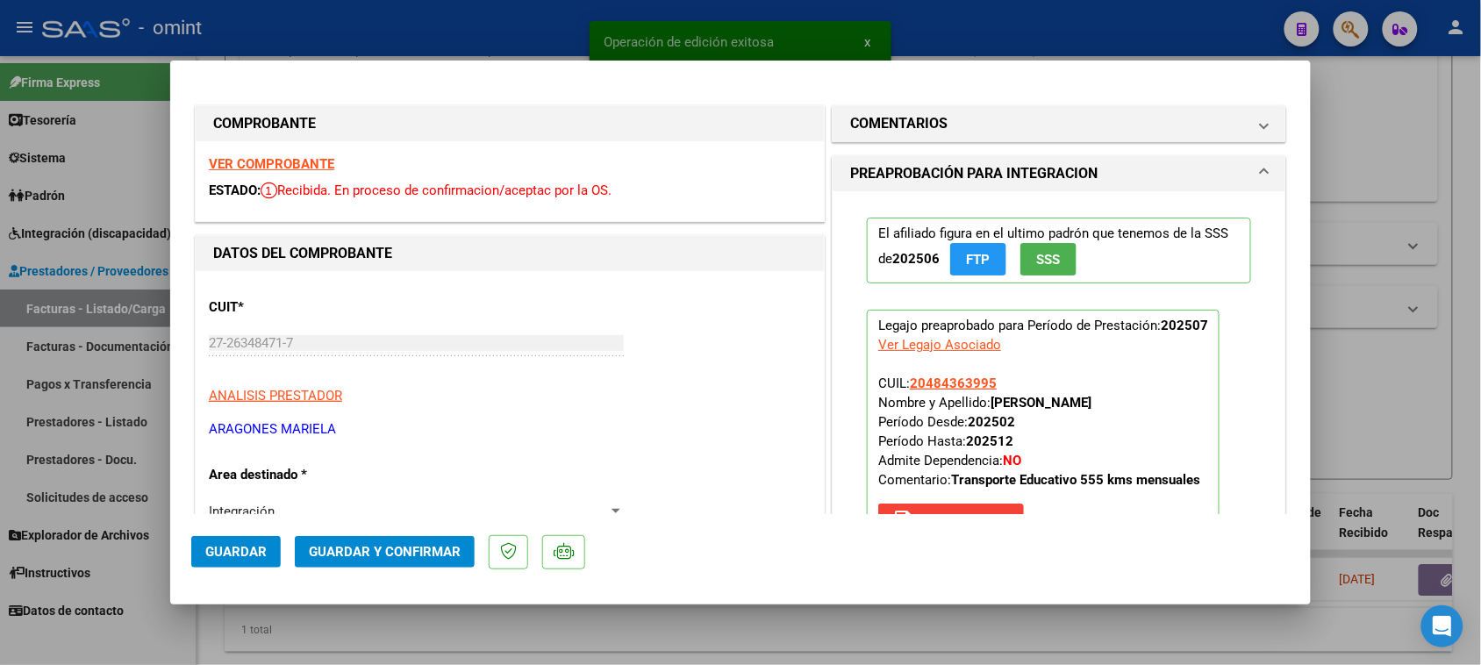
click at [319, 168] on strong "VER COMPROBANTE" at bounding box center [271, 164] width 125 height 16
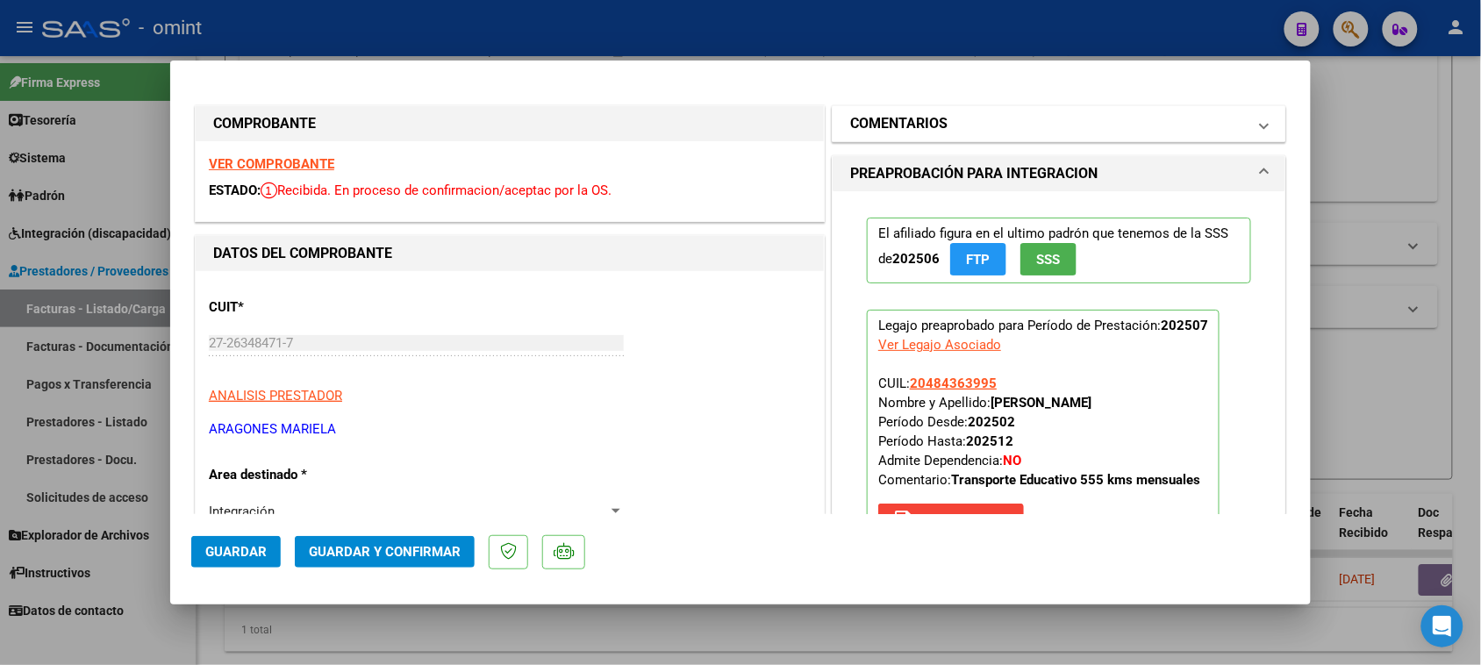
click at [943, 115] on mat-panel-title "COMENTARIOS" at bounding box center [1048, 123] width 397 height 21
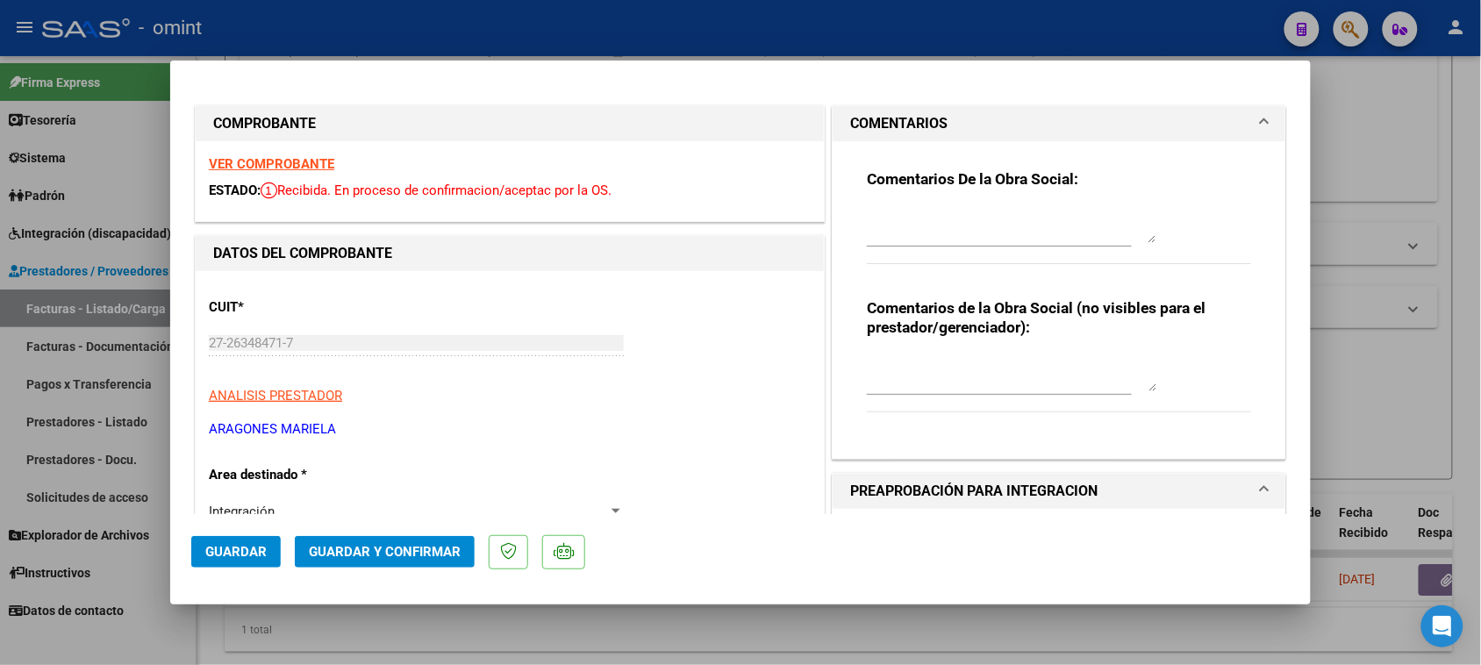
click at [914, 247] on div at bounding box center [999, 233] width 265 height 59
click at [920, 208] on textarea at bounding box center [1012, 225] width 290 height 35
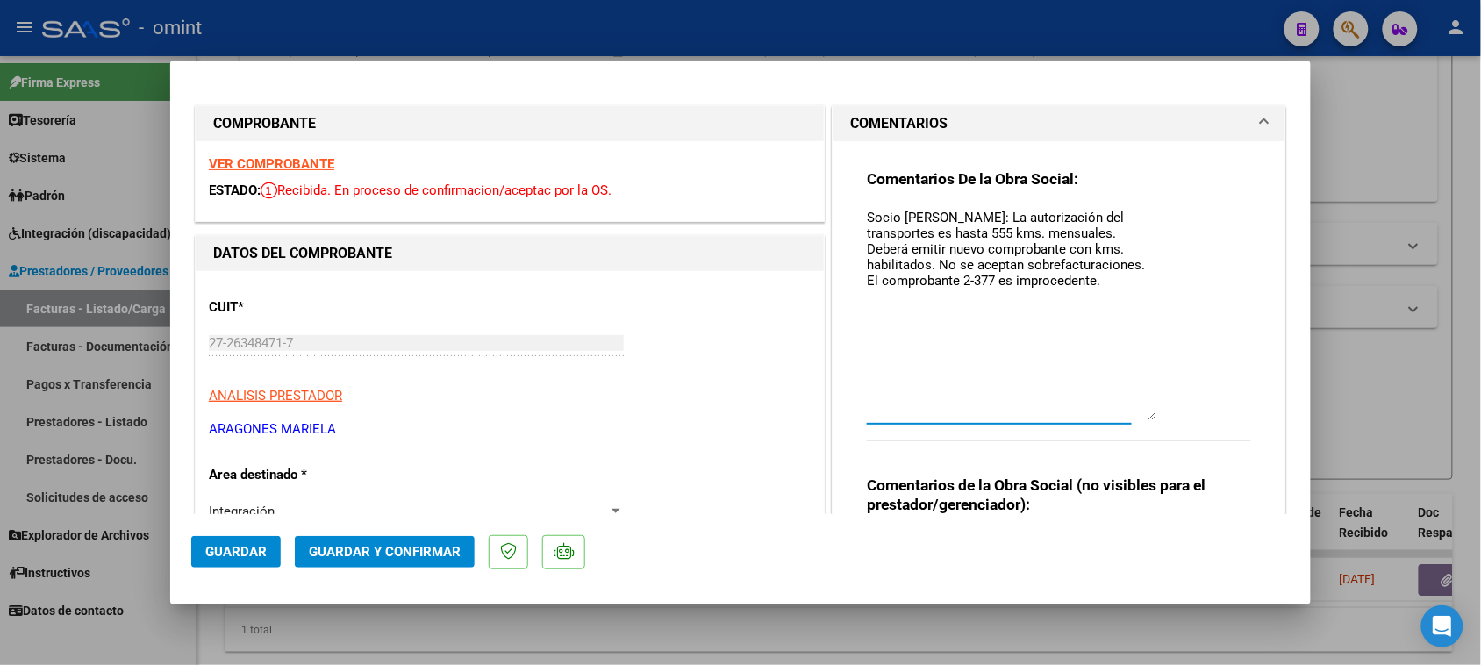
drag, startPoint x: 1143, startPoint y: 240, endPoint x: 1126, endPoint y: 434, distance: 195.6
click at [1126, 420] on textarea "Socio Barrionuevo Ángel: La autorización del transportes es hasta 555 kms. mens…" at bounding box center [1012, 314] width 290 height 212
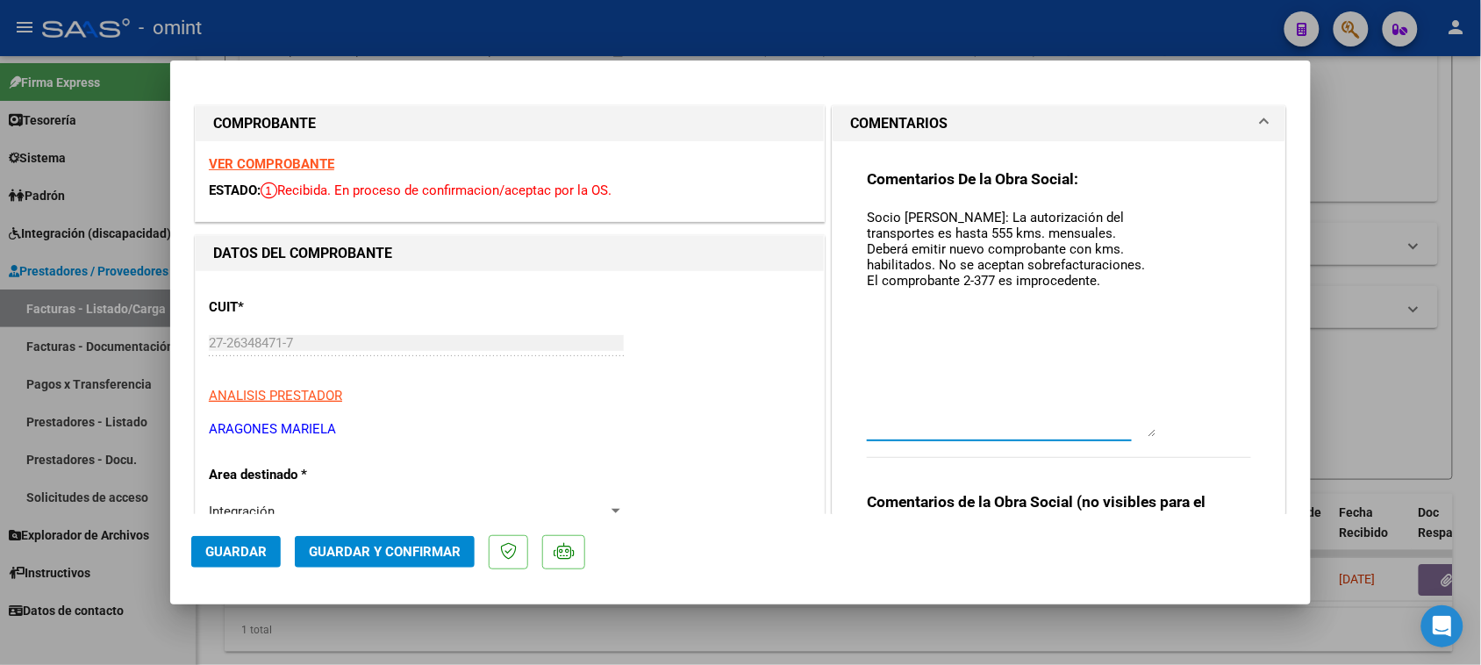
drag, startPoint x: 1063, startPoint y: 248, endPoint x: 953, endPoint y: 257, distance: 110.0
click at [966, 257] on textarea "Socio Barrionuevo Ángel: La autorización del transportes es hasta 555 kms. mens…" at bounding box center [1012, 322] width 290 height 229
click at [975, 264] on textarea "Socio Barrionuevo Ángel: La autorización del transportes es hasta 555 kms. mens…" at bounding box center [1012, 322] width 290 height 229
click at [920, 261] on textarea "Socio Barrionuevo Ángel: La autorización del transportes es hasta 555 kms. mens…" at bounding box center [1012, 322] width 290 height 229
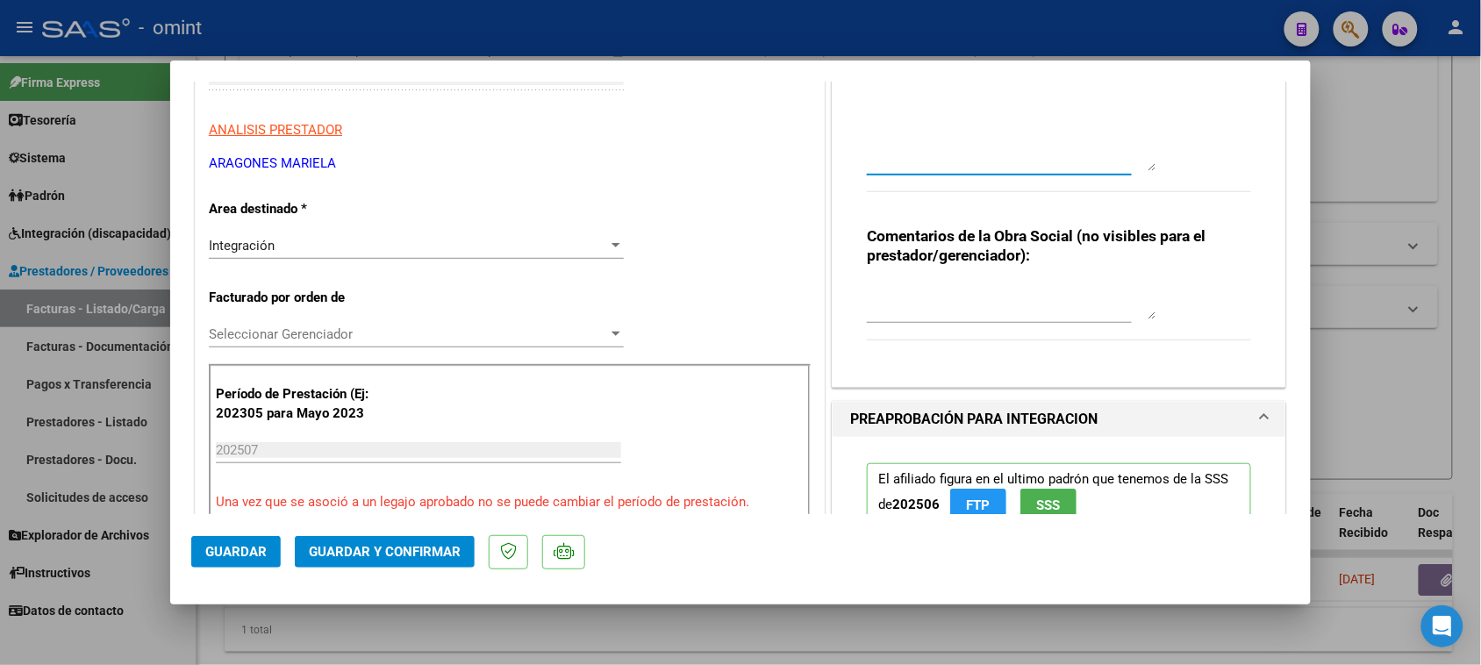
scroll to position [329, 0]
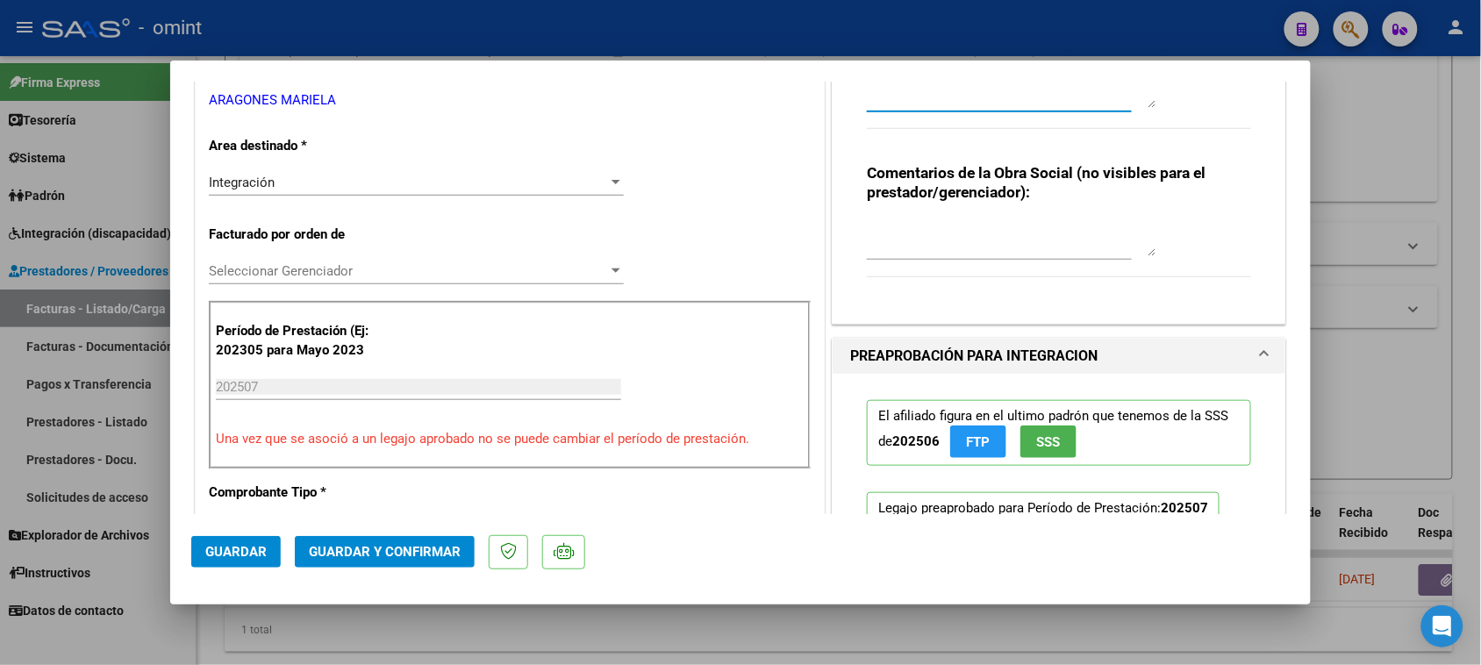
type textarea "Socio Barrionuevo Ángel: La autorización del transportes es hasta 555 kms. mens…"
click at [396, 183] on div "Integración" at bounding box center [408, 183] width 399 height 16
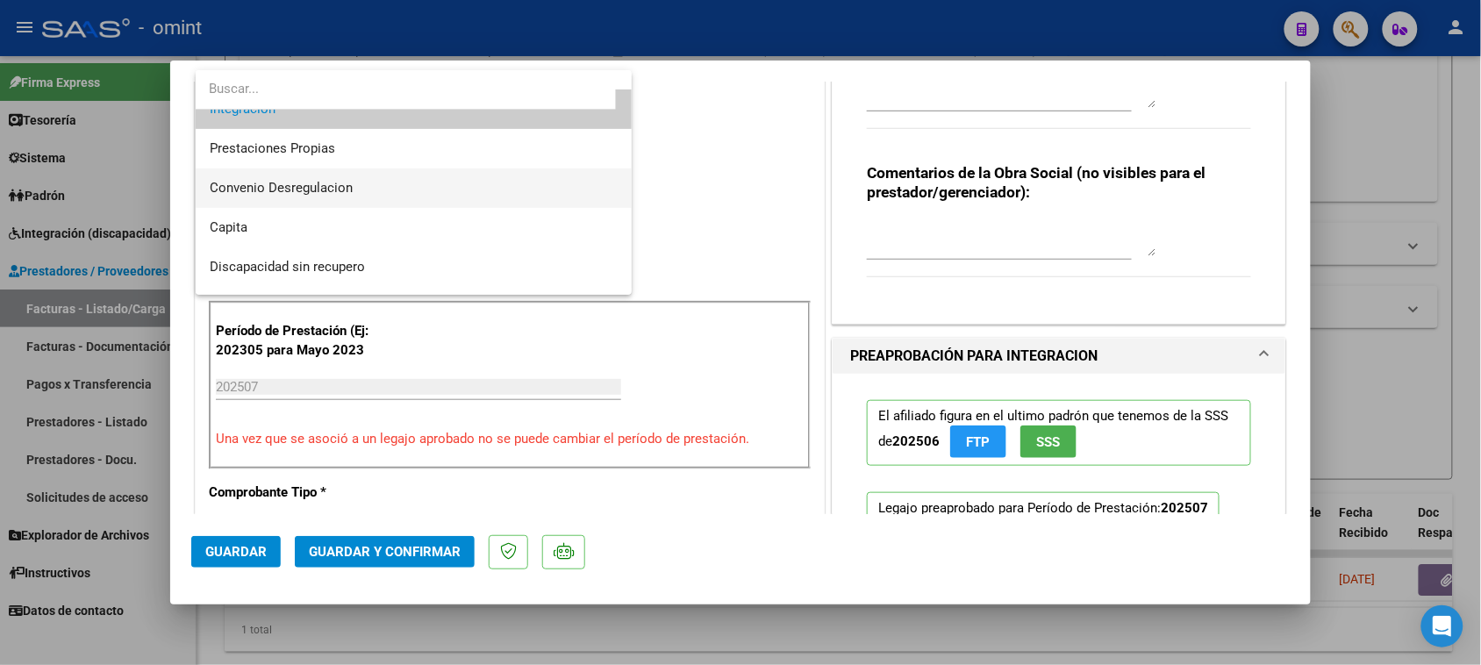
scroll to position [169, 0]
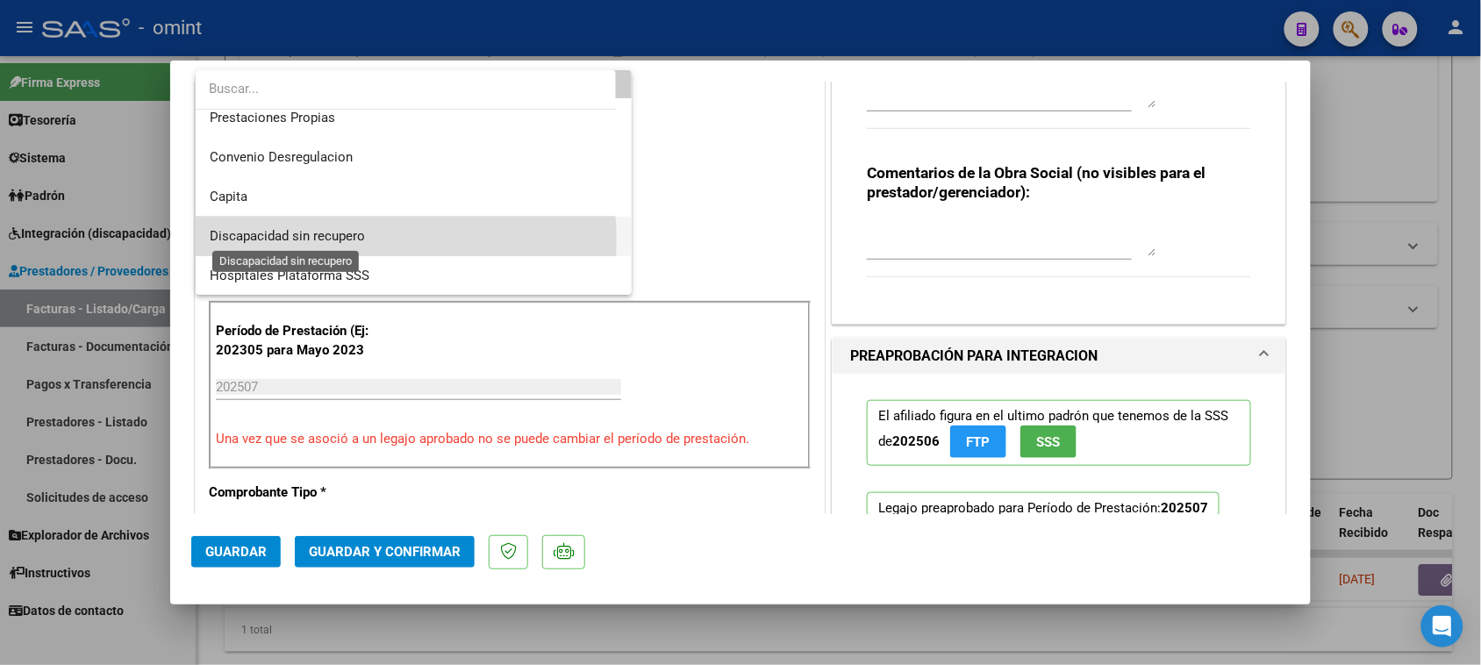
click at [355, 240] on span "Discapacidad sin recupero" at bounding box center [287, 236] width 155 height 16
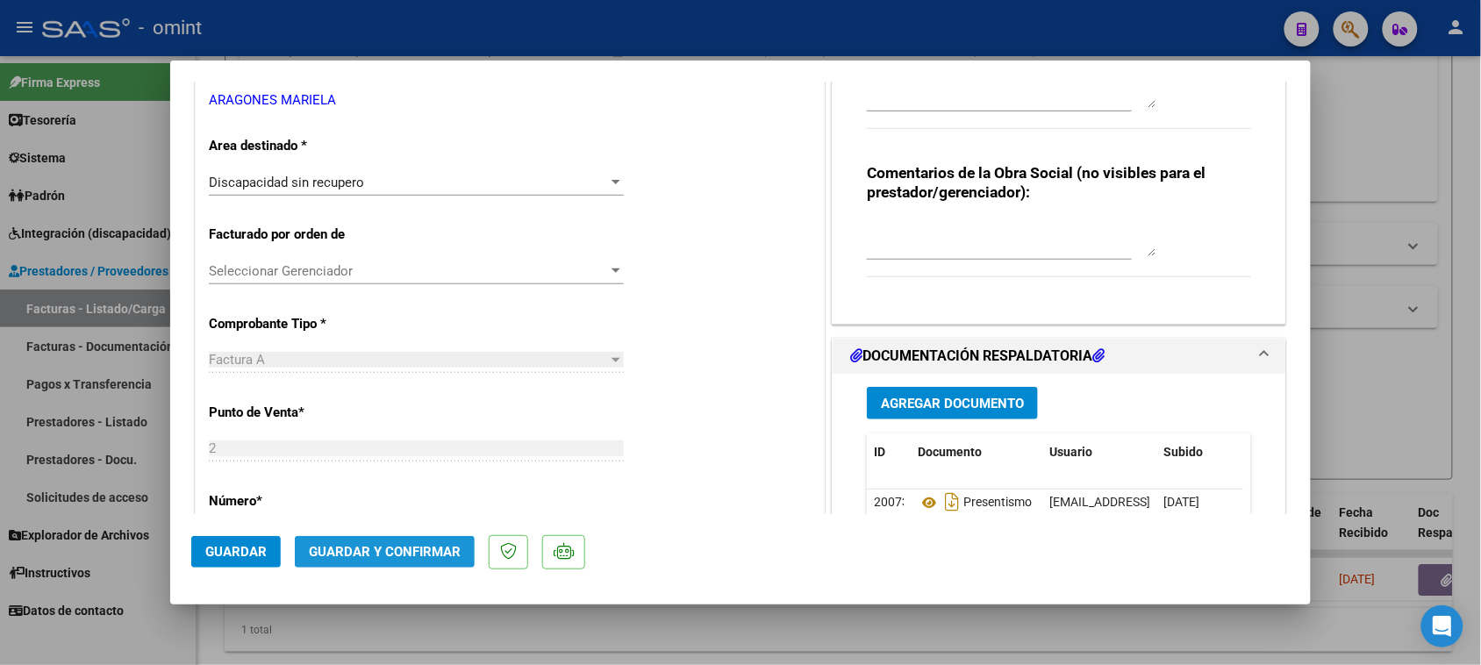
click at [342, 548] on span "Guardar y Confirmar" at bounding box center [385, 552] width 152 height 16
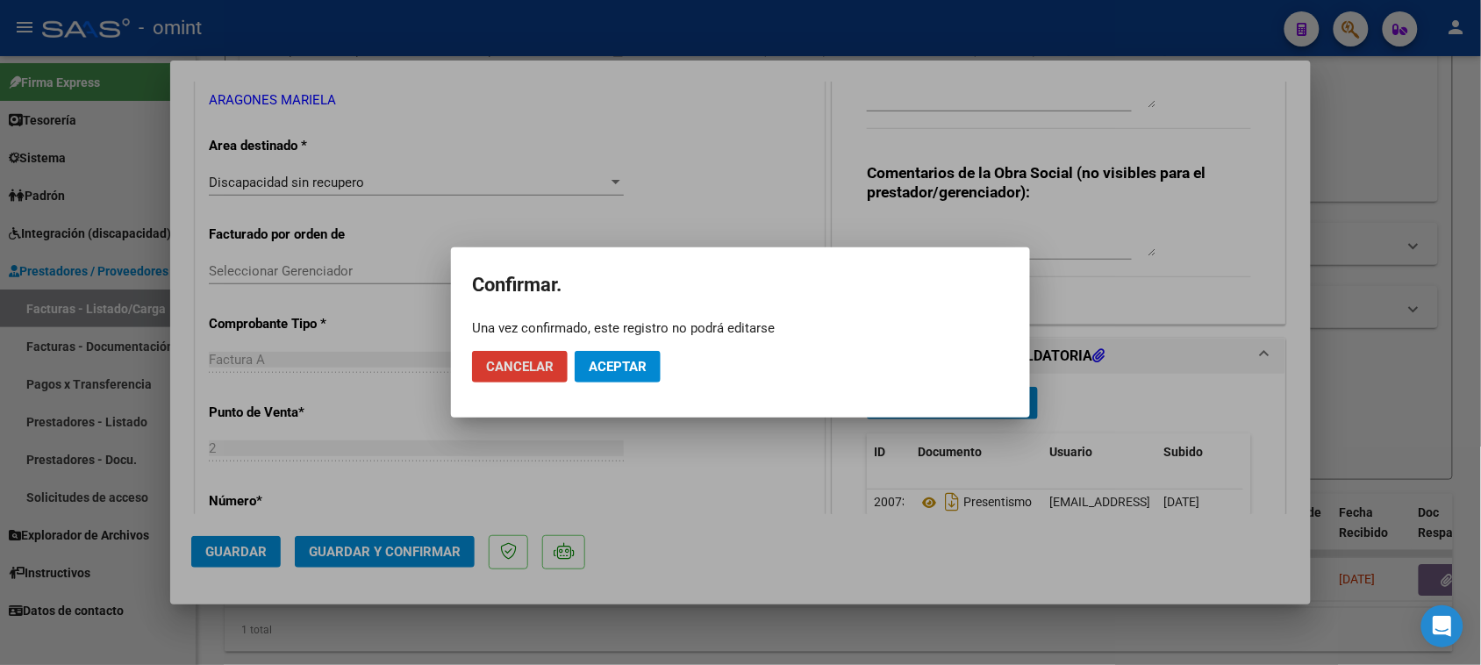
click at [634, 362] on span "Aceptar" at bounding box center [618, 367] width 58 height 16
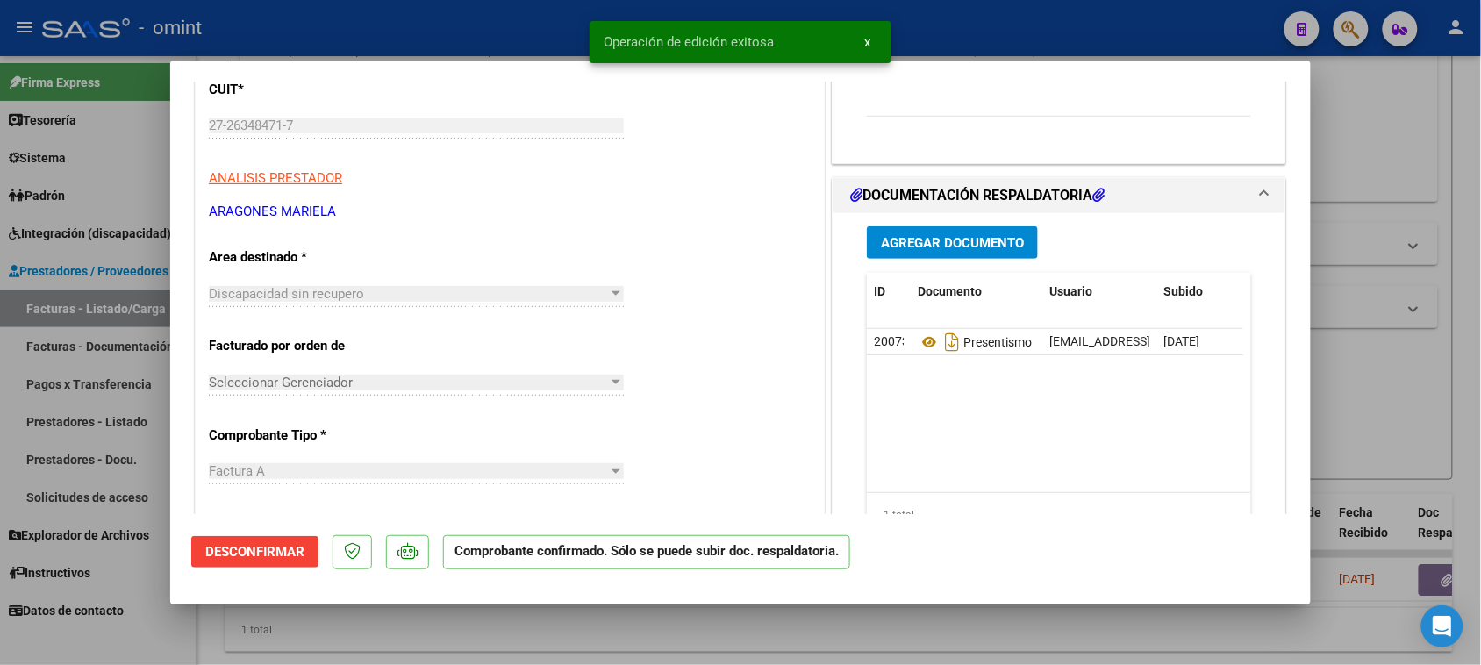
scroll to position [219, 0]
type input "$ 0,00"
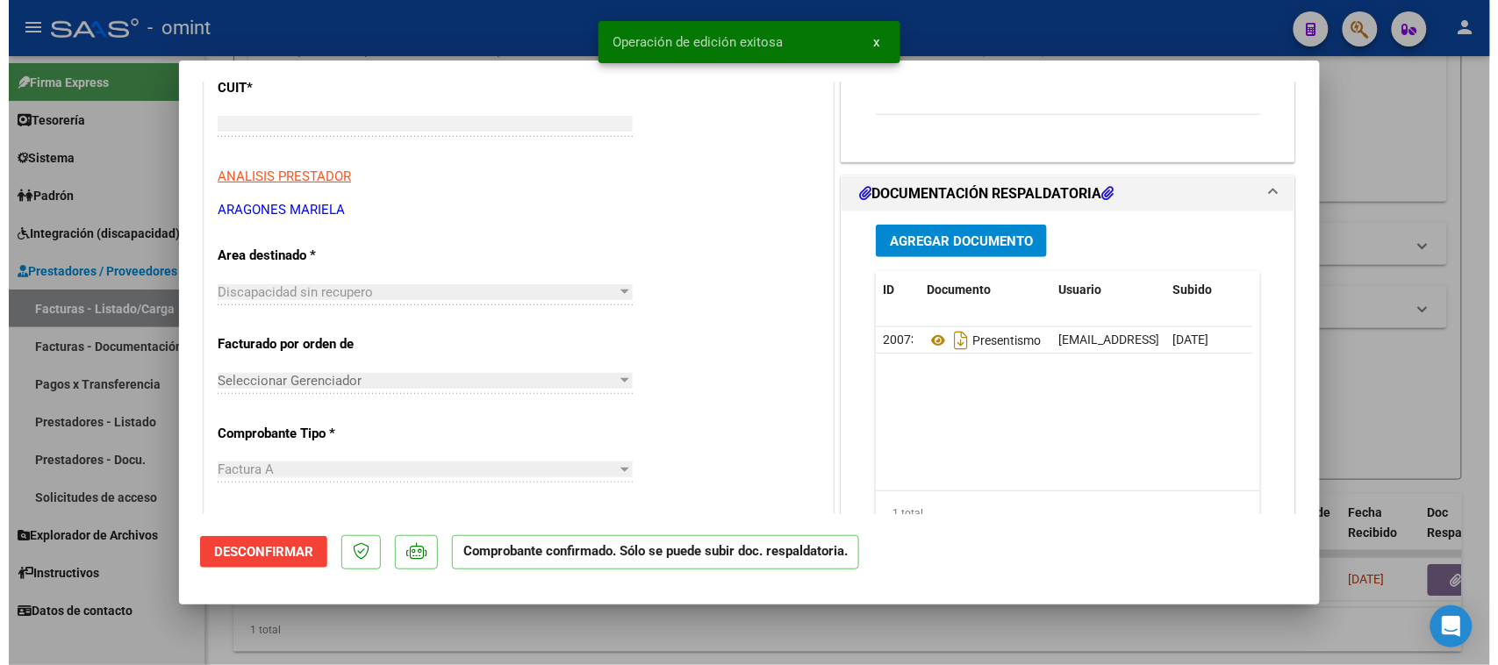
scroll to position [250, 0]
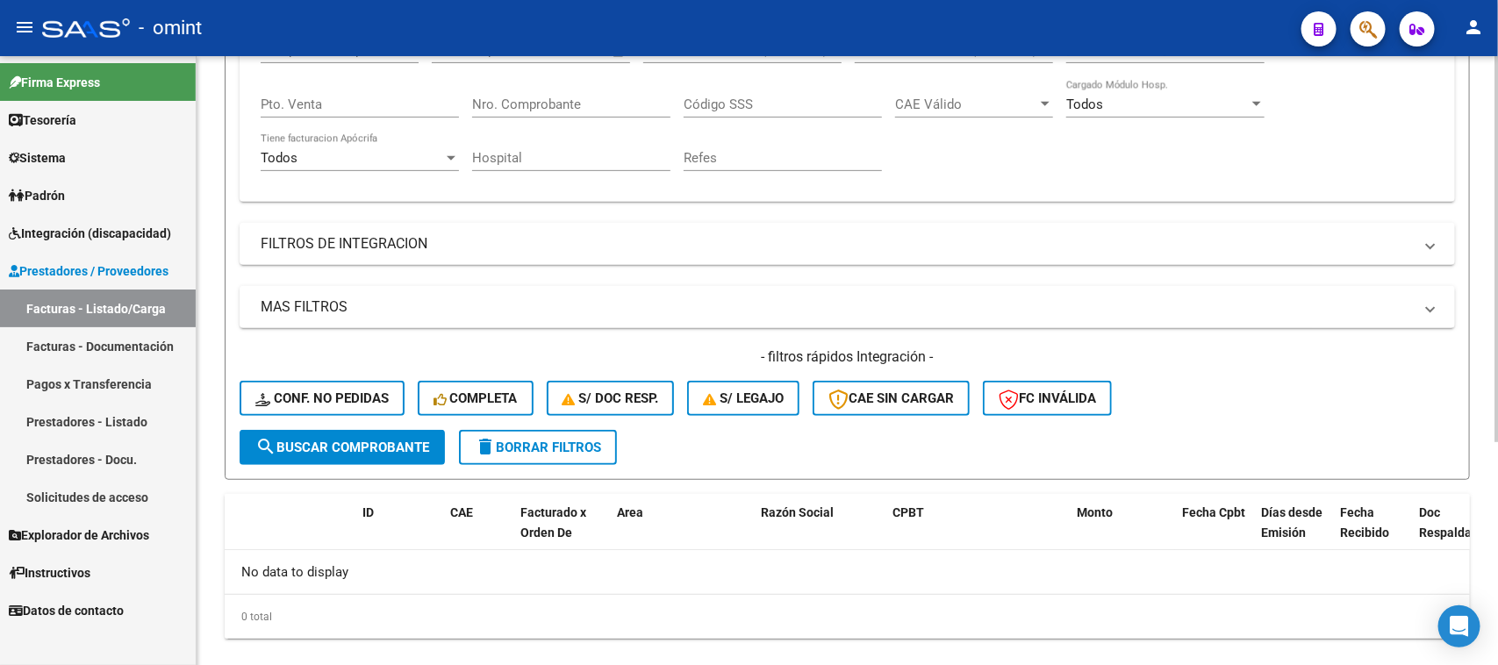
click at [551, 440] on span "delete Borrar Filtros" at bounding box center [538, 448] width 126 height 16
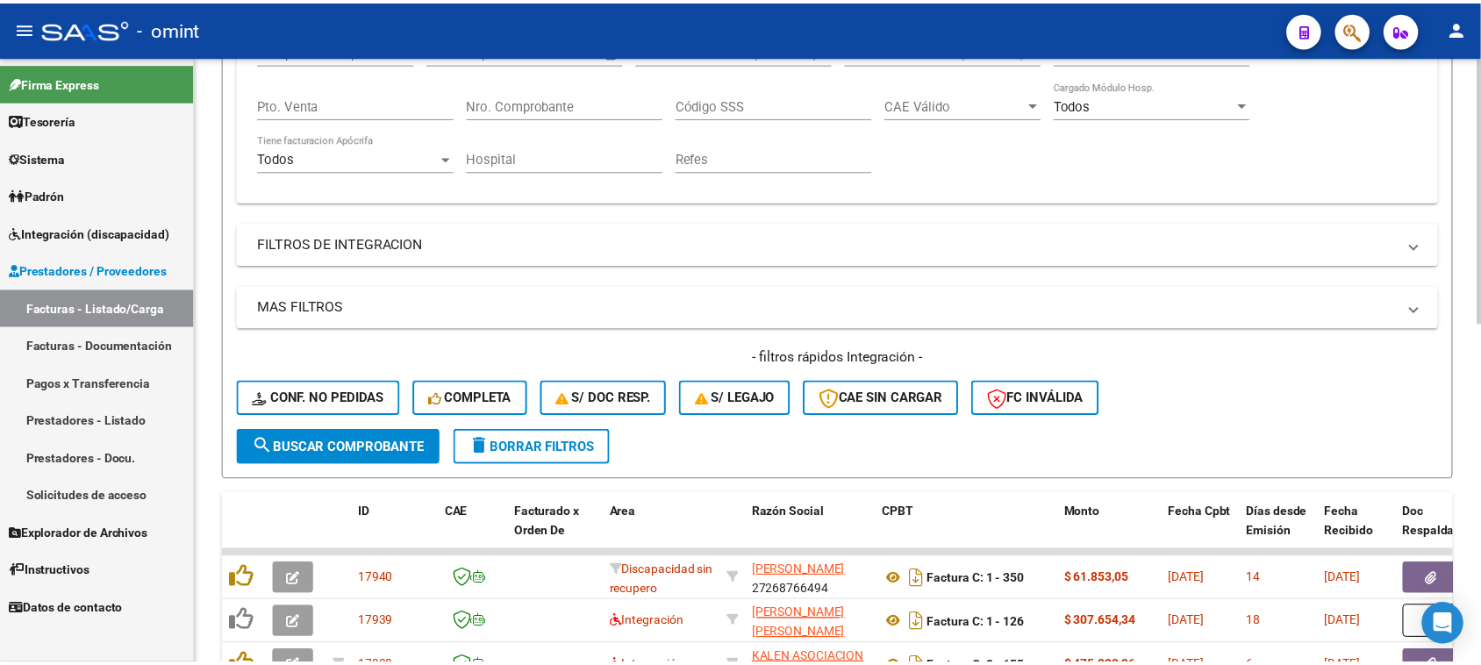
scroll to position [439, 0]
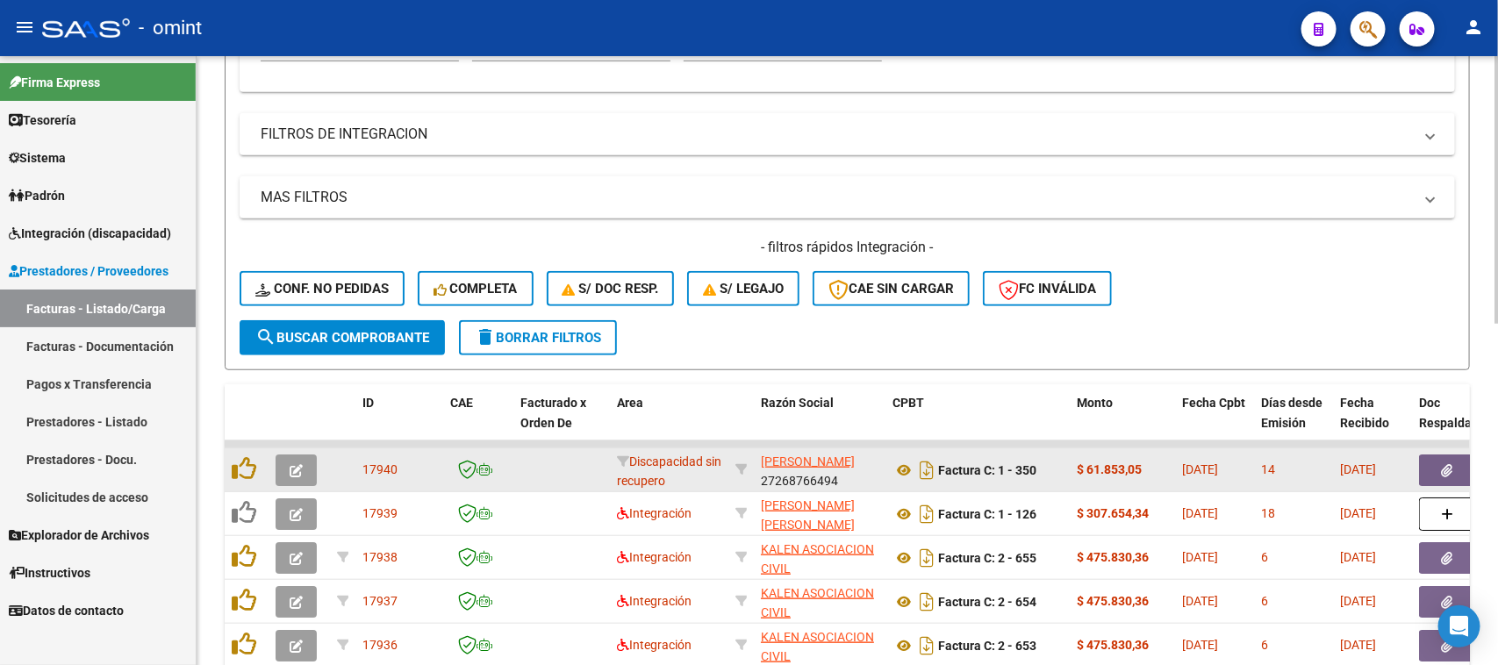
click at [298, 462] on span "button" at bounding box center [296, 470] width 13 height 16
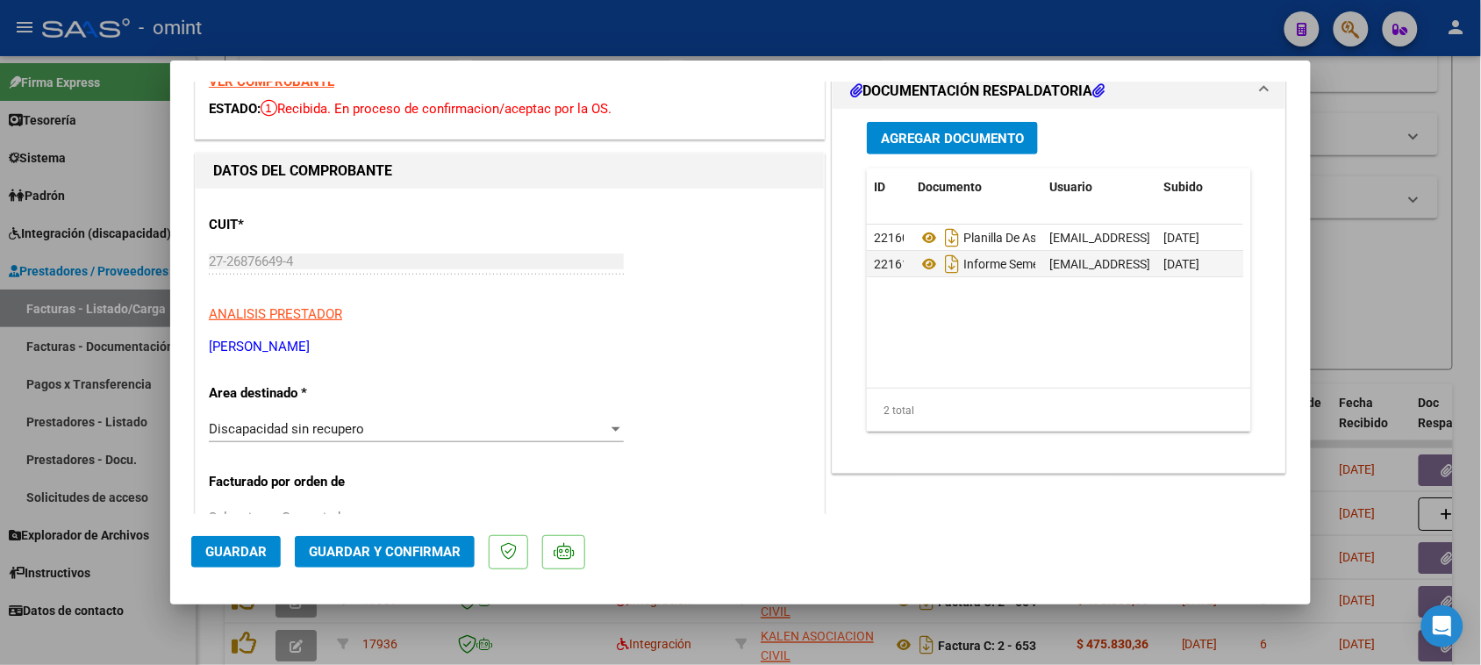
scroll to position [329, 0]
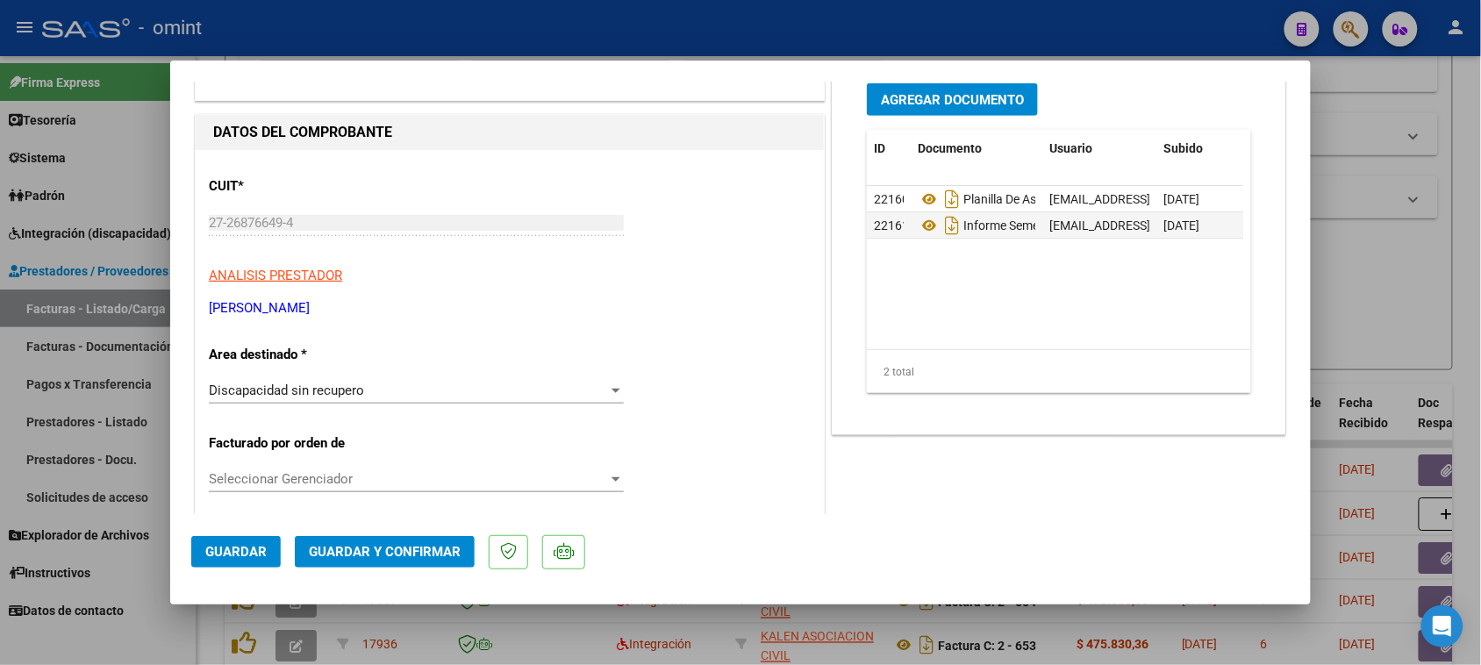
click at [426, 392] on div "Discapacidad sin recupero" at bounding box center [408, 391] width 399 height 16
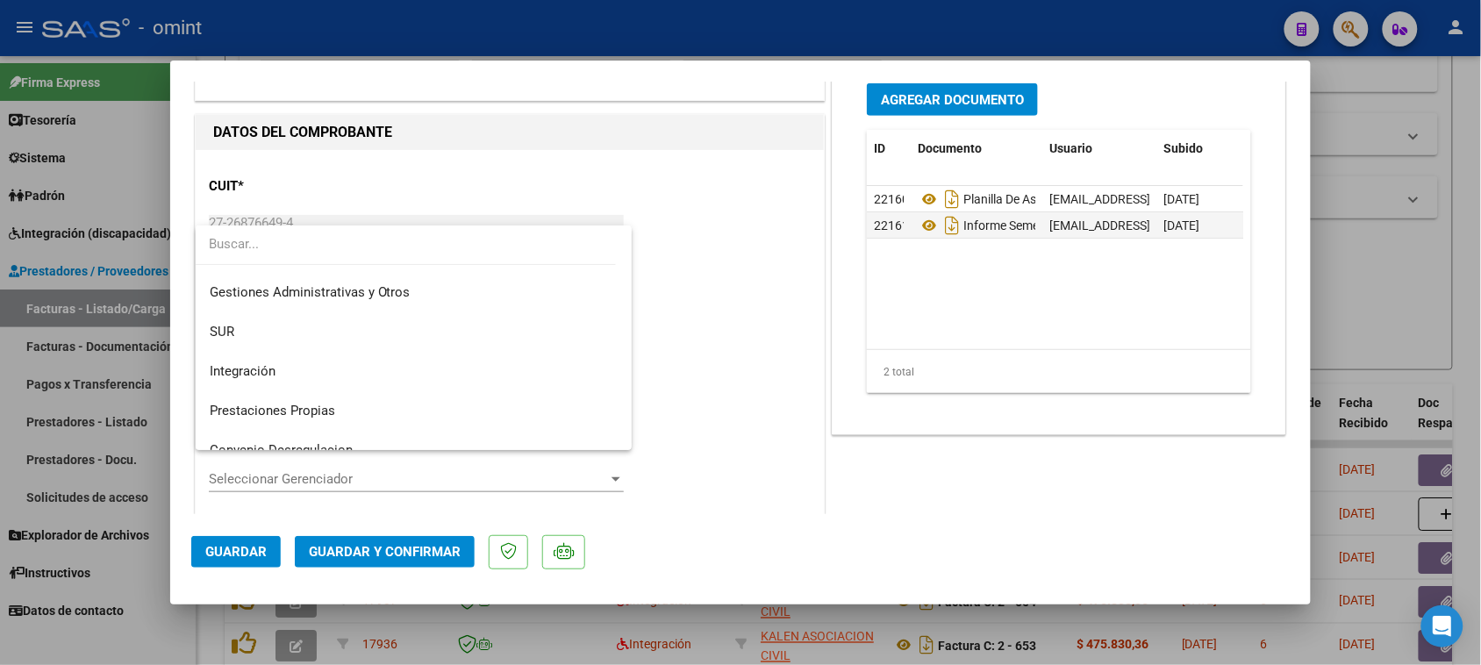
scroll to position [0, 0]
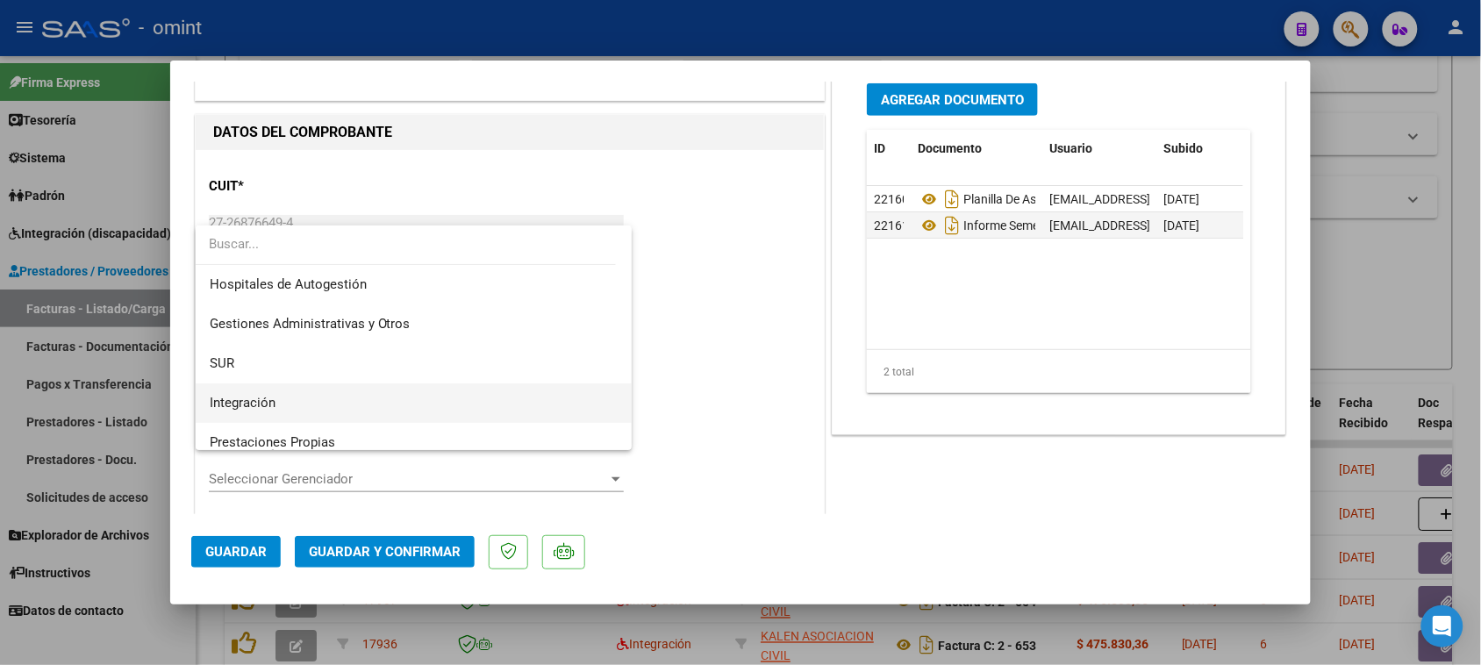
click at [426, 400] on span "Integración" at bounding box center [414, 402] width 409 height 39
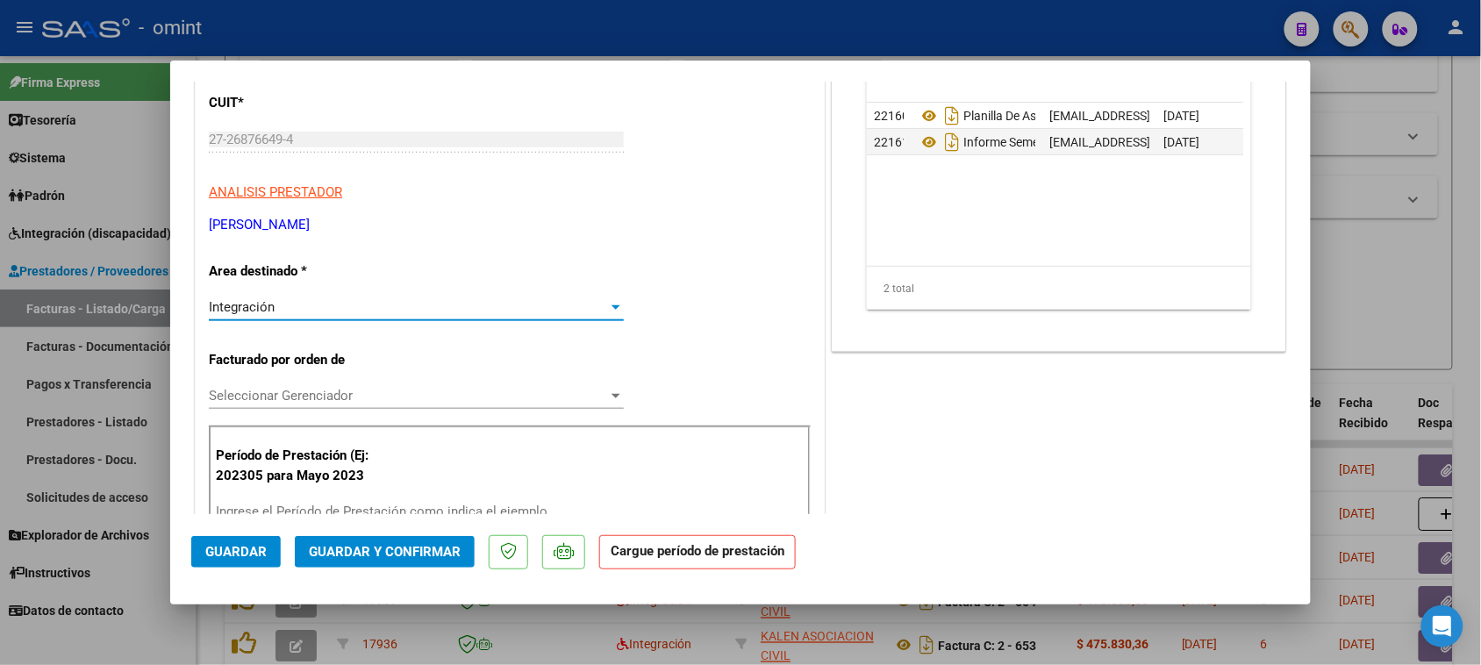
scroll to position [548, 0]
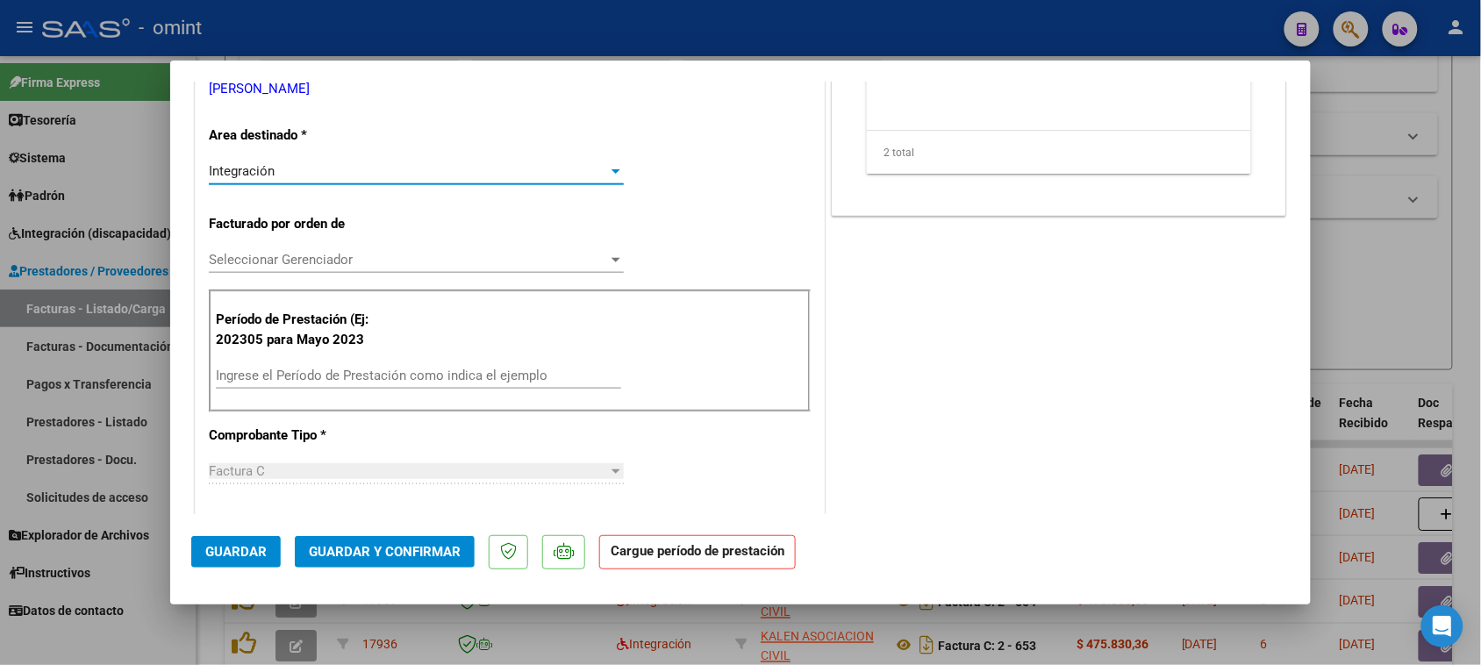
click at [439, 375] on input "Ingrese el Período de Prestación como indica el ejemplo" at bounding box center [418, 376] width 405 height 16
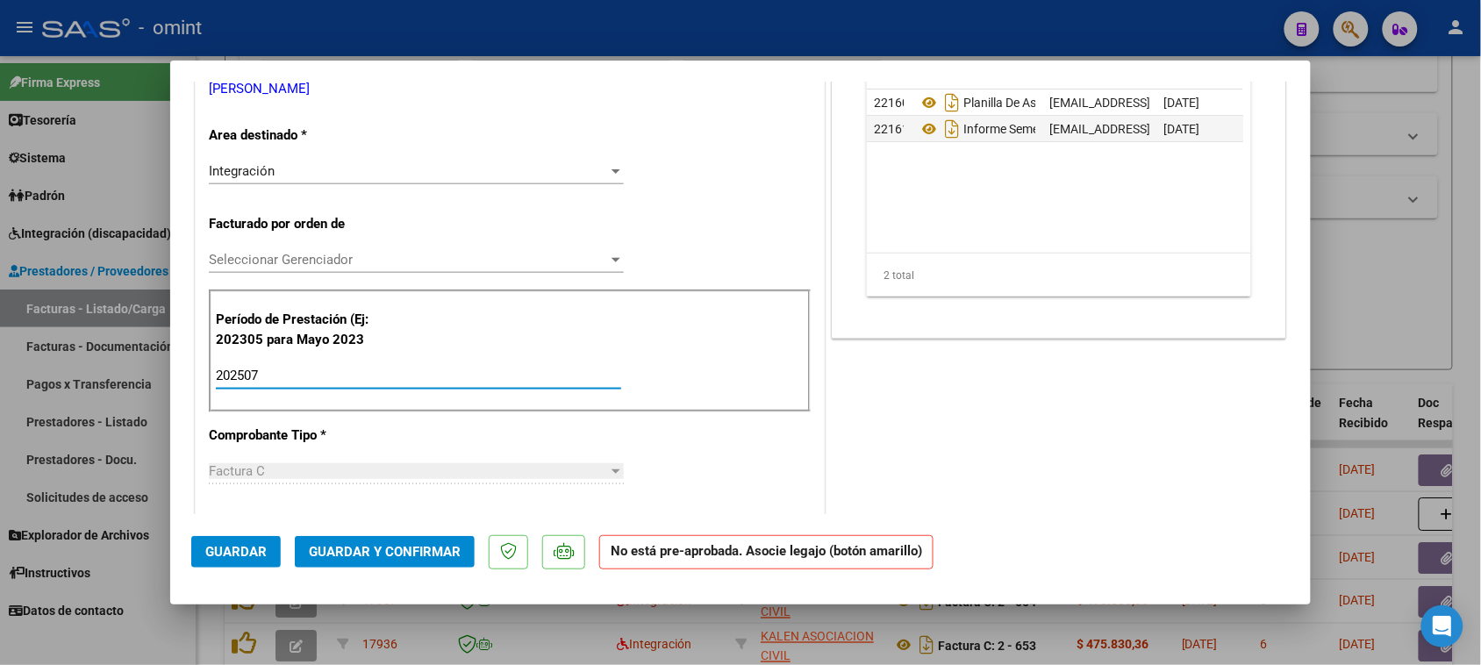
type input "202507"
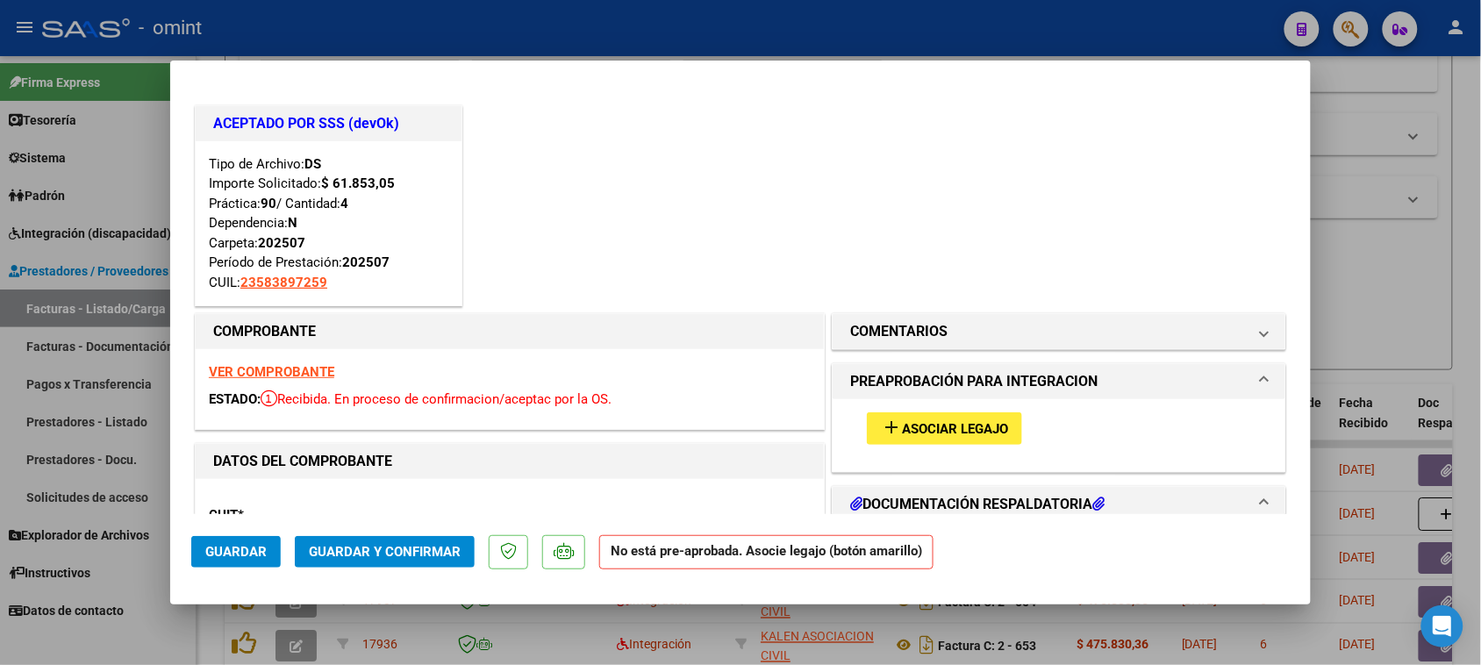
scroll to position [110, 0]
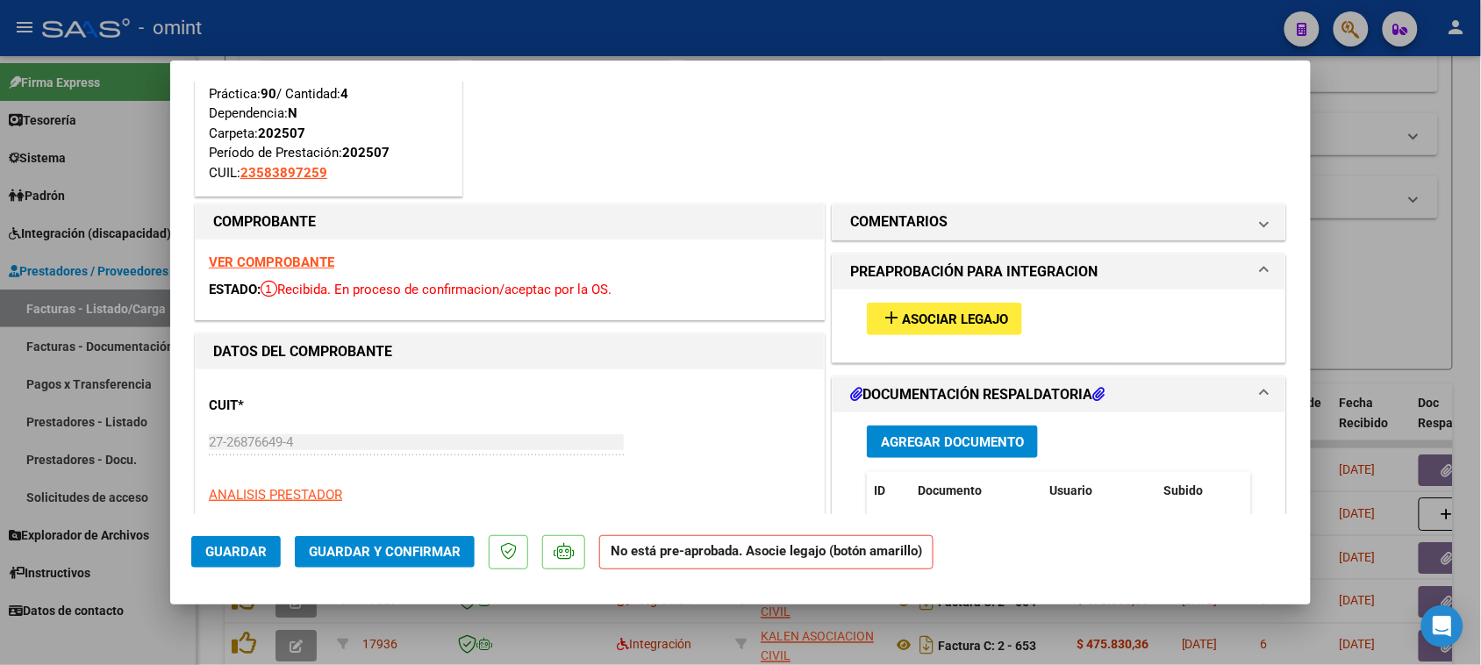
click at [233, 256] on strong "VER COMPROBANTE" at bounding box center [271, 262] width 125 height 16
click at [896, 332] on button "add Asociar Legajo" at bounding box center [944, 319] width 155 height 32
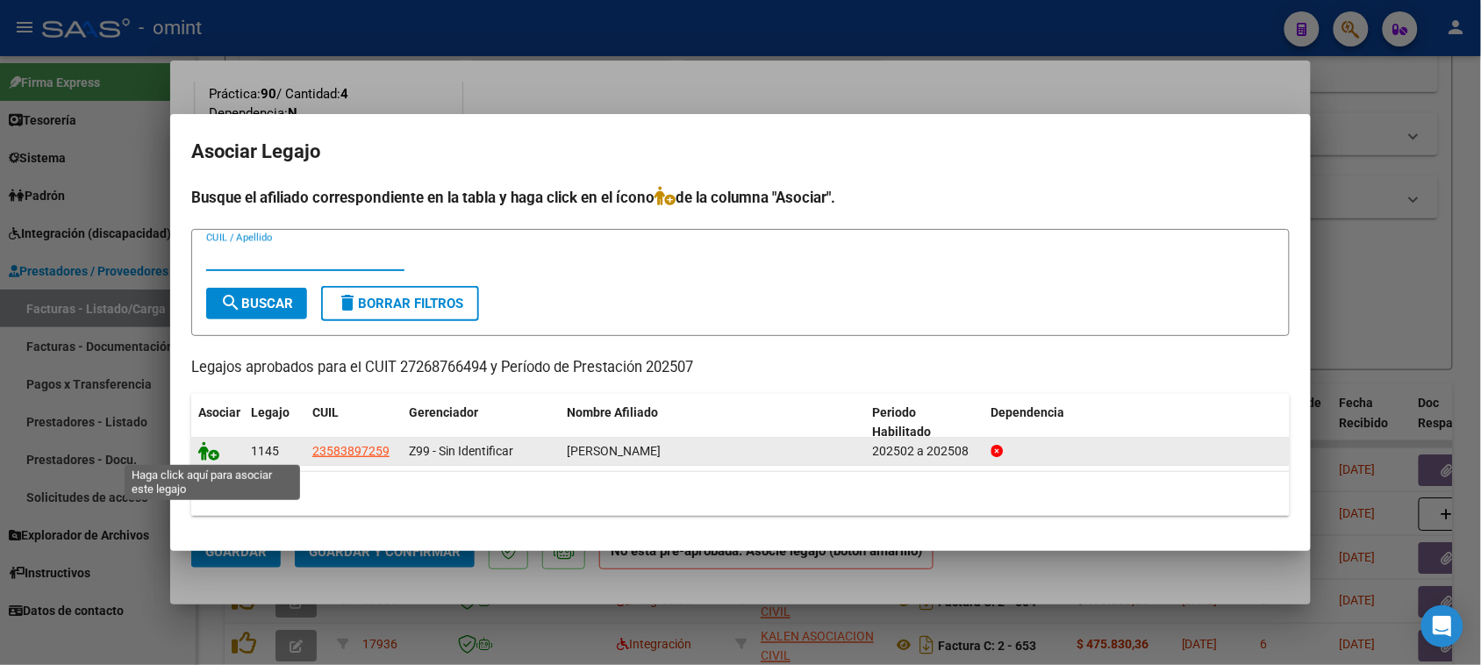
click at [207, 448] on icon at bounding box center [208, 450] width 21 height 19
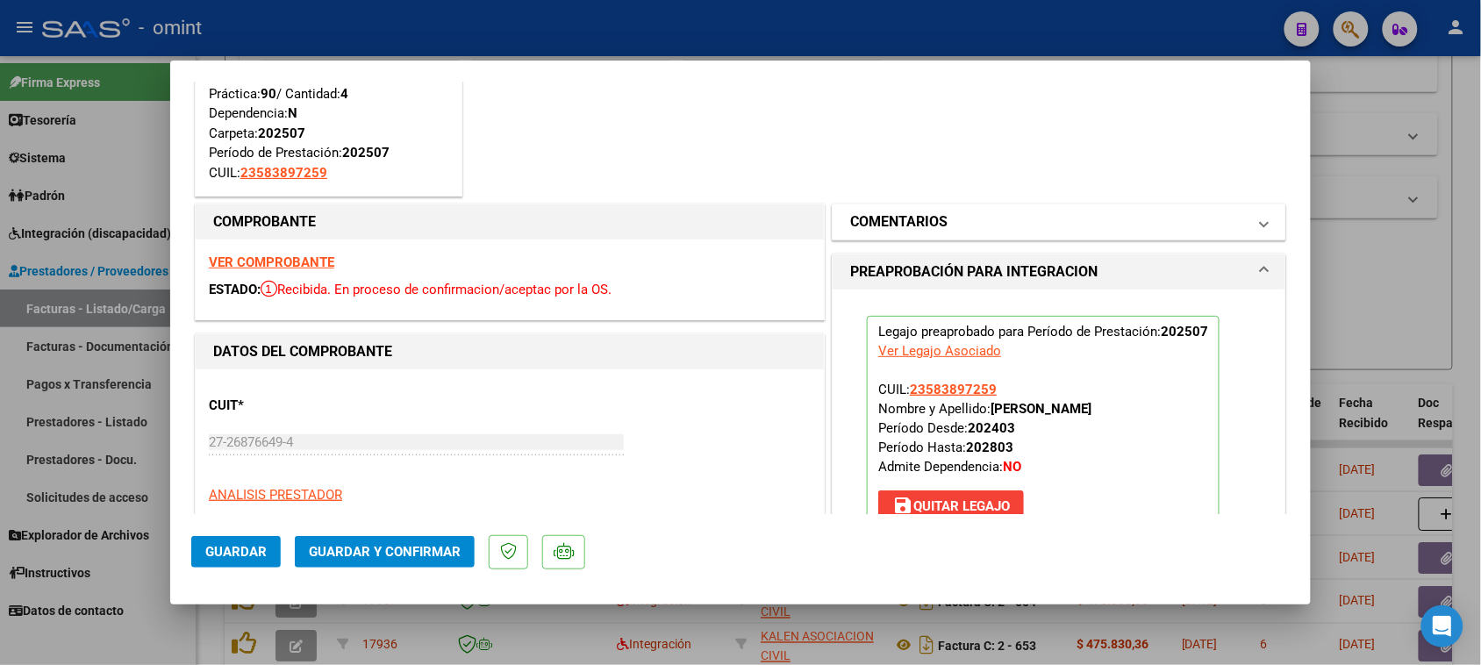
click at [1117, 235] on mat-expansion-panel-header "COMENTARIOS" at bounding box center [1059, 221] width 453 height 35
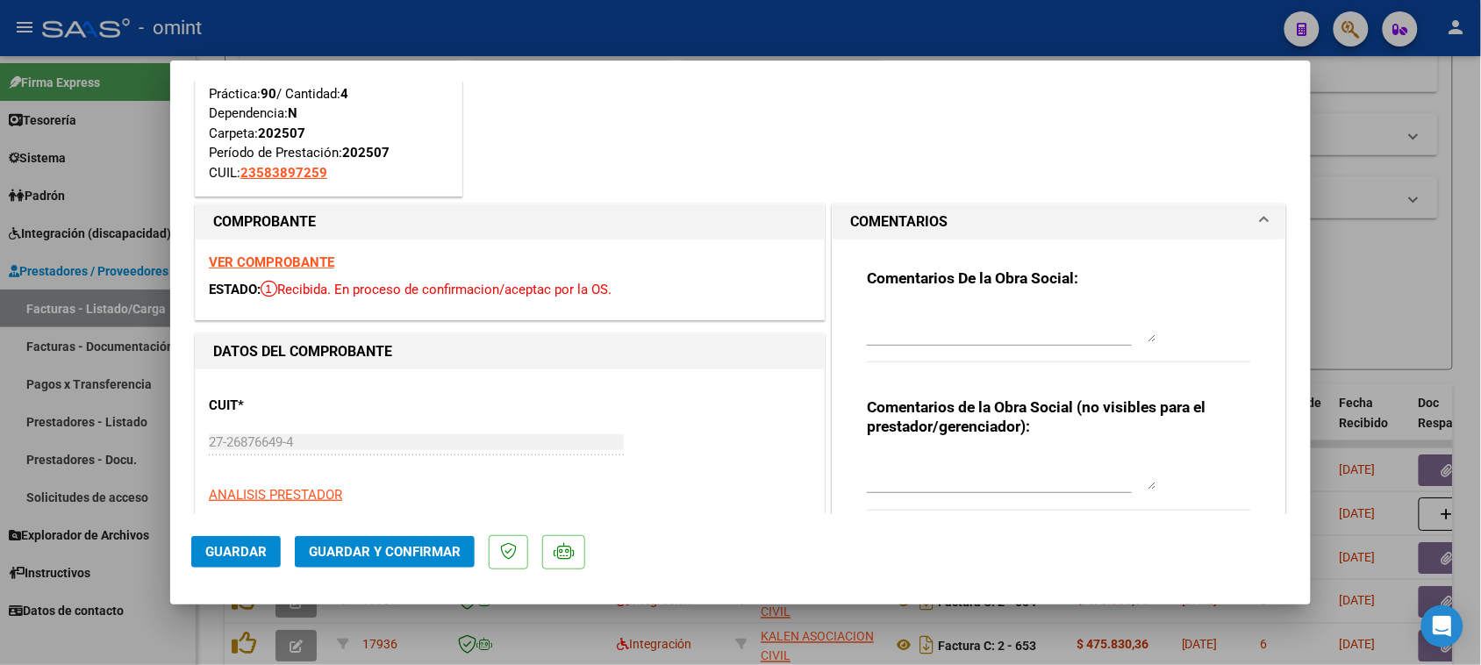
click at [1077, 304] on div at bounding box center [1012, 325] width 290 height 42
paste textarea "Recuerde debe cargar sus facturaciones seleccionando únicamente el área "Integr…"
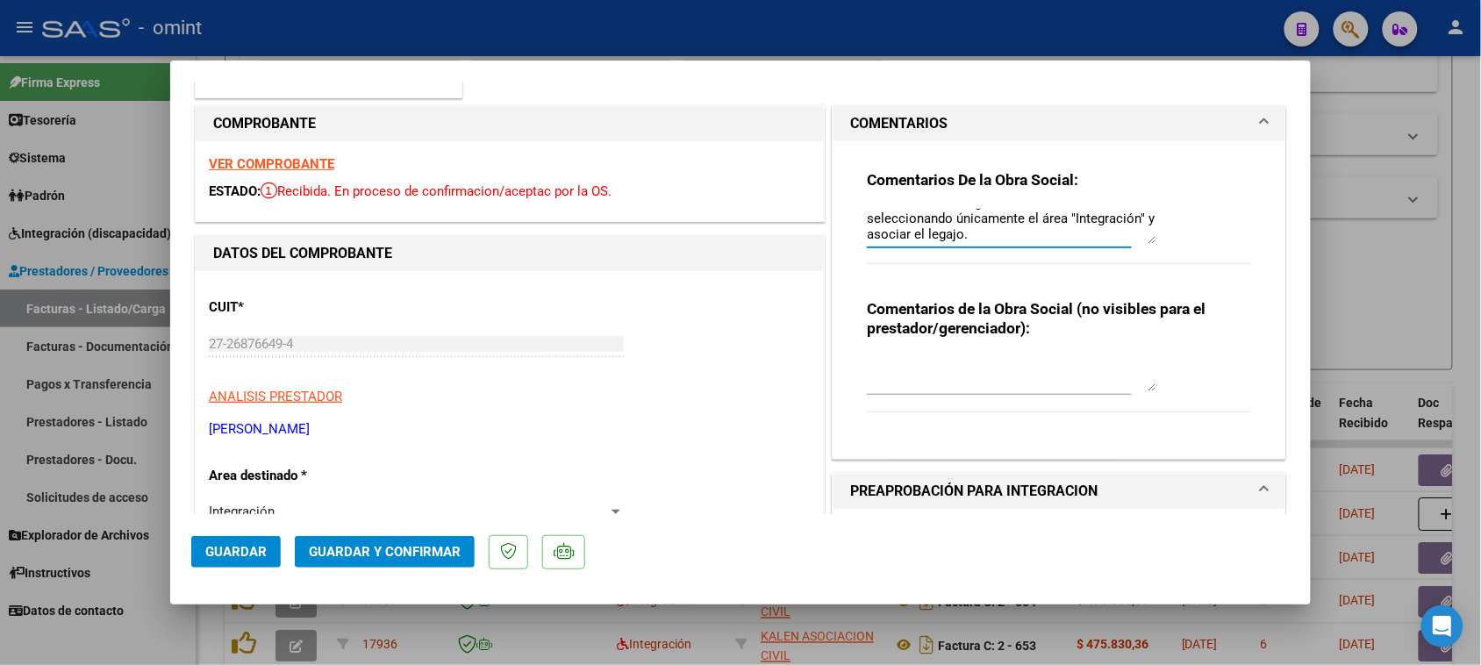
scroll to position [219, 0]
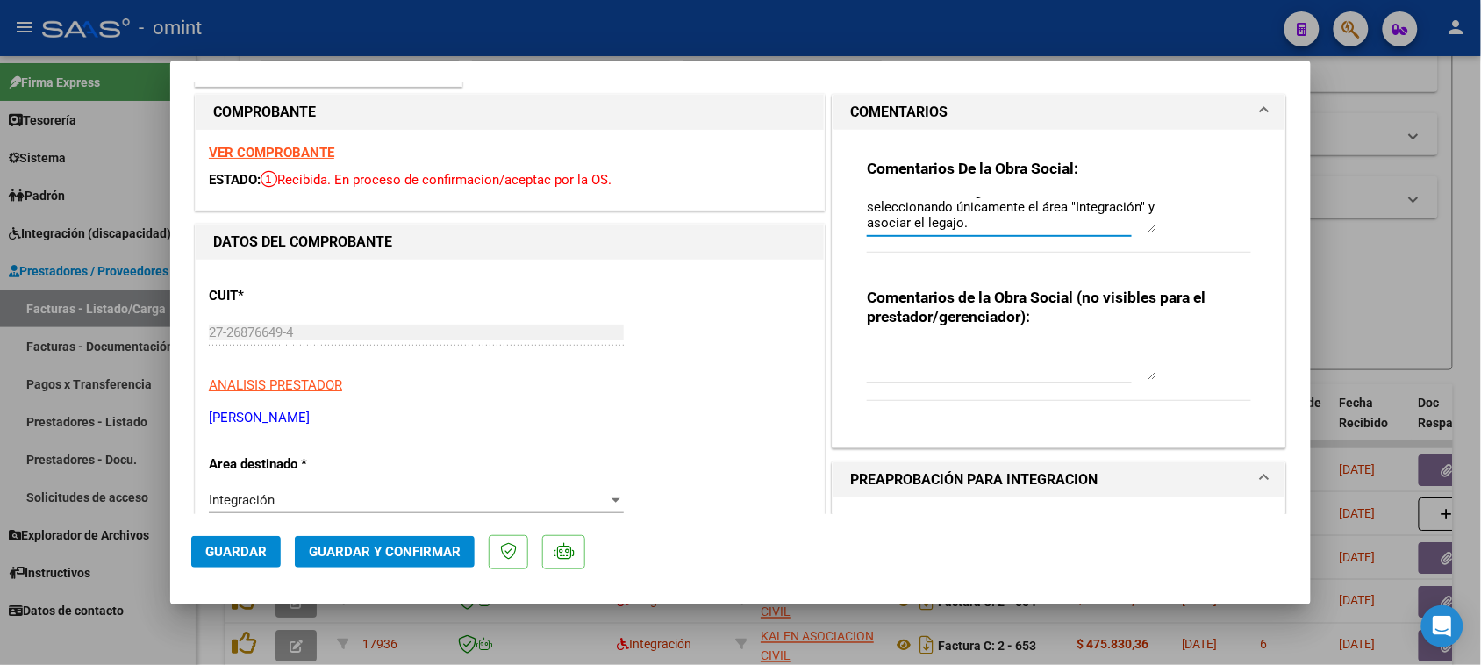
type textarea "Recuerde debe cargar sus facturaciones seleccionando únicamente el área "Integr…"
click at [318, 544] on span "Guardar y Confirmar" at bounding box center [385, 552] width 152 height 16
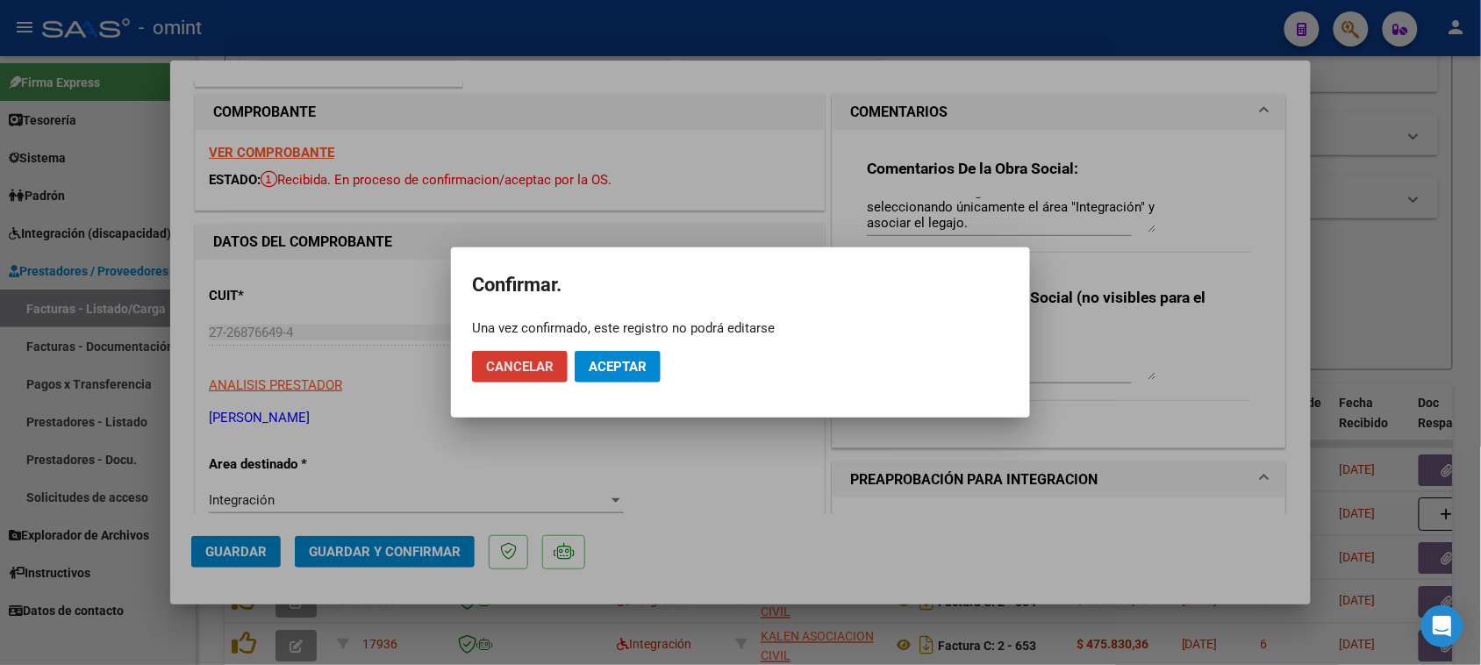
click at [610, 370] on span "Aceptar" at bounding box center [618, 367] width 58 height 16
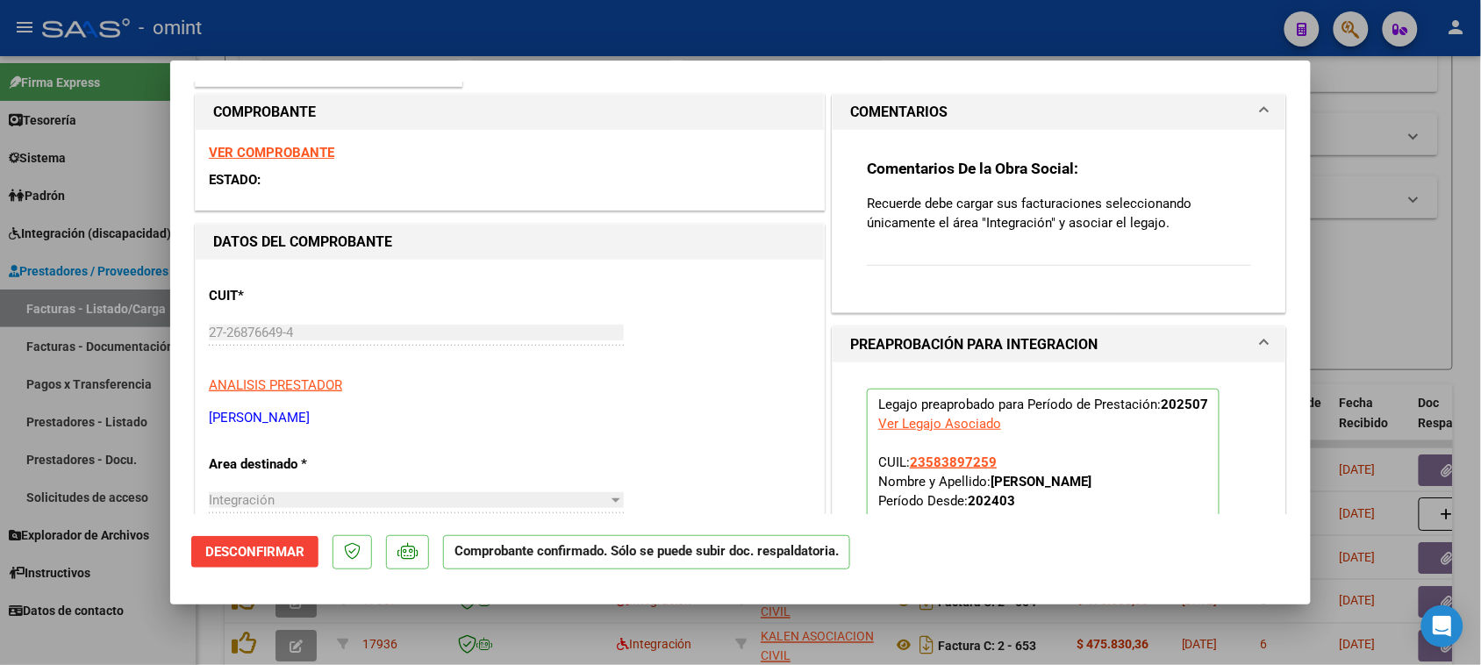
scroll to position [439, 0]
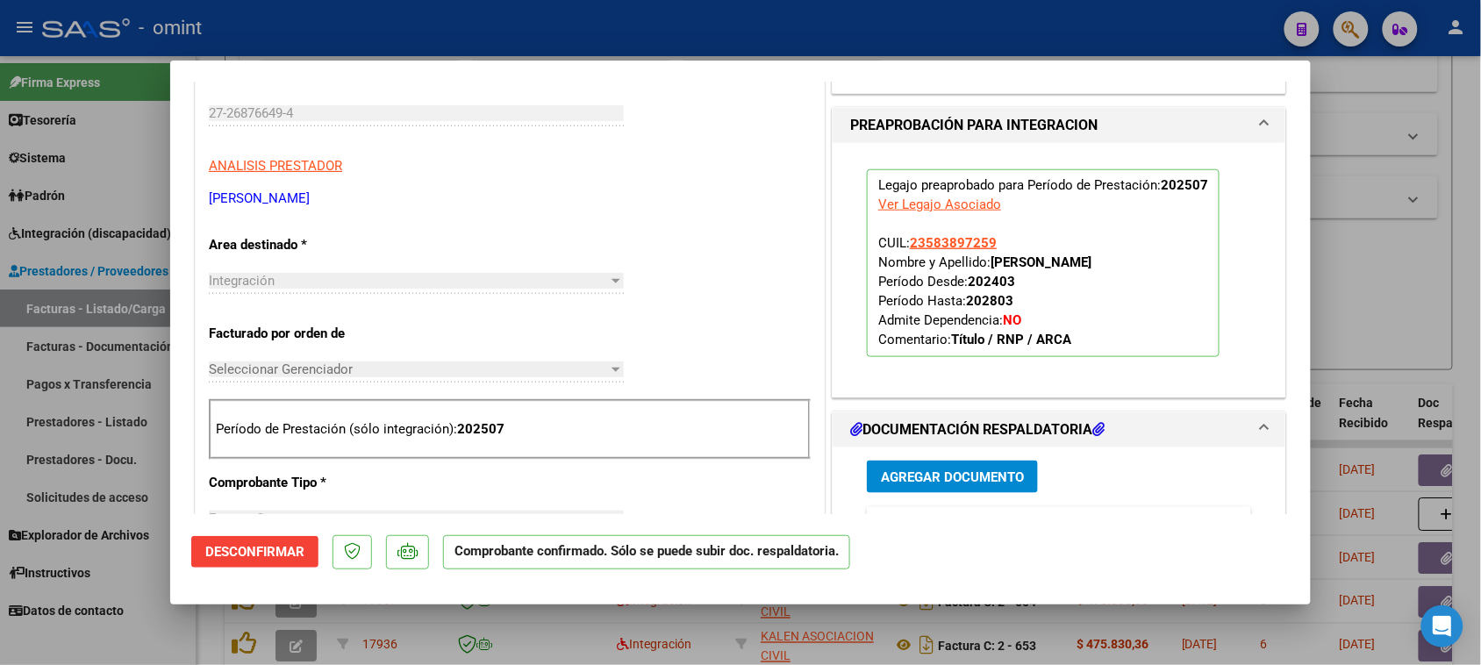
type input "$ 0,00"
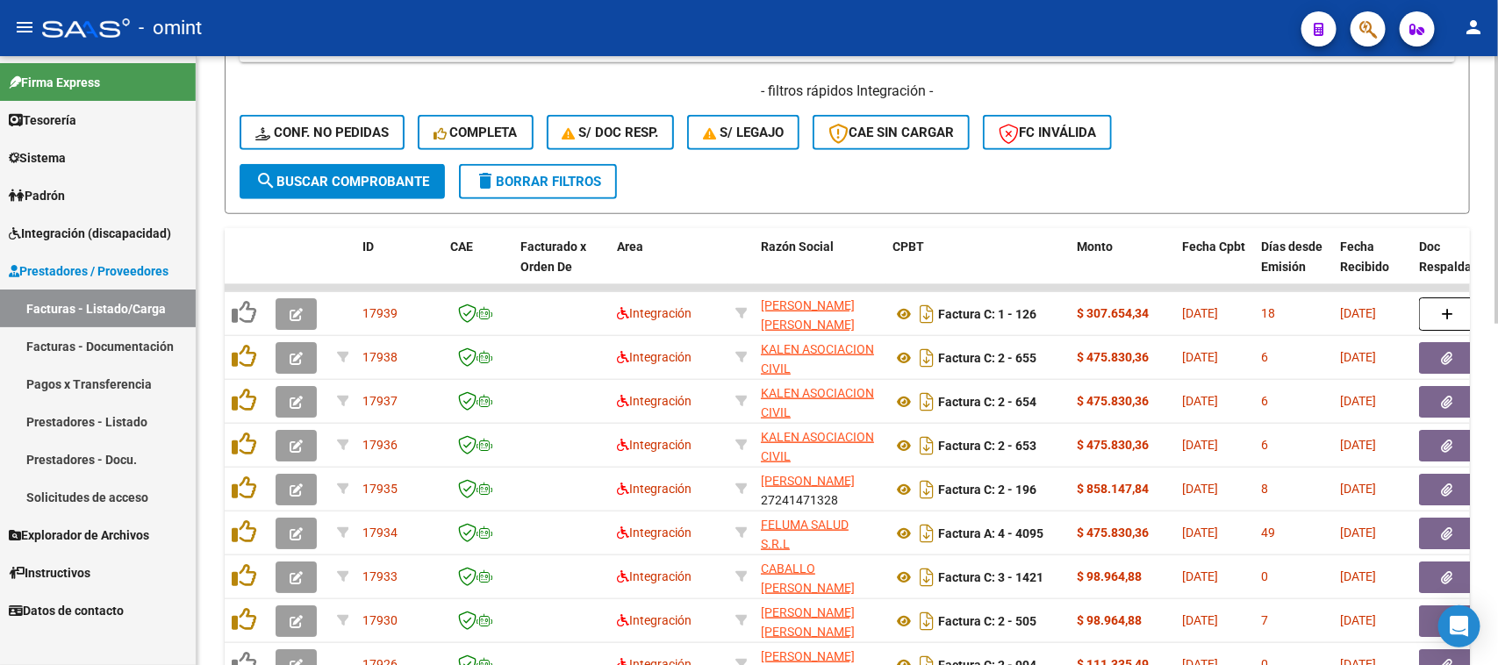
scroll to position [658, 0]
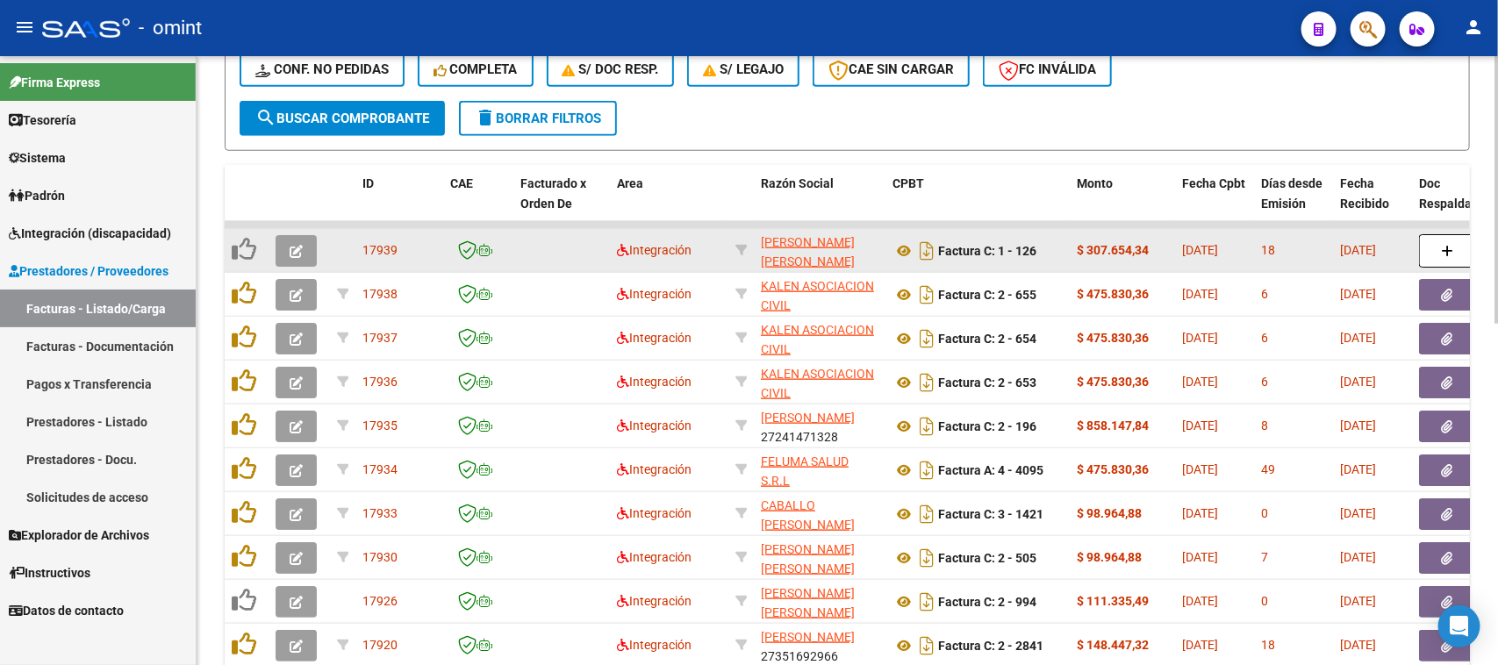
click at [1347, 200] on span "Fecha Recibido" at bounding box center [1364, 193] width 49 height 34
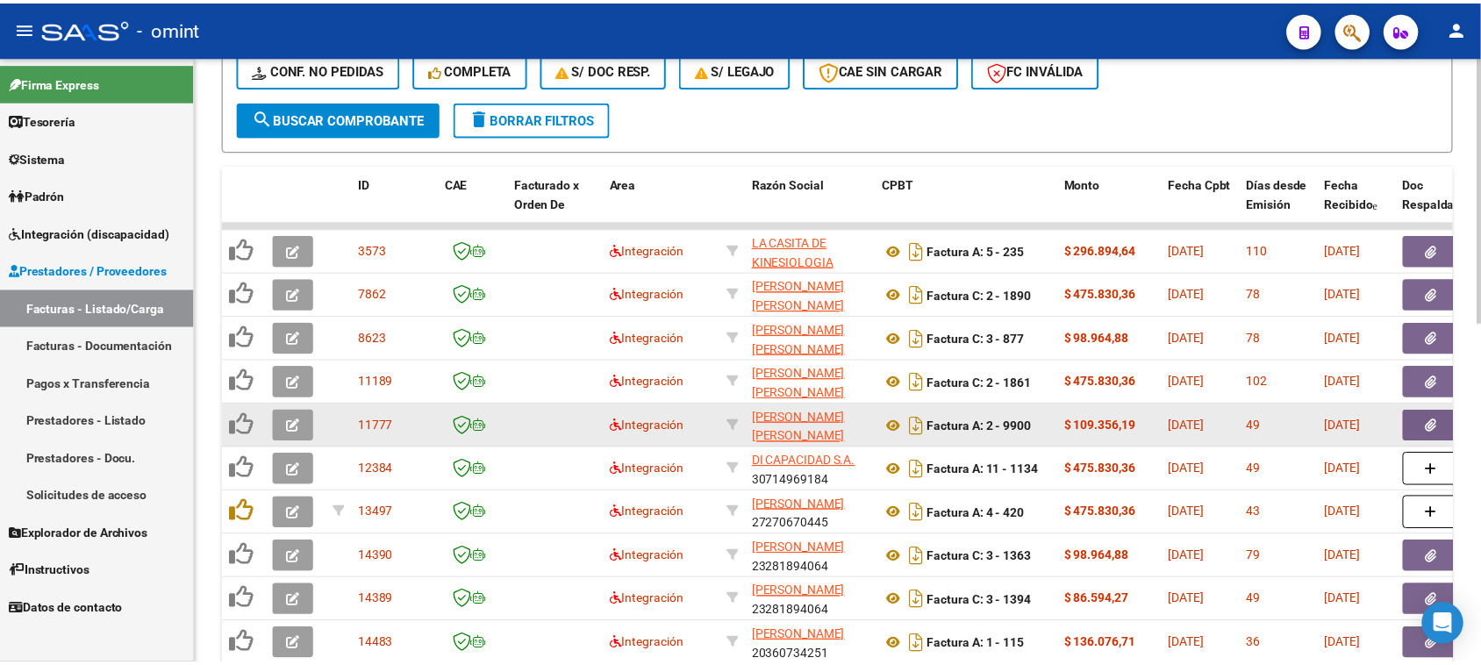
scroll to position [778, 0]
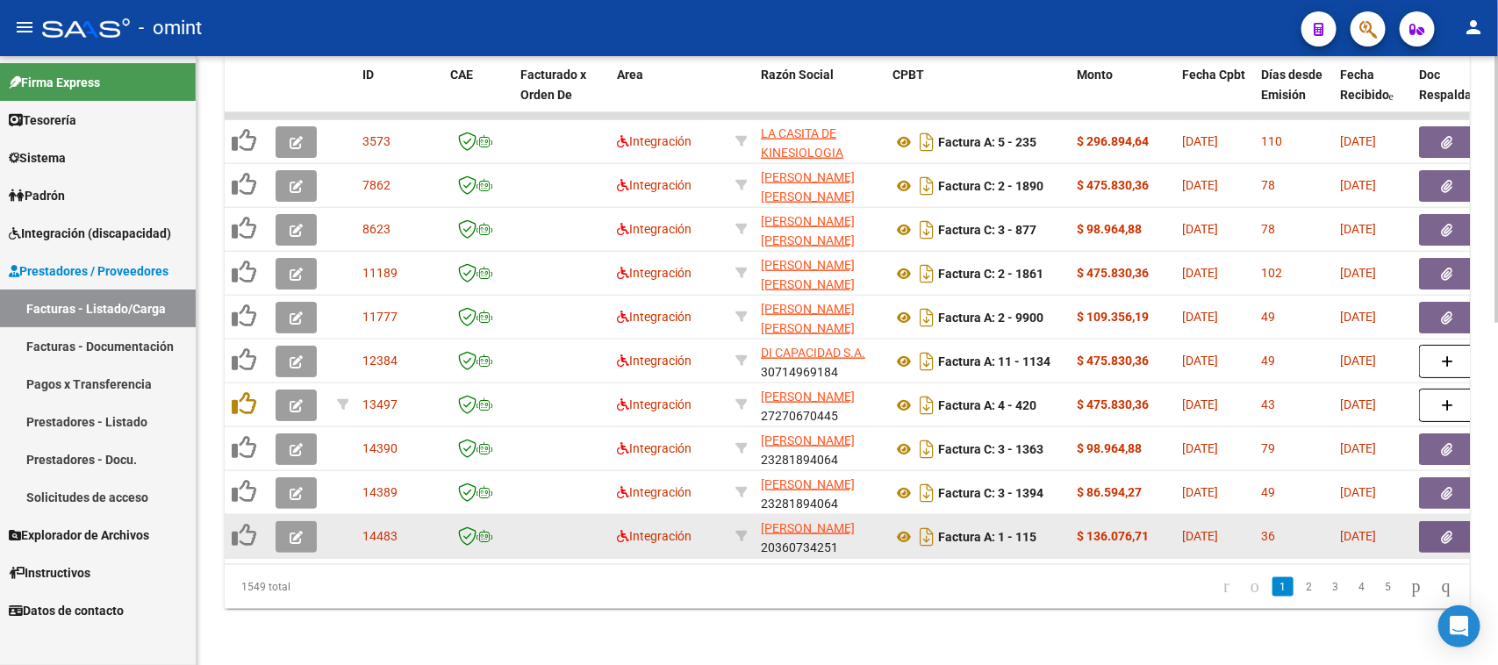
click at [291, 531] on icon "button" at bounding box center [296, 537] width 13 height 13
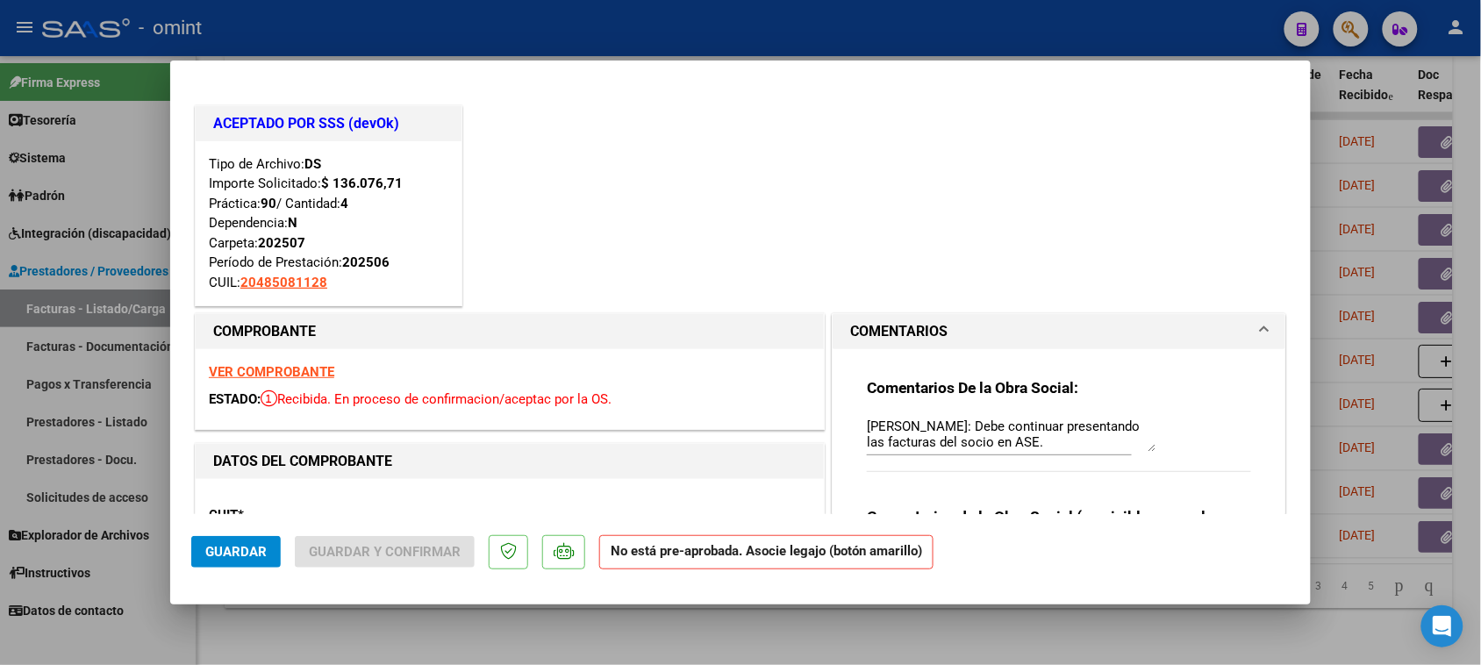
type input "$ 0,00"
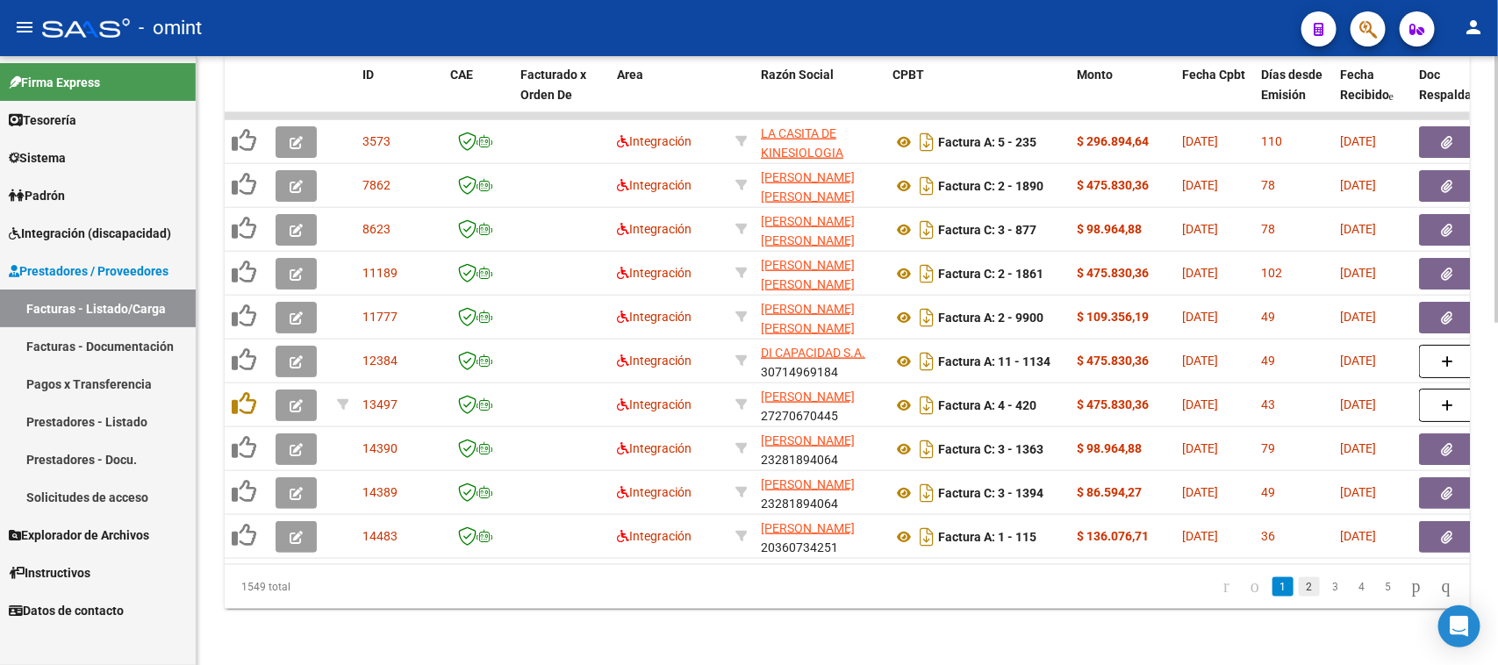
click at [1299, 593] on link "2" at bounding box center [1309, 586] width 21 height 19
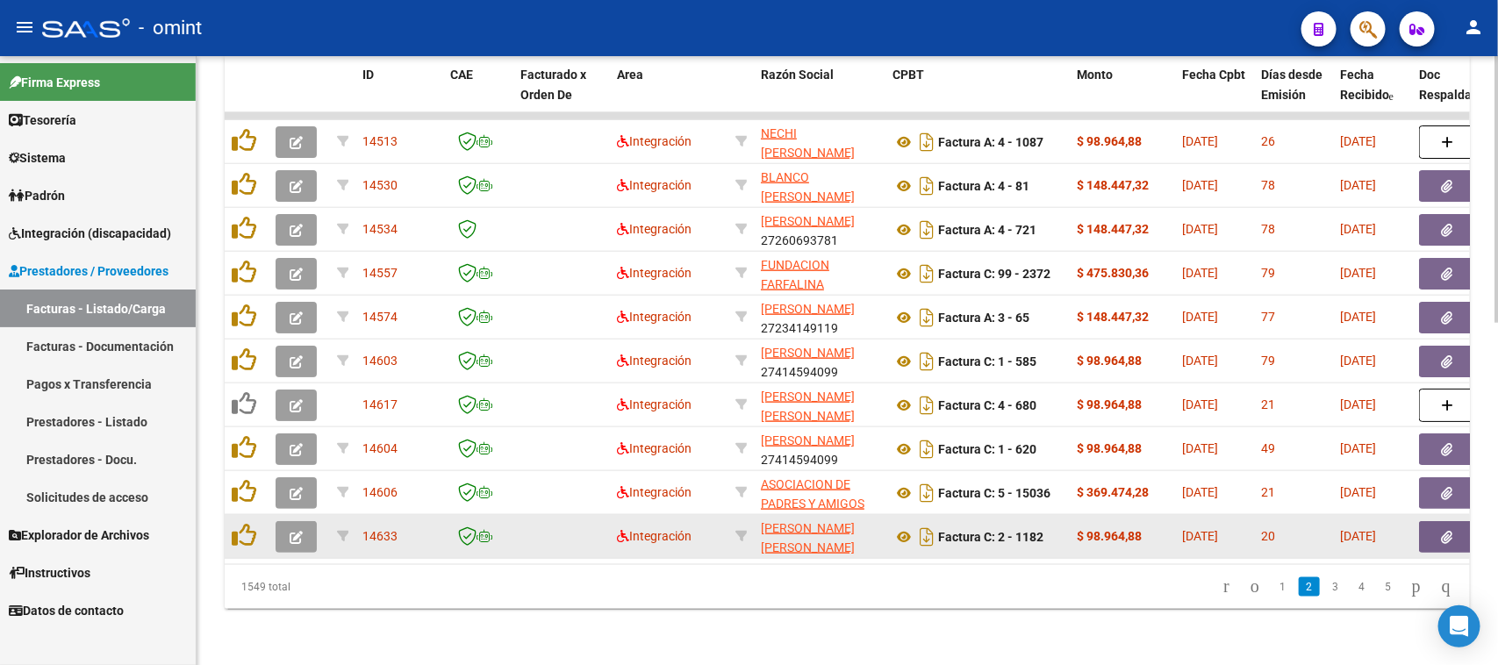
click at [286, 521] on button "button" at bounding box center [296, 537] width 41 height 32
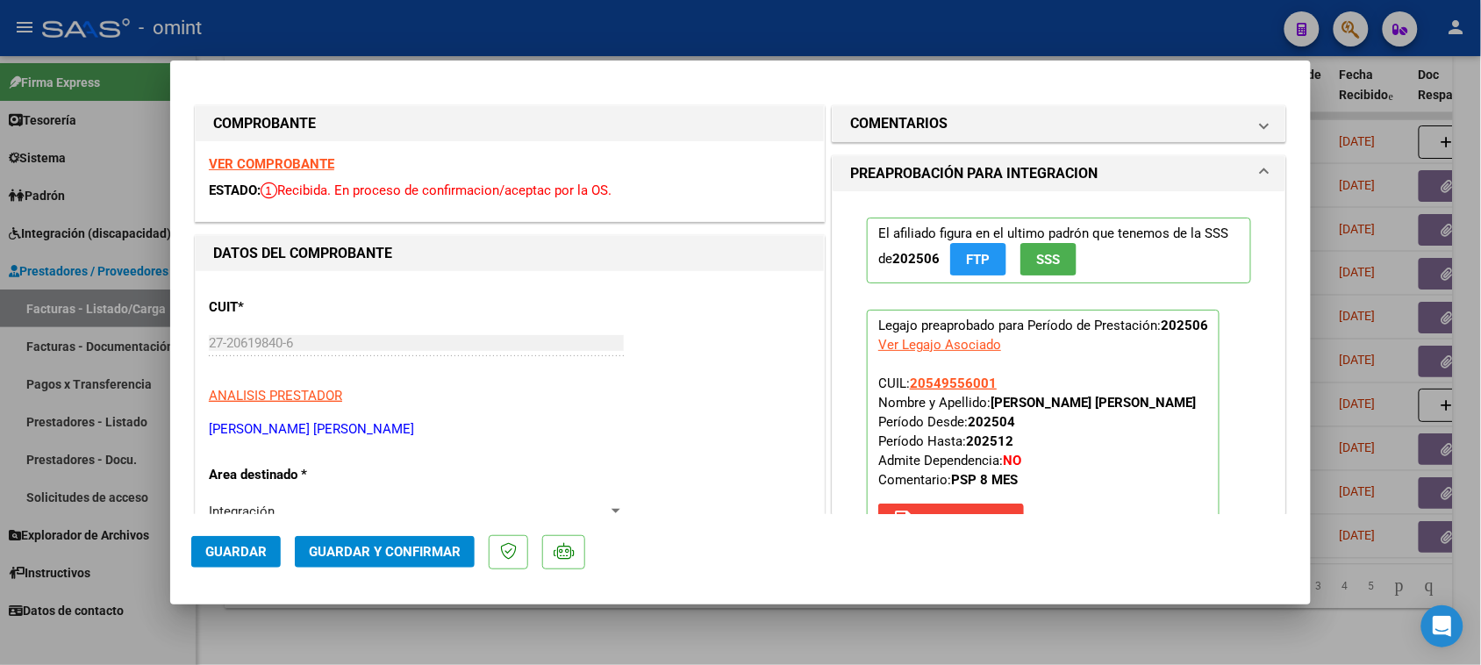
click at [313, 164] on strong "VER COMPROBANTE" at bounding box center [271, 164] width 125 height 16
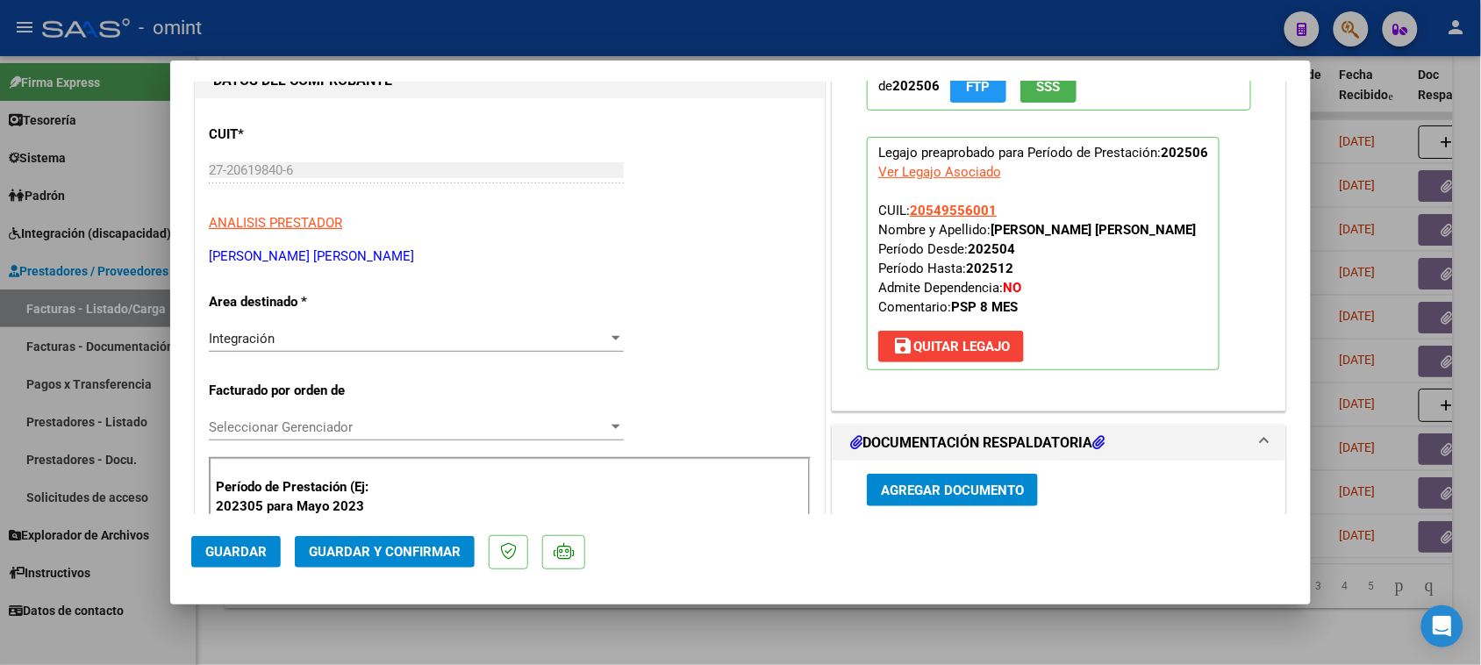
scroll to position [0, 0]
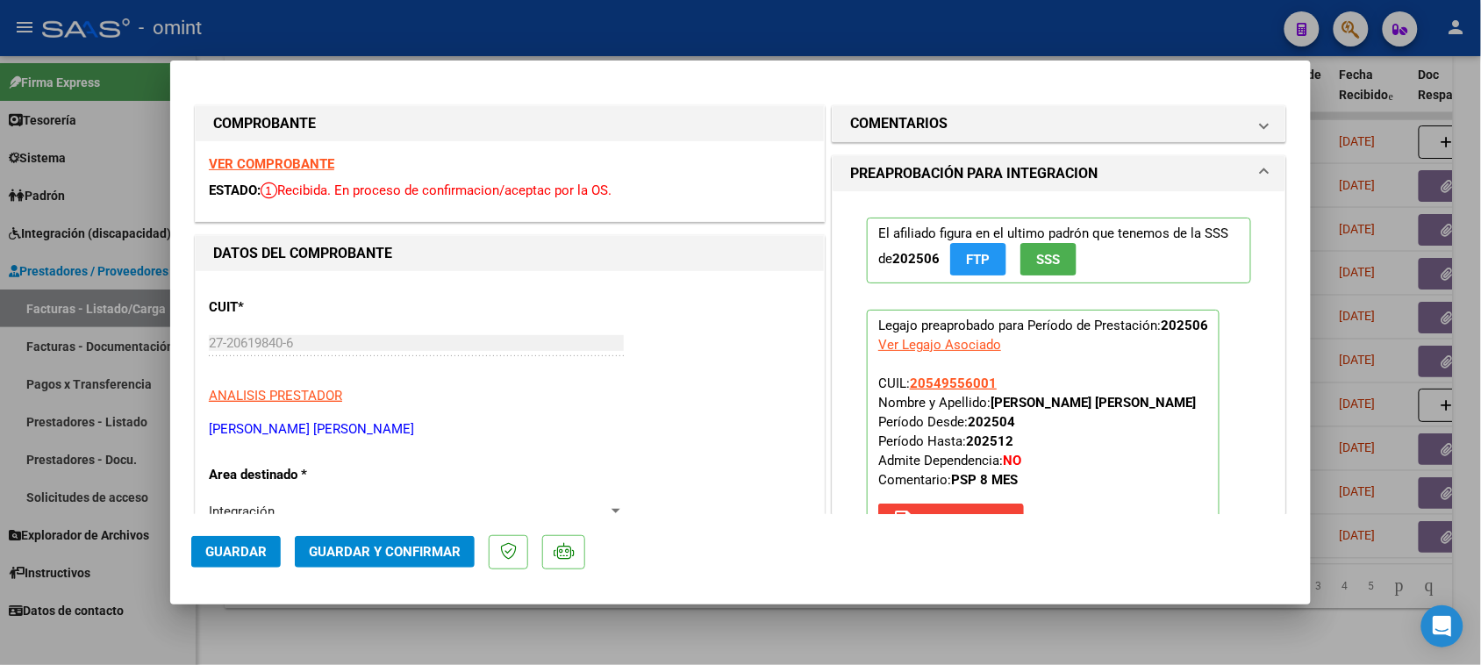
click at [453, 559] on span "Guardar y Confirmar" at bounding box center [385, 552] width 152 height 16
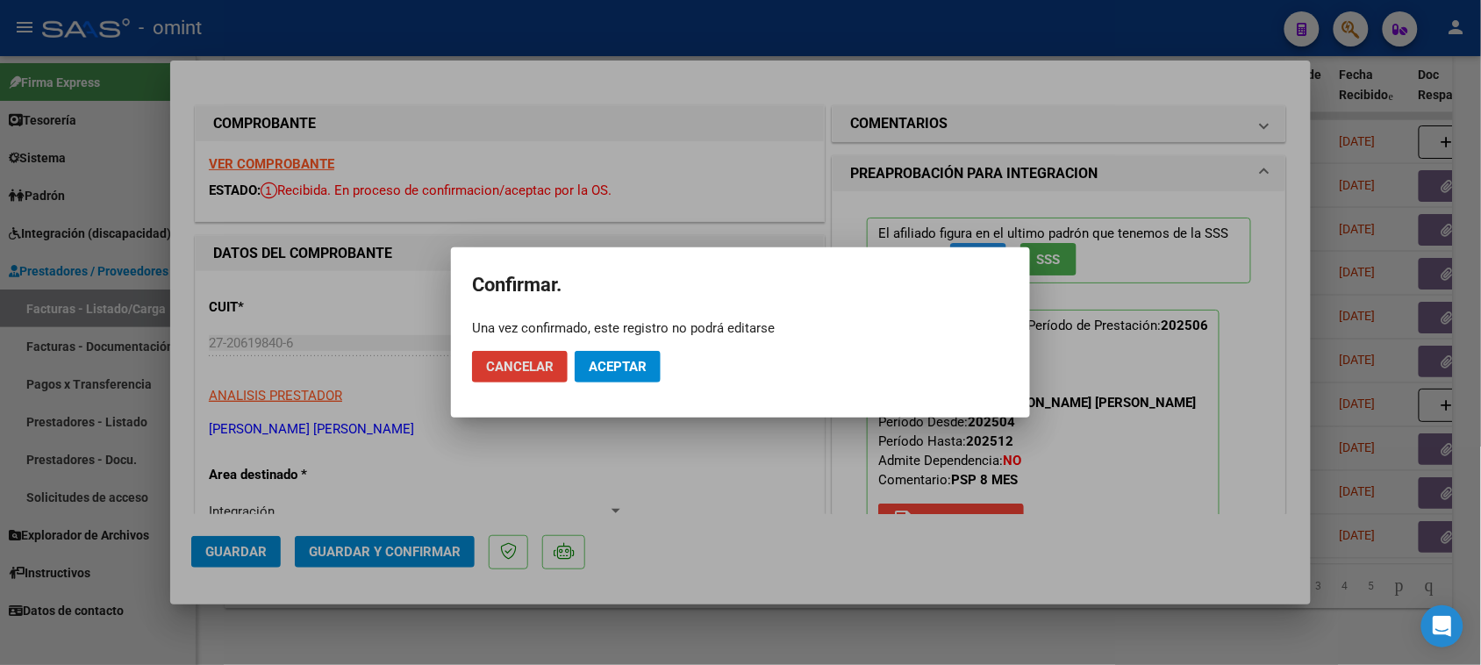
drag, startPoint x: 598, startPoint y: 361, endPoint x: 617, endPoint y: 365, distance: 19.8
click at [592, 361] on span "Aceptar" at bounding box center [618, 367] width 58 height 16
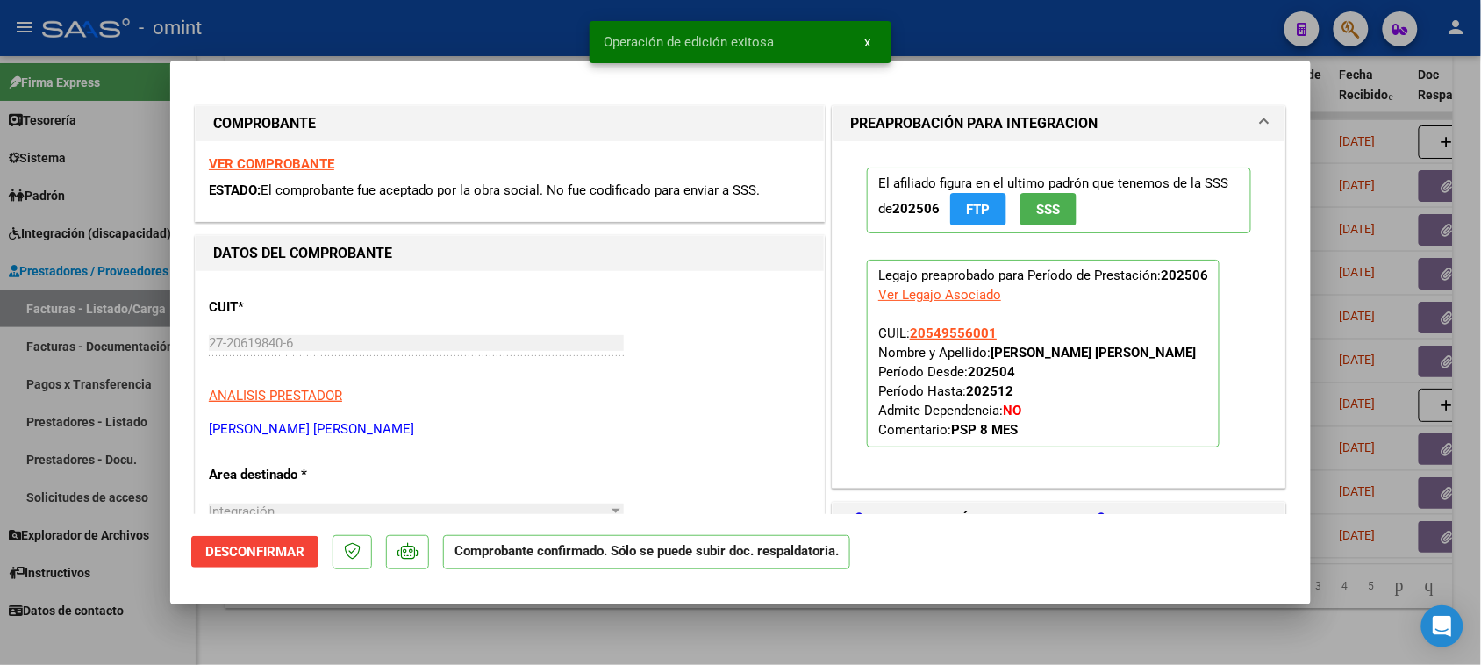
type input "$ 0,00"
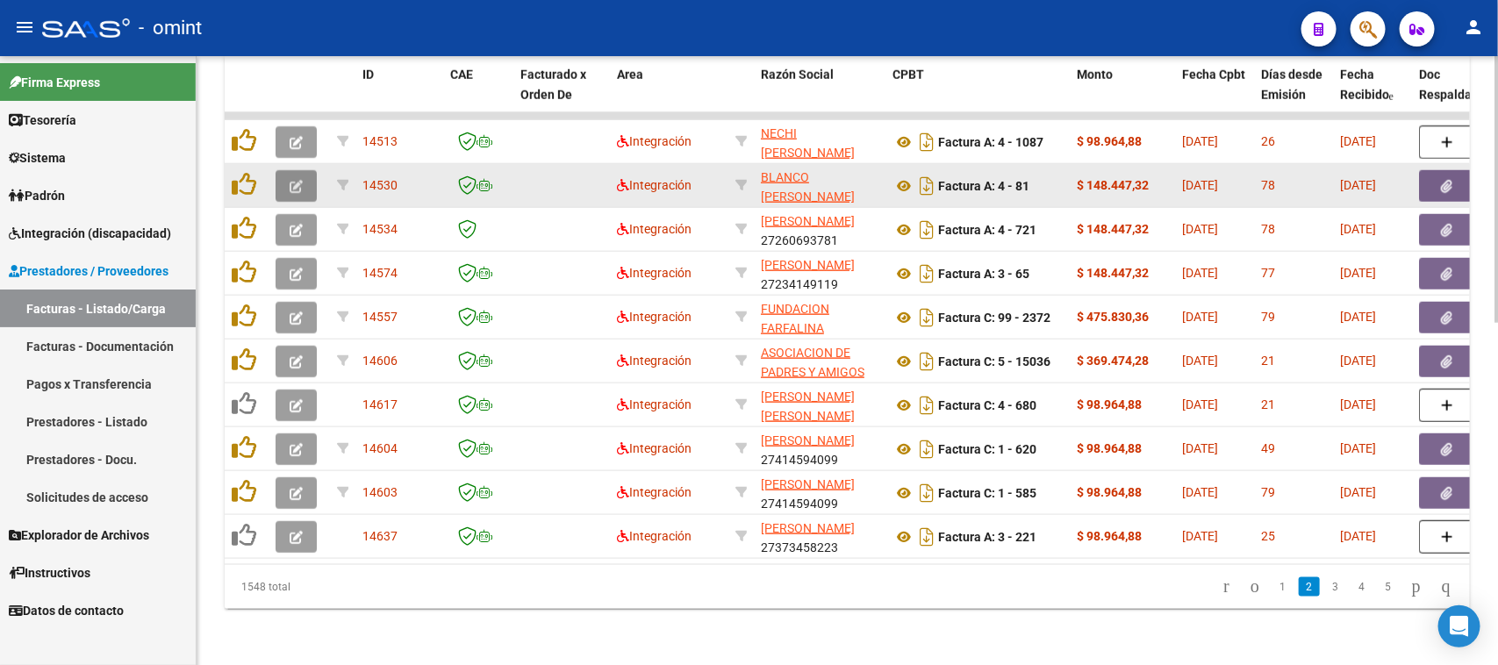
click at [278, 170] on button "button" at bounding box center [296, 186] width 41 height 32
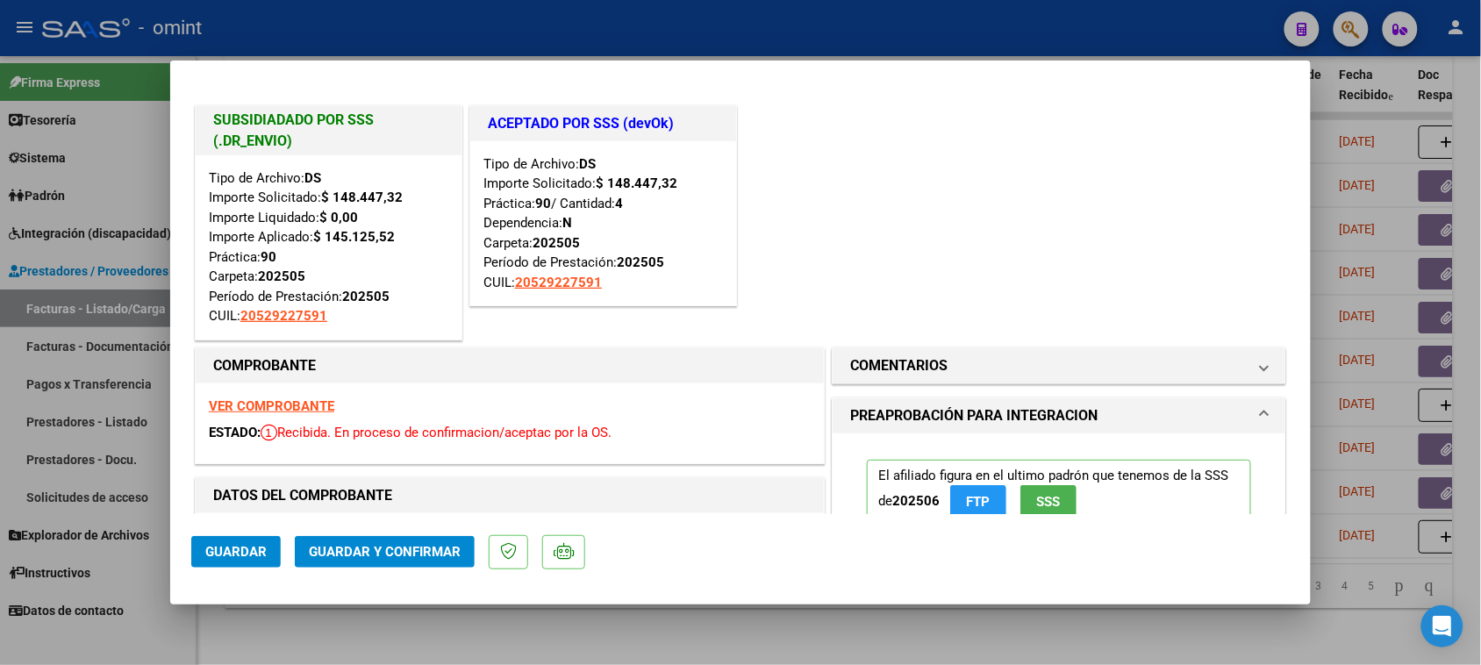
type input "$ 0,00"
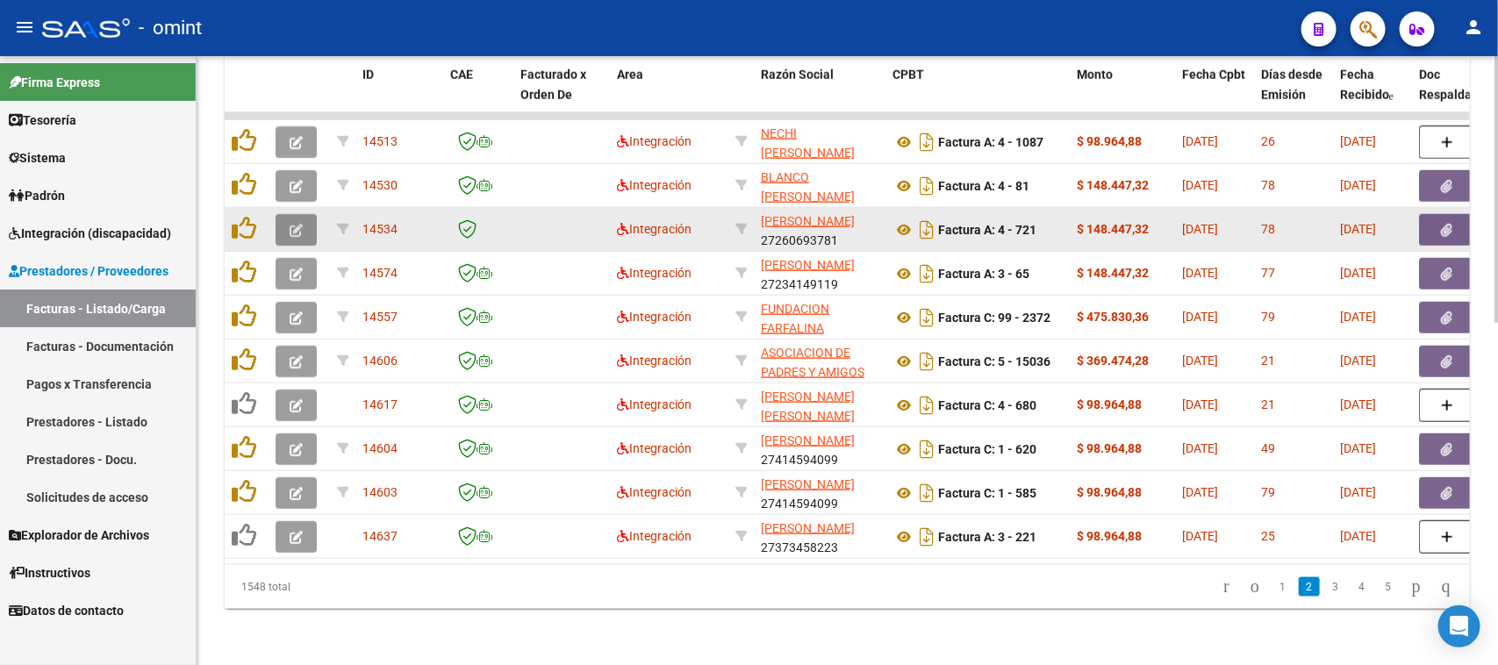
click at [300, 224] on icon "button" at bounding box center [296, 230] width 13 height 13
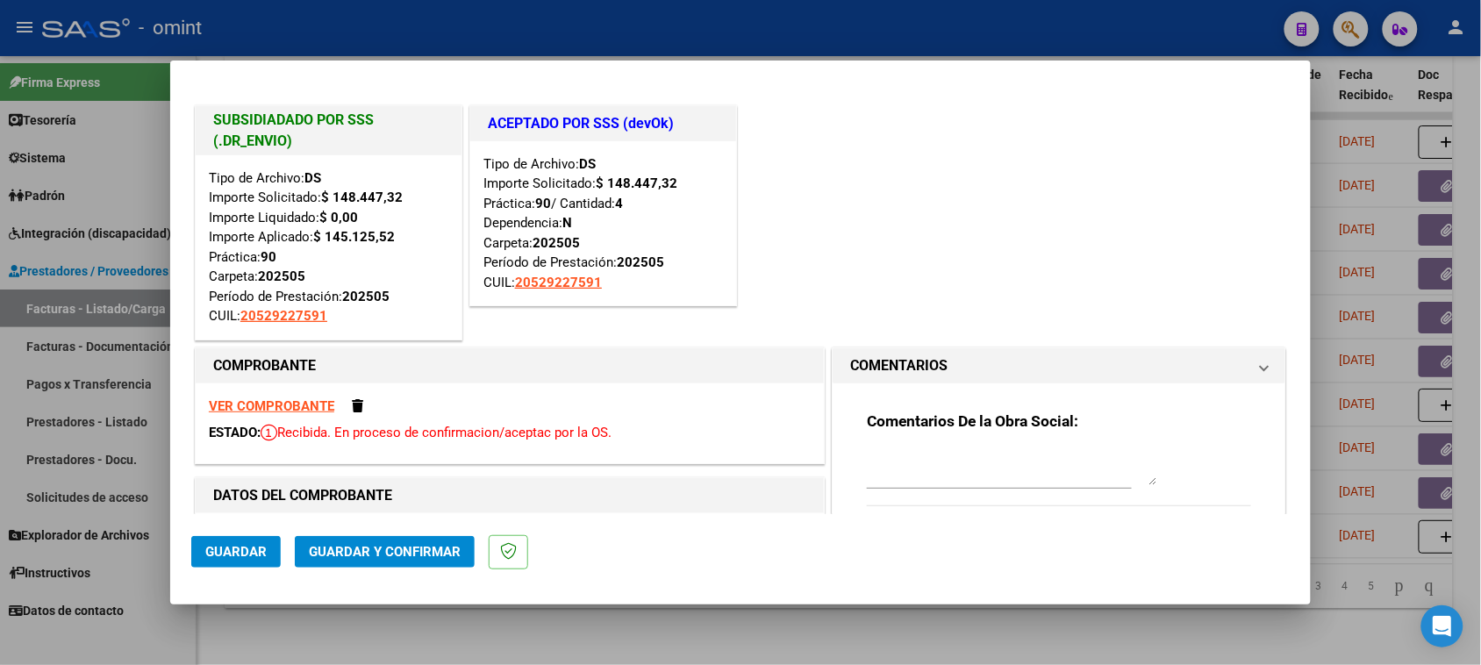
type input "$ 0,00"
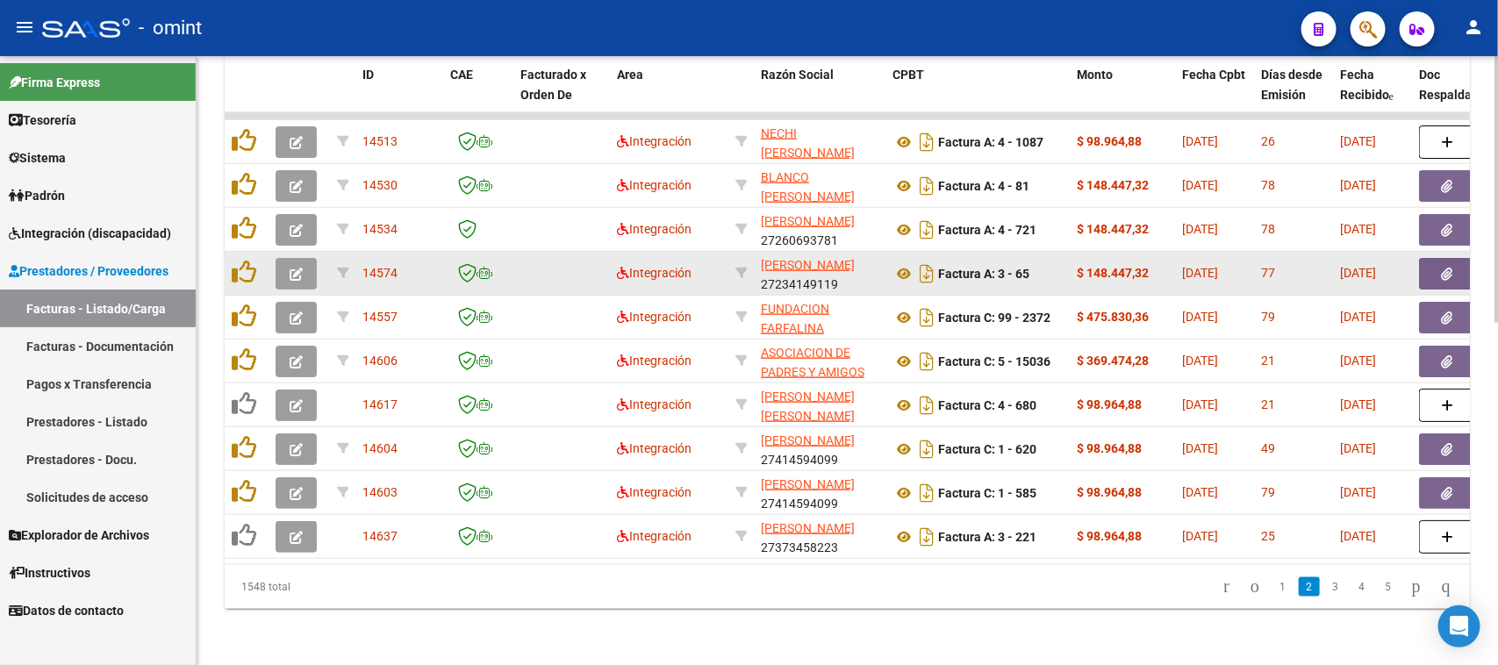
click at [301, 268] on icon "button" at bounding box center [296, 274] width 13 height 13
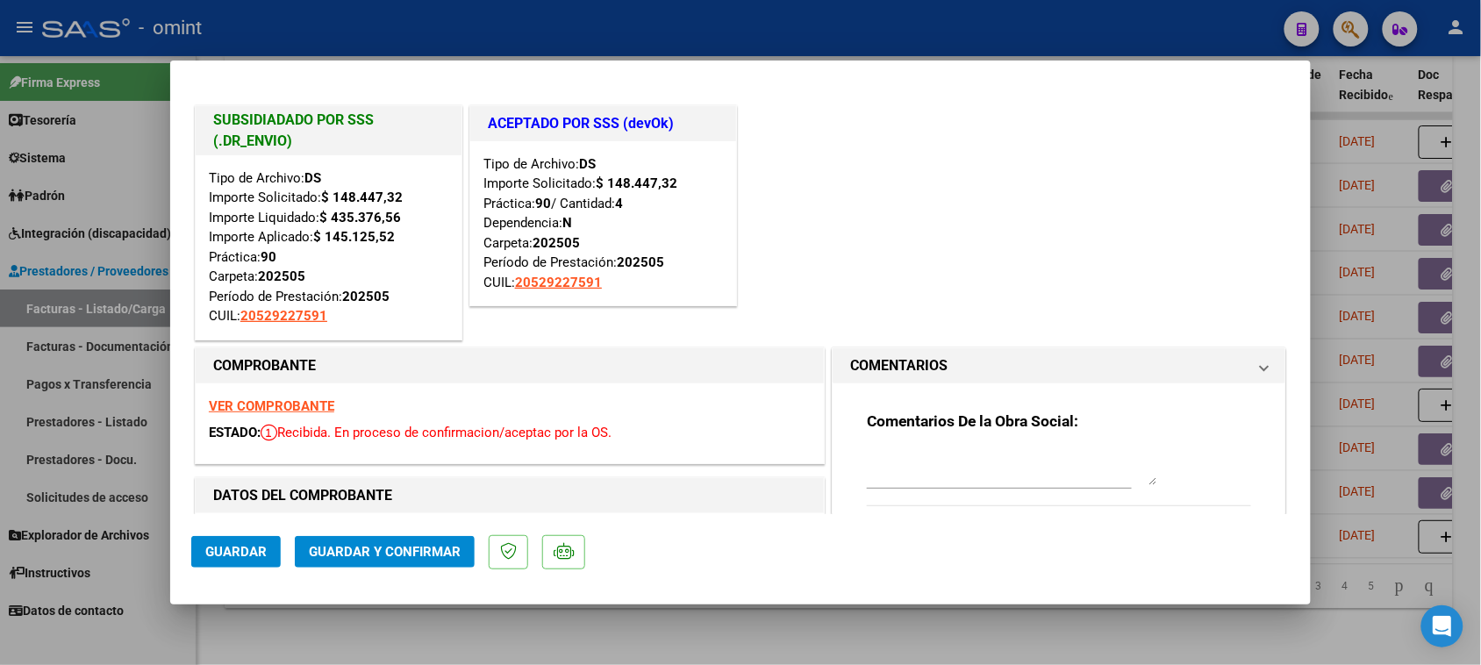
type input "$ 0,00"
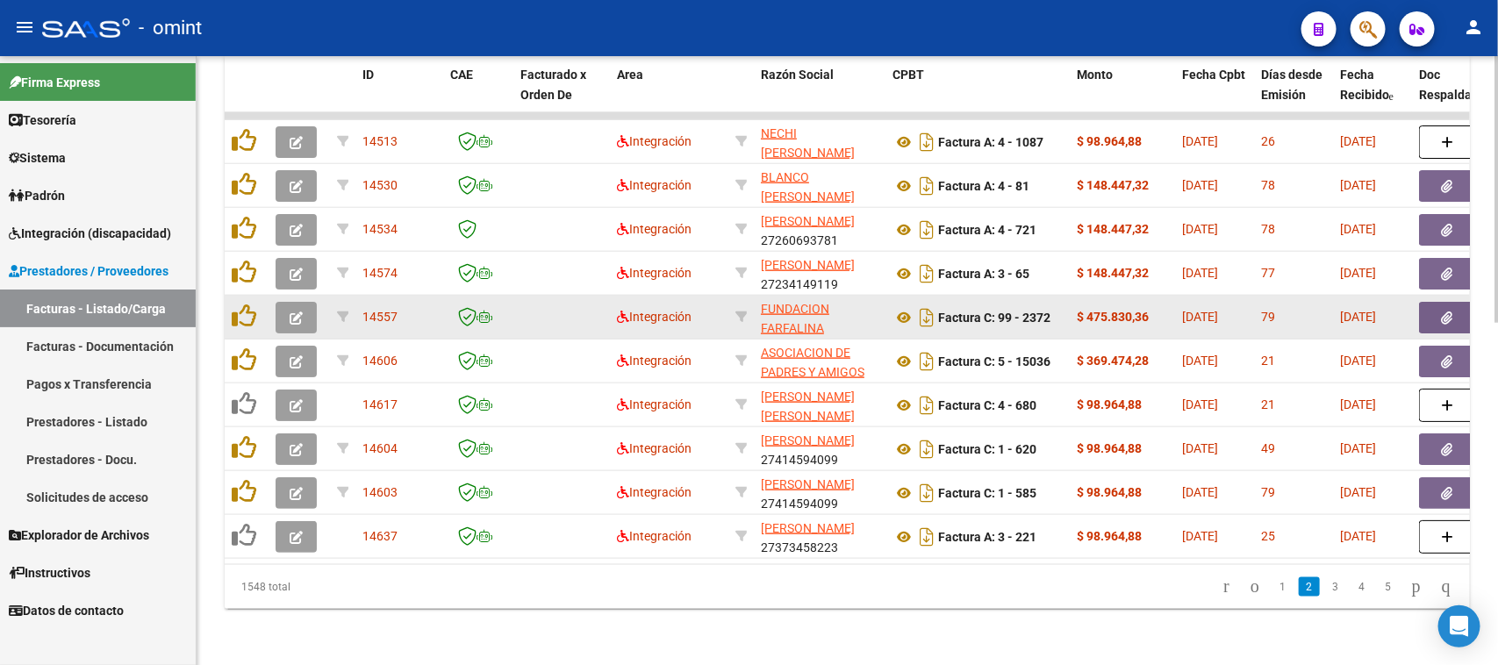
click at [301, 312] on button "button" at bounding box center [296, 318] width 41 height 32
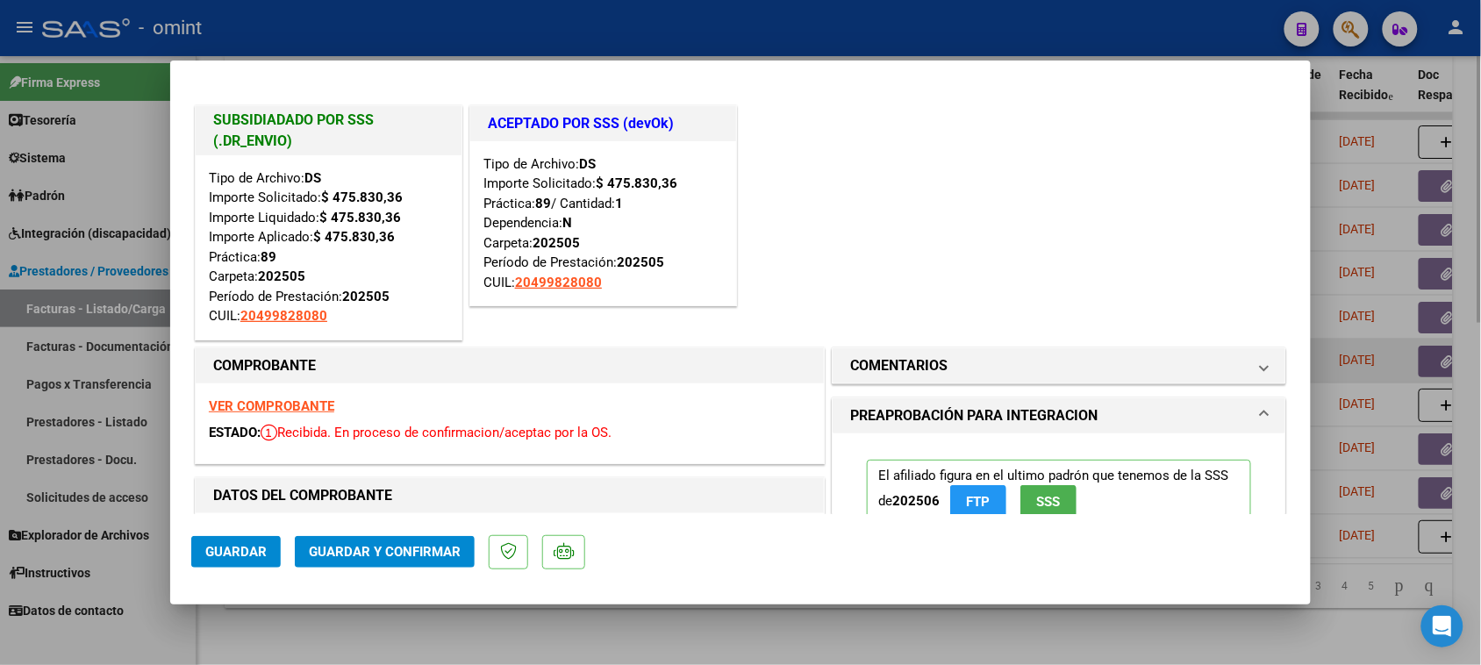
type input "$ 0,00"
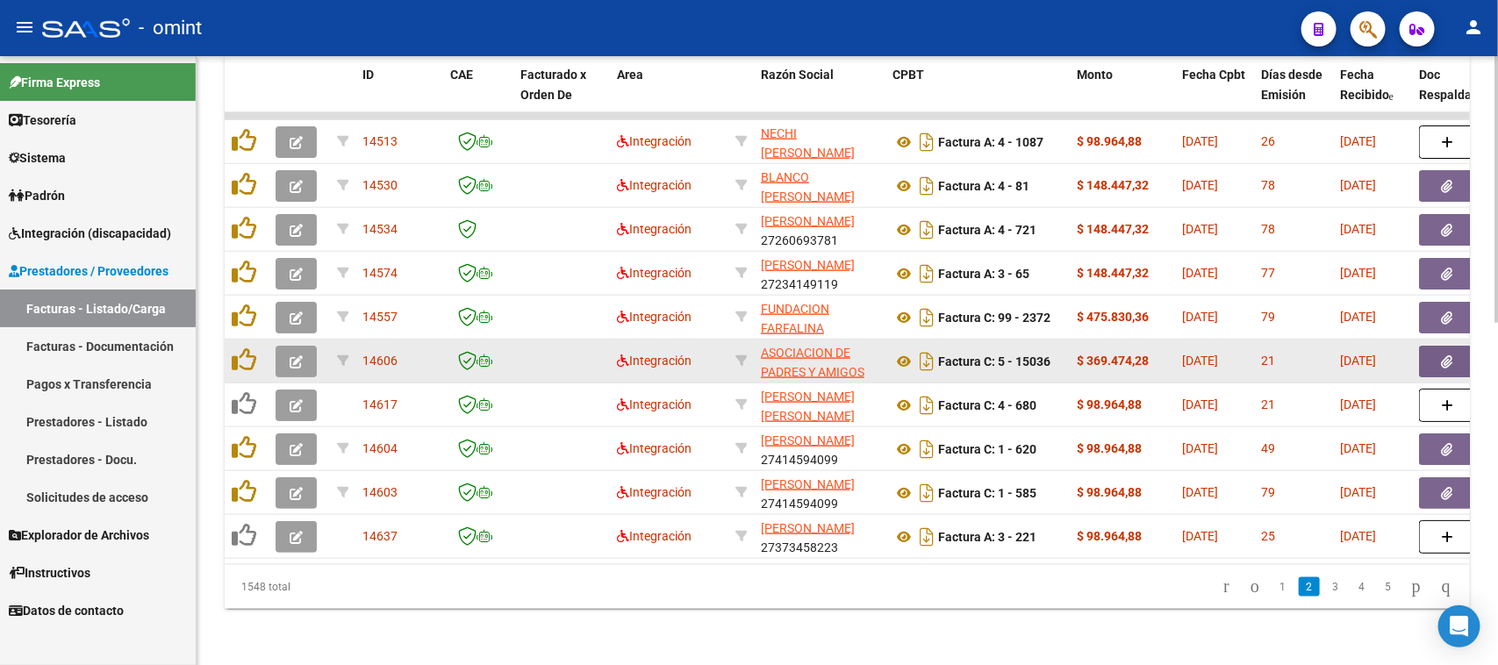
click at [309, 349] on button "button" at bounding box center [296, 362] width 41 height 32
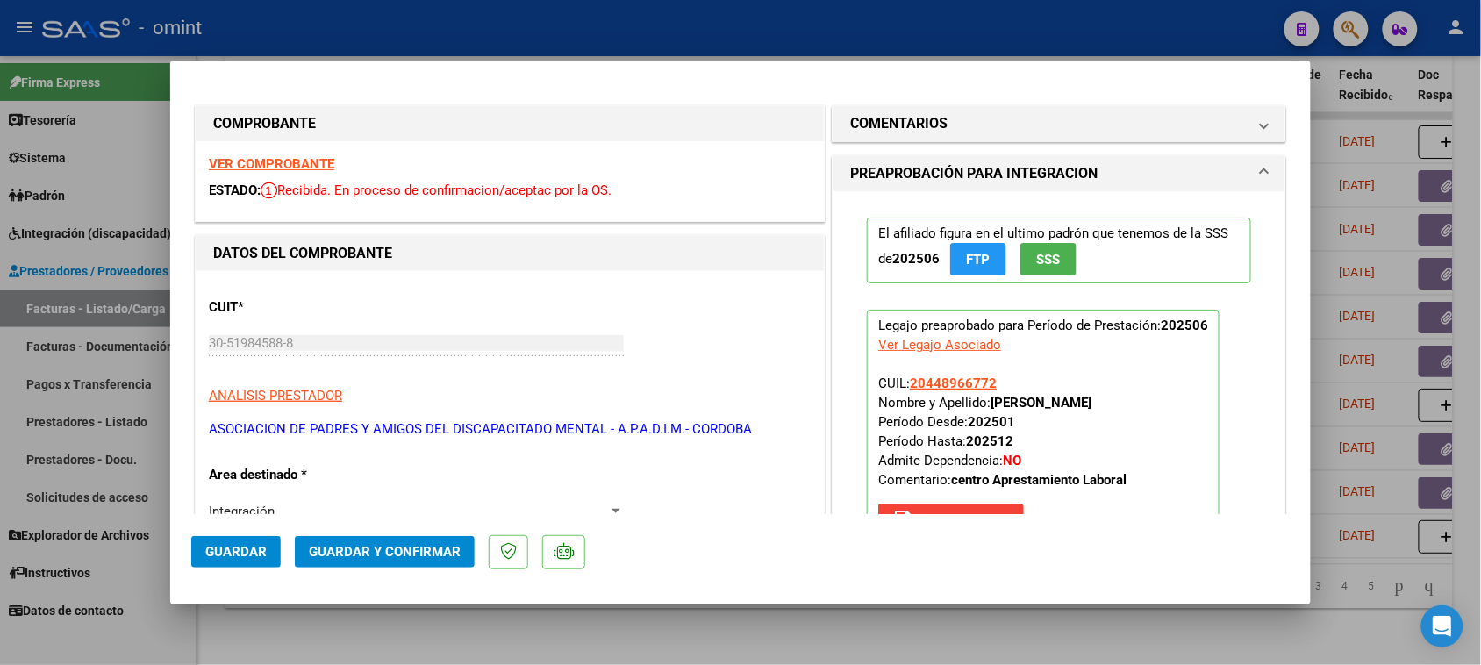
click at [320, 163] on strong "VER COMPROBANTE" at bounding box center [271, 164] width 125 height 16
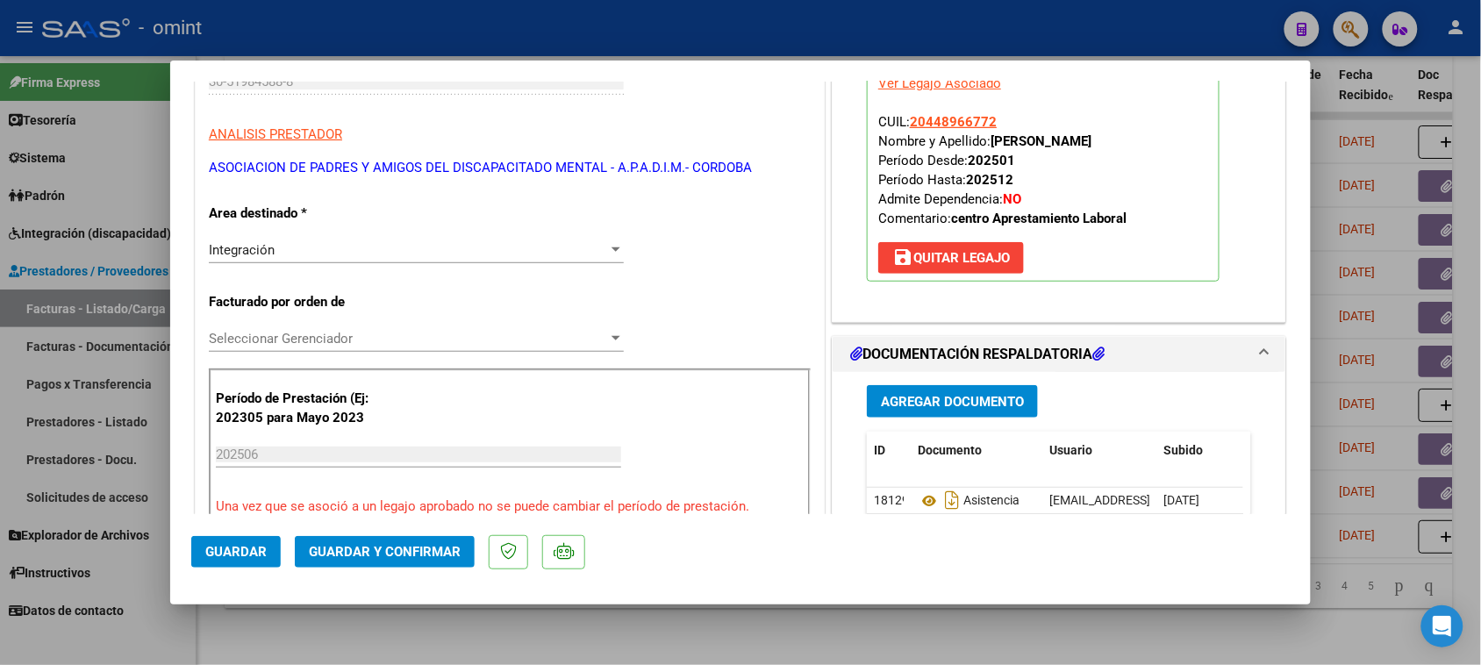
scroll to position [439, 0]
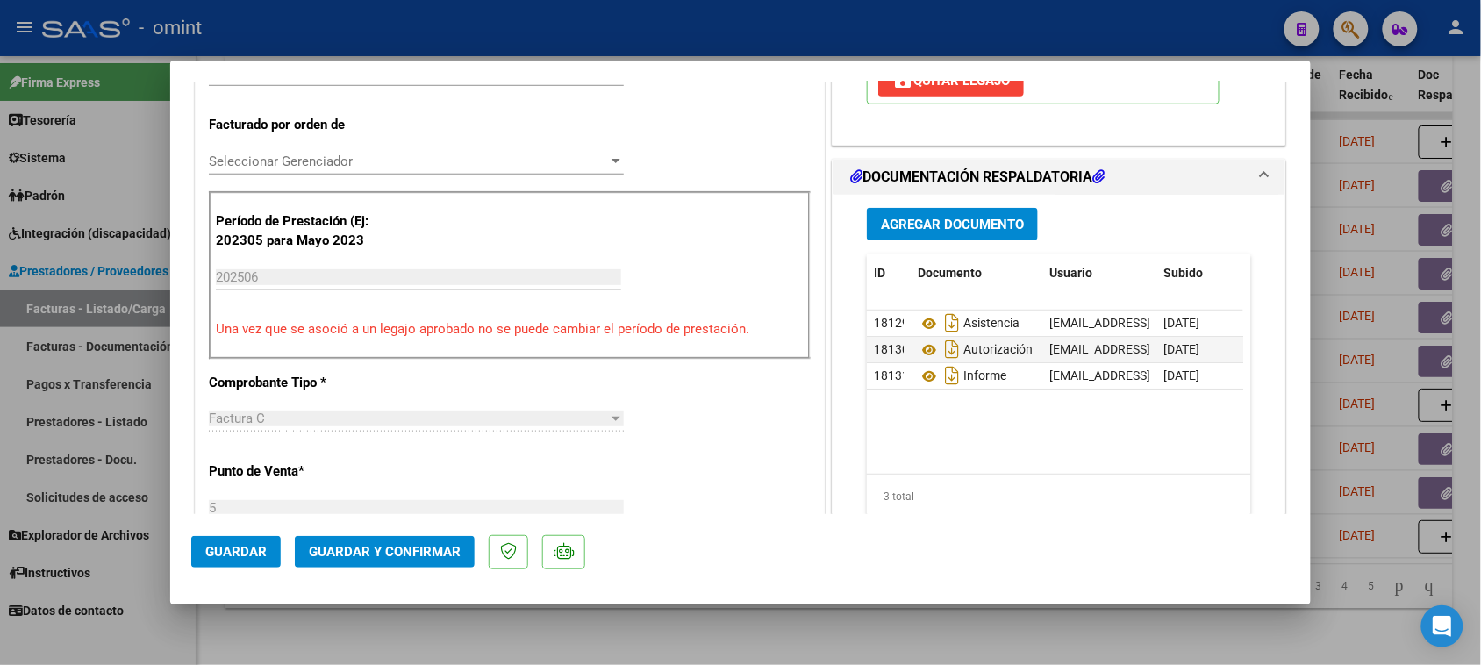
click at [436, 544] on span "Guardar y Confirmar" at bounding box center [385, 552] width 152 height 16
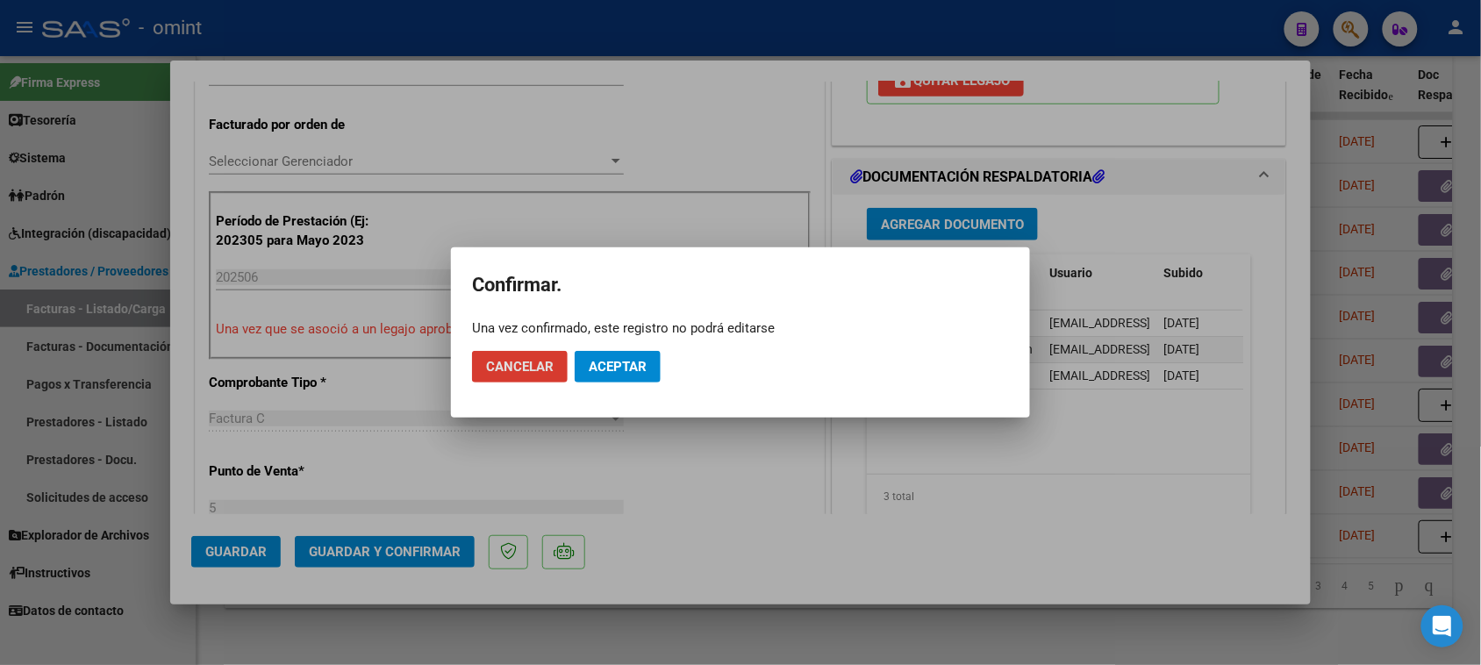
click at [627, 369] on span "Aceptar" at bounding box center [618, 367] width 58 height 16
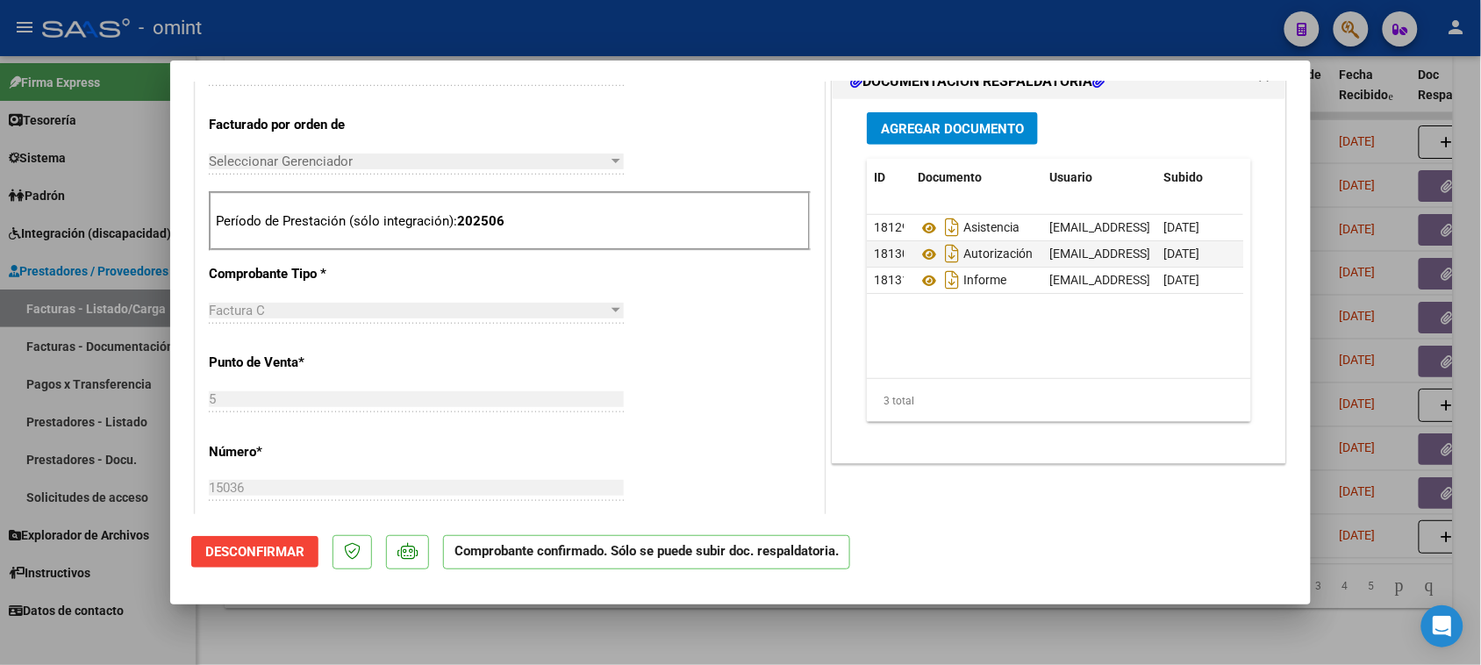
type input "$ 0,00"
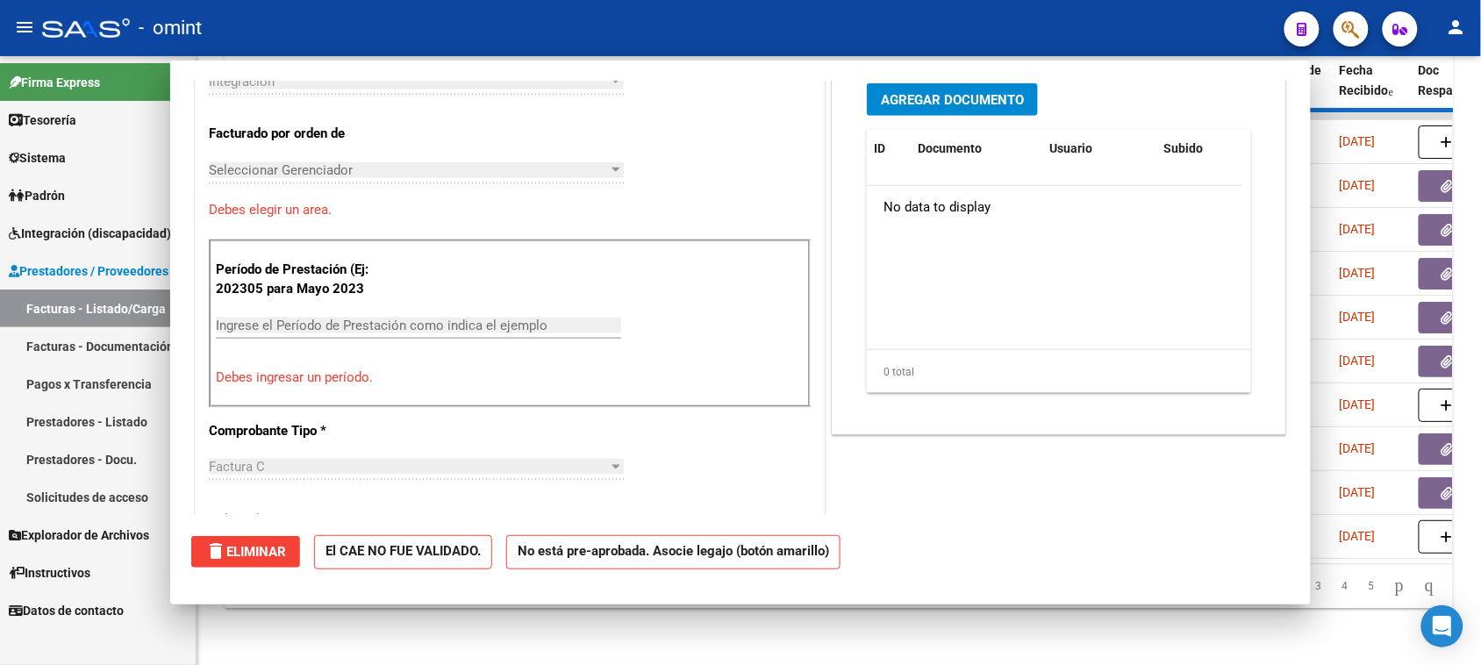
scroll to position [469, 0]
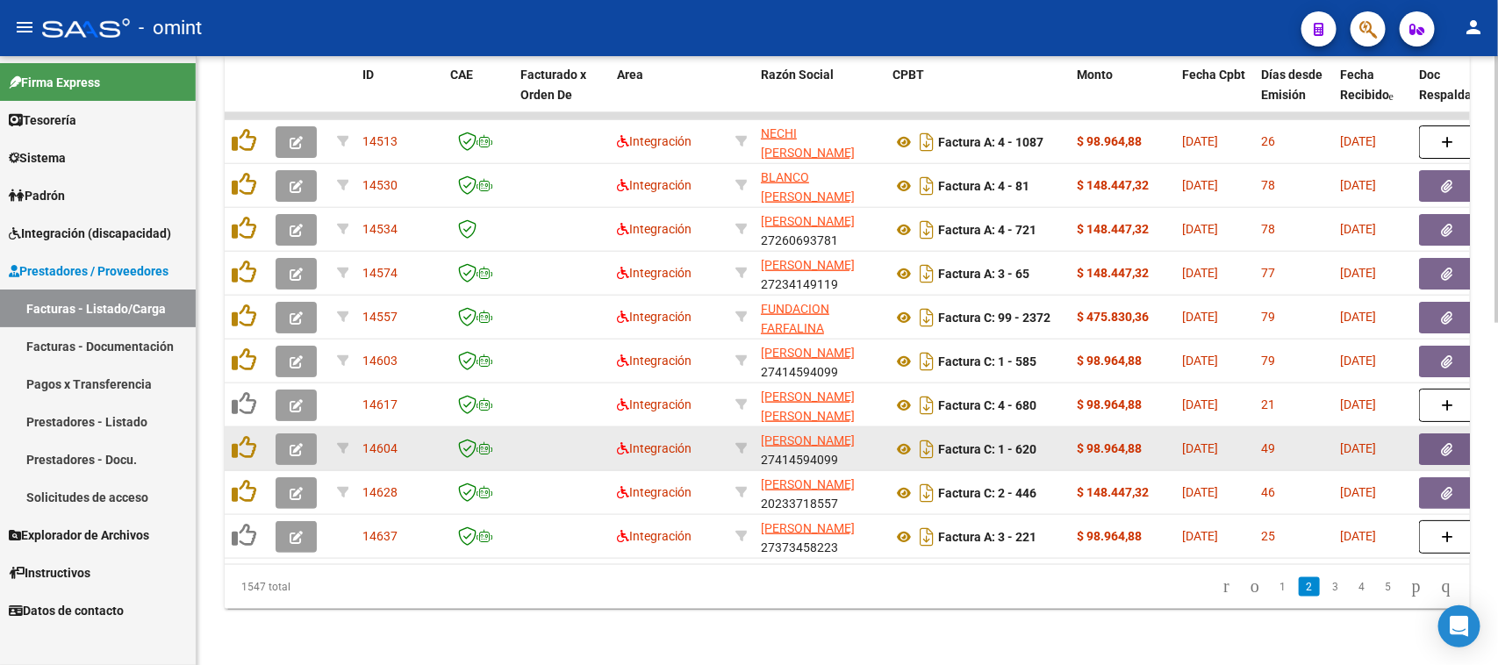
click at [285, 434] on button "button" at bounding box center [296, 450] width 41 height 32
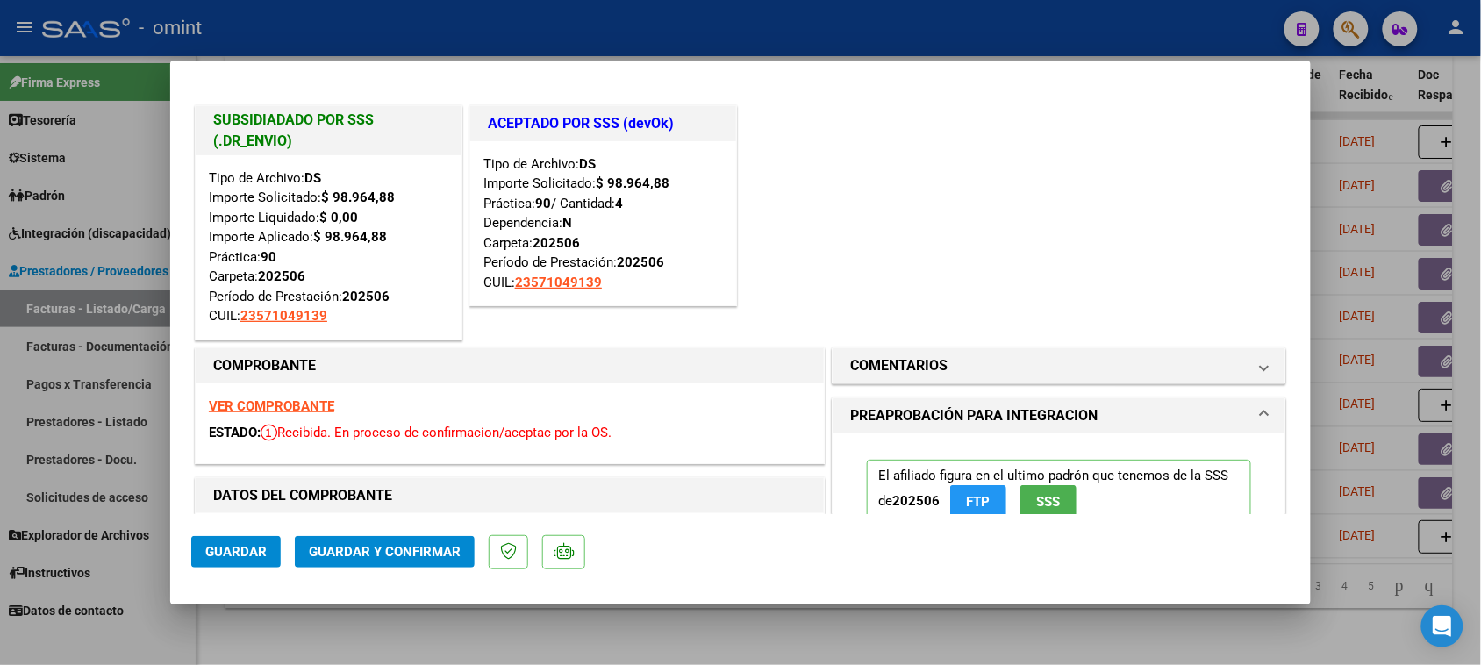
type input "$ 0,00"
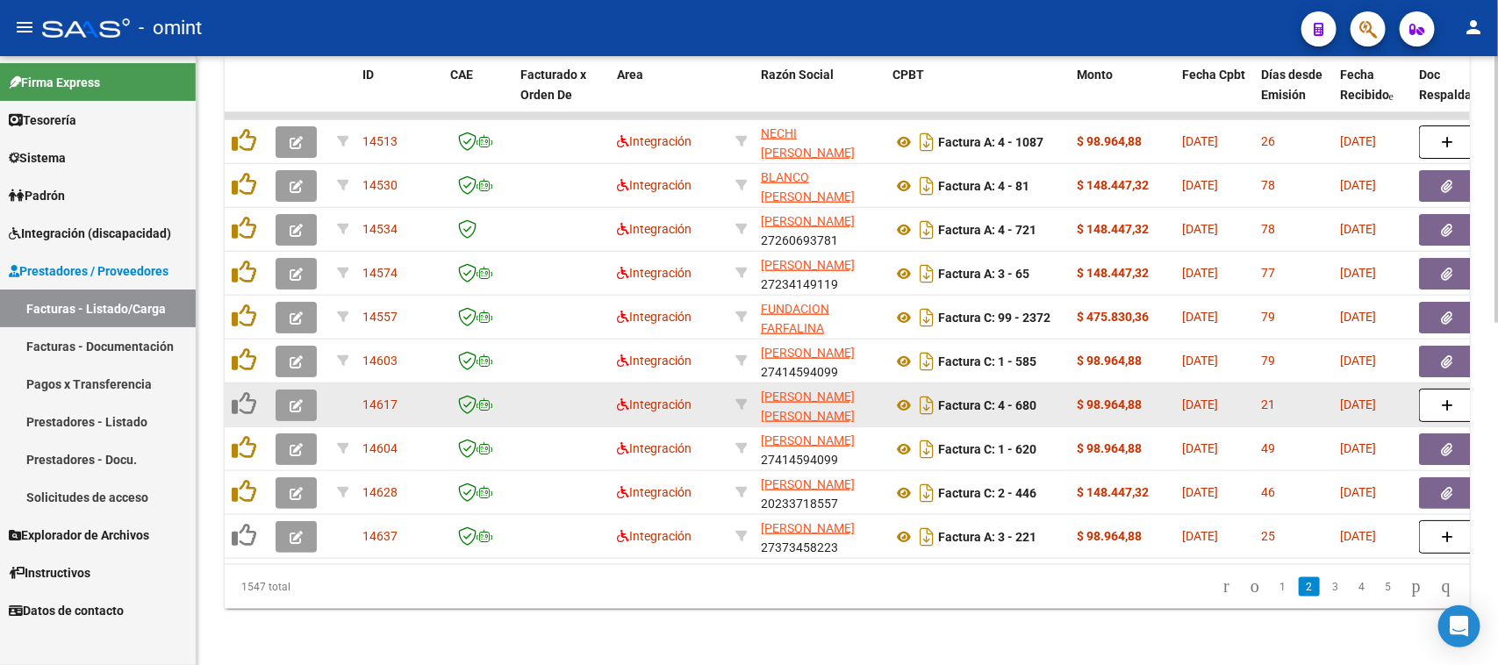
click at [287, 390] on button "button" at bounding box center [296, 406] width 41 height 32
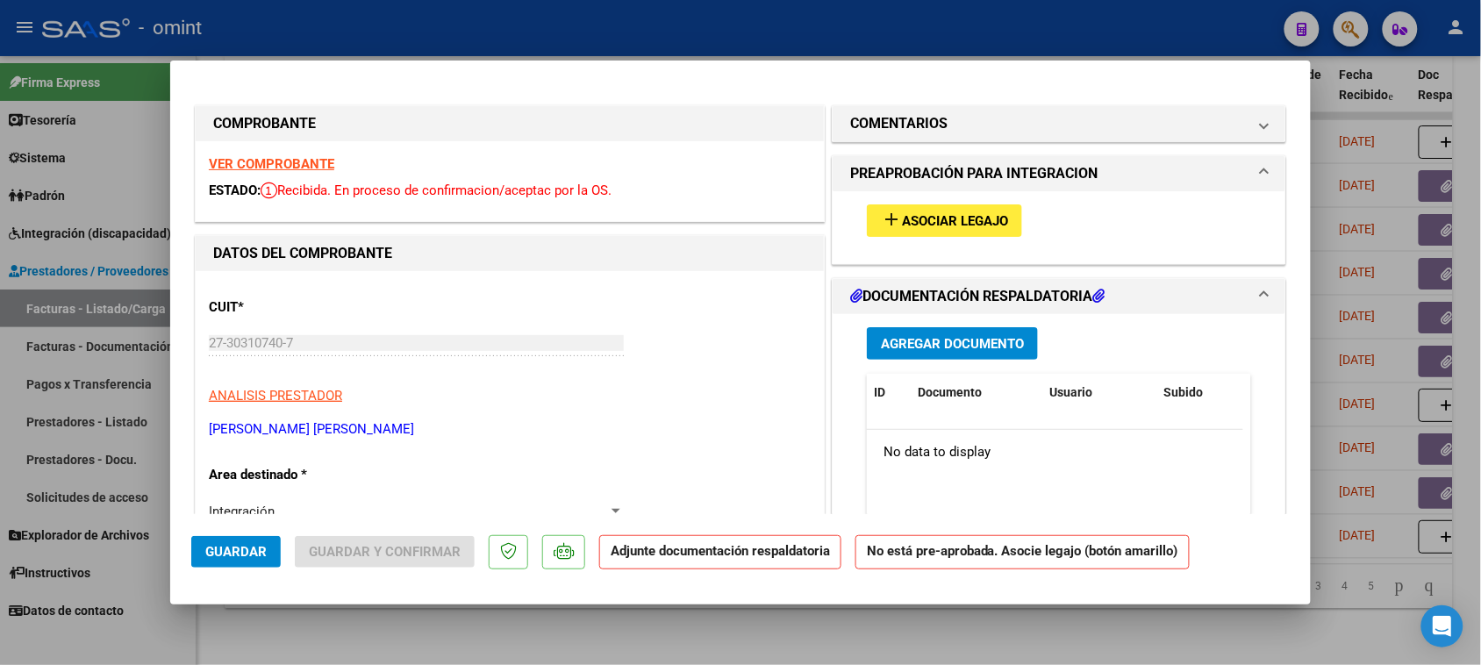
click at [322, 171] on strong "VER COMPROBANTE" at bounding box center [271, 164] width 125 height 16
click at [935, 235] on button "add Asociar Legajo" at bounding box center [944, 220] width 155 height 32
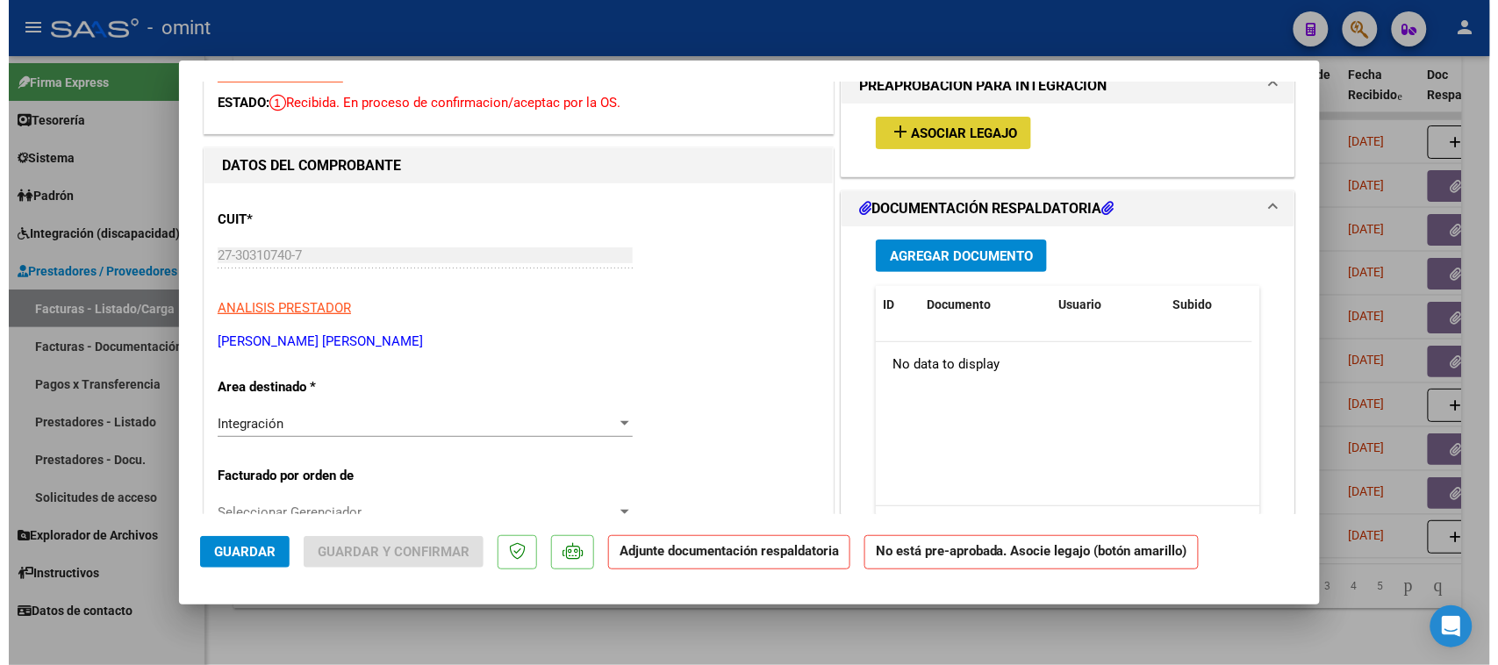
scroll to position [0, 0]
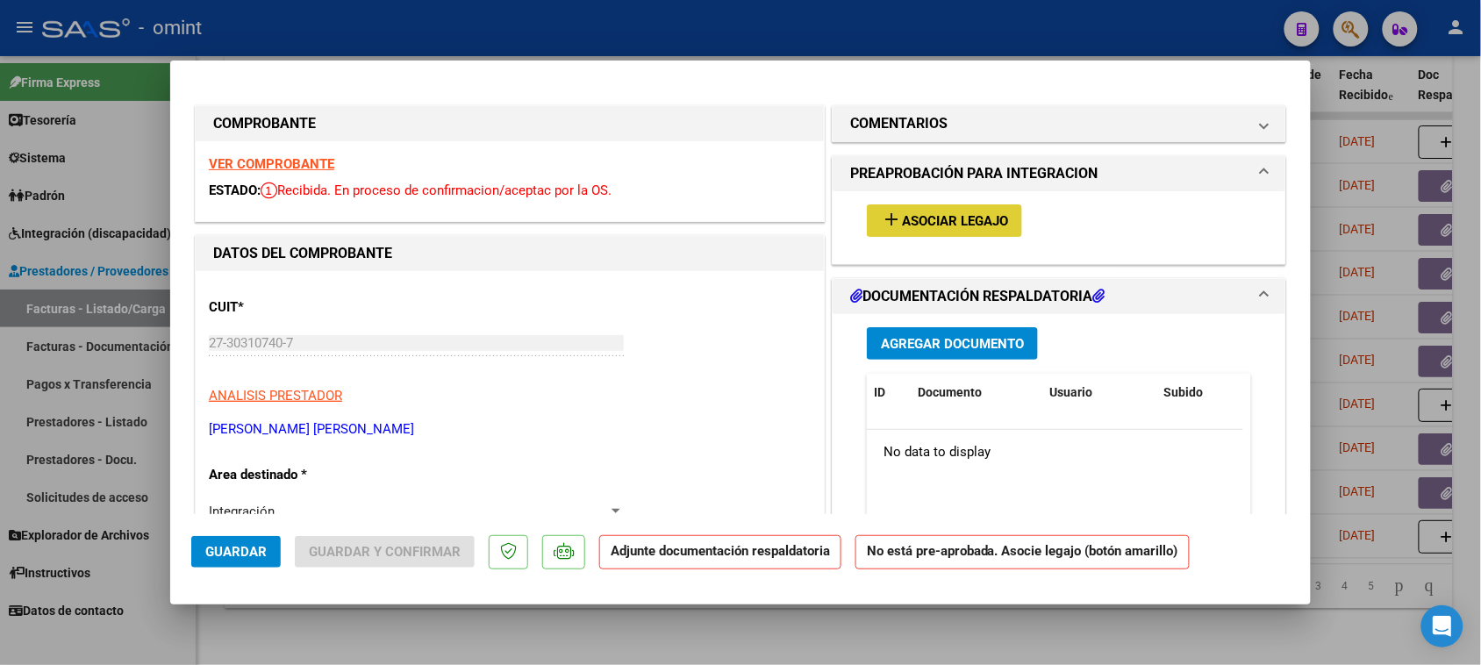
type input "$ 0,00"
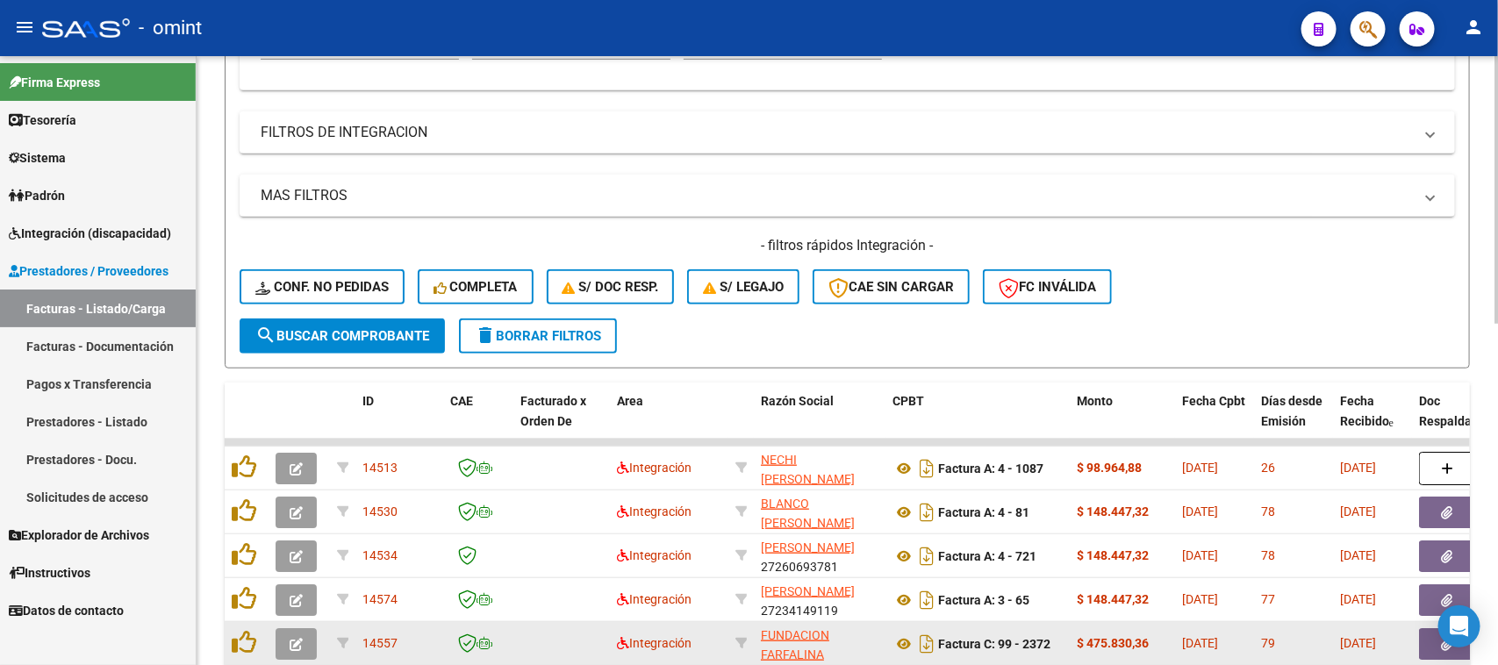
scroll to position [230, 0]
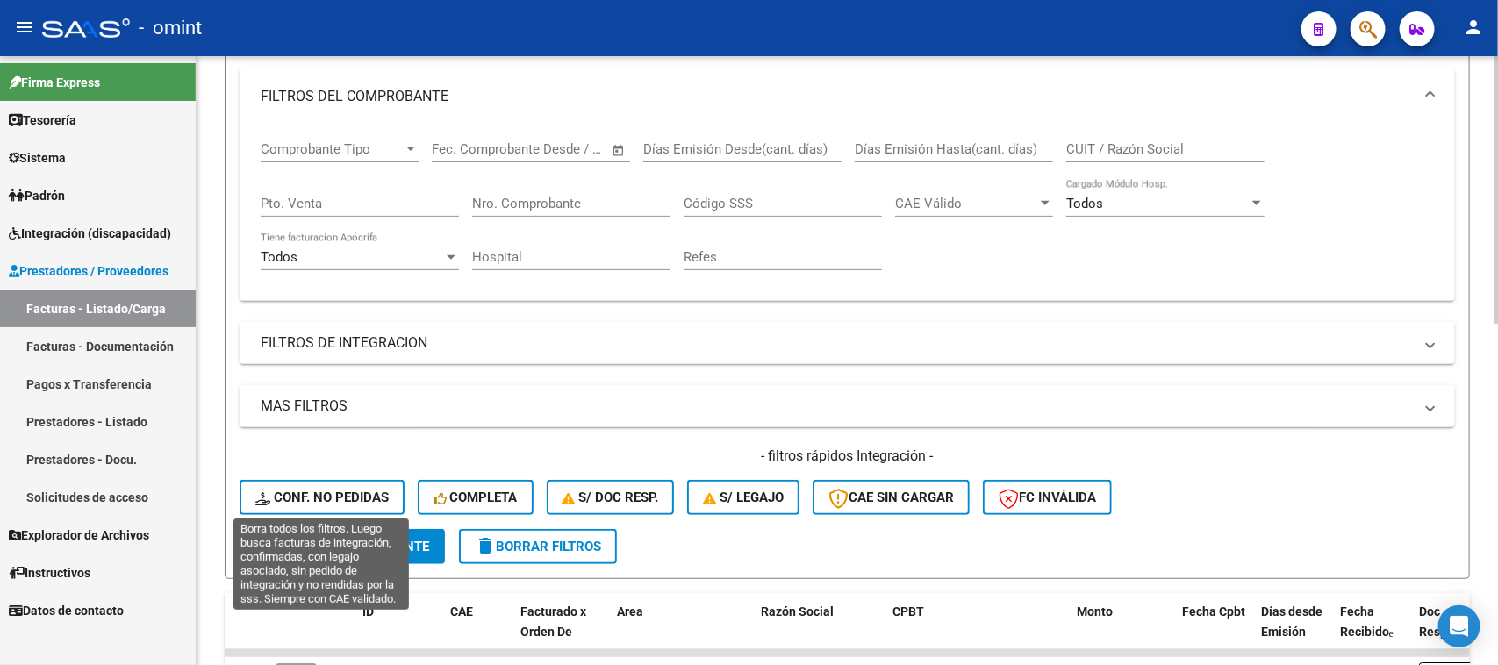
click at [309, 490] on span "Conf. no pedidas" at bounding box center [321, 498] width 133 height 16
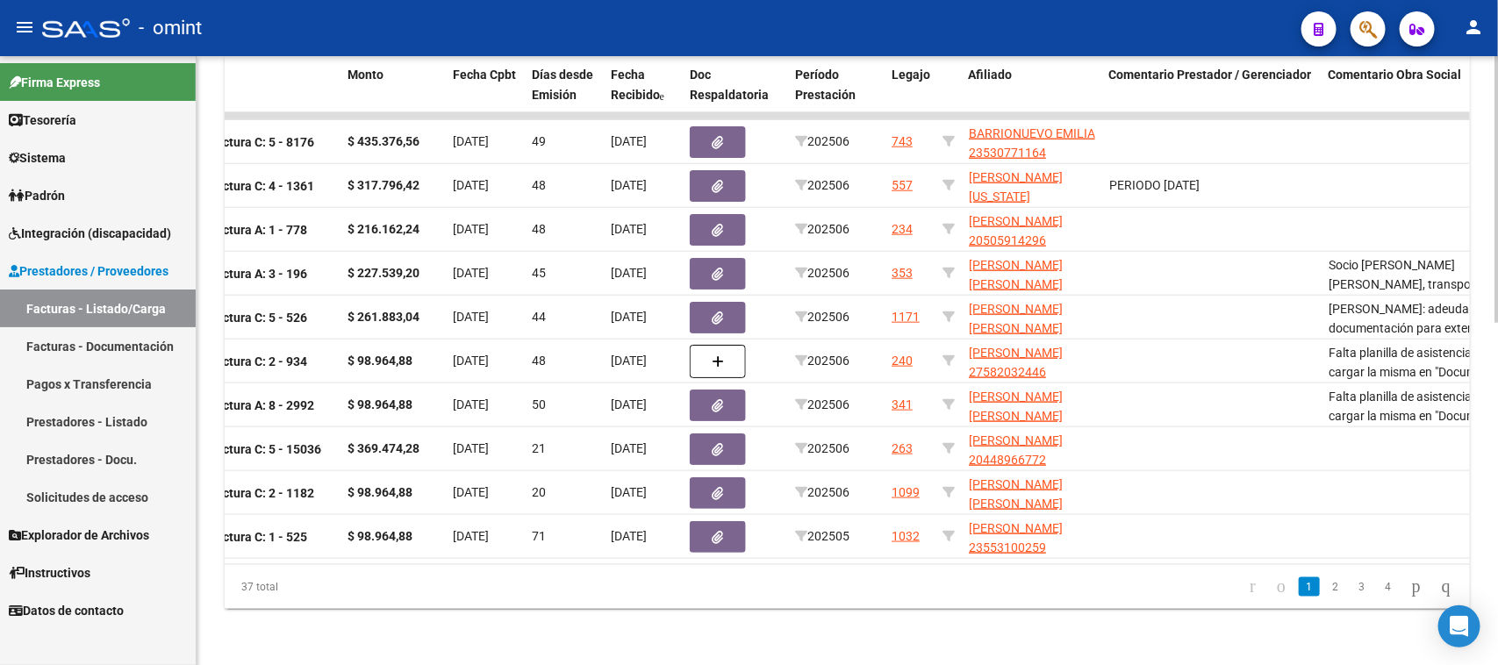
scroll to position [0, 551]
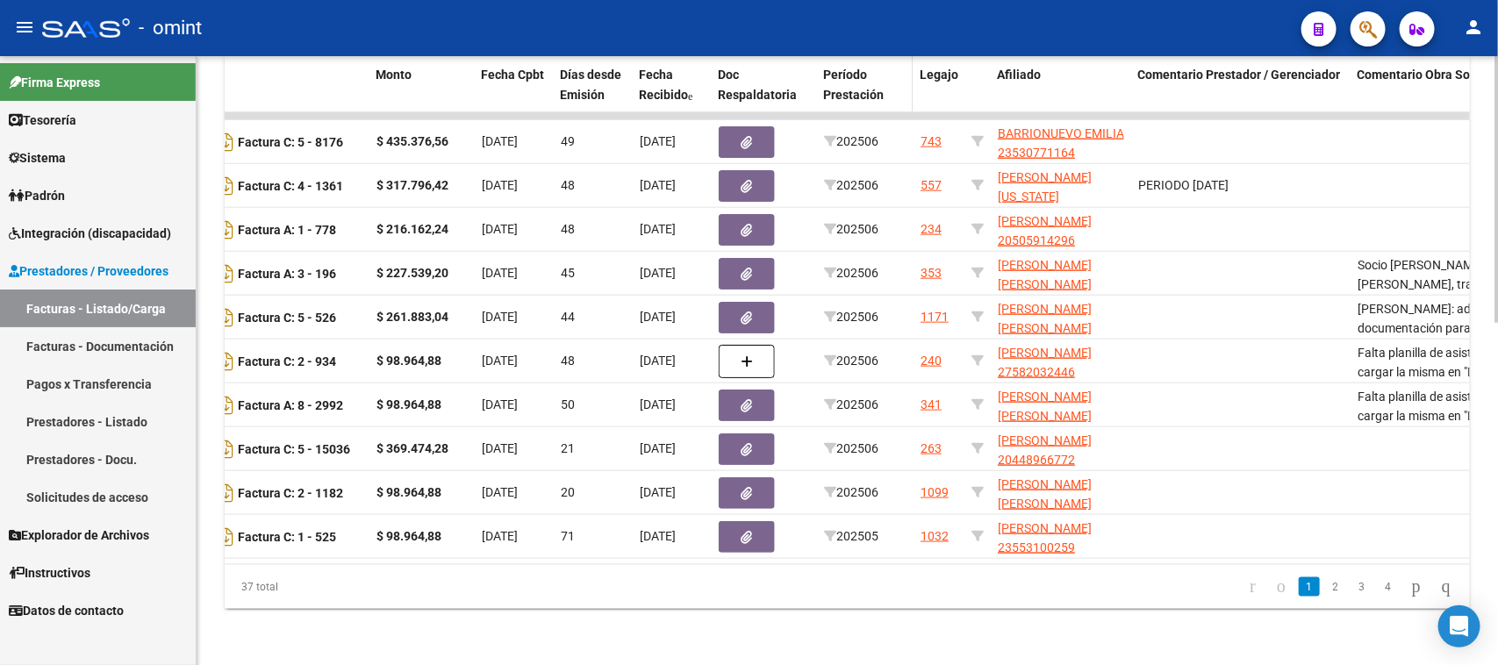
click at [871, 72] on span "Período Prestación" at bounding box center [853, 85] width 61 height 34
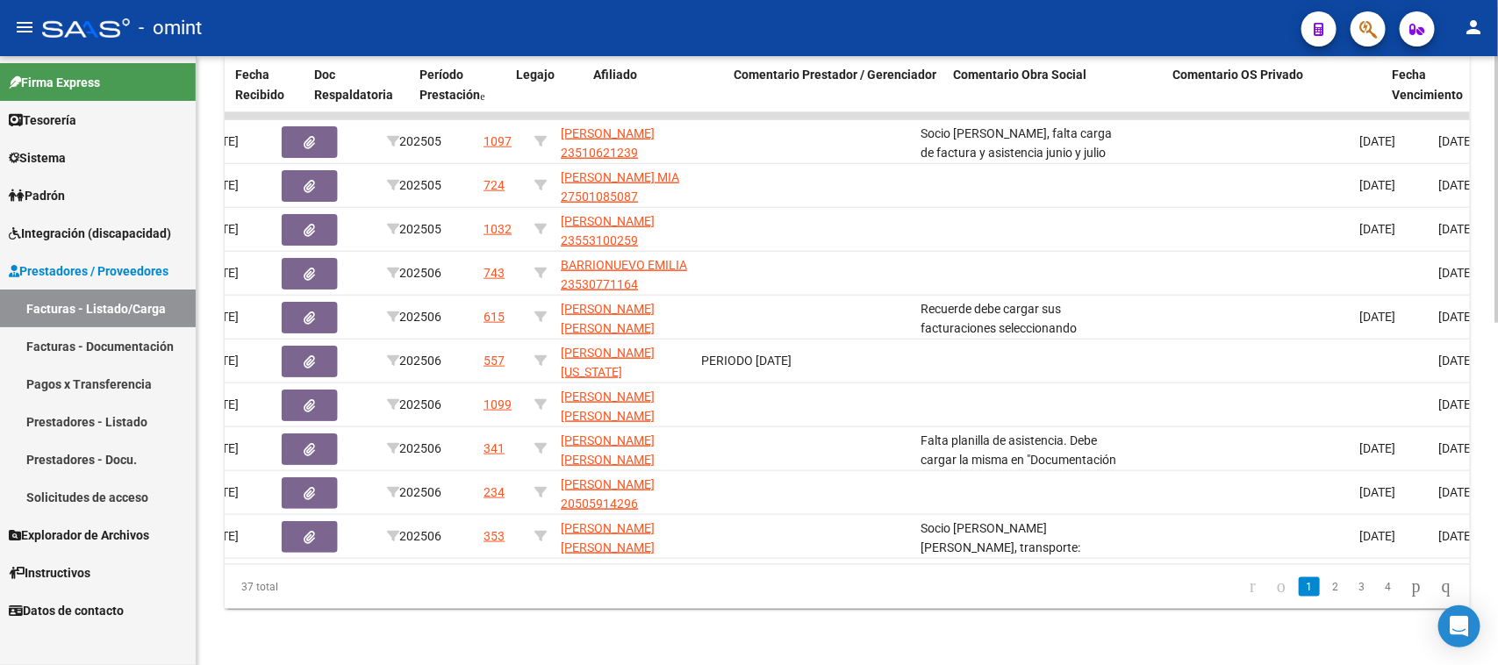
scroll to position [0, 0]
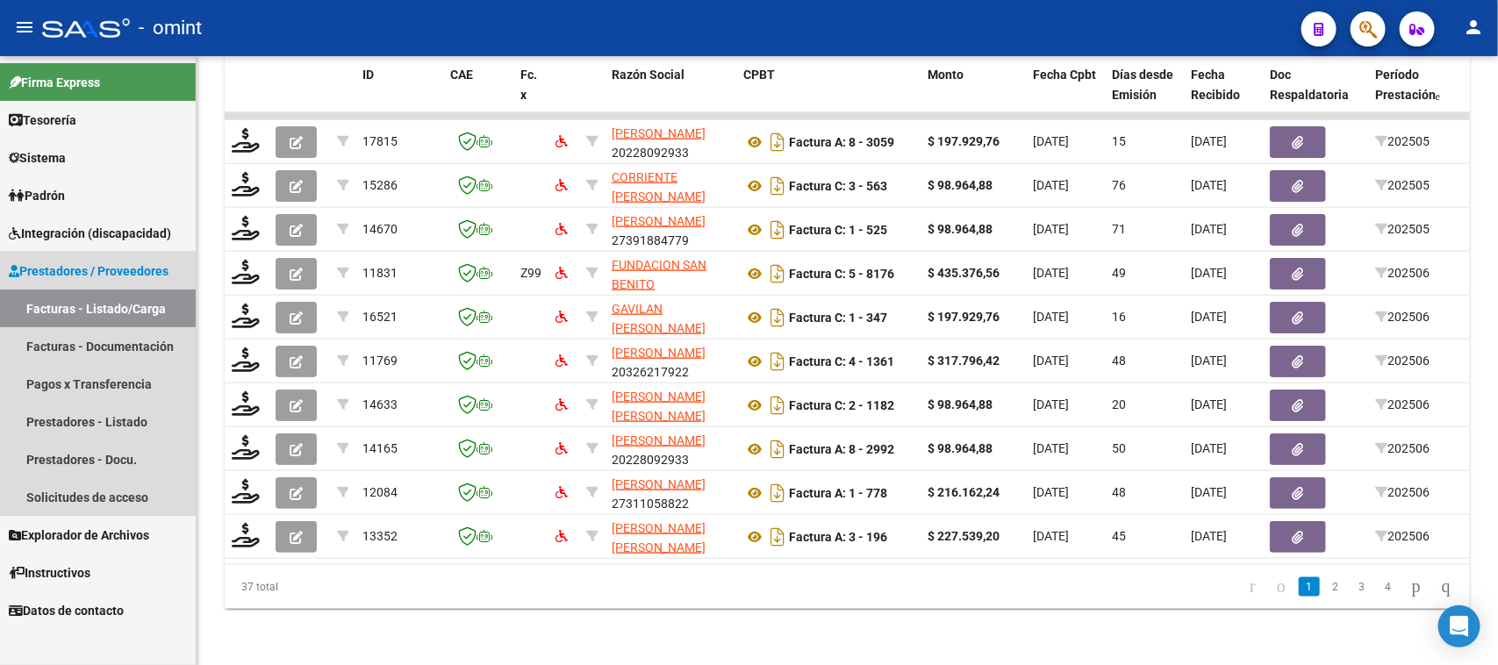
click at [110, 283] on link "Prestadores / Proveedores" at bounding box center [98, 271] width 196 height 38
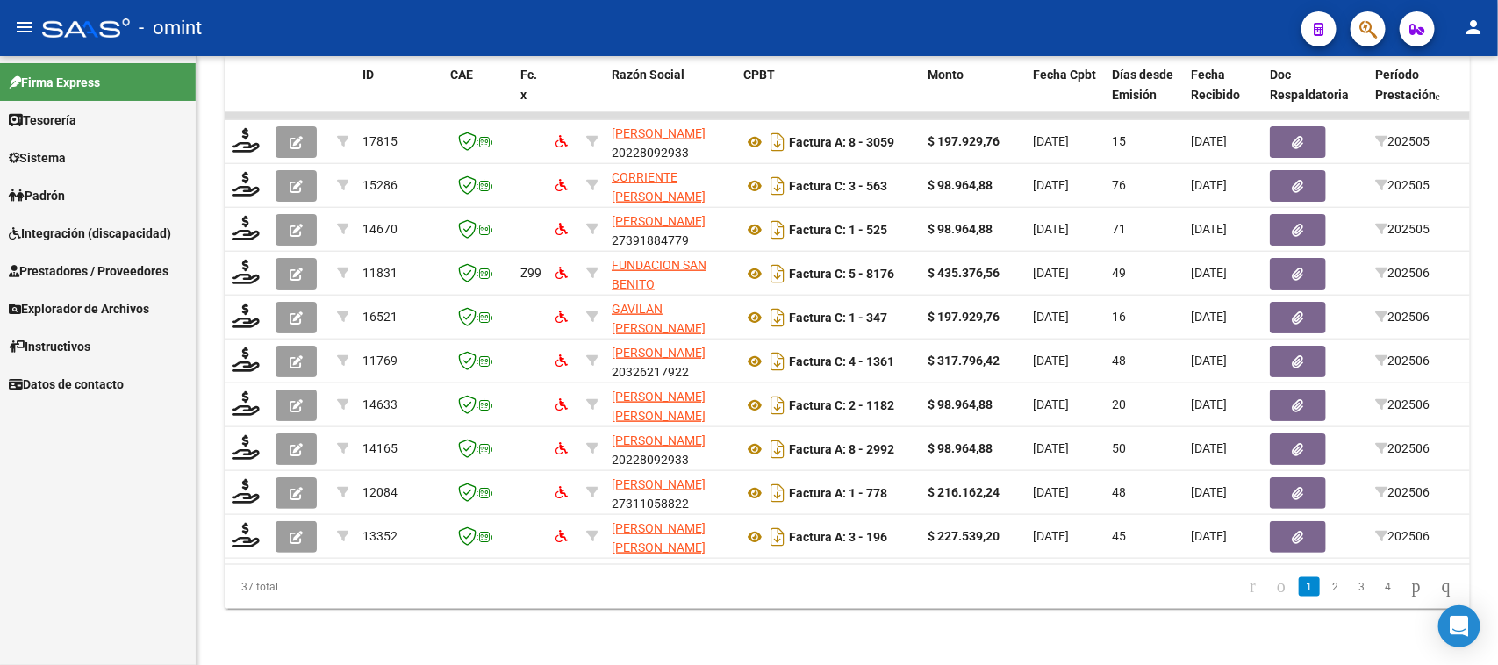
click at [121, 272] on span "Prestadores / Proveedores" at bounding box center [89, 271] width 160 height 19
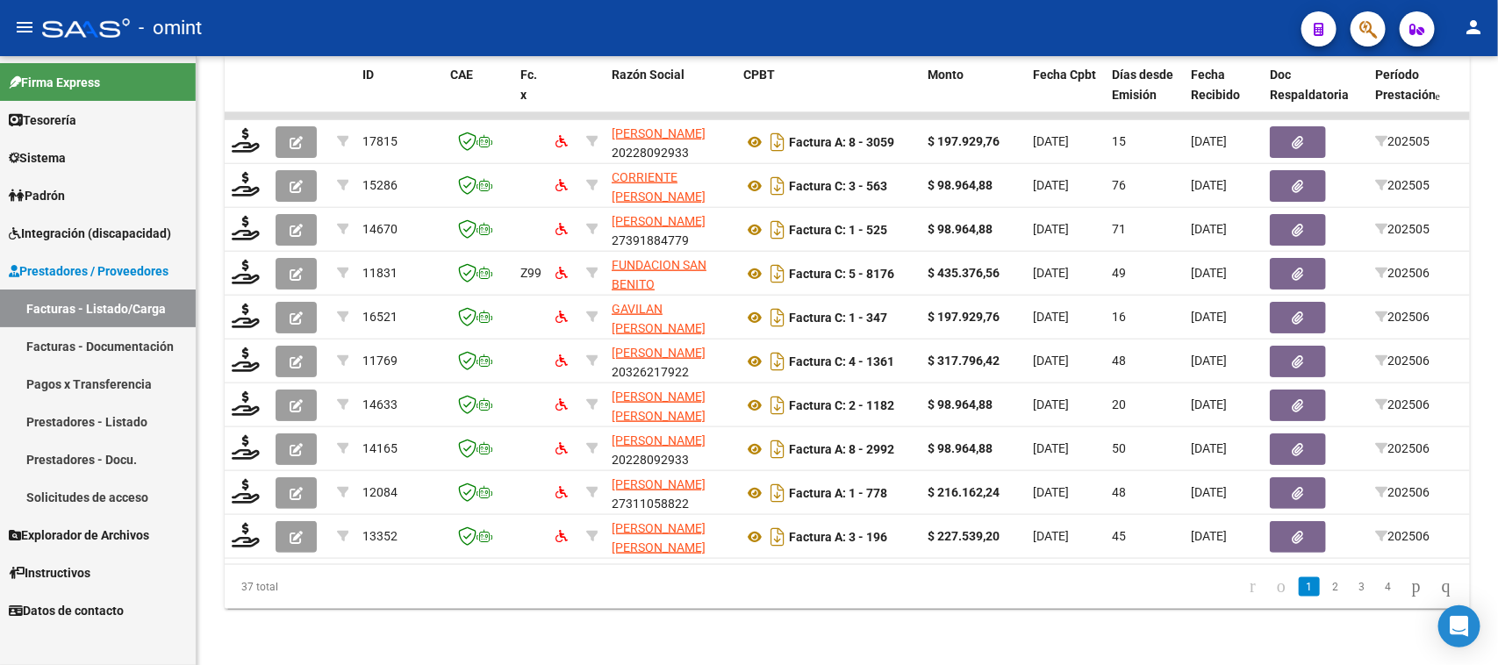
click at [121, 312] on link "Facturas - Listado/Carga" at bounding box center [98, 309] width 196 height 38
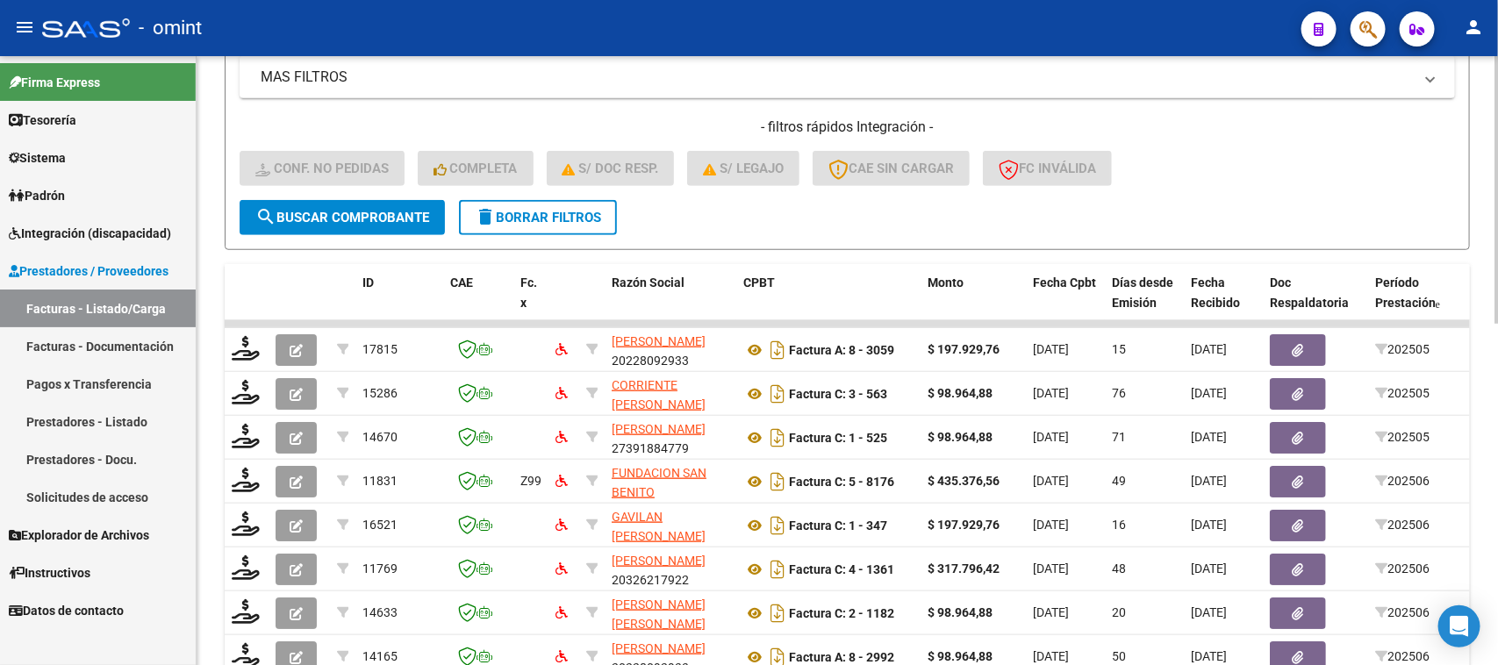
click at [589, 219] on span "delete Borrar Filtros" at bounding box center [538, 218] width 126 height 16
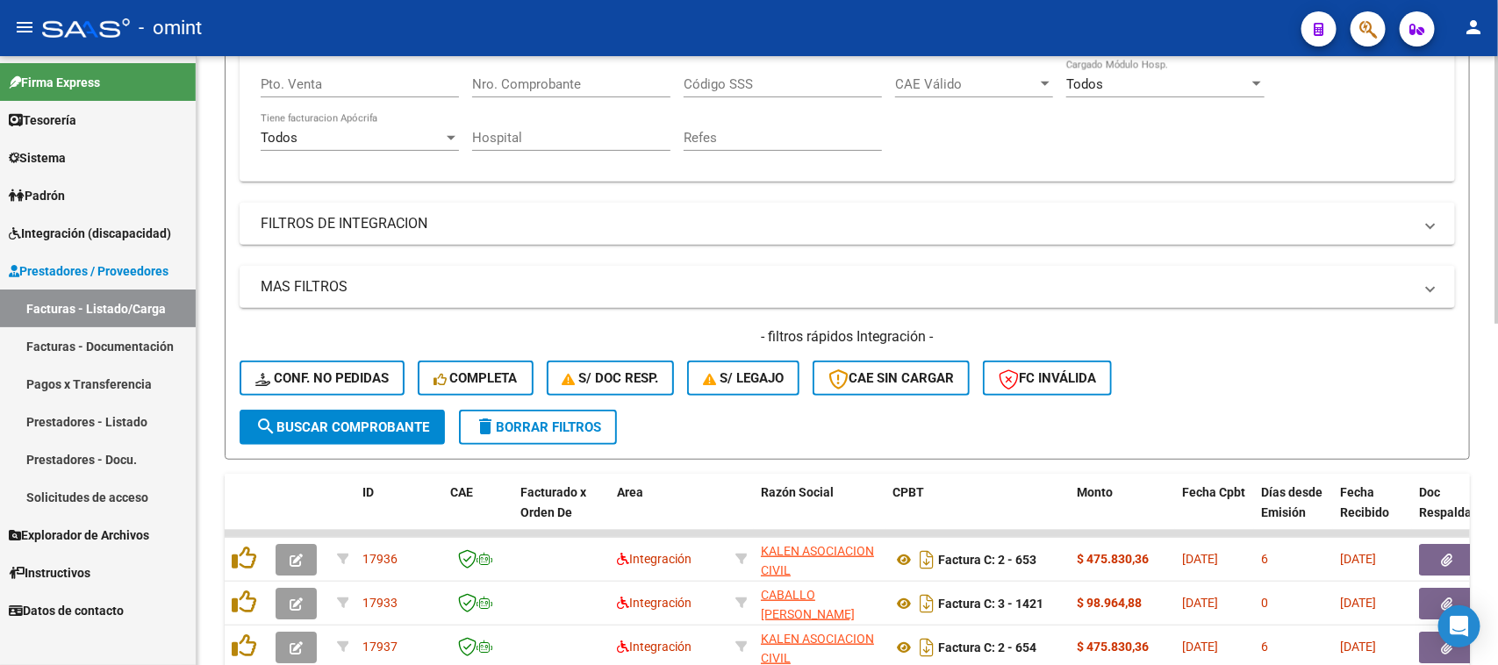
scroll to position [559, 0]
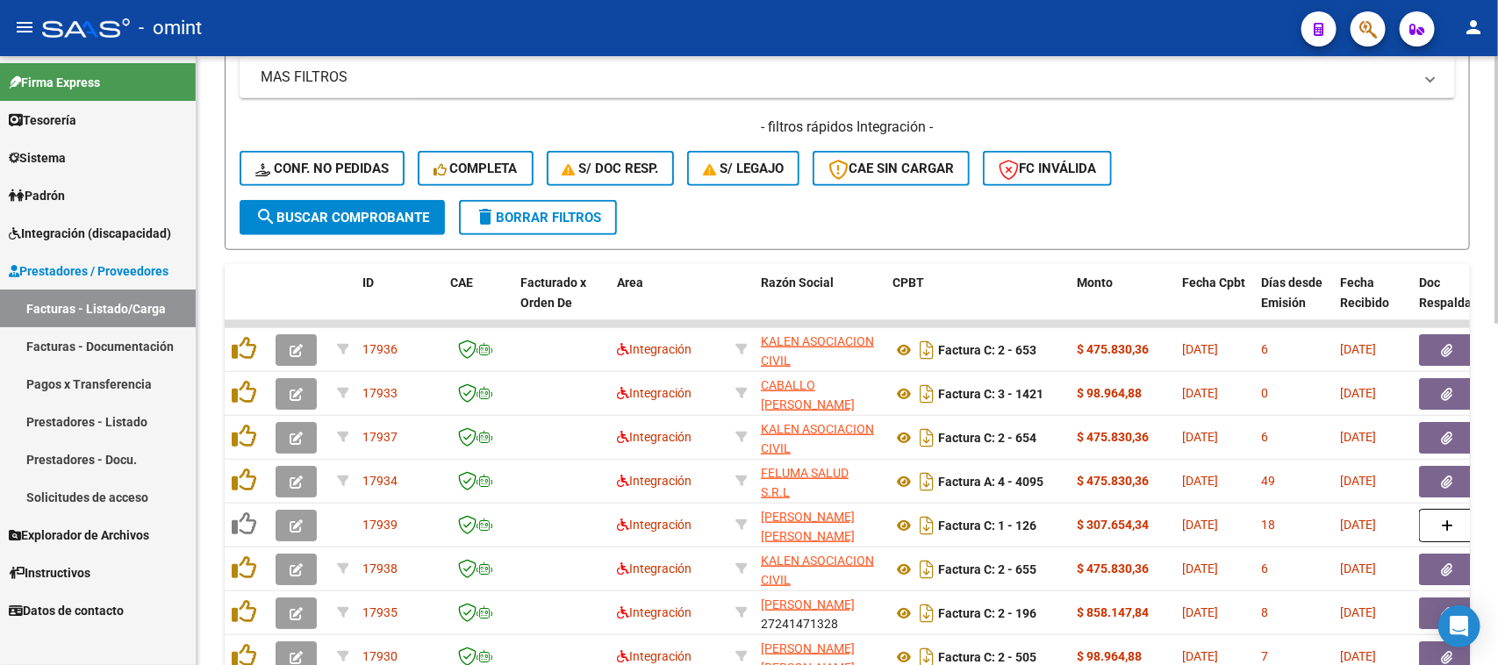
click at [408, 151] on div "- filtros rápidos Integración - Conf. no pedidas Completa S/ Doc Resp. S/ legaj…" at bounding box center [847, 159] width 1215 height 82
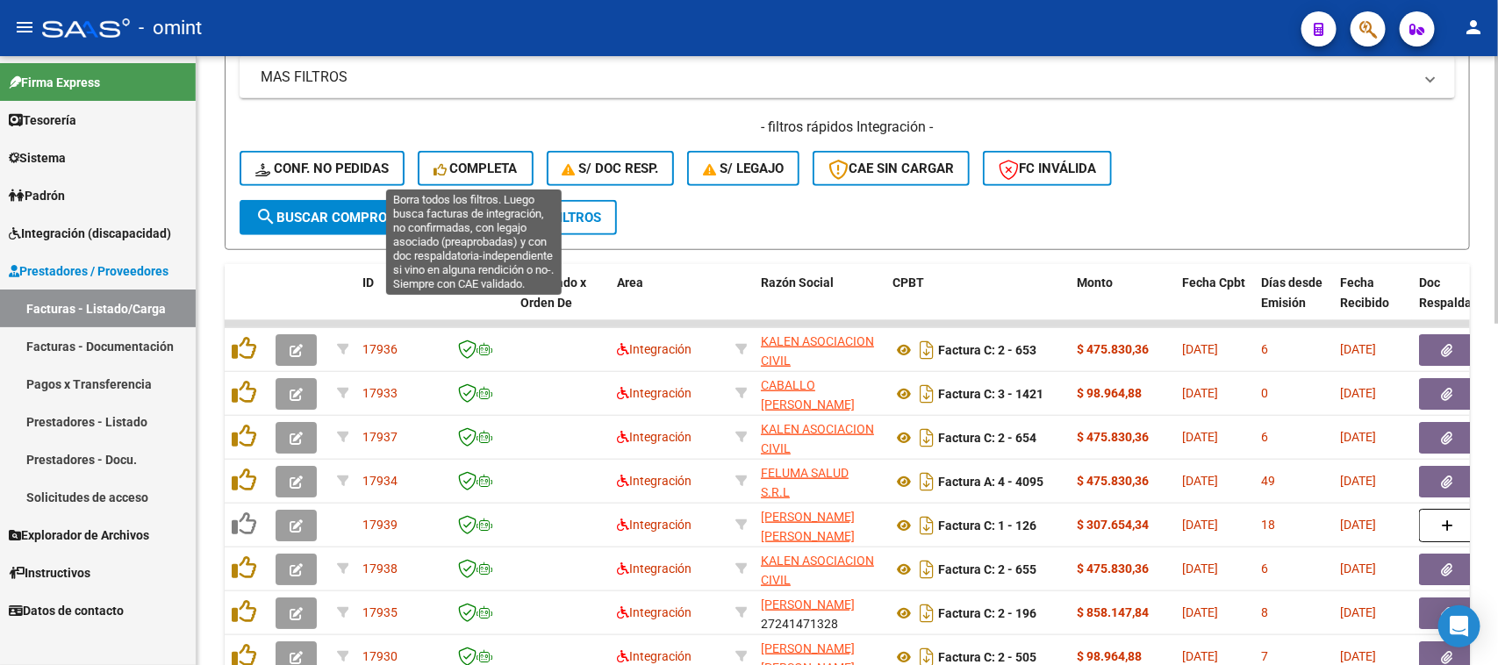
click at [452, 165] on span "Completa" at bounding box center [476, 169] width 84 height 16
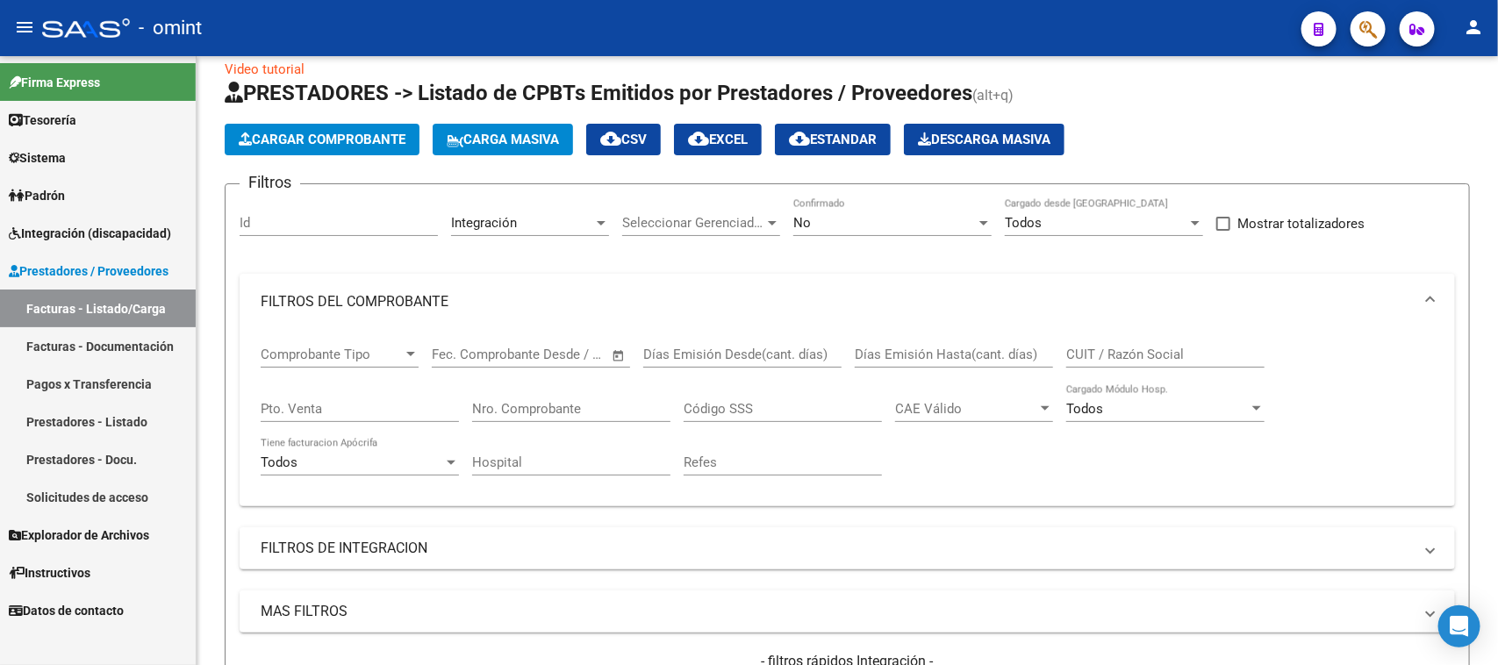
scroll to position [0, 0]
